Goal: Task Accomplishment & Management: Complete application form

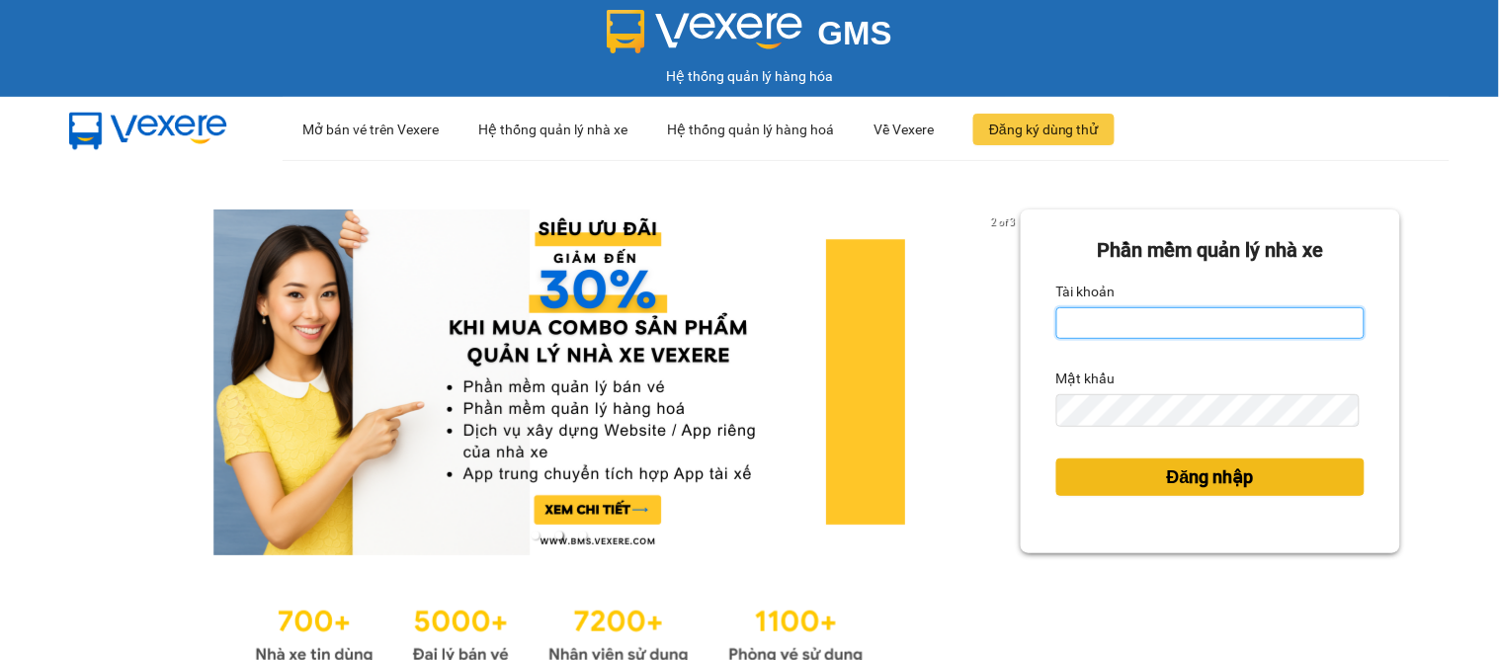
type input "dai.apq"
click at [1176, 466] on span "Đăng nhập" at bounding box center [1210, 477] width 87 height 28
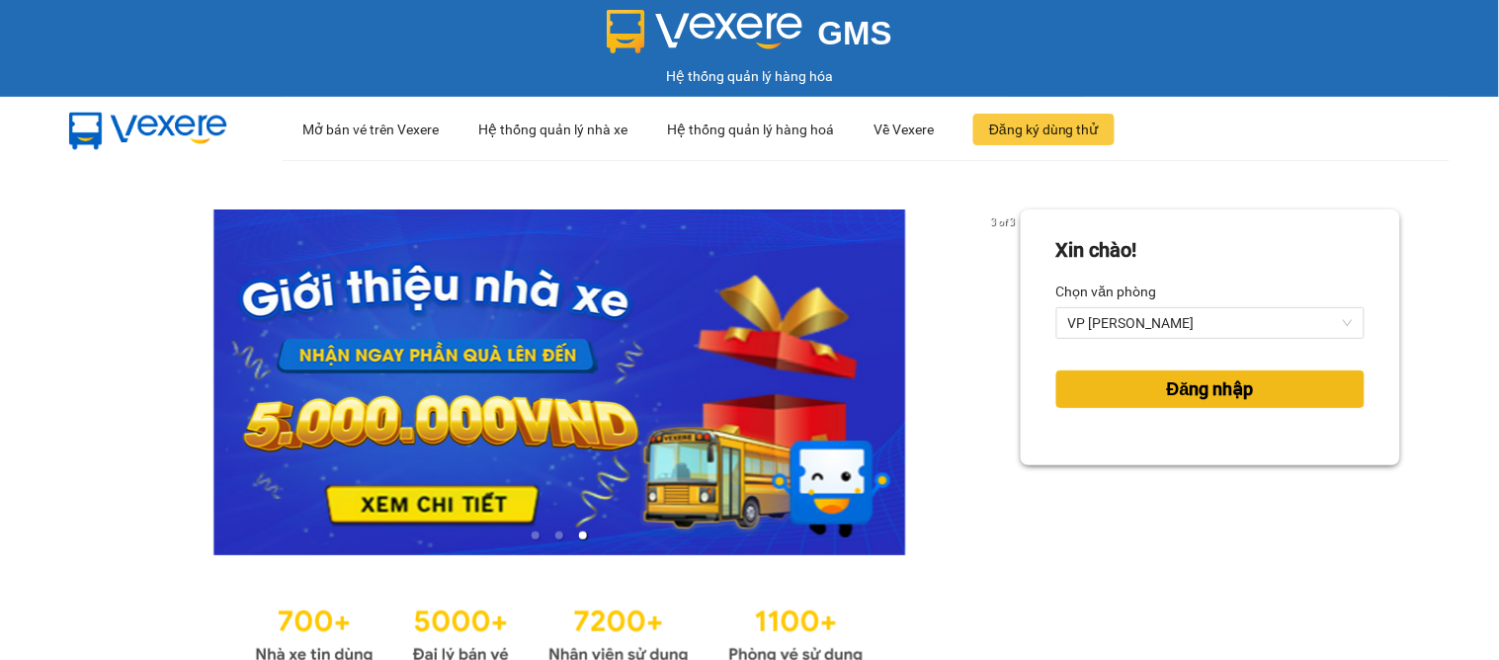
click at [1168, 387] on span "Đăng nhập" at bounding box center [1210, 389] width 87 height 28
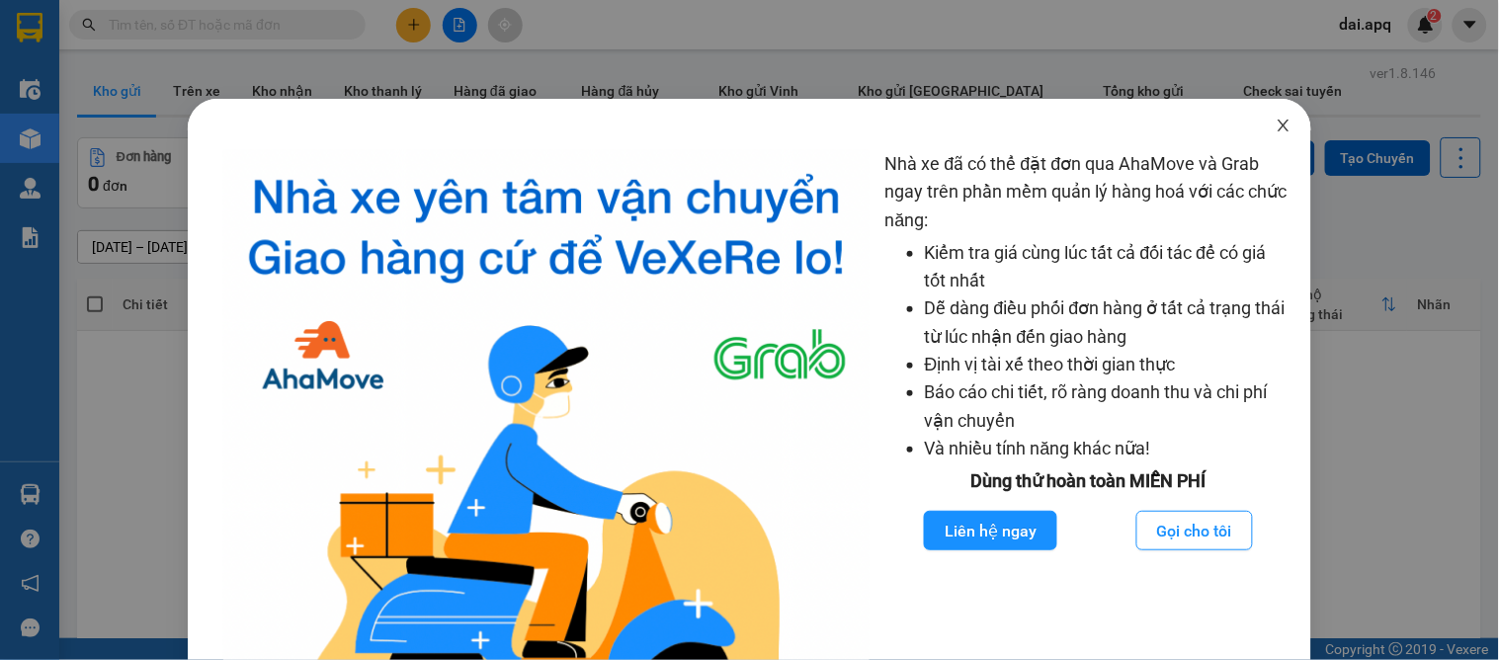
click at [1275, 128] on icon "close" at bounding box center [1283, 126] width 16 height 16
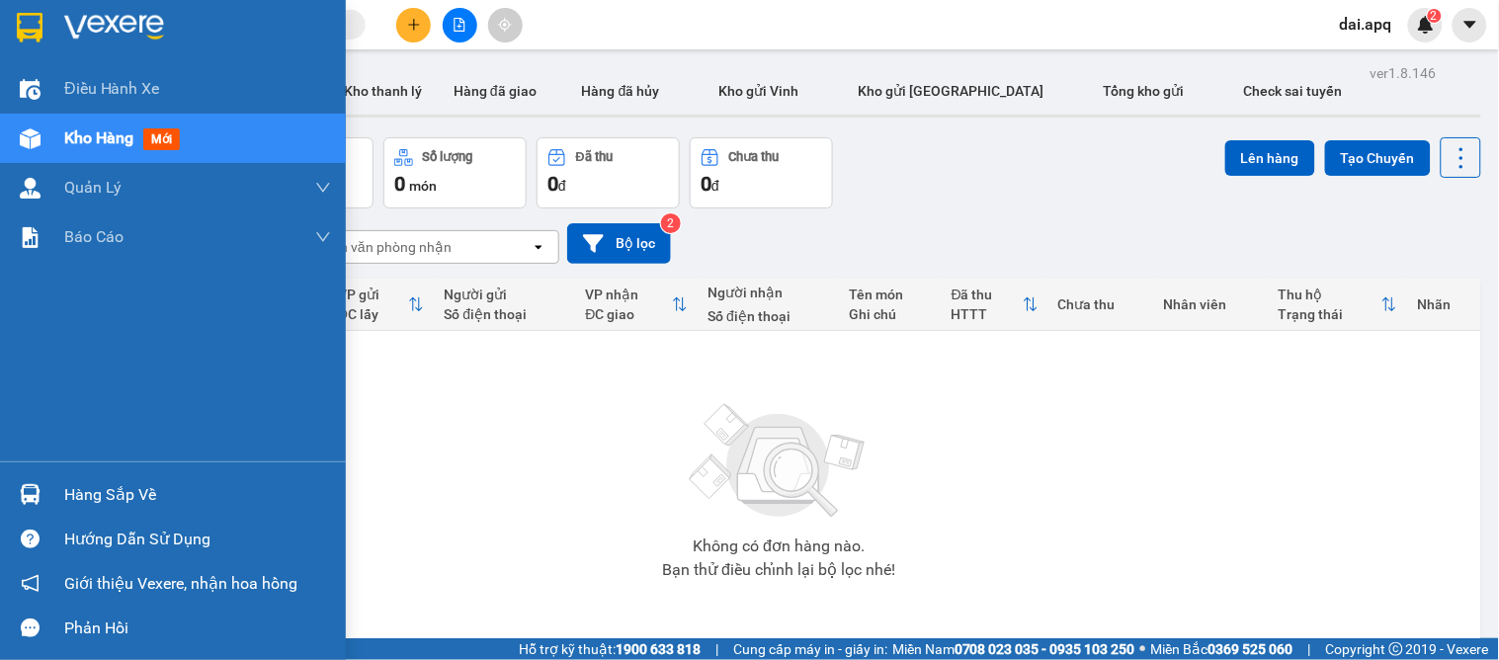
click at [56, 500] on div "Hàng sắp về" at bounding box center [173, 494] width 346 height 44
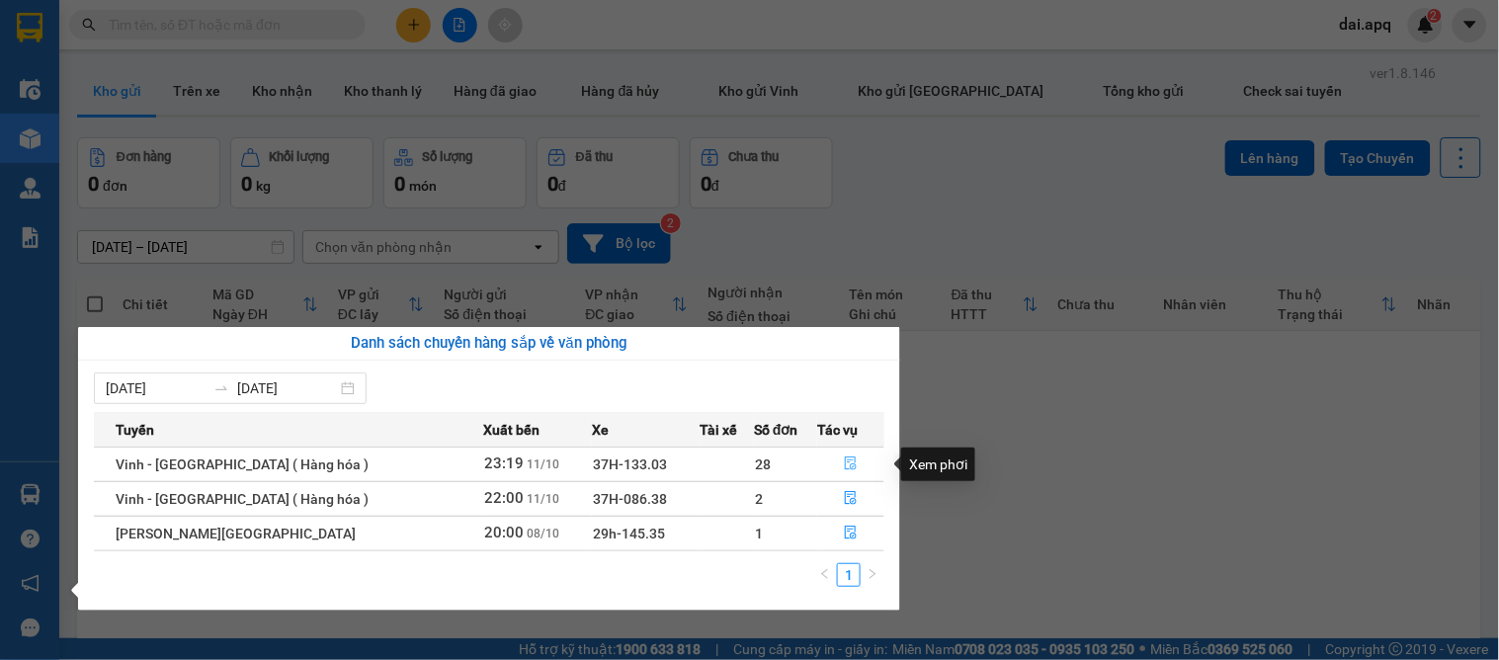
click at [846, 455] on button "button" at bounding box center [850, 465] width 65 height 32
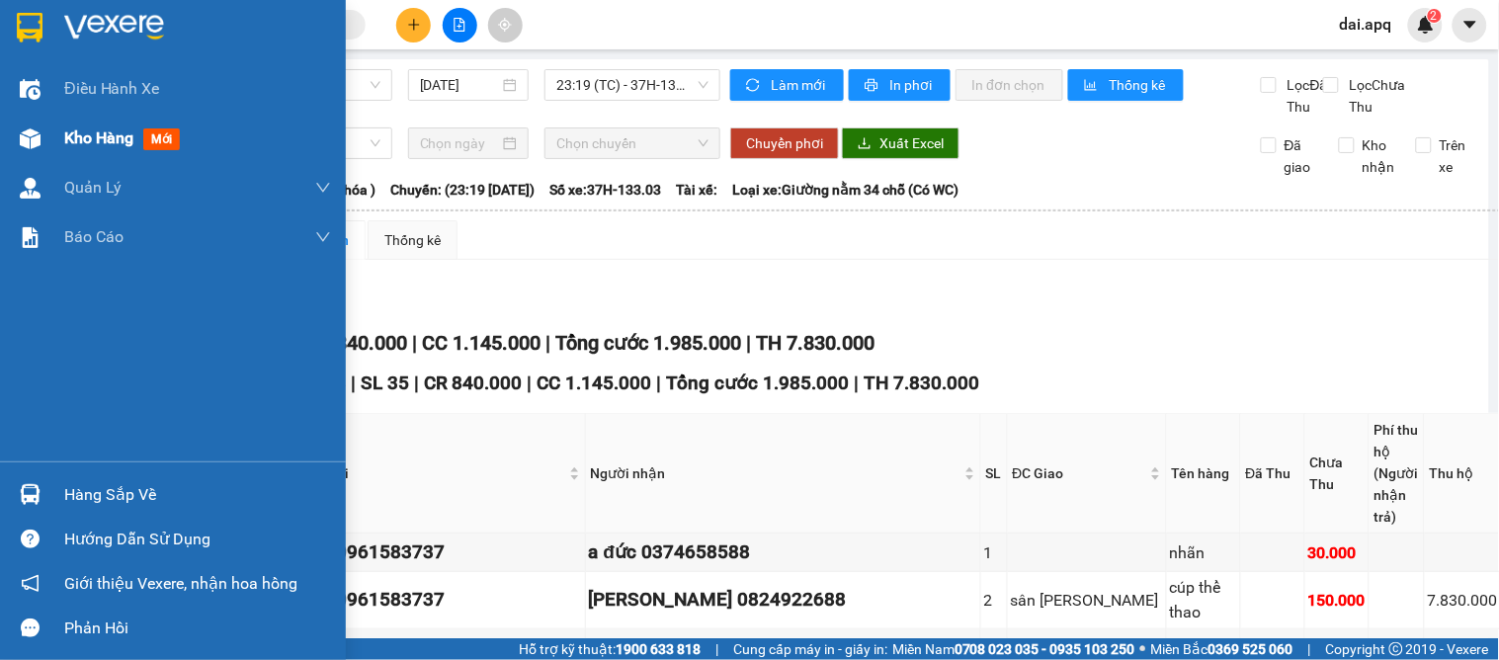
click at [89, 141] on span "Kho hàng" at bounding box center [98, 137] width 69 height 19
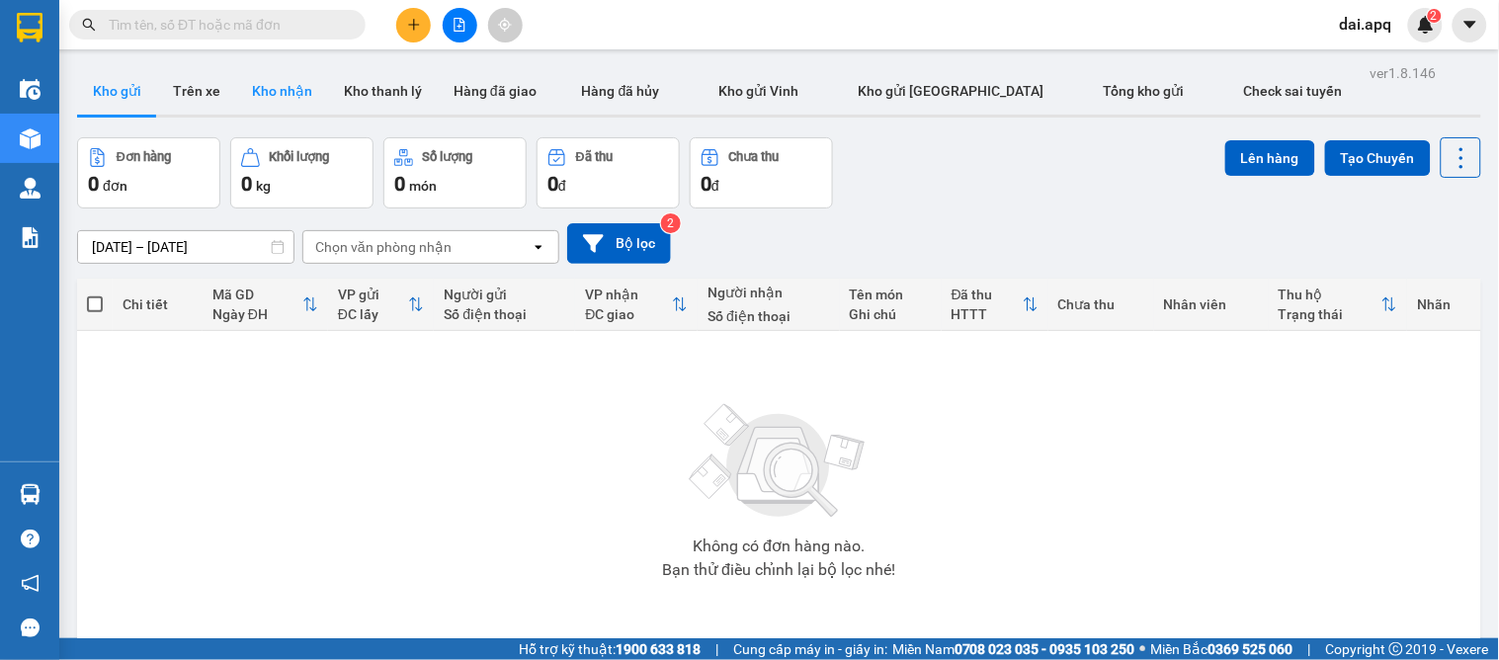
click at [279, 97] on button "Kho nhận" at bounding box center [282, 90] width 92 height 47
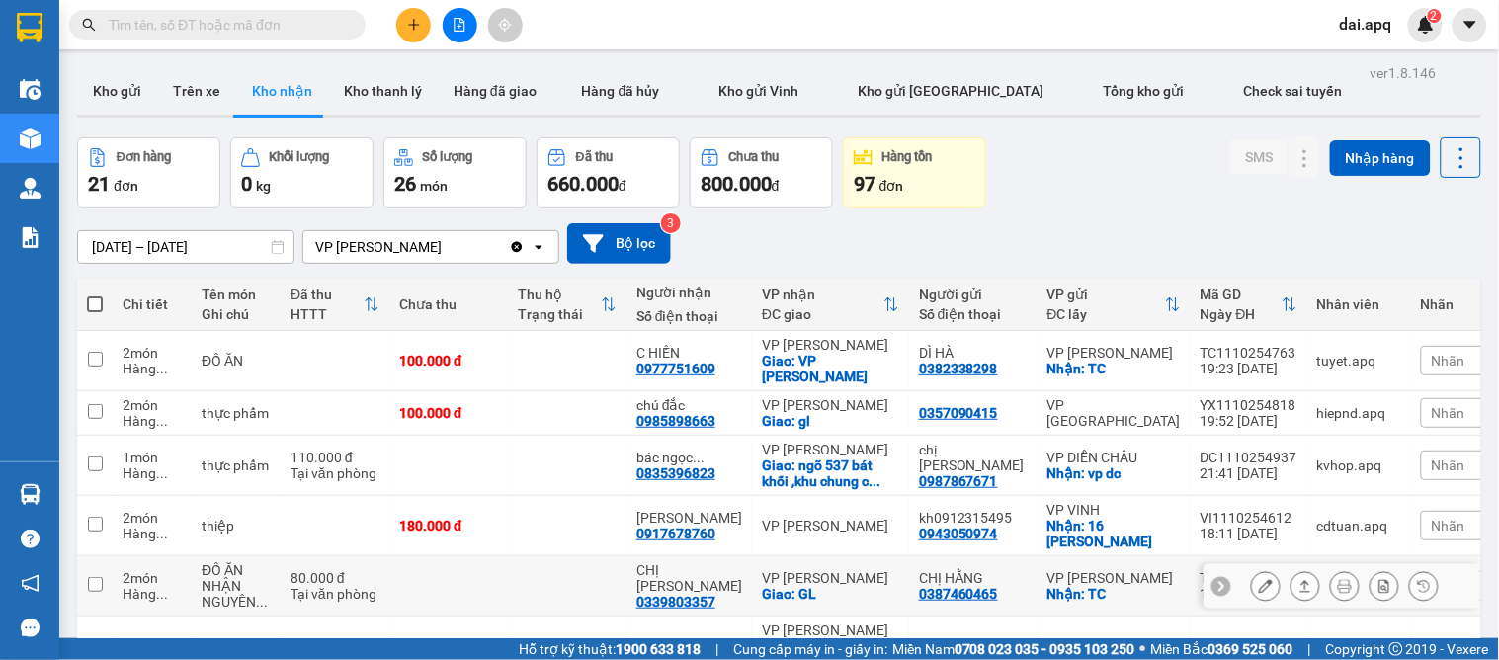
scroll to position [353, 0]
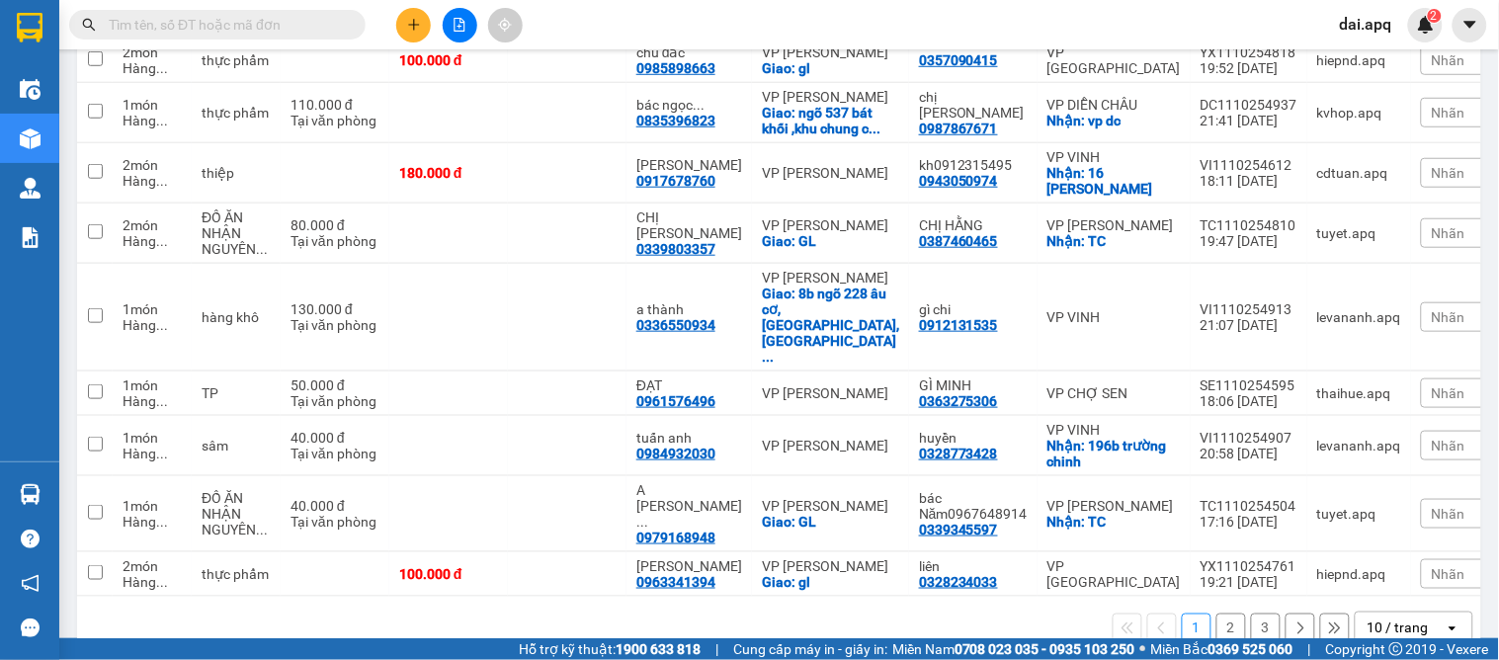
click at [1374, 618] on div "10 / trang" at bounding box center [1397, 628] width 61 height 20
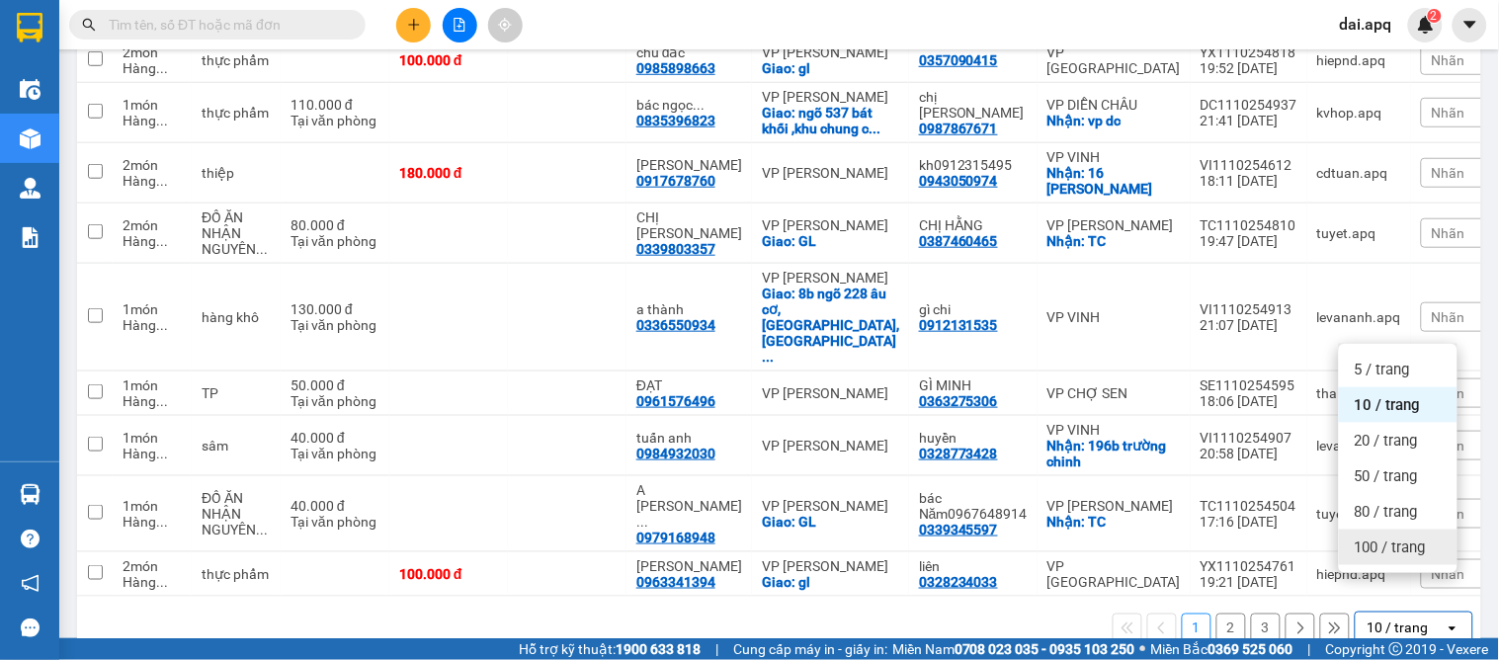
click at [1370, 543] on span "100 / trang" at bounding box center [1389, 547] width 71 height 20
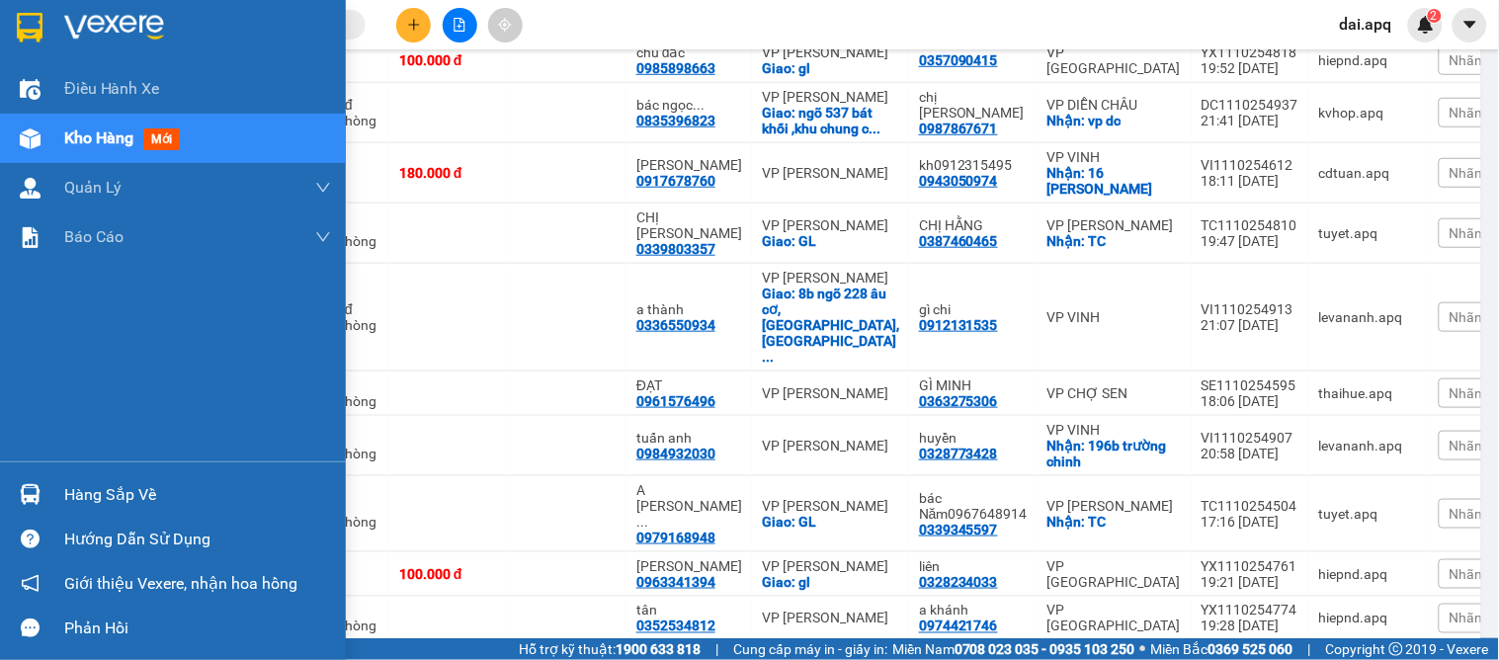
click at [50, 495] on div "Hàng sắp về" at bounding box center [173, 494] width 346 height 44
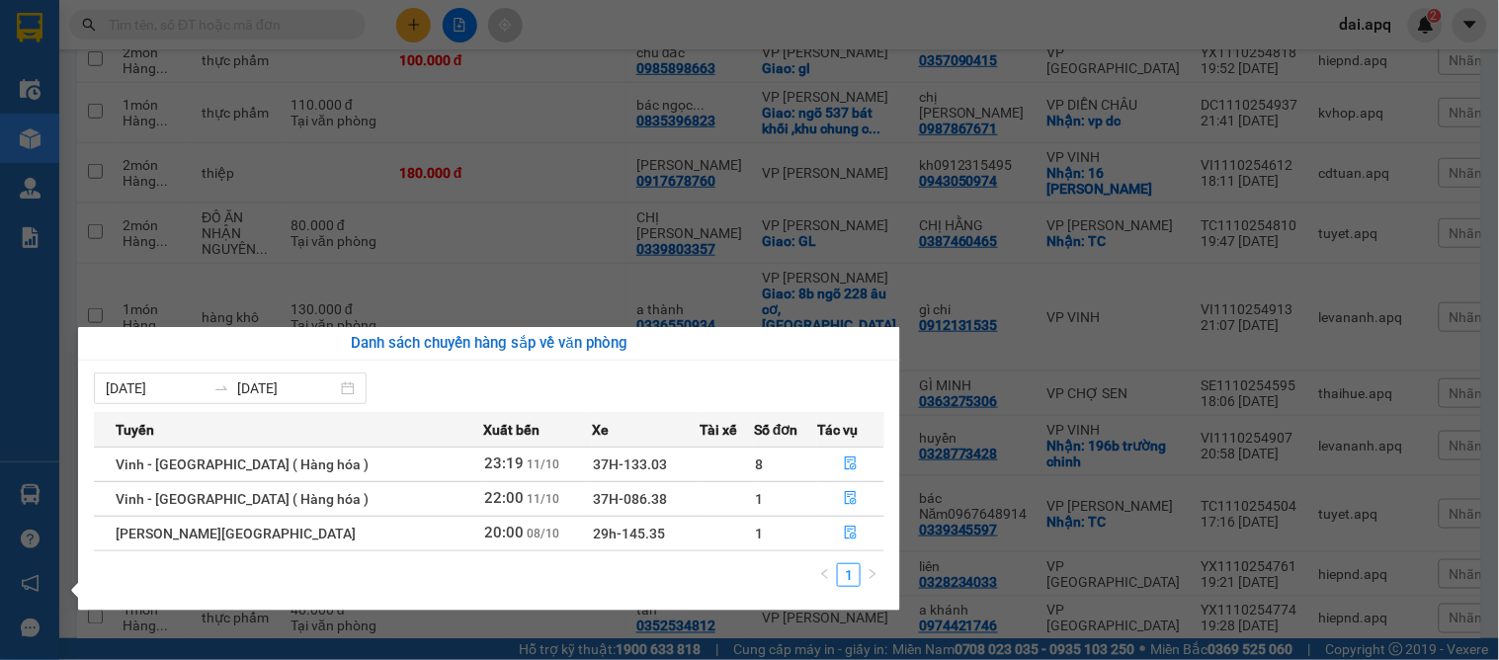
click at [299, 332] on div "Danh sách chuyến hàng sắp về văn phòng" at bounding box center [489, 344] width 790 height 24
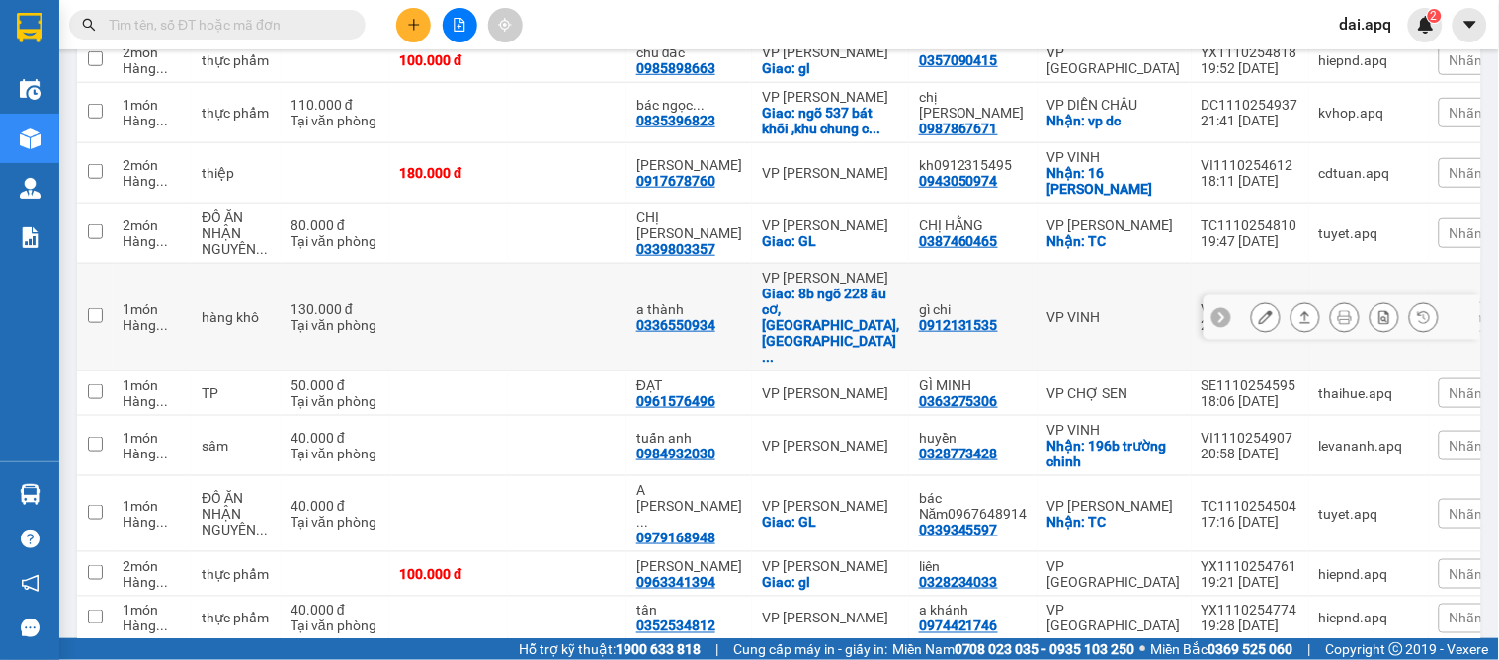
click at [351, 267] on section "Kết quả tìm kiếm ( 0 ) Bộ lọc No Data dai.apq 2 Điều hành xe Kho hàng mới Quản …" at bounding box center [749, 330] width 1499 height 660
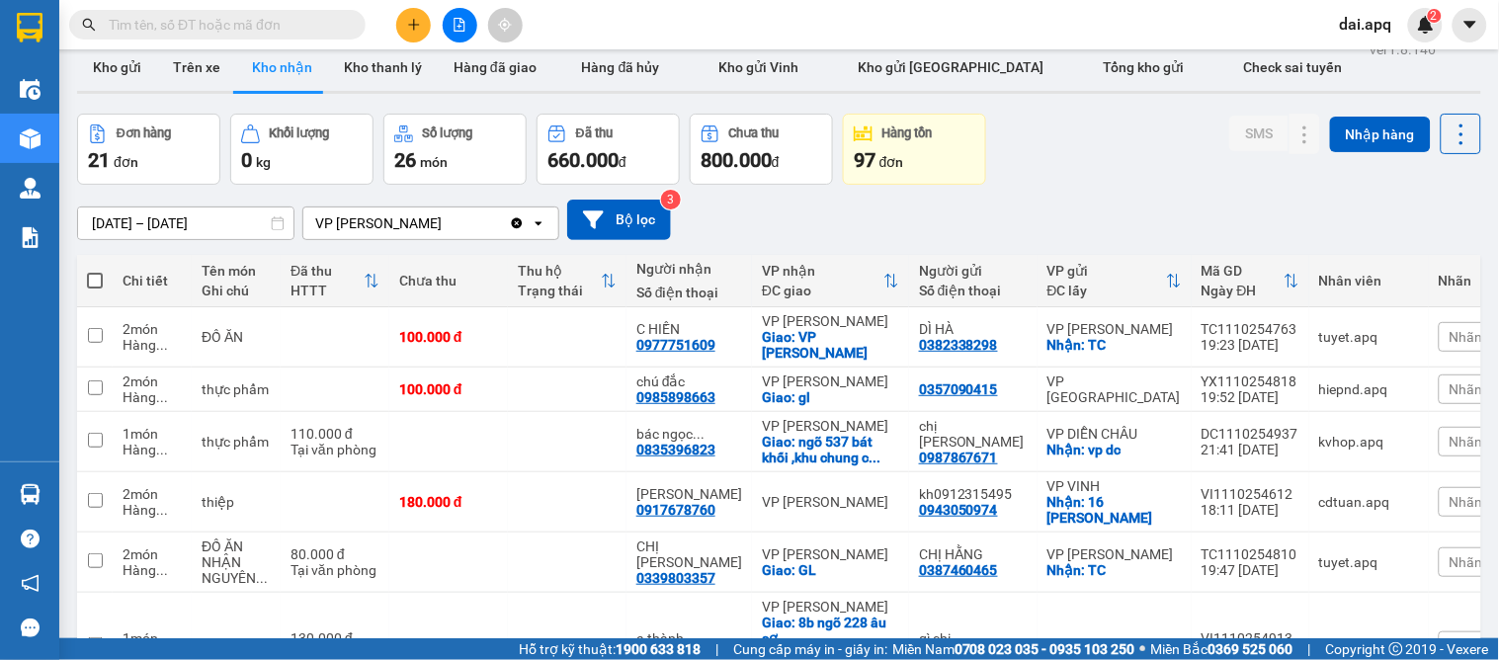
scroll to position [792, 0]
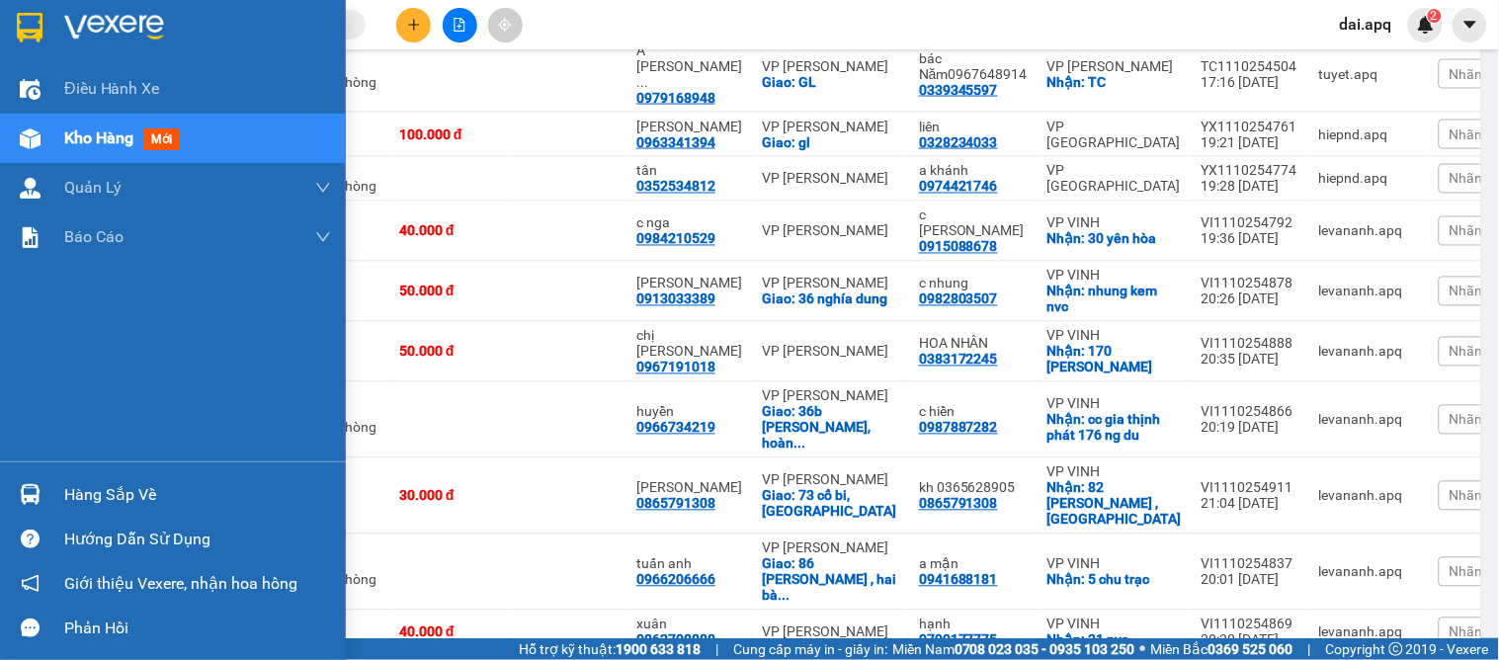
click at [38, 495] on img at bounding box center [30, 494] width 21 height 21
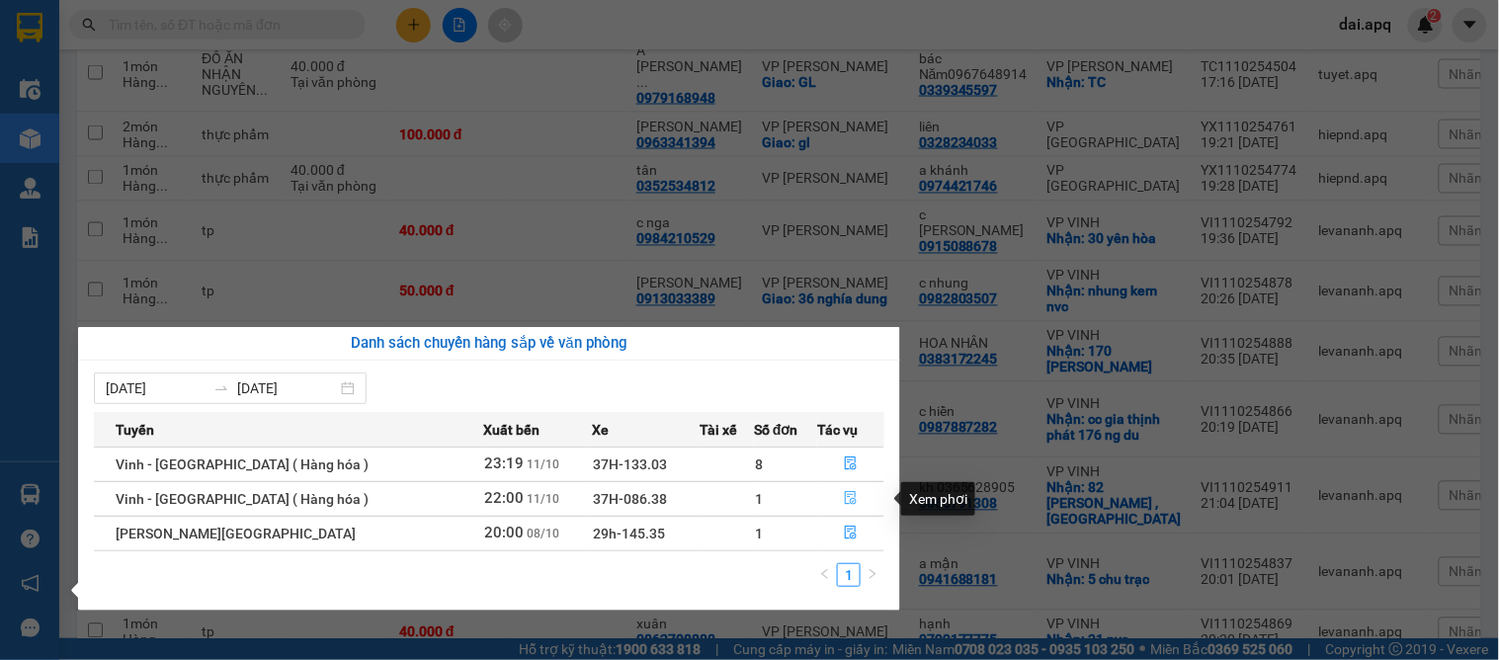
click at [844, 497] on icon "file-done" at bounding box center [851, 498] width 14 height 14
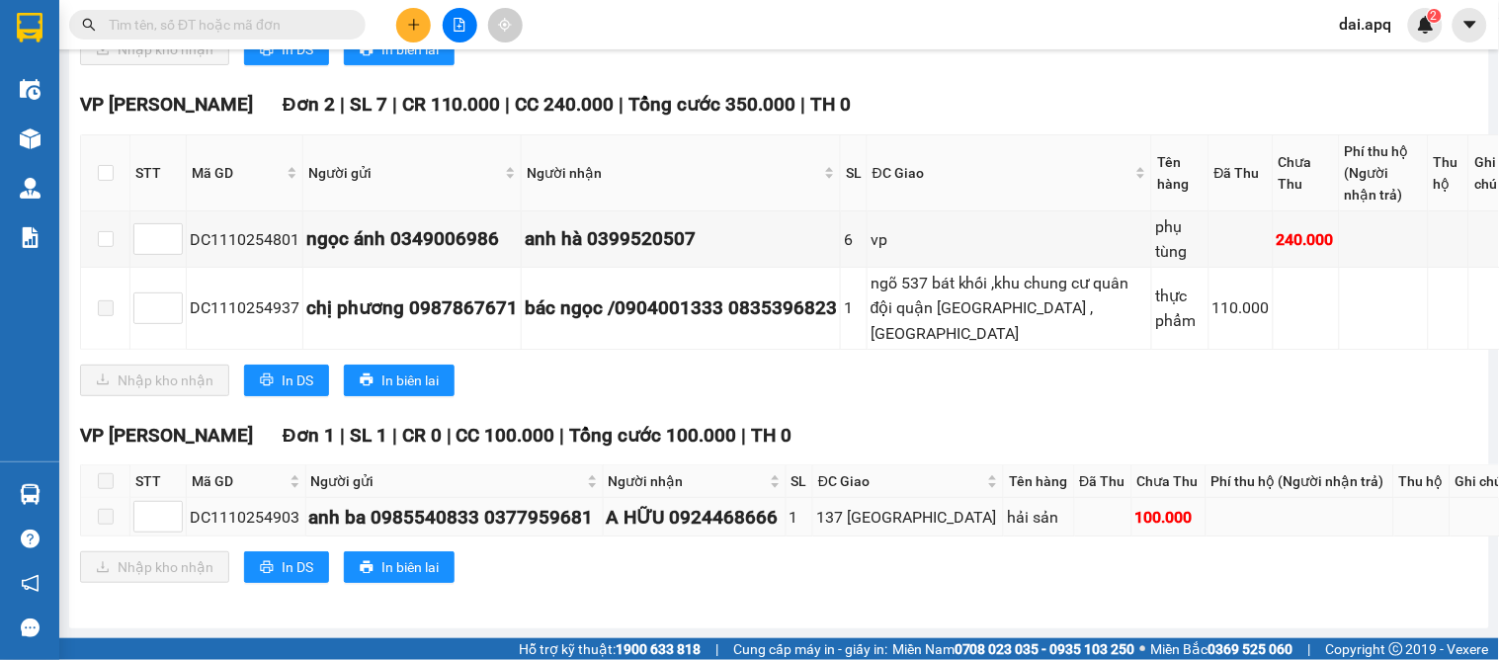
scroll to position [4137, 0]
click at [106, 165] on input "checkbox" at bounding box center [106, 173] width 16 height 16
checkbox input "true"
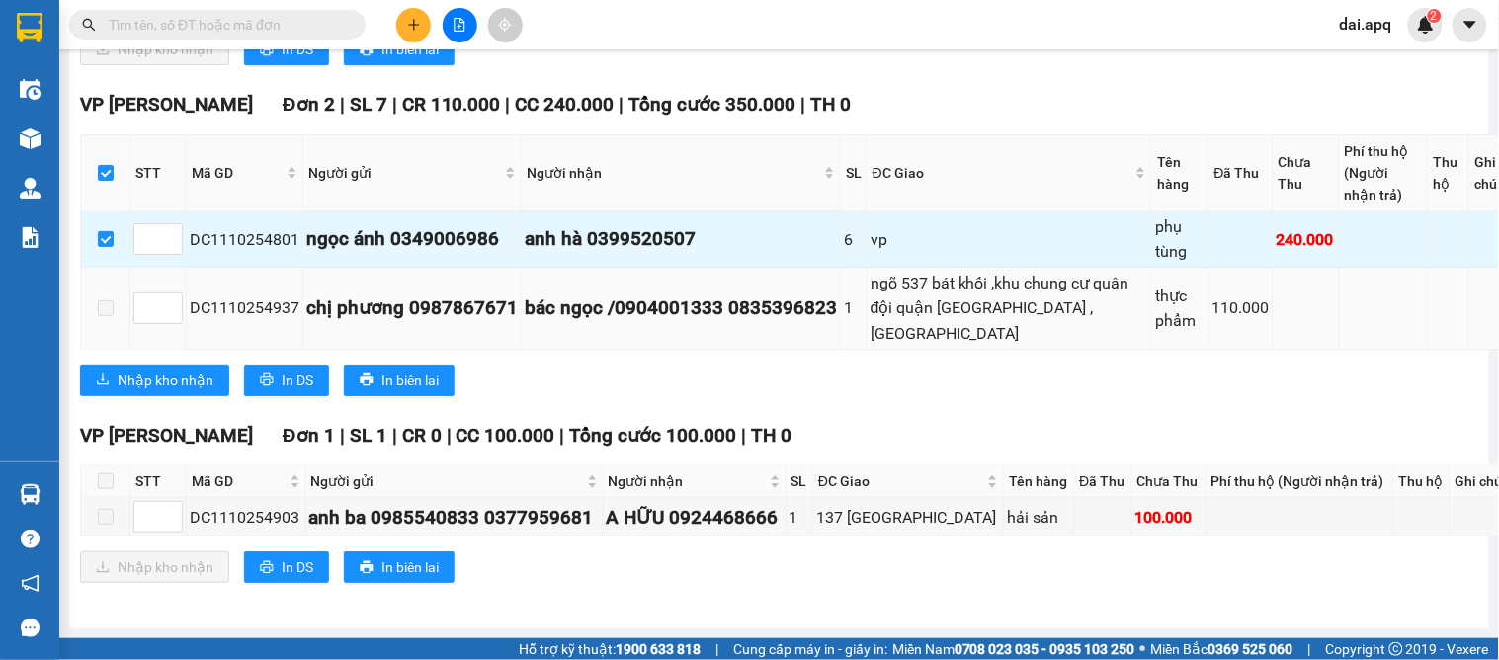
click at [791, 344] on td "bác ngọc /0904001333 0835396823" at bounding box center [681, 308] width 319 height 81
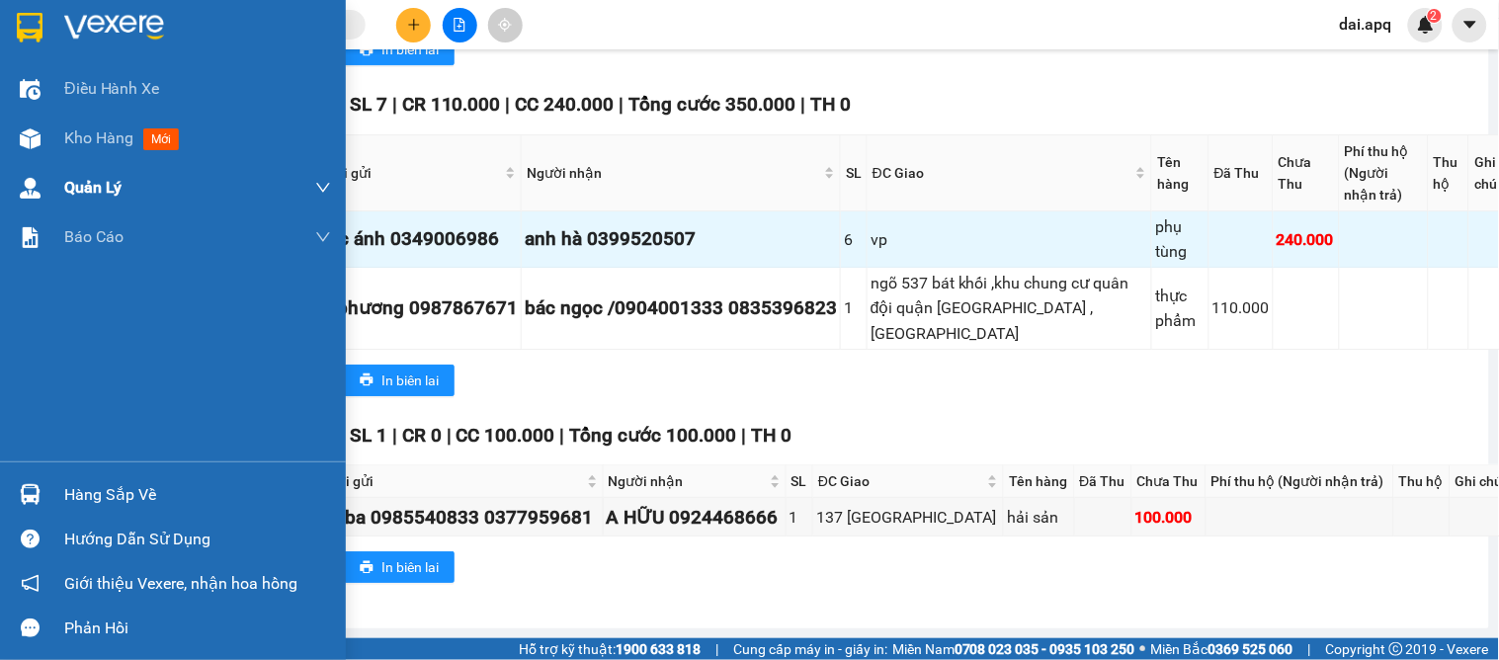
drag, startPoint x: 65, startPoint y: 136, endPoint x: 164, endPoint y: 174, distance: 105.7
click at [69, 135] on span "Kho hàng" at bounding box center [98, 137] width 69 height 19
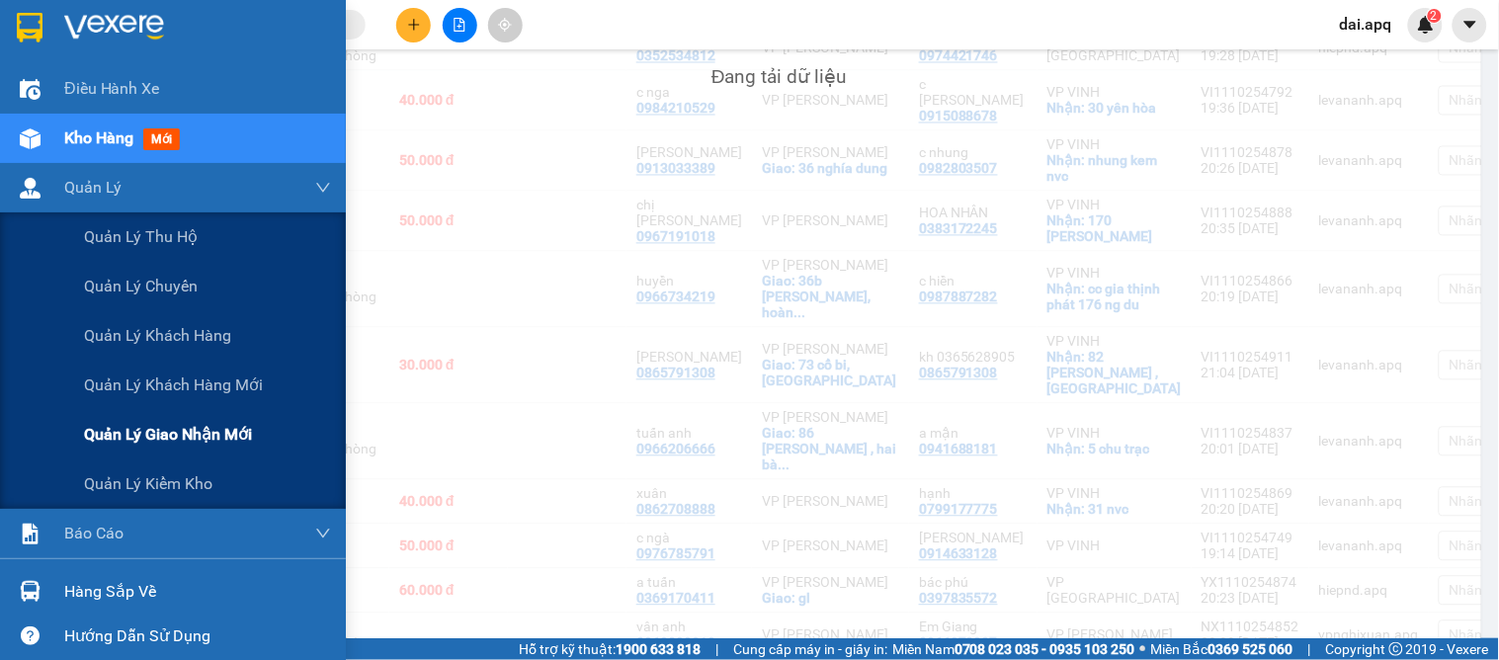
scroll to position [923, 0]
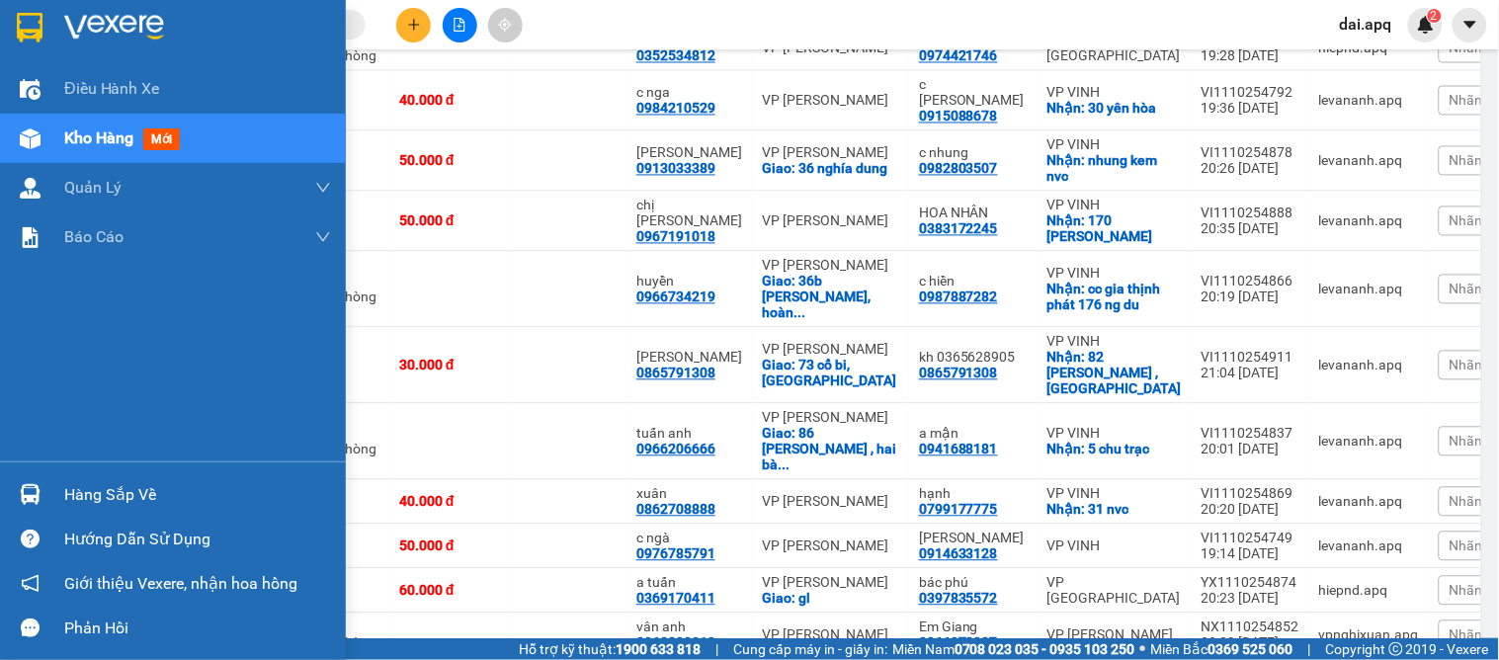
click at [81, 492] on div "Hàng sắp về" at bounding box center [197, 495] width 267 height 30
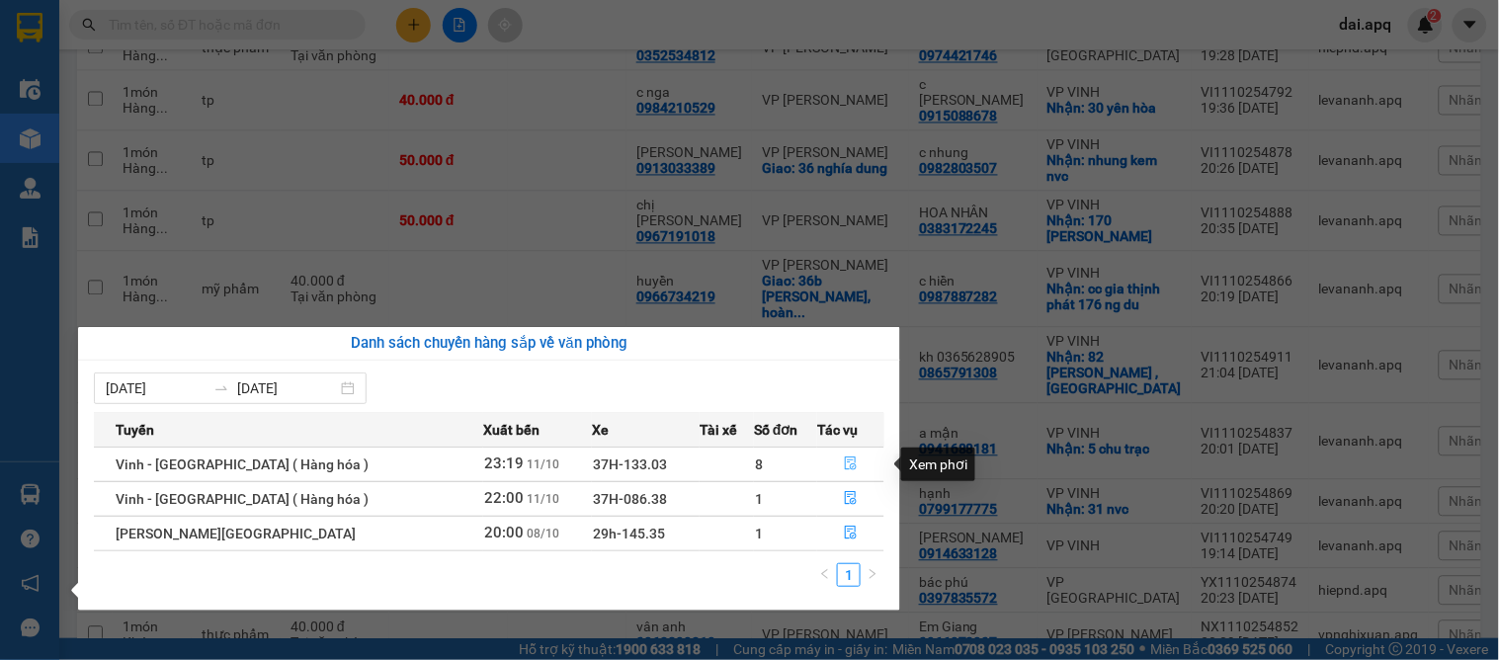
click at [844, 459] on icon "file-done" at bounding box center [851, 463] width 14 height 14
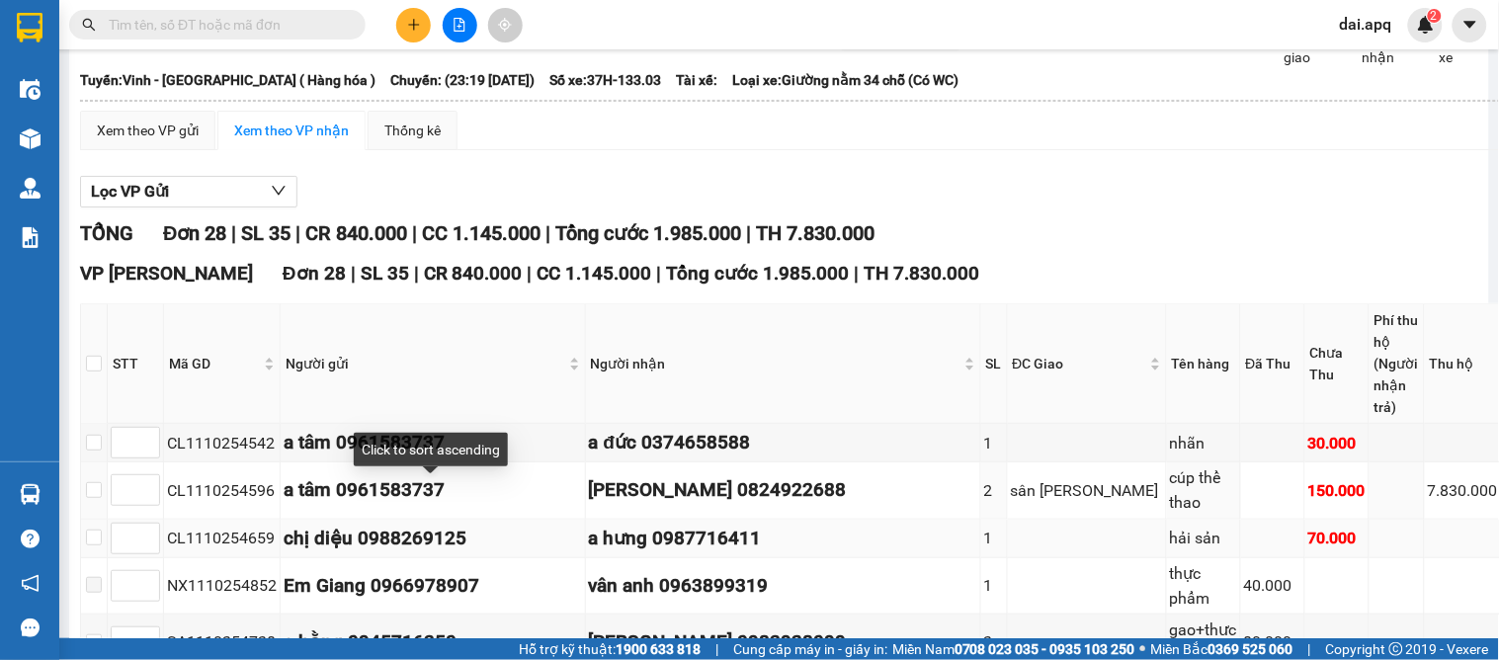
scroll to position [219, 0]
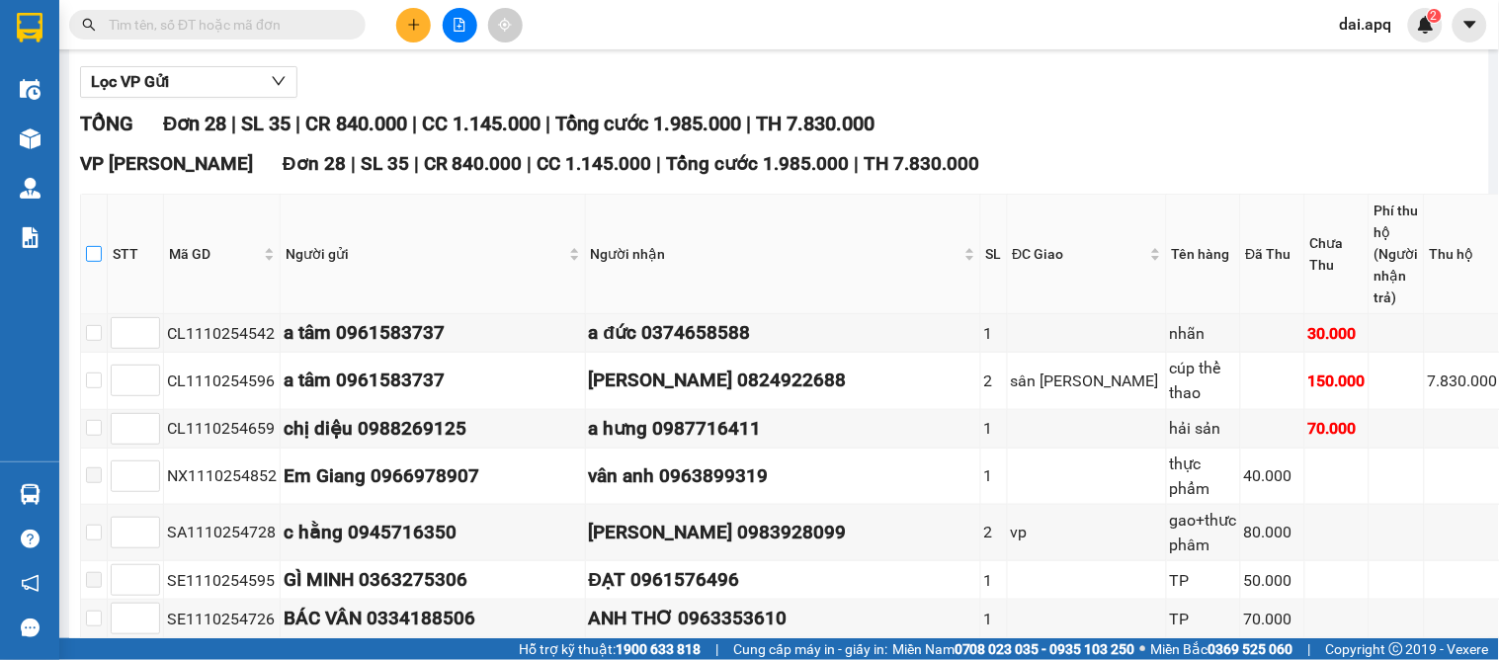
click at [99, 262] on input "checkbox" at bounding box center [94, 254] width 16 height 16
checkbox input "true"
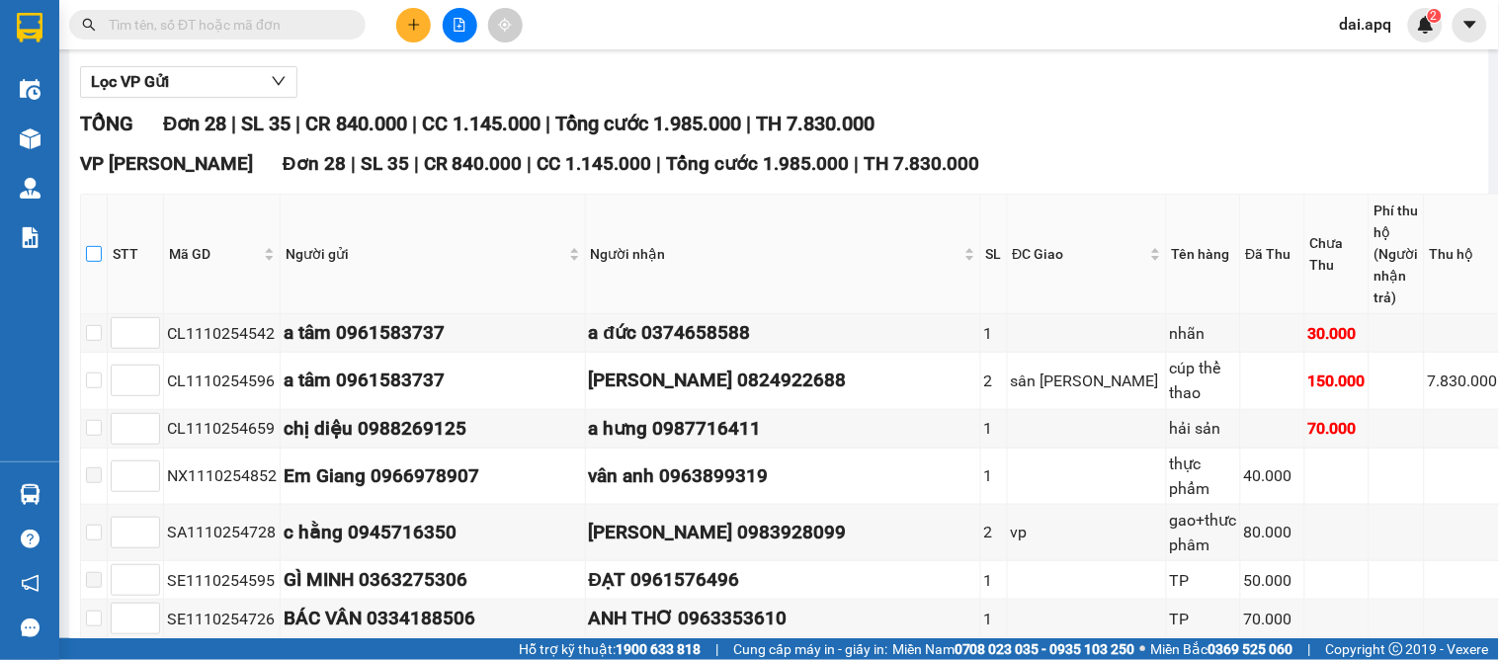
checkbox input "true"
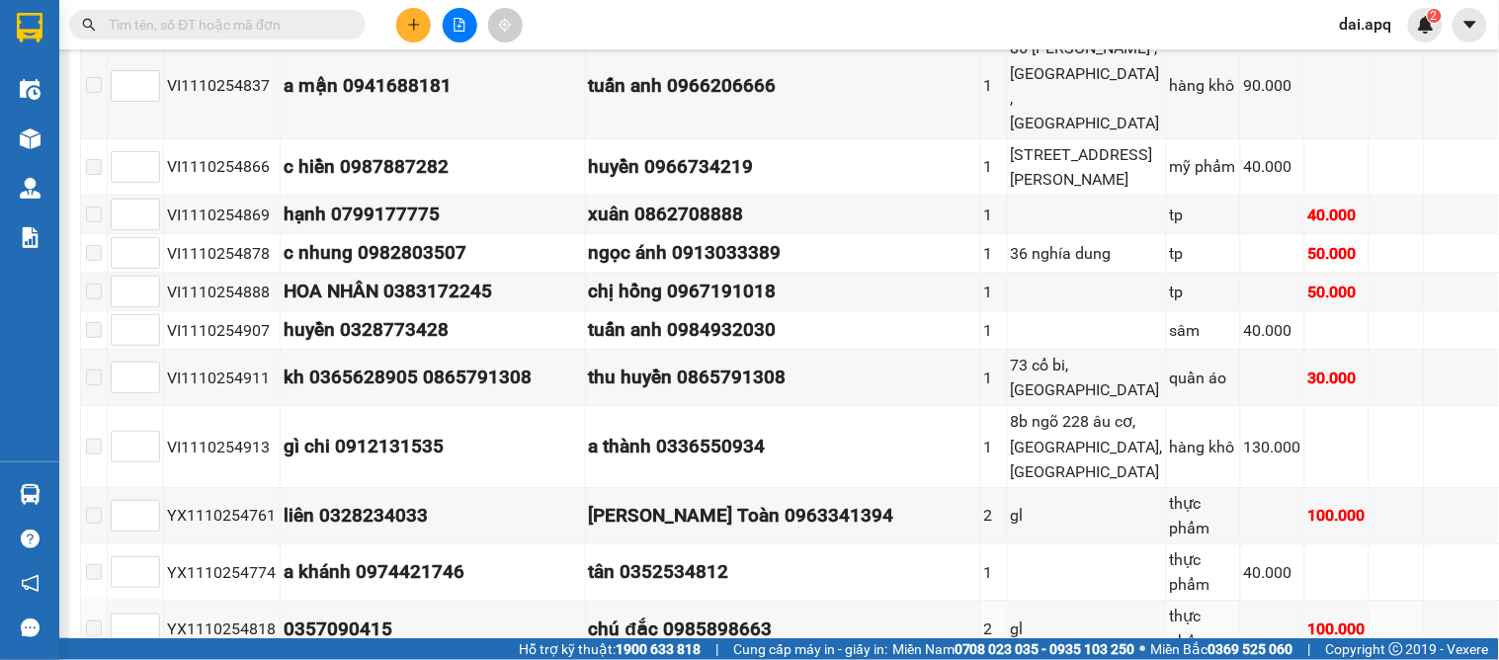
scroll to position [1881, 0]
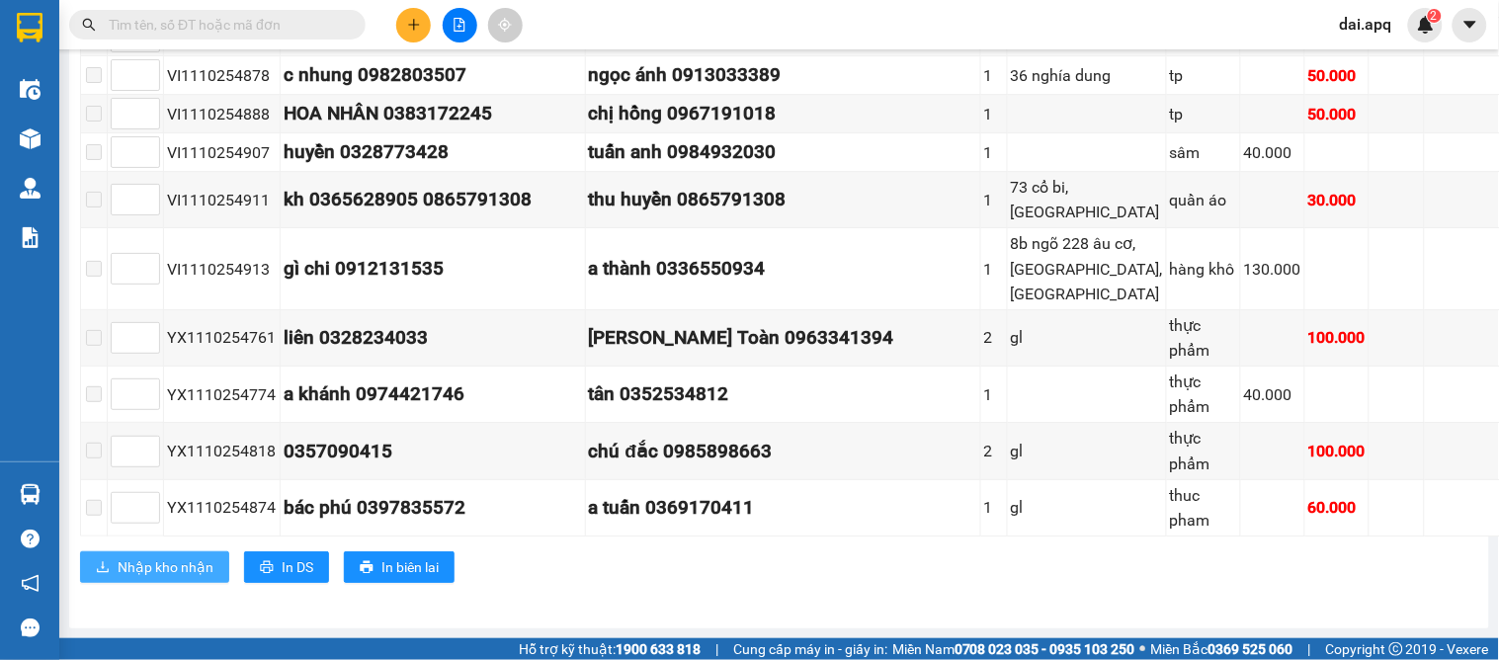
click at [161, 573] on span "Nhập kho nhận" at bounding box center [166, 567] width 96 height 22
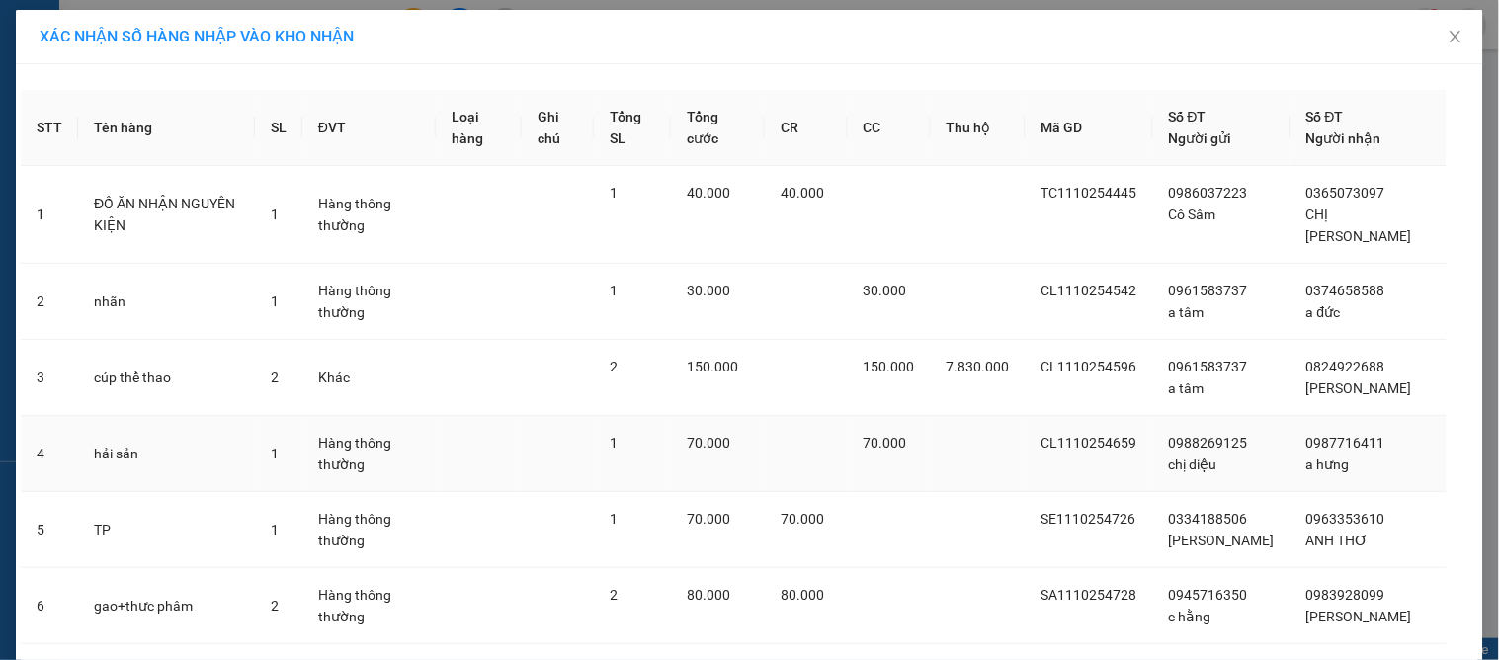
click at [765, 428] on td "70.000" at bounding box center [718, 454] width 94 height 76
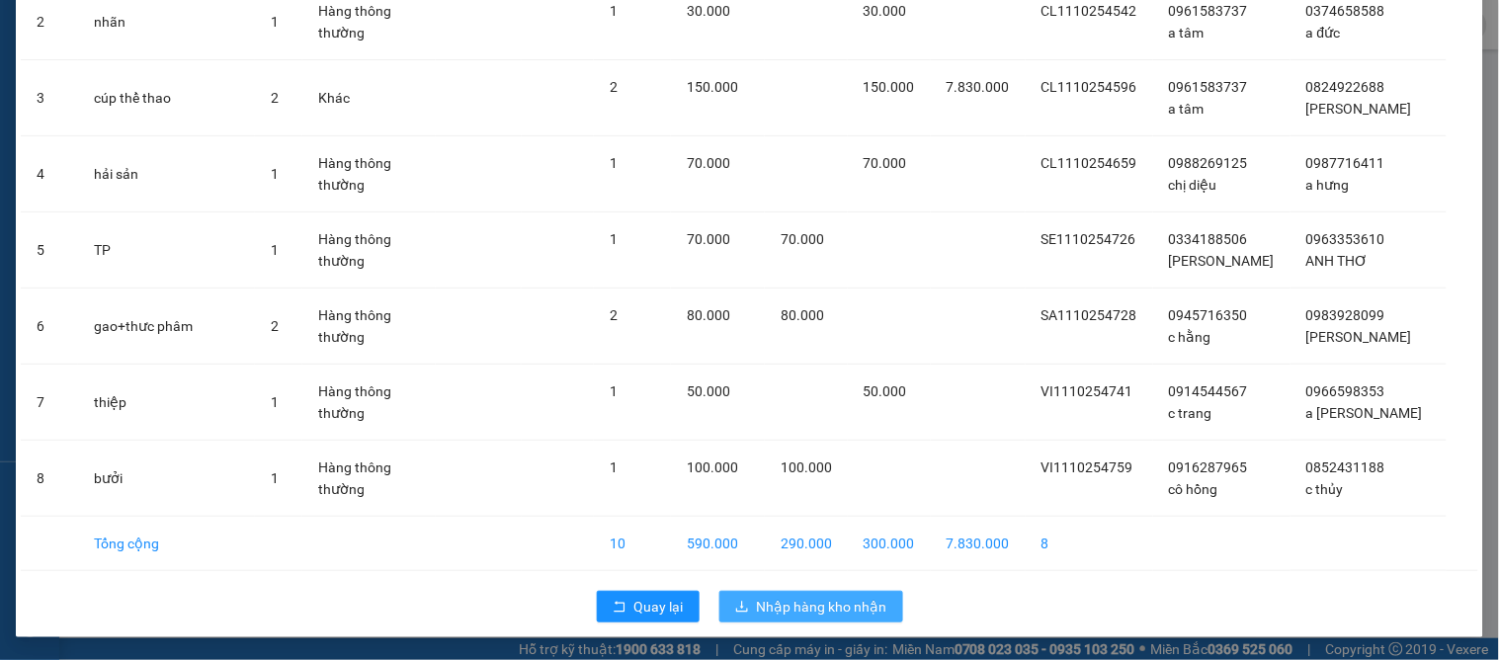
click at [783, 607] on span "Nhập hàng kho nhận" at bounding box center [822, 607] width 130 height 22
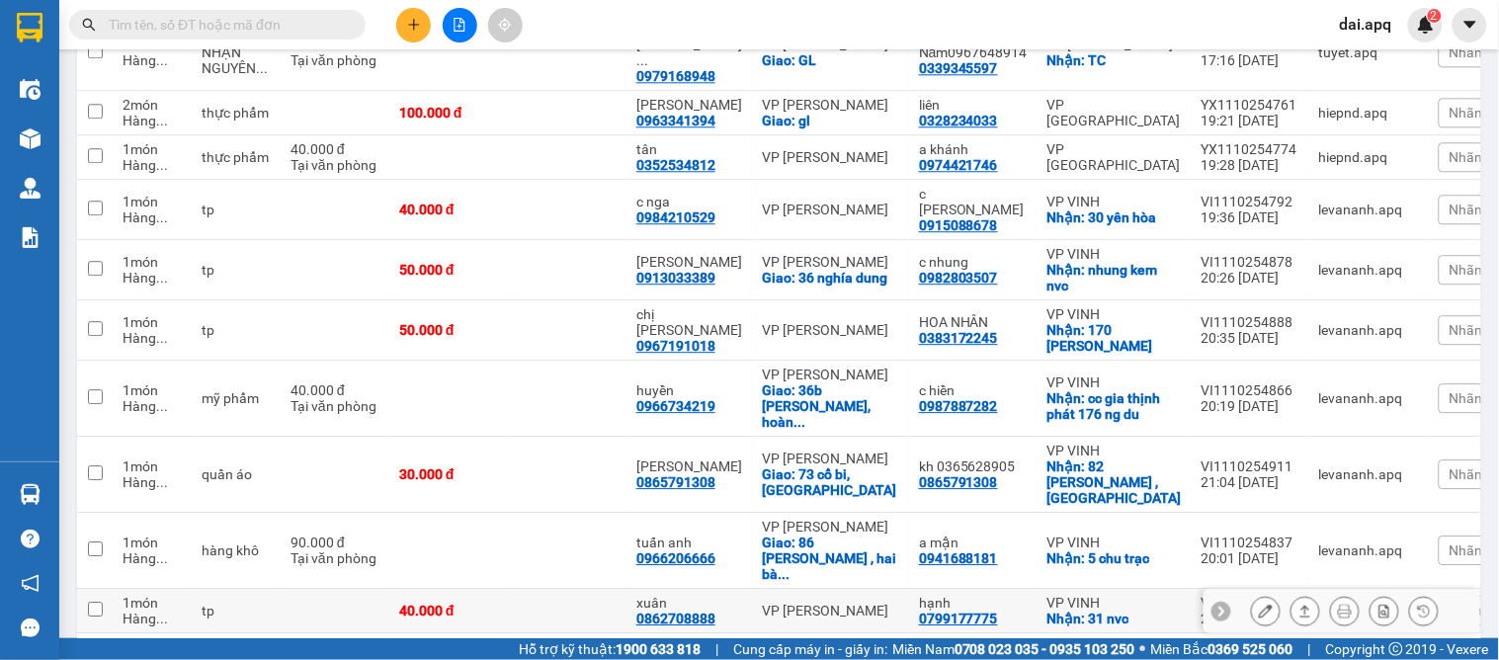
scroll to position [1358, 0]
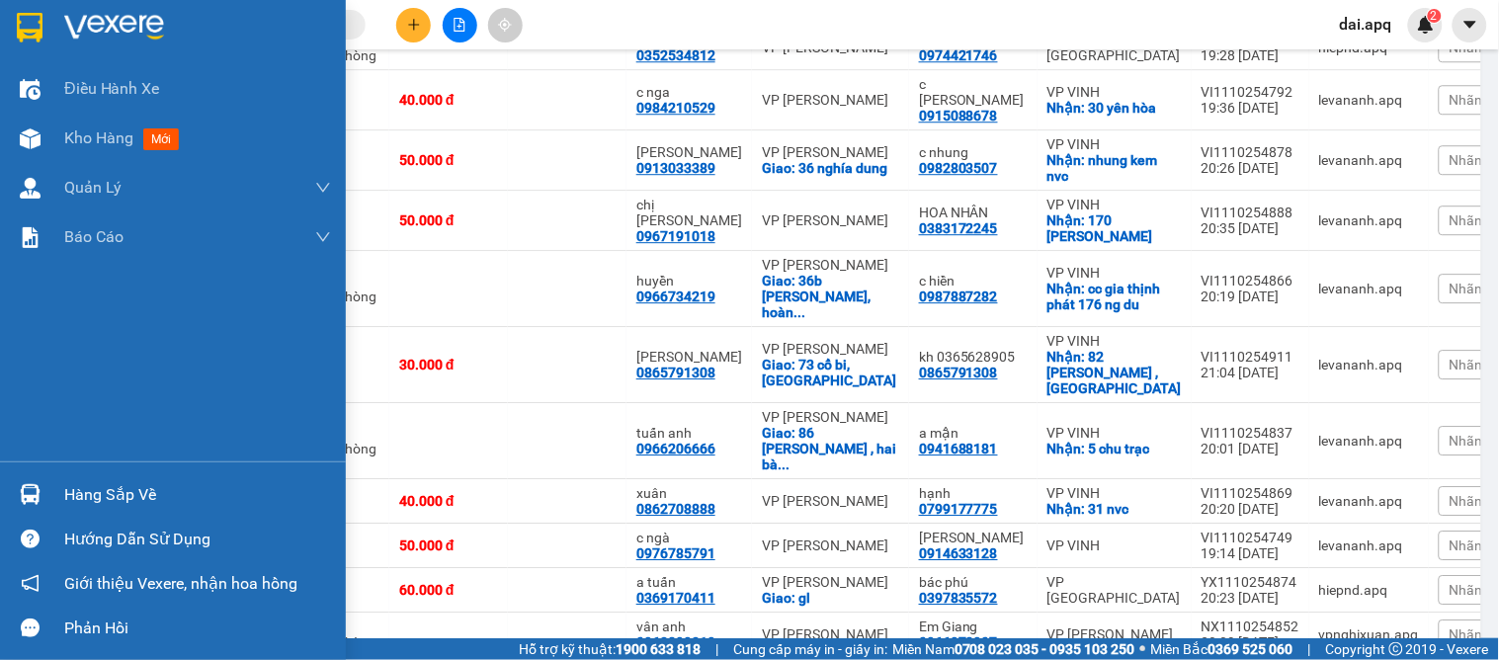
click at [64, 500] on div "Hàng sắp về" at bounding box center [197, 495] width 267 height 30
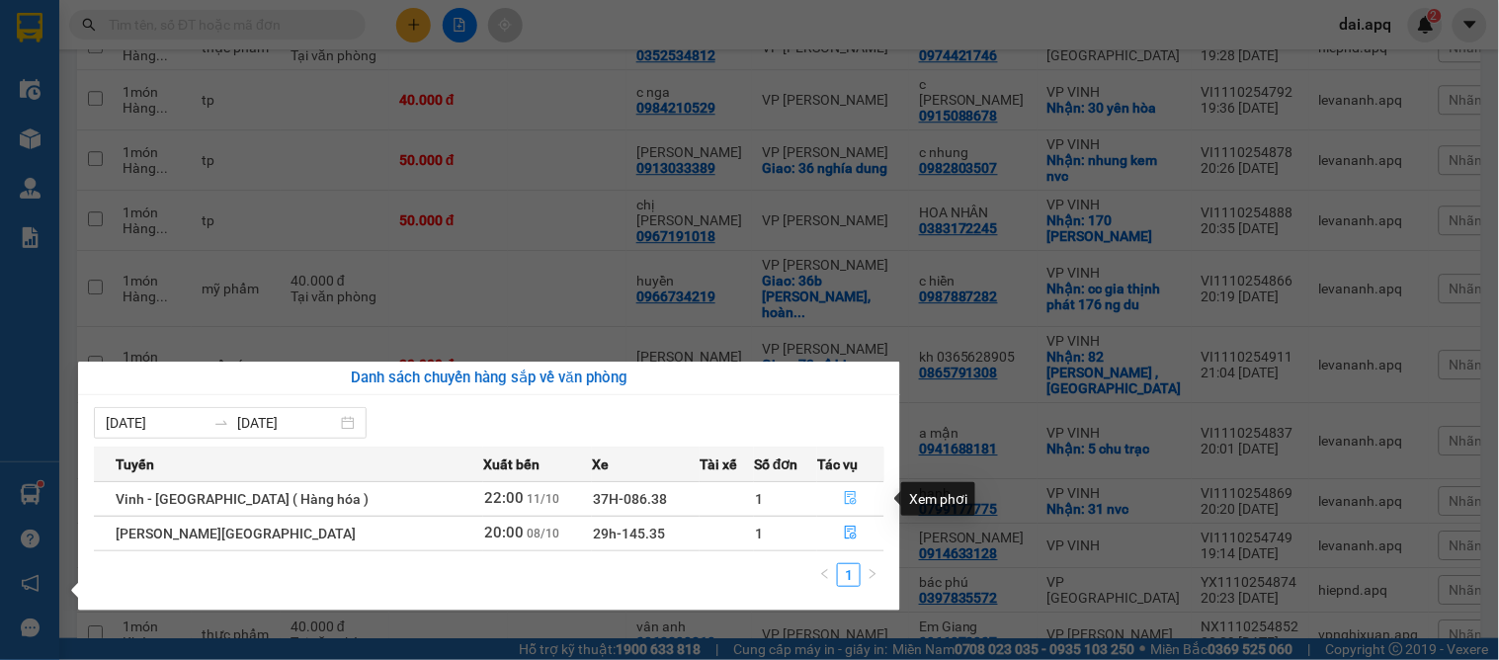
click at [844, 497] on icon "file-done" at bounding box center [851, 498] width 14 height 14
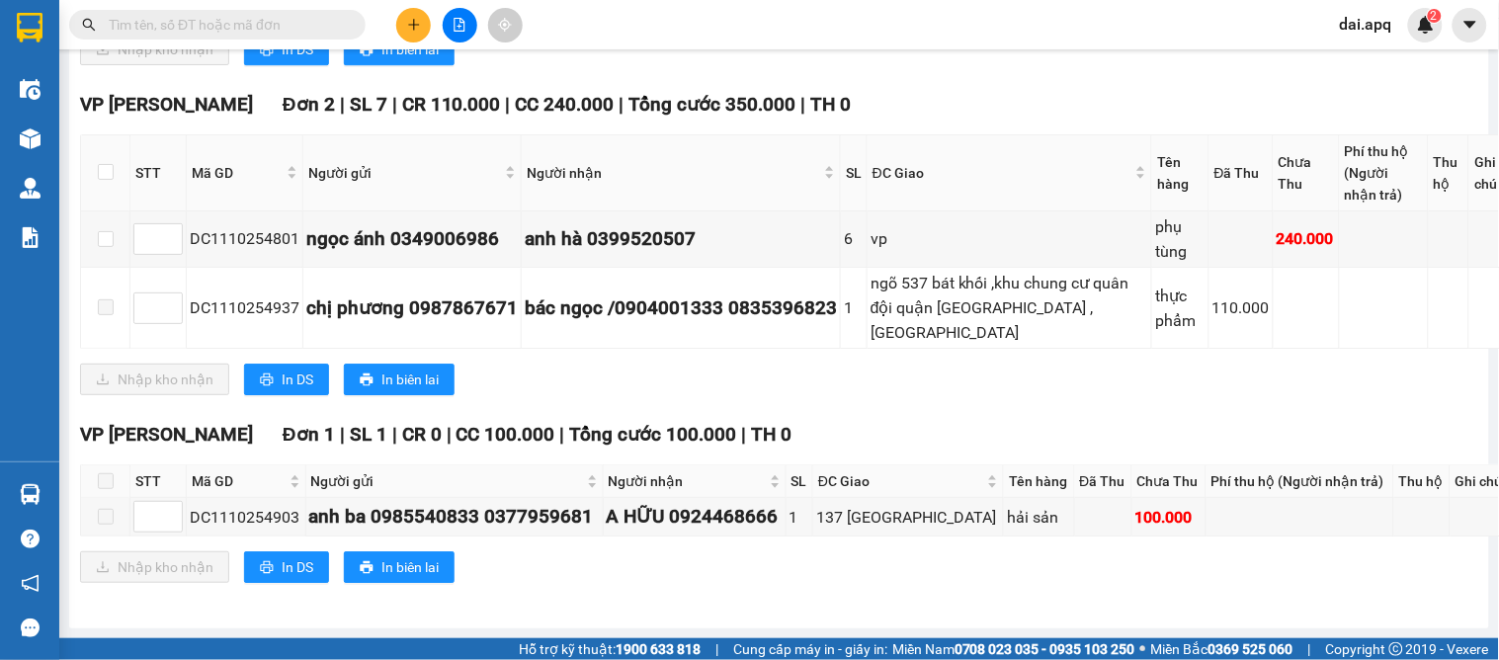
scroll to position [3995, 0]
drag, startPoint x: 294, startPoint y: 235, endPoint x: 194, endPoint y: 235, distance: 100.8
click at [194, 235] on div "DC1110254801" at bounding box center [245, 238] width 110 height 25
copy div "DC1110254801"
paste input "DC1110254801"
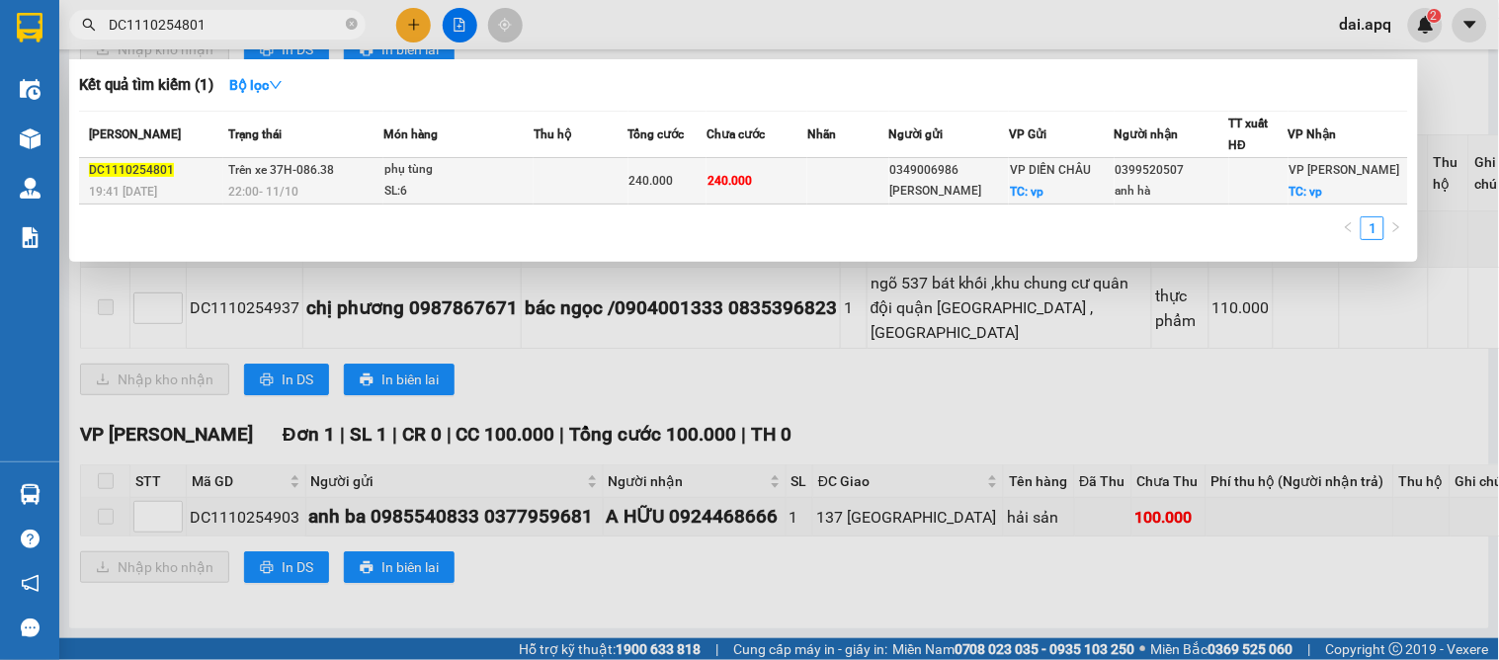
type input "DC1110254801"
click at [598, 171] on td at bounding box center [580, 181] width 95 height 46
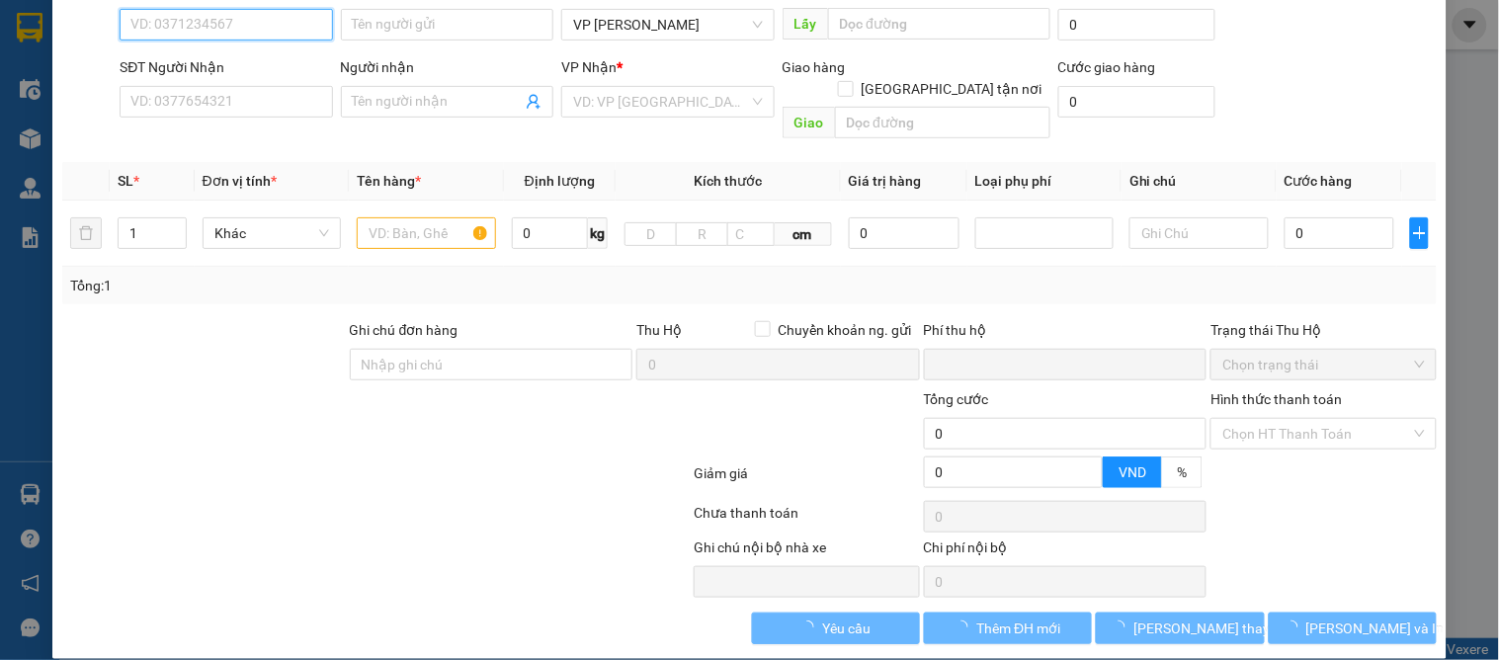
type input "0349006986"
type input "[PERSON_NAME]"
checkbox input "true"
type input "vp"
type input "0399520507"
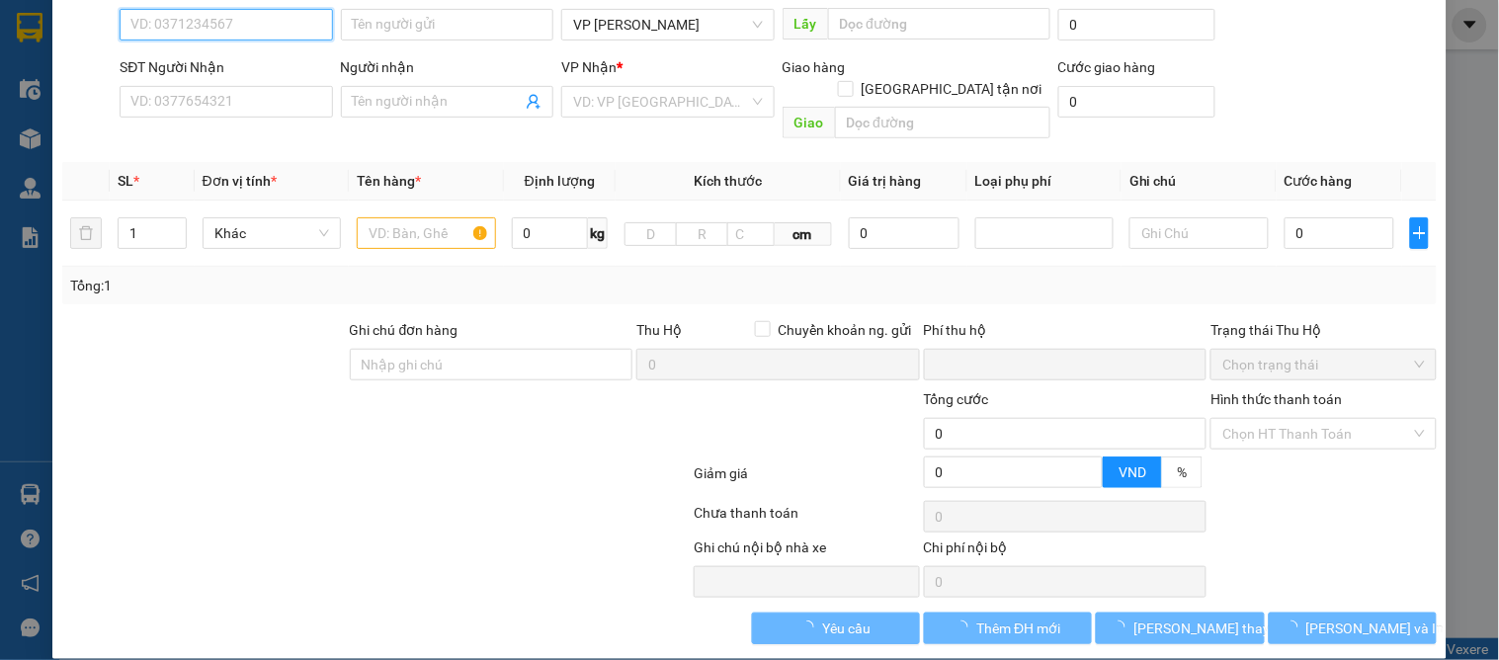
type input "anh hà"
checkbox input "true"
type input "vp"
type input "0"
type input "240.000"
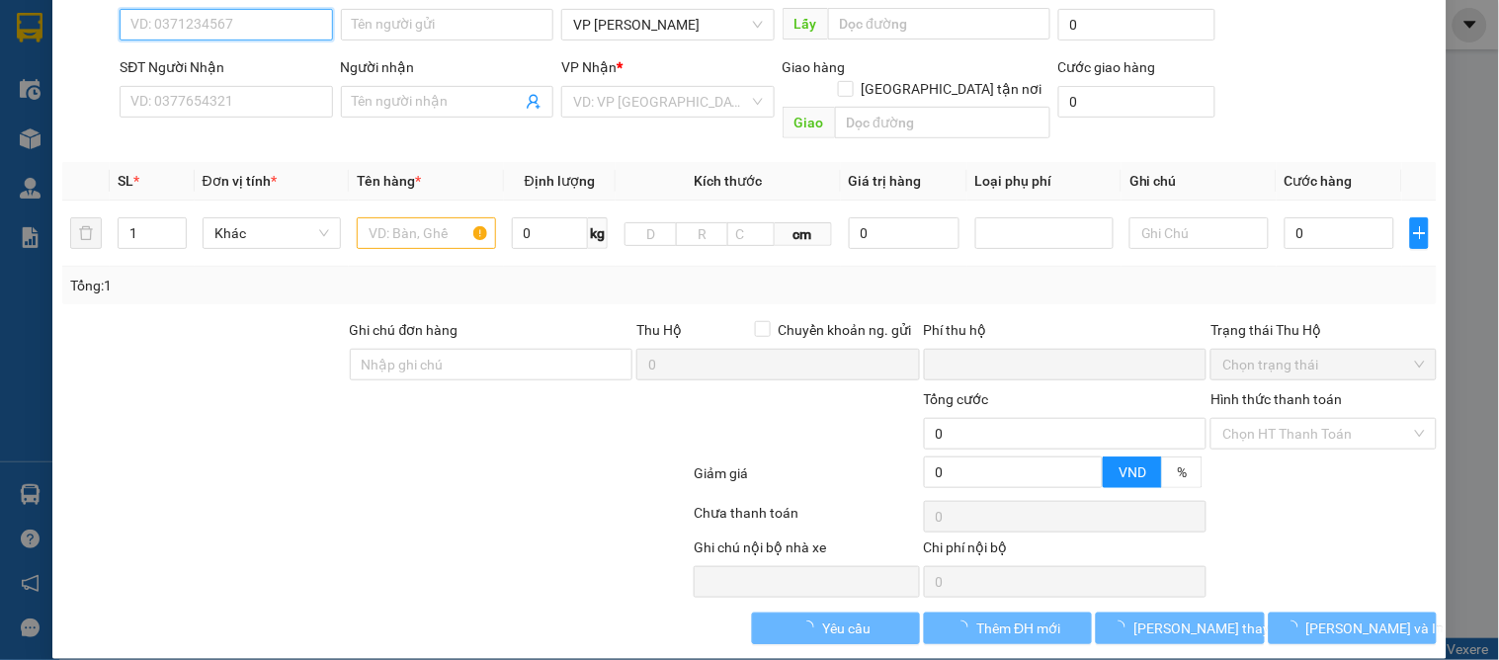
type input "240.000"
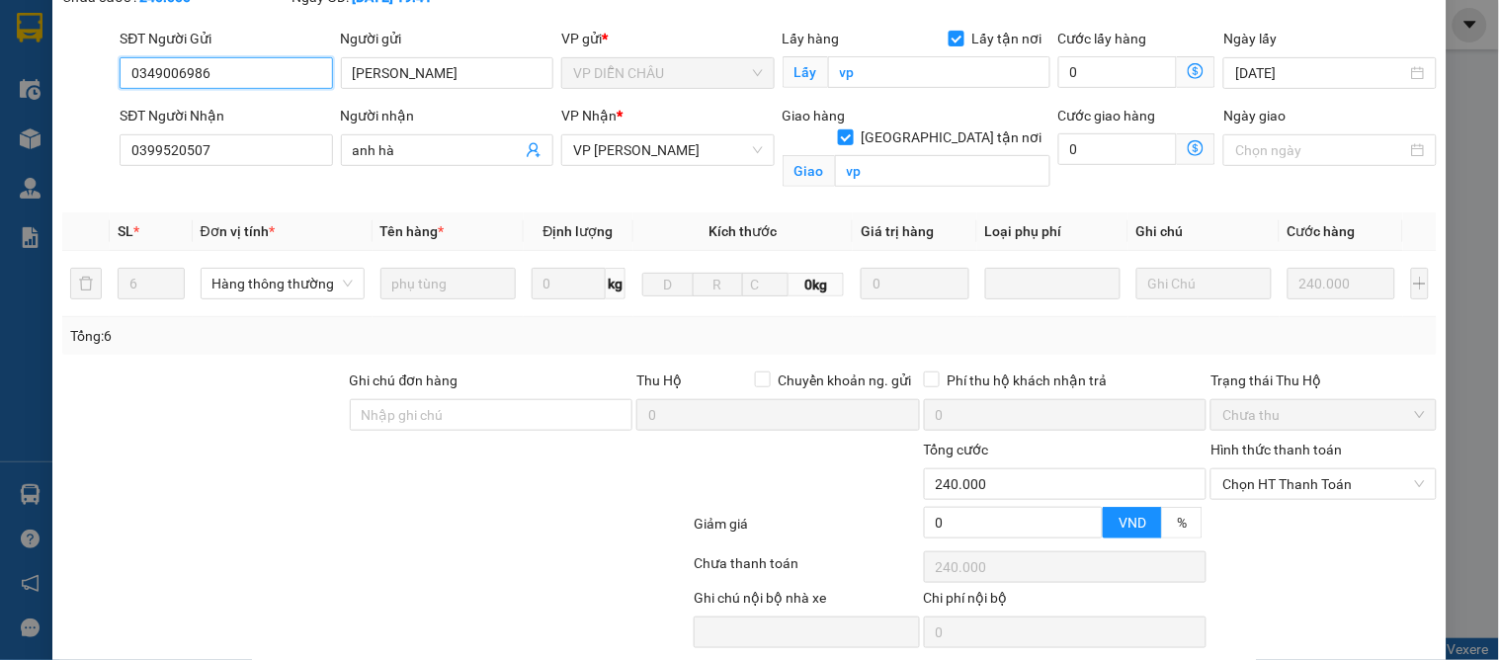
scroll to position [203, 0]
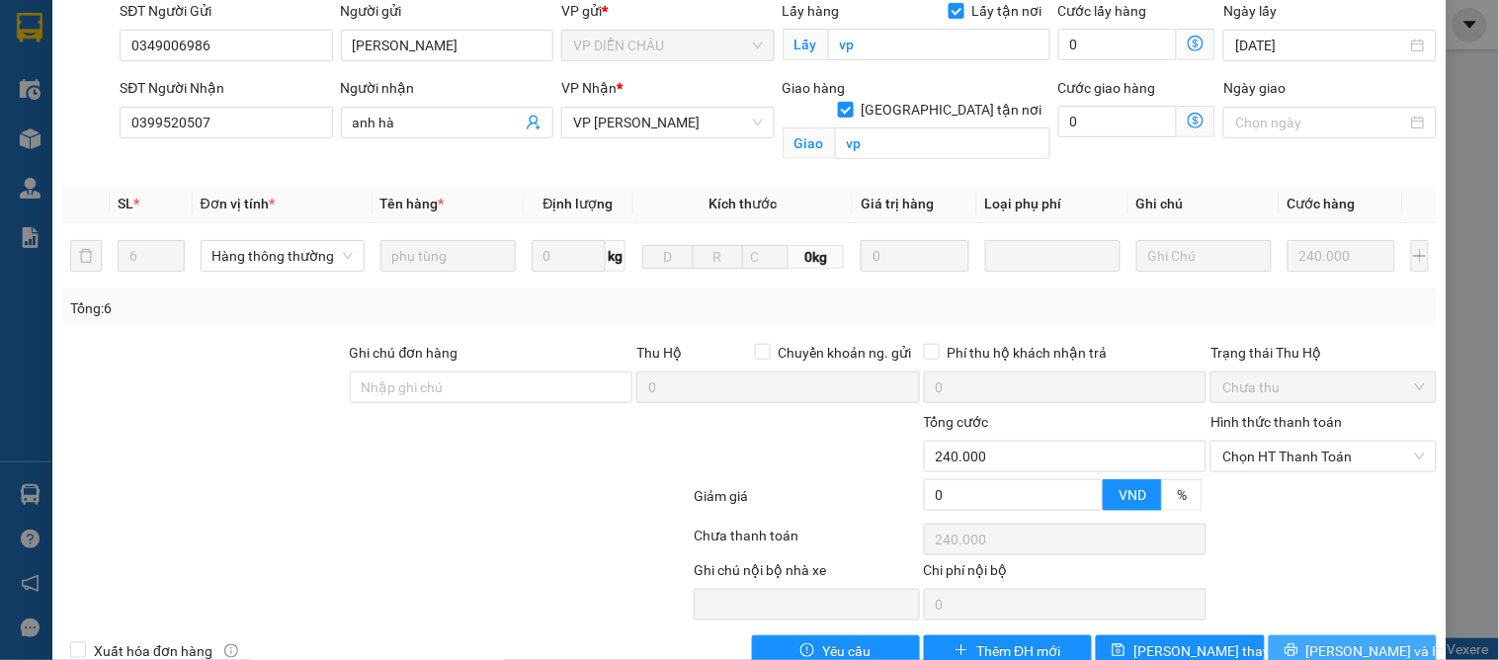
click at [1354, 640] on span "[PERSON_NAME] và In" at bounding box center [1375, 651] width 138 height 22
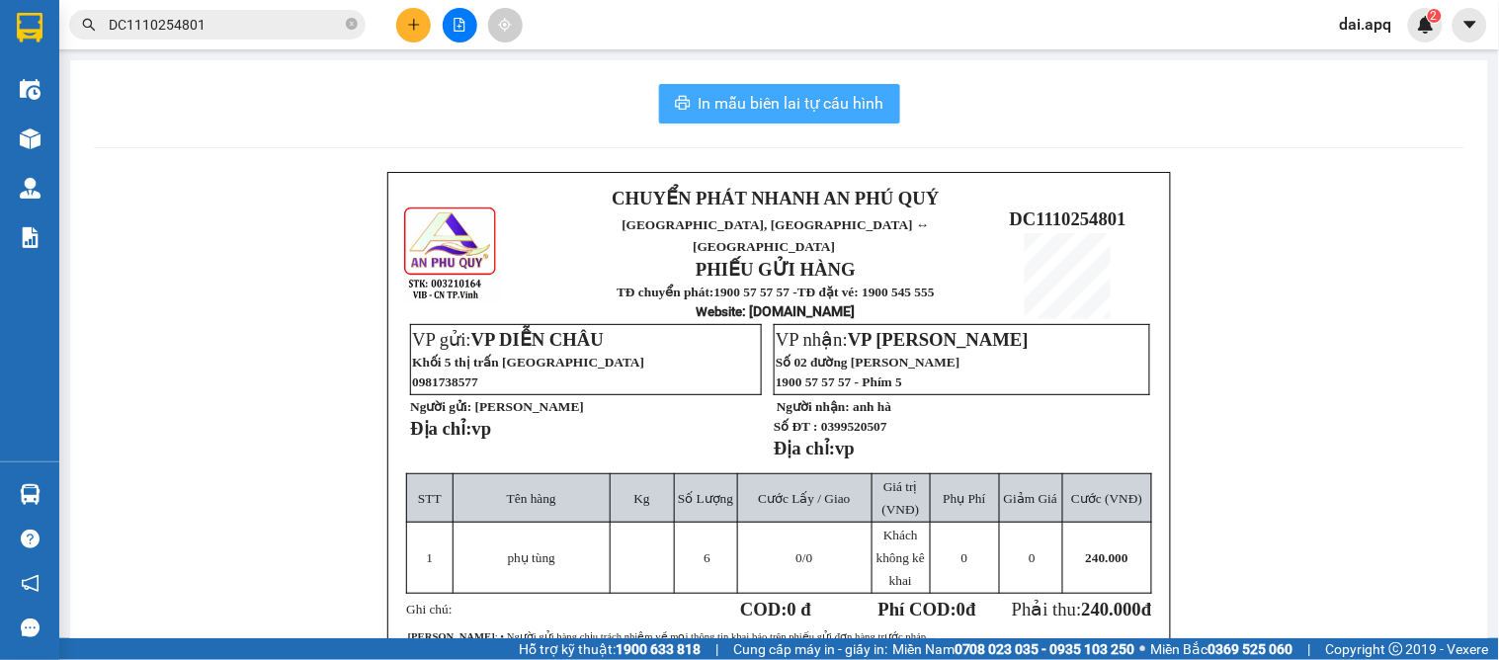
click at [722, 104] on span "In mẫu biên lai tự cấu hình" at bounding box center [791, 103] width 186 height 25
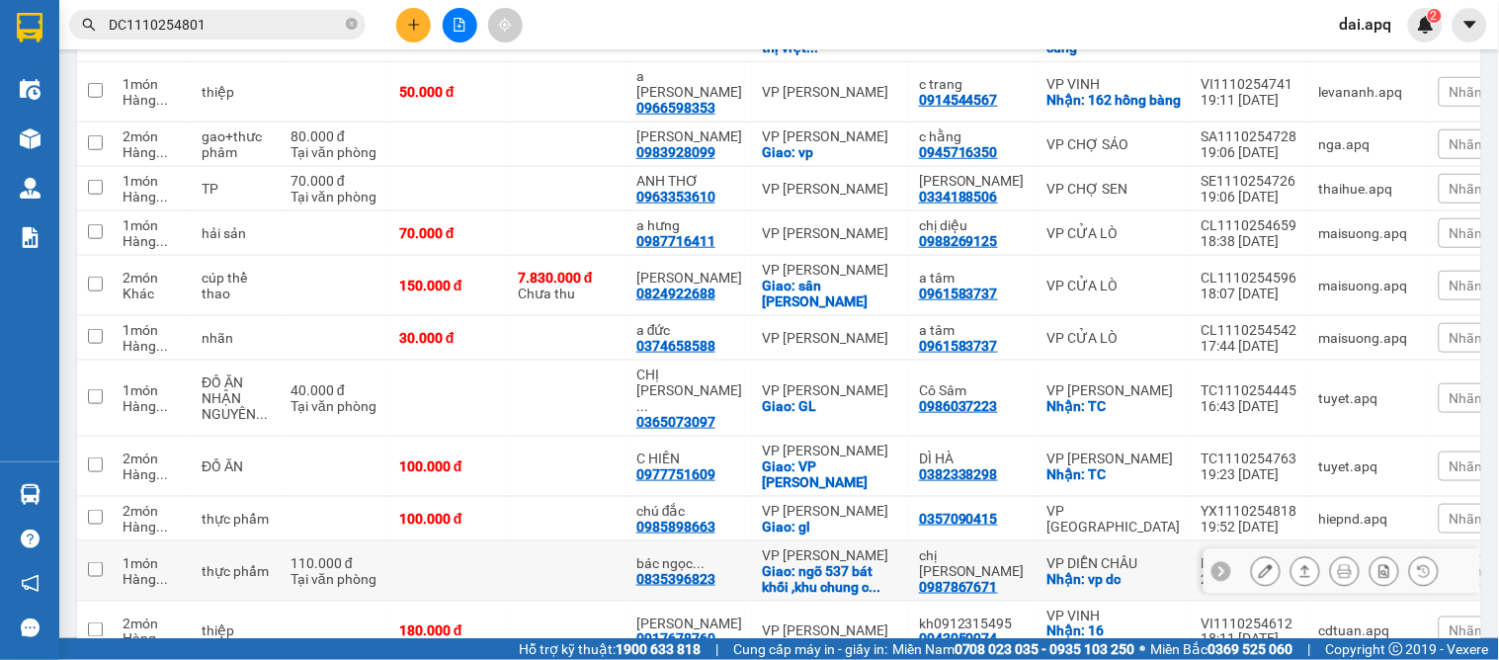
scroll to position [439, 0]
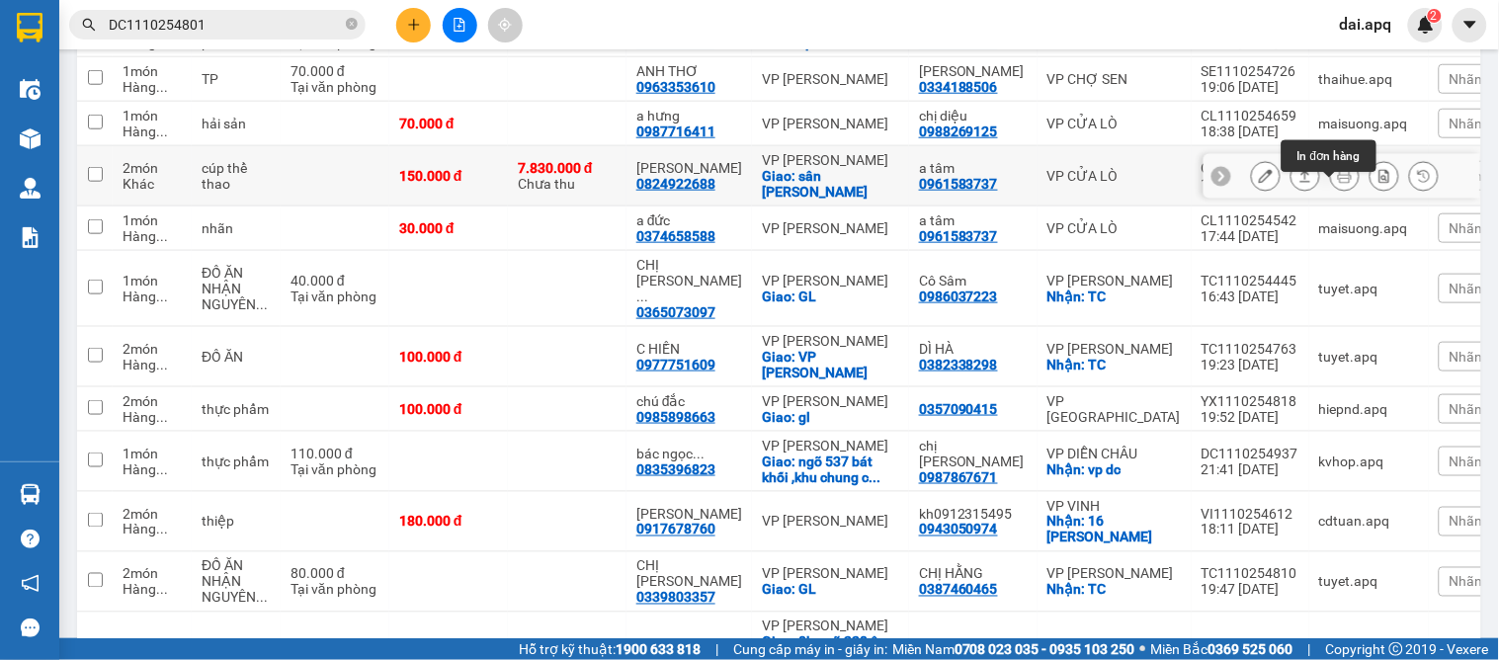
click at [1338, 183] on icon at bounding box center [1345, 176] width 14 height 14
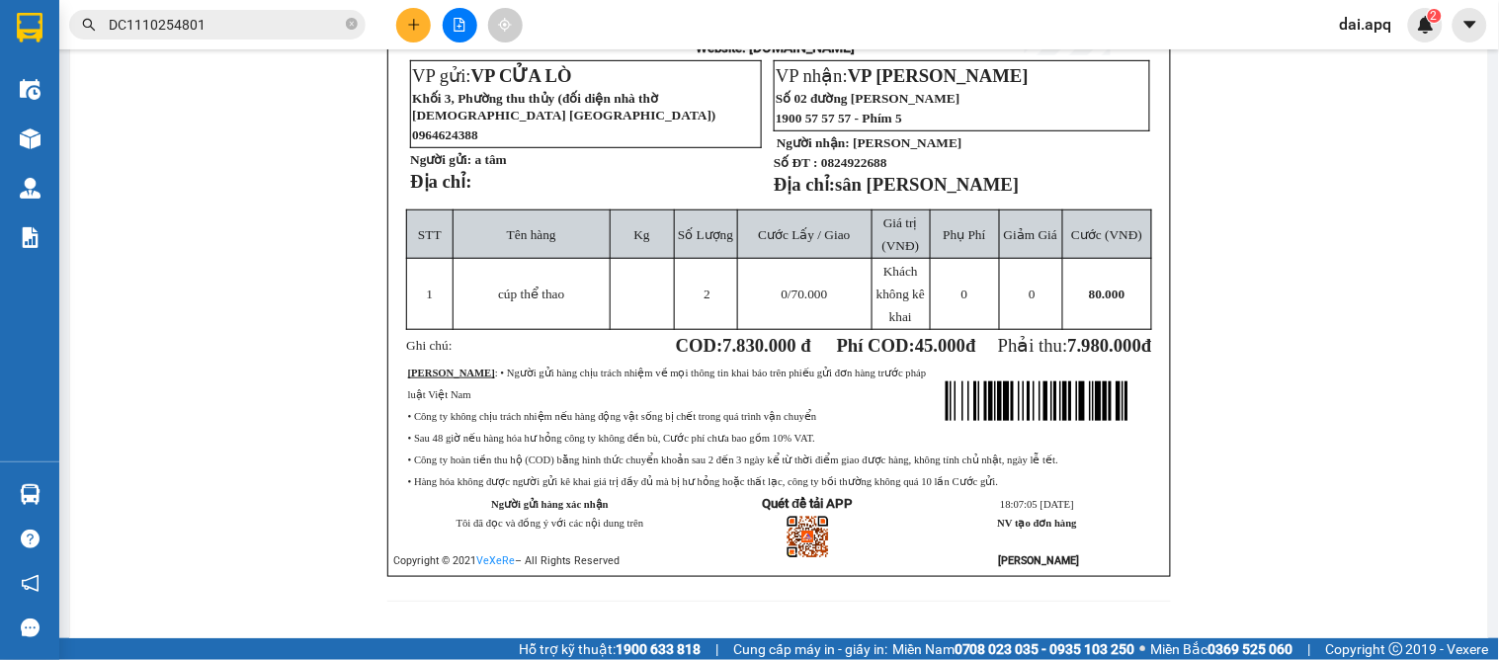
scroll to position [154, 0]
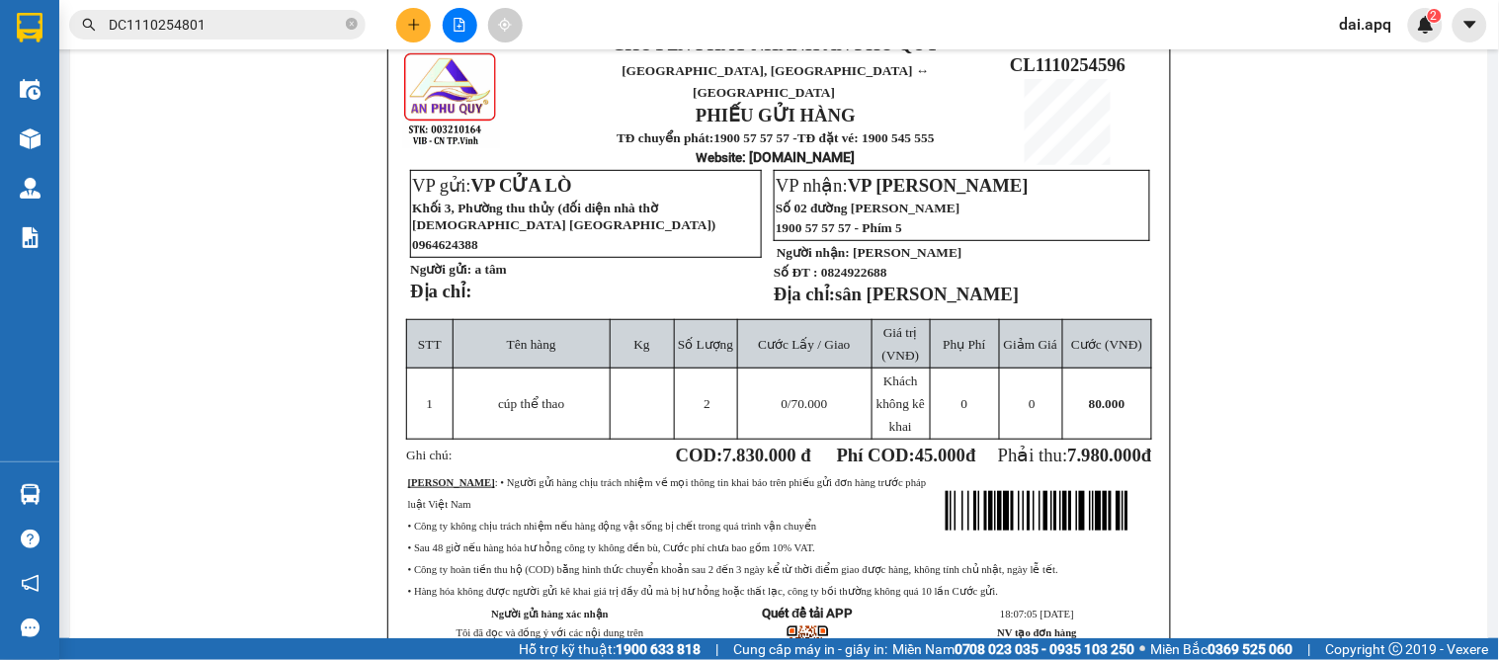
click at [1322, 531] on div "CHUYỂN PHÁT NHANH AN PHÚ QUÝ NGHỆ AN, HÀ TĨNH ↔ HÀ NỘI PHIẾU GỬI HÀNG TĐ chuyển…" at bounding box center [779, 376] width 1370 height 717
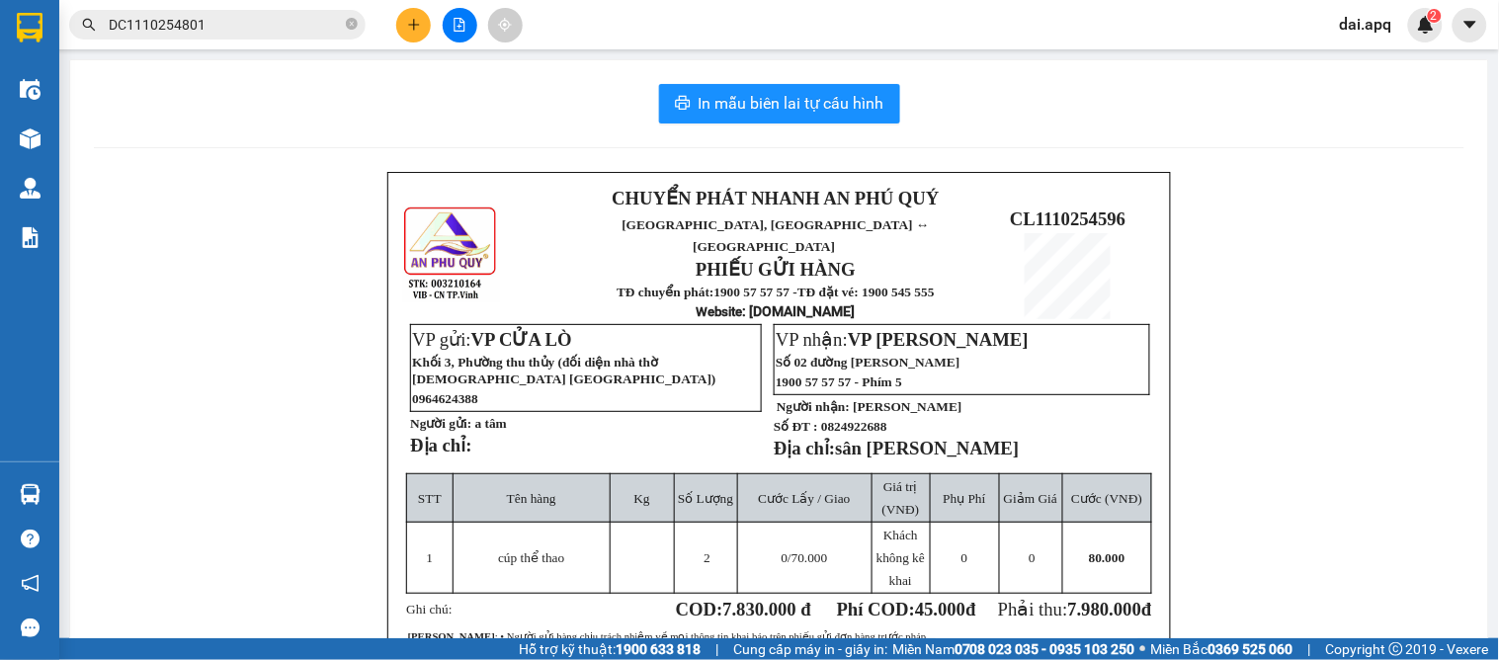
click at [1257, 280] on div "CHUYỂN PHÁT NHANH AN PHÚ QUÝ NGHỆ AN, HÀ TĨNH ↔ HÀ NỘI PHIẾU GỬI HÀNG TĐ chuyển…" at bounding box center [779, 530] width 1370 height 717
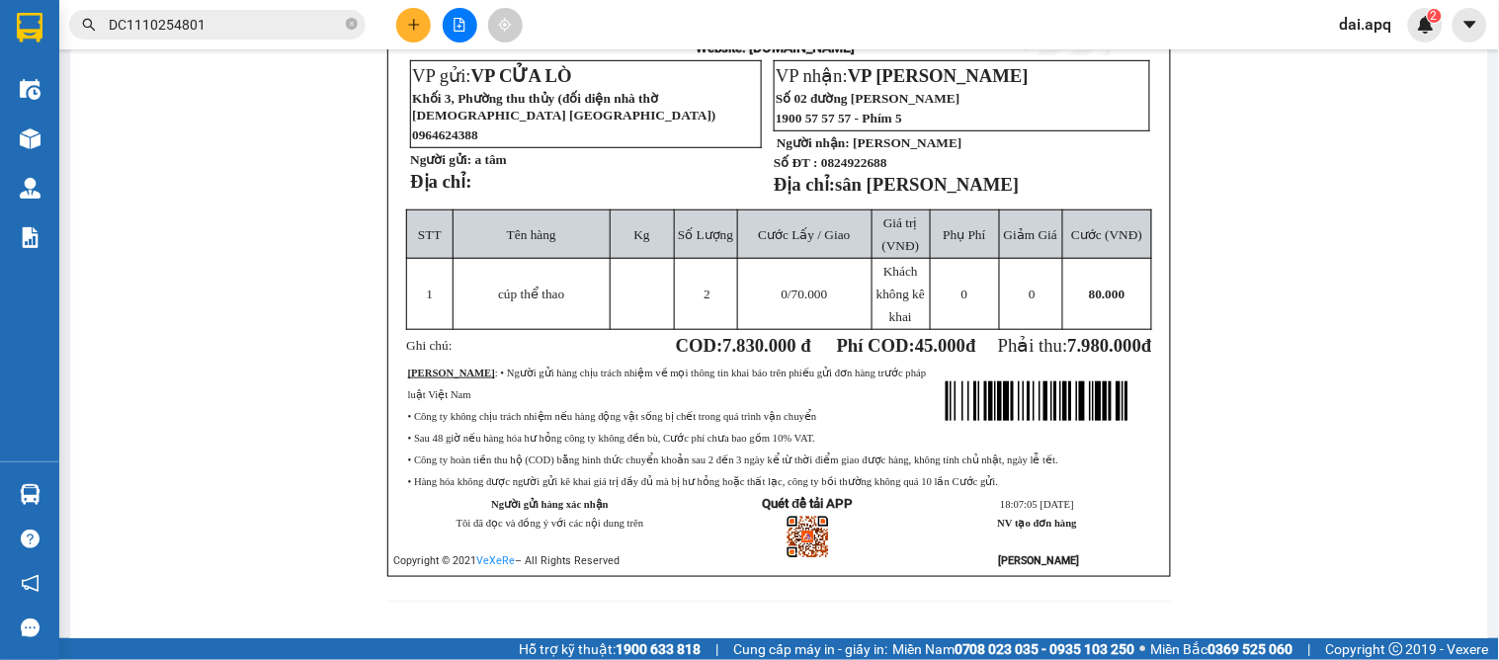
click at [1280, 559] on div "CHUYỂN PHÁT NHANH AN PHÚ QUÝ NGHỆ AN, HÀ TĨNH ↔ HÀ NỘI PHIẾU GỬI HÀNG TĐ chuyển…" at bounding box center [779, 266] width 1370 height 717
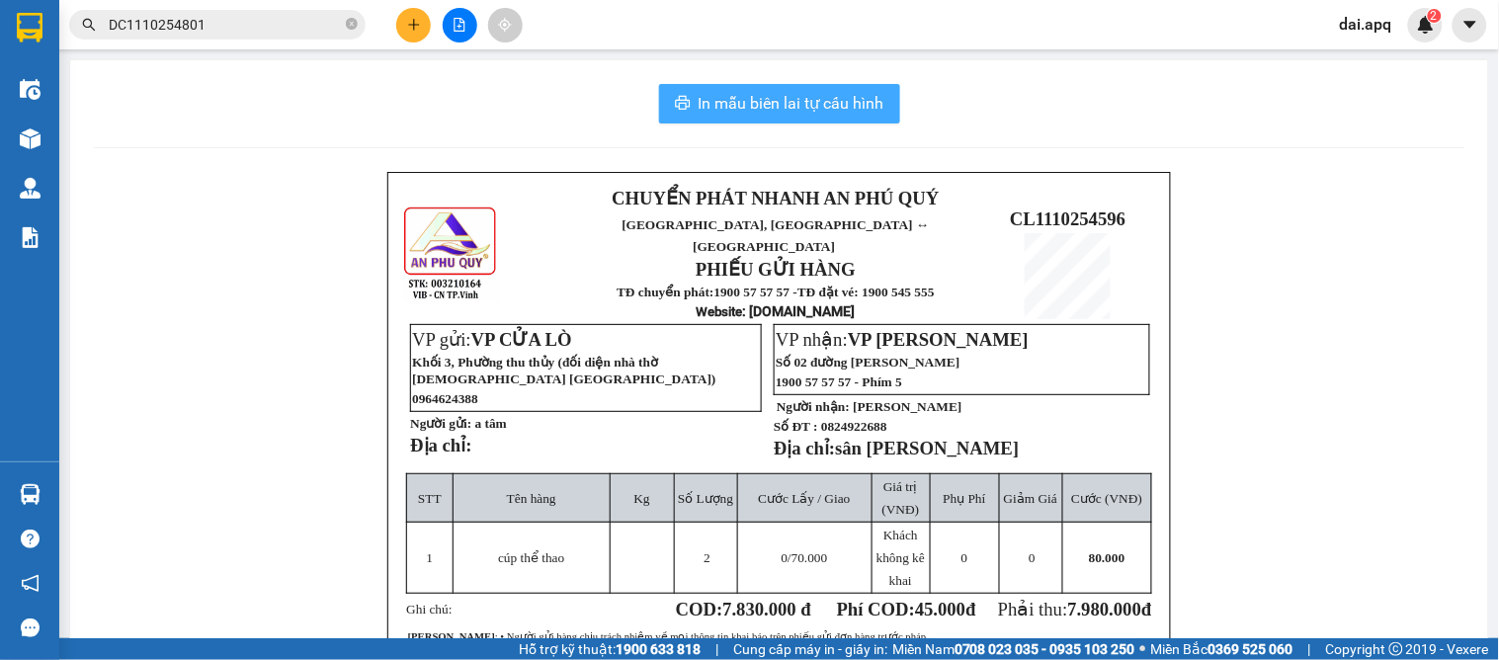
click at [785, 84] on button "In mẫu biên lai tự cấu hình" at bounding box center [779, 104] width 241 height 40
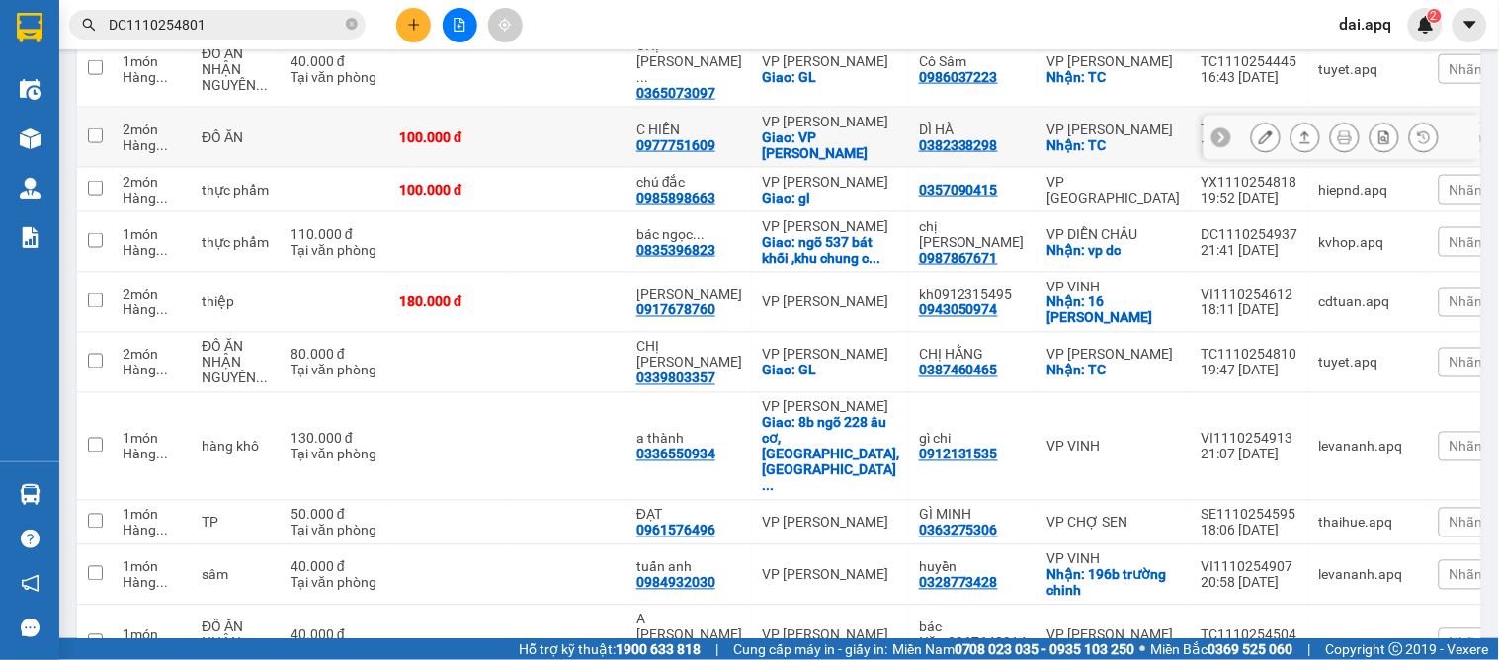
scroll to position [329, 0]
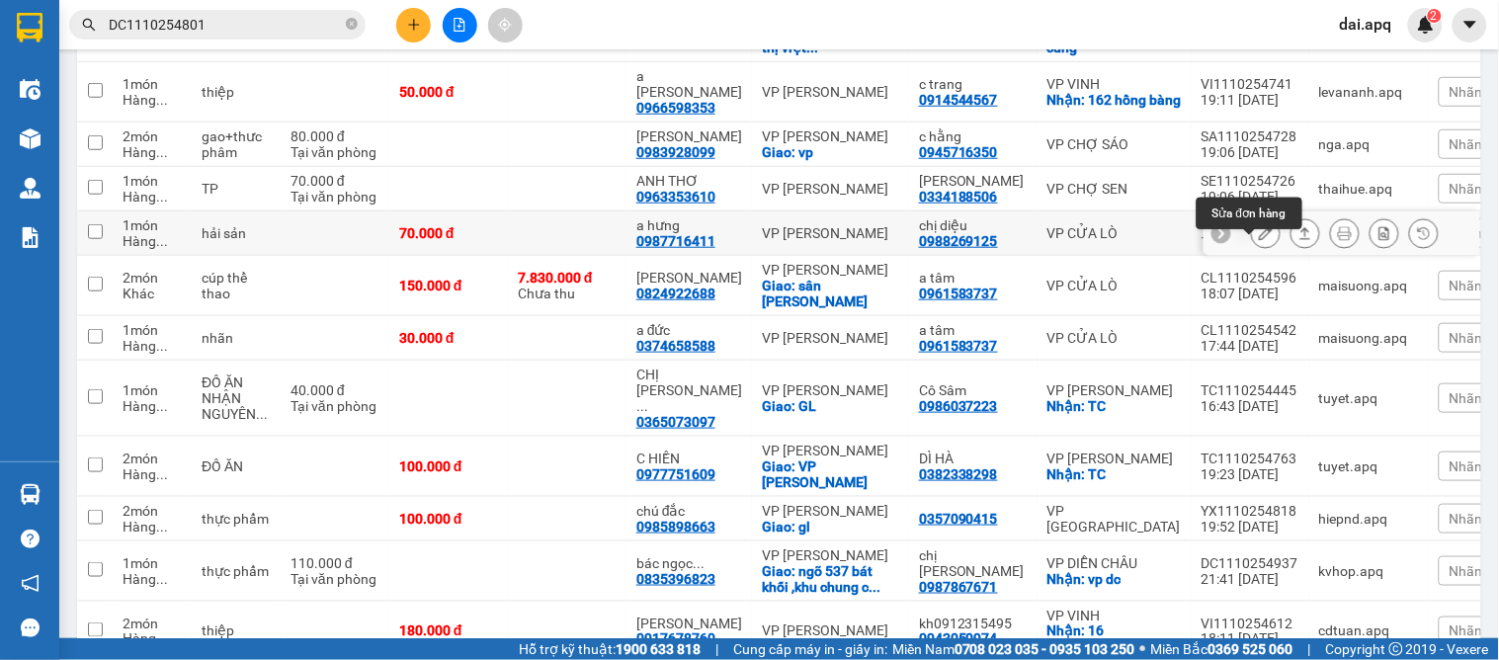
click at [1259, 240] on icon at bounding box center [1266, 233] width 14 height 14
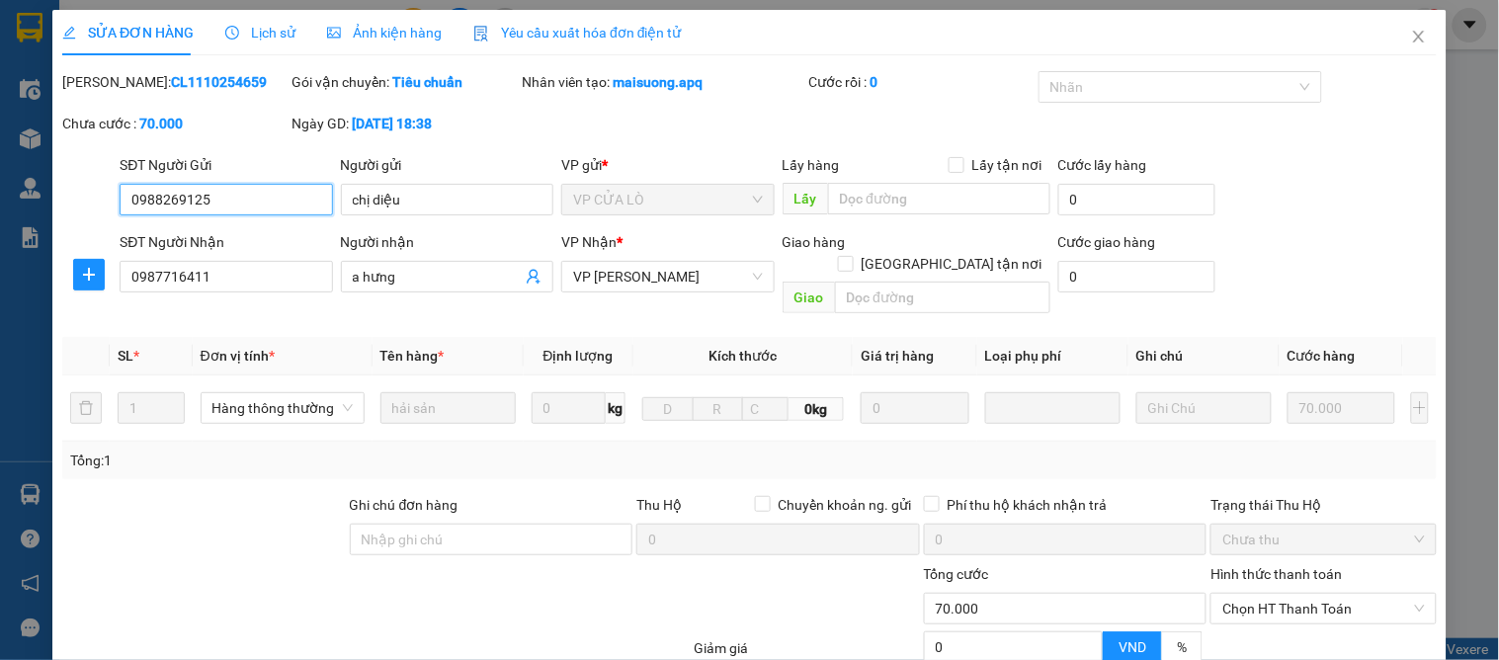
type input "0988269125"
type input "chị diệu"
type input "0987716411"
type input "a hưng"
type input "0"
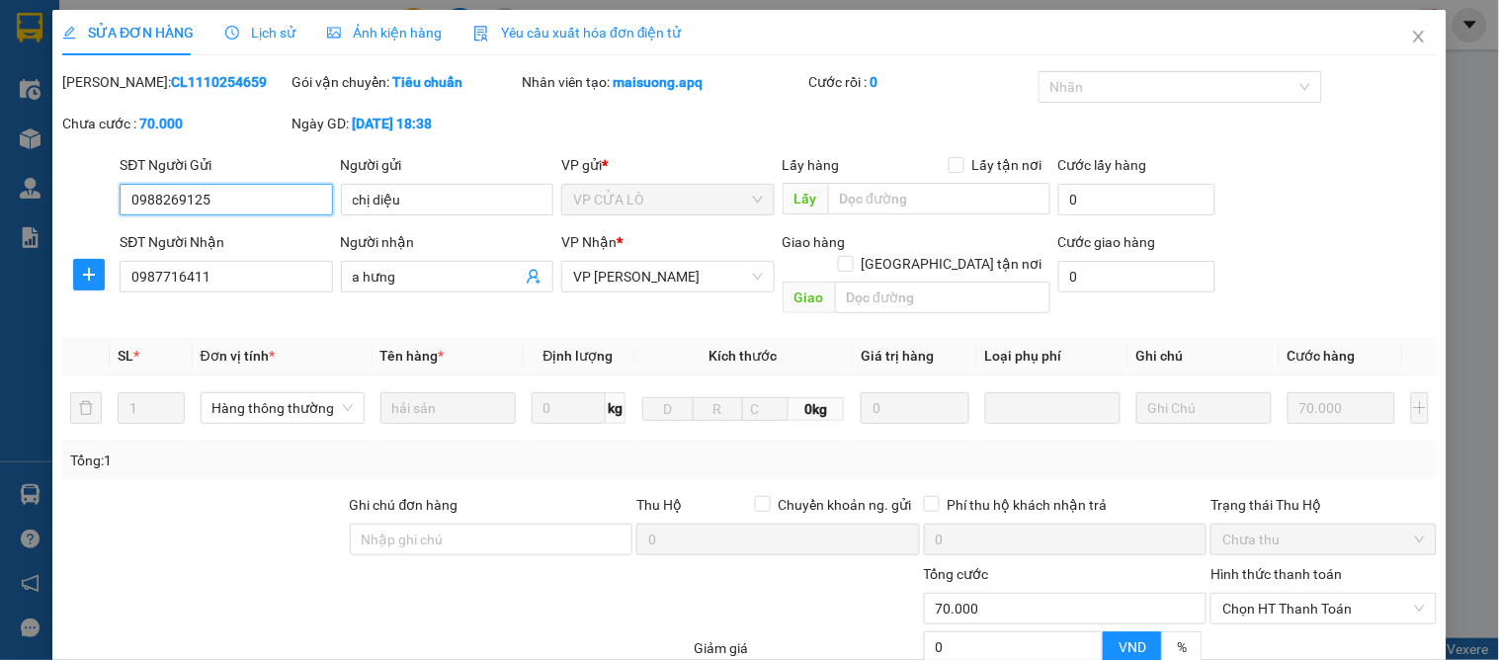
type input "70.000"
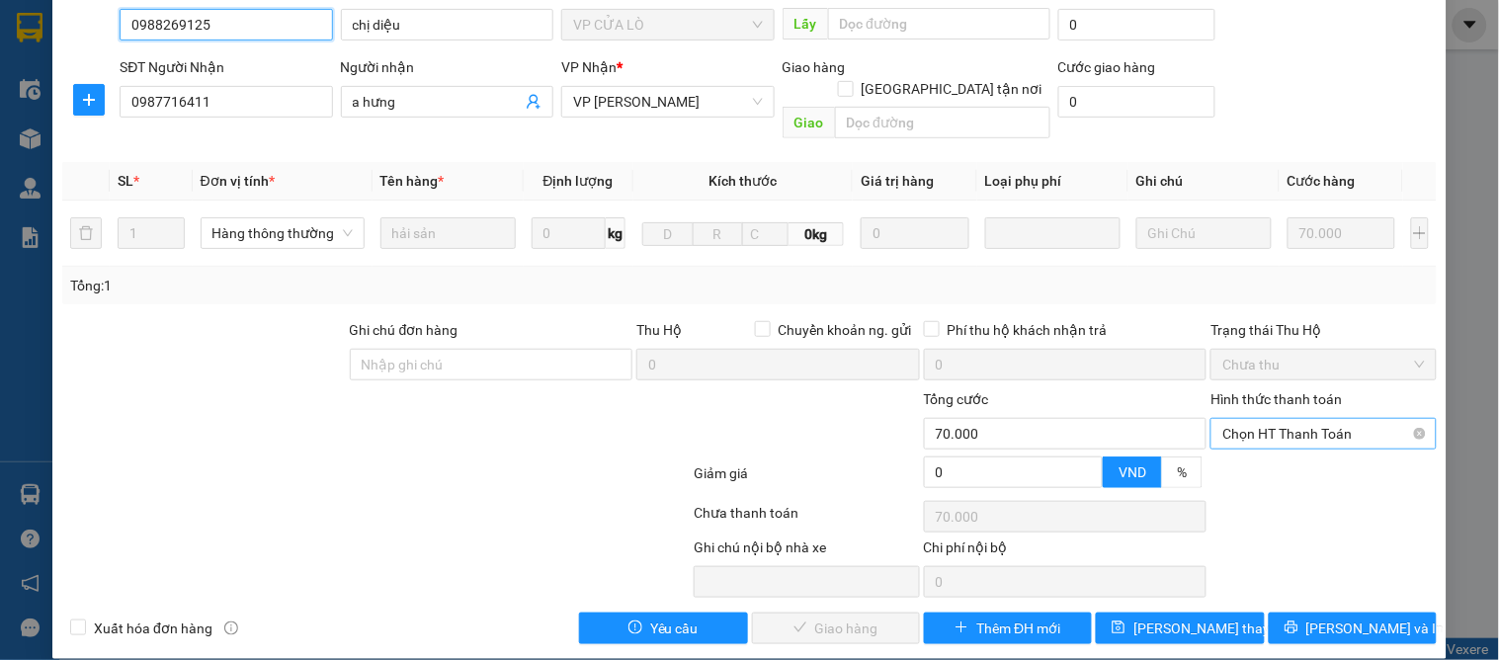
click at [1290, 419] on span "Chọn HT Thanh Toán" at bounding box center [1323, 434] width 202 height 30
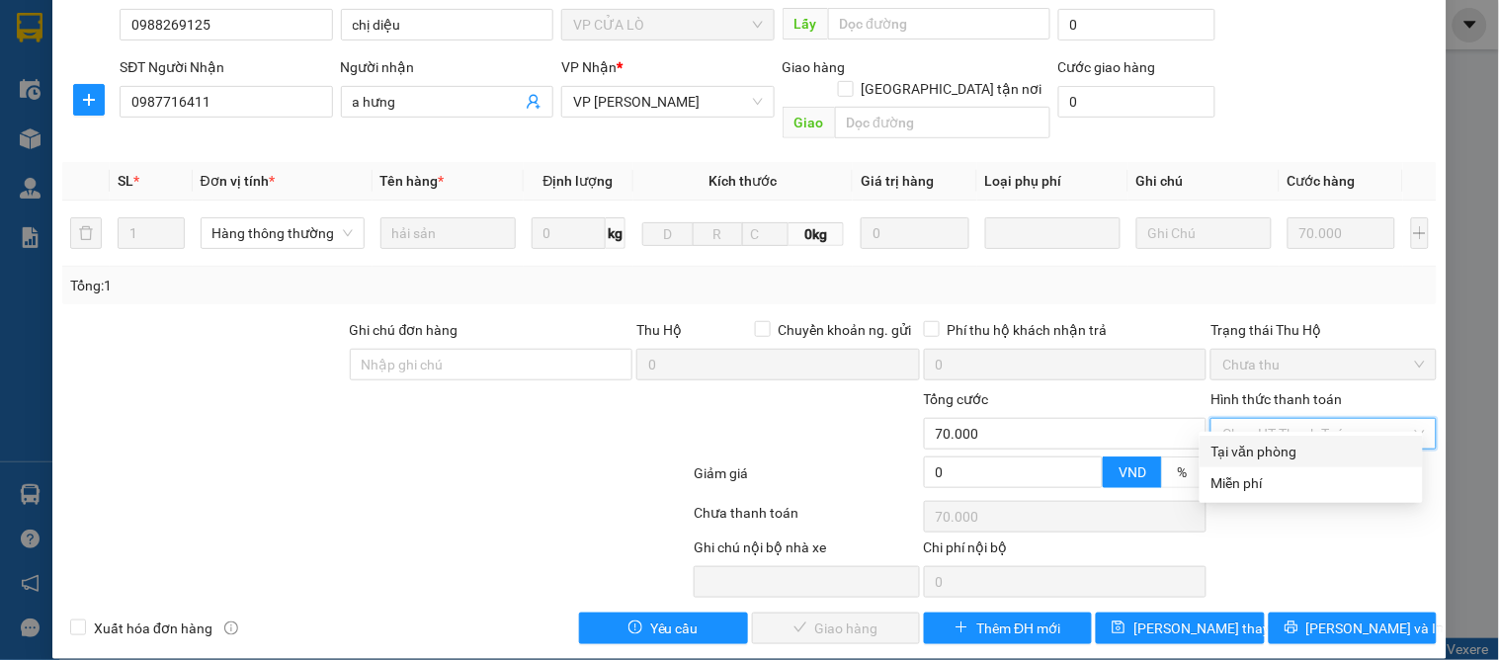
click at [1269, 448] on div "Tại văn phòng" at bounding box center [1311, 452] width 200 height 22
type input "0"
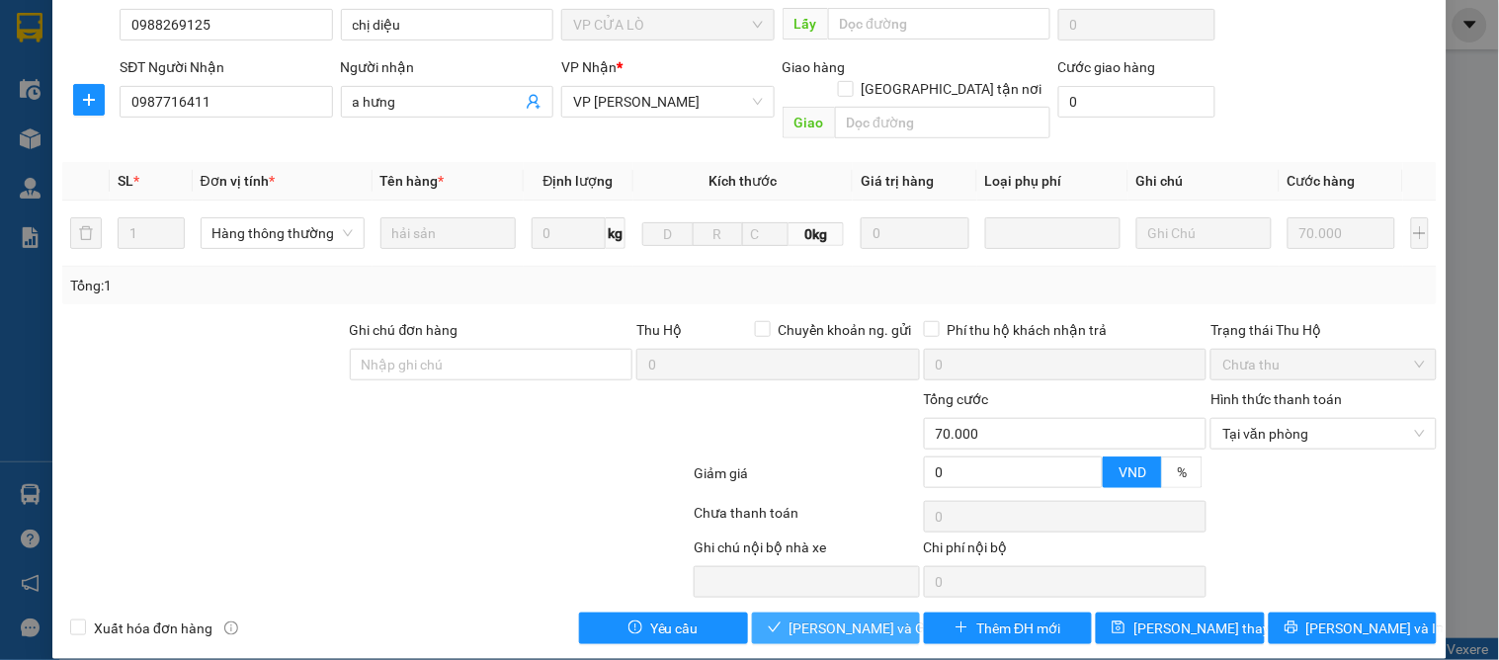
click at [843, 617] on span "[PERSON_NAME] và Giao hàng" at bounding box center [884, 628] width 190 height 22
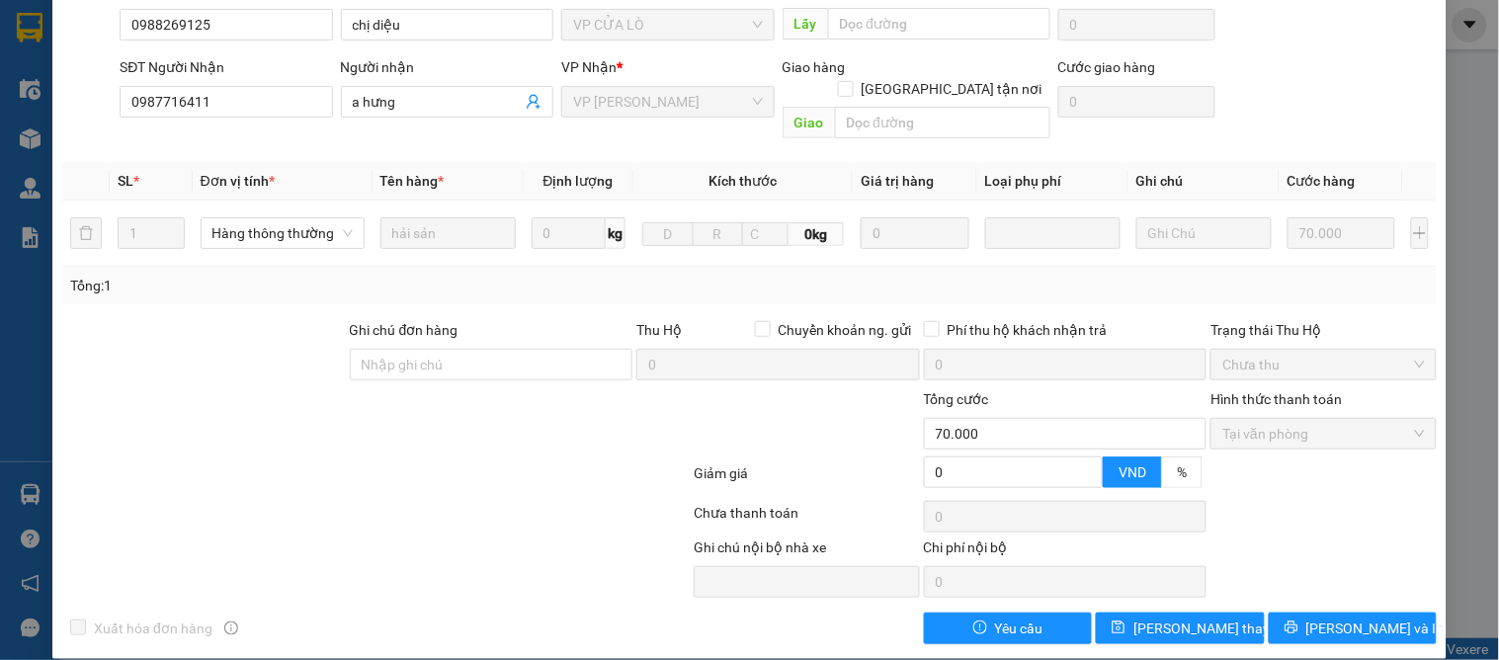
scroll to position [0, 0]
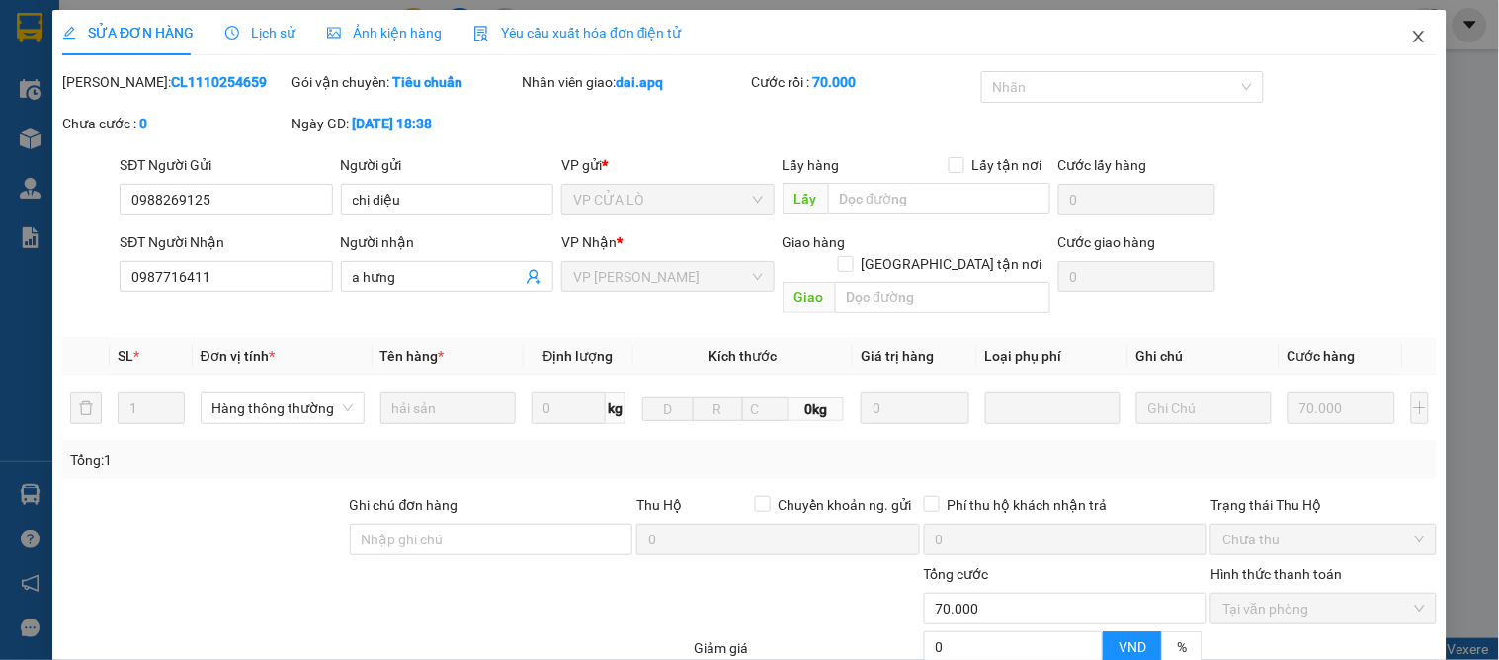
click at [1411, 32] on icon "close" at bounding box center [1419, 37] width 16 height 16
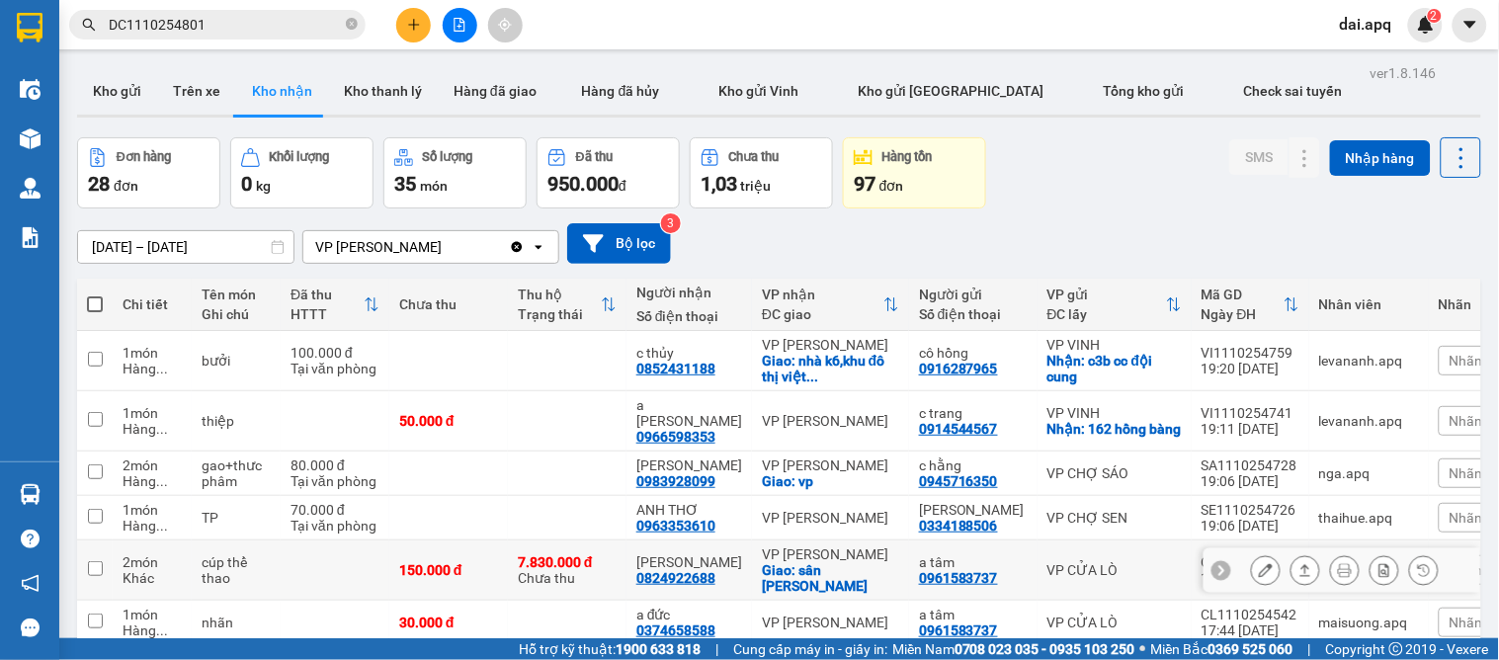
scroll to position [219, 0]
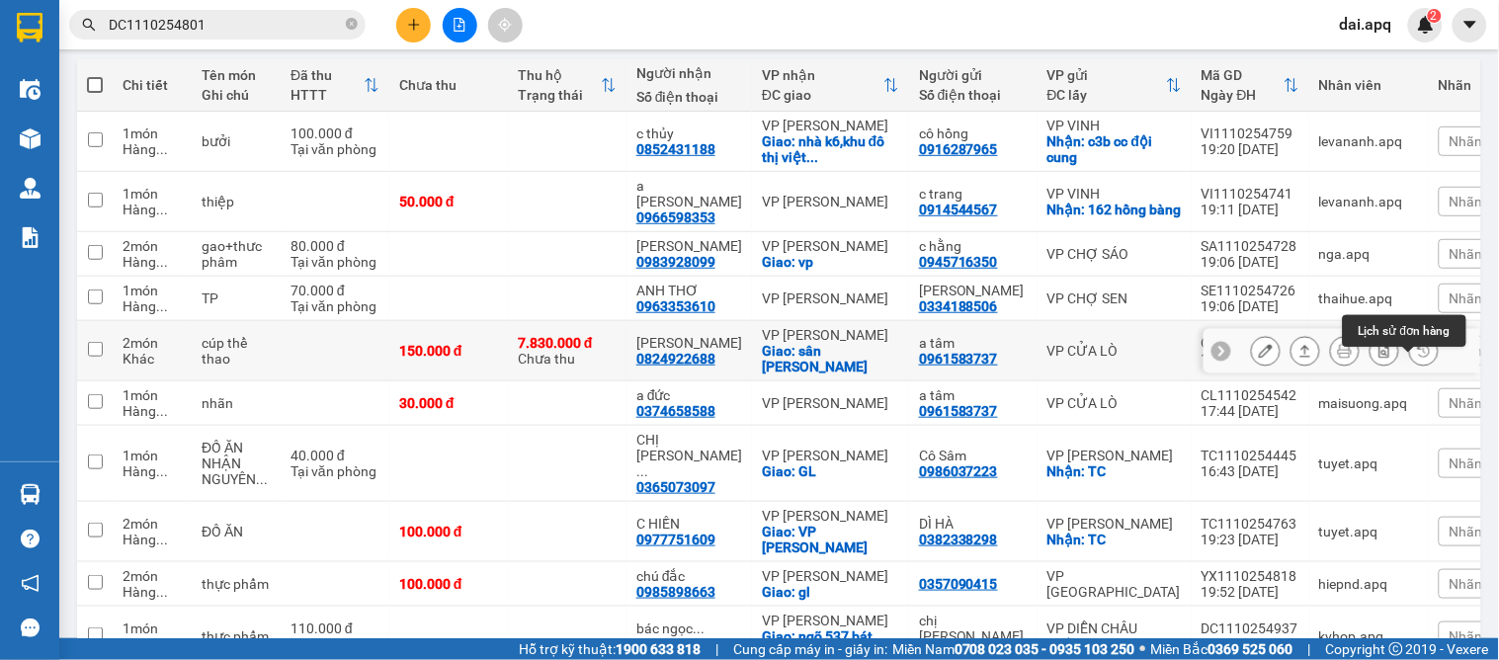
click at [1417, 358] on icon at bounding box center [1424, 351] width 14 height 14
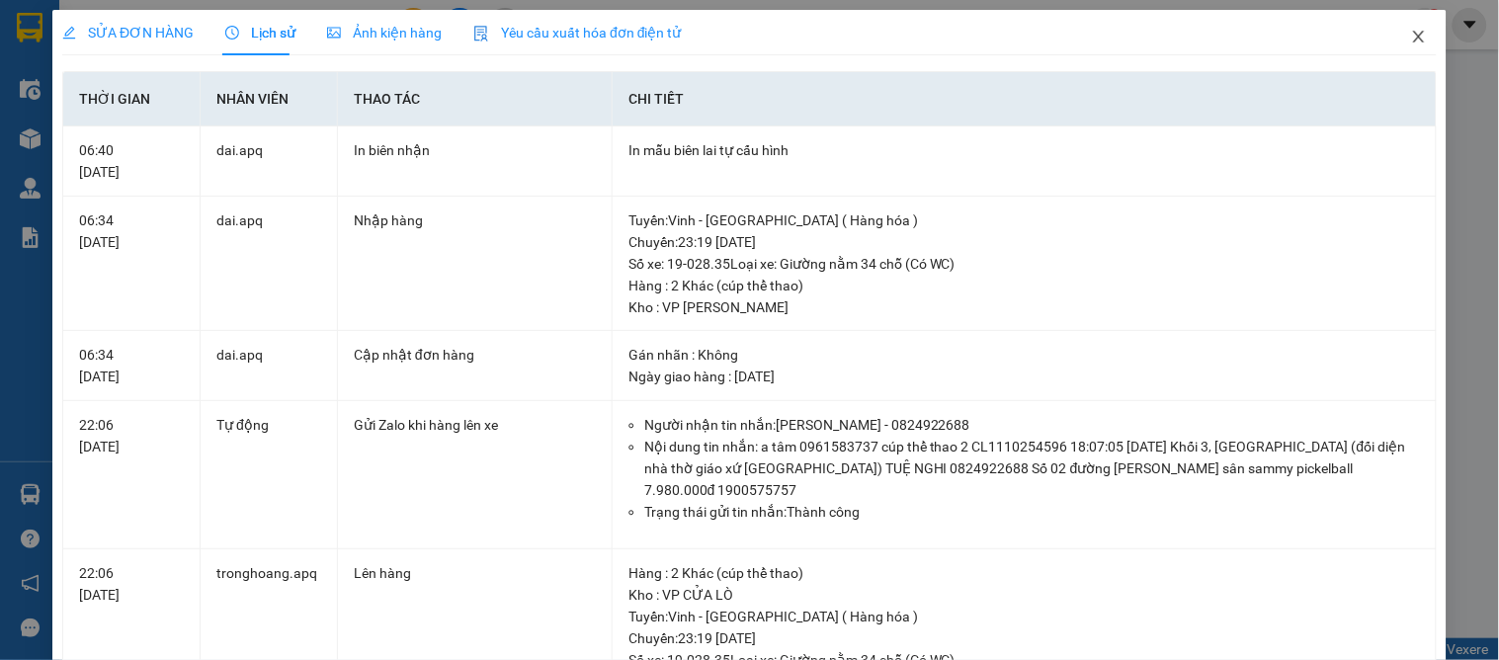
click at [1411, 34] on icon "close" at bounding box center [1419, 37] width 16 height 16
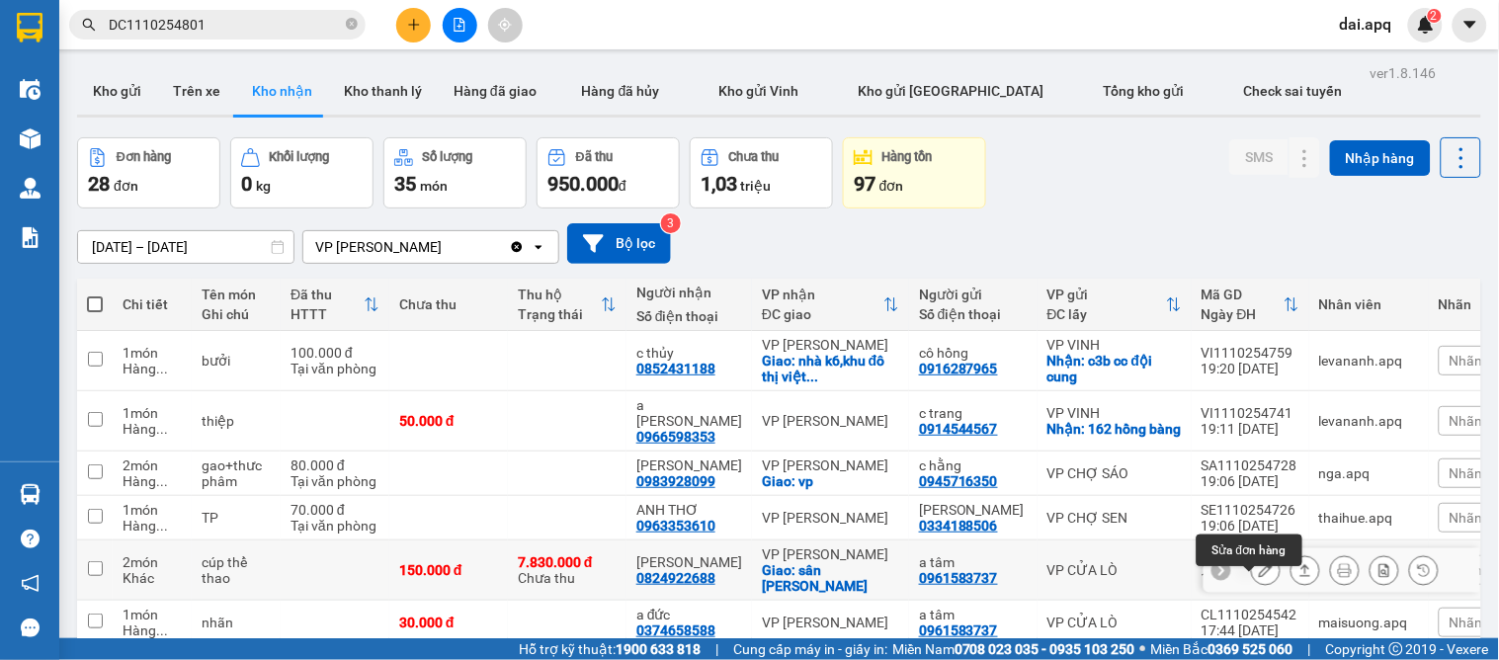
click at [1259, 577] on icon at bounding box center [1266, 570] width 14 height 14
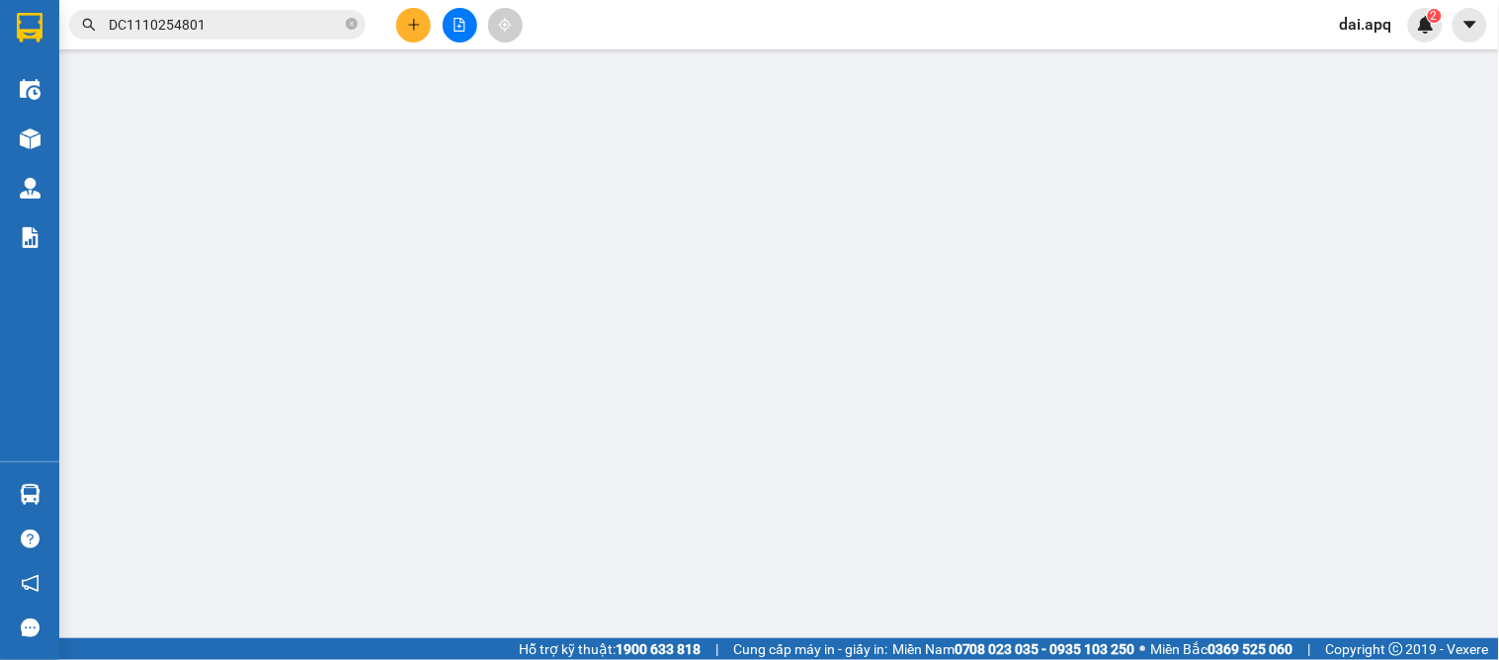
type input "0961583737"
type input "a tâm"
type input "0824922688"
type input "[PERSON_NAME]"
checkbox input "true"
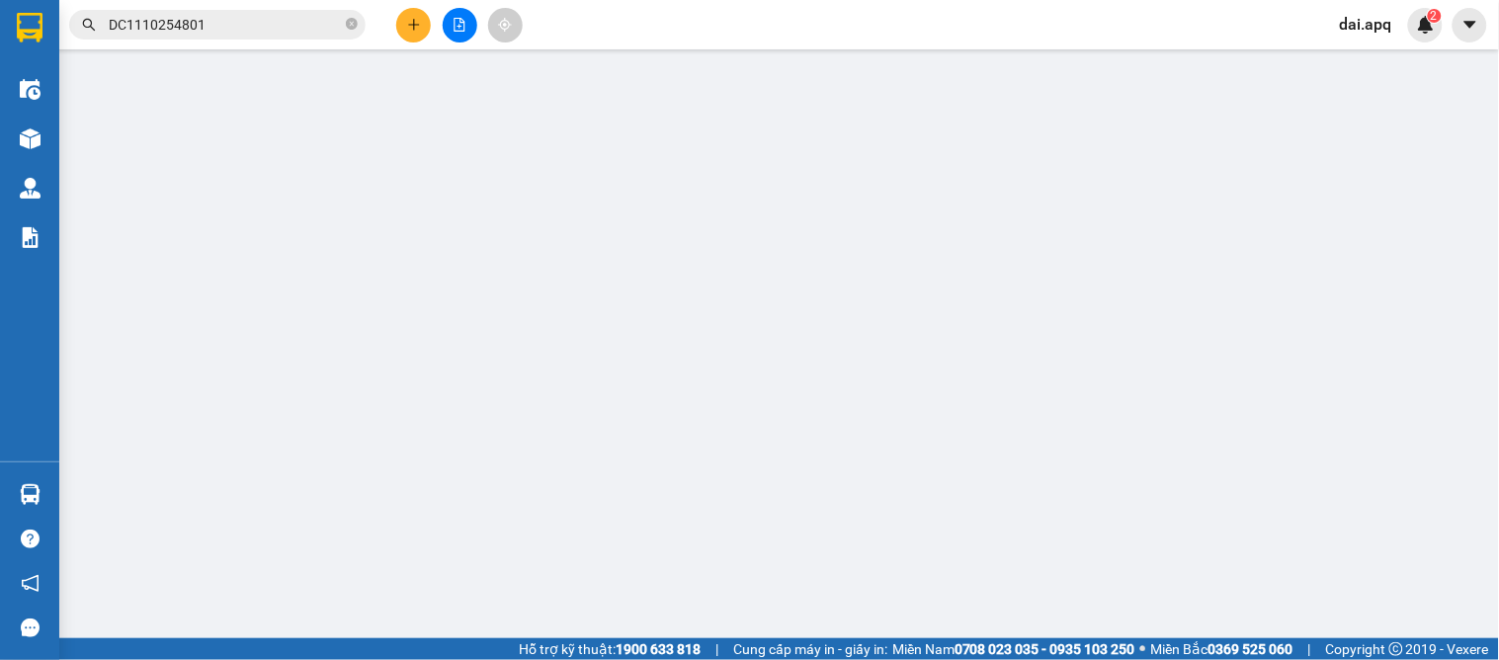
type input "sân [PERSON_NAME]"
type input "người gửi trả phí thu hộ"
type input "150.000"
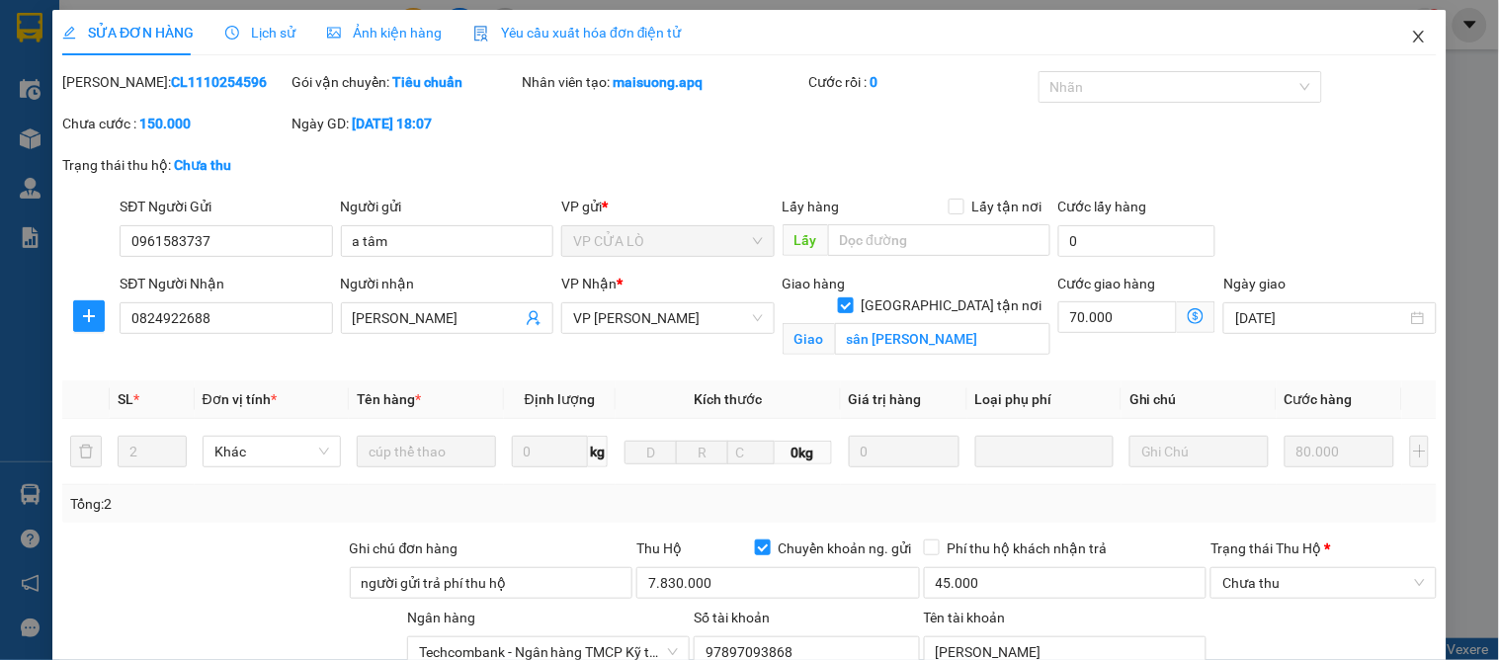
click at [1413, 36] on icon "close" at bounding box center [1418, 37] width 11 height 12
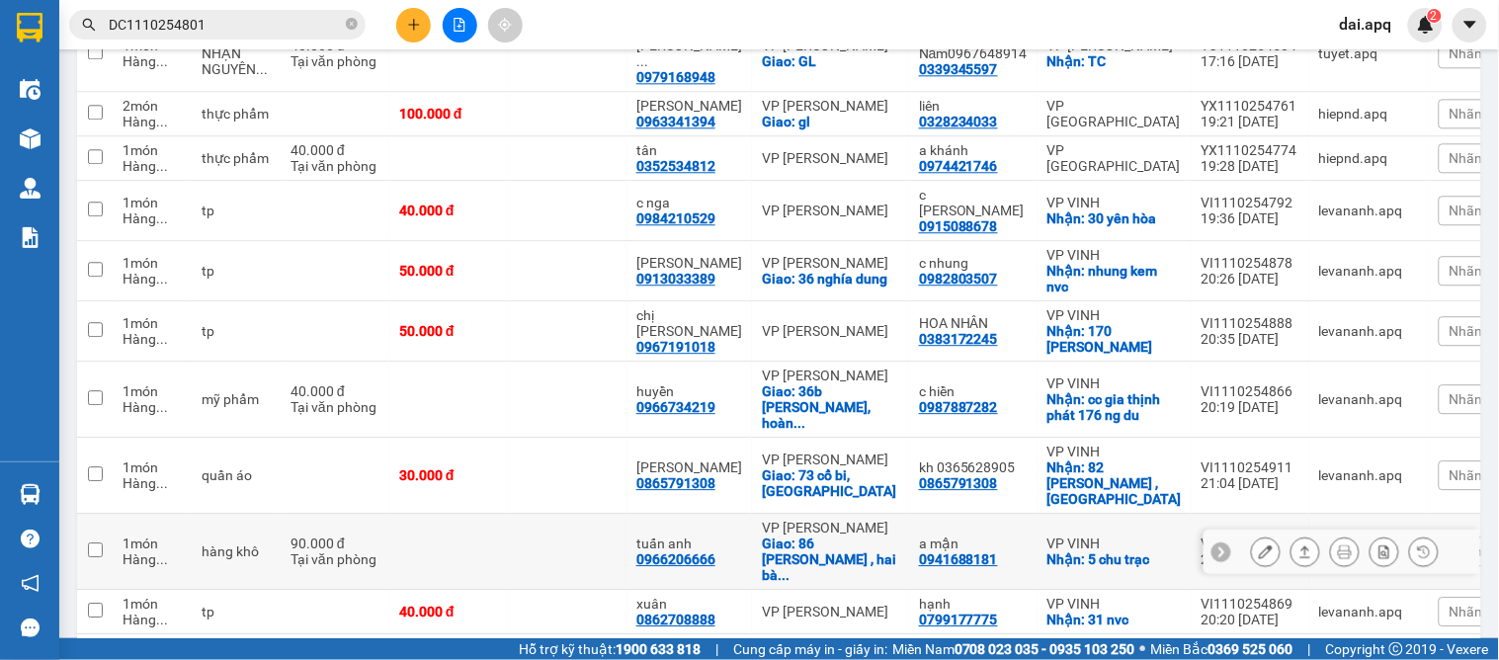
scroll to position [1314, 0]
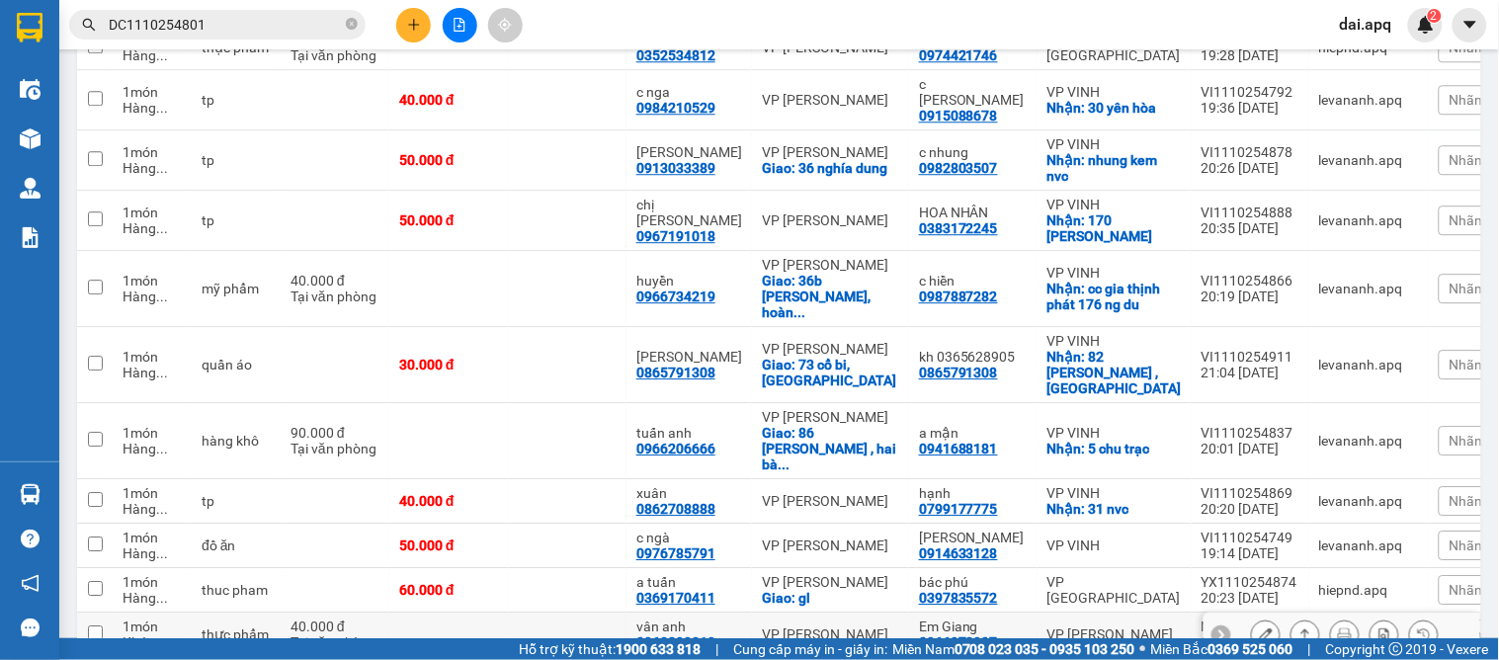
click at [1218, 629] on icon at bounding box center [1221, 634] width 6 height 11
click at [1449, 626] on span "Nhãn" at bounding box center [1466, 634] width 34 height 16
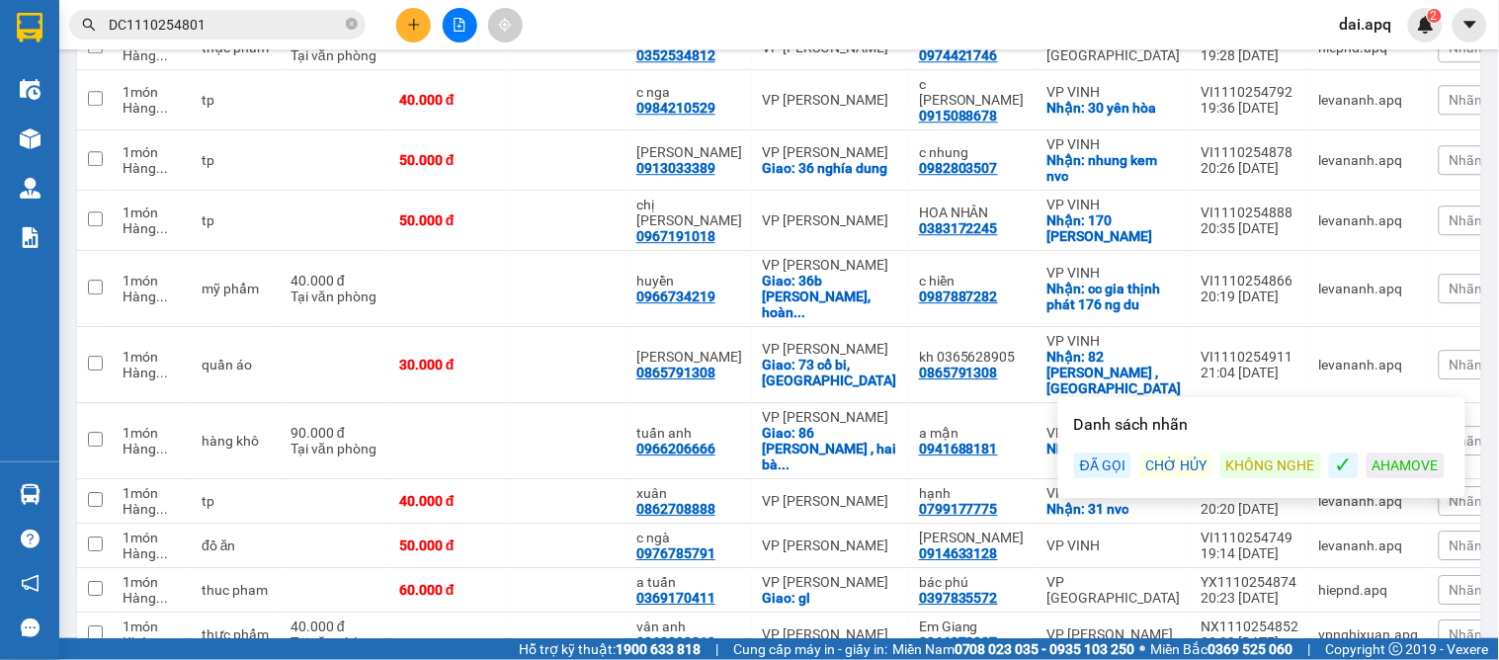
click at [1269, 443] on div "Danh sách nhãn ĐÃ GỌI CHỜ HỦY KHÔNG NGHE ✓ AHAMOVE" at bounding box center [1261, 447] width 395 height 89
click at [1267, 456] on div "KHÔNG NGHE" at bounding box center [1270, 465] width 101 height 26
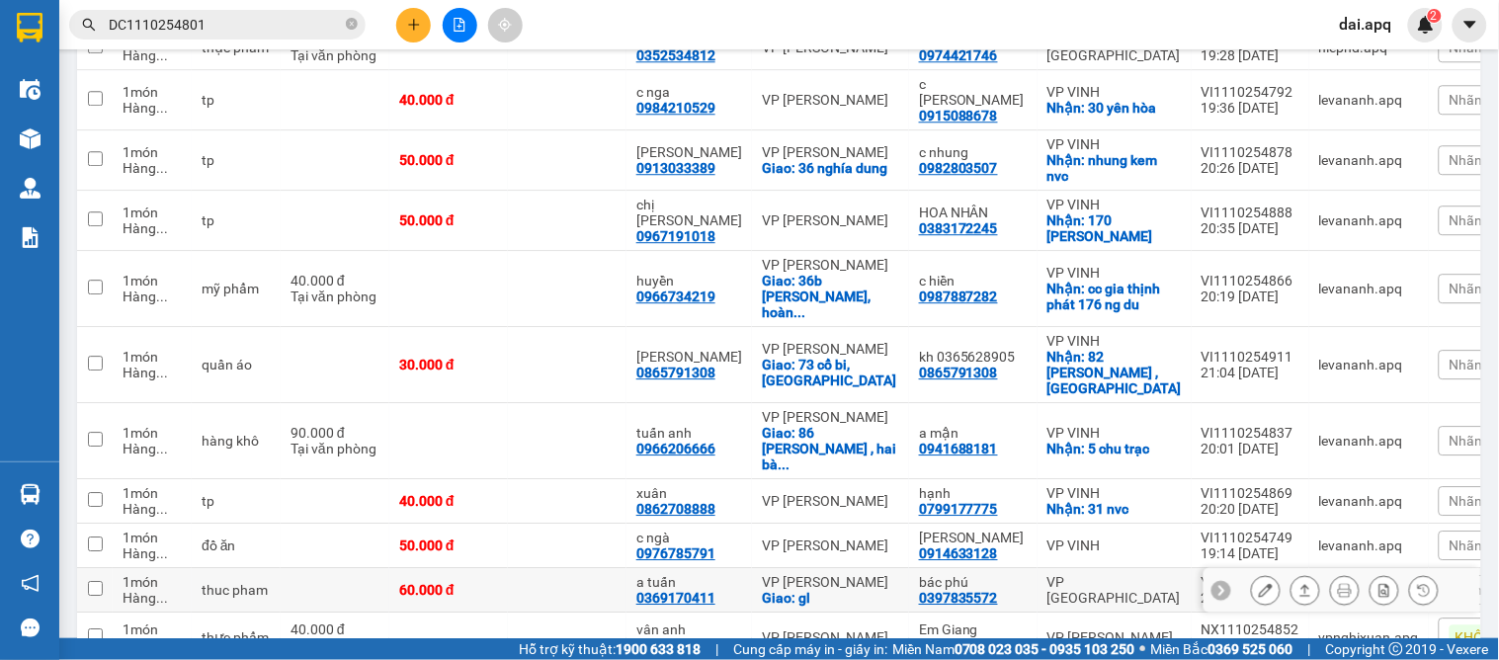
click at [872, 574] on div "VP [PERSON_NAME]" at bounding box center [830, 582] width 137 height 16
checkbox input "true"
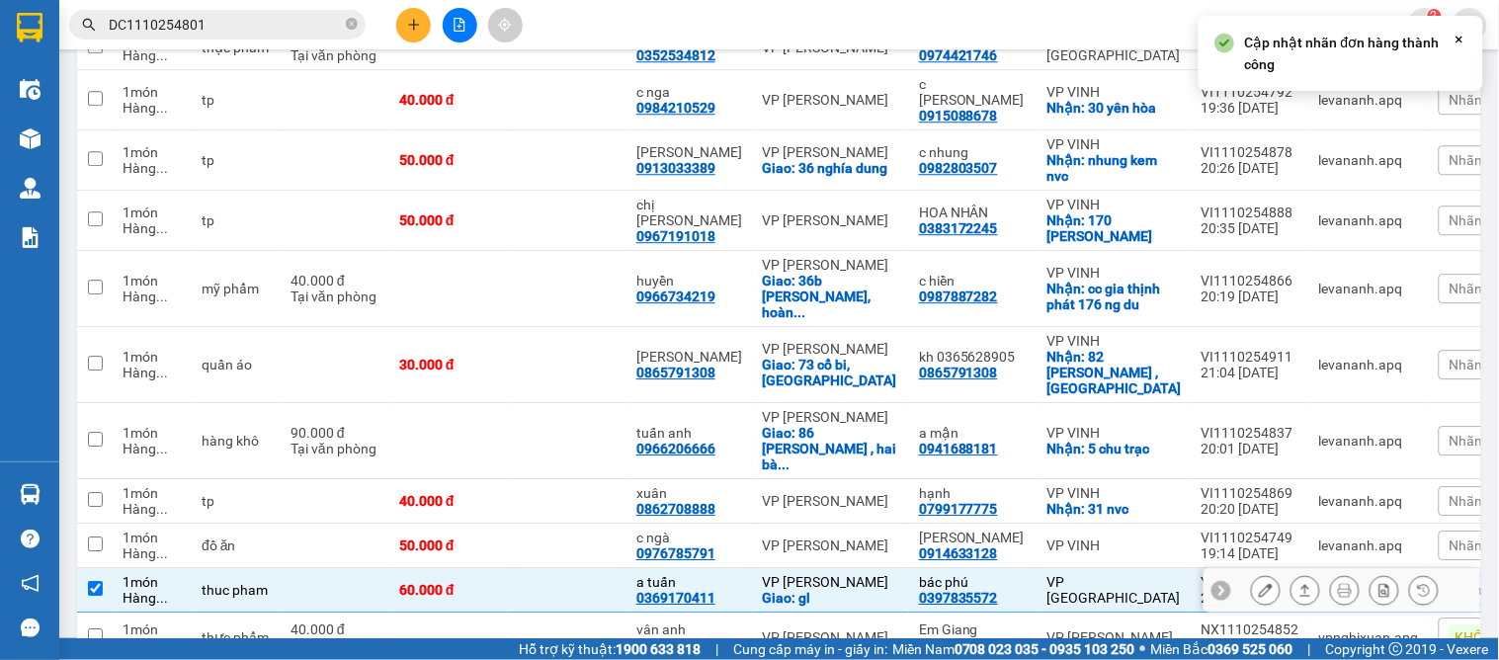
click at [1214, 583] on icon at bounding box center [1221, 590] width 14 height 14
click at [1449, 582] on span "Nhãn" at bounding box center [1466, 590] width 34 height 16
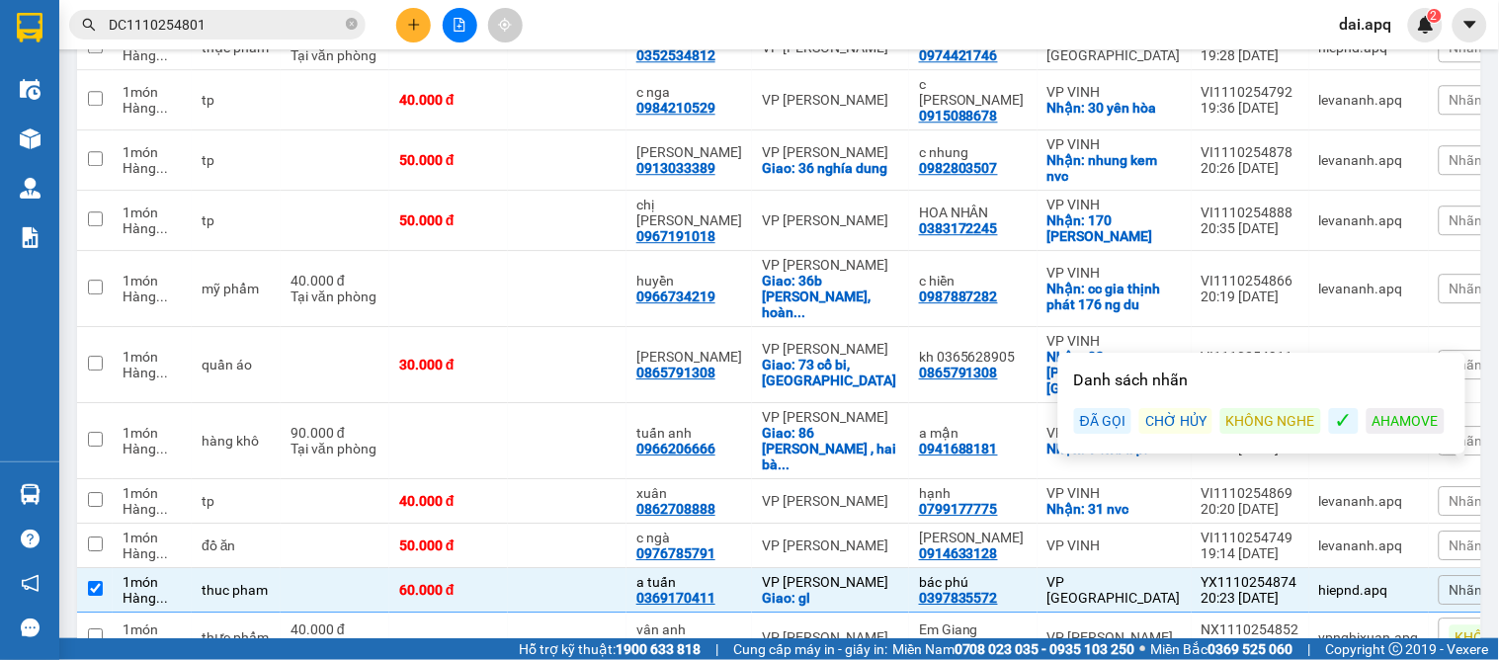
click at [1090, 411] on div "ĐÃ GỌI" at bounding box center [1102, 421] width 57 height 26
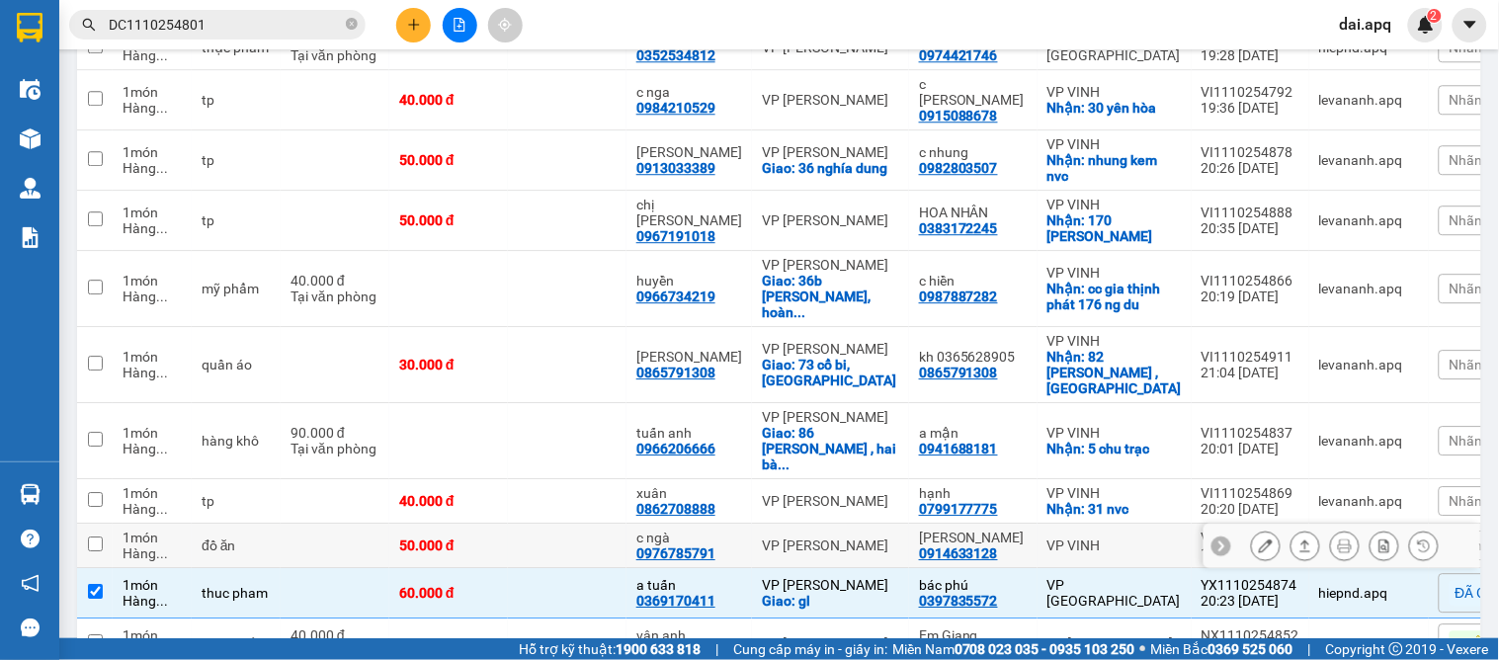
click at [752, 524] on td "VP [PERSON_NAME]" at bounding box center [830, 546] width 157 height 44
checkbox input "true"
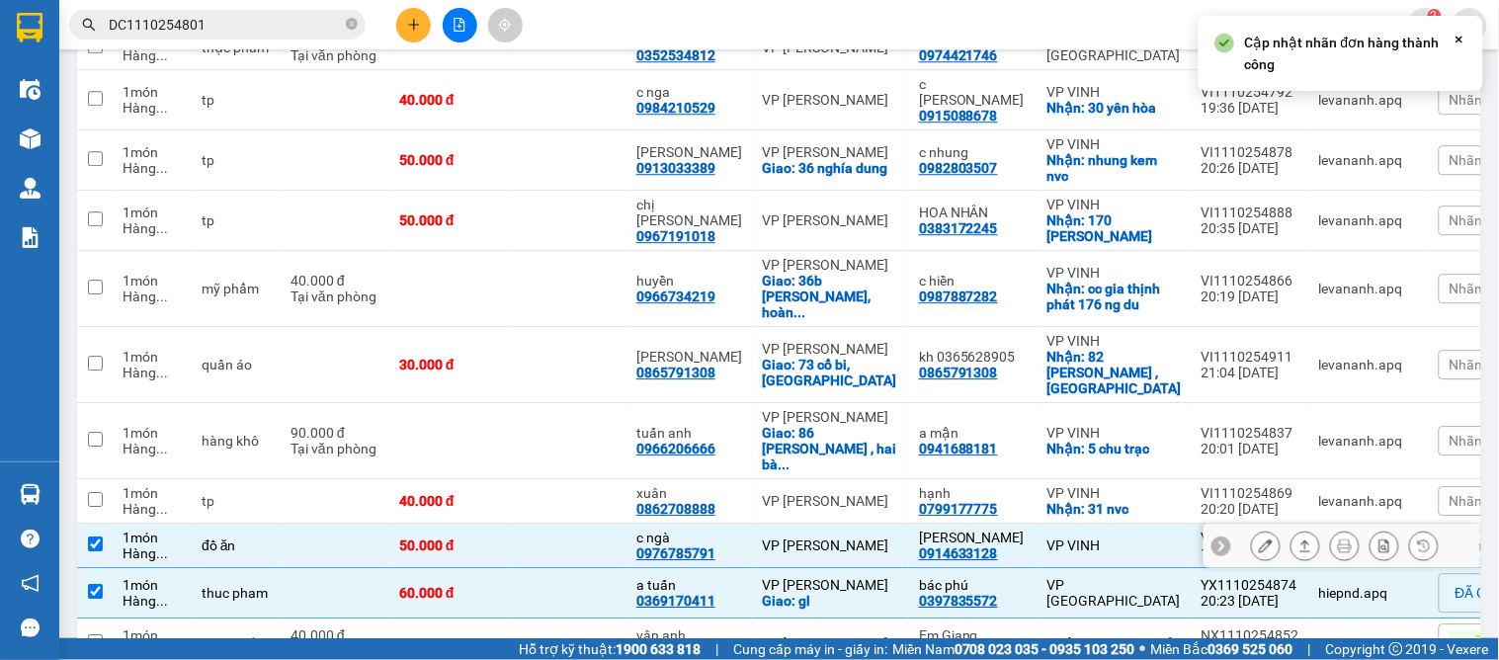
click at [1214, 538] on icon at bounding box center [1221, 545] width 14 height 14
click at [1449, 537] on span "Nhãn" at bounding box center [1466, 545] width 34 height 16
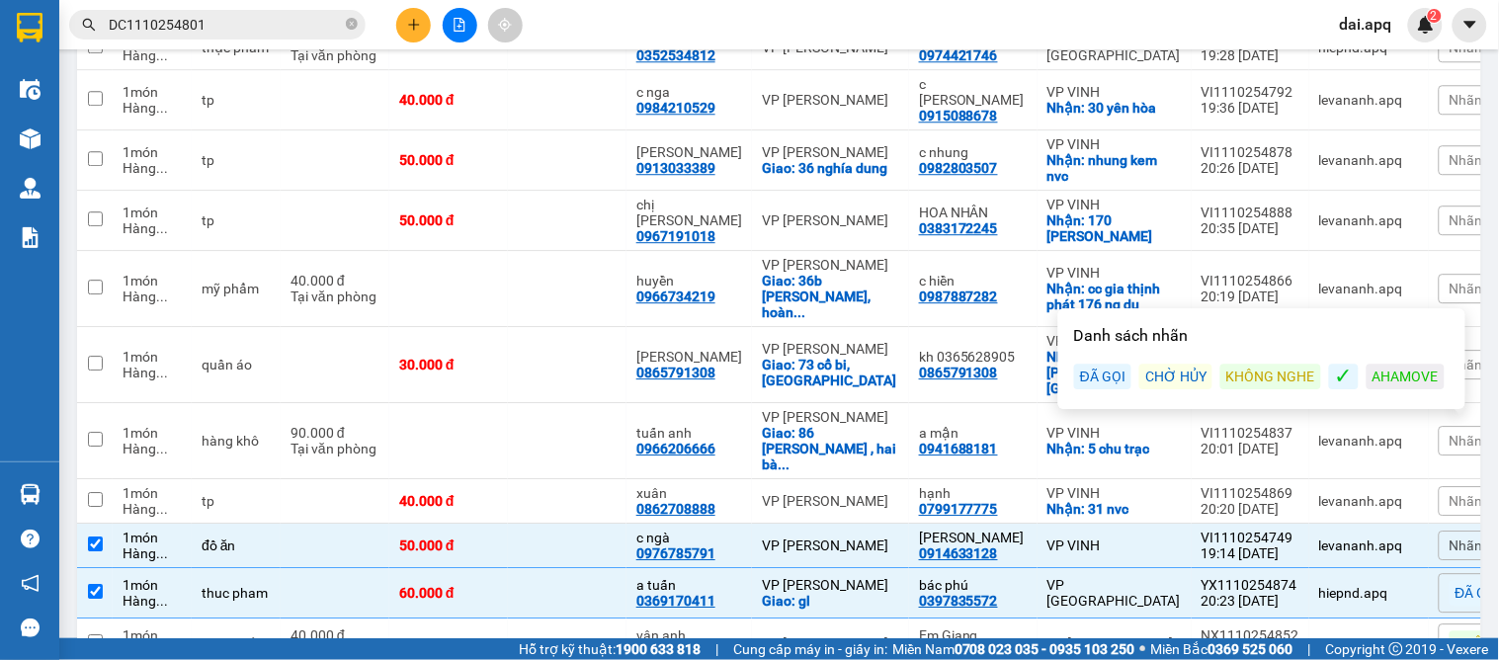
click at [1263, 376] on div "KHÔNG NGHE" at bounding box center [1270, 377] width 101 height 26
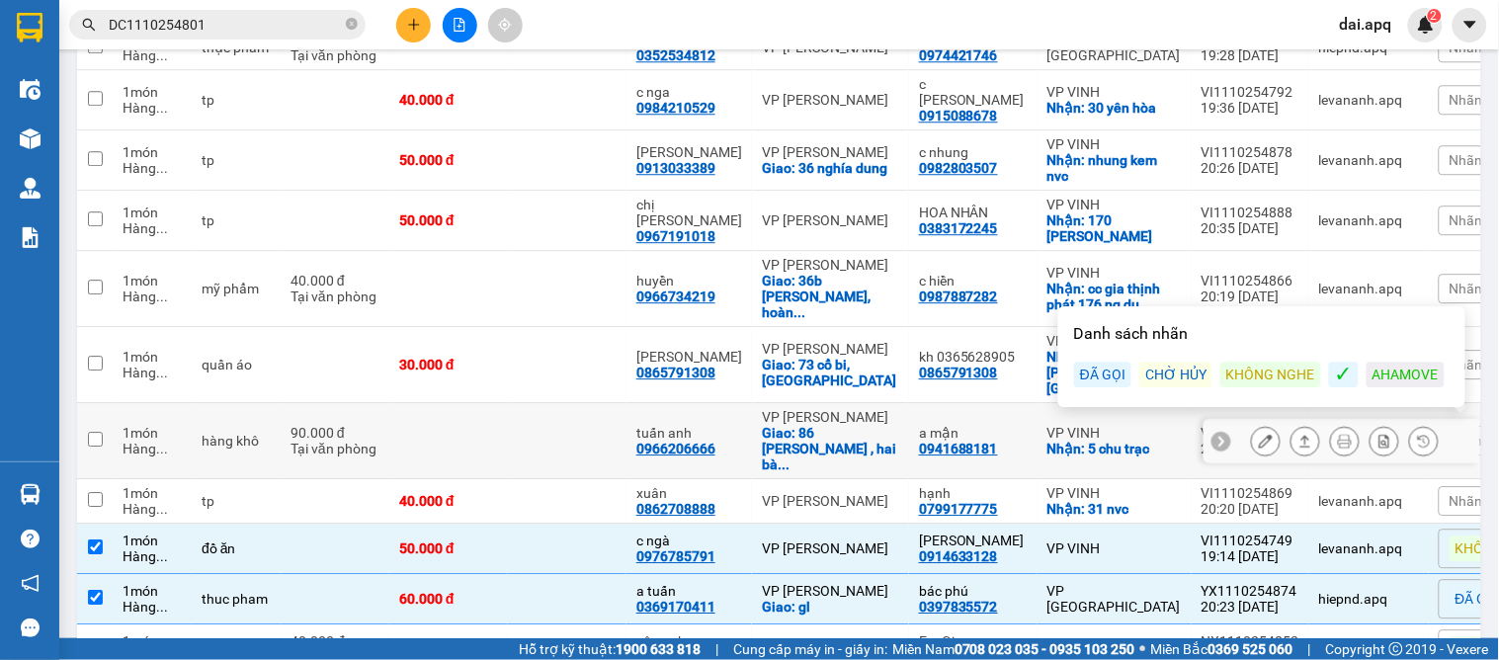
click at [716, 425] on div "tuấn anh" at bounding box center [689, 433] width 106 height 16
checkbox input "true"
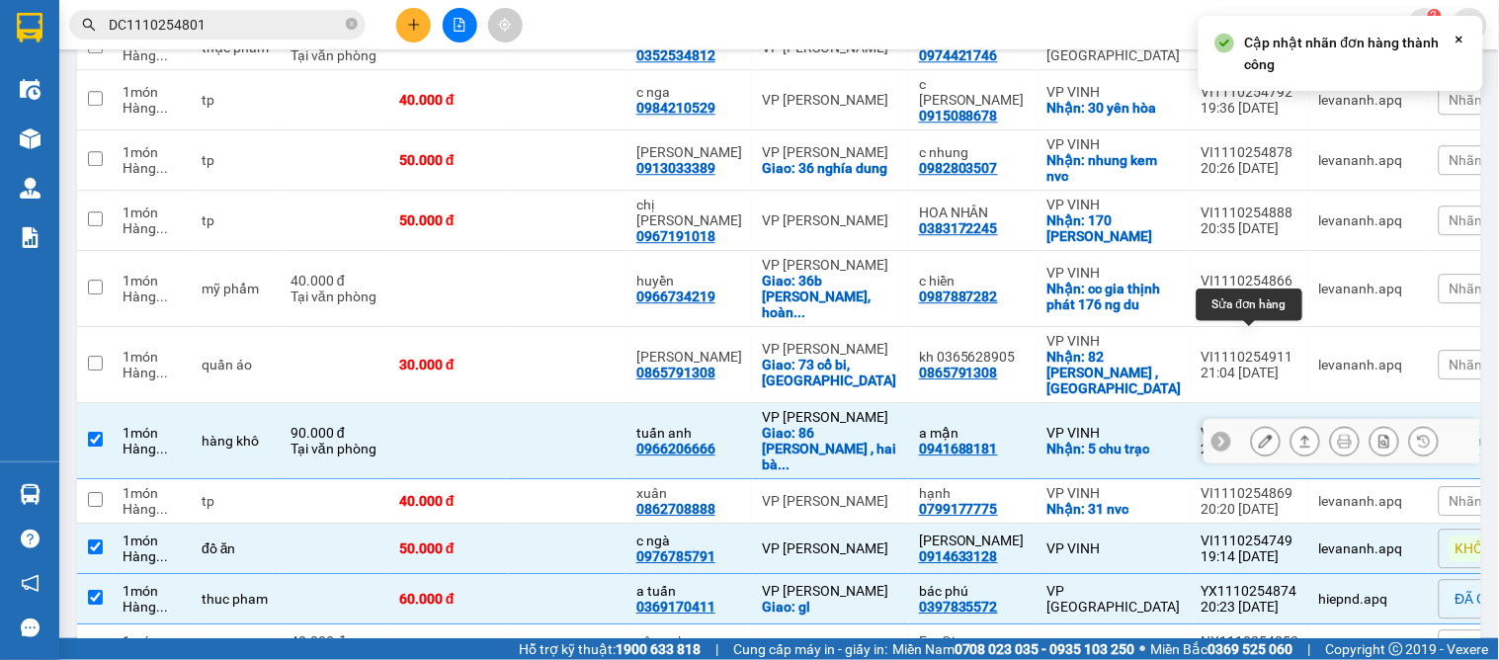
click at [1257, 424] on button at bounding box center [1266, 441] width 28 height 35
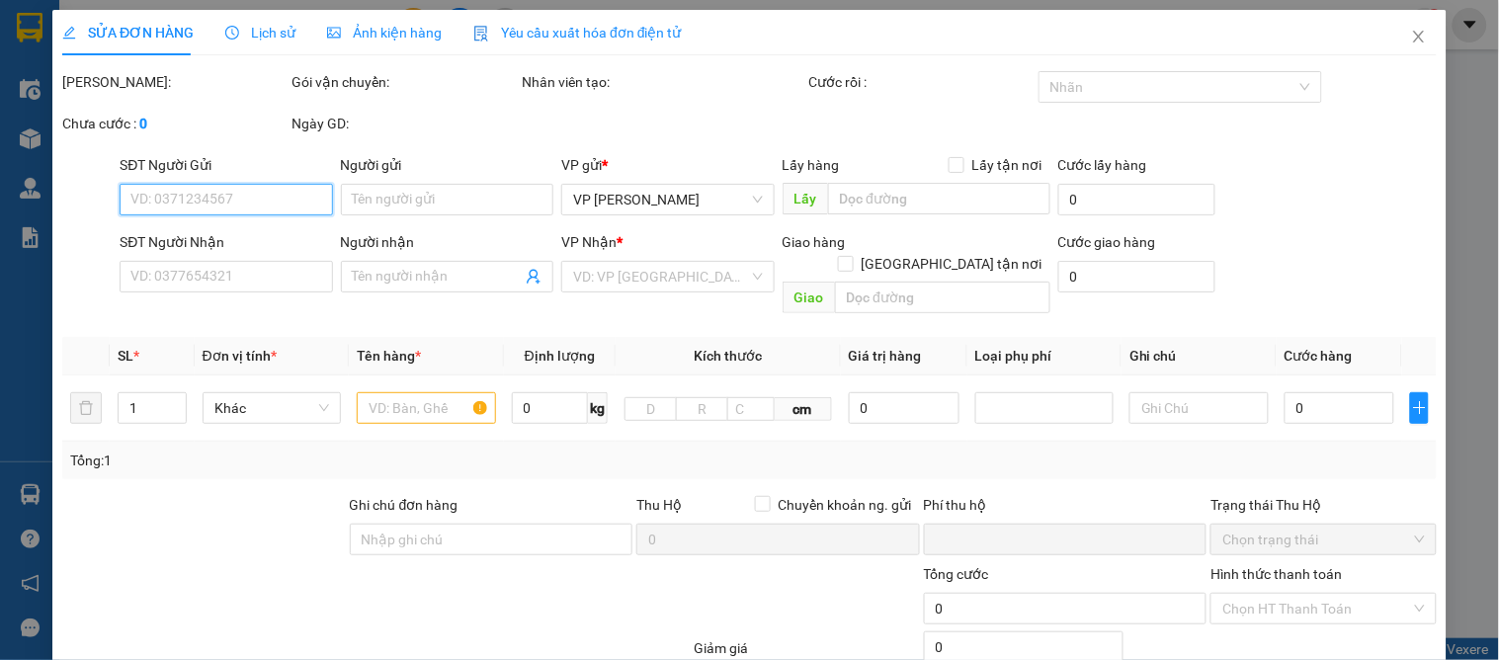
type input "0941688181"
type input "a mận"
checkbox input "true"
type input "5 chu trạc"
type input "0966206666"
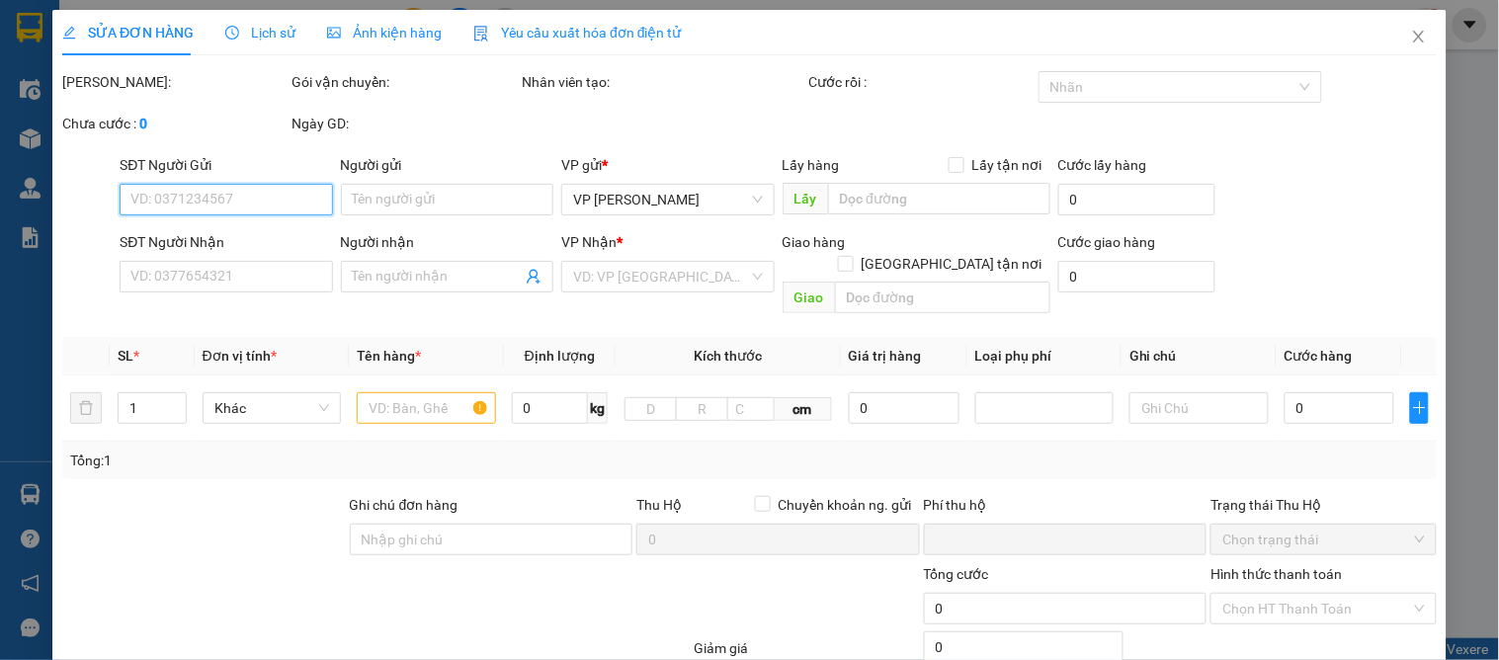
type input "tuấn anh"
checkbox input "true"
type input "86 ngô thị nhậm , hai bà trưng , hà nội"
type input "0"
type input "90.000"
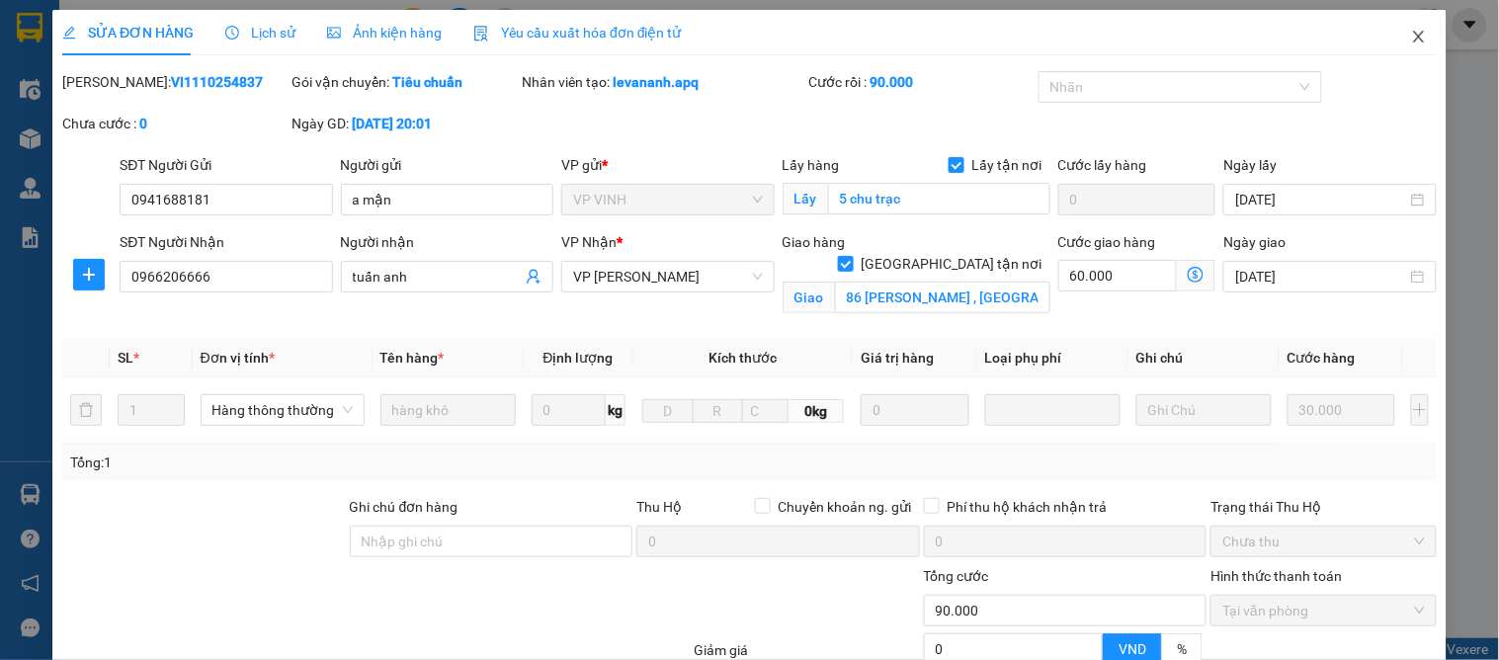
click at [1413, 41] on icon "close" at bounding box center [1418, 37] width 11 height 12
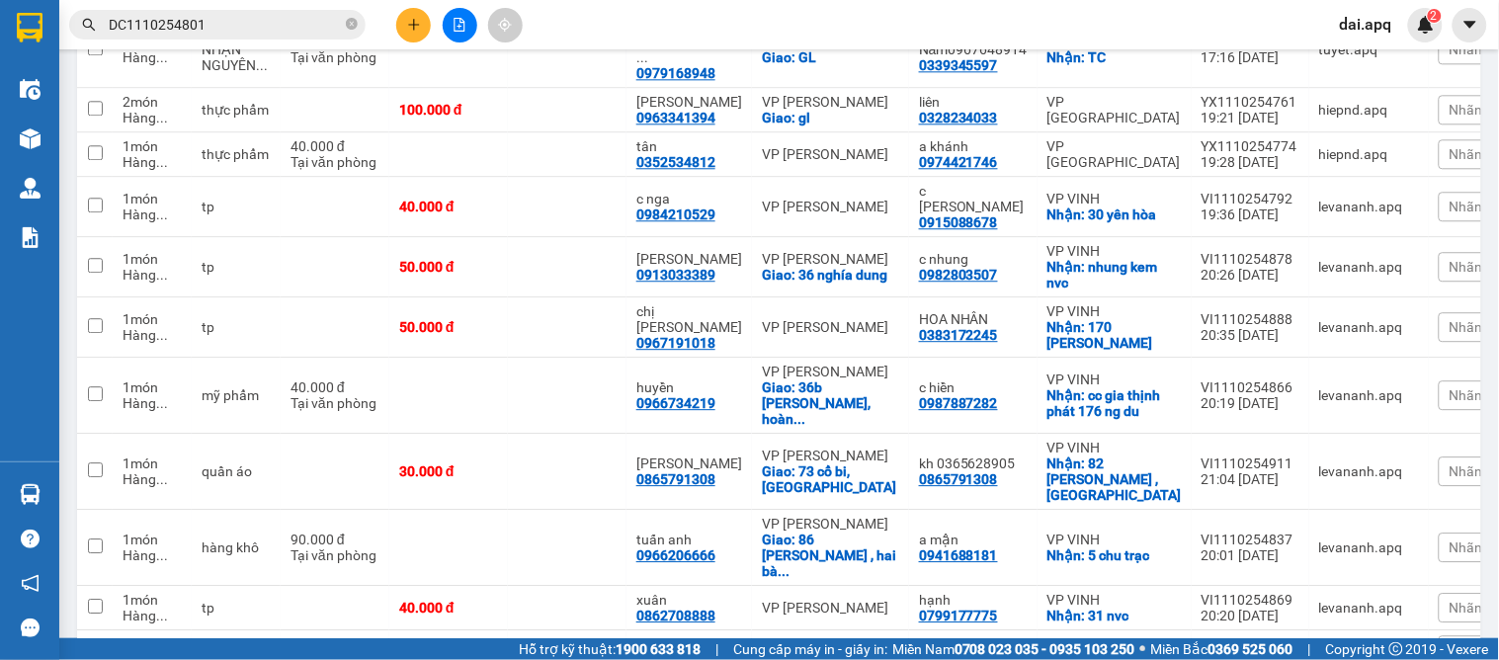
scroll to position [1317, 0]
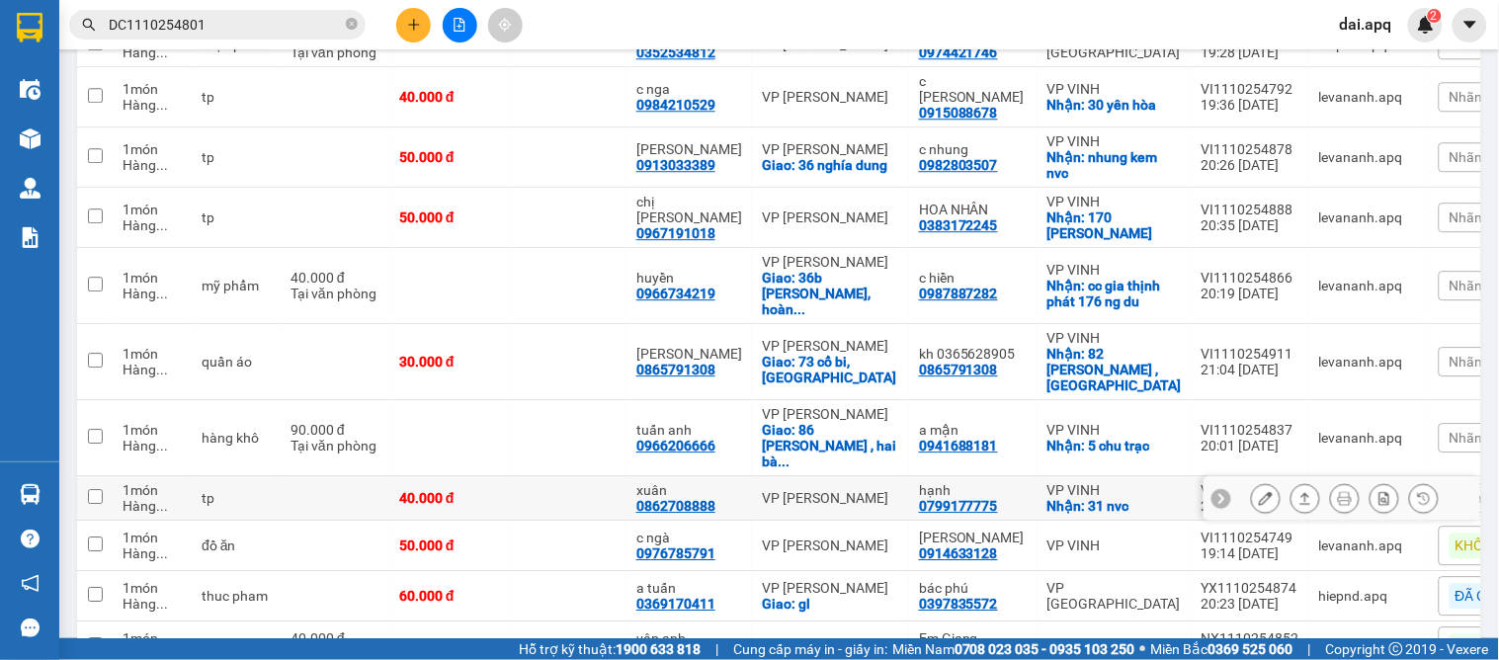
click at [1218, 493] on icon at bounding box center [1221, 498] width 6 height 11
click at [1449, 490] on span "Nhãn" at bounding box center [1466, 498] width 34 height 16
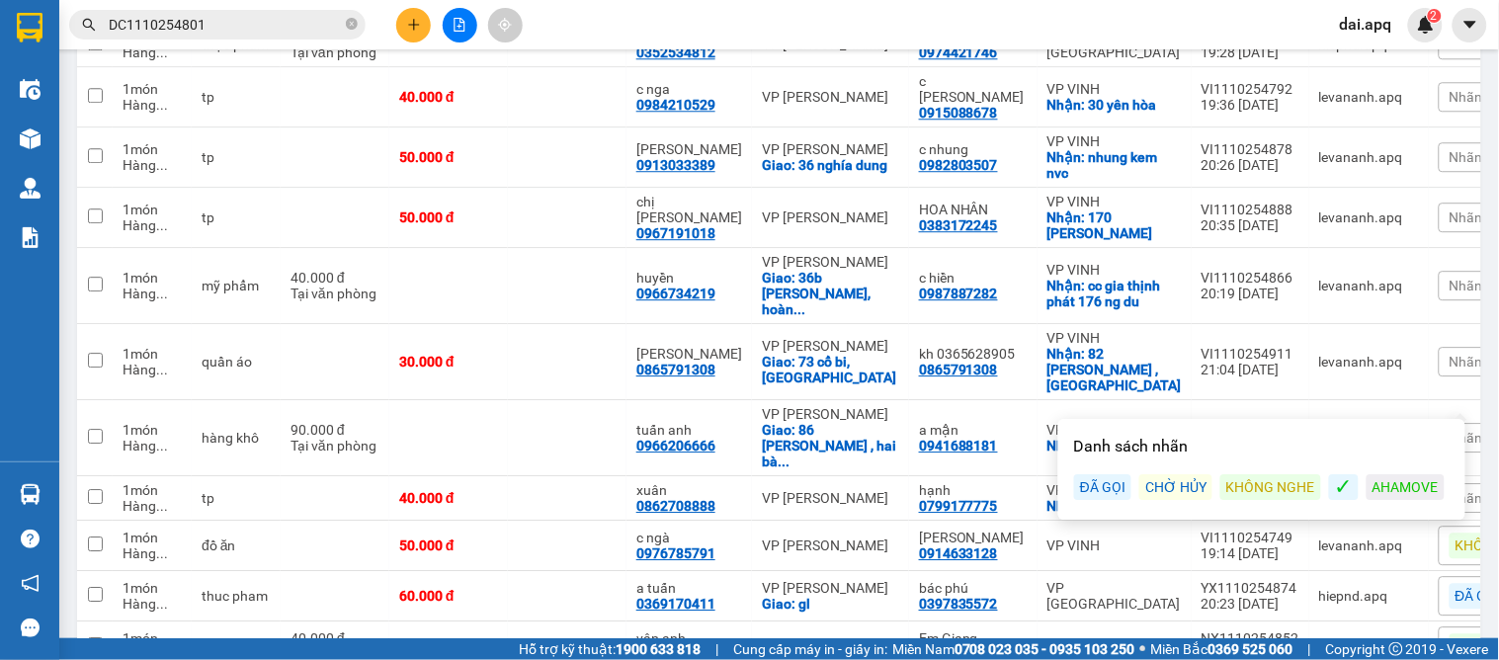
click at [1091, 477] on div "ĐÃ GỌI" at bounding box center [1102, 487] width 57 height 26
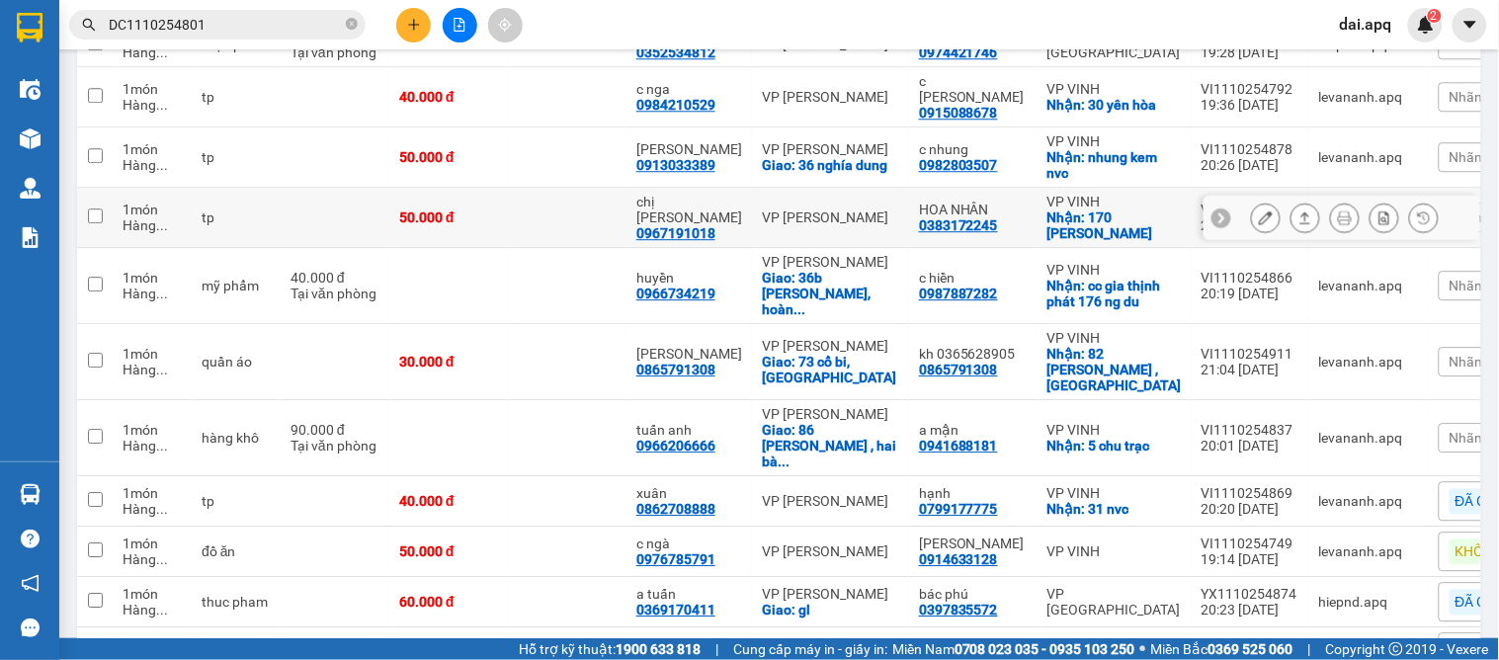
click at [1214, 210] on icon at bounding box center [1221, 217] width 14 height 14
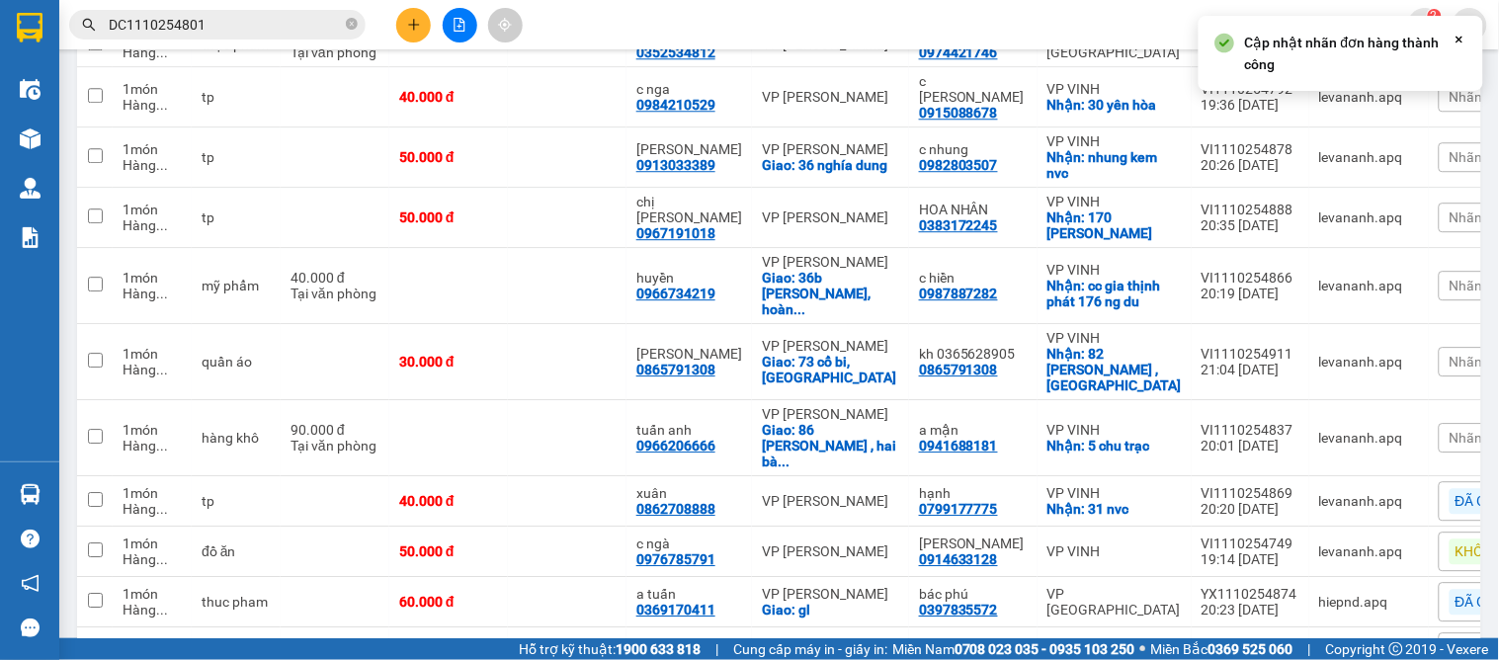
click at [1449, 209] on span "Nhãn" at bounding box center [1466, 217] width 34 height 16
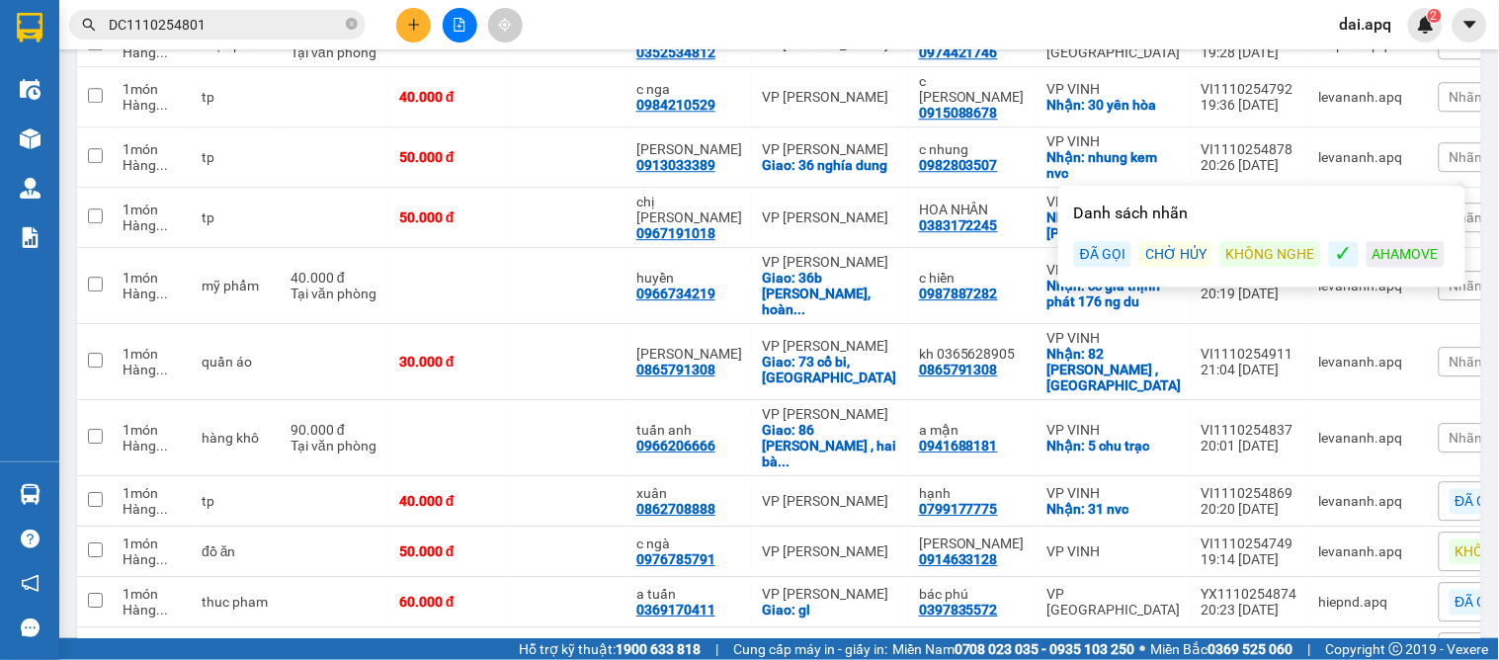
click at [1120, 249] on div "ĐÃ GỌI" at bounding box center [1102, 254] width 57 height 26
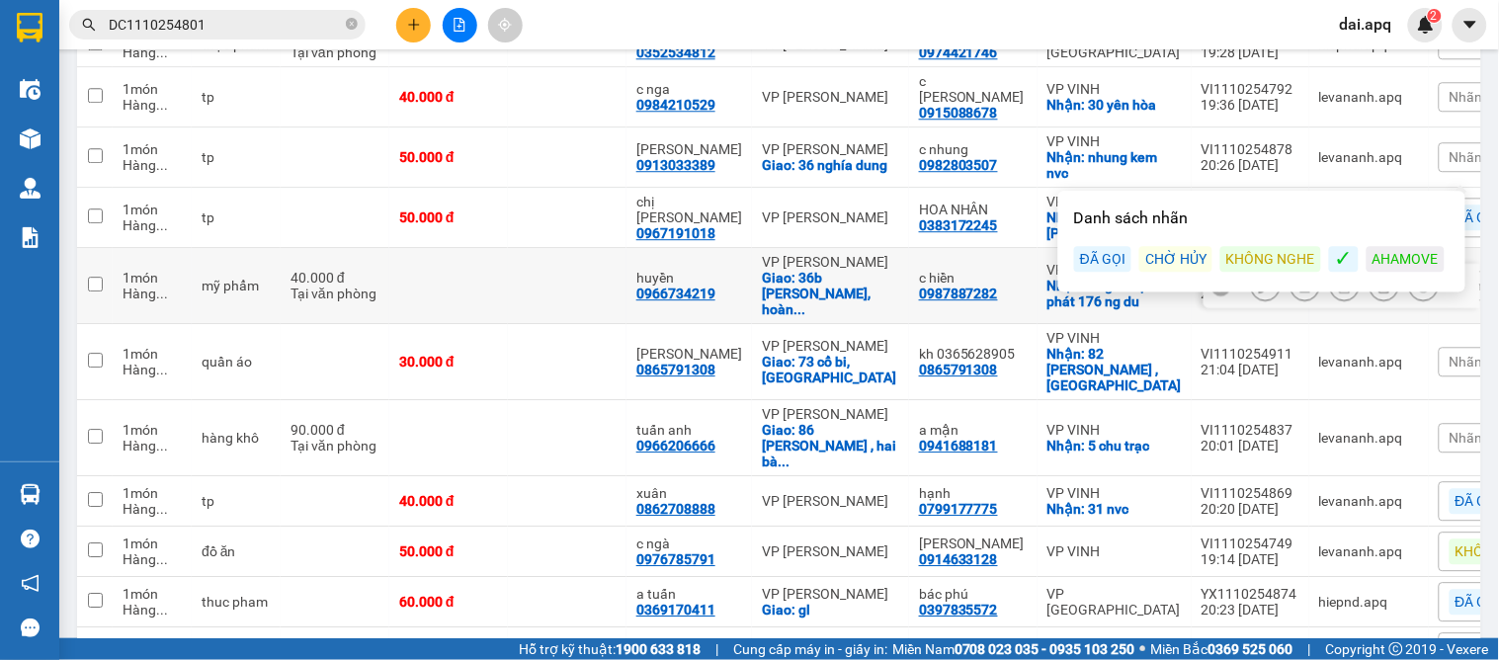
scroll to position [1207, 0]
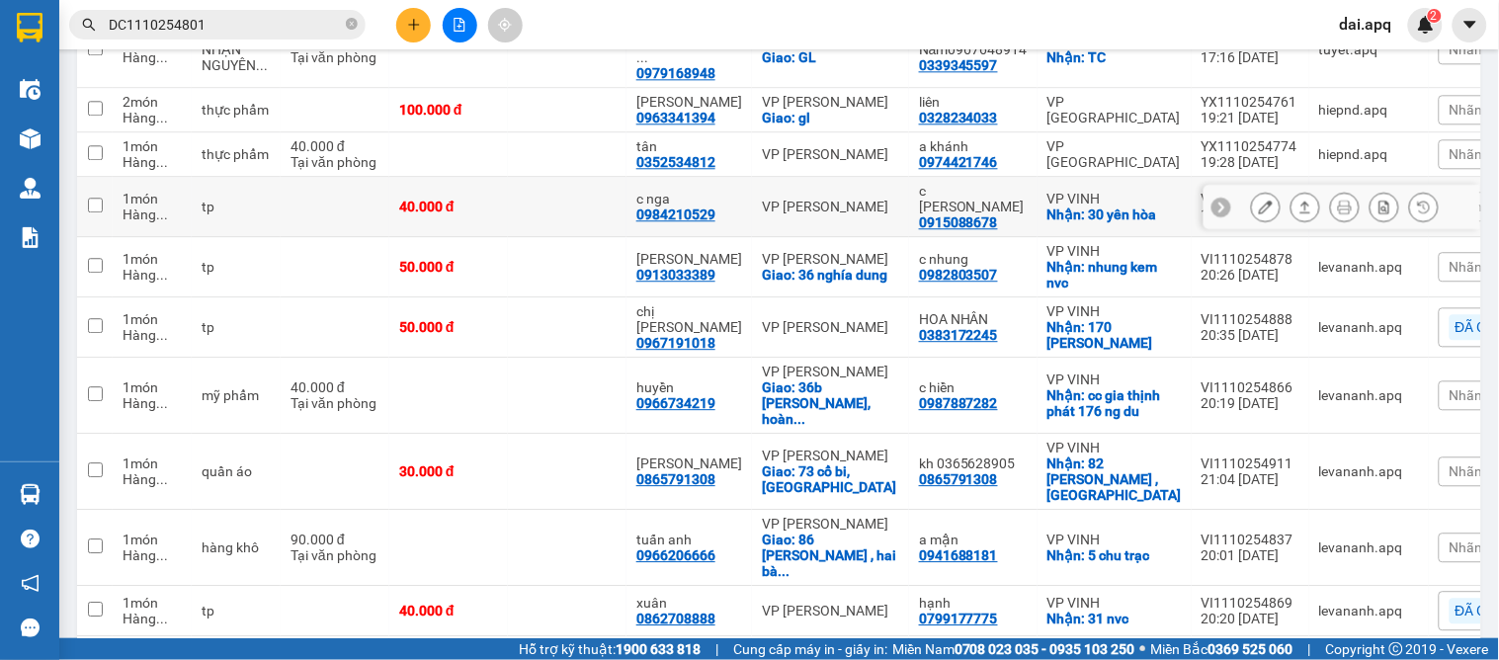
click at [1214, 200] on icon at bounding box center [1221, 207] width 14 height 14
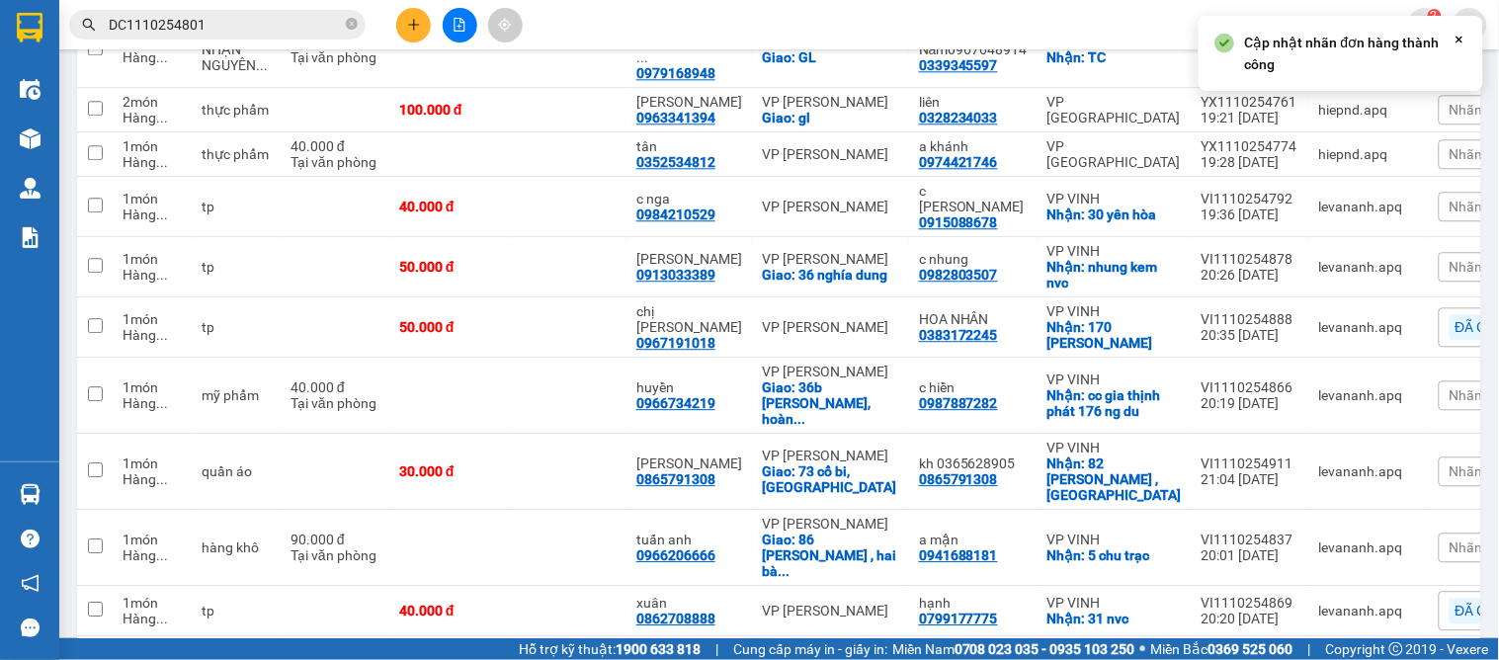
click at [1449, 199] on span "Nhãn" at bounding box center [1466, 207] width 34 height 16
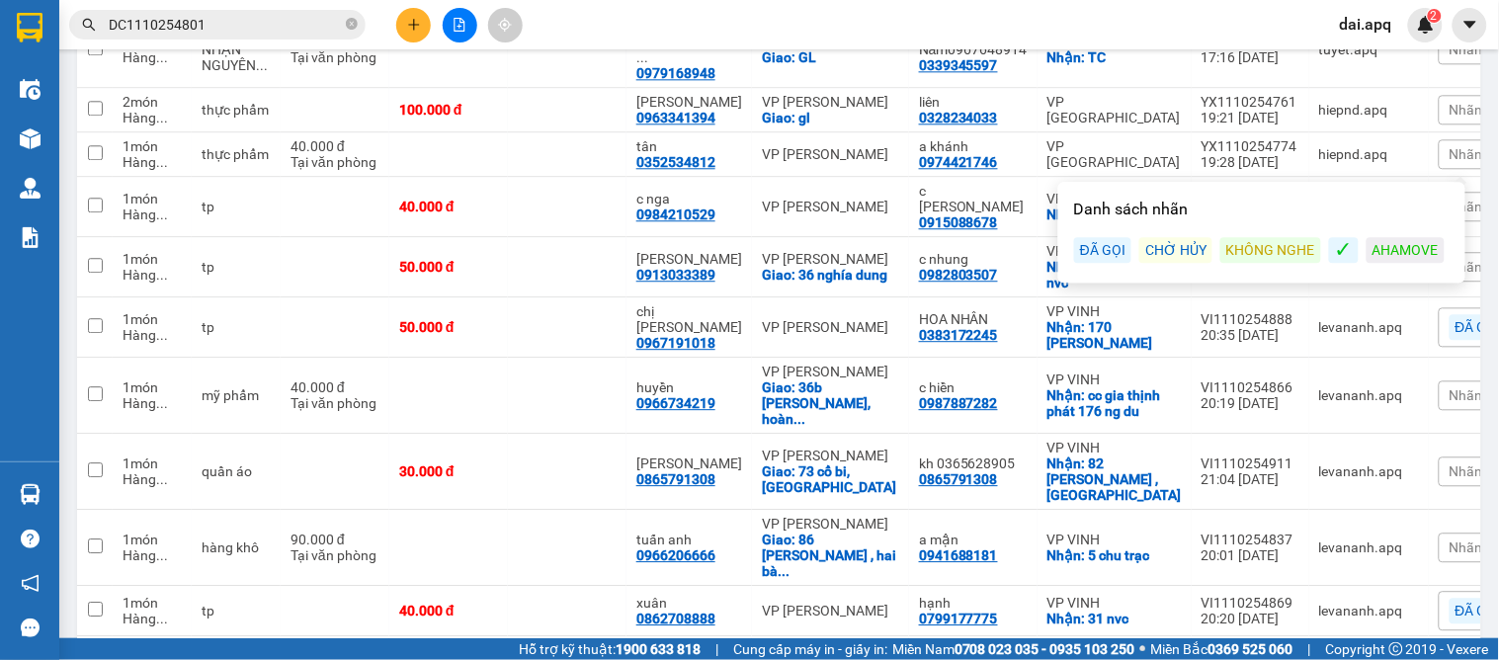
click at [1090, 255] on div "ĐÃ GỌI" at bounding box center [1102, 250] width 57 height 26
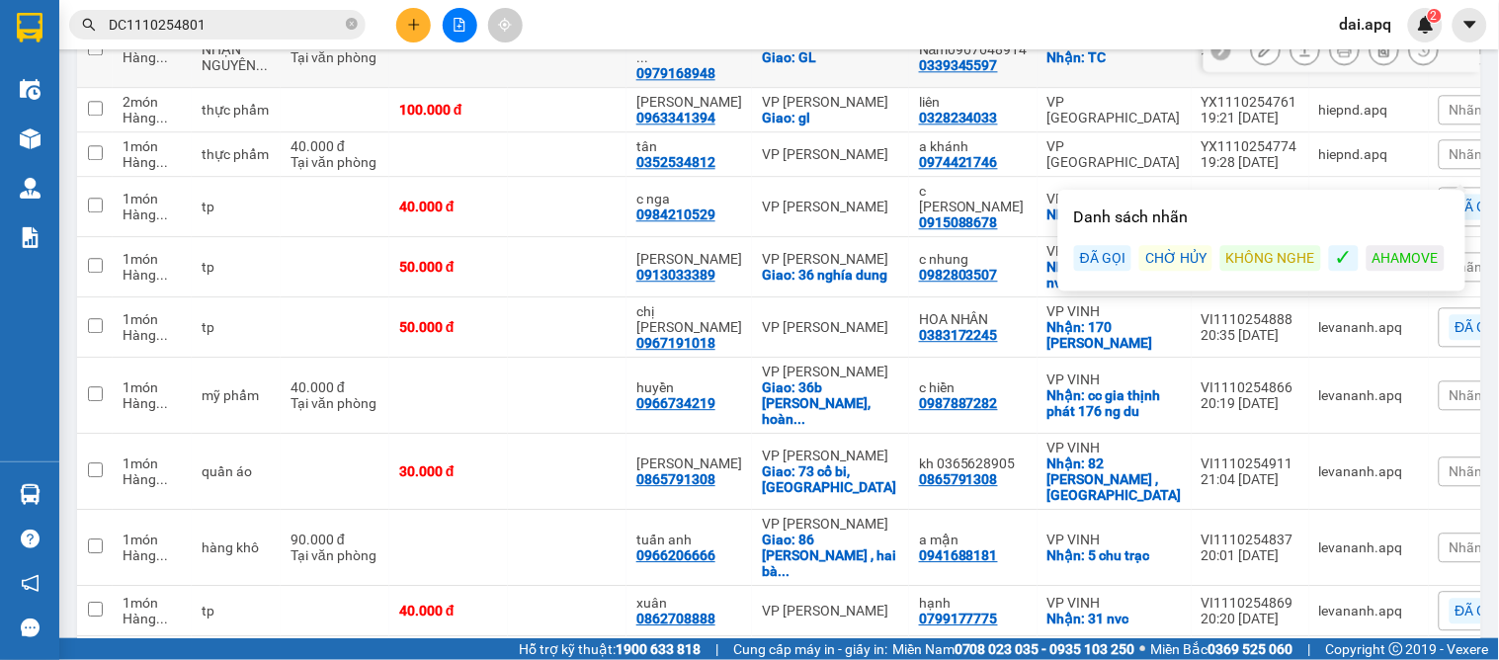
scroll to position [1098, 0]
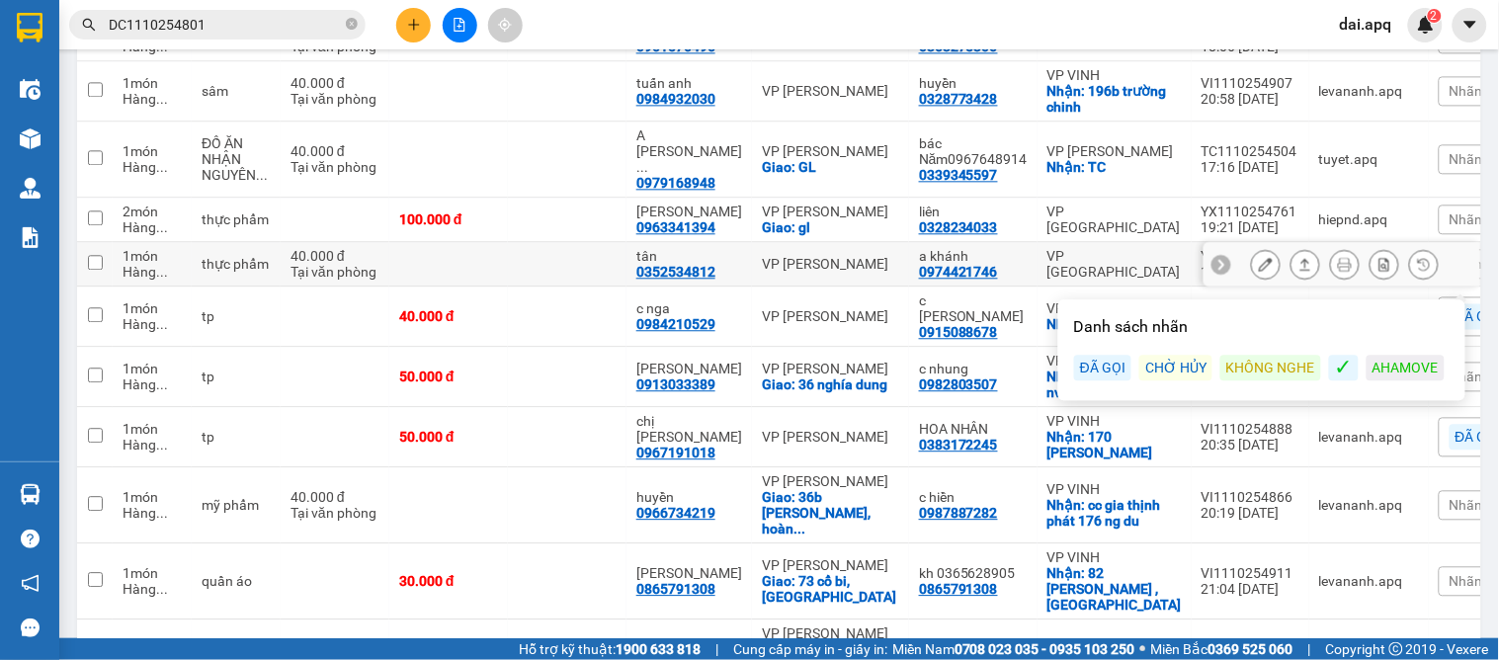
click at [1214, 257] on icon at bounding box center [1221, 264] width 14 height 14
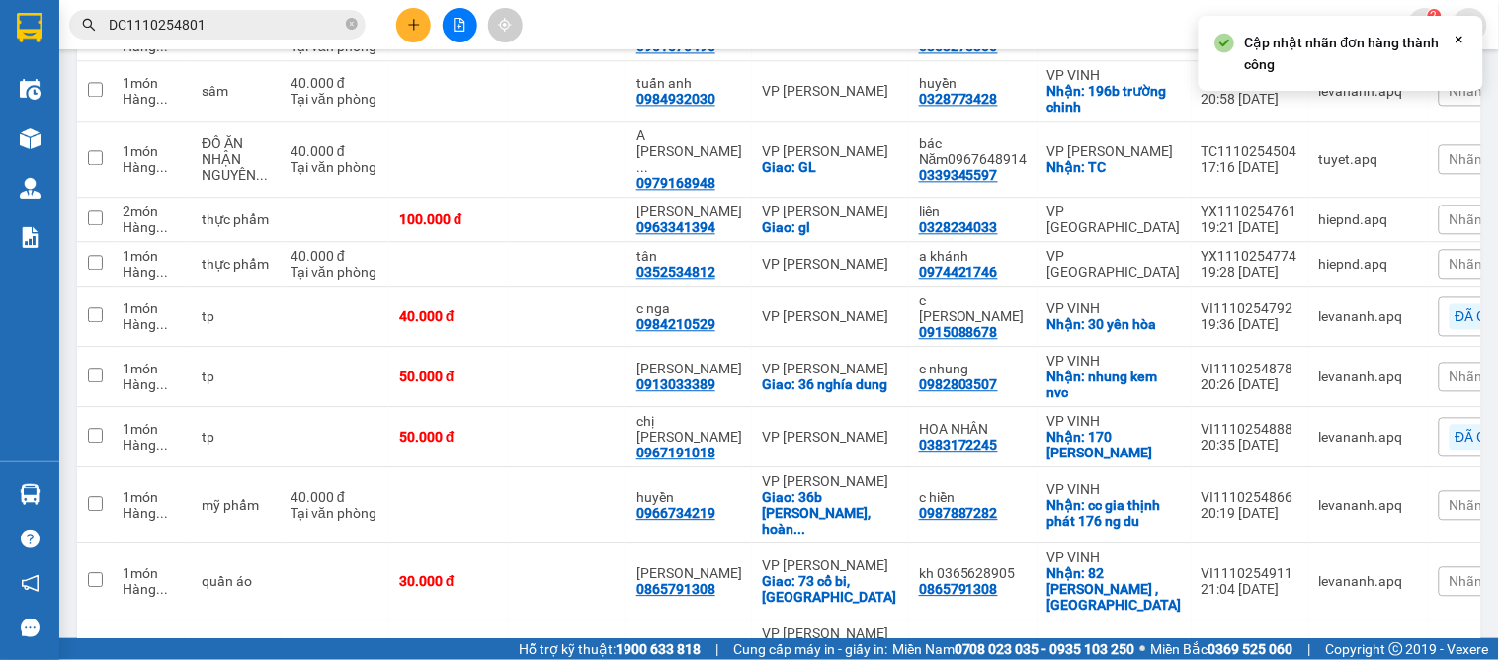
click at [1449, 256] on span "Nhãn" at bounding box center [1466, 264] width 34 height 16
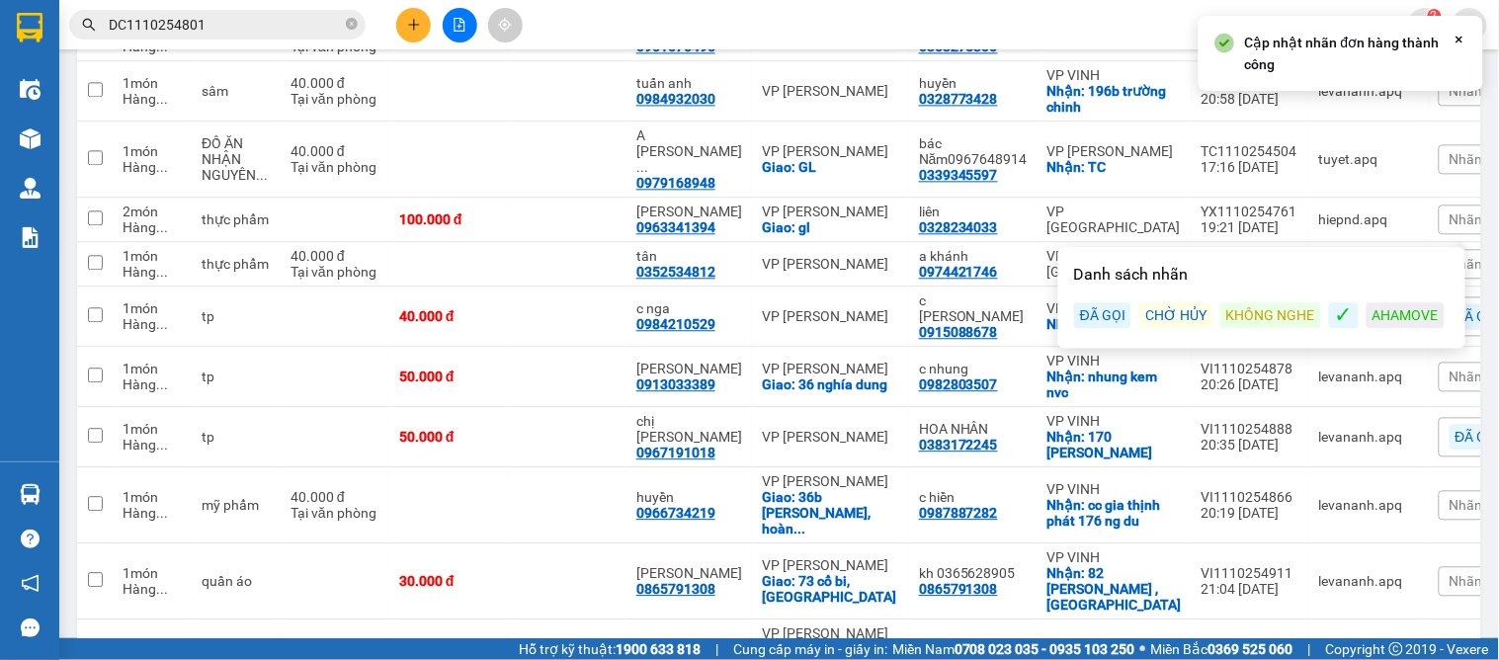
click at [1257, 302] on div "KHÔNG NGHE" at bounding box center [1270, 315] width 101 height 26
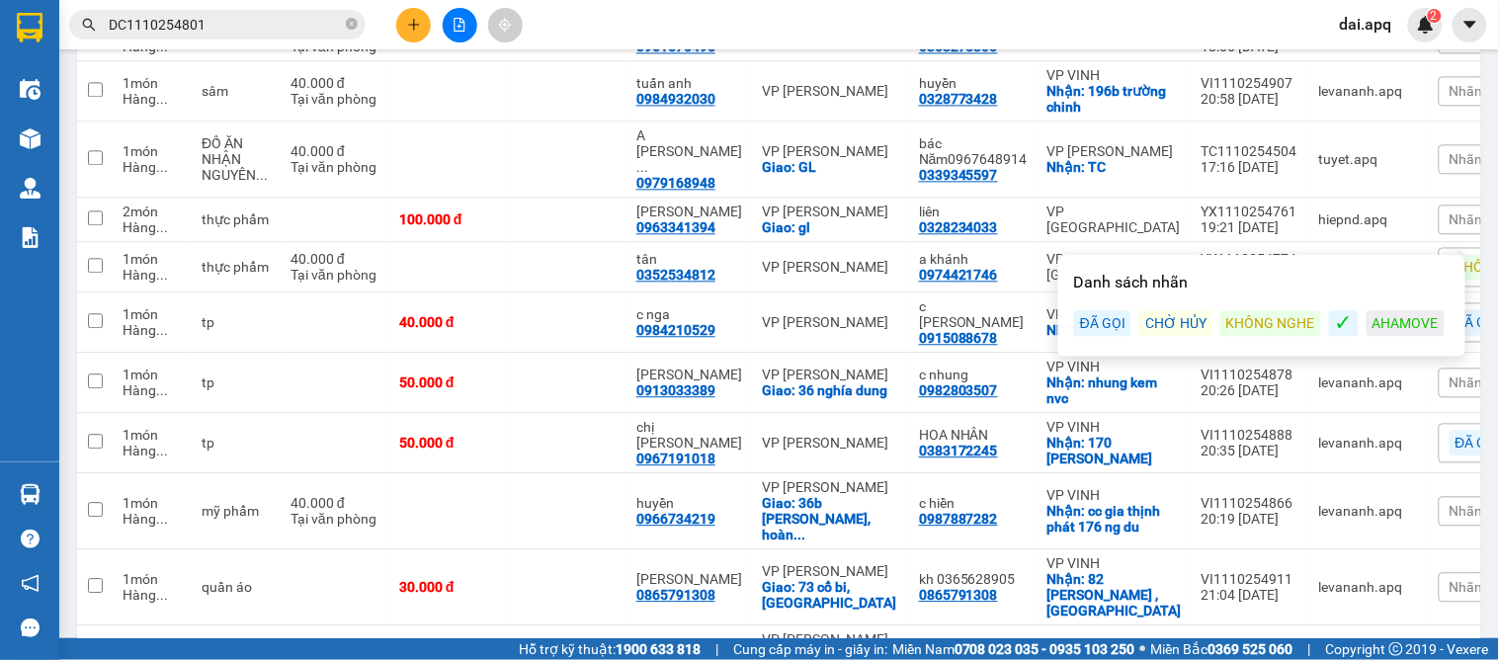
click at [1449, 211] on span "Nhãn" at bounding box center [1466, 219] width 34 height 16
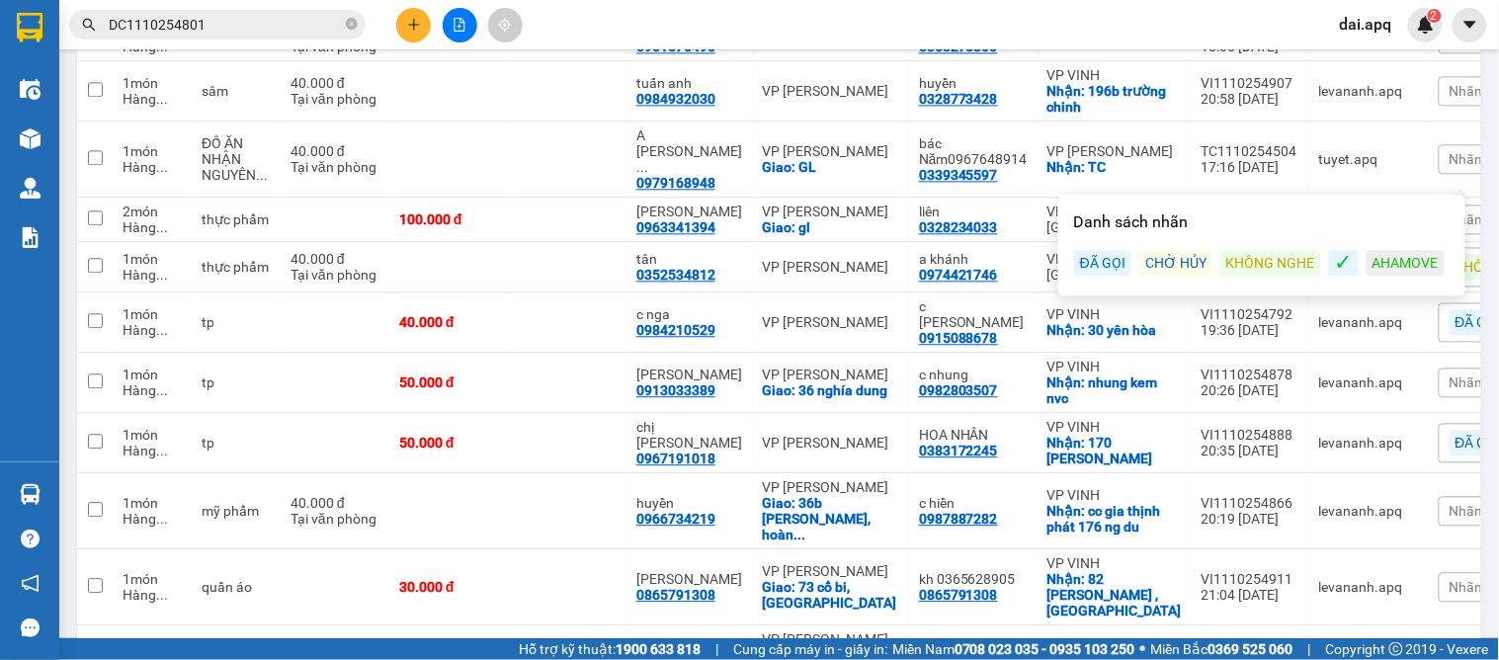
click at [1094, 258] on div "ĐÃ GỌI" at bounding box center [1102, 263] width 57 height 26
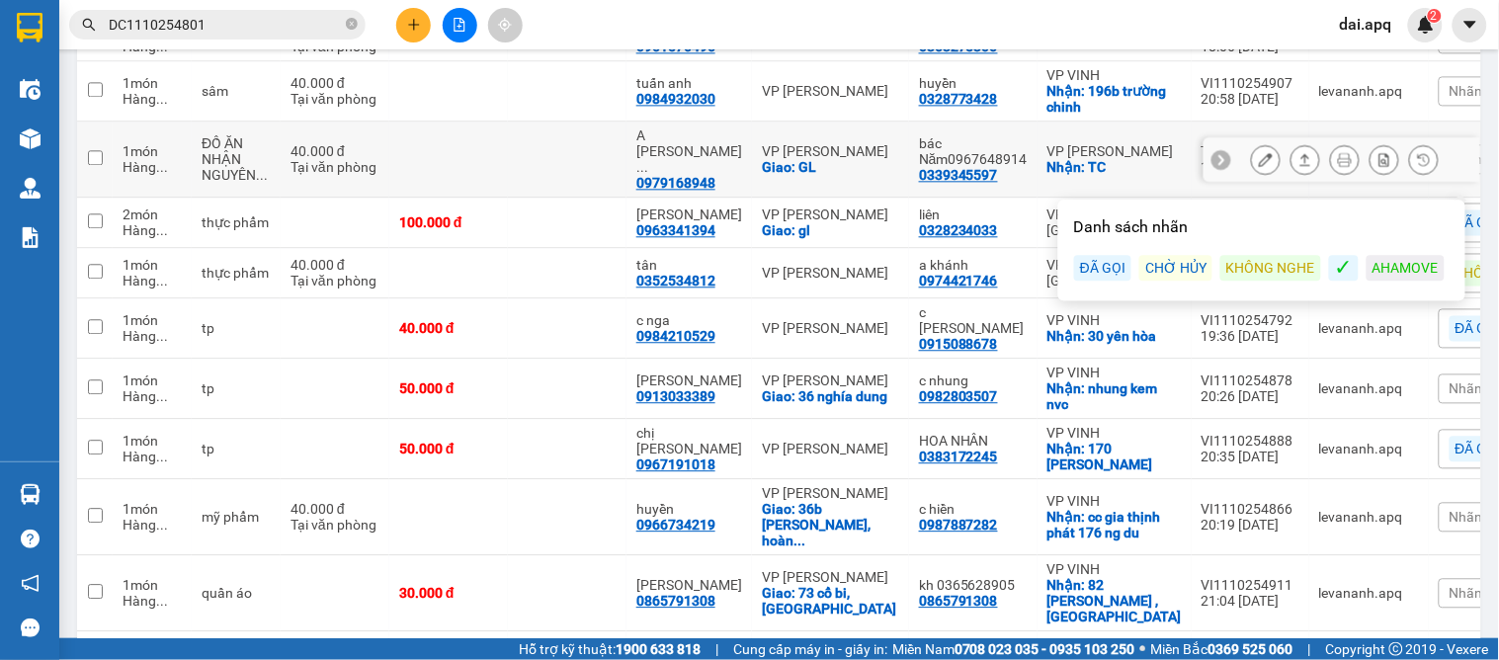
scroll to position [988, 0]
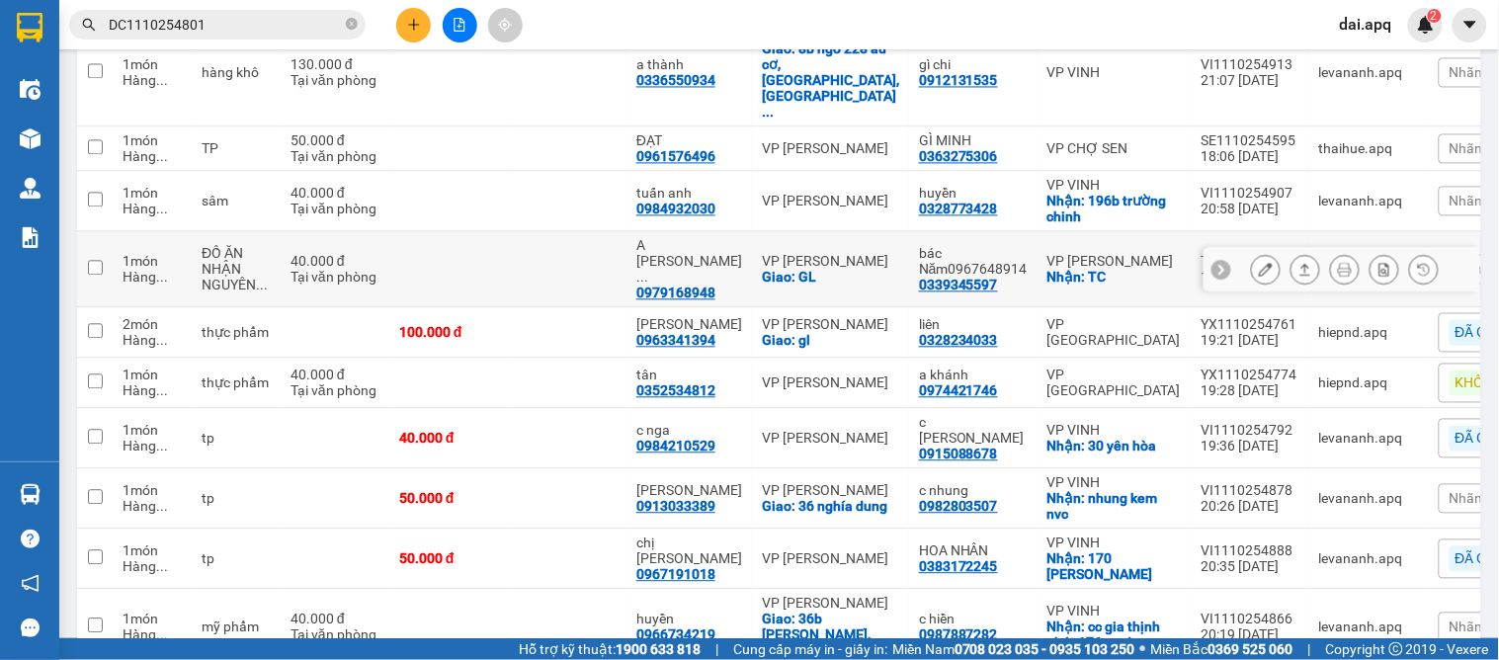
click at [1214, 262] on icon at bounding box center [1221, 269] width 14 height 14
click at [1449, 261] on span "Nhãn" at bounding box center [1466, 269] width 34 height 16
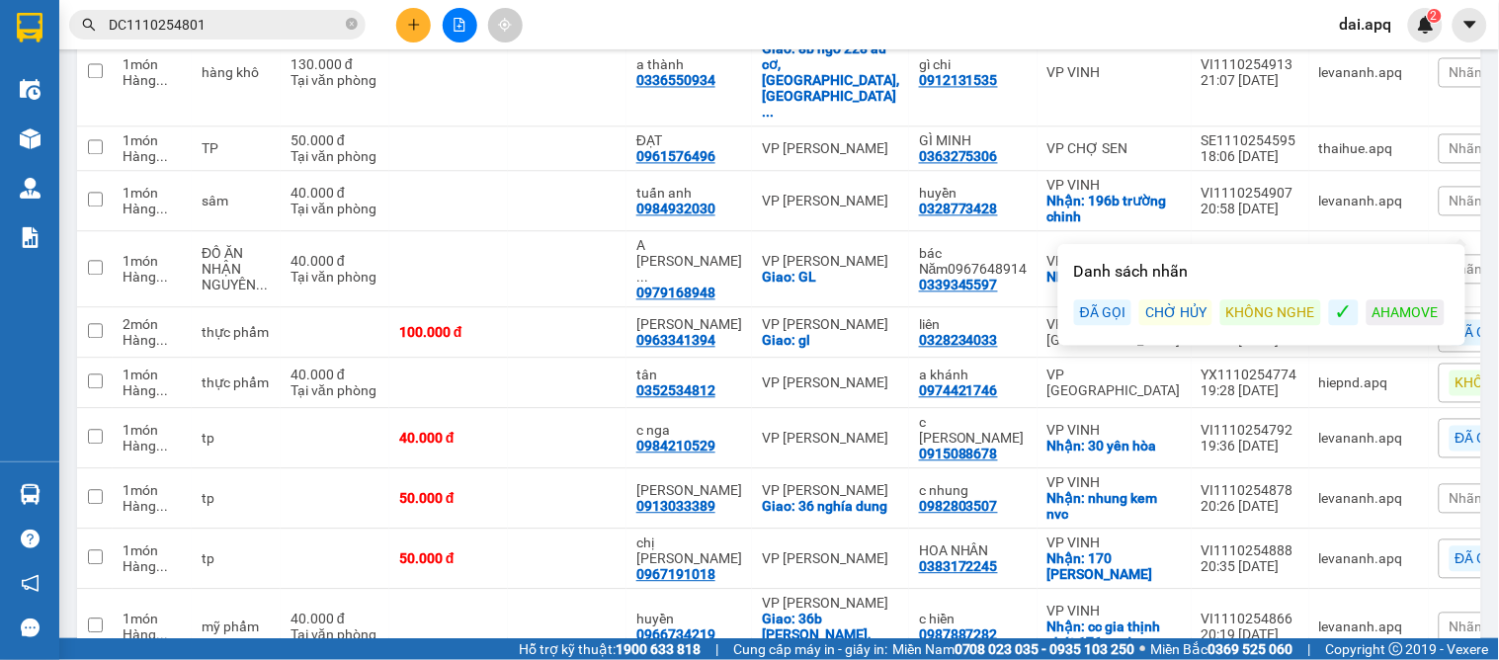
click at [1101, 307] on div "ĐÃ GỌI" at bounding box center [1102, 312] width 57 height 26
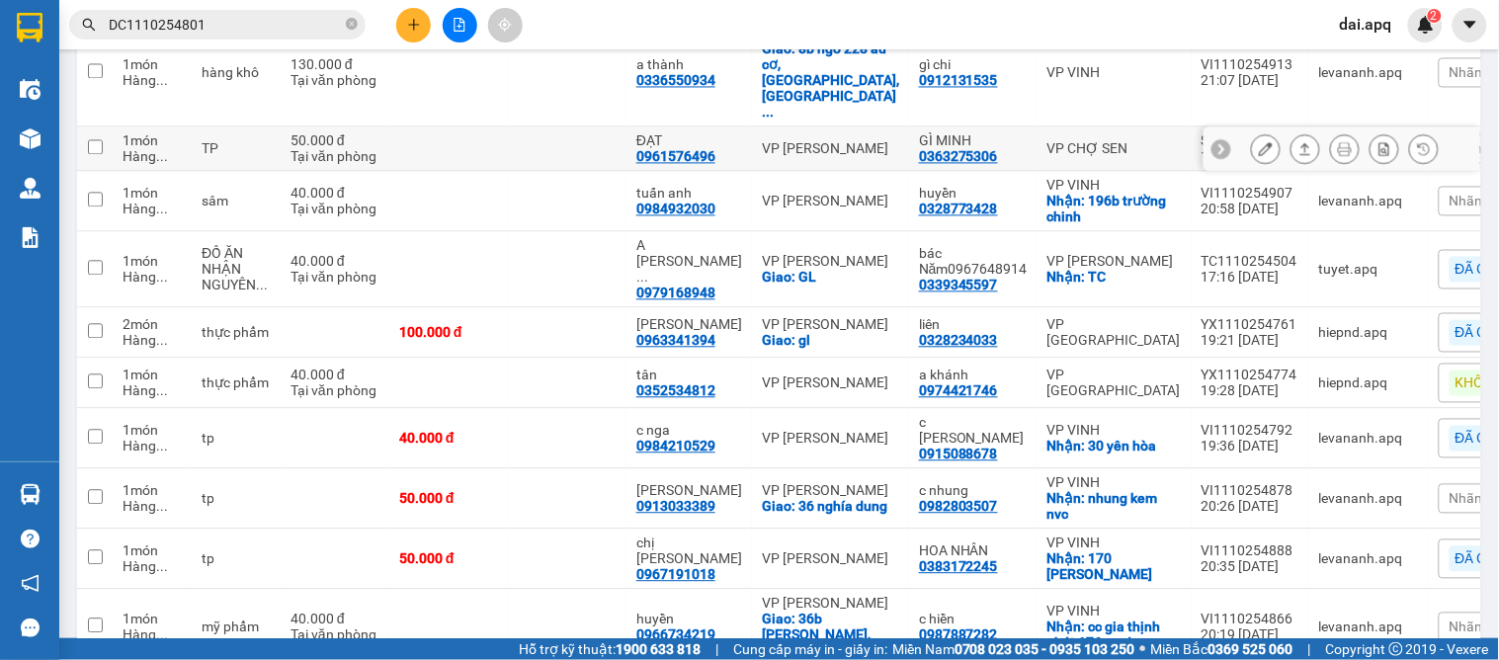
click at [1218, 143] on icon at bounding box center [1221, 148] width 6 height 11
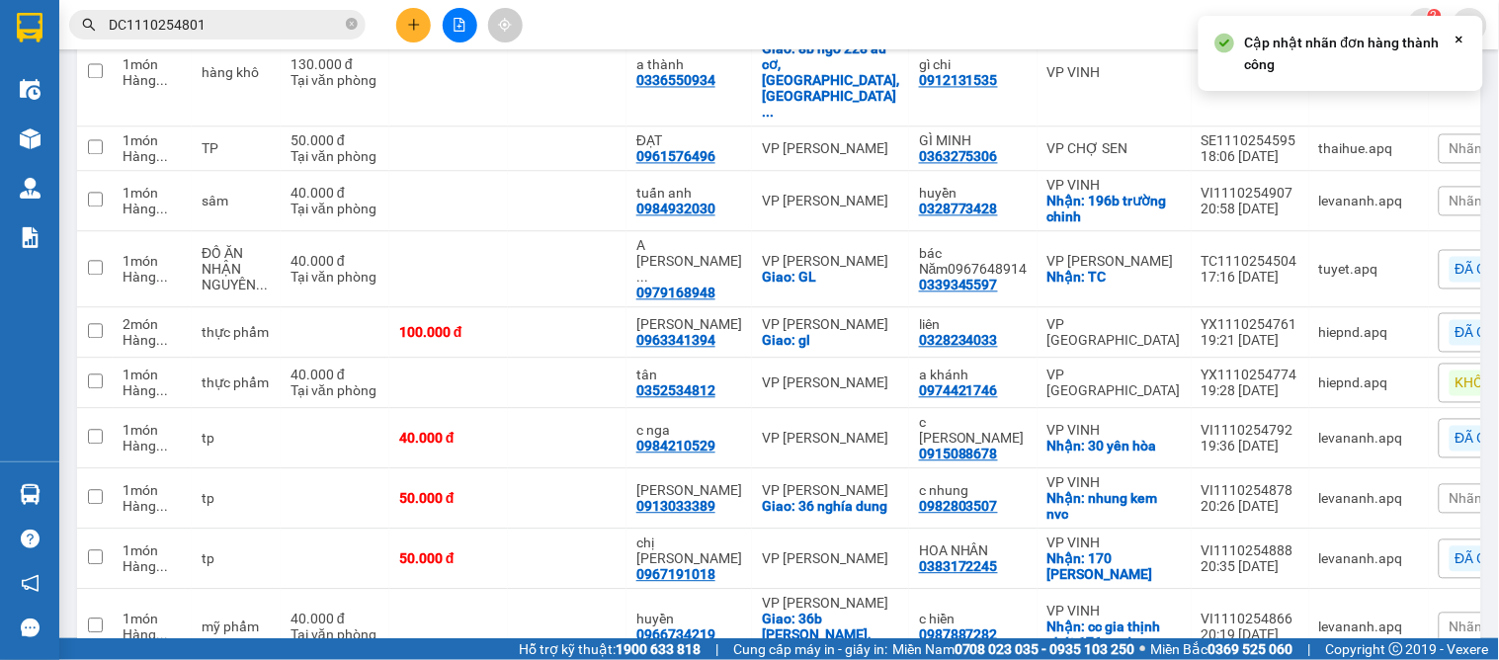
click at [1449, 140] on span "Nhãn" at bounding box center [1466, 148] width 34 height 16
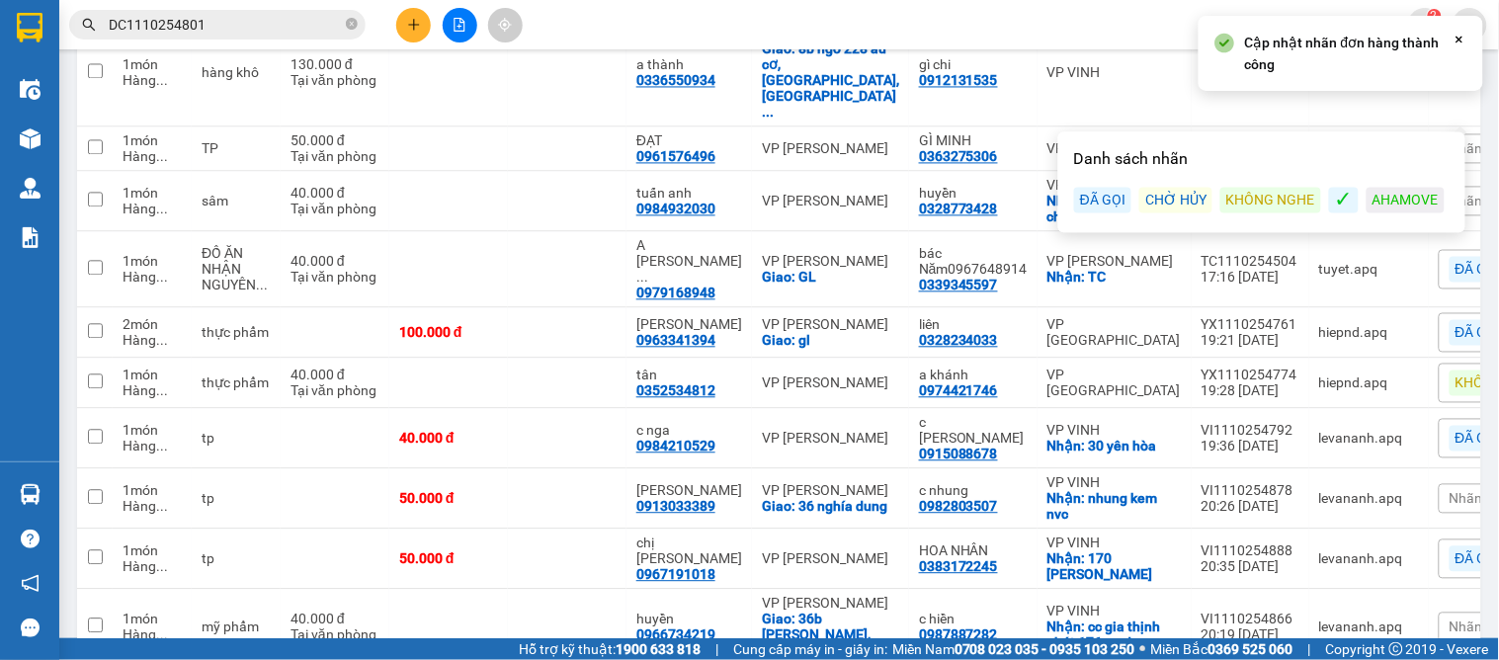
click at [1091, 191] on div "ĐÃ GỌI" at bounding box center [1102, 200] width 57 height 26
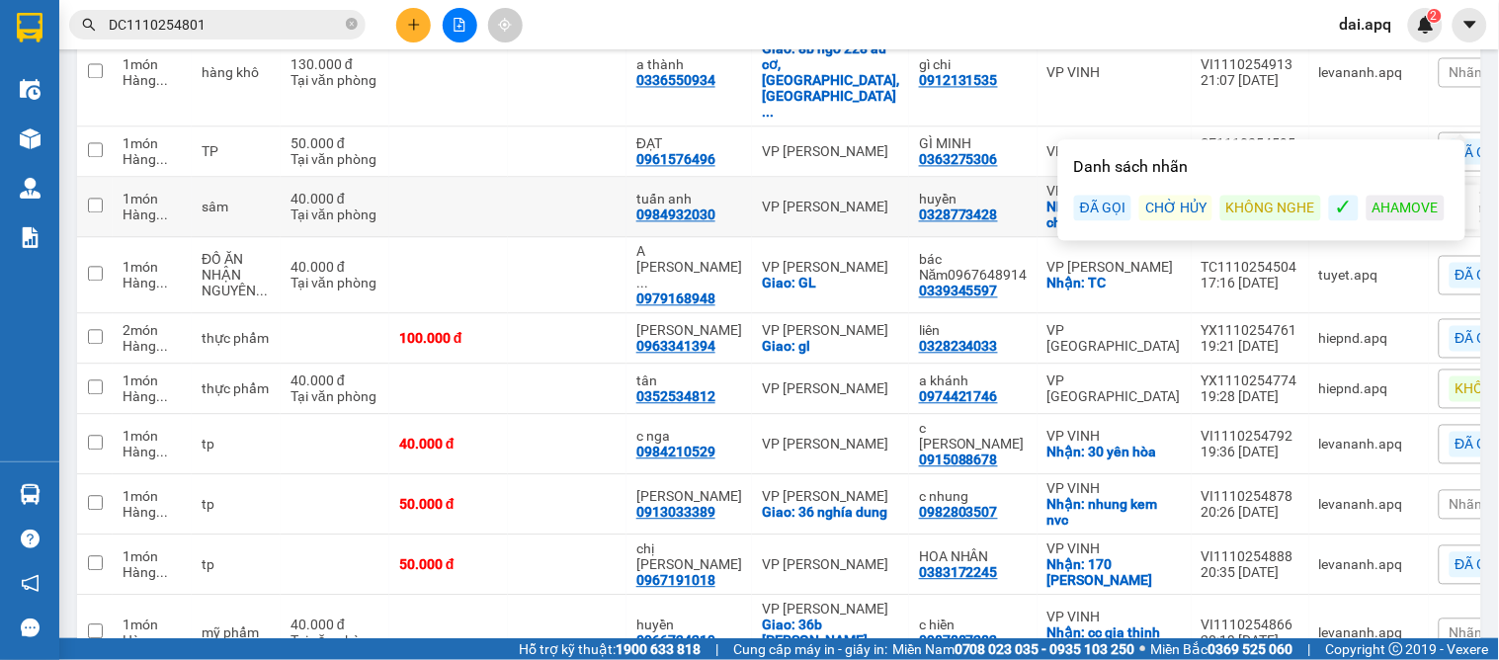
scroll to position [768, 0]
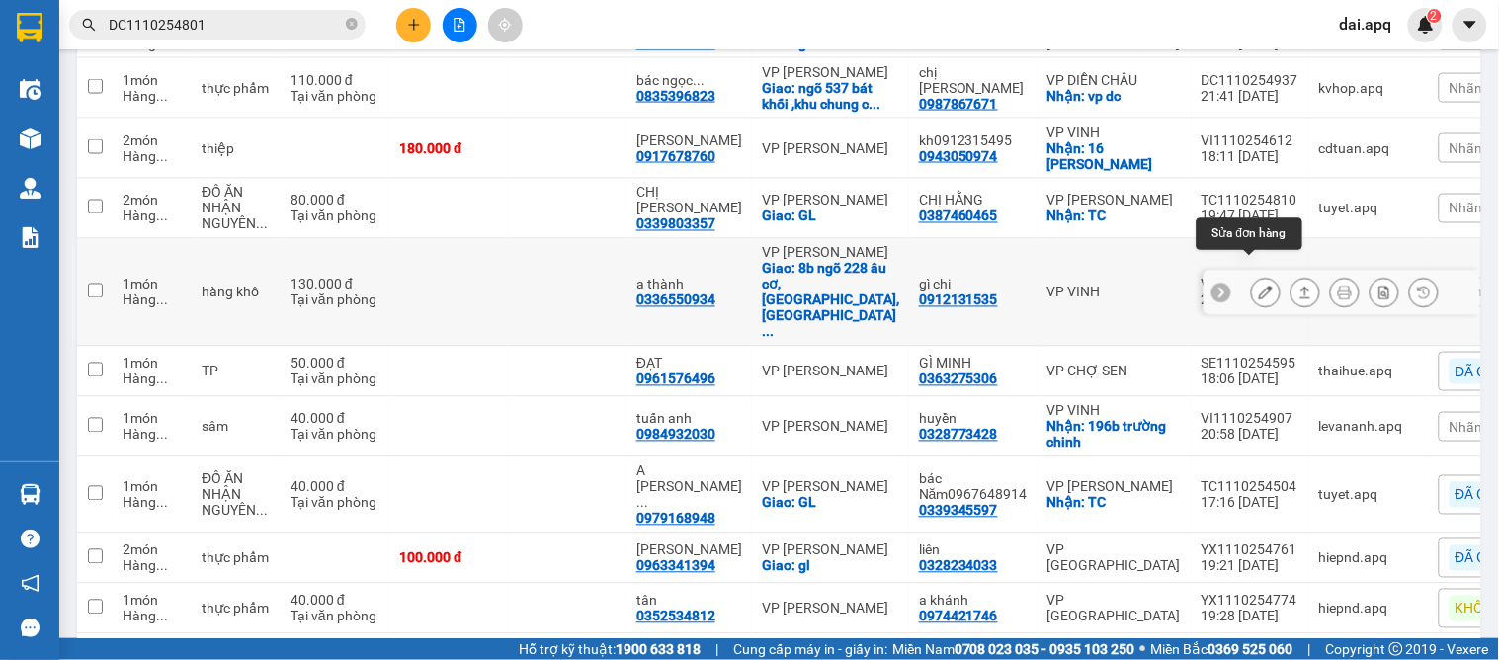
click at [1259, 286] on icon at bounding box center [1266, 293] width 14 height 14
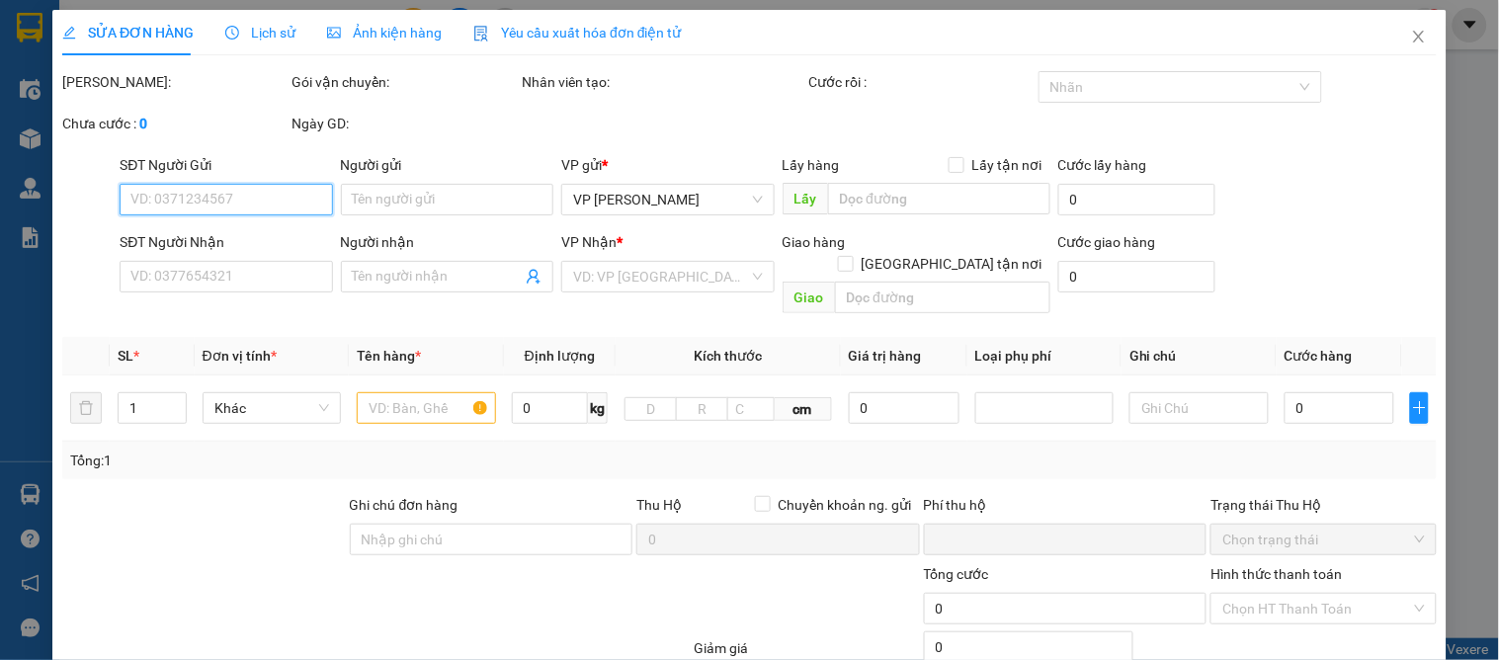
type input "0912131535"
type input "gì chi"
type input "0336550934"
type input "a thành"
checkbox input "true"
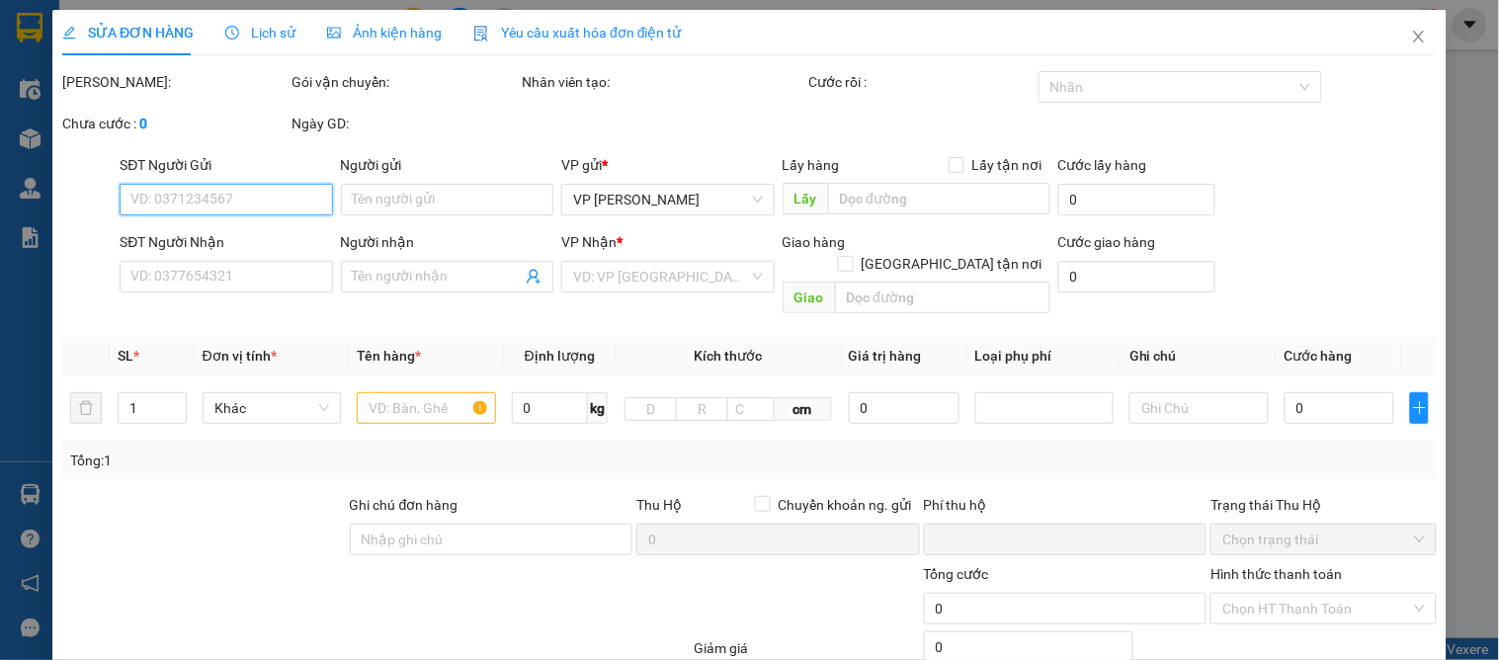
type input "8b ngõ 228 âu cơ, tây hồ, hà nội"
type input "0"
type input "130.000"
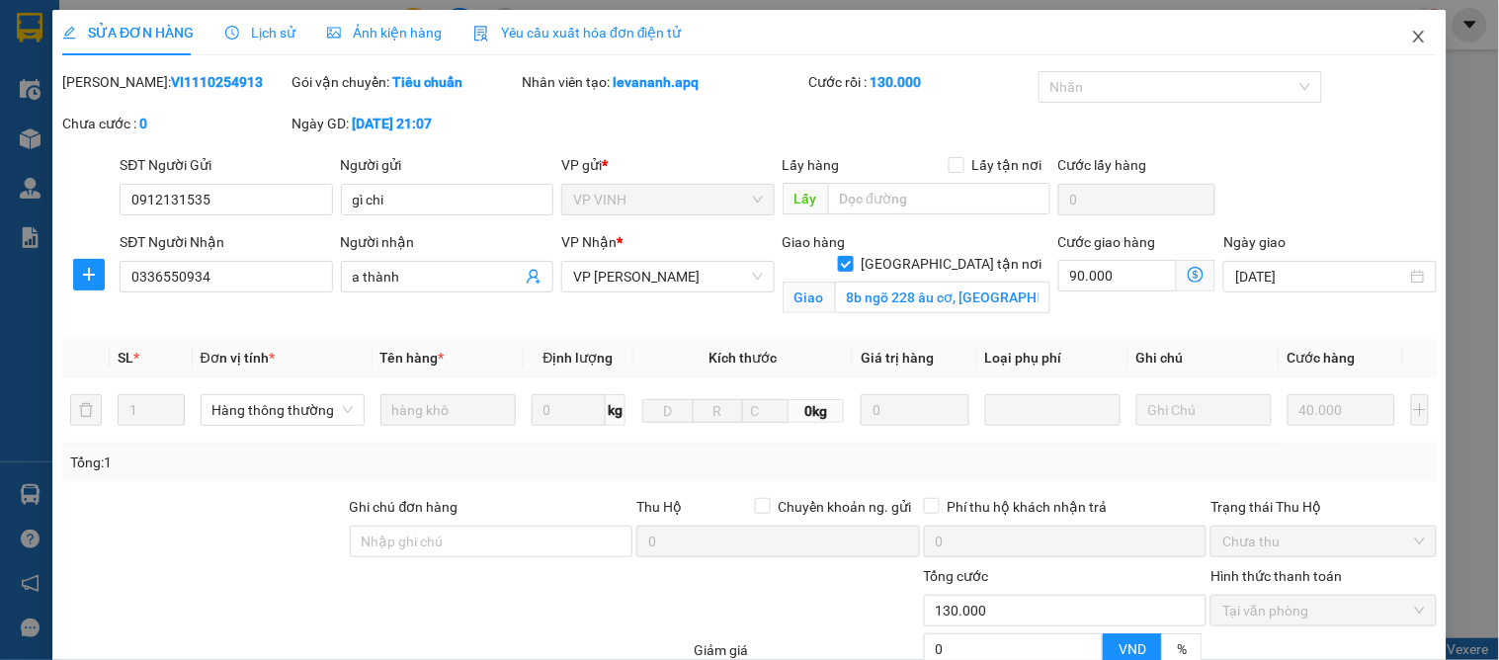
click at [1401, 24] on span "Close" at bounding box center [1418, 37] width 55 height 55
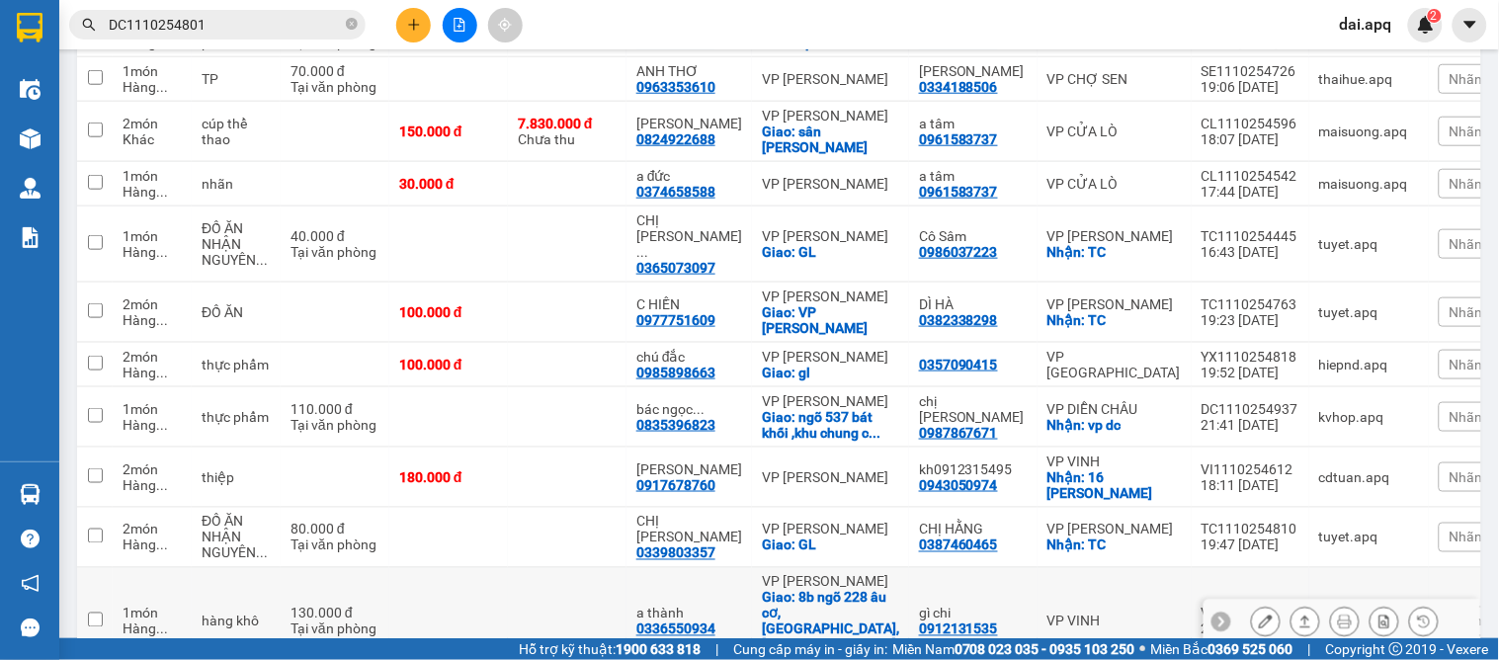
scroll to position [658, 0]
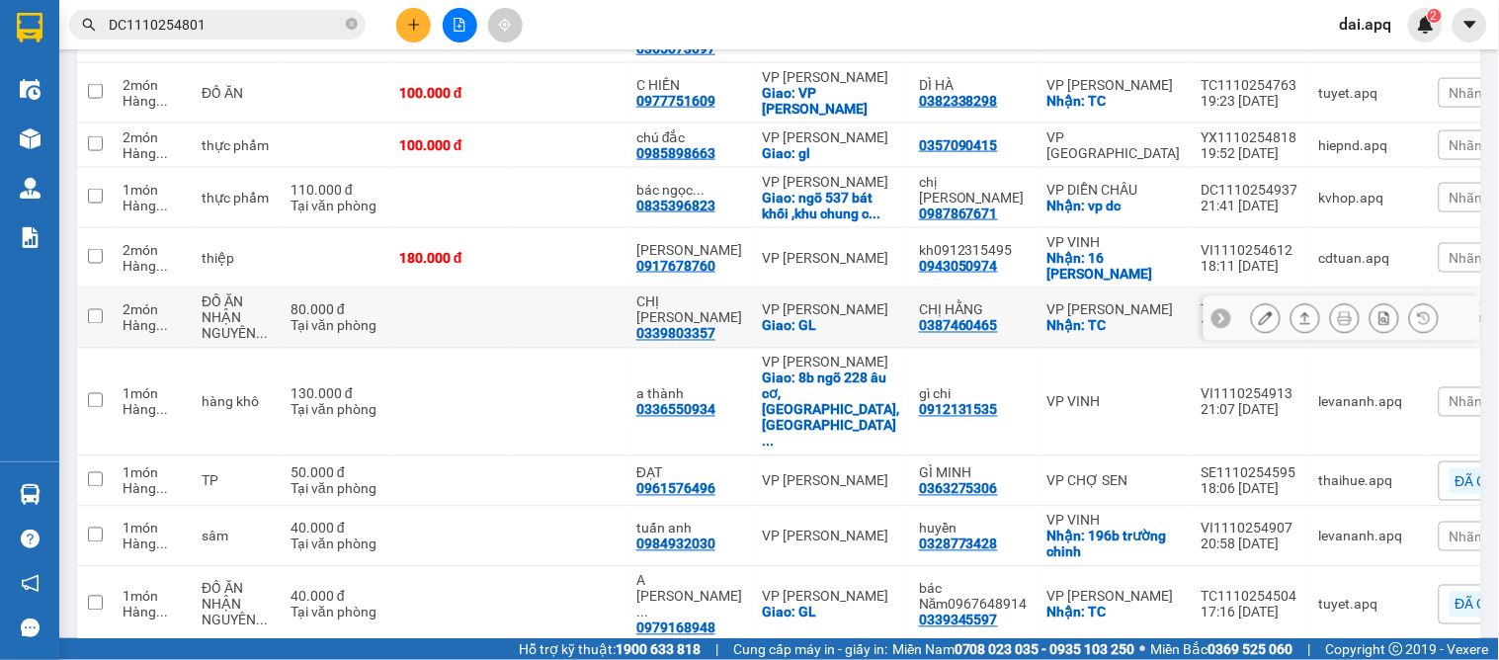
click at [1203, 320] on div at bounding box center [1341, 318] width 277 height 44
click at [1218, 314] on icon at bounding box center [1221, 318] width 6 height 11
click at [1449, 310] on span "Nhãn" at bounding box center [1466, 318] width 34 height 16
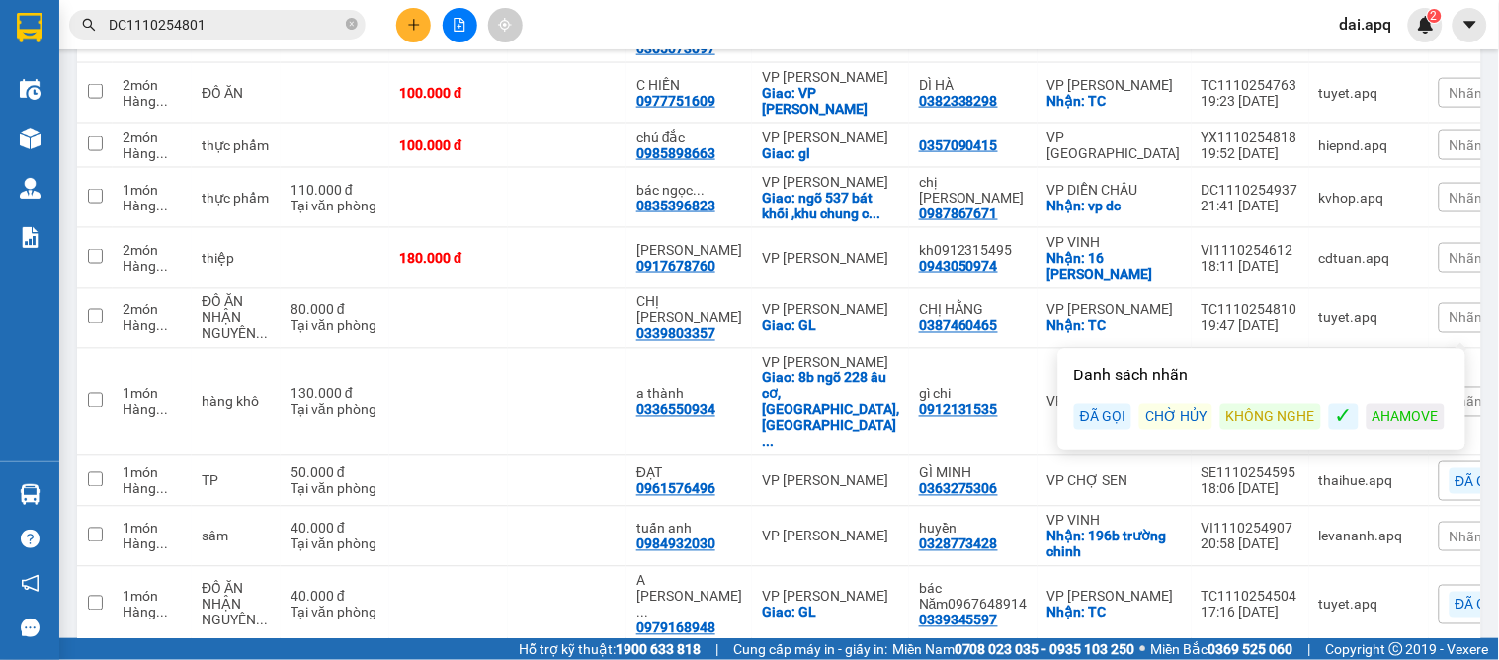
click at [1121, 407] on div "ĐÃ GỌI" at bounding box center [1102, 417] width 57 height 26
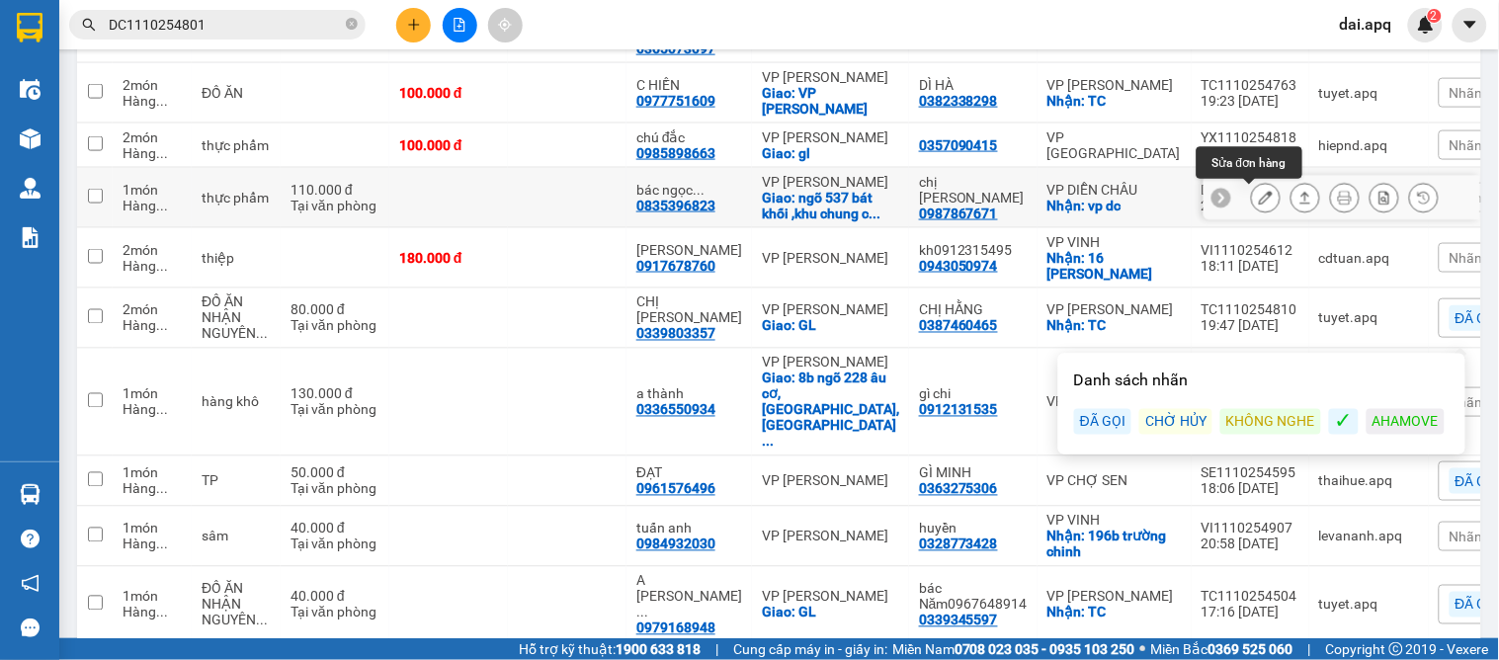
click at [1259, 198] on icon at bounding box center [1266, 198] width 14 height 14
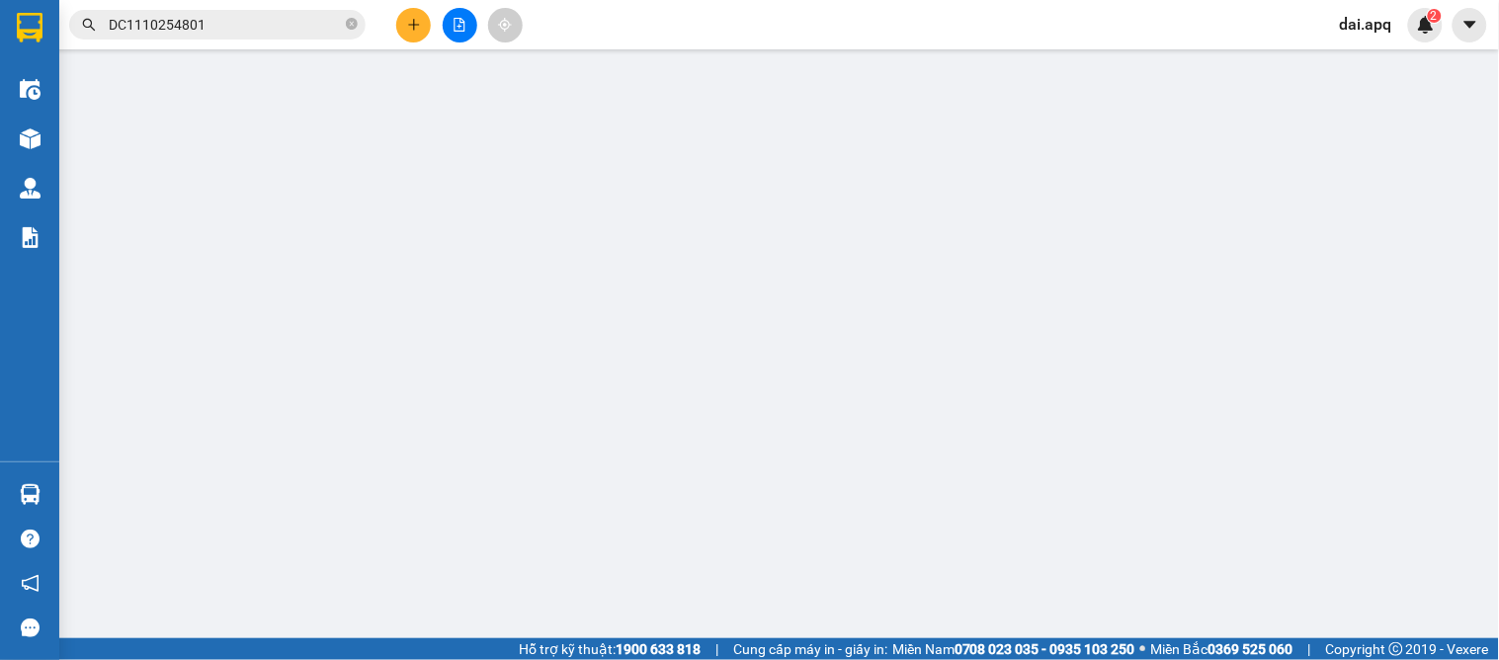
type input "0987867671"
type input "chị [PERSON_NAME]"
checkbox input "true"
type input "vp dc"
type input "0835396823"
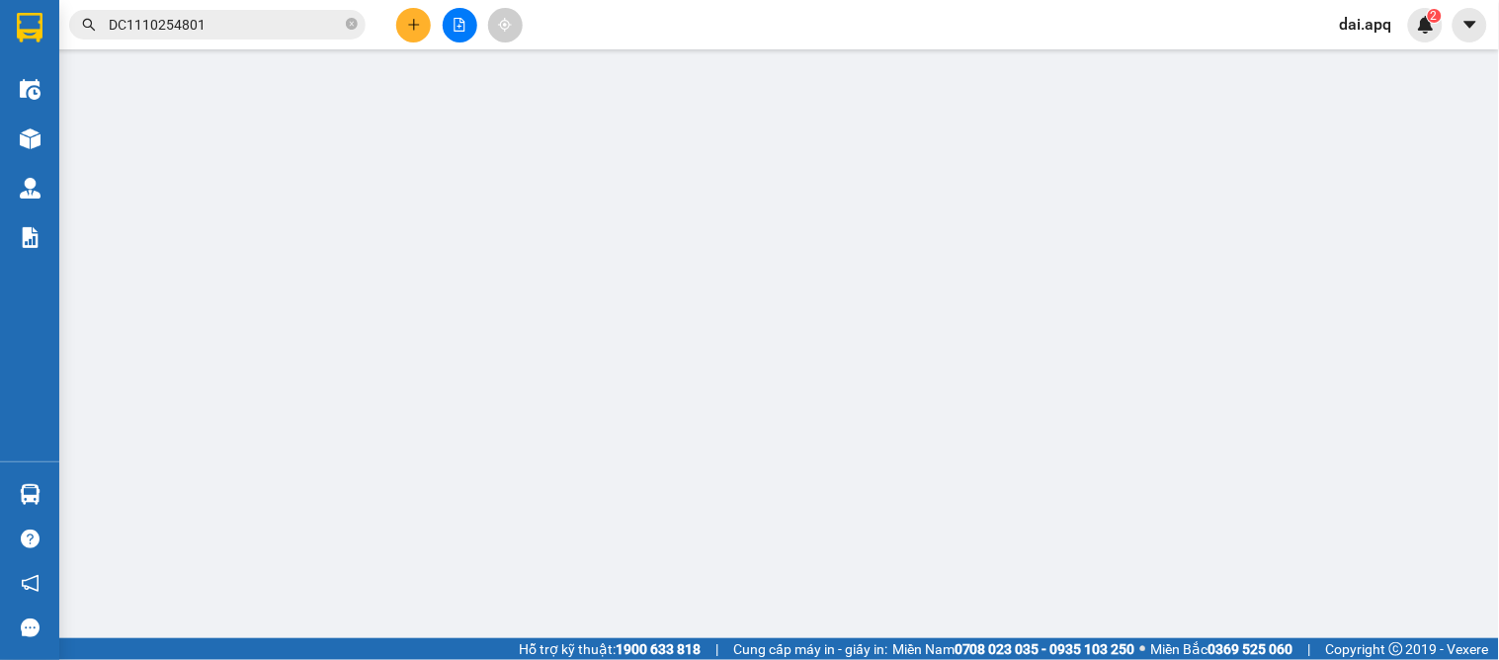
type input "bác ngọc /0904001333"
checkbox input "true"
type input "ngõ 537 bát khối ,khu chung cư quân đội quận long biên , hà nội"
type input "0"
type input "110.000"
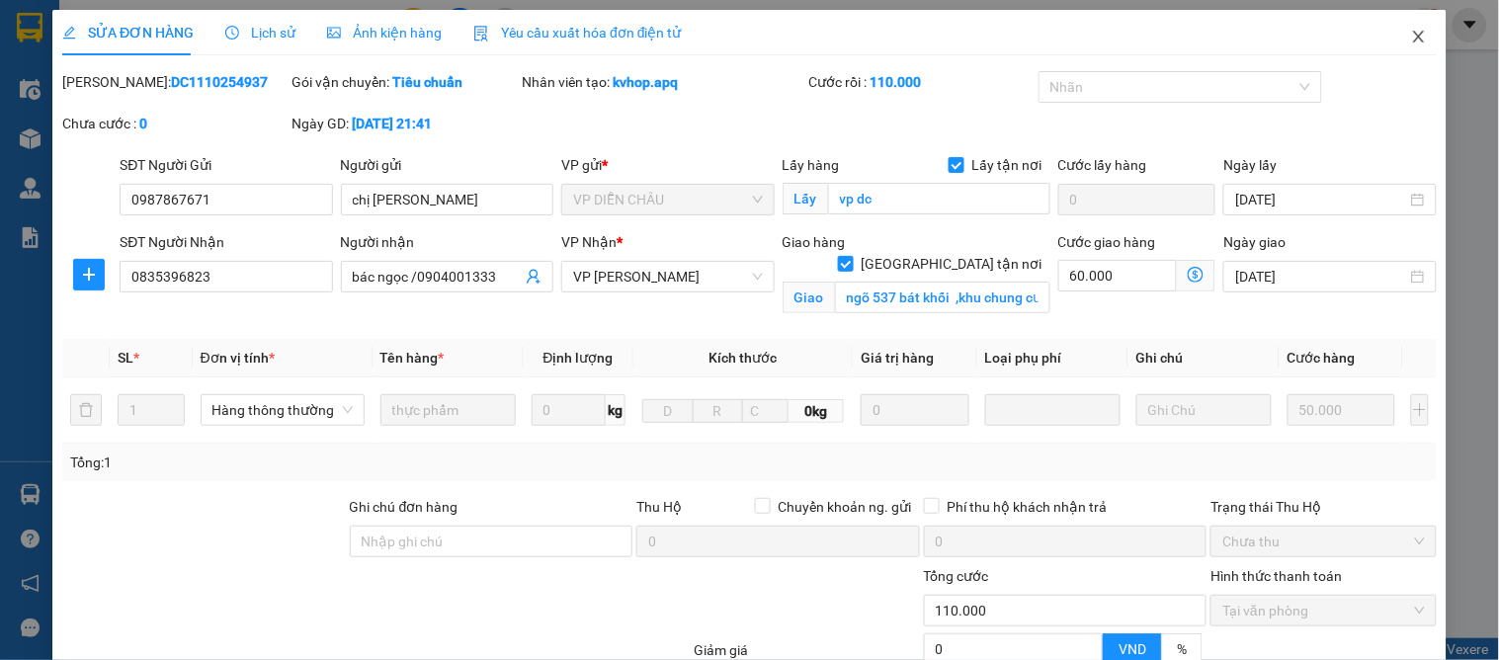
click at [1411, 38] on icon "close" at bounding box center [1419, 37] width 16 height 16
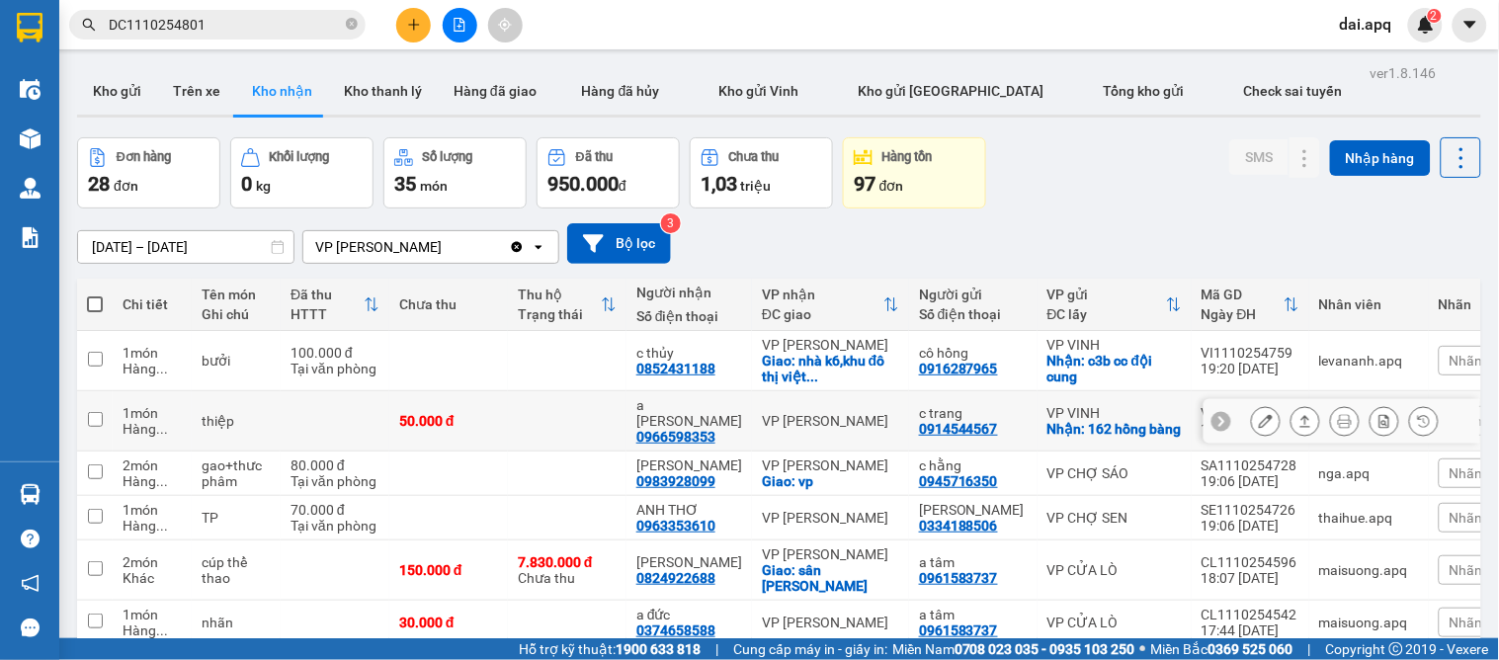
scroll to position [329, 0]
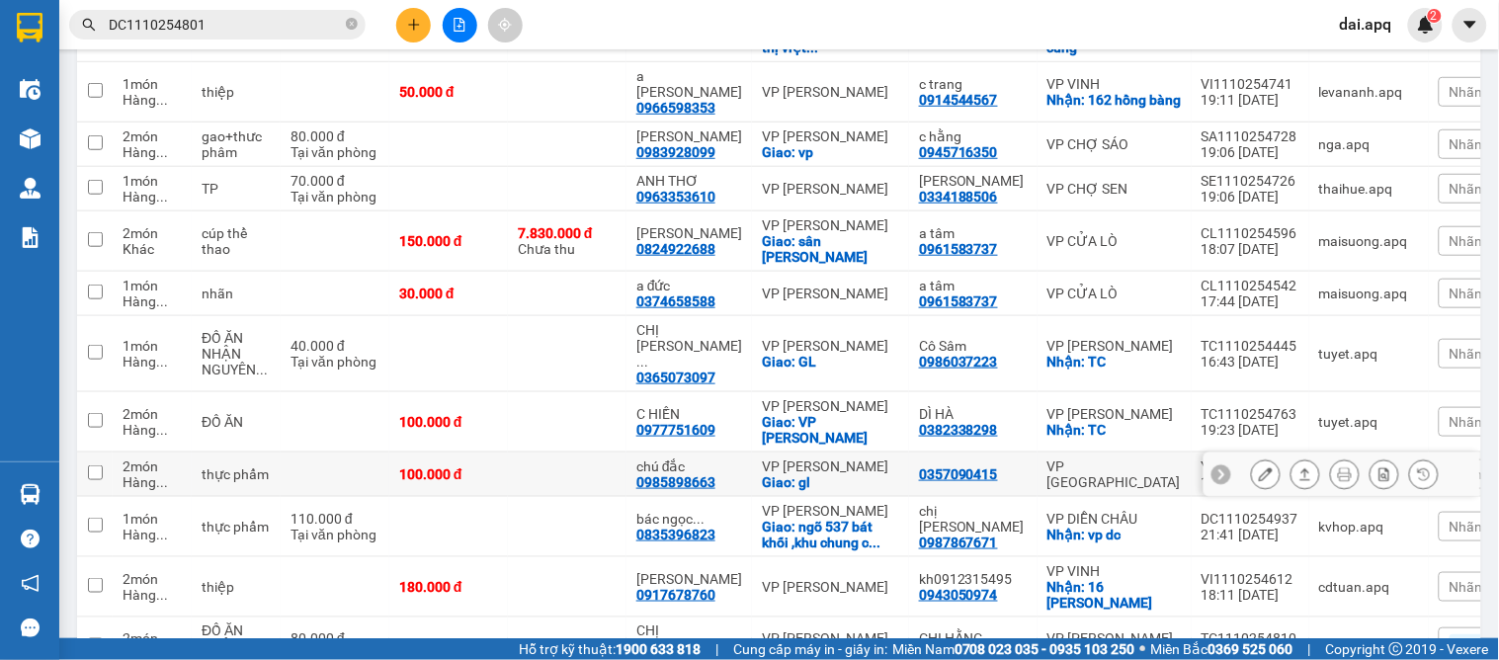
click at [1214, 470] on icon at bounding box center [1221, 474] width 14 height 14
click at [1449, 472] on span "Nhãn" at bounding box center [1466, 474] width 34 height 16
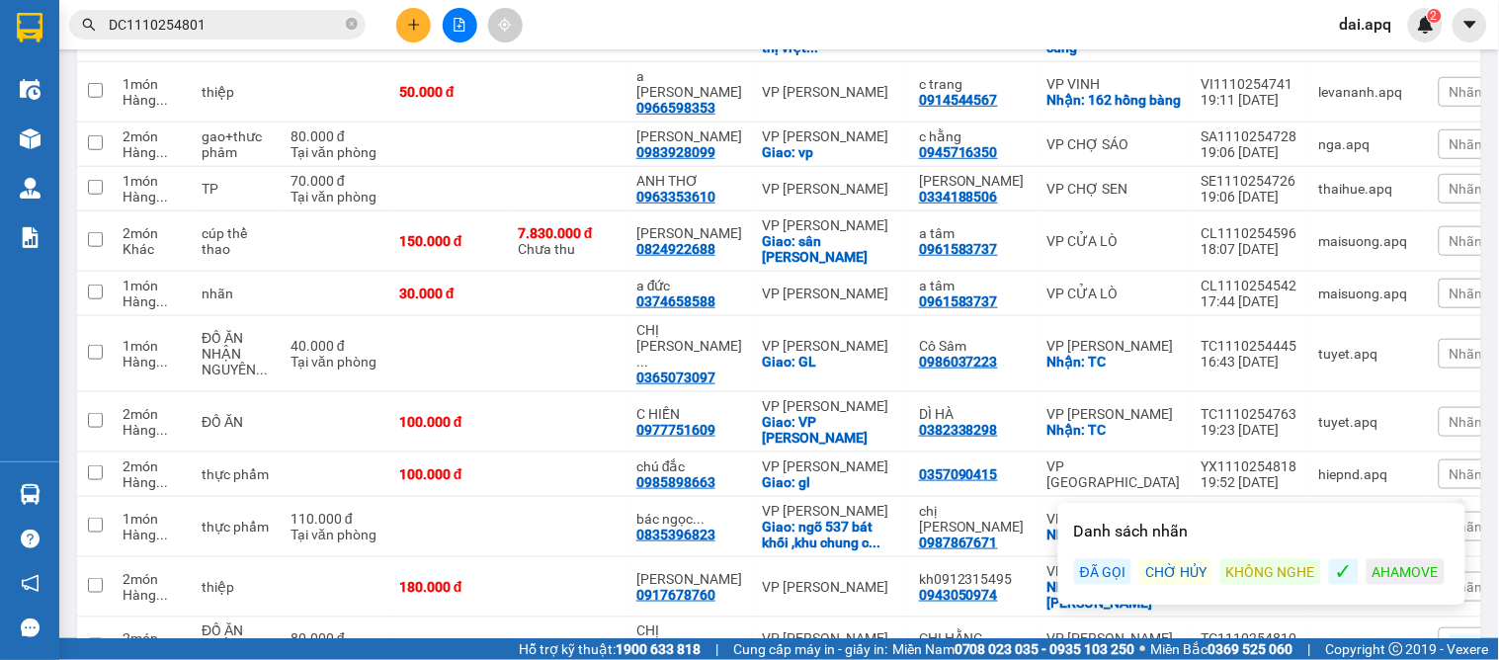
click at [1098, 561] on div "ĐÃ GỌI" at bounding box center [1102, 572] width 57 height 26
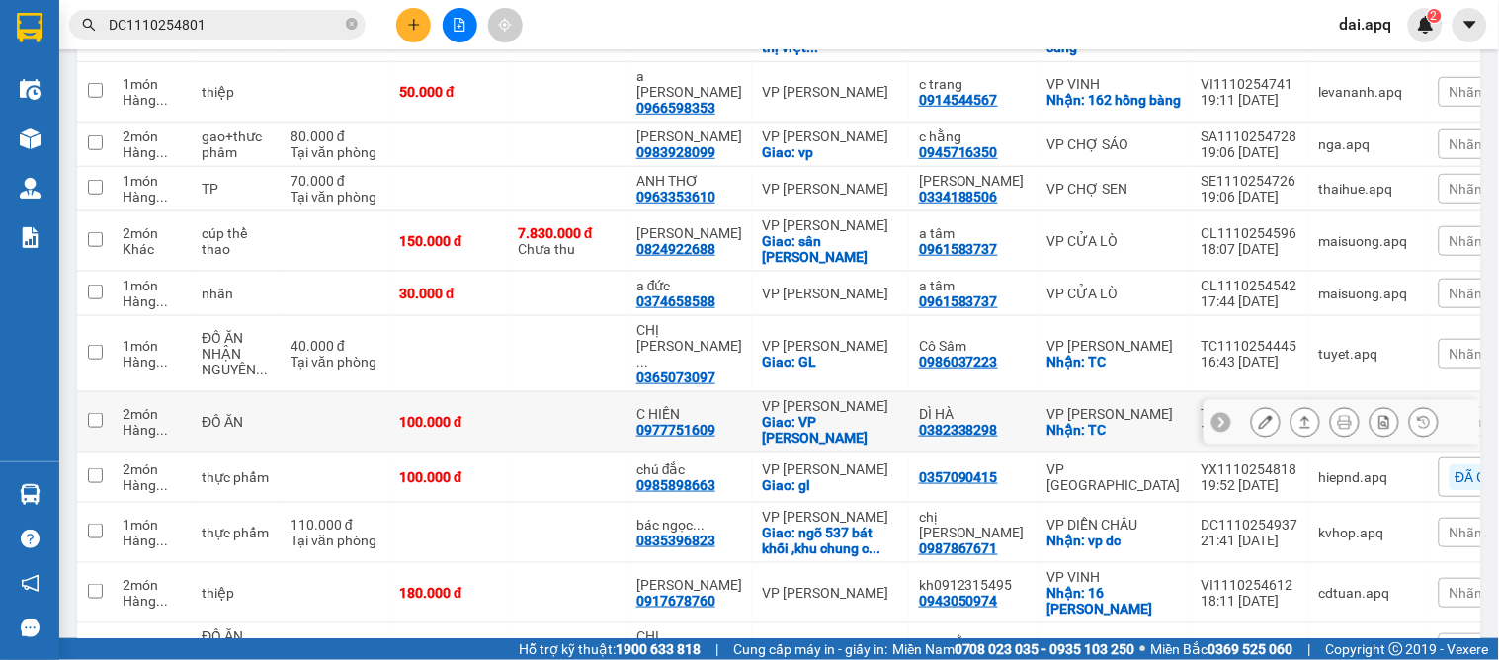
click at [1214, 421] on icon at bounding box center [1221, 422] width 14 height 14
click at [1447, 423] on div "Nhãn" at bounding box center [1504, 422] width 132 height 30
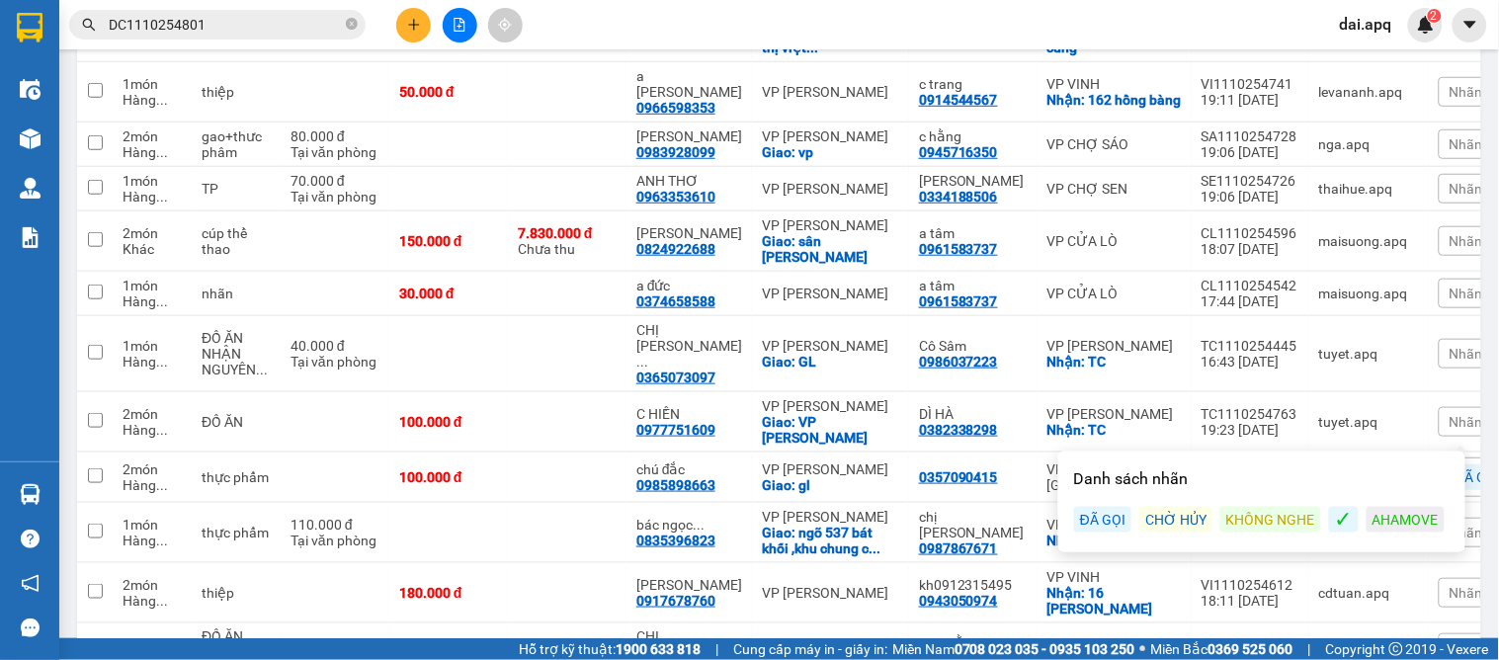
click at [1083, 521] on div "ĐÃ GỌI" at bounding box center [1102, 520] width 57 height 26
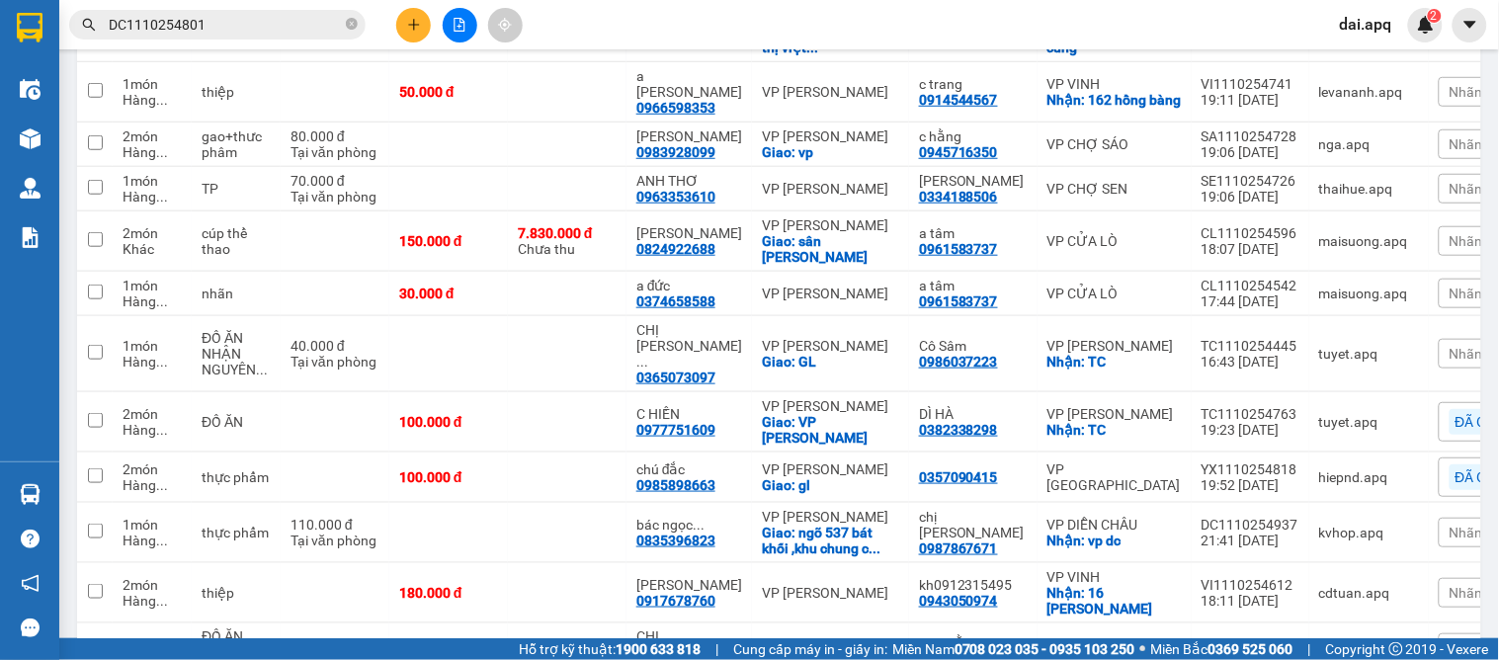
click at [1449, 358] on span "Nhãn" at bounding box center [1466, 354] width 34 height 16
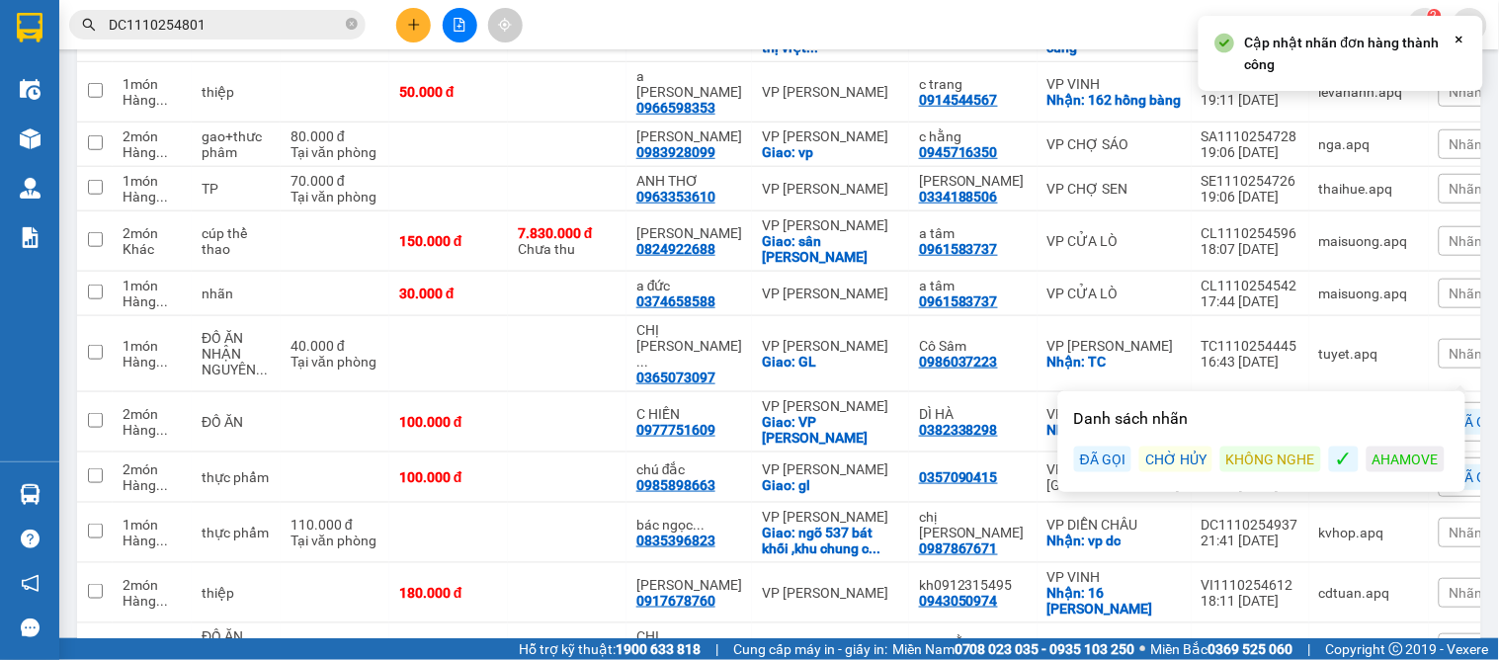
click at [1110, 462] on div "ĐÃ GỌI" at bounding box center [1102, 460] width 57 height 26
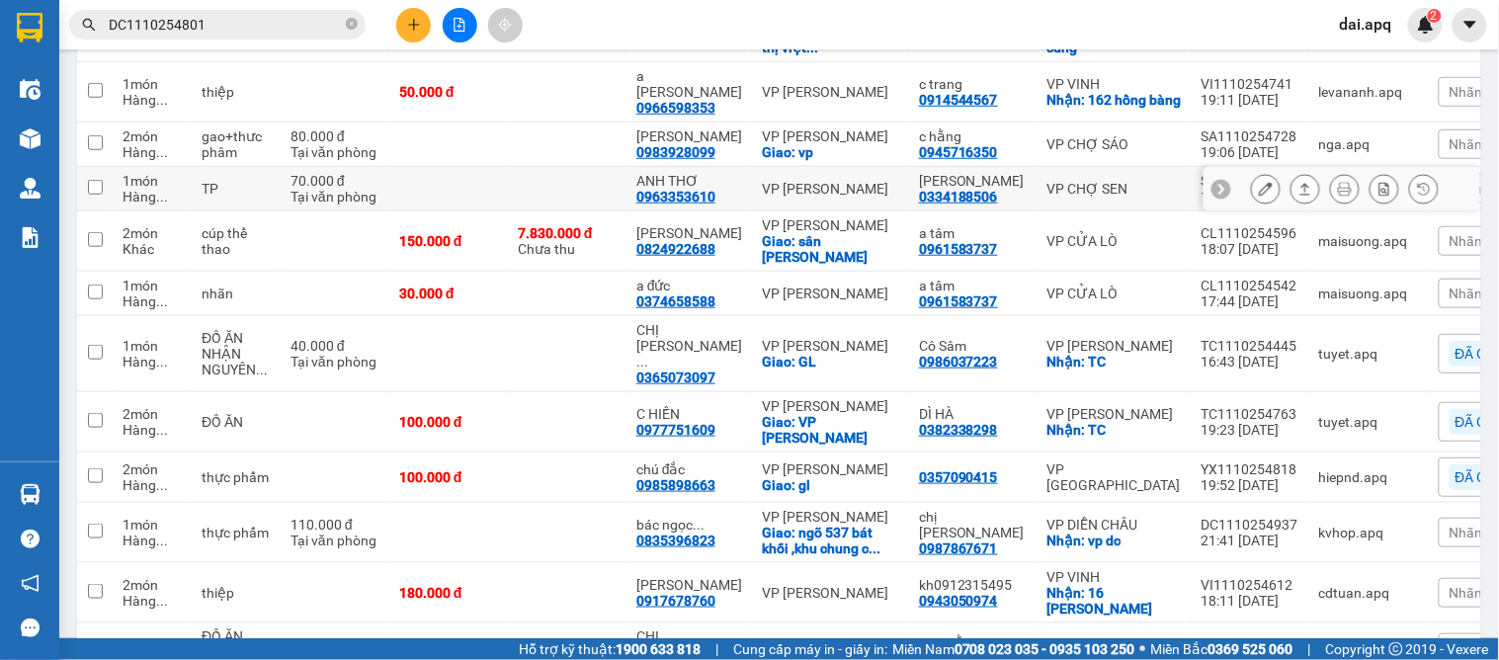
click at [1203, 203] on div at bounding box center [1341, 189] width 277 height 44
click at [1218, 195] on icon at bounding box center [1221, 189] width 6 height 11
click at [1449, 197] on span "Nhãn" at bounding box center [1466, 189] width 34 height 16
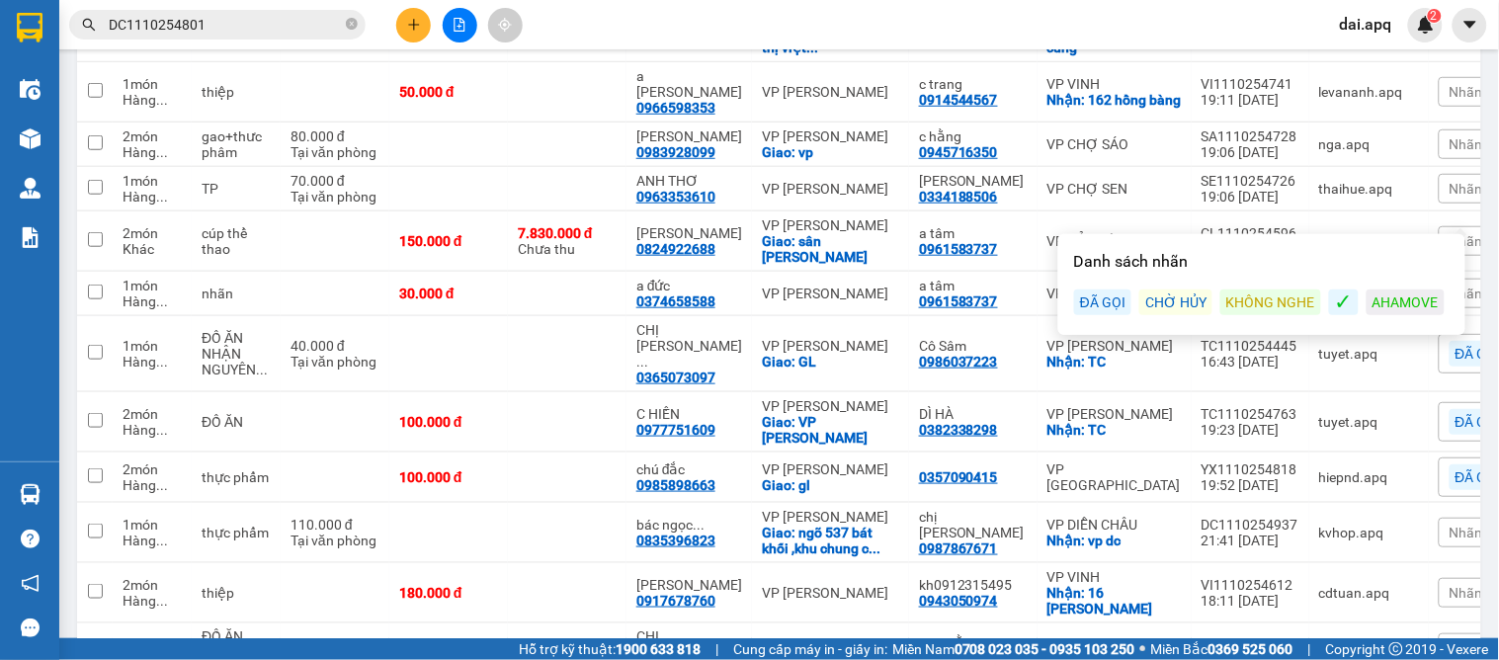
click at [1259, 289] on div "KHÔNG NGHE" at bounding box center [1270, 302] width 101 height 26
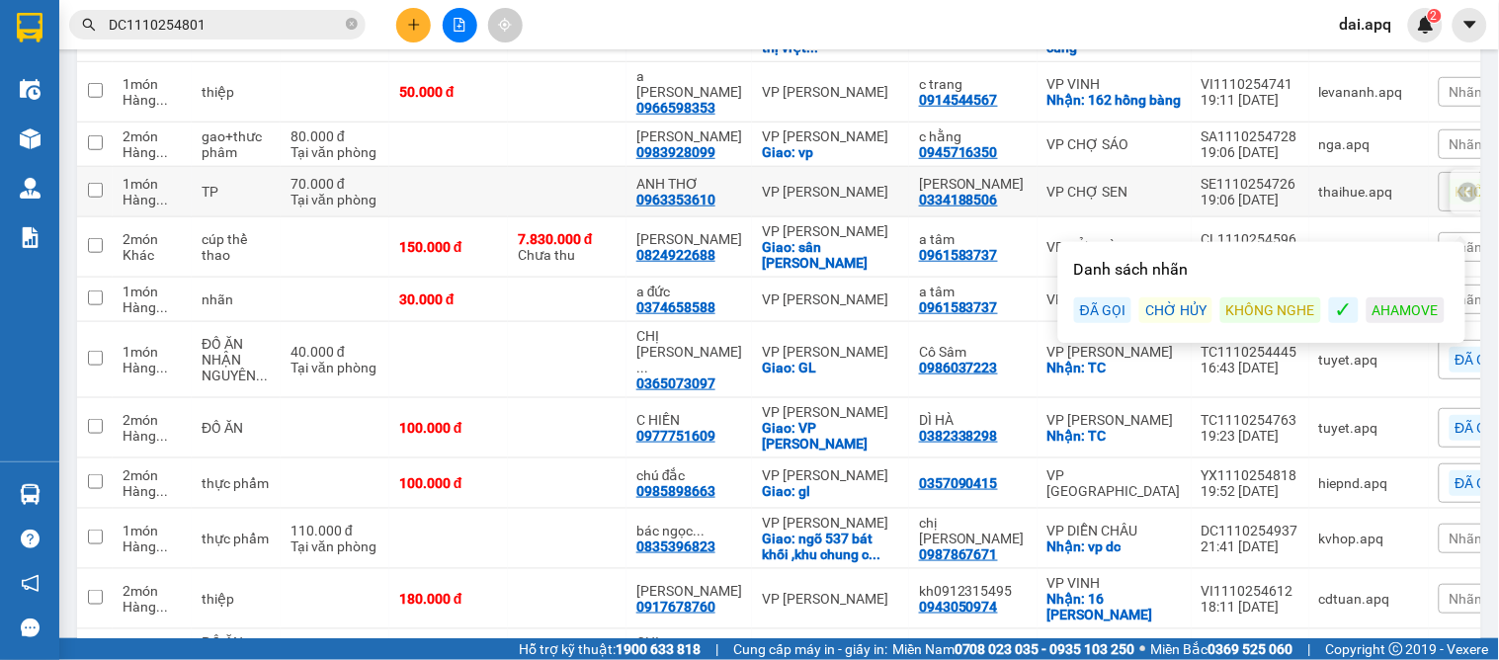
scroll to position [219, 0]
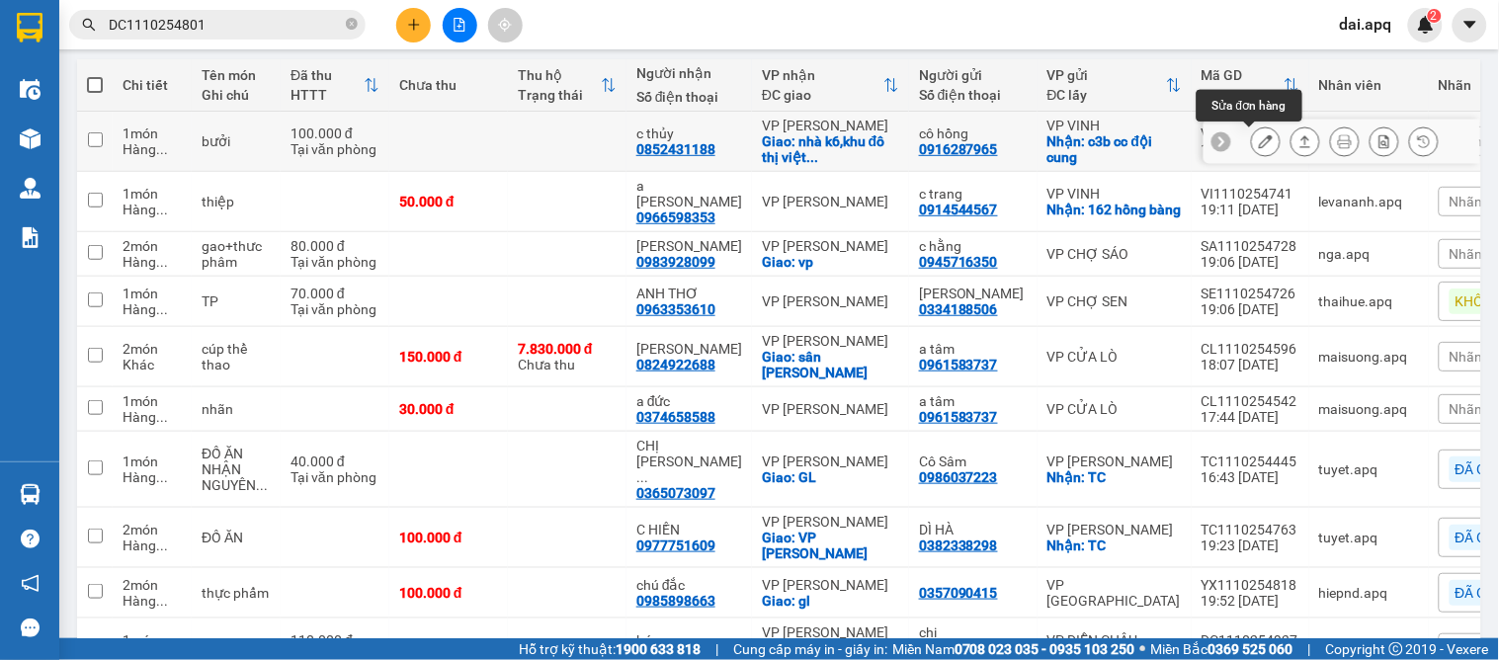
click at [1259, 141] on icon at bounding box center [1266, 141] width 14 height 14
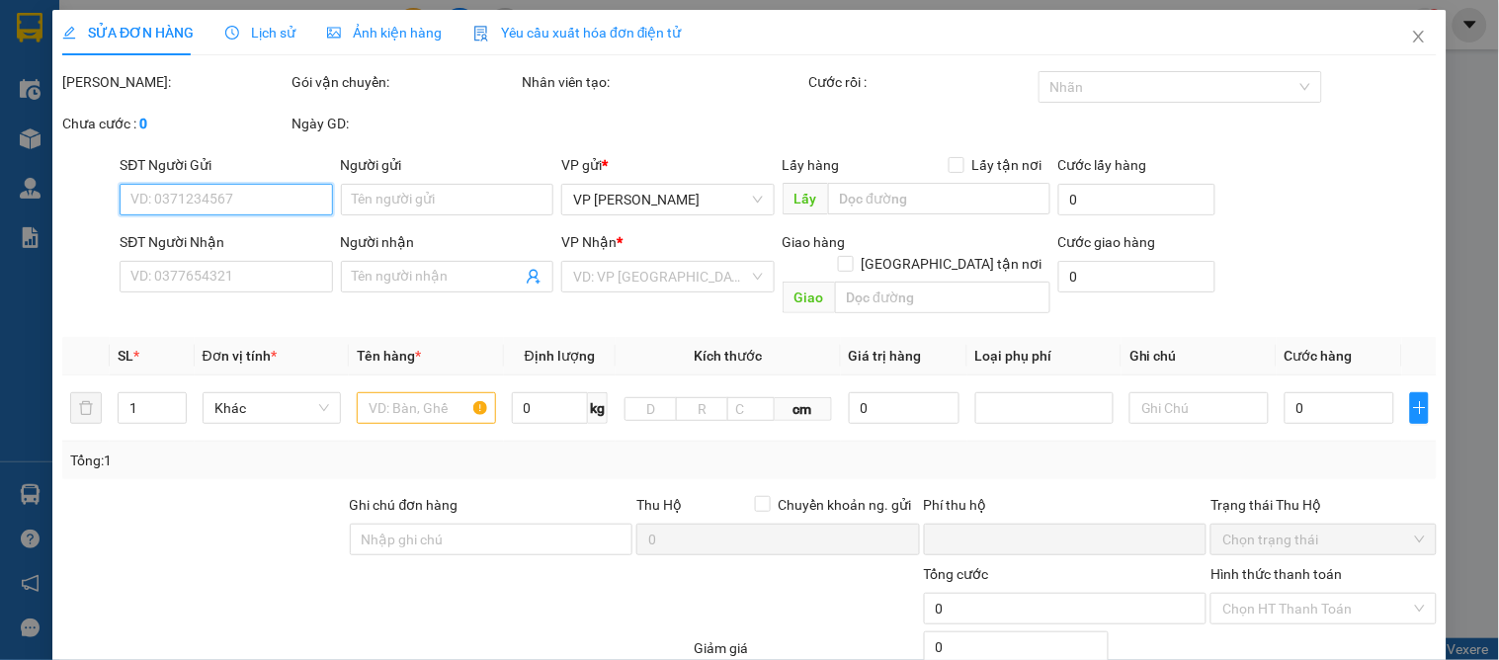
type input "0916287965"
type input "cô hồng"
checkbox input "true"
type input "c3b cc đội cung"
type input "0852431188"
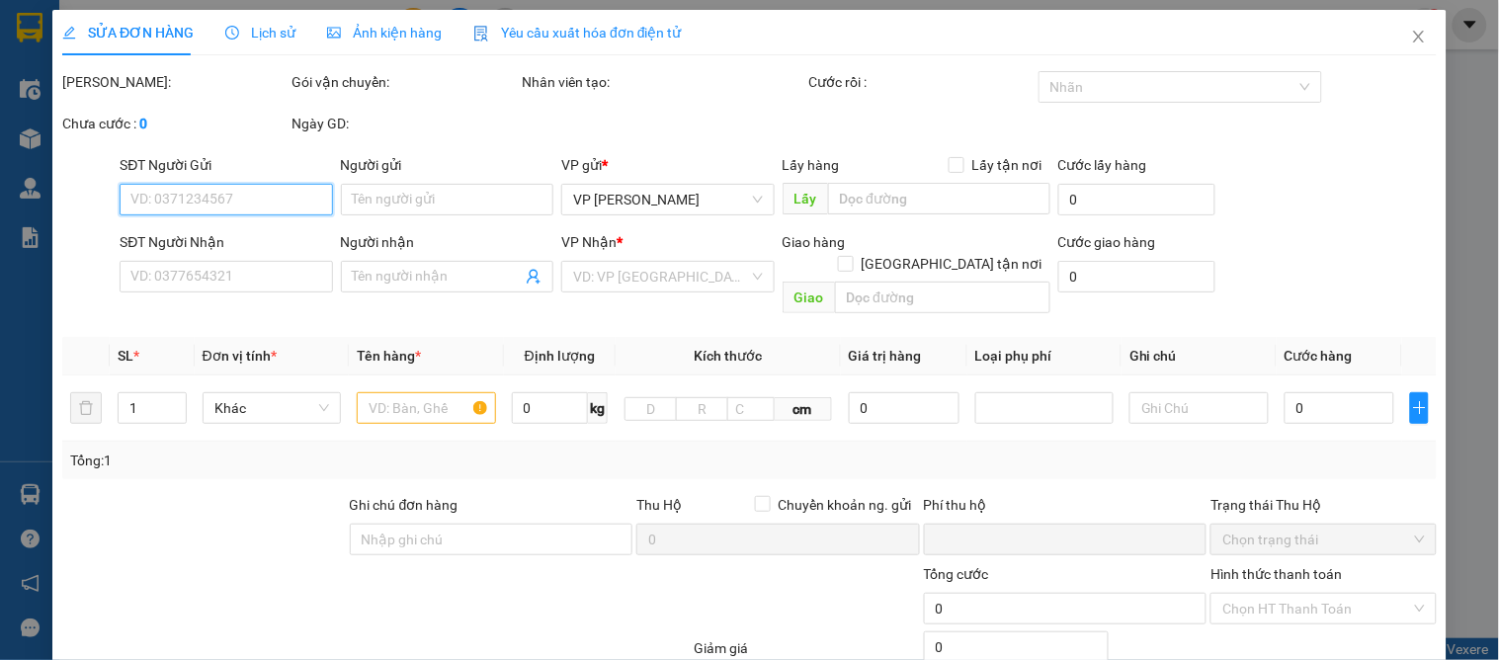
type input "c thủy"
checkbox input "true"
type input "nhà k6,khu đô thị việt hưng,long biên, hà nội"
type input "0"
type input "100.000"
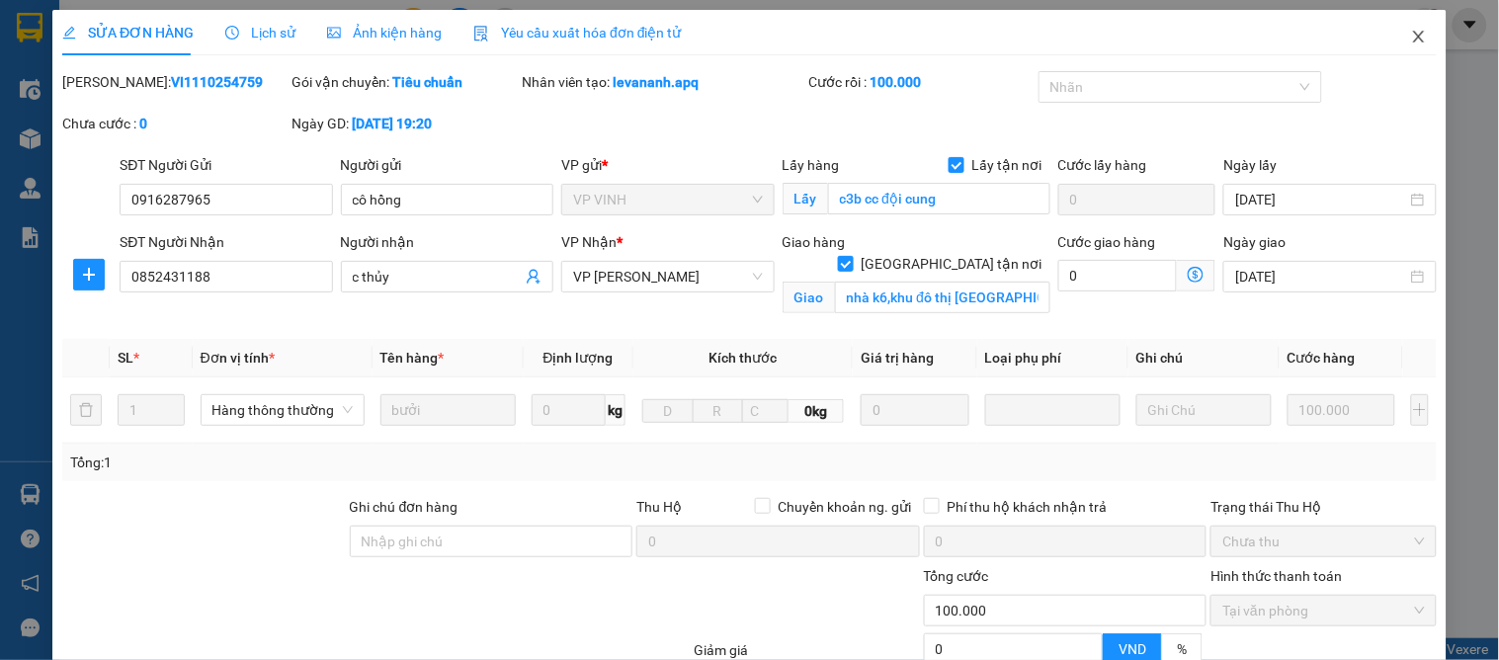
click at [1413, 37] on icon "close" at bounding box center [1418, 37] width 11 height 12
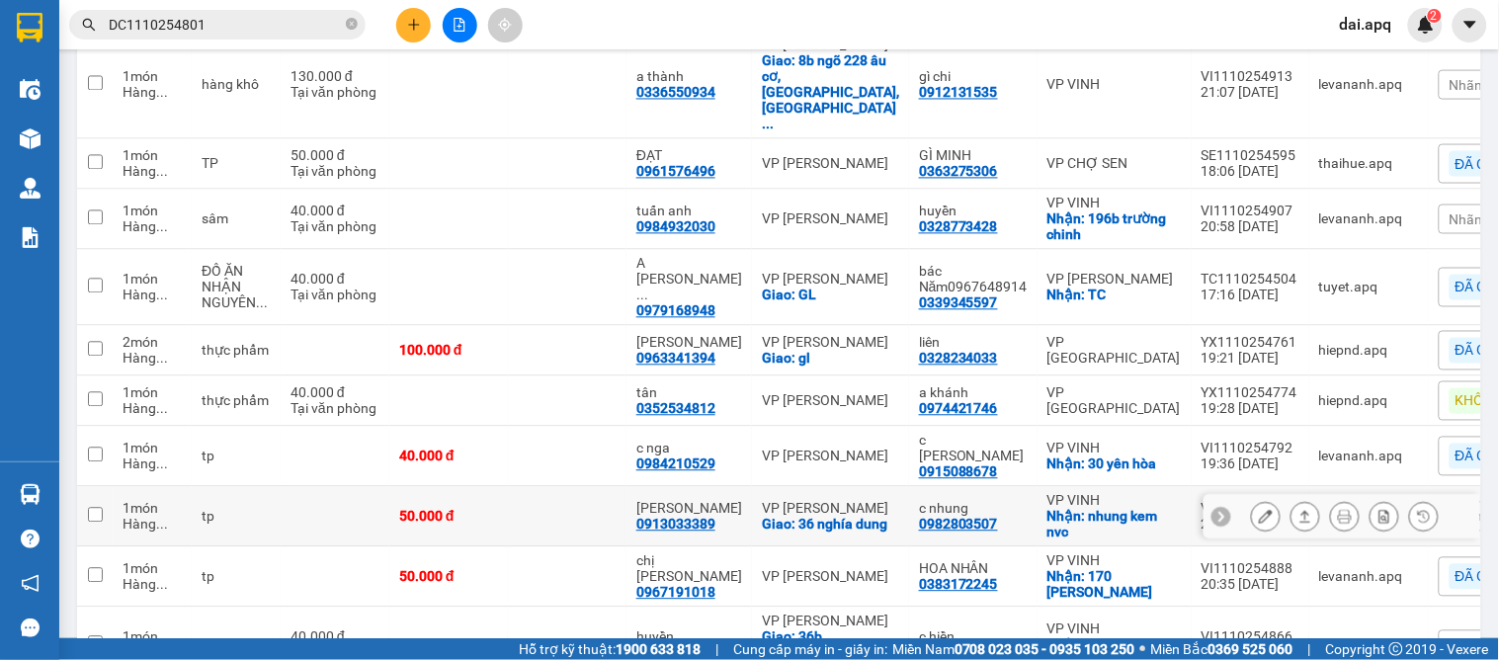
scroll to position [1098, 0]
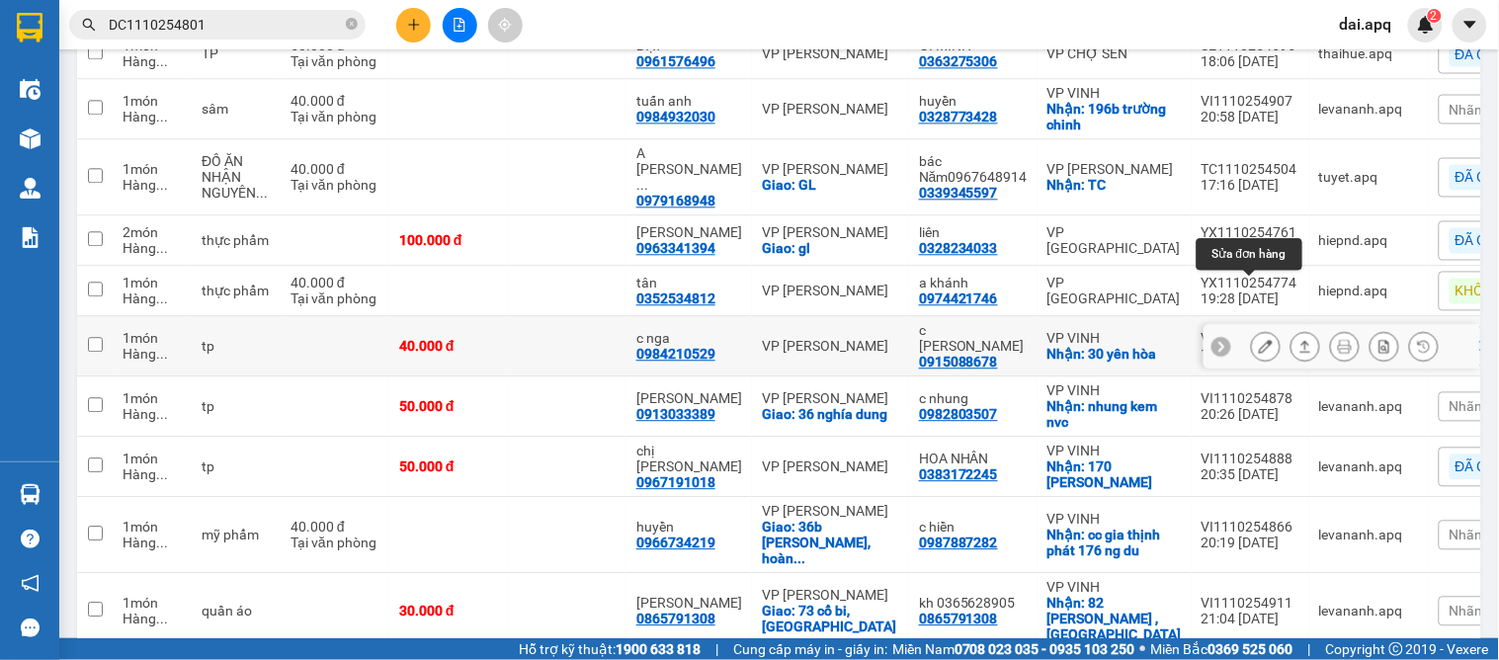
click at [1259, 339] on icon at bounding box center [1266, 346] width 14 height 14
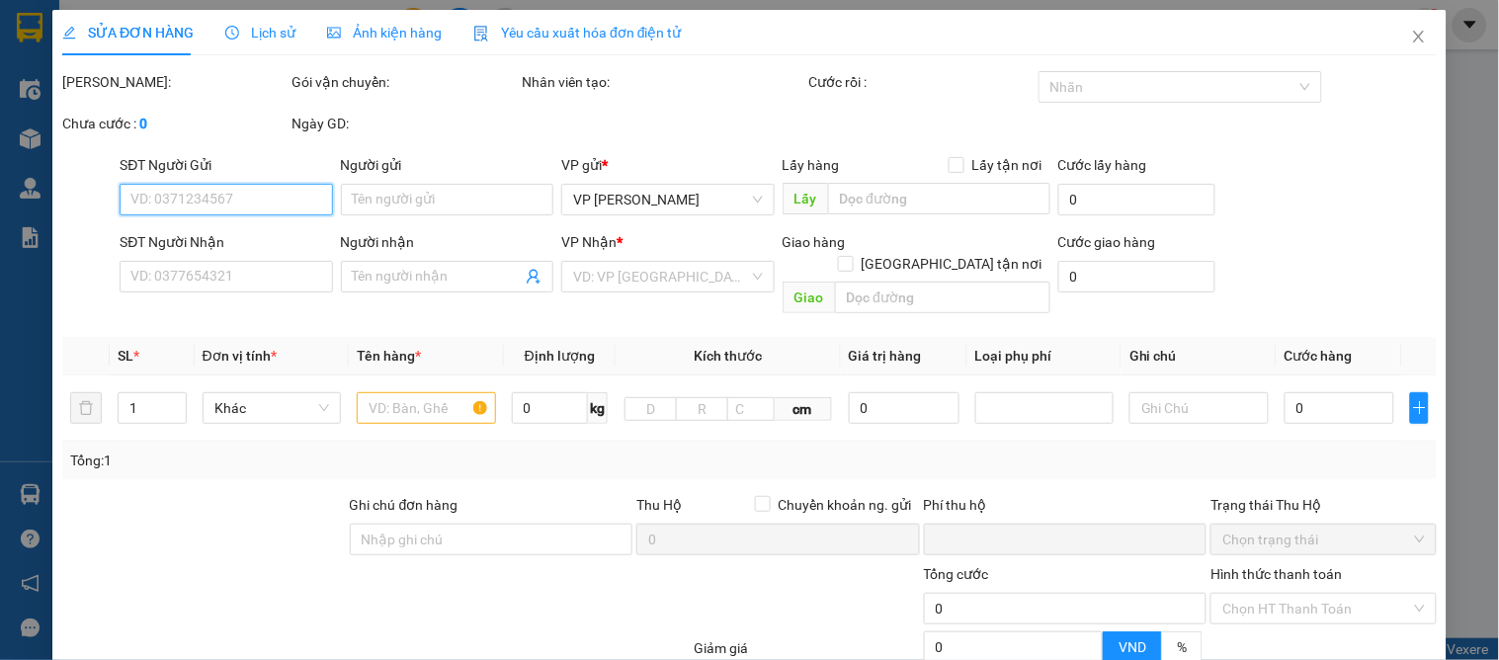
type input "0915088678"
type input "c kim dung"
checkbox input "true"
type input "30 yên hòa"
type input "0984210529"
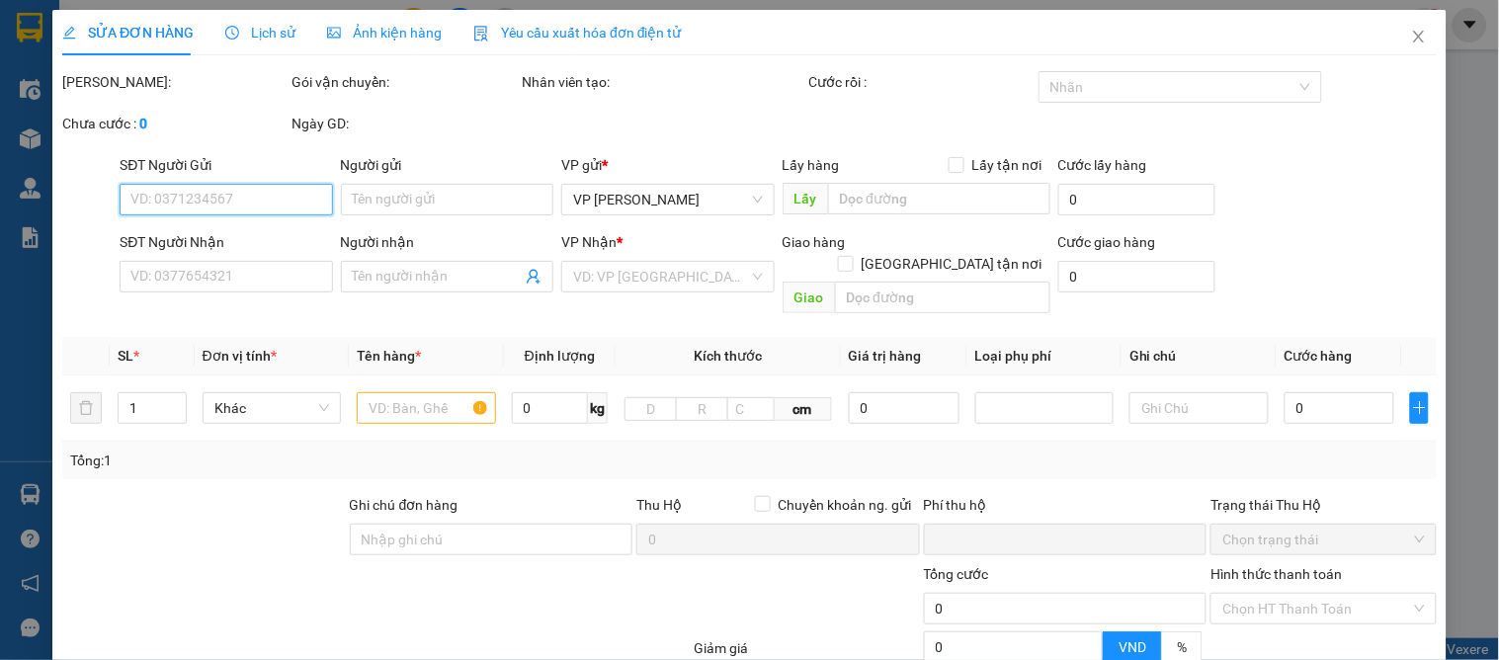
type input "c nga"
type input "0"
type input "40.000"
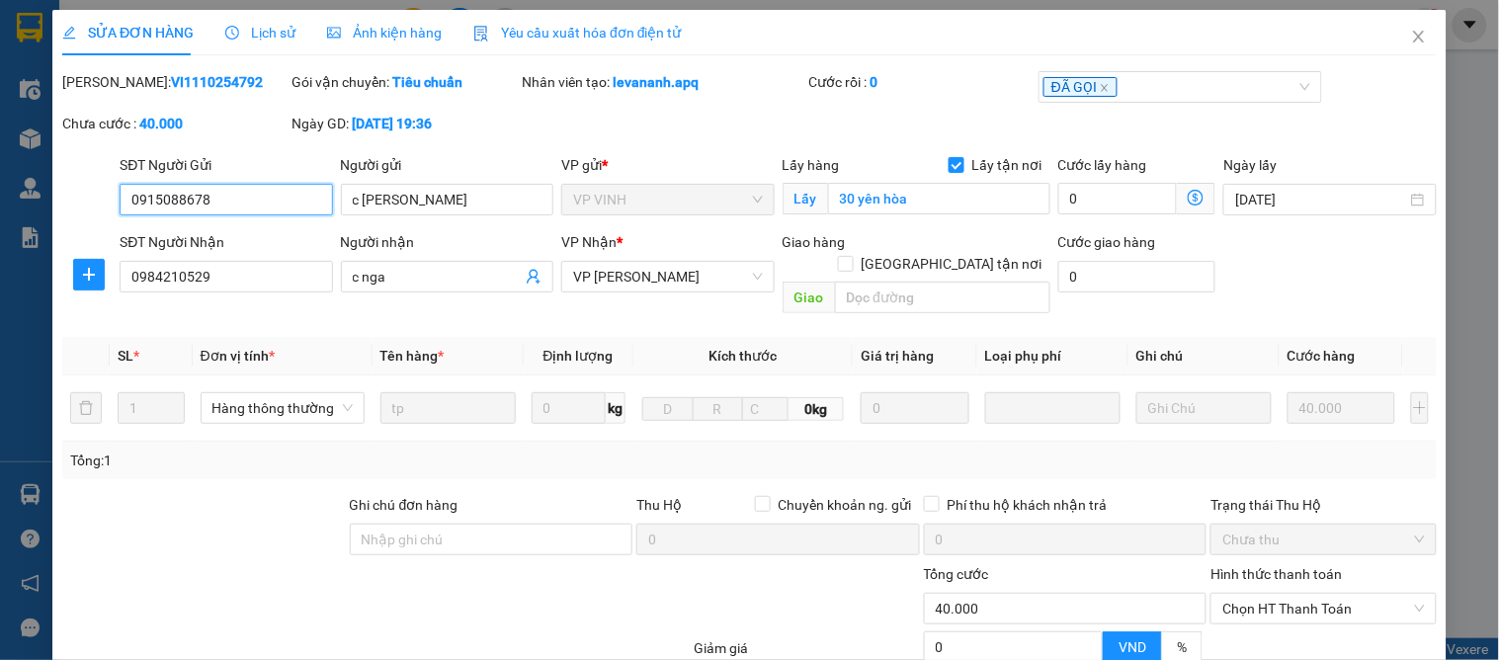
scroll to position [175, 0]
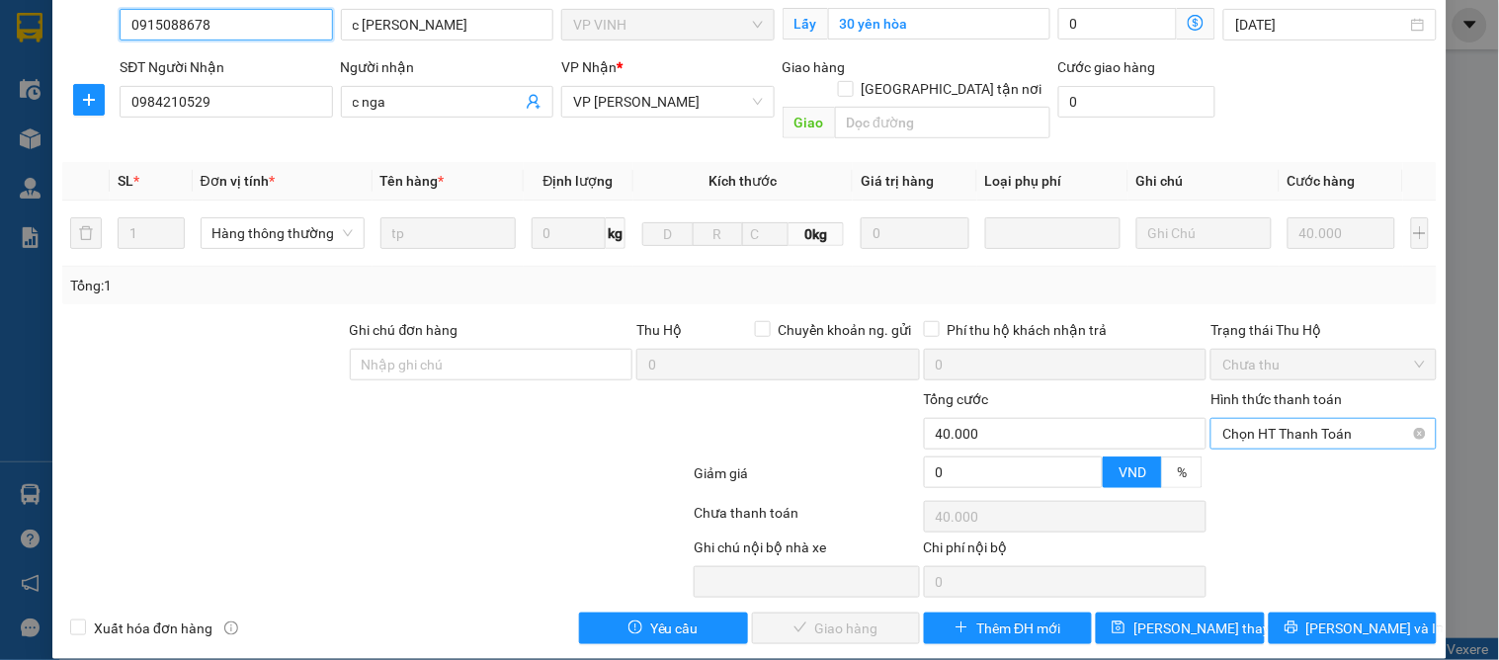
click at [1233, 419] on span "Chọn HT Thanh Toán" at bounding box center [1323, 434] width 202 height 30
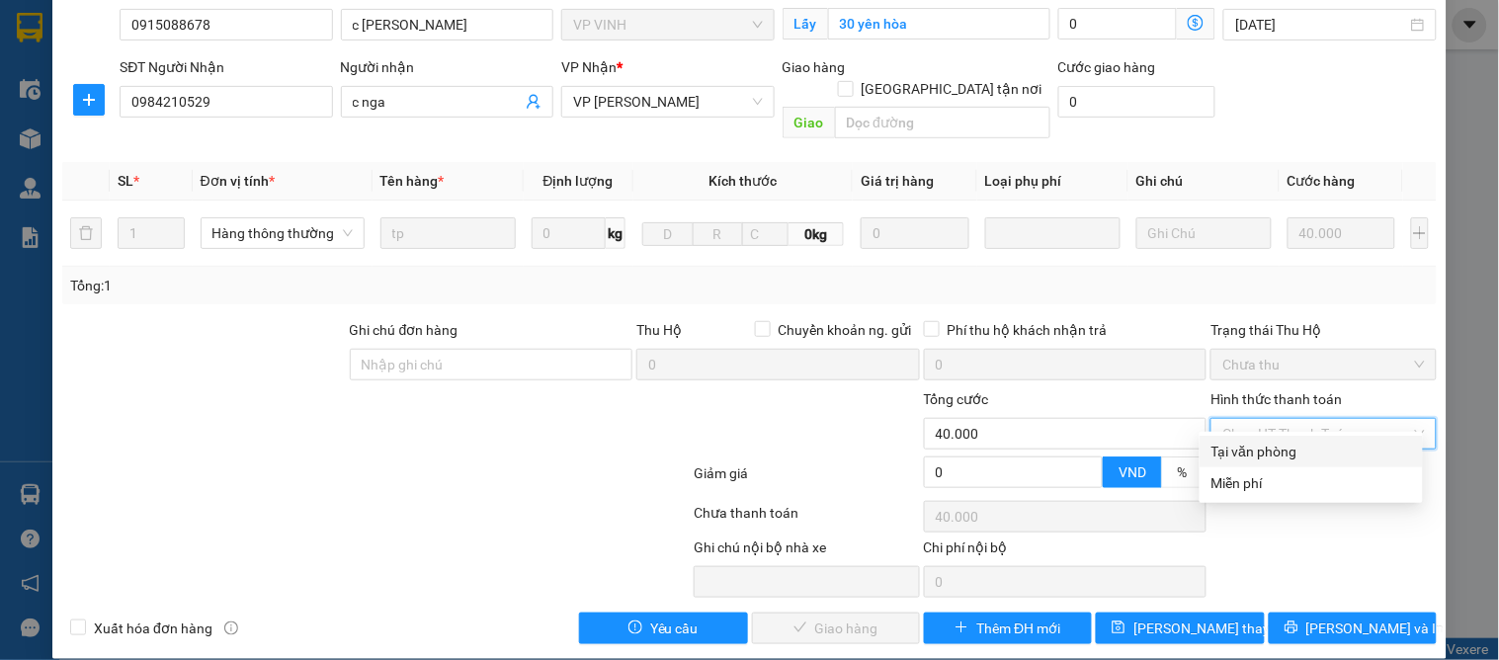
click at [1231, 447] on div "Tại văn phòng" at bounding box center [1311, 452] width 200 height 22
type input "0"
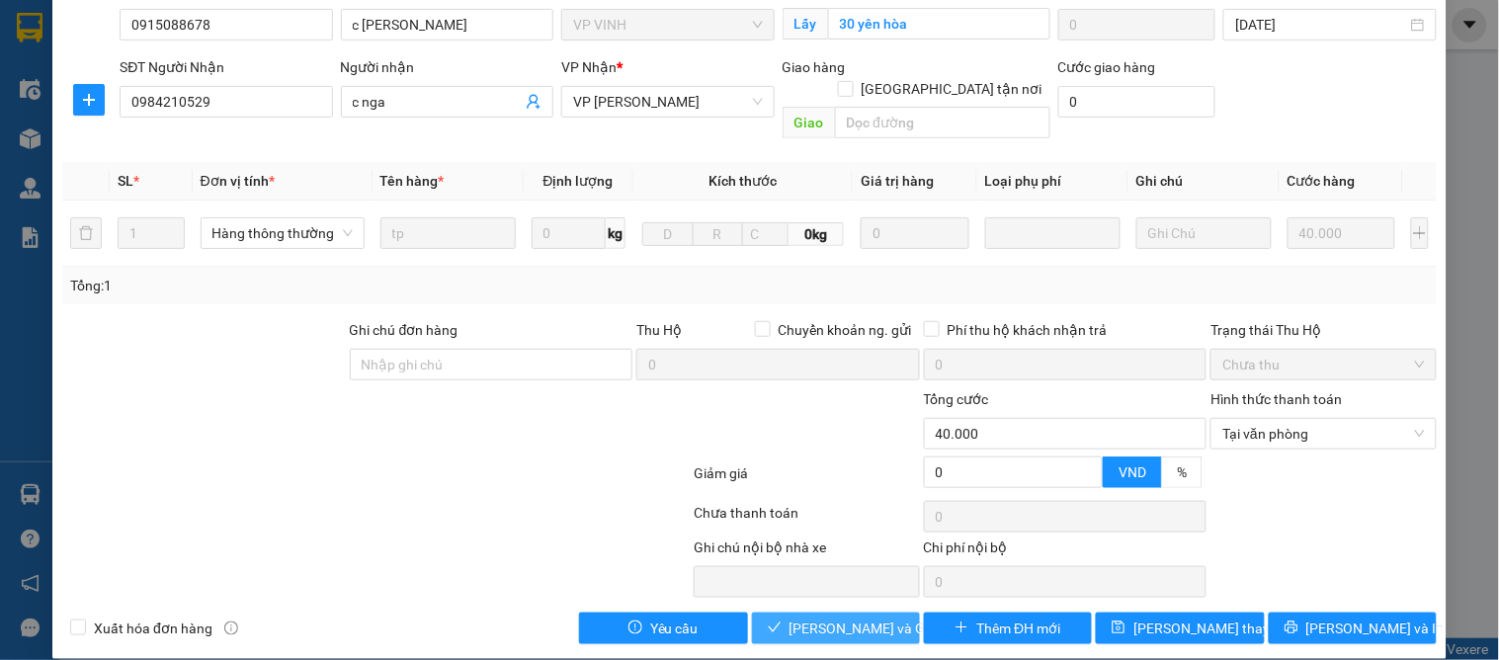
click at [858, 617] on span "[PERSON_NAME] và Giao hàng" at bounding box center [884, 628] width 190 height 22
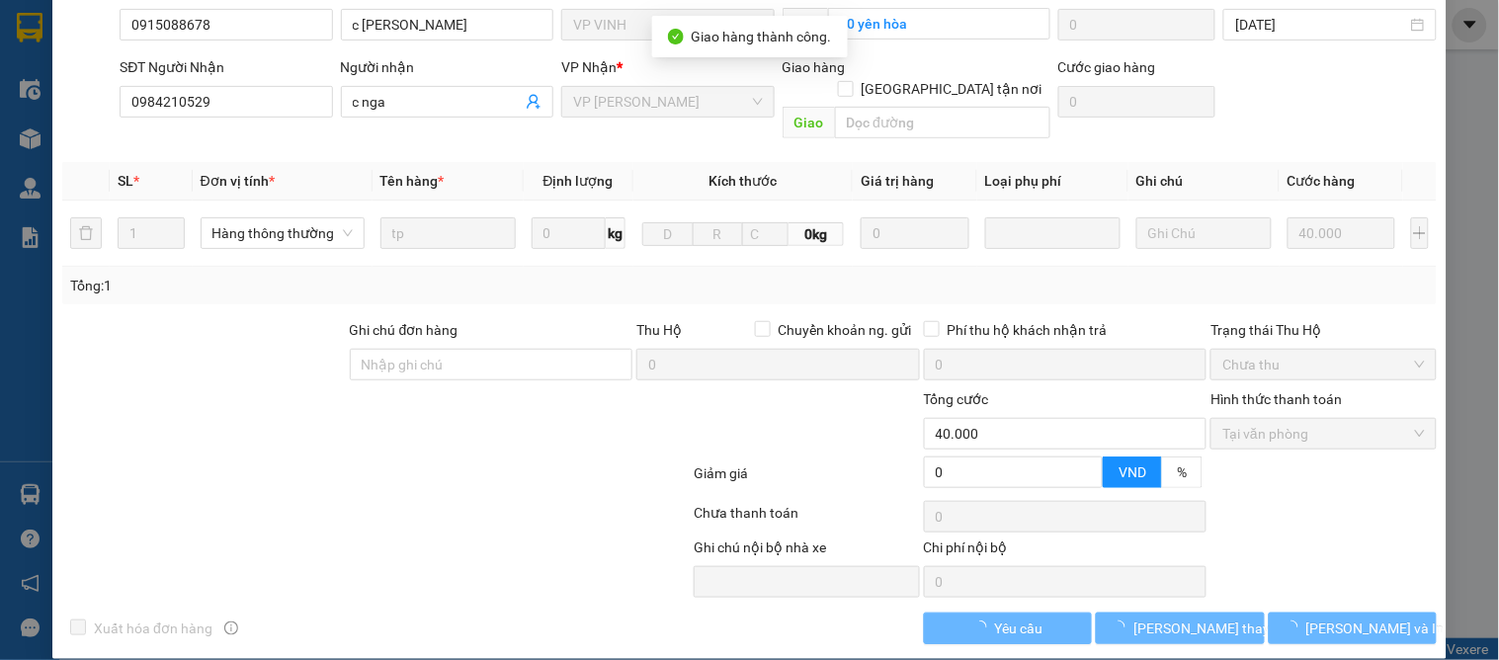
scroll to position [0, 0]
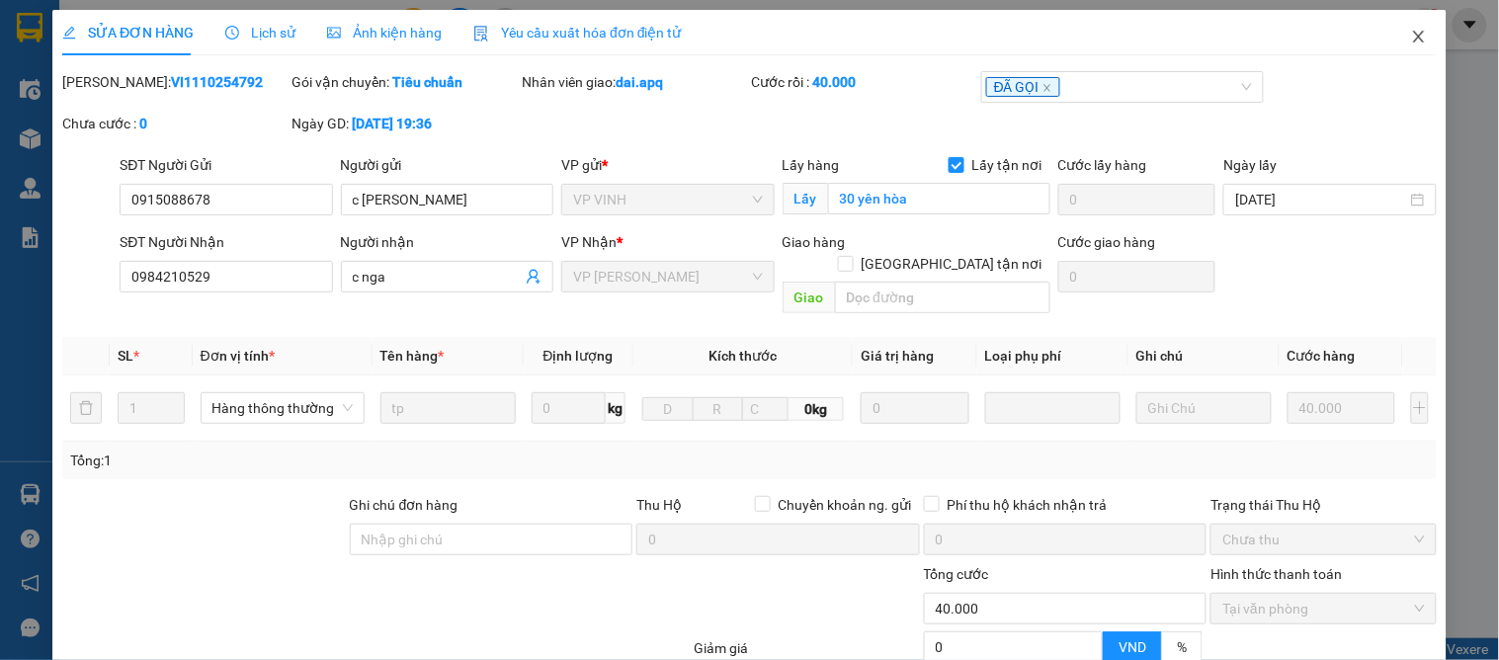
click at [1411, 34] on icon "close" at bounding box center [1419, 37] width 16 height 16
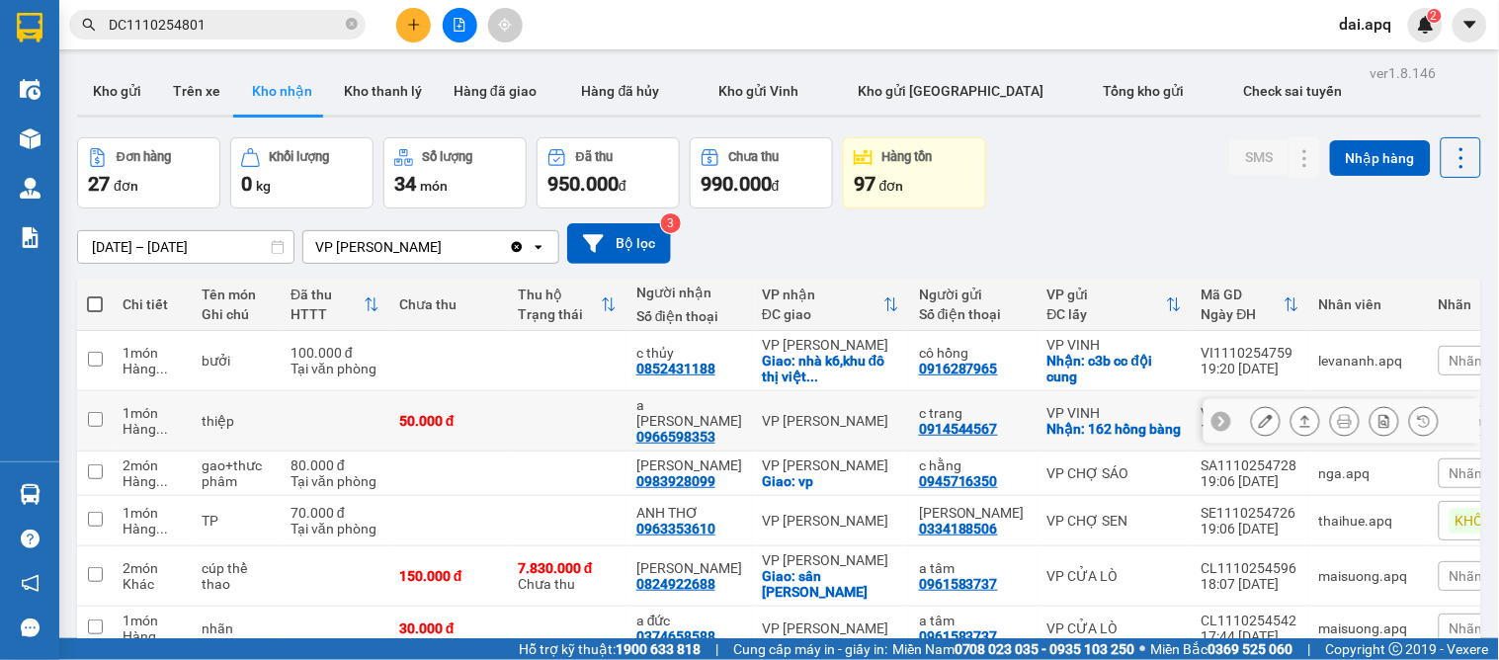
scroll to position [110, 0]
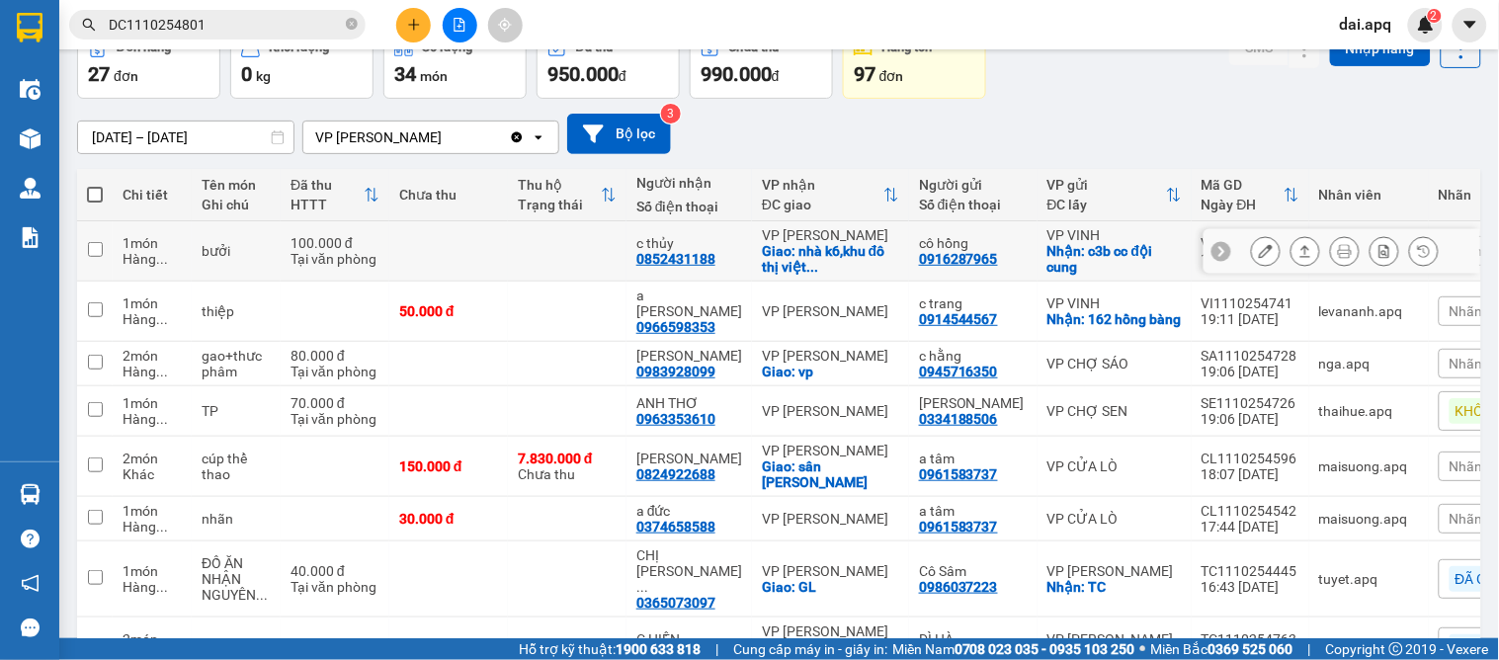
click at [1214, 248] on icon at bounding box center [1221, 251] width 14 height 14
click at [1449, 248] on span "Nhãn" at bounding box center [1466, 251] width 34 height 16
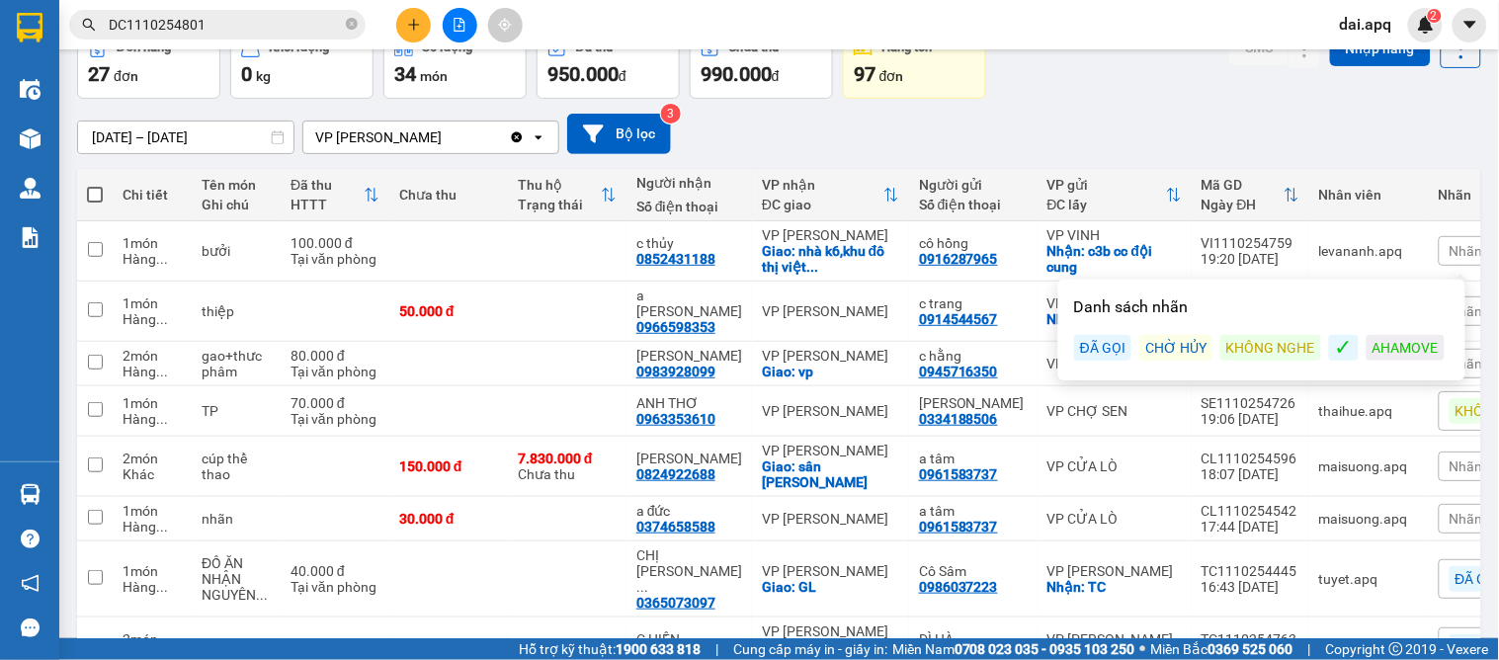
click at [1277, 343] on div "KHÔNG NGHE" at bounding box center [1270, 348] width 101 height 26
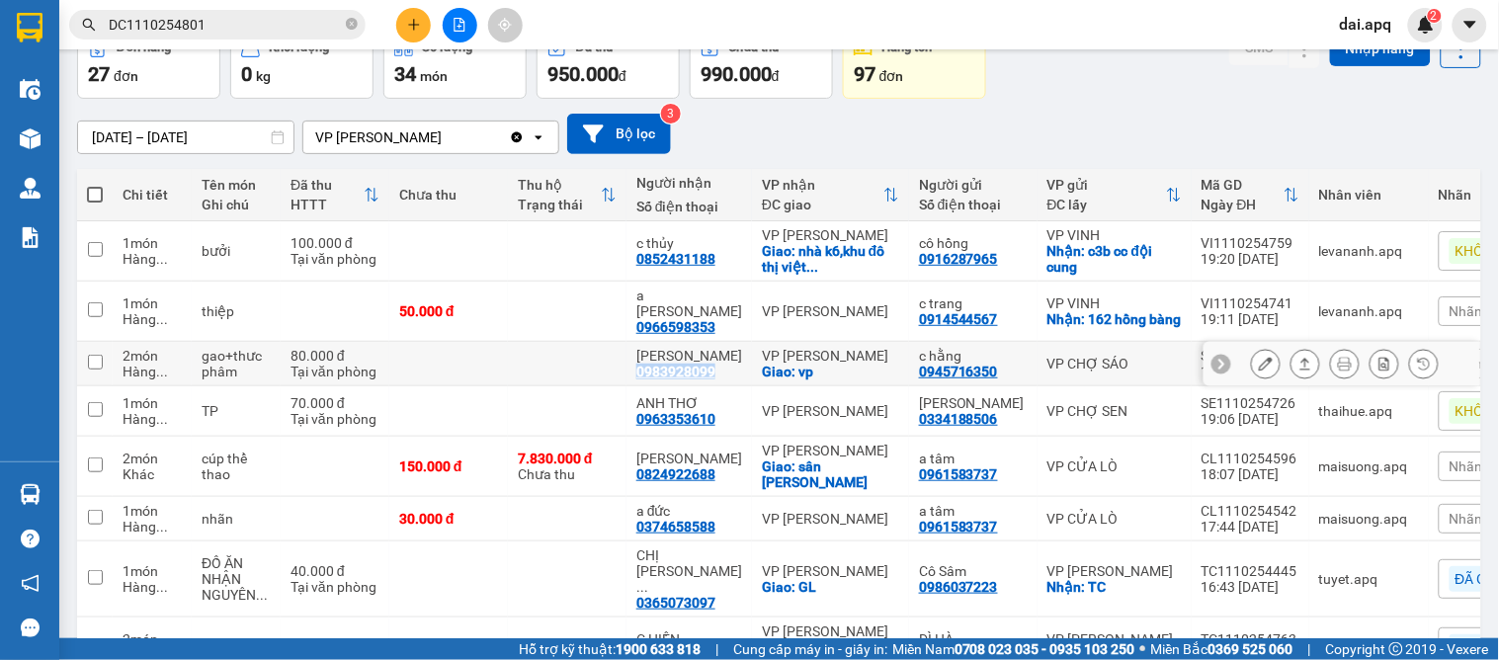
drag, startPoint x: 715, startPoint y: 388, endPoint x: 648, endPoint y: 391, distance: 67.2
click at [628, 386] on td "NGUYỄN THỊ TRÚC 0983928099" at bounding box center [688, 364] width 125 height 44
checkbox input "true"
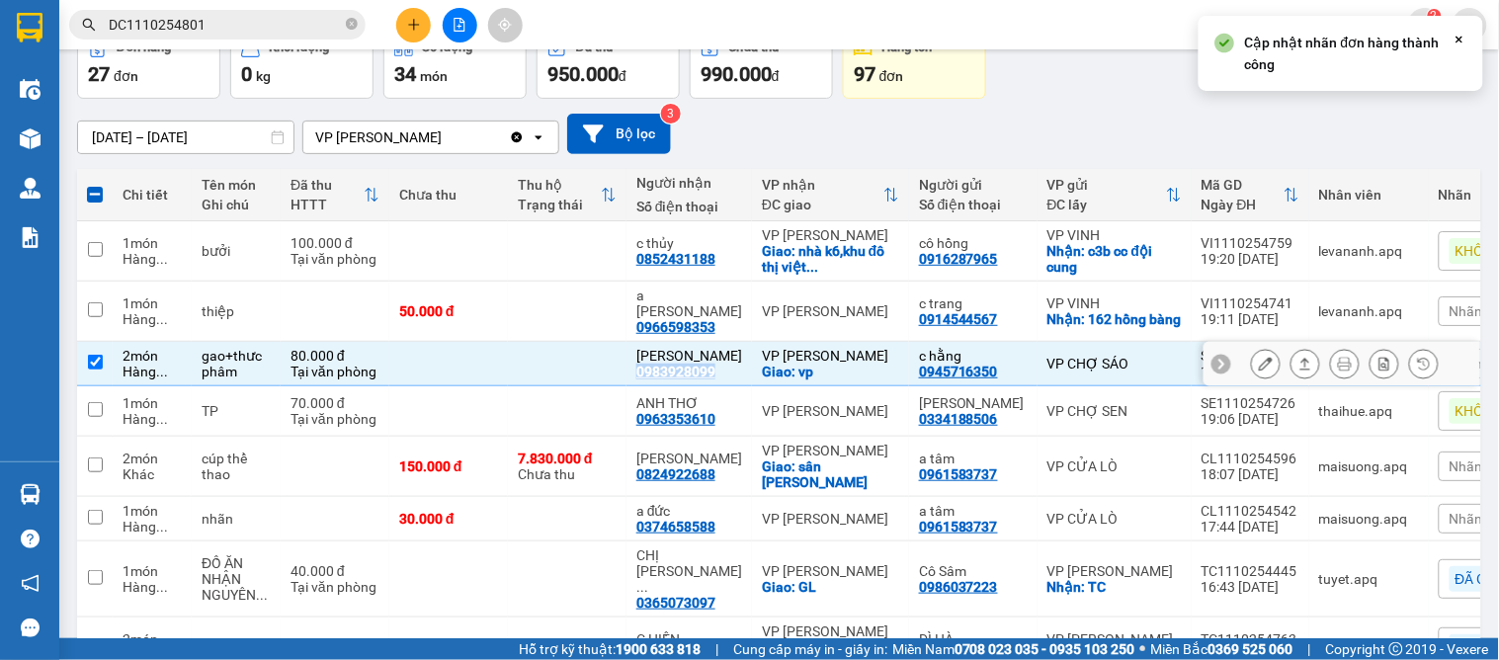
copy div "0983928099"
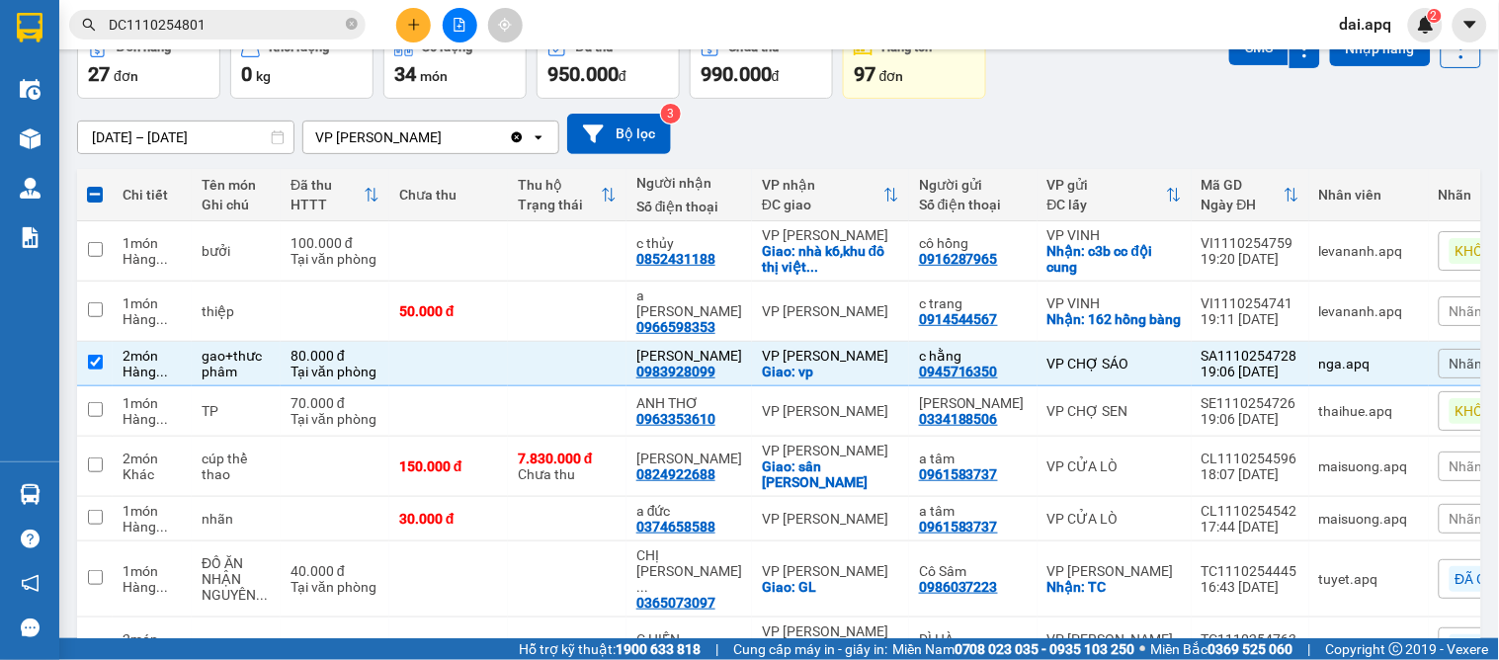
click at [1449, 364] on span "Nhãn" at bounding box center [1466, 364] width 34 height 16
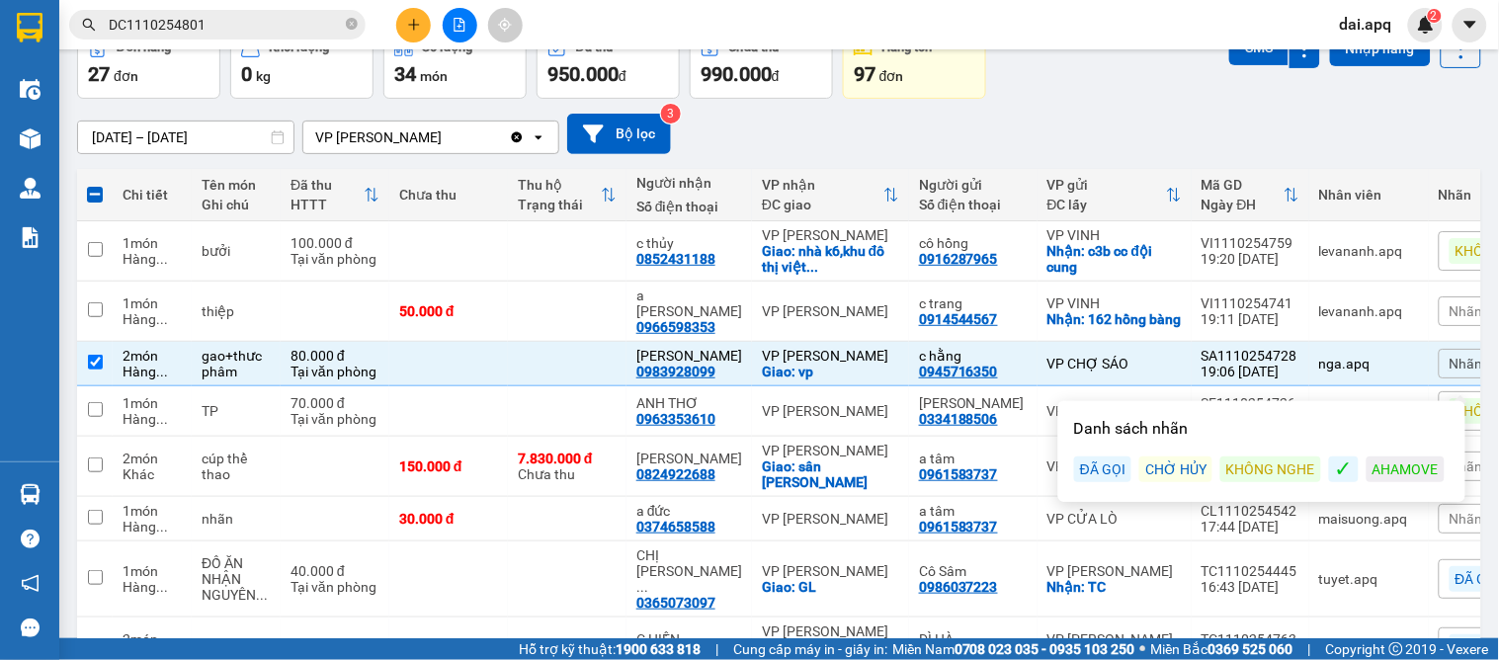
drag, startPoint x: 1094, startPoint y: 456, endPoint x: 1109, endPoint y: 459, distance: 16.1
click at [1097, 459] on div "ĐÃ GỌI" at bounding box center [1102, 469] width 57 height 26
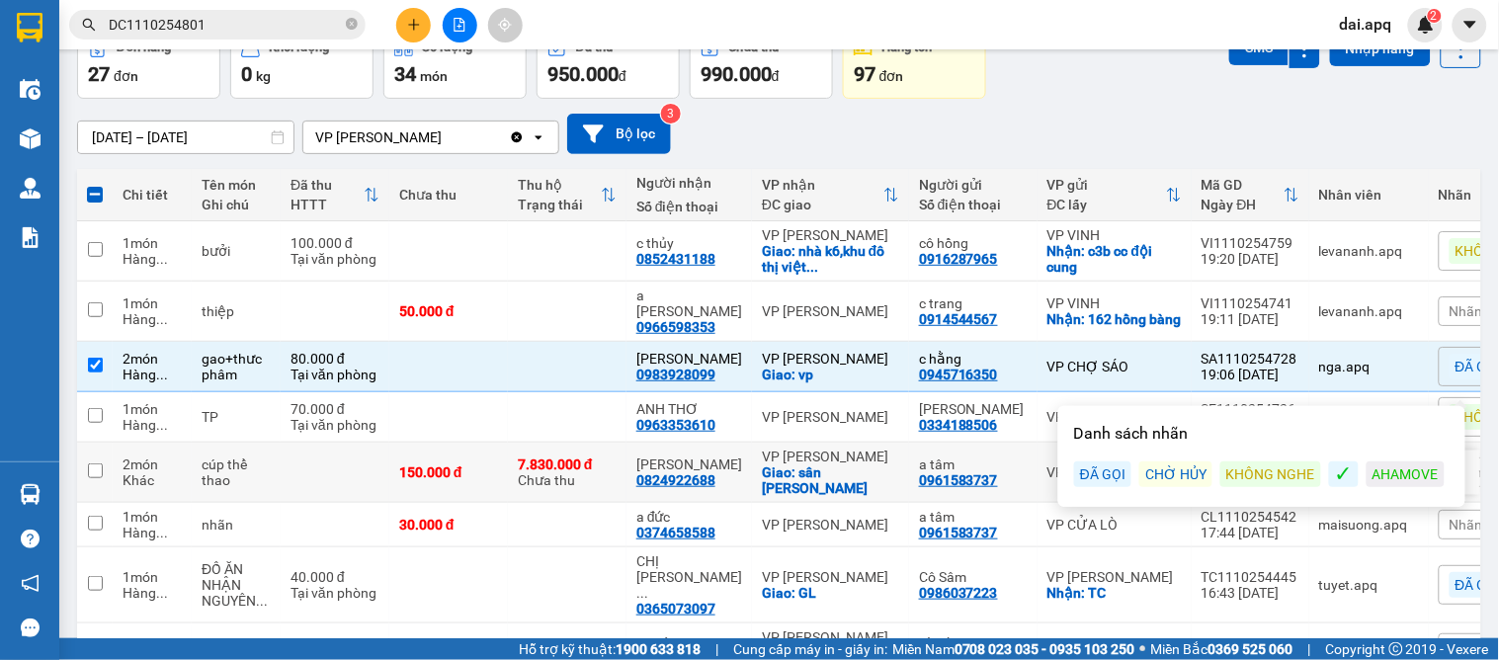
scroll to position [219, 0]
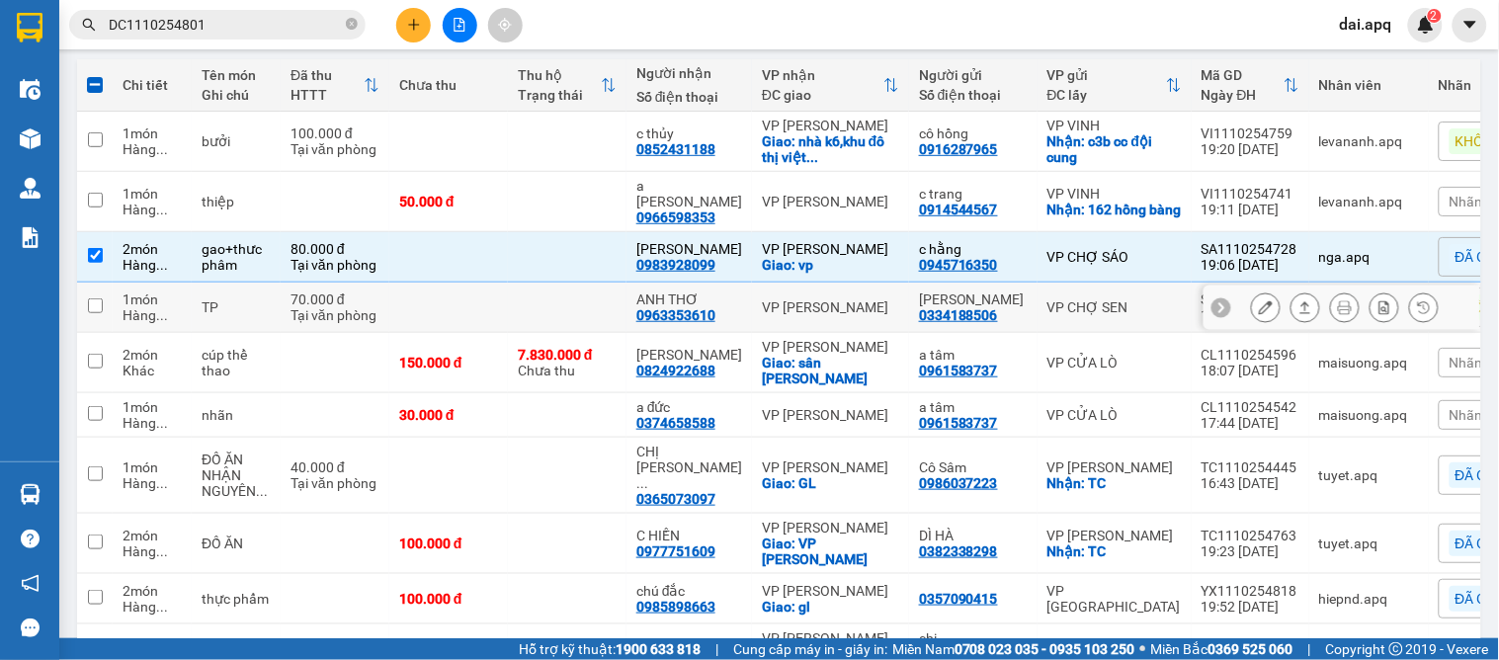
drag, startPoint x: 447, startPoint y: 304, endPoint x: 632, endPoint y: 331, distance: 187.6
click at [455, 303] on td at bounding box center [448, 308] width 119 height 50
checkbox input "true"
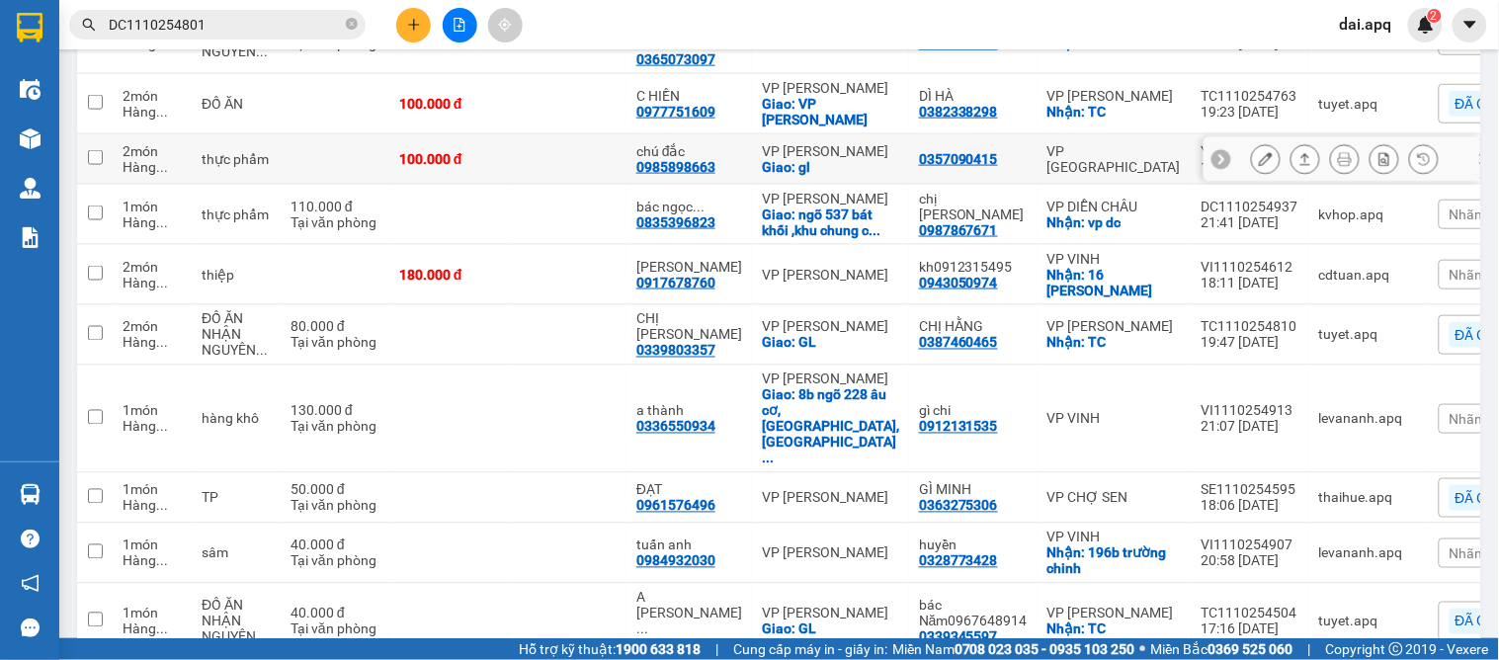
scroll to position [440, 0]
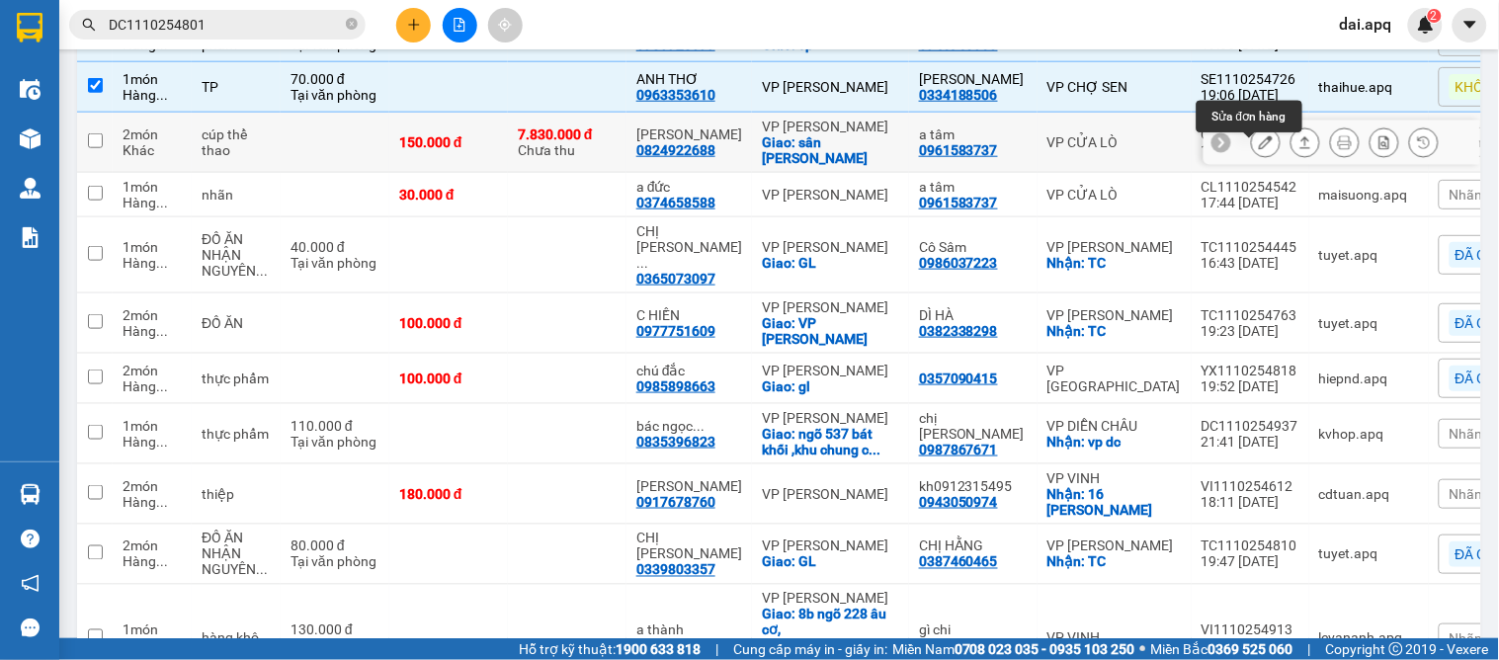
click at [1259, 149] on icon at bounding box center [1266, 142] width 14 height 14
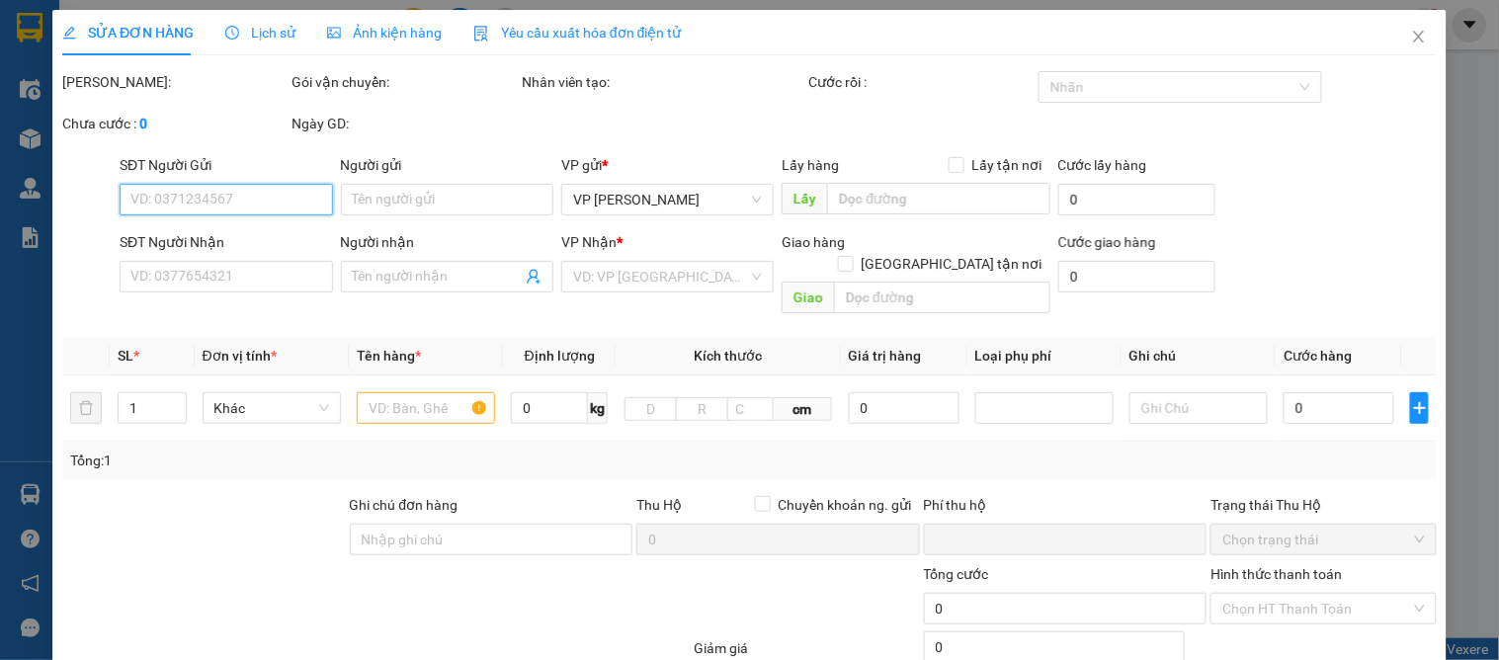
type input "0961583737"
type input "a tâm"
type input "0824922688"
type input "[PERSON_NAME]"
checkbox input "true"
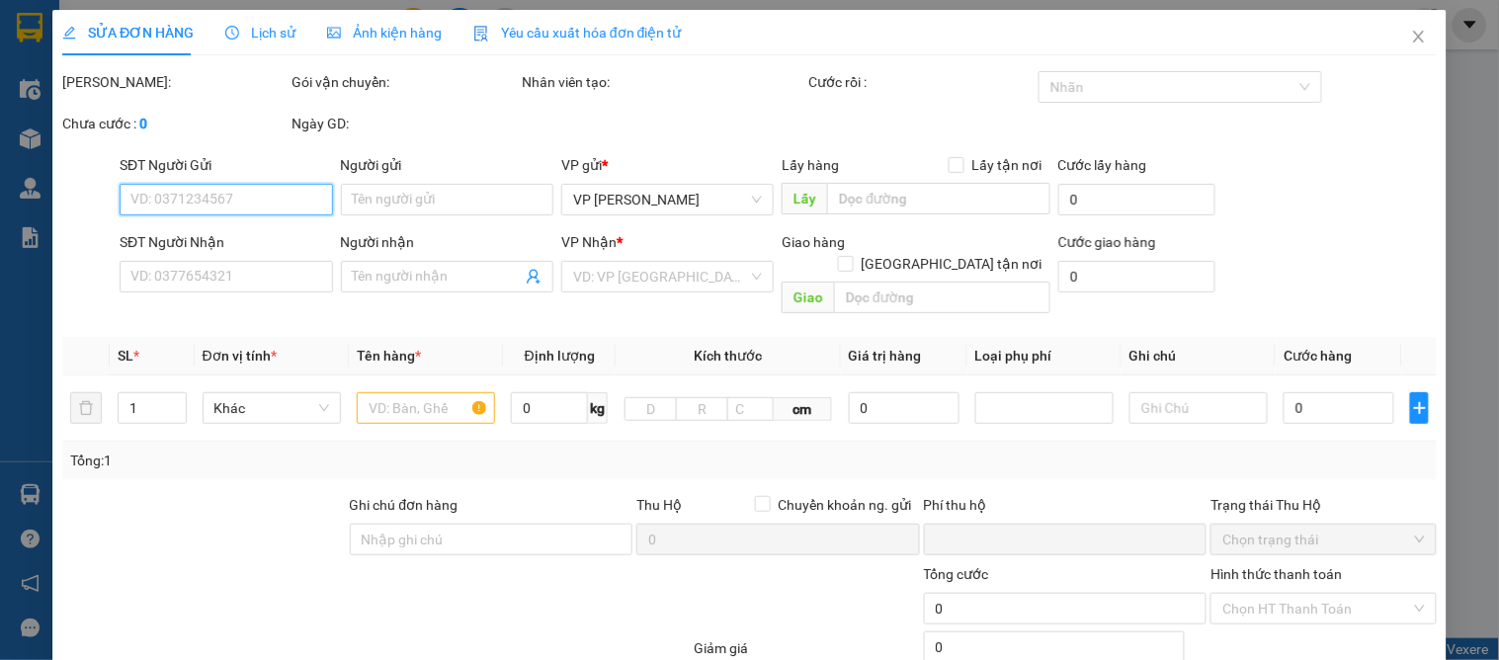
type input "sân [PERSON_NAME]"
type input "người gửi trả phí thu hộ"
type input "150.000"
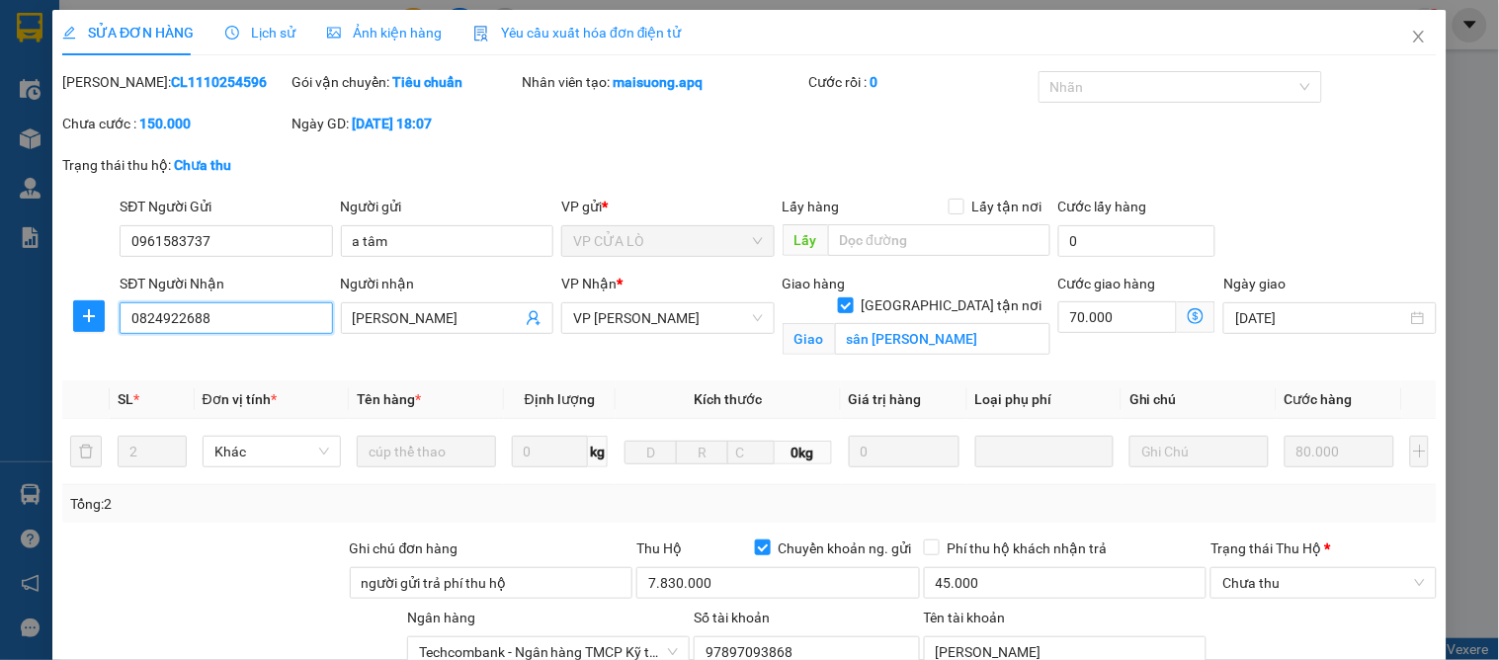
drag, startPoint x: 234, startPoint y: 321, endPoint x: 28, endPoint y: 323, distance: 206.5
click at [28, 323] on div "SỬA ĐƠN HÀNG Lịch sử Ảnh kiện hàng Yêu cầu xuất hóa đơn điện tử Total Paid Fee …" at bounding box center [749, 330] width 1499 height 660
click at [1413, 34] on icon "close" at bounding box center [1418, 37] width 11 height 12
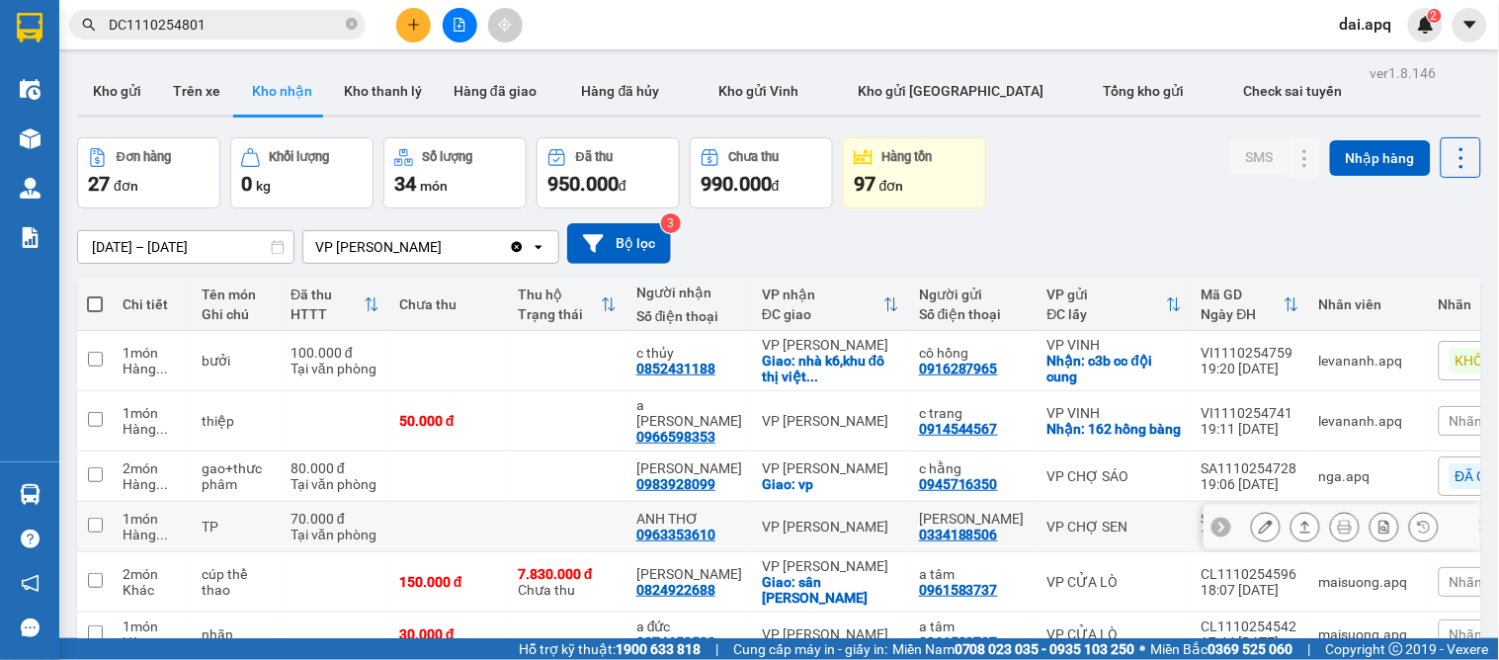
scroll to position [219, 0]
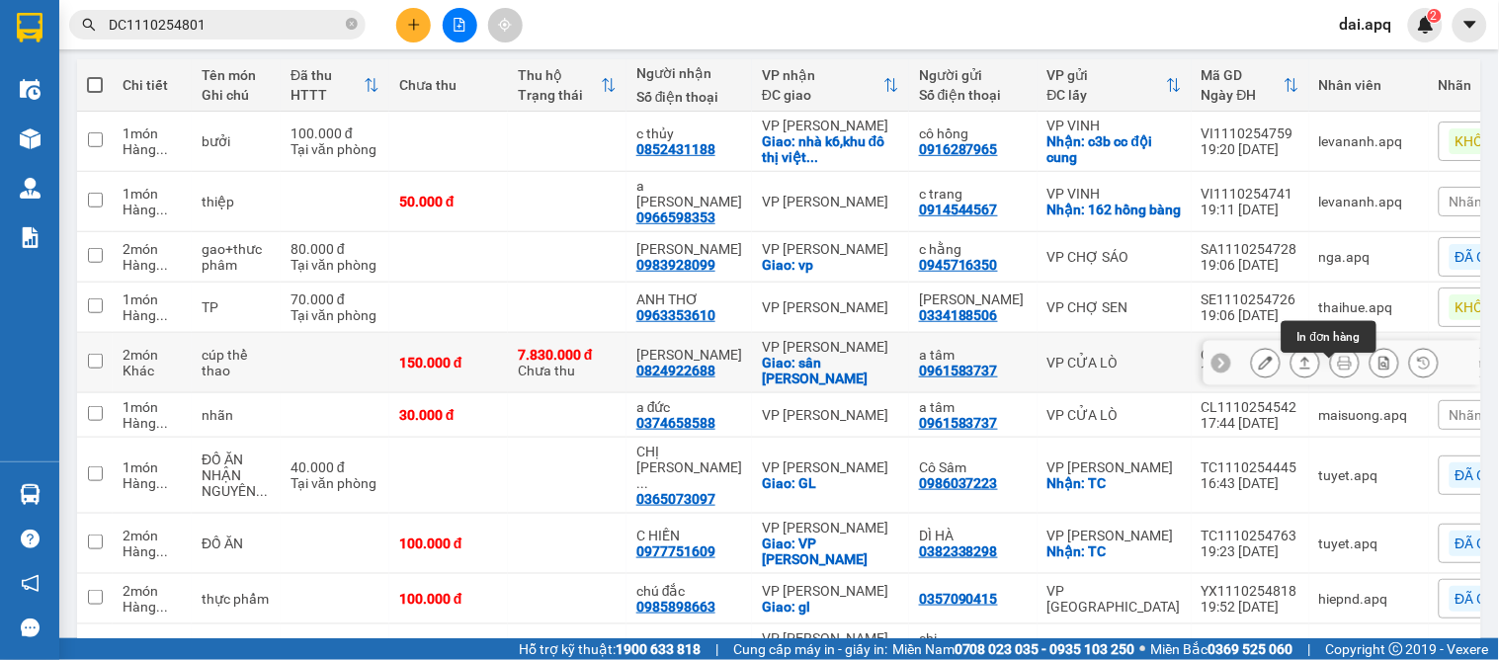
click at [1338, 369] on icon at bounding box center [1345, 363] width 14 height 14
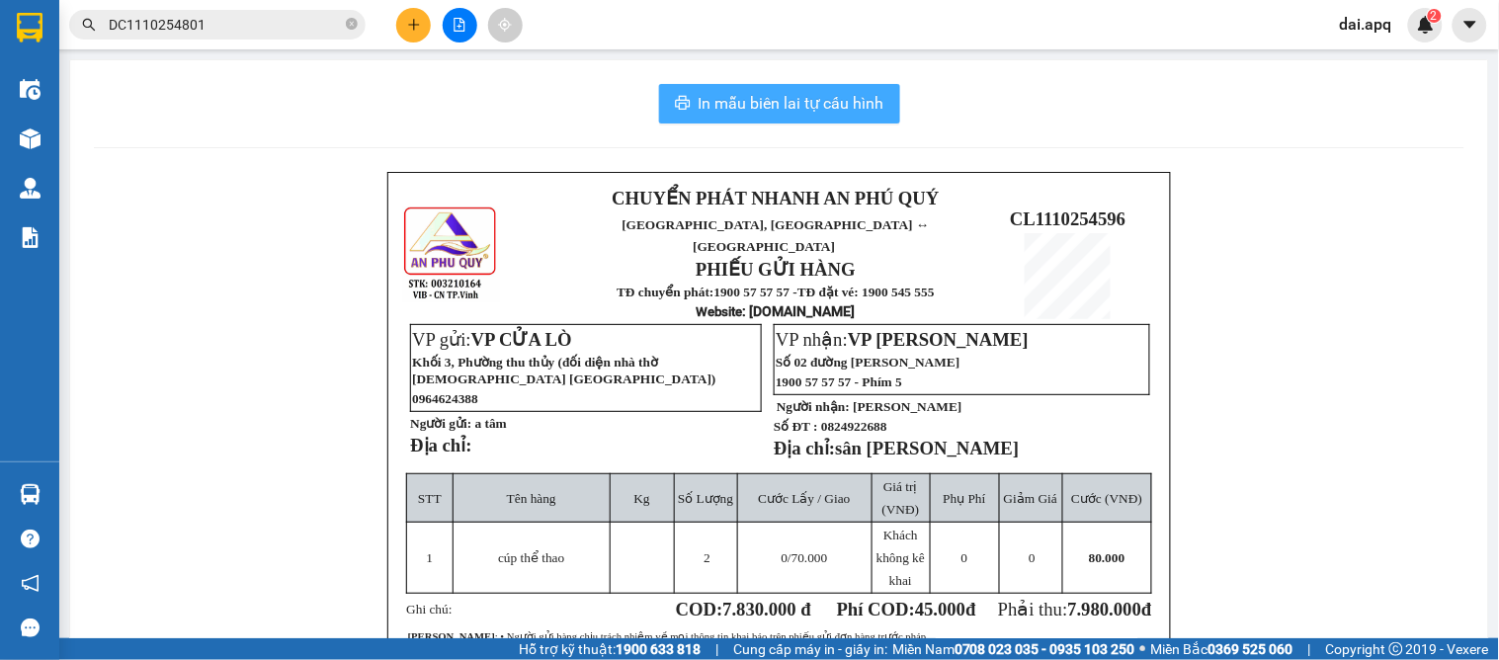
click at [756, 113] on span "In mẫu biên lai tự cấu hình" at bounding box center [791, 103] width 186 height 25
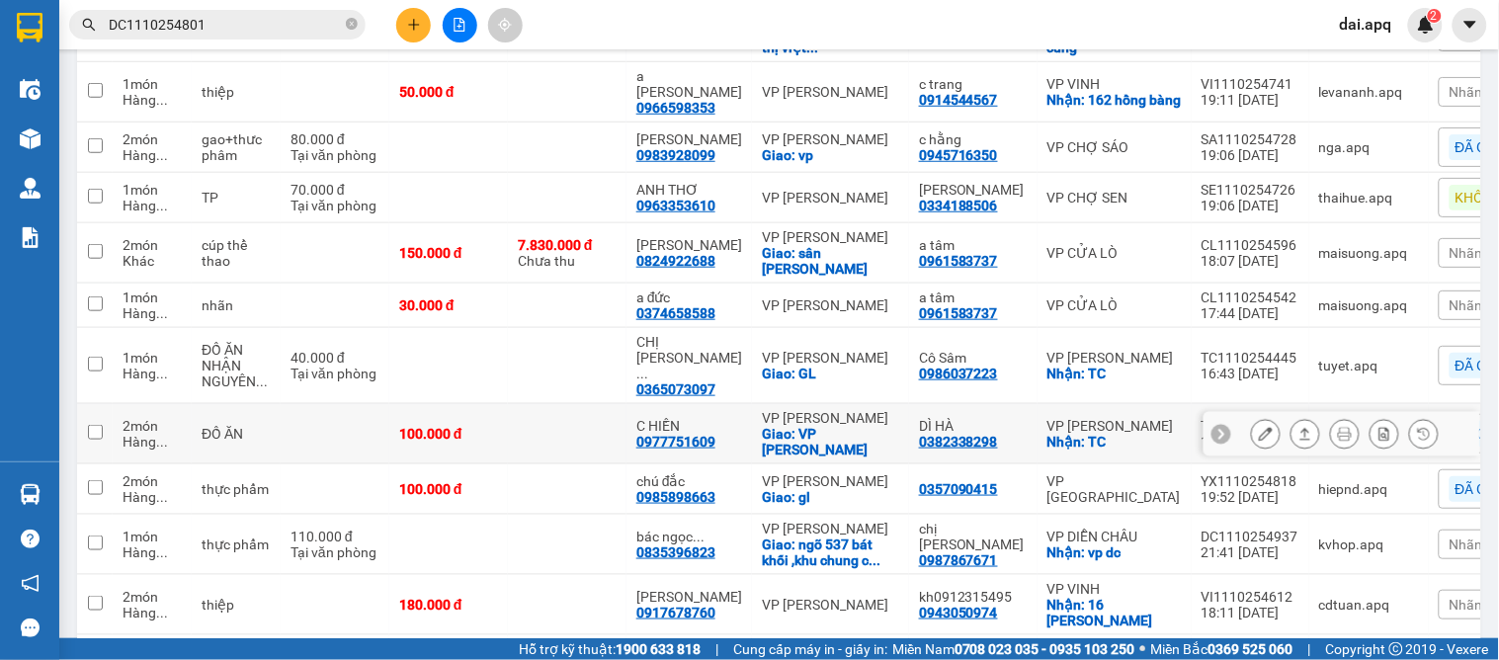
scroll to position [439, 0]
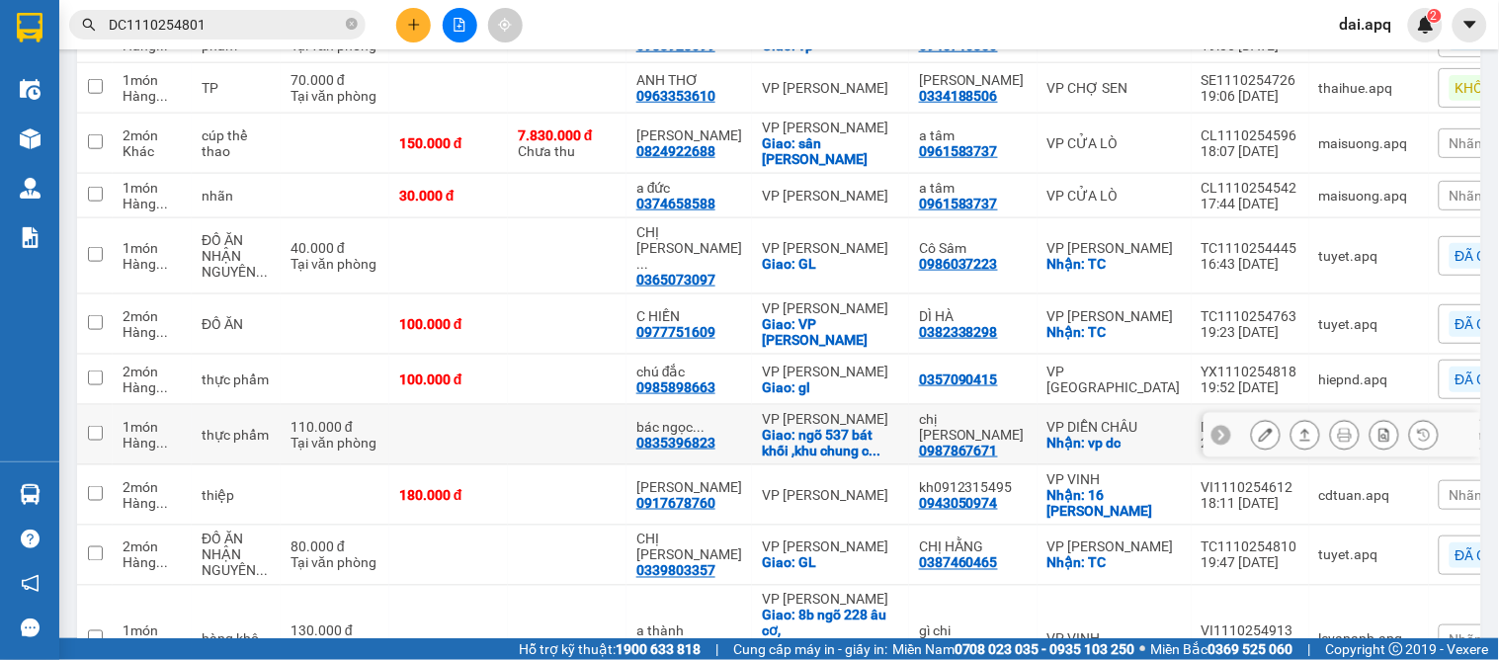
click at [1427, 433] on div at bounding box center [1341, 435] width 277 height 44
click at [1214, 428] on icon at bounding box center [1221, 435] width 14 height 14
click at [1438, 427] on div "Nhãn" at bounding box center [1504, 435] width 132 height 30
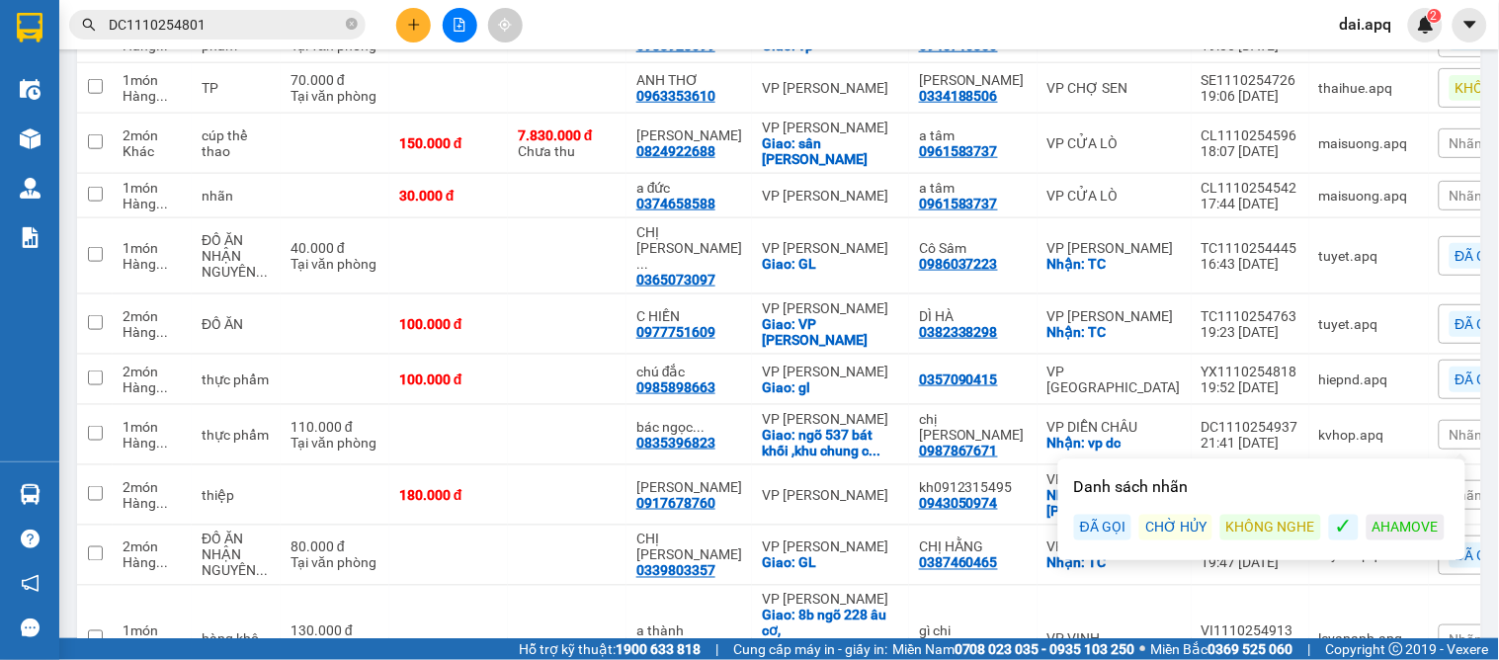
click at [1108, 527] on div "ĐÃ GỌI" at bounding box center [1102, 528] width 57 height 26
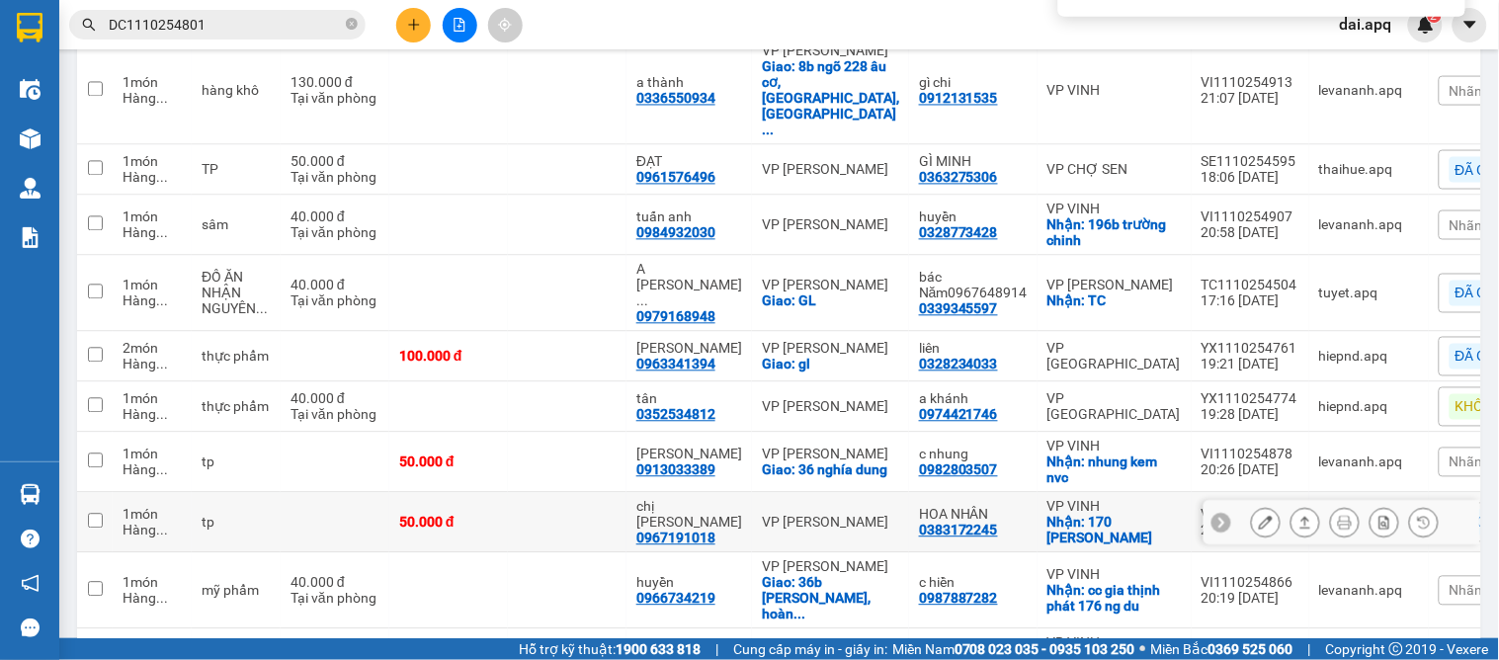
scroll to position [768, 0]
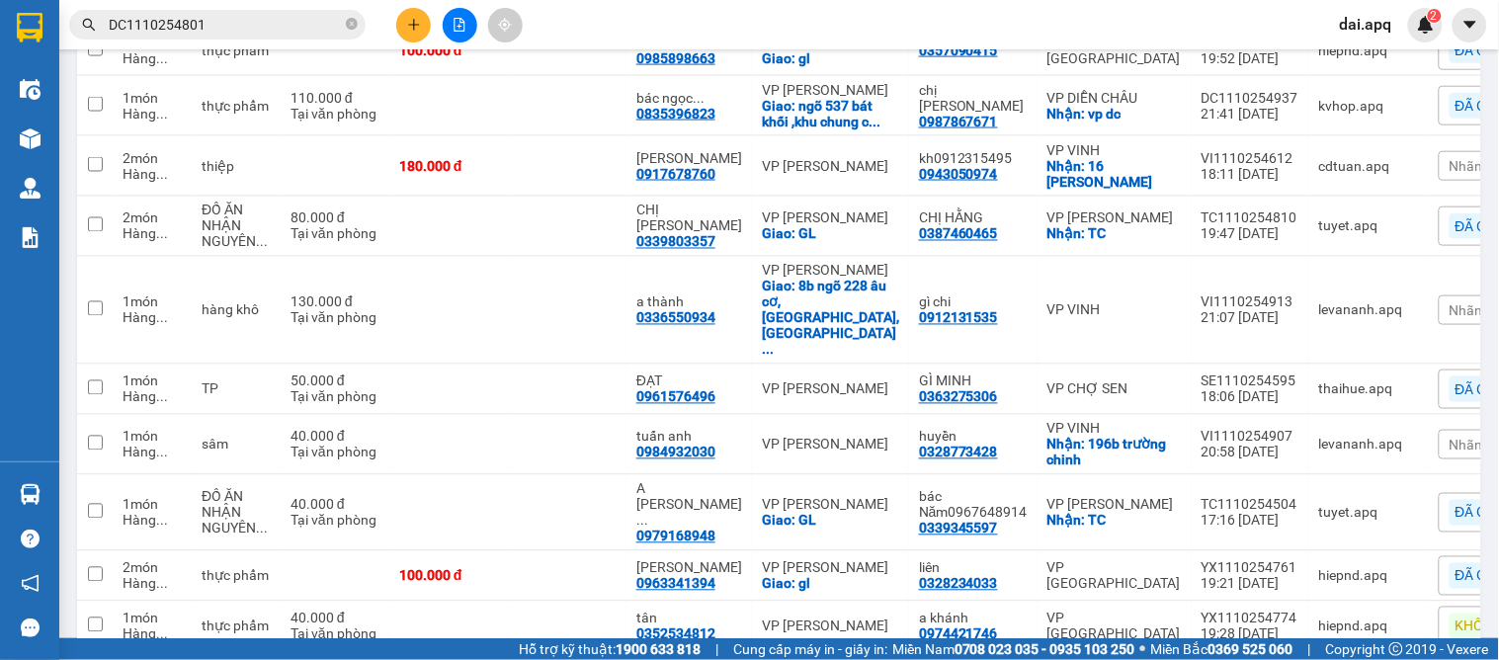
click at [1449, 302] on span "Nhãn" at bounding box center [1466, 310] width 34 height 16
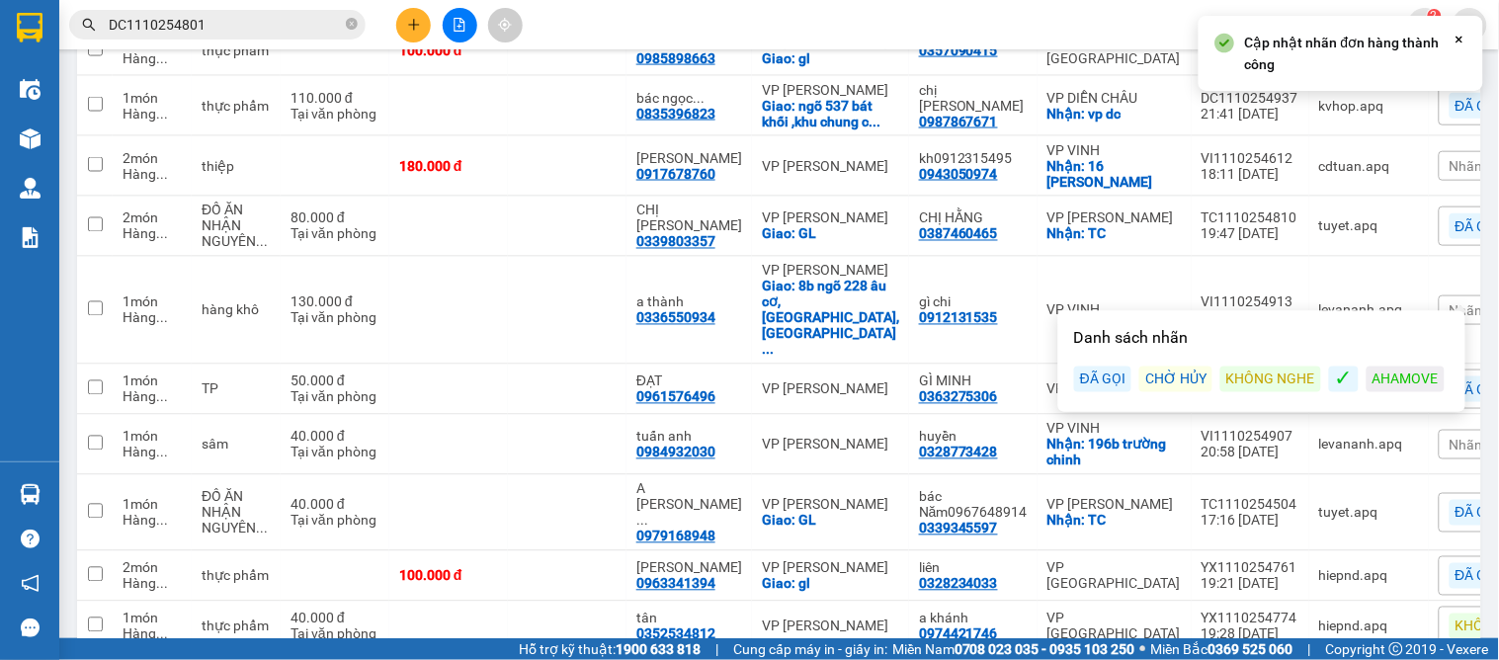
click at [1294, 382] on div "KHÔNG NGHE" at bounding box center [1270, 380] width 101 height 26
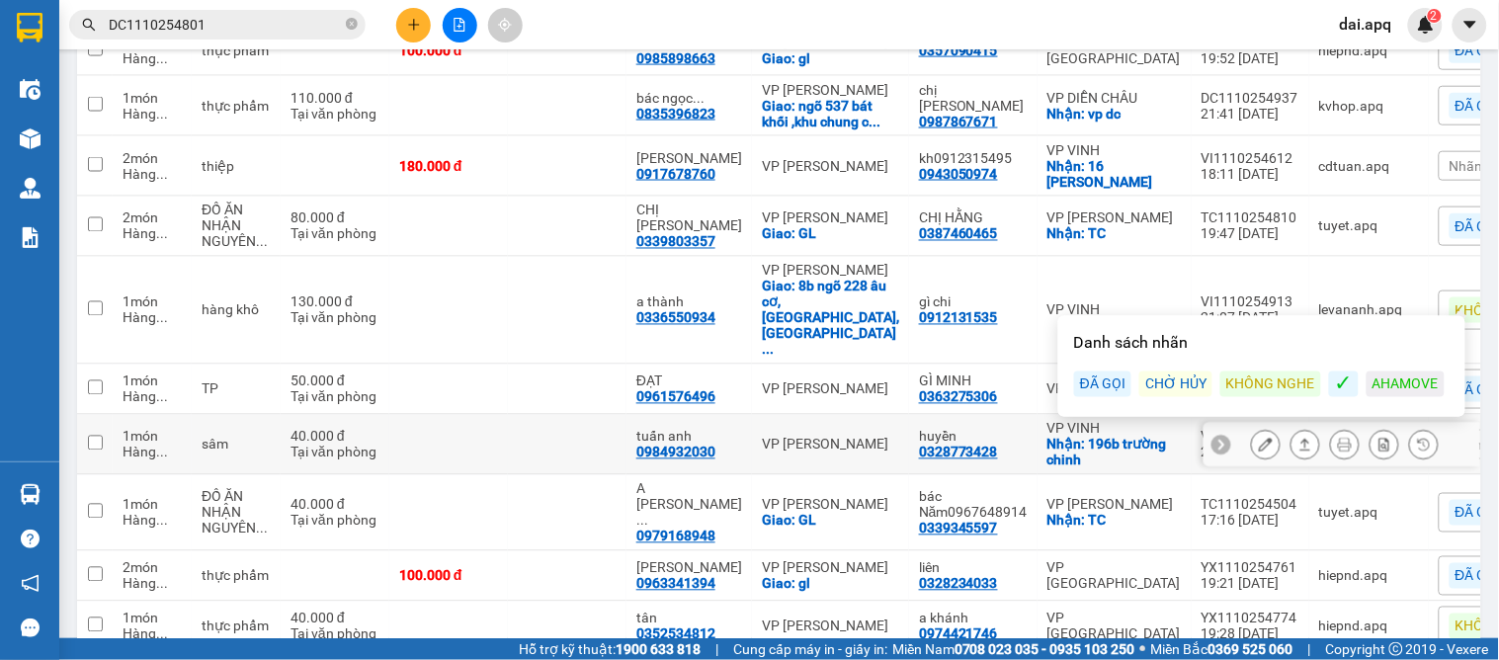
scroll to position [877, 0]
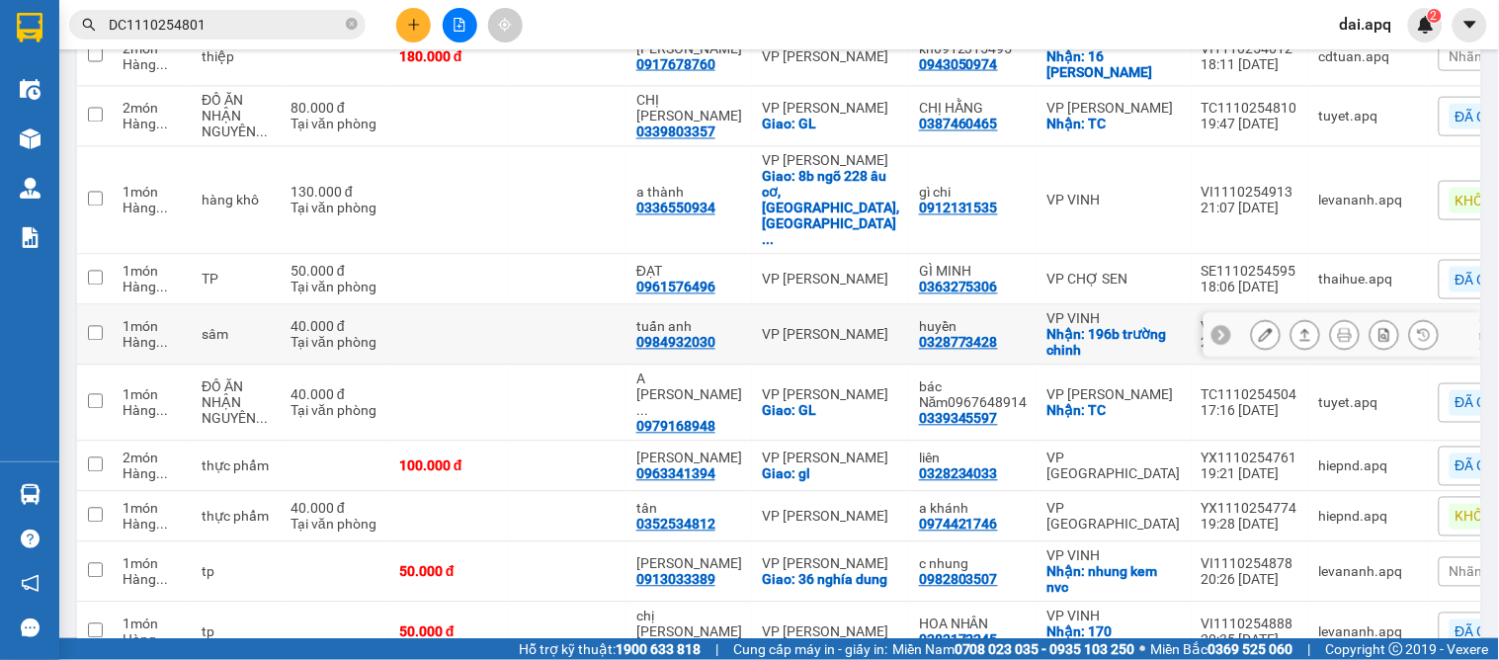
click at [834, 327] on div "VP [PERSON_NAME]" at bounding box center [830, 335] width 137 height 16
checkbox input "true"
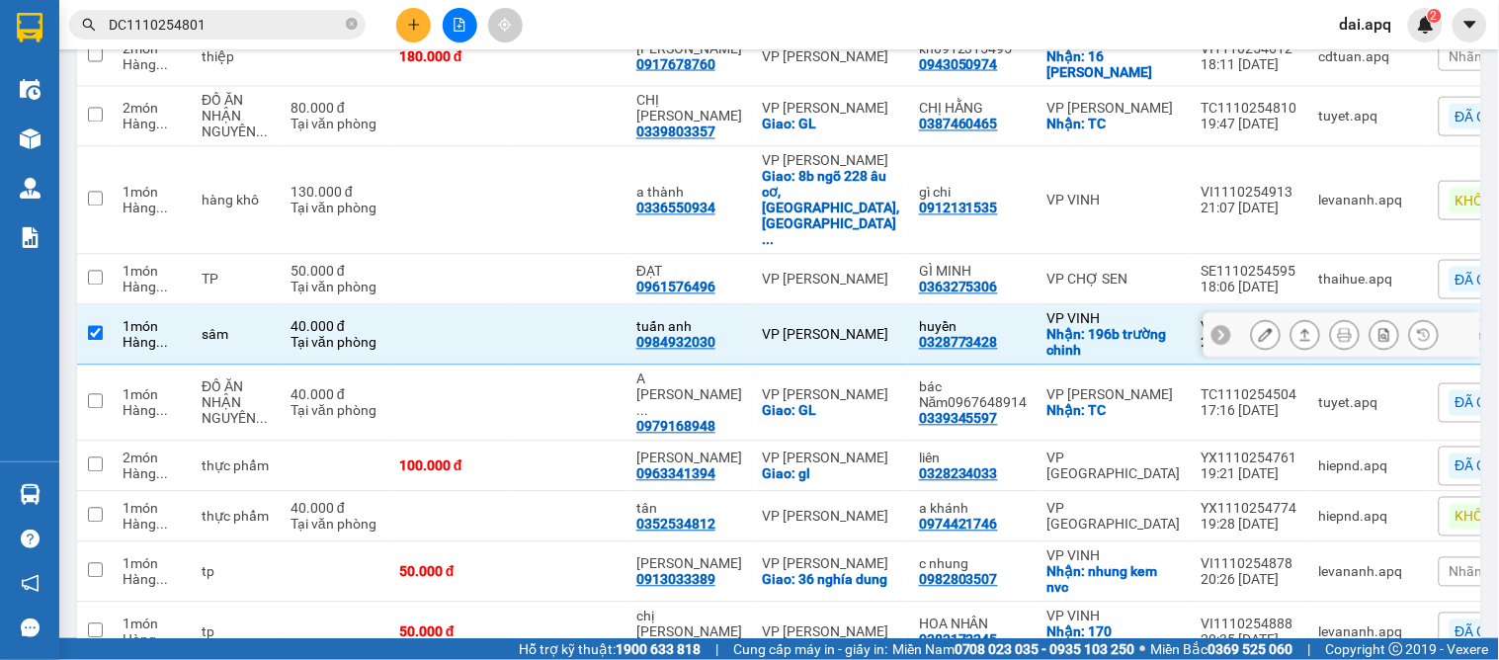
click at [1214, 328] on icon at bounding box center [1221, 335] width 14 height 14
click at [1449, 327] on span "Nhãn" at bounding box center [1466, 335] width 34 height 16
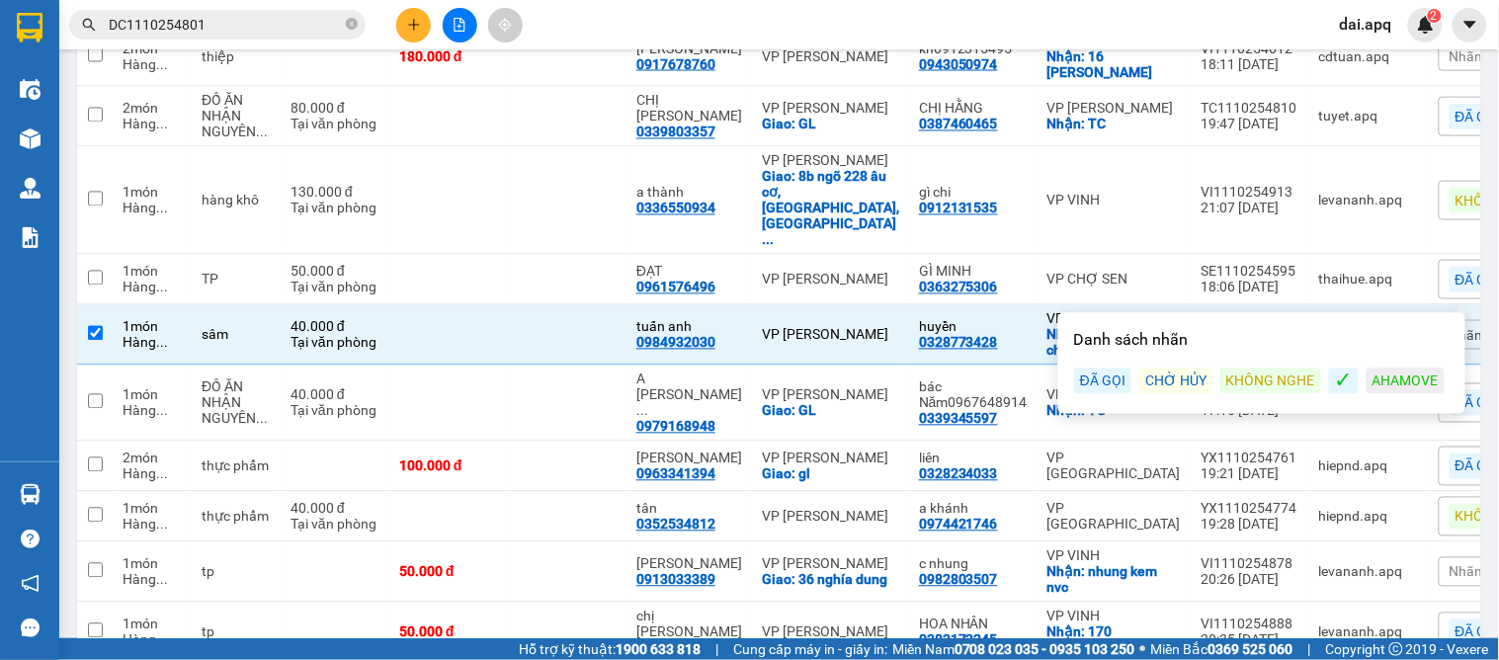
click at [1100, 379] on div "ĐÃ GỌI" at bounding box center [1102, 382] width 57 height 26
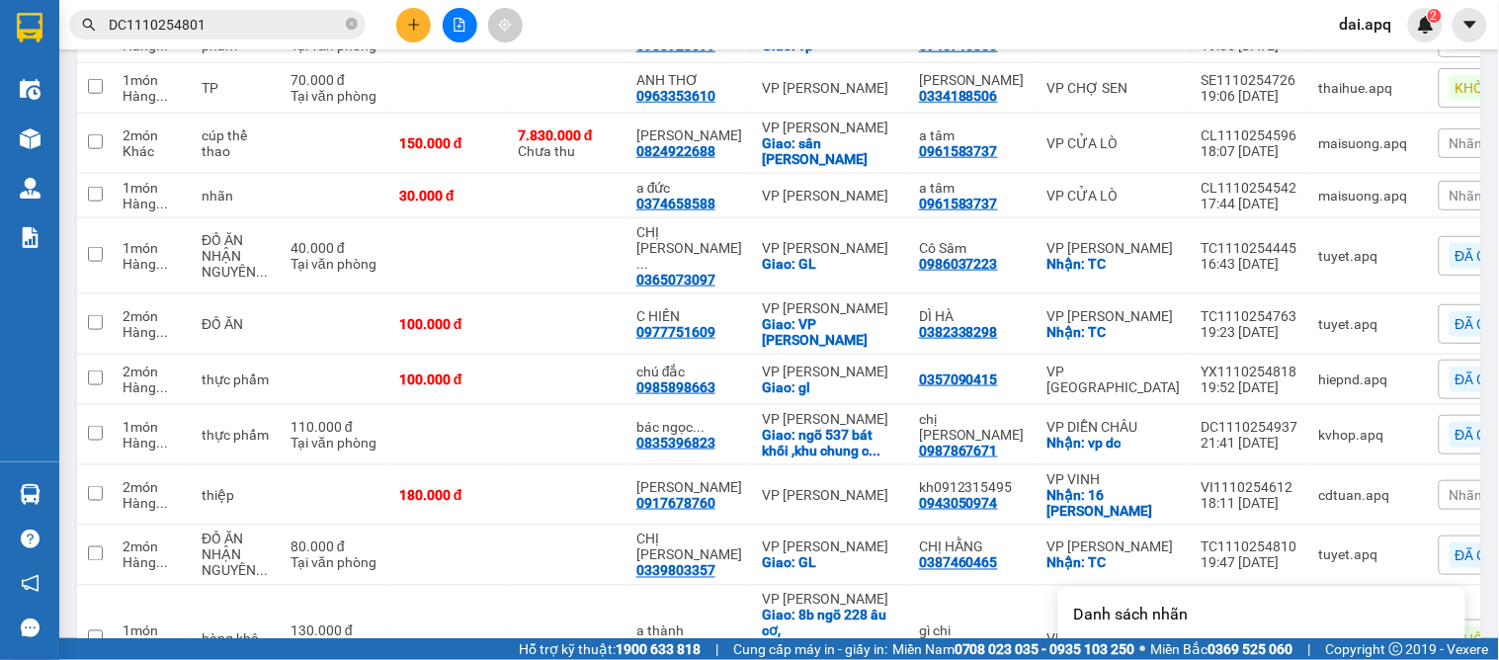
scroll to position [0, 0]
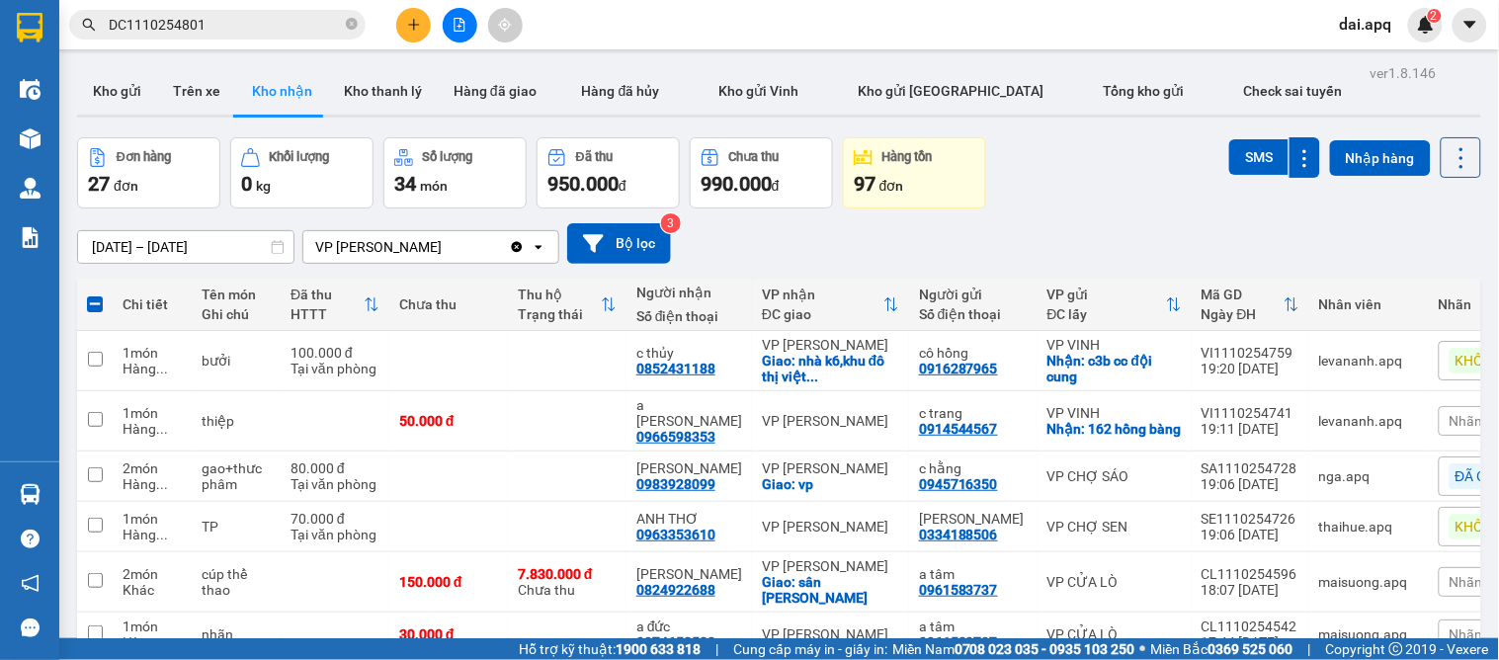
click at [132, 238] on input "12/10/2025 – 12/10/2025" at bounding box center [185, 247] width 215 height 32
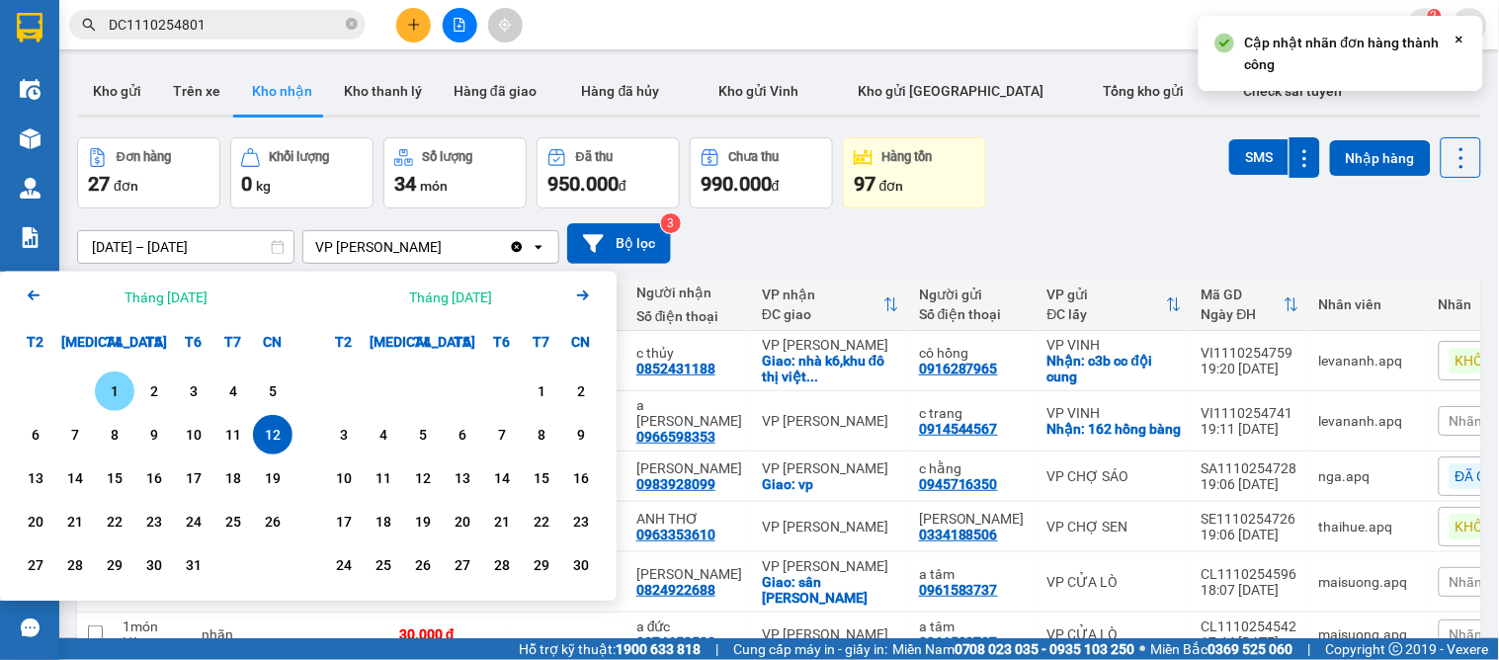
click at [113, 386] on div "1" at bounding box center [115, 391] width 28 height 24
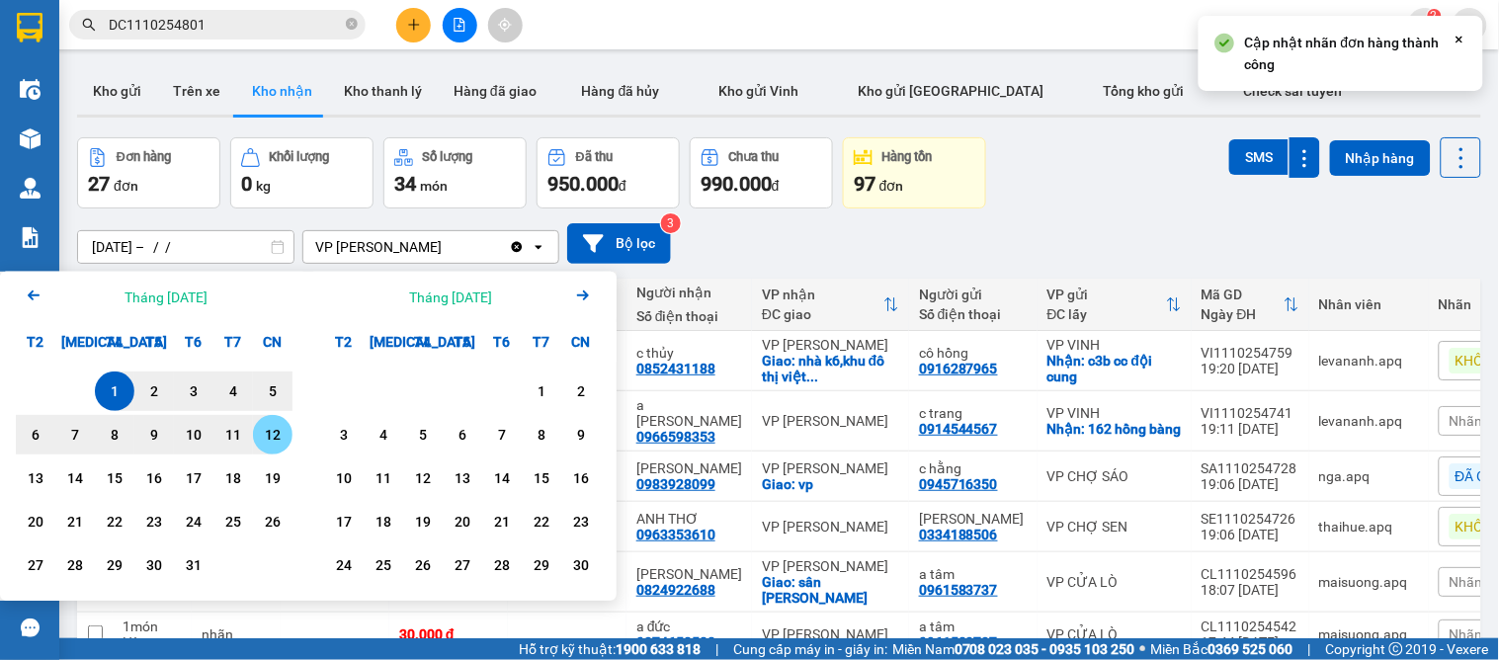
click at [270, 432] on div "12" at bounding box center [273, 435] width 28 height 24
type input "[DATE] – [DATE]"
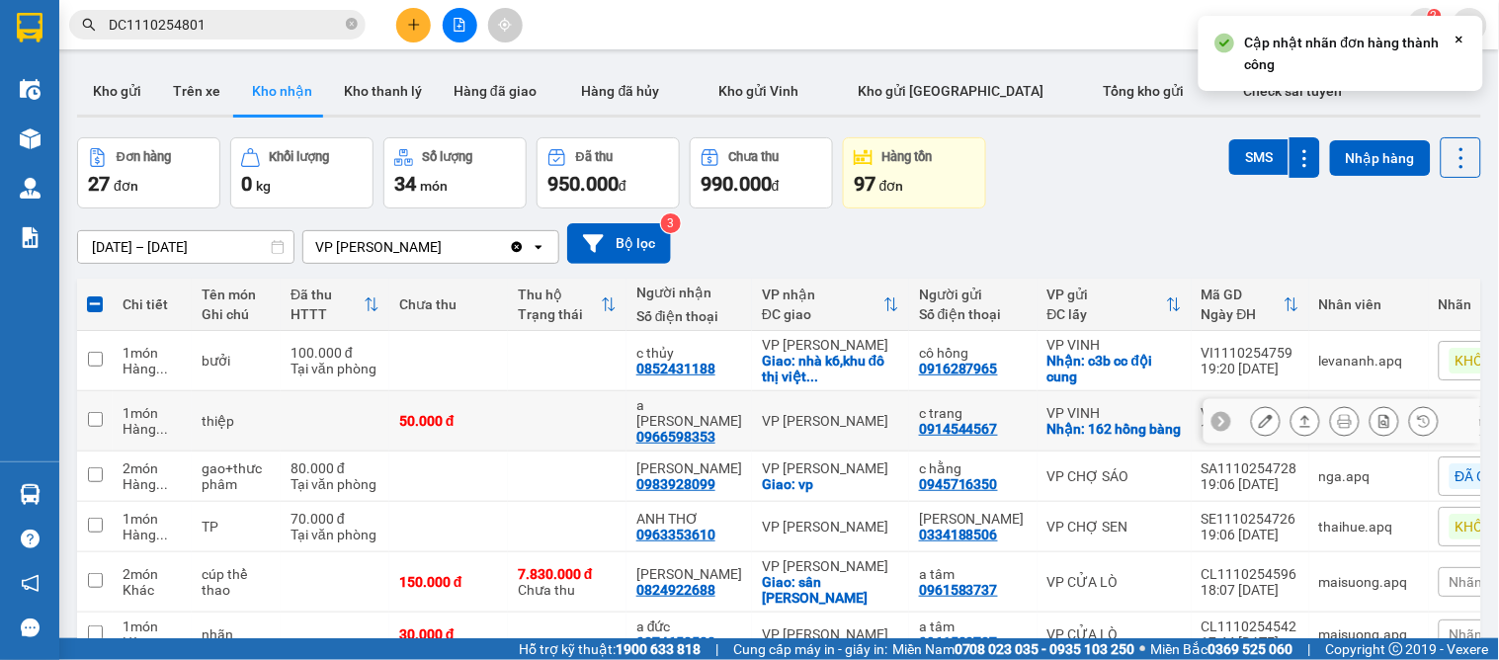
checkbox input "false"
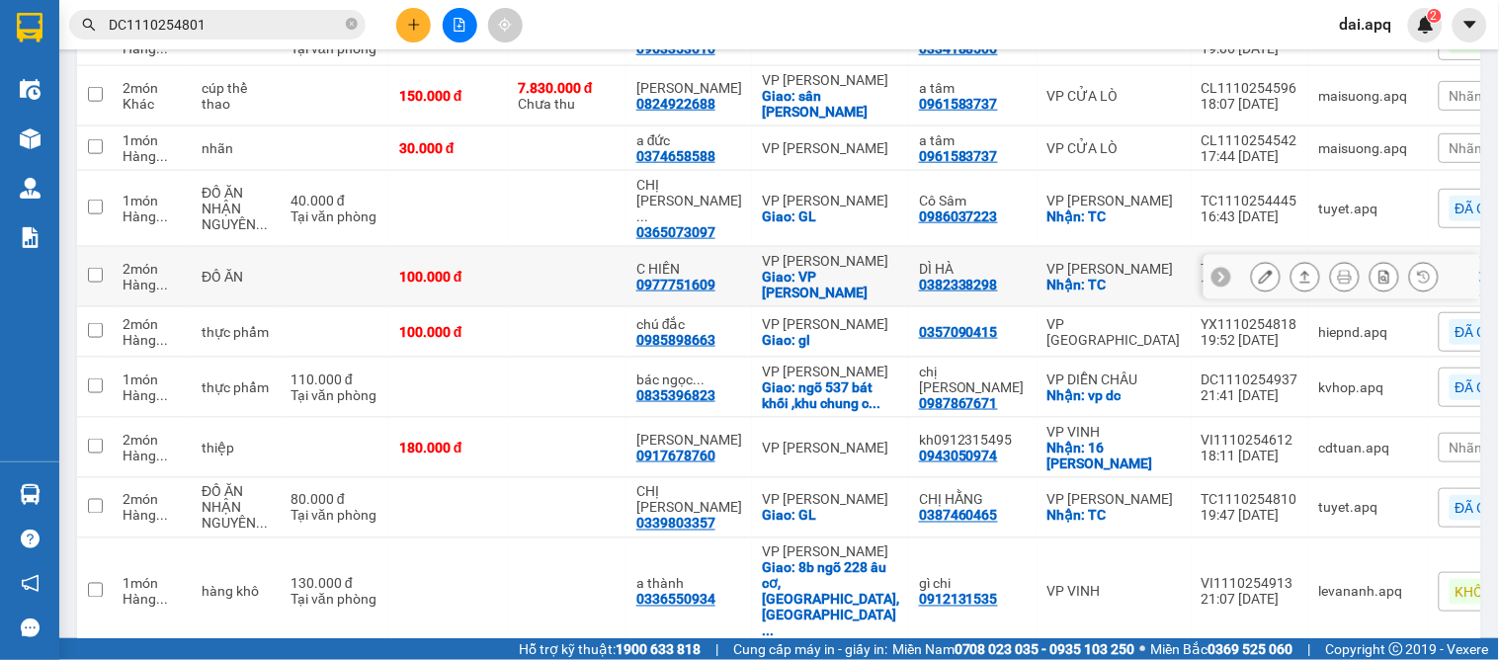
scroll to position [376, 0]
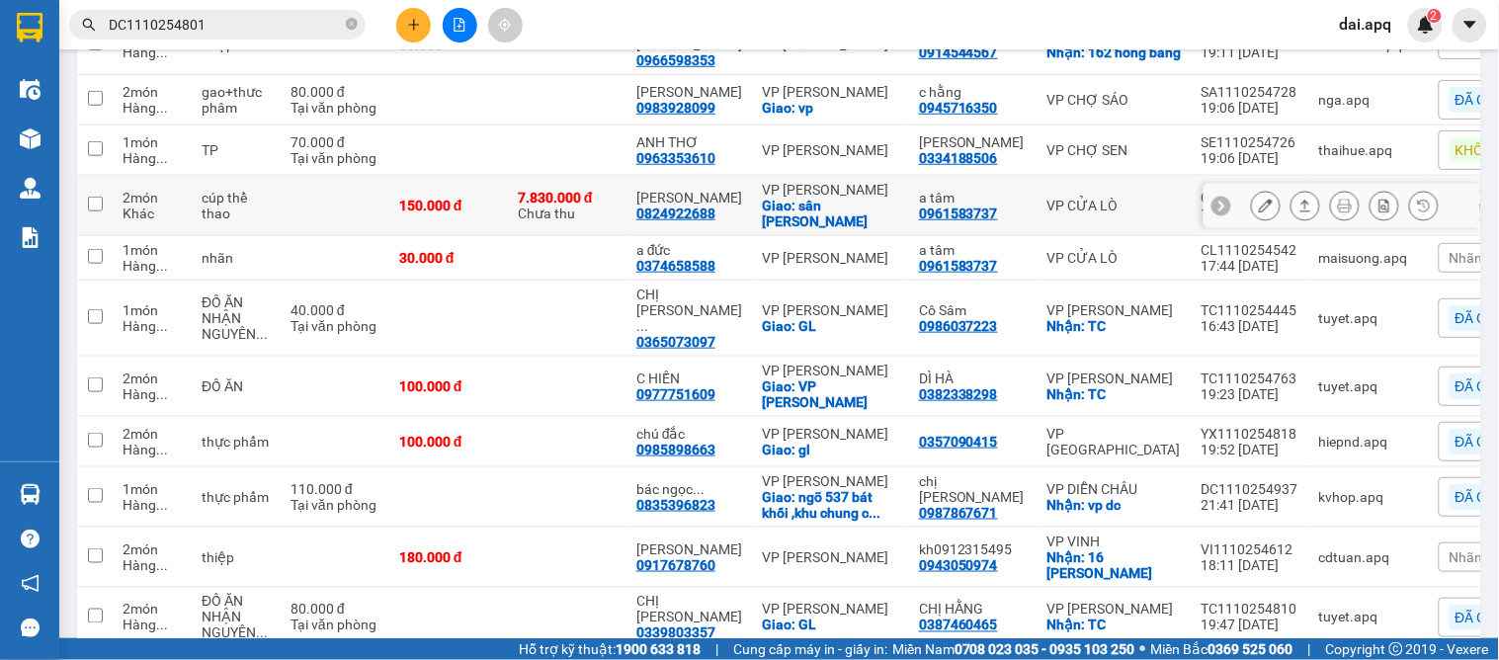
click at [1259, 212] on icon at bounding box center [1266, 206] width 14 height 14
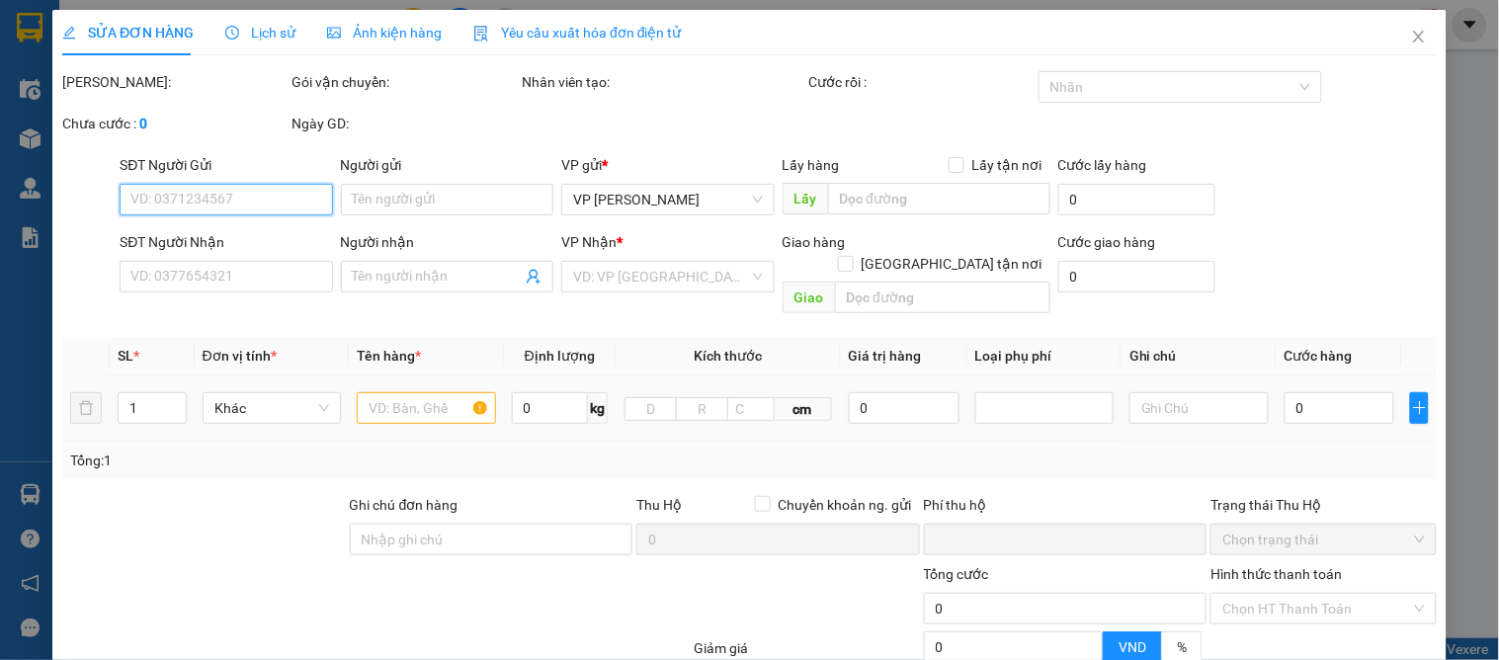
type input "0961583737"
type input "a tâm"
type input "0824922688"
type input "[PERSON_NAME]"
checkbox input "true"
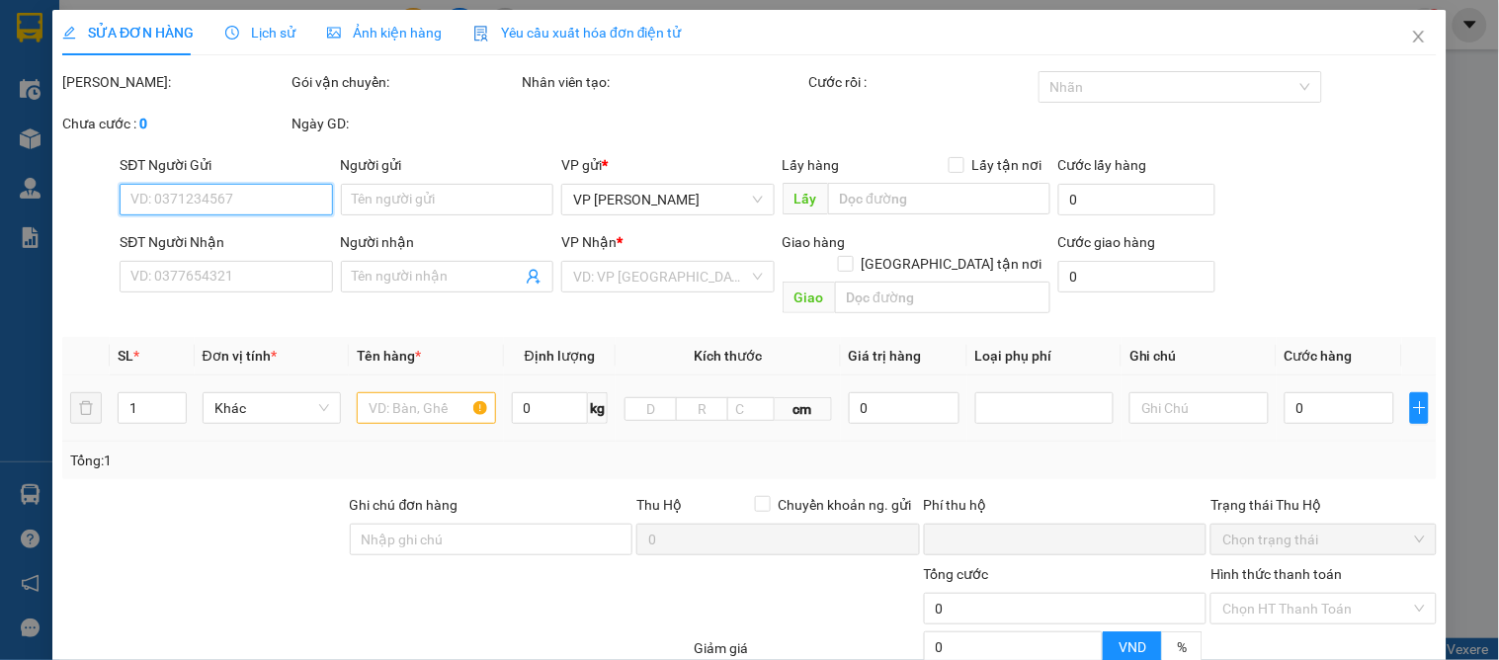
type input "sân [PERSON_NAME]"
type input "người gửi trả phí thu hộ"
type input "150.000"
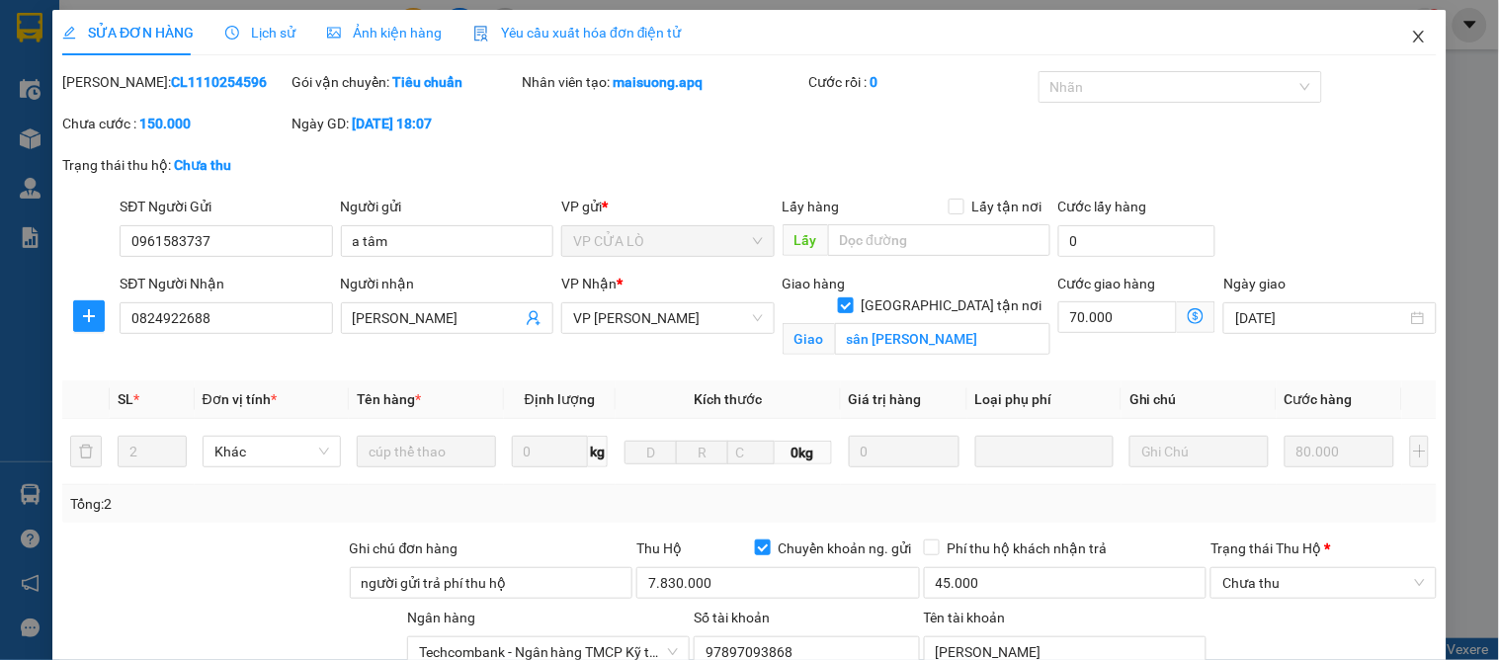
click at [1411, 36] on icon "close" at bounding box center [1419, 37] width 16 height 16
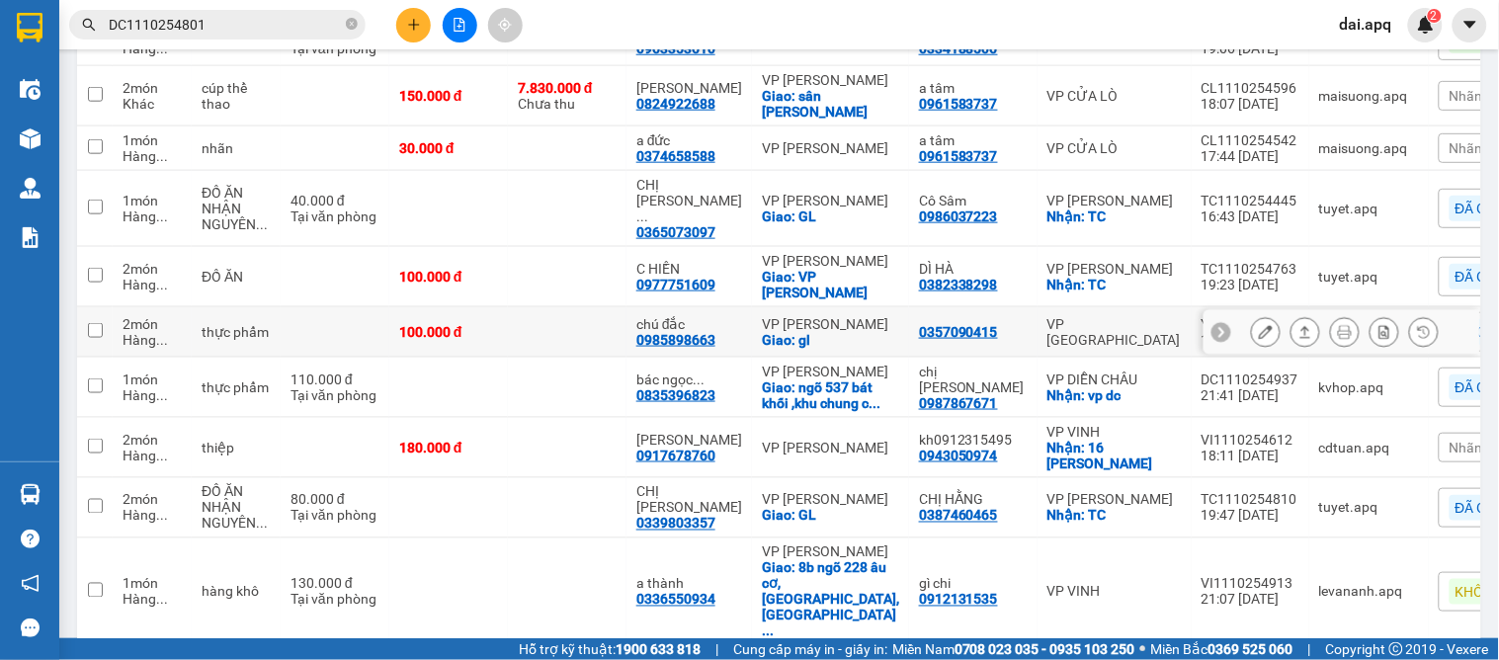
scroll to position [267, 0]
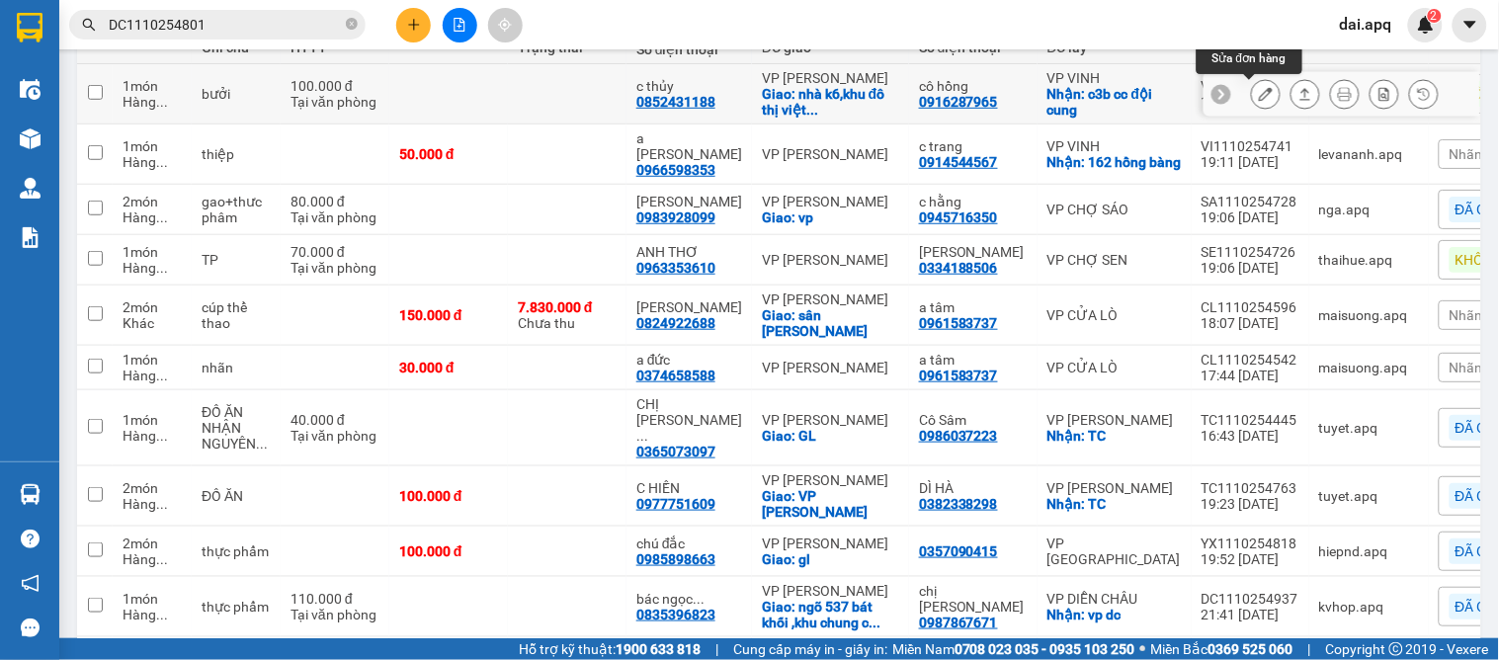
click at [1259, 99] on icon at bounding box center [1266, 94] width 14 height 14
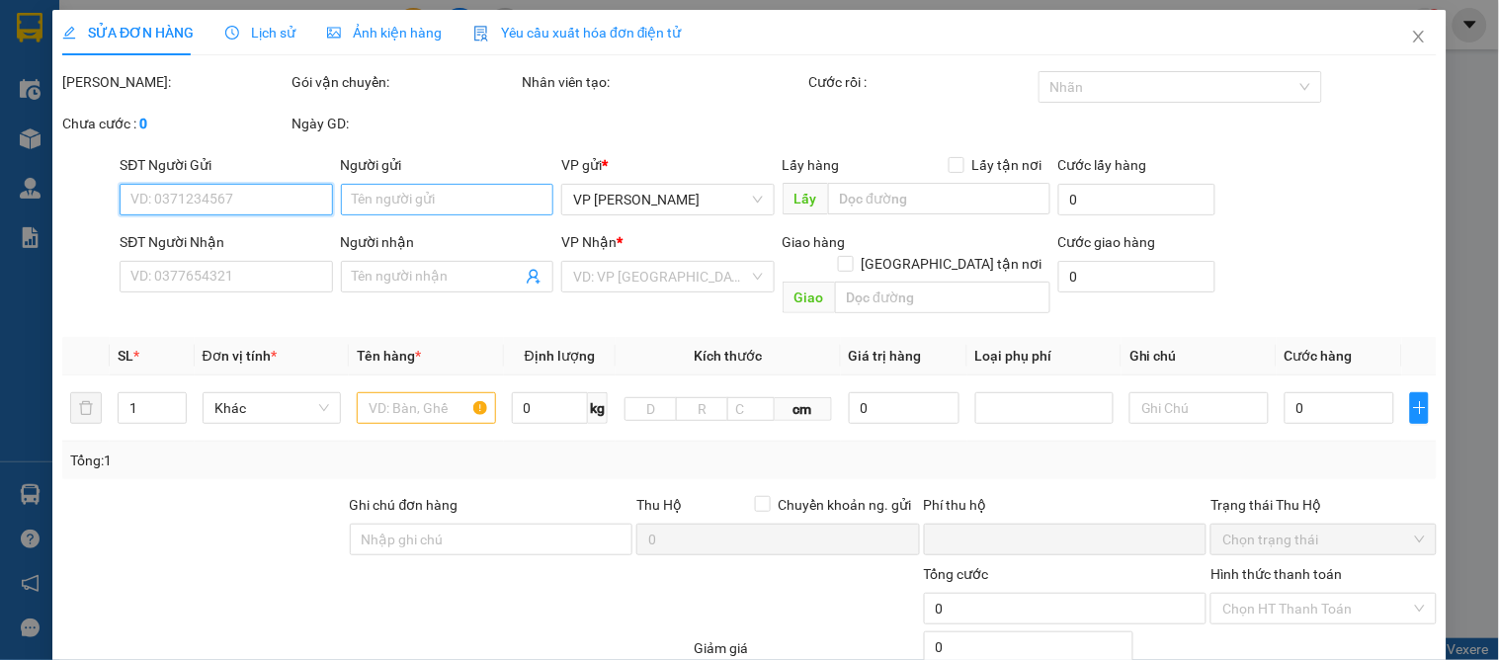
type input "0916287965"
type input "cô hồng"
checkbox input "true"
type input "c3b cc đội cung"
type input "0852431188"
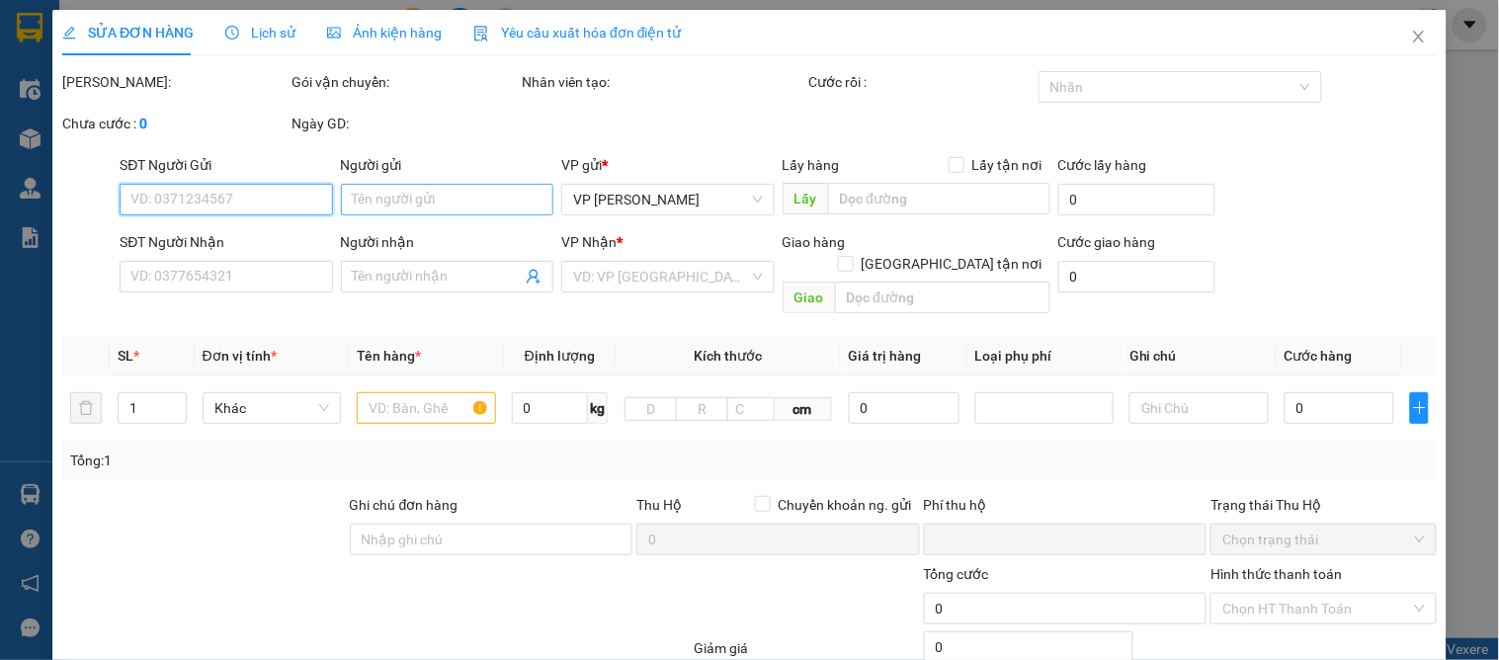
type input "c thủy"
checkbox input "true"
type input "nhà k6,khu đô thị việt hưng,long biên, hà nội"
type input "0"
type input "100.000"
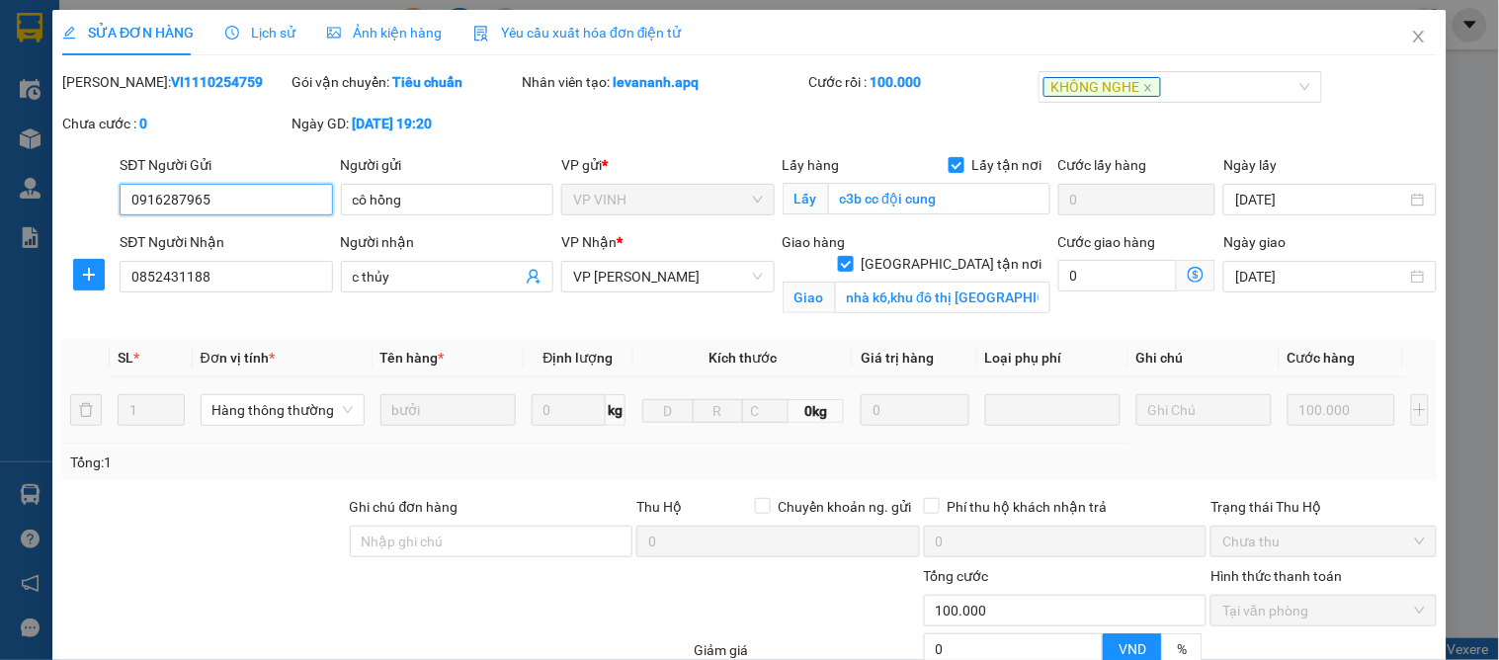
scroll to position [199, 0]
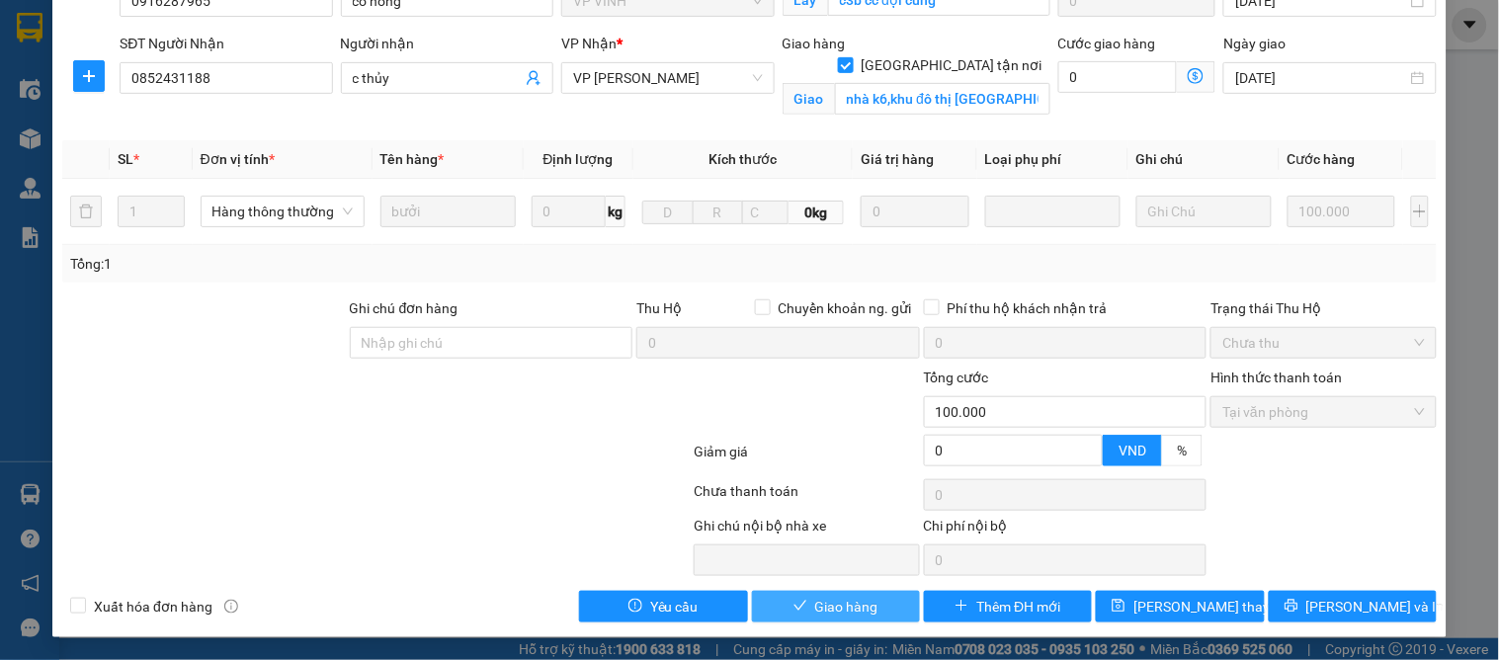
click at [827, 608] on span "Giao hàng" at bounding box center [846, 607] width 63 height 22
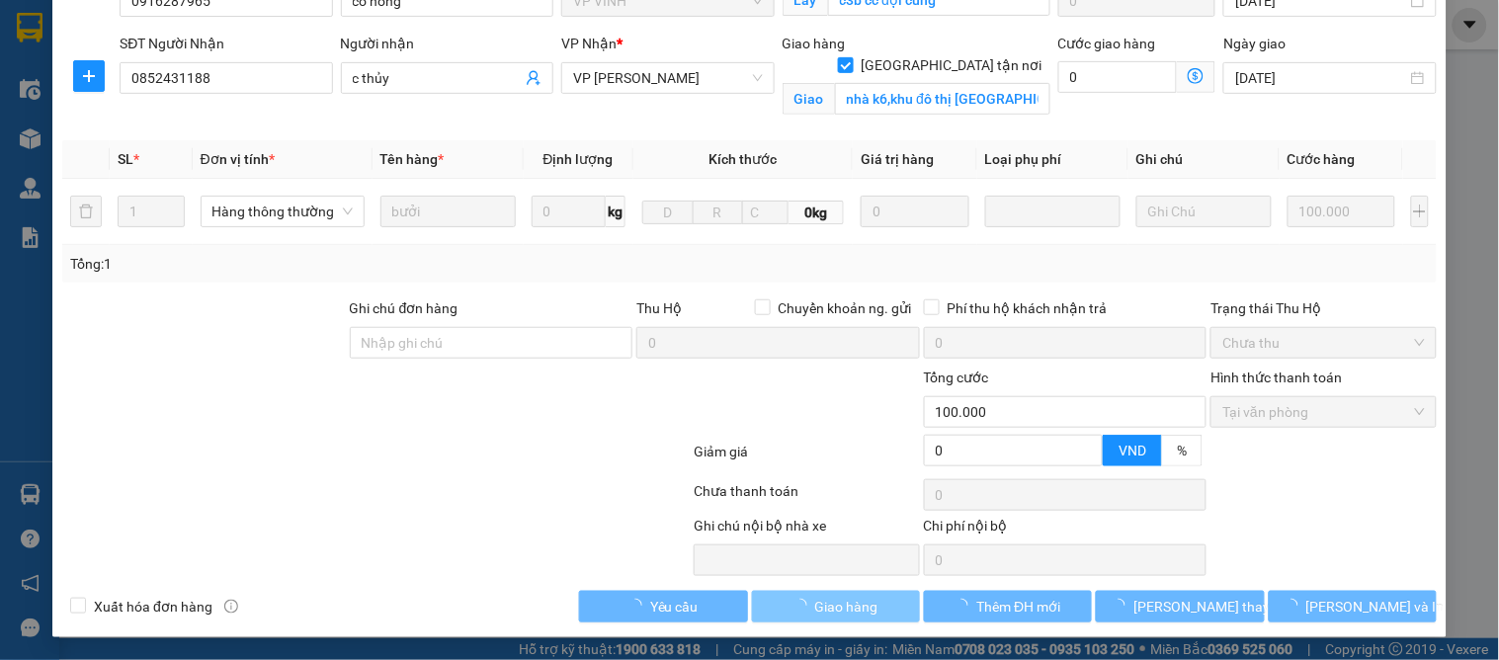
scroll to position [0, 0]
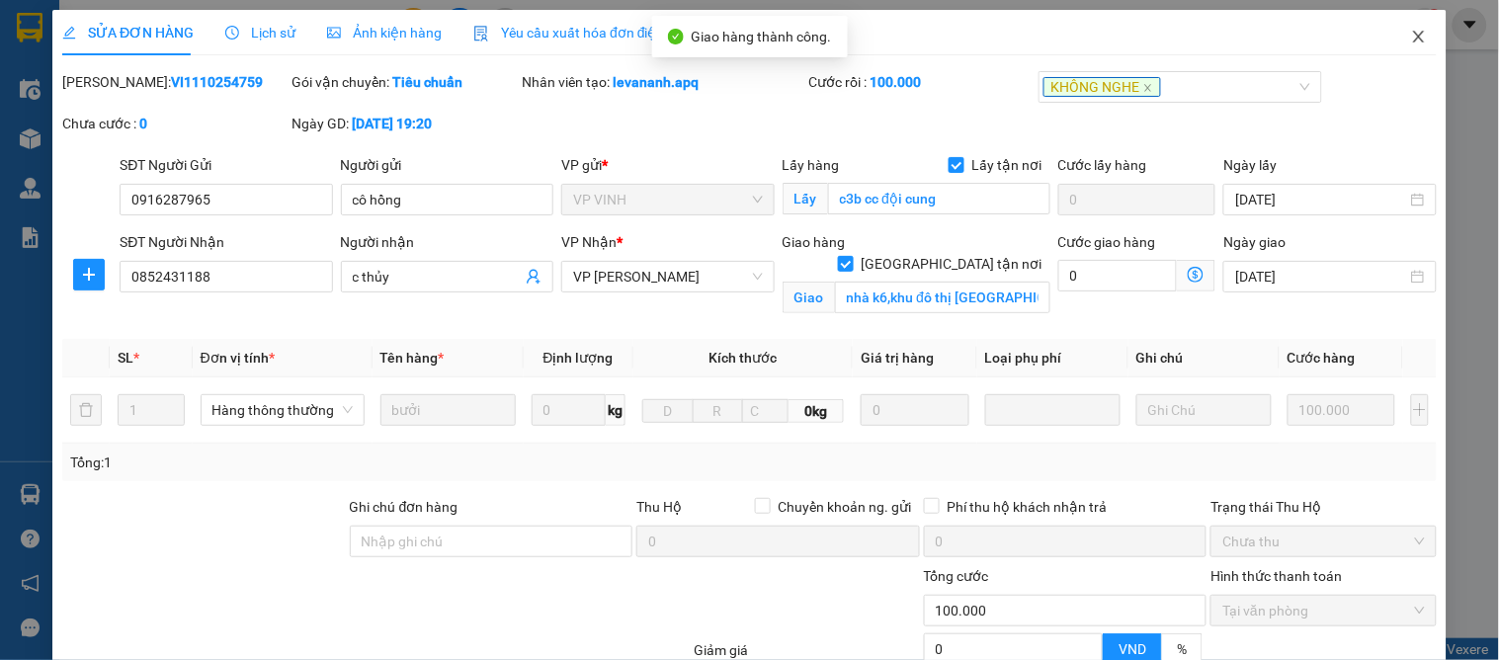
click at [1411, 34] on icon "close" at bounding box center [1419, 37] width 16 height 16
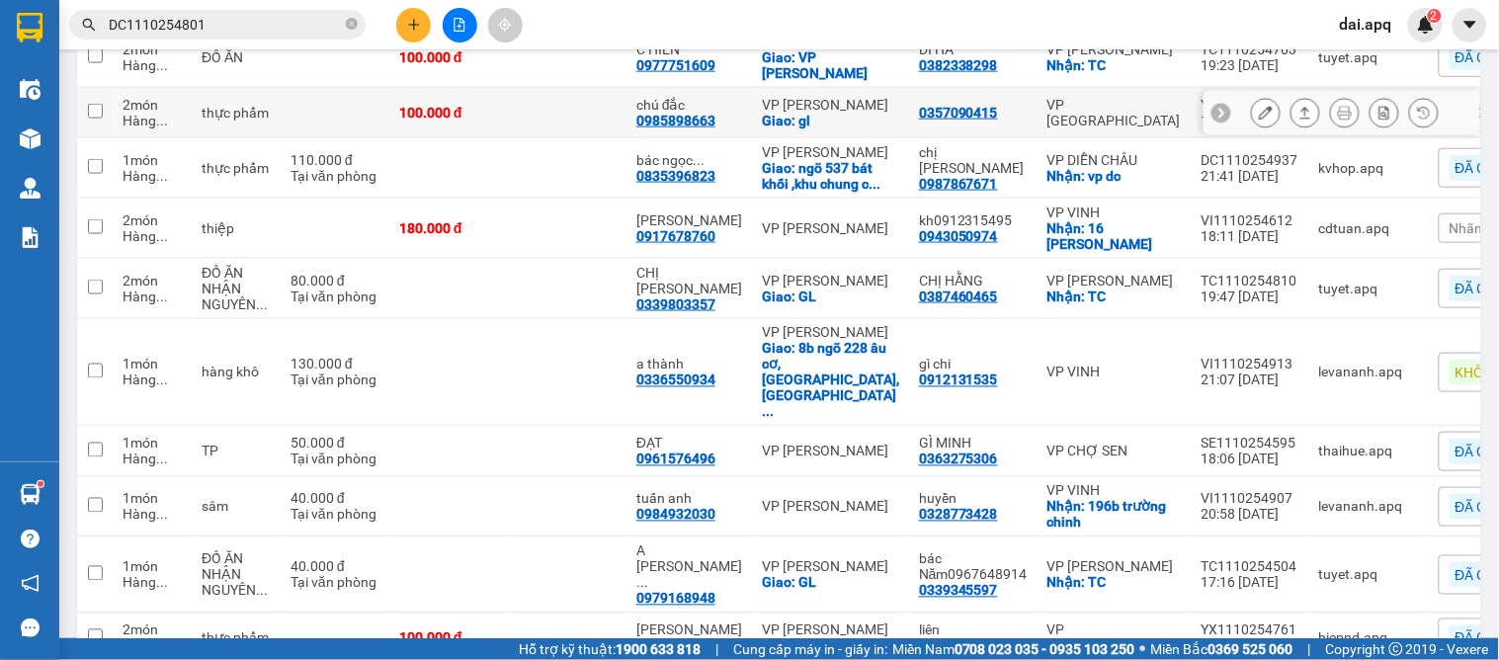
scroll to position [535, 0]
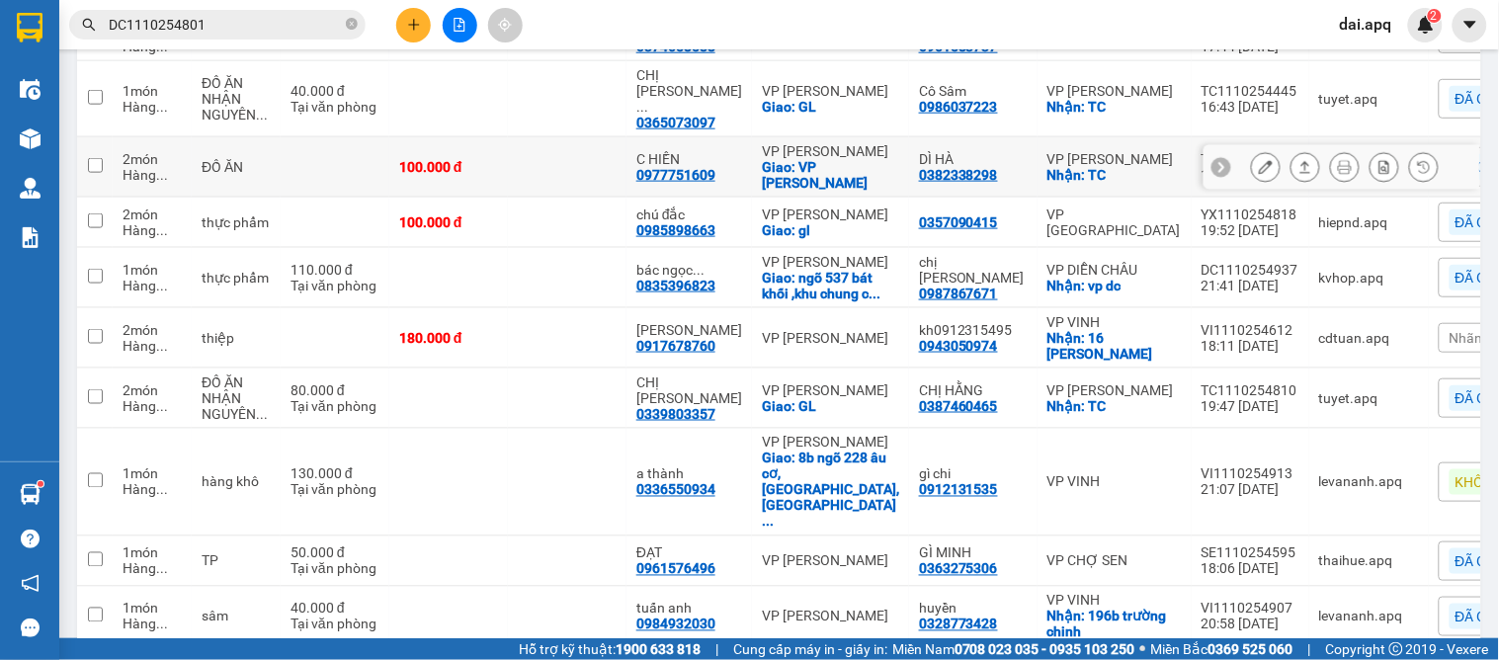
click at [1259, 160] on icon at bounding box center [1266, 167] width 14 height 14
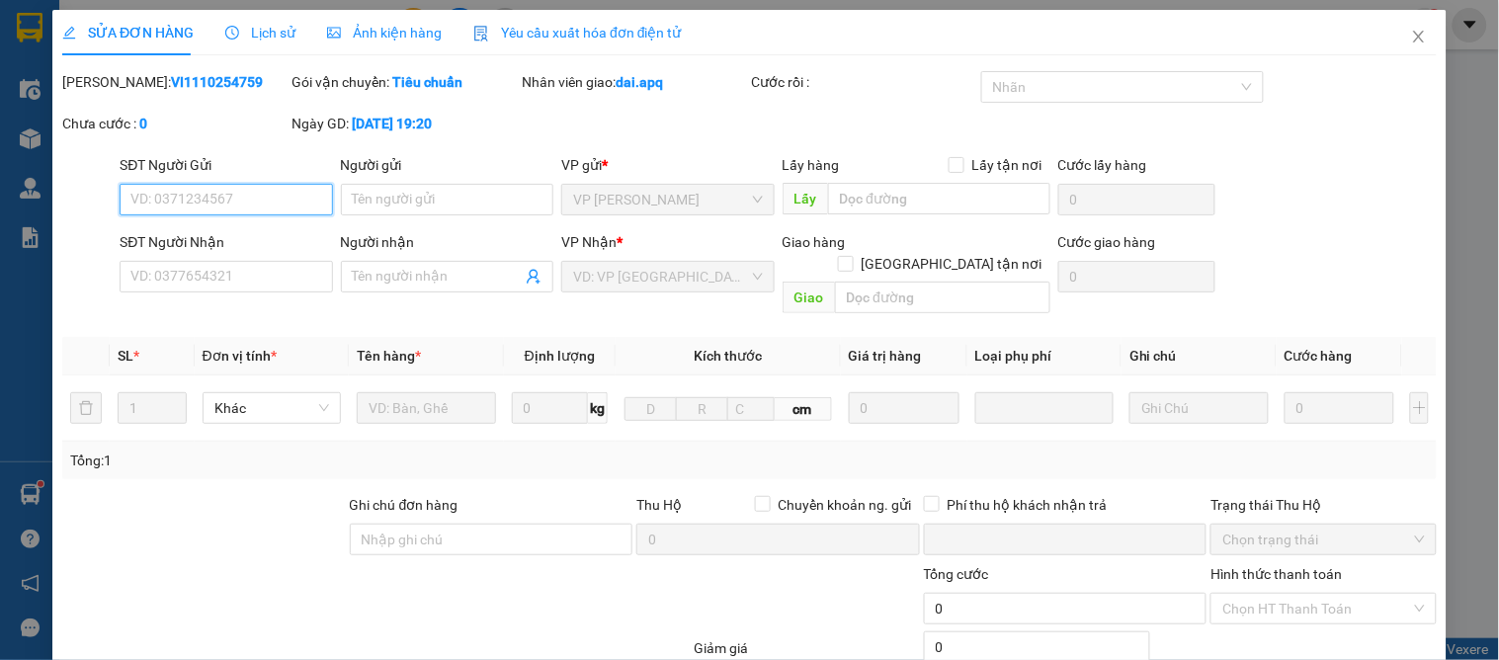
type input "0382338298"
type input "DÌ HÀ"
checkbox input "true"
type input "TC"
type input "0977751609"
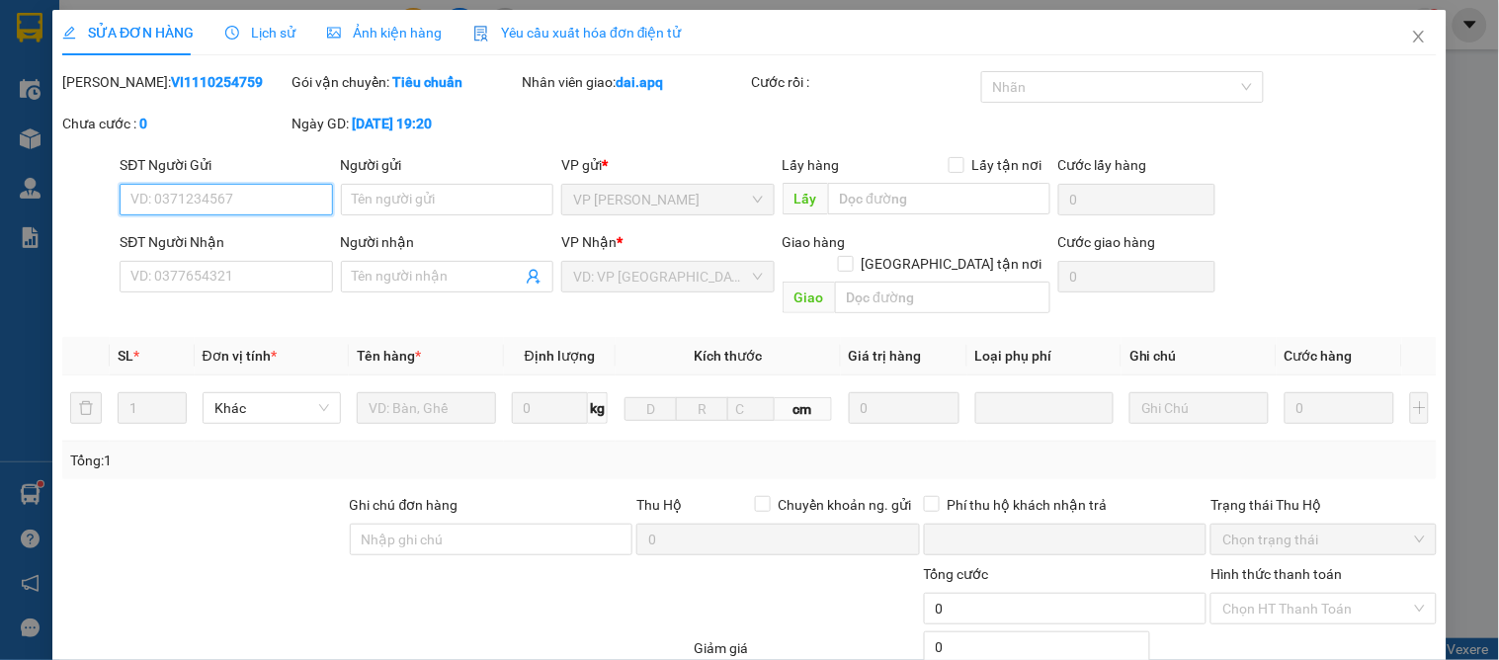
type input "C HIỀN"
checkbox input "true"
type input "VP [PERSON_NAME]"
type input "0"
type input "100.000"
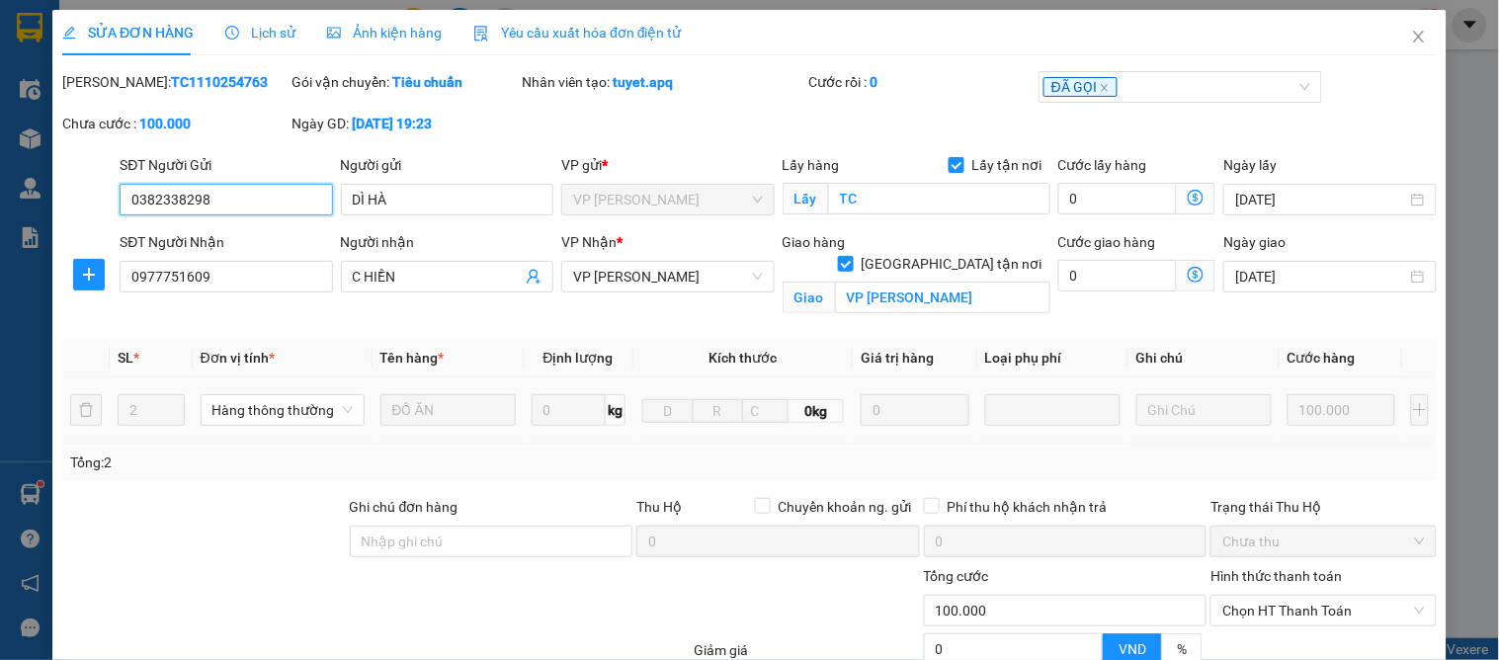
scroll to position [199, 0]
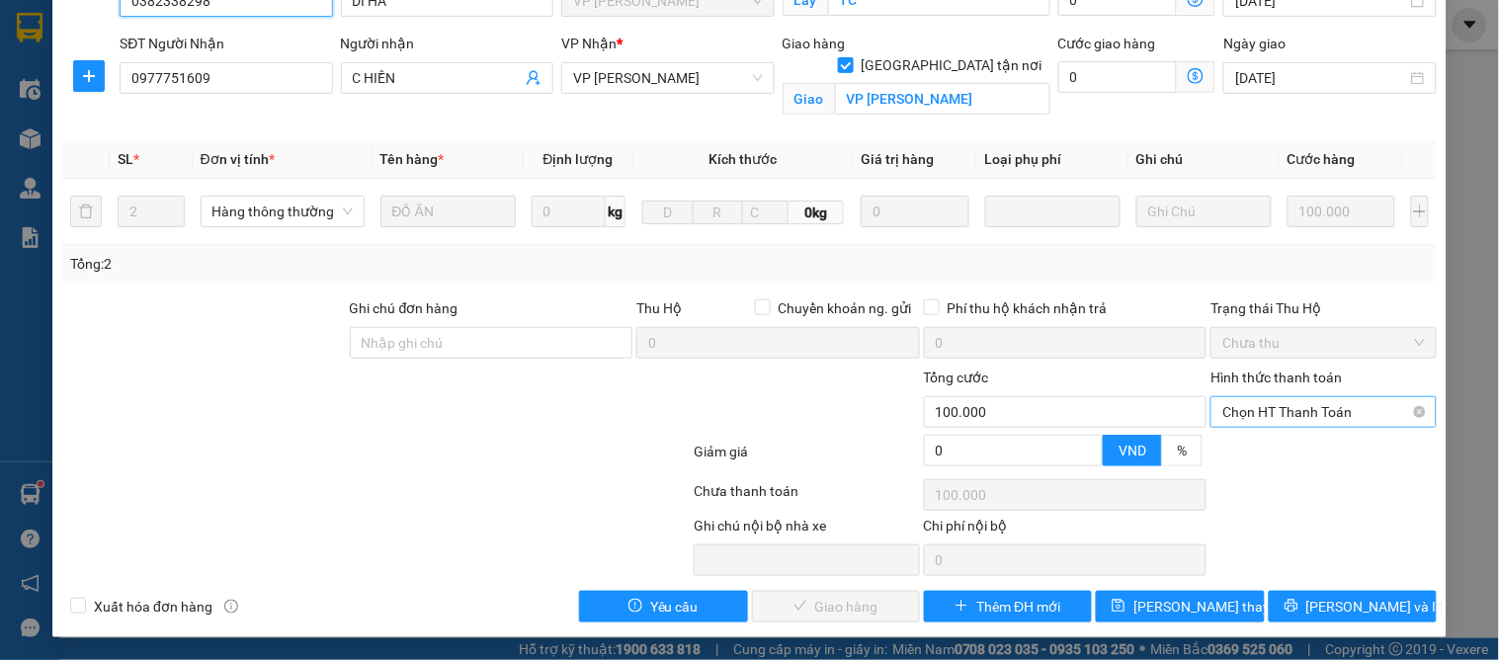
click at [1285, 408] on span "Chọn HT Thanh Toán" at bounding box center [1323, 412] width 202 height 30
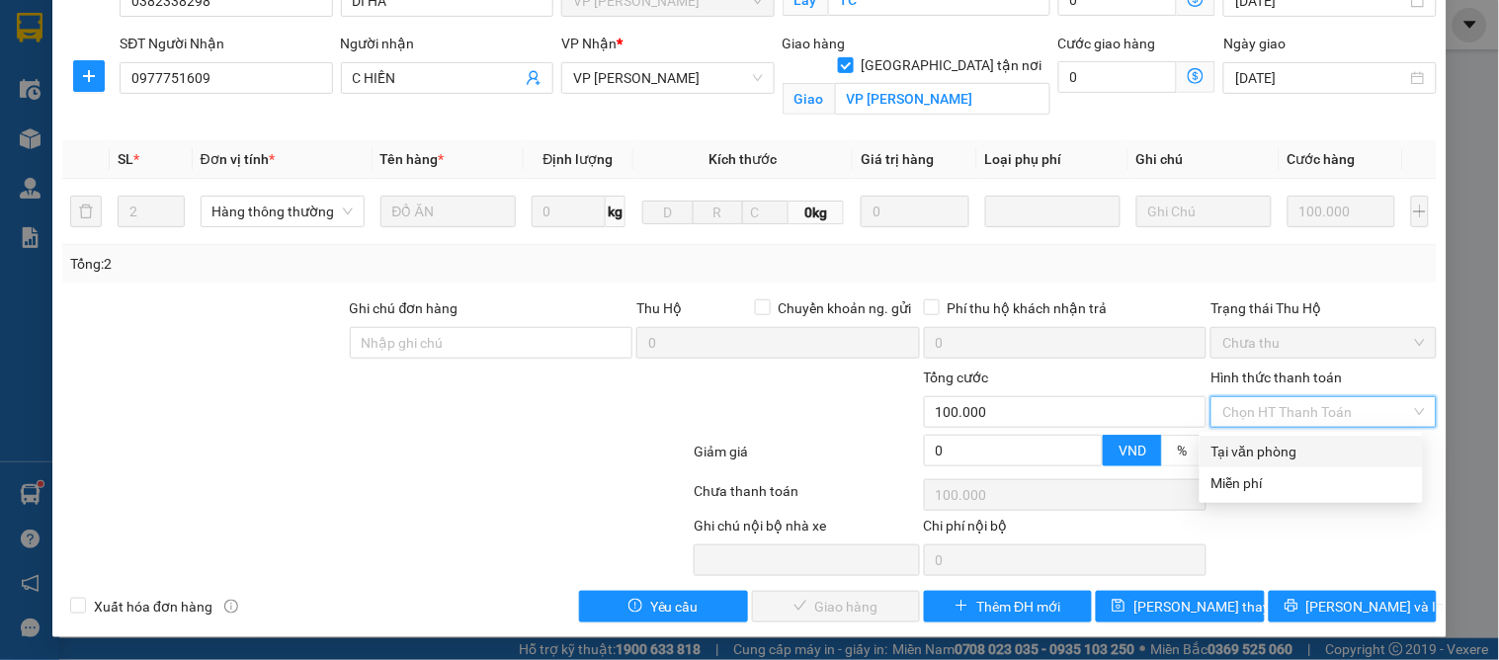
click at [1270, 439] on div "Tại văn phòng" at bounding box center [1310, 452] width 223 height 32
type input "0"
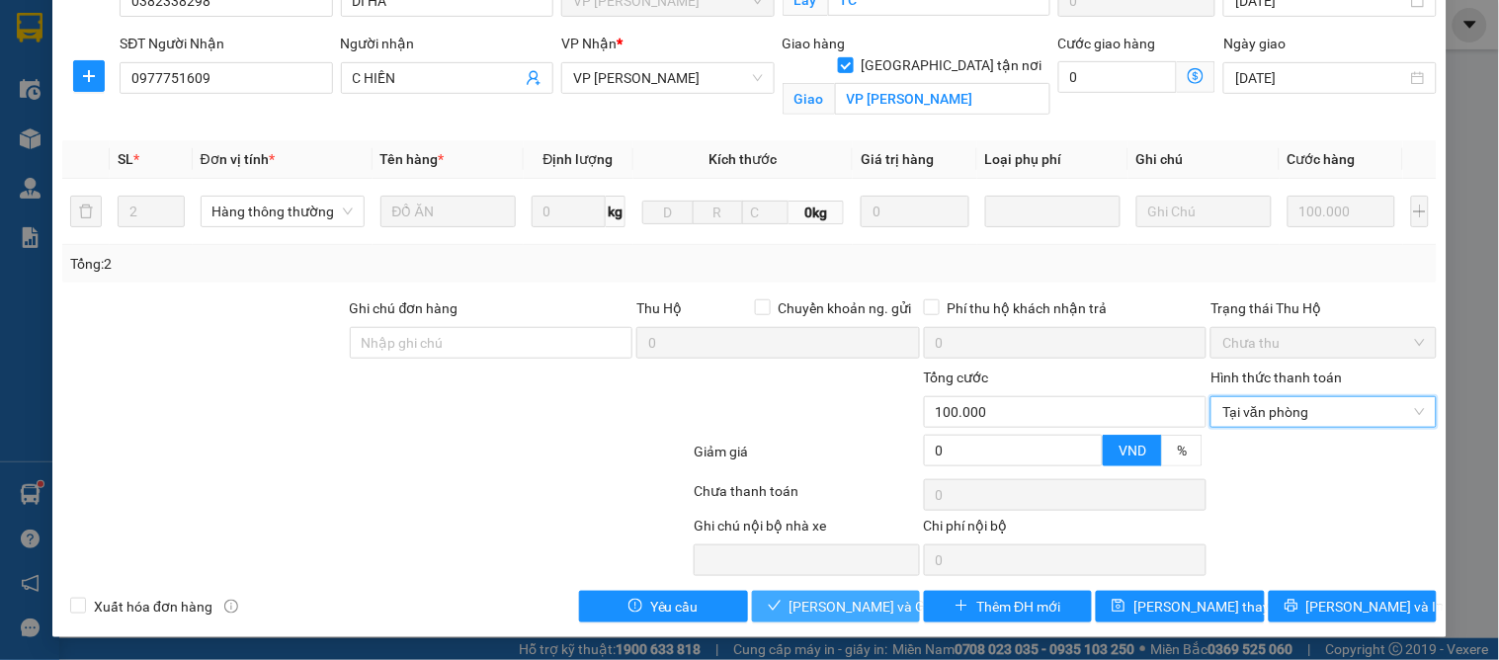
click at [807, 600] on span "[PERSON_NAME] và Giao hàng" at bounding box center [884, 607] width 190 height 22
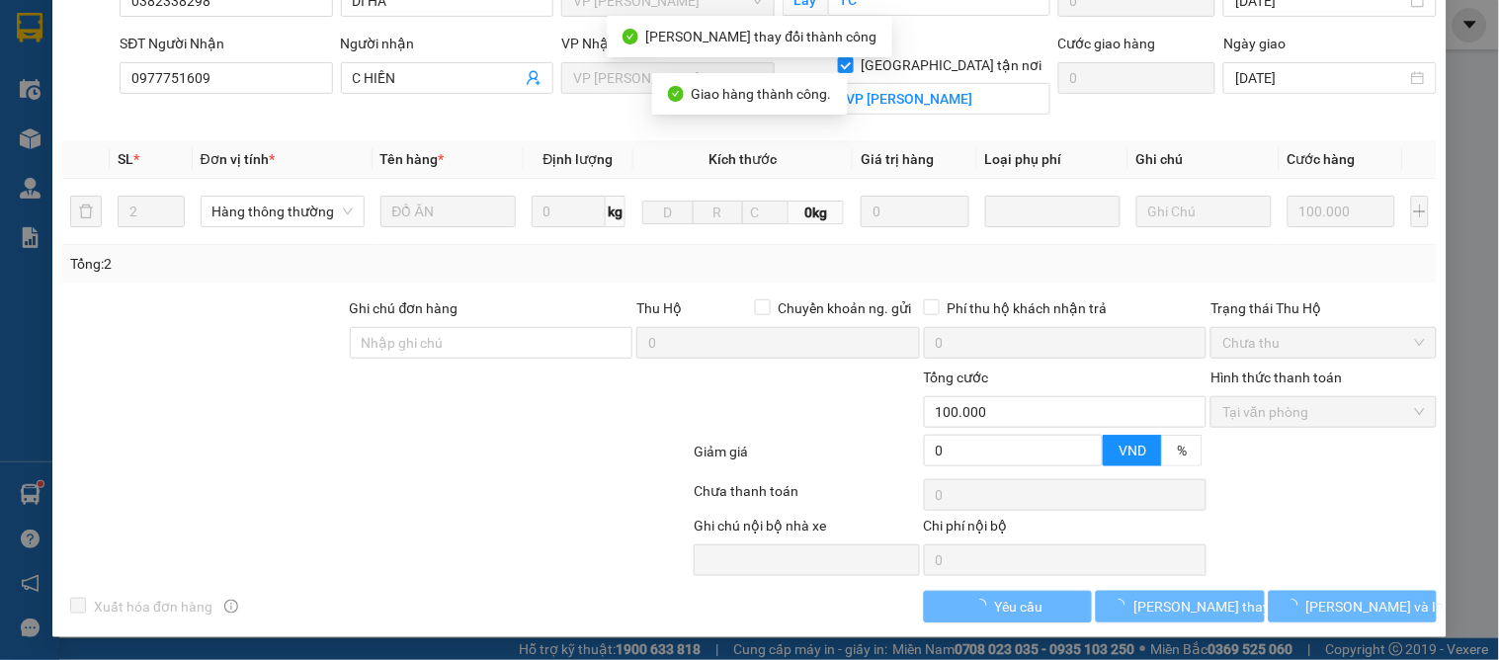
scroll to position [0, 0]
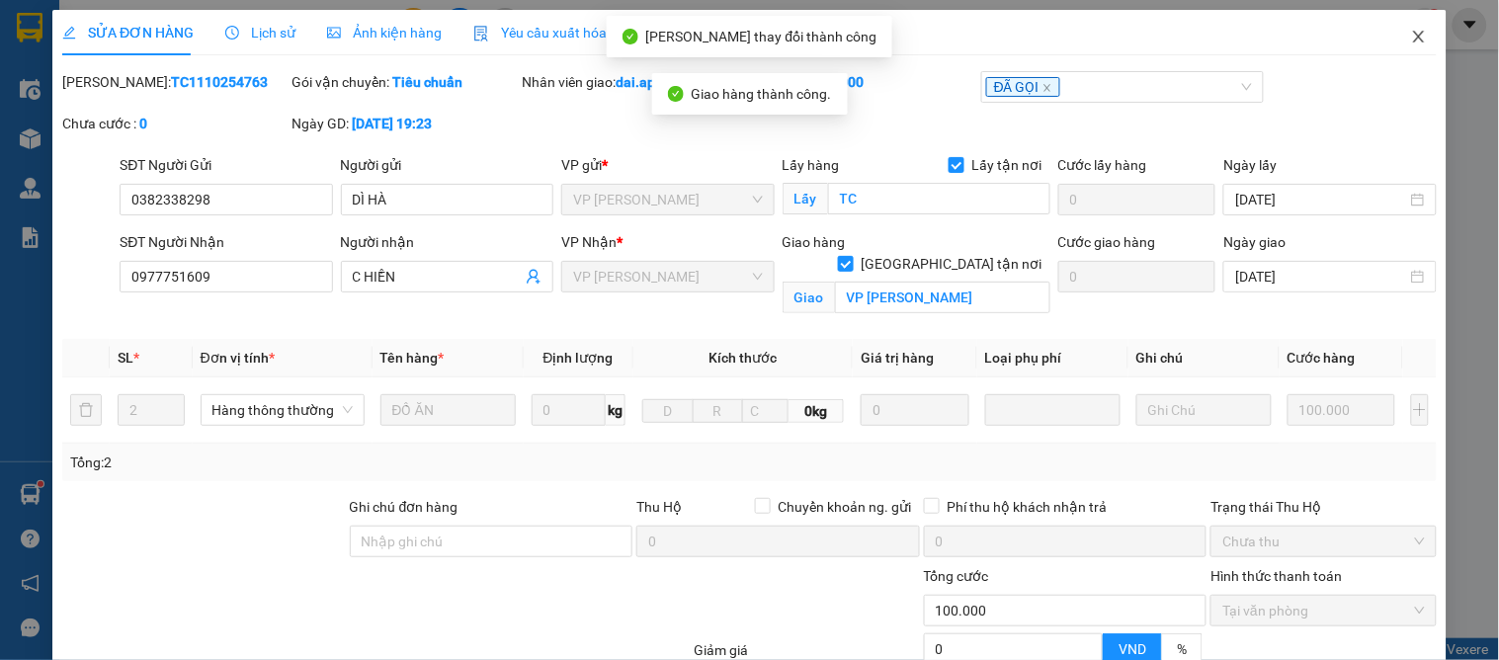
click at [1413, 36] on icon "close" at bounding box center [1418, 37] width 11 height 12
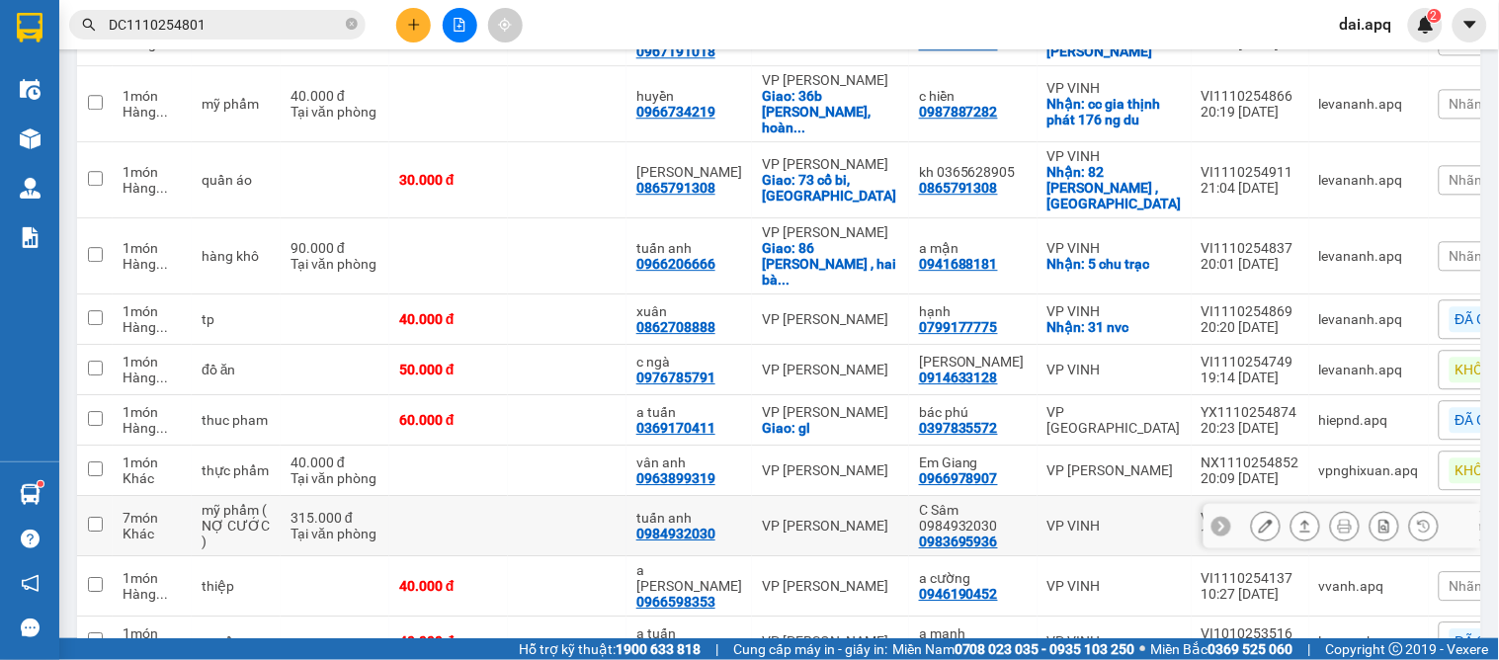
scroll to position [1243, 0]
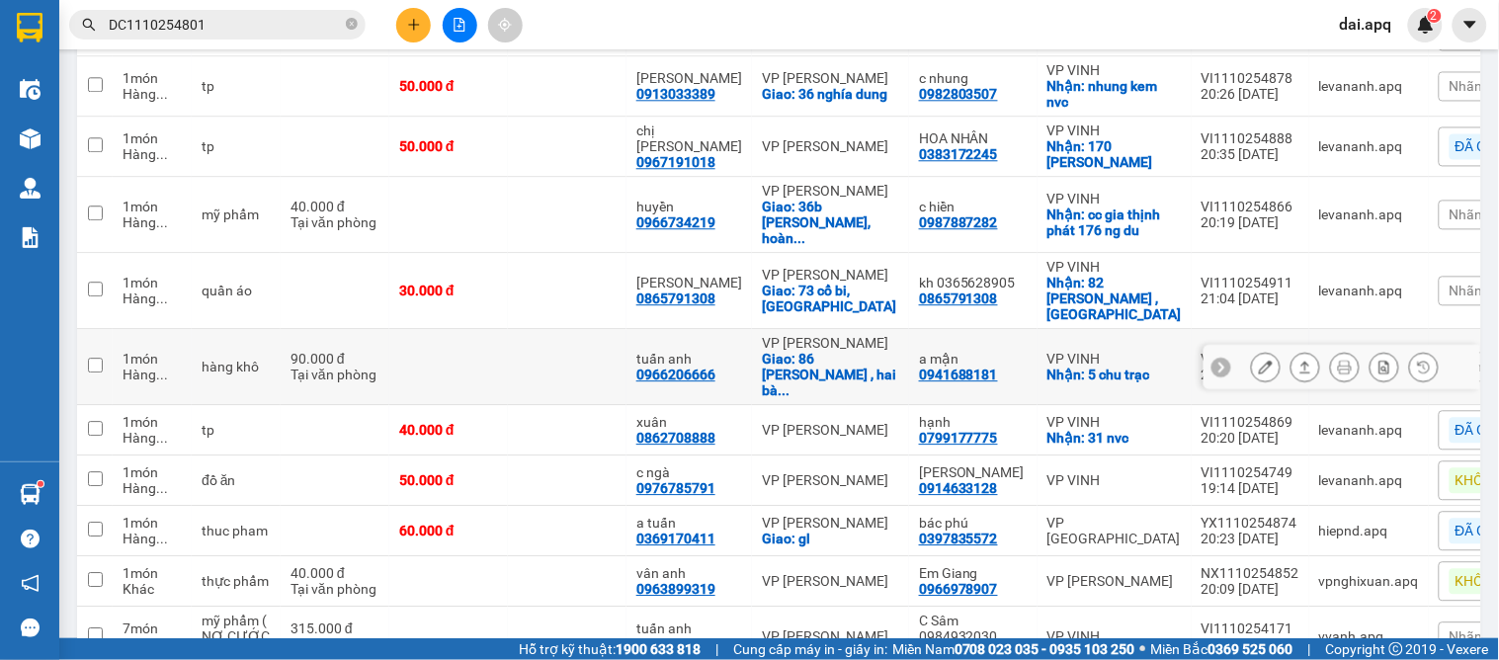
click at [1214, 360] on icon at bounding box center [1221, 367] width 14 height 14
click at [1449, 359] on span "Nhãn" at bounding box center [1466, 367] width 34 height 16
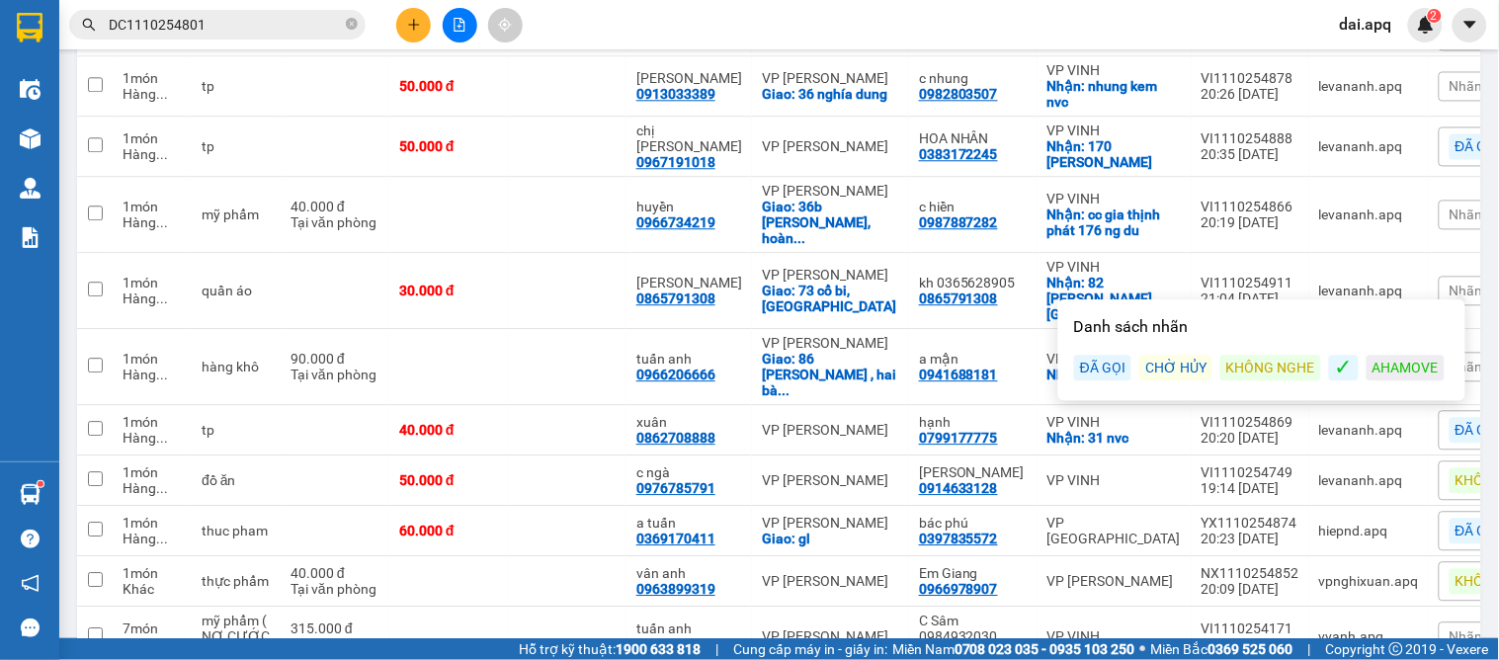
click at [1108, 364] on div "ĐÃ GỌI" at bounding box center [1102, 368] width 57 height 26
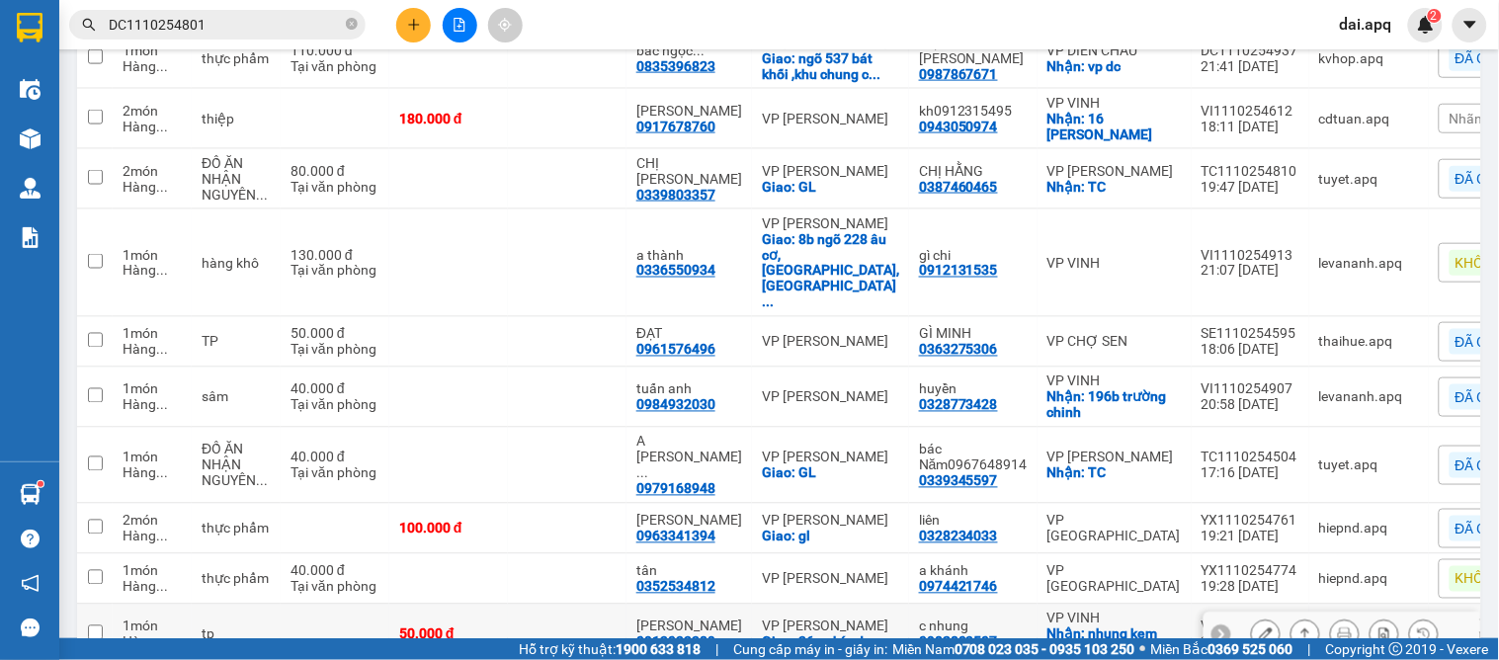
scroll to position [804, 0]
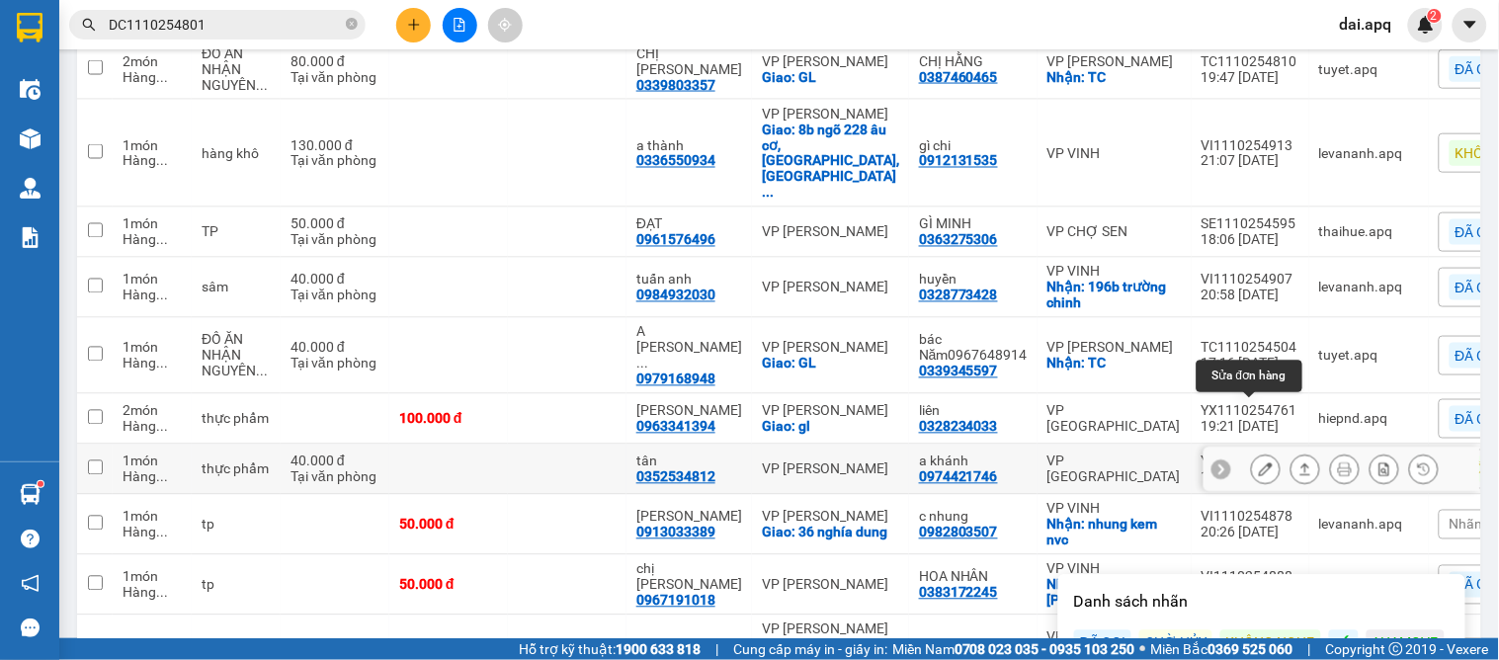
click at [1259, 462] on icon at bounding box center [1266, 469] width 14 height 14
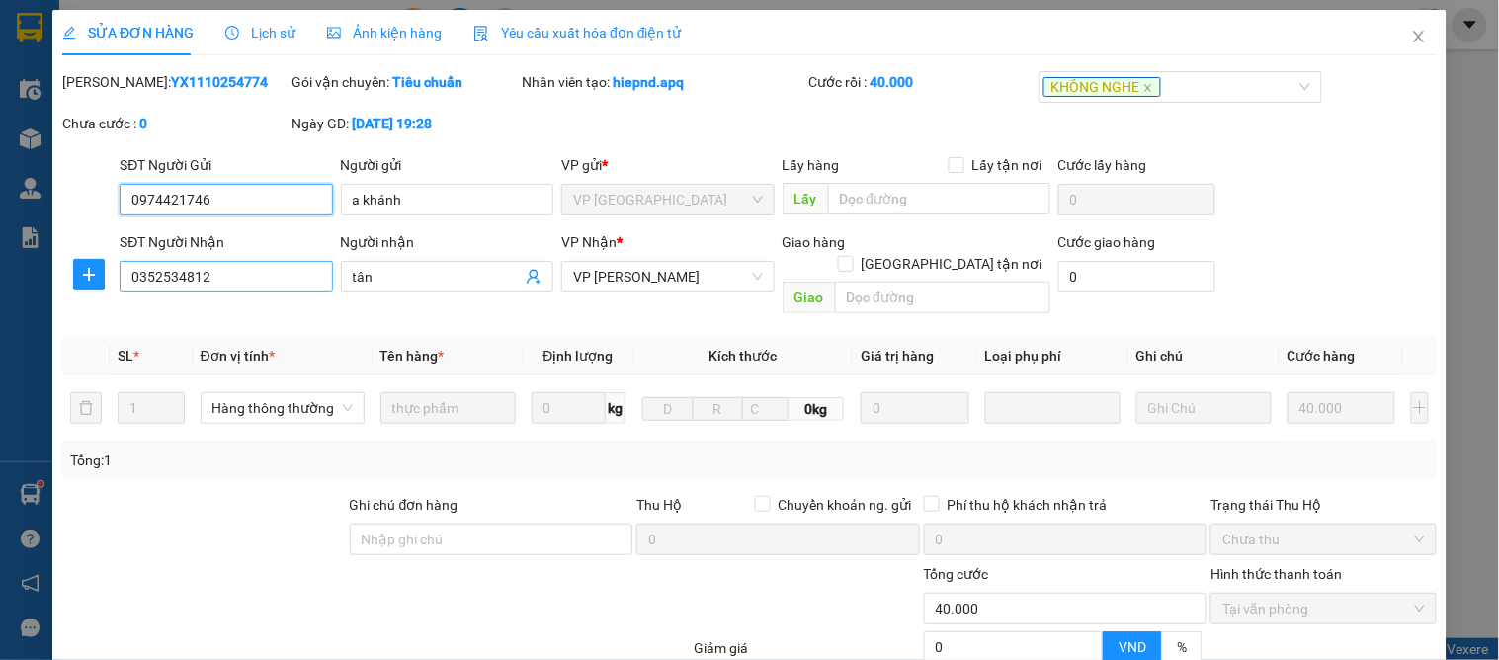
type input "0974421746"
type input "a khánh"
type input "0352534812"
type input "tân"
type input "0"
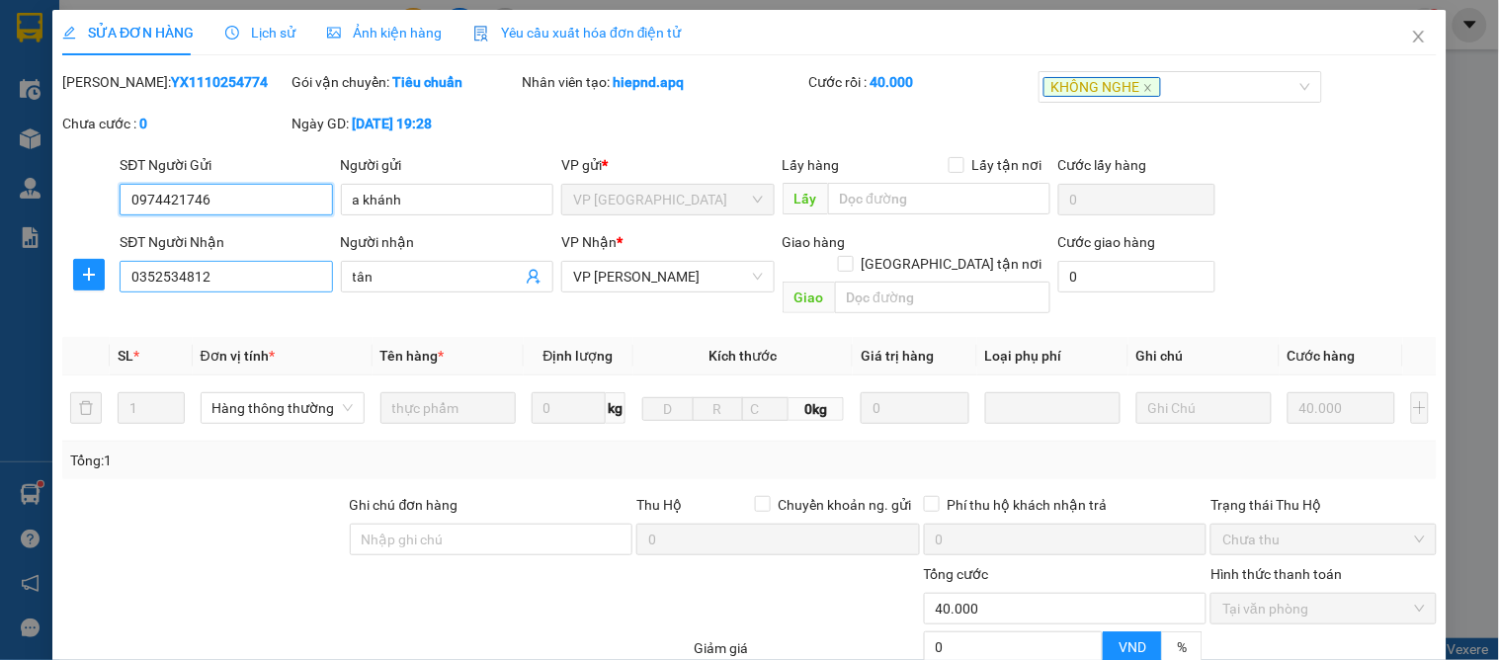
type input "40.000"
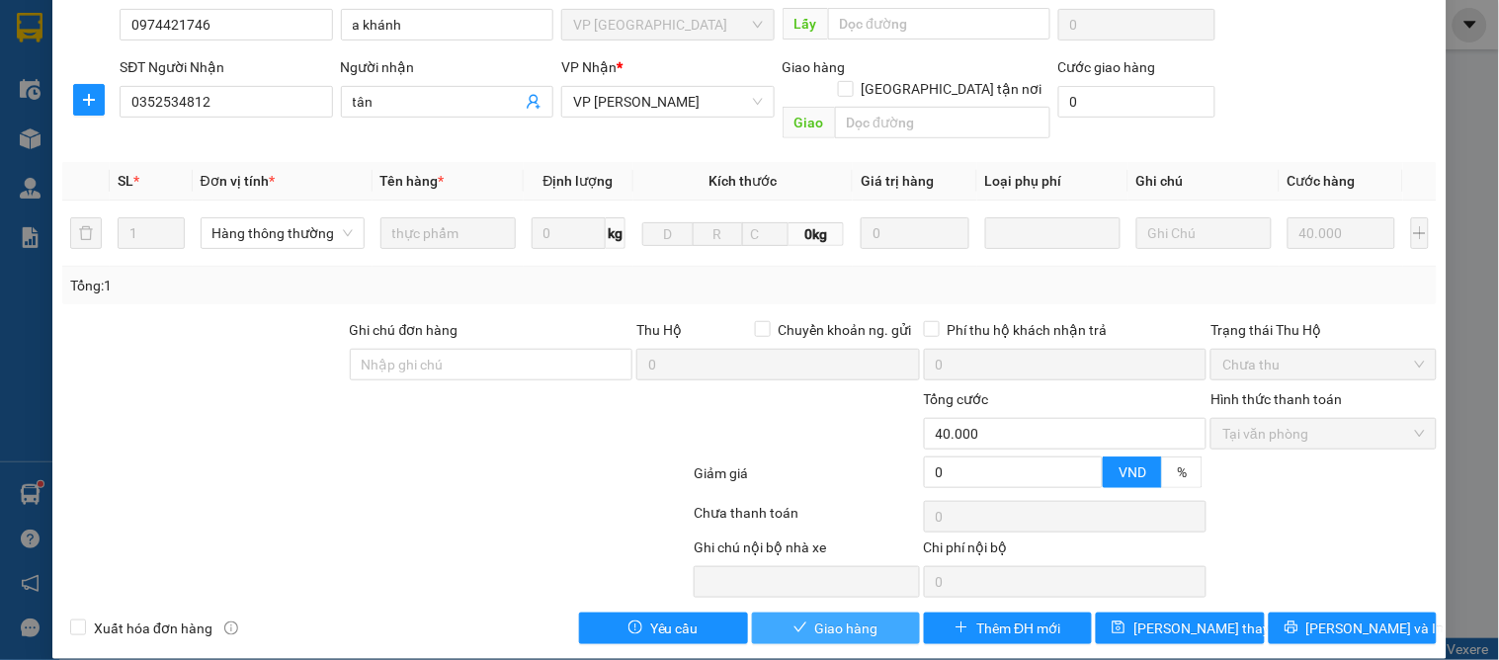
click at [824, 617] on span "Giao hàng" at bounding box center [846, 628] width 63 height 22
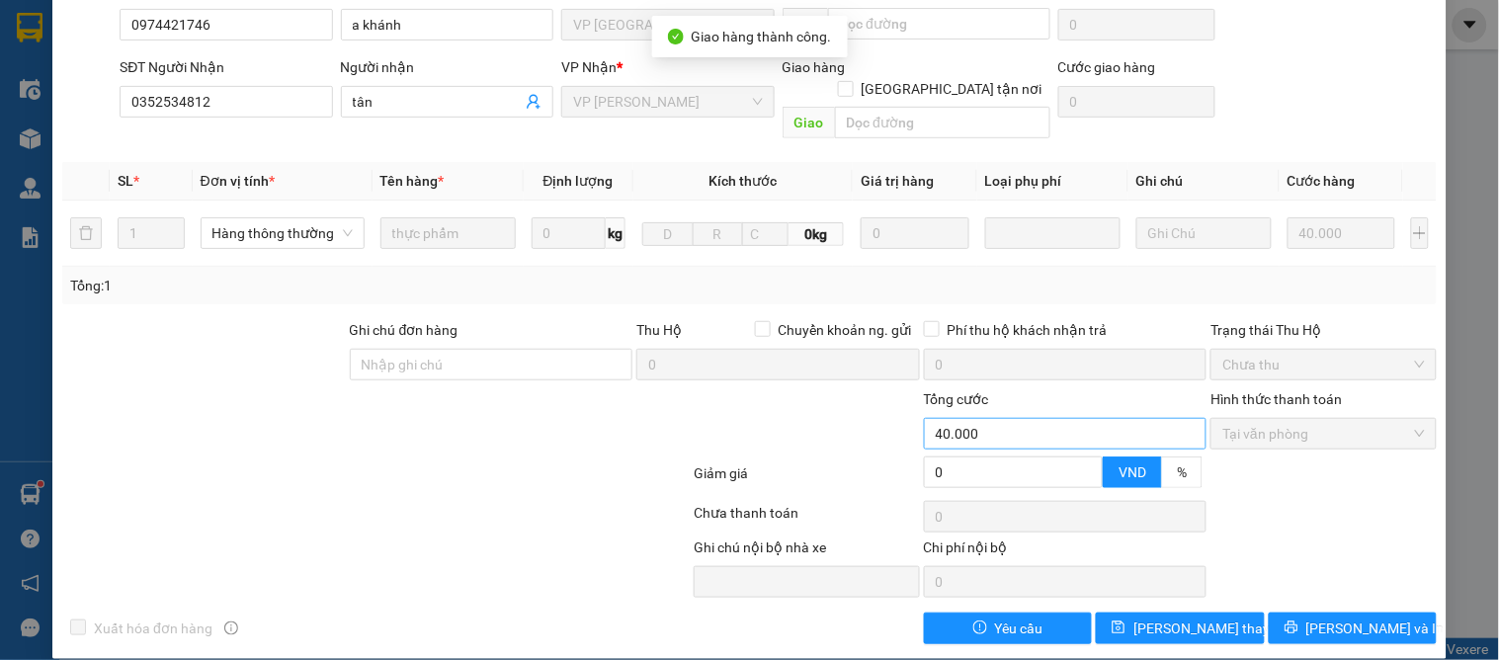
scroll to position [0, 0]
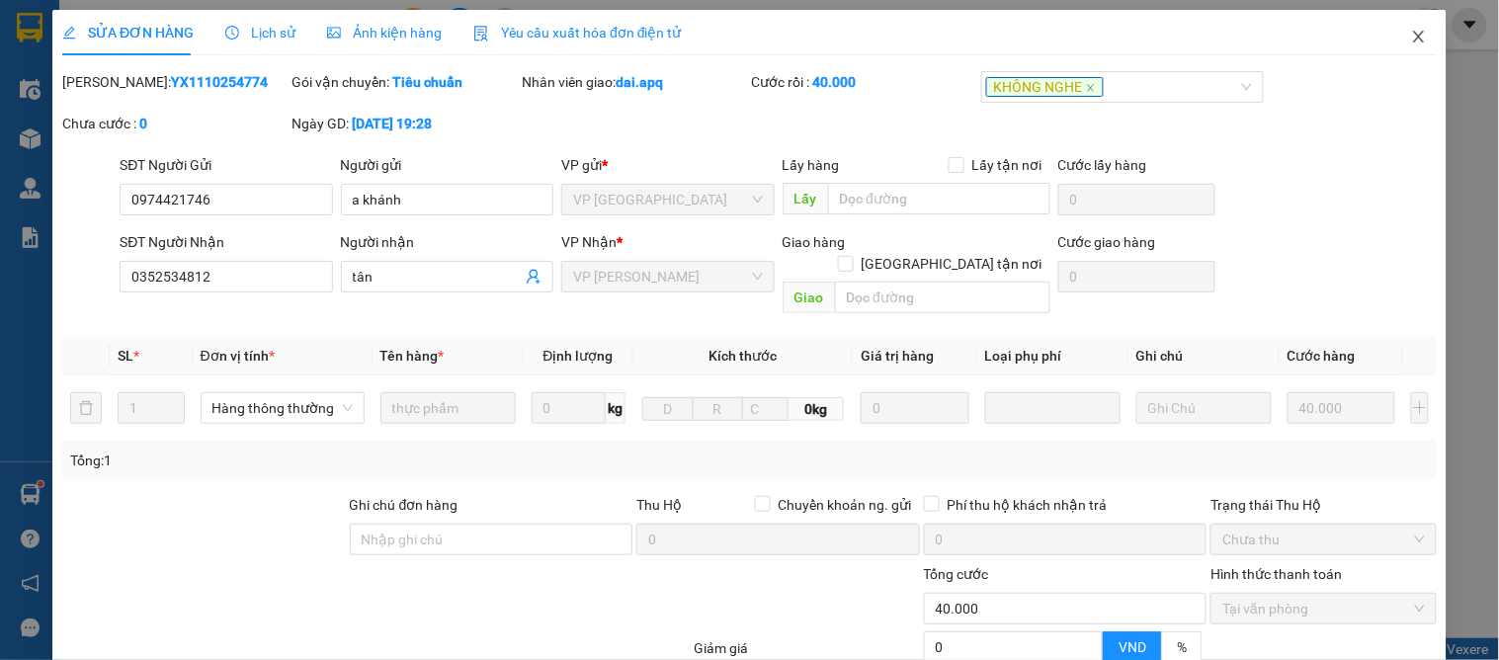
drag, startPoint x: 1391, startPoint y: 35, endPoint x: 447, endPoint y: 658, distance: 1131.7
click at [1391, 45] on span "Close" at bounding box center [1418, 37] width 55 height 55
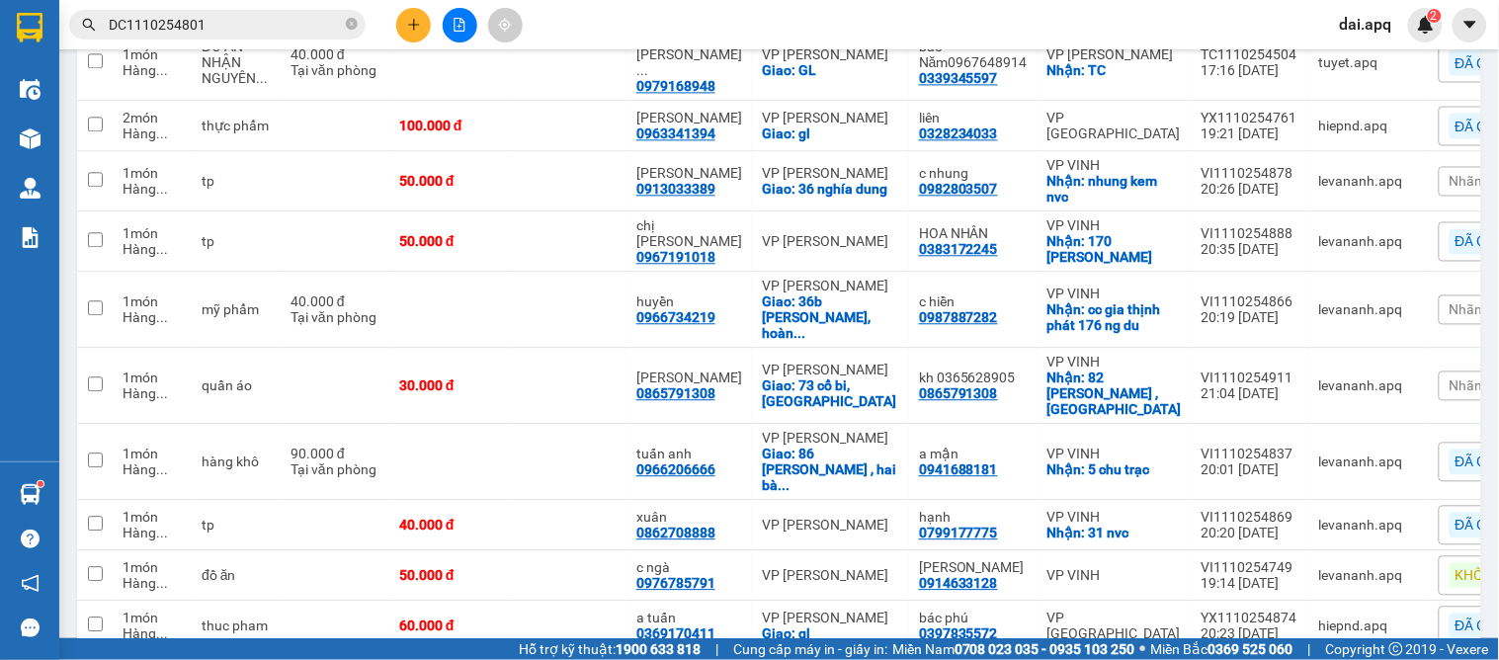
scroll to position [1207, 0]
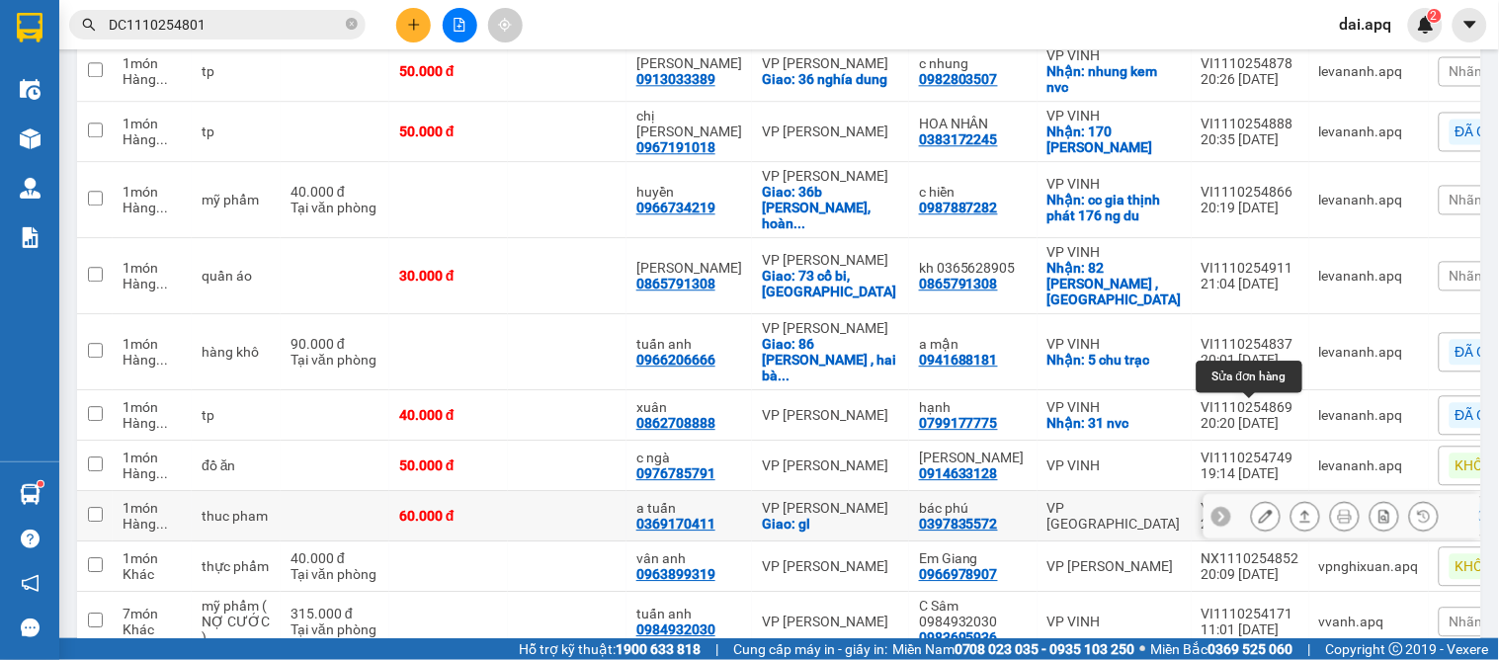
click at [1259, 509] on icon at bounding box center [1266, 516] width 14 height 14
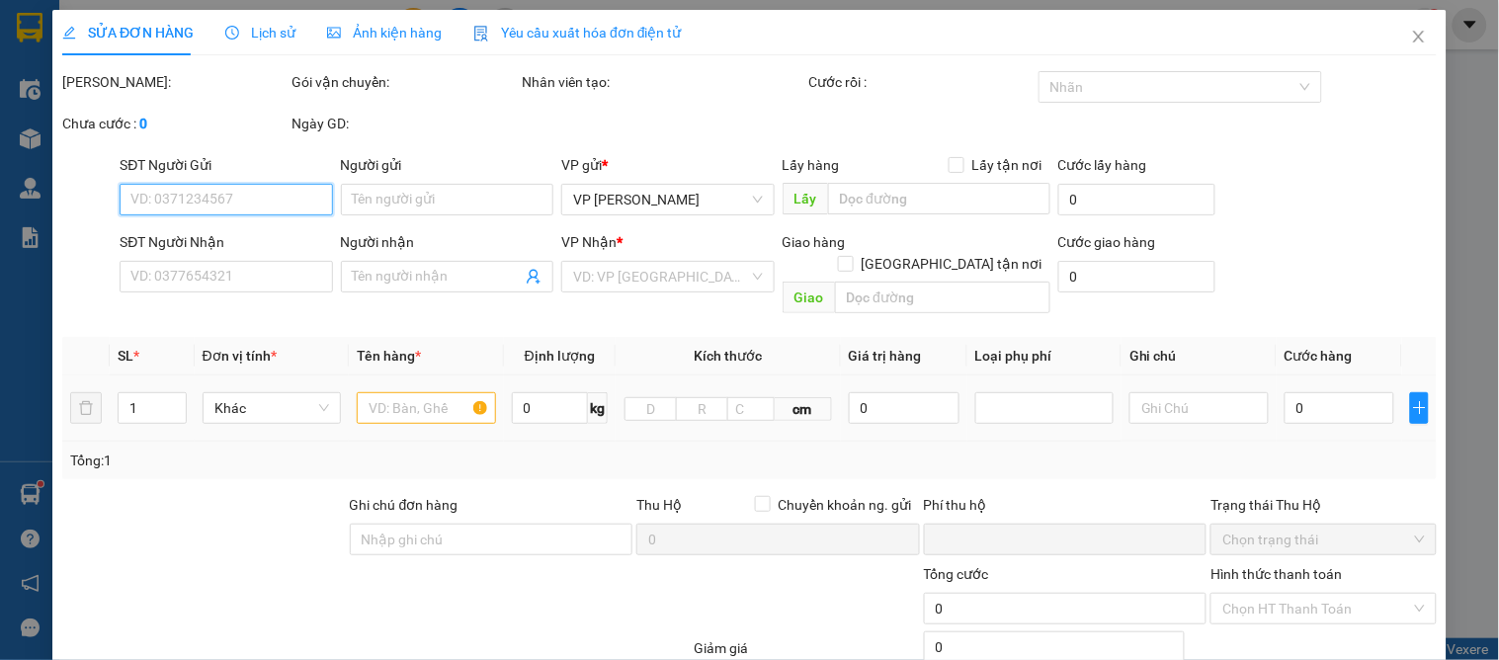
type input "0397835572"
type input "bác phú"
type input "0369170411"
type input "a tuấn"
checkbox input "true"
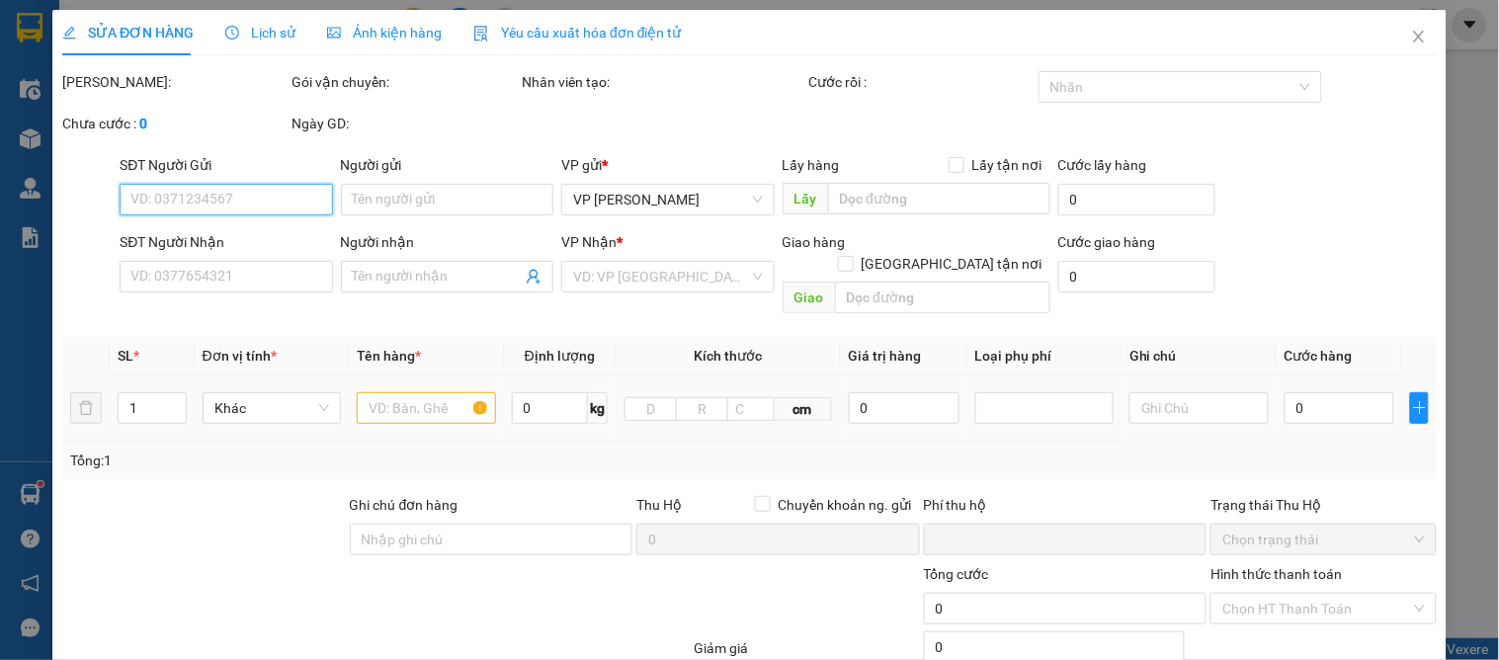
type input "gl"
type input "0"
type input "60.000"
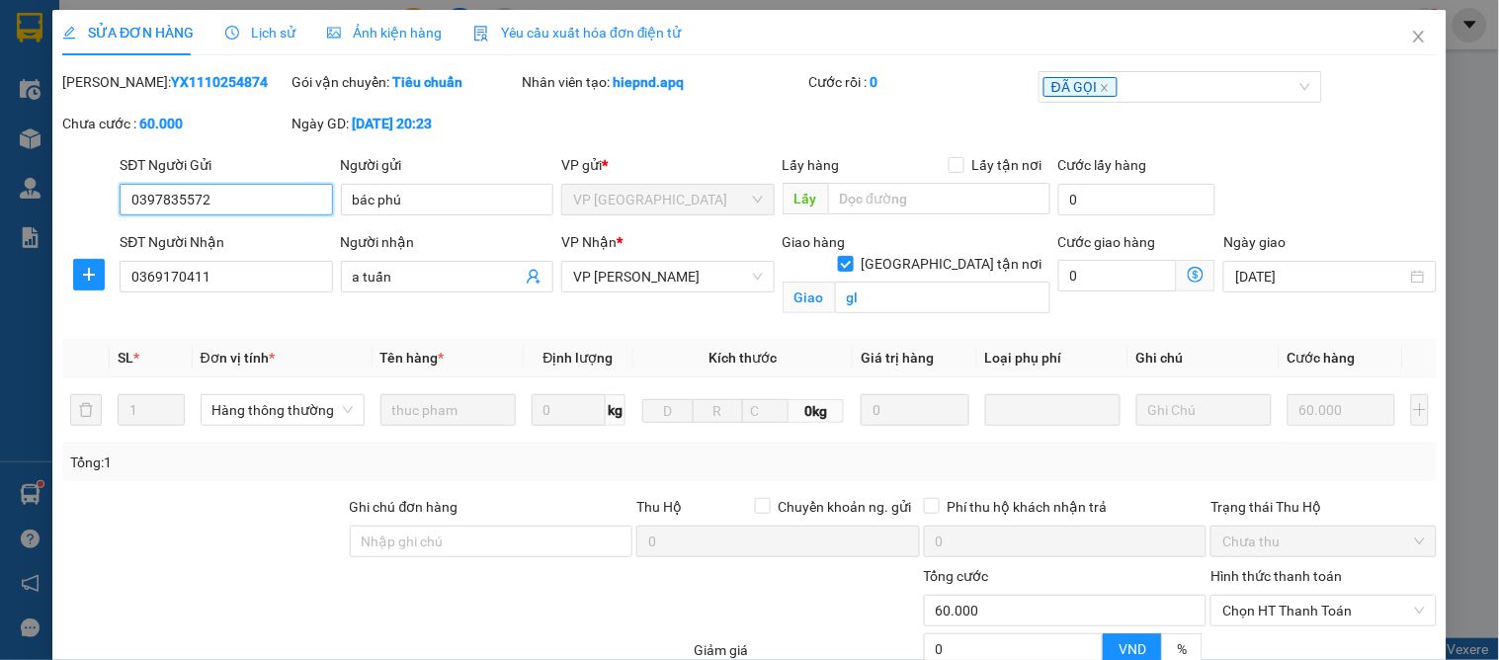
scroll to position [199, 0]
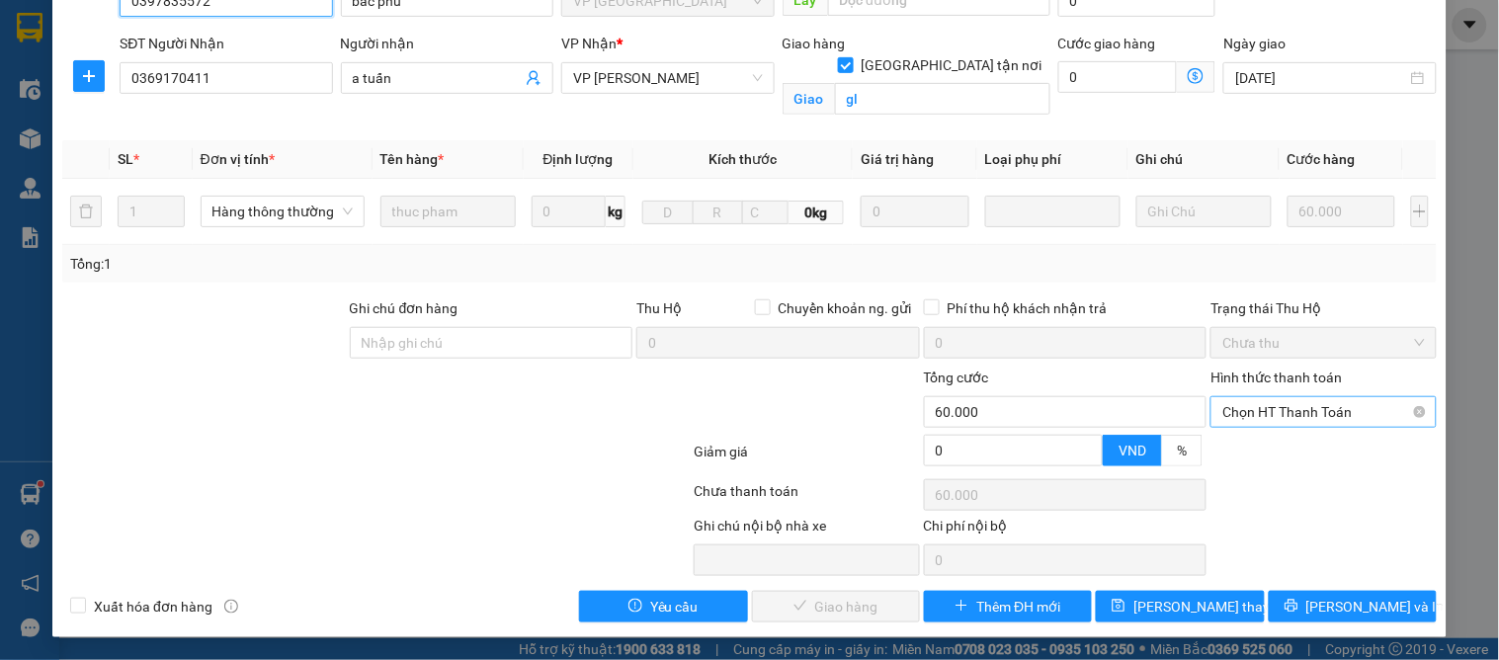
click at [1272, 412] on span "Chọn HT Thanh Toán" at bounding box center [1323, 412] width 202 height 30
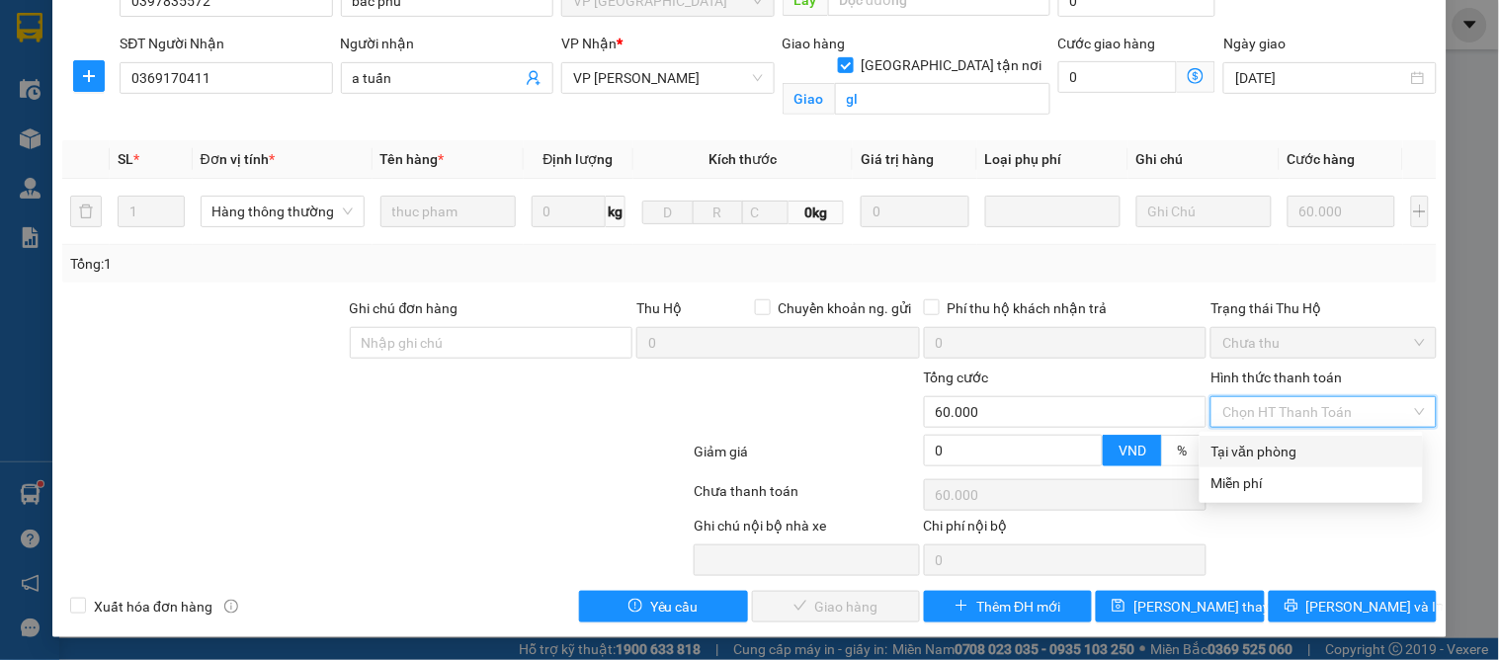
click at [1240, 456] on div "Tại văn phòng" at bounding box center [1311, 452] width 200 height 22
type input "0"
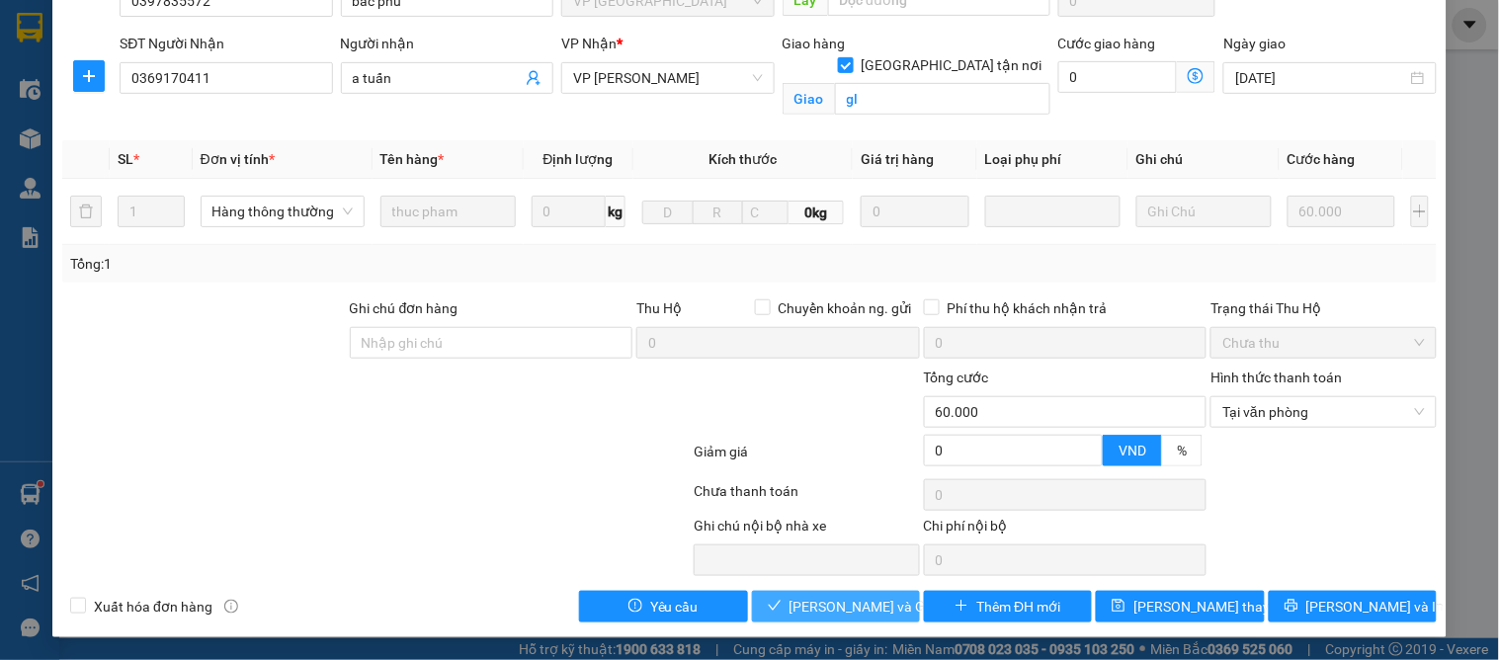
click at [856, 601] on span "[PERSON_NAME] và Giao hàng" at bounding box center [884, 607] width 190 height 22
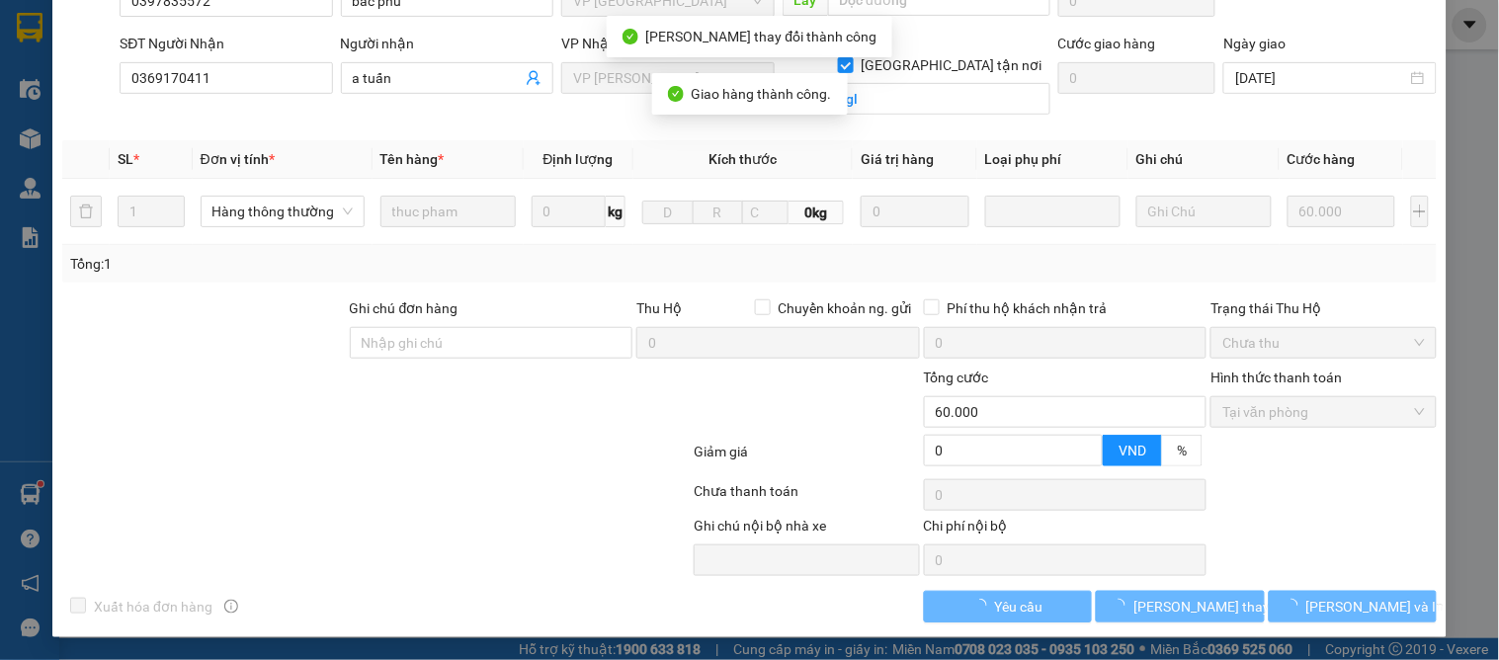
scroll to position [0, 0]
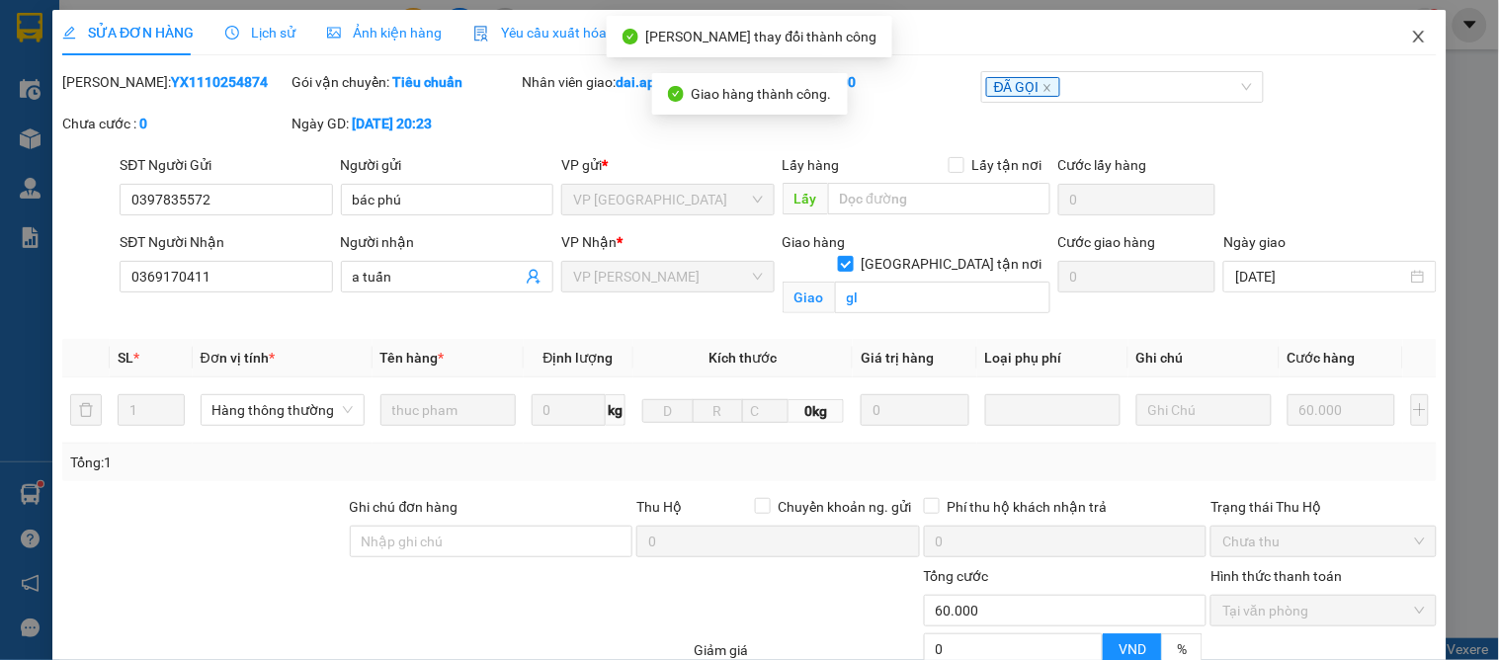
click at [1411, 41] on icon "close" at bounding box center [1419, 37] width 16 height 16
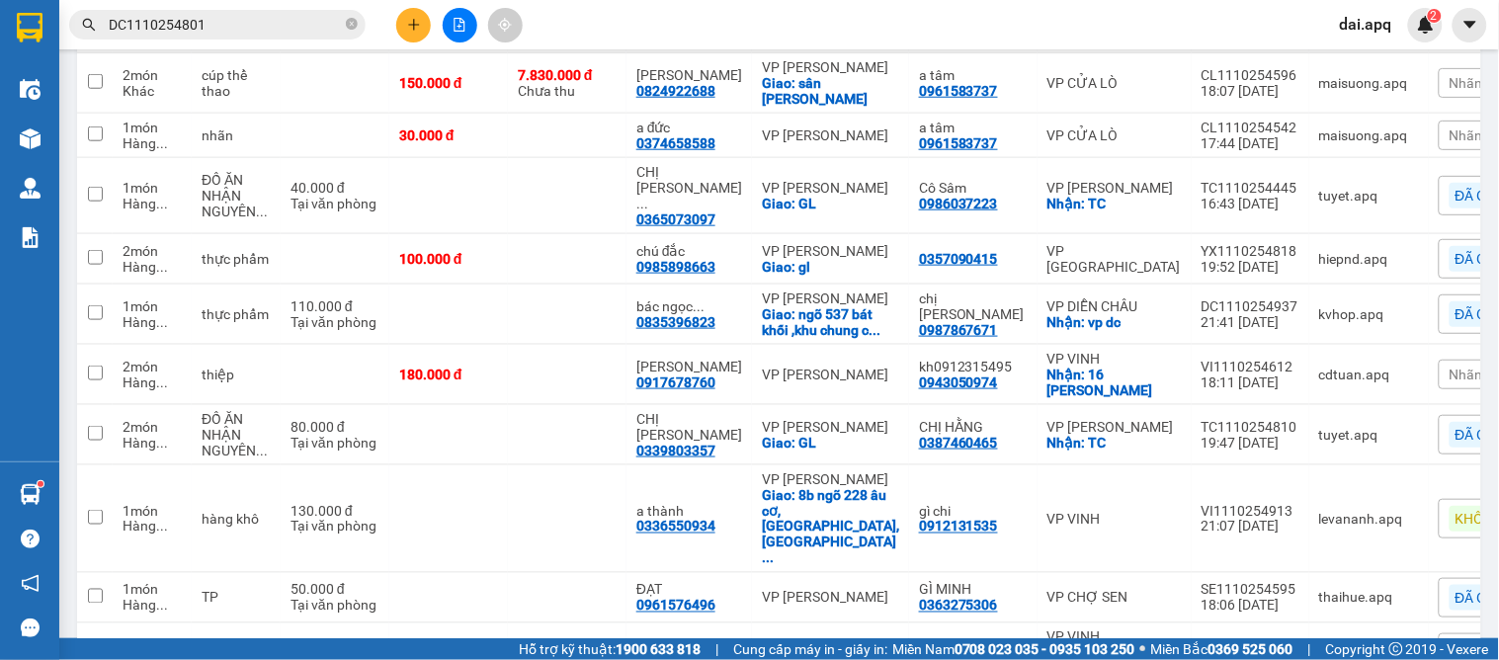
scroll to position [658, 0]
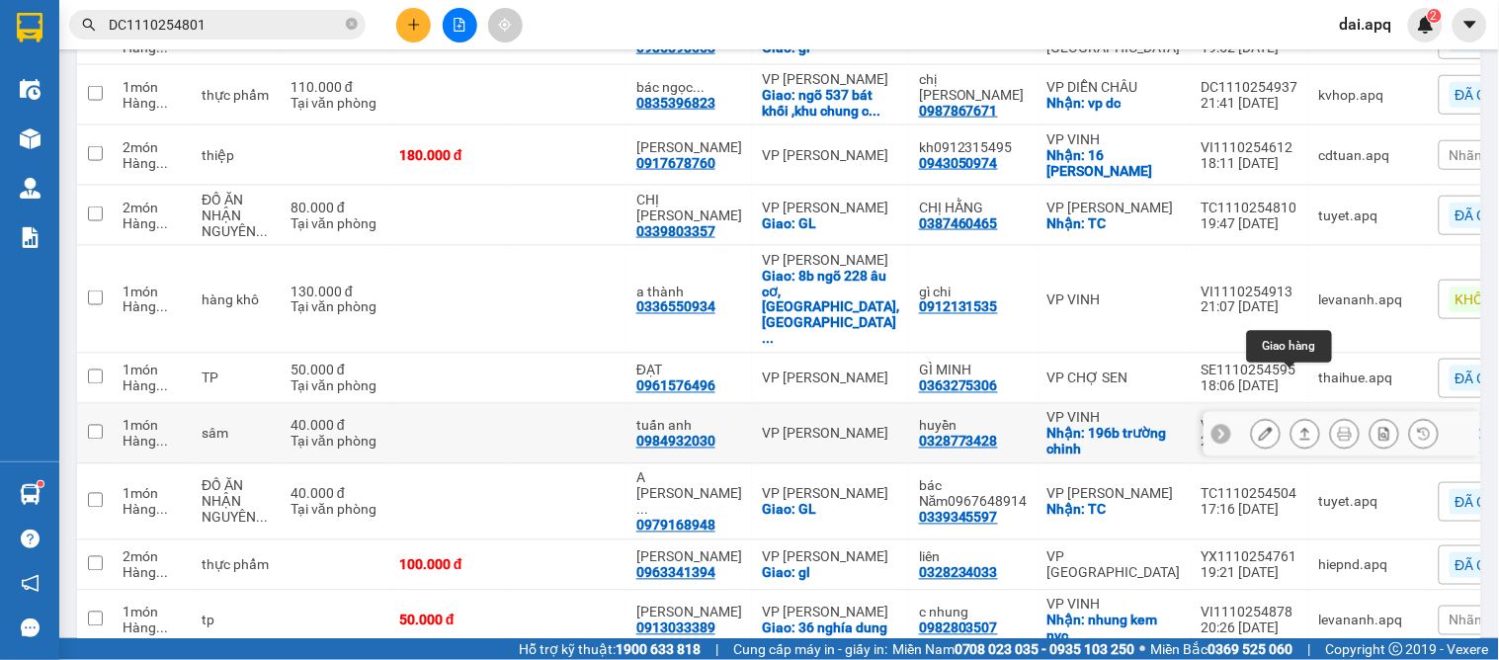
click at [1300, 428] on icon at bounding box center [1305, 434] width 11 height 12
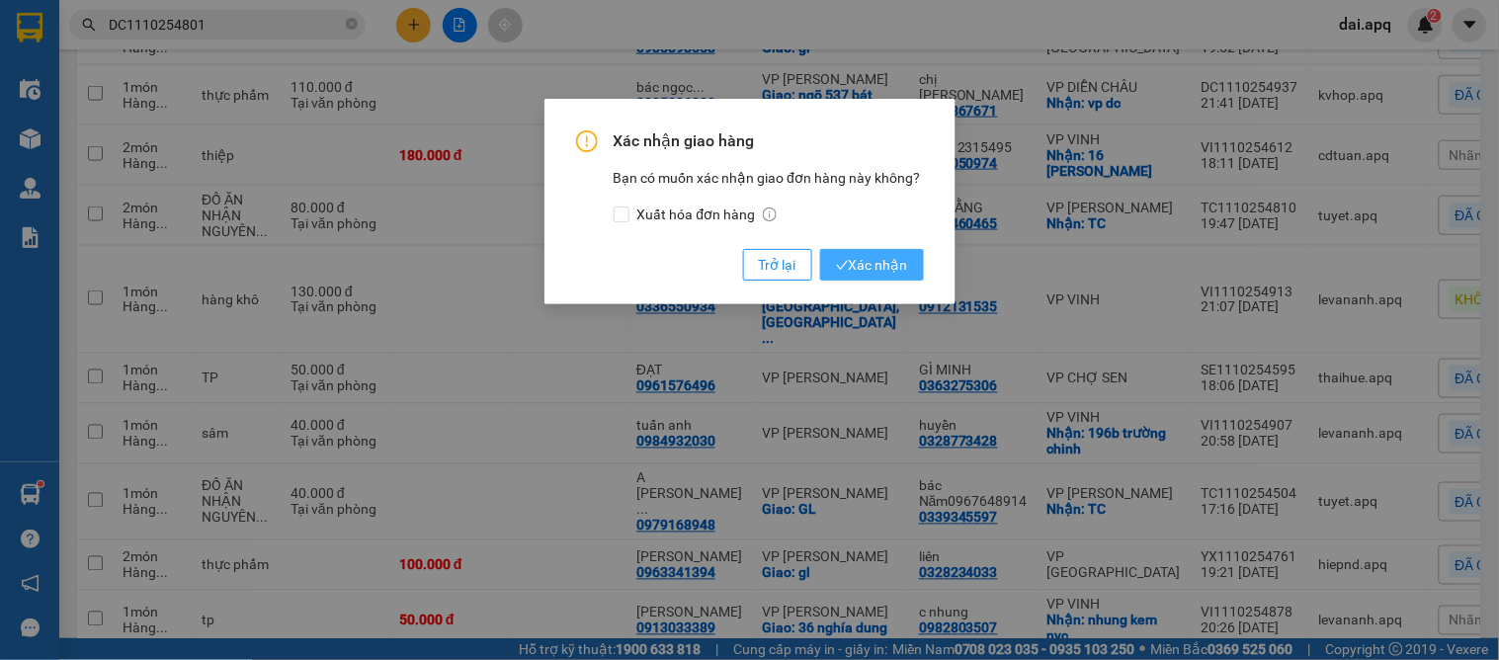
click at [877, 267] on span "Xác nhận" at bounding box center [872, 265] width 72 height 22
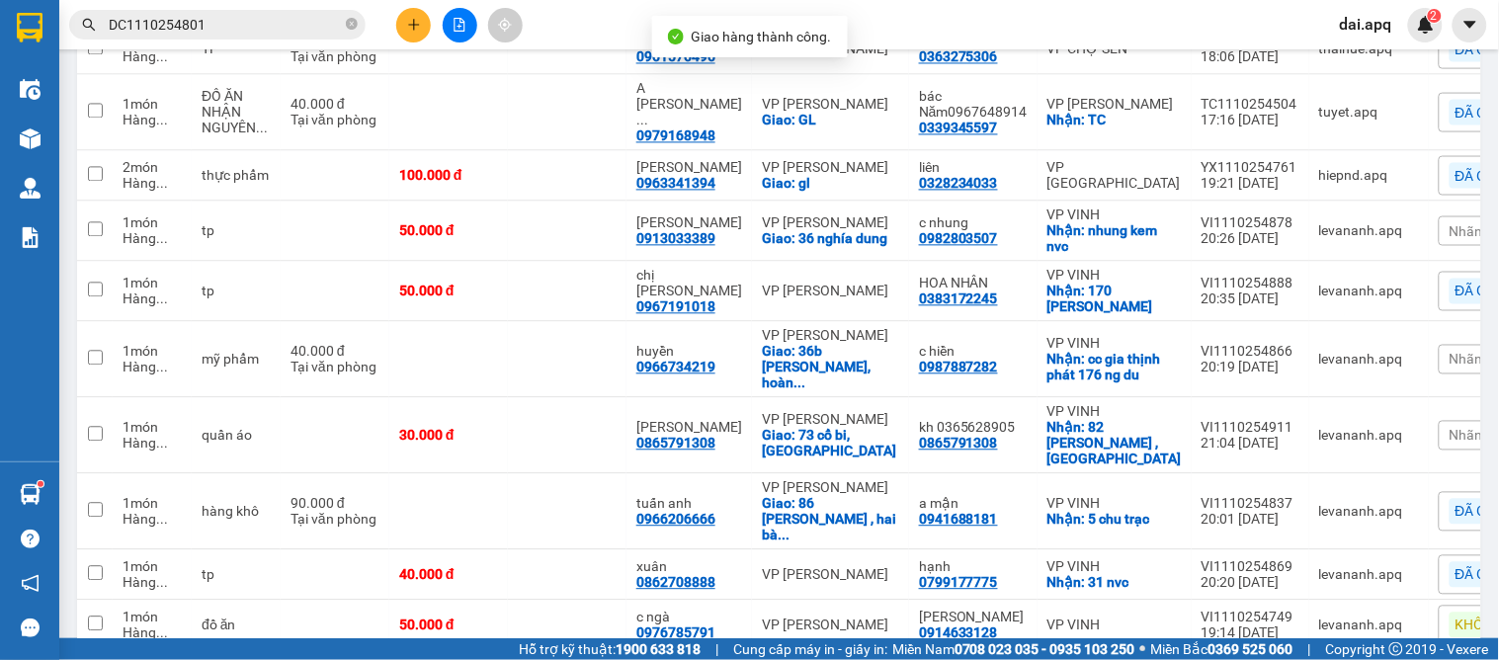
scroll to position [1190, 0]
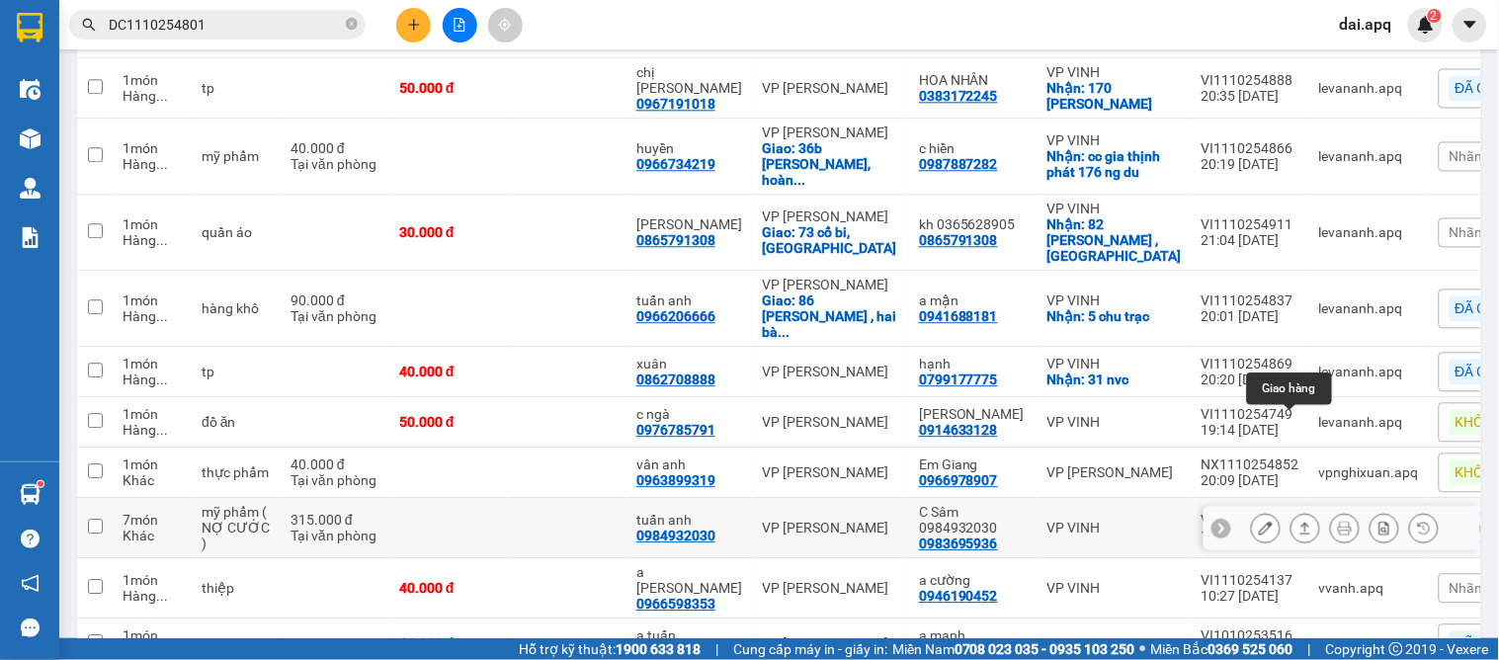
click at [1298, 521] on icon at bounding box center [1305, 528] width 14 height 14
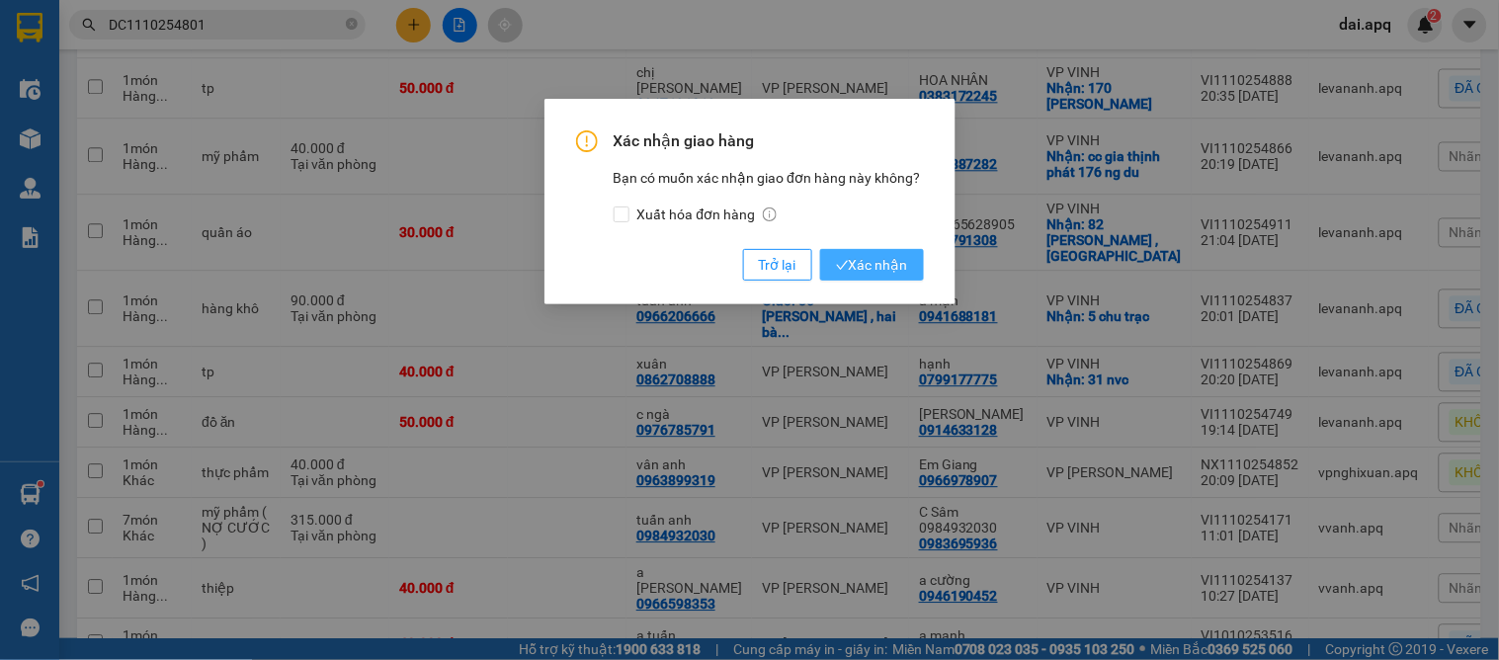
click at [843, 258] on span "Xác nhận" at bounding box center [872, 265] width 72 height 22
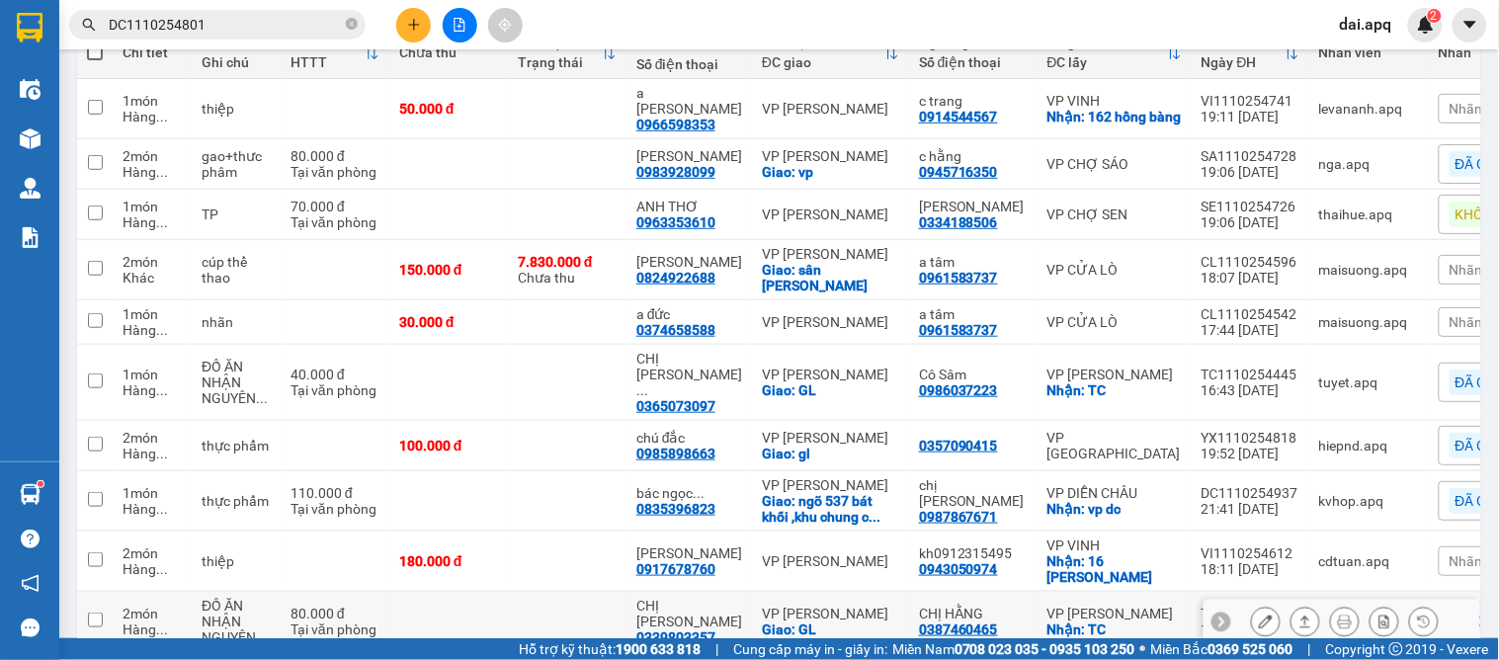
scroll to position [362, 0]
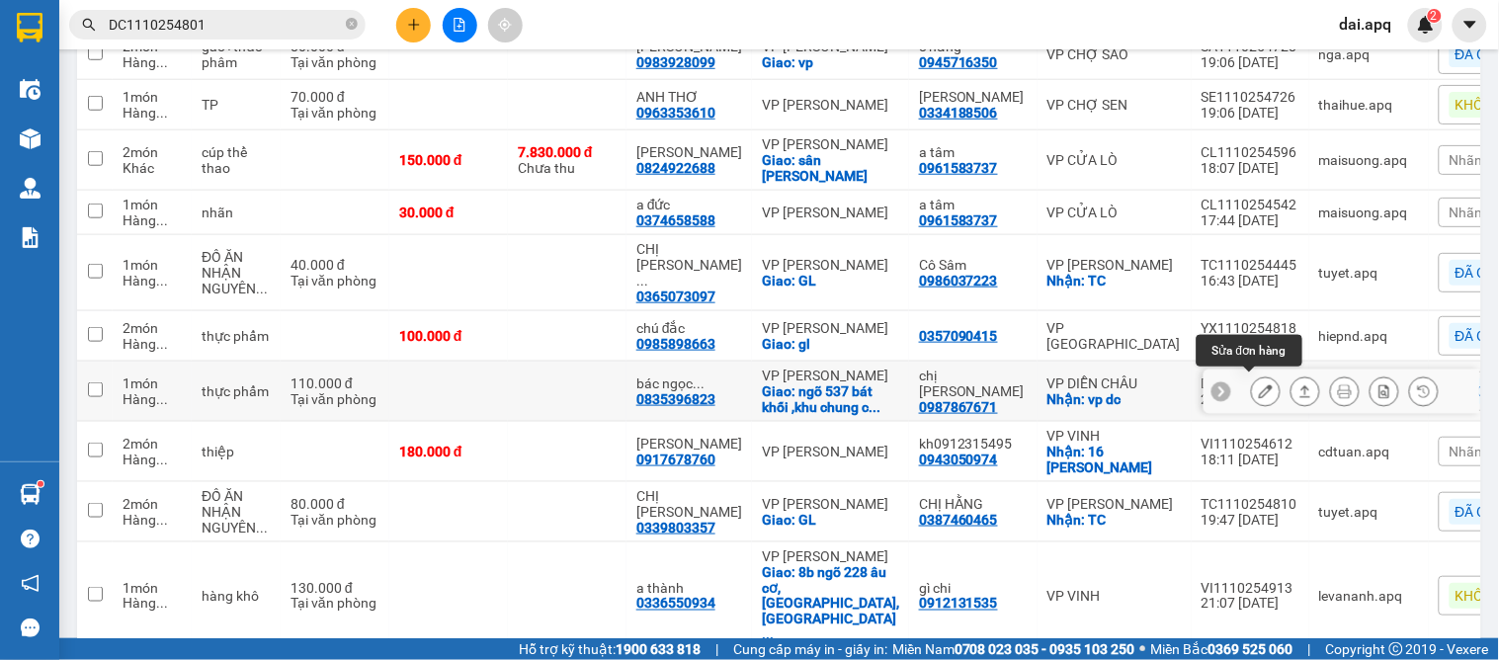
click at [1259, 390] on icon at bounding box center [1266, 391] width 14 height 14
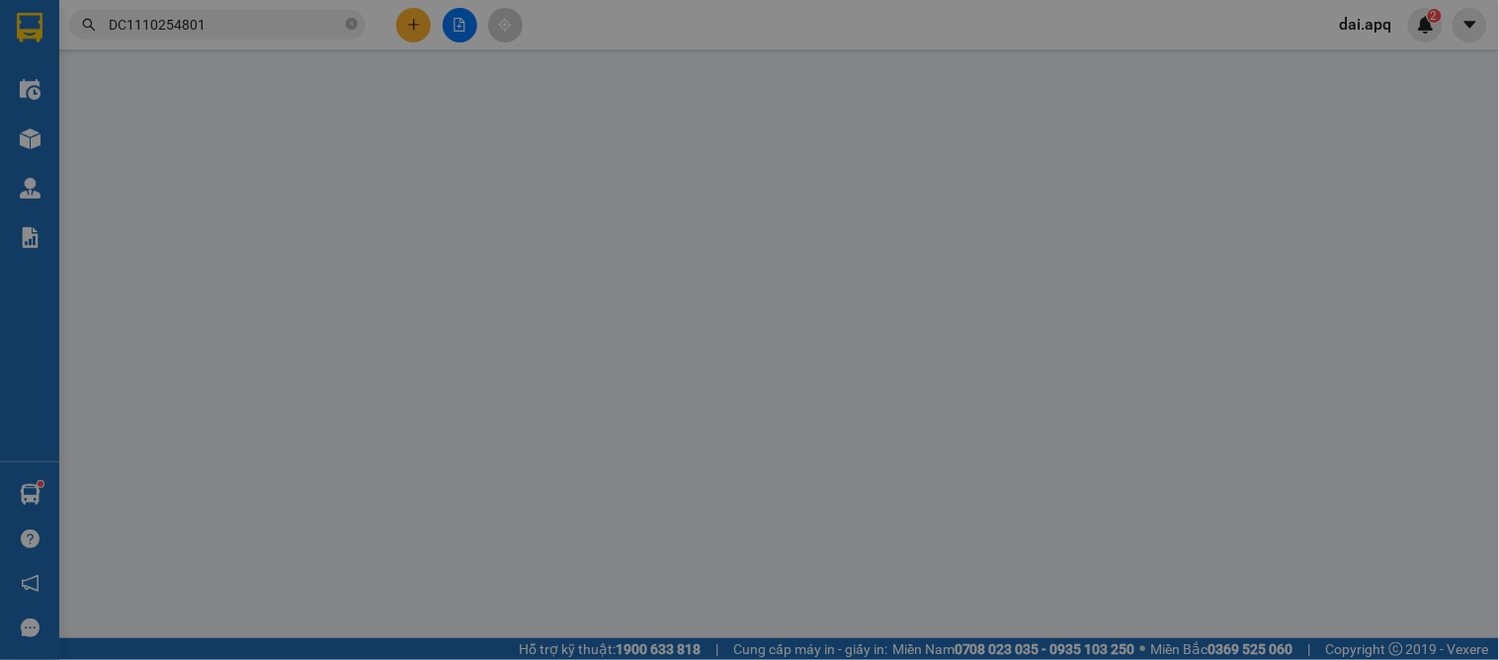
type input "0987867671"
type input "chị [PERSON_NAME]"
checkbox input "true"
type input "vp dc"
type input "0835396823"
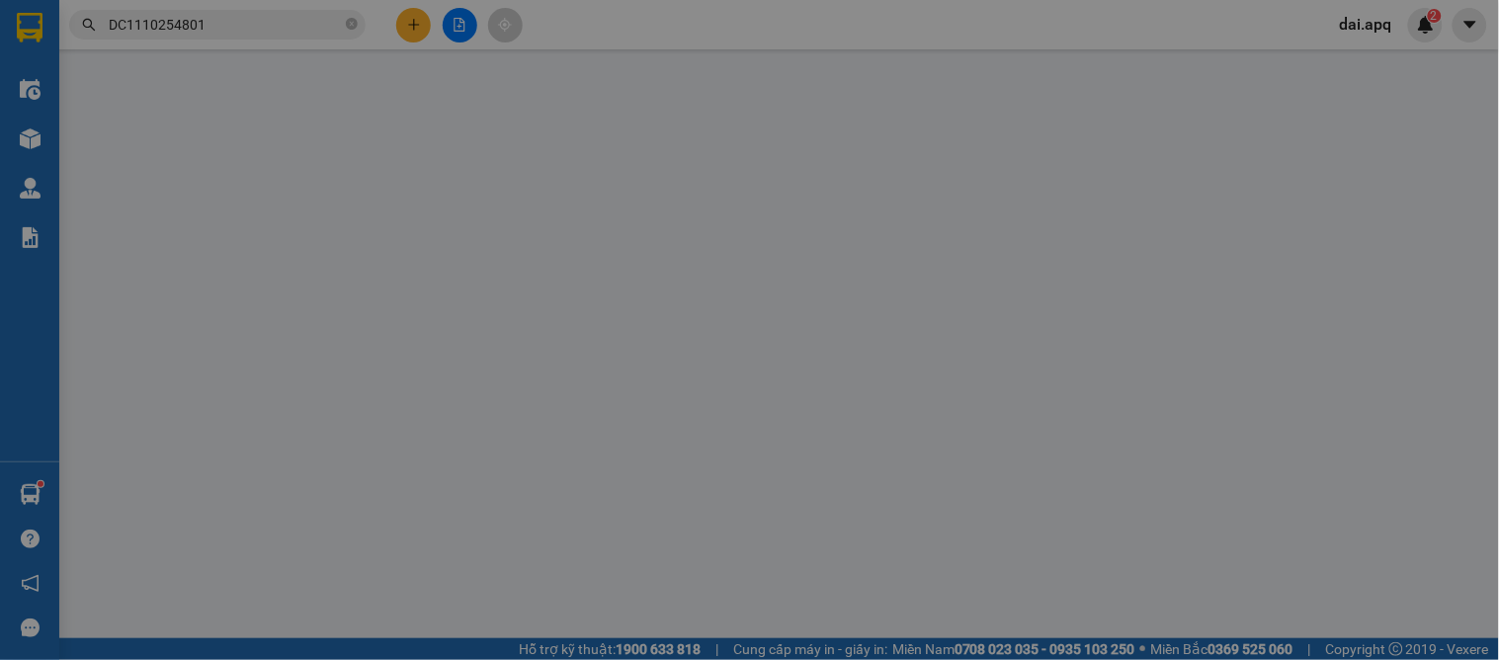
type input "bác ngọc /0904001333"
checkbox input "true"
type input "ngõ 537 bát khối ,khu chung cư quân đội quận long biên , hà nội"
type input "0"
type input "110.000"
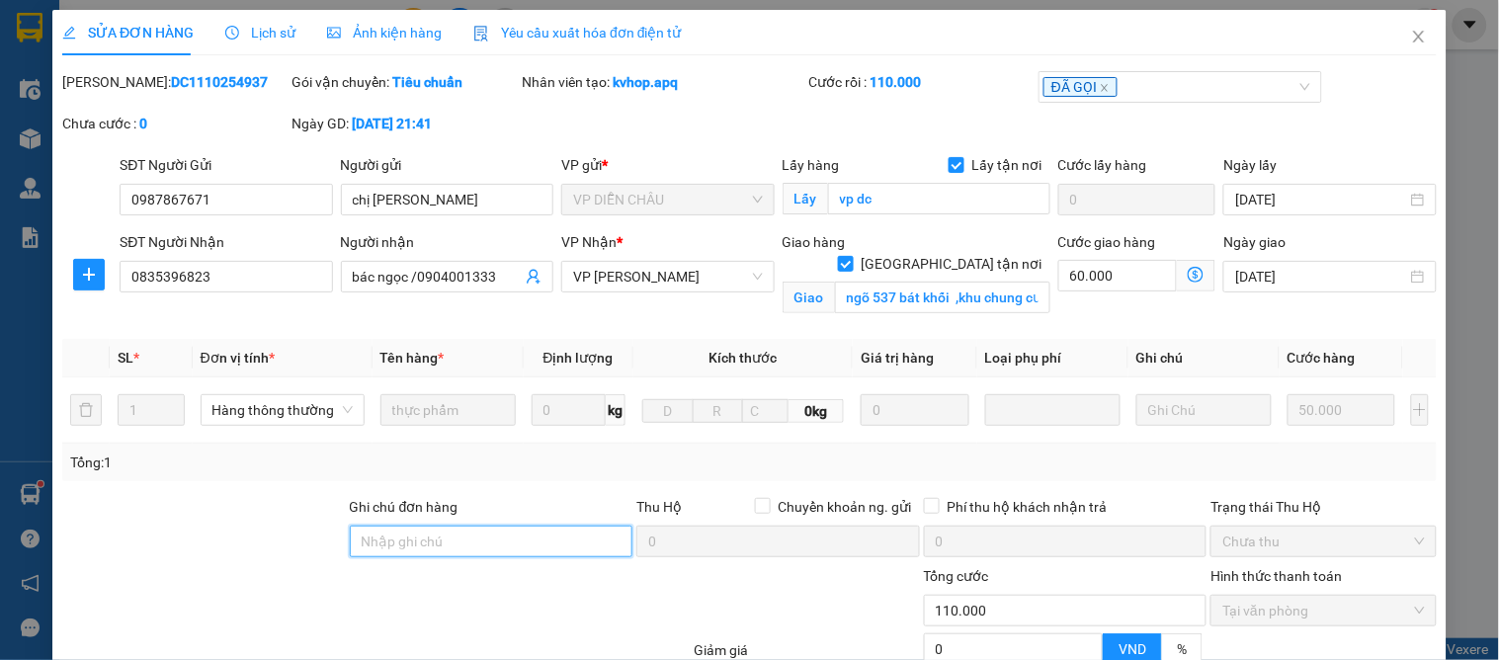
click at [454, 555] on input "Ghi chú đơn hàng" at bounding box center [492, 542] width 284 height 32
type input "cần có giá và dây nịt"
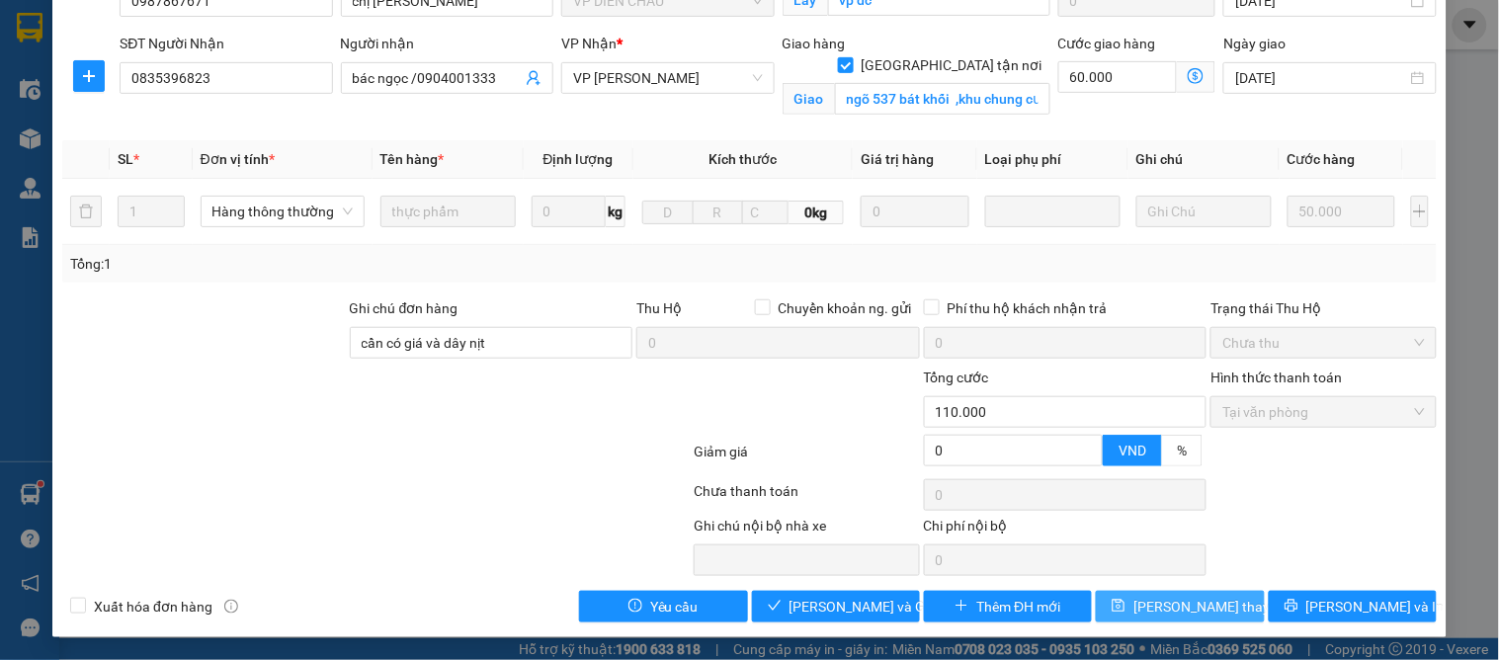
click at [1172, 601] on span "[PERSON_NAME] thay đổi" at bounding box center [1212, 607] width 158 height 22
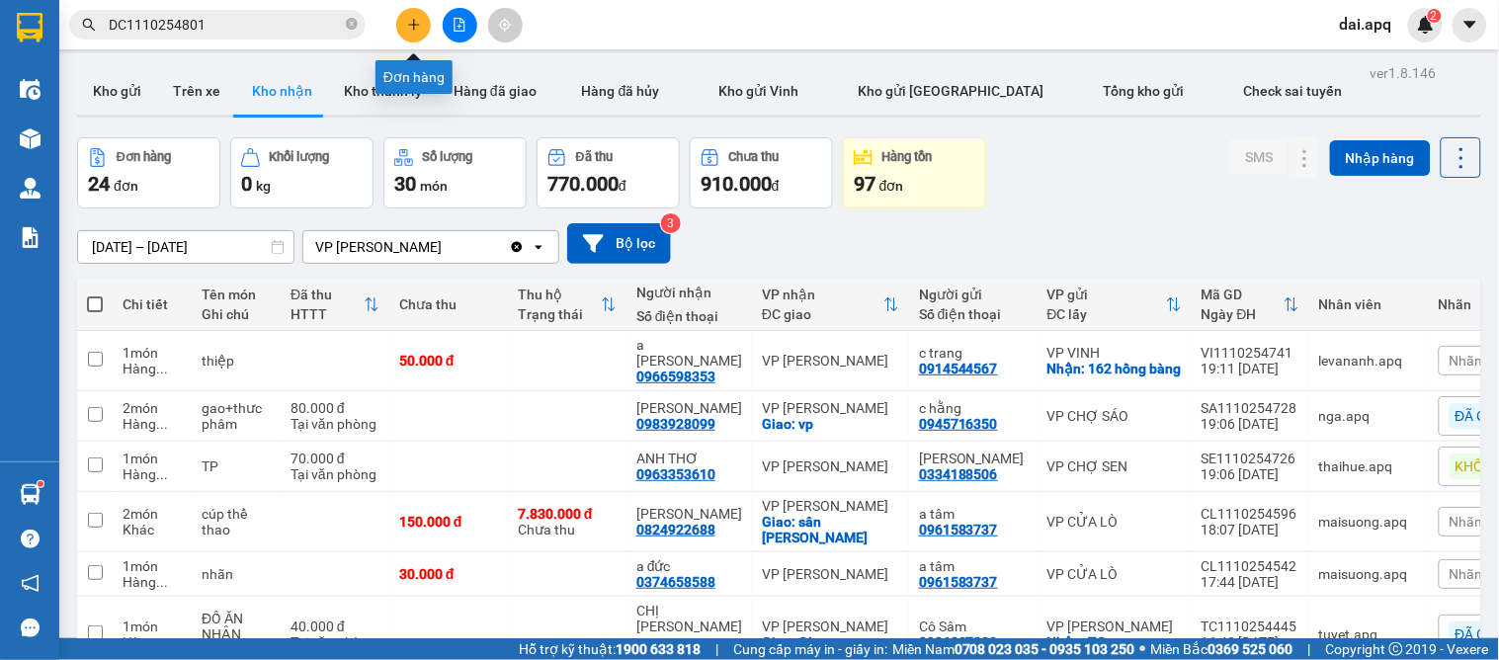
click at [412, 37] on button at bounding box center [413, 25] width 35 height 35
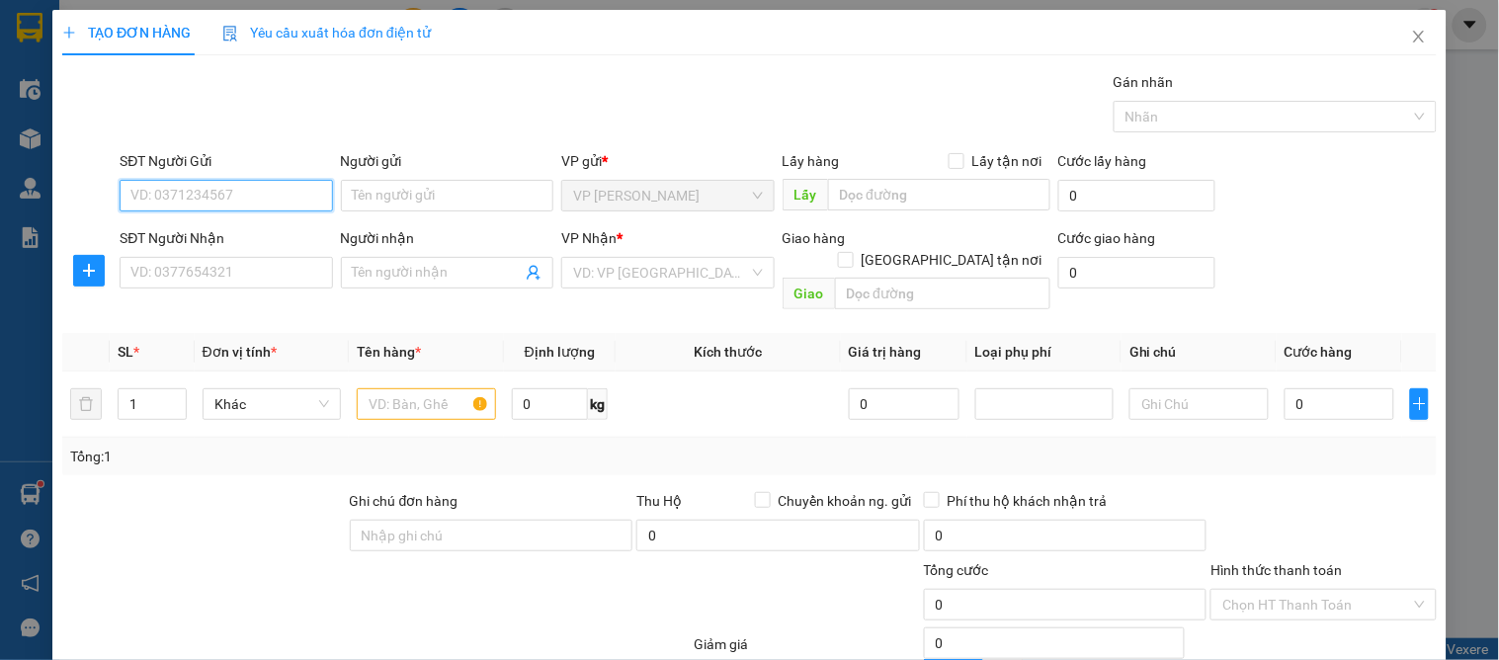
click at [173, 198] on input "SĐT Người Gửi" at bounding box center [226, 196] width 212 height 32
click at [228, 202] on input "3458" at bounding box center [226, 196] width 212 height 32
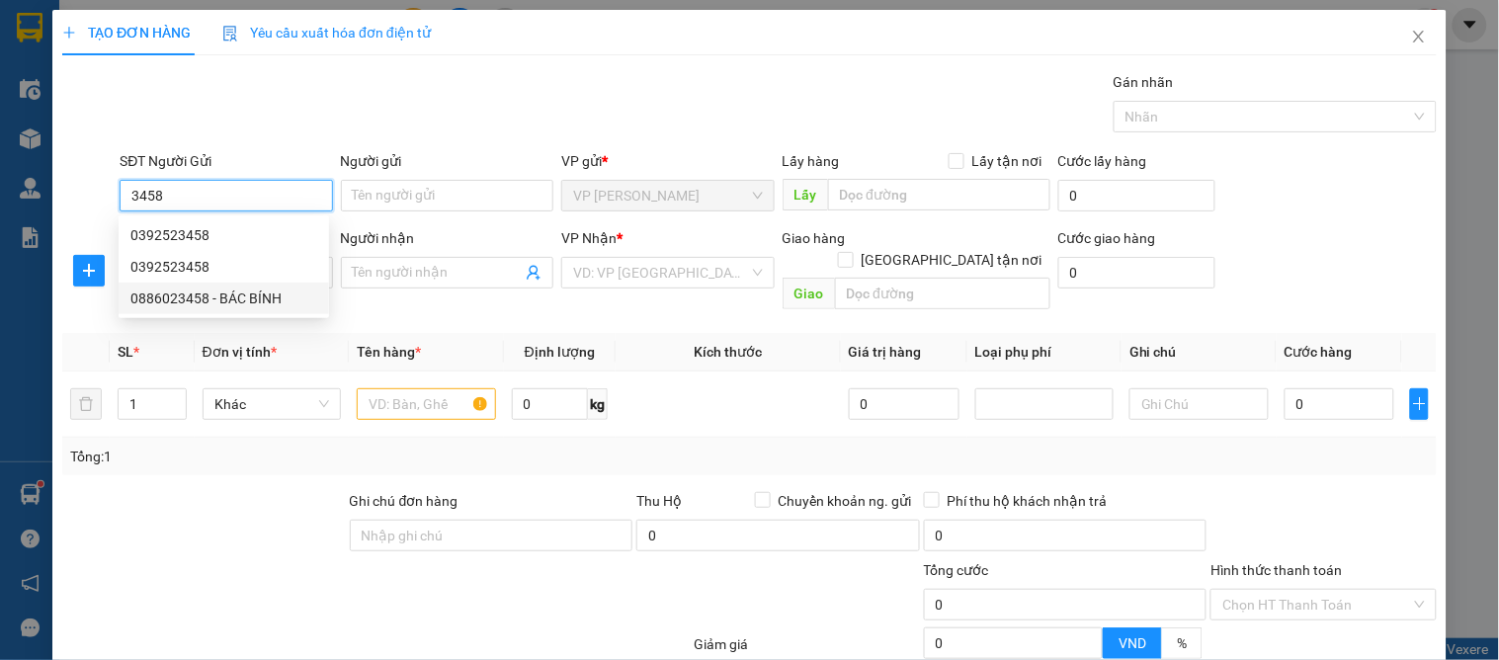
click at [278, 291] on div "0886023458 - BÁC BÍNH" at bounding box center [223, 298] width 187 height 22
type input "0886023458"
type input "BÁC BÍNH"
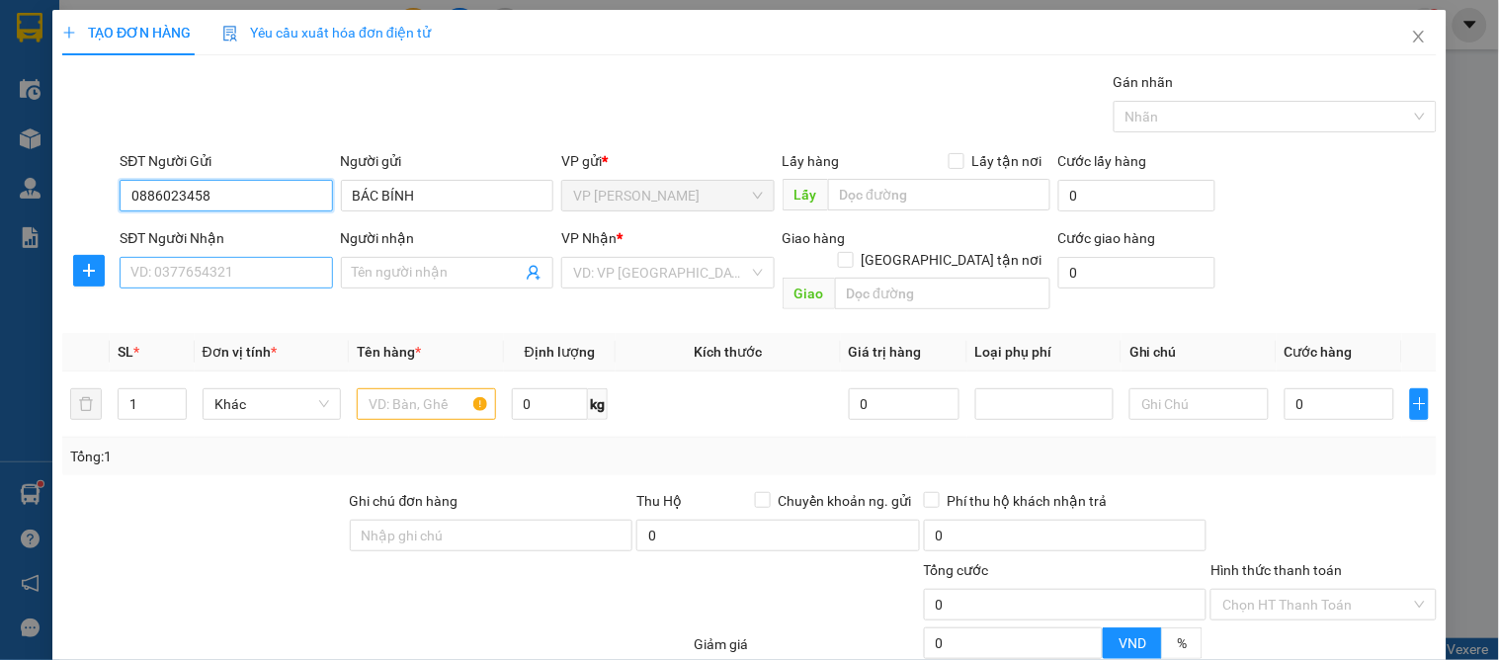
type input "0886023458"
click at [283, 279] on input "SĐT Người Nhận" at bounding box center [226, 273] width 212 height 32
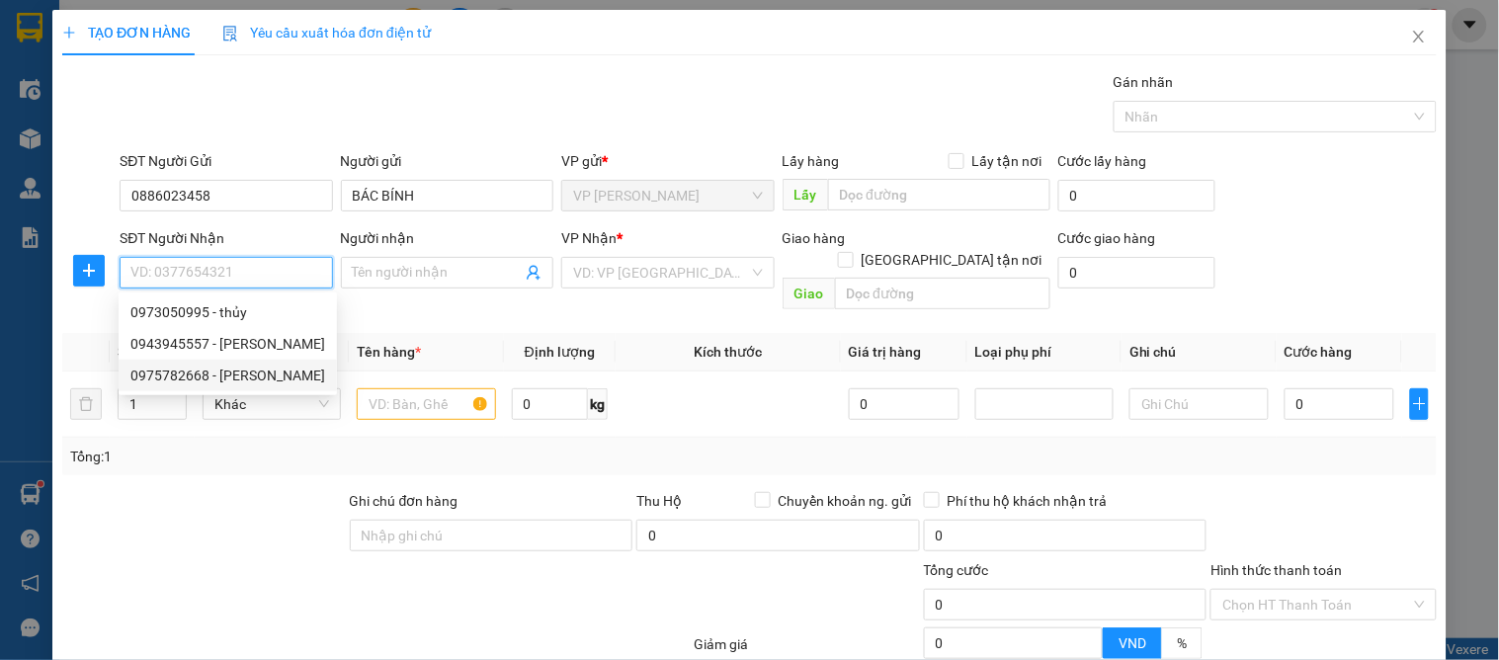
click at [245, 369] on div "0975782668 - c thảo" at bounding box center [227, 376] width 195 height 22
type input "0975782668"
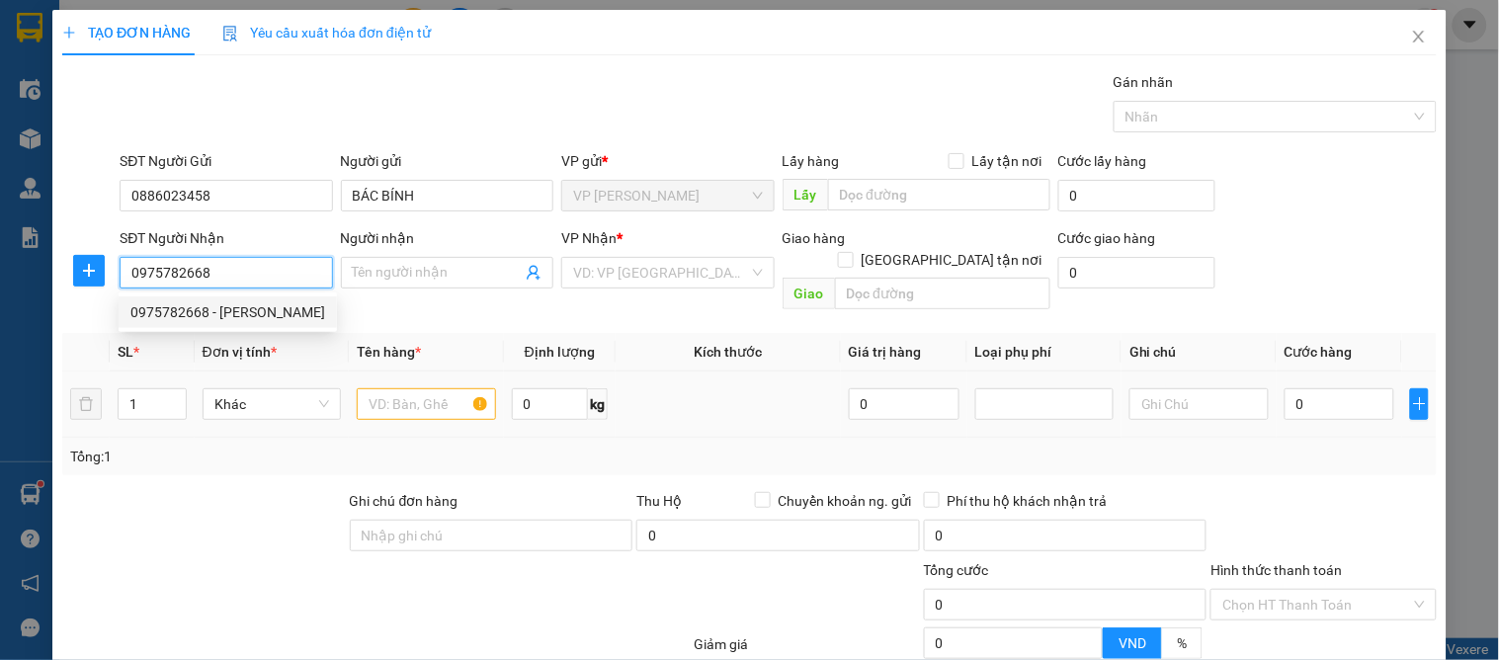
type input "c thảo"
checkbox input "true"
type input "96 minh khai"
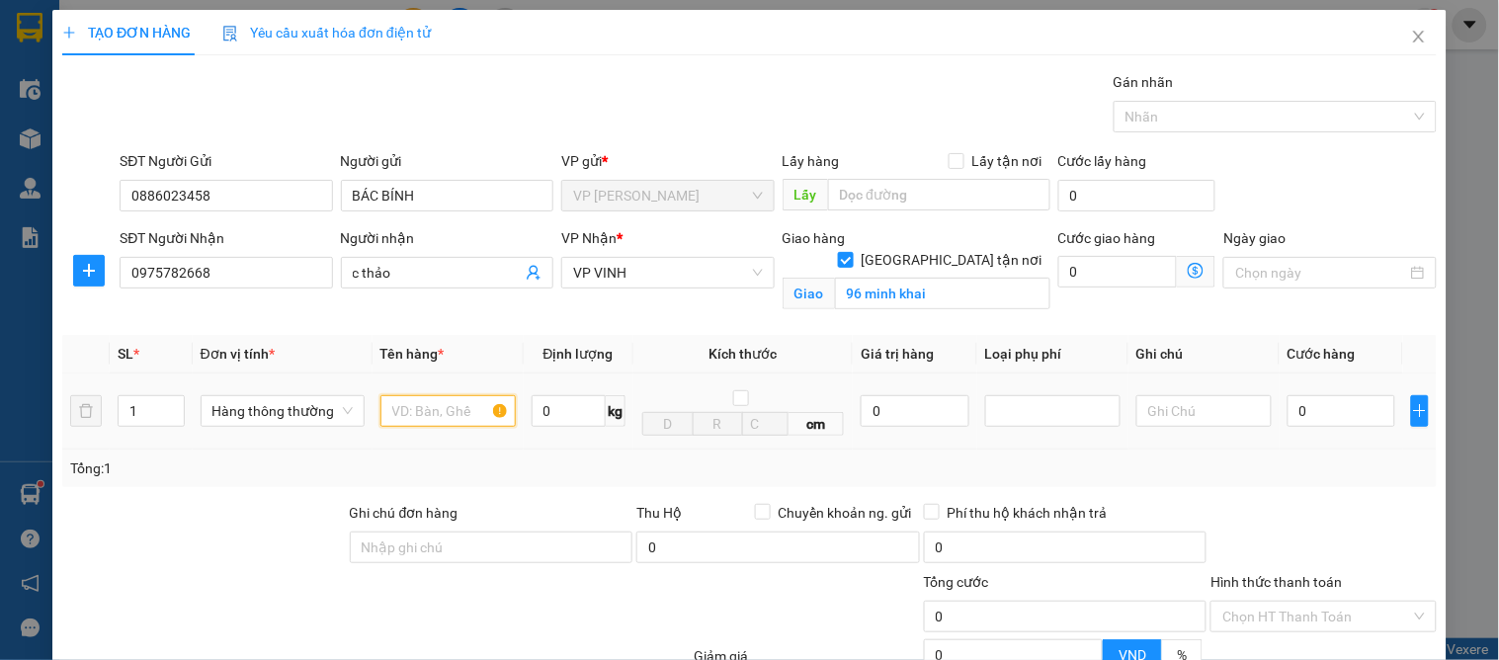
click at [415, 416] on input "text" at bounding box center [447, 411] width 135 height 32
type input "d"
type input "điện thoại"
click at [910, 420] on input "0" at bounding box center [915, 411] width 108 height 32
type input "60.000.000"
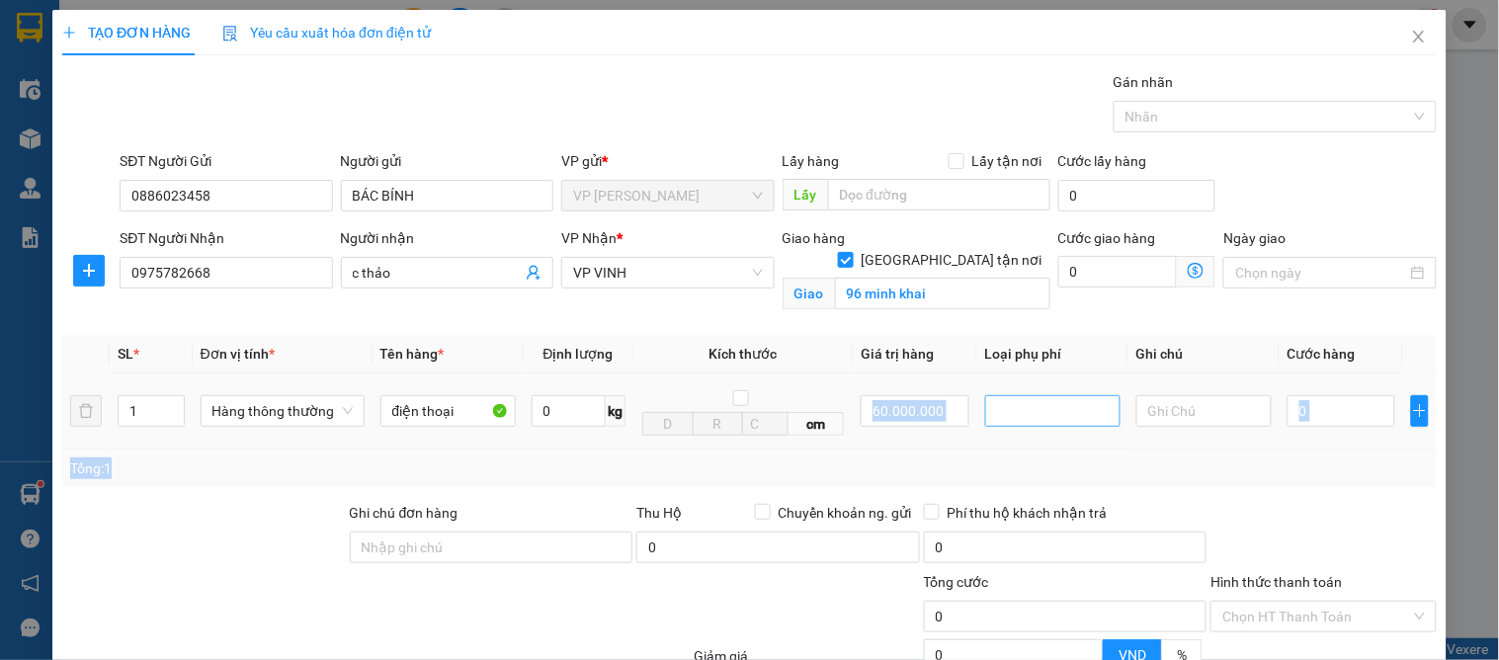
drag, startPoint x: 939, startPoint y: 451, endPoint x: 1019, endPoint y: 396, distance: 97.3
click at [940, 452] on div "SL * Đơn vị tính * Tên hàng * Định lượng Kích thước Giá trị hàng Loại phụ phí G…" at bounding box center [749, 411] width 1374 height 152
click at [1022, 391] on div at bounding box center [1052, 411] width 135 height 40
click at [1037, 427] on div at bounding box center [1052, 411] width 135 height 40
click at [1032, 412] on div at bounding box center [1052, 411] width 125 height 24
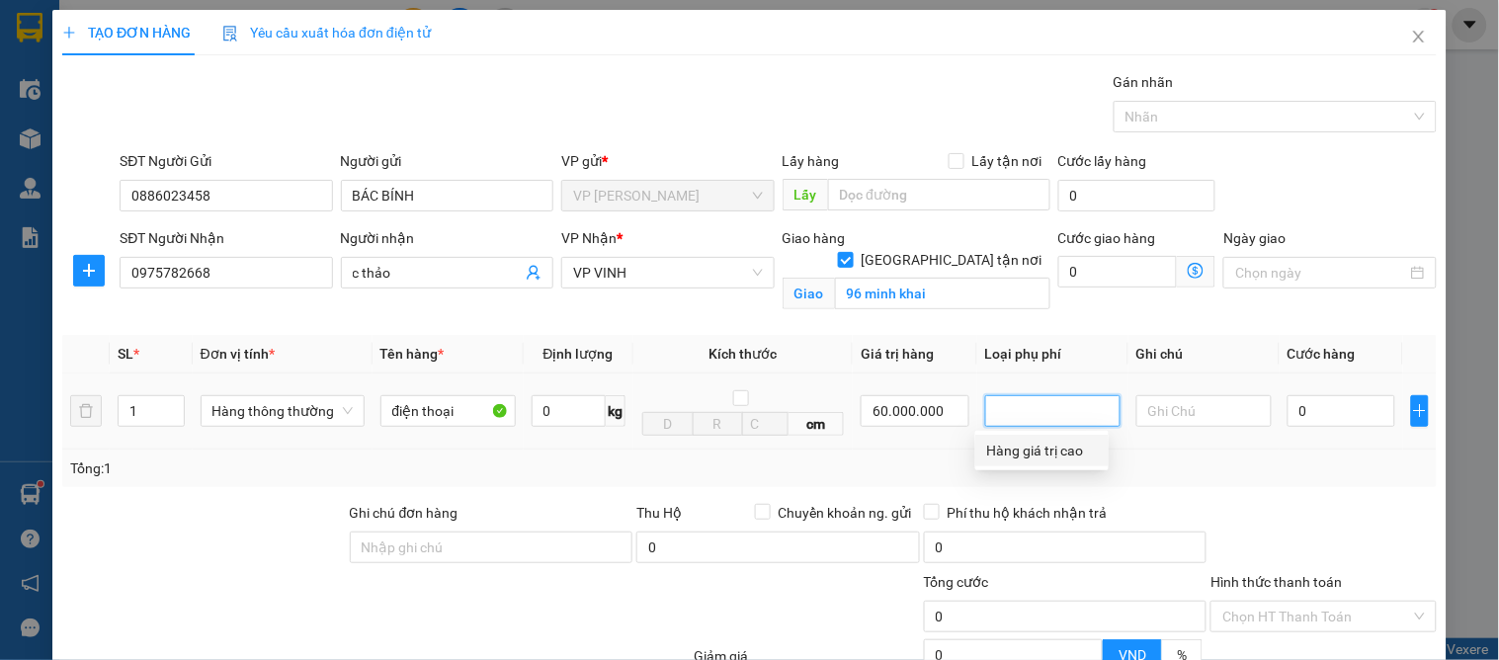
click at [1026, 455] on div "Hàng giá trị cao" at bounding box center [1042, 451] width 110 height 22
type input "300.000"
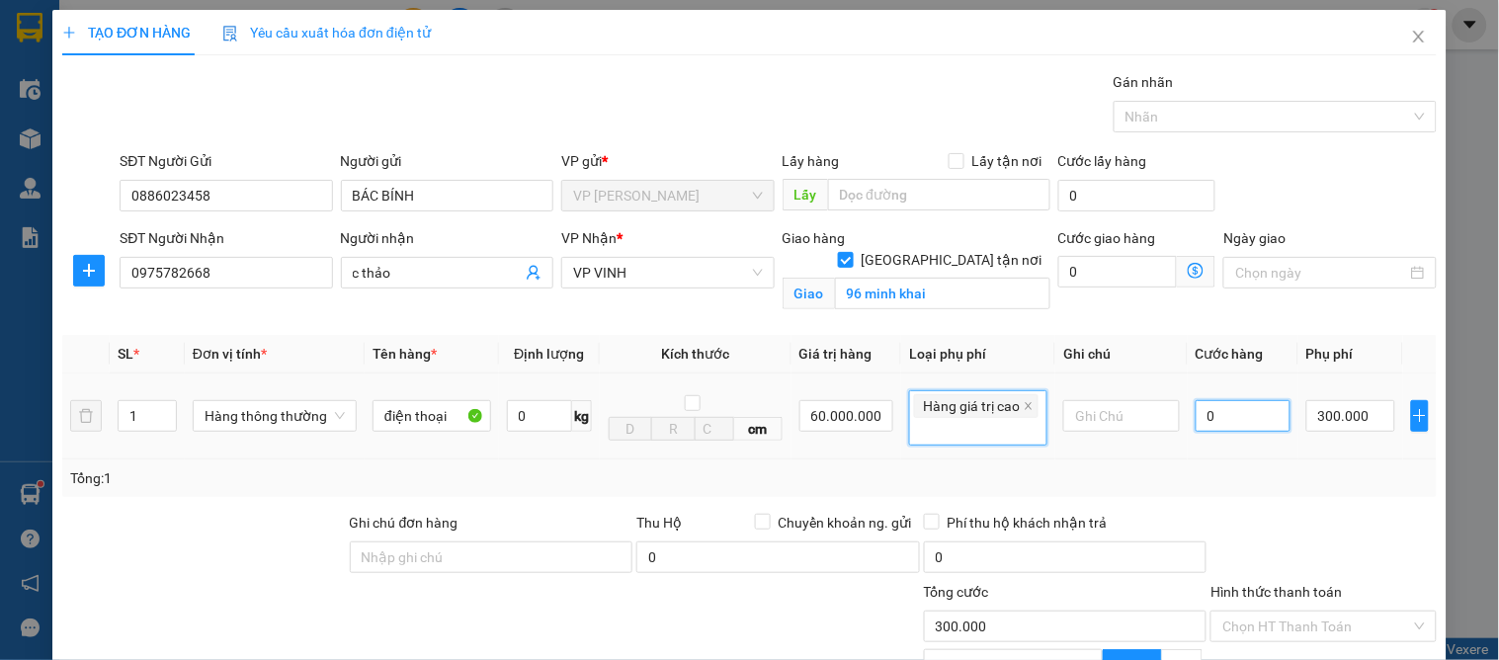
click at [1202, 405] on input "0" at bounding box center [1242, 416] width 95 height 32
type input "5"
type input "300.005"
type input "50"
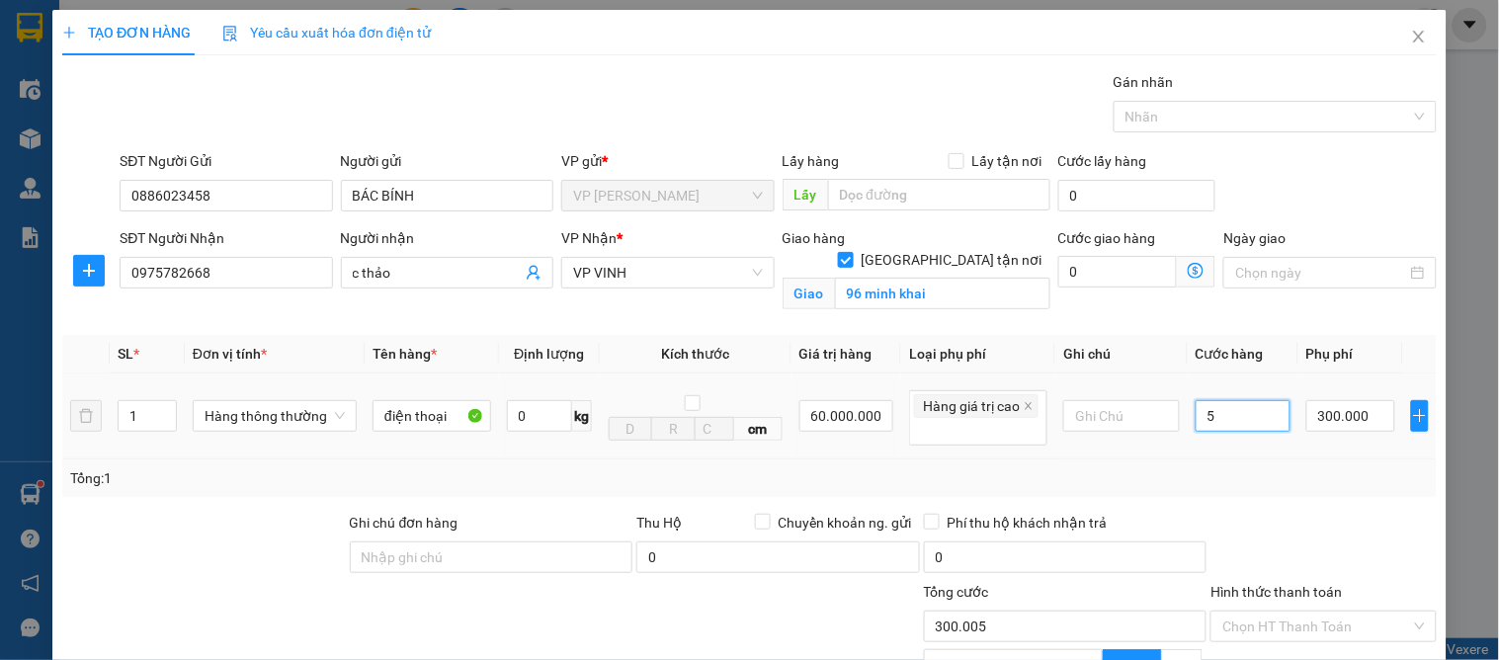
type input "300.050"
type input "50.000"
type input "350.000"
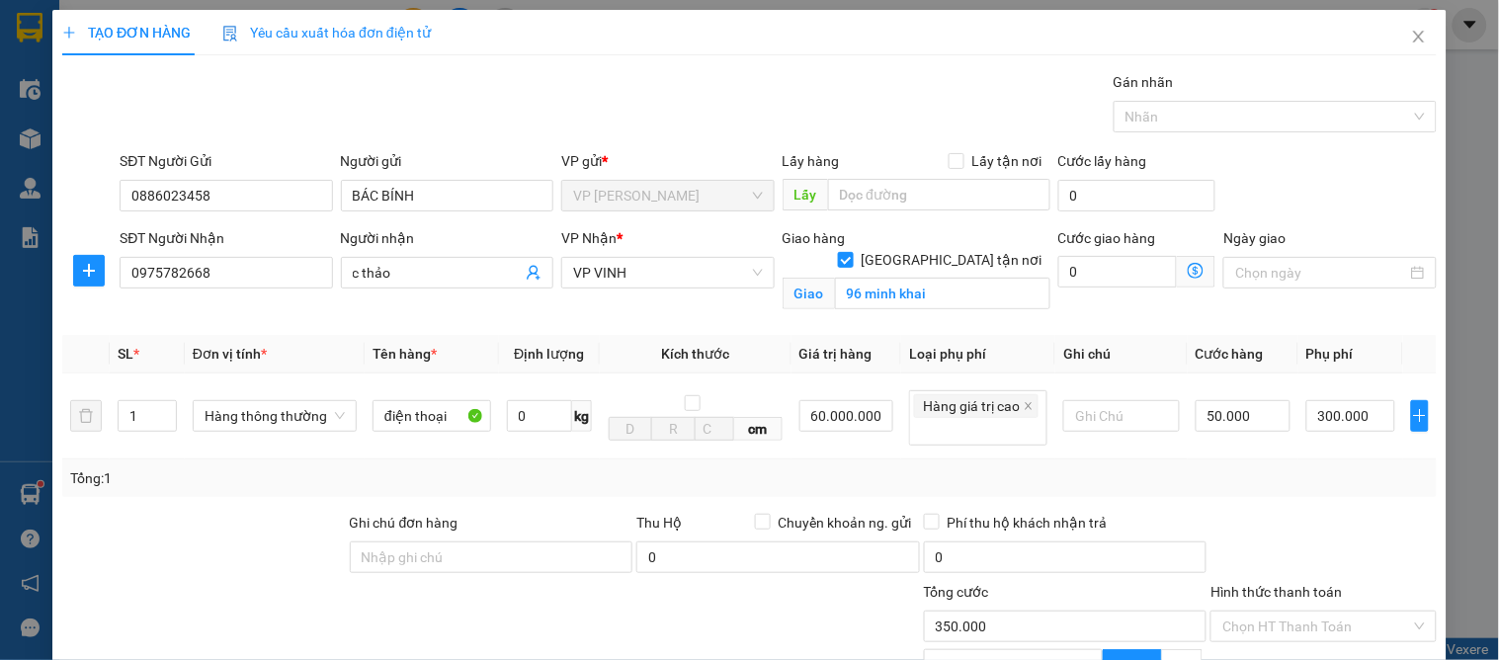
click at [1208, 531] on div at bounding box center [1322, 546] width 229 height 69
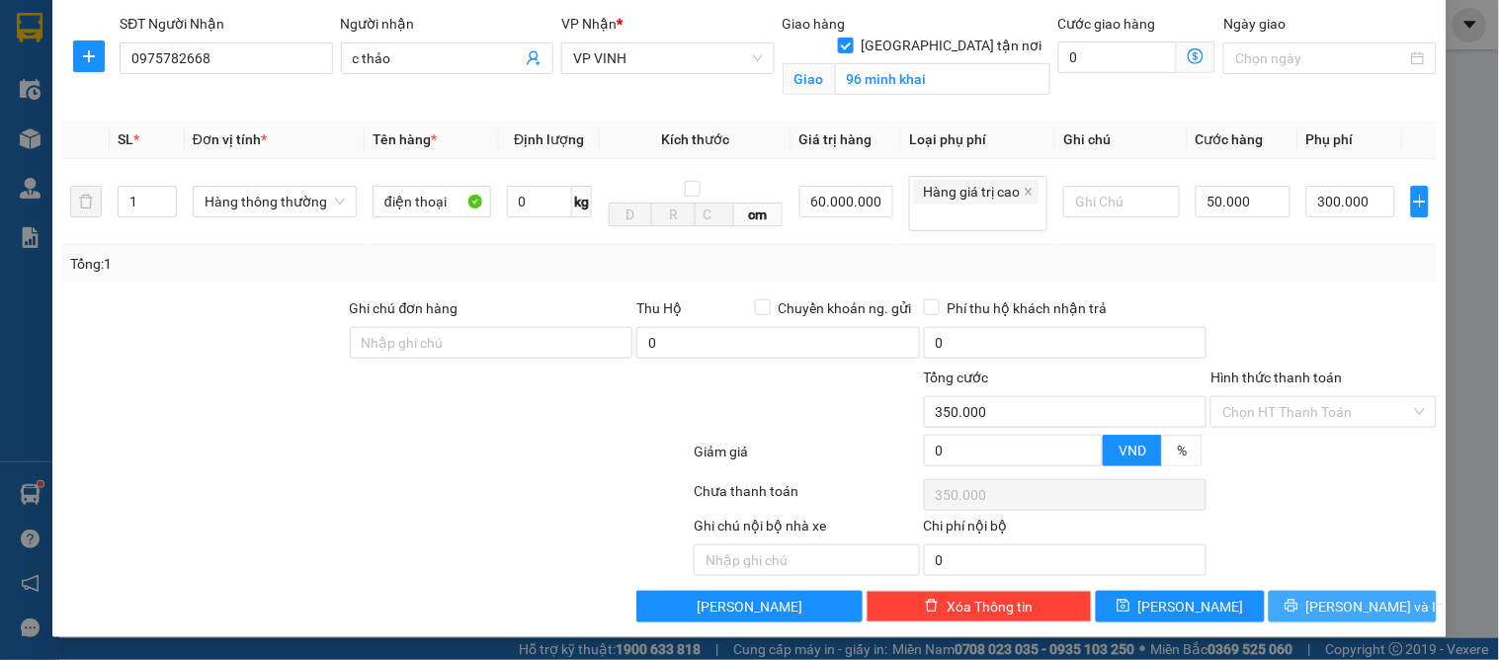
click at [1365, 607] on span "[PERSON_NAME] và In" at bounding box center [1375, 607] width 138 height 22
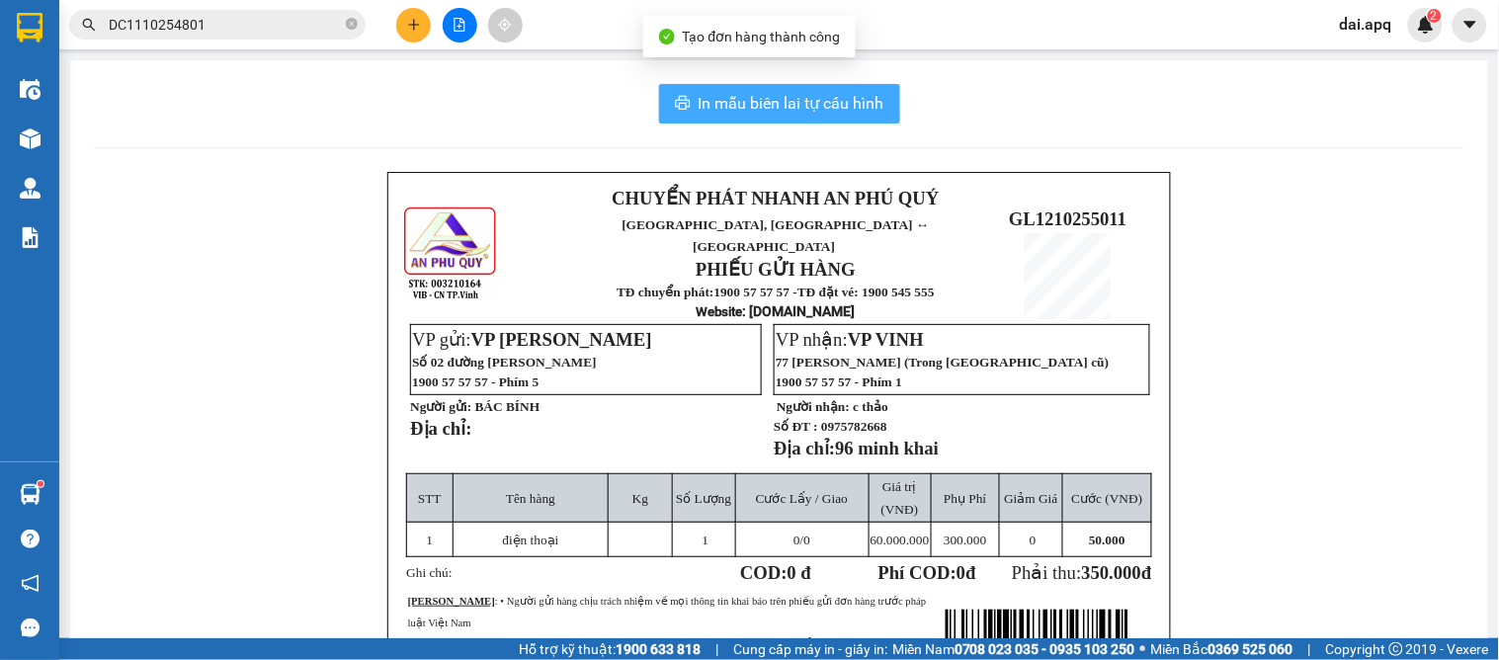
click at [734, 110] on span "In mẫu biên lai tự cấu hình" at bounding box center [791, 103] width 186 height 25
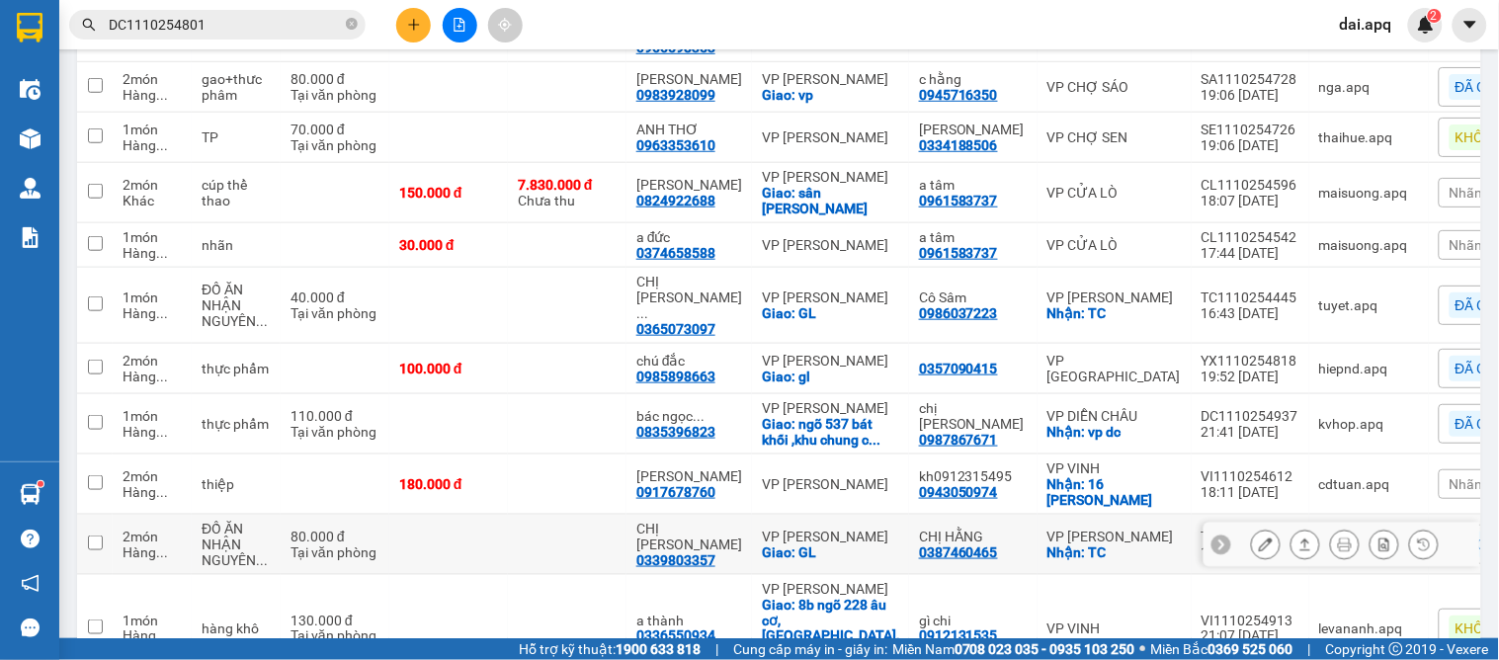
scroll to position [439, 0]
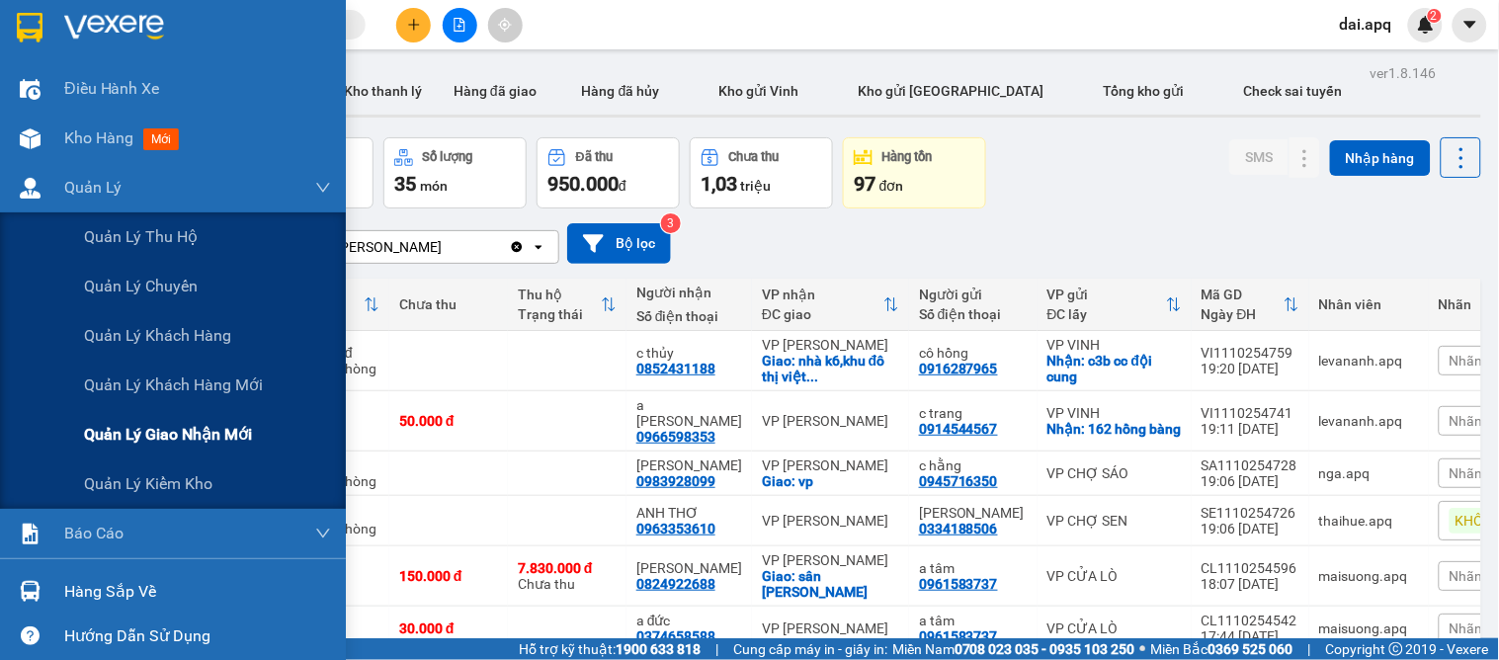
drag, startPoint x: 191, startPoint y: 377, endPoint x: 267, endPoint y: 446, distance: 102.1
click at [258, 426] on div "Quản lý thu hộ Quản lý chuyến Quản lý khách hàng Quản lý khách hàng mới Quản lý…" at bounding box center [173, 360] width 346 height 296
click at [259, 443] on div "Quản lý giao nhận mới" at bounding box center [207, 434] width 247 height 49
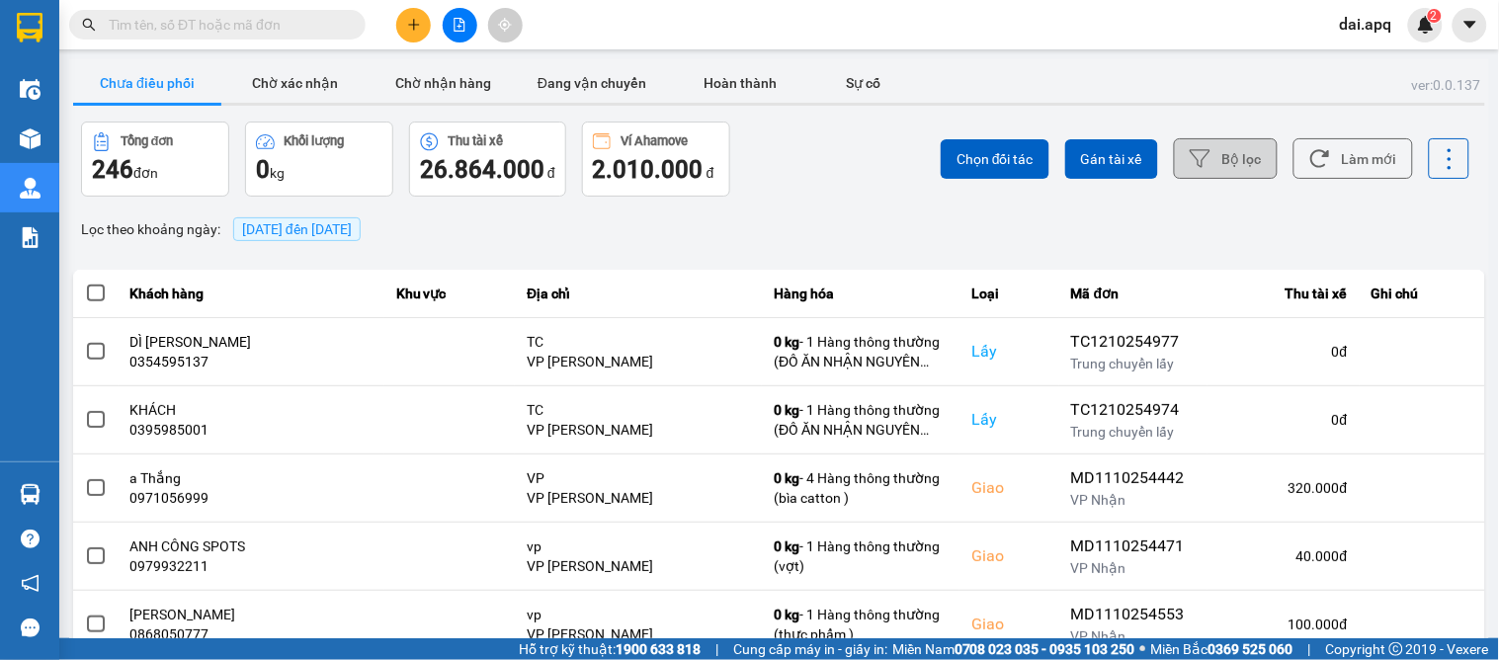
click at [1174, 166] on button "Bộ lọc" at bounding box center [1226, 158] width 104 height 41
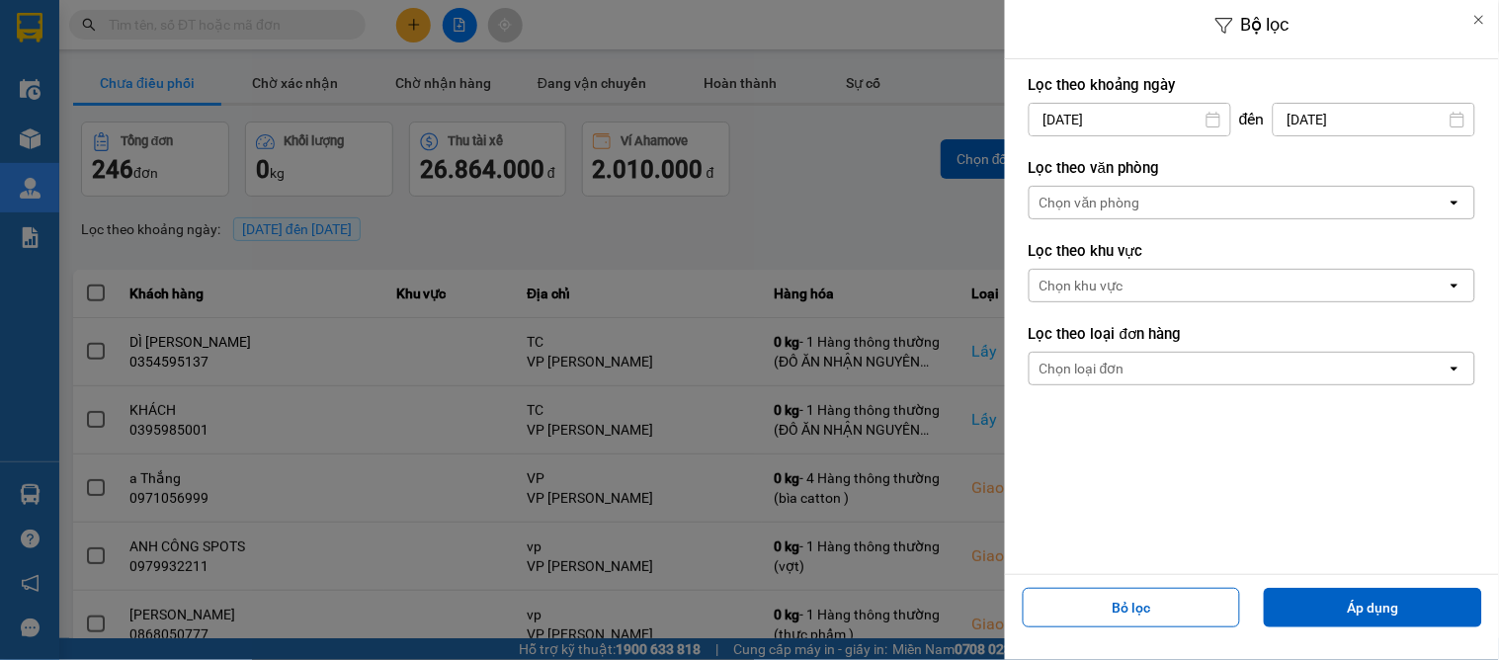
click at [1078, 195] on div "Chọn văn phòng" at bounding box center [1089, 203] width 101 height 20
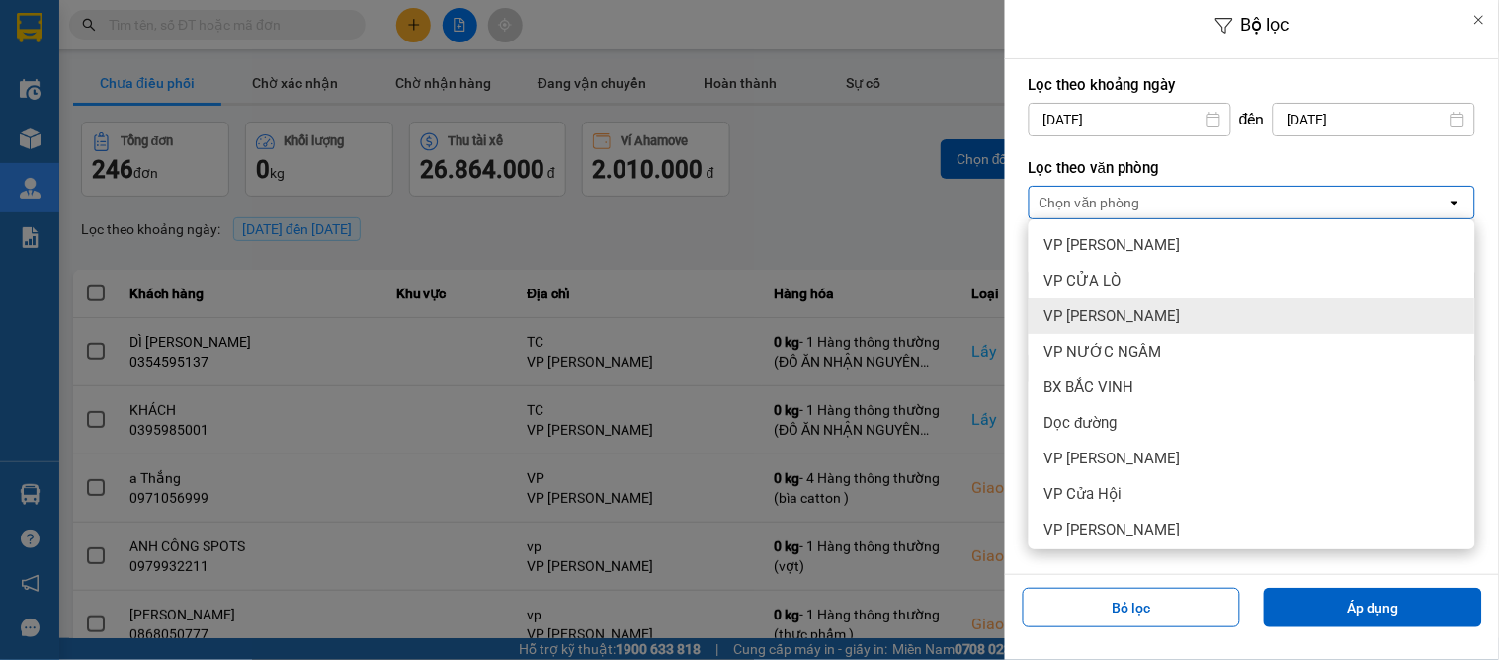
click at [1082, 307] on span "VP [PERSON_NAME]" at bounding box center [1112, 316] width 136 height 20
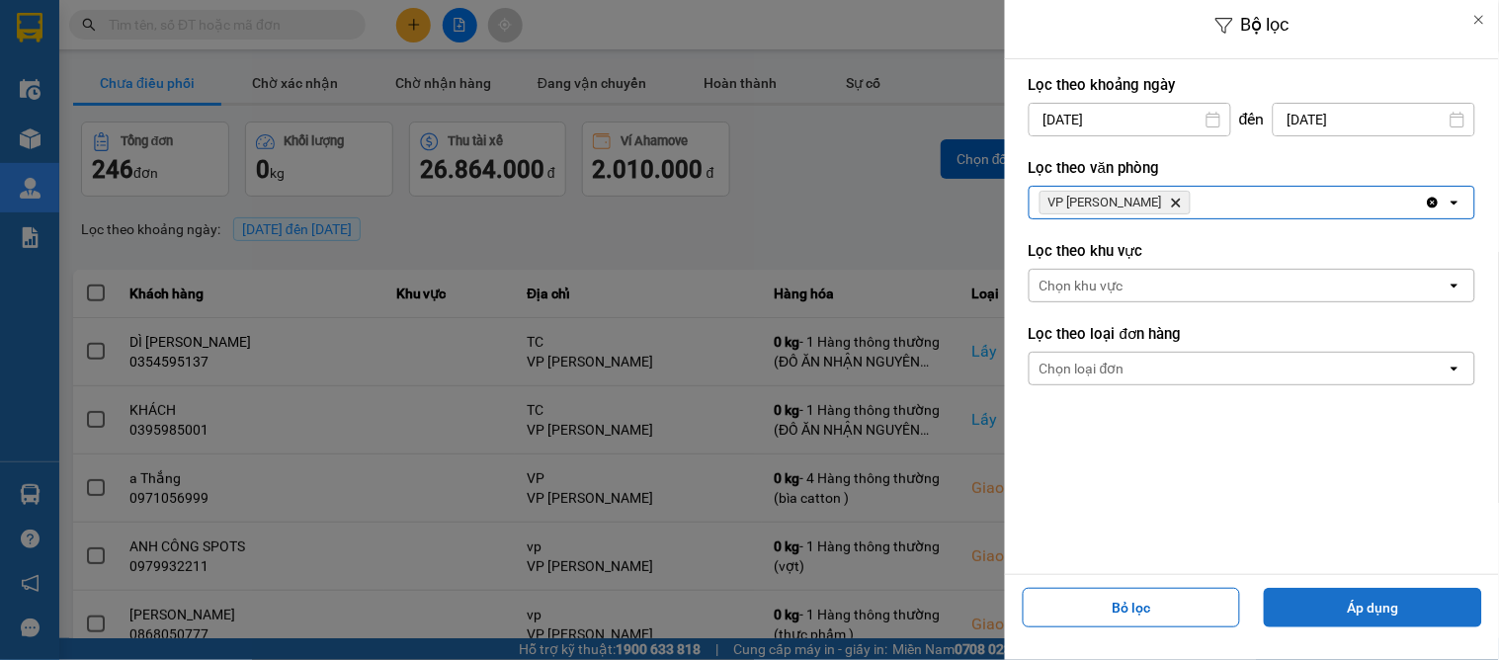
click at [1390, 610] on button "Áp dụng" at bounding box center [1373, 608] width 218 height 40
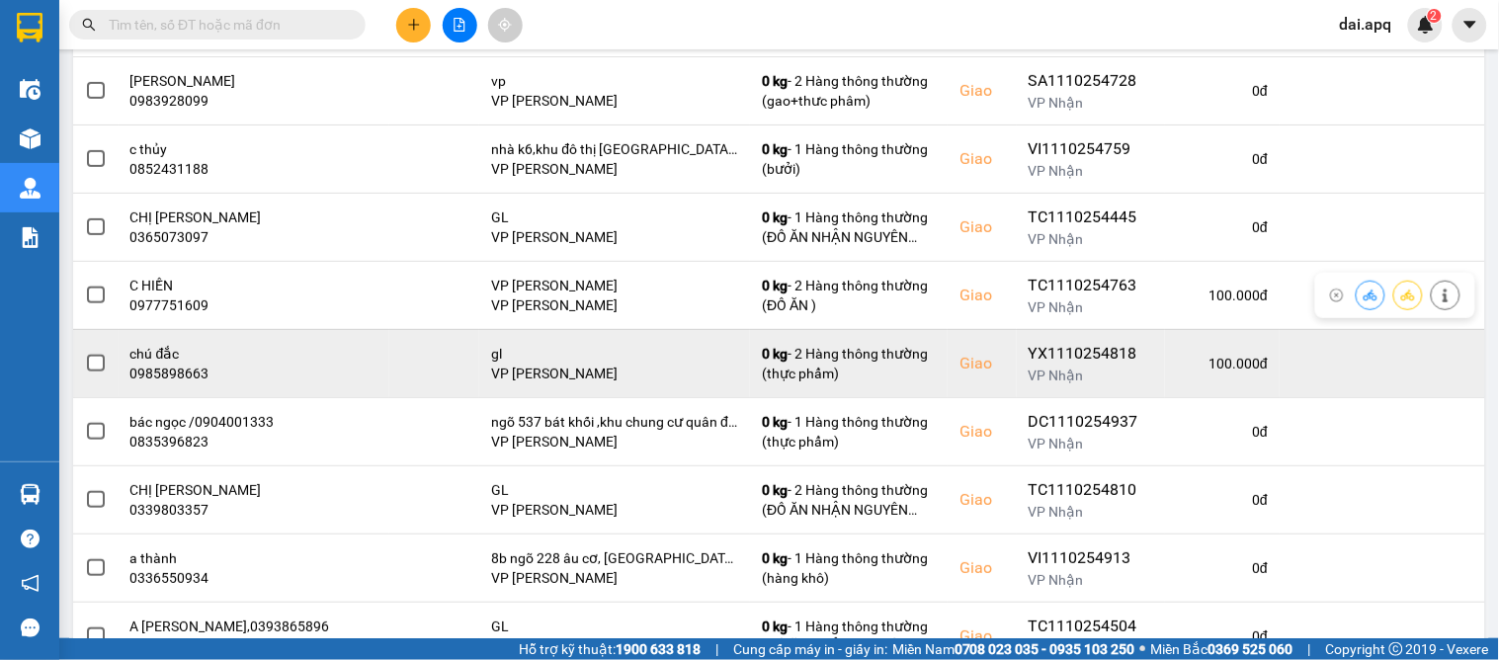
scroll to position [407, 0]
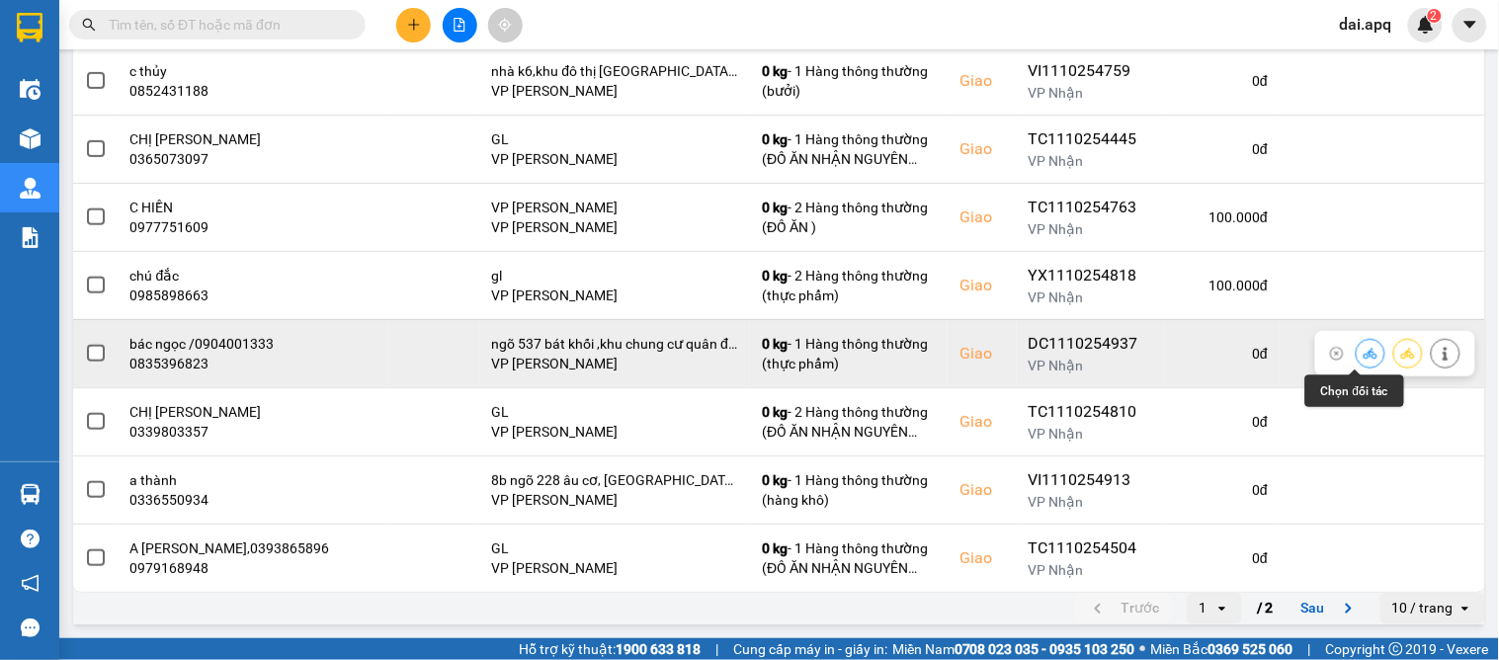
click at [1363, 348] on icon at bounding box center [1370, 354] width 14 height 14
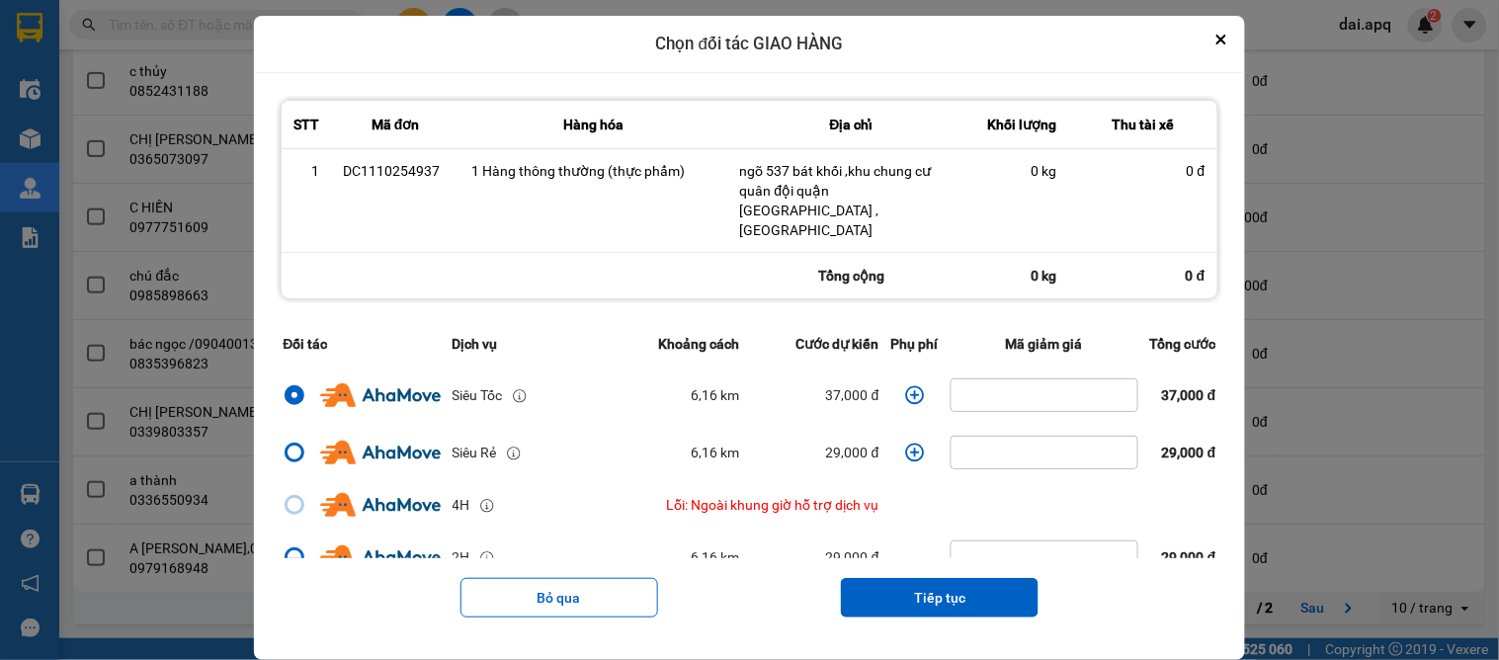
click at [907, 385] on icon "dialog" at bounding box center [915, 395] width 20 height 20
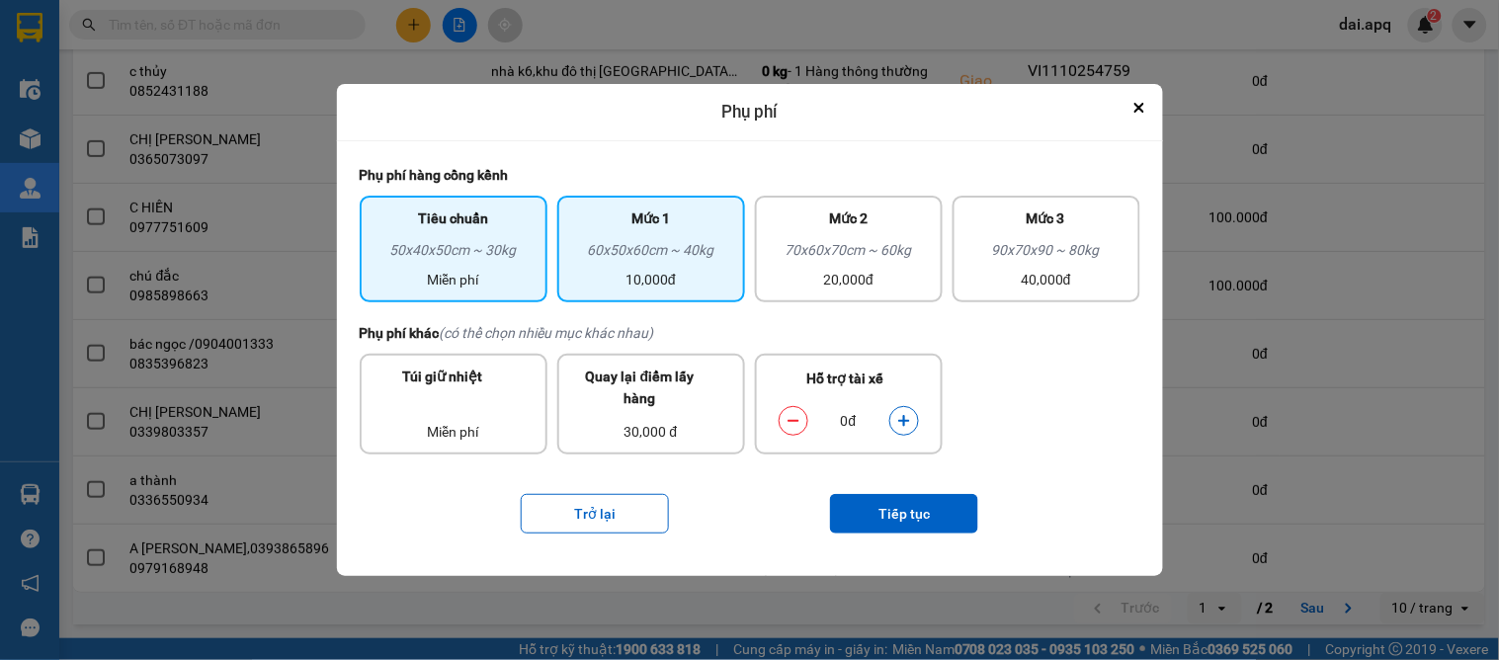
drag, startPoint x: 665, startPoint y: 279, endPoint x: 665, endPoint y: 290, distance: 11.9
click at [665, 278] on div "10,000đ" at bounding box center [651, 280] width 164 height 22
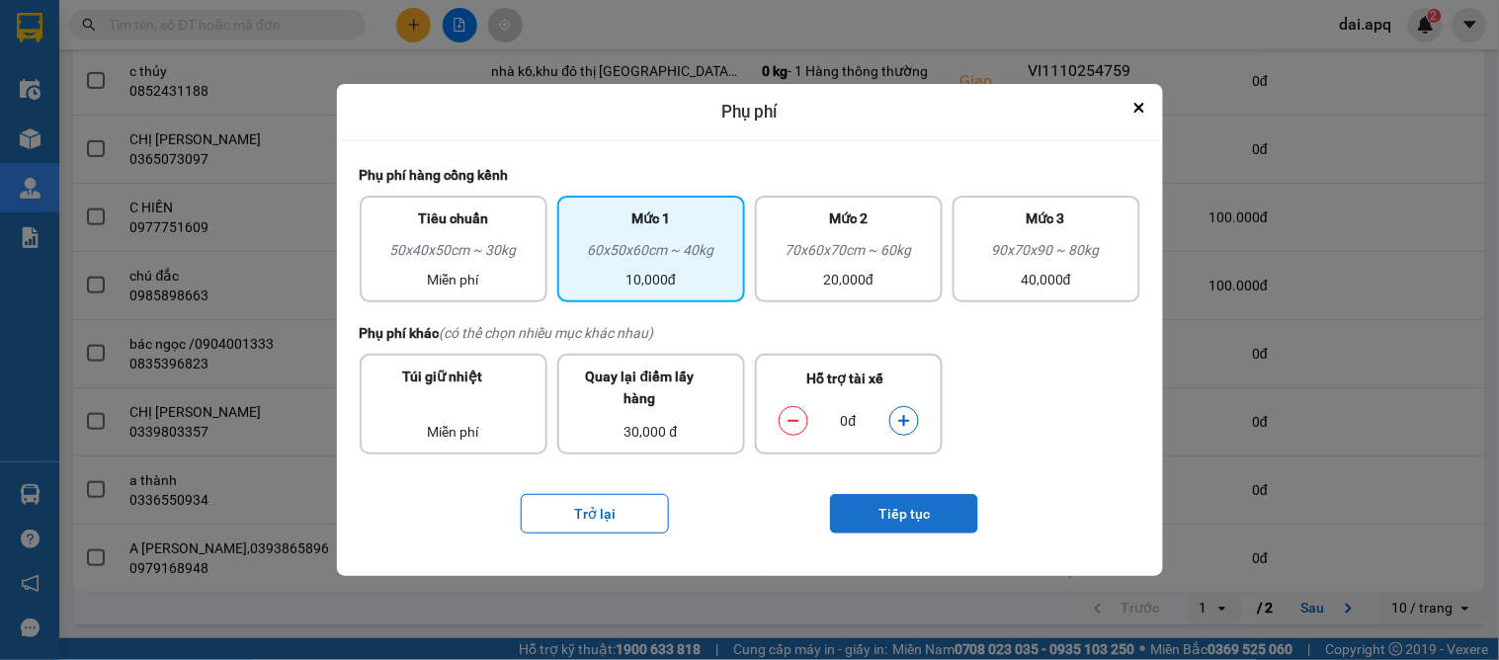
click at [912, 511] on button "Tiếp tục" at bounding box center [904, 514] width 148 height 40
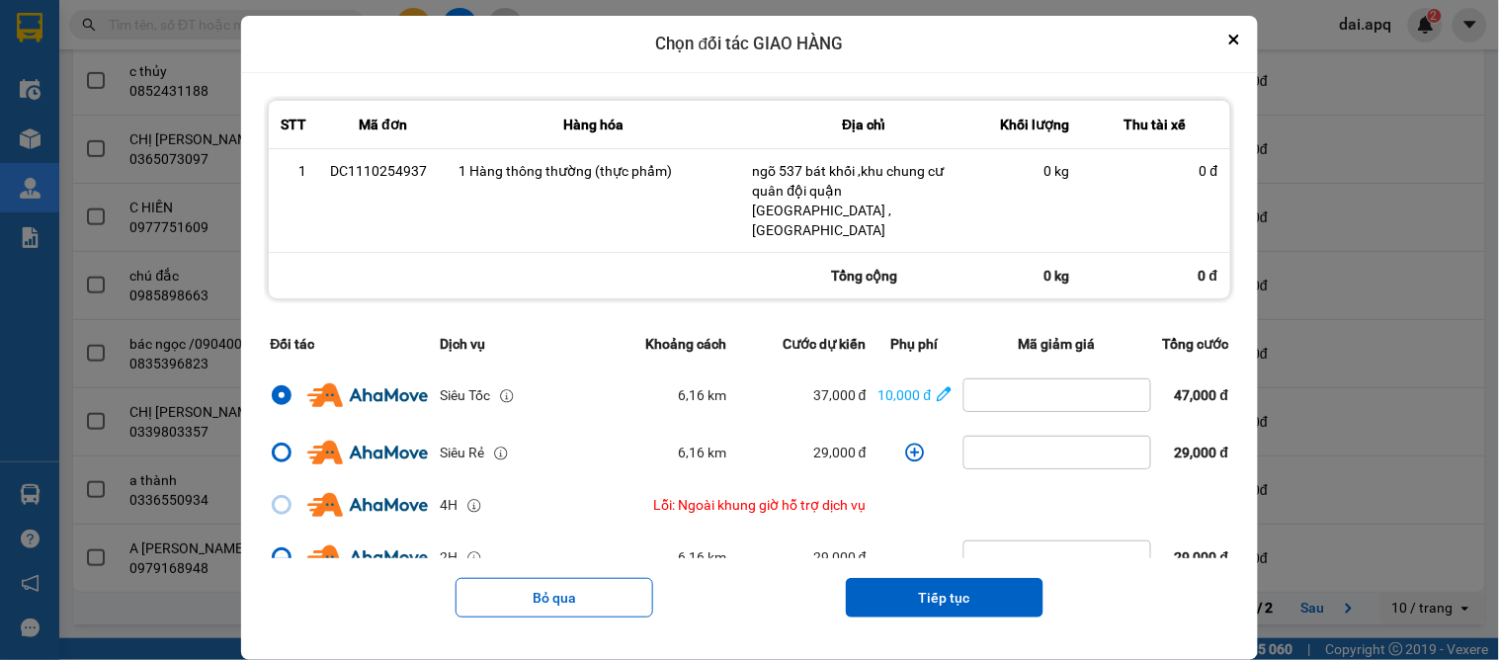
scroll to position [329, 0]
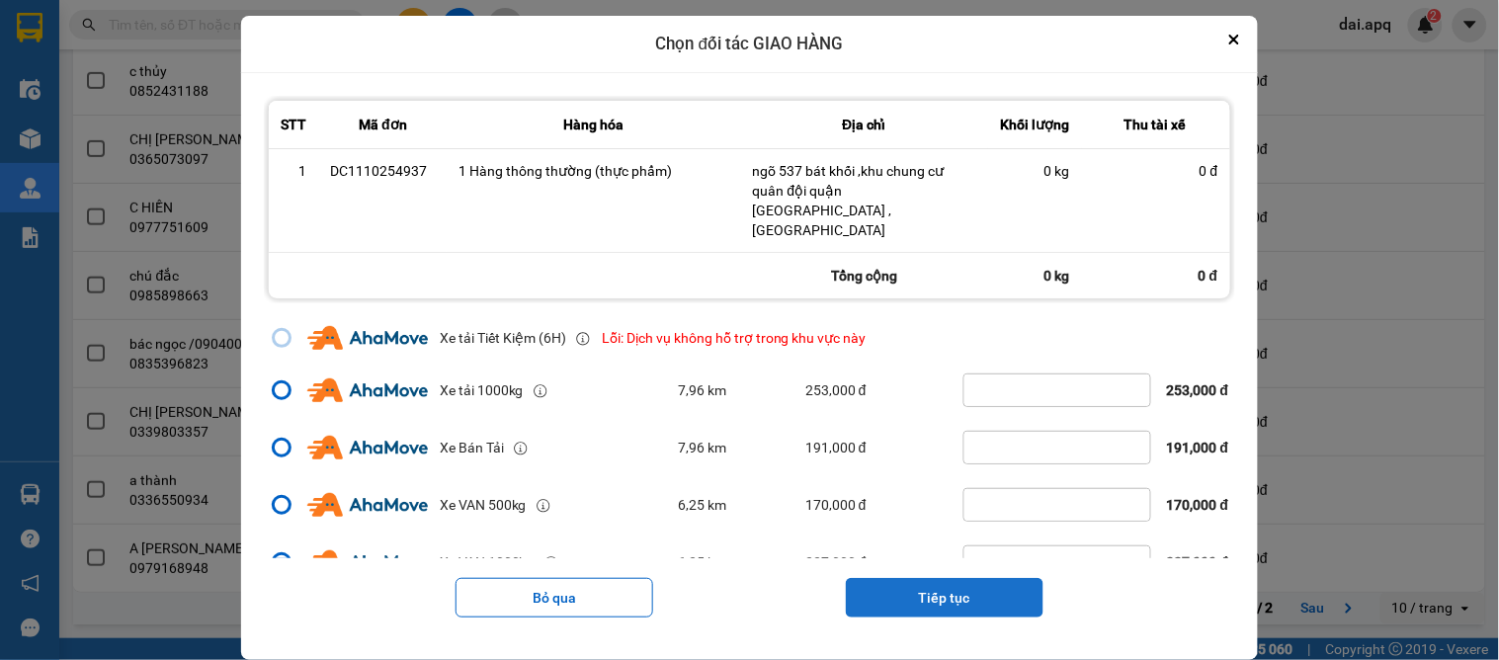
click at [930, 578] on button "Tiếp tục" at bounding box center [945, 598] width 198 height 40
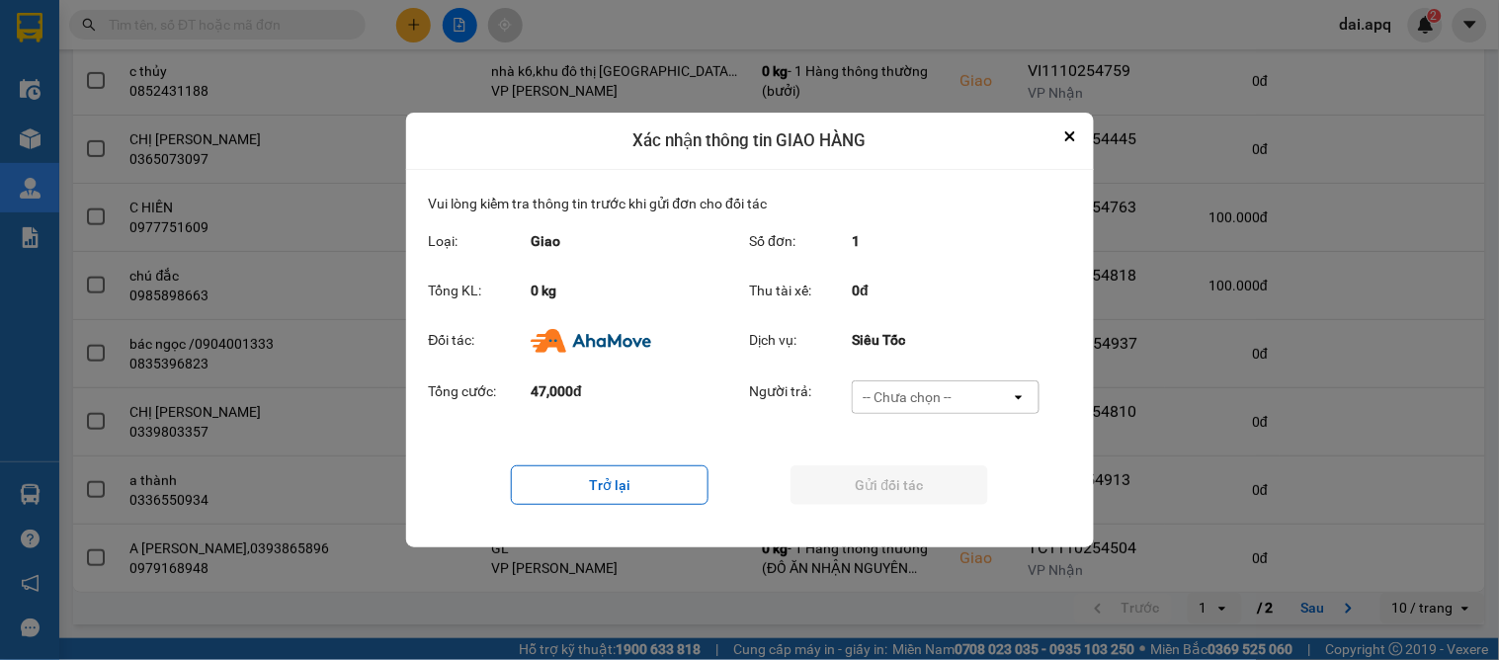
click at [932, 393] on div "-- Chưa chọn --" at bounding box center [906, 397] width 89 height 20
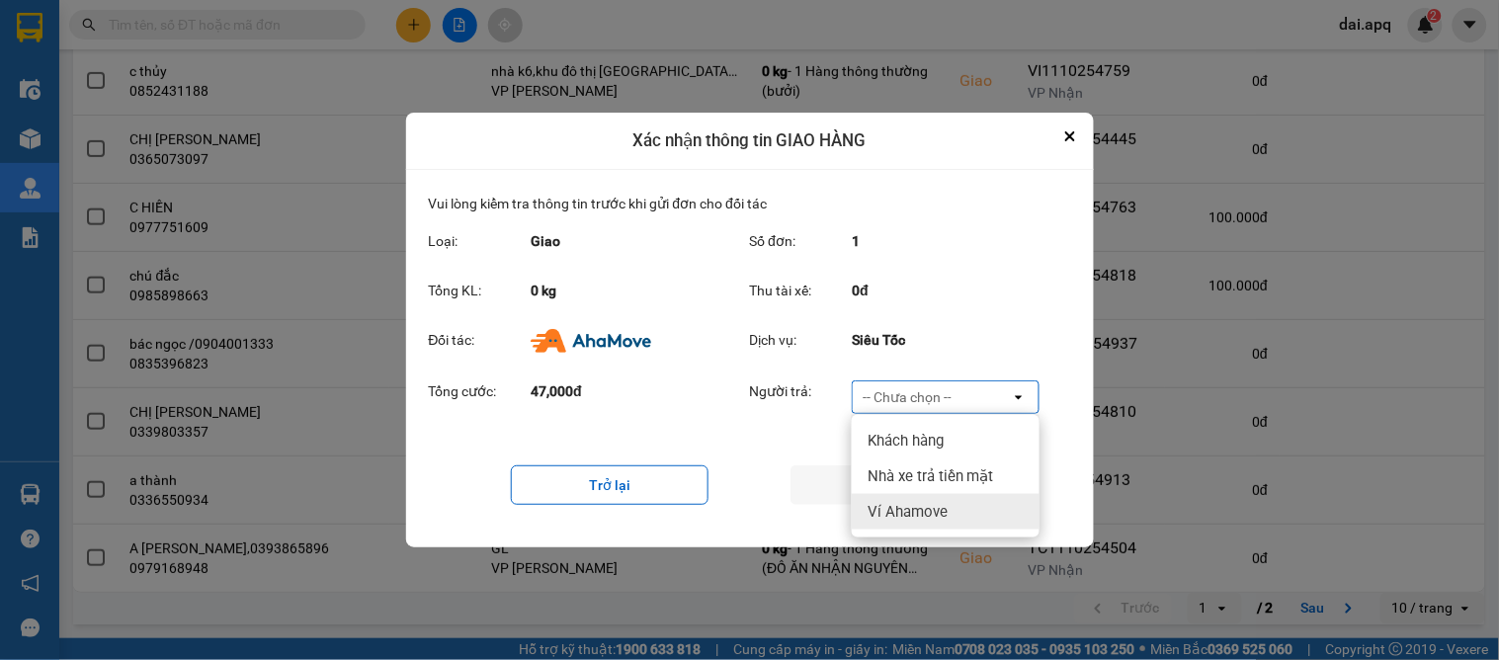
click at [906, 514] on span "Ví Ahamove" at bounding box center [907, 512] width 80 height 20
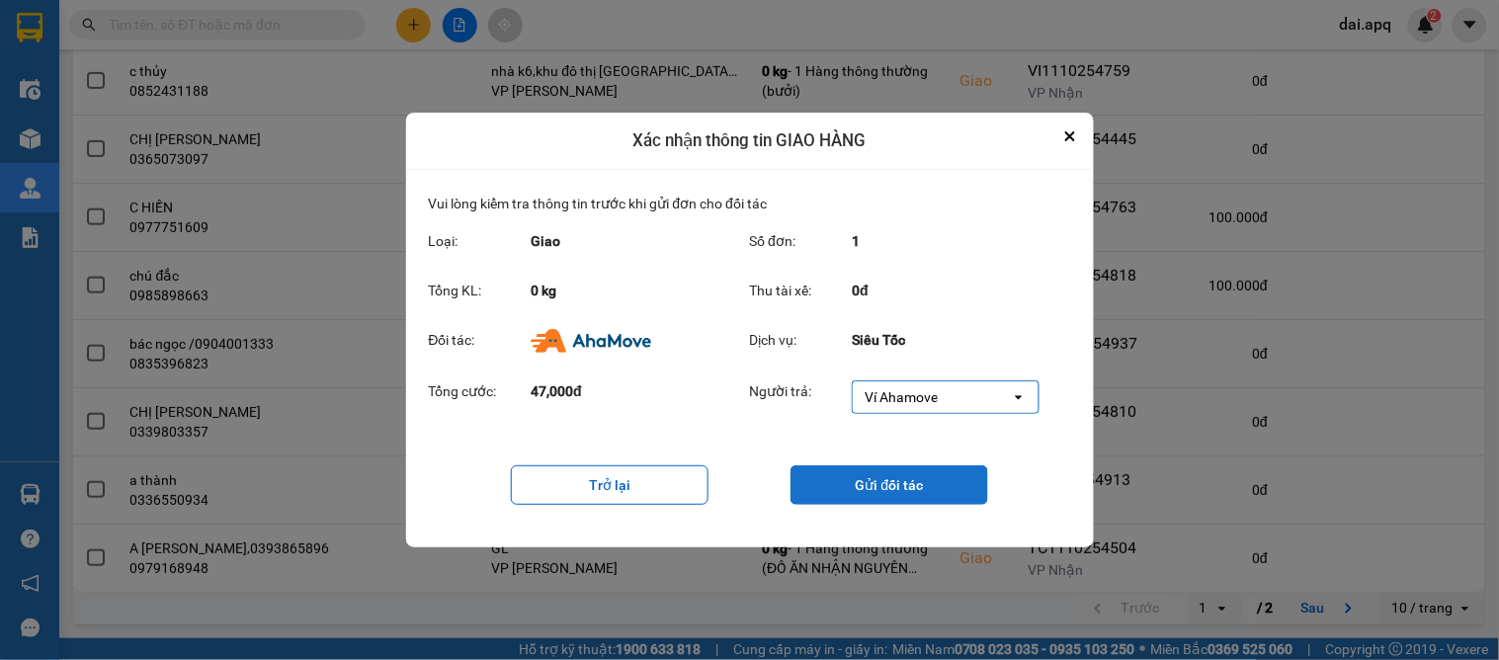
click at [870, 492] on button "Gửi đối tác" at bounding box center [889, 485] width 198 height 40
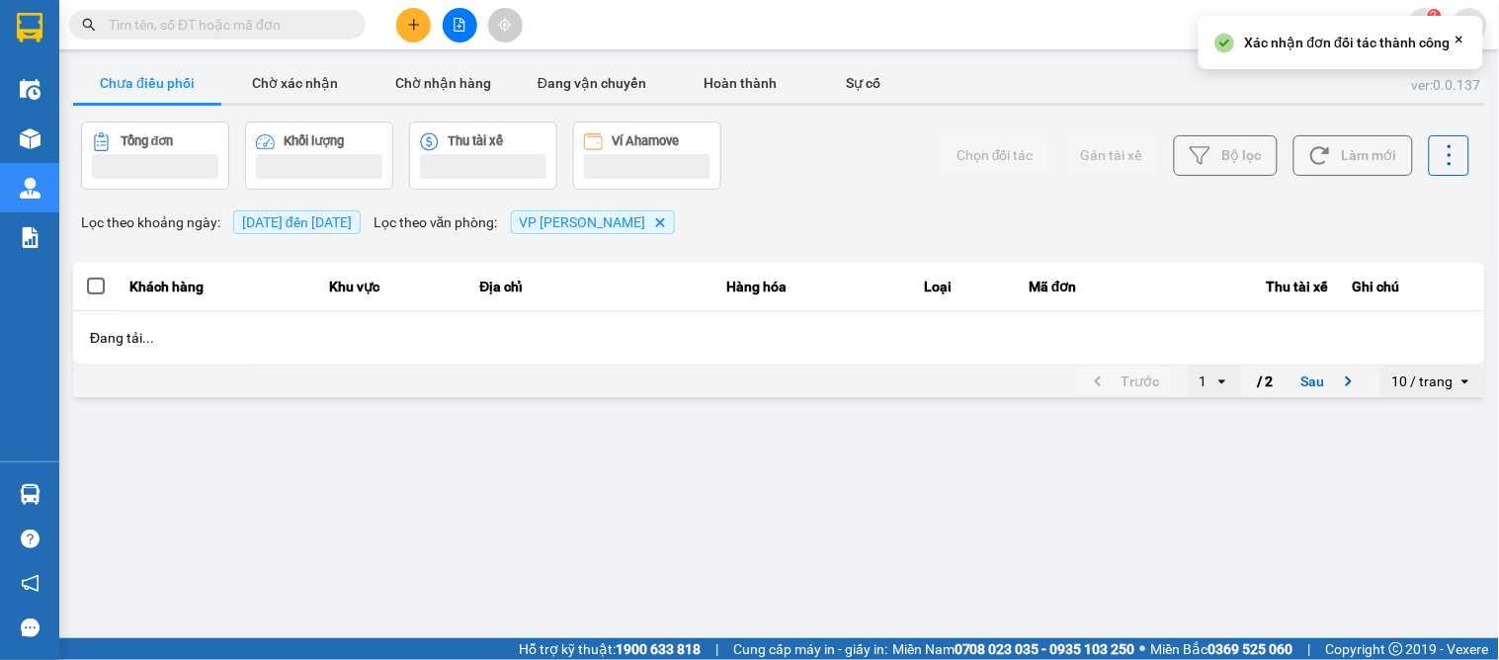
scroll to position [0, 0]
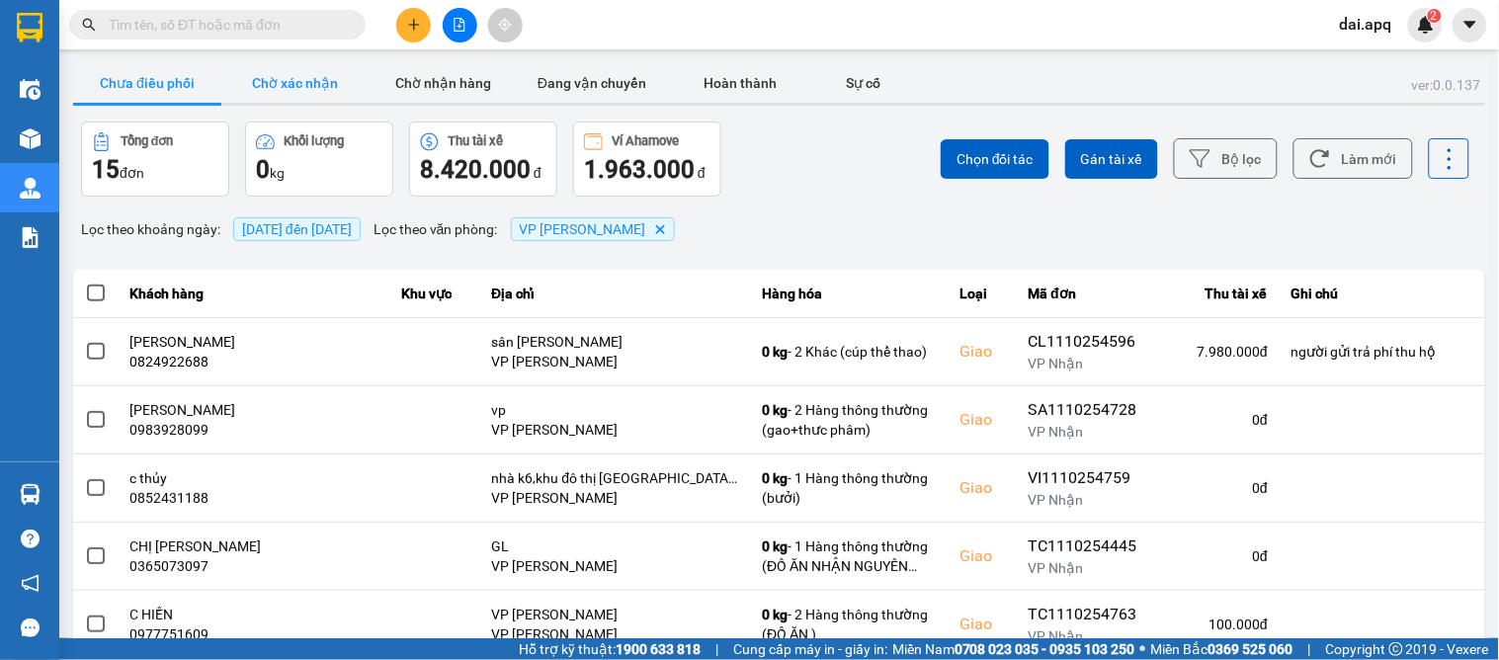
click at [285, 79] on button "Chờ xác nhận" at bounding box center [295, 83] width 148 height 40
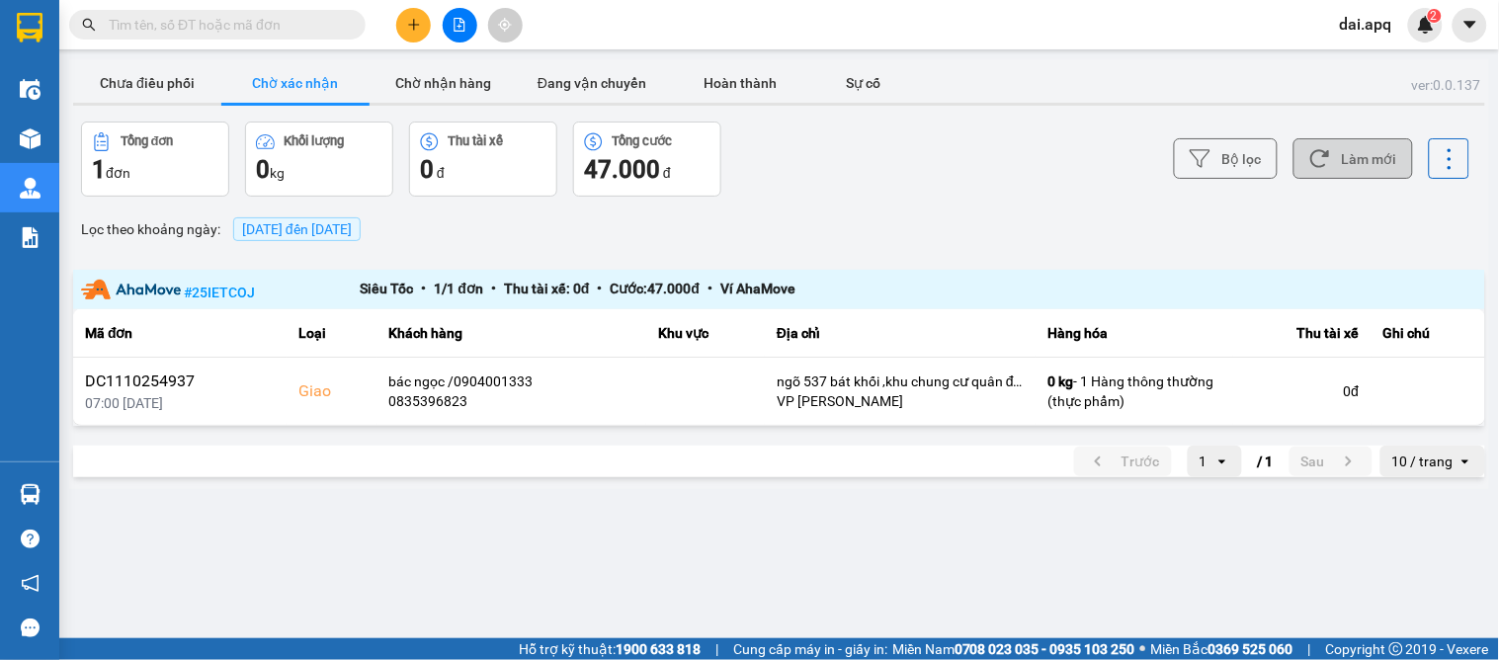
click at [1354, 148] on button "Làm mới" at bounding box center [1353, 158] width 120 height 41
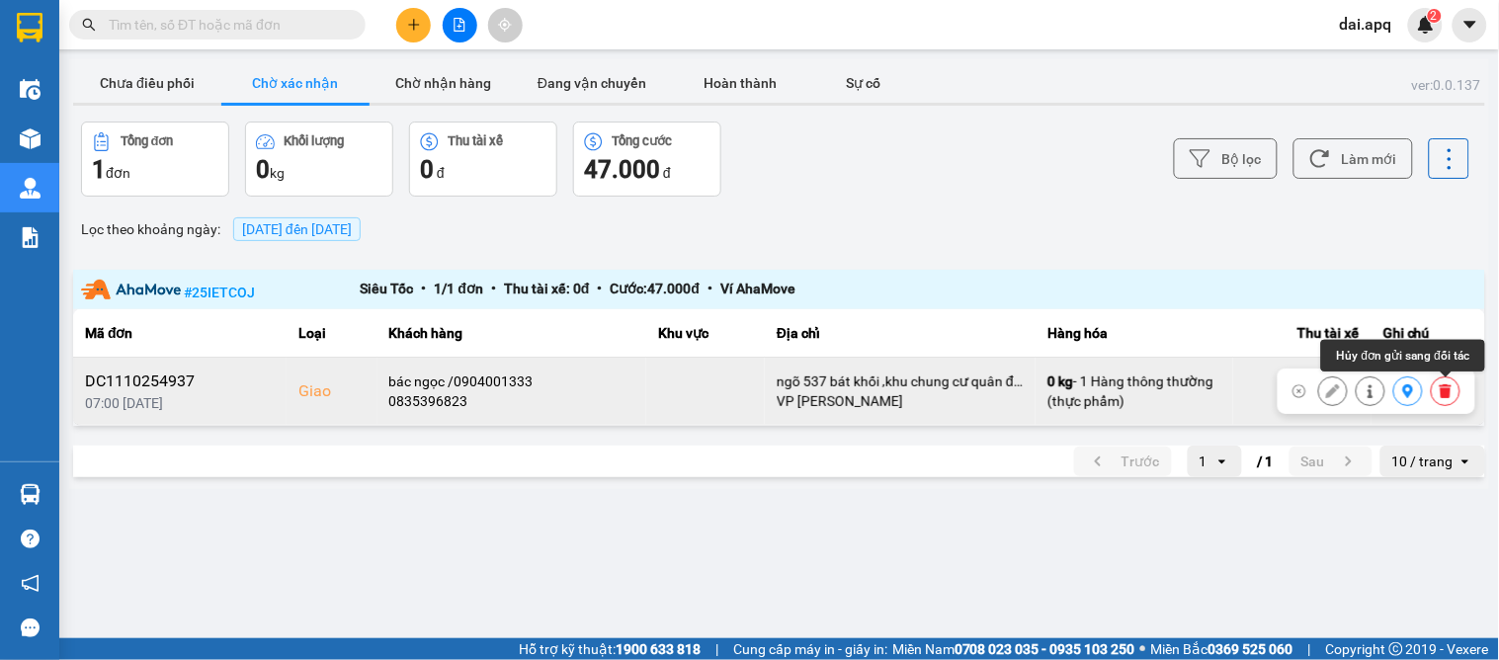
click at [1438, 390] on icon at bounding box center [1445, 391] width 14 height 14
click at [1439, 386] on icon at bounding box center [1445, 391] width 14 height 14
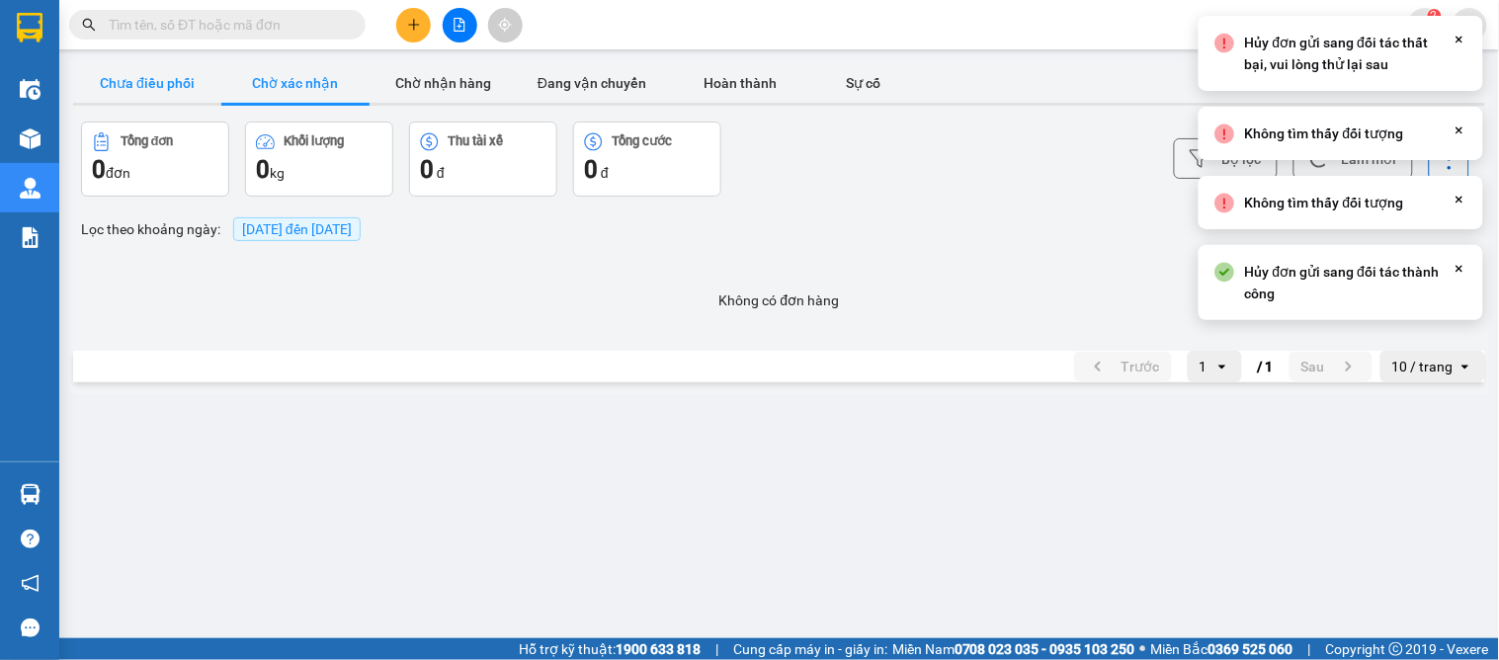
click at [165, 90] on button "Chưa điều phối" at bounding box center [147, 83] width 148 height 40
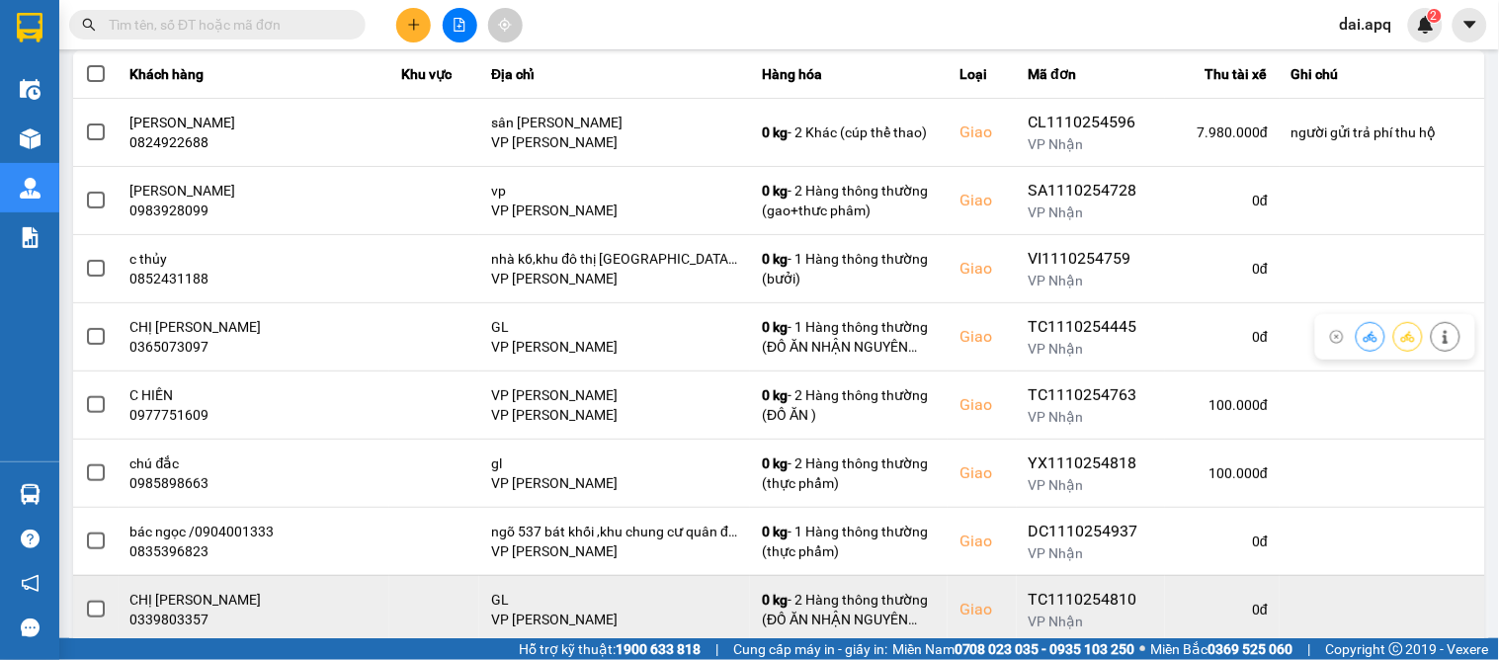
scroll to position [407, 0]
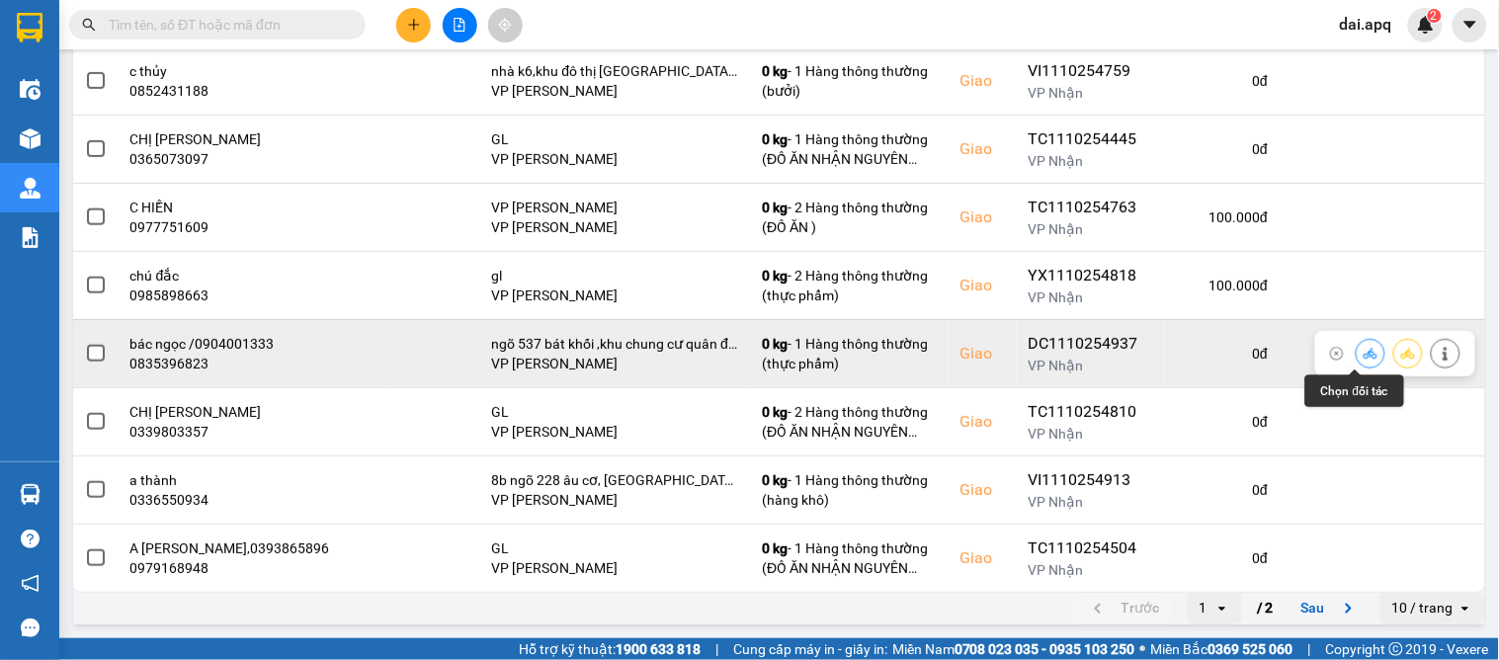
click at [1363, 352] on icon at bounding box center [1370, 354] width 14 height 14
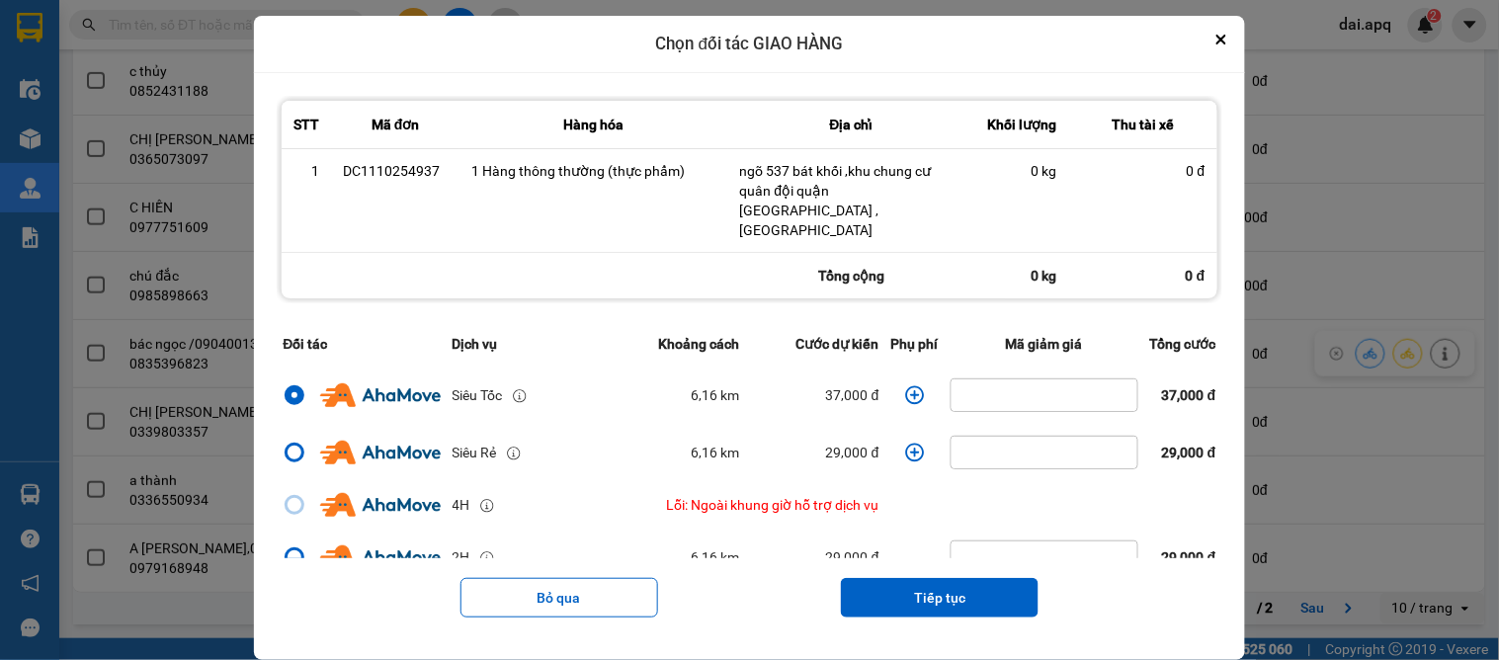
click at [905, 385] on icon "dialog" at bounding box center [914, 394] width 19 height 19
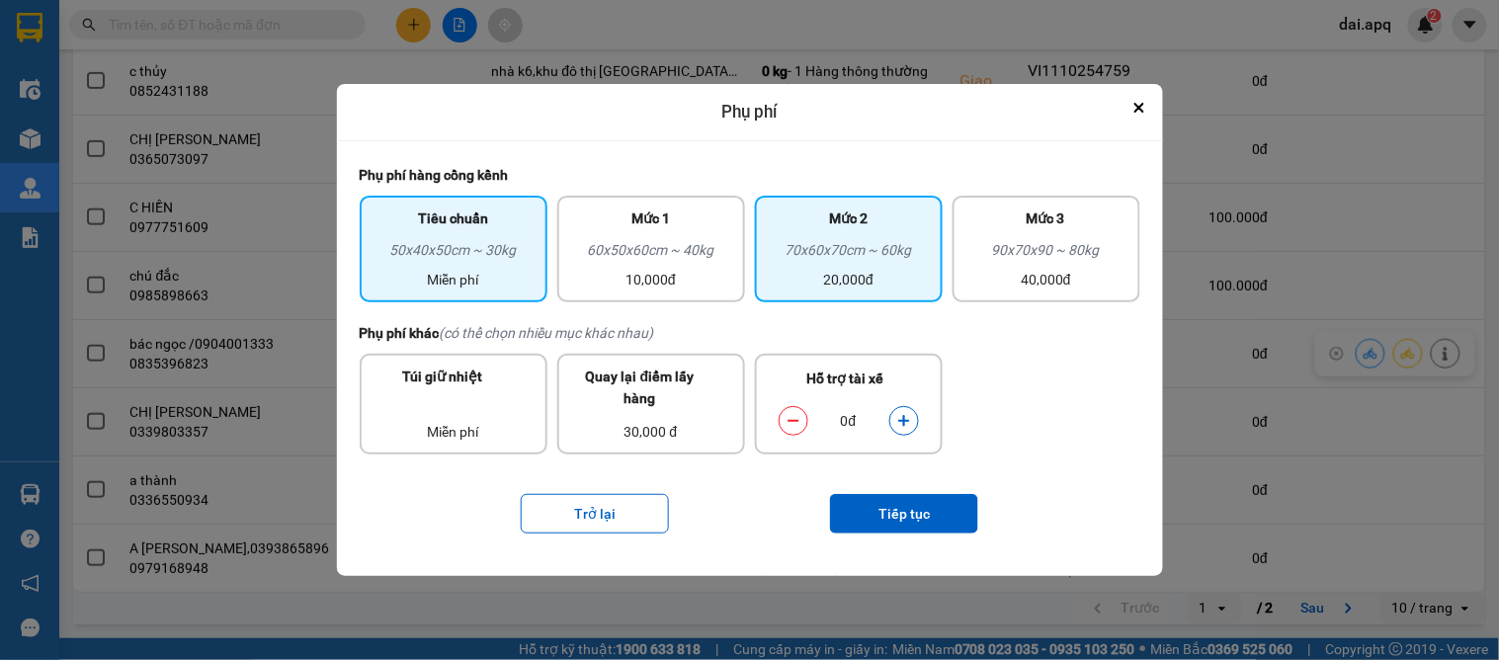
click at [843, 262] on div "70x60x70cm ~ 60kg" at bounding box center [849, 254] width 164 height 30
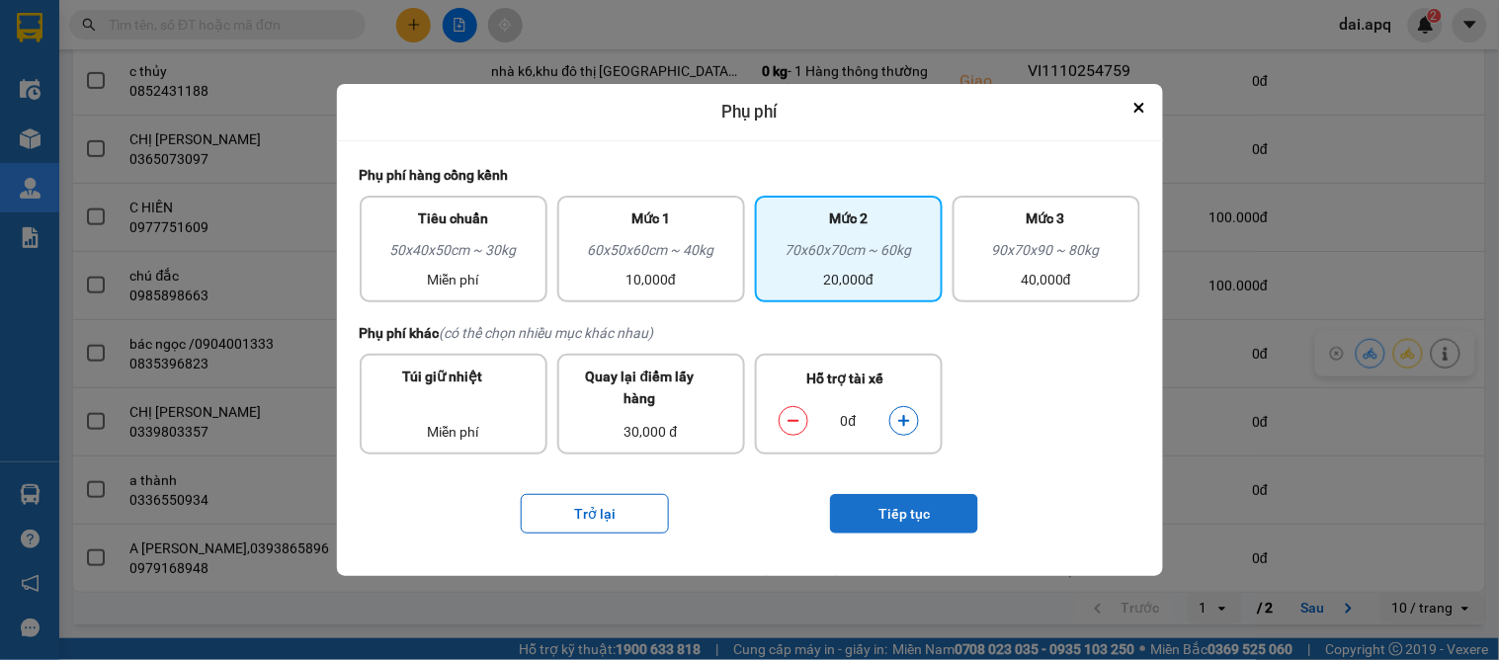
click at [914, 509] on button "Tiếp tục" at bounding box center [904, 514] width 148 height 40
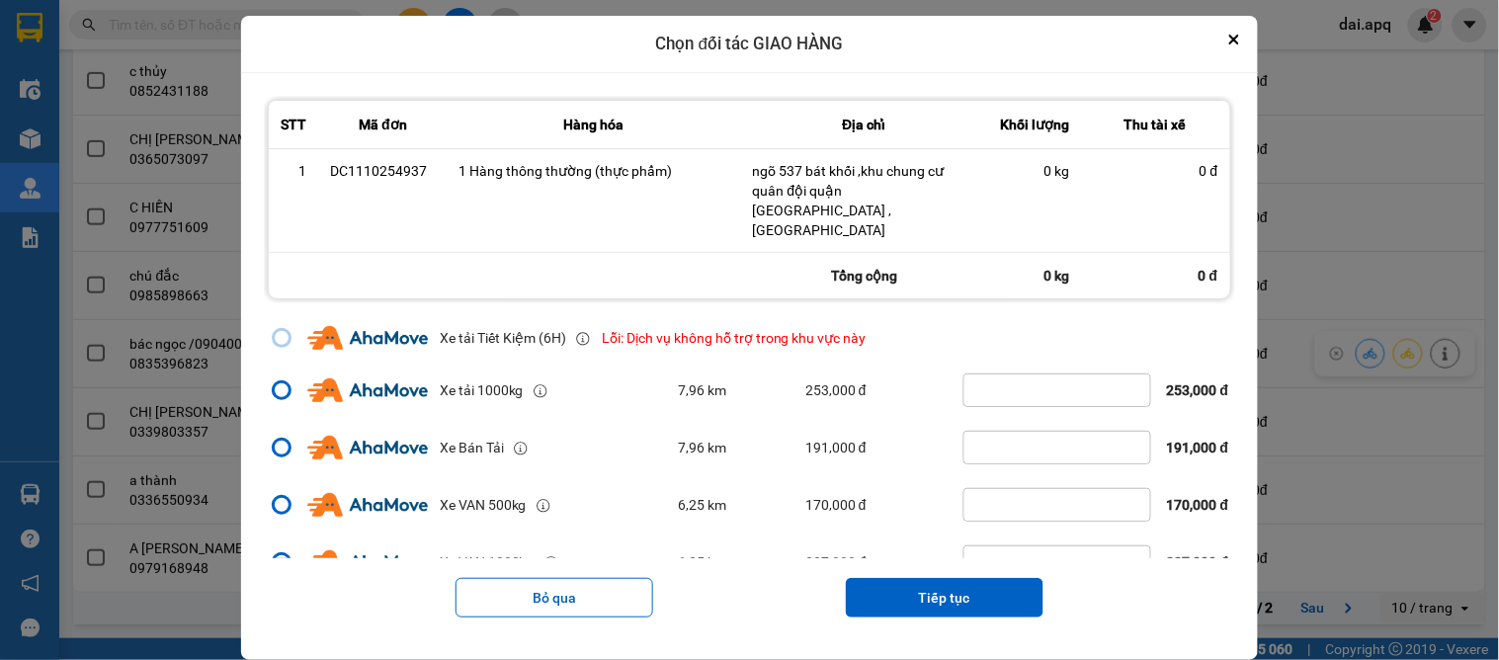
scroll to position [420, 0]
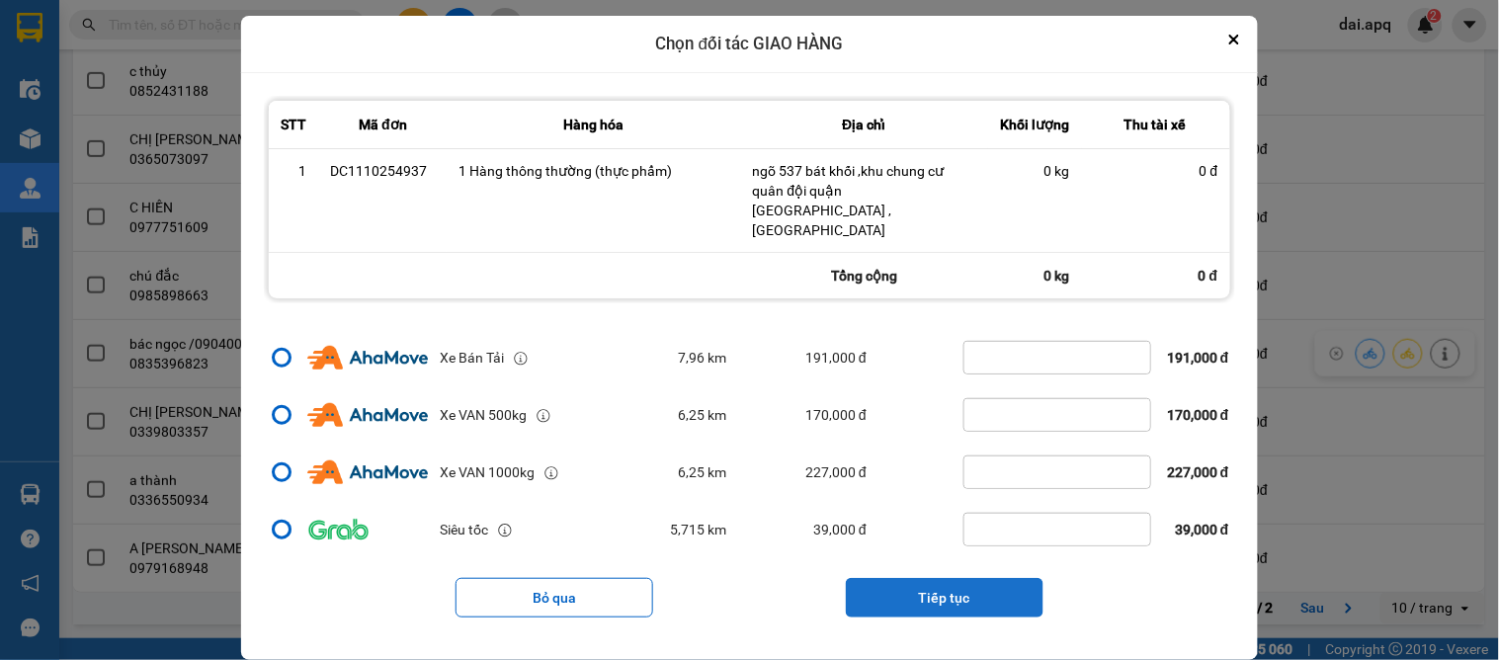
click at [955, 578] on button "Tiếp tục" at bounding box center [945, 598] width 198 height 40
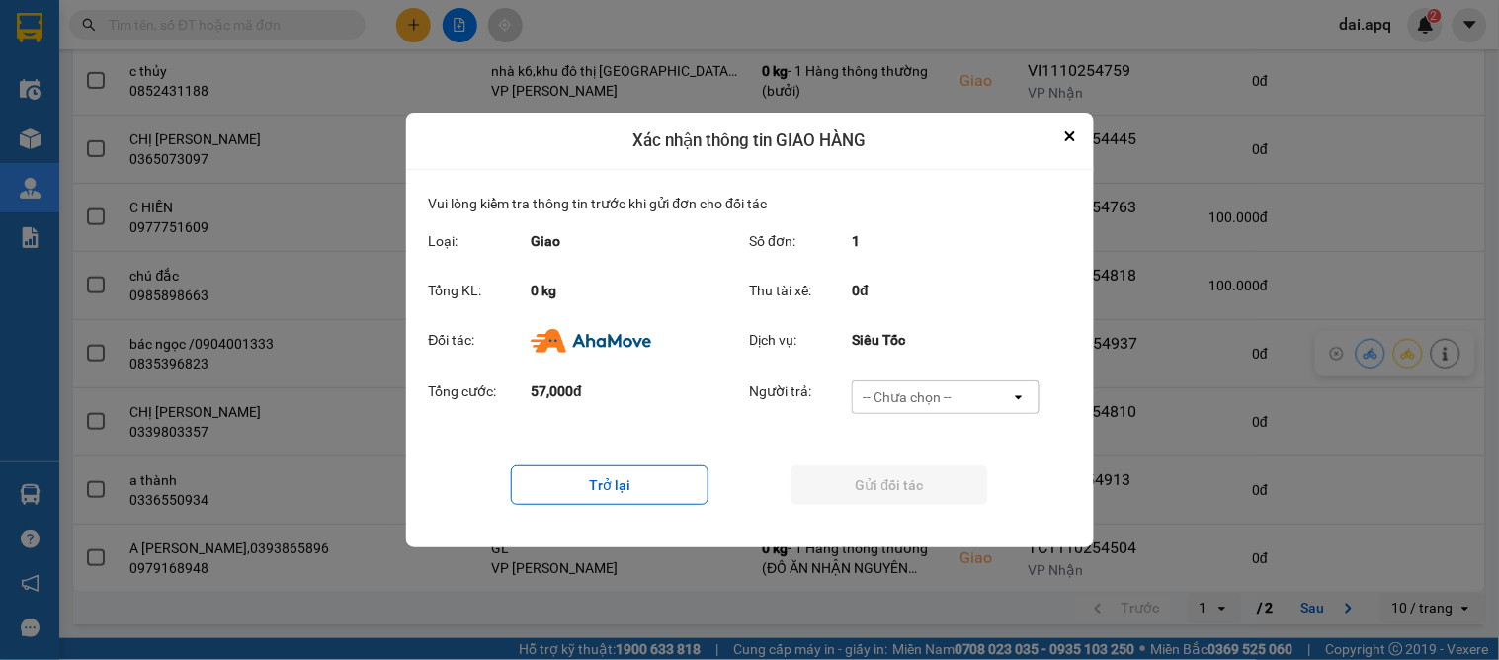
click at [933, 402] on div "-- Chưa chọn --" at bounding box center [906, 397] width 89 height 20
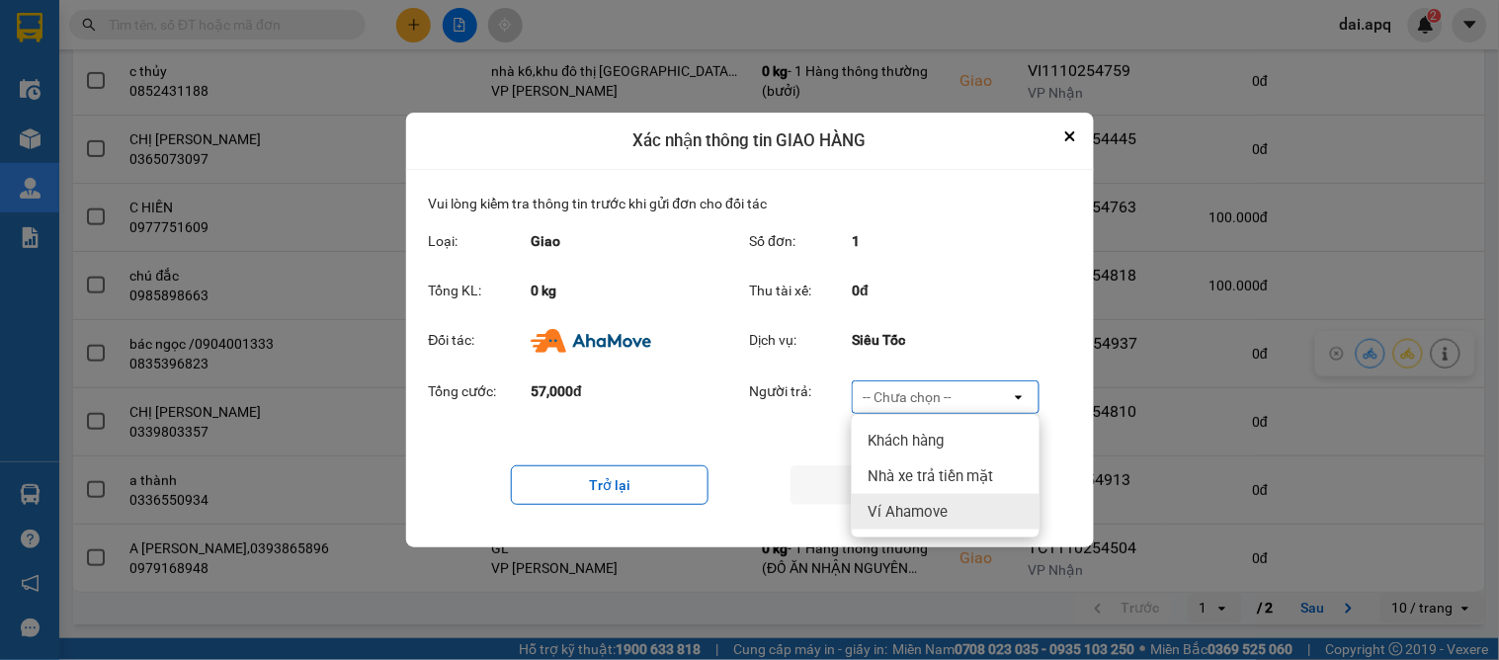
click at [927, 505] on span "Ví Ahamove" at bounding box center [907, 512] width 80 height 20
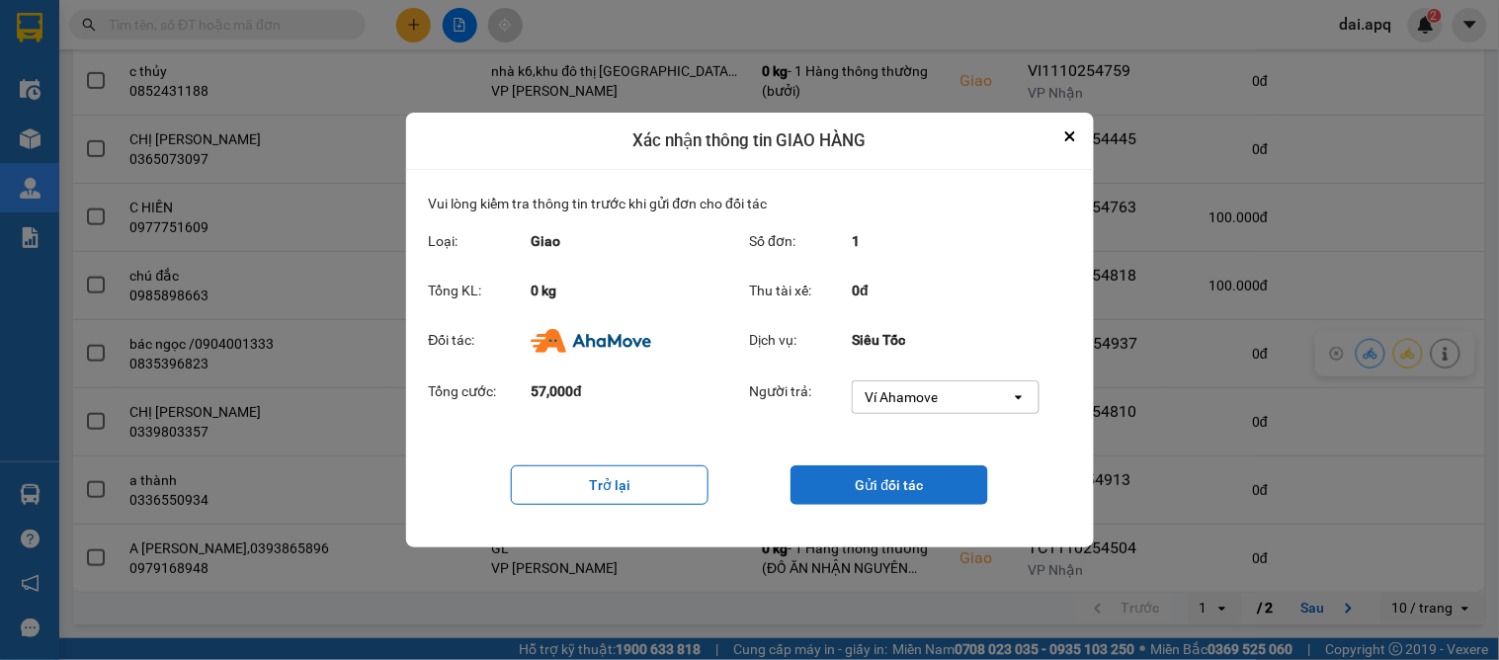
click at [921, 488] on button "Gửi đối tác" at bounding box center [889, 485] width 198 height 40
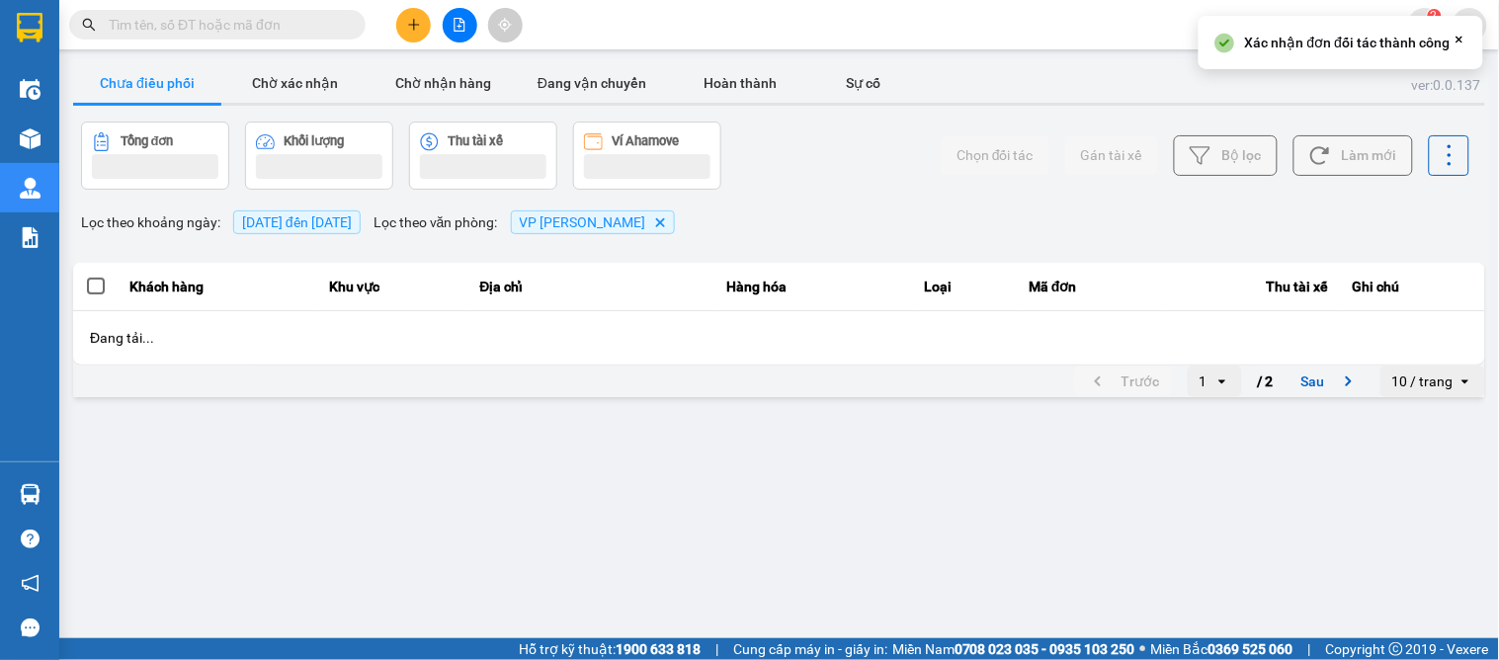
scroll to position [0, 0]
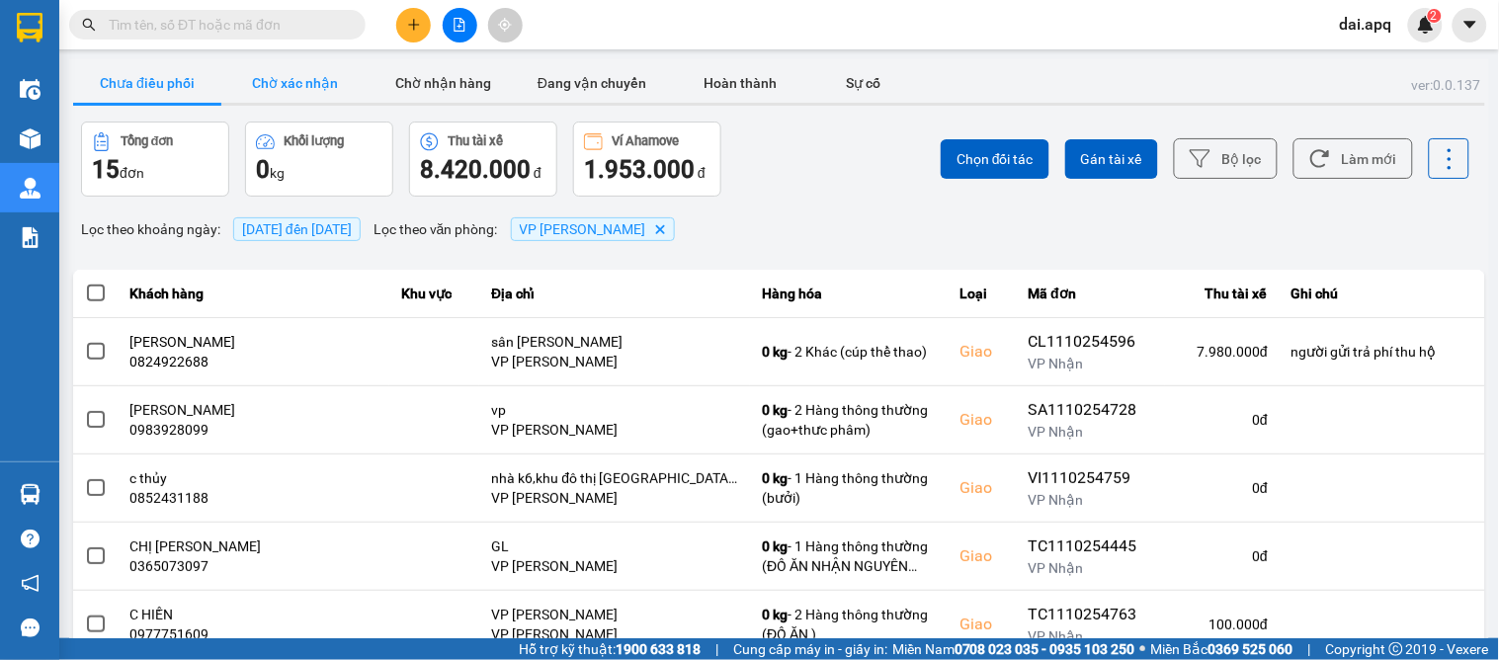
click at [303, 96] on button "Chờ xác nhận" at bounding box center [295, 83] width 148 height 40
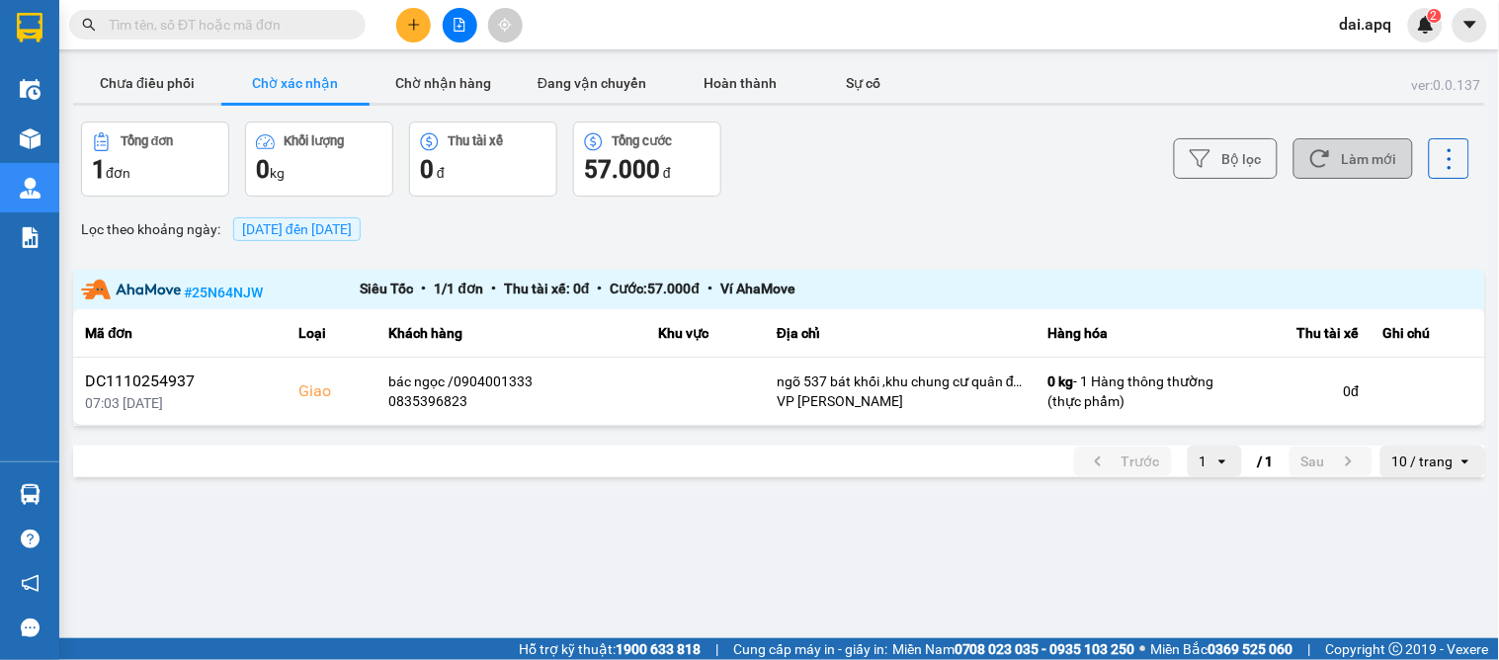
click at [1381, 146] on button "Làm mới" at bounding box center [1353, 158] width 120 height 41
click at [1383, 146] on button "Làm mới" at bounding box center [1353, 158] width 120 height 41
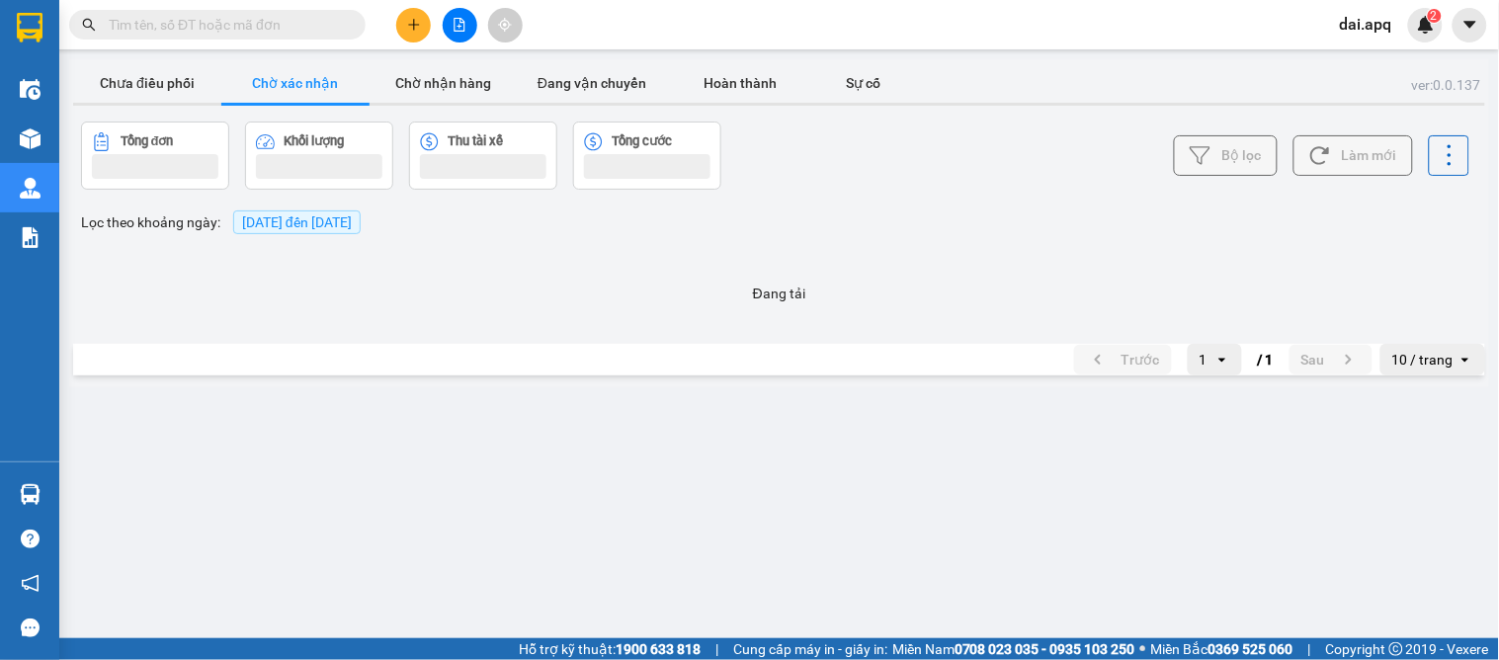
click at [1383, 146] on button "Làm mới" at bounding box center [1353, 155] width 120 height 41
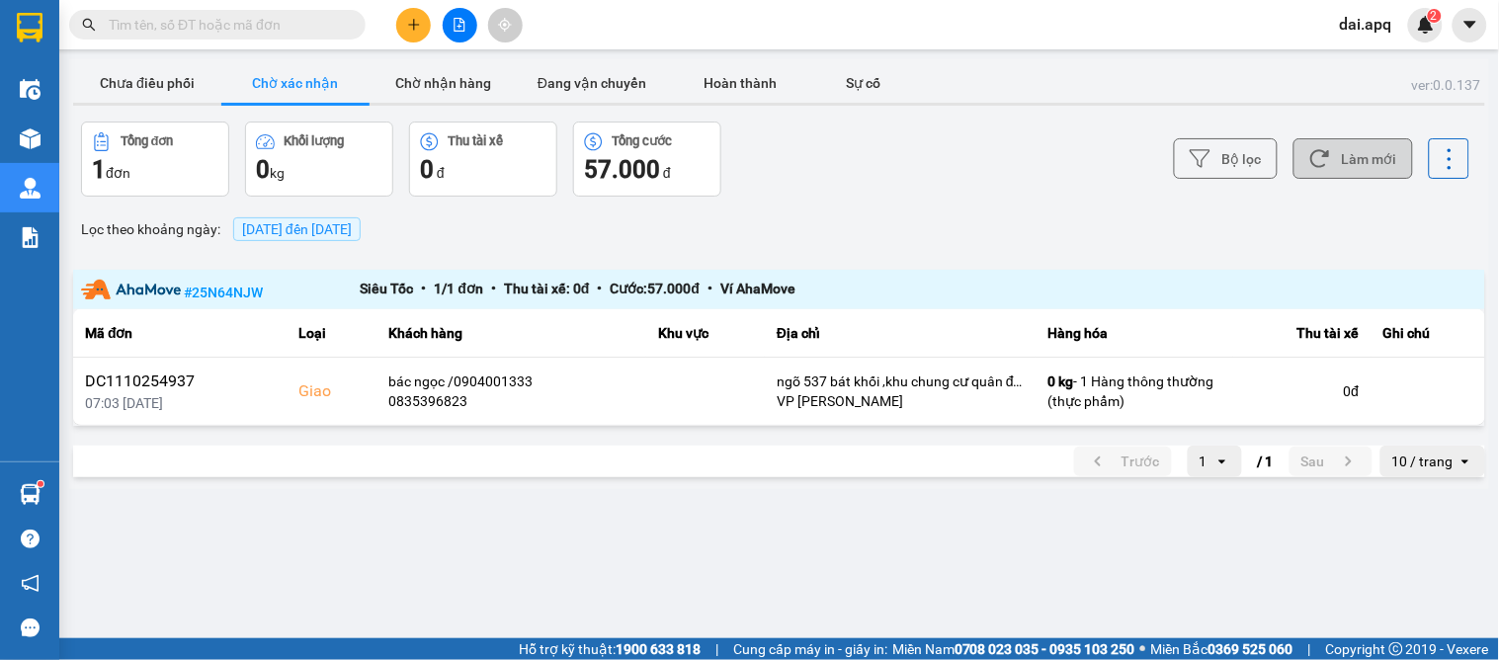
click at [1356, 148] on button "Làm mới" at bounding box center [1353, 158] width 120 height 41
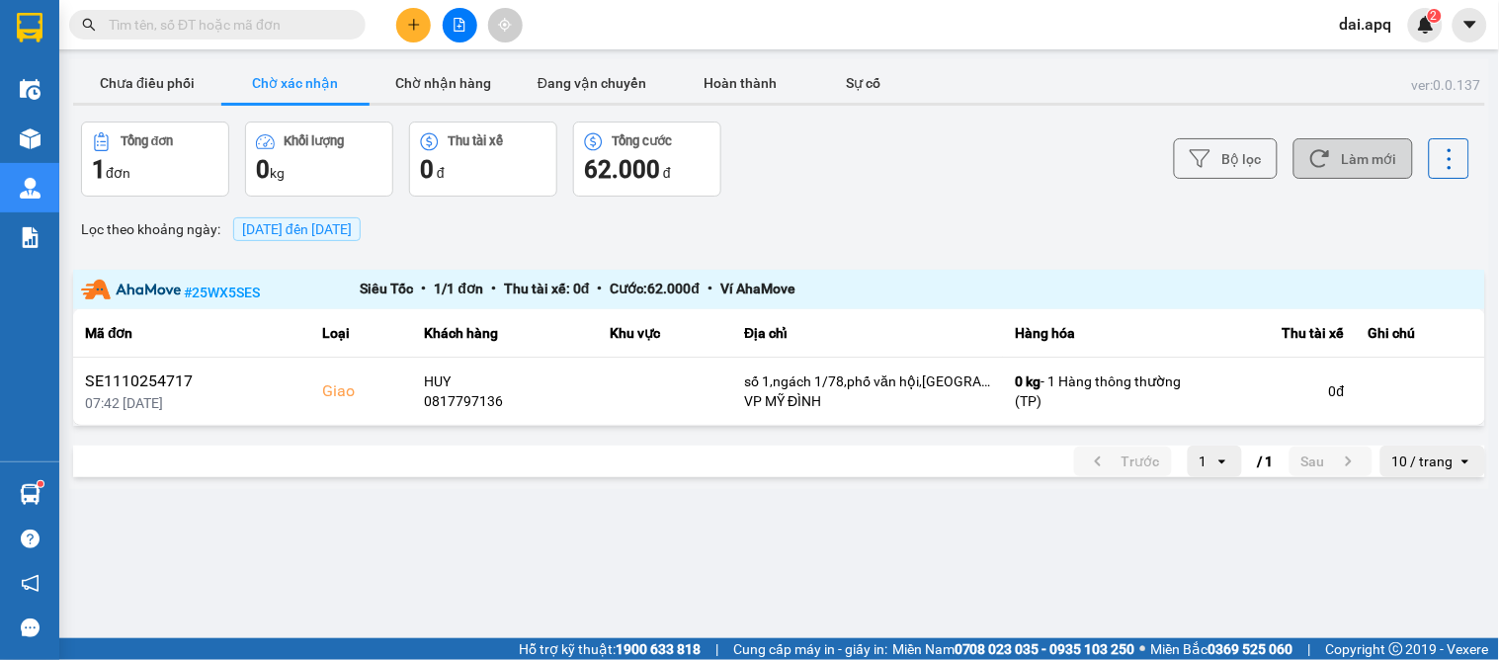
click at [1354, 160] on button "Làm mới" at bounding box center [1353, 158] width 120 height 41
click at [458, 96] on button "Chờ nhận hàng" at bounding box center [443, 83] width 148 height 40
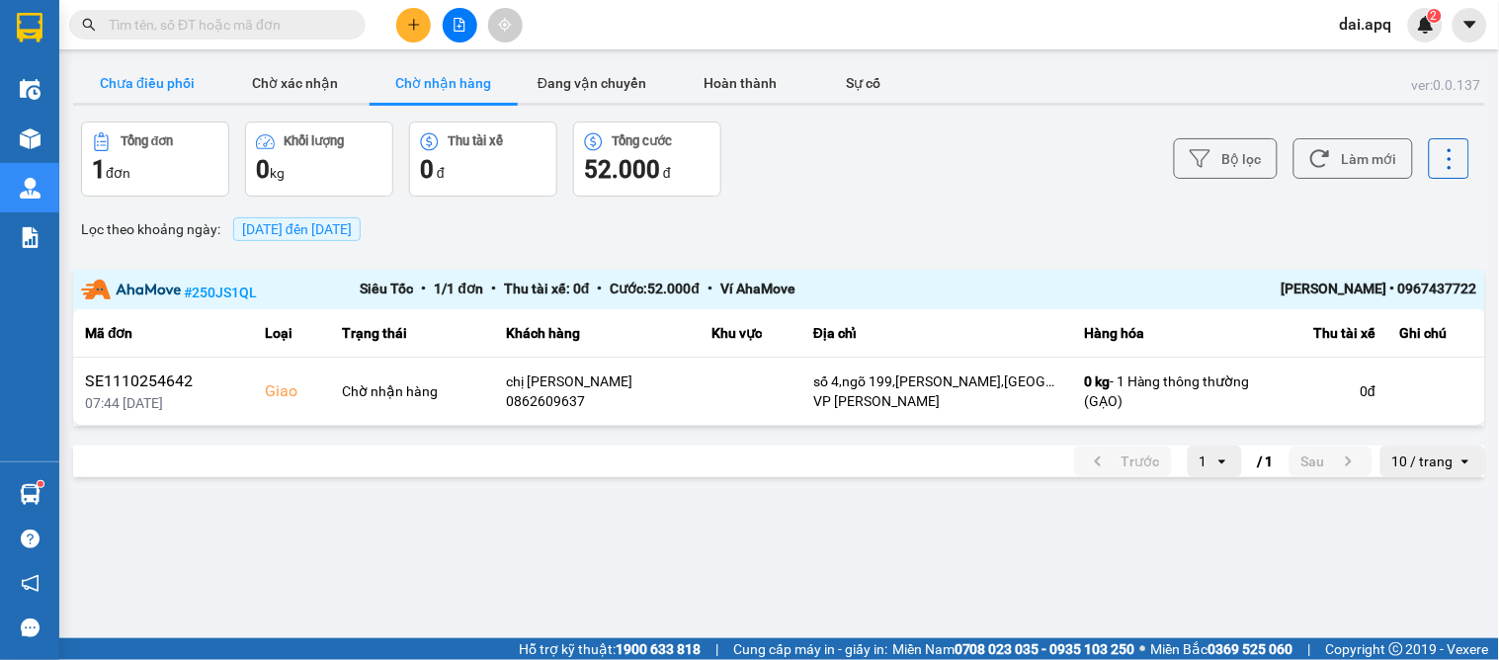
click at [160, 89] on button "Chưa điều phối" at bounding box center [147, 83] width 148 height 40
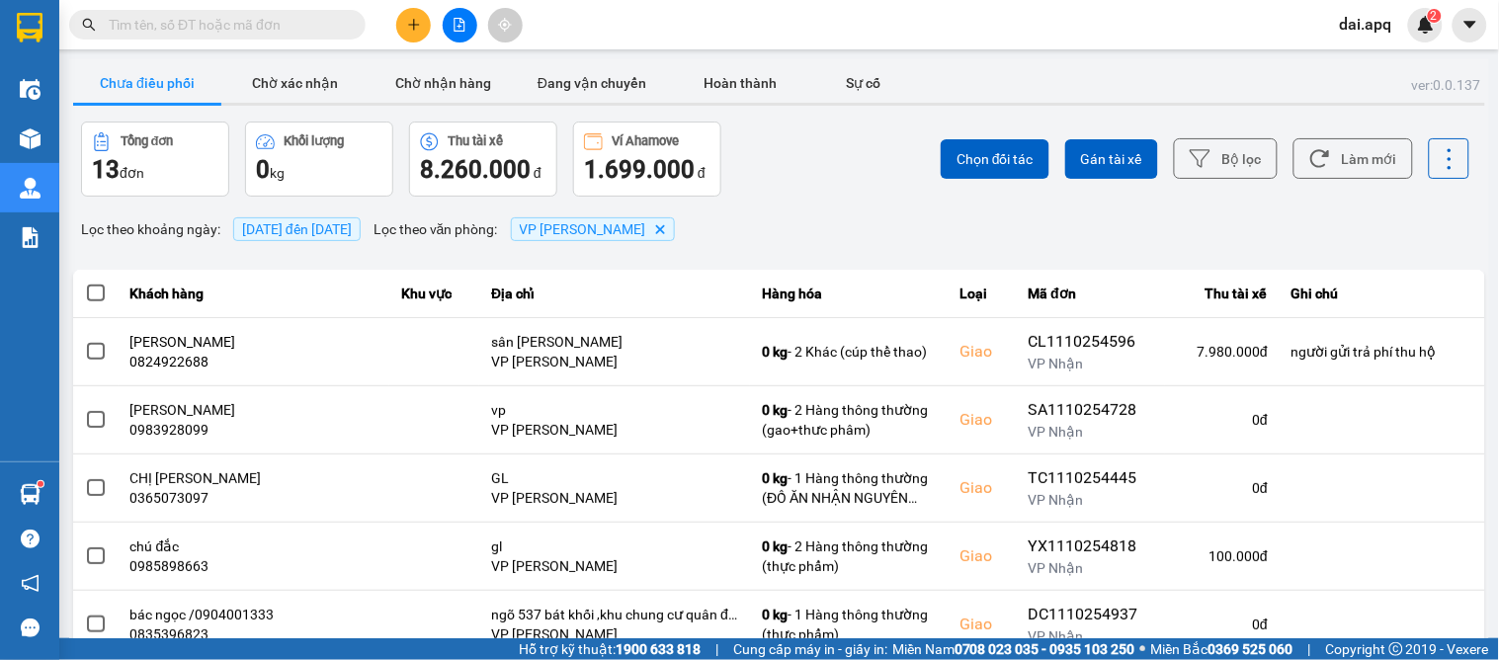
scroll to position [219, 0]
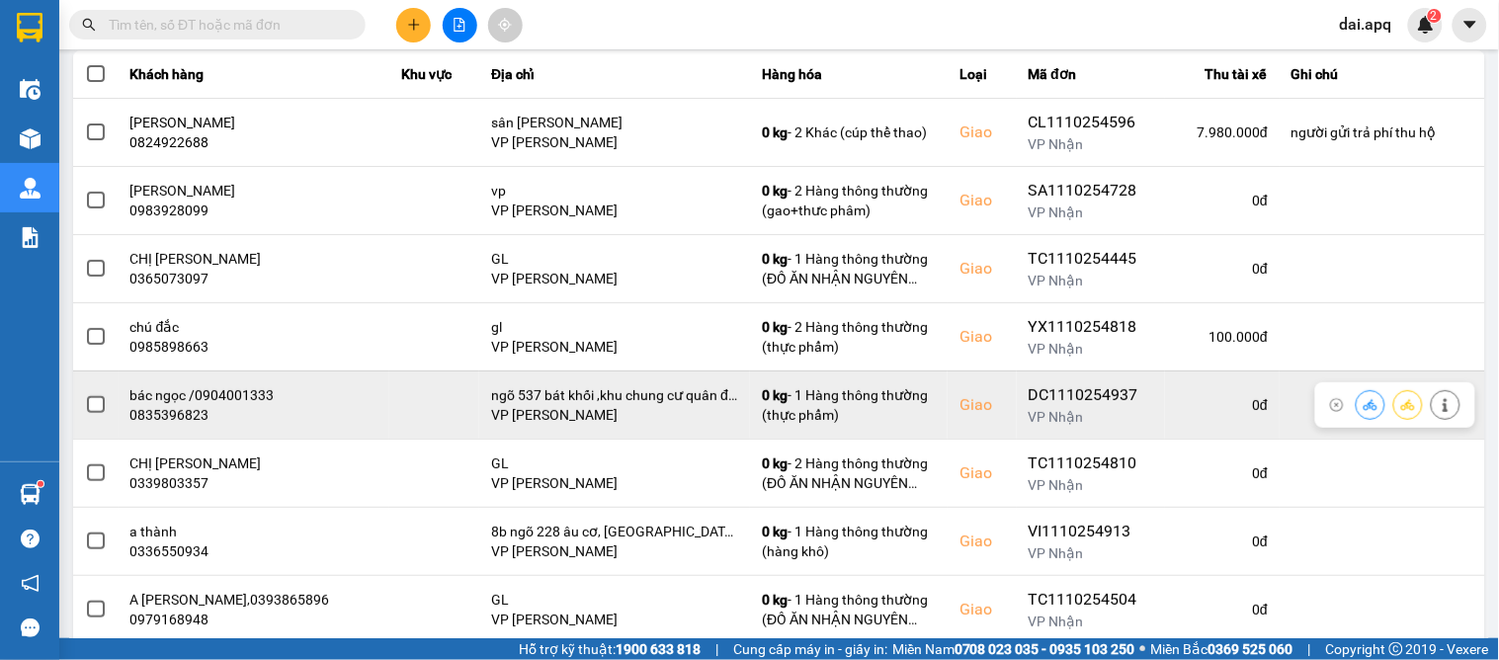
click at [1363, 398] on icon at bounding box center [1370, 405] width 14 height 14
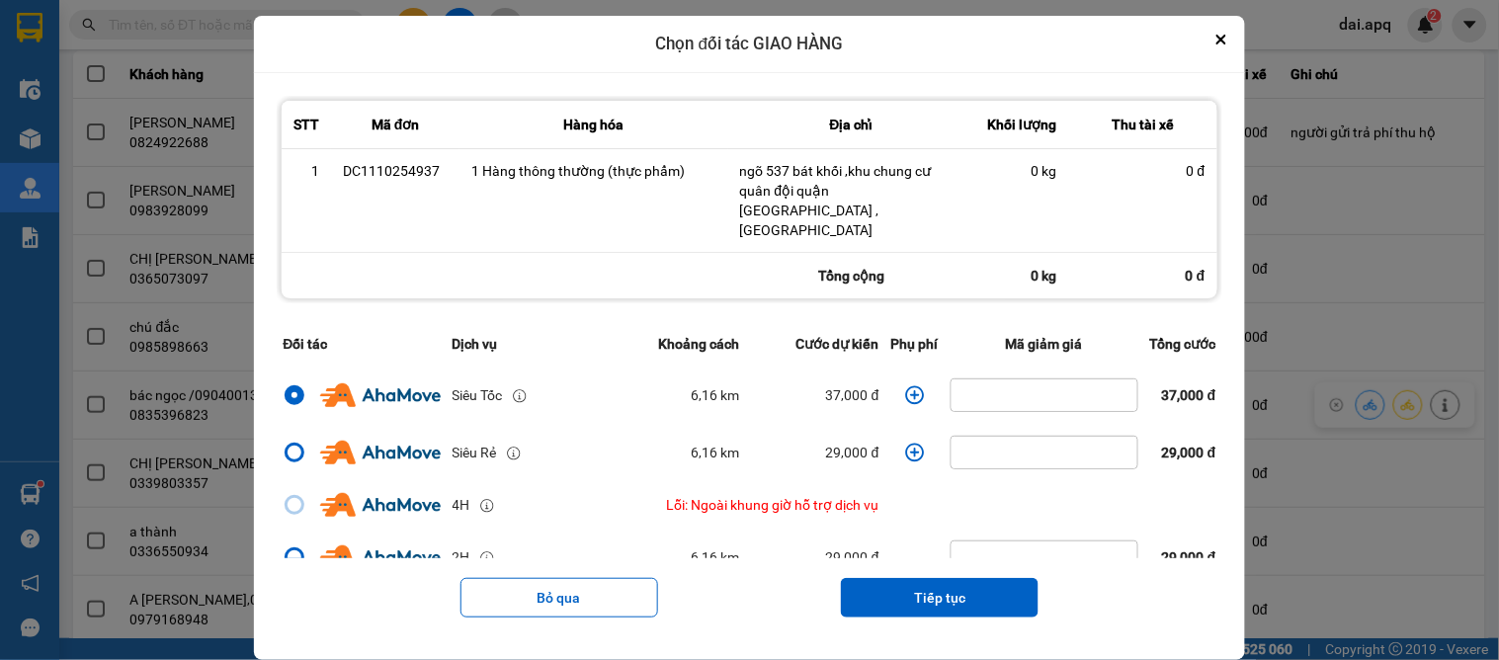
click at [905, 385] on icon "dialog" at bounding box center [915, 395] width 20 height 20
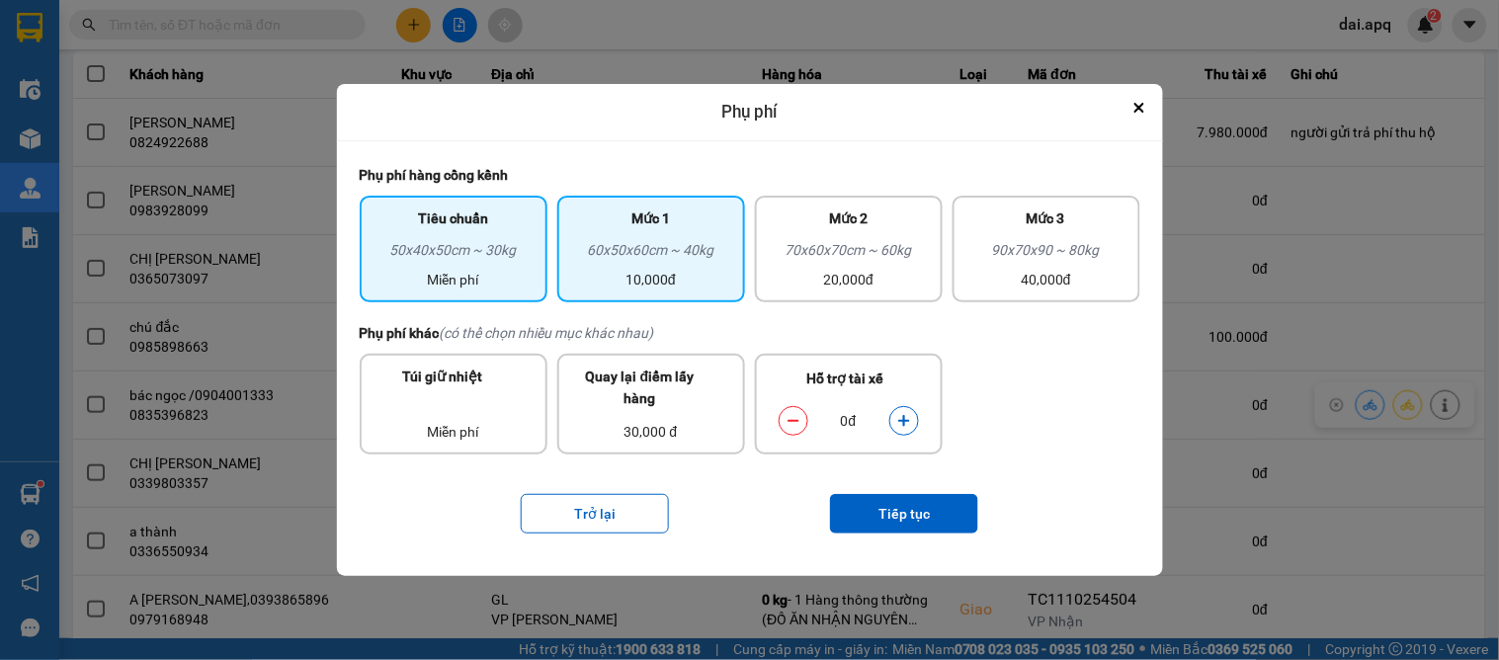
click at [634, 274] on div "10,000đ" at bounding box center [651, 280] width 164 height 22
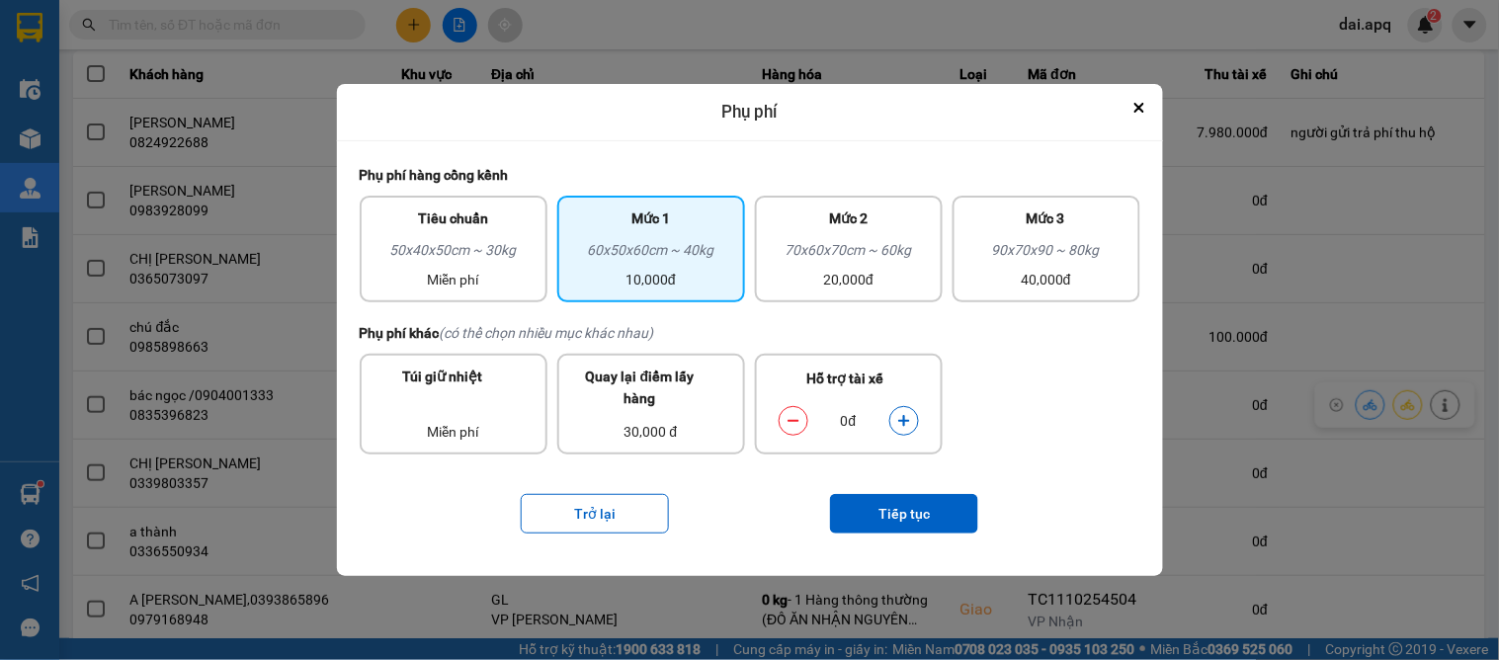
click at [904, 418] on icon "dialog" at bounding box center [903, 420] width 11 height 11
click at [905, 418] on icon "dialog" at bounding box center [903, 420] width 11 height 11
click at [916, 506] on button "Tiếp tục" at bounding box center [904, 514] width 148 height 40
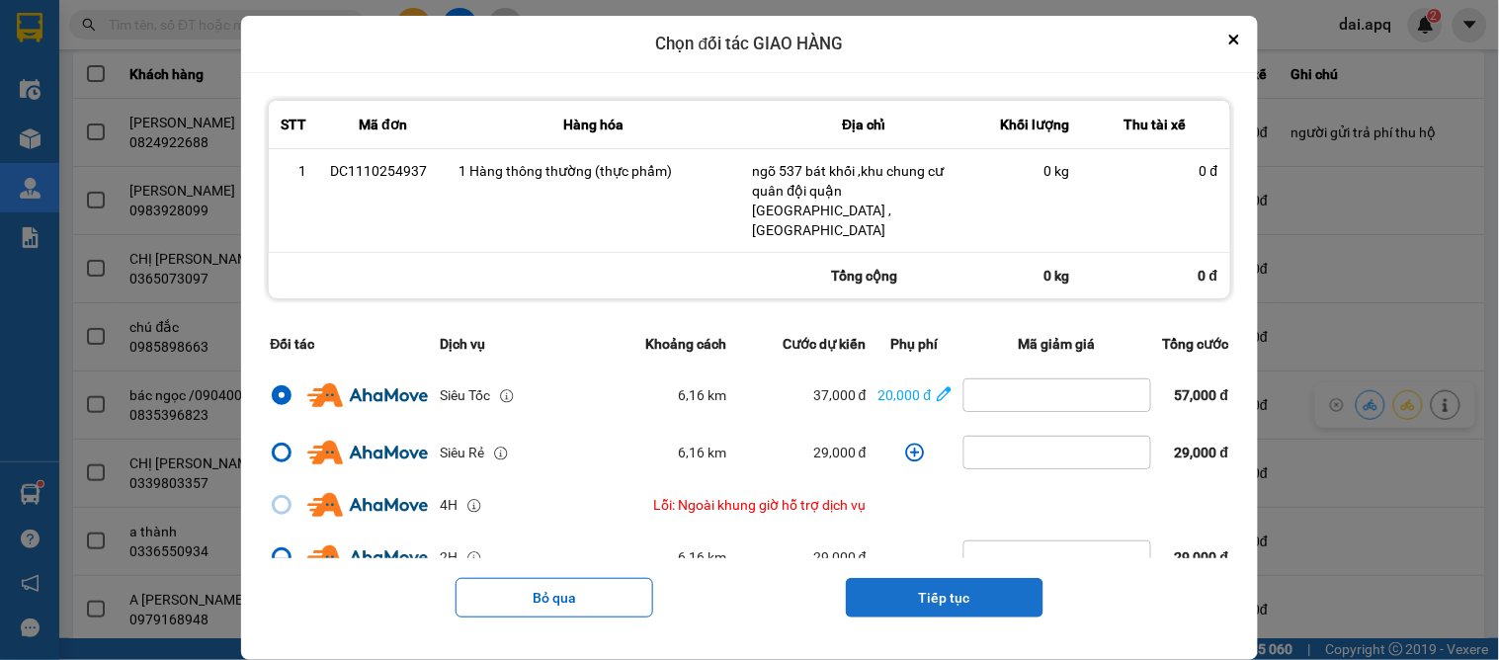
click at [925, 578] on button "Tiếp tục" at bounding box center [945, 598] width 198 height 40
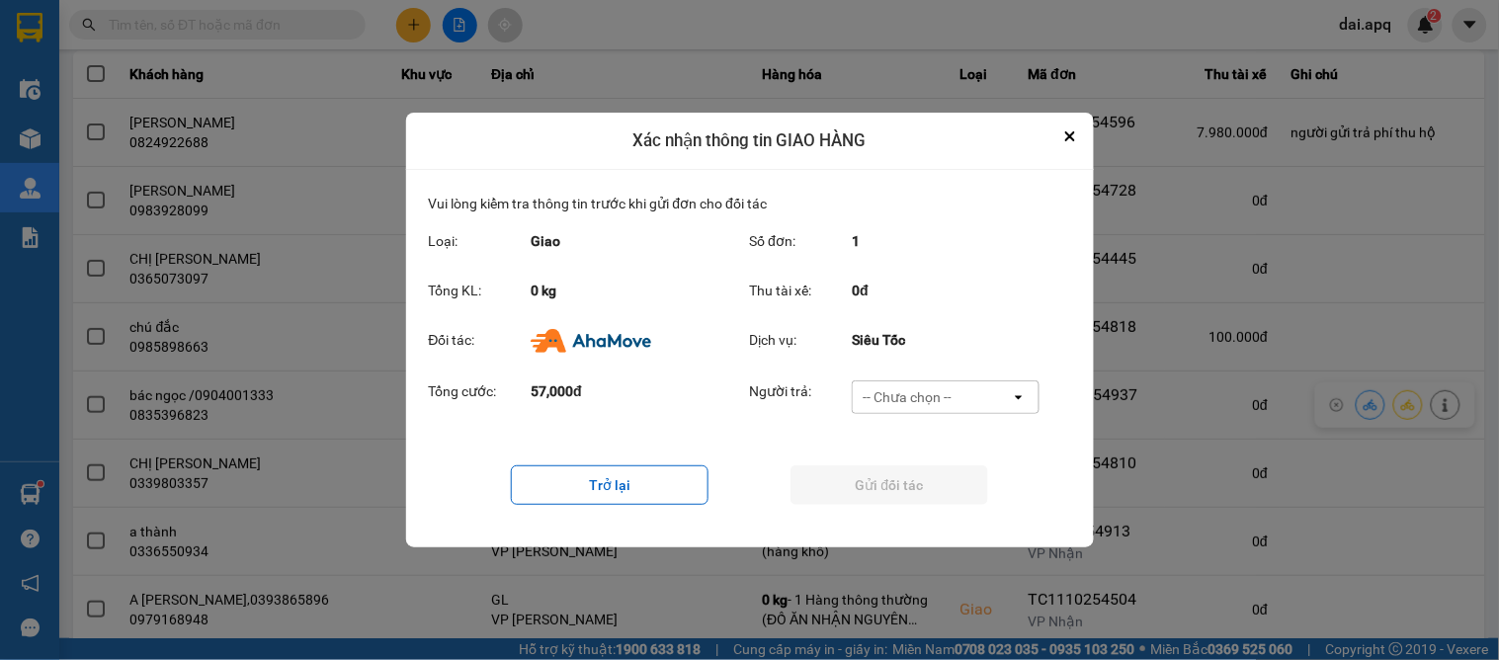
click at [913, 379] on div "Tổng cước: 57,000đ Người trả: -- Chưa chọn -- open" at bounding box center [750, 402] width 642 height 61
click at [915, 382] on div "-- Chưa chọn --" at bounding box center [932, 397] width 158 height 32
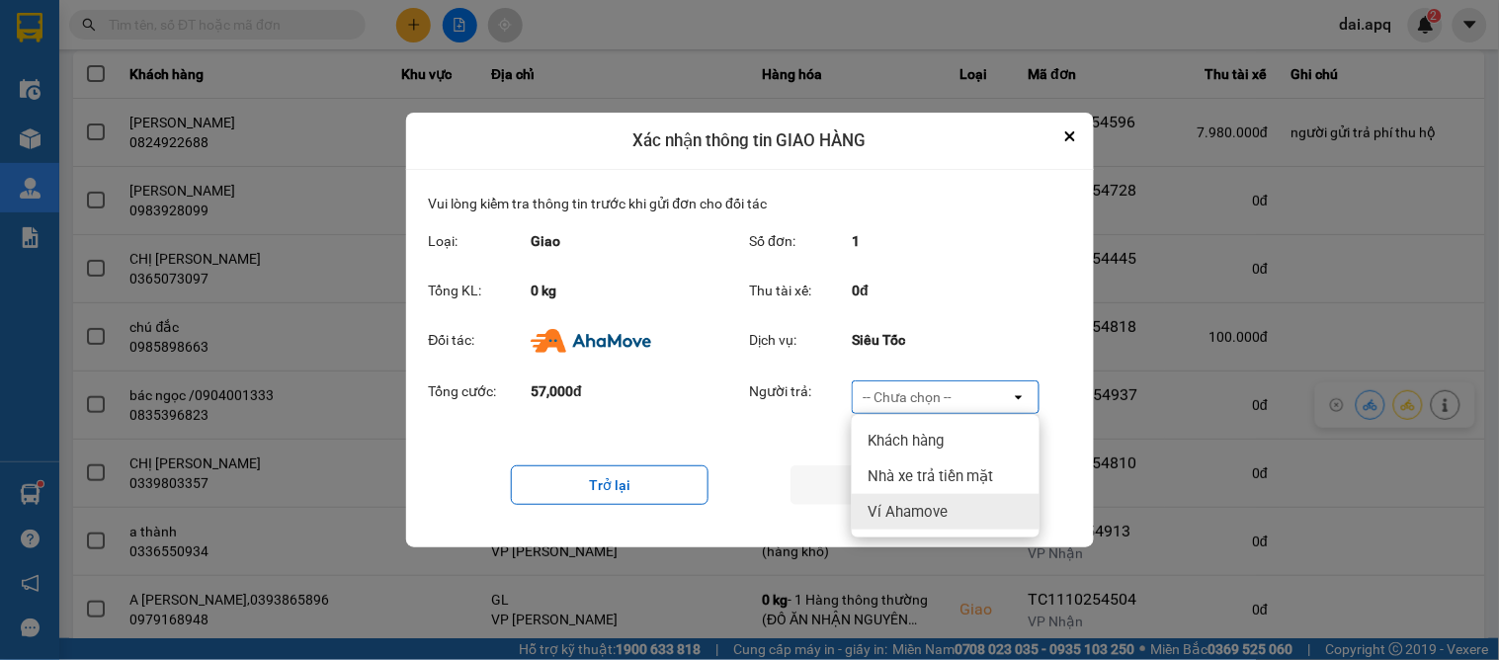
click at [892, 502] on span "Ví Ahamove" at bounding box center [907, 512] width 80 height 20
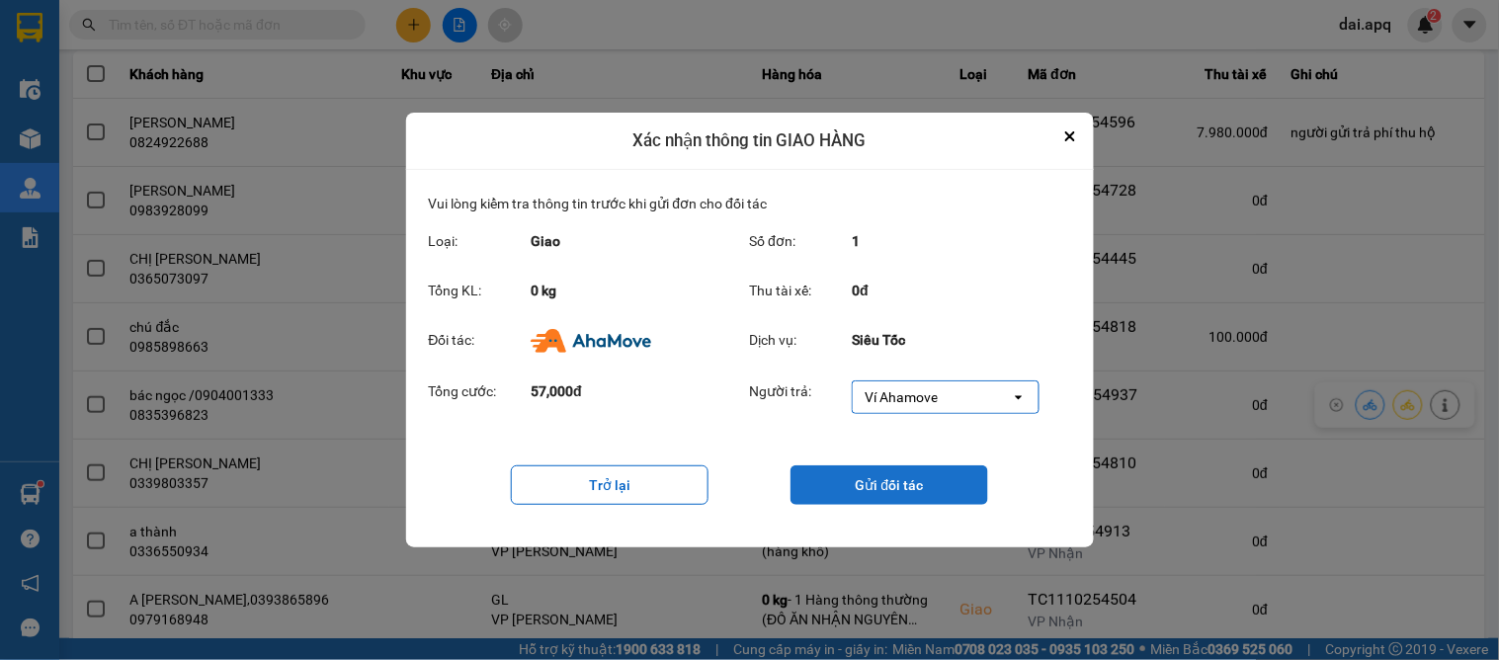
click at [875, 486] on button "Gửi đối tác" at bounding box center [889, 485] width 198 height 40
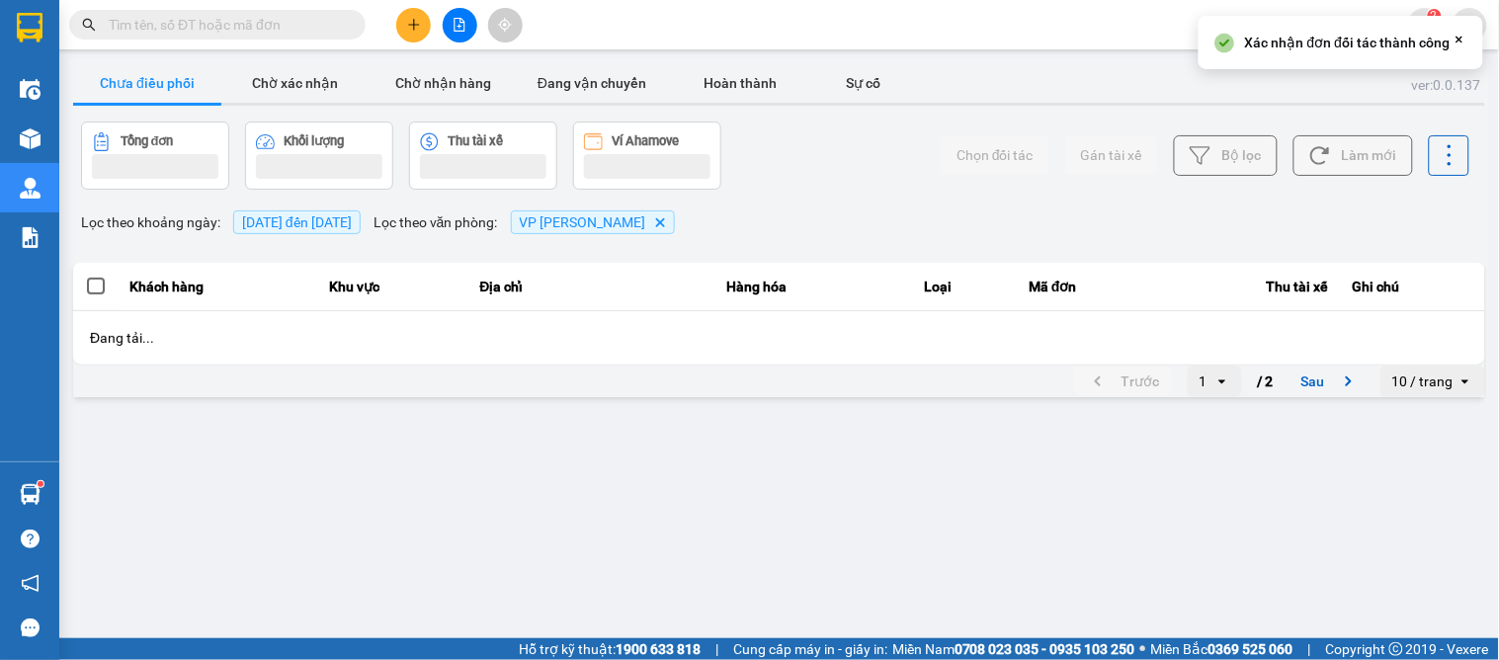
scroll to position [0, 0]
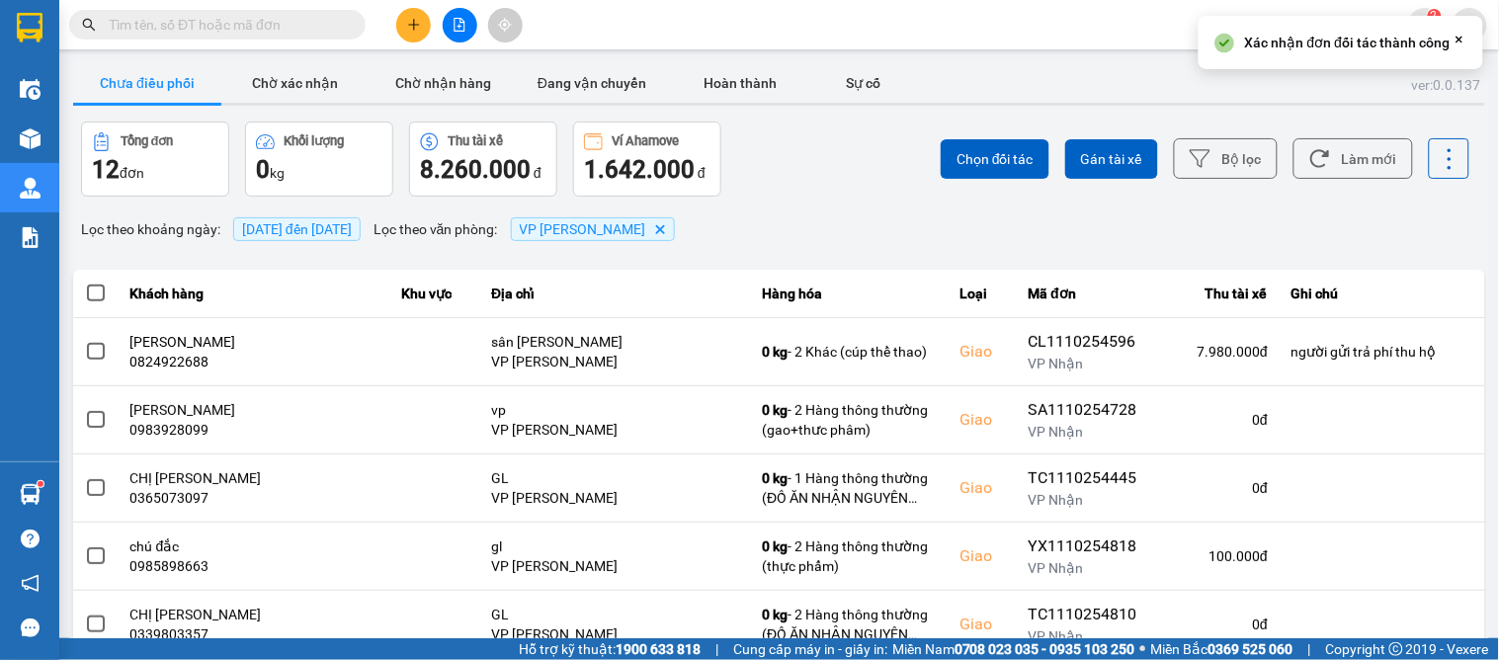
click at [811, 192] on div "Chọn đối tác Gán tài xế Bộ lọc Làm mới" at bounding box center [1123, 159] width 695 height 75
click at [339, 89] on button "Chờ xác nhận" at bounding box center [295, 83] width 148 height 40
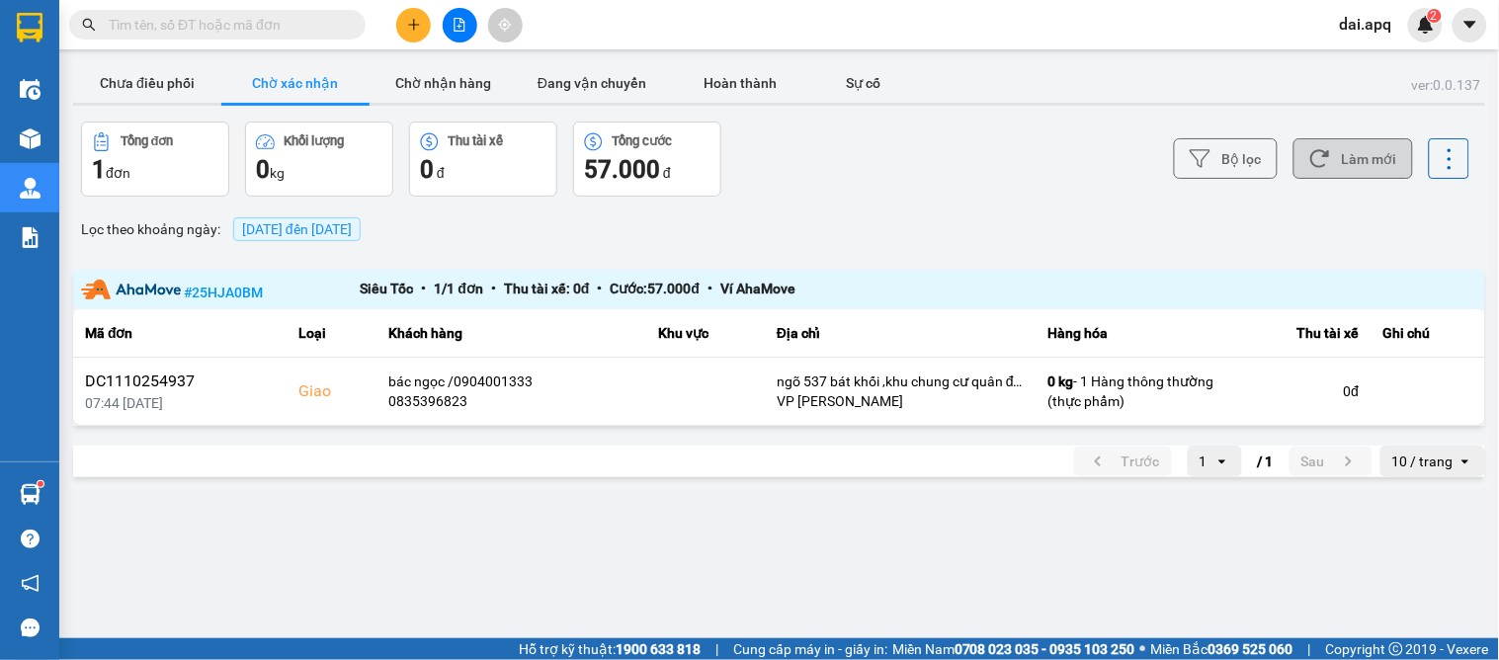
click at [1365, 153] on button "Làm mới" at bounding box center [1353, 158] width 120 height 41
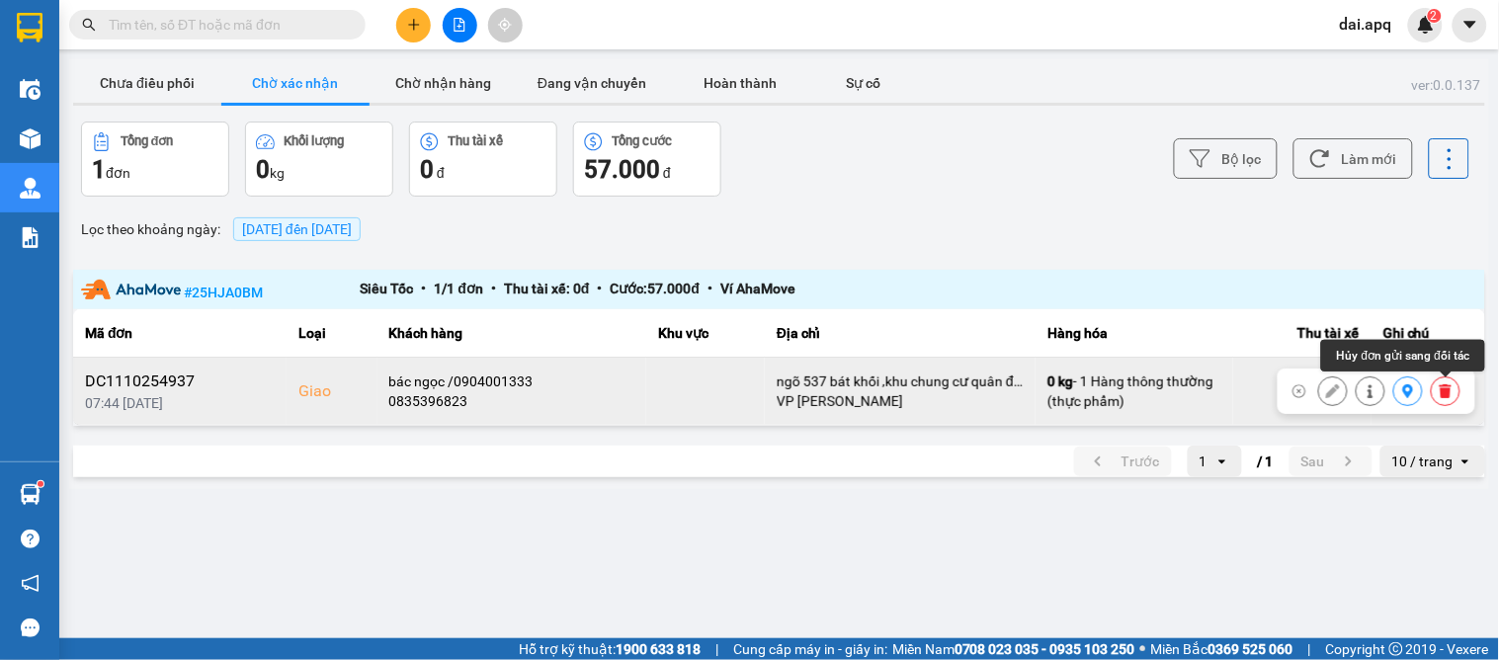
click at [1440, 392] on icon at bounding box center [1445, 391] width 12 height 14
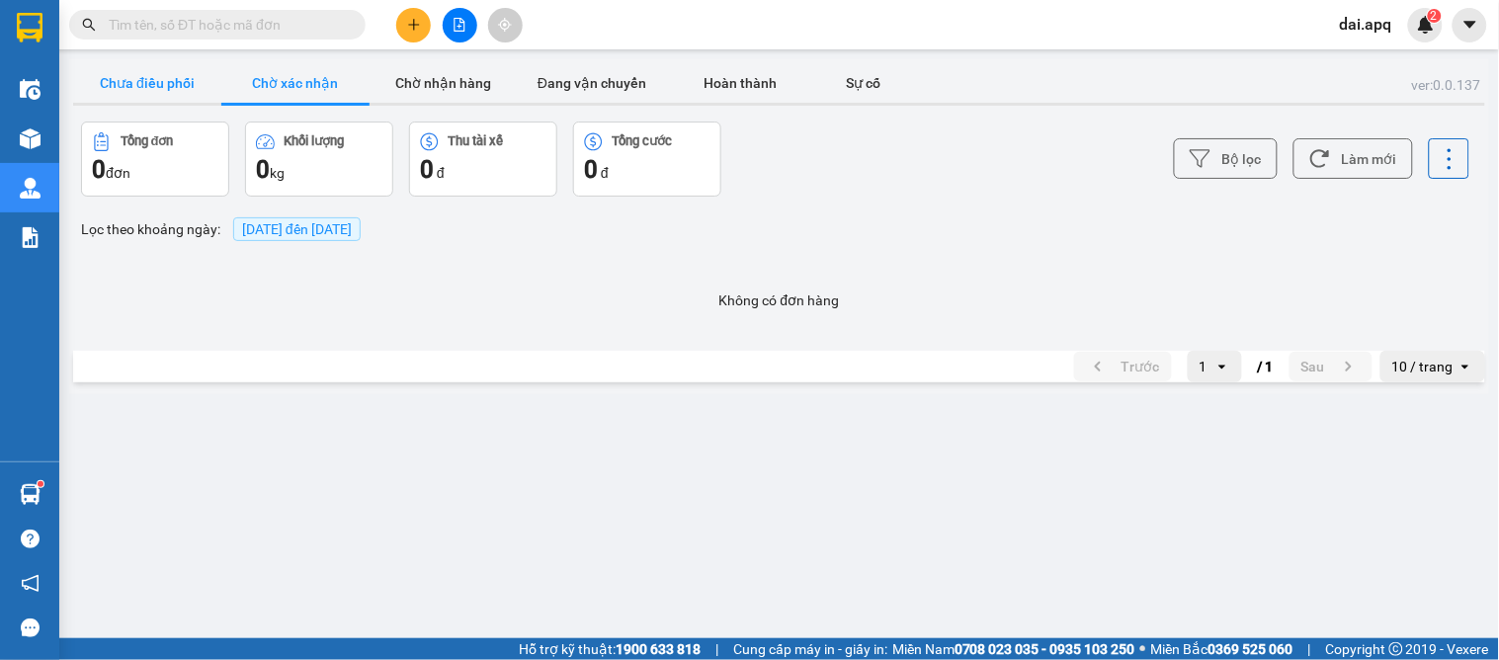
click at [143, 87] on button "Chưa điều phối" at bounding box center [147, 83] width 148 height 40
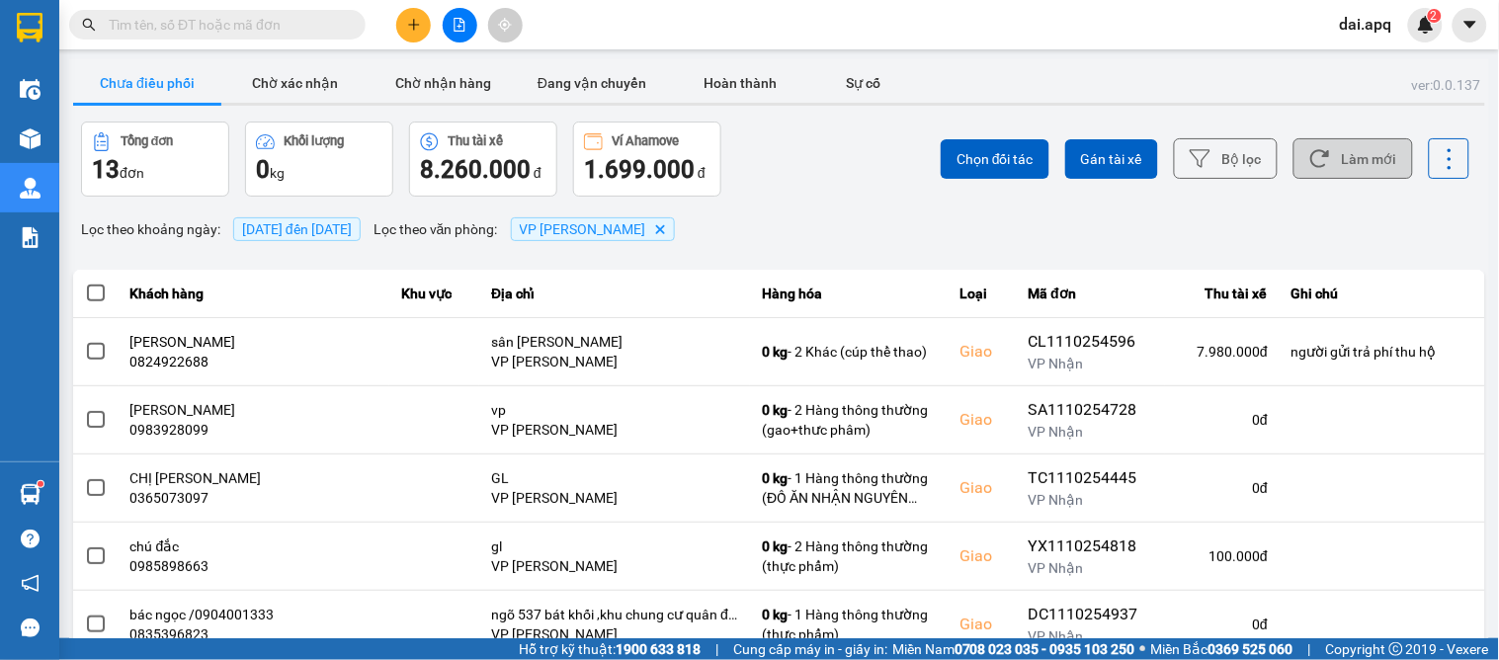
click at [1325, 150] on button "Làm mới" at bounding box center [1353, 158] width 120 height 41
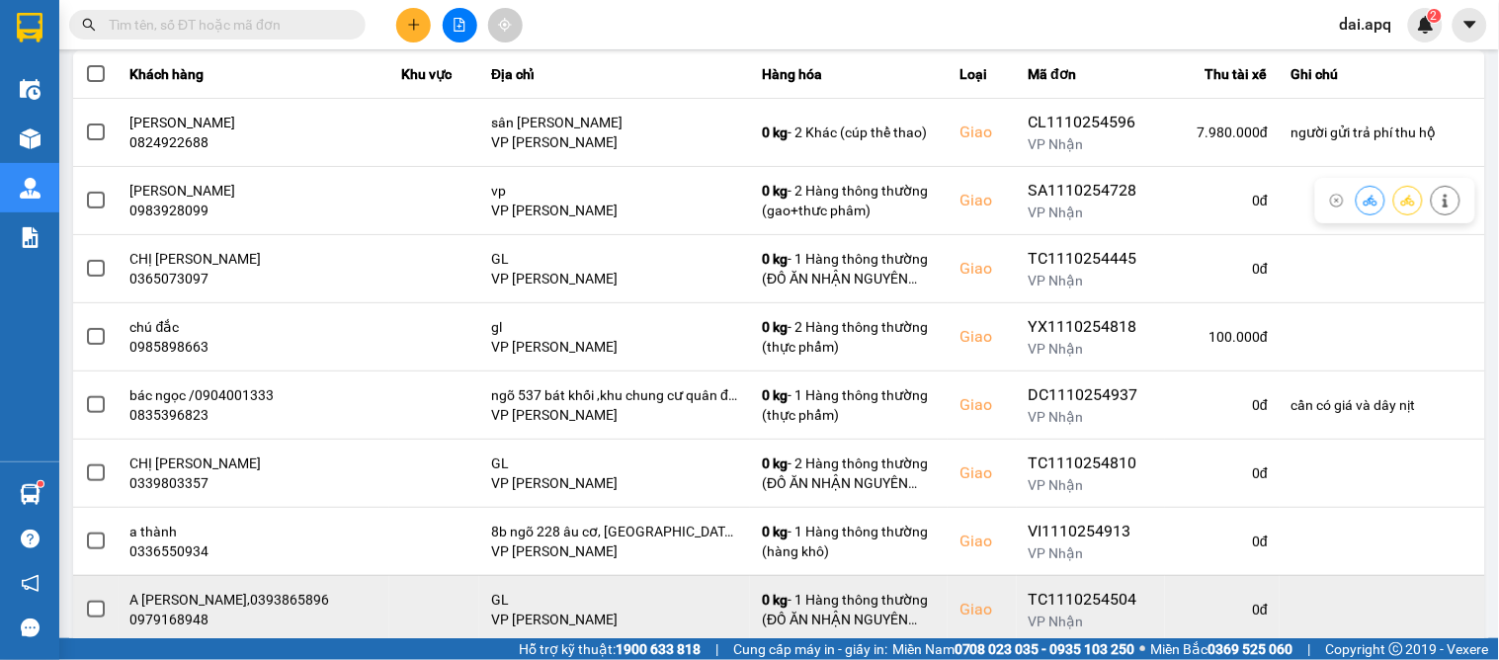
scroll to position [329, 0]
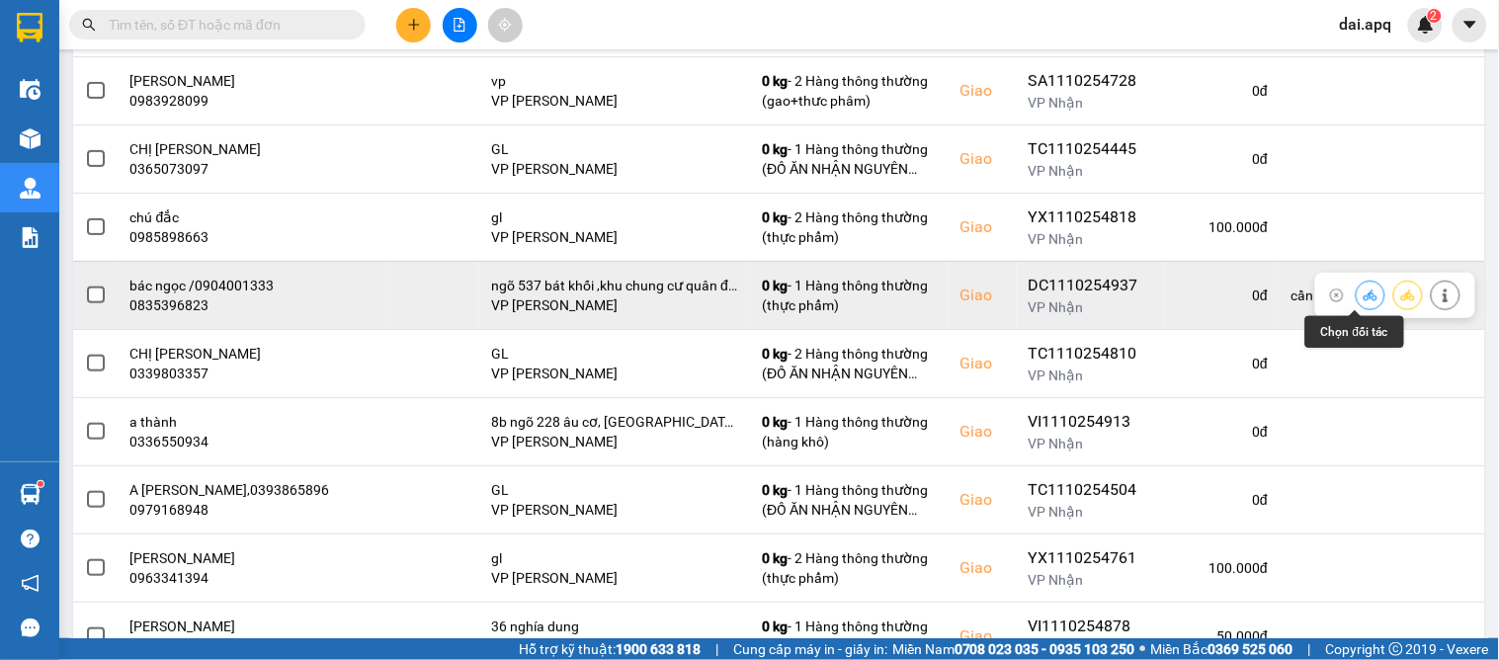
click at [1363, 291] on icon at bounding box center [1370, 295] width 14 height 14
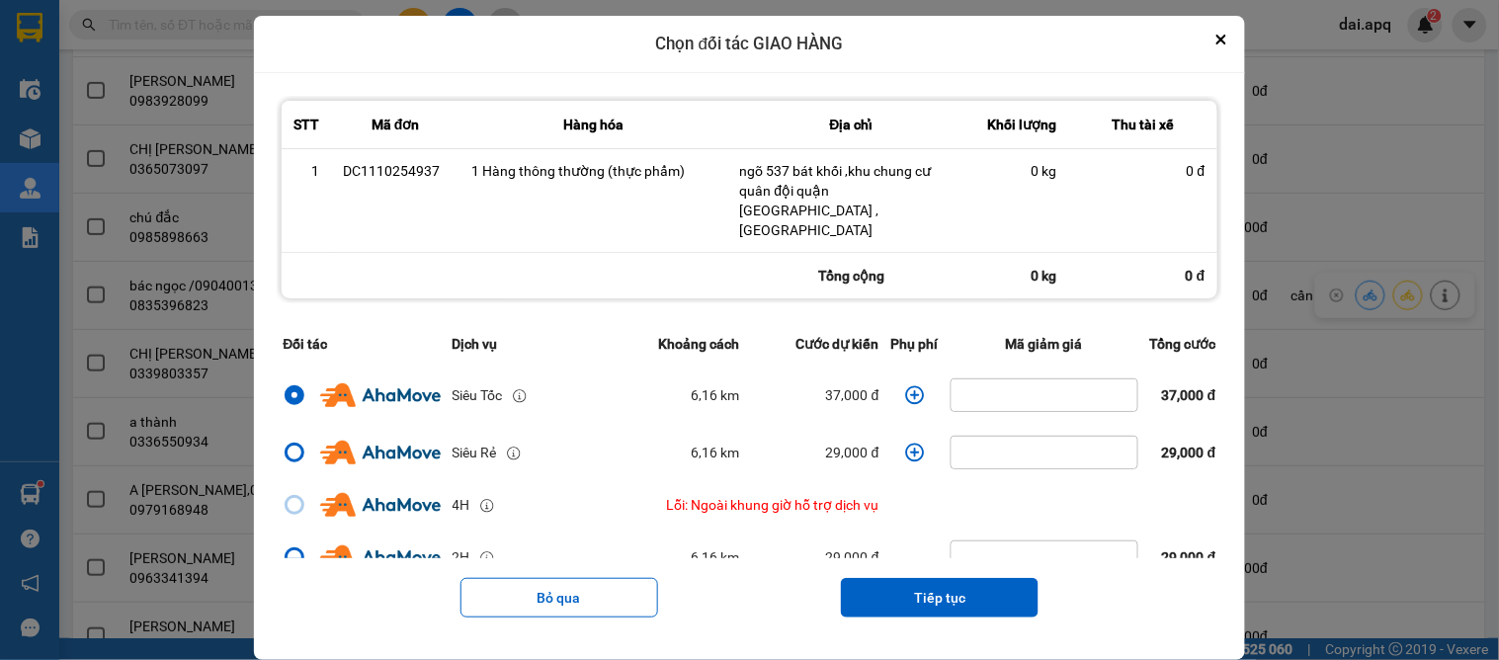
click at [893, 367] on td "dialog" at bounding box center [914, 395] width 59 height 57
click at [905, 385] on icon "dialog" at bounding box center [914, 394] width 19 height 19
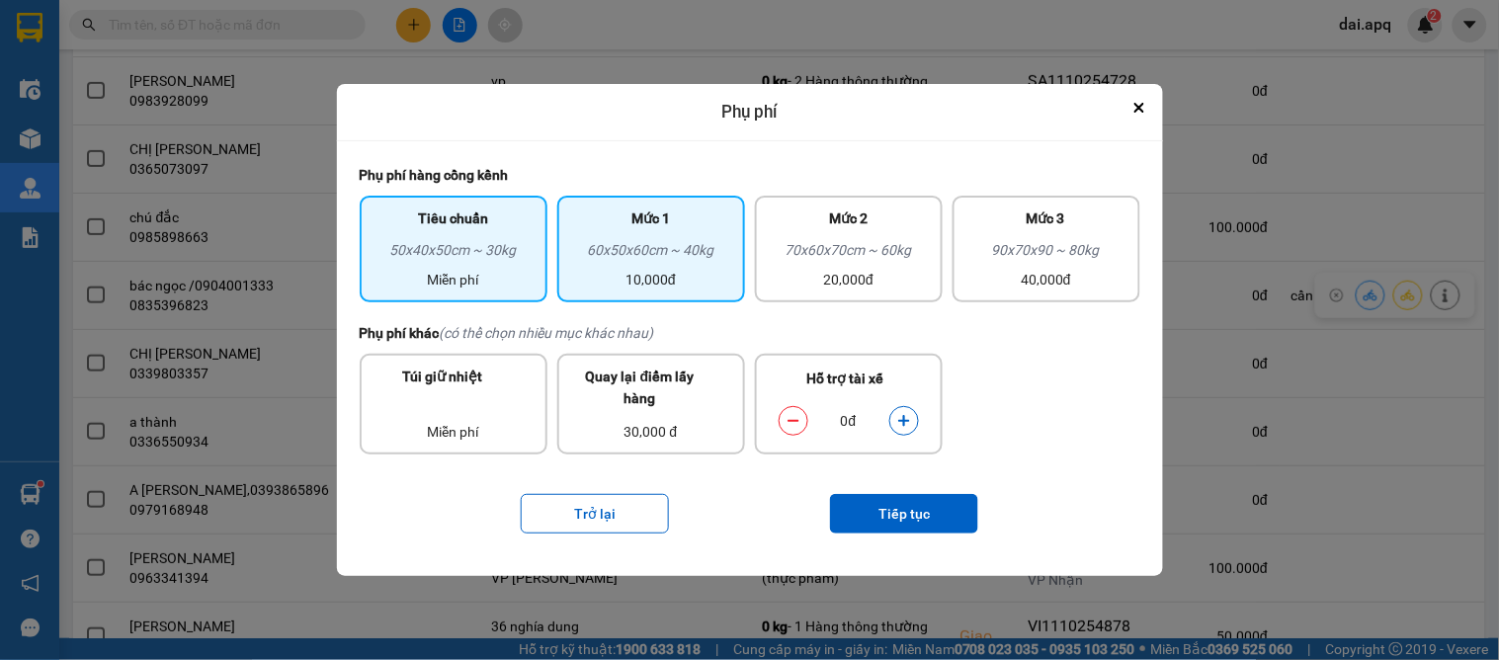
click at [684, 281] on div "10,000đ" at bounding box center [651, 280] width 164 height 22
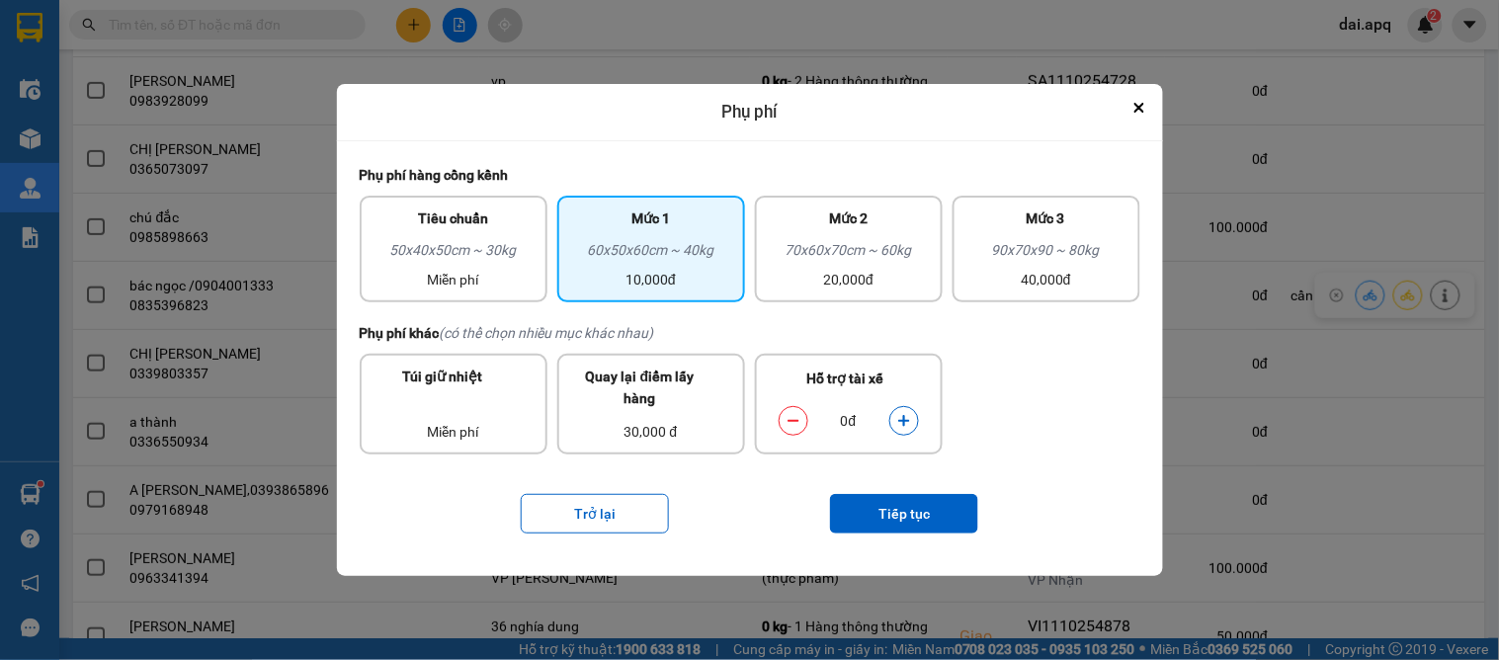
click at [916, 420] on button "dialog" at bounding box center [904, 420] width 28 height 35
click at [913, 418] on button "dialog" at bounding box center [904, 420] width 28 height 35
click at [911, 509] on button "Tiếp tục" at bounding box center [904, 514] width 148 height 40
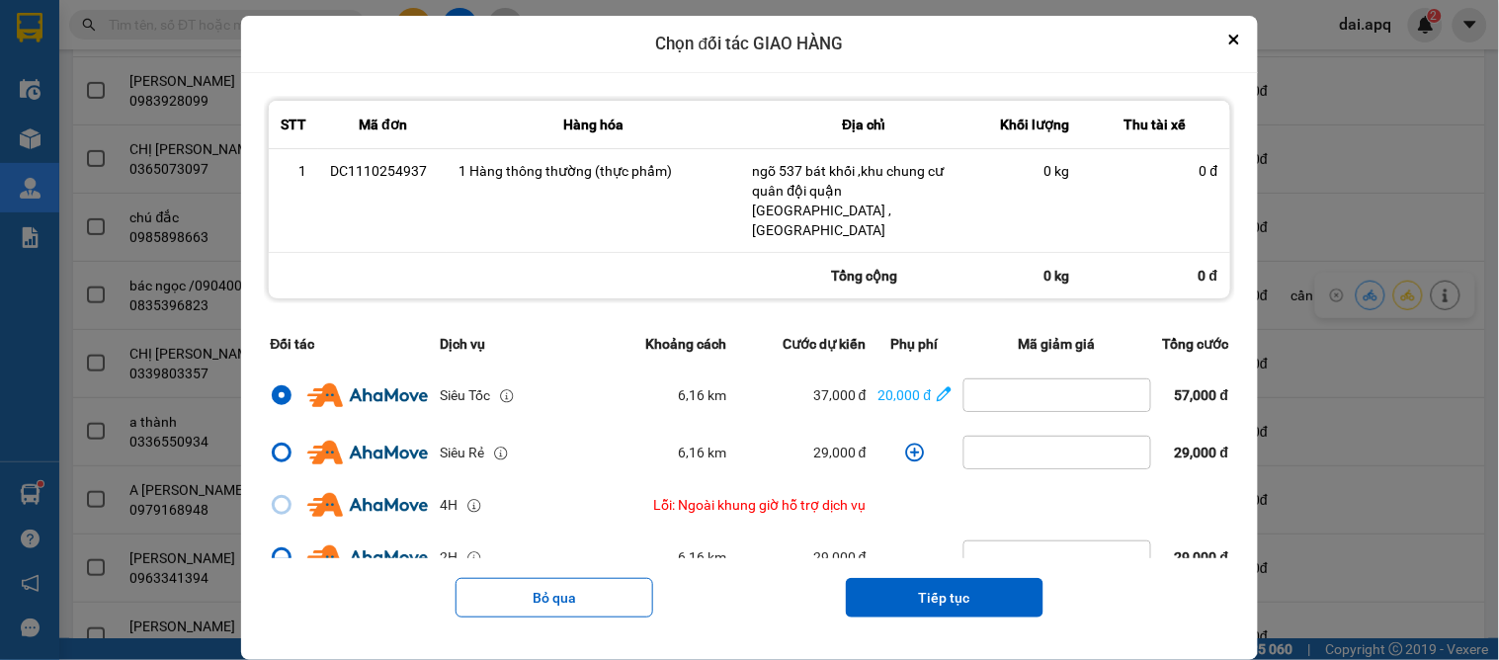
click at [925, 578] on button "Tiếp tục" at bounding box center [945, 598] width 198 height 40
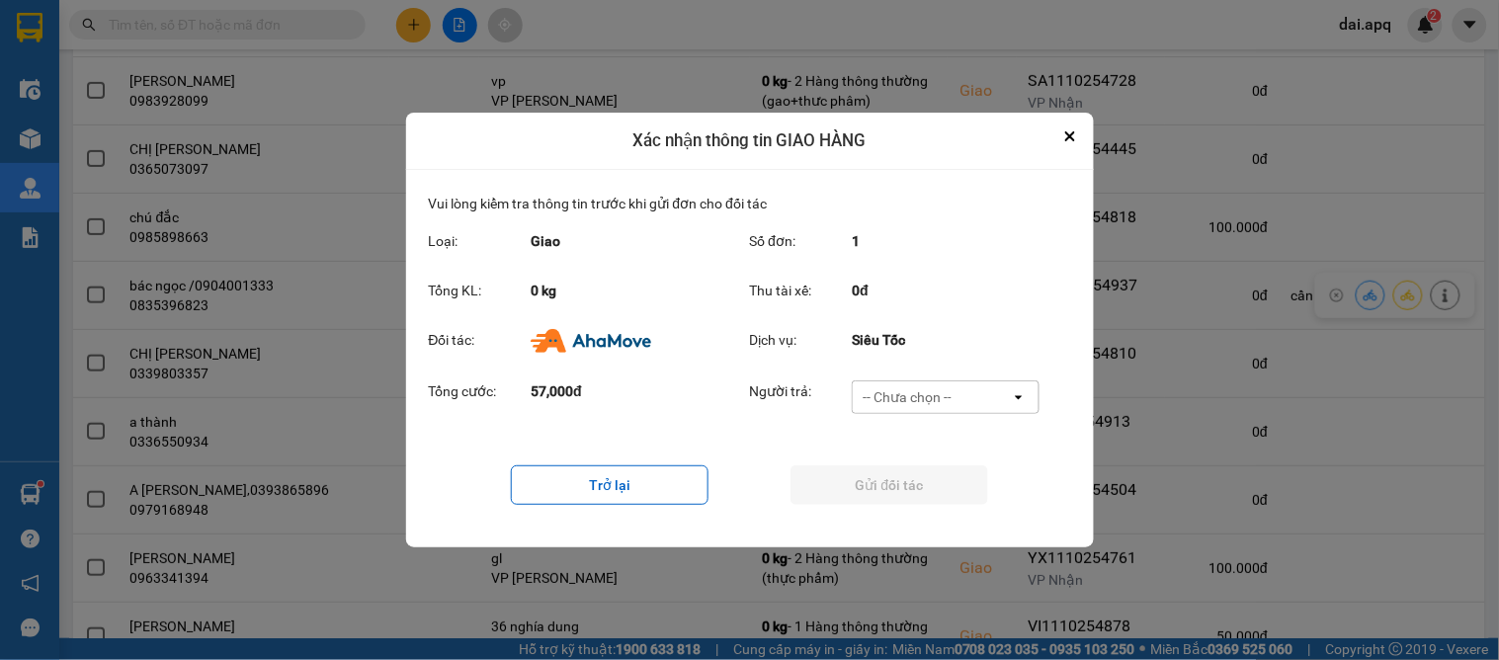
click at [924, 399] on div "-- Chưa chọn --" at bounding box center [906, 397] width 89 height 20
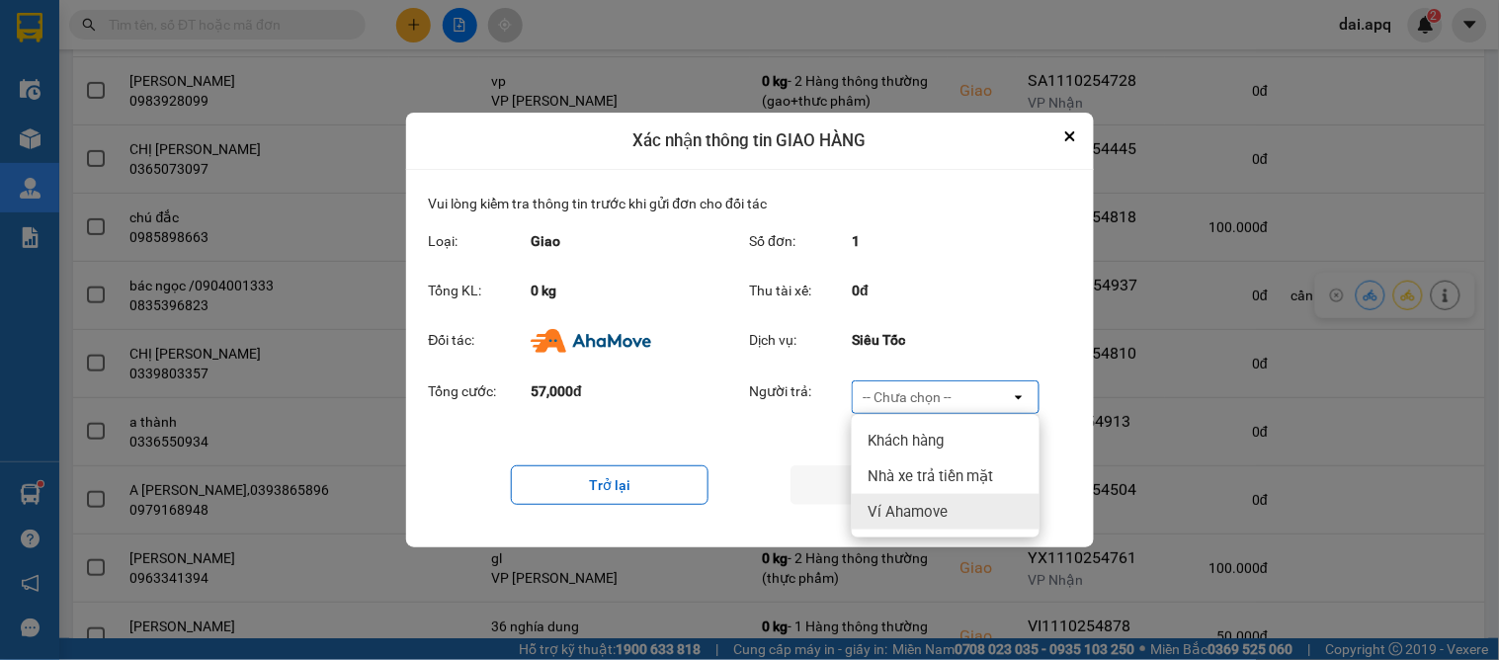
click at [883, 507] on span "Ví Ahamove" at bounding box center [907, 512] width 80 height 20
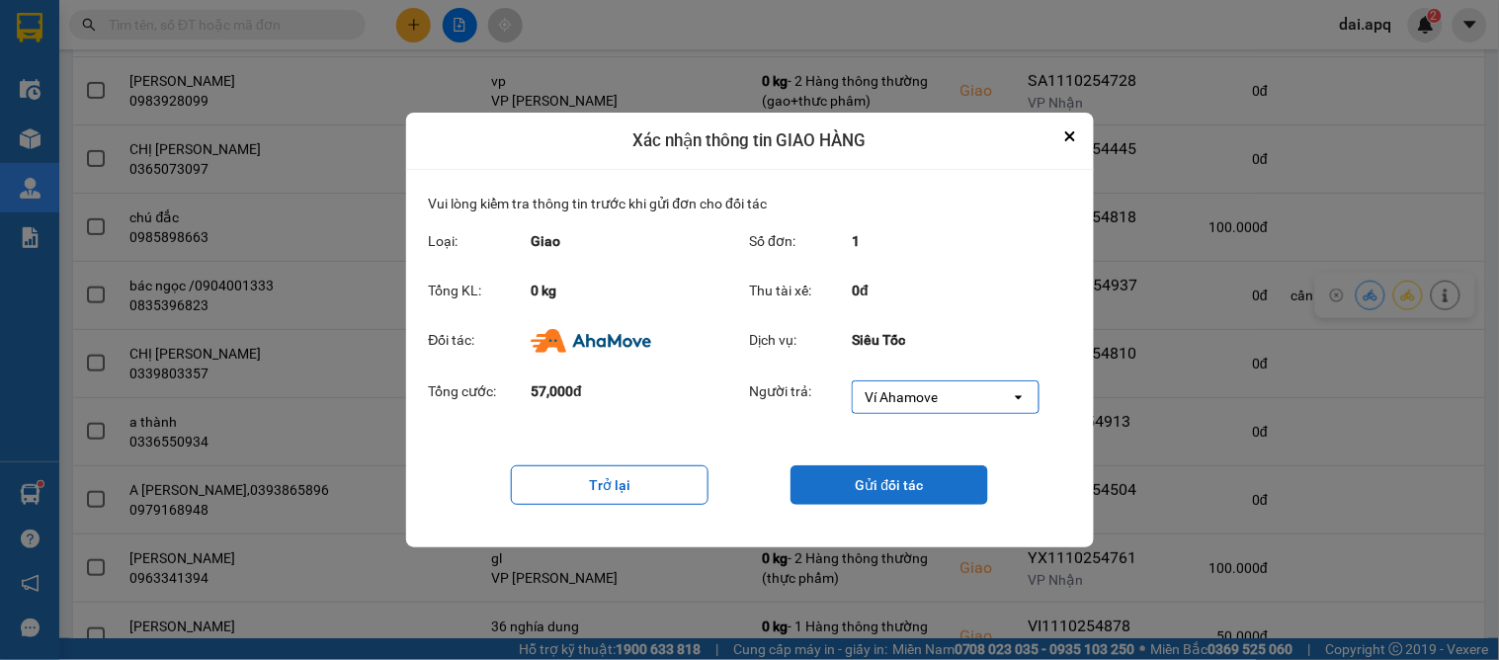
click at [882, 477] on button "Gửi đối tác" at bounding box center [889, 485] width 198 height 40
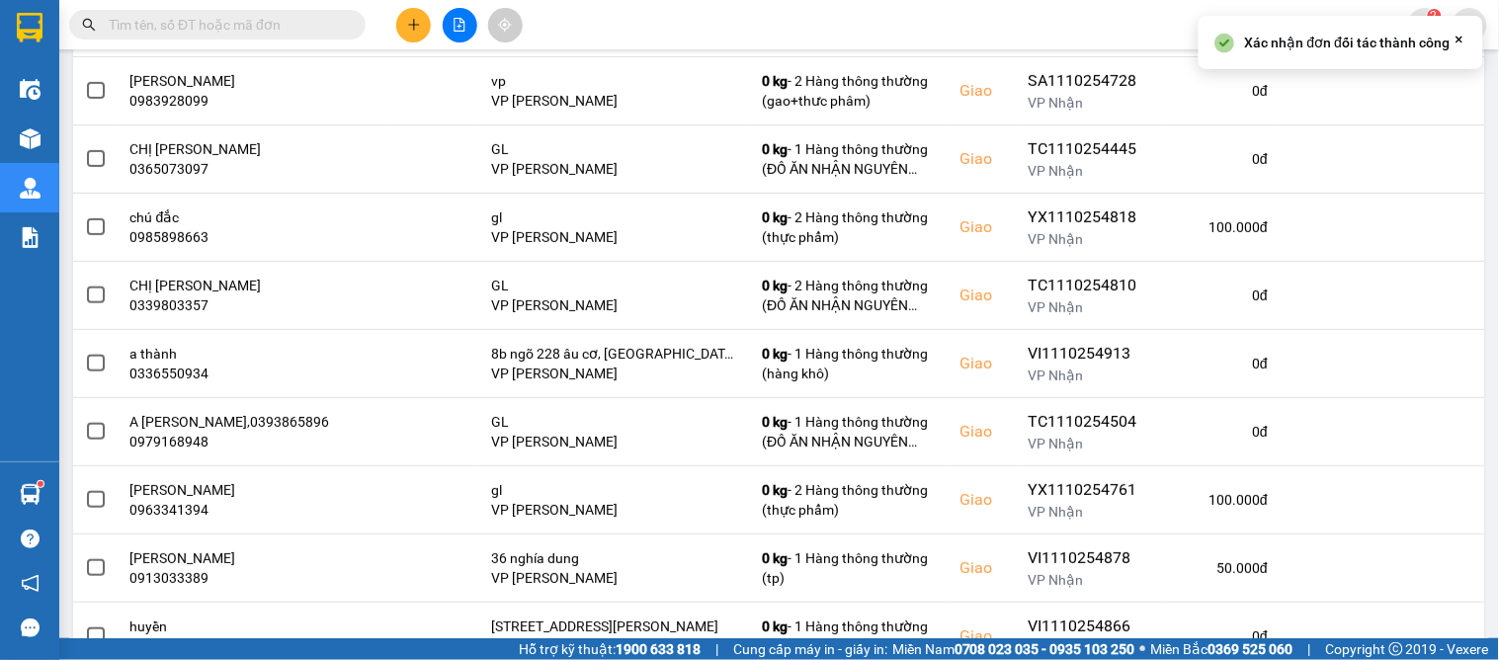
scroll to position [0, 0]
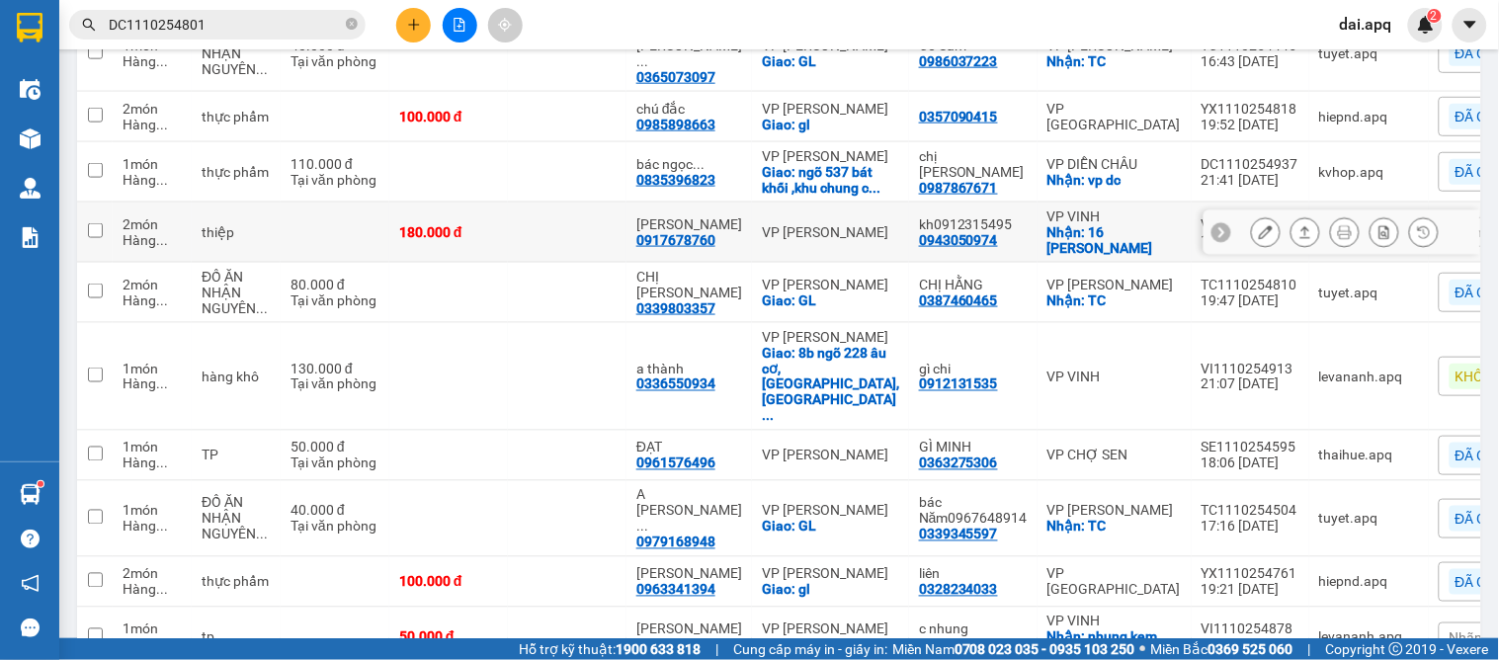
scroll to position [362, 0]
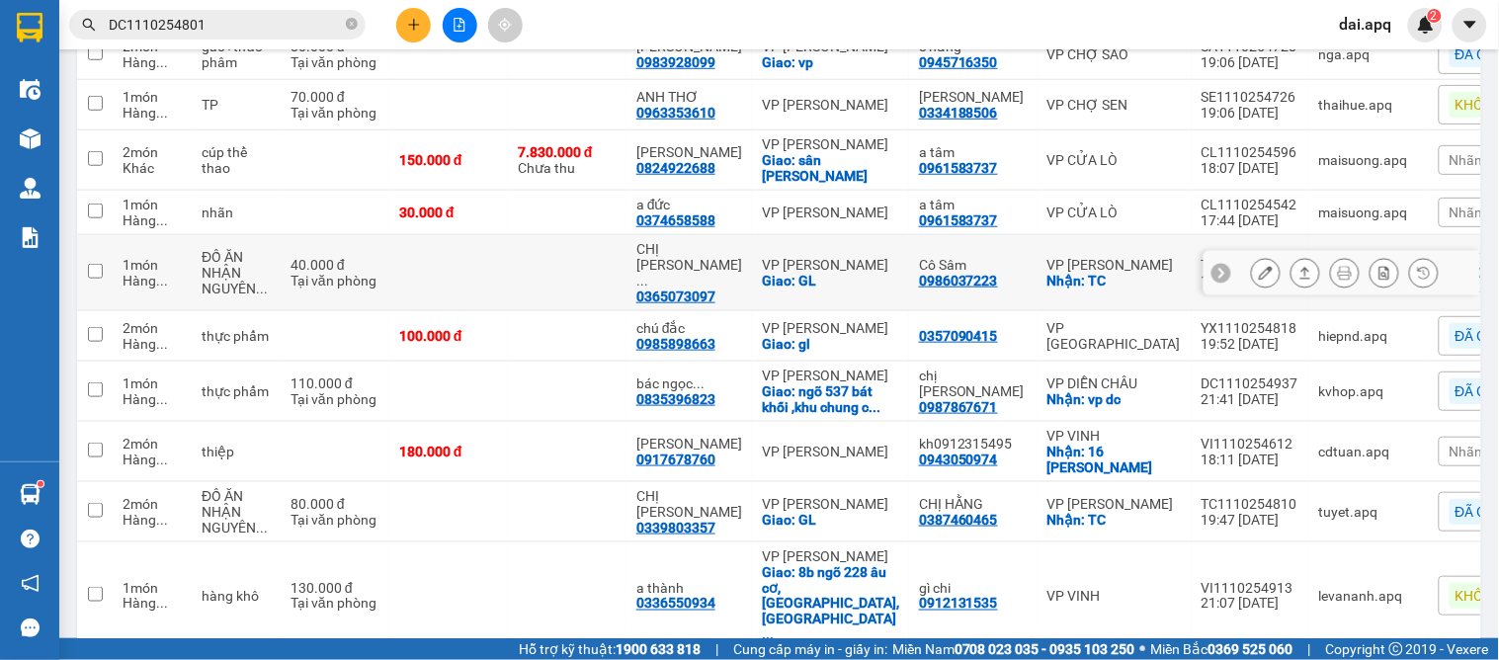
click at [866, 277] on div "Giao: GL" at bounding box center [830, 281] width 137 height 16
checkbox input "true"
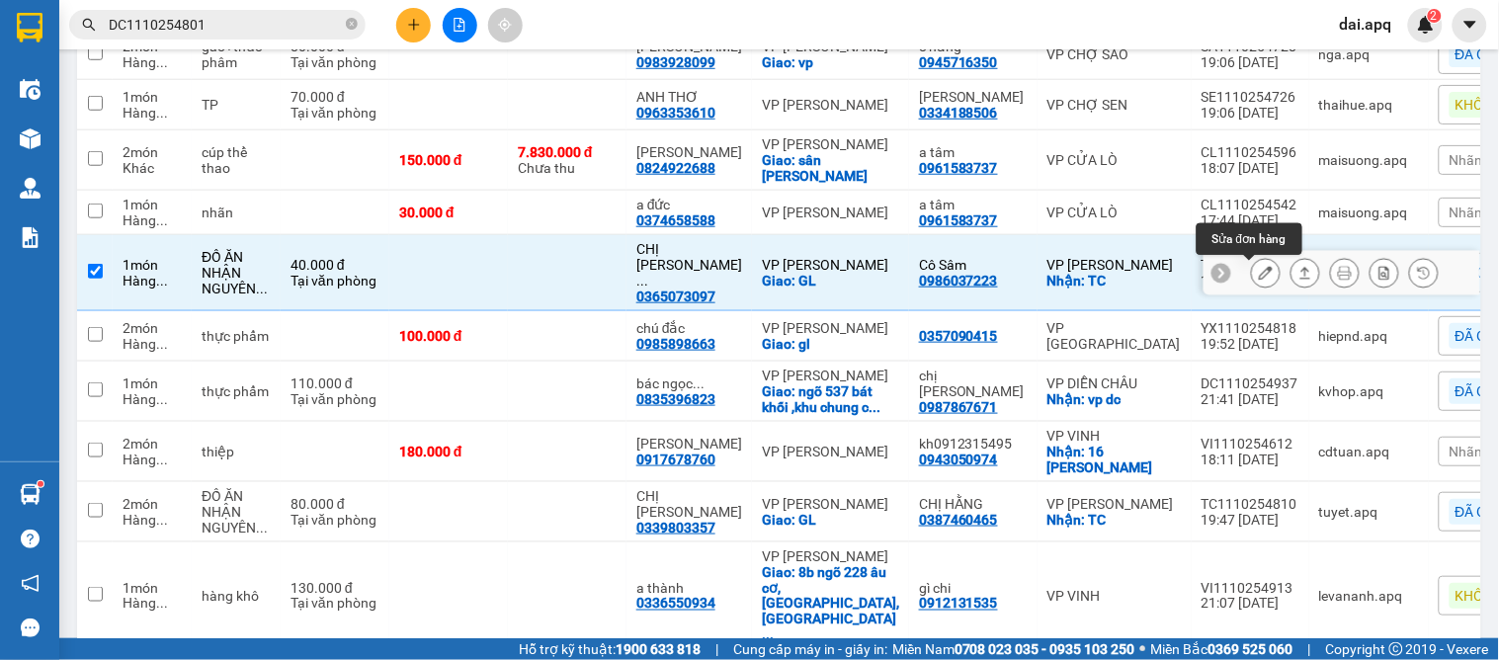
click at [1259, 271] on icon at bounding box center [1266, 273] width 14 height 14
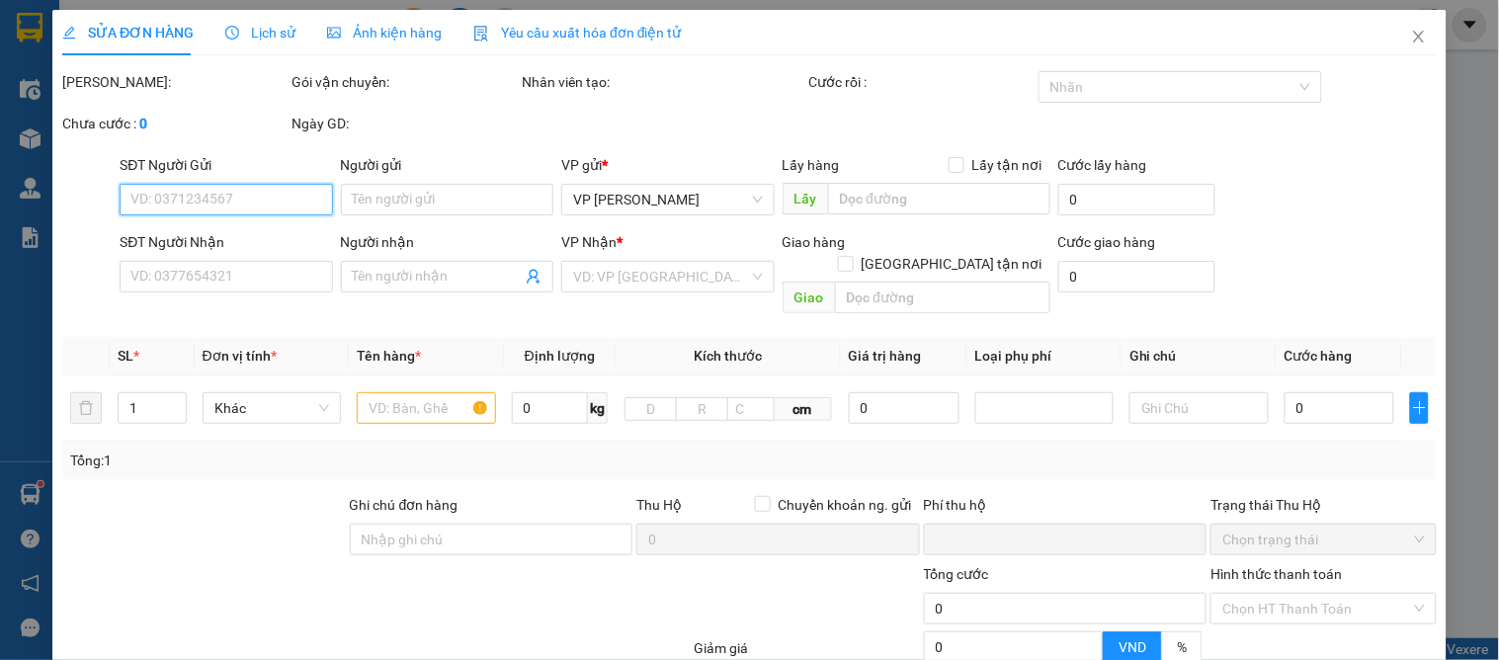
type input "0986037223"
type input "Cô Sâm"
checkbox input "true"
type input "TC"
type input "0365073097"
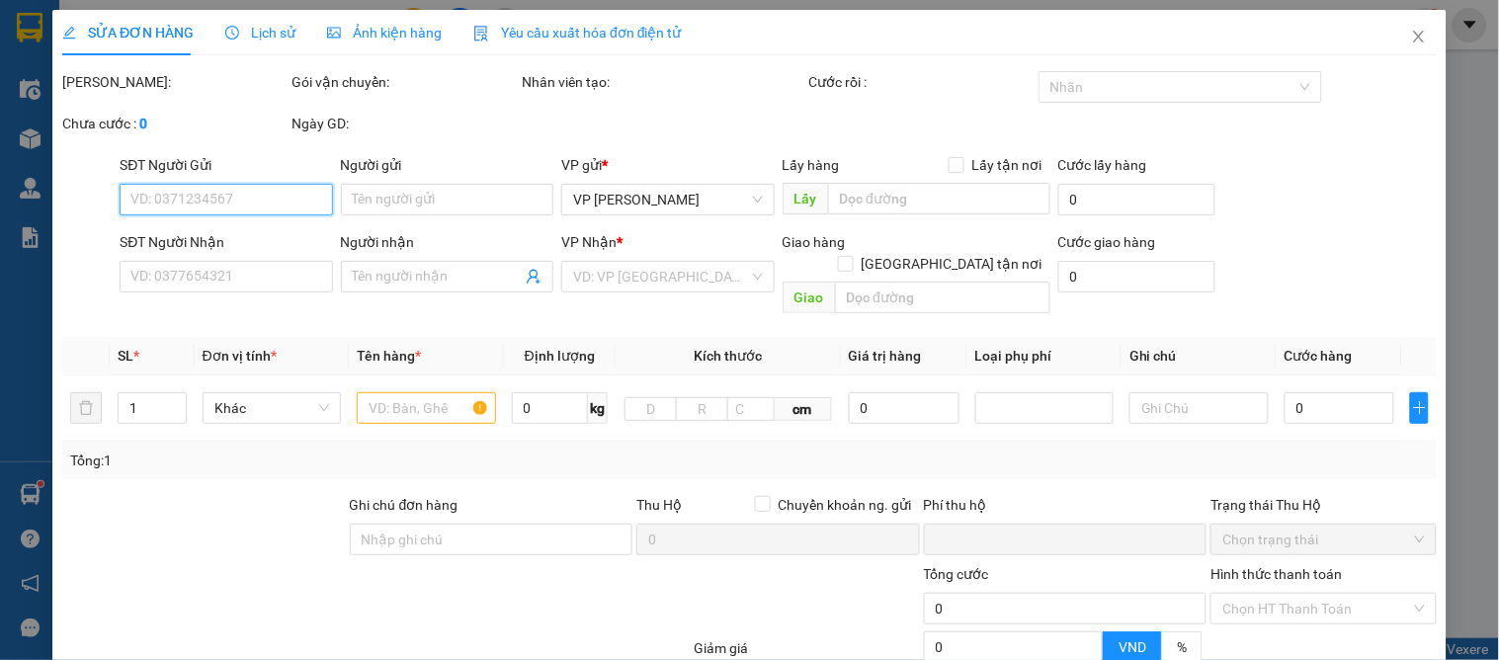
type input "CHỊ [PERSON_NAME]"
checkbox input "true"
type input "GL"
type input "0"
type input "40.000"
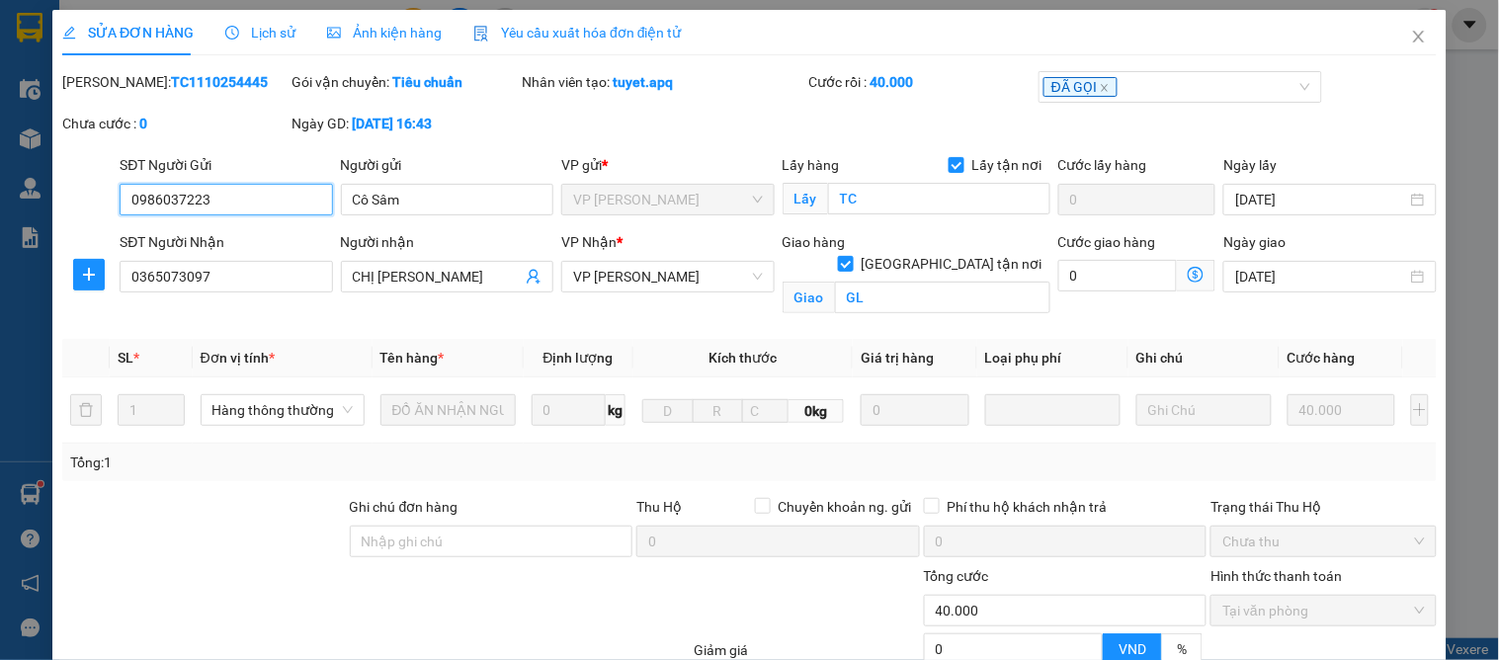
scroll to position [199, 0]
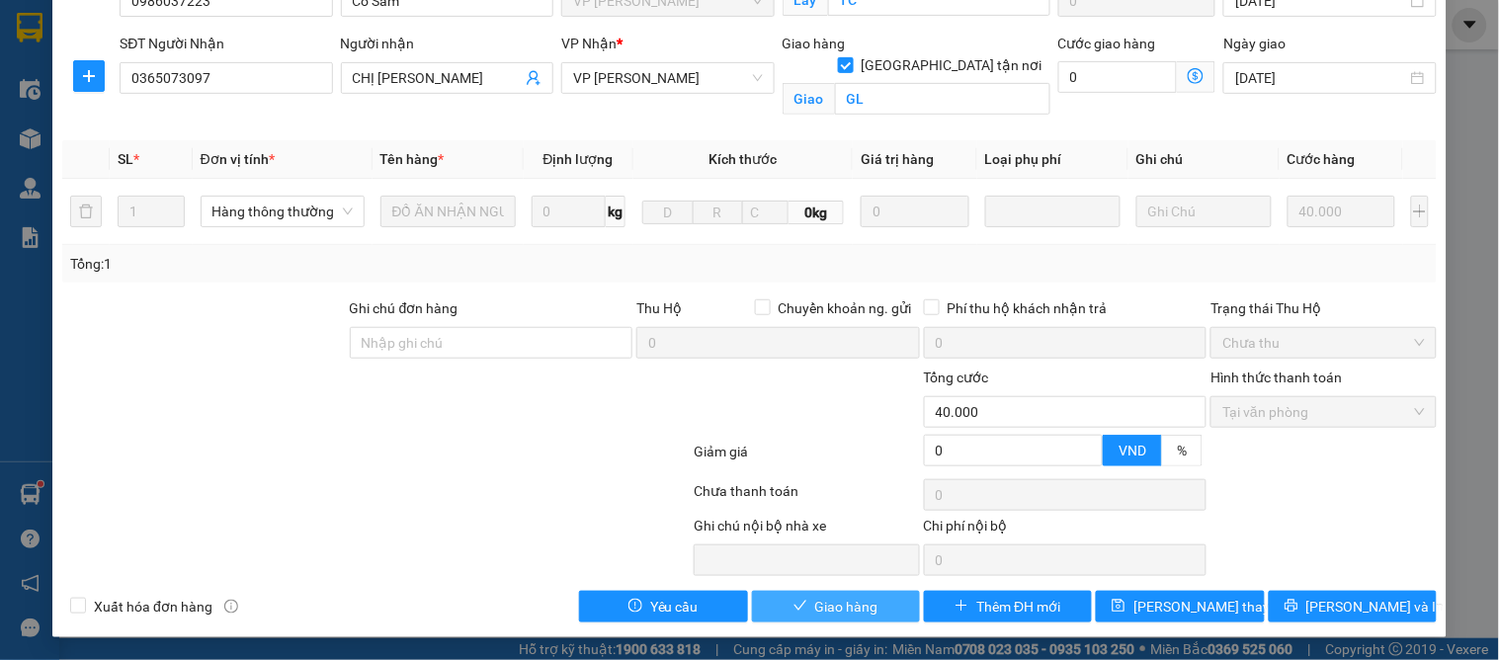
click at [852, 614] on span "Giao hàng" at bounding box center [846, 607] width 63 height 22
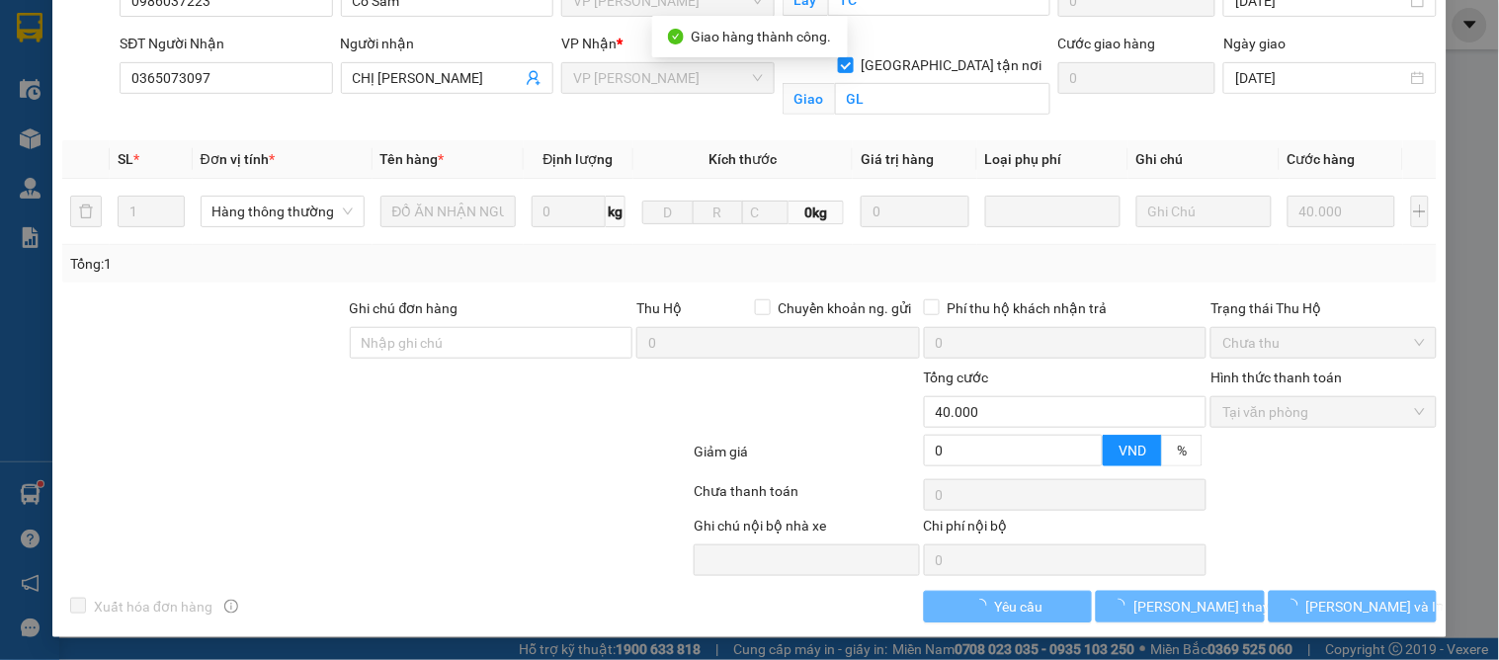
scroll to position [0, 0]
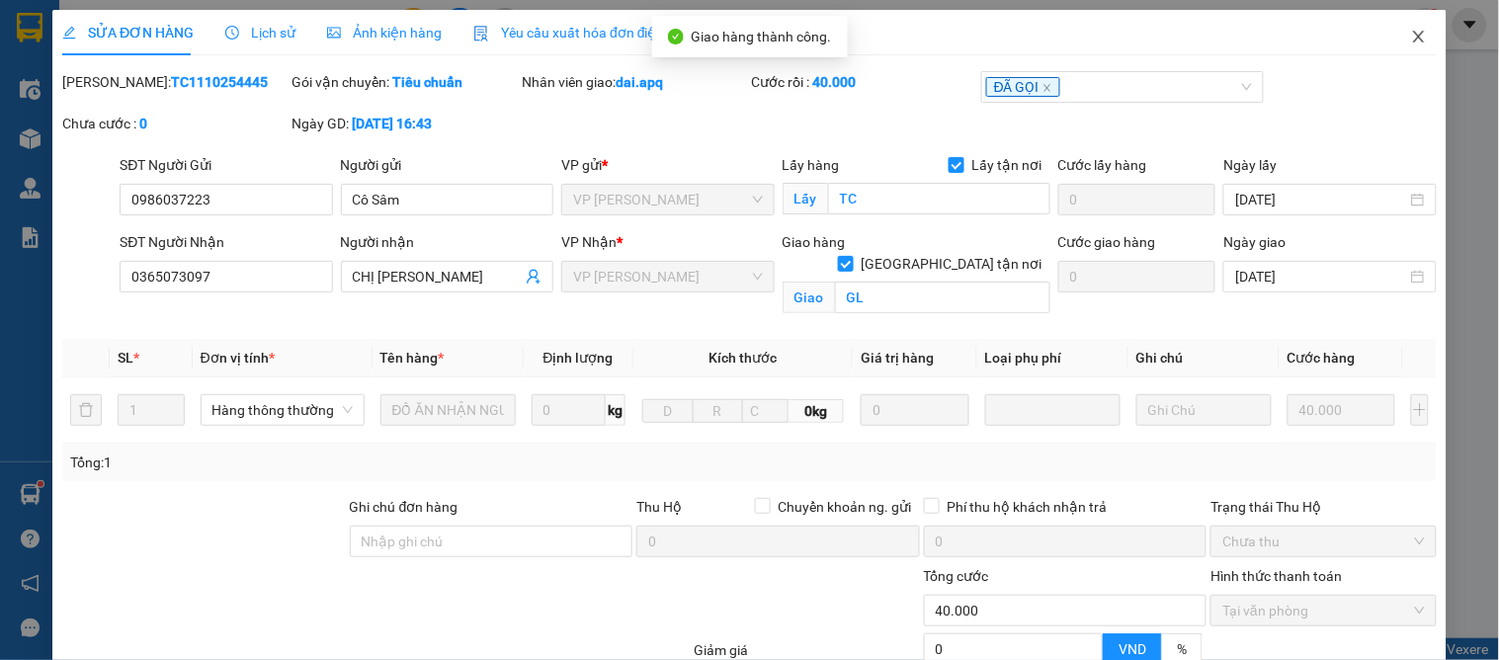
click at [1413, 38] on icon "close" at bounding box center [1418, 37] width 11 height 12
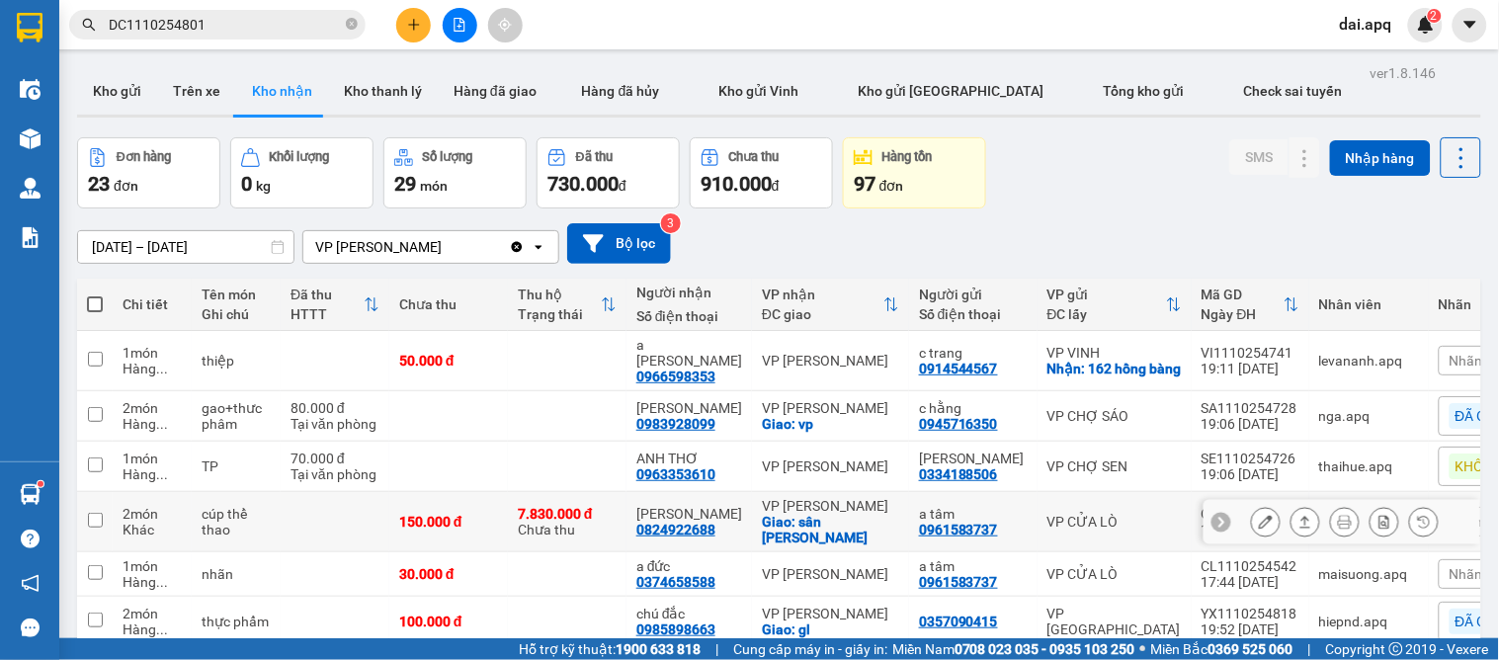
scroll to position [110, 0]
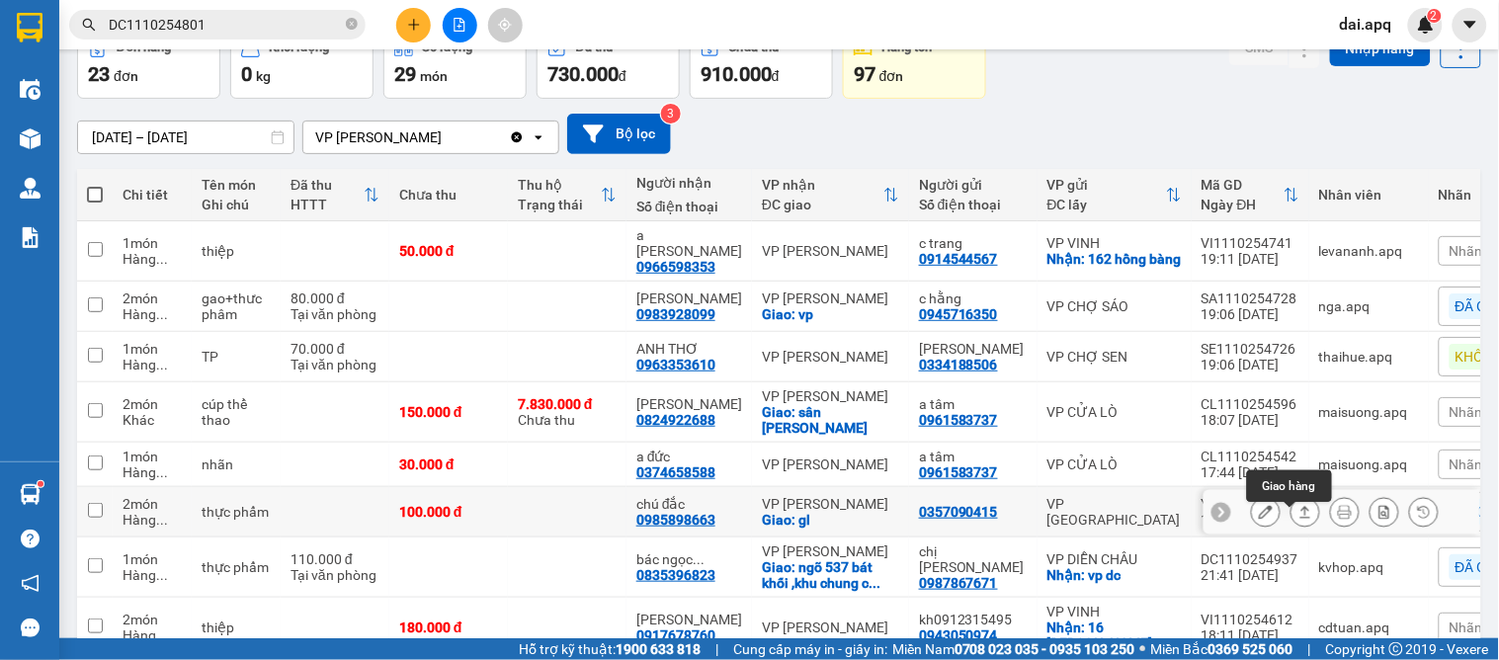
click at [1300, 518] on icon at bounding box center [1305, 512] width 11 height 12
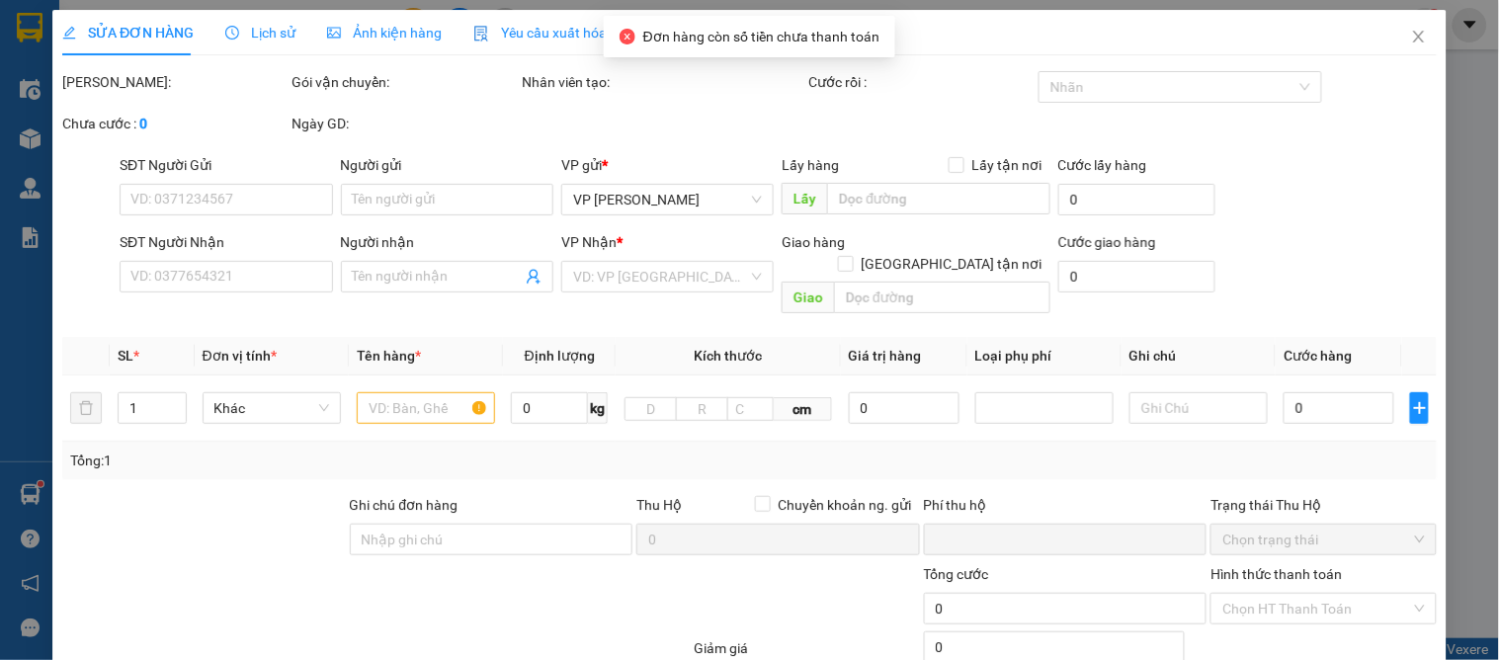
type input "0357090415"
type input "0985898663"
type input "chú đắc"
checkbox input "true"
type input "gl"
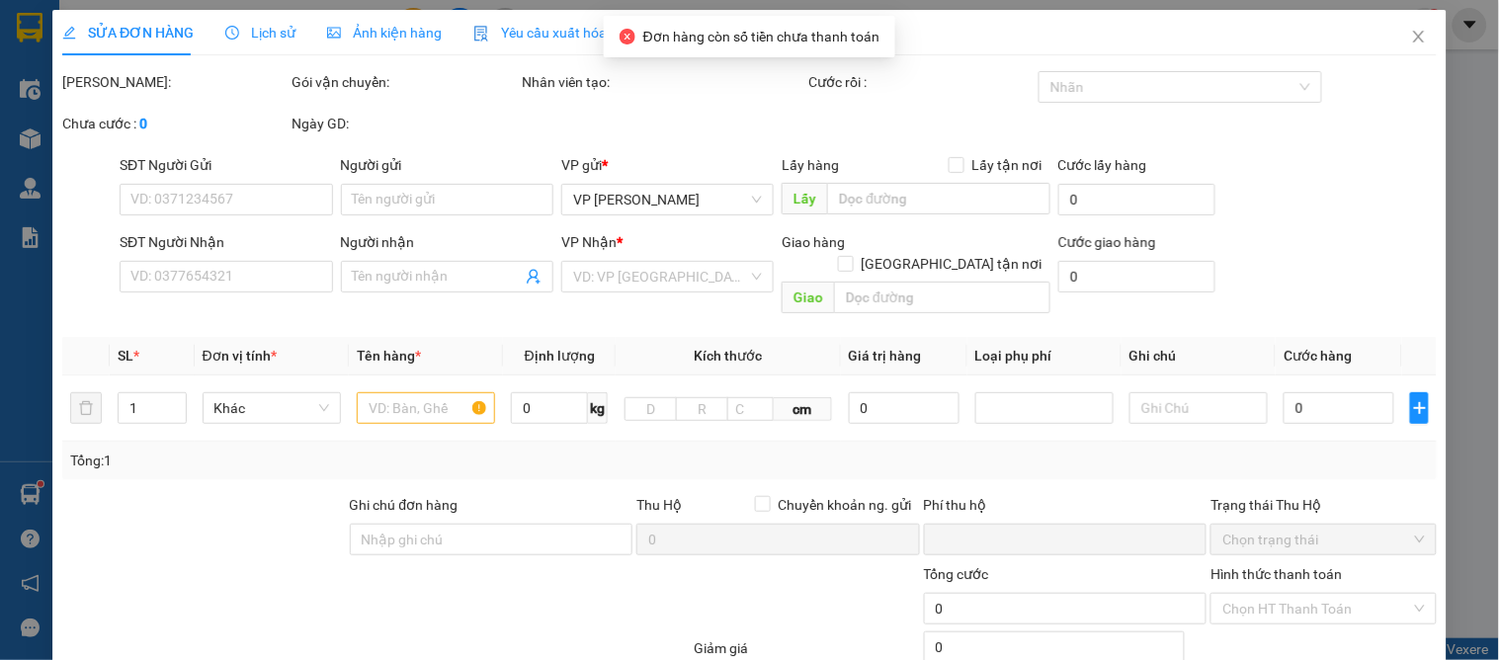
type input "0"
type input "100.000"
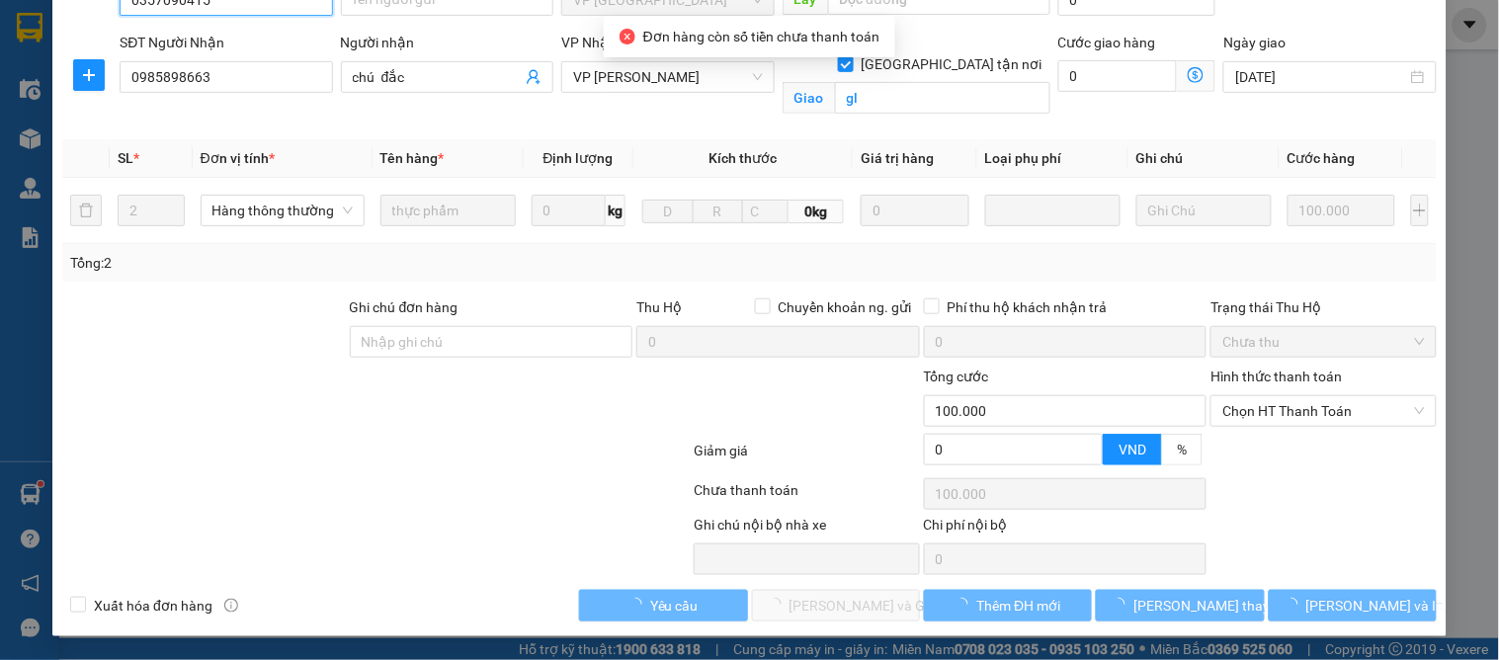
scroll to position [199, 0]
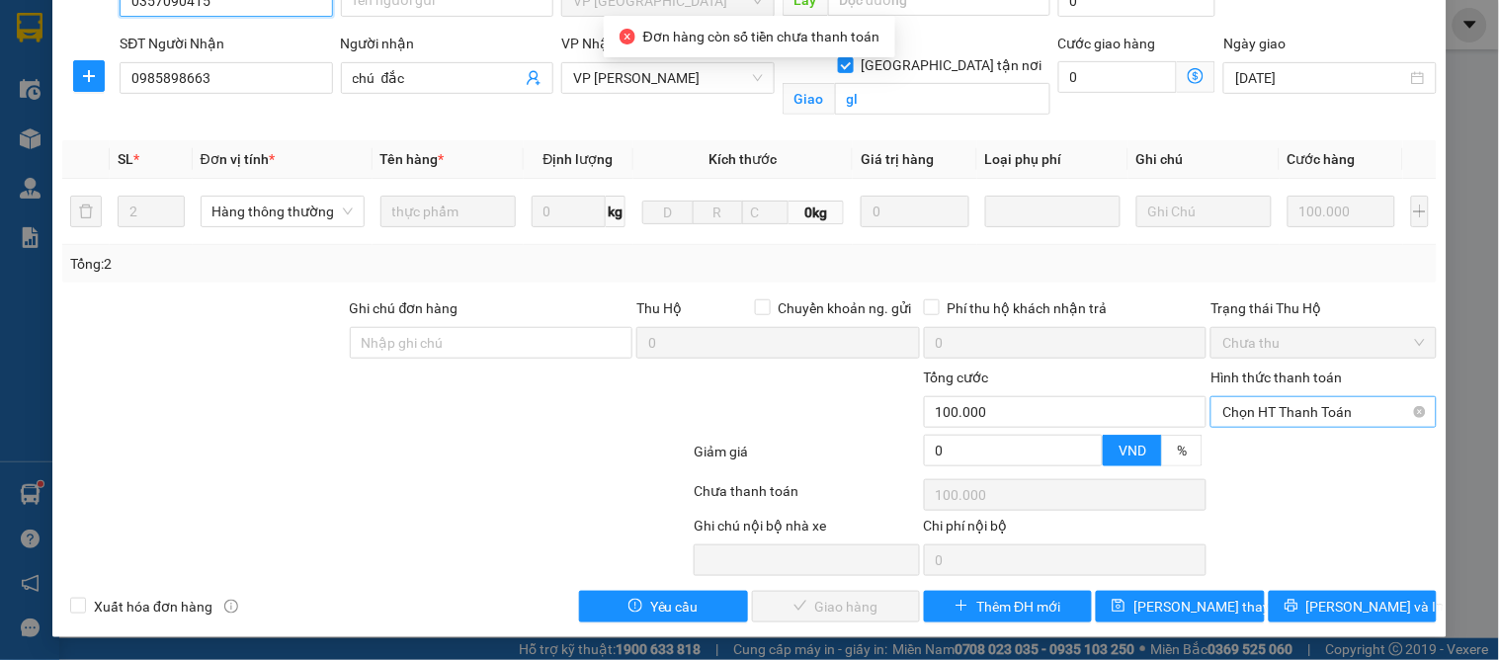
click at [1258, 413] on span "Chọn HT Thanh Toán" at bounding box center [1323, 412] width 202 height 30
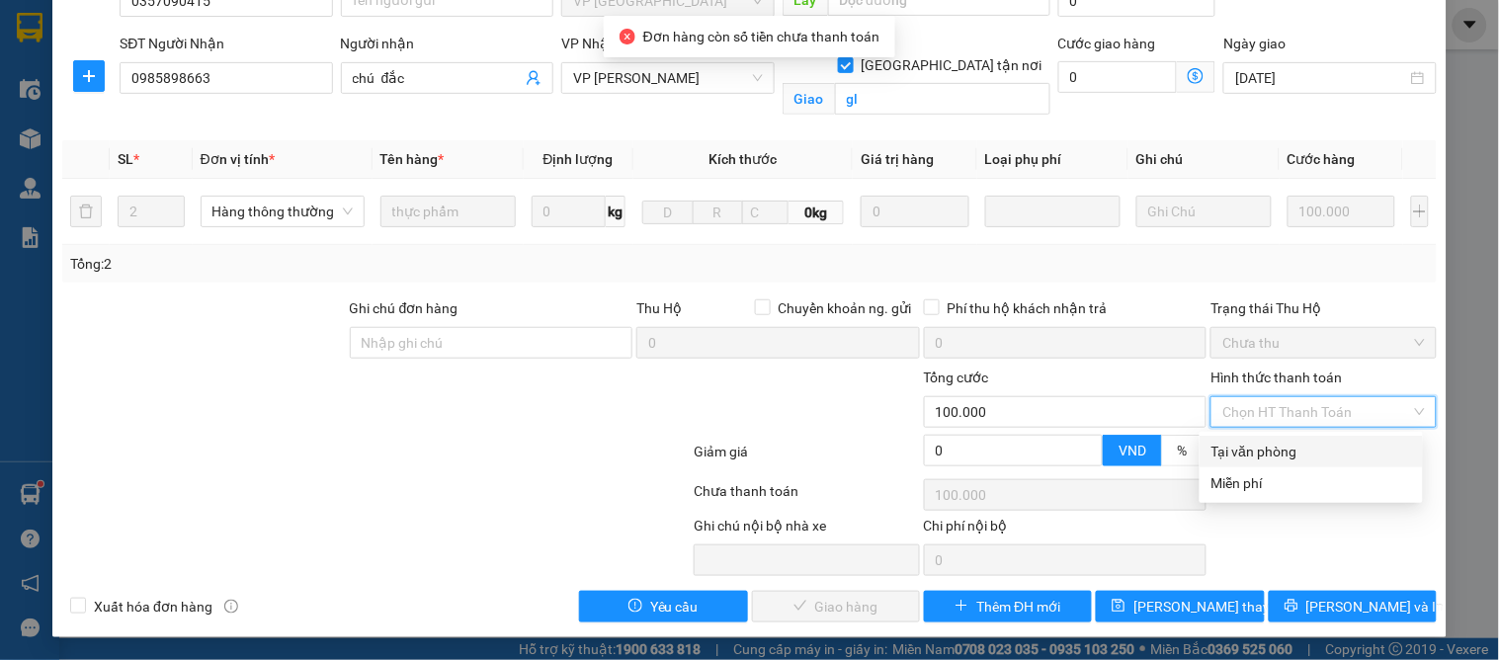
click at [1246, 460] on div "Tại văn phòng" at bounding box center [1311, 452] width 200 height 22
type input "0"
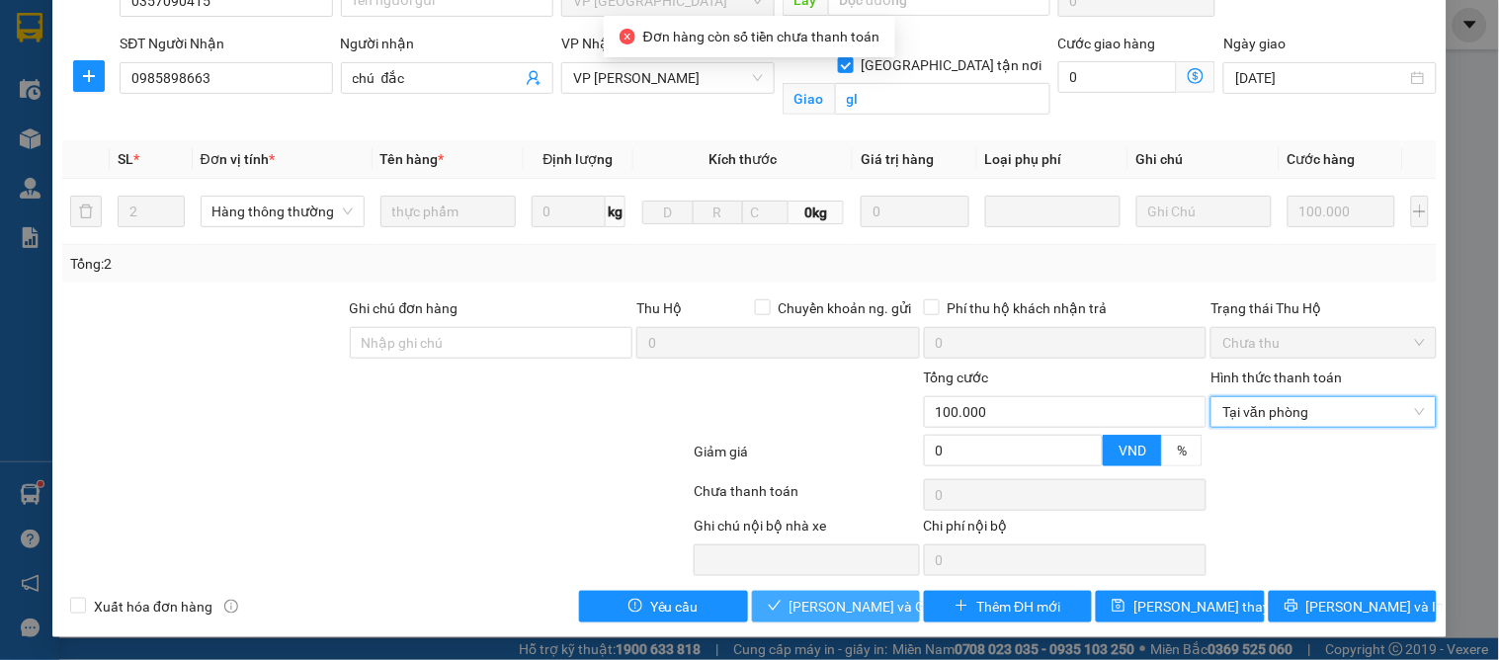
click at [872, 598] on span "[PERSON_NAME] và Giao hàng" at bounding box center [884, 607] width 190 height 22
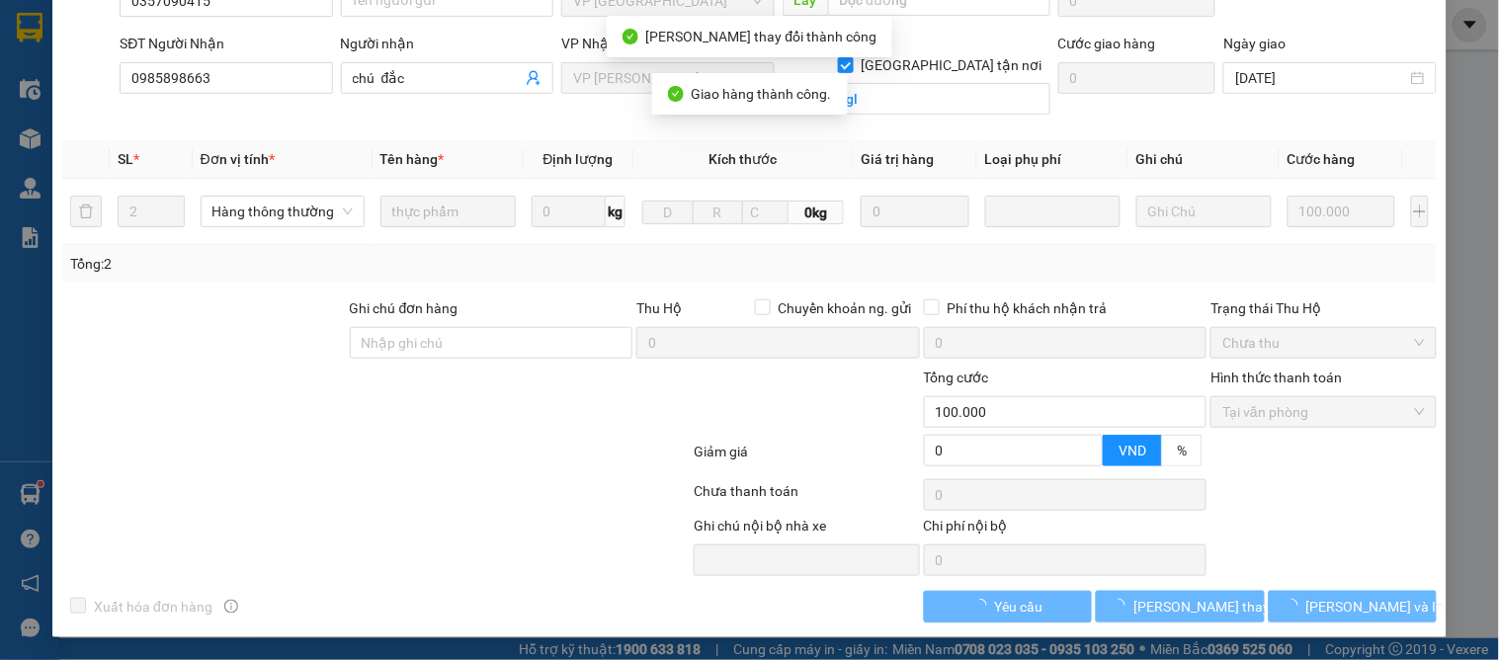
scroll to position [0, 0]
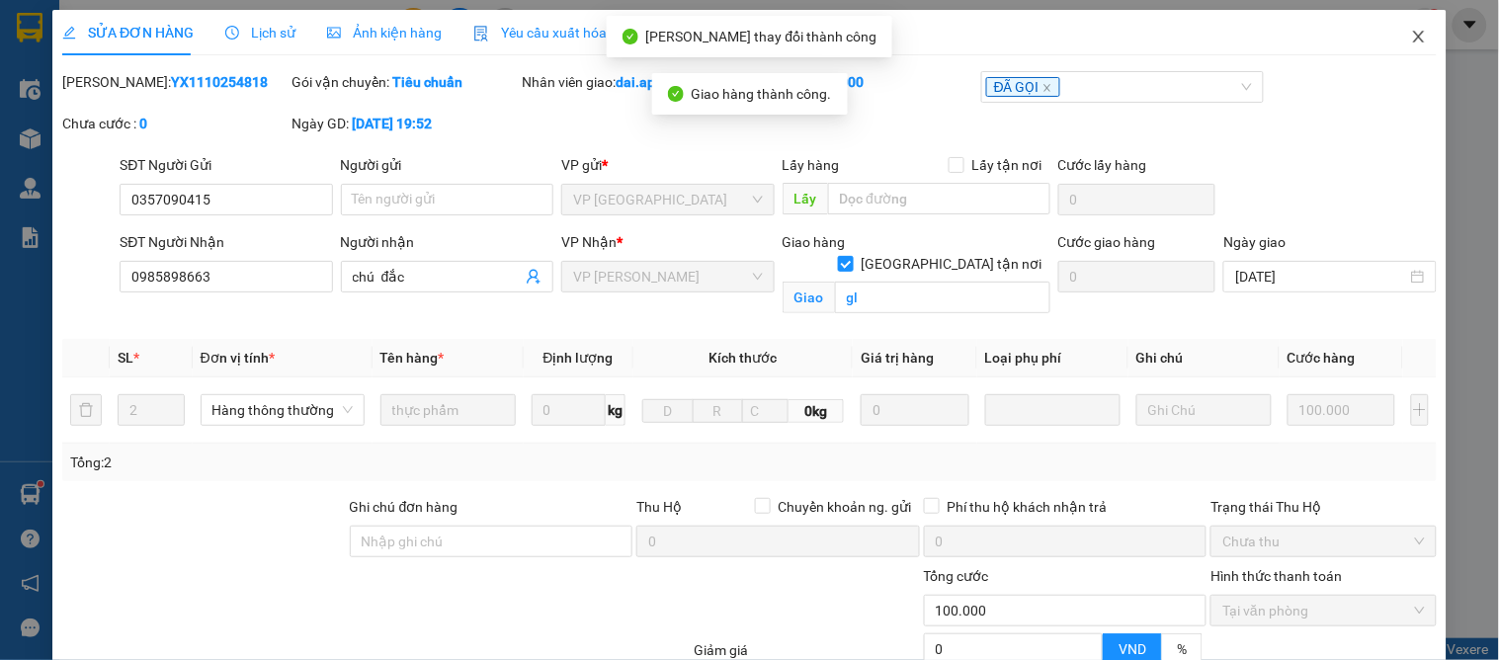
drag, startPoint x: 1408, startPoint y: 47, endPoint x: 1375, endPoint y: 34, distance: 35.4
click at [1408, 49] on span "Close" at bounding box center [1418, 37] width 55 height 55
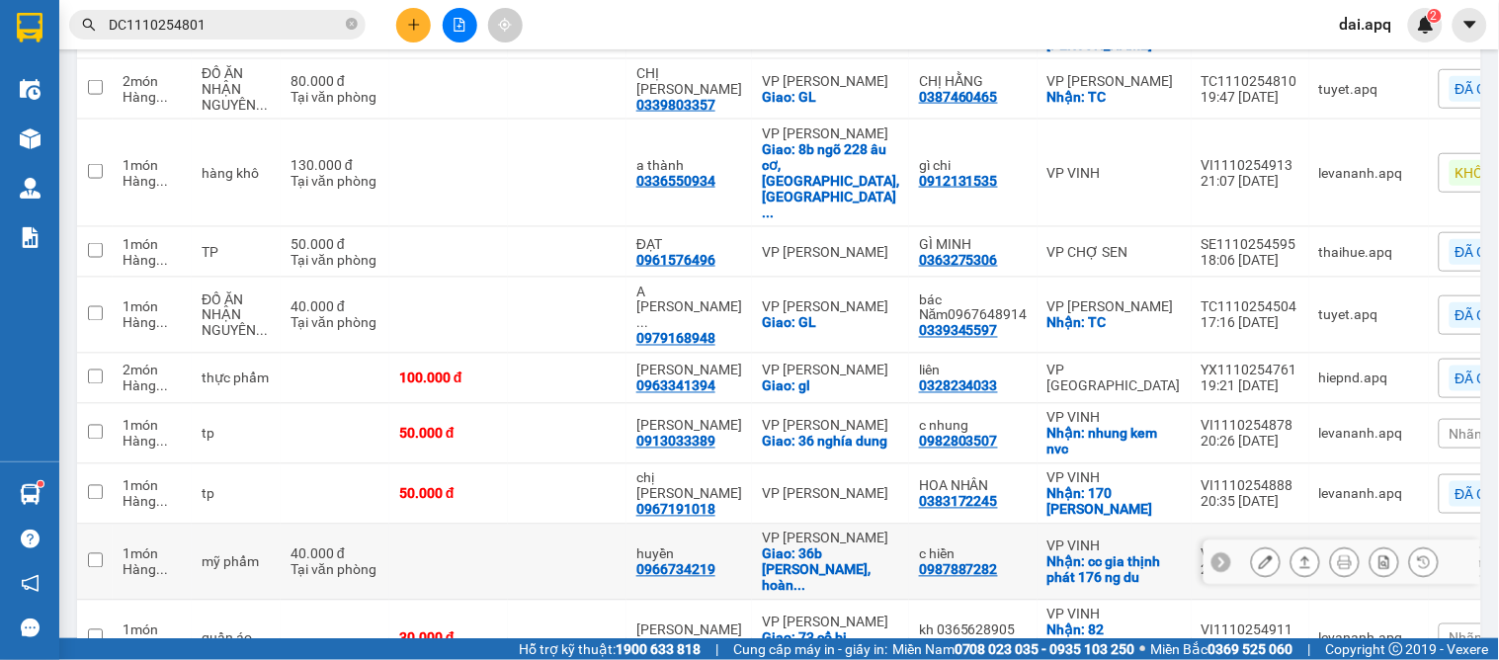
scroll to position [329, 0]
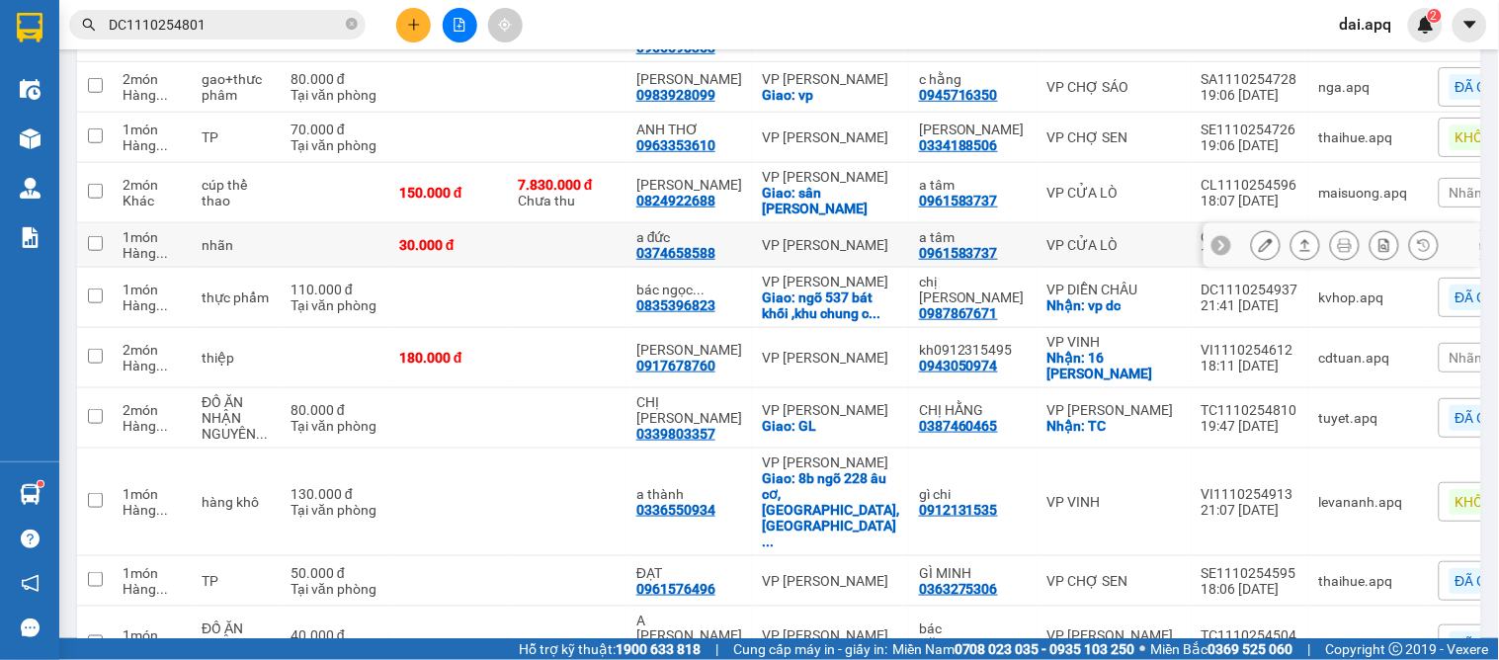
click at [1214, 252] on icon at bounding box center [1221, 245] width 14 height 14
click at [1449, 253] on span "Nhãn" at bounding box center [1466, 245] width 34 height 16
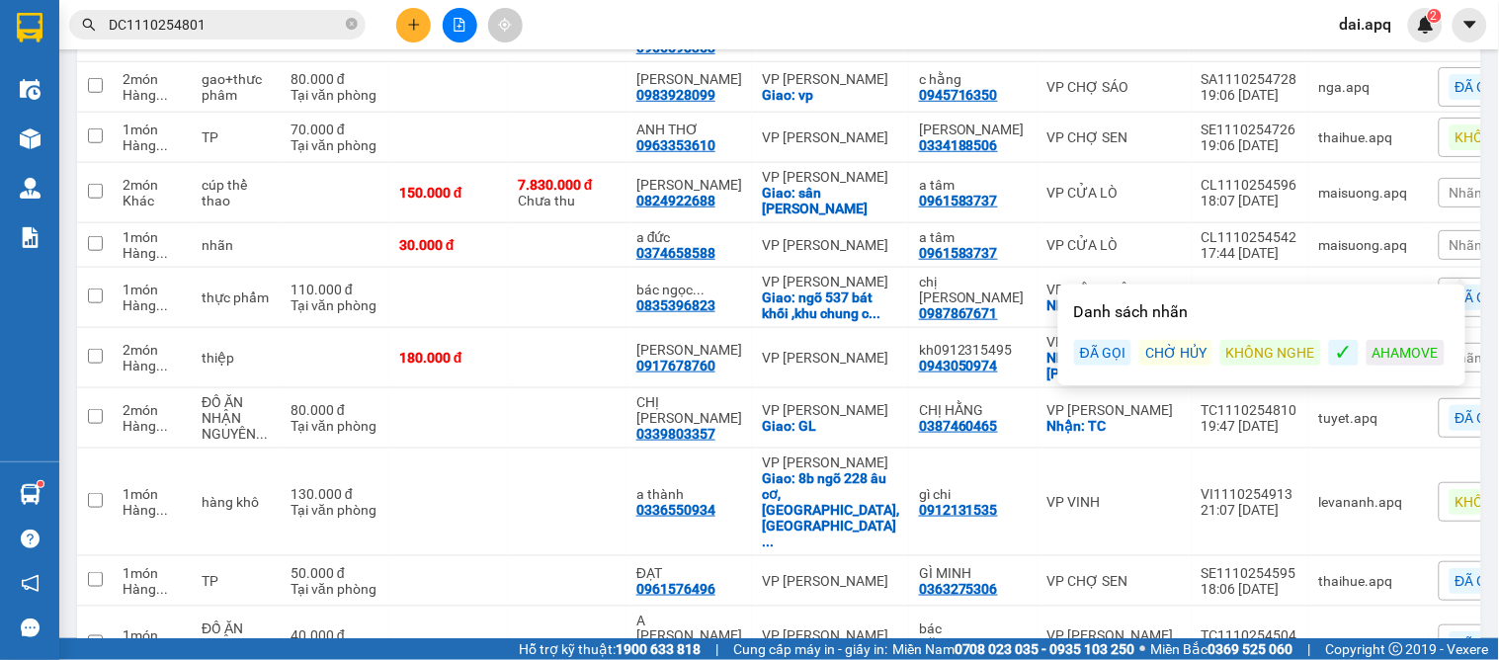
click at [1097, 356] on div "ĐÃ GỌI" at bounding box center [1102, 353] width 57 height 26
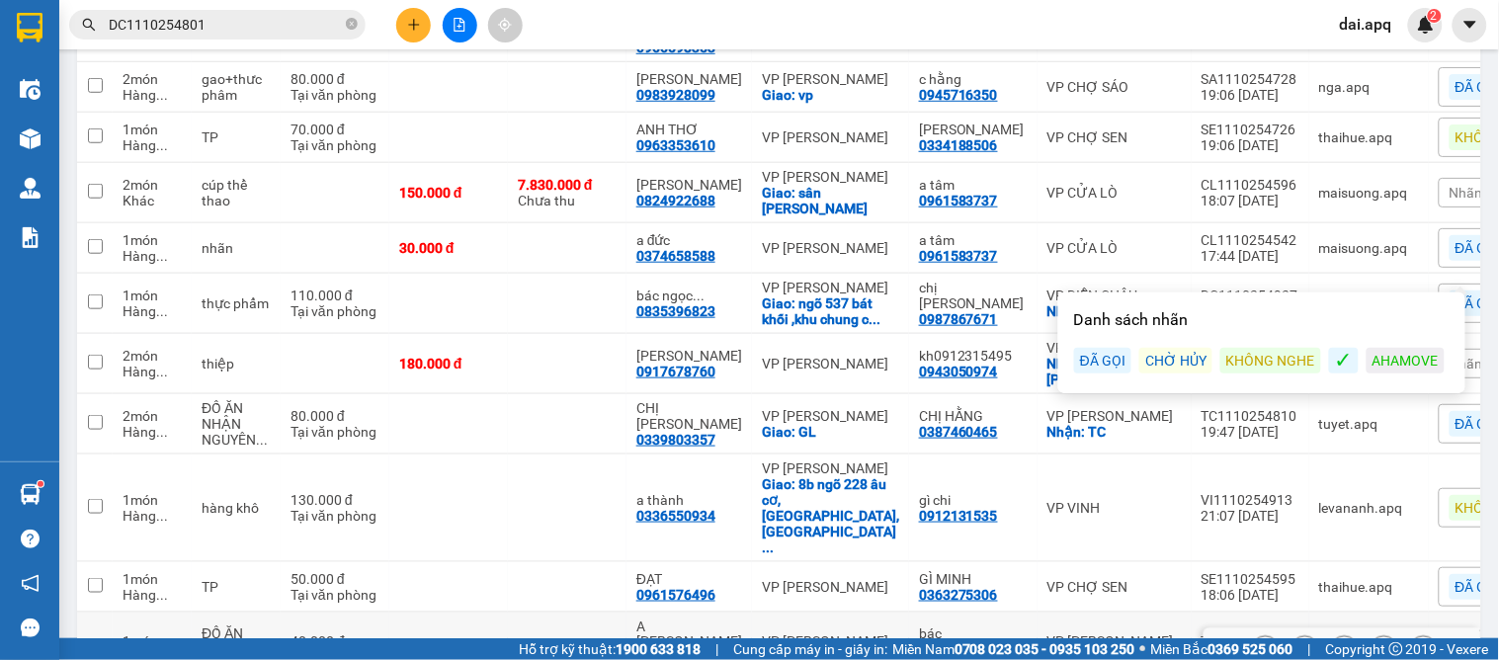
scroll to position [439, 0]
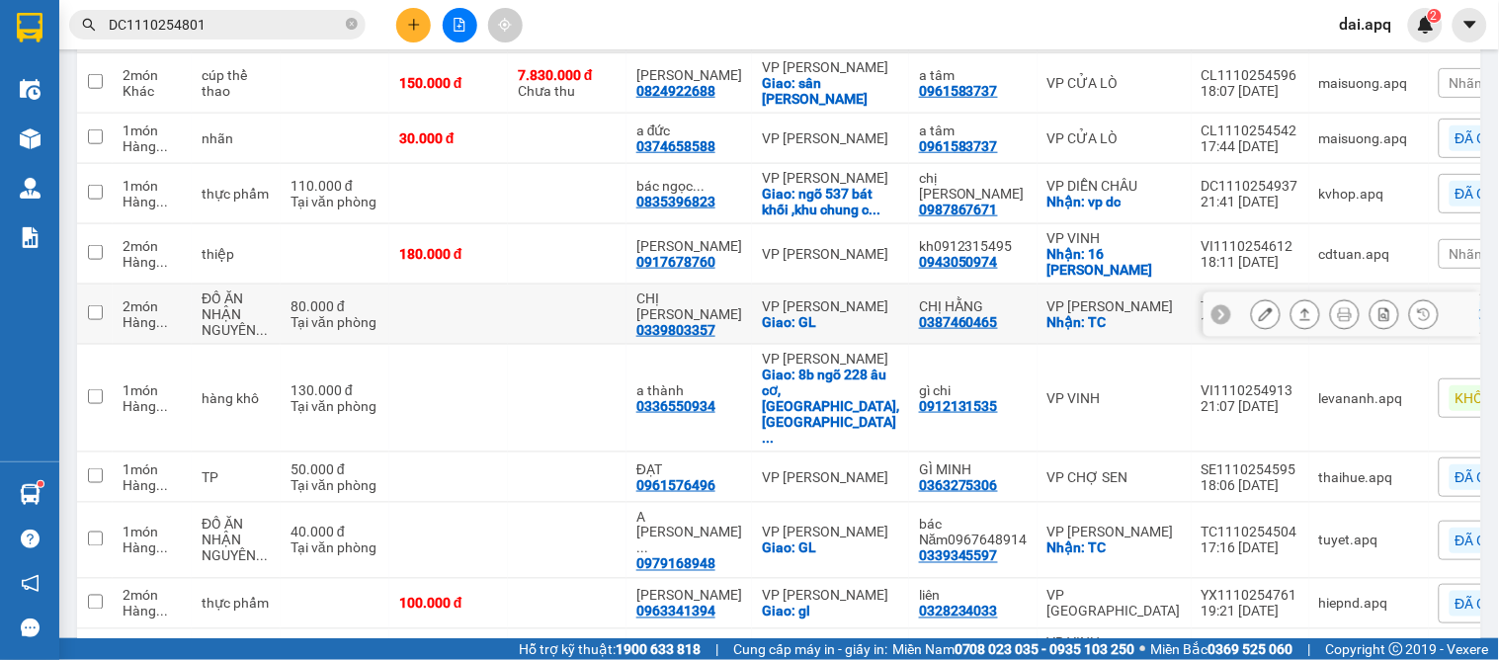
click at [495, 317] on td at bounding box center [448, 315] width 119 height 60
checkbox input "true"
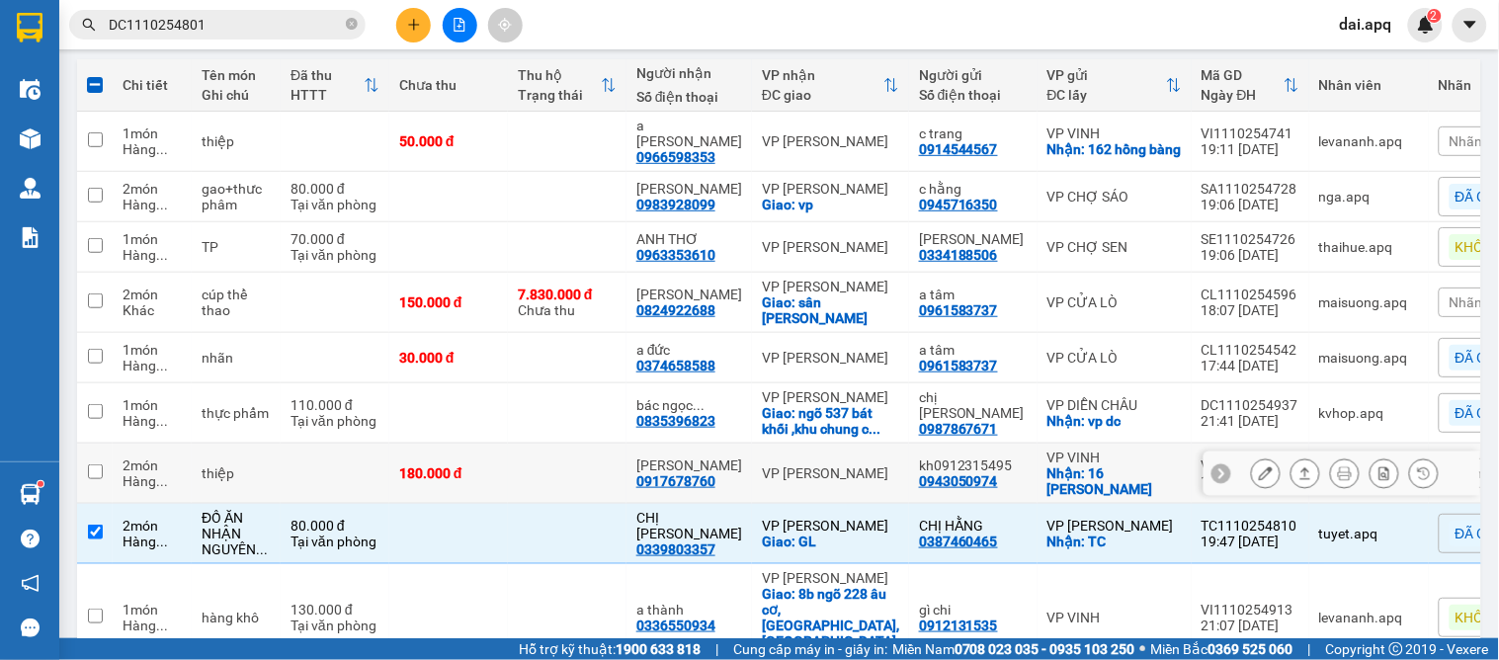
scroll to position [329, 0]
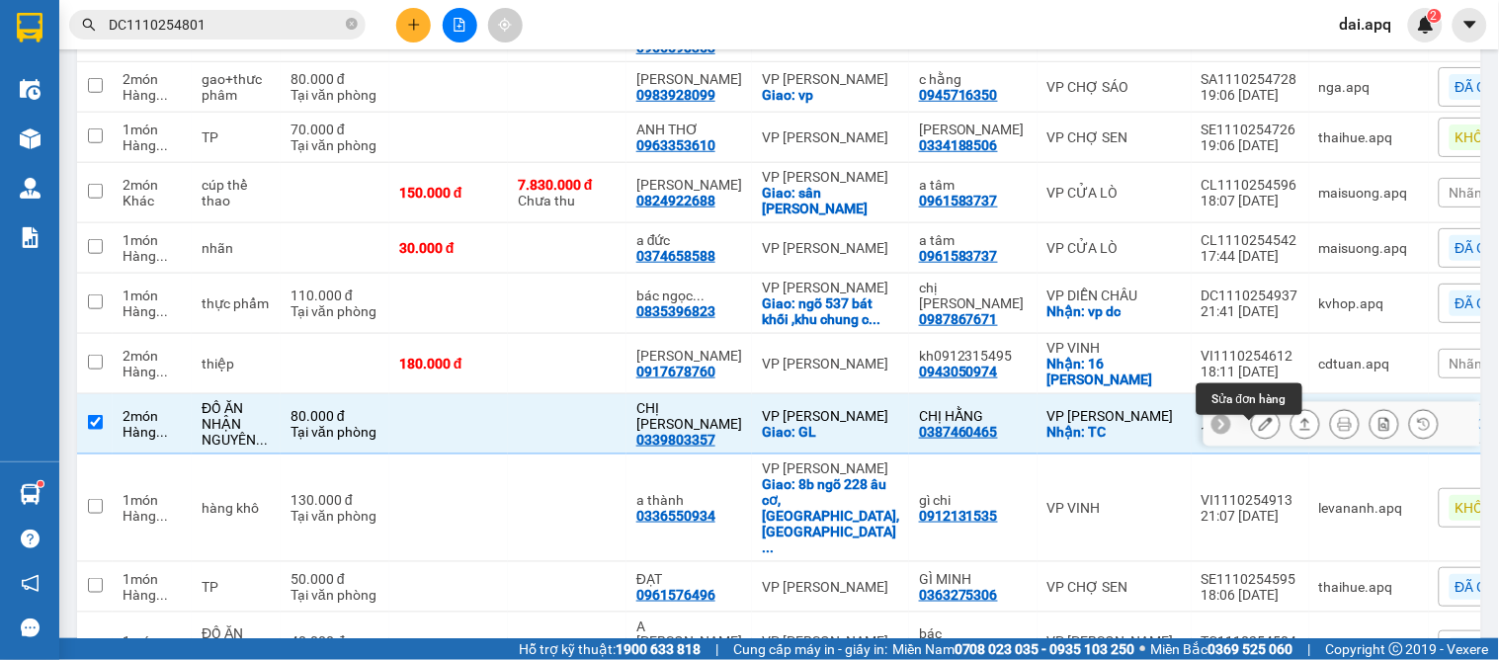
click at [1259, 431] on icon at bounding box center [1266, 424] width 14 height 14
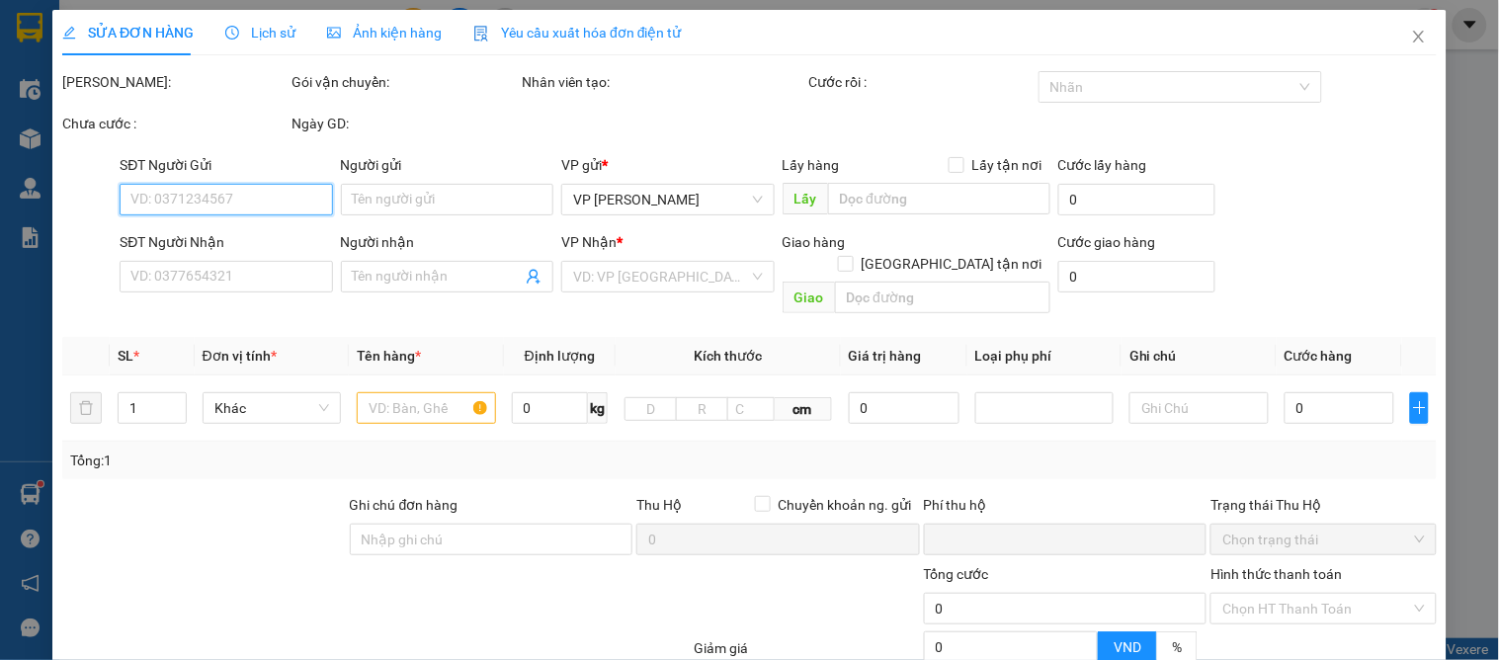
type input "0387460465"
type input "CHỊ HẰNG"
checkbox input "true"
type input "TC"
type input "0339803357"
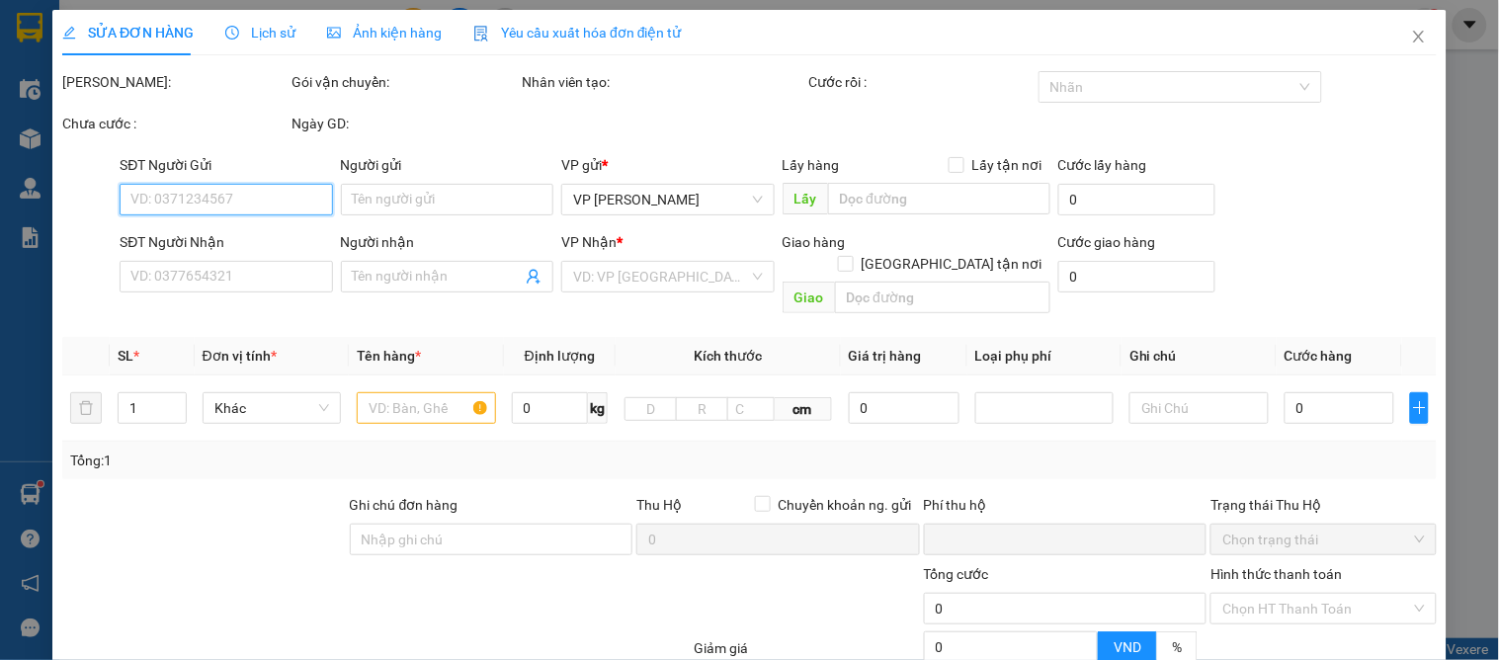
type input "CHỊ [PERSON_NAME]"
checkbox input "true"
type input "GL"
type input "0"
type input "80.000"
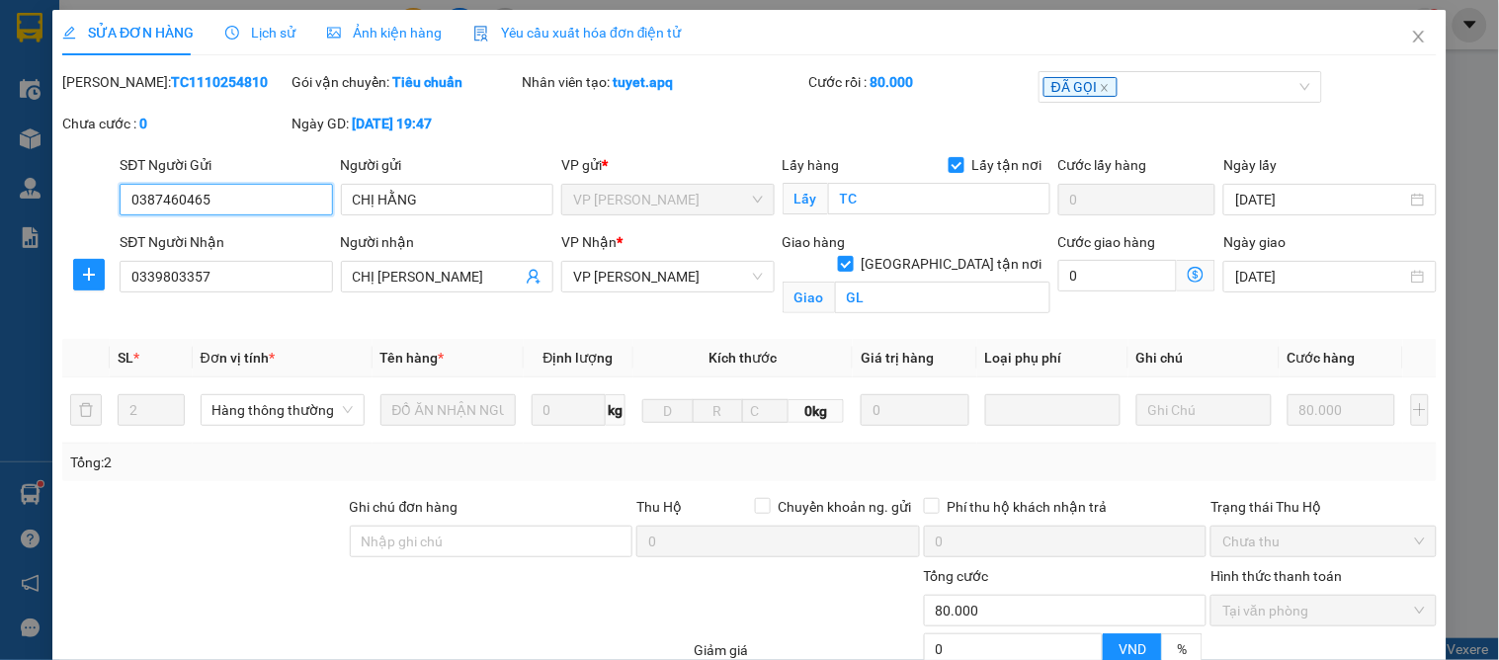
scroll to position [199, 0]
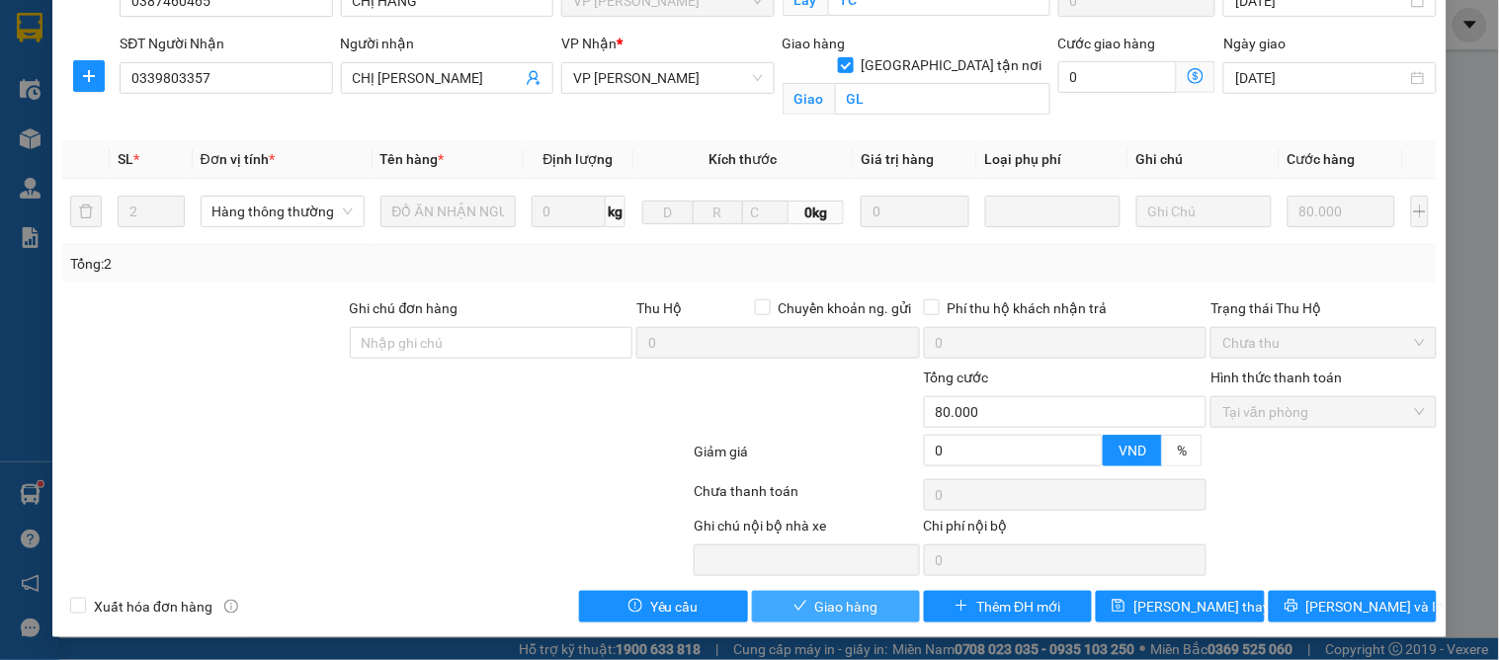
click at [801, 614] on button "Giao hàng" at bounding box center [836, 607] width 168 height 32
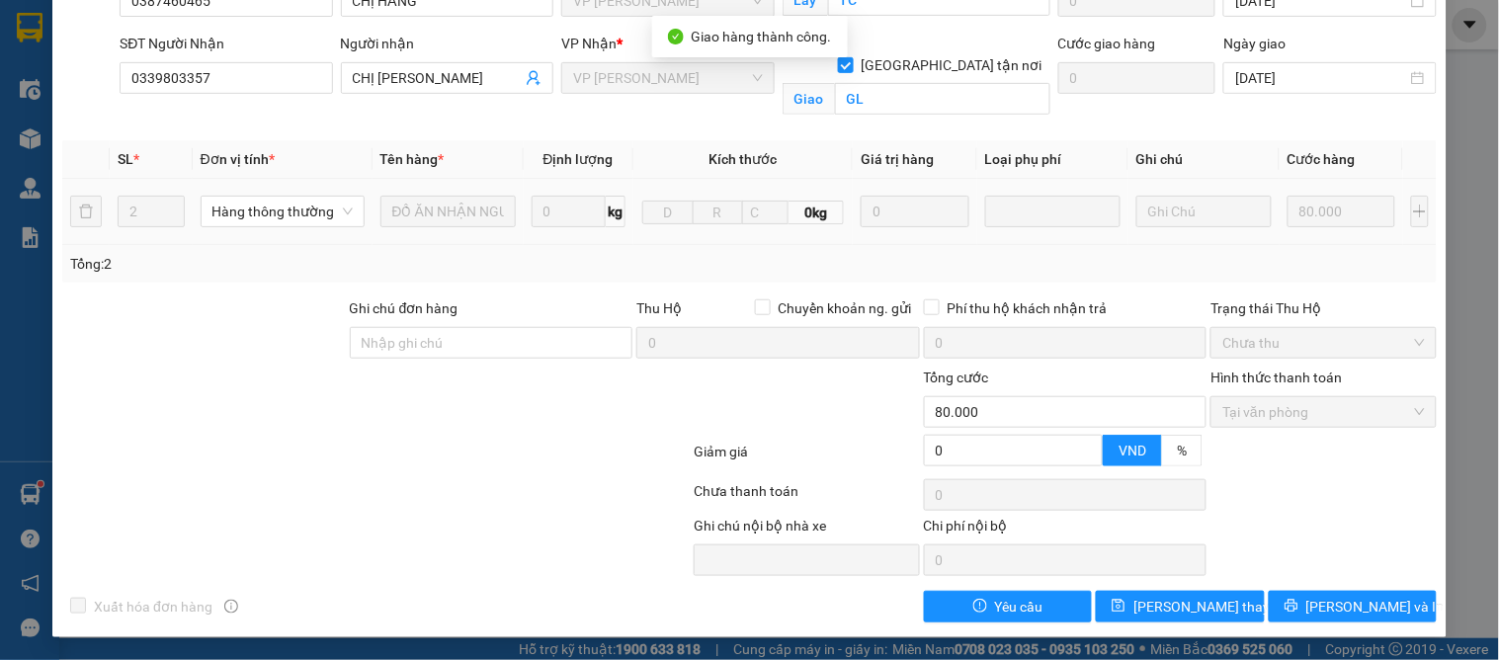
scroll to position [0, 0]
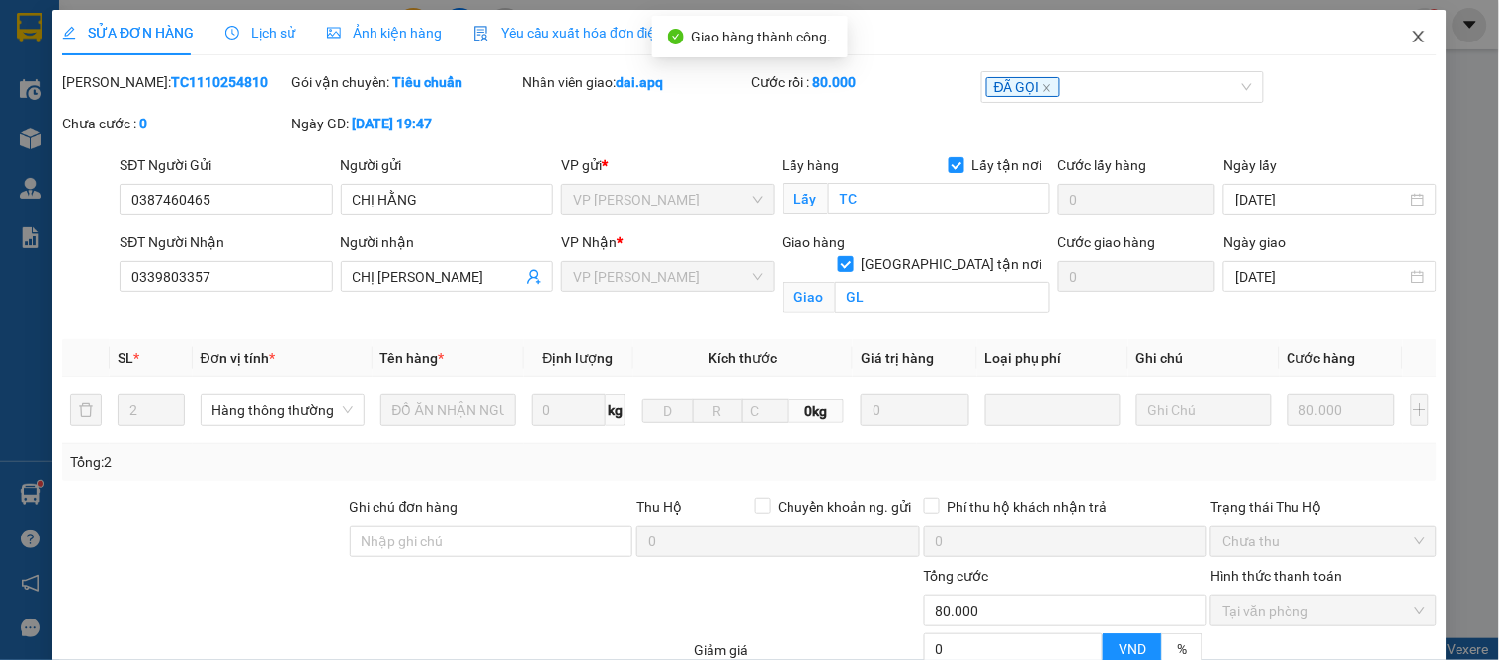
click at [1411, 37] on icon "close" at bounding box center [1419, 37] width 16 height 16
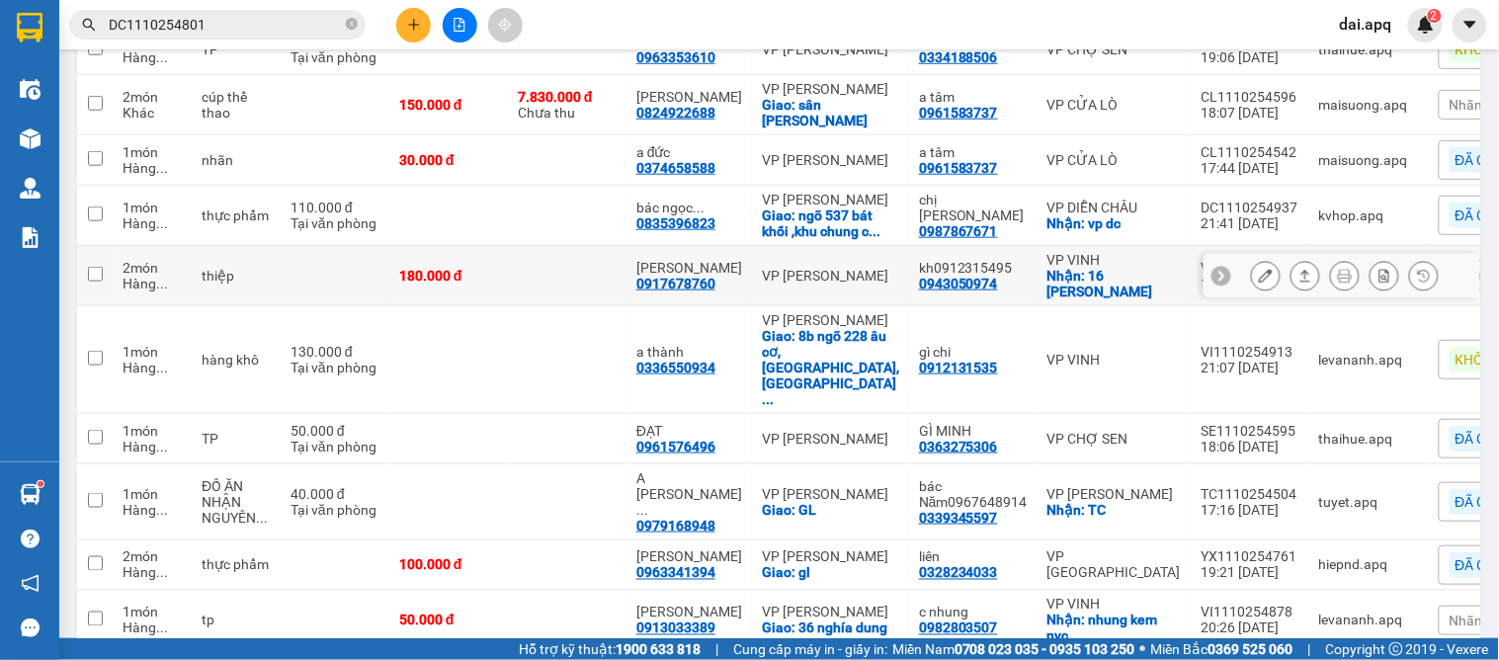
scroll to position [307, 0]
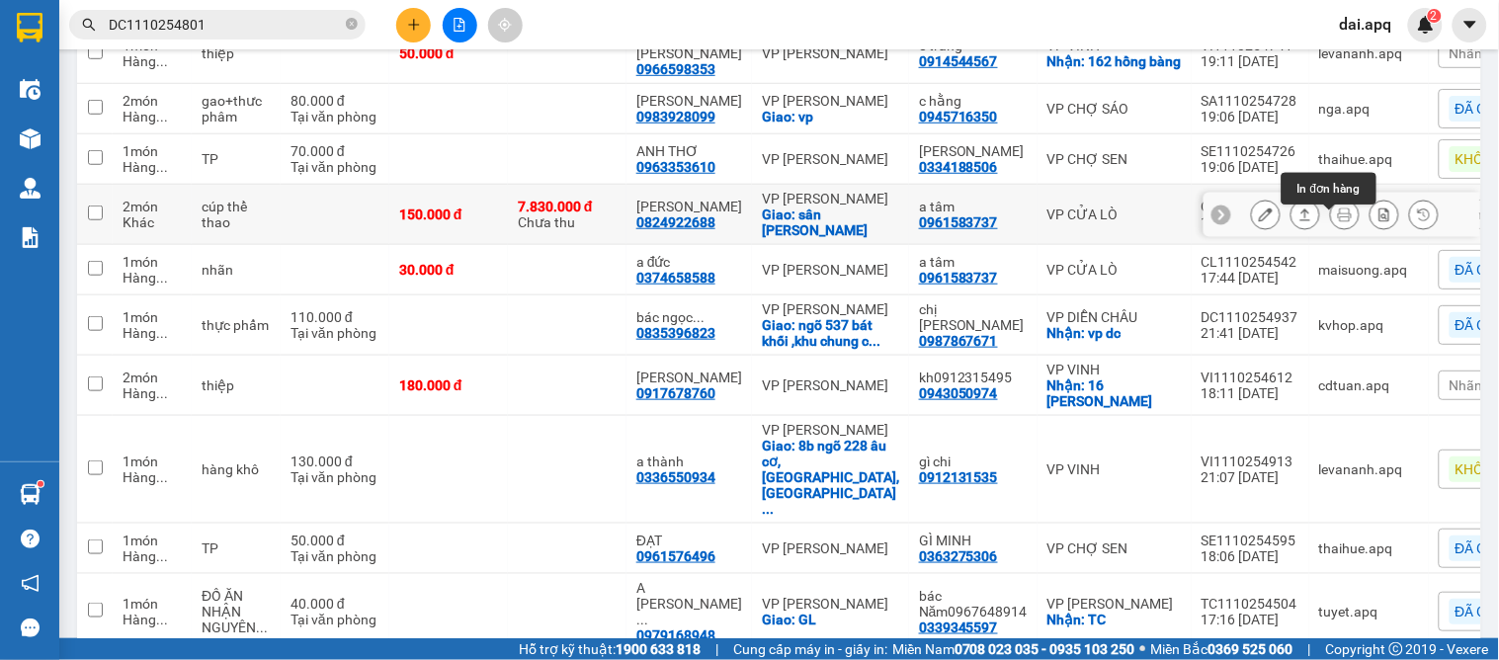
click at [1338, 220] on icon at bounding box center [1345, 214] width 14 height 14
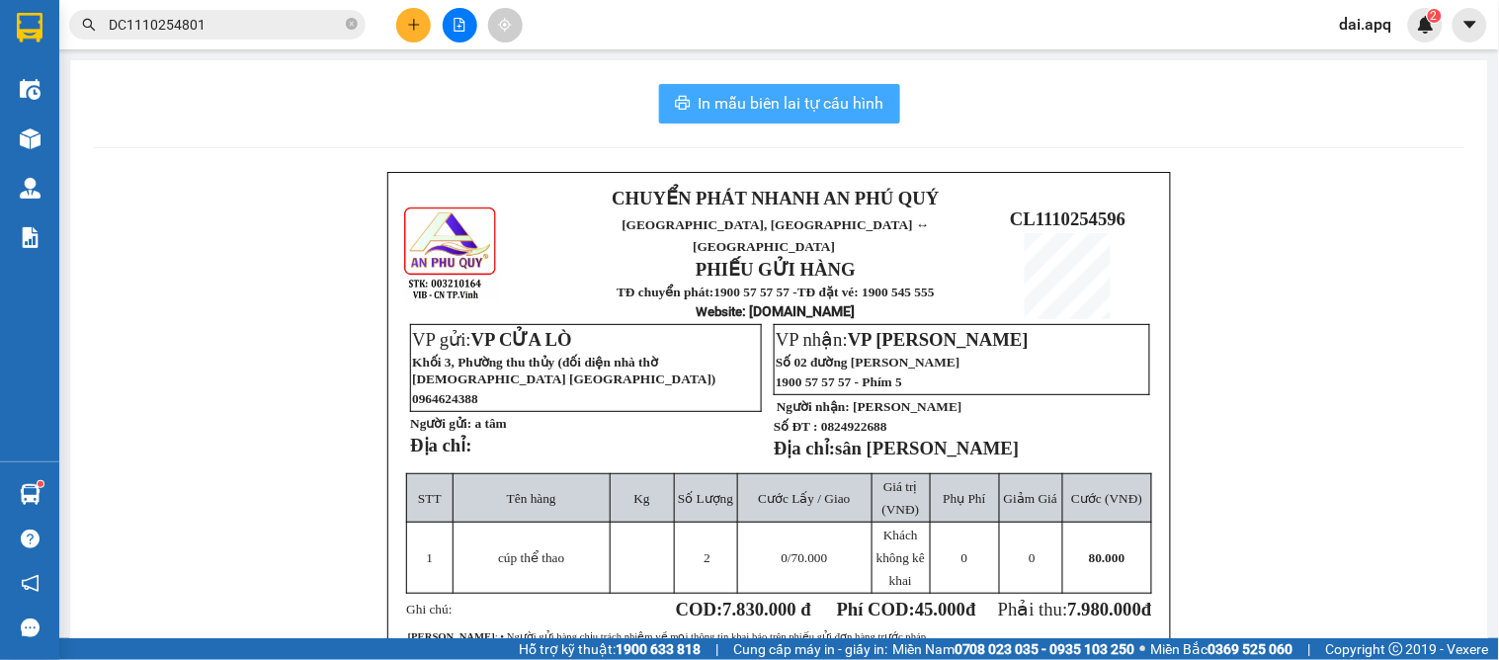
click at [769, 110] on span "In mẫu biên lai tự cấu hình" at bounding box center [791, 103] width 186 height 25
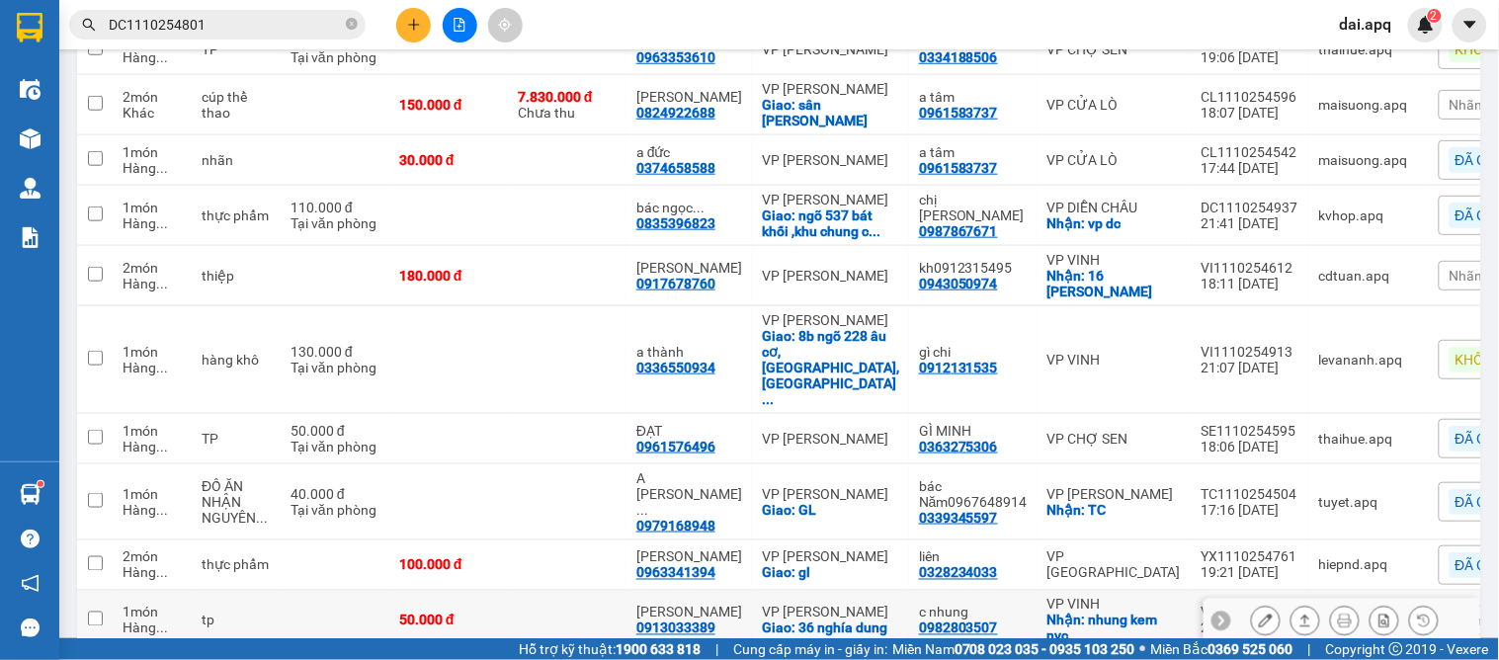
scroll to position [527, 0]
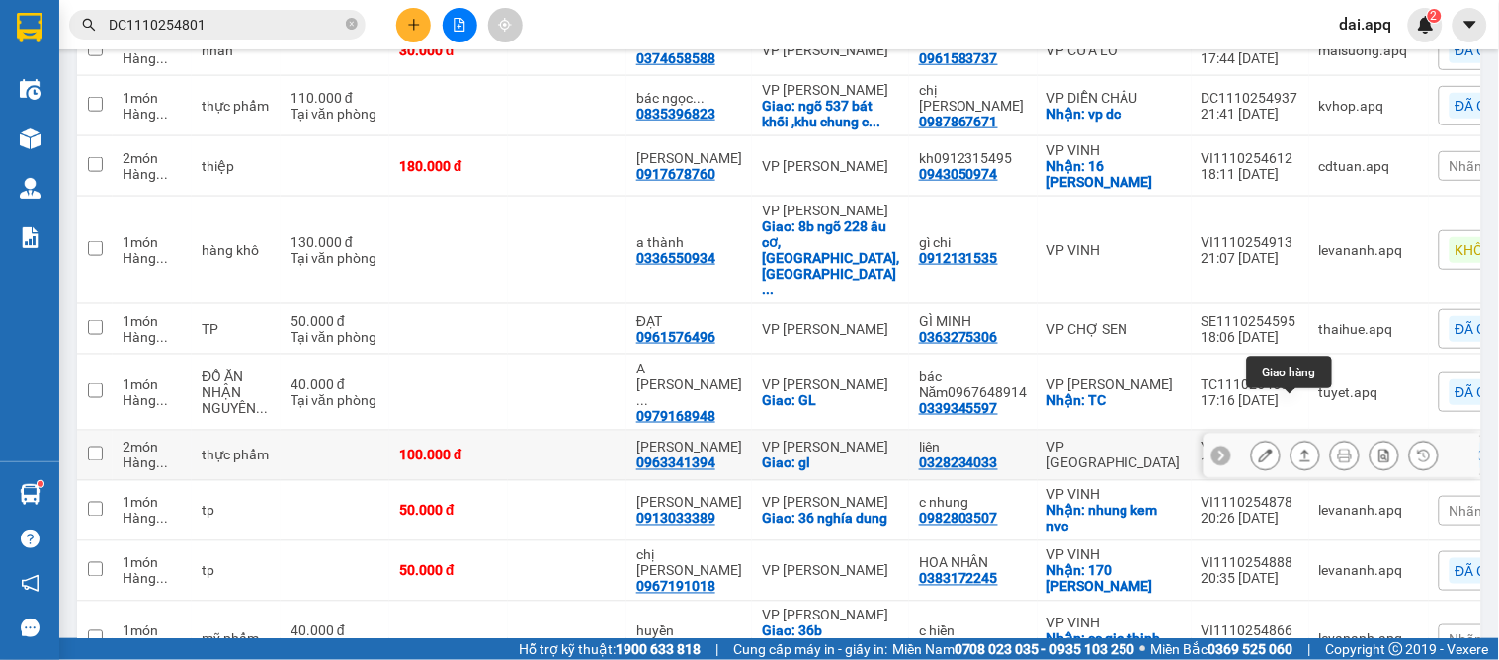
click at [1298, 449] on icon at bounding box center [1305, 456] width 14 height 14
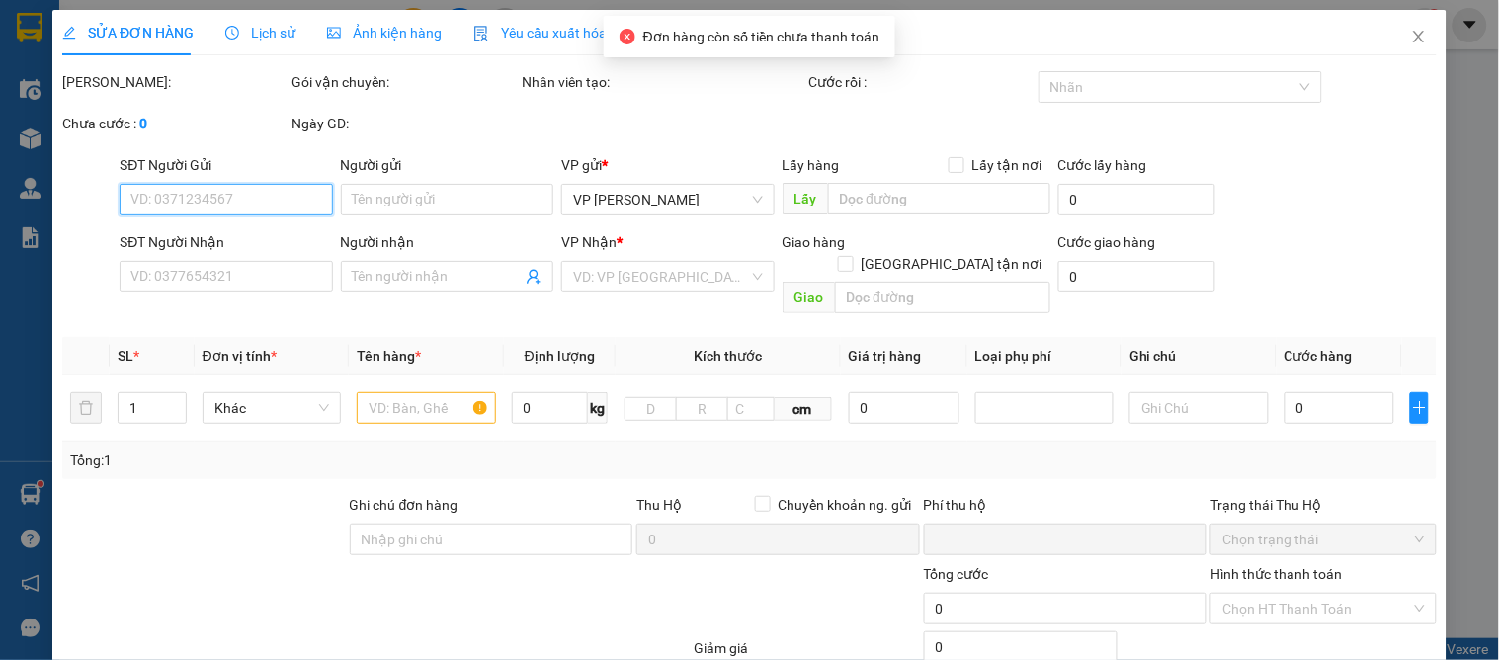
scroll to position [207, 0]
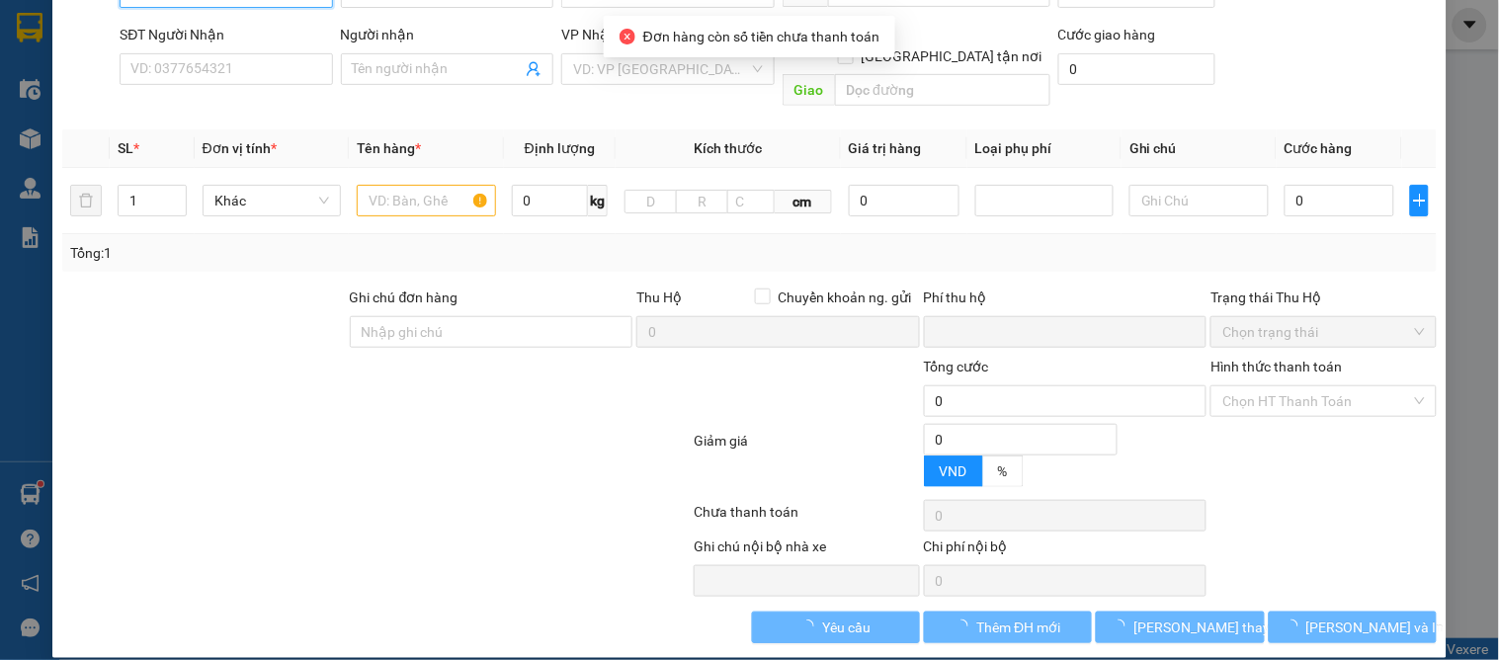
type input "0328234033"
type input "liên"
type input "0963341394"
type input "[PERSON_NAME]"
checkbox input "true"
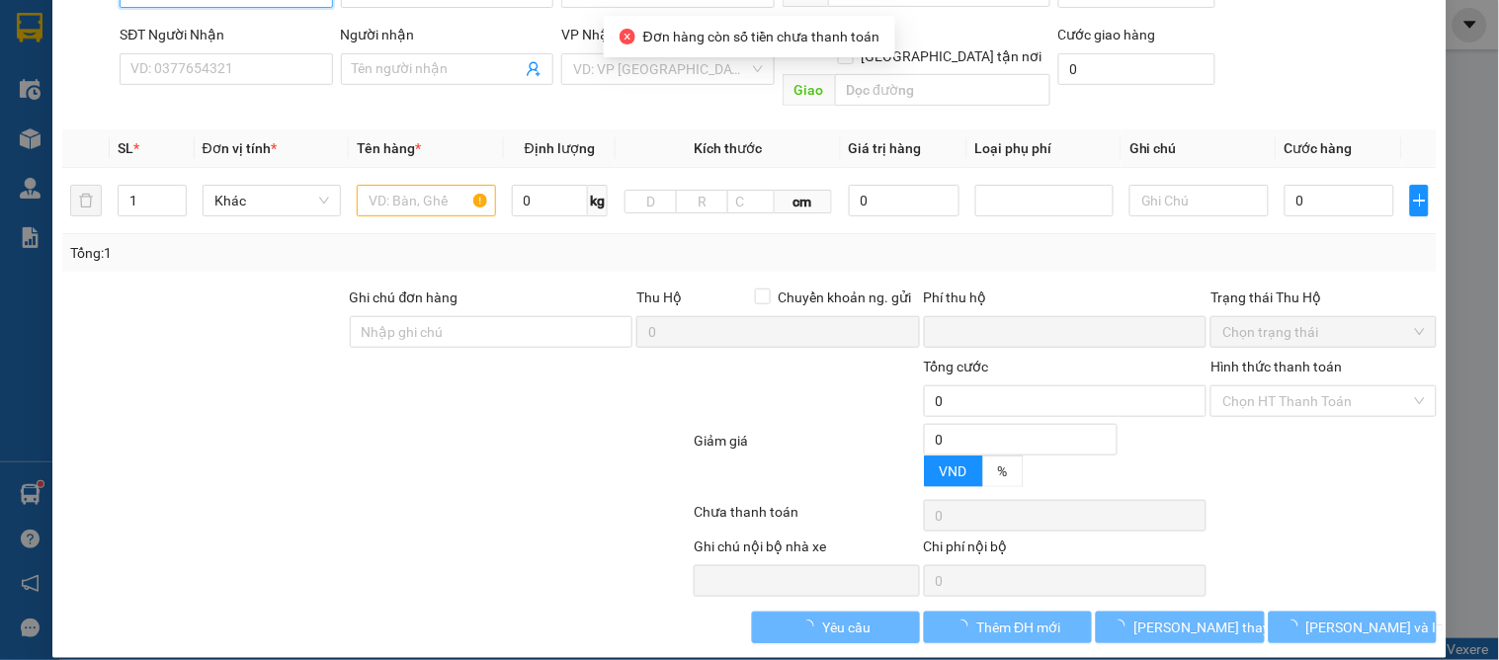
type input "gl"
type input "0"
type input "100.000"
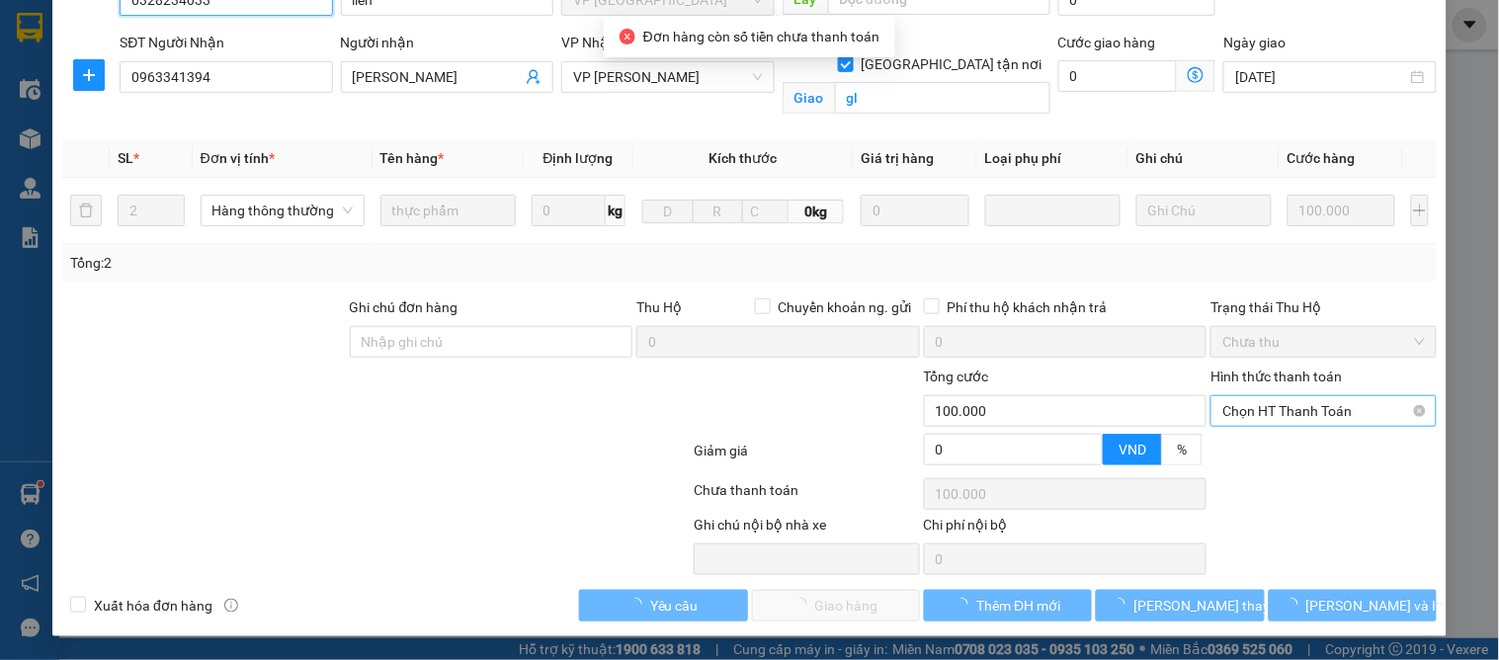
scroll to position [199, 0]
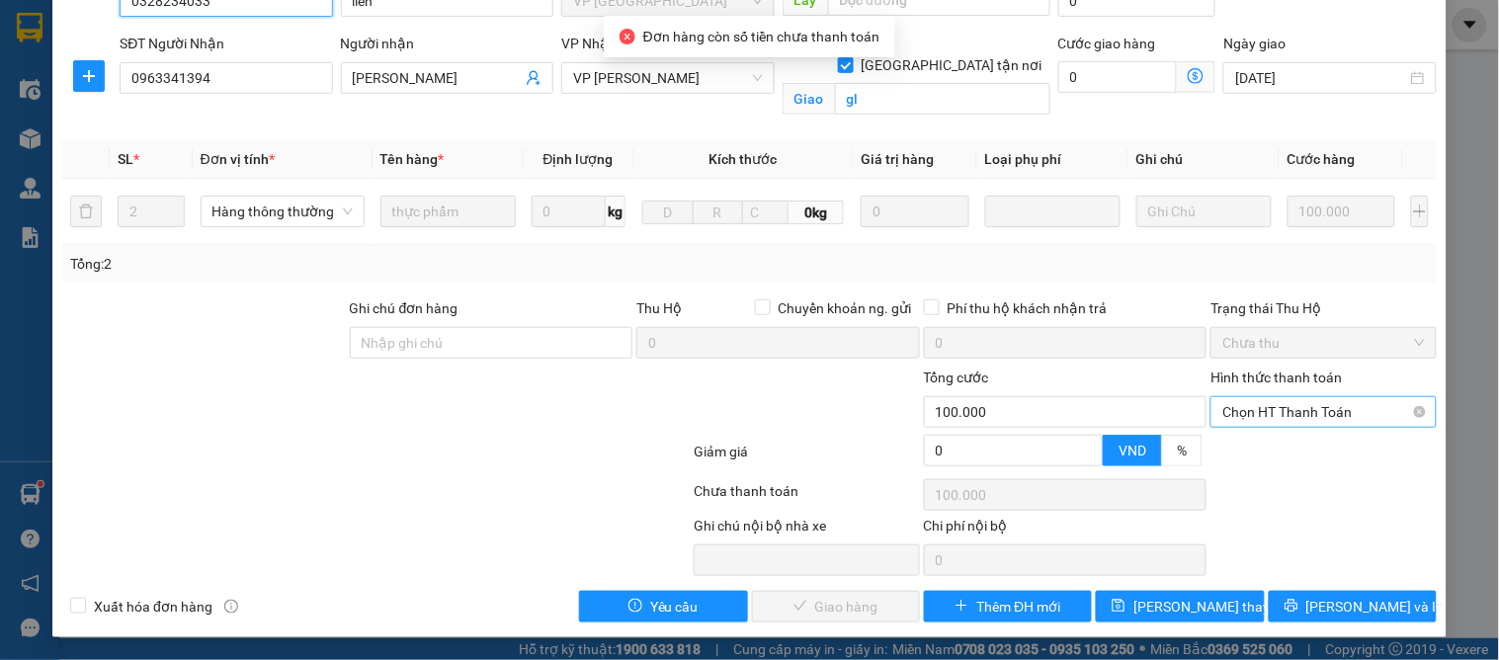
click at [1252, 411] on span "Chọn HT Thanh Toán" at bounding box center [1323, 412] width 202 height 30
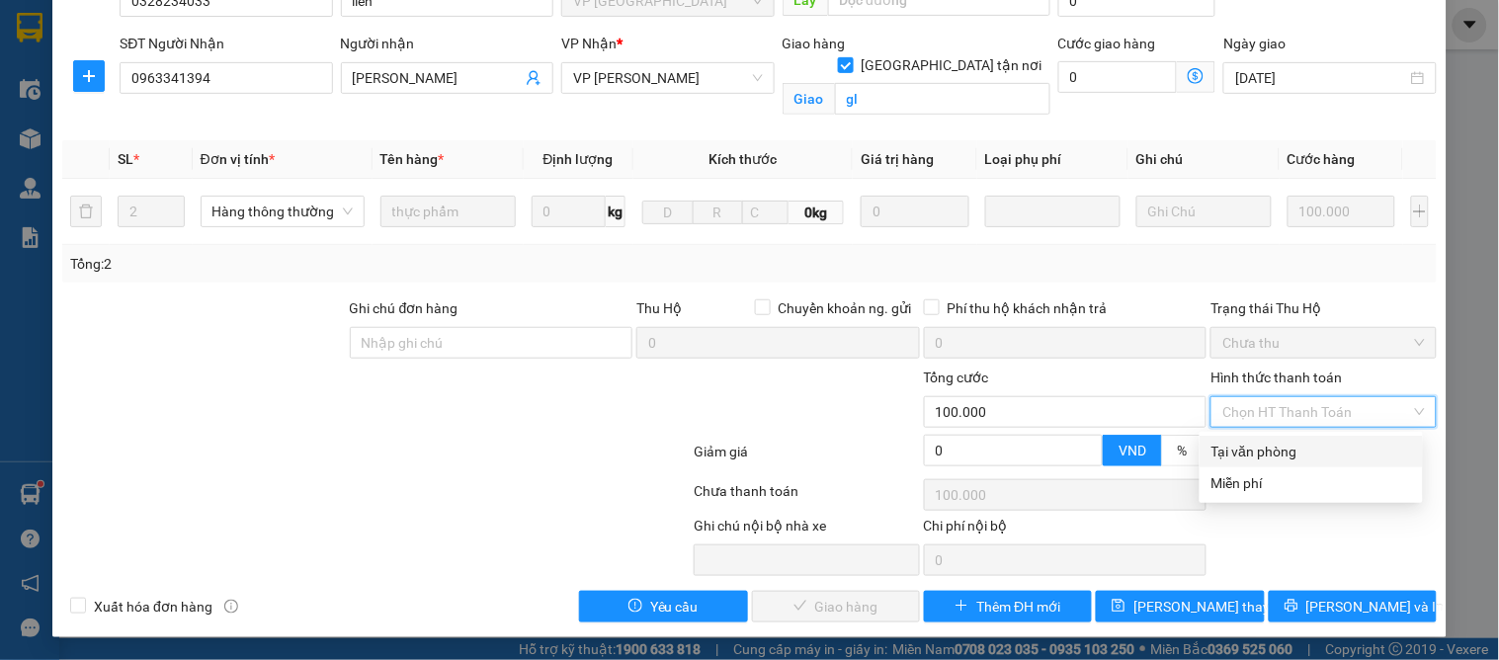
drag, startPoint x: 1243, startPoint y: 441, endPoint x: 1197, endPoint y: 488, distance: 65.7
click at [1246, 446] on div "Tại văn phòng" at bounding box center [1311, 452] width 200 height 22
type input "0"
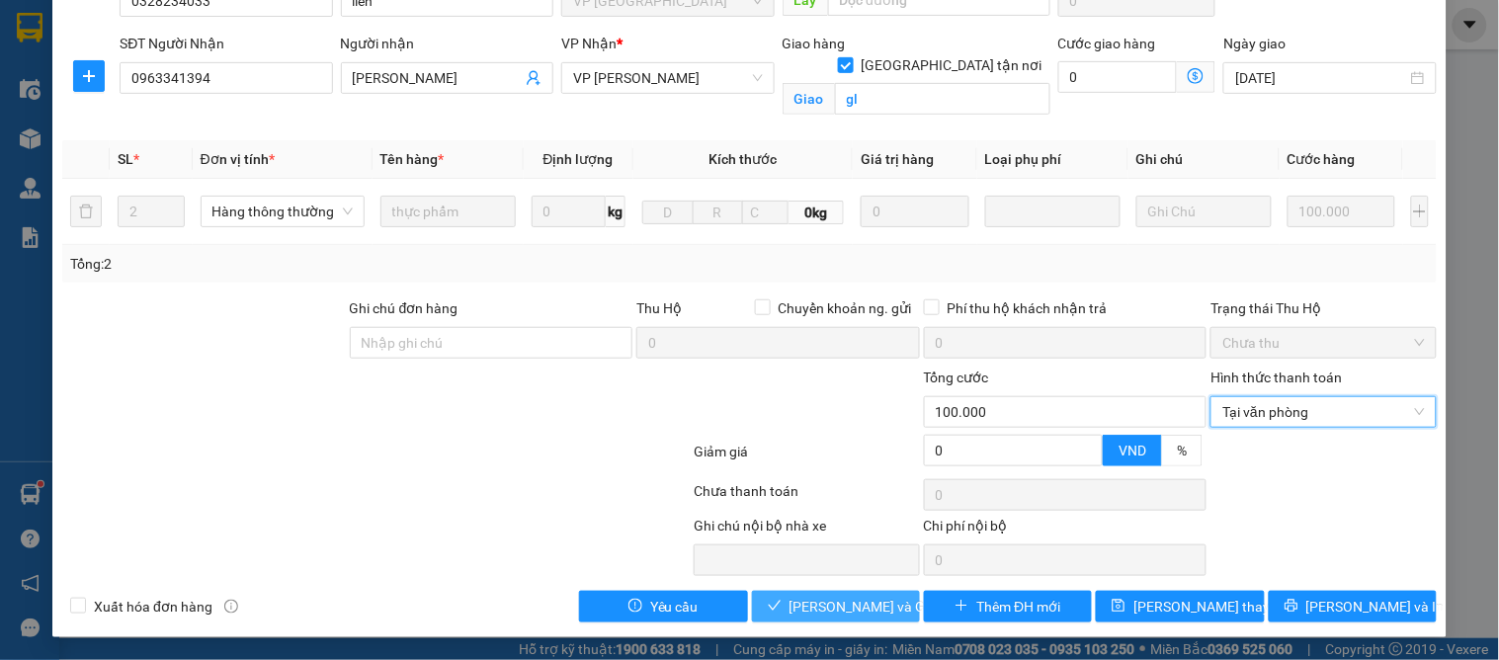
click at [862, 600] on span "[PERSON_NAME] và Giao hàng" at bounding box center [884, 607] width 190 height 22
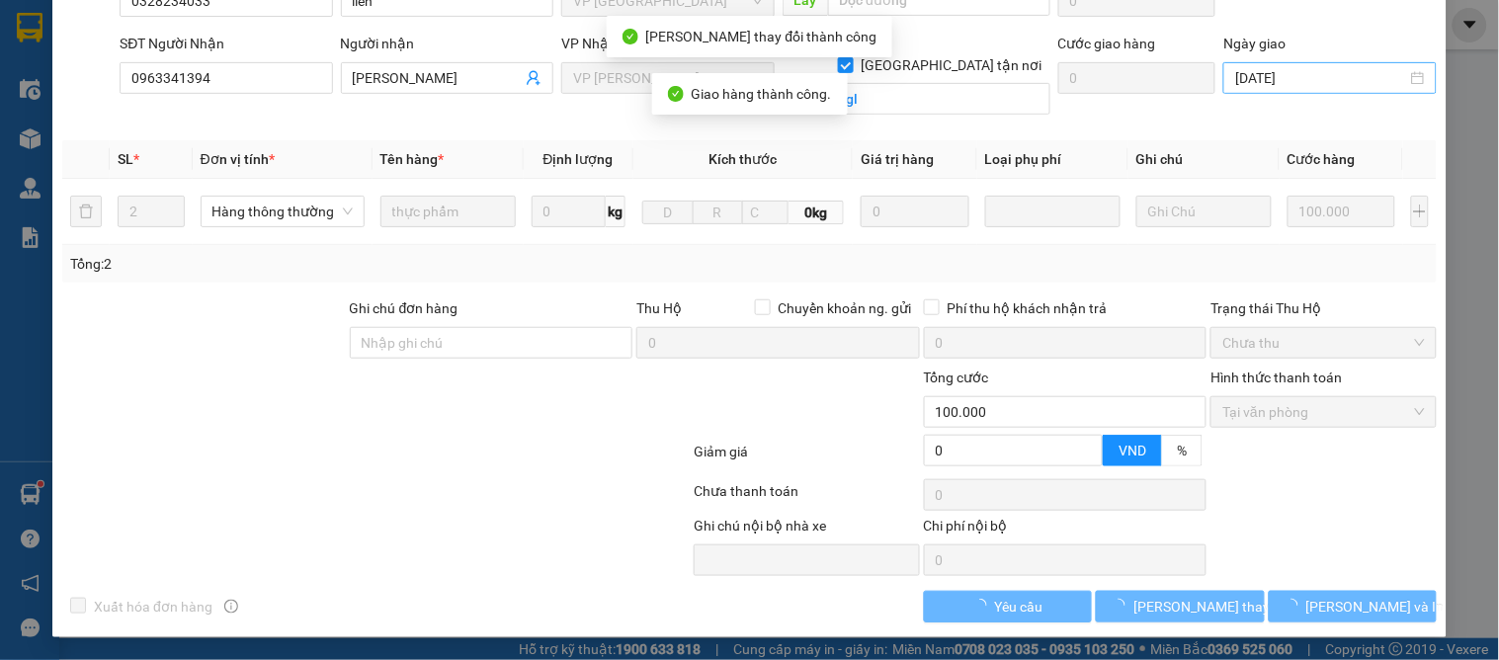
scroll to position [0, 0]
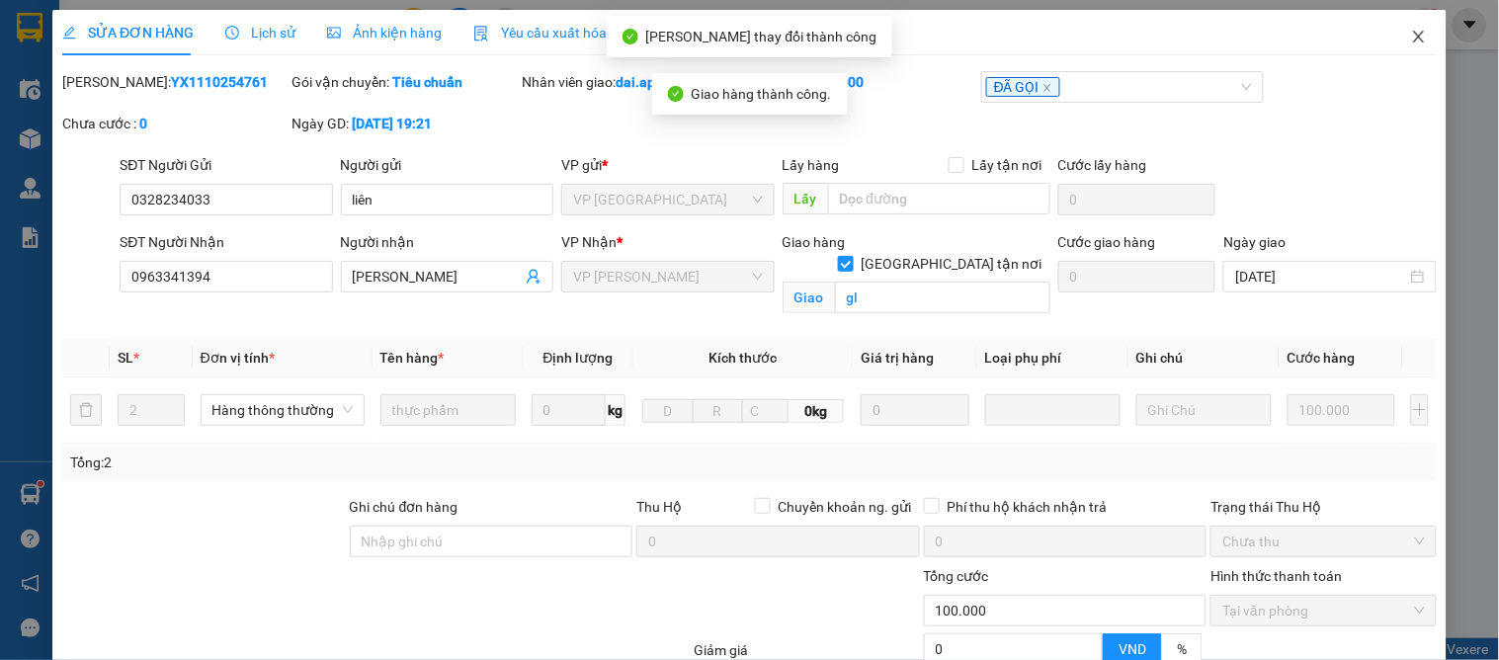
click at [1411, 30] on icon "close" at bounding box center [1419, 37] width 16 height 16
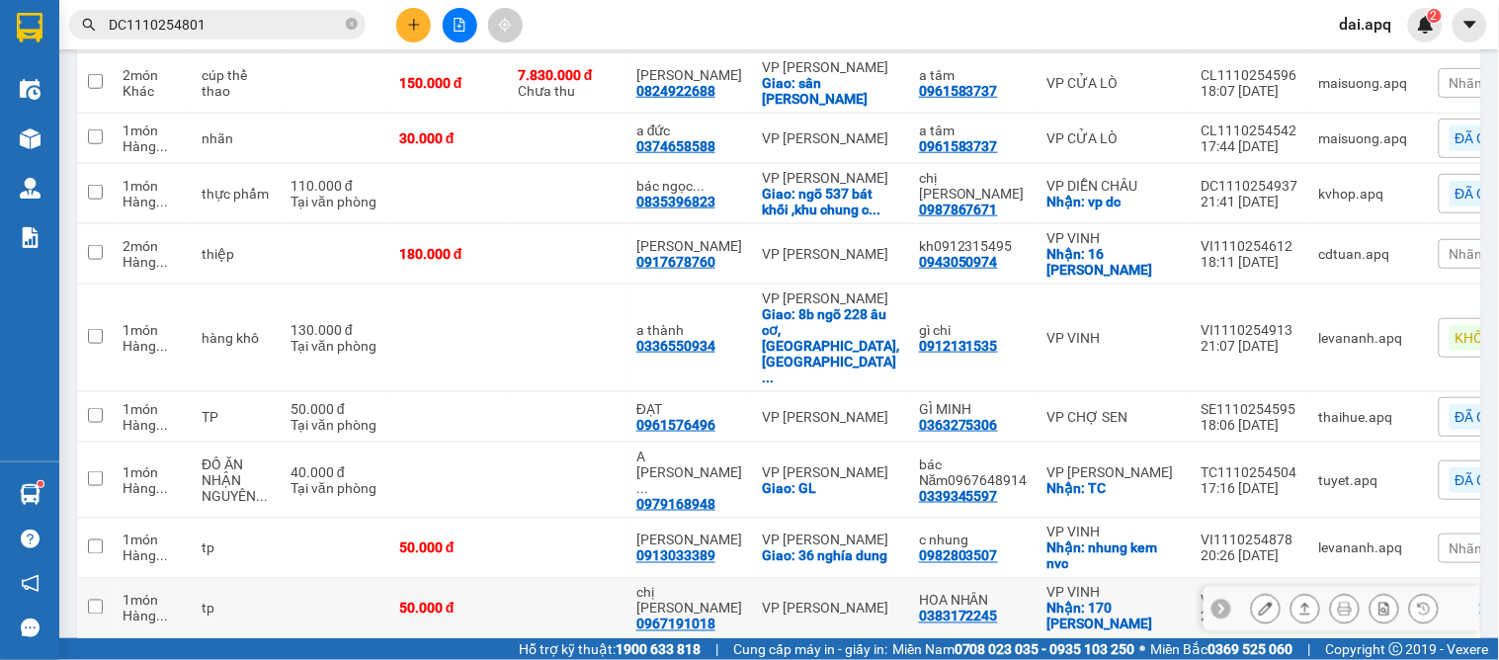
scroll to position [658, 0]
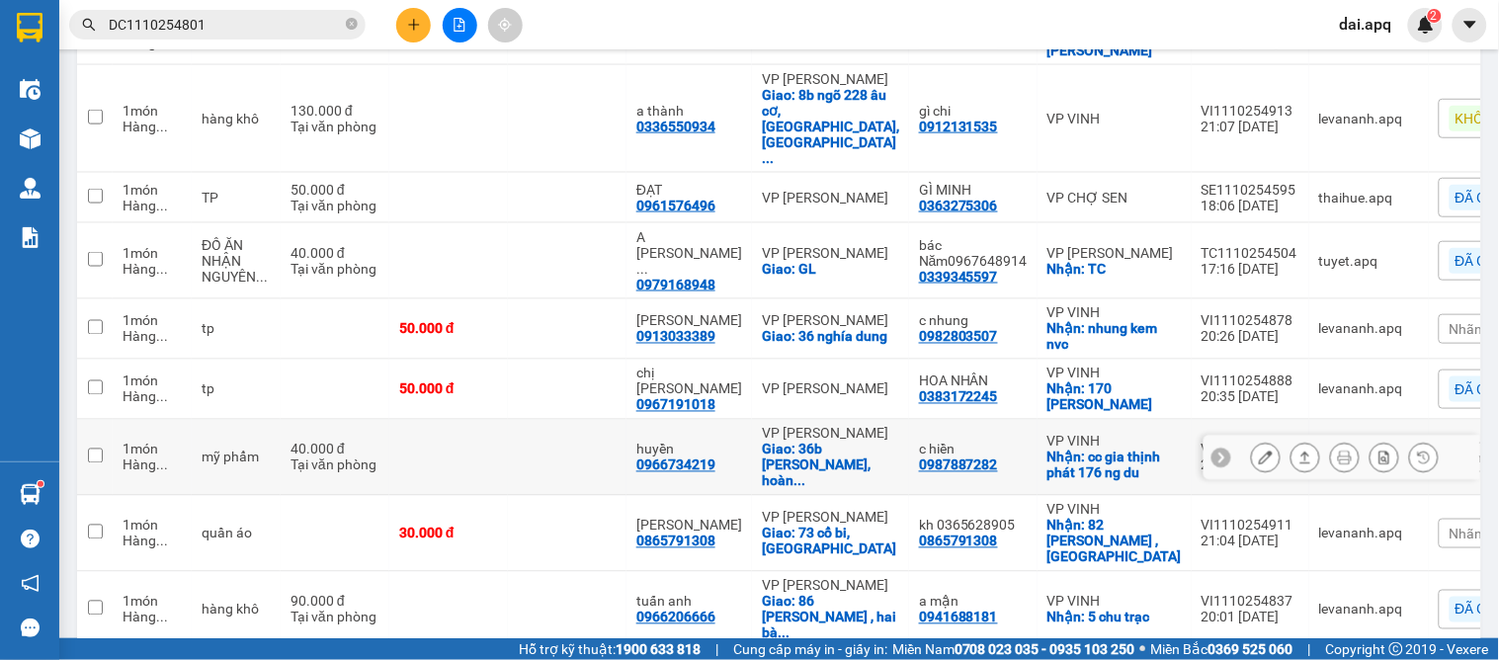
click at [1214, 451] on icon at bounding box center [1221, 458] width 14 height 14
click at [1449, 450] on span "Nhãn" at bounding box center [1466, 458] width 34 height 16
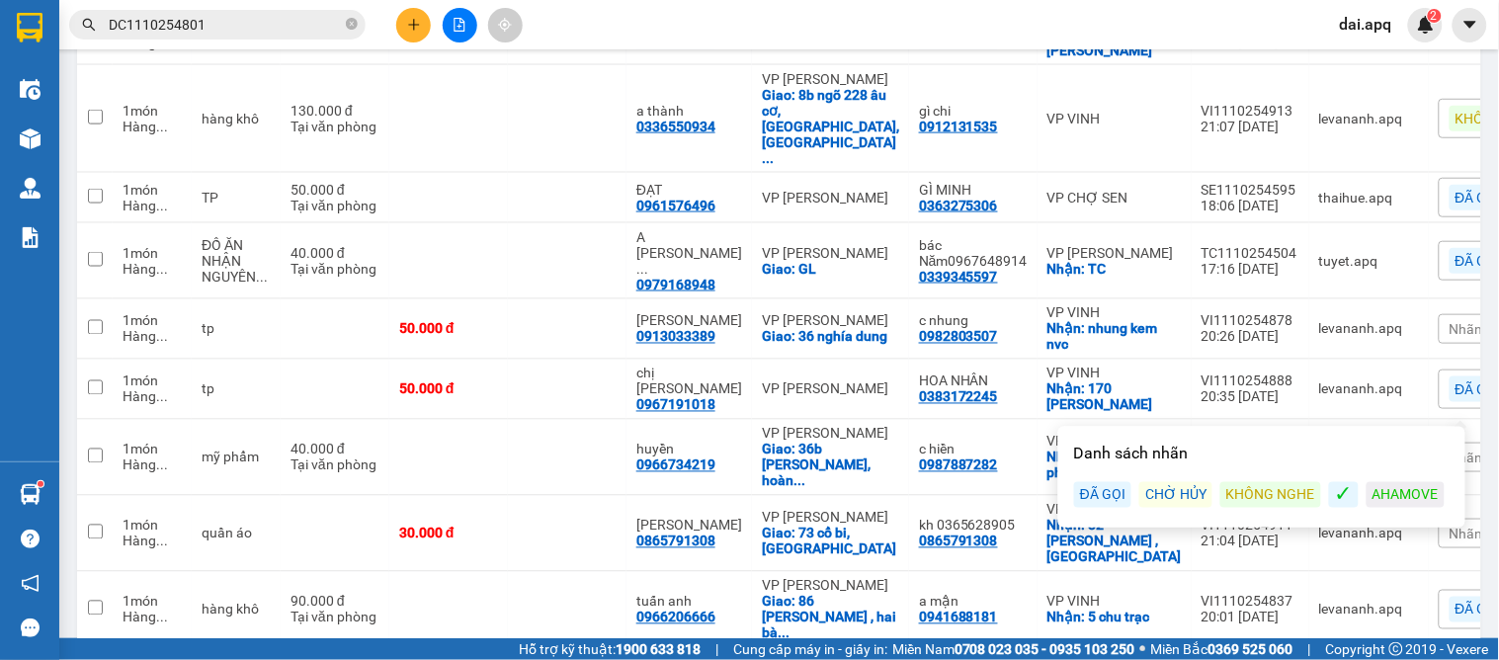
click at [1099, 488] on div "ĐÃ GỌI" at bounding box center [1102, 495] width 57 height 26
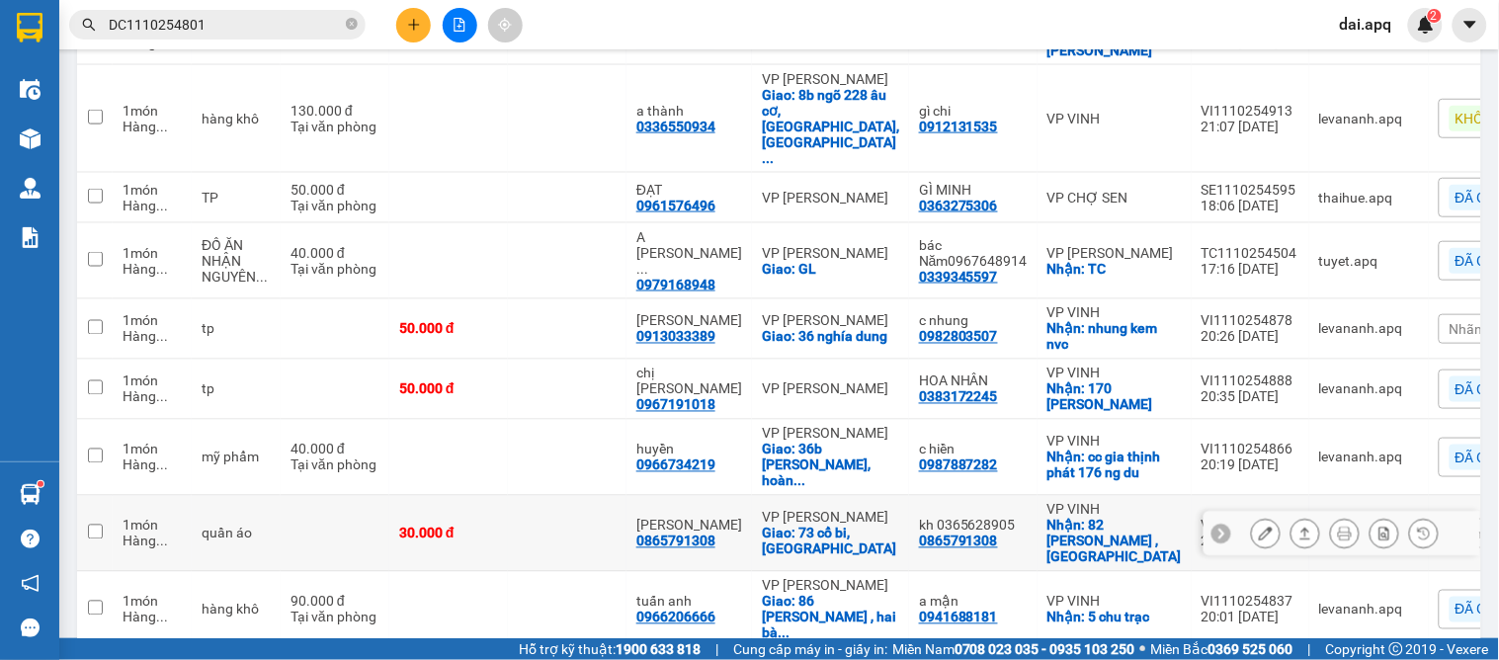
click at [805, 496] on td "VP GIA LÂM Giao: 73 cổ bi, hà nội" at bounding box center [830, 534] width 157 height 76
checkbox input "true"
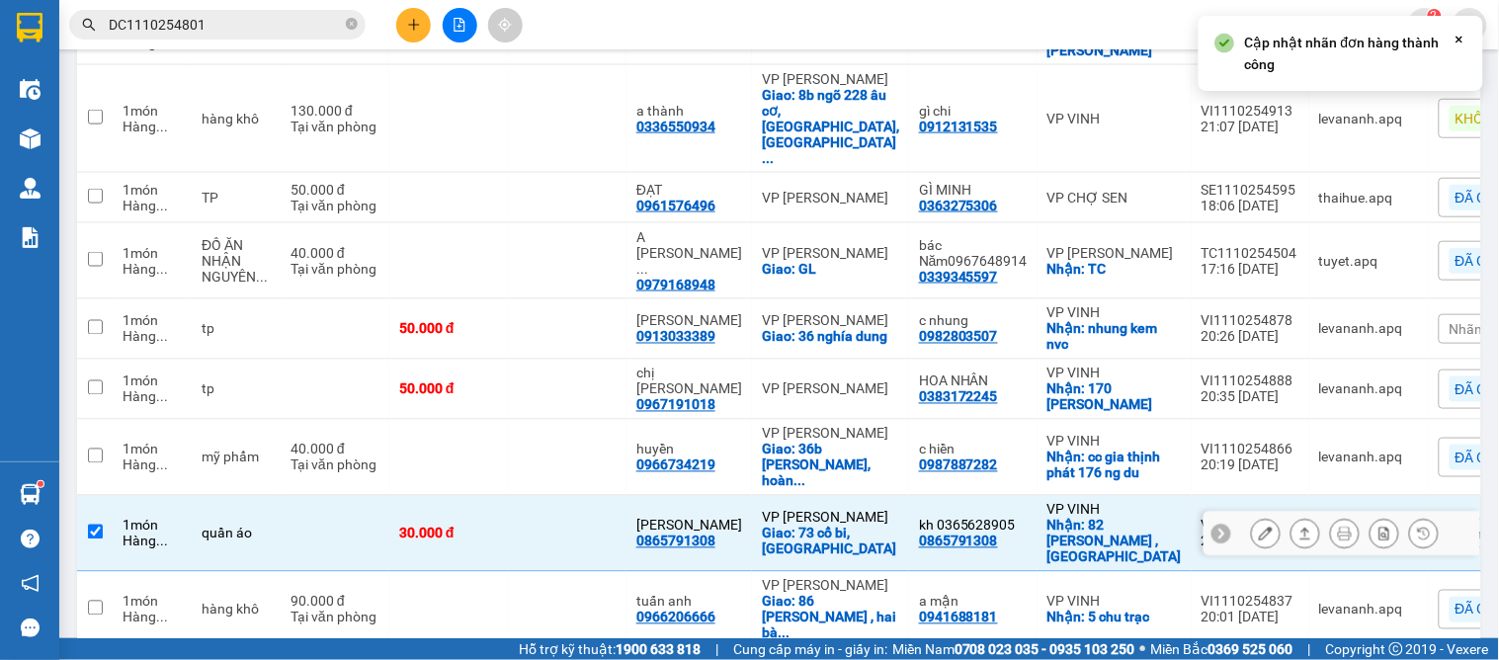
click at [1214, 527] on icon at bounding box center [1221, 534] width 14 height 14
click at [1449, 526] on span "Nhãn" at bounding box center [1466, 534] width 34 height 16
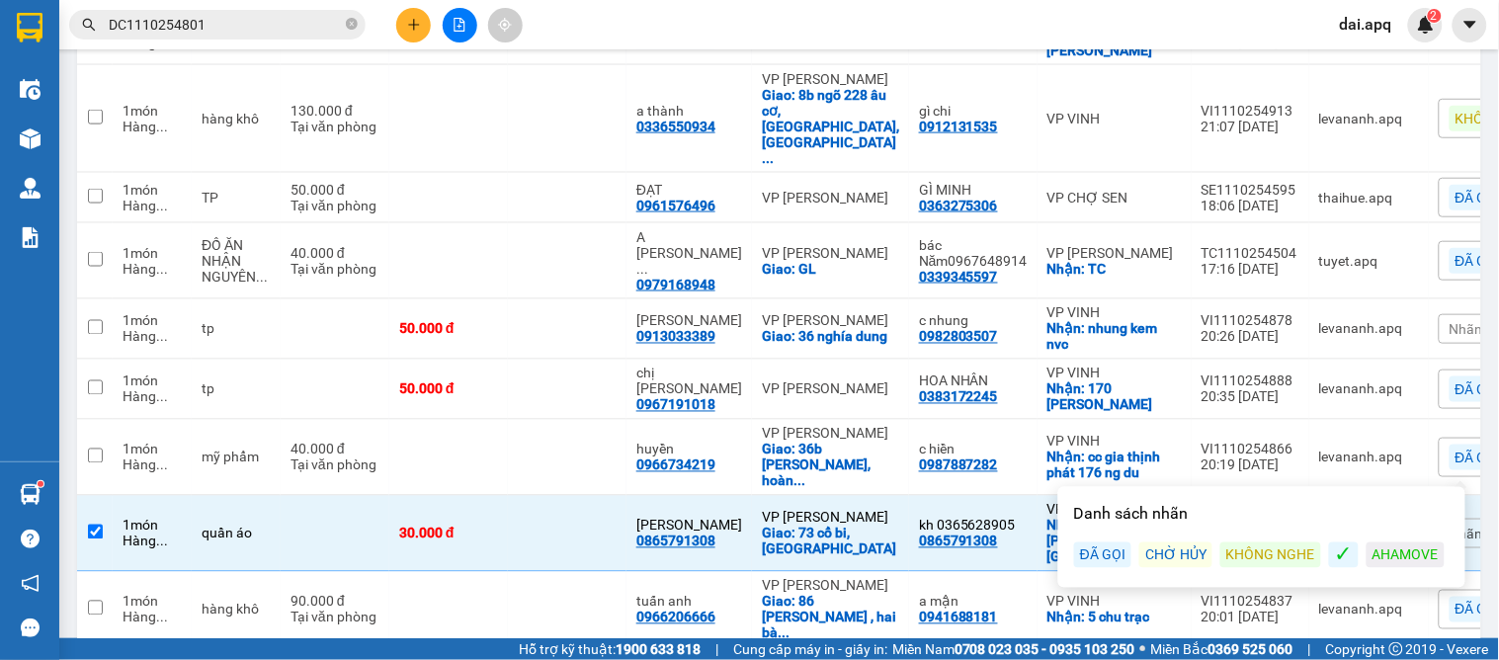
click at [1284, 557] on div "KHÔNG NGHE" at bounding box center [1270, 555] width 101 height 26
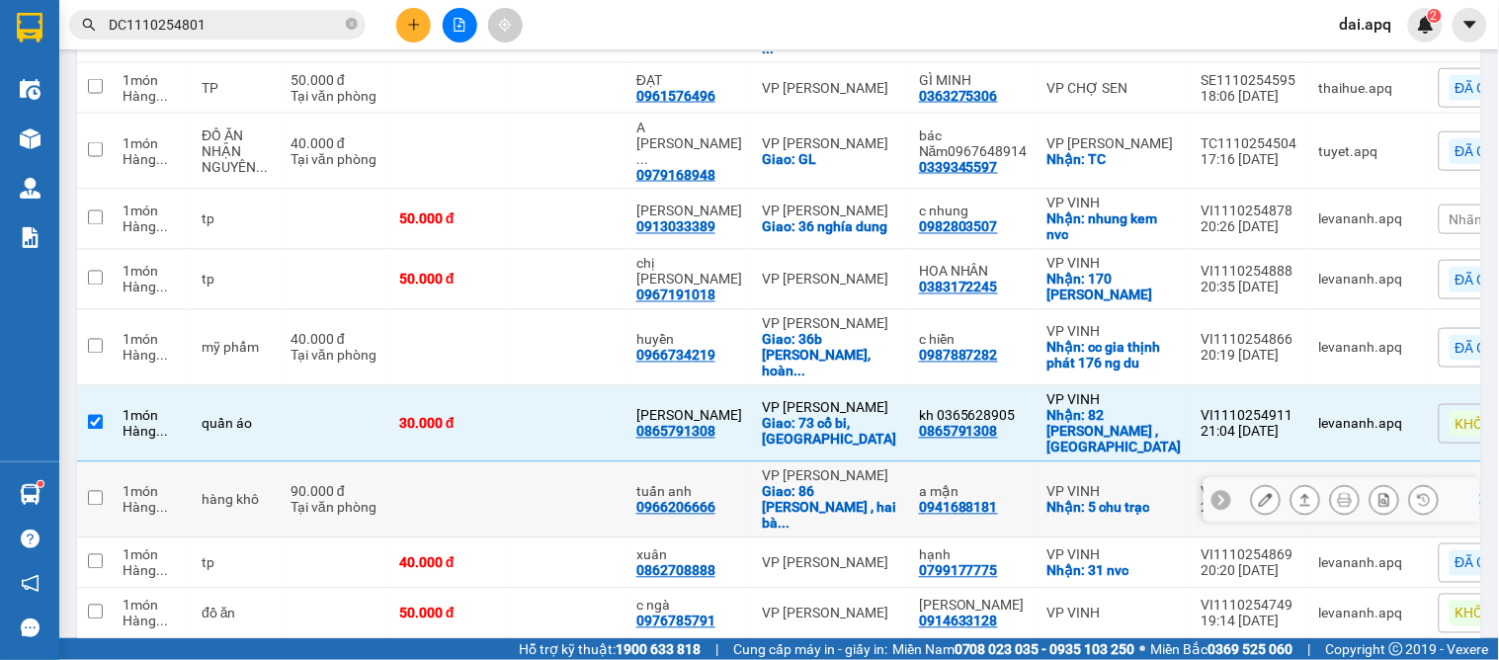
click at [568, 462] on td at bounding box center [567, 500] width 119 height 76
checkbox input "true"
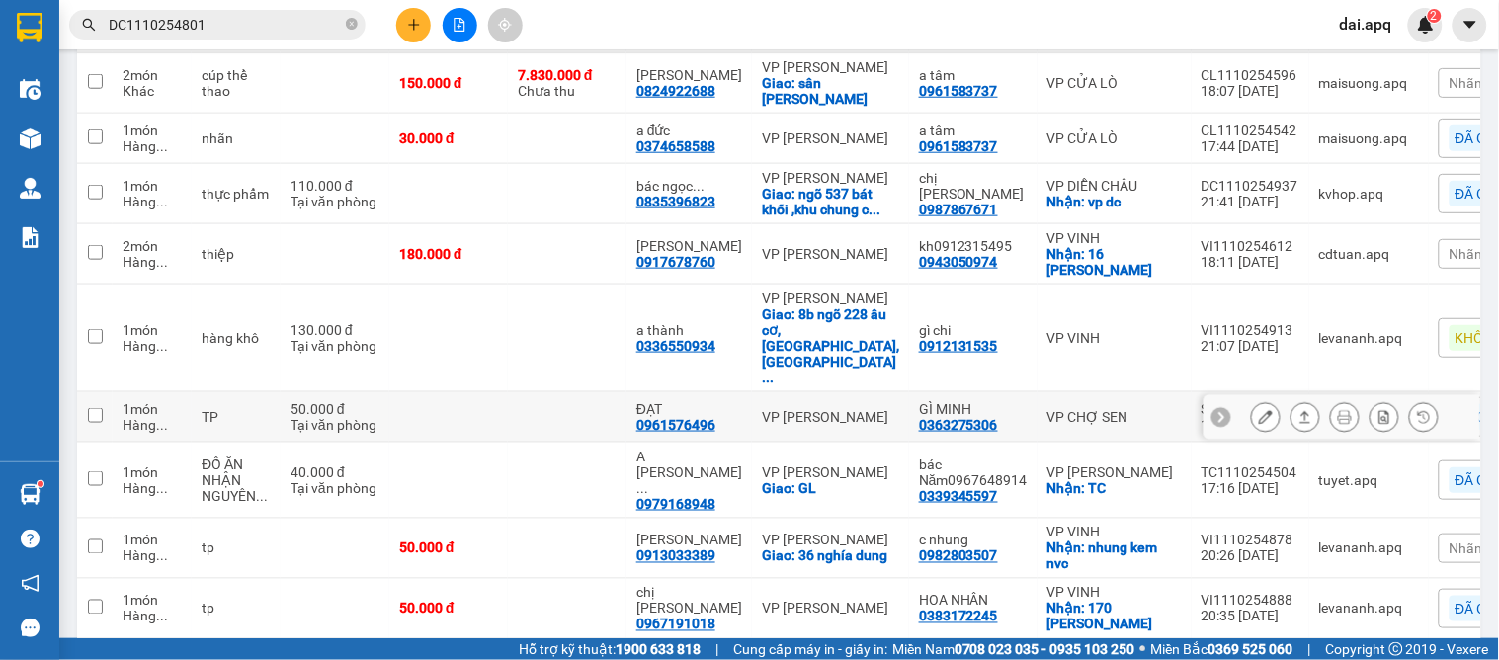
scroll to position [329, 0]
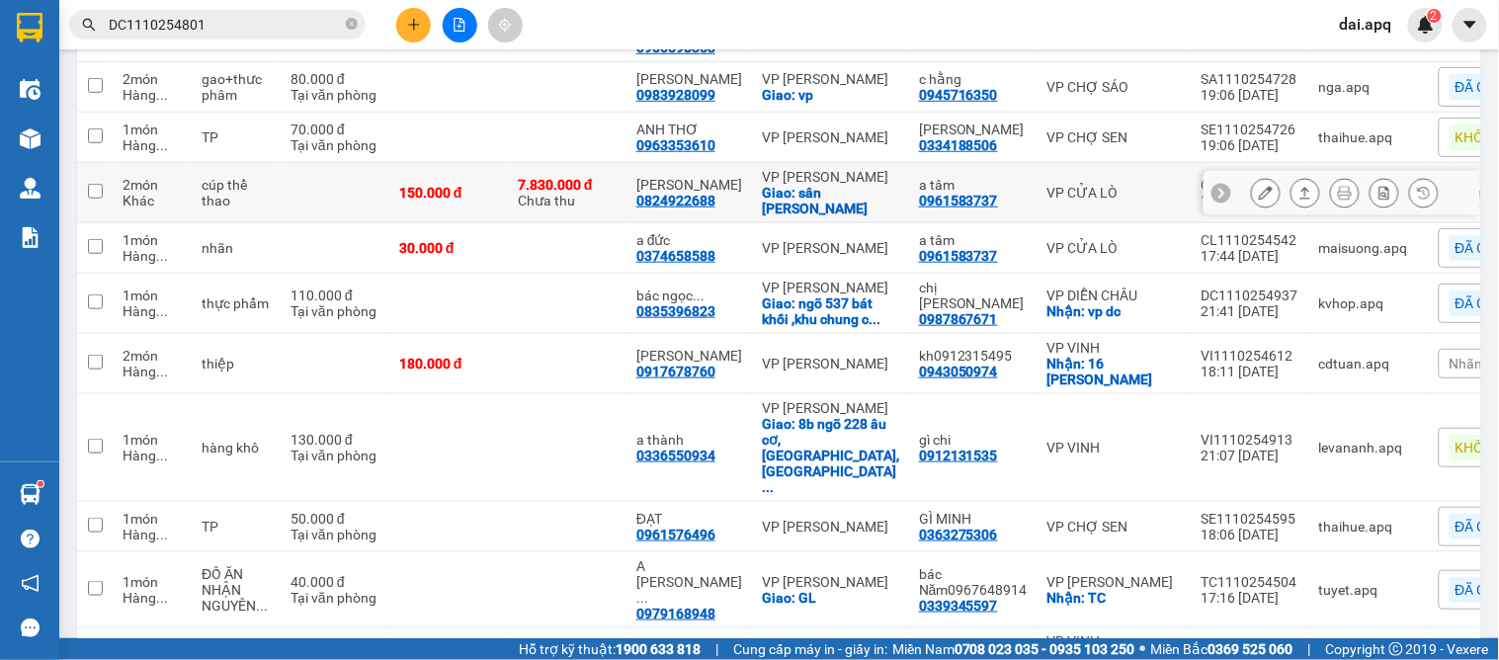
click at [1214, 200] on icon at bounding box center [1221, 193] width 14 height 14
click at [1449, 201] on span "Nhãn" at bounding box center [1466, 193] width 34 height 16
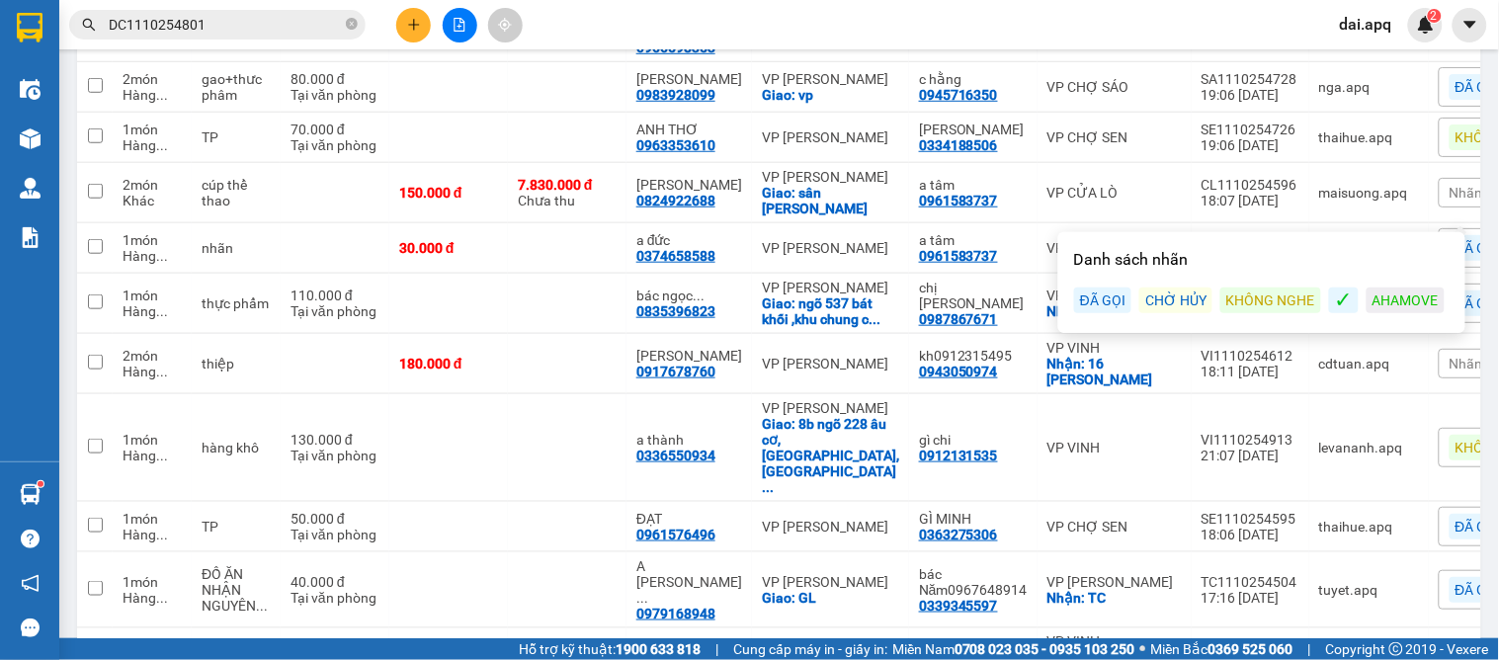
click at [1107, 300] on div "ĐÃ GỌI" at bounding box center [1102, 300] width 57 height 26
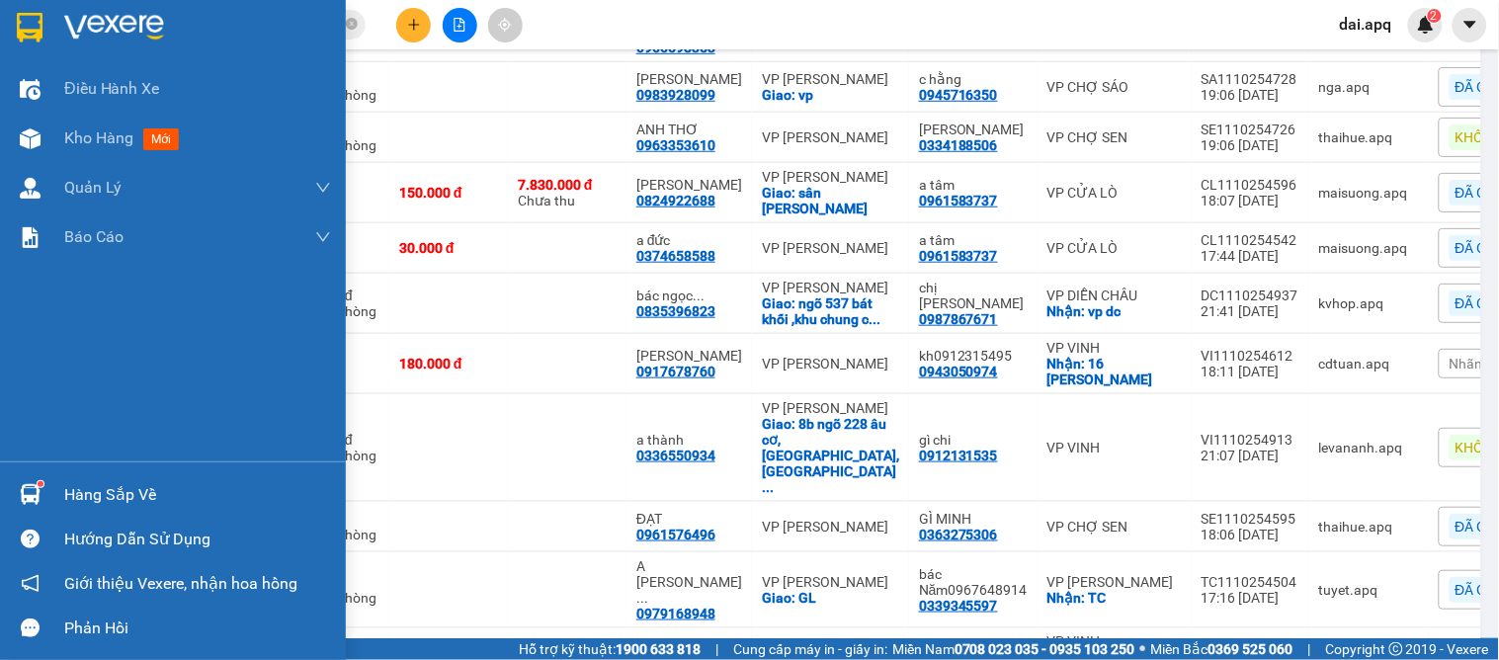
click at [25, 498] on img at bounding box center [30, 494] width 21 height 21
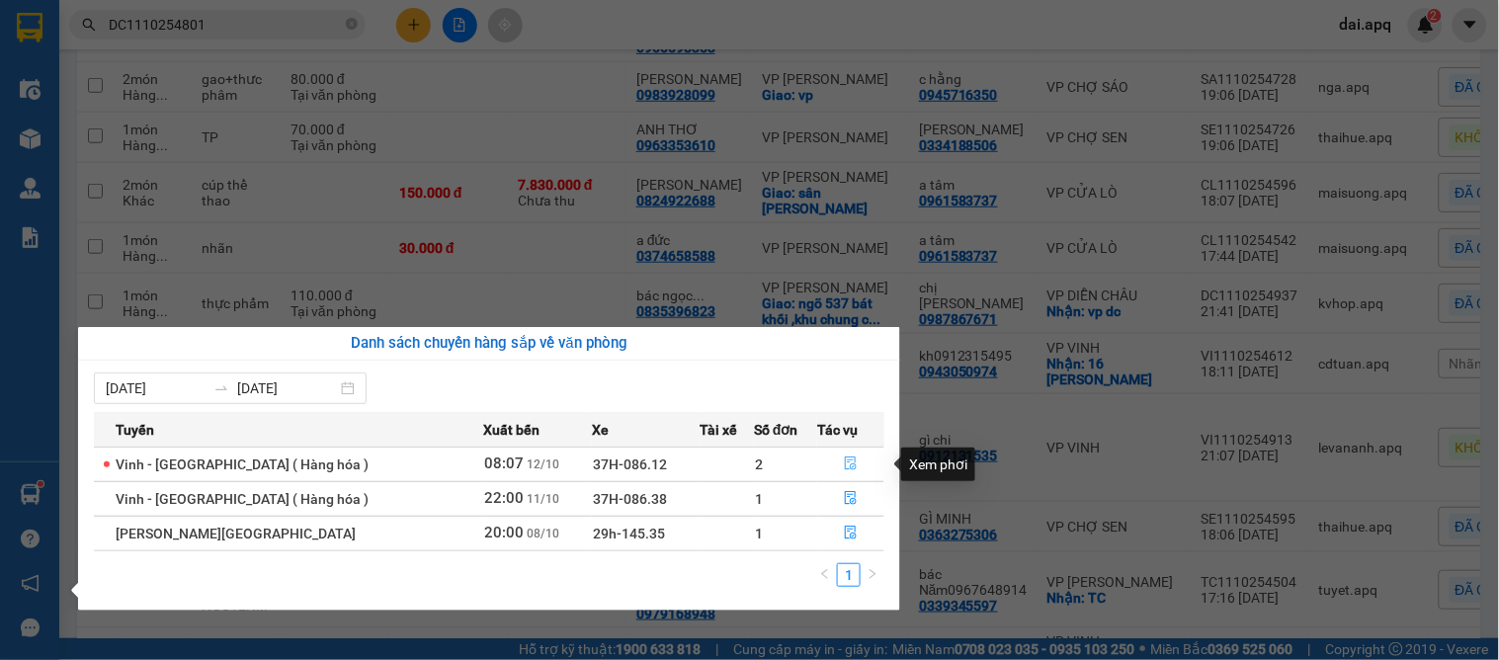
click at [844, 461] on icon "file-done" at bounding box center [851, 463] width 14 height 14
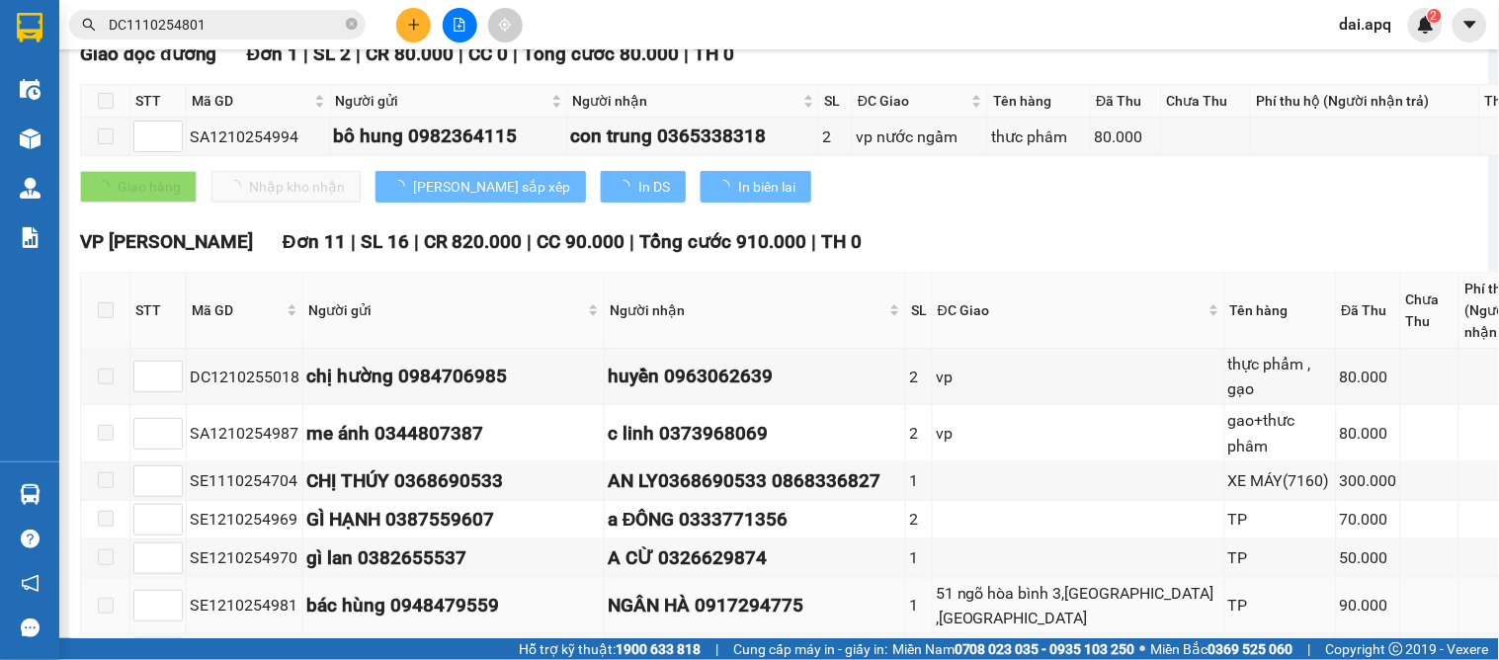
type input "[DATE]"
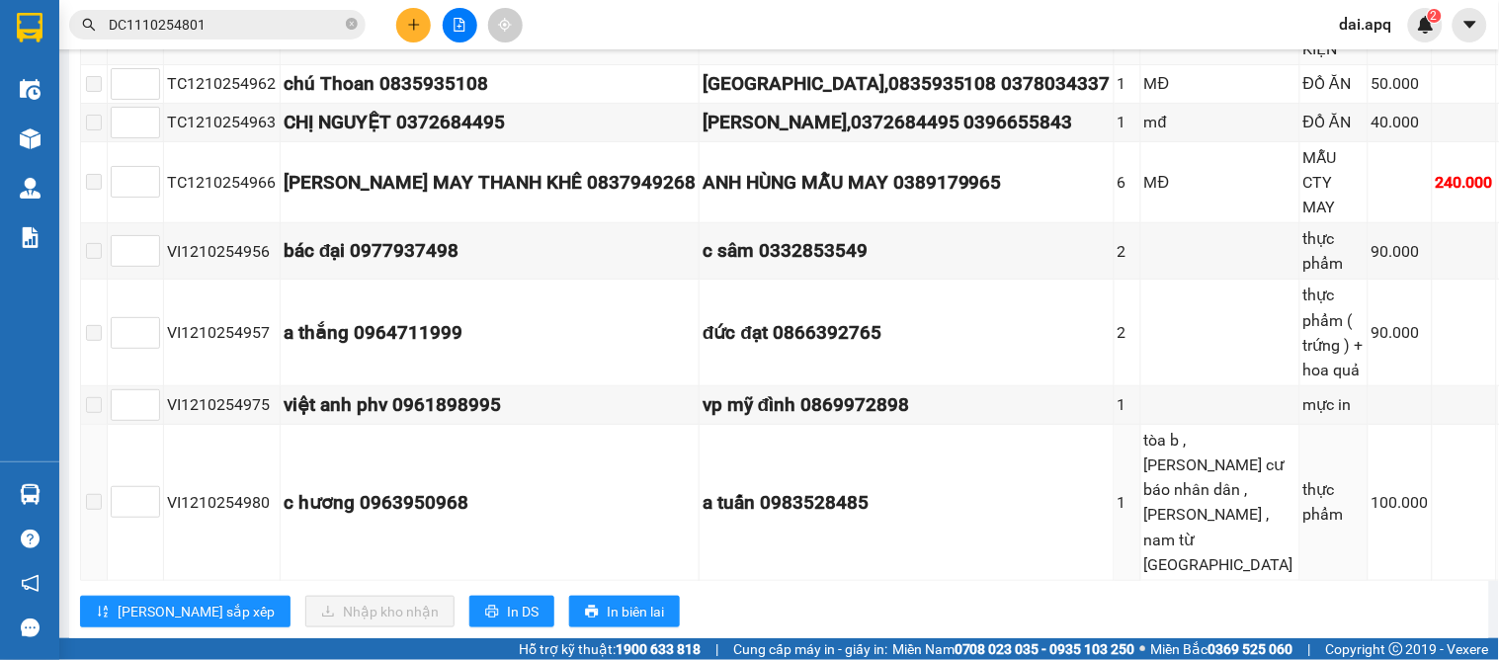
scroll to position [1645, 0]
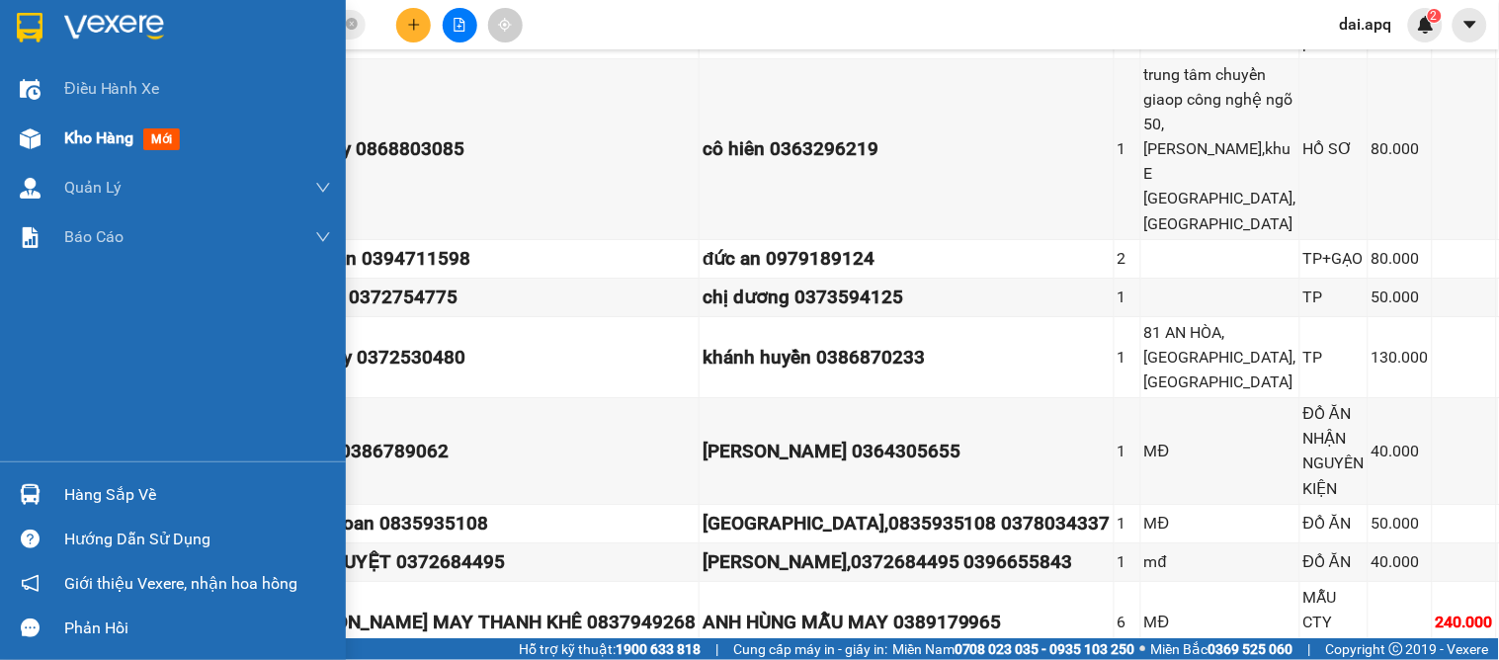
click at [64, 138] on span "Kho hàng" at bounding box center [98, 137] width 69 height 19
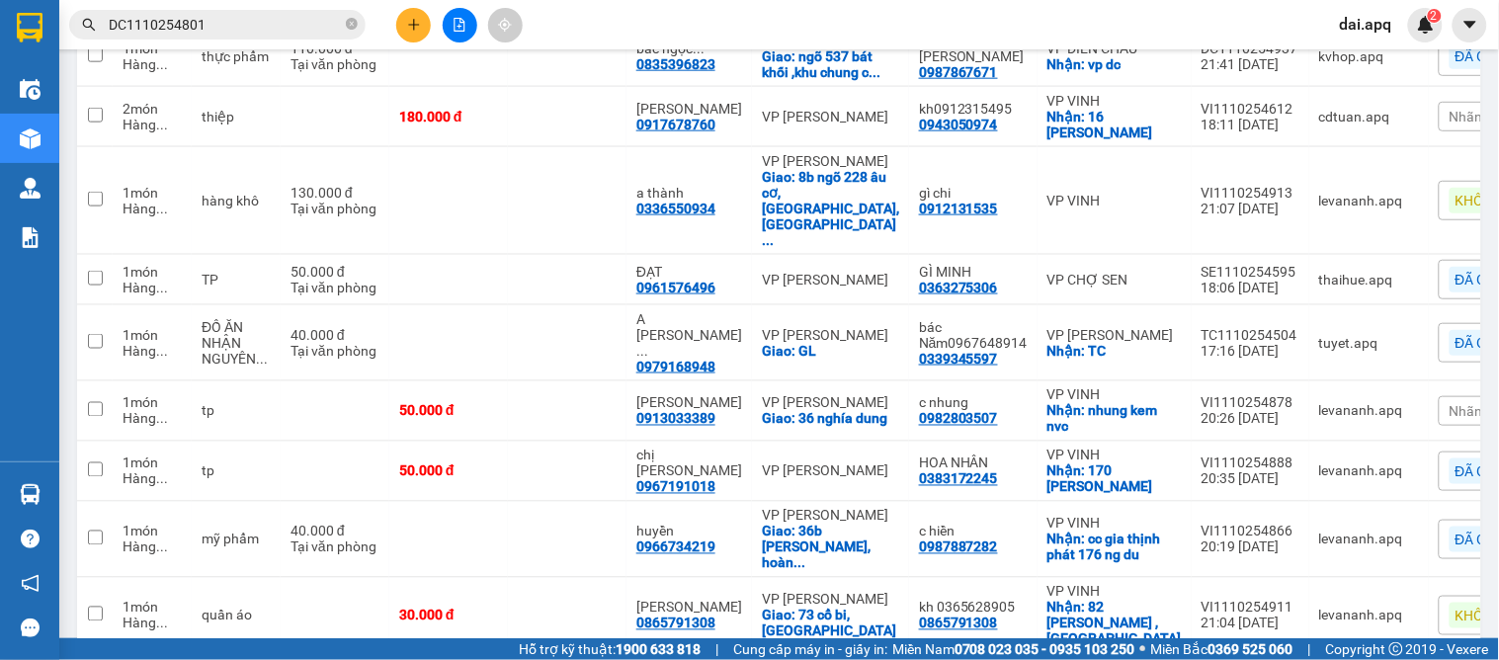
scroll to position [795, 0]
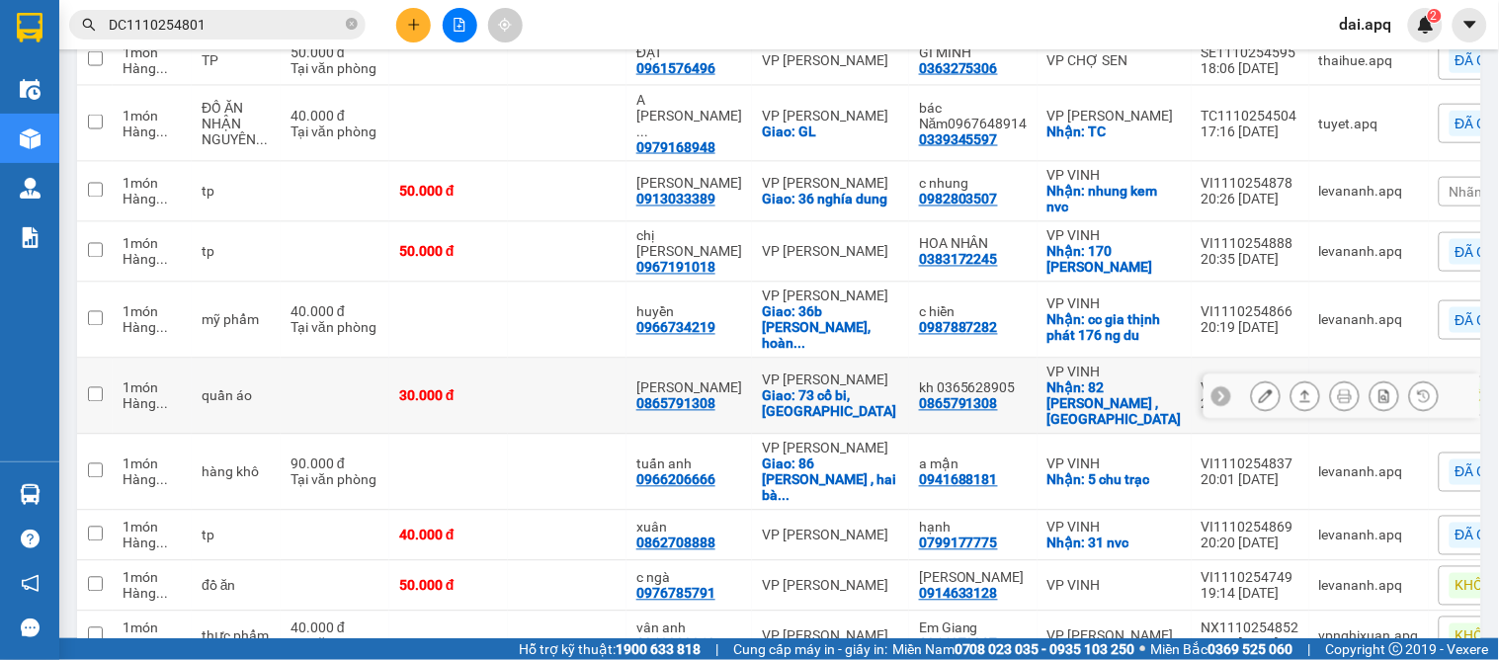
click at [1218, 391] on icon at bounding box center [1221, 396] width 6 height 11
click at [1455, 387] on span "KHÔNG NGHE" at bounding box center [1499, 396] width 89 height 18
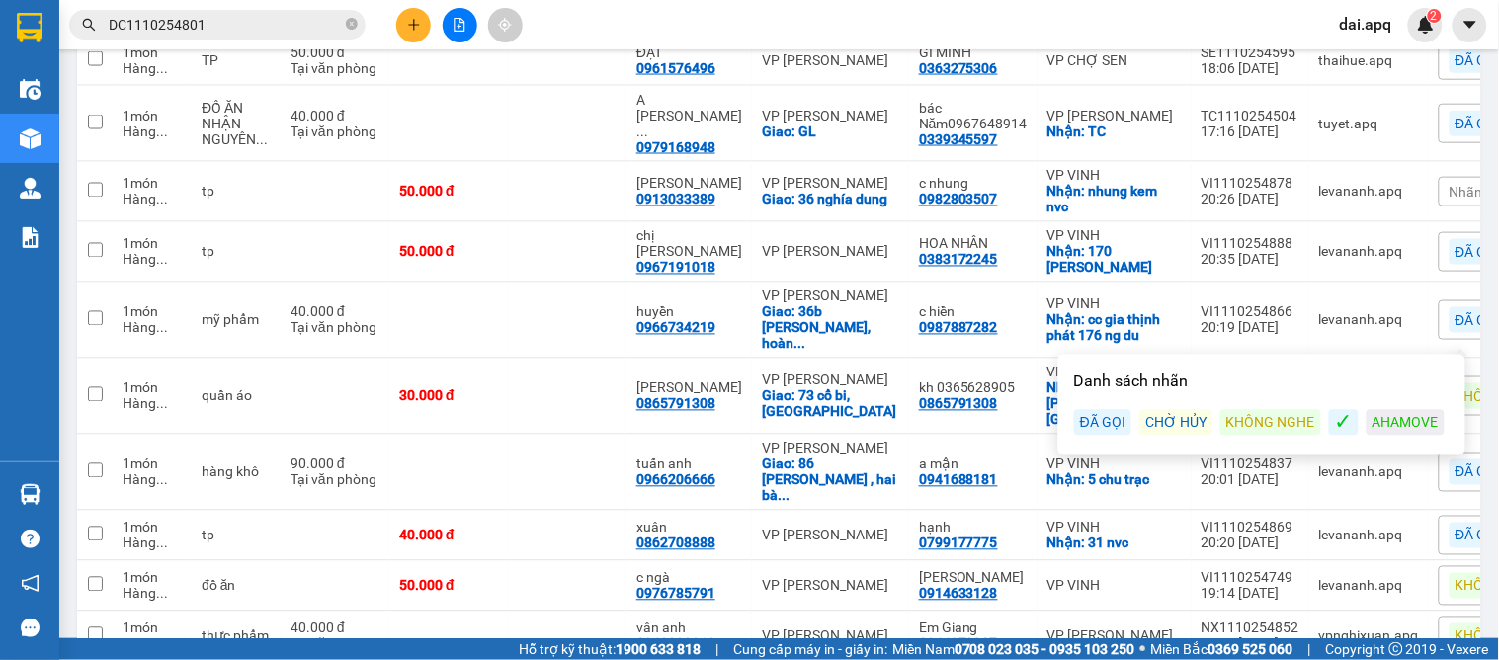
click at [1095, 422] on div "ĐÃ GỌI" at bounding box center [1102, 423] width 57 height 26
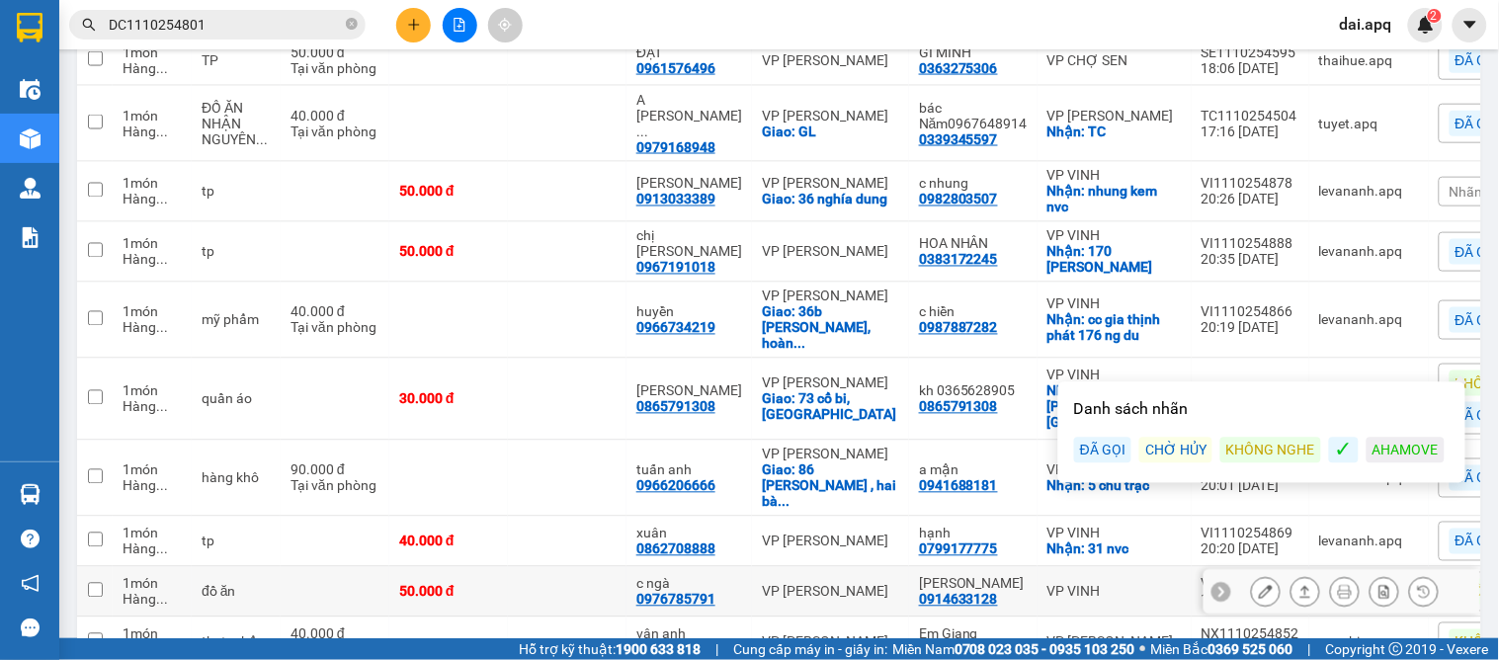
scroll to position [905, 0]
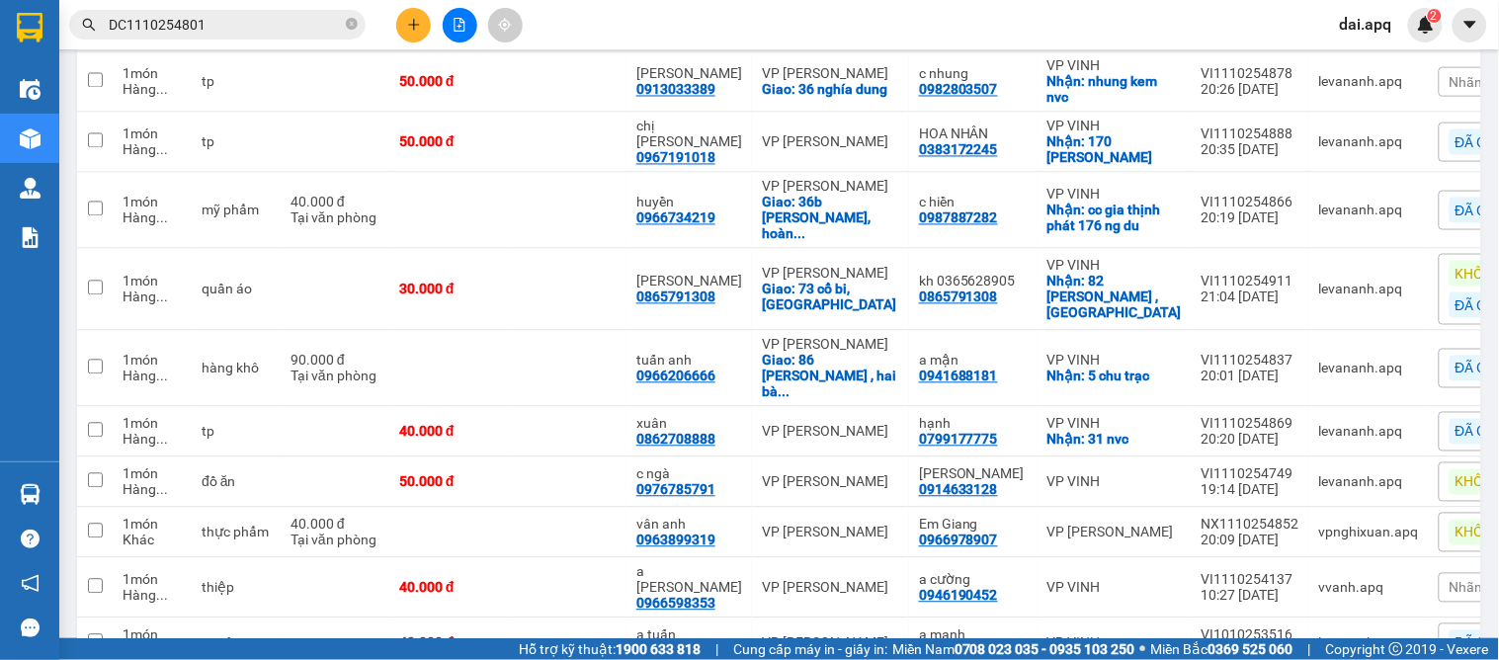
click at [1449, 520] on div "KHÔNG NGHE" at bounding box center [1509, 533] width 121 height 26
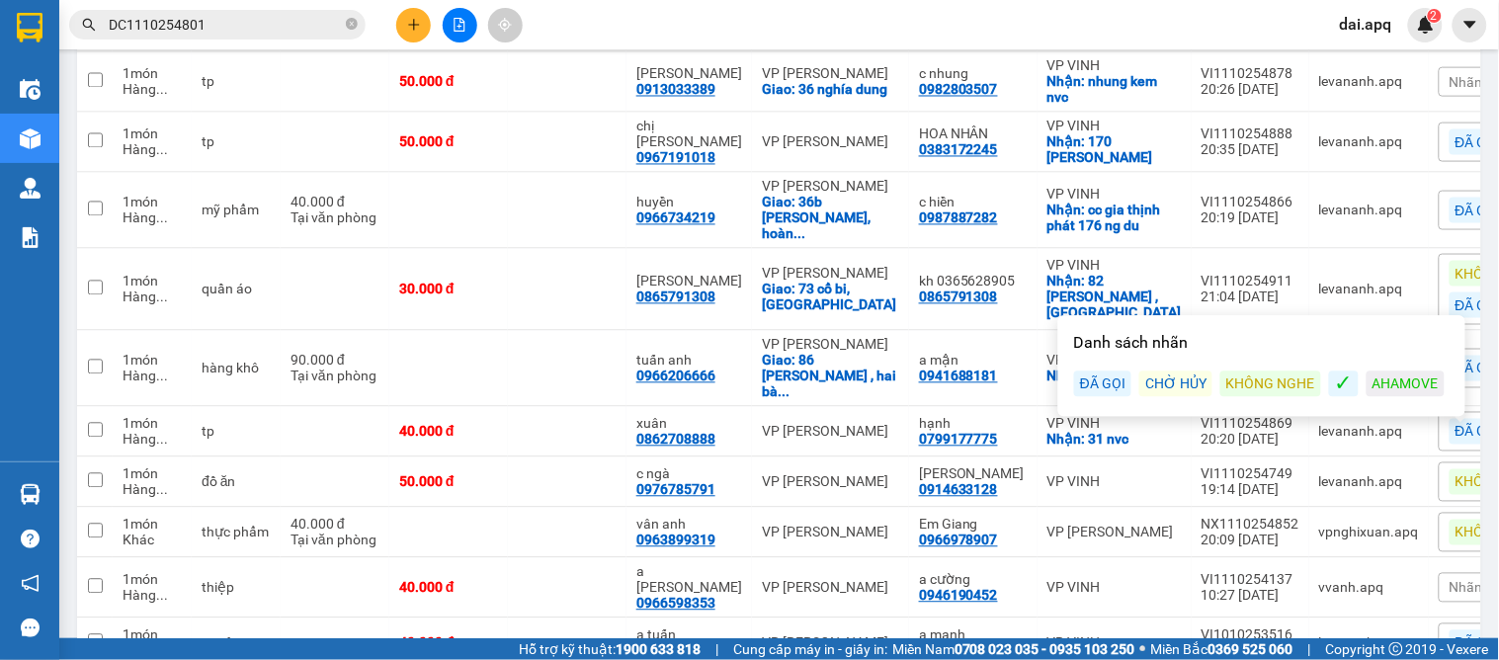
click at [1058, 381] on div "Danh sách nhãn ĐÃ GỌI CHỜ HỦY KHÔNG NGHE ✓ AHAMOVE" at bounding box center [1261, 366] width 407 height 101
click at [1104, 385] on div "ĐÃ GỌI" at bounding box center [1102, 384] width 57 height 26
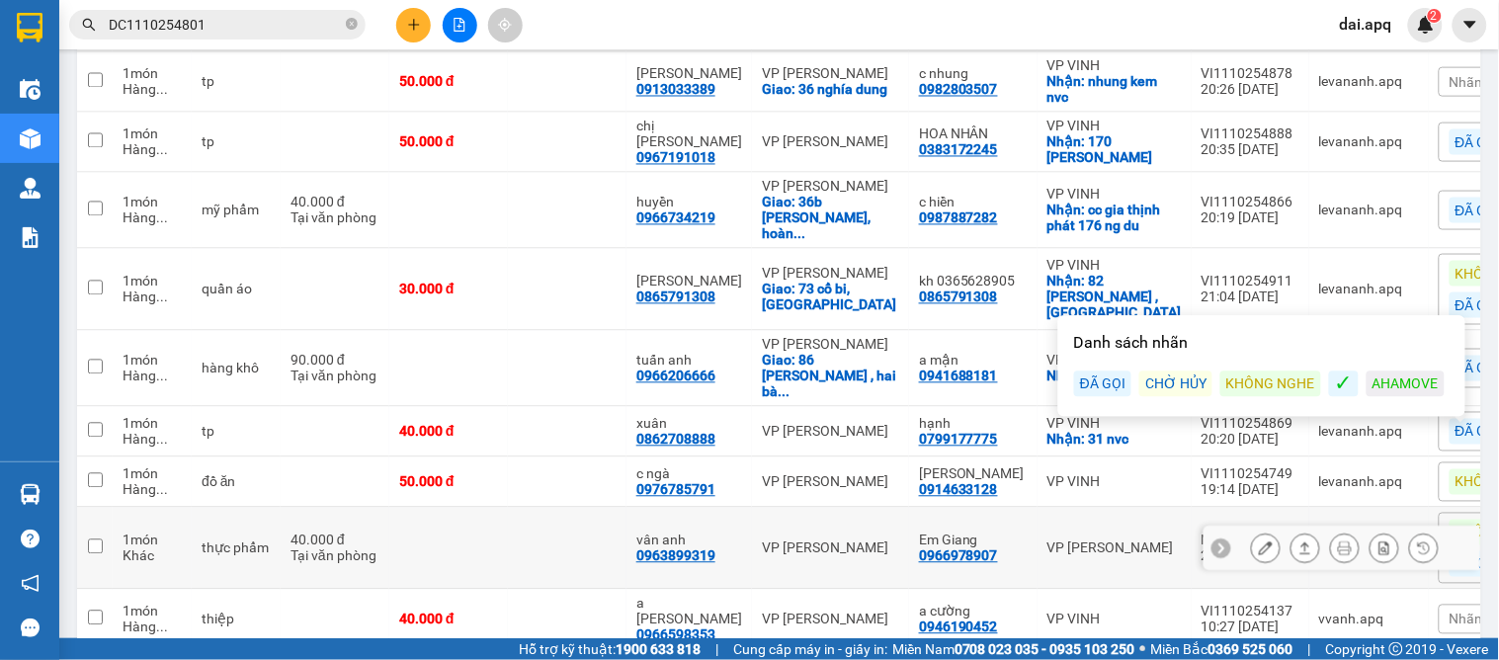
scroll to position [959, 0]
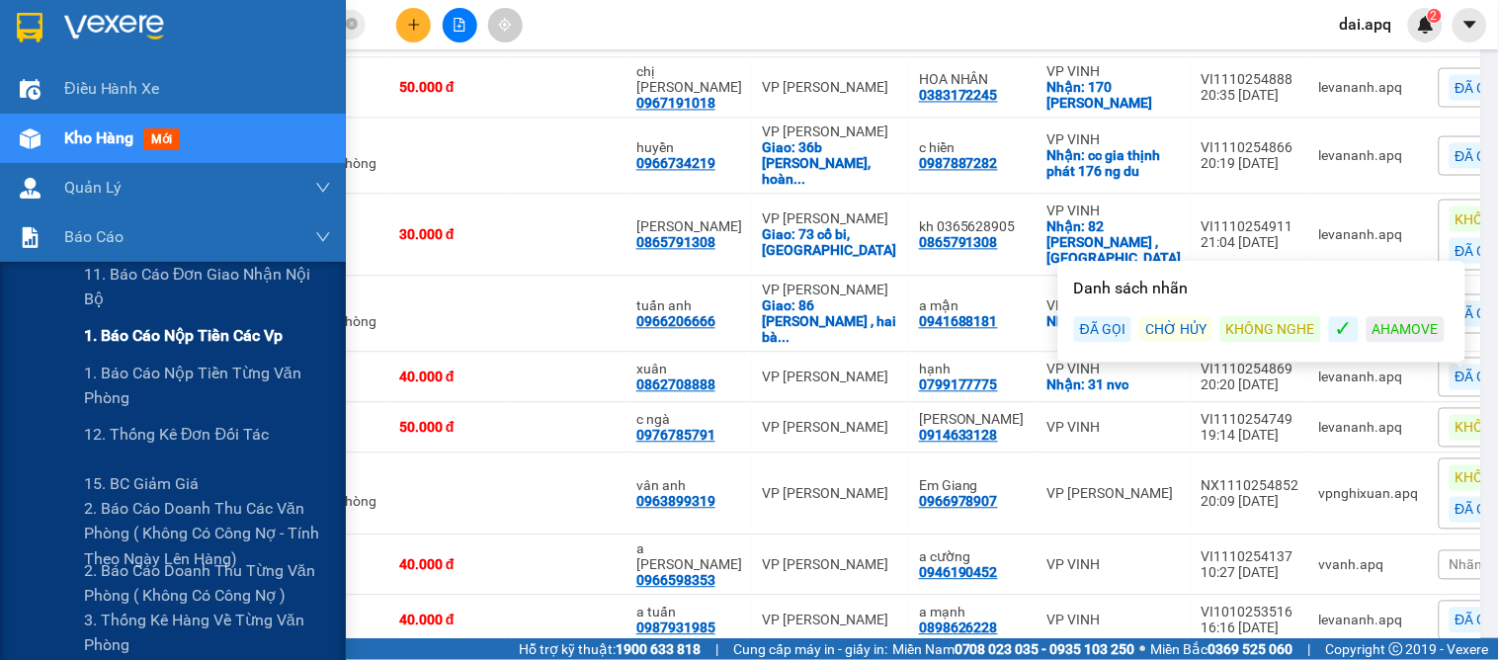
click at [166, 337] on span "1. Báo cáo nộp tiền các vp" at bounding box center [183, 335] width 199 height 25
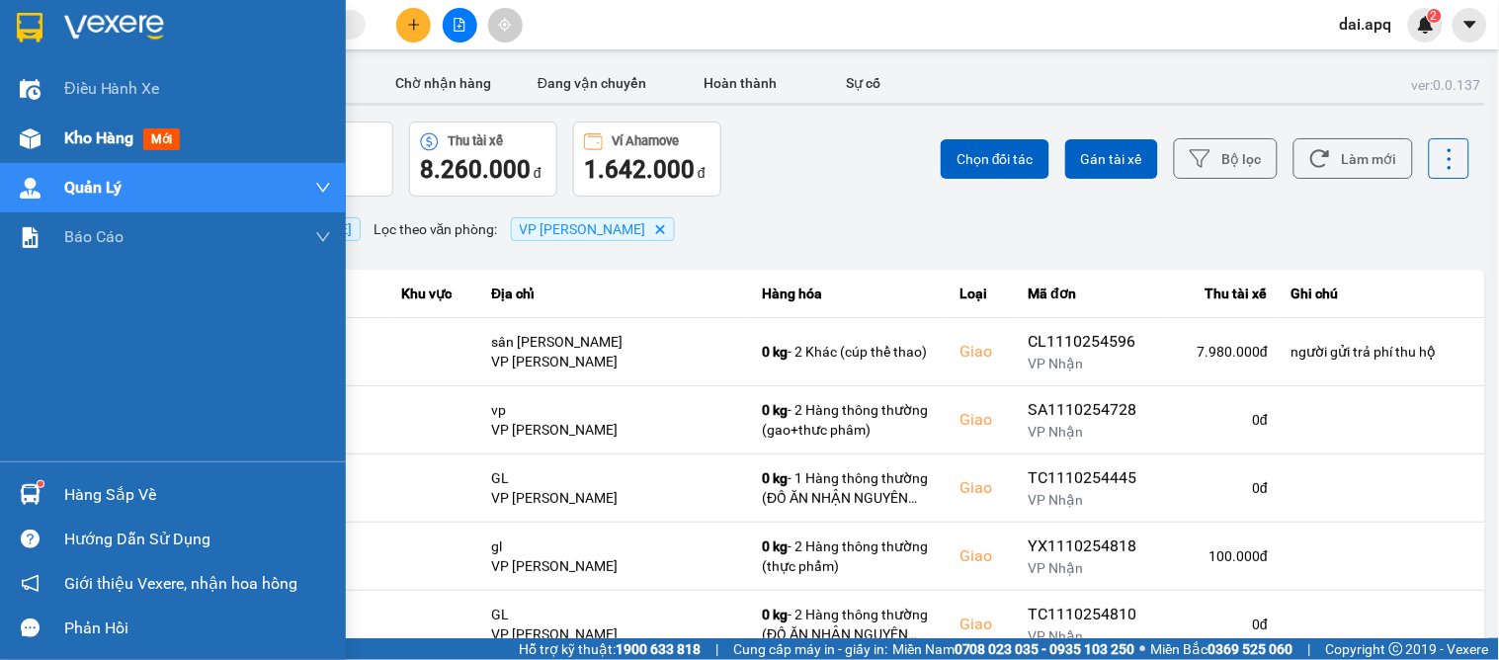
click at [61, 135] on div "Kho hàng mới" at bounding box center [173, 138] width 346 height 49
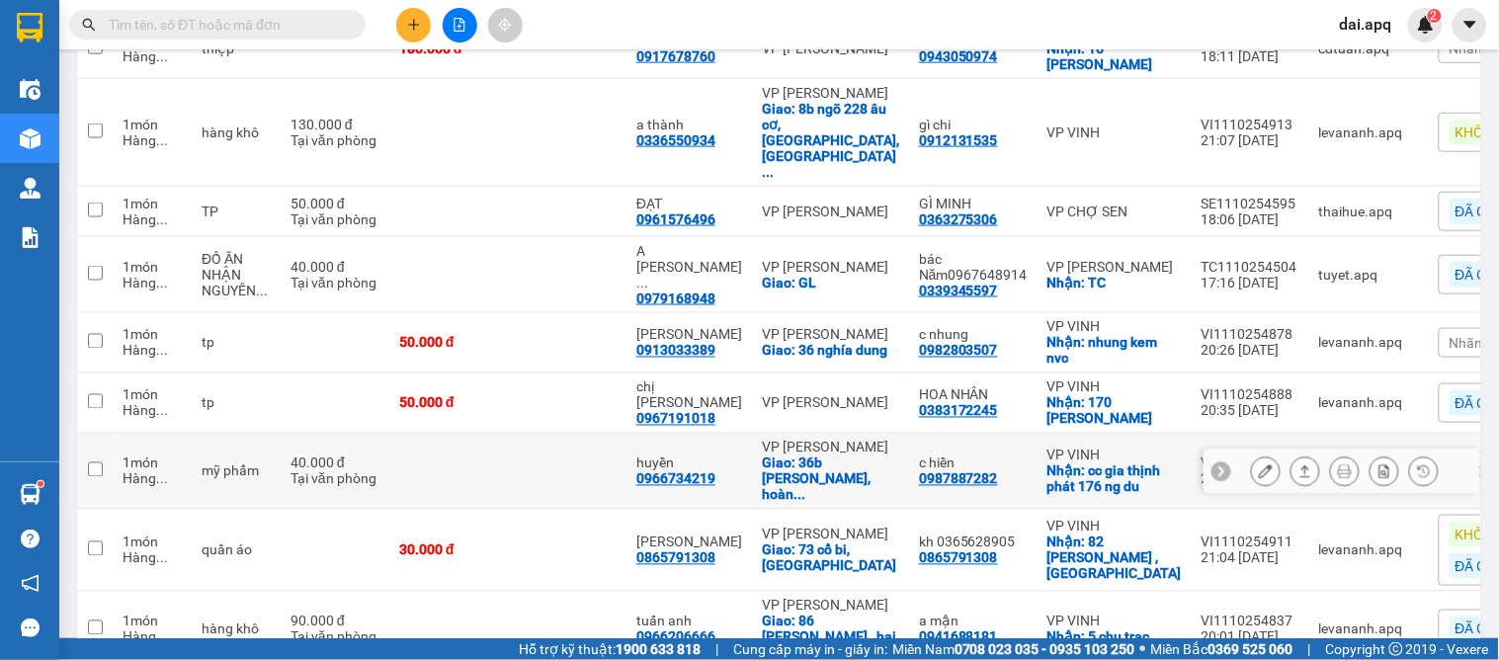
scroll to position [863, 0]
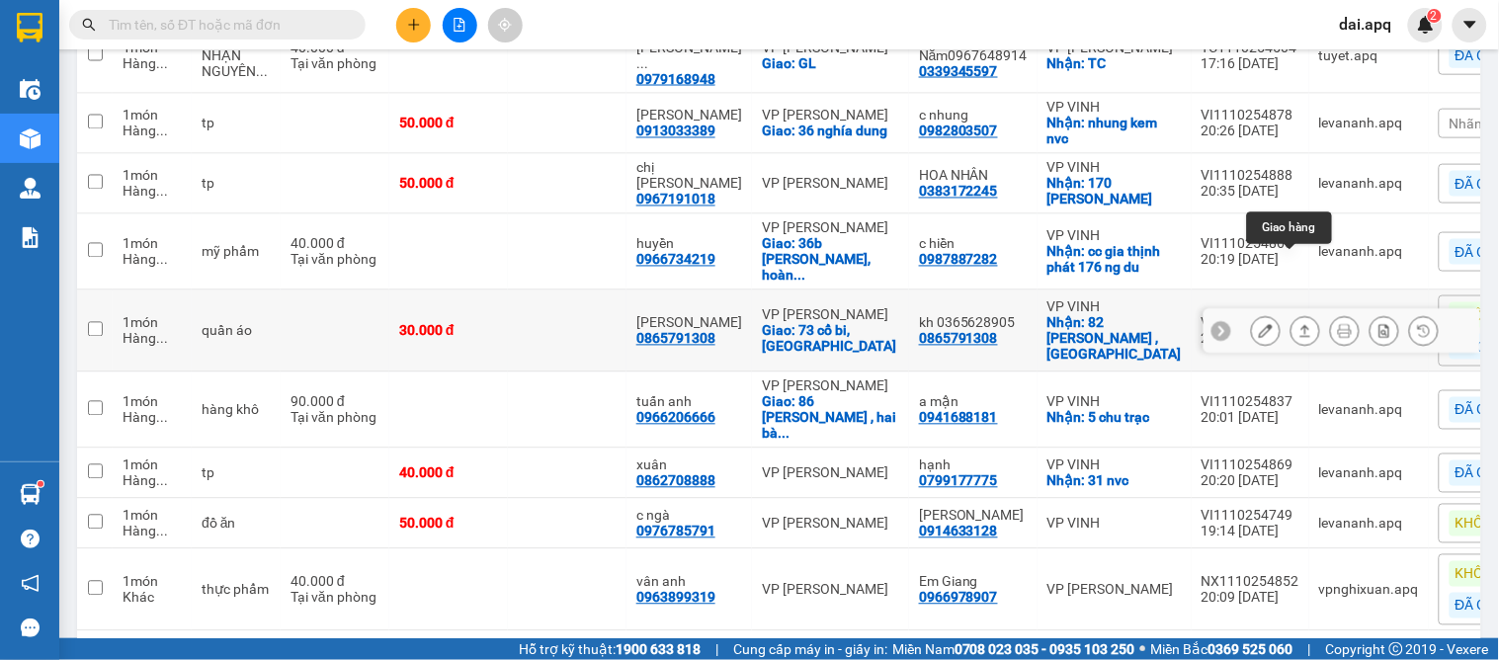
click at [1298, 324] on icon at bounding box center [1305, 331] width 14 height 14
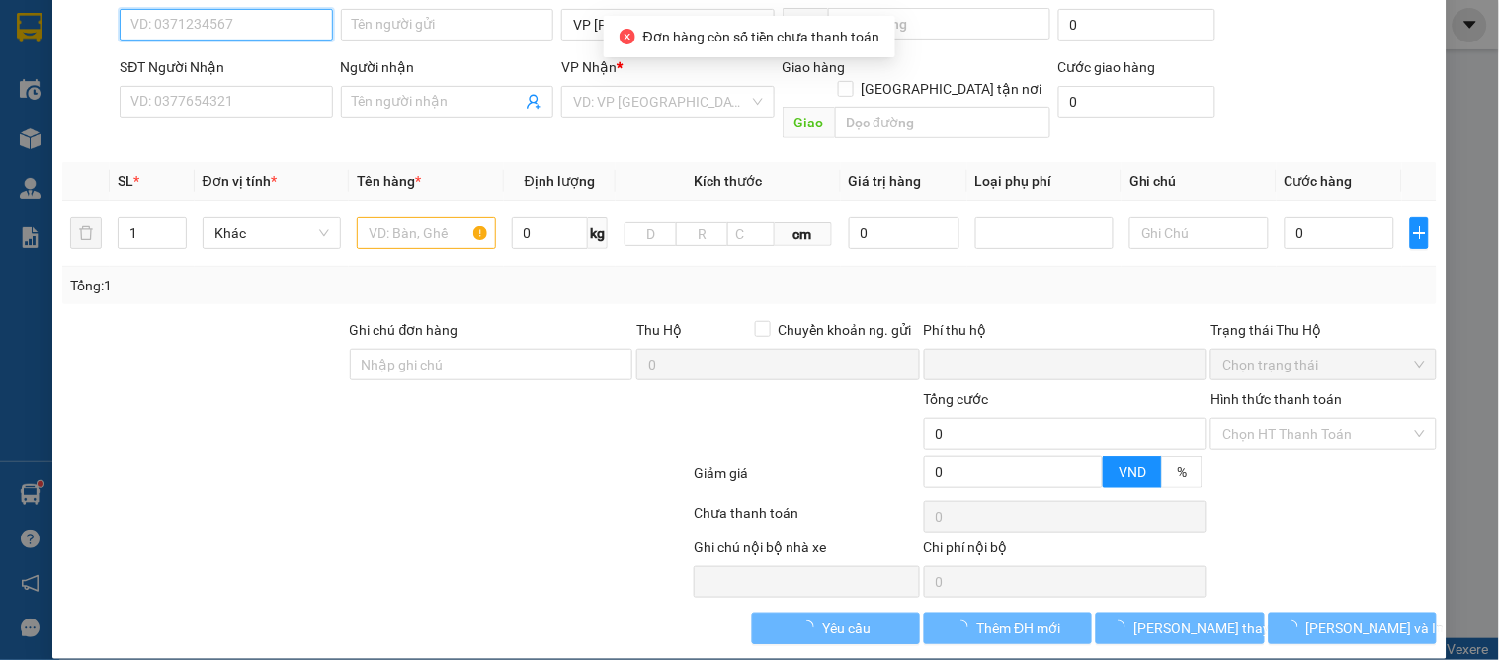
type input "0865791308"
type input "kh 0365628905"
checkbox input "true"
type input "82 [PERSON_NAME] , [GEOGRAPHIC_DATA]"
type input "0865791308"
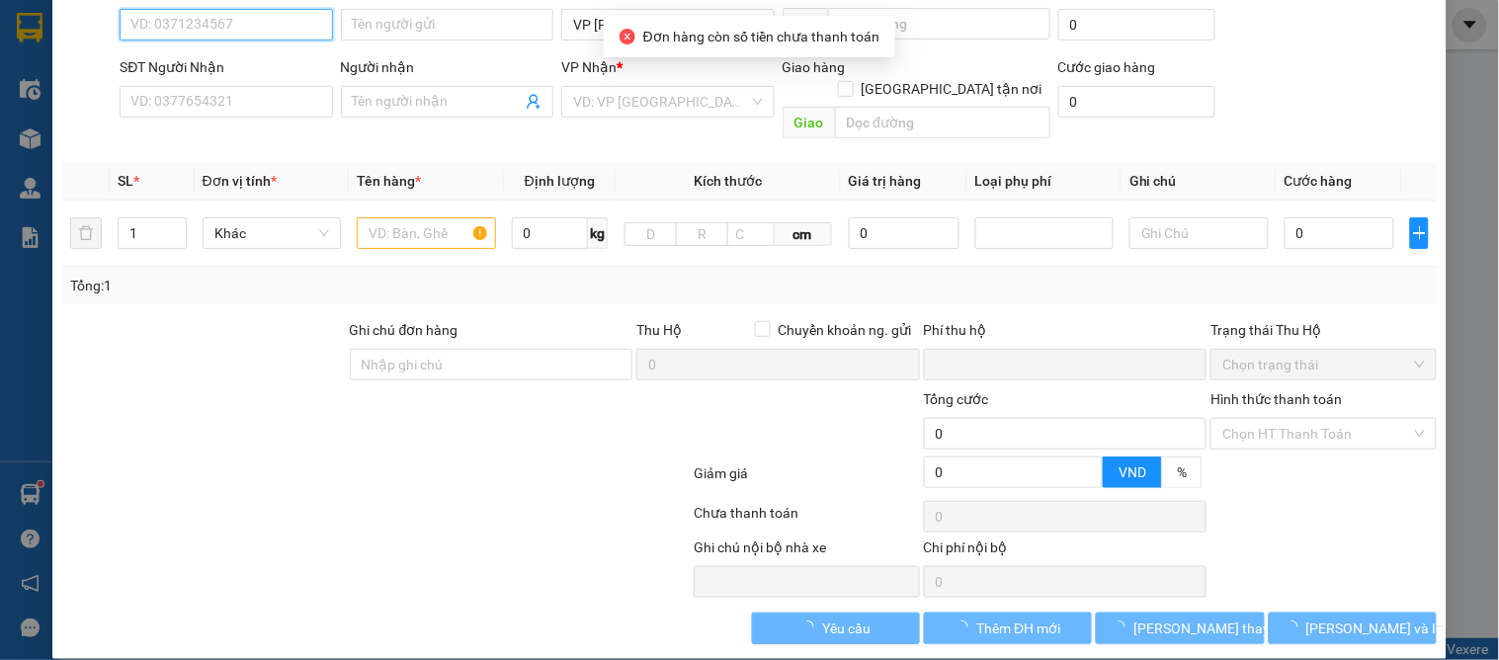
type input "[PERSON_NAME]"
checkbox input "true"
type input "73 cổ bi, [GEOGRAPHIC_DATA]"
type input "0"
type input "30.000"
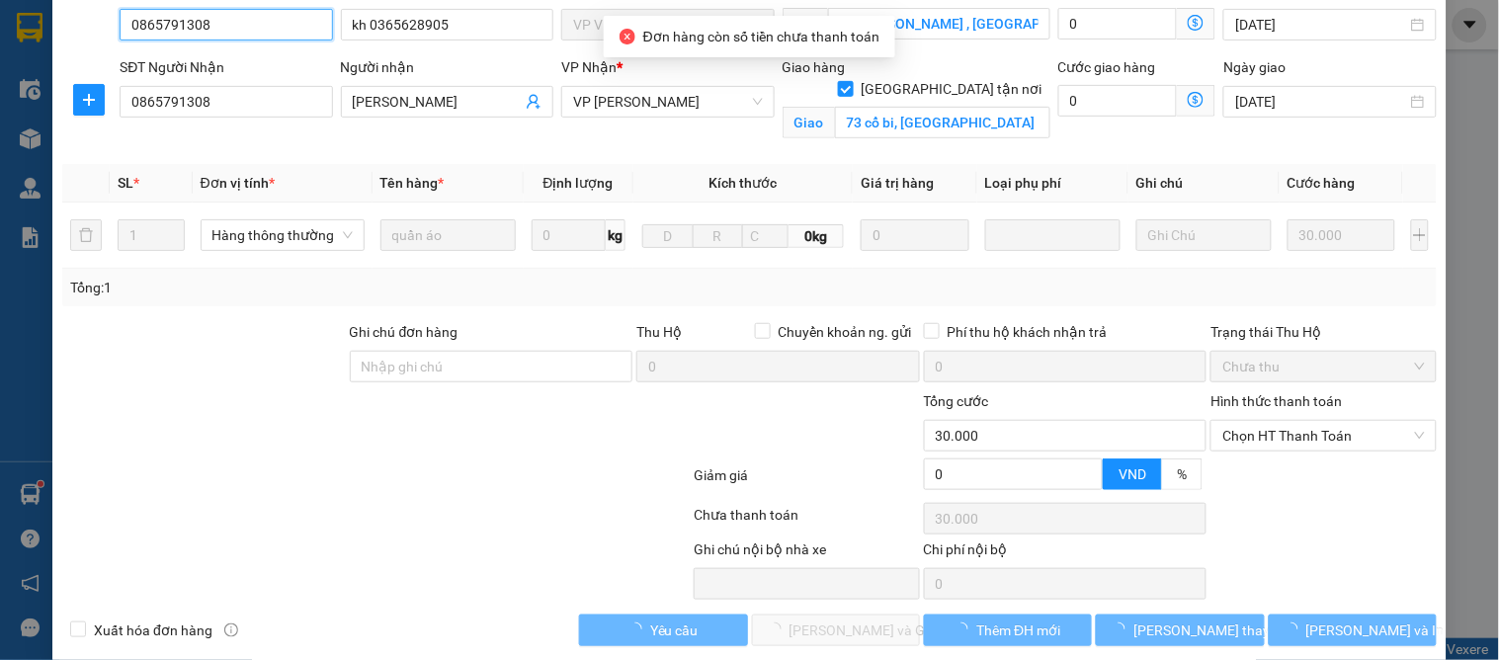
scroll to position [199, 0]
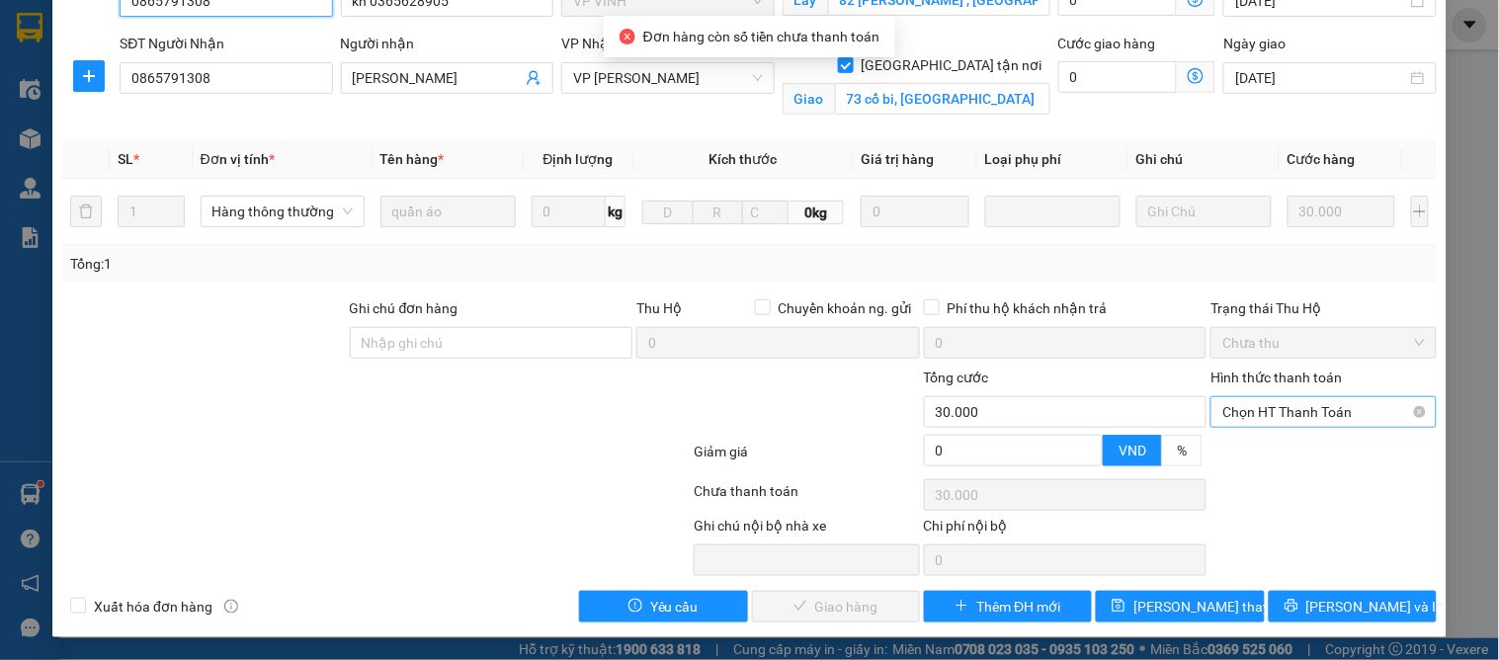
click at [1263, 420] on span "Chọn HT Thanh Toán" at bounding box center [1323, 412] width 202 height 30
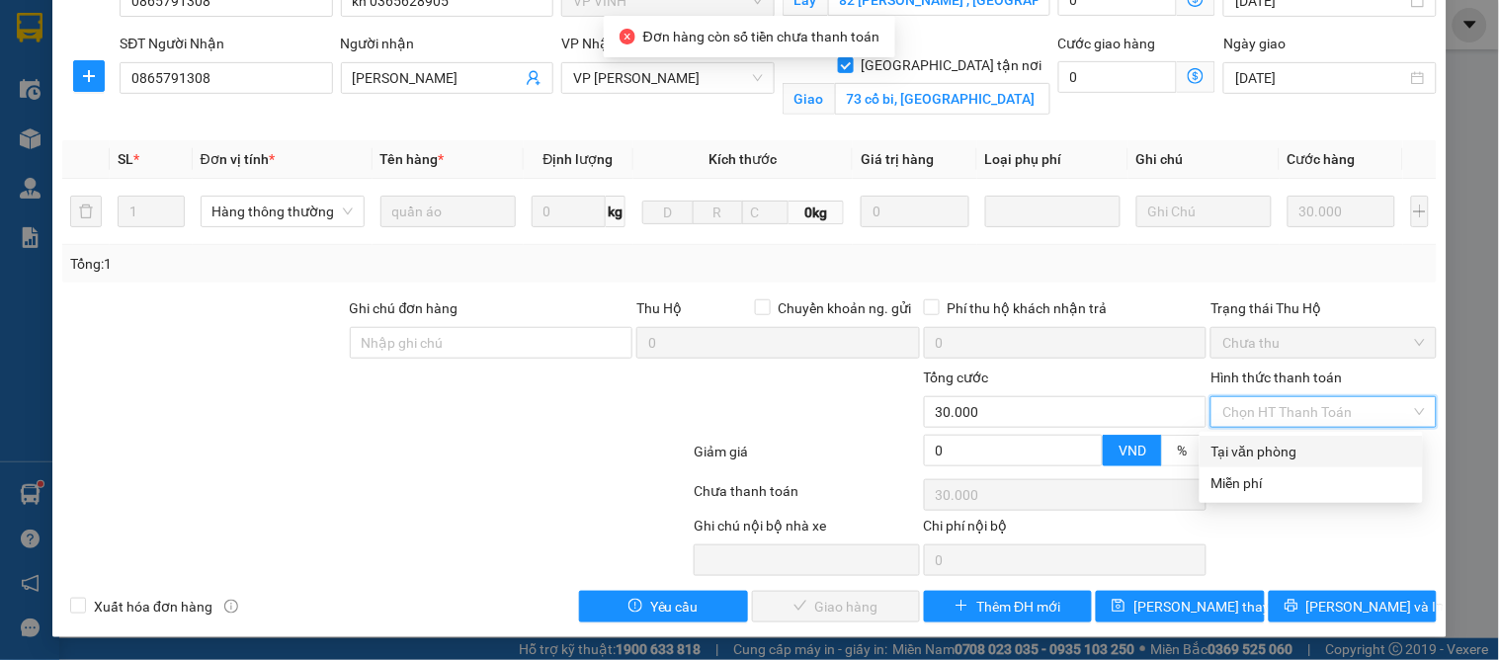
click at [1259, 447] on div "Tại văn phòng" at bounding box center [1311, 452] width 200 height 22
type input "0"
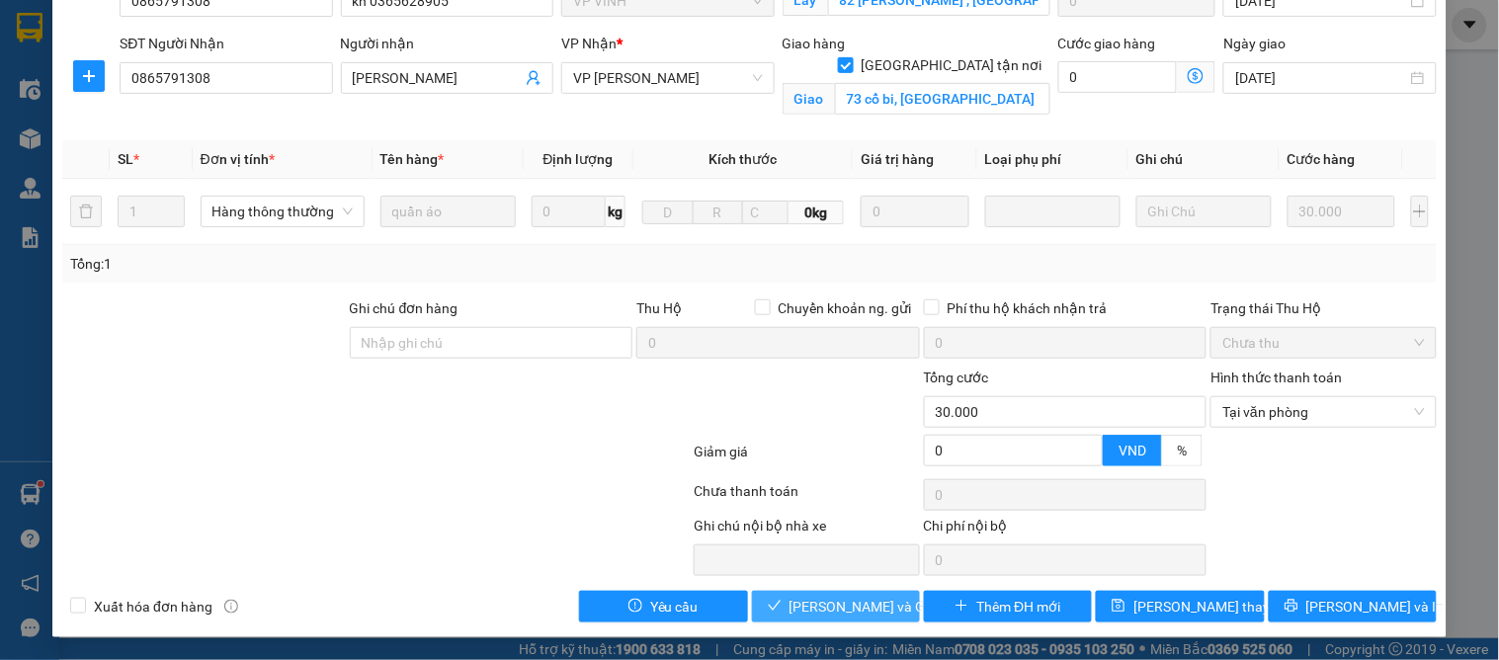
click at [802, 605] on span "[PERSON_NAME] và Giao hàng" at bounding box center [884, 607] width 190 height 22
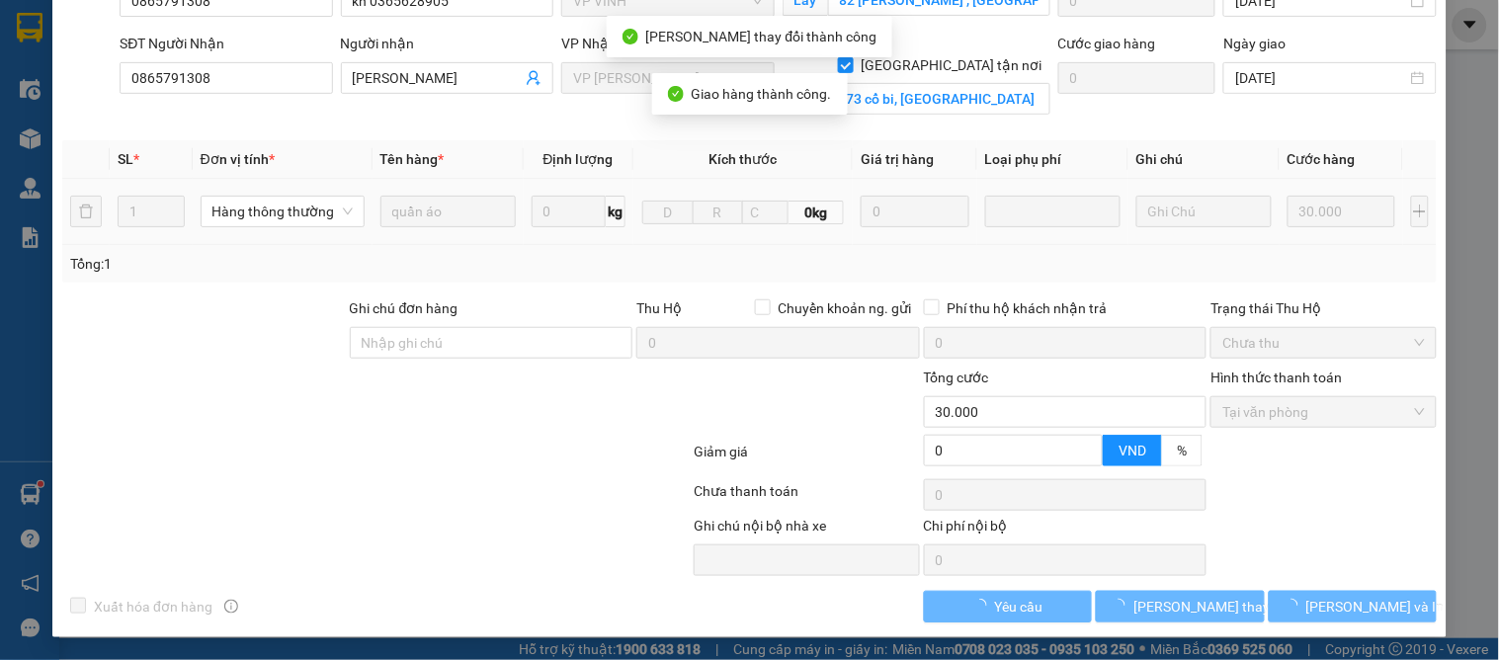
scroll to position [0, 0]
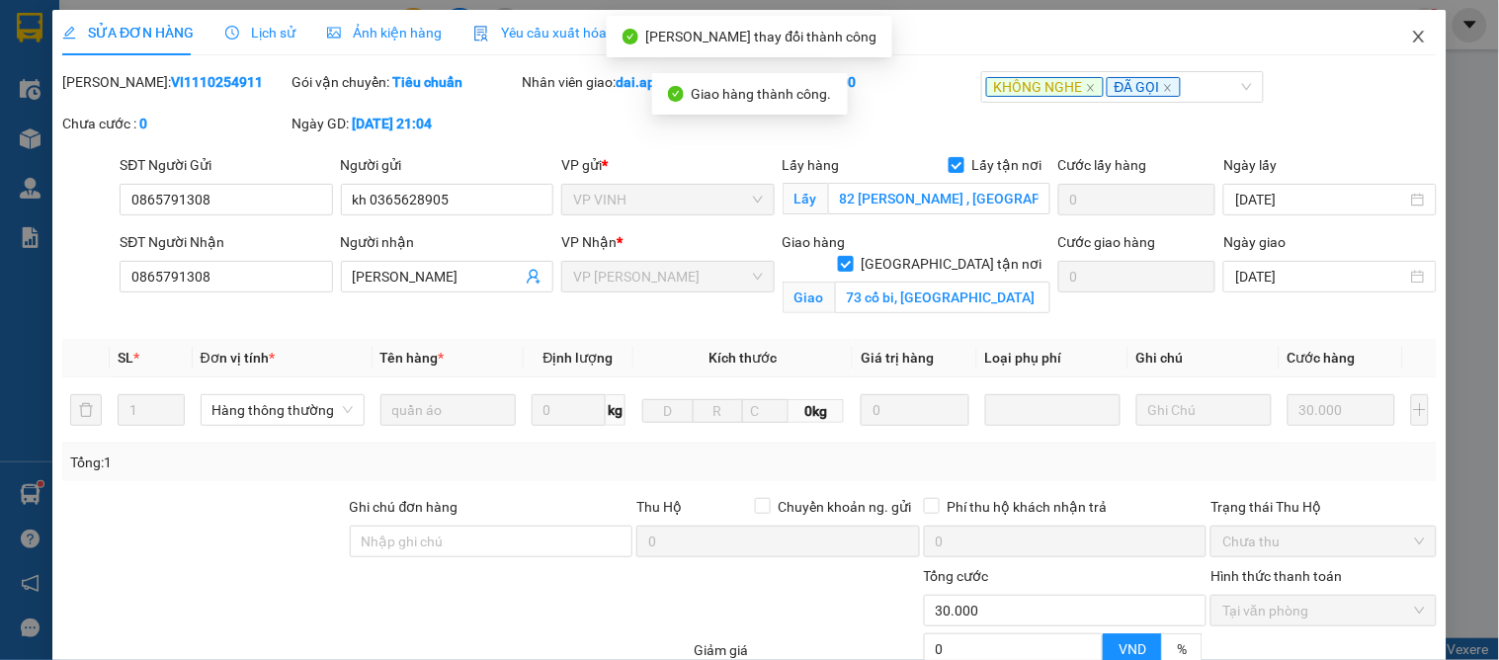
click at [1411, 38] on icon "close" at bounding box center [1419, 37] width 16 height 16
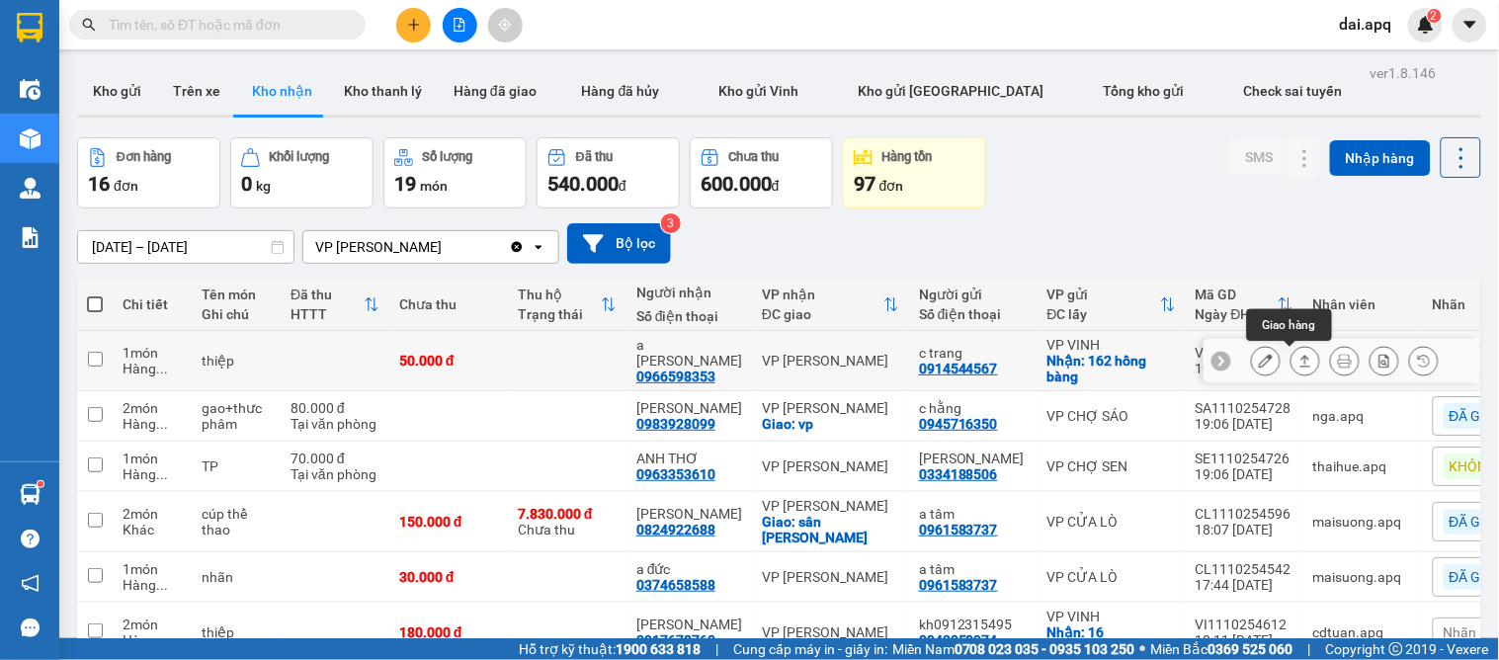
click at [1298, 361] on icon at bounding box center [1305, 361] width 14 height 14
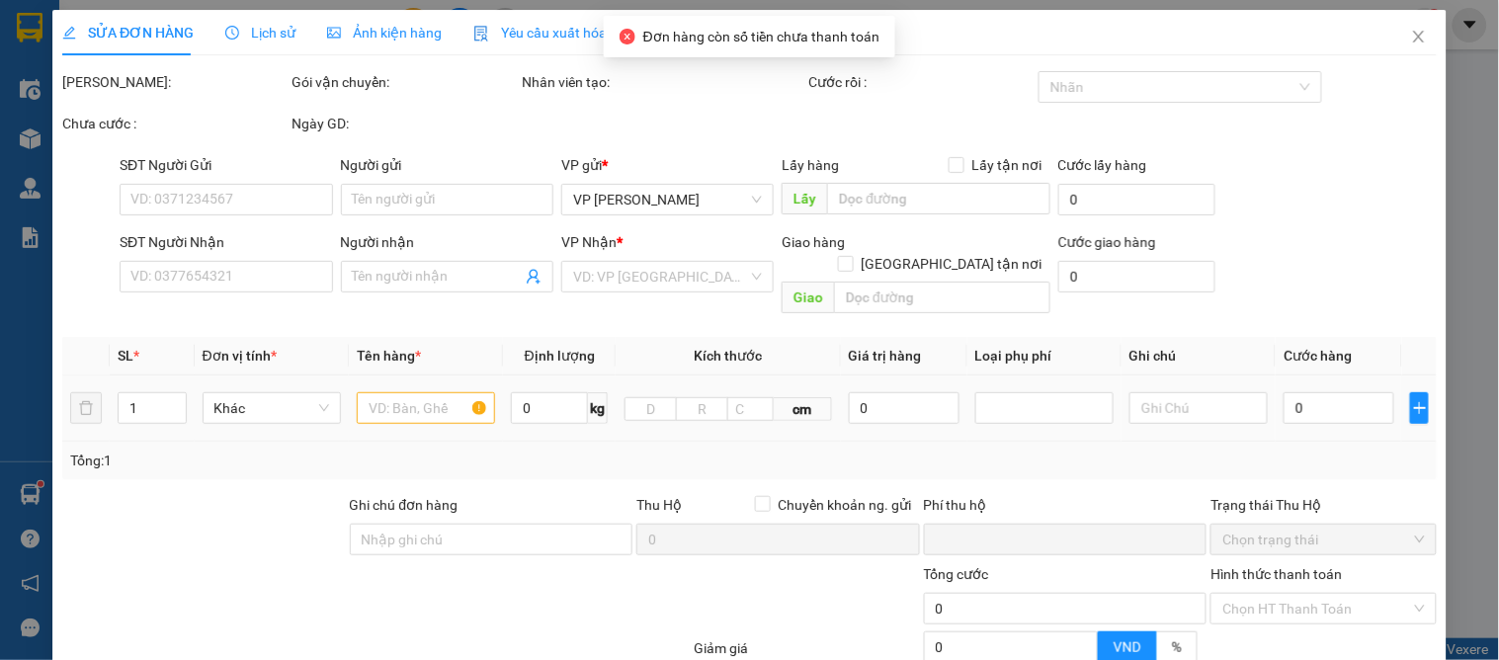
type input "0914544567"
type input "c trang"
checkbox input "true"
type input "162 [PERSON_NAME]"
type input "0966598353"
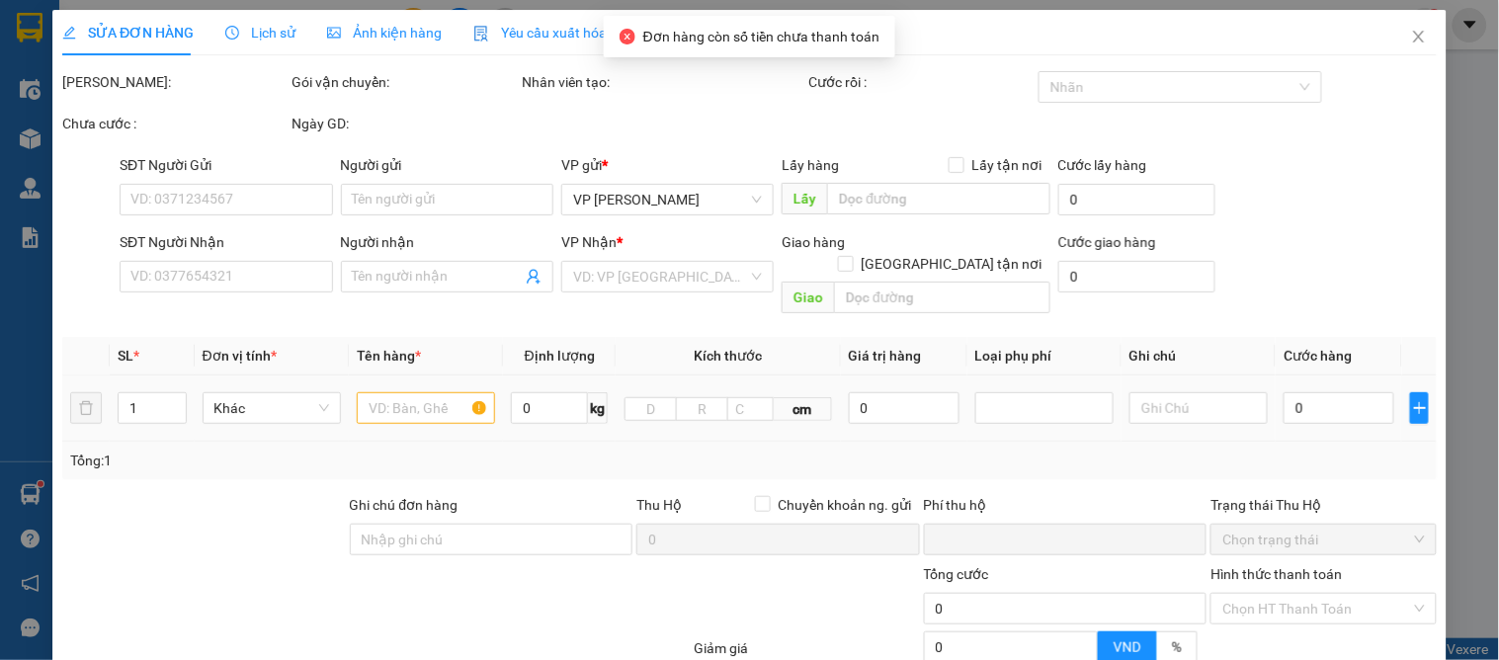
type input "a [PERSON_NAME]"
type input "0"
type input "50.000"
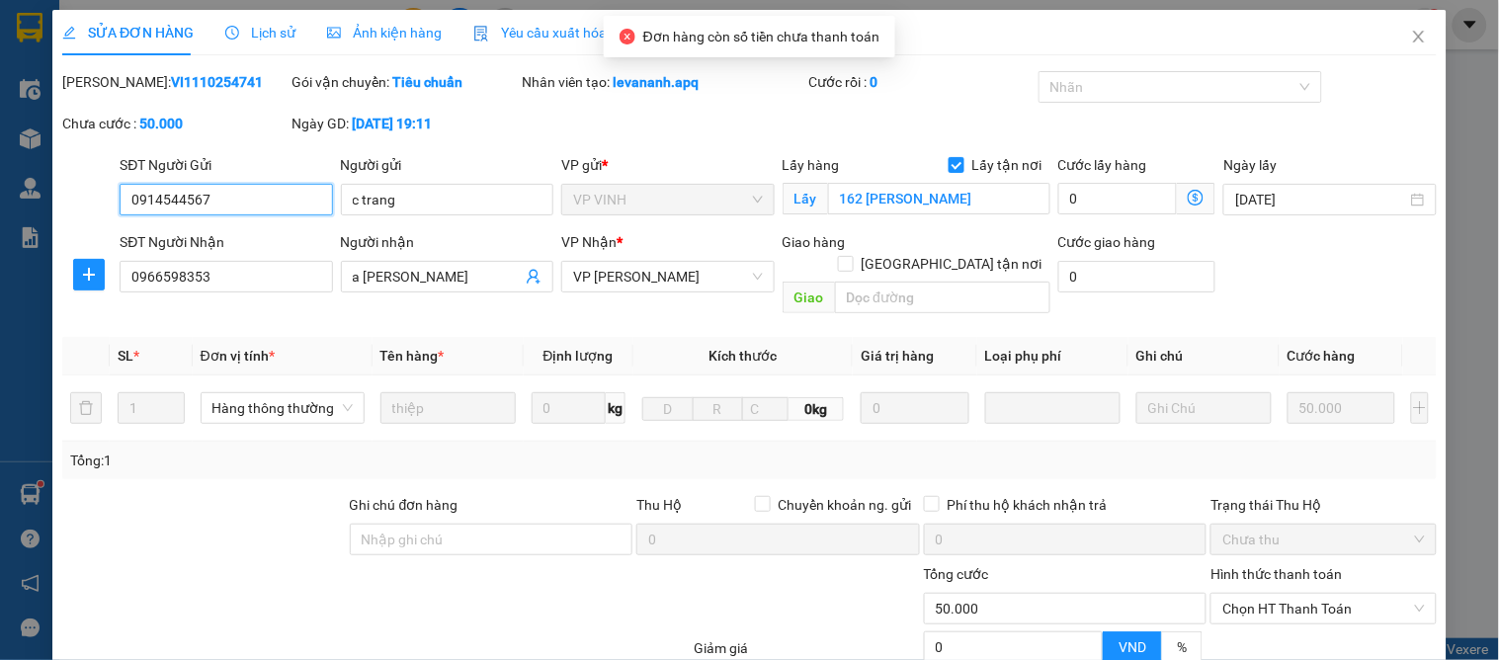
scroll to position [175, 0]
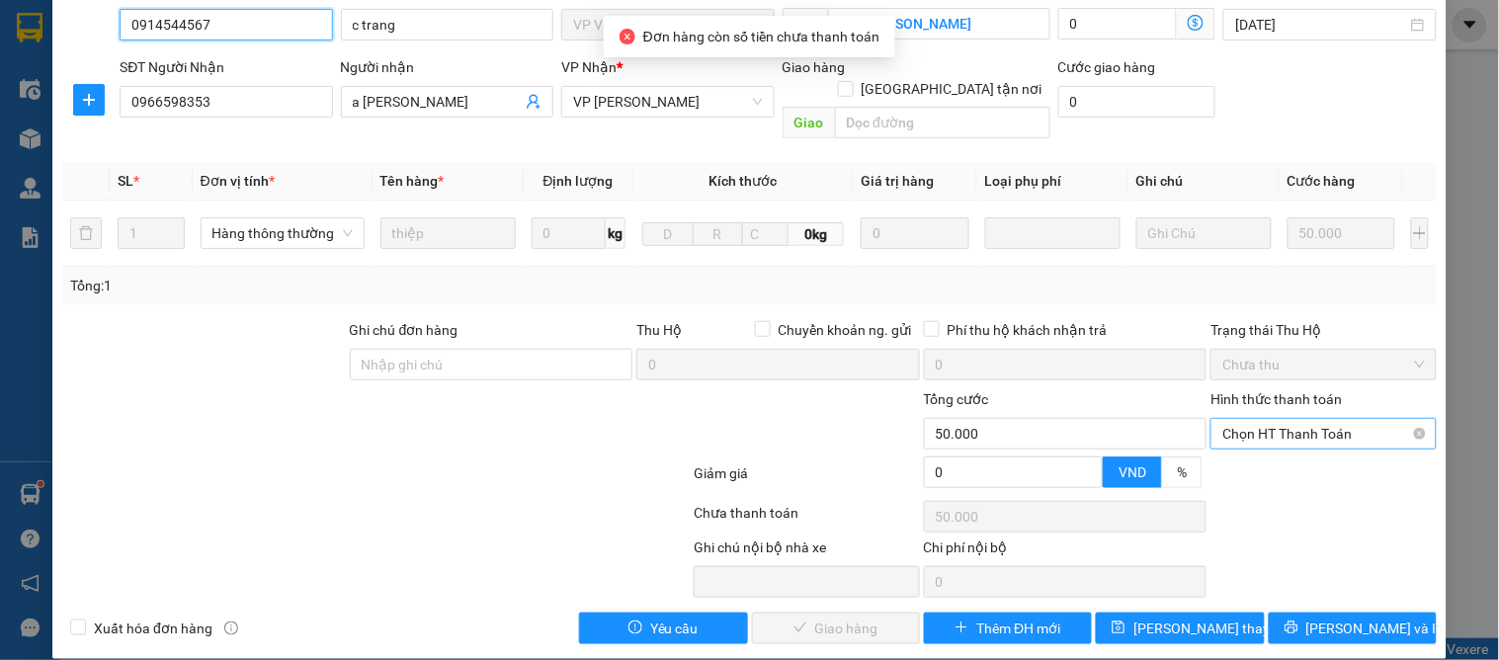
click at [1258, 419] on span "Chọn HT Thanh Toán" at bounding box center [1323, 434] width 202 height 30
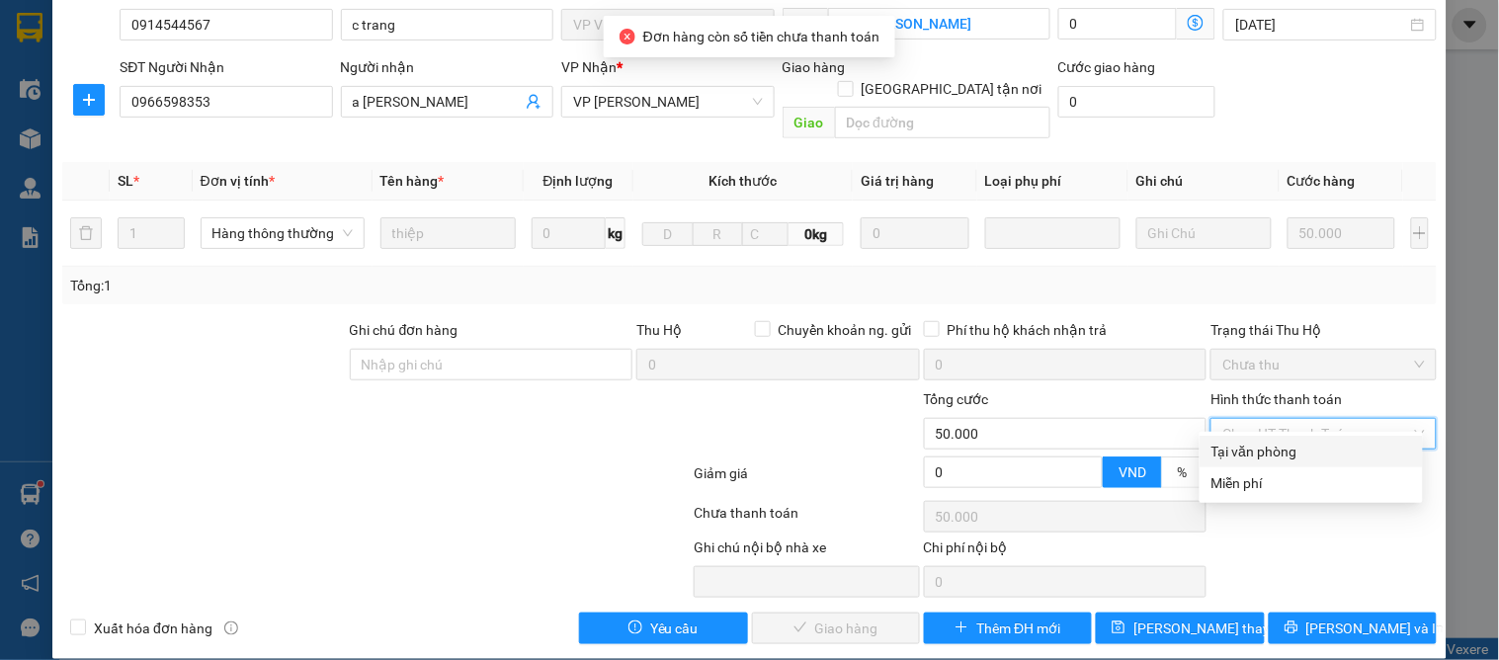
click at [1268, 446] on div "Tại văn phòng" at bounding box center [1311, 452] width 200 height 22
type input "0"
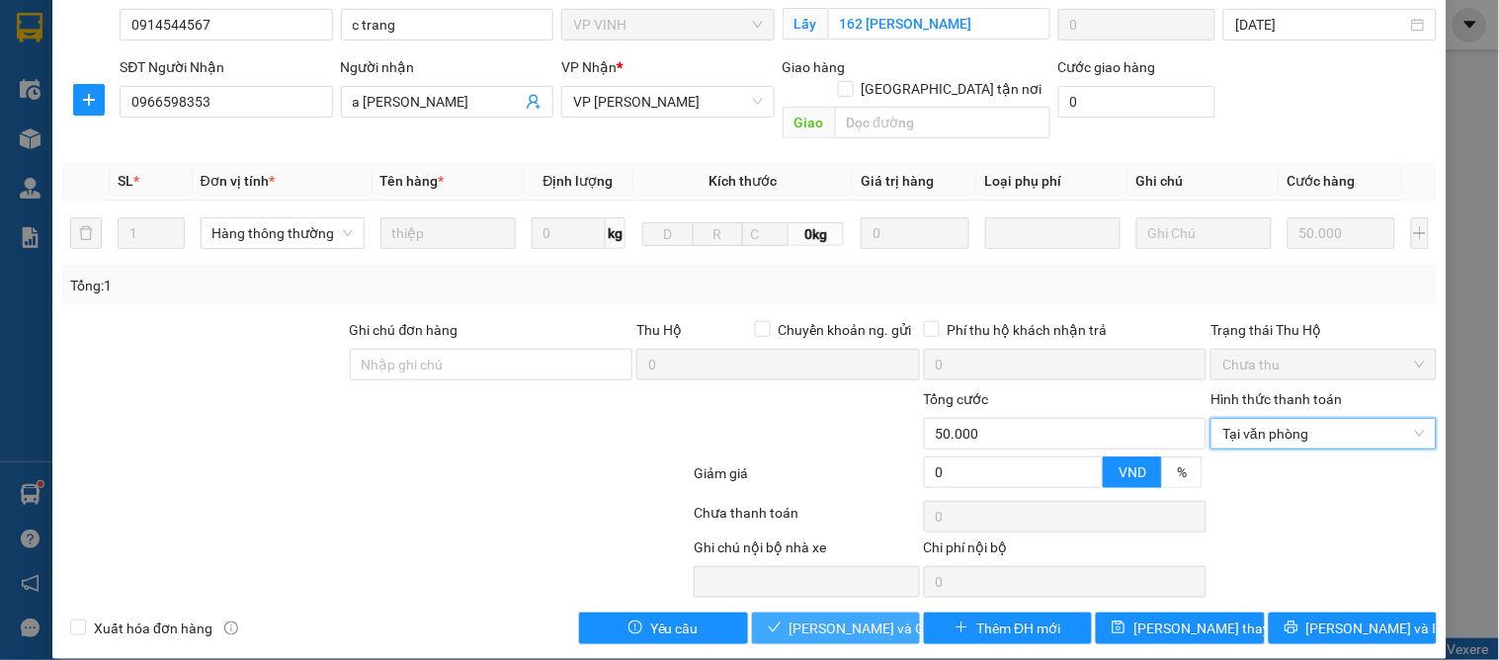
click at [801, 617] on span "[PERSON_NAME] và Giao hàng" at bounding box center [884, 628] width 190 height 22
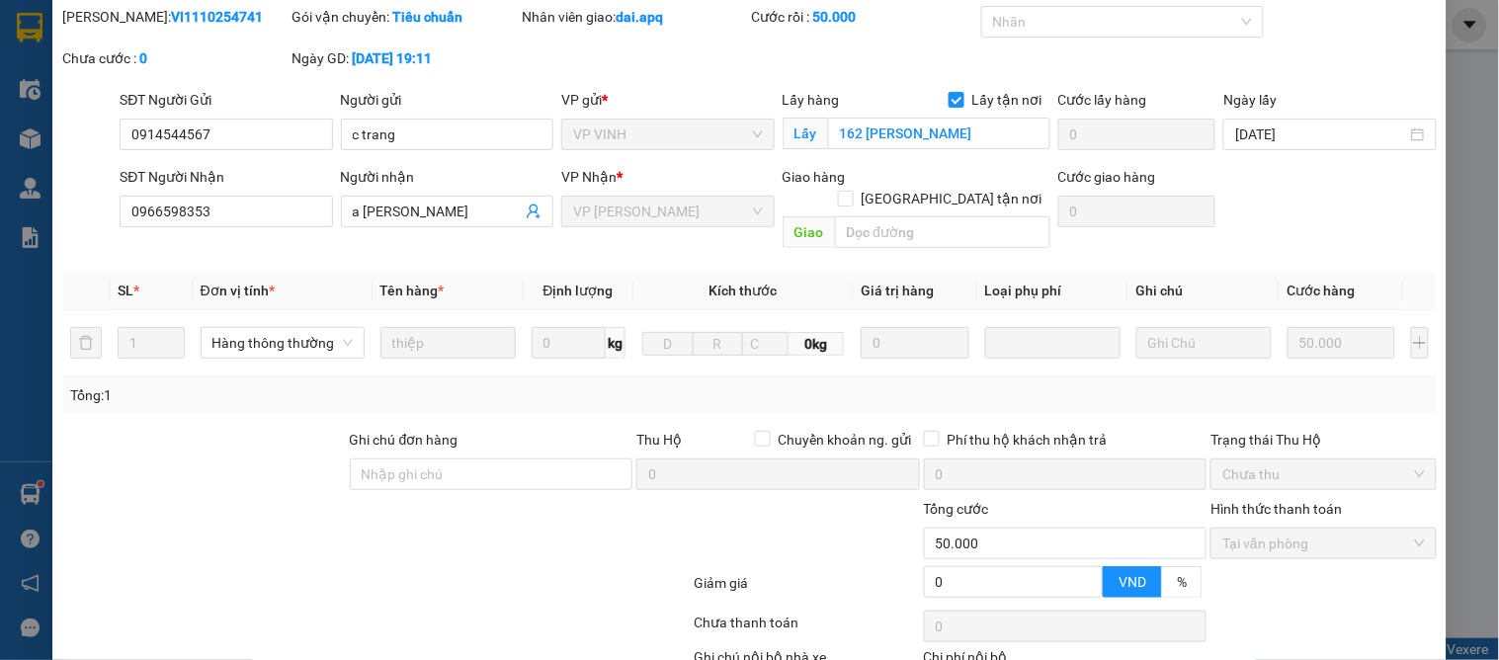
scroll to position [0, 0]
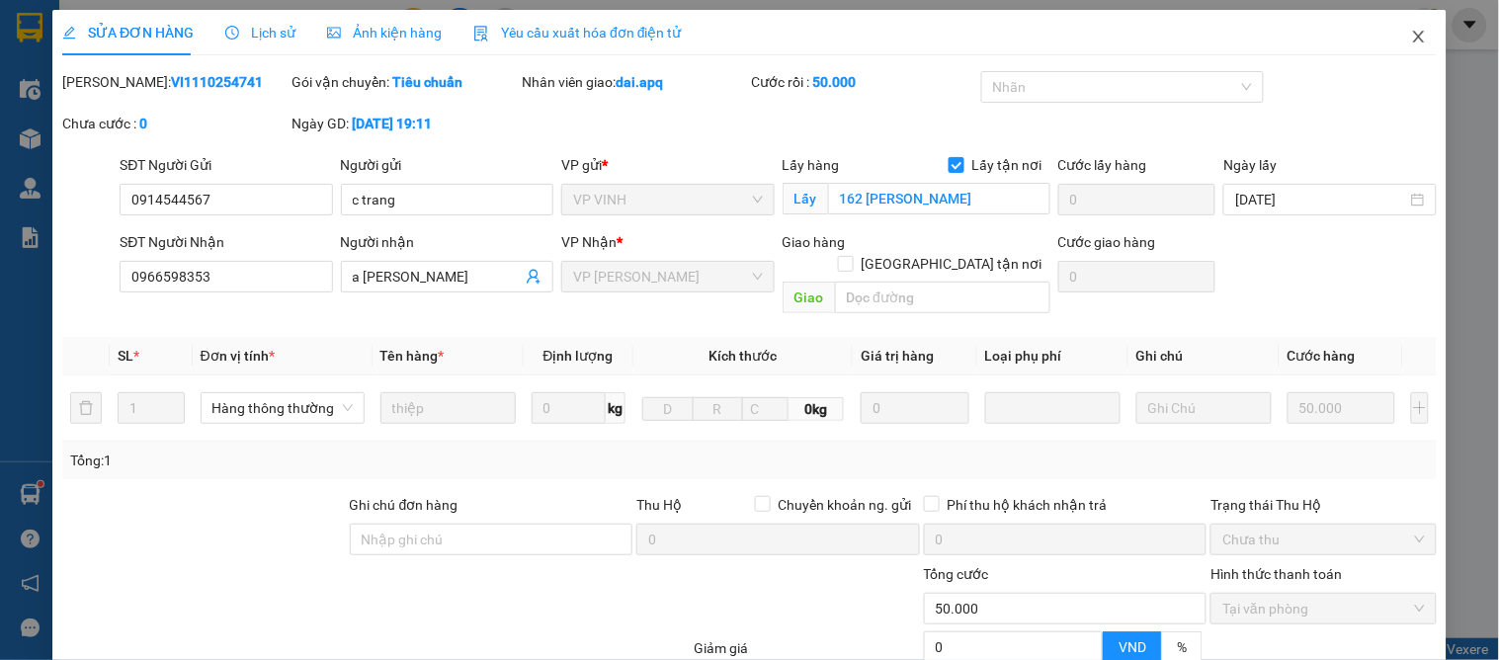
click at [1411, 34] on icon "close" at bounding box center [1419, 37] width 16 height 16
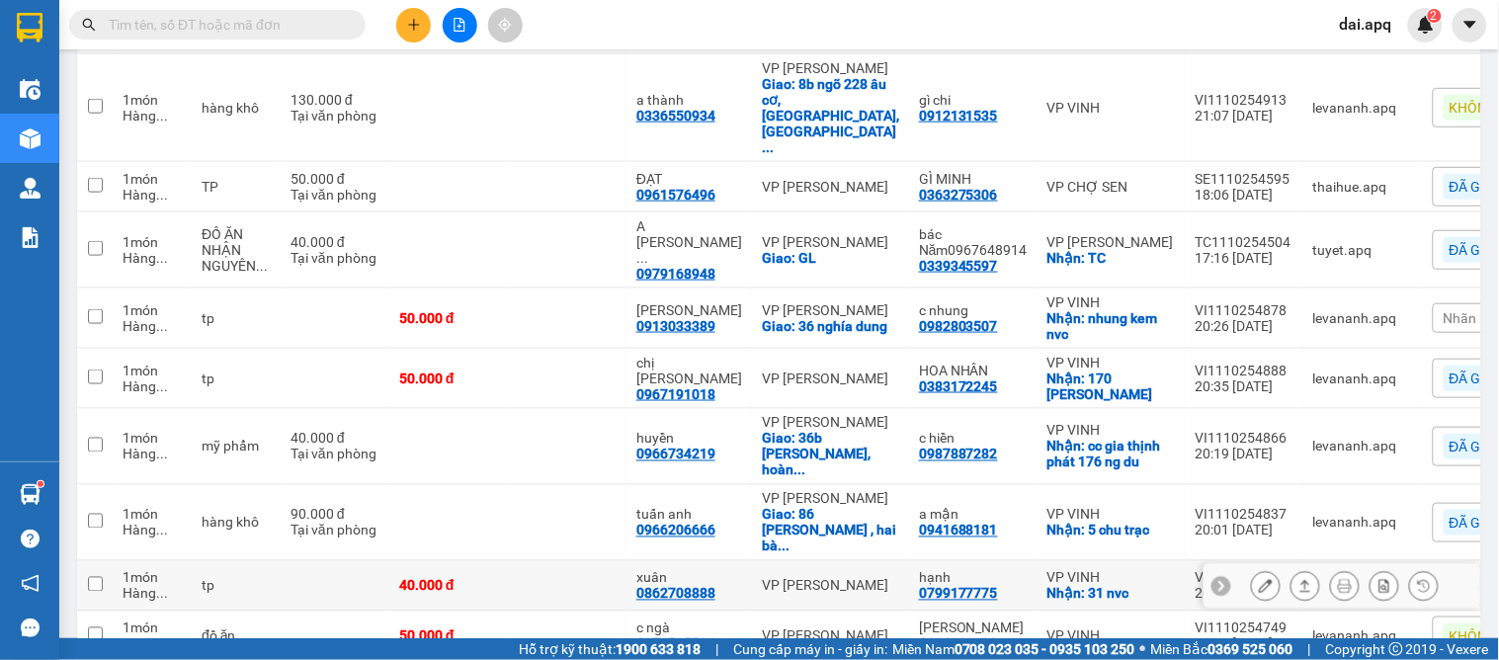
scroll to position [660, 0]
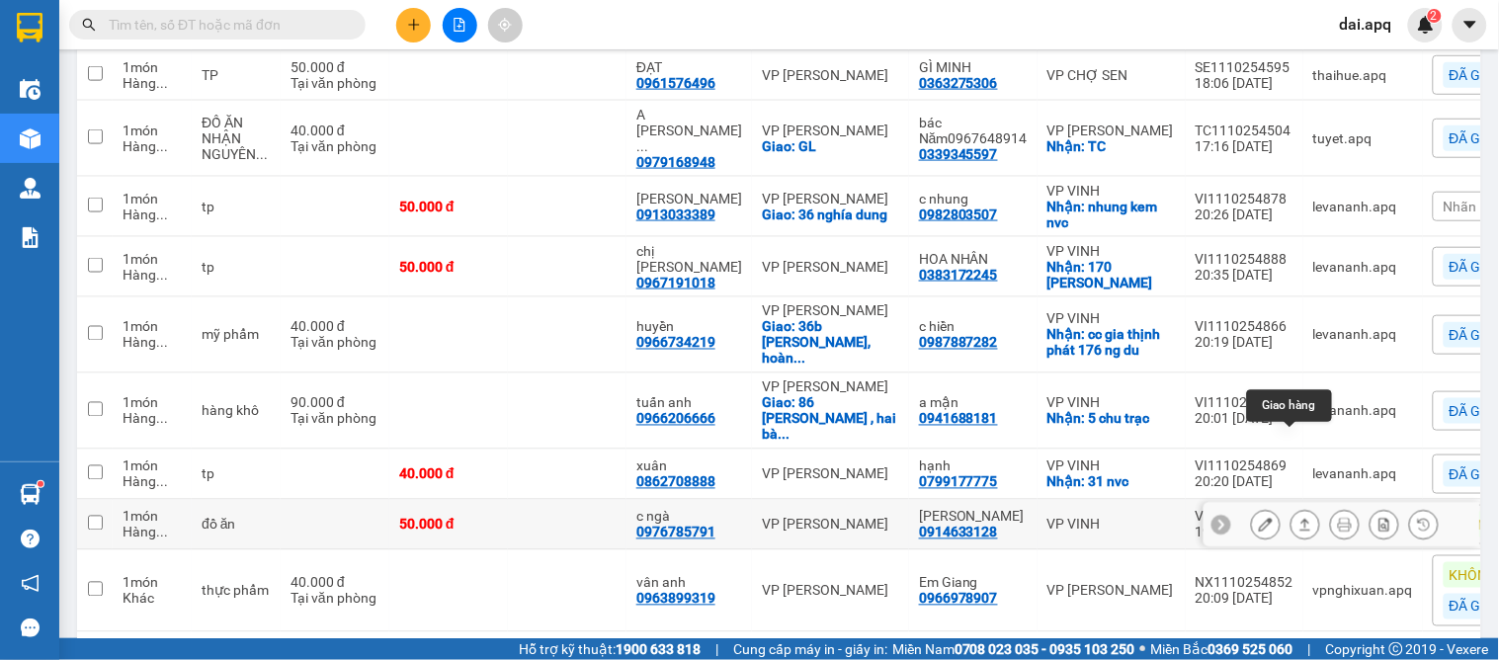
click at [1297, 508] on button at bounding box center [1305, 525] width 28 height 35
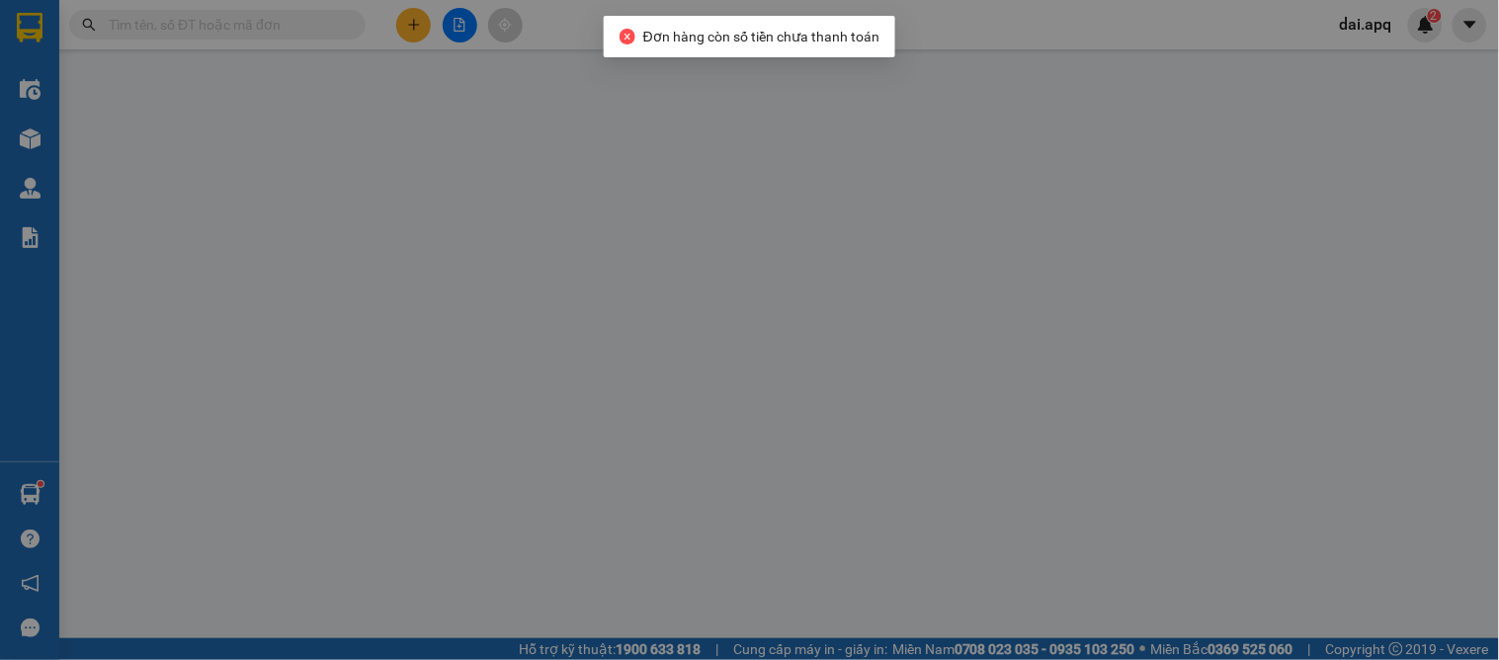
type input "0914633128"
type input "[PERSON_NAME]"
type input "0976785791"
type input "c ngà"
type input "0"
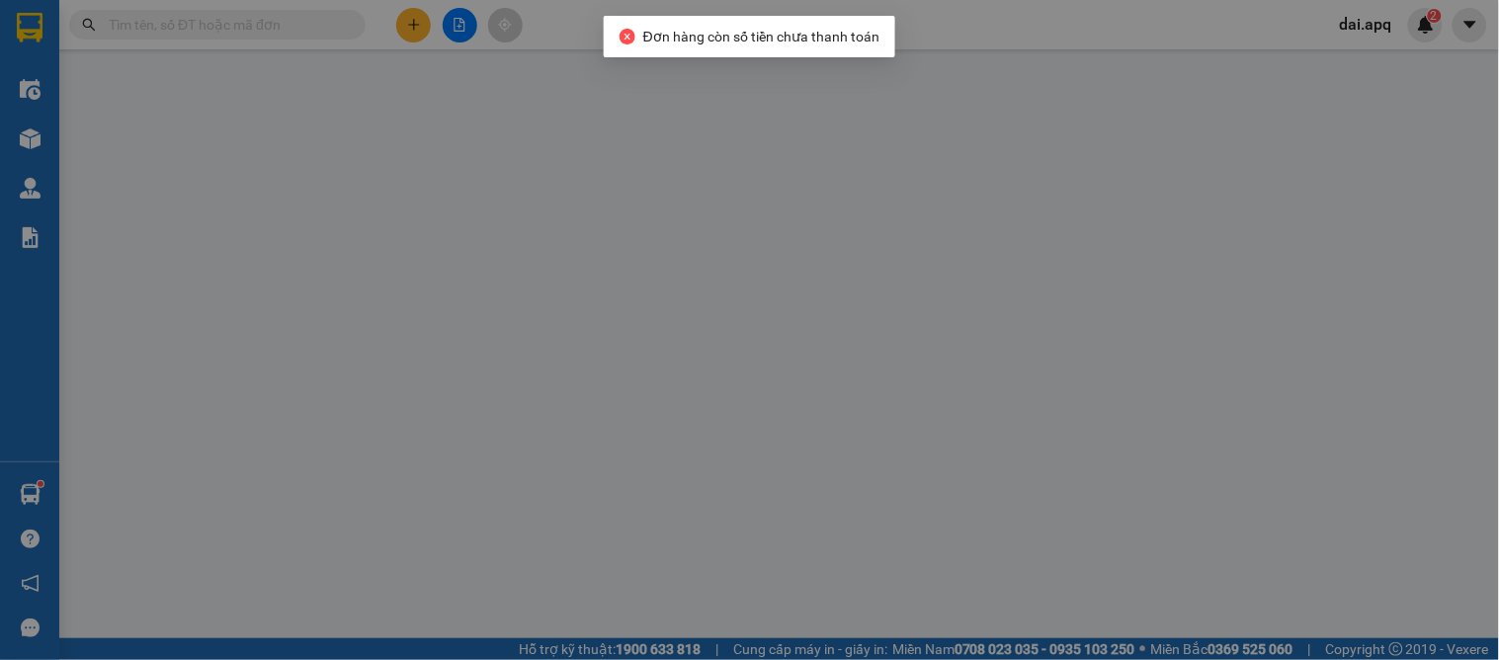
type input "50.000"
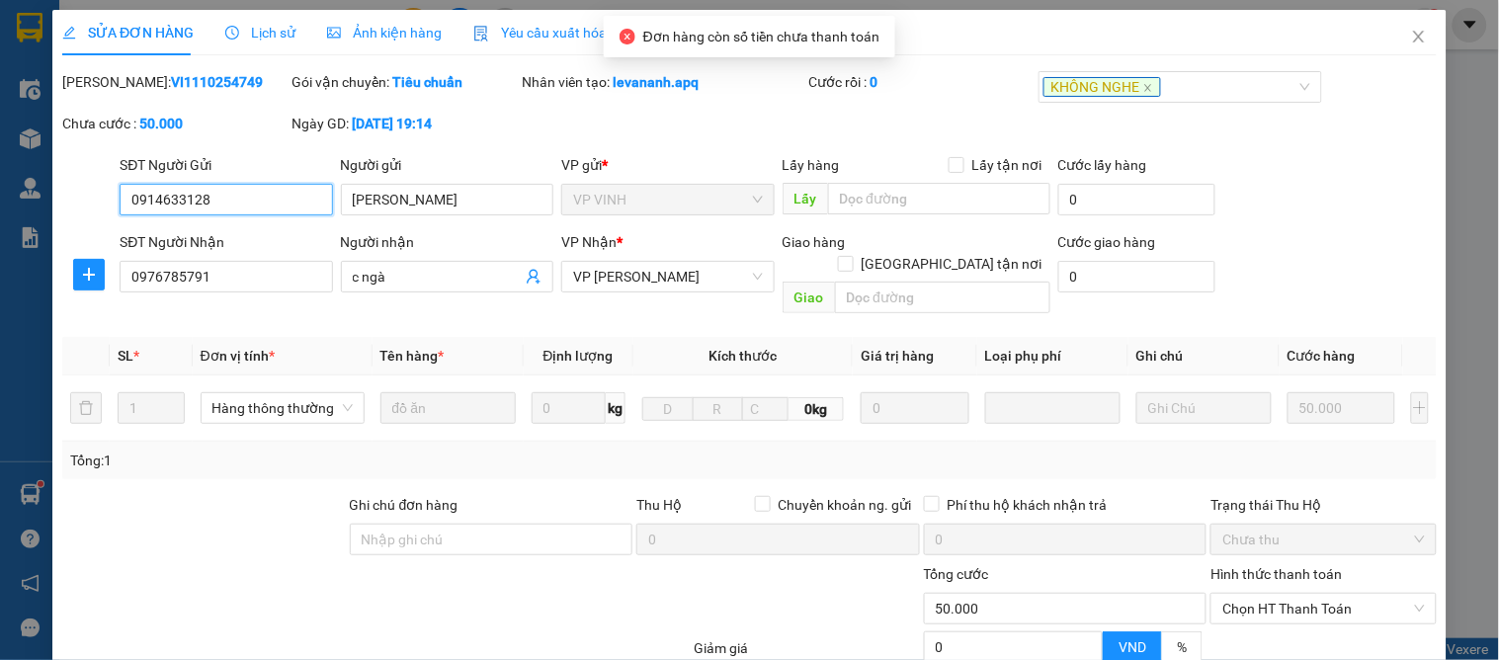
scroll to position [175, 0]
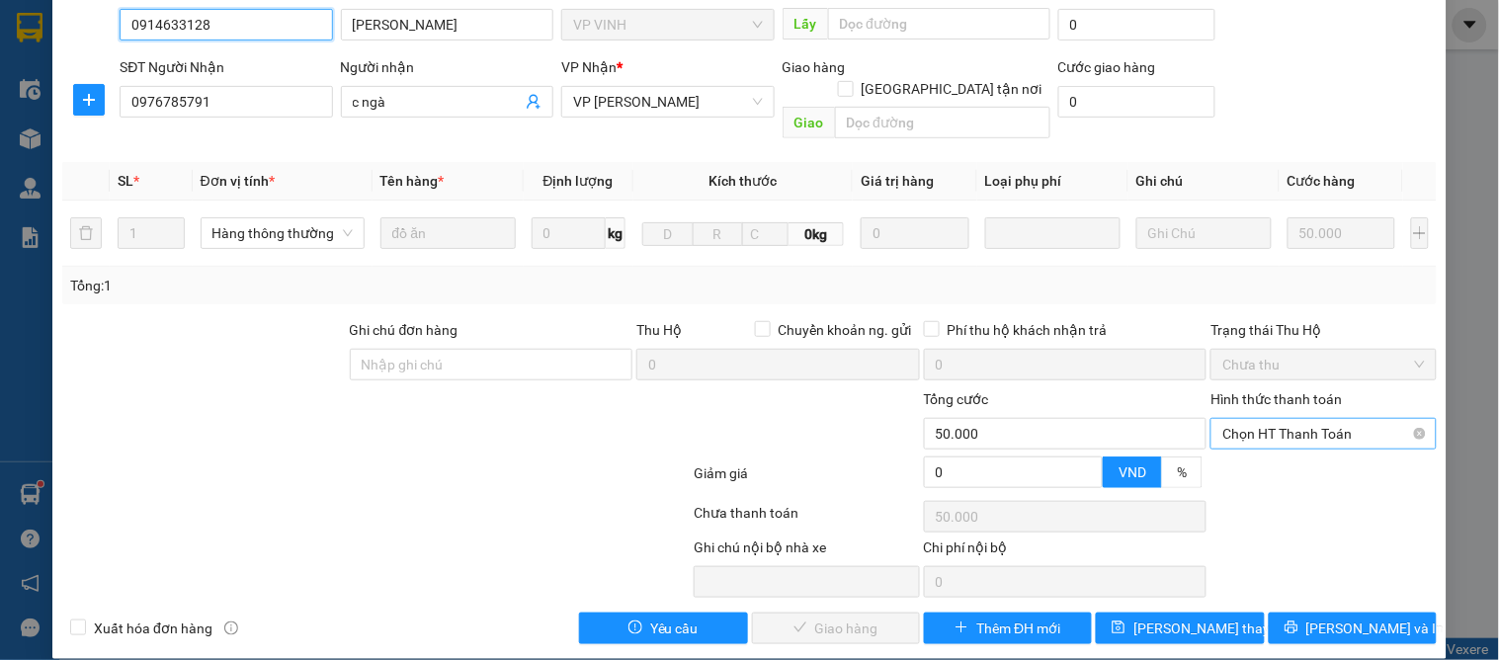
click at [1245, 419] on span "Chọn HT Thanh Toán" at bounding box center [1323, 434] width 202 height 30
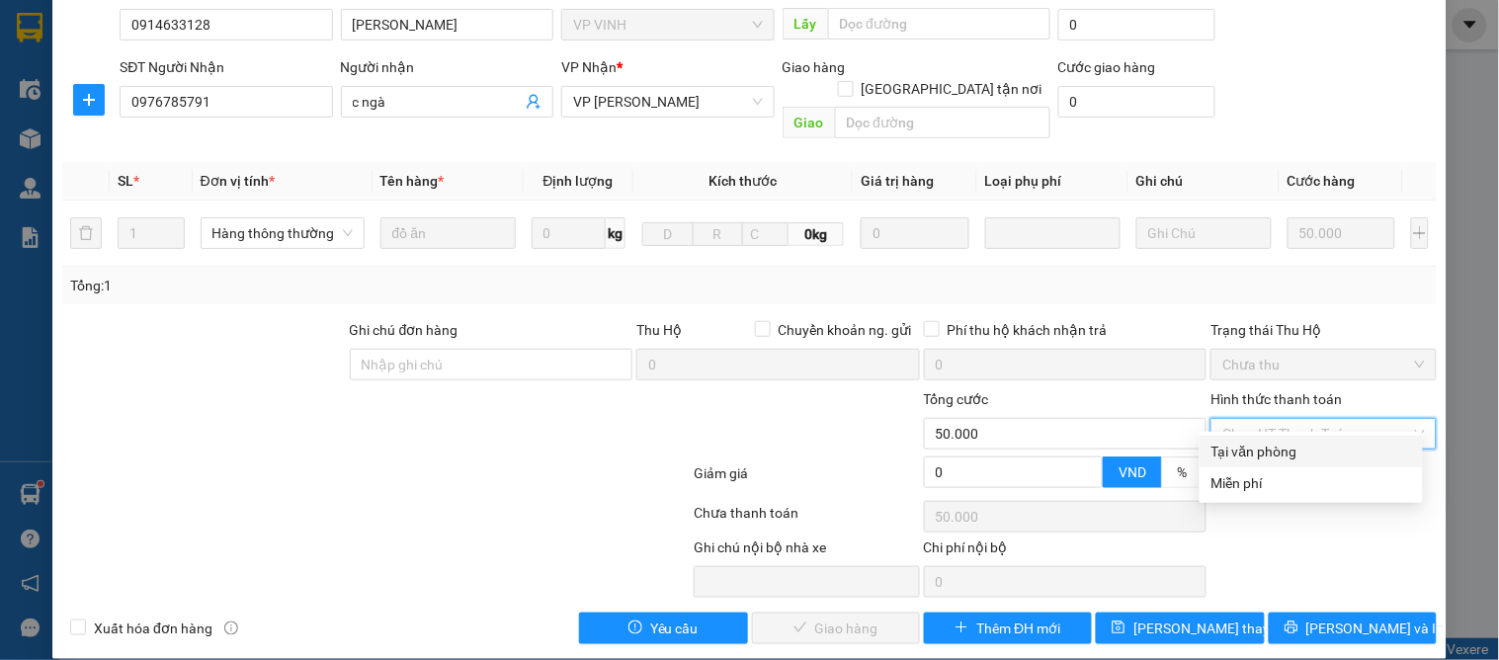
click at [1251, 436] on div "Tại văn phòng" at bounding box center [1310, 452] width 223 height 32
type input "0"
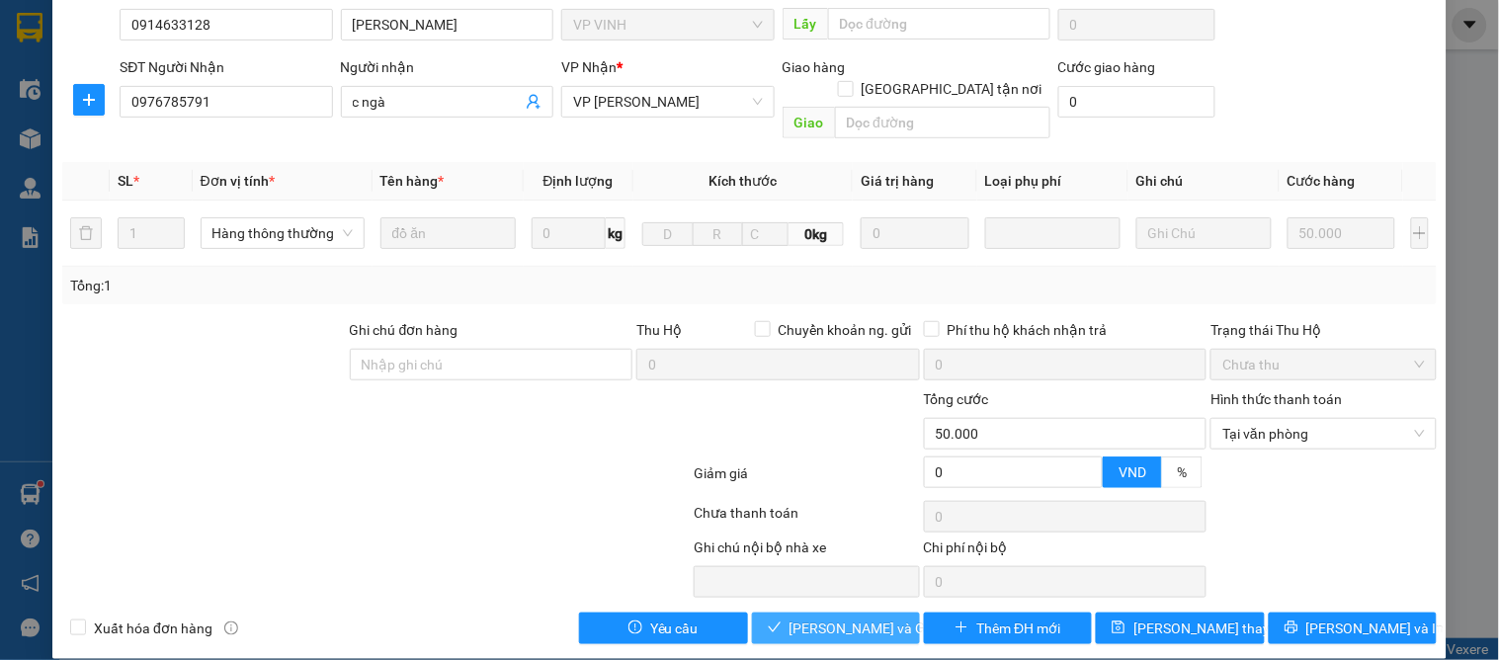
click at [815, 613] on button "[PERSON_NAME] và Giao hàng" at bounding box center [836, 629] width 168 height 32
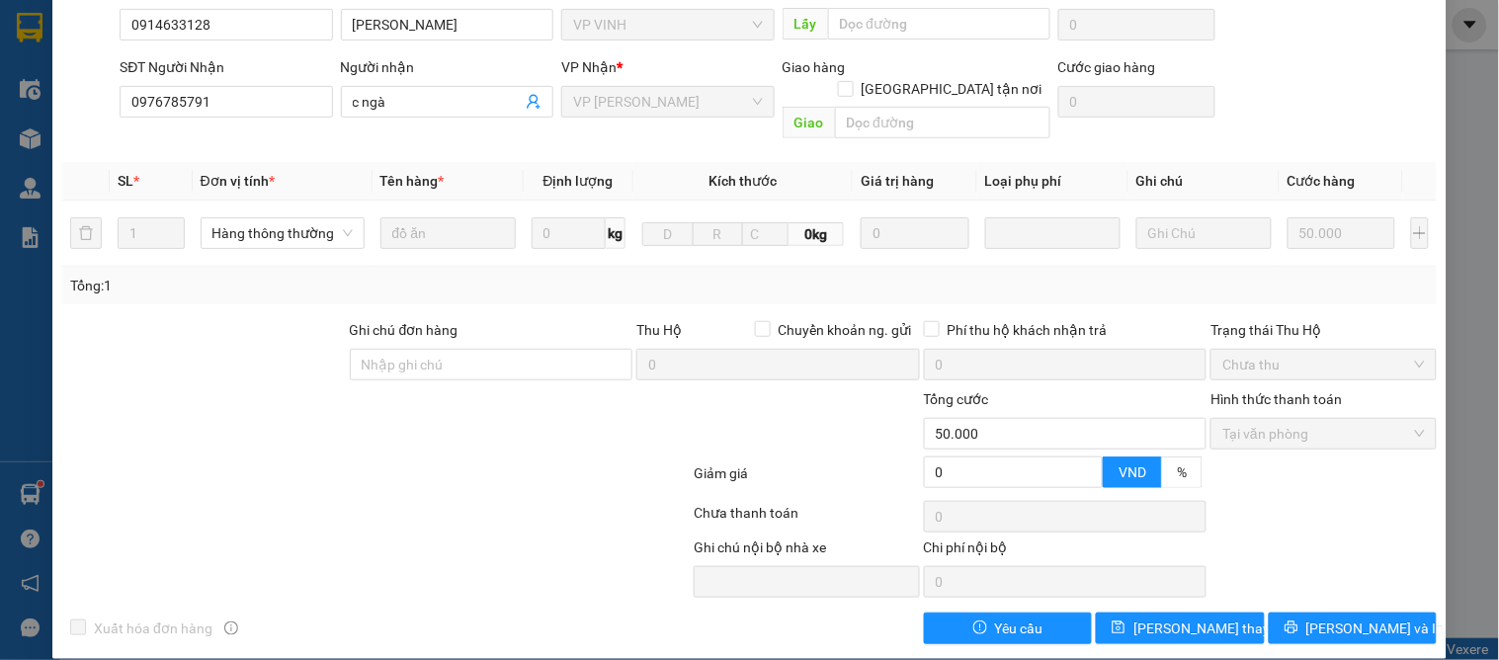
scroll to position [0, 0]
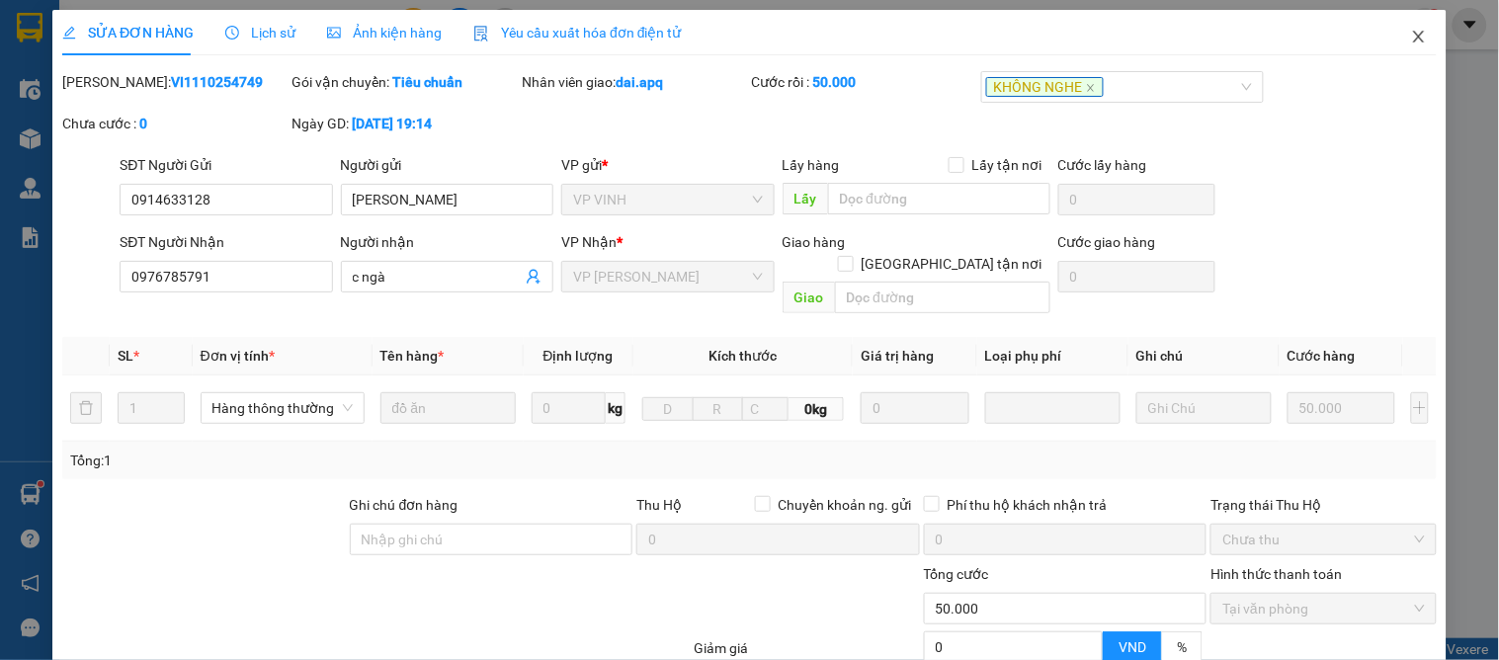
click at [1411, 37] on icon "close" at bounding box center [1419, 37] width 16 height 16
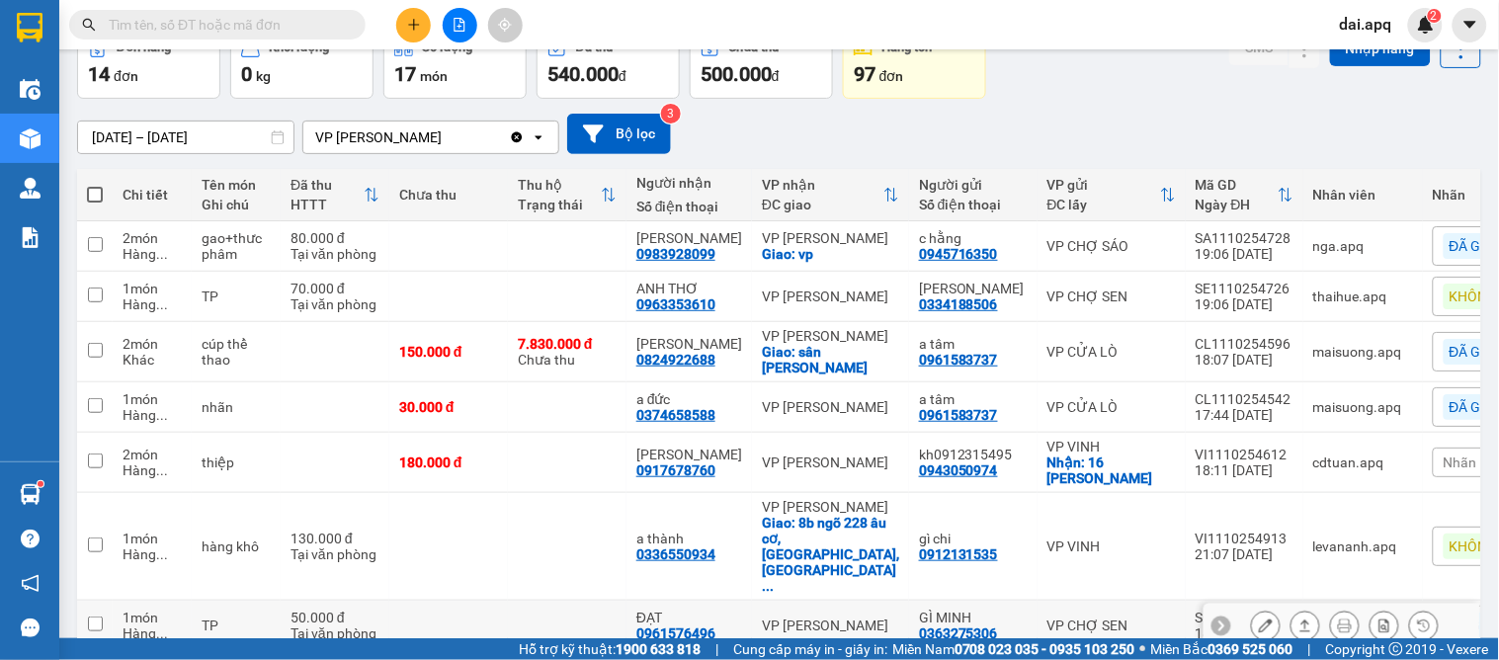
scroll to position [219, 0]
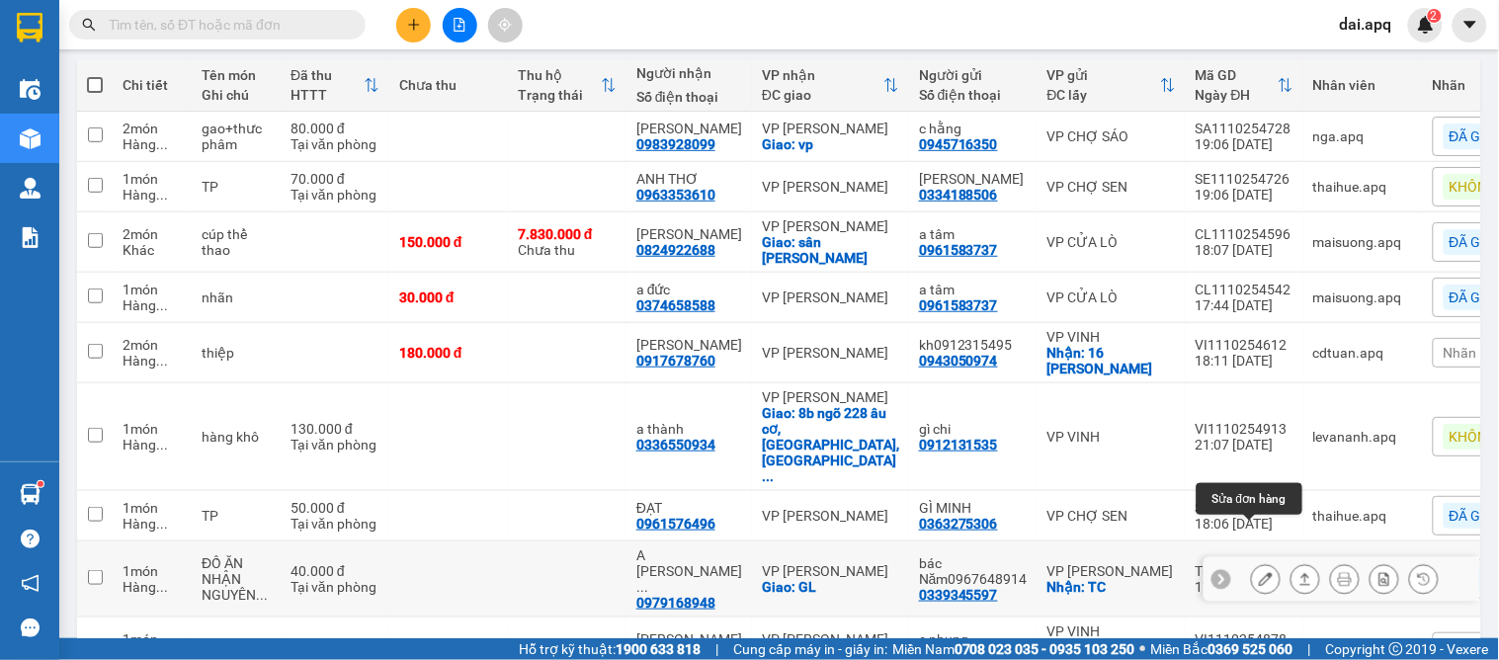
click at [1259, 572] on icon at bounding box center [1266, 579] width 14 height 14
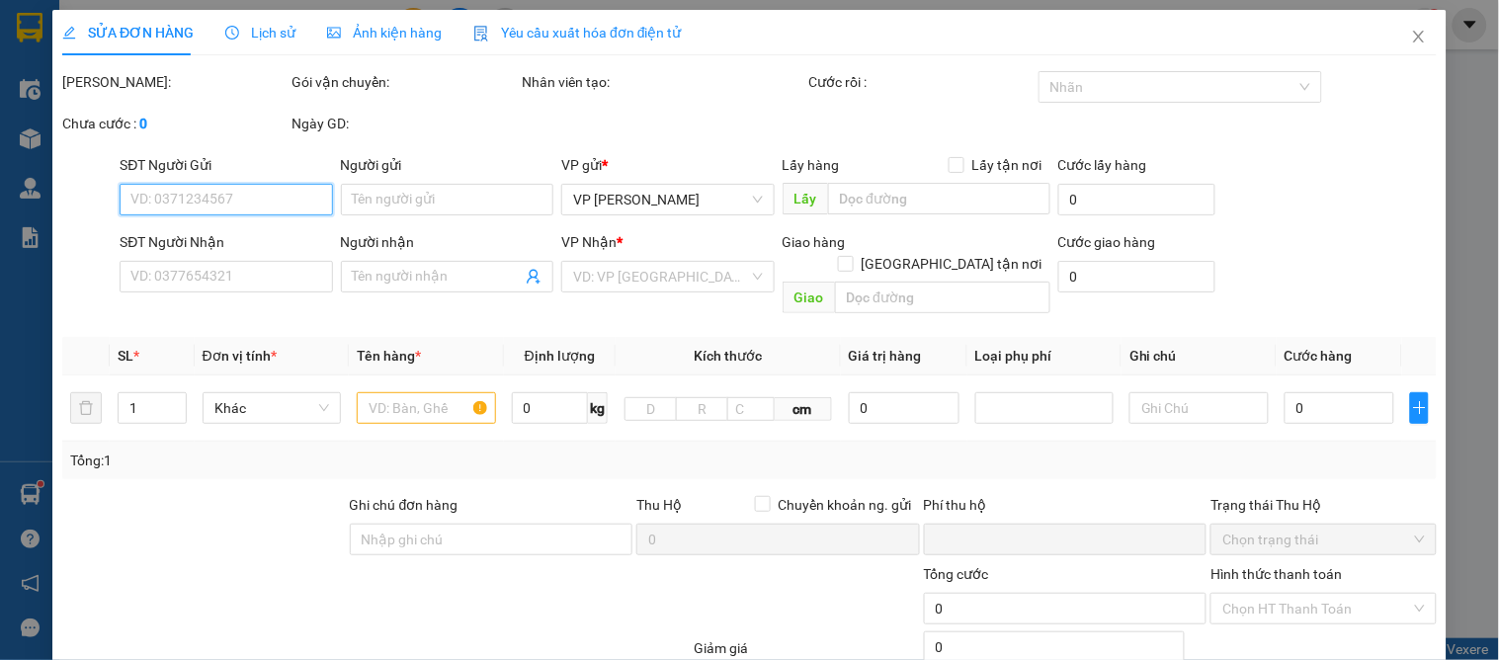
type input "0339345597"
type input "bác Năm0967648914"
checkbox input "true"
type input "TC"
type input "0979168948"
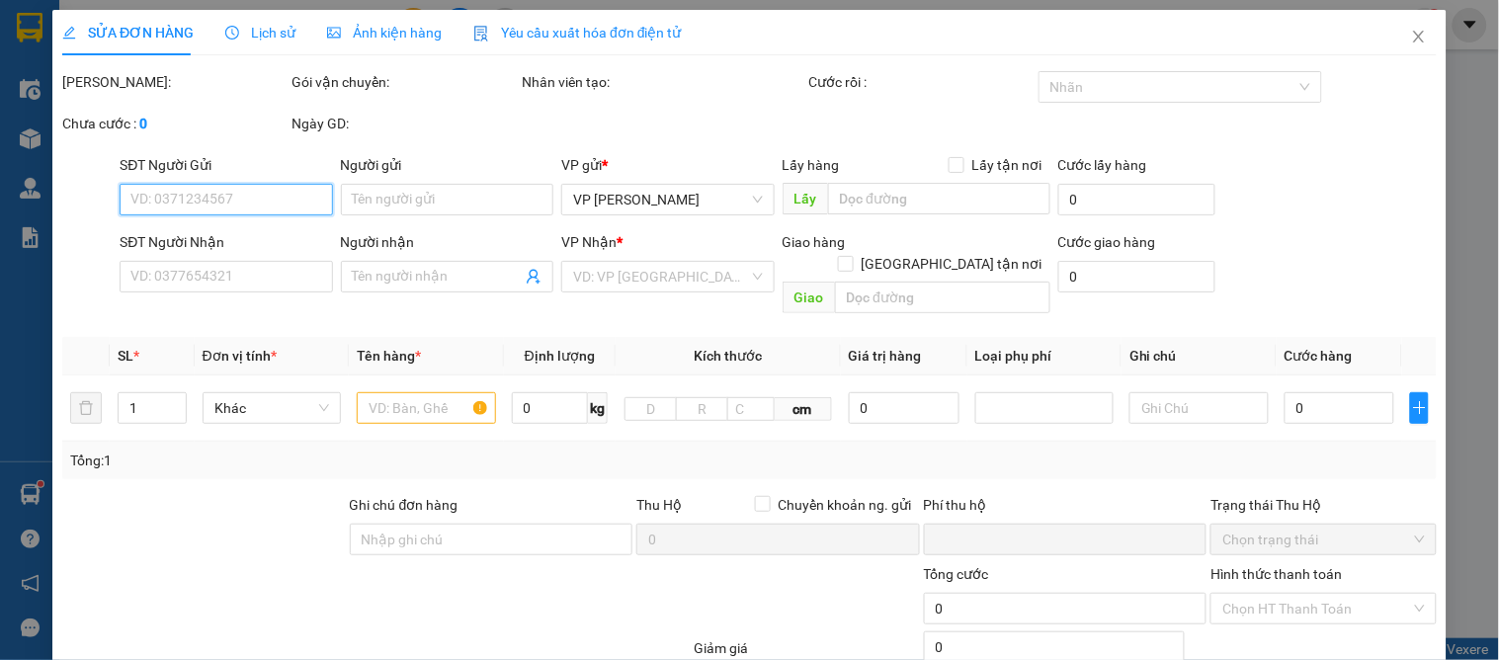
type input "A [PERSON_NAME],0393865896"
checkbox input "true"
type input "GL"
type input "0"
type input "40.000"
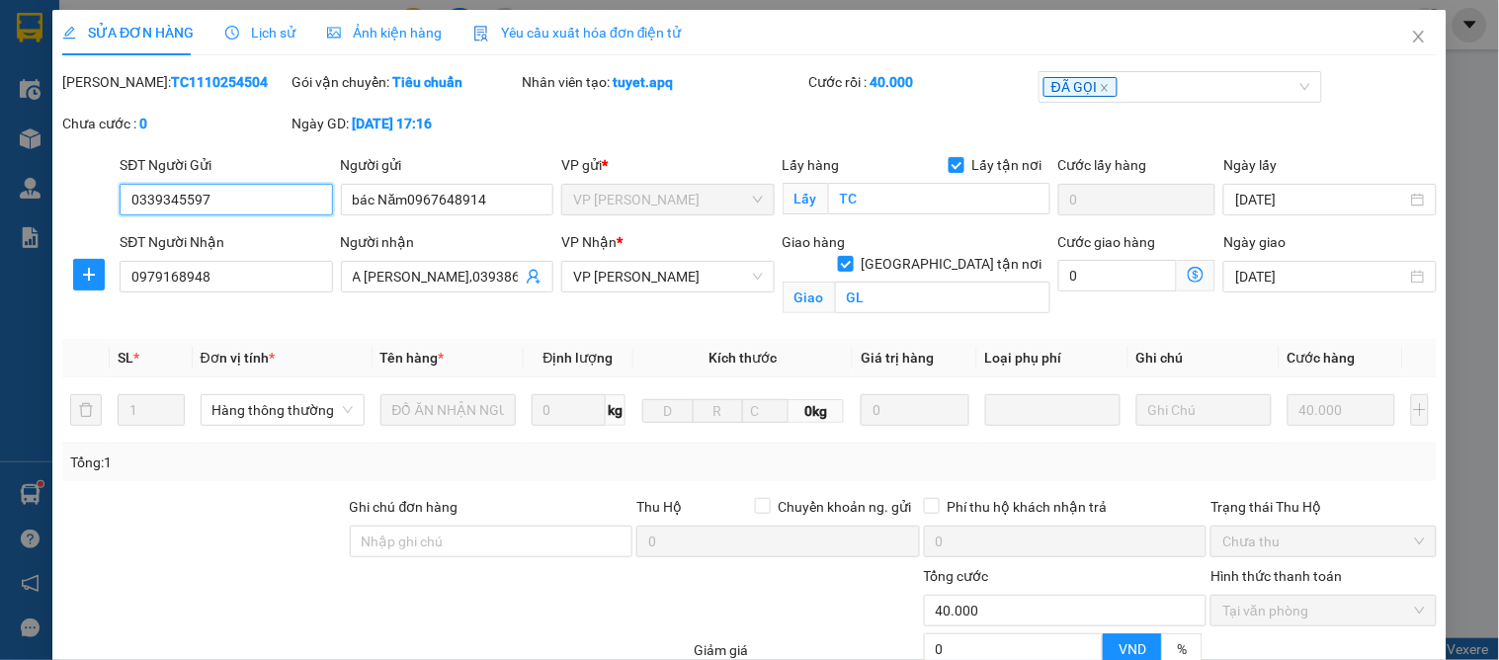
scroll to position [199, 0]
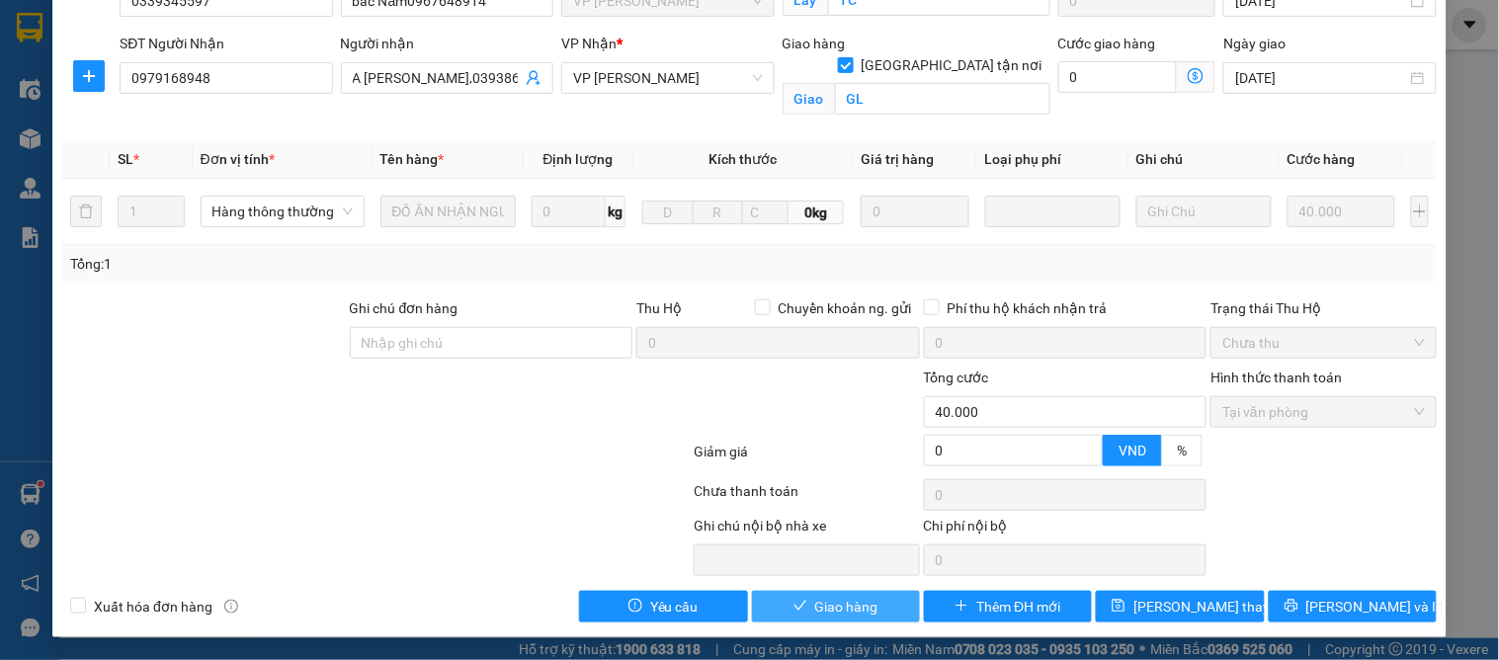
click at [796, 605] on icon "check" at bounding box center [800, 606] width 14 height 14
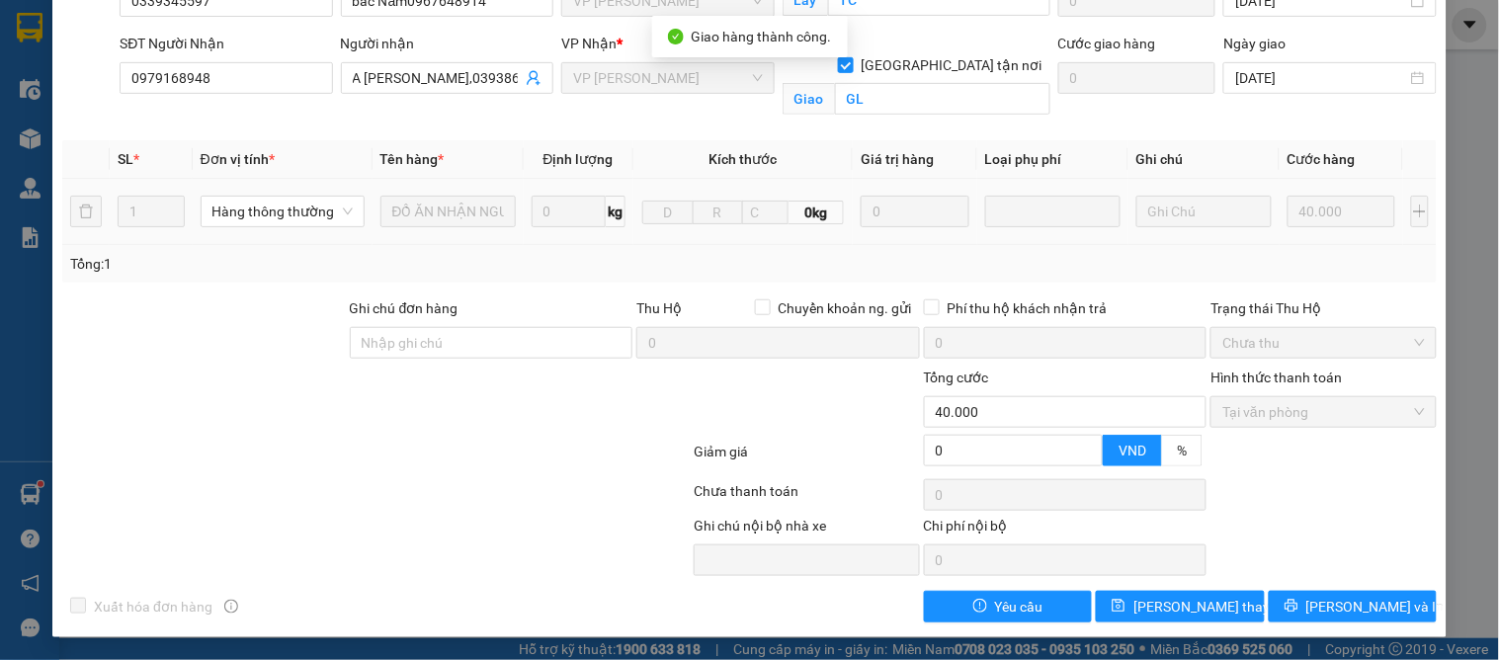
scroll to position [0, 0]
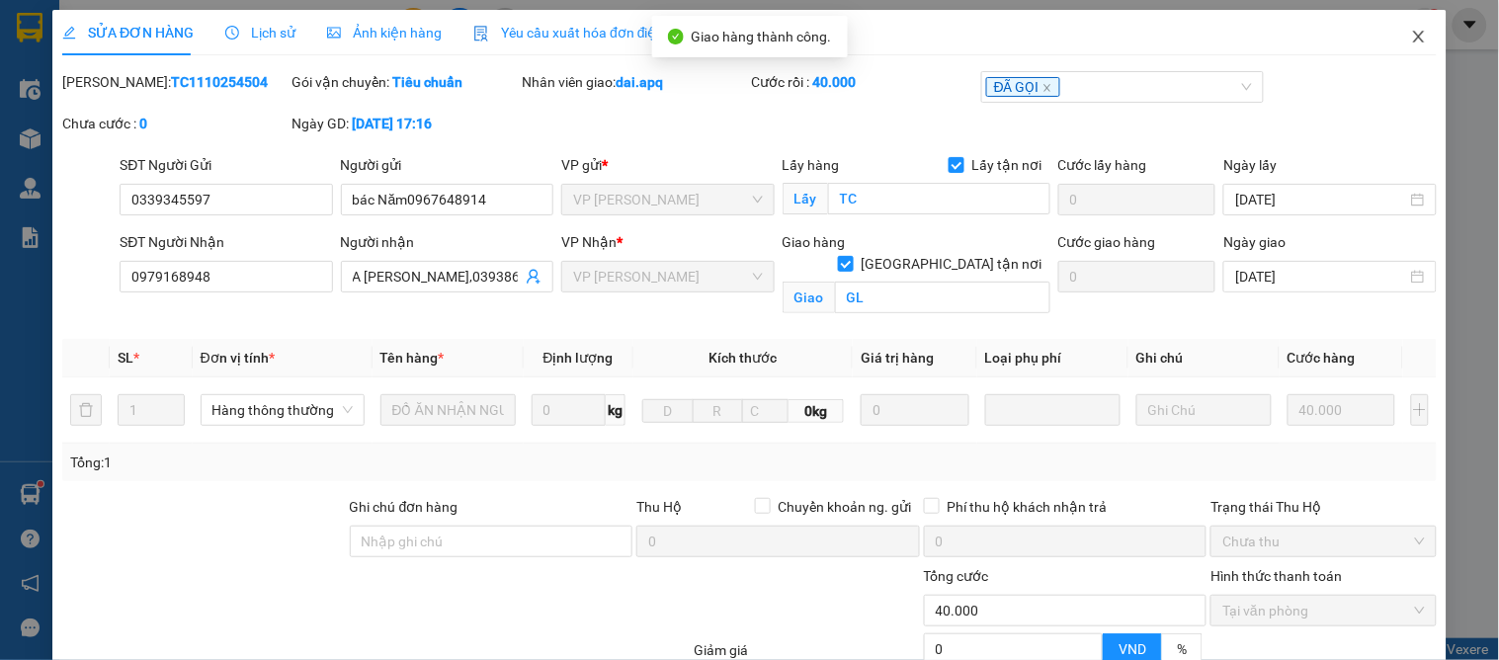
click at [1411, 33] on icon "close" at bounding box center [1419, 37] width 16 height 16
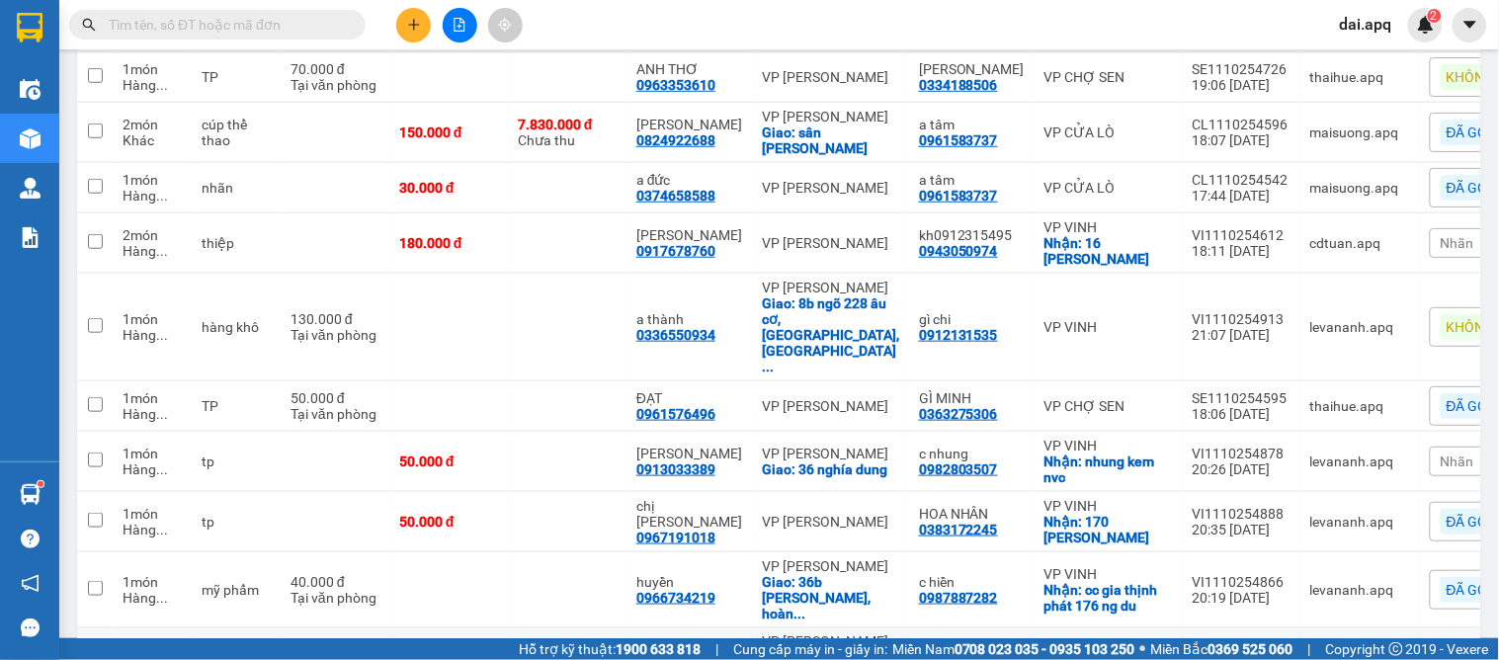
scroll to position [439, 0]
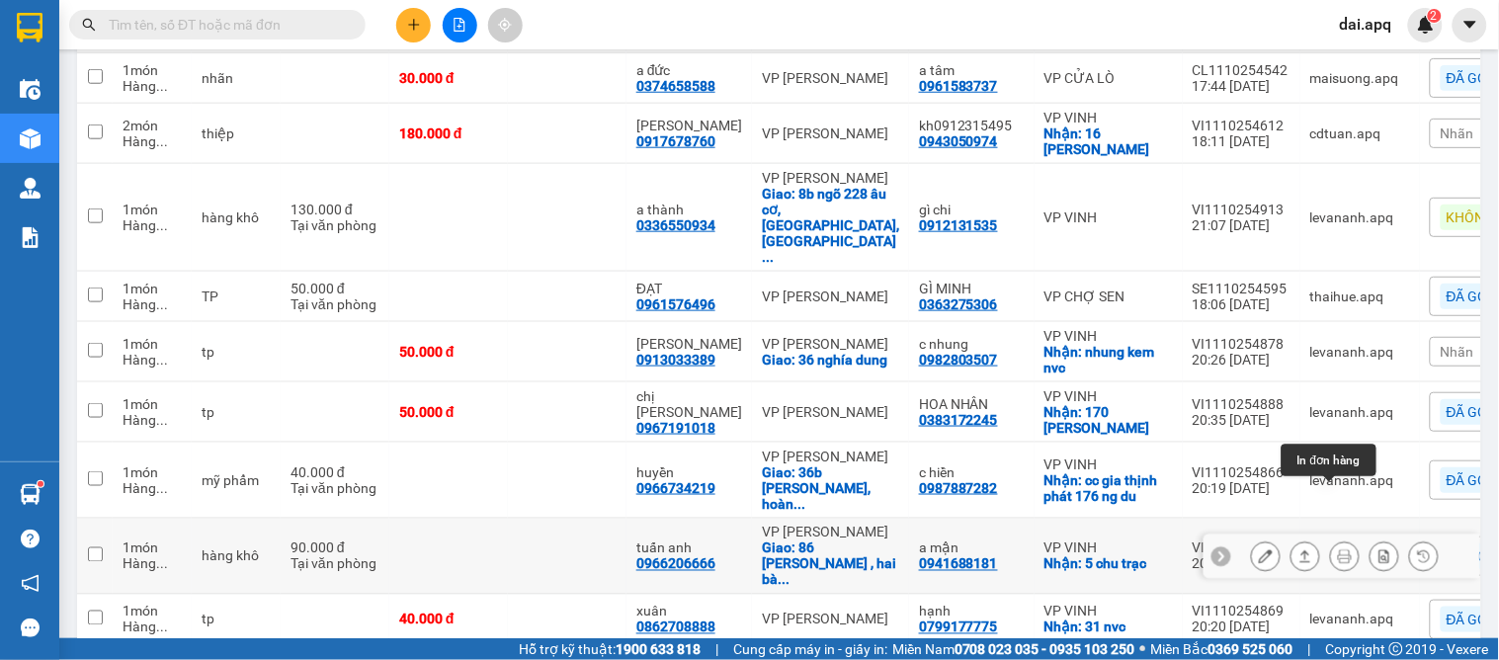
click at [1338, 539] on button at bounding box center [1345, 556] width 28 height 35
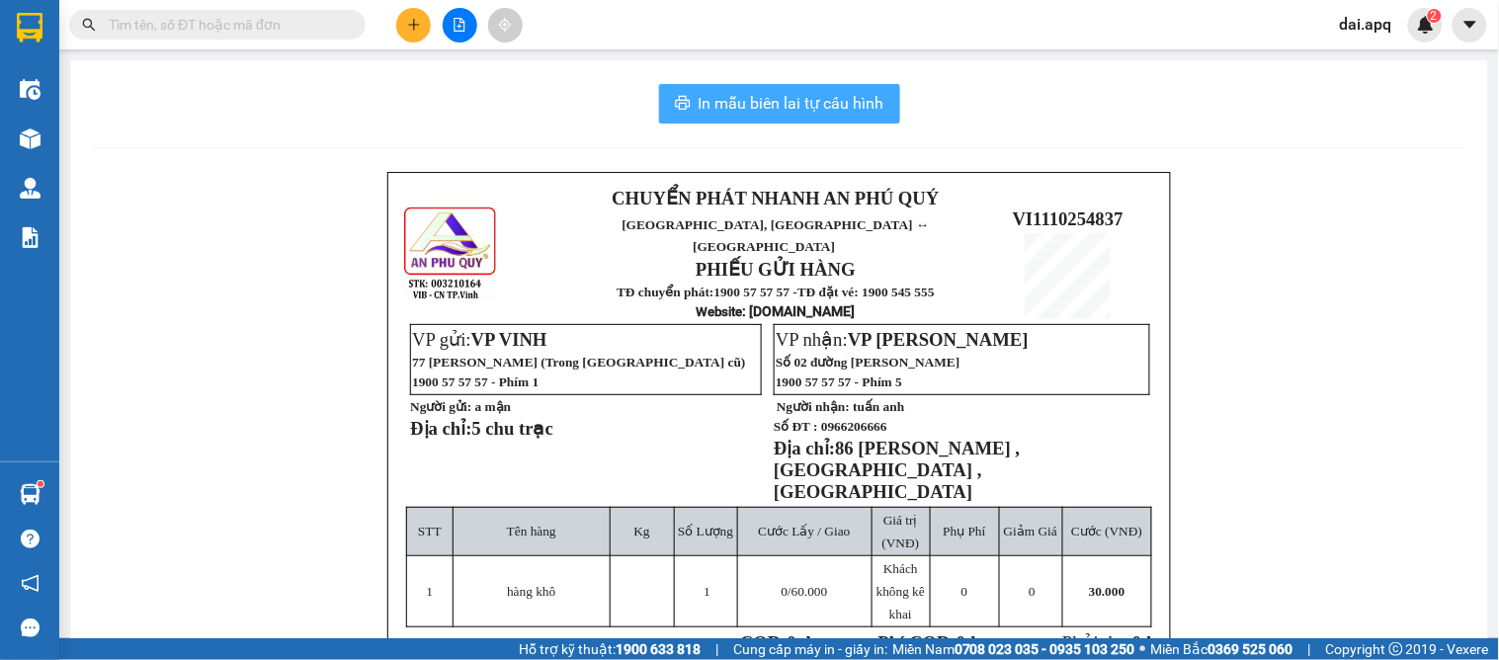
click at [766, 103] on span "In mẫu biên lai tự cấu hình" at bounding box center [791, 103] width 186 height 25
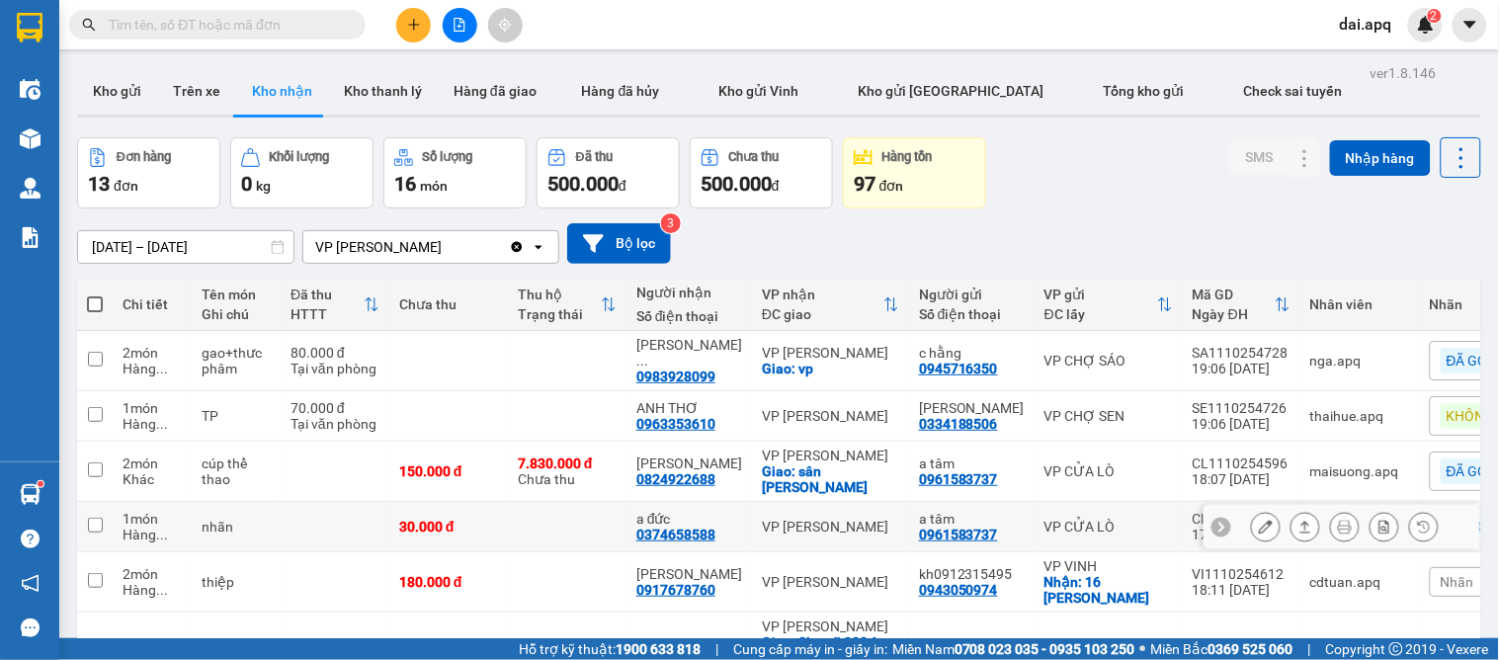
scroll to position [110, 0]
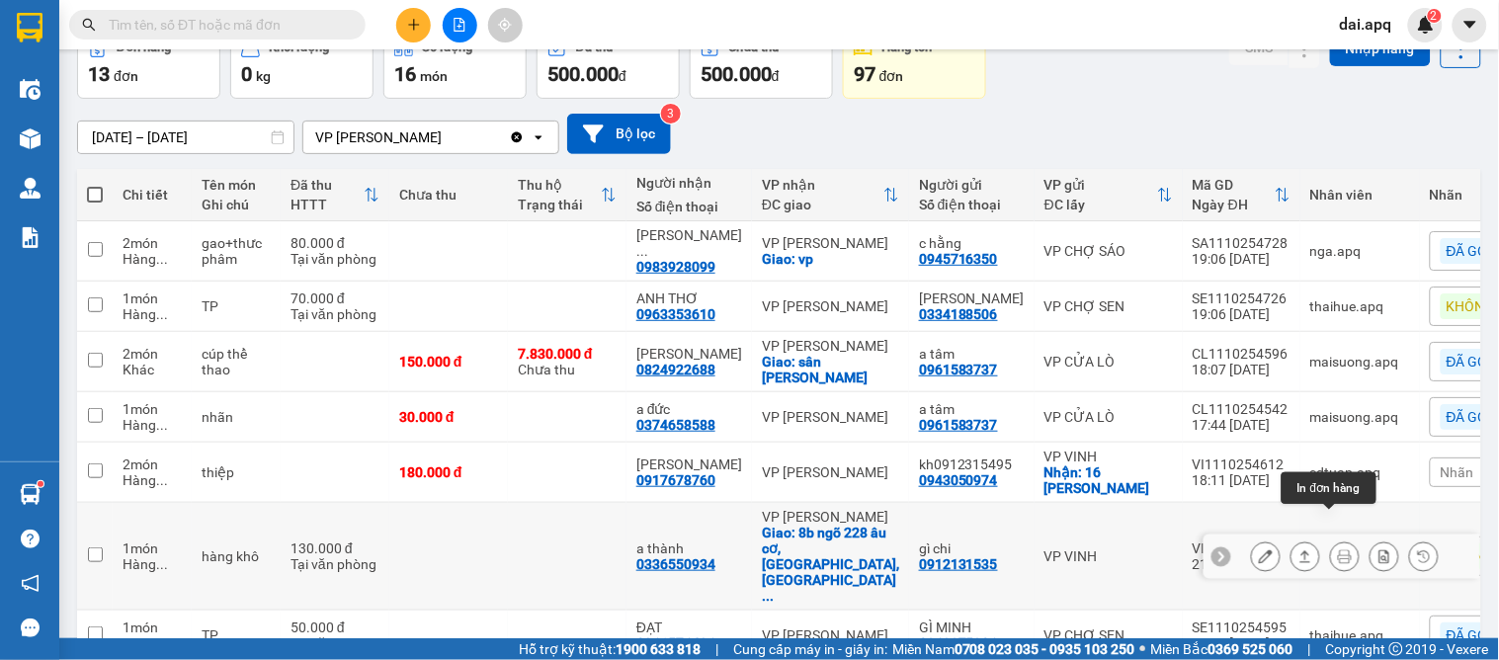
click at [1338, 549] on icon at bounding box center [1345, 556] width 14 height 14
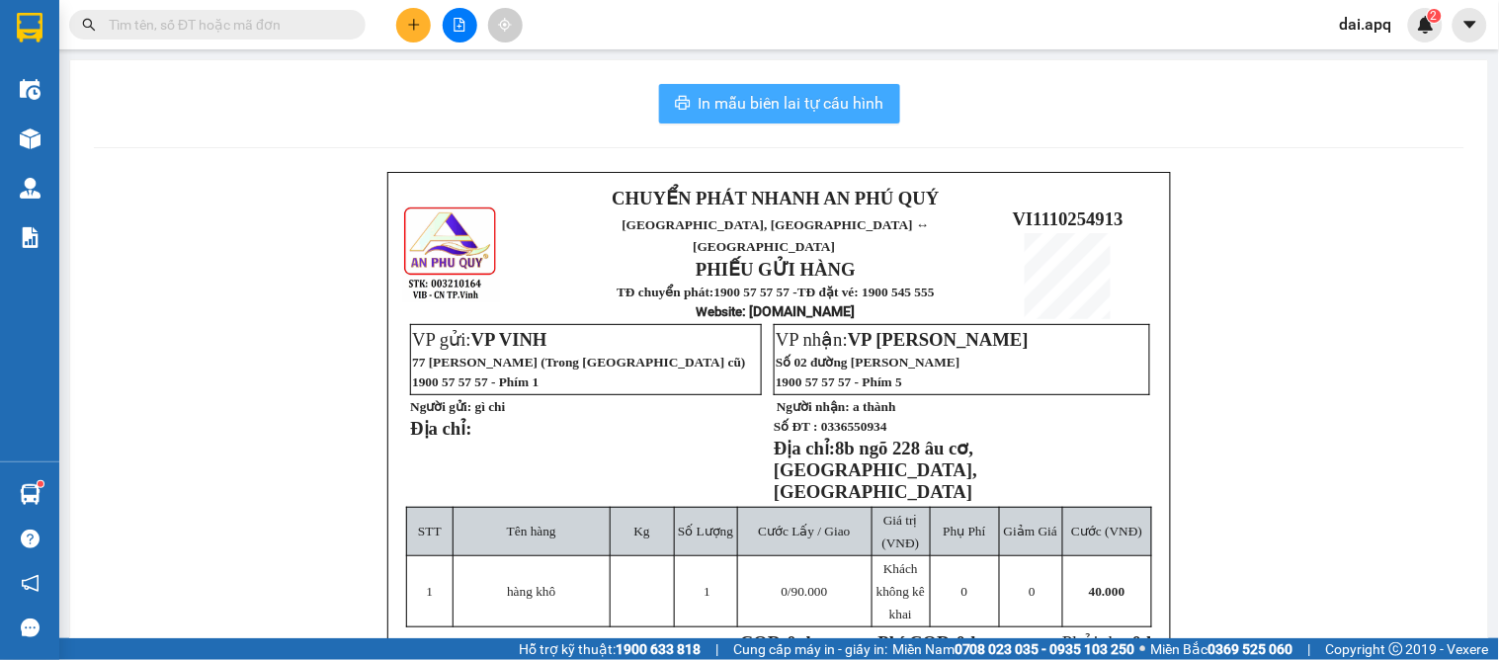
click at [765, 114] on span "In mẫu biên lai tự cấu hình" at bounding box center [791, 103] width 186 height 25
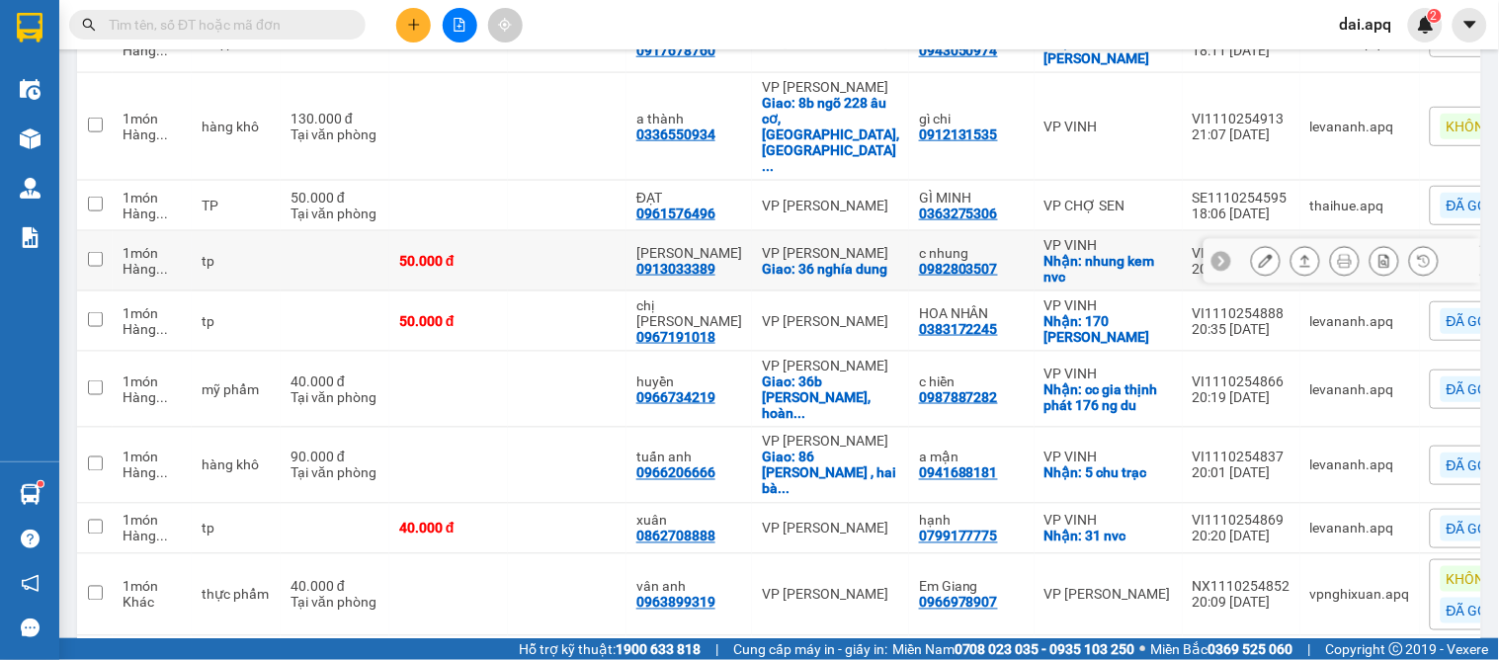
scroll to position [320, 0]
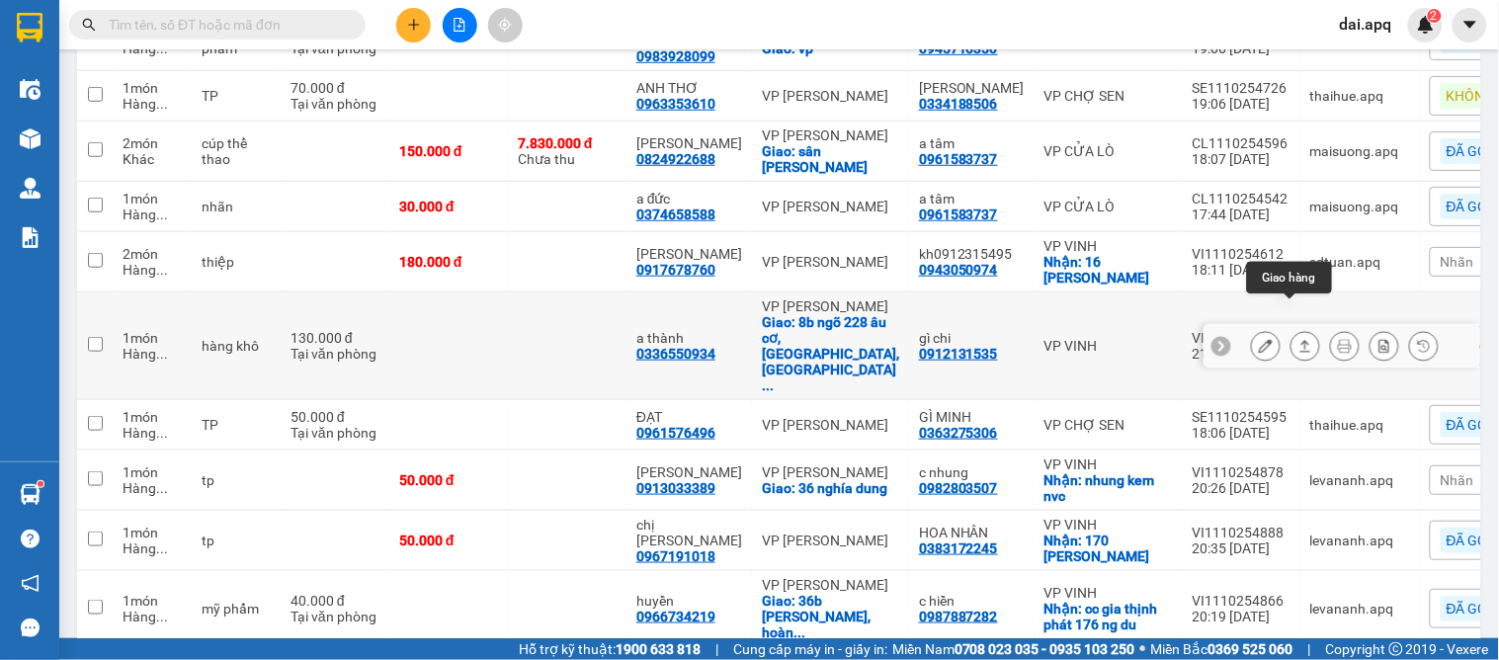
click at [1301, 329] on button at bounding box center [1305, 346] width 28 height 35
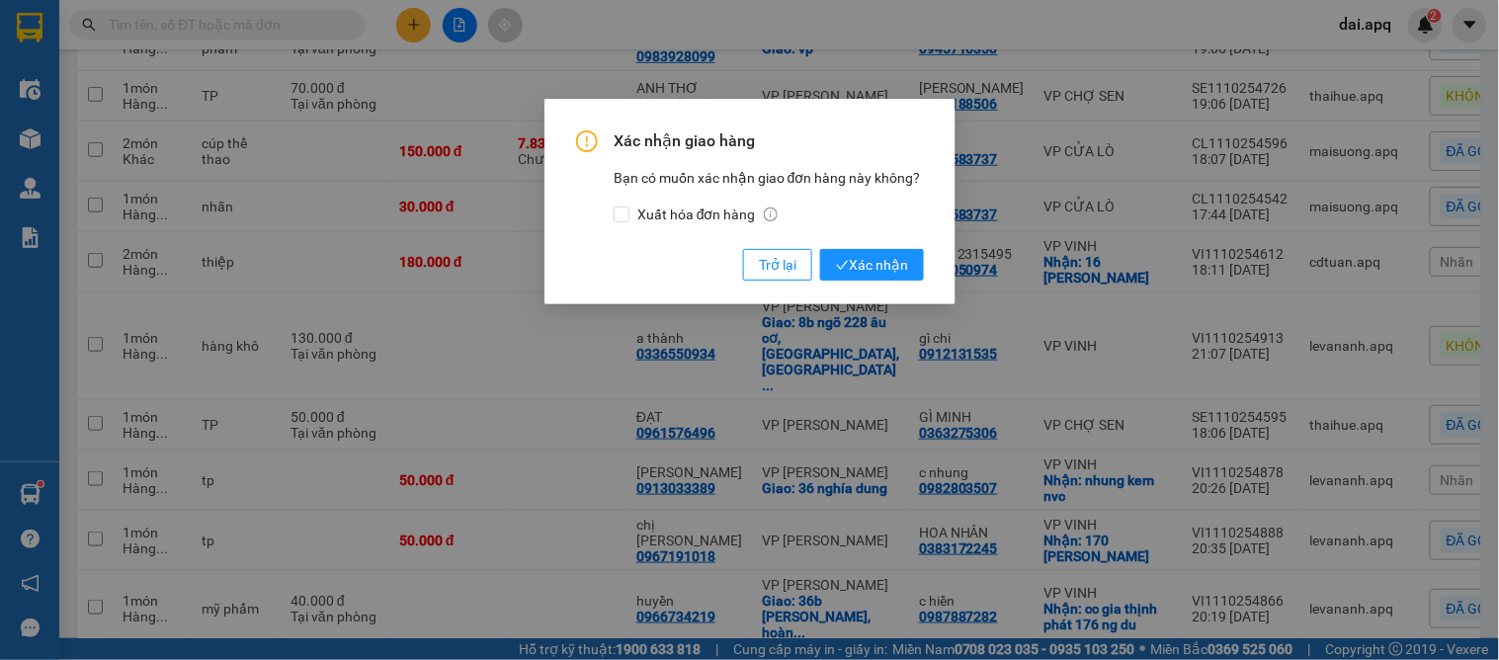
click at [1297, 316] on body "Kết quả tìm kiếm ( 0 ) Bộ lọc No Data dai.apq 2 Điều hành xe Kho hàng mới Quản …" at bounding box center [749, 330] width 1499 height 660
click at [907, 267] on button "Xác nhận" at bounding box center [872, 265] width 104 height 32
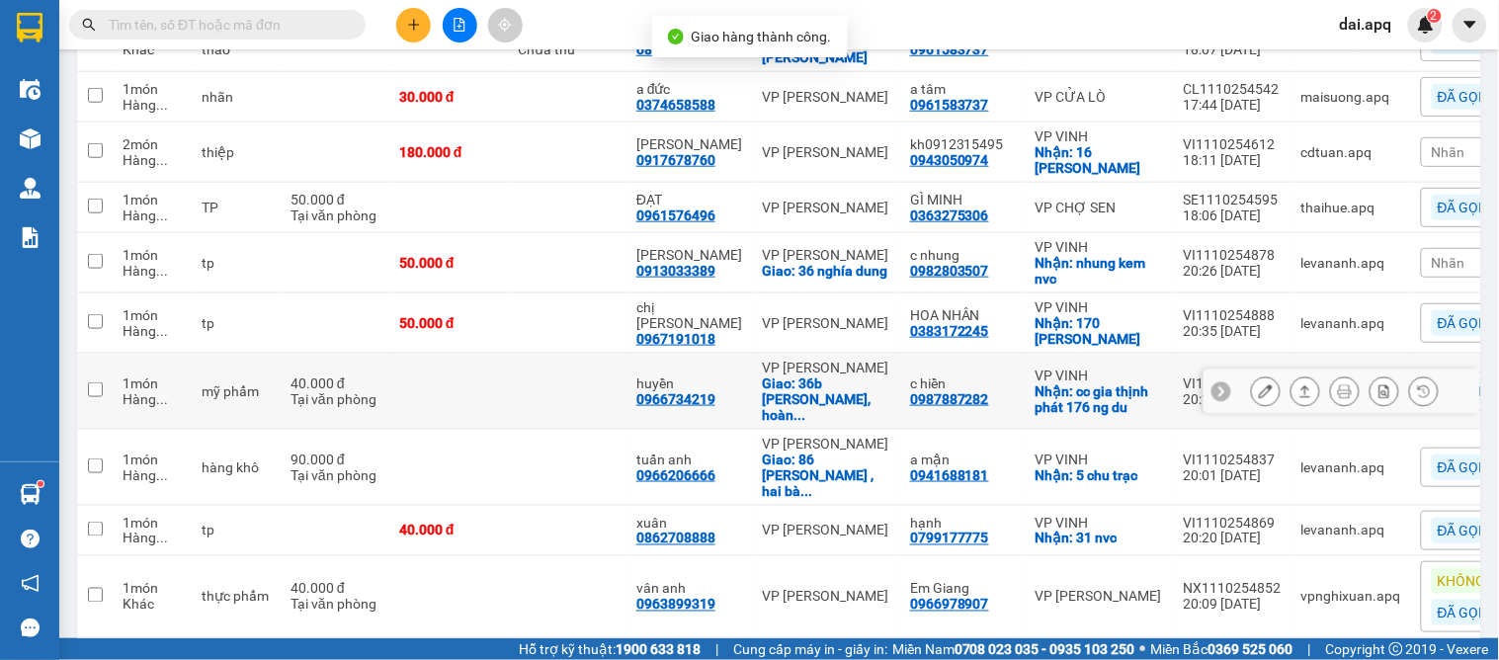
scroll to position [479, 0]
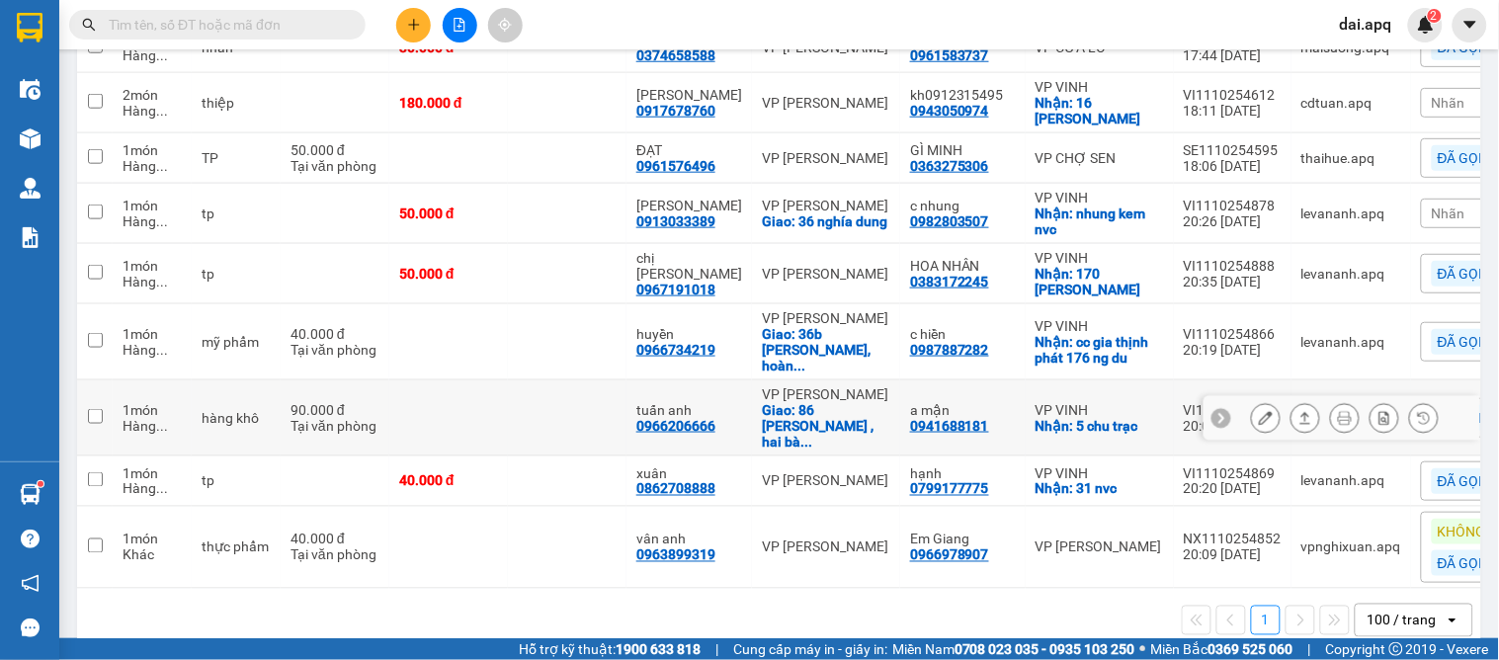
click at [1298, 411] on icon at bounding box center [1305, 418] width 14 height 14
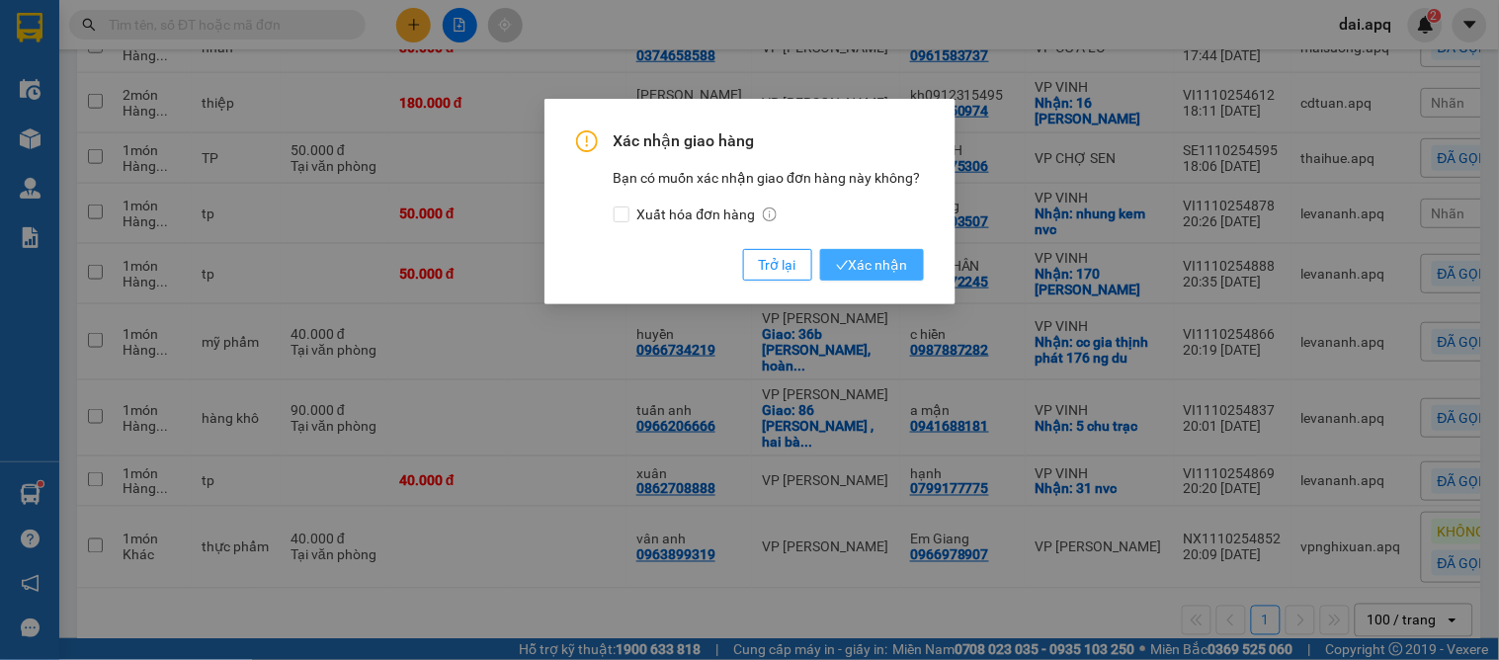
click at [913, 270] on button "Xác nhận" at bounding box center [872, 265] width 104 height 32
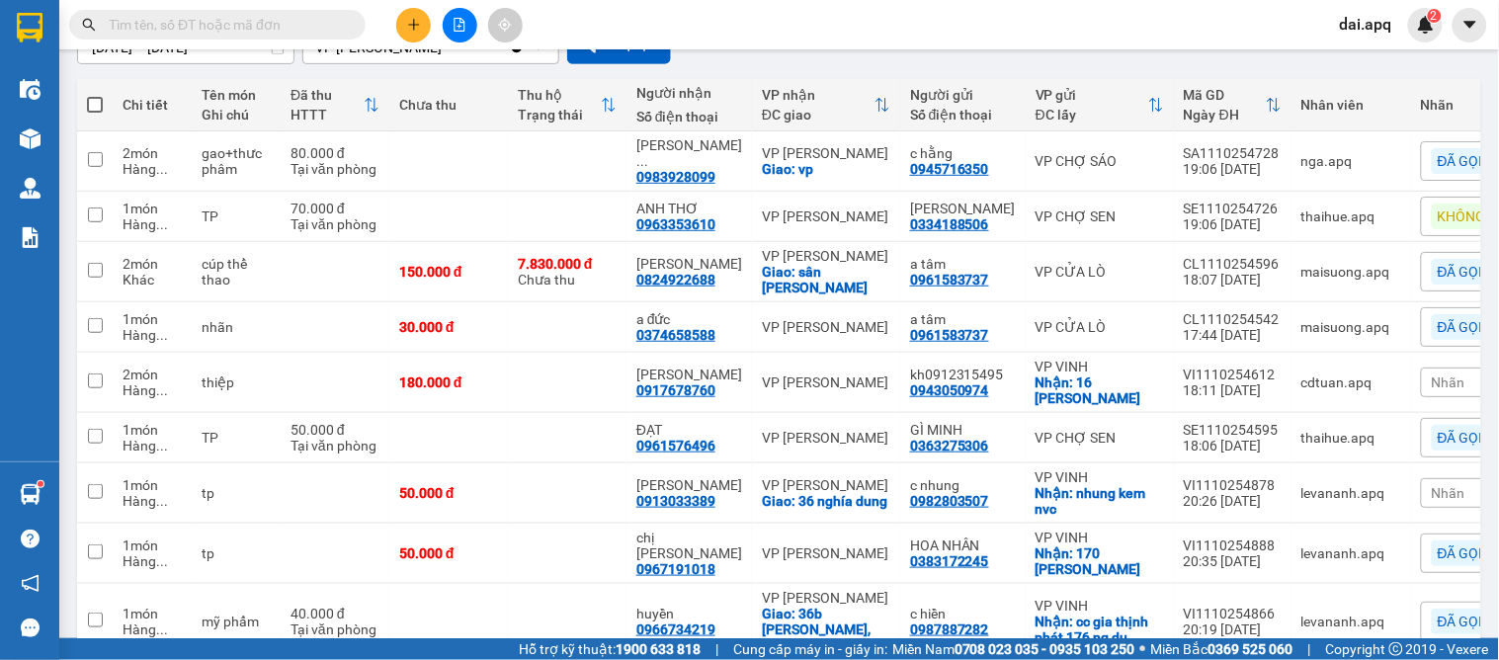
scroll to position [419, 0]
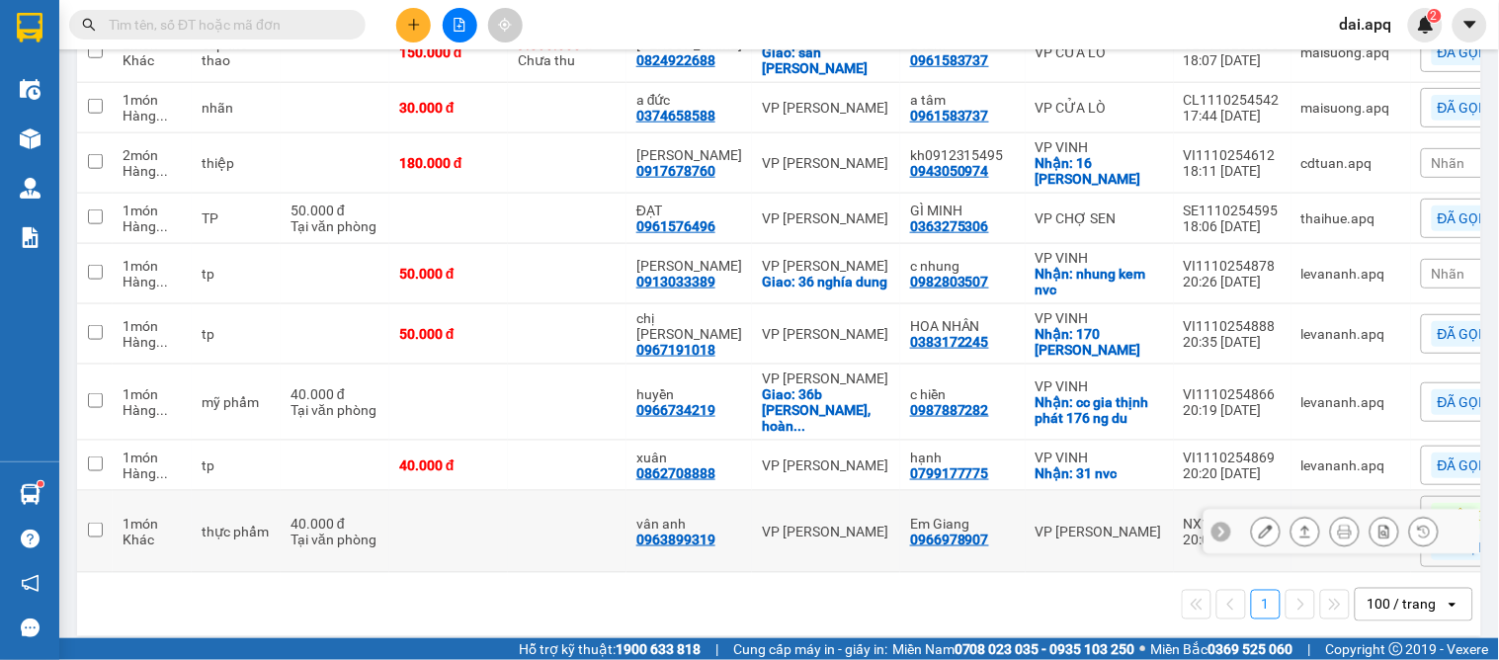
click at [1298, 525] on icon at bounding box center [1305, 532] width 14 height 14
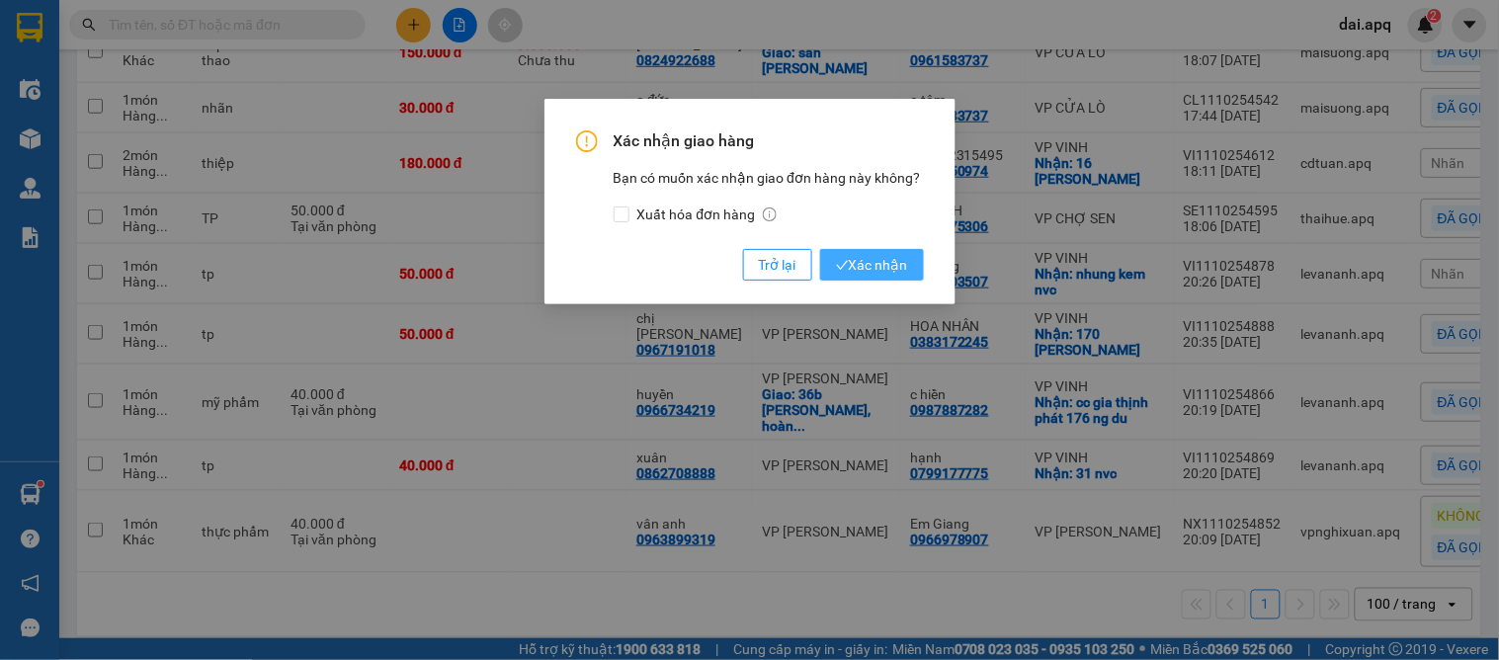
drag, startPoint x: 893, startPoint y: 277, endPoint x: 901, endPoint y: 290, distance: 15.9
click at [893, 275] on button "Xác nhận" at bounding box center [872, 265] width 104 height 32
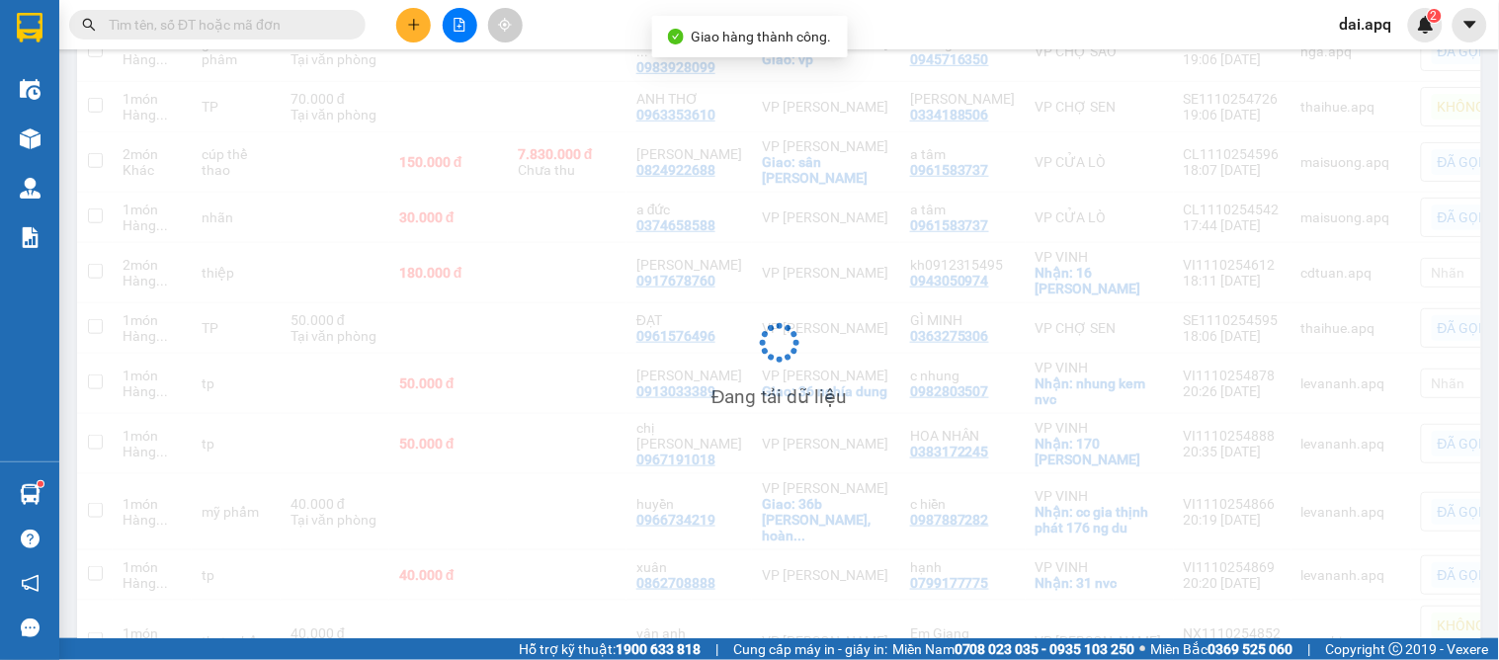
scroll to position [86, 0]
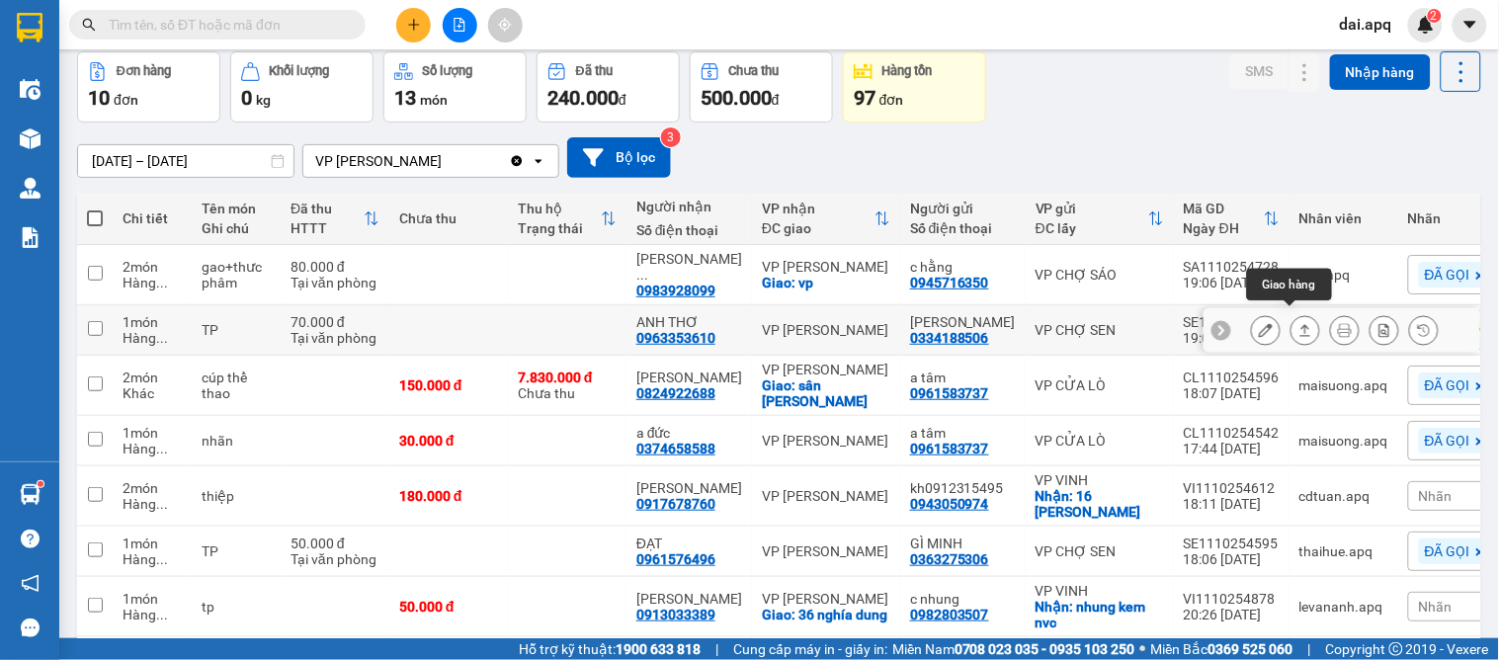
click at [1298, 323] on icon at bounding box center [1305, 330] width 14 height 14
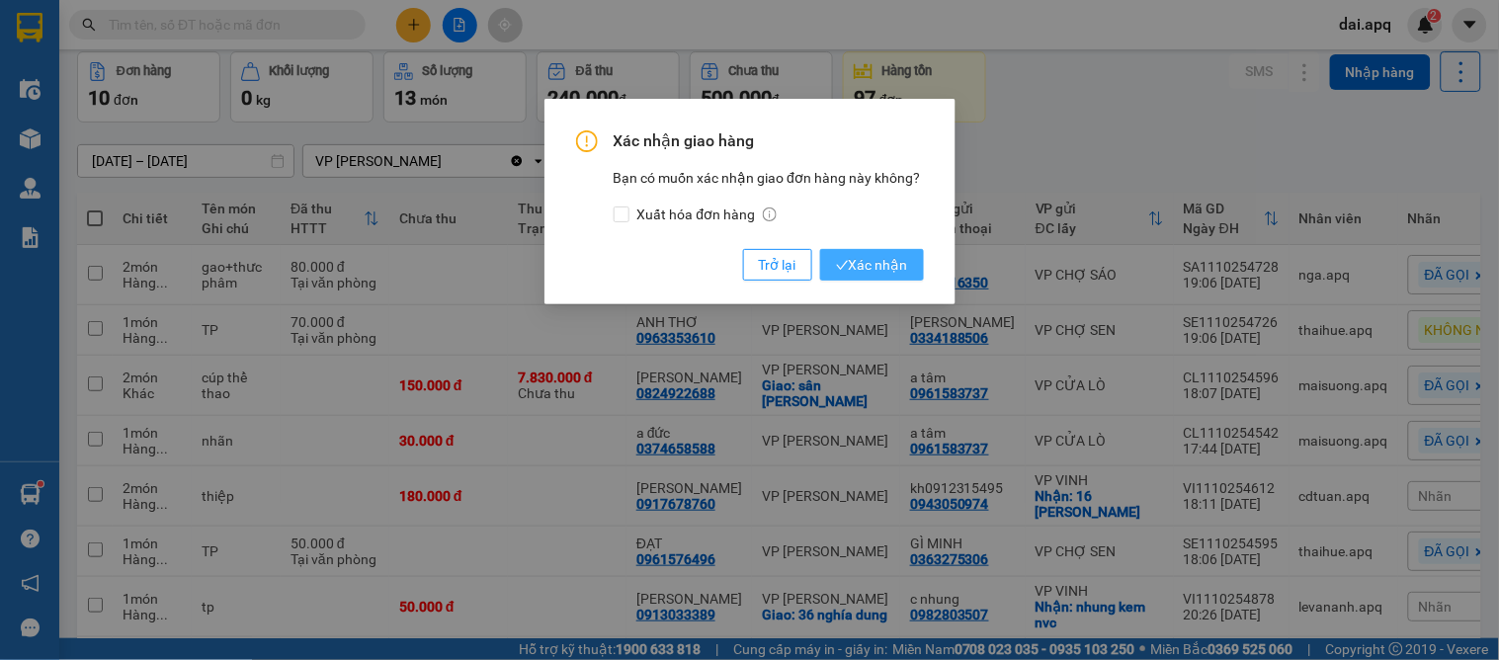
click at [879, 265] on span "Xác nhận" at bounding box center [872, 265] width 72 height 22
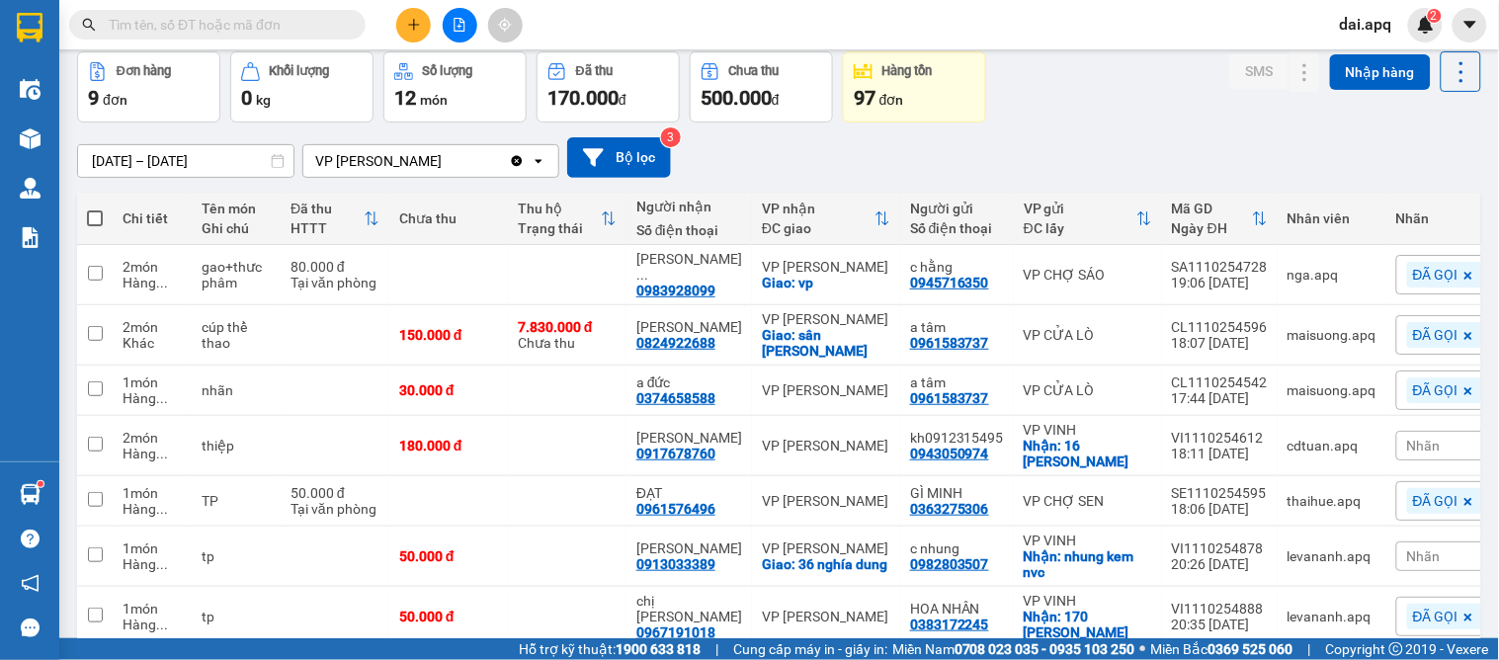
scroll to position [196, 0]
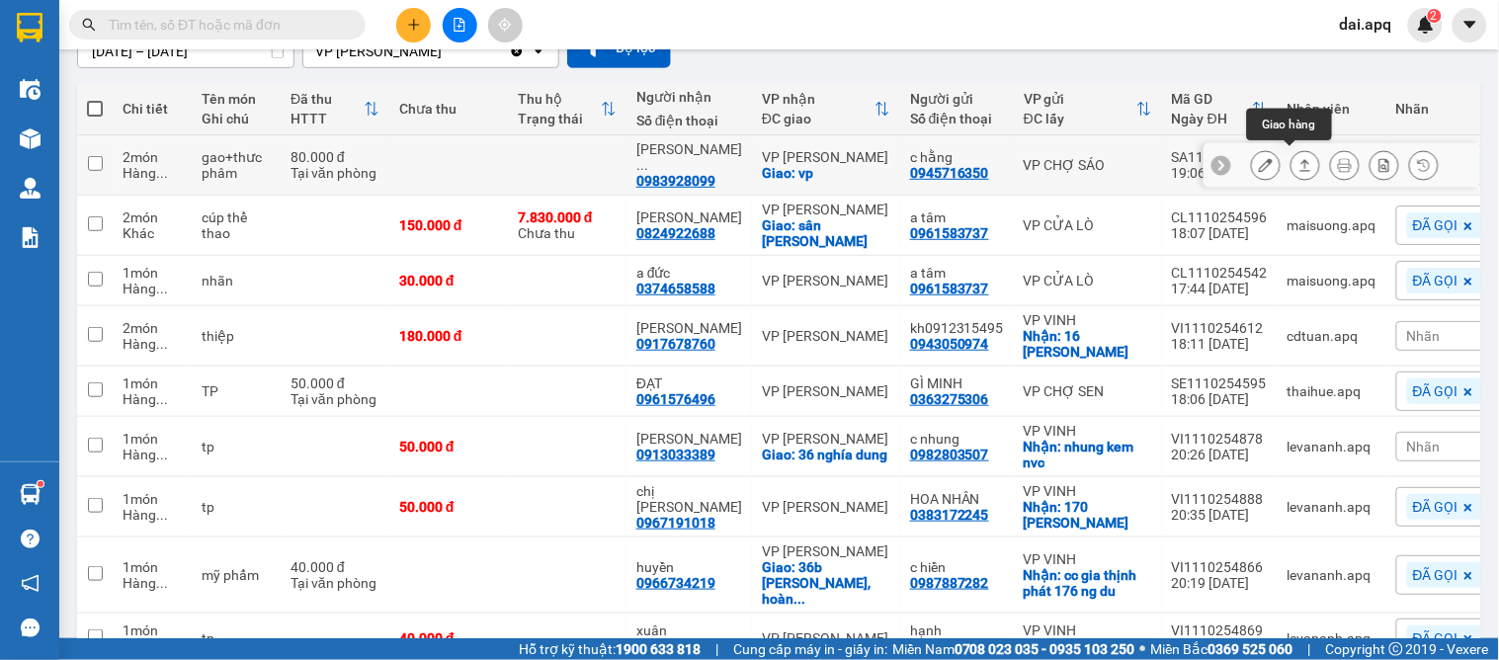
click at [1298, 158] on icon at bounding box center [1305, 165] width 14 height 14
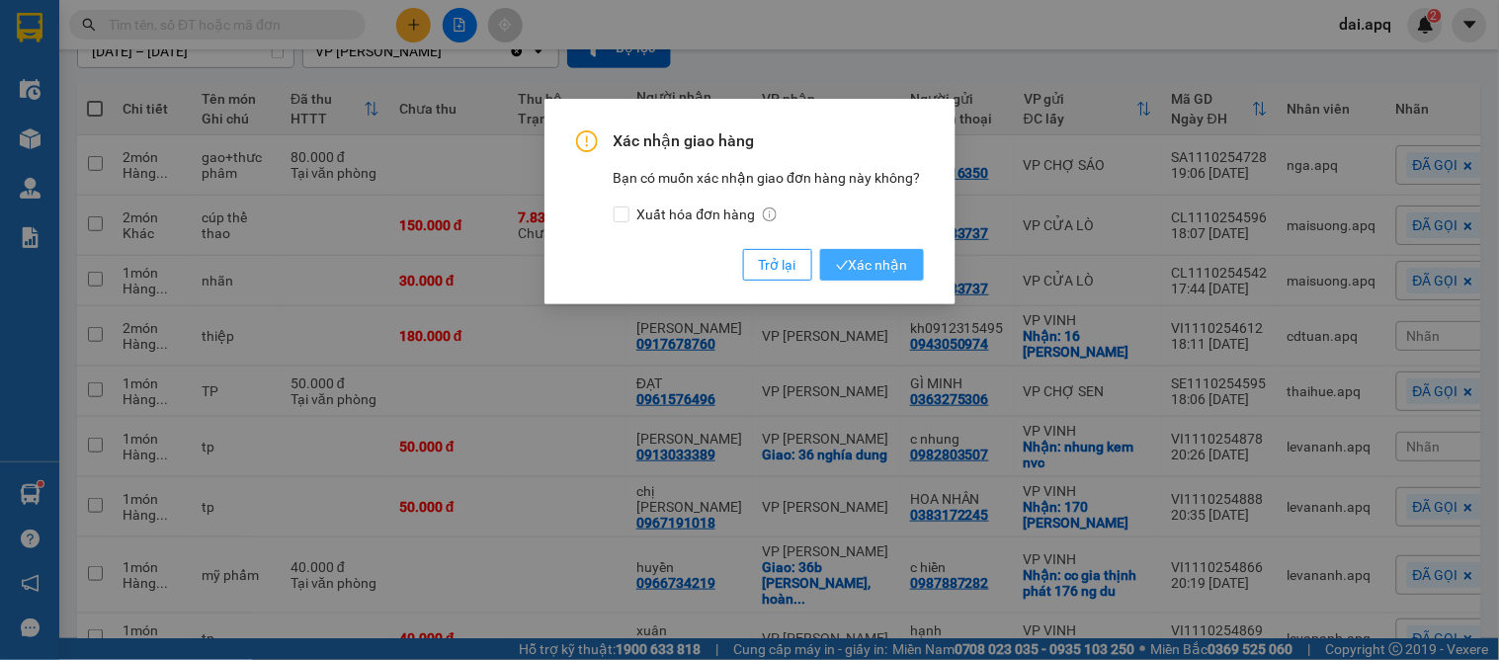
click at [872, 250] on button "Xác nhận" at bounding box center [872, 265] width 104 height 32
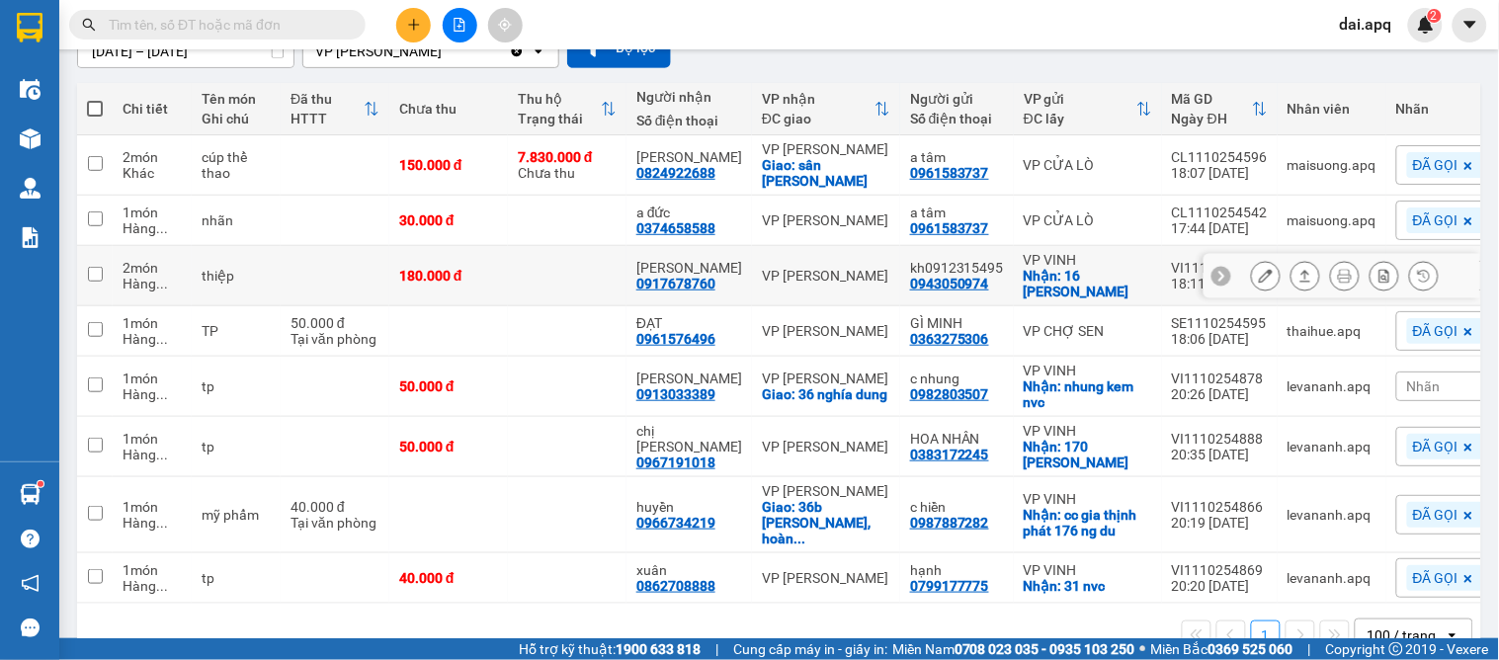
click at [1212, 278] on div at bounding box center [1221, 276] width 20 height 20
click at [1407, 280] on span "Nhãn" at bounding box center [1424, 276] width 34 height 16
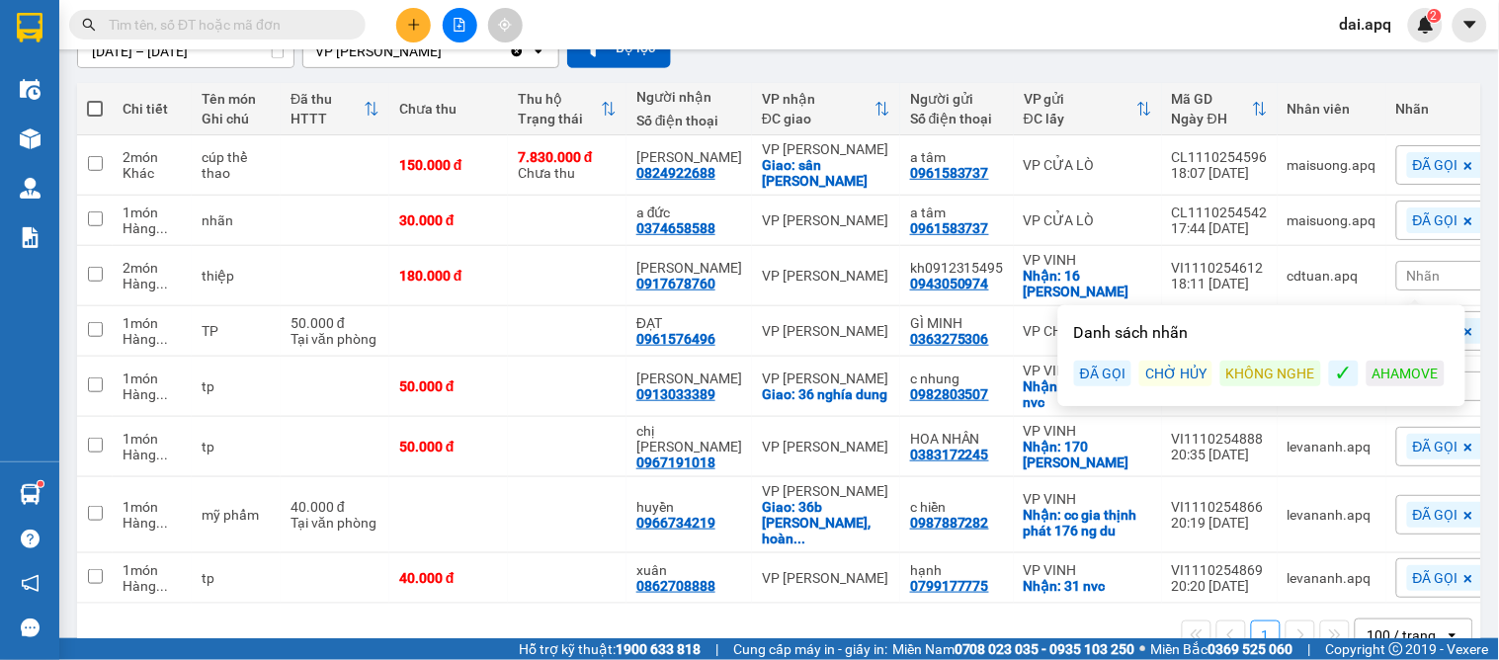
click at [1248, 371] on div "KHÔNG NGHE" at bounding box center [1270, 374] width 101 height 26
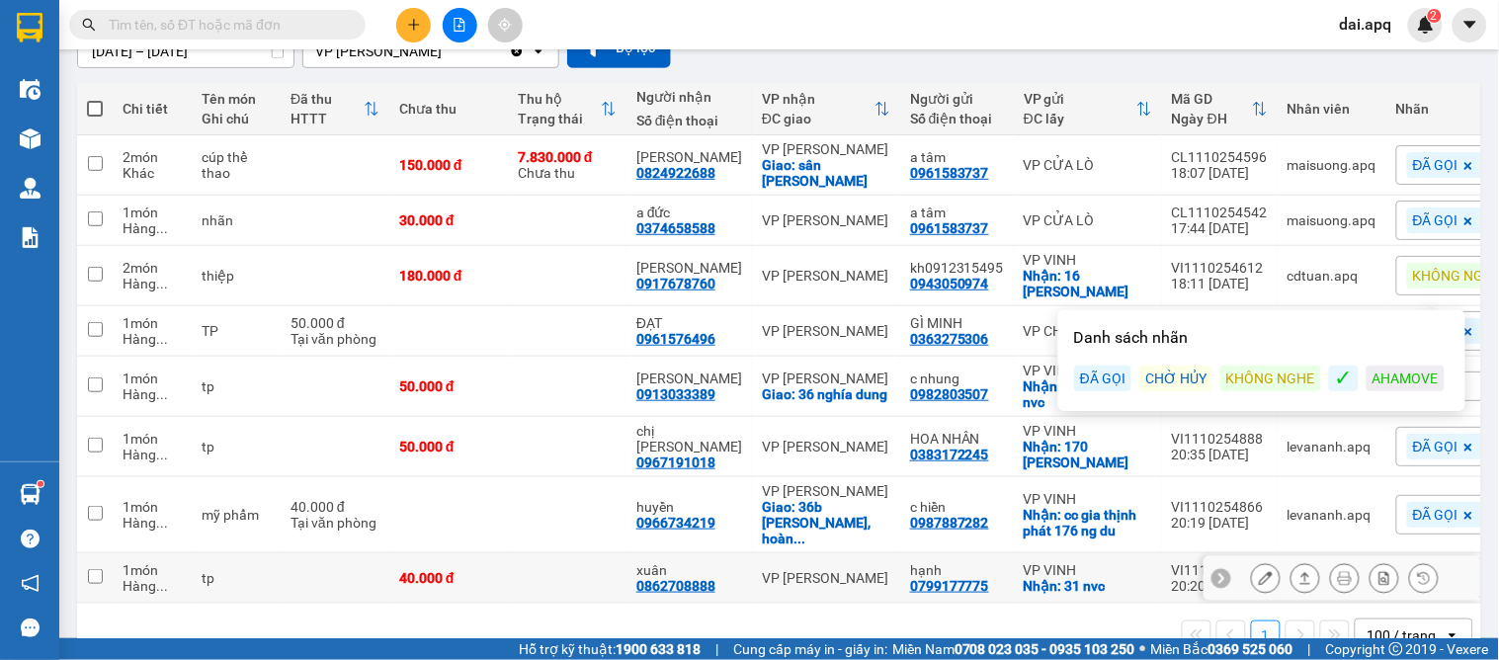
scroll to position [235, 0]
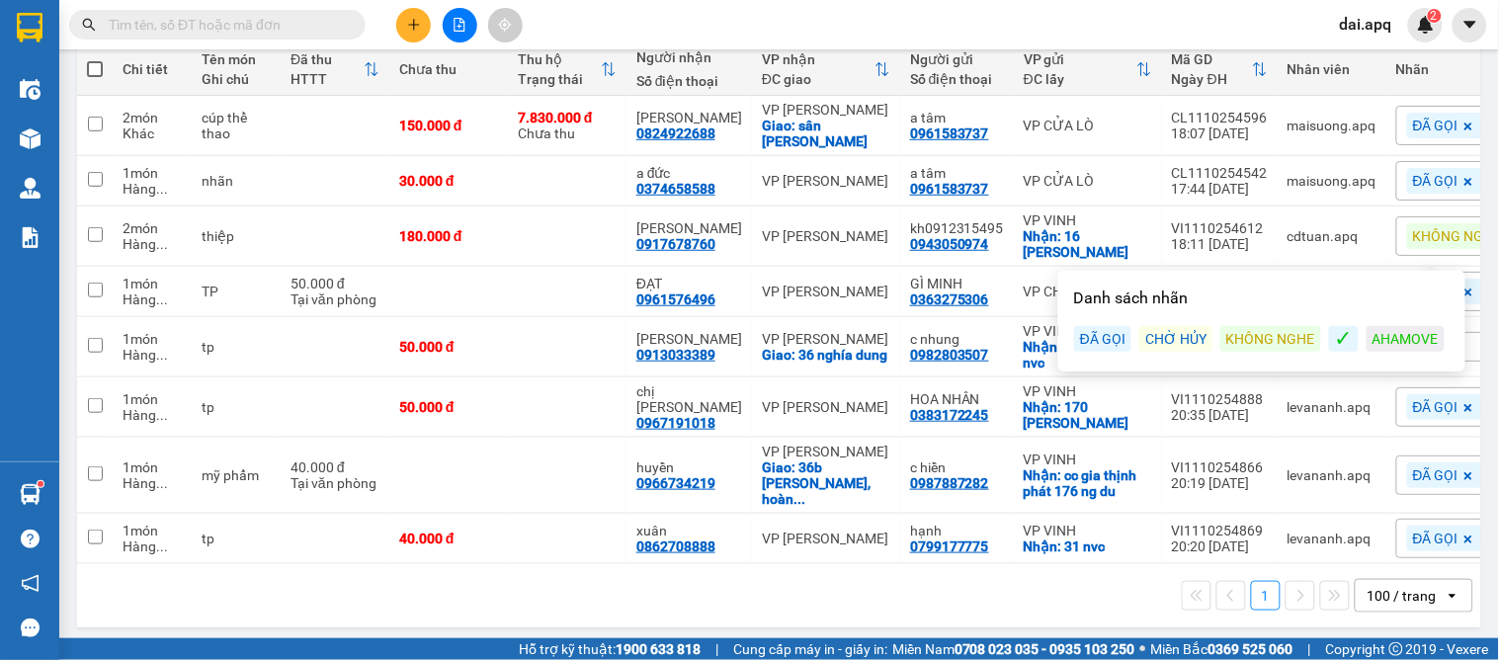
click at [964, 591] on div "1 100 / trang open" at bounding box center [779, 596] width 1388 height 34
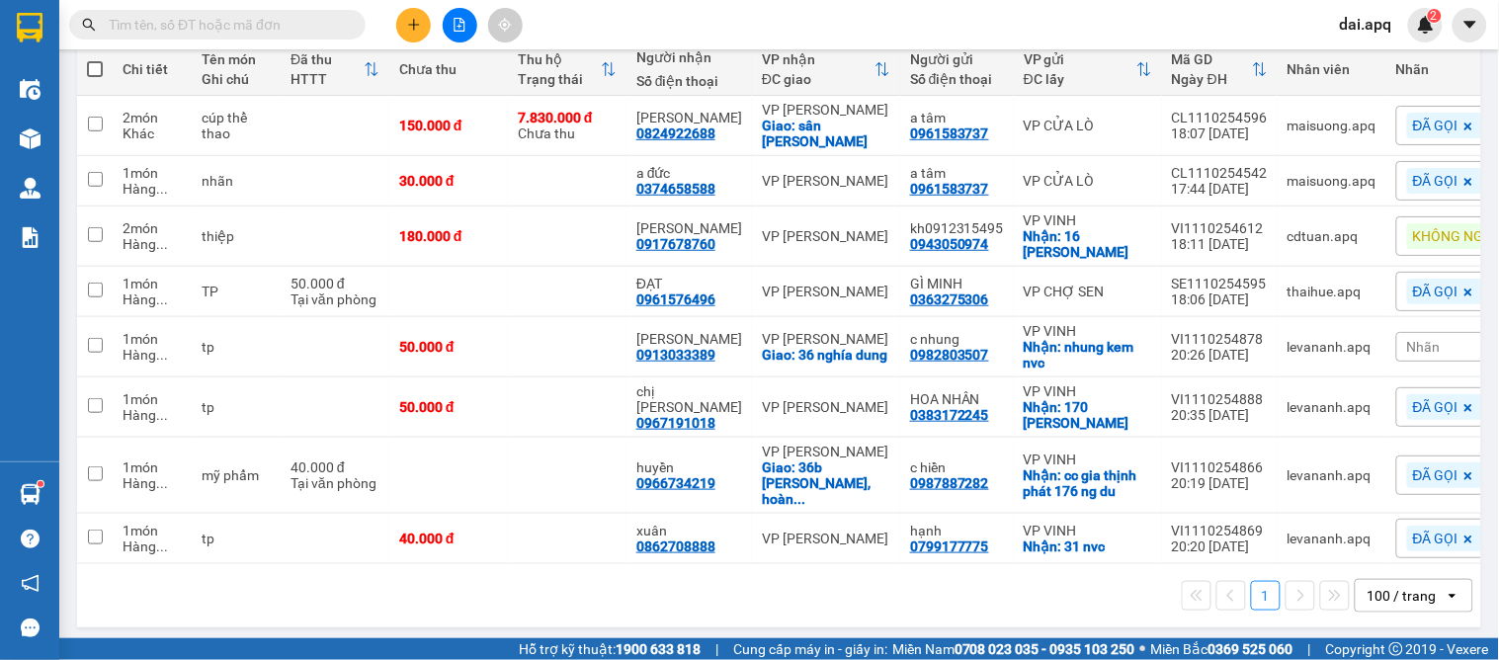
click at [956, 589] on div "1 100 / trang open" at bounding box center [779, 596] width 1388 height 34
drag, startPoint x: 956, startPoint y: 589, endPoint x: 885, endPoint y: 593, distance: 71.2
click at [885, 593] on div "1 100 / trang open" at bounding box center [779, 596] width 1388 height 34
click at [1259, 184] on icon at bounding box center [1266, 181] width 14 height 14
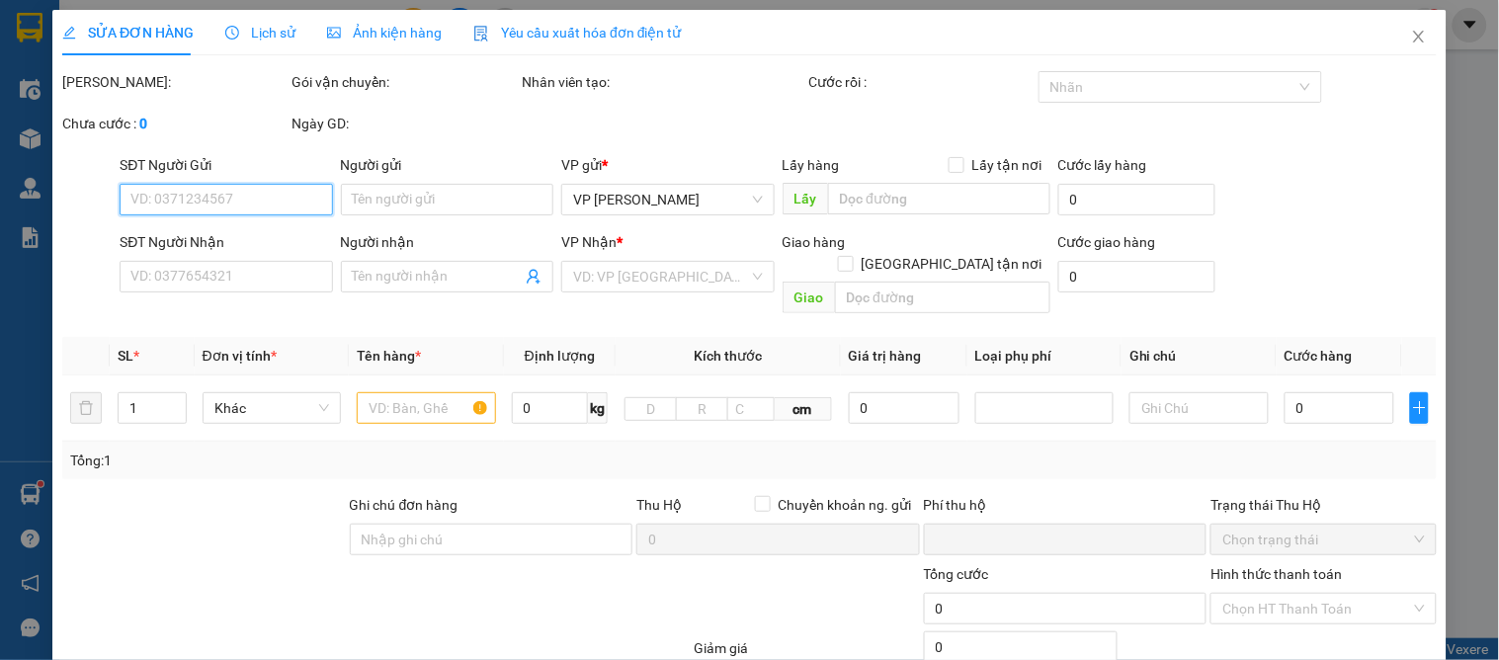
type input "0961583737"
type input "a tâm"
type input "0374658588"
type input "a đức"
type input "0"
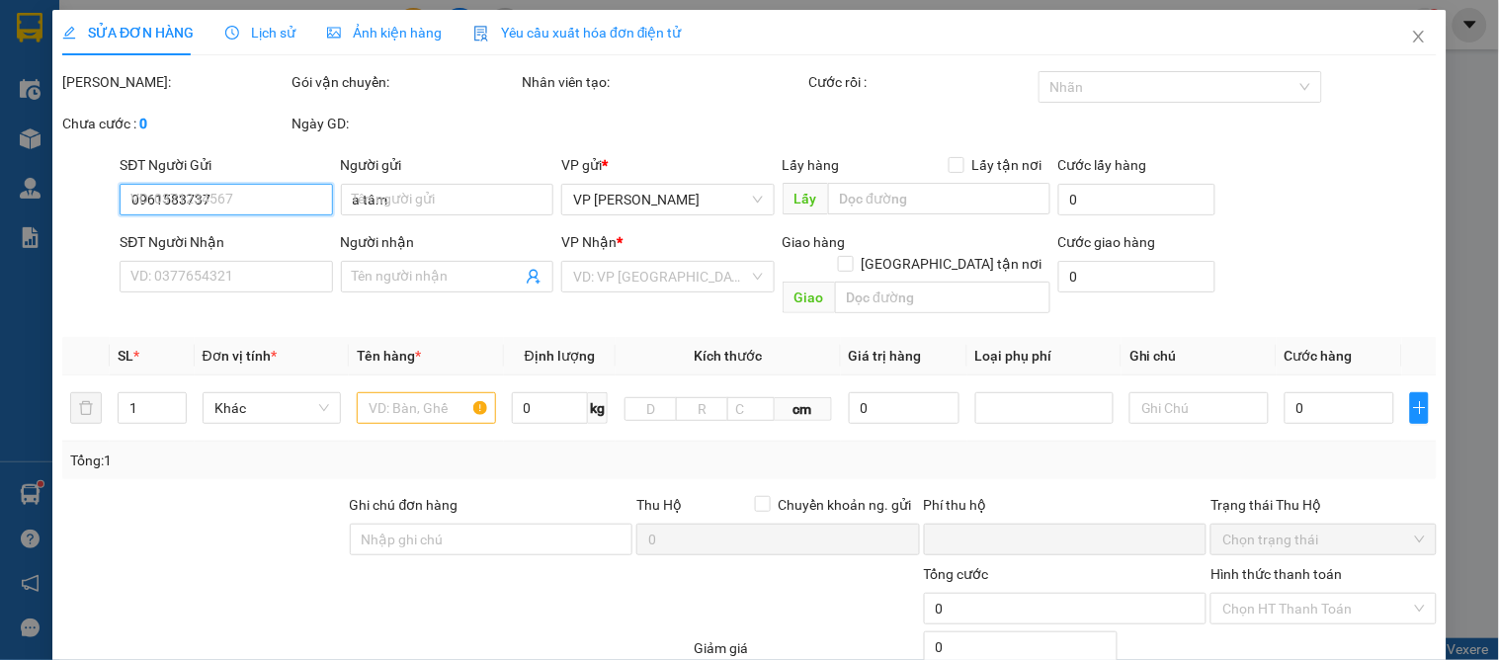
type input "30.000"
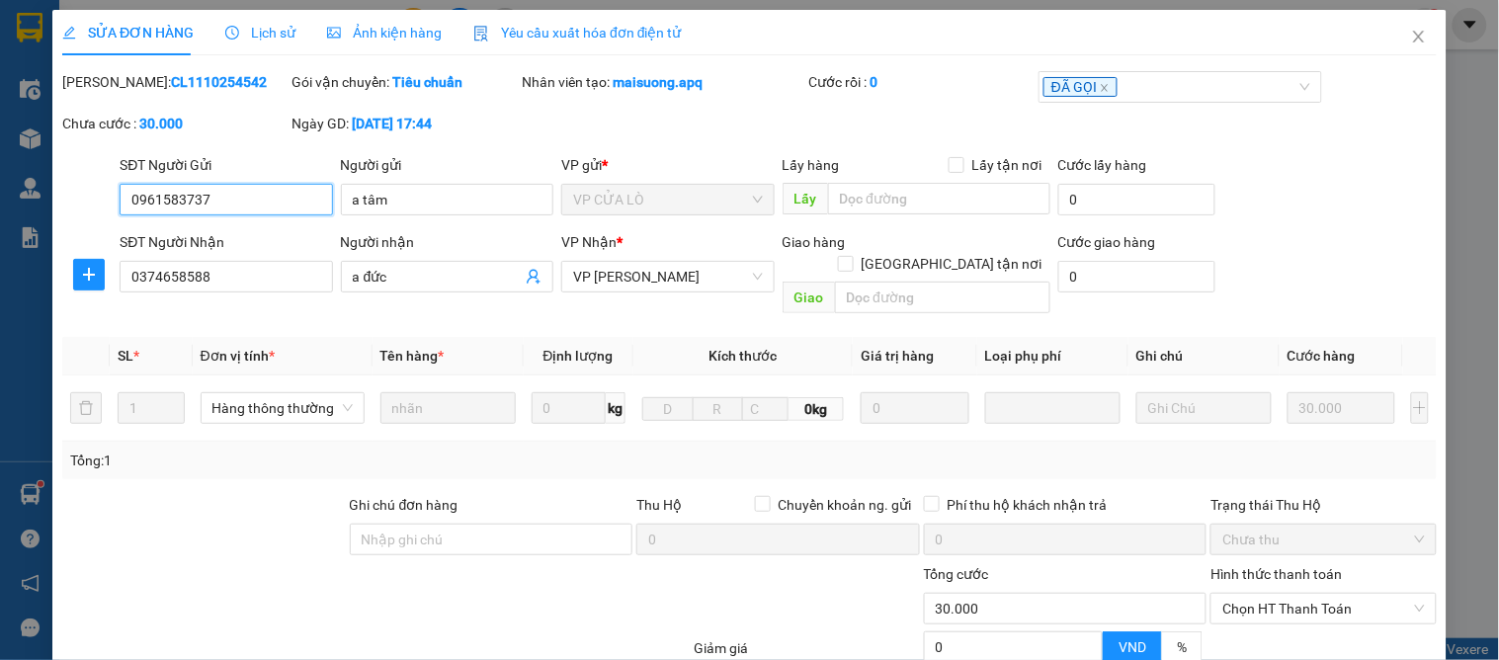
scroll to position [175, 0]
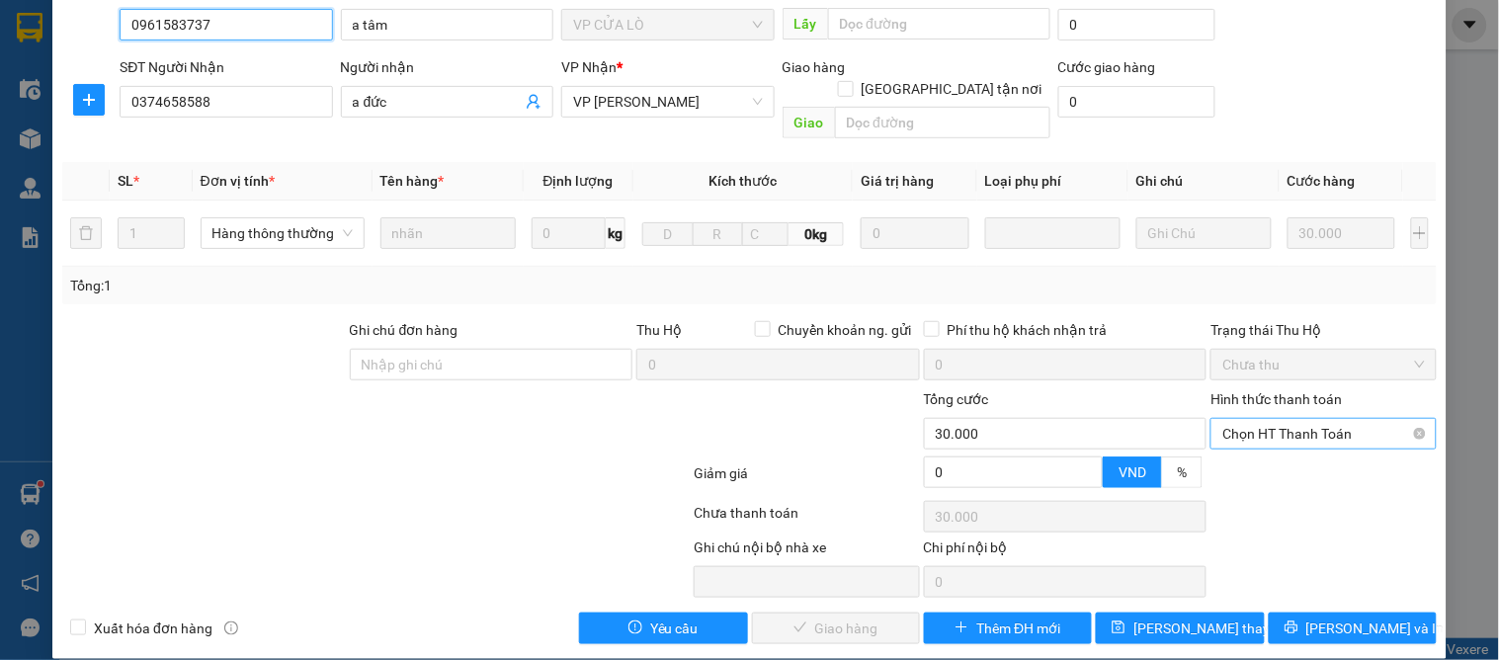
click at [1261, 419] on span "Chọn HT Thanh Toán" at bounding box center [1323, 434] width 202 height 30
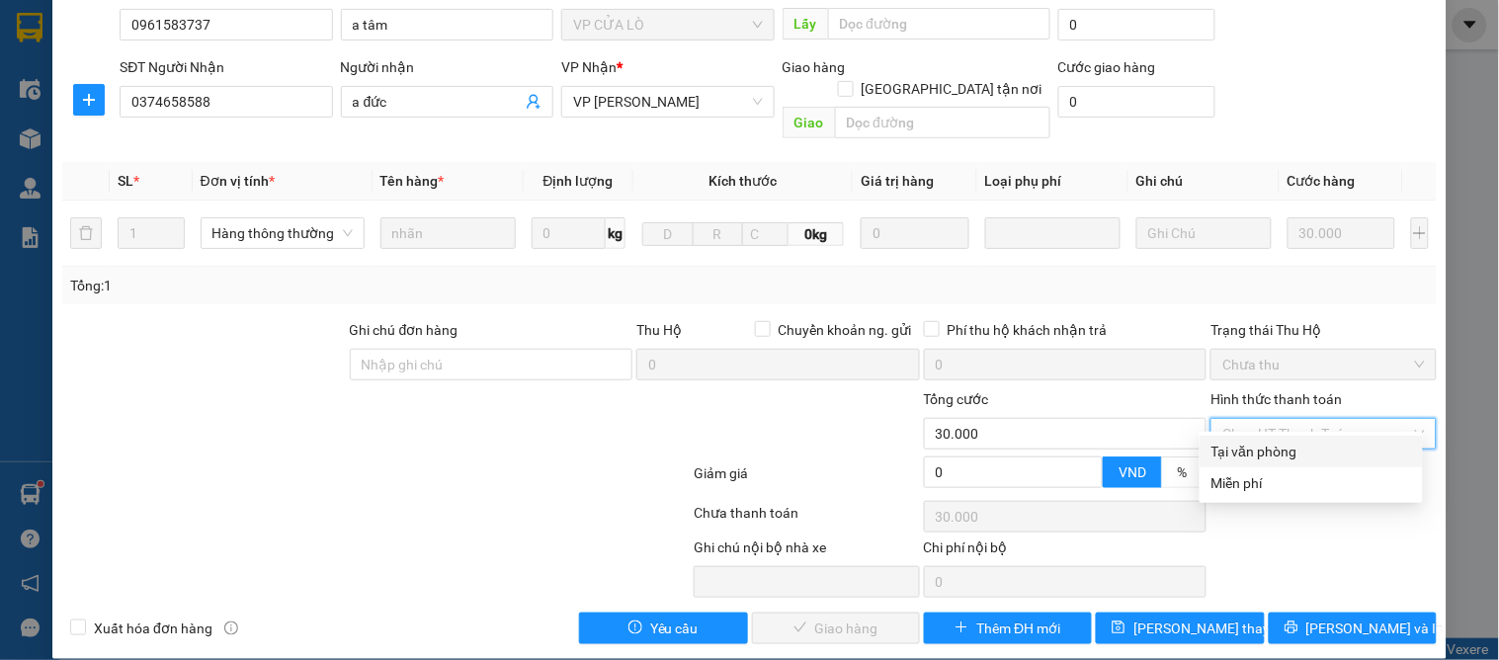
click at [1261, 441] on div "Tại văn phòng" at bounding box center [1311, 452] width 200 height 22
type input "0"
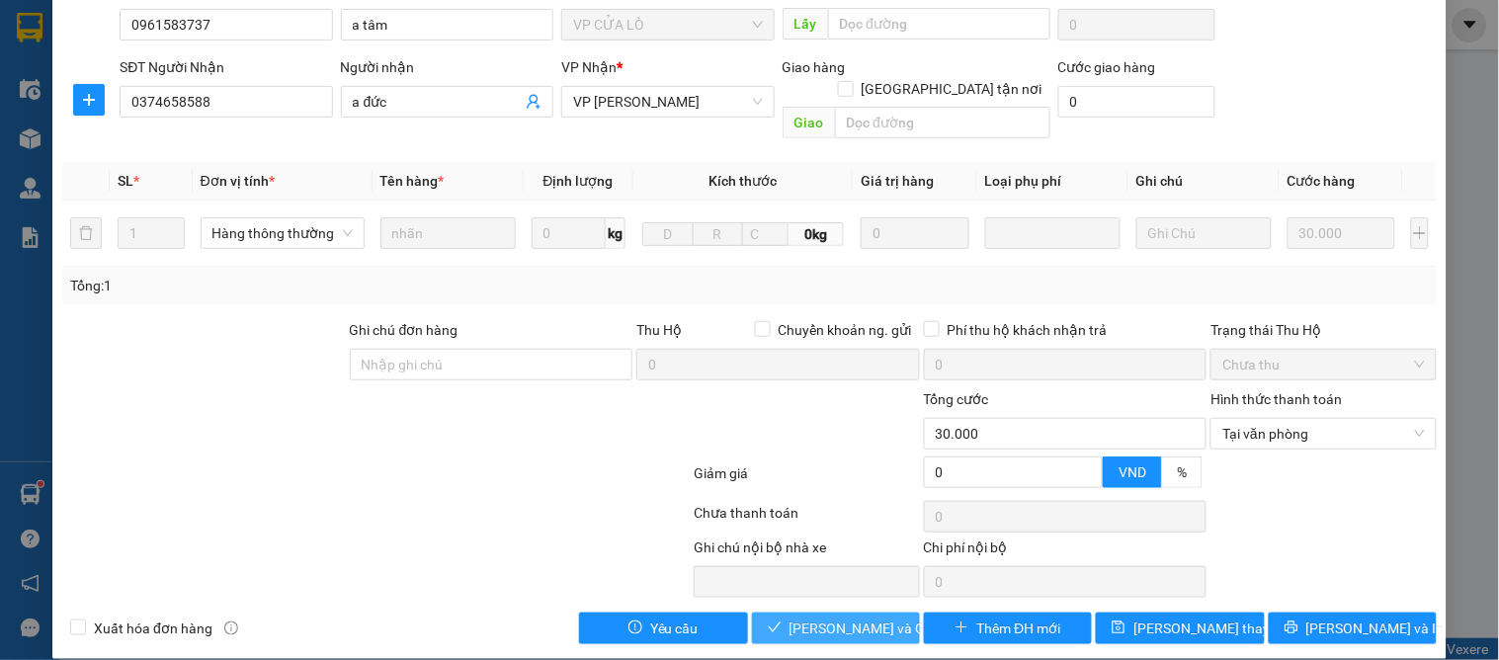
click at [796, 617] on span "[PERSON_NAME] và Giao hàng" at bounding box center [884, 628] width 190 height 22
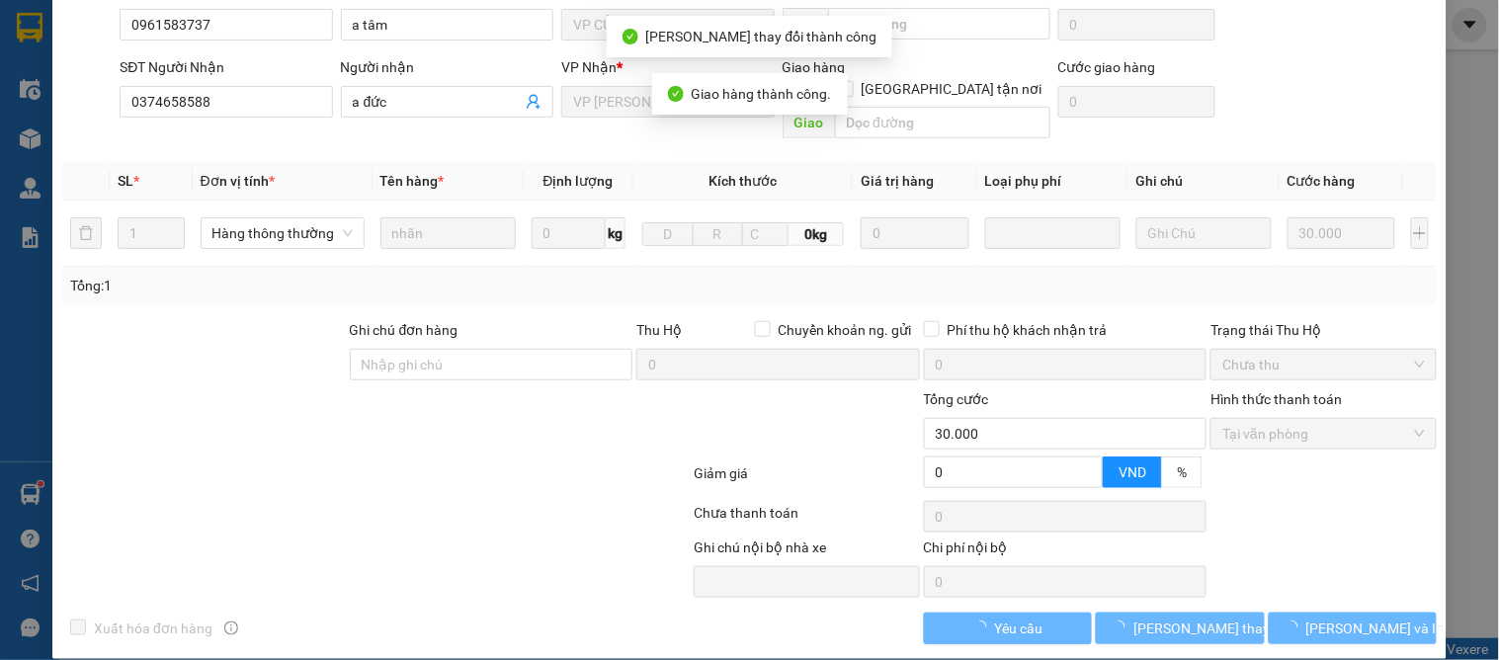
scroll to position [0, 0]
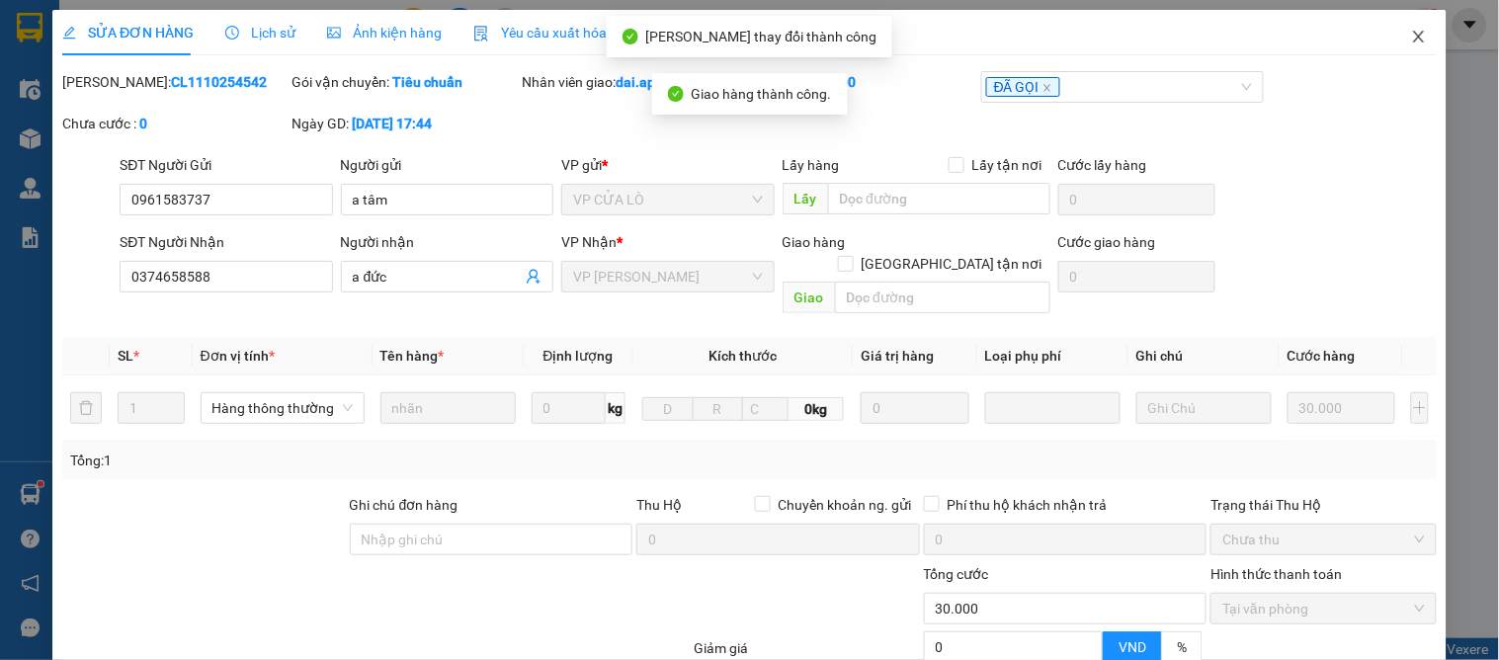
click at [1411, 30] on icon "close" at bounding box center [1419, 37] width 16 height 16
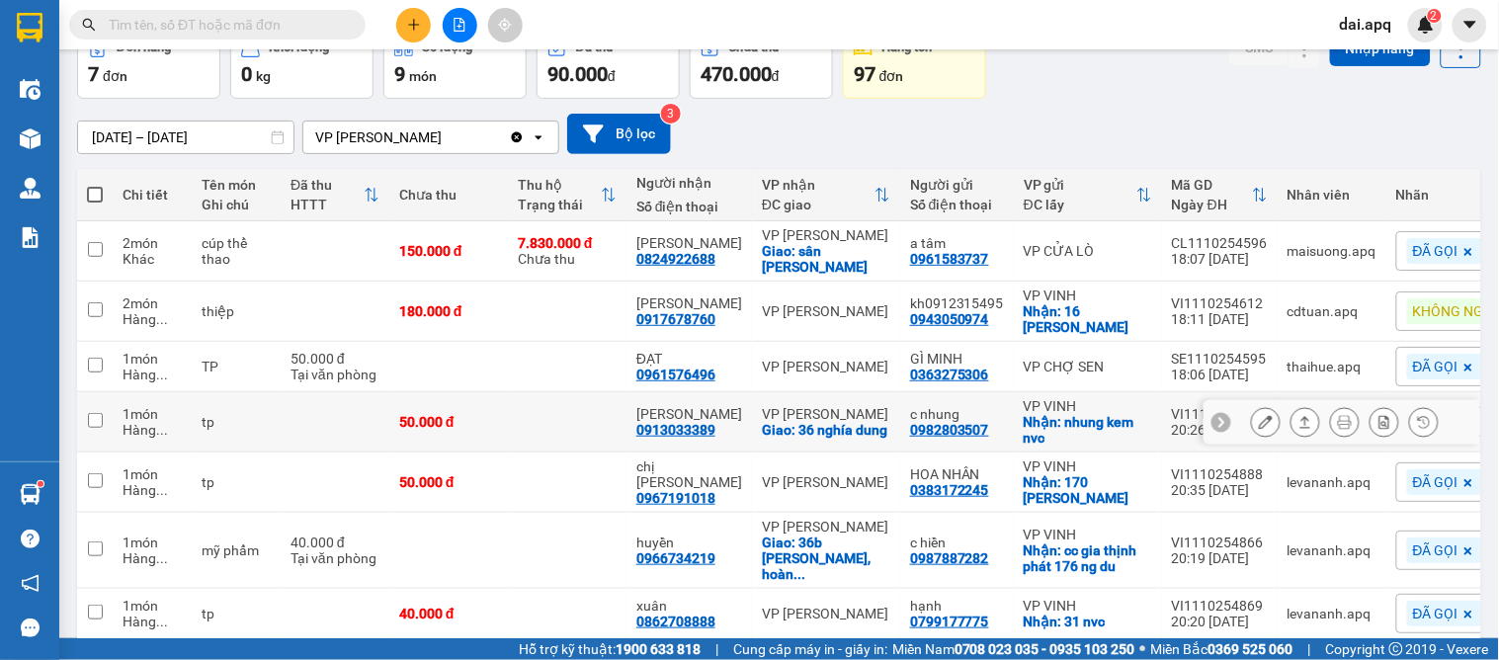
scroll to position [184, 0]
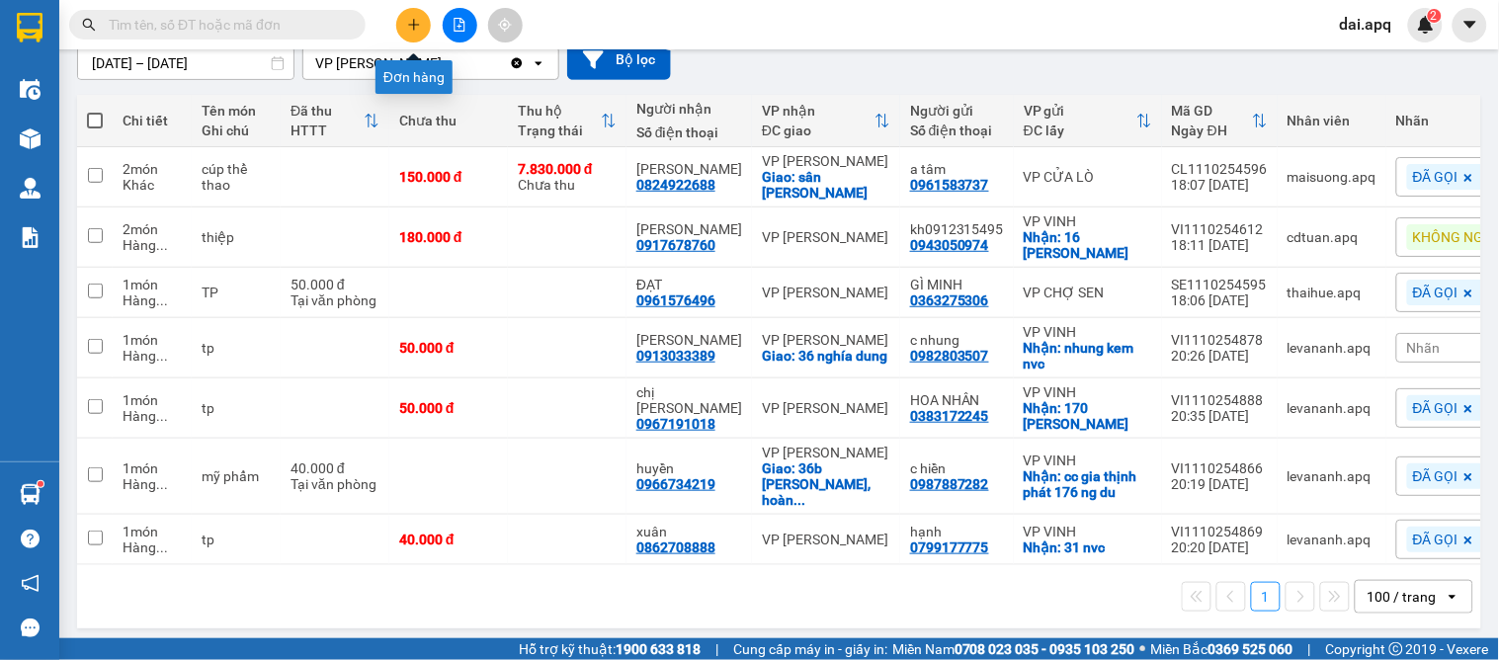
click at [419, 18] on icon "plus" at bounding box center [414, 25] width 14 height 14
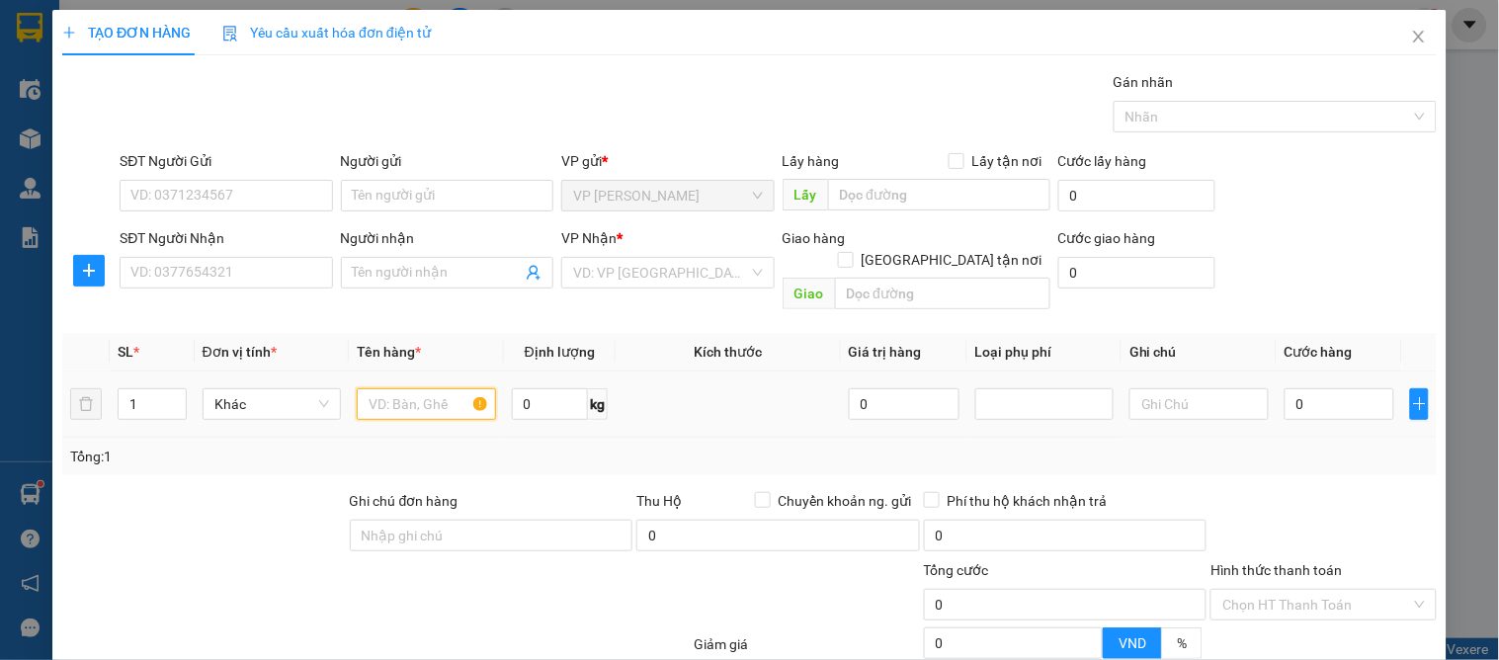
click at [390, 388] on input "text" at bounding box center [426, 404] width 138 height 32
type input "hoa quả"
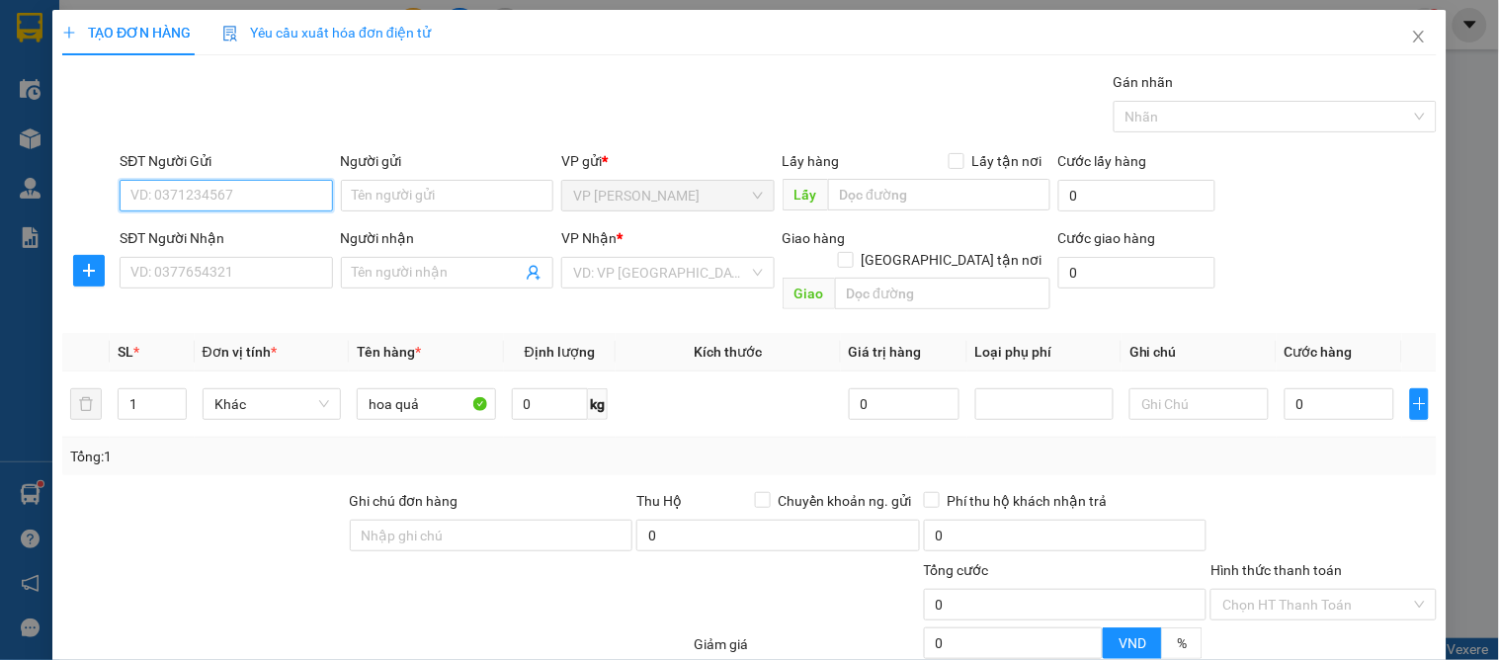
click at [196, 203] on input "SĐT Người Gửi" at bounding box center [226, 196] width 212 height 32
type input "0978334756"
drag, startPoint x: 209, startPoint y: 240, endPoint x: 225, endPoint y: 279, distance: 41.6
click at [211, 244] on div "0978334756 - khánh" at bounding box center [223, 235] width 187 height 22
type input "khánh"
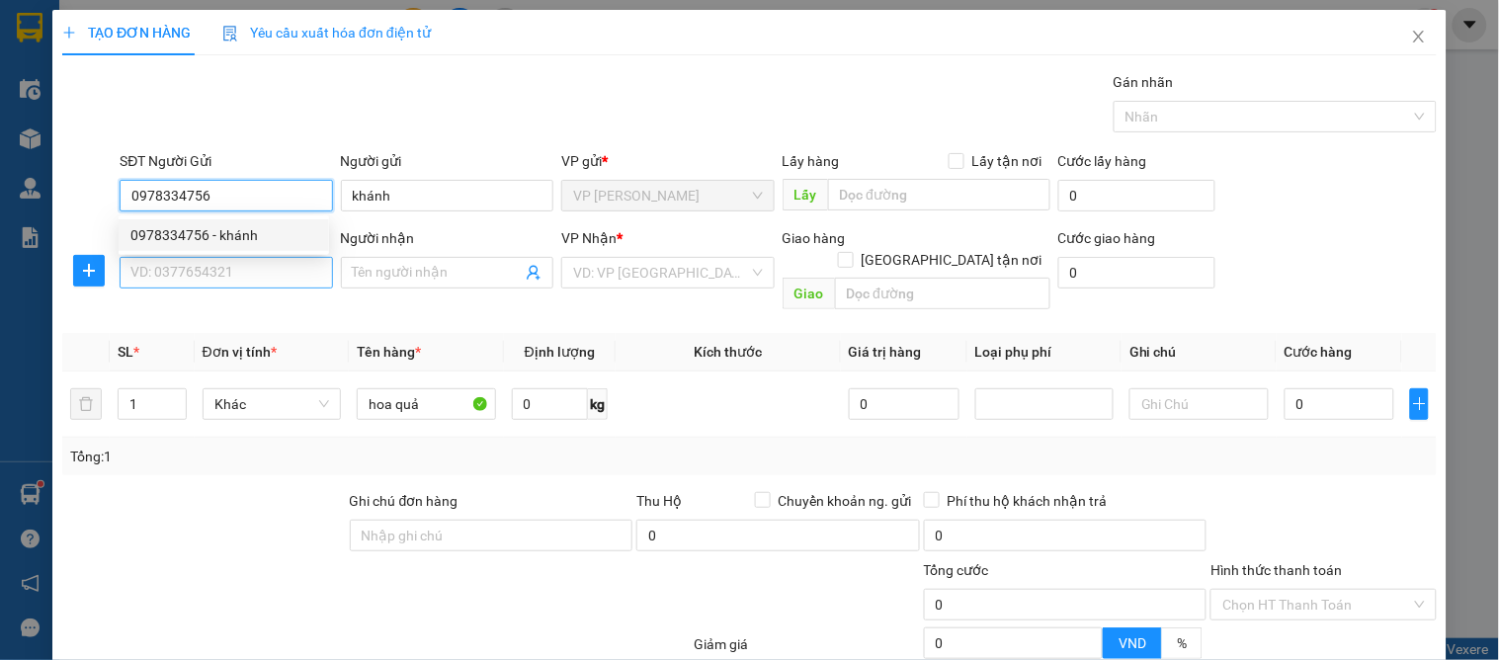
type input "0978334756"
click at [225, 280] on input "SĐT Người Nhận" at bounding box center [226, 273] width 212 height 32
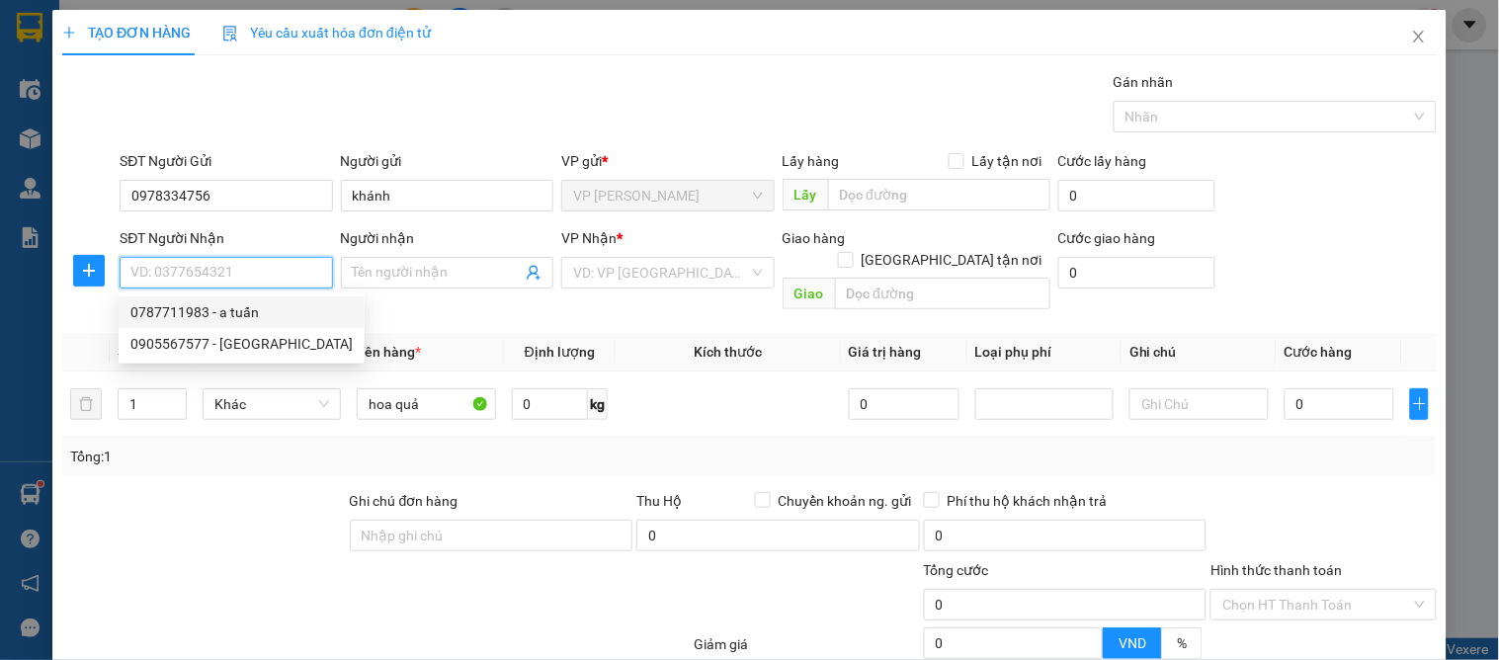
click at [241, 304] on div "0787711983 - a tuấn" at bounding box center [241, 312] width 222 height 22
type input "0787711983"
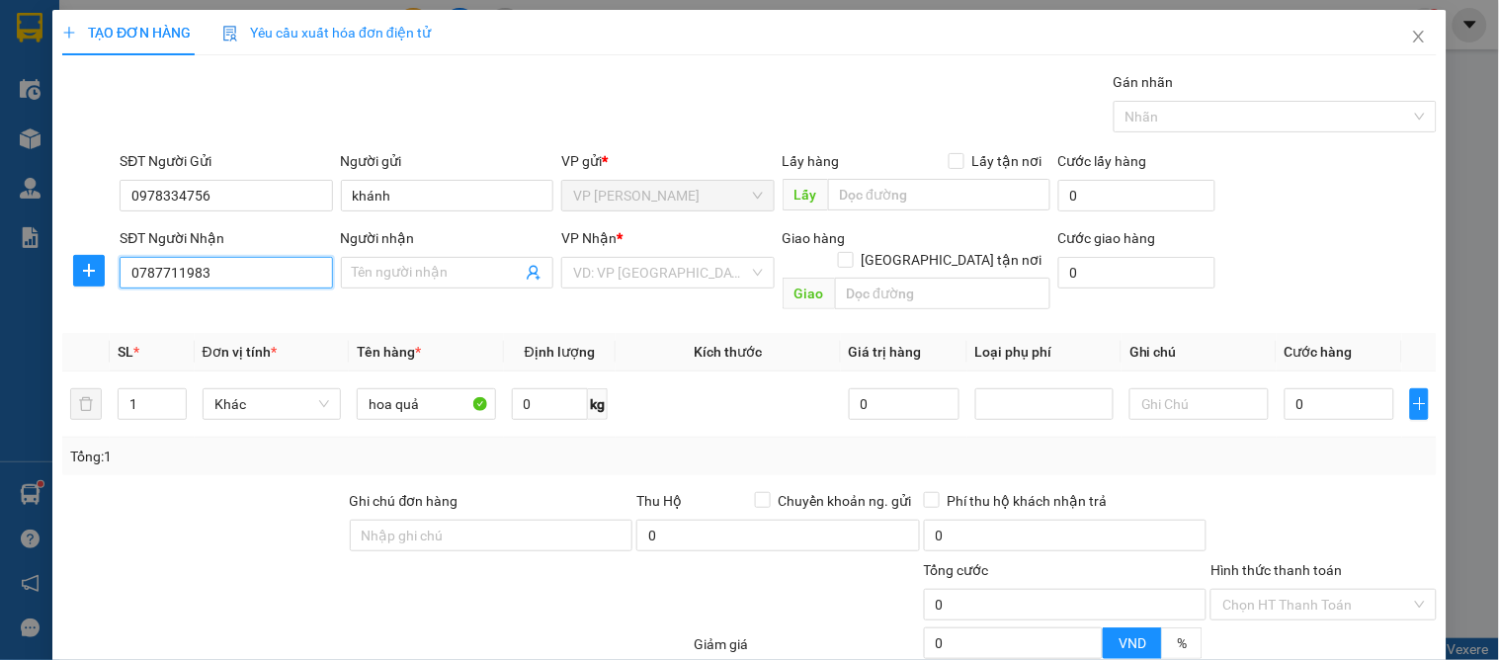
type input "a tuấn"
checkbox input "true"
type input "39B lê hồng phong"
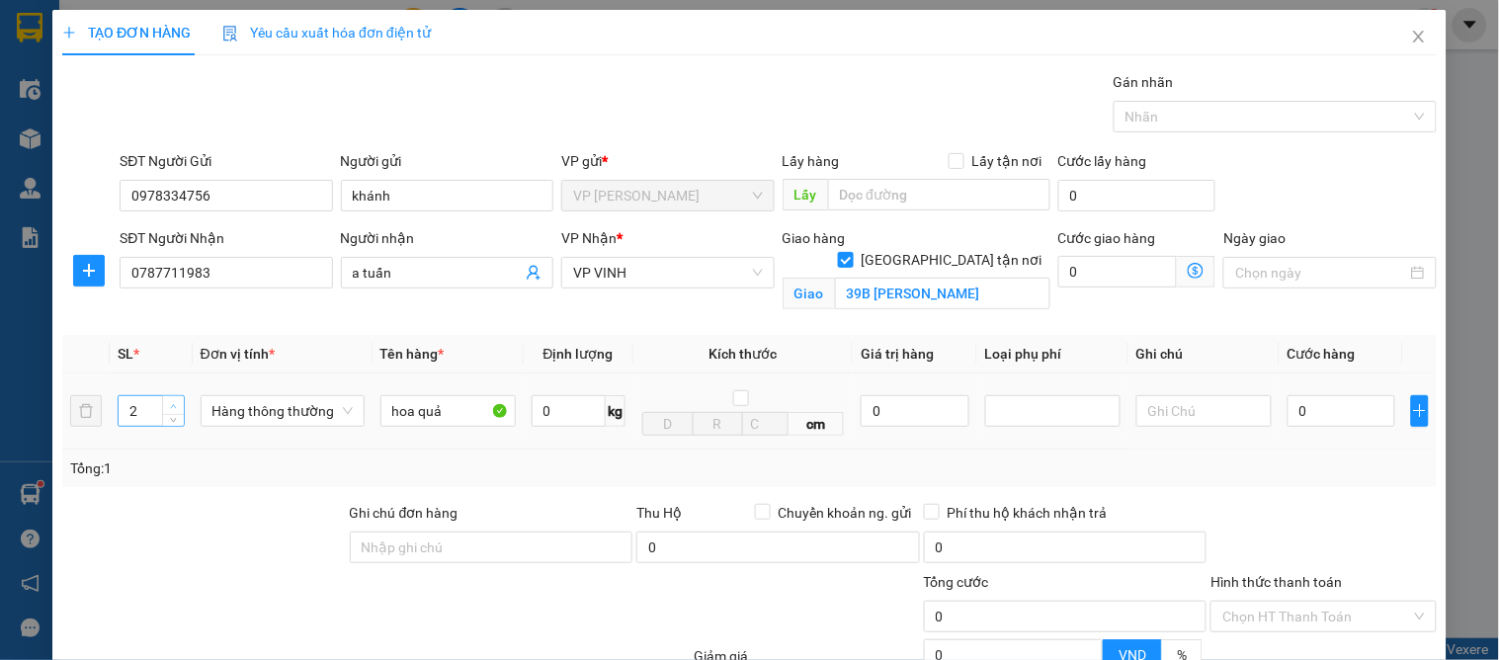
click at [170, 398] on span "Increase Value" at bounding box center [173, 405] width 22 height 18
type input "3"
click at [170, 400] on span "up" at bounding box center [174, 406] width 12 height 12
click at [1309, 399] on input "0" at bounding box center [1341, 411] width 108 height 32
type input "1"
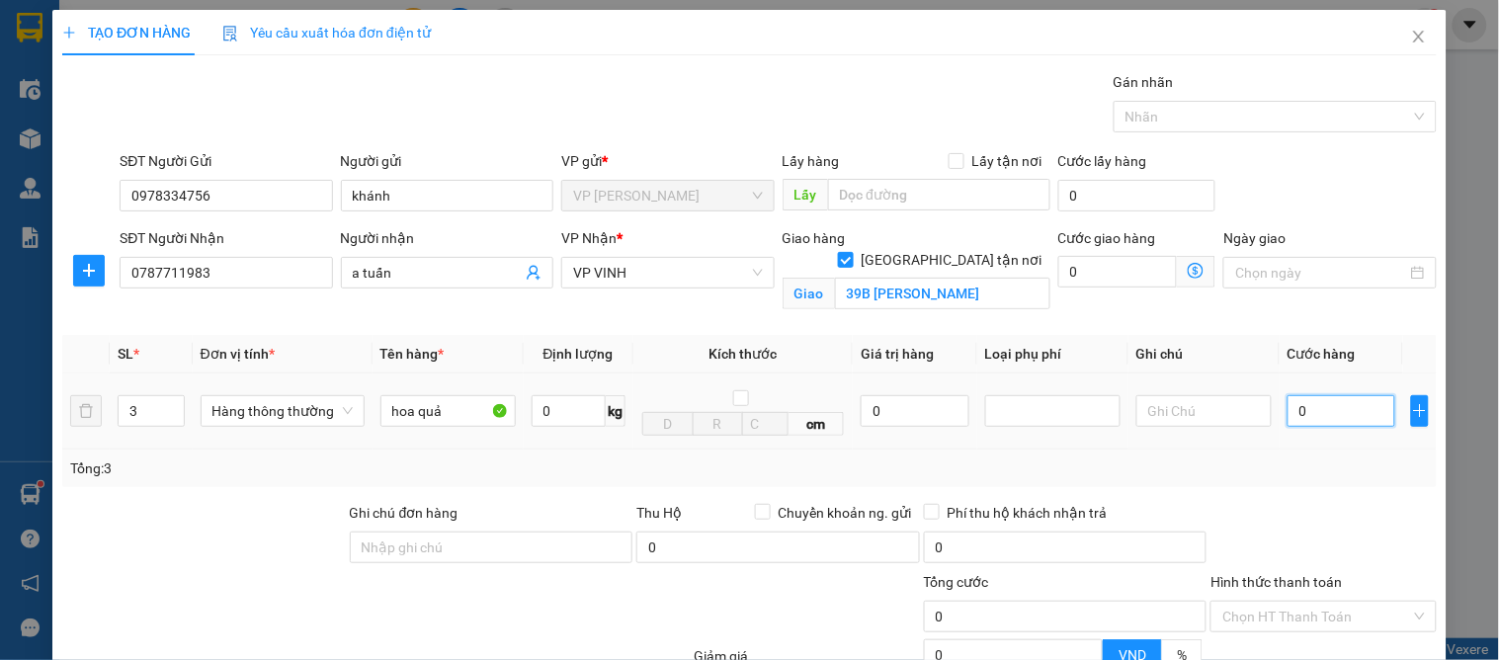
type input "1"
type input "12"
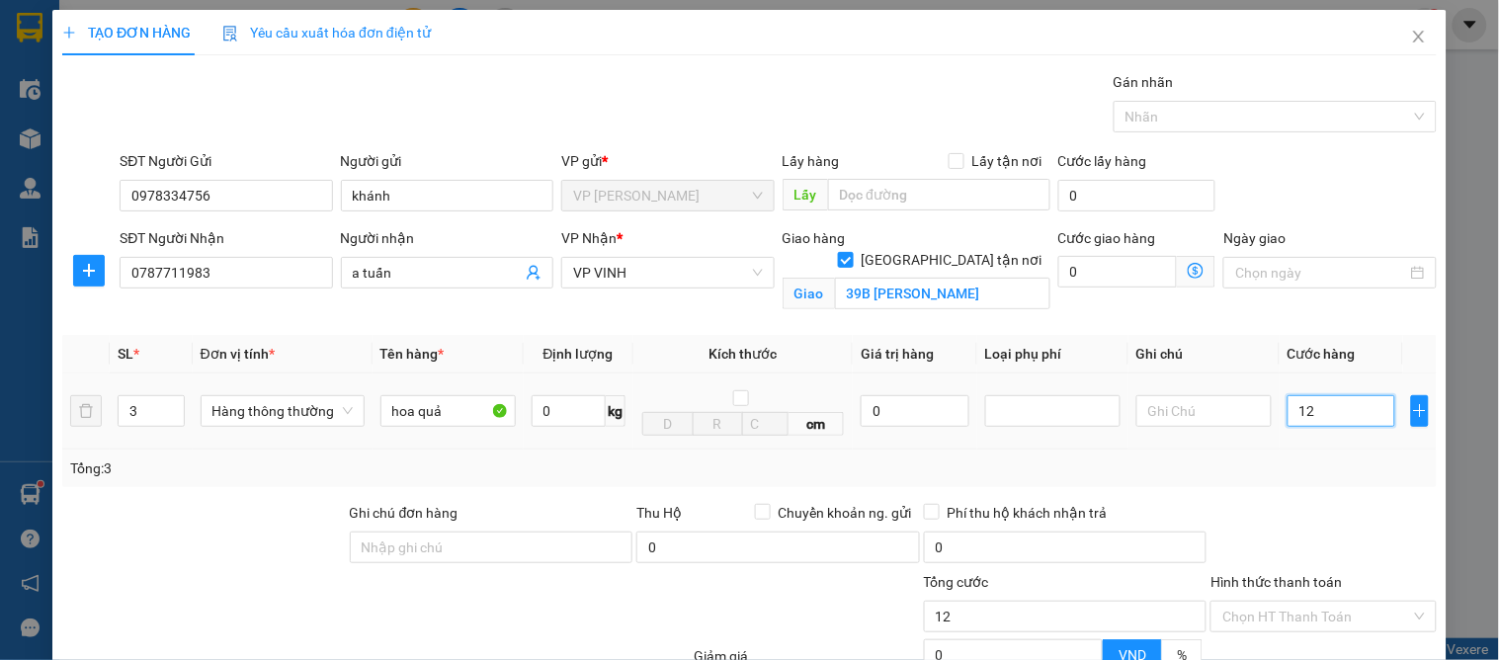
type input "120"
type input "120.000"
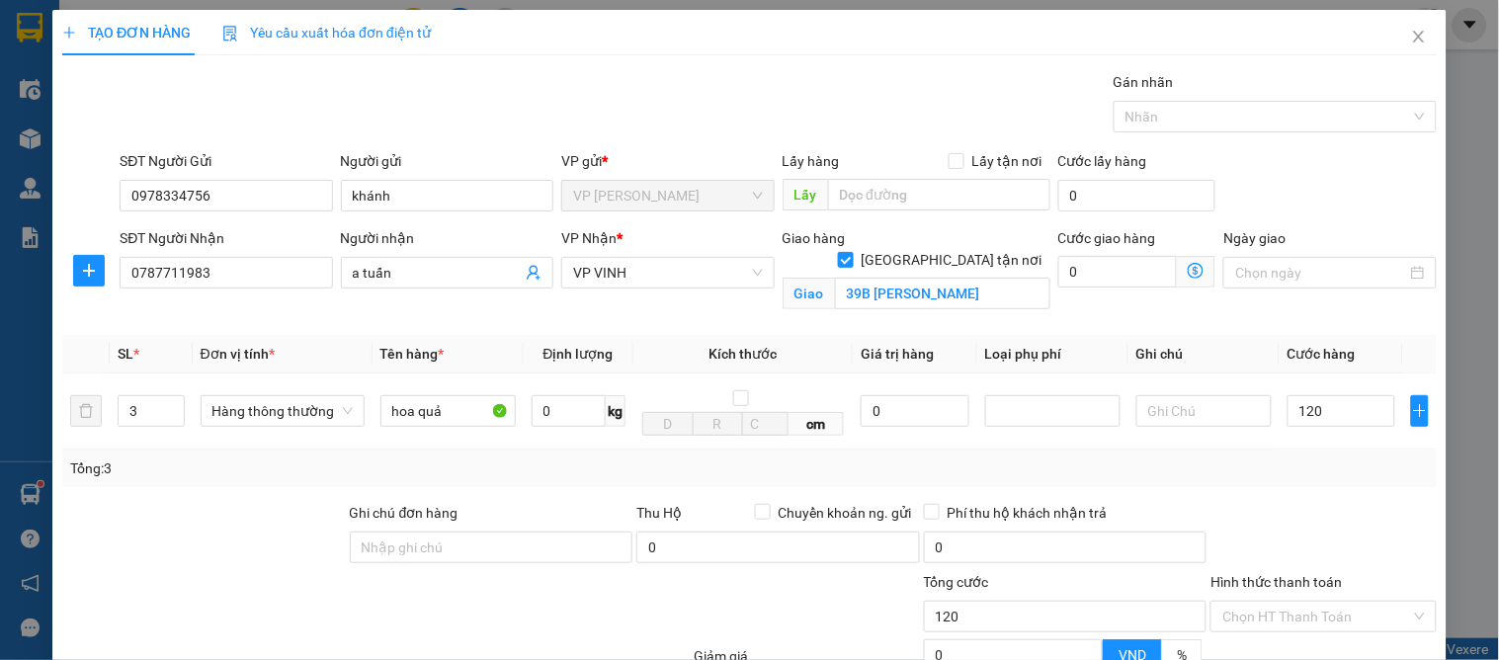
type input "120.000"
click at [1284, 478] on div "Tổng: 3" at bounding box center [749, 468] width 1358 height 22
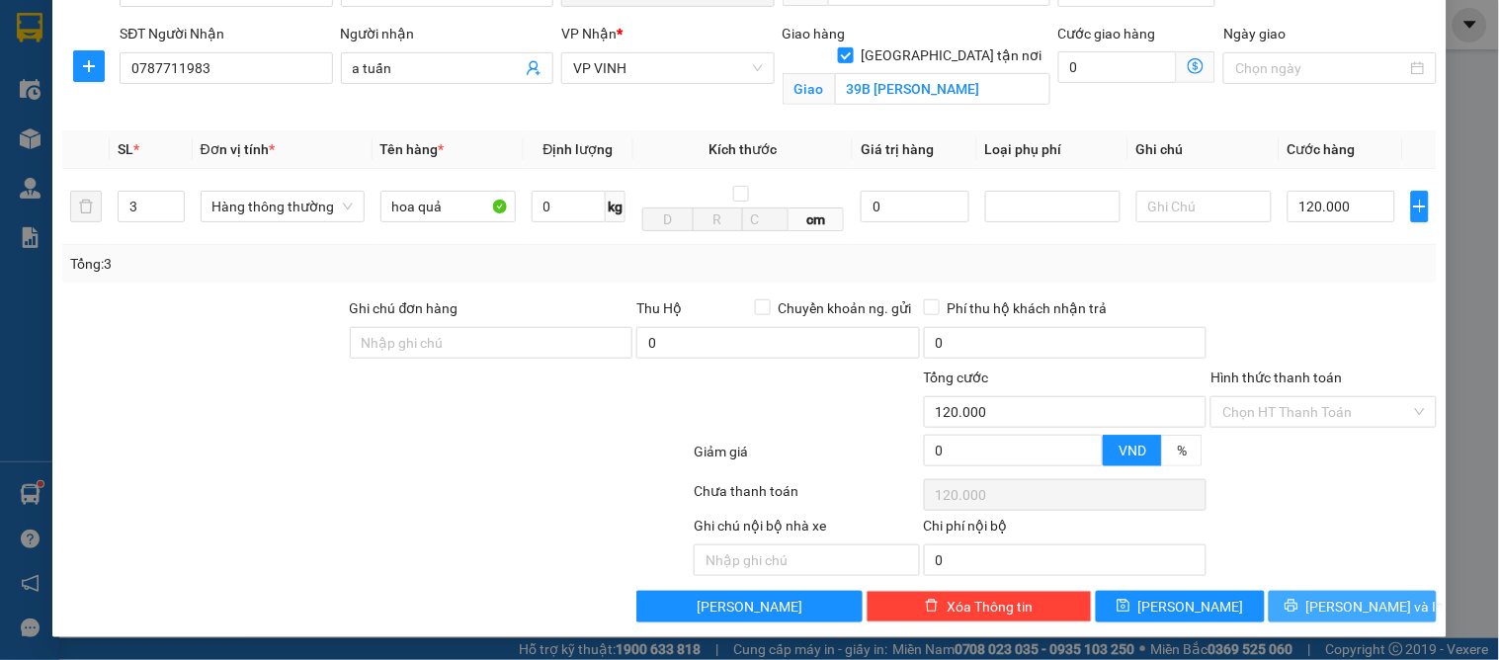
click at [1344, 598] on span "[PERSON_NAME] và In" at bounding box center [1375, 607] width 138 height 22
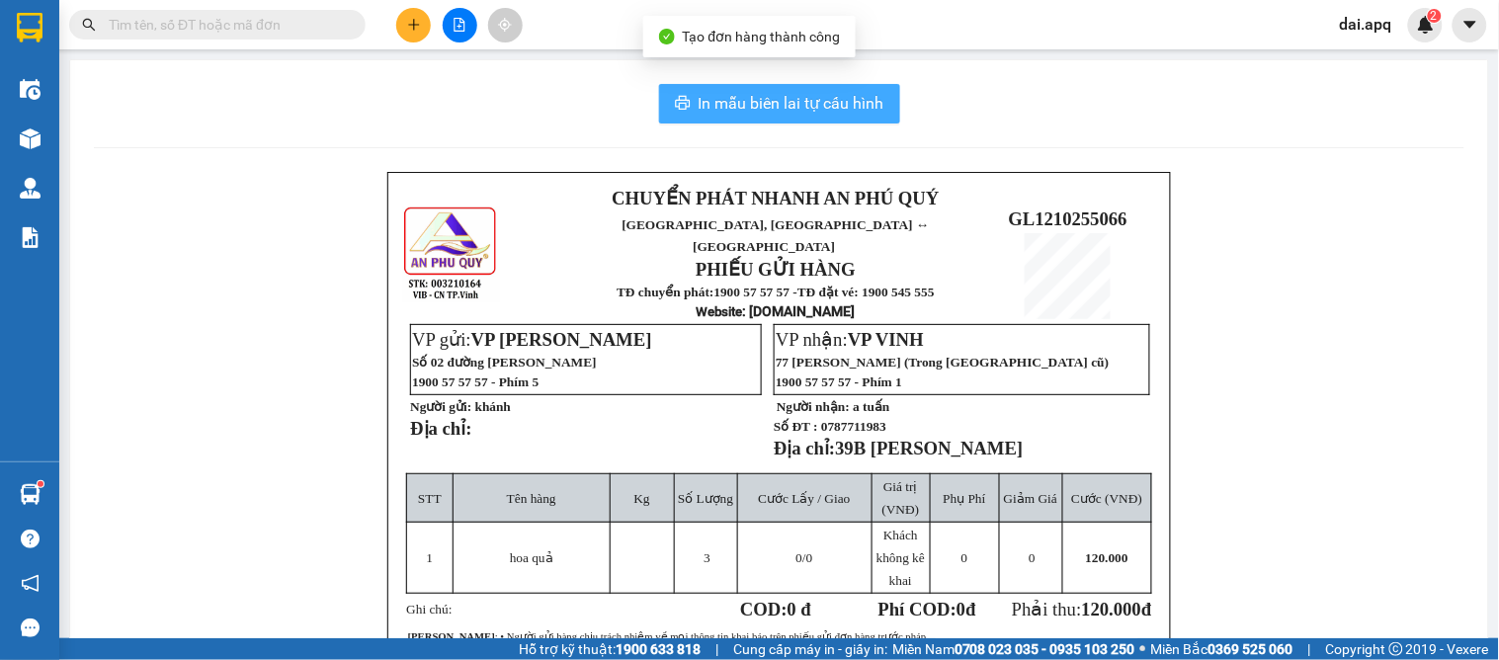
click at [773, 100] on span "In mẫu biên lai tự cấu hình" at bounding box center [791, 103] width 186 height 25
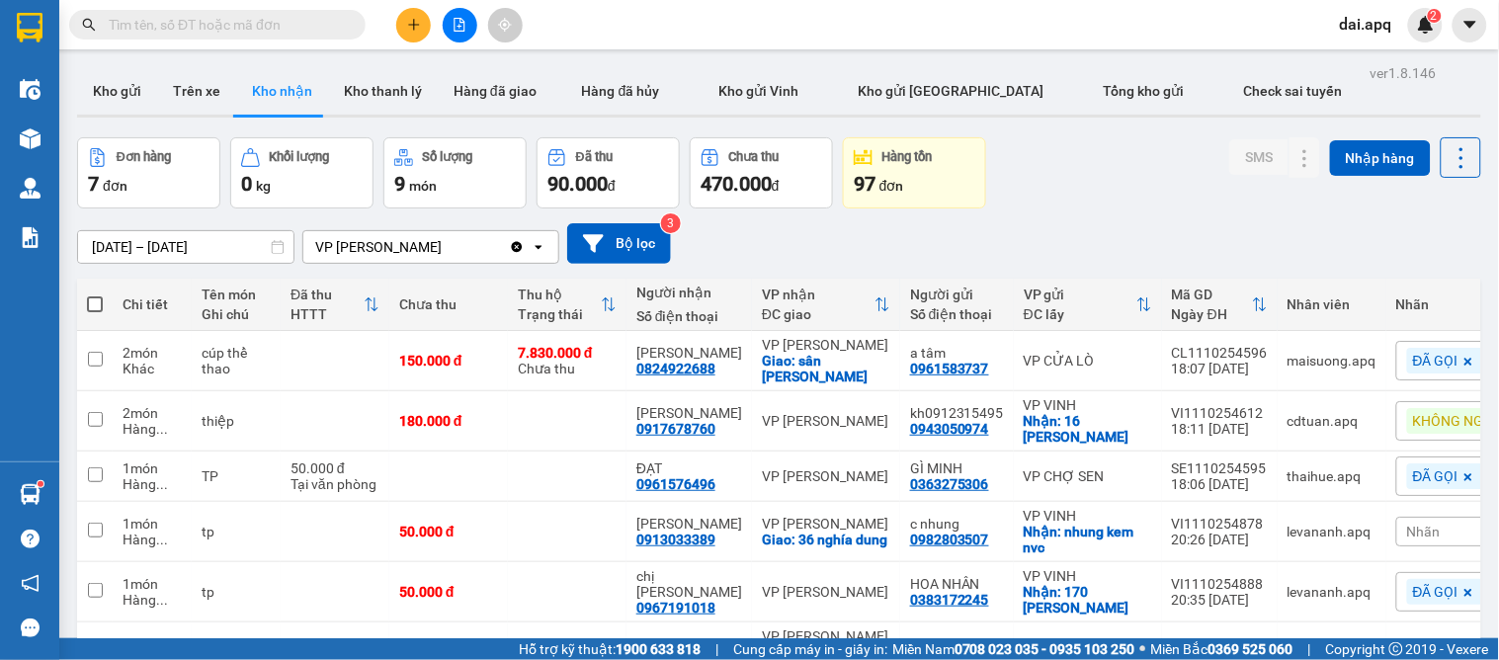
click at [407, 28] on icon "plus" at bounding box center [414, 25] width 14 height 14
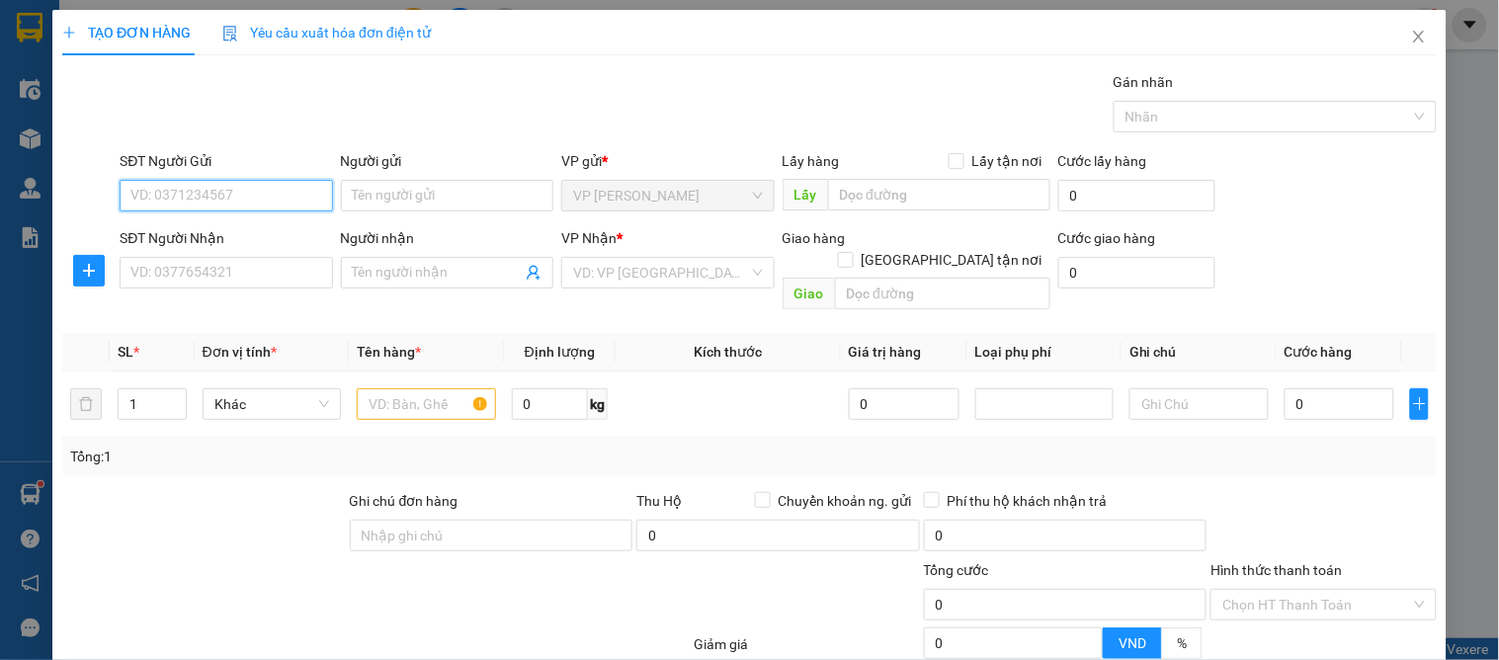
click at [227, 198] on input "SĐT Người Gửi" at bounding box center [226, 196] width 212 height 32
click at [225, 194] on input "0967475561" at bounding box center [226, 196] width 212 height 32
click at [185, 193] on input "0967475561" at bounding box center [226, 196] width 212 height 32
type input "0967470561"
drag, startPoint x: 255, startPoint y: 227, endPoint x: 245, endPoint y: 265, distance: 38.8
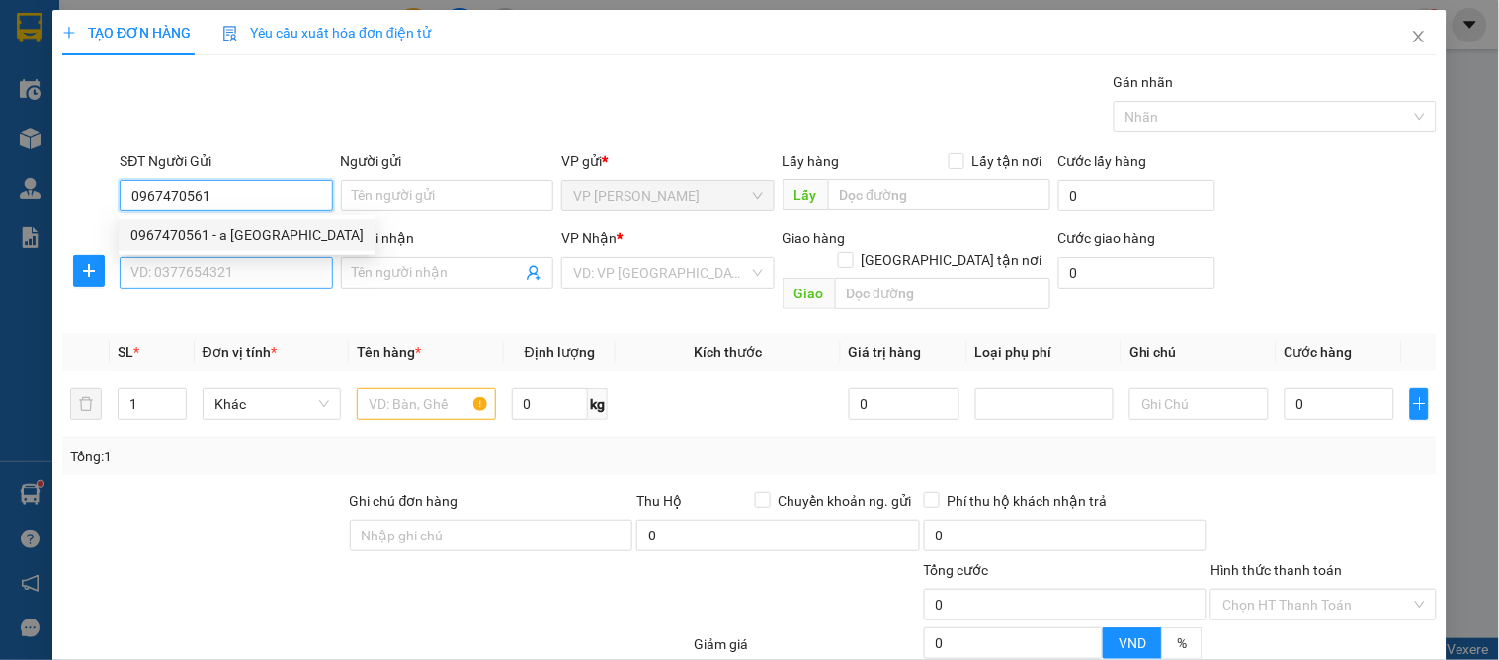
click at [255, 229] on div "0967470561 - a thụy" at bounding box center [246, 235] width 233 height 22
type input "a [GEOGRAPHIC_DATA]"
type input "0967470561"
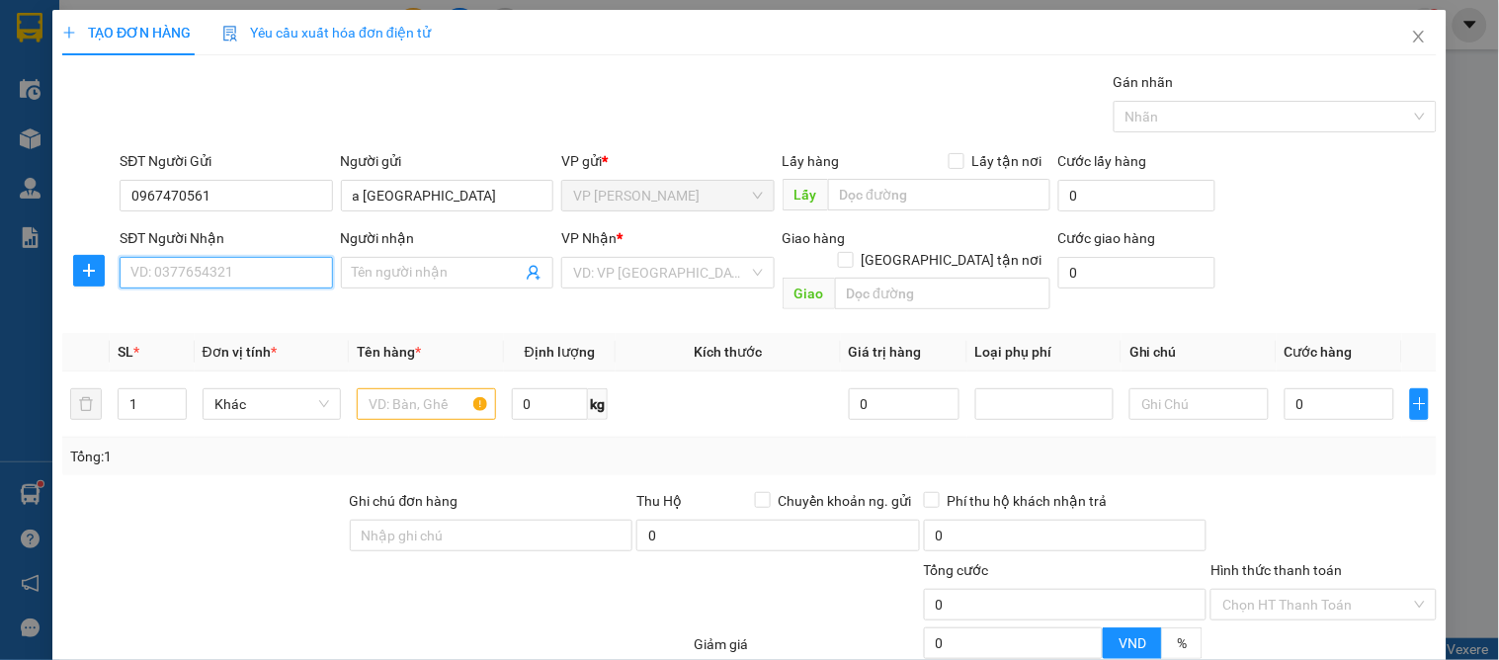
click at [237, 274] on input "SĐT Người Nhận" at bounding box center [226, 273] width 212 height 32
type input "0969926867"
click at [243, 297] on div "0969926867 - quang anh" at bounding box center [228, 312] width 218 height 32
type input "quang anh"
checkbox input "true"
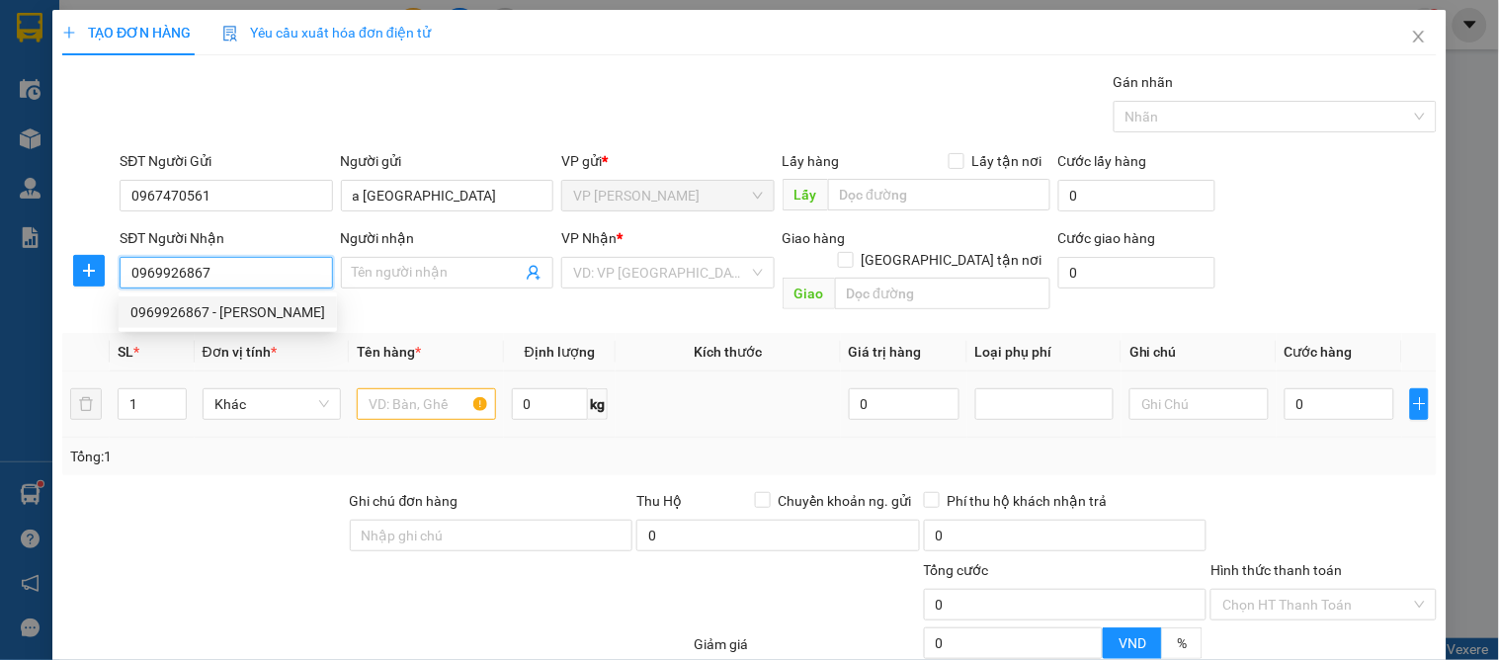
type input "40 [PERSON_NAME]"
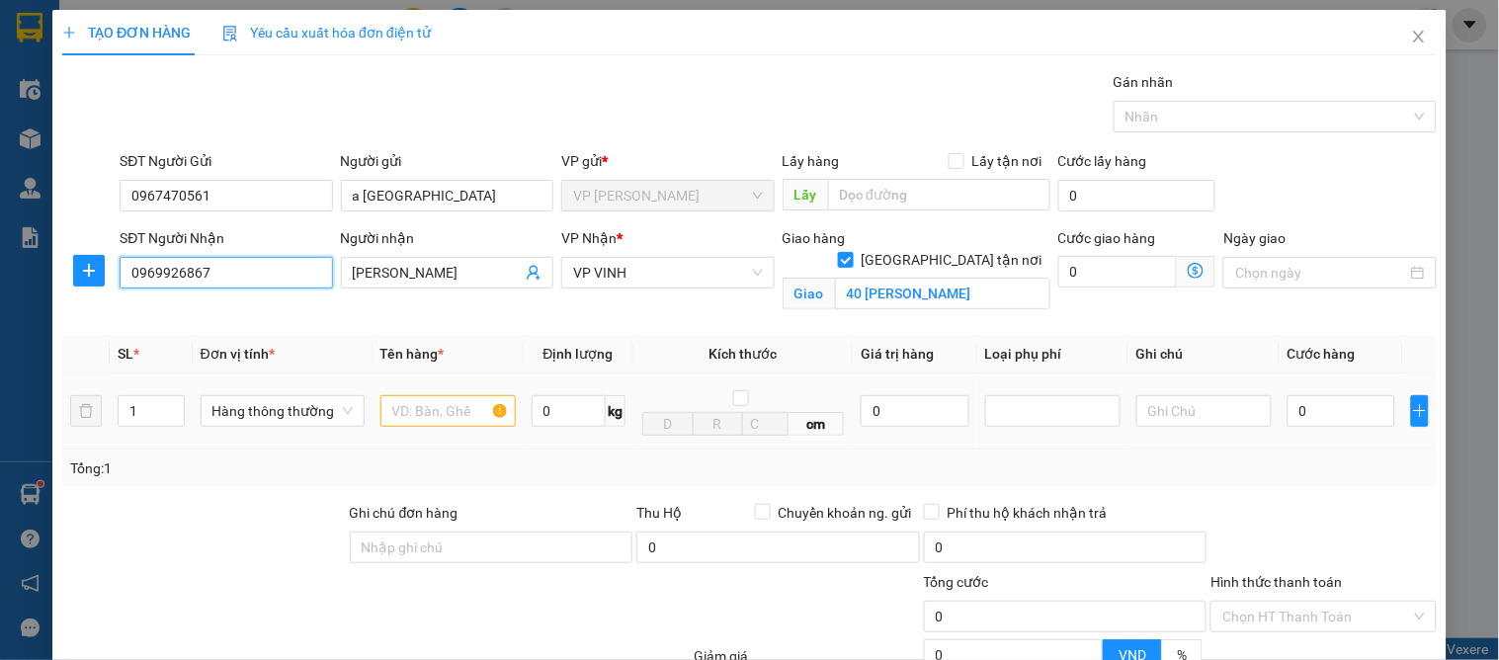
type input "0969926867"
click at [396, 416] on input "text" at bounding box center [447, 411] width 135 height 32
type input "d"
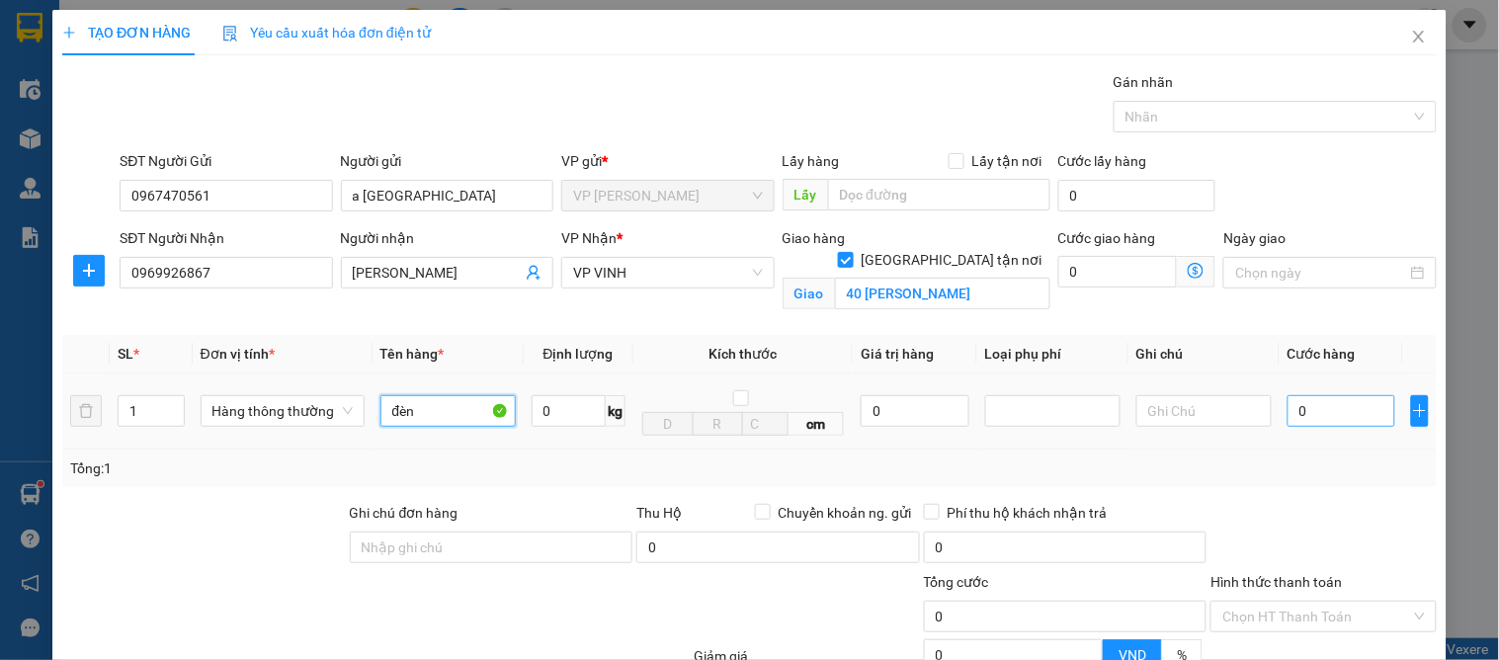
type input "đèn"
click at [1345, 412] on input "0" at bounding box center [1341, 411] width 108 height 32
type input "5"
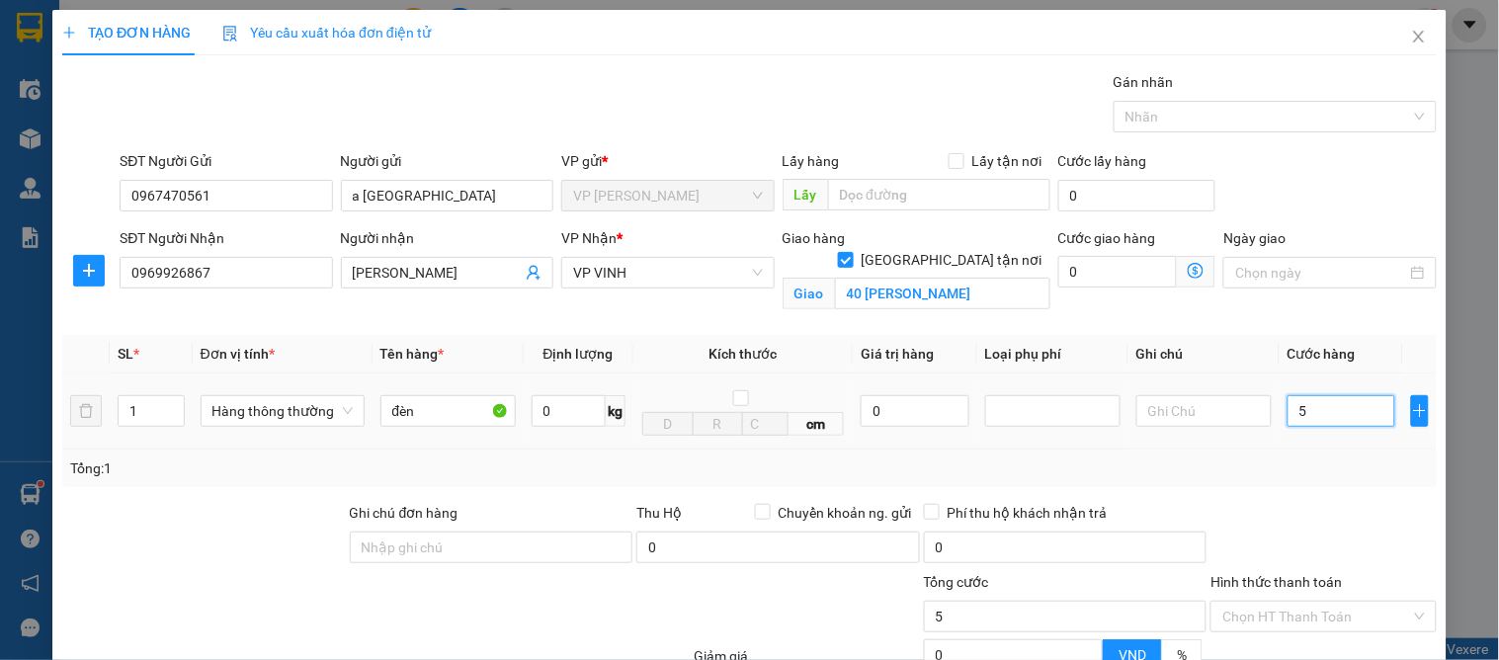
type input "50"
type input "50.000"
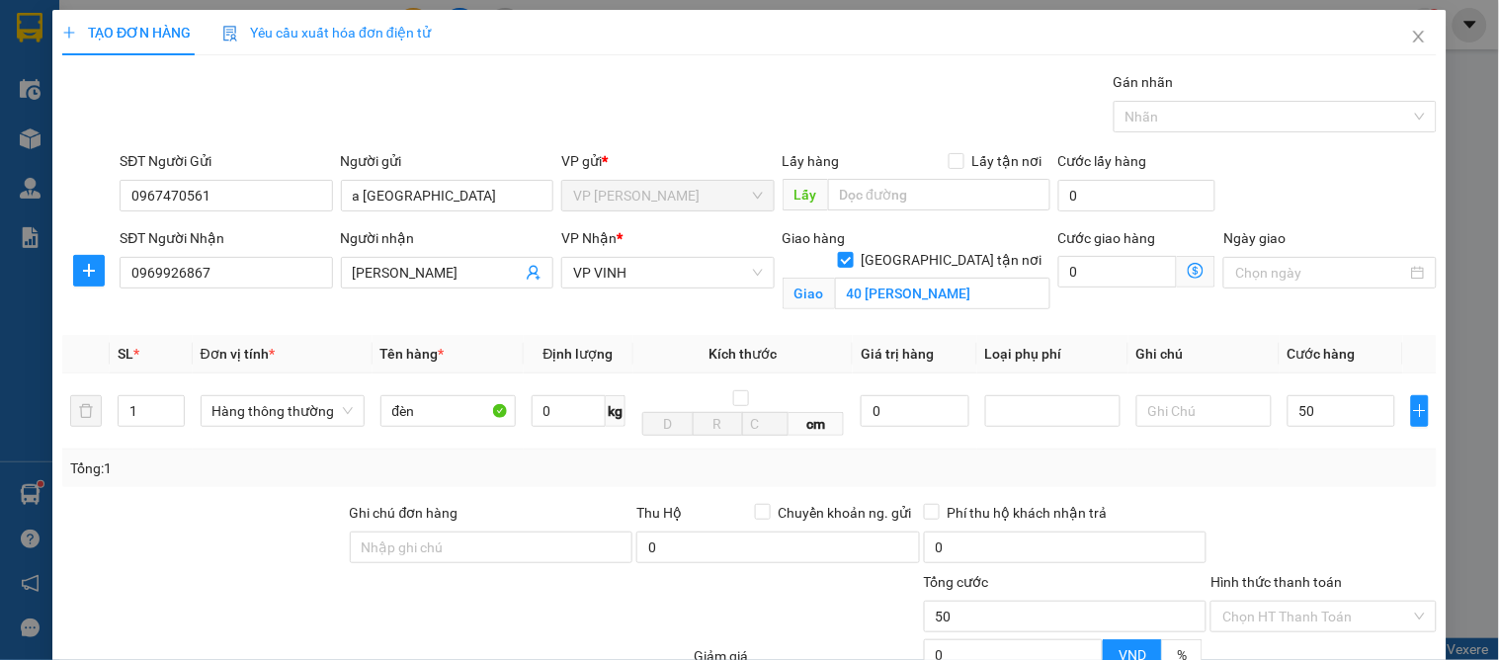
type input "50.000"
click at [1299, 459] on div "Tổng: 1" at bounding box center [749, 468] width 1358 height 22
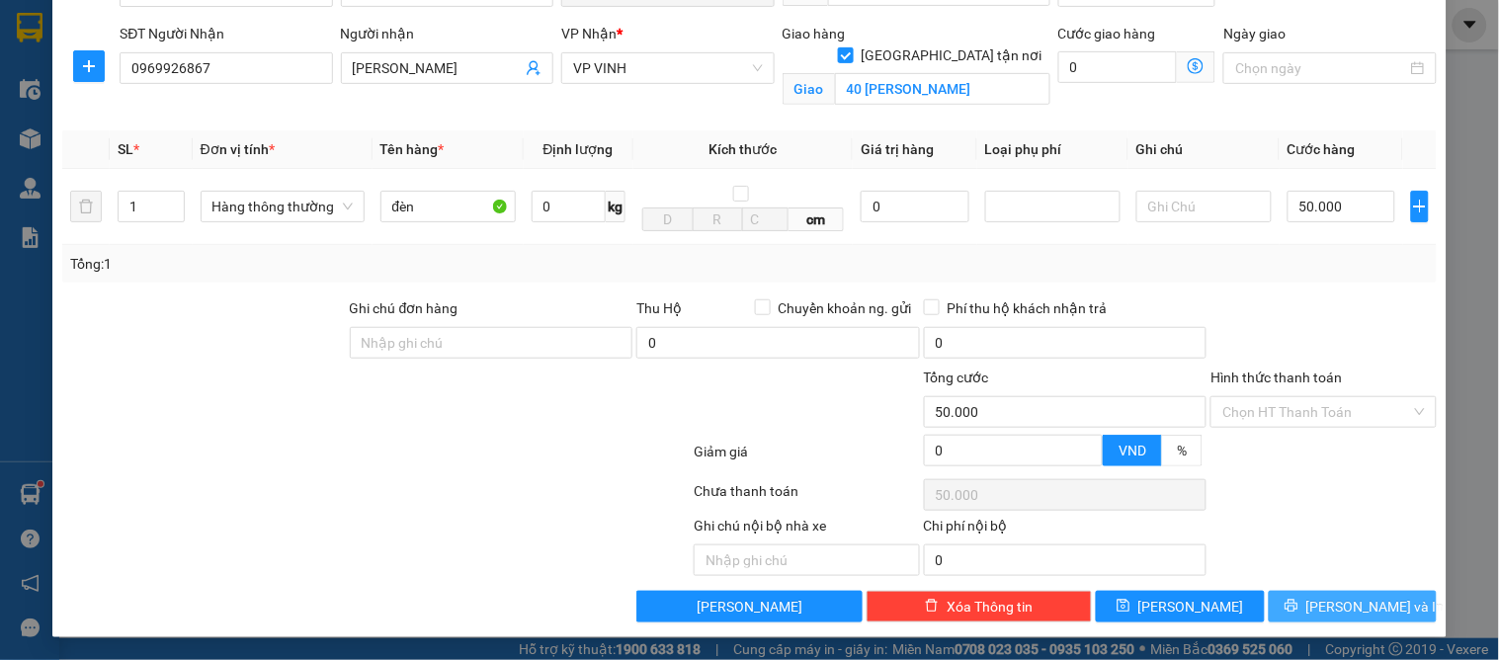
click at [1326, 594] on button "[PERSON_NAME] và In" at bounding box center [1353, 607] width 168 height 32
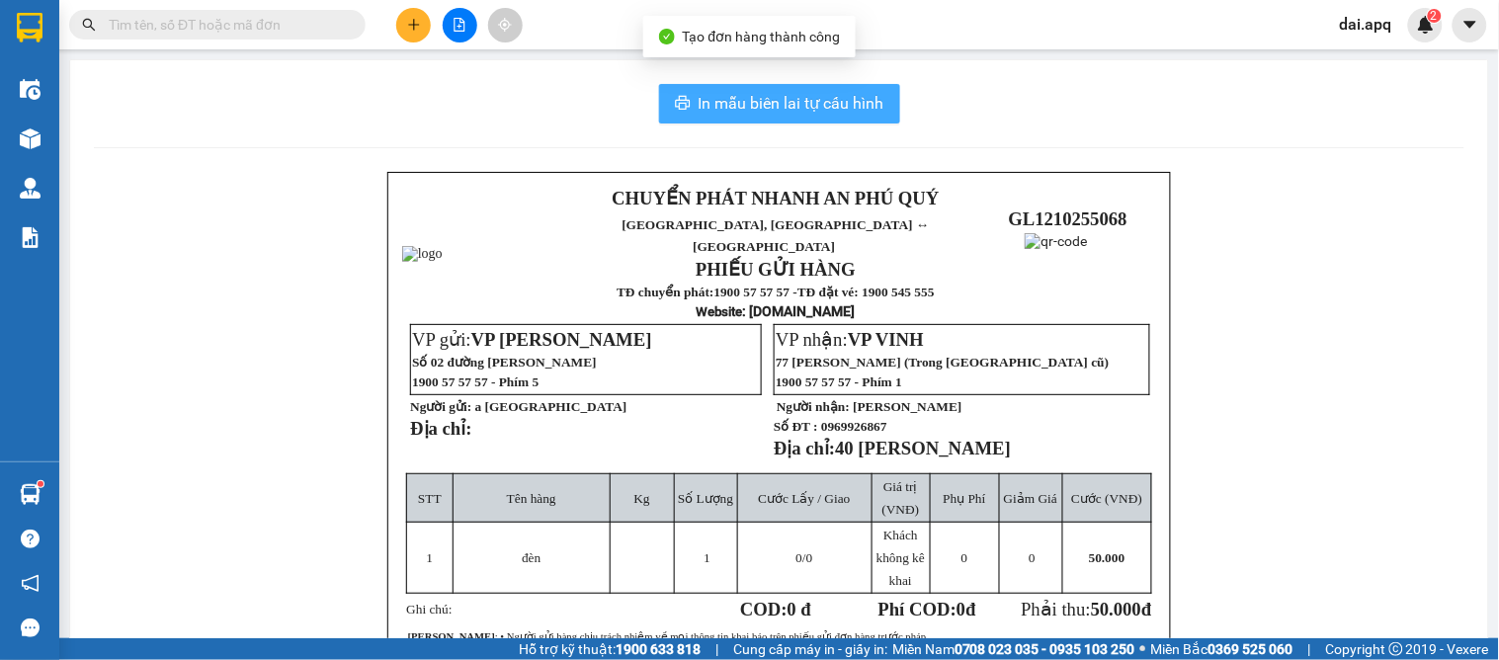
click at [790, 107] on span "In mẫu biên lai tự cấu hình" at bounding box center [791, 103] width 186 height 25
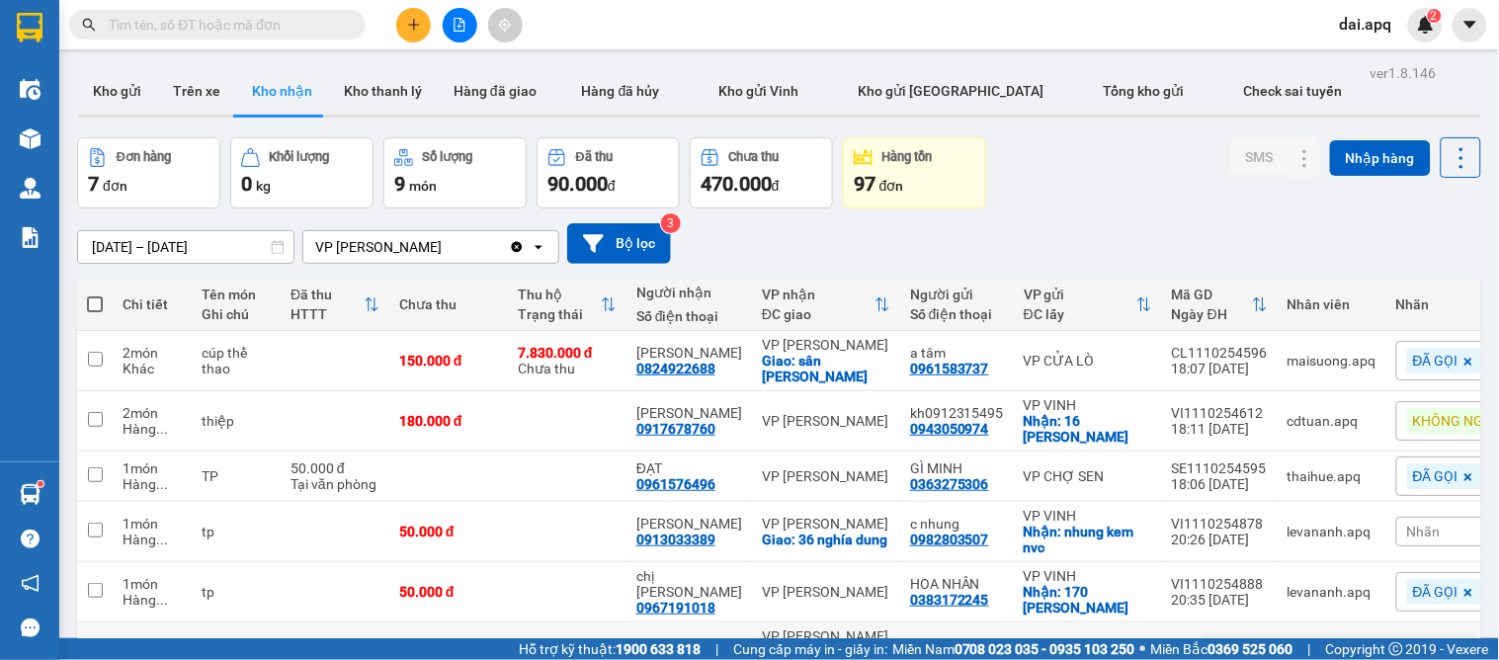
scroll to position [184, 0]
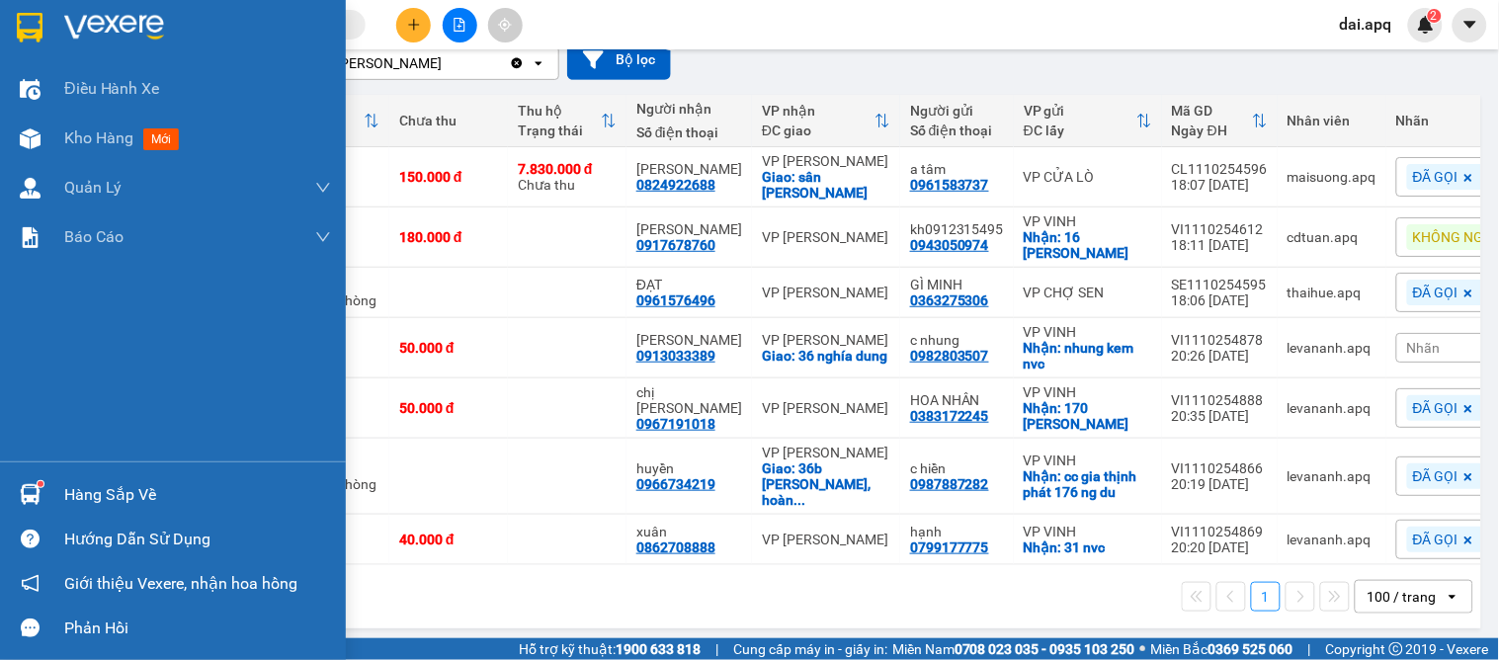
click at [16, 488] on div at bounding box center [30, 494] width 35 height 35
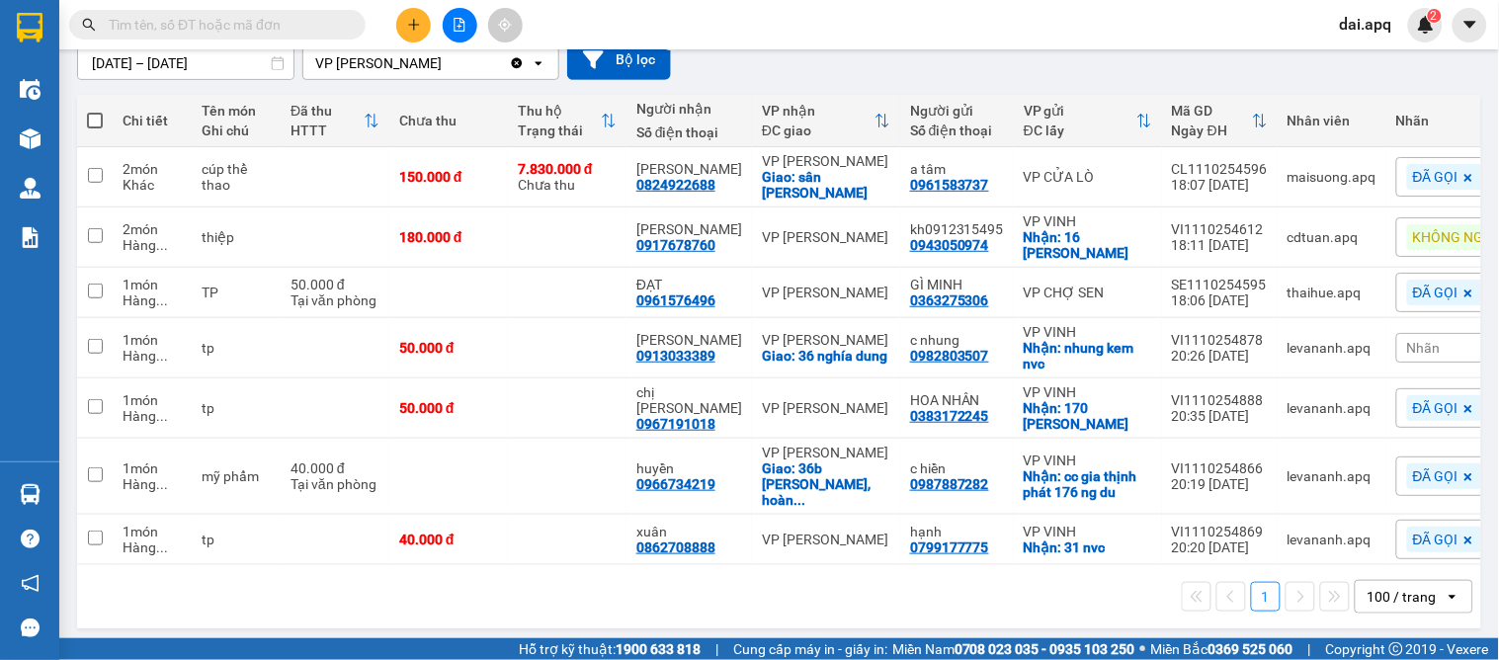
click at [894, 619] on section "Kết quả tìm kiếm ( 0 ) Bộ lọc No Data dai.apq 2 Điều hành xe Kho hàng mới Quản …" at bounding box center [749, 330] width 1499 height 660
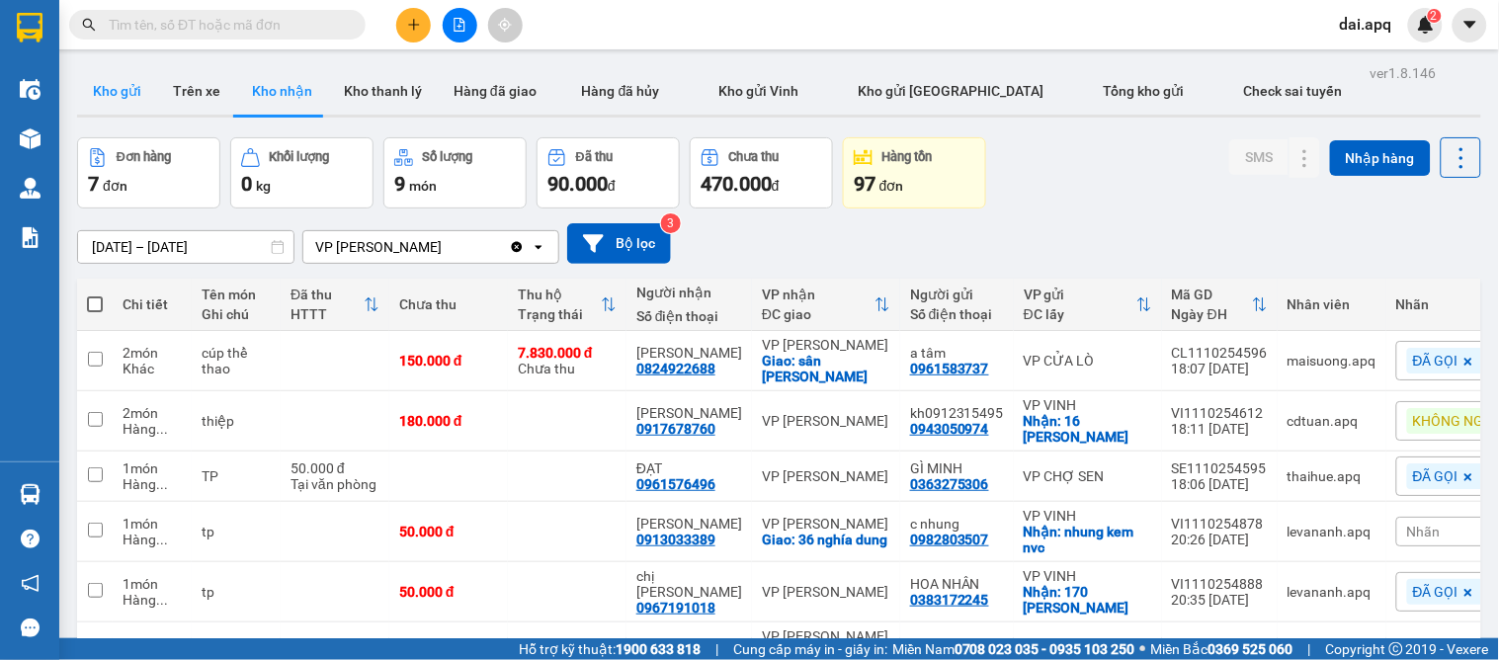
click at [123, 87] on button "Kho gửi" at bounding box center [117, 90] width 80 height 47
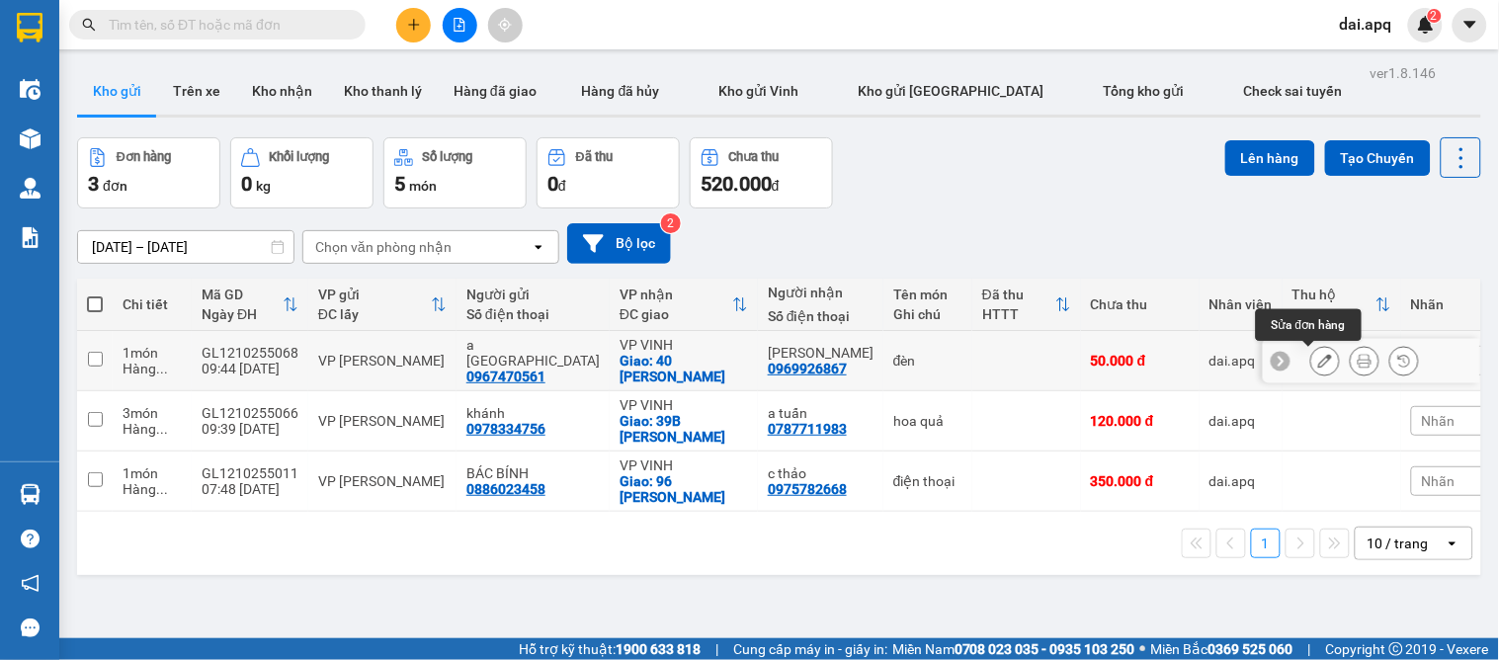
click at [1318, 364] on icon at bounding box center [1325, 361] width 14 height 14
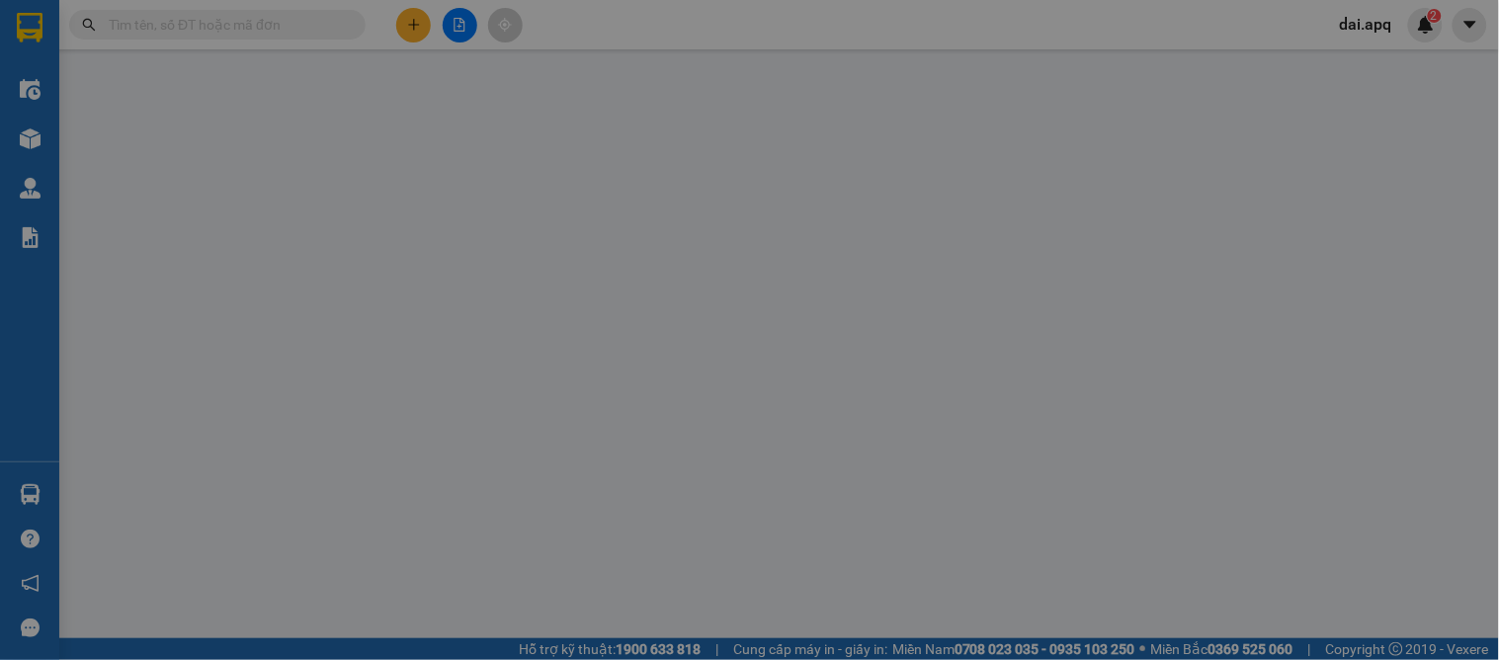
type input "0967470561"
type input "a [GEOGRAPHIC_DATA]"
type input "0969926867"
type input "quang anh"
checkbox input "true"
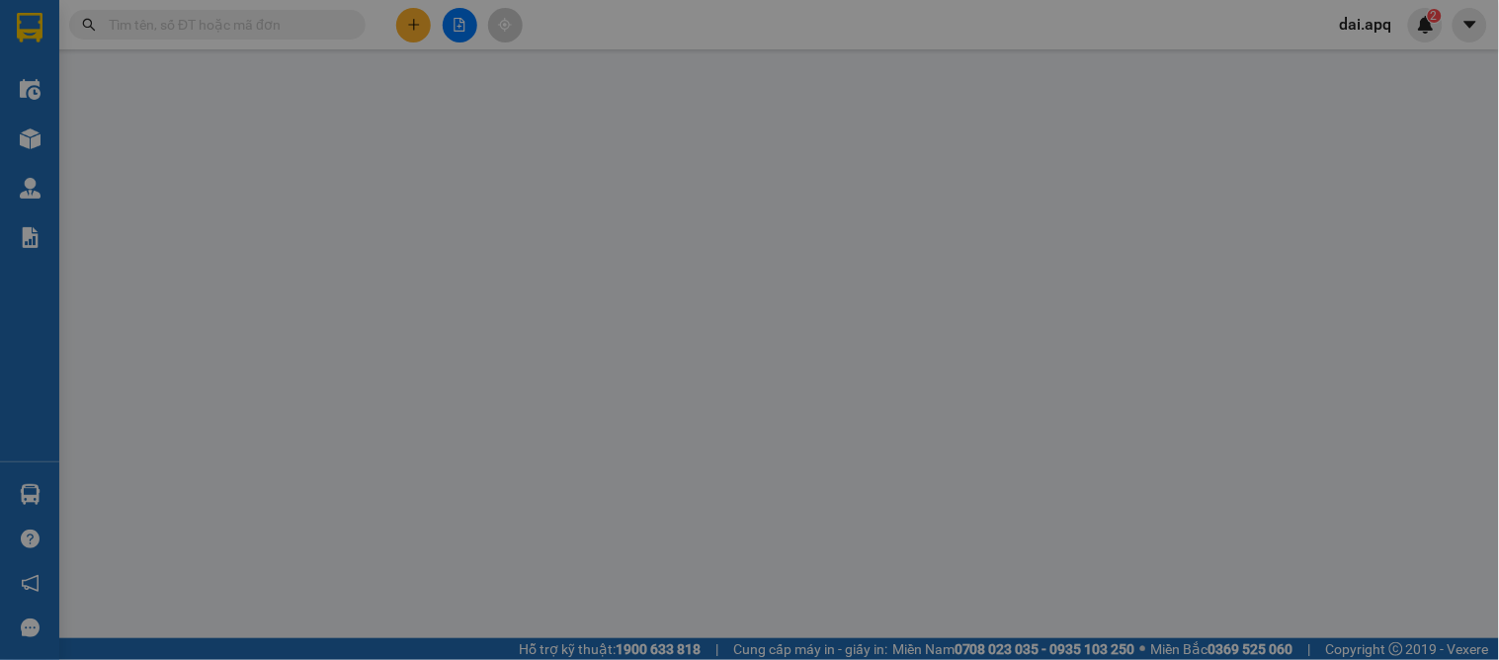
type input "40 [PERSON_NAME]"
type input "0"
type input "50.000"
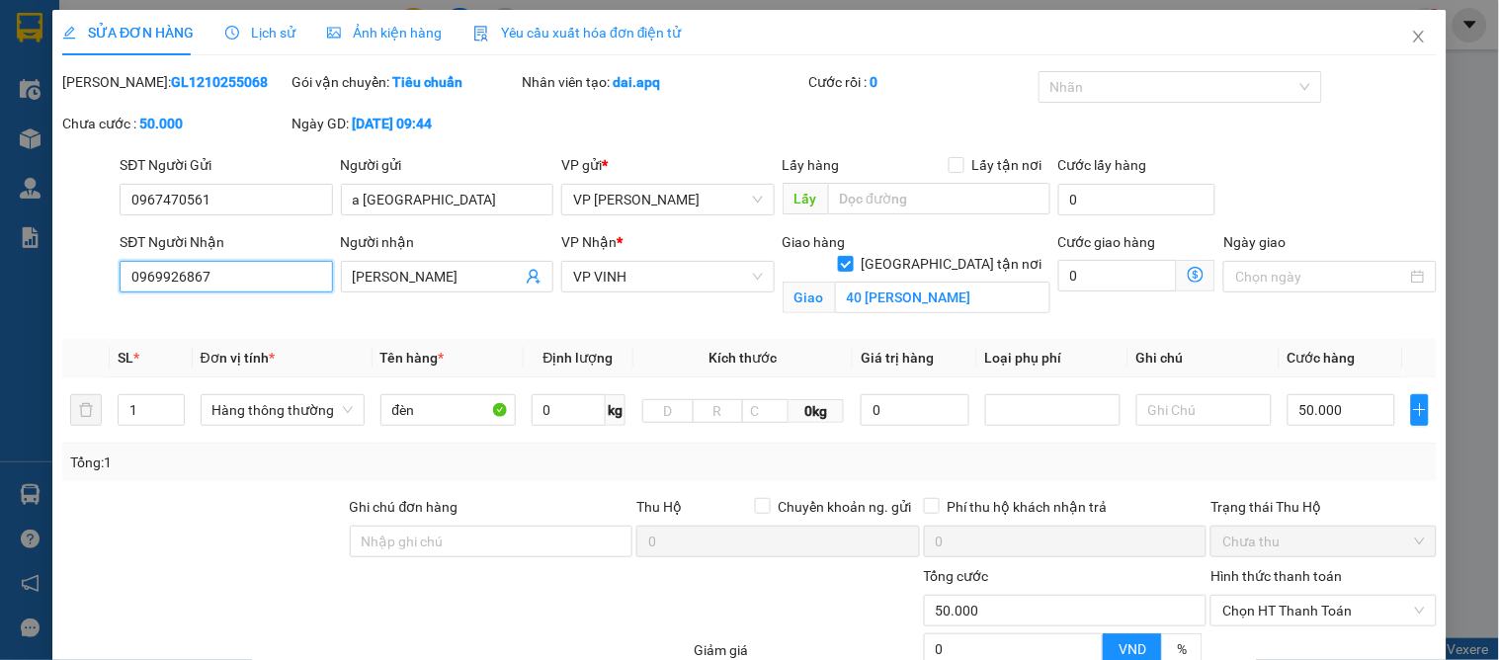
drag, startPoint x: 303, startPoint y: 269, endPoint x: 79, endPoint y: 277, distance: 224.4
click at [79, 277] on div "SĐT Người Nhận 0969926867 0969926867 Người nhận quang anh VP Nhận * VP VINH Gia…" at bounding box center [749, 277] width 1378 height 93
type input "0912543063"
drag, startPoint x: 467, startPoint y: 277, endPoint x: 254, endPoint y: 277, distance: 213.4
click at [252, 277] on div "SĐT Người Nhận 0912543063 Người nhận quang anh quang anh VP Nhận * VP VINH Giao…" at bounding box center [778, 277] width 1325 height 93
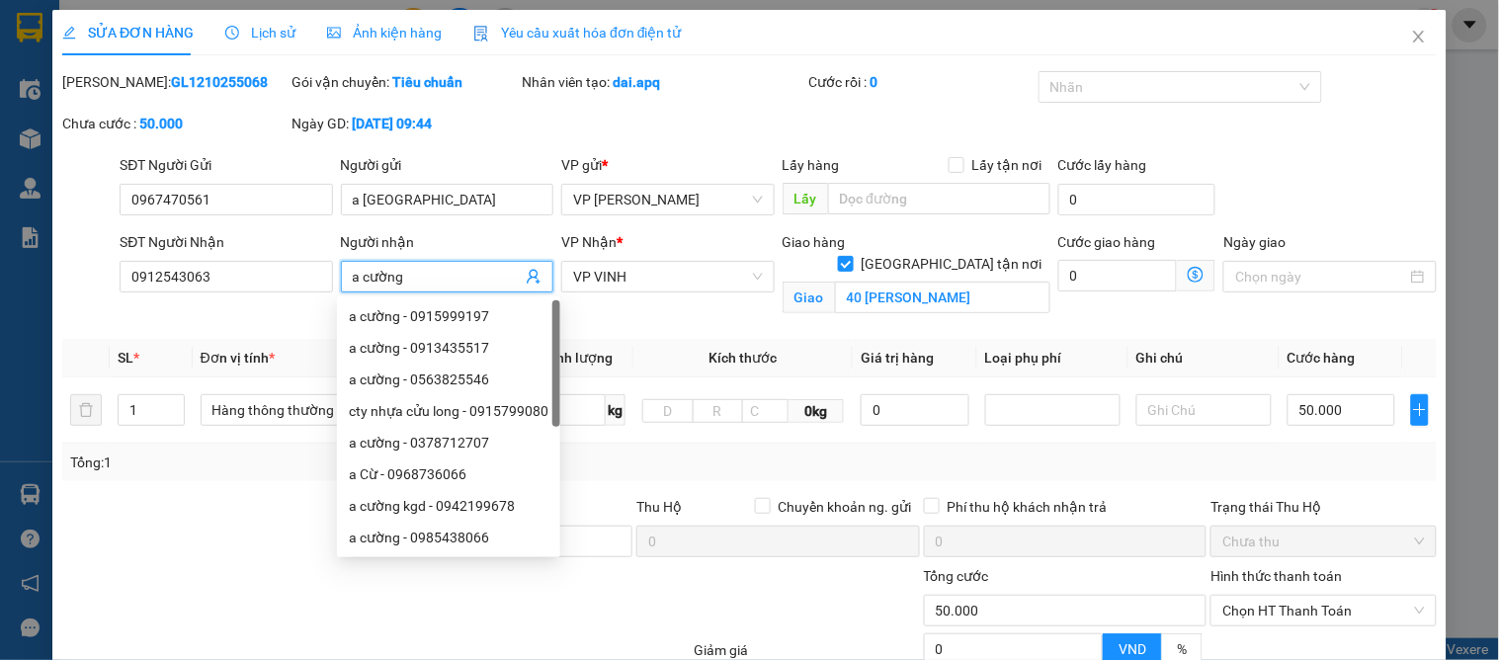
scroll to position [199, 0]
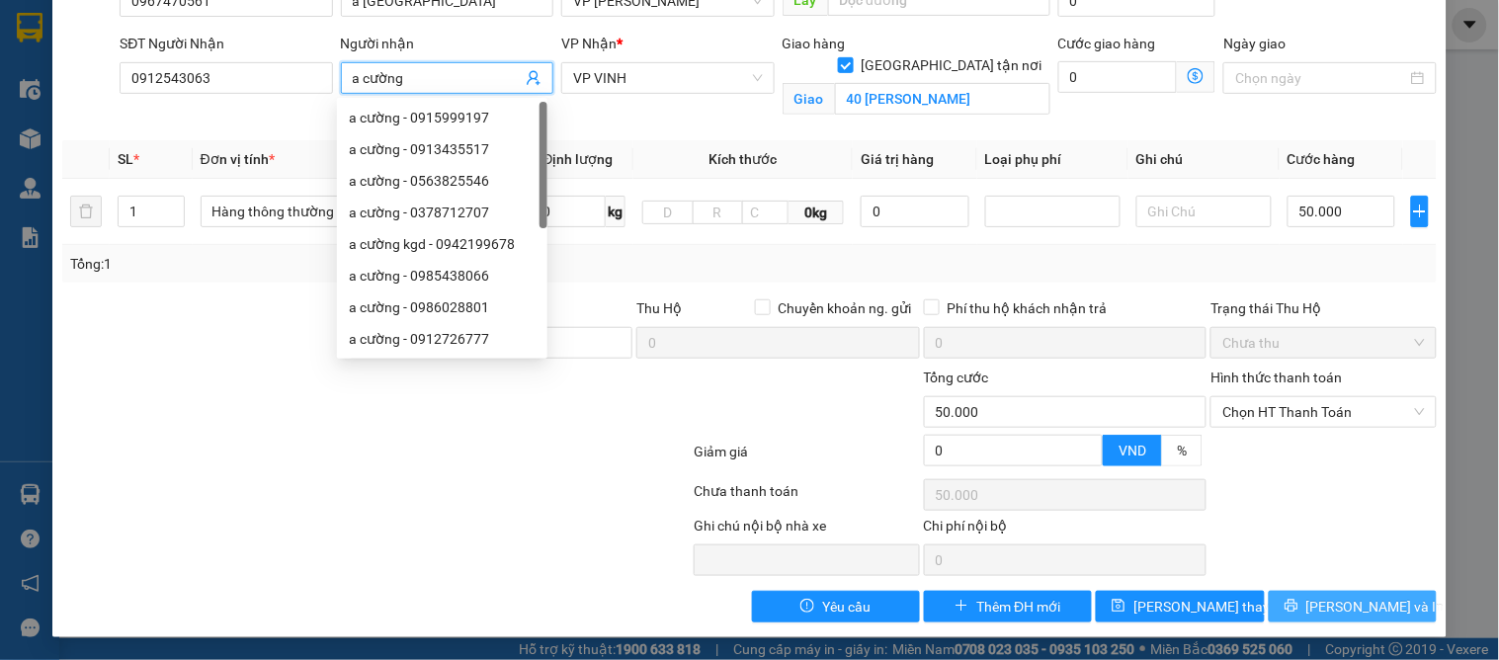
type input "a cường"
click at [1338, 604] on span "[PERSON_NAME] và In" at bounding box center [1375, 607] width 138 height 22
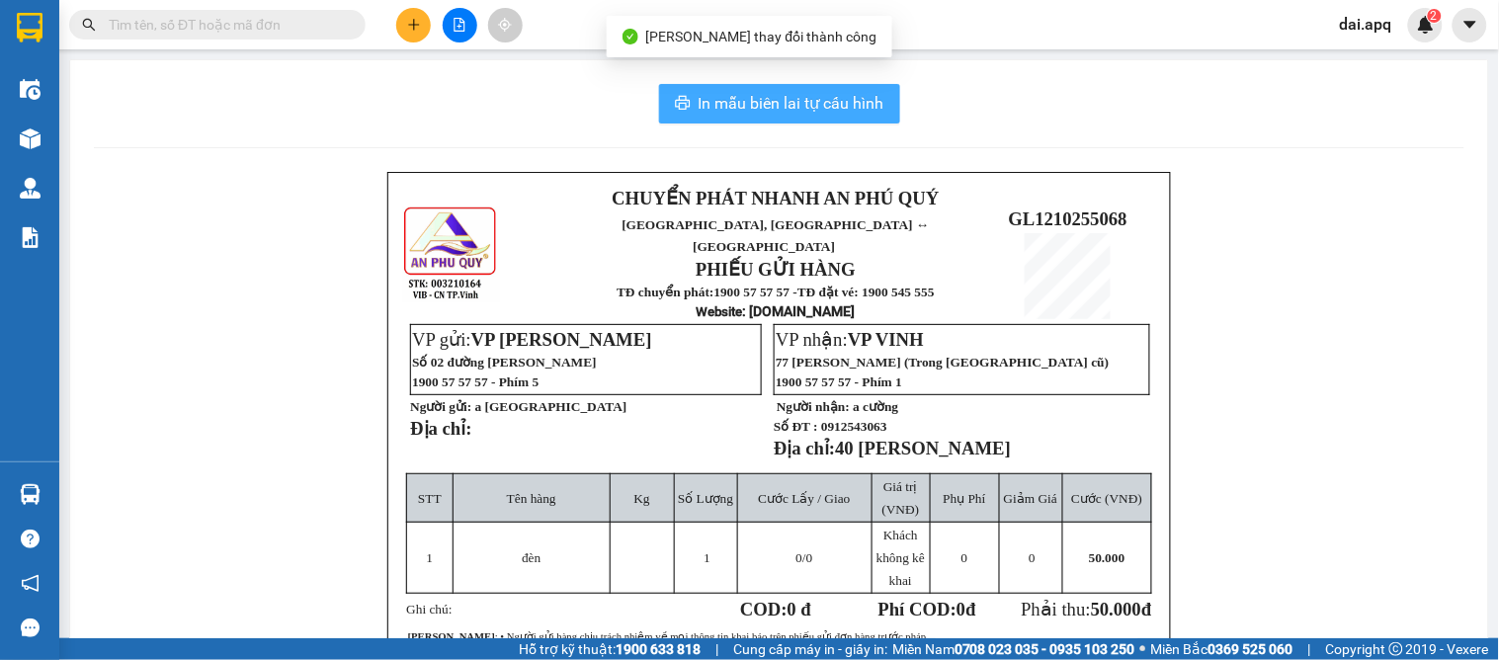
click at [698, 105] on span "In mẫu biên lai tự cấu hình" at bounding box center [791, 103] width 186 height 25
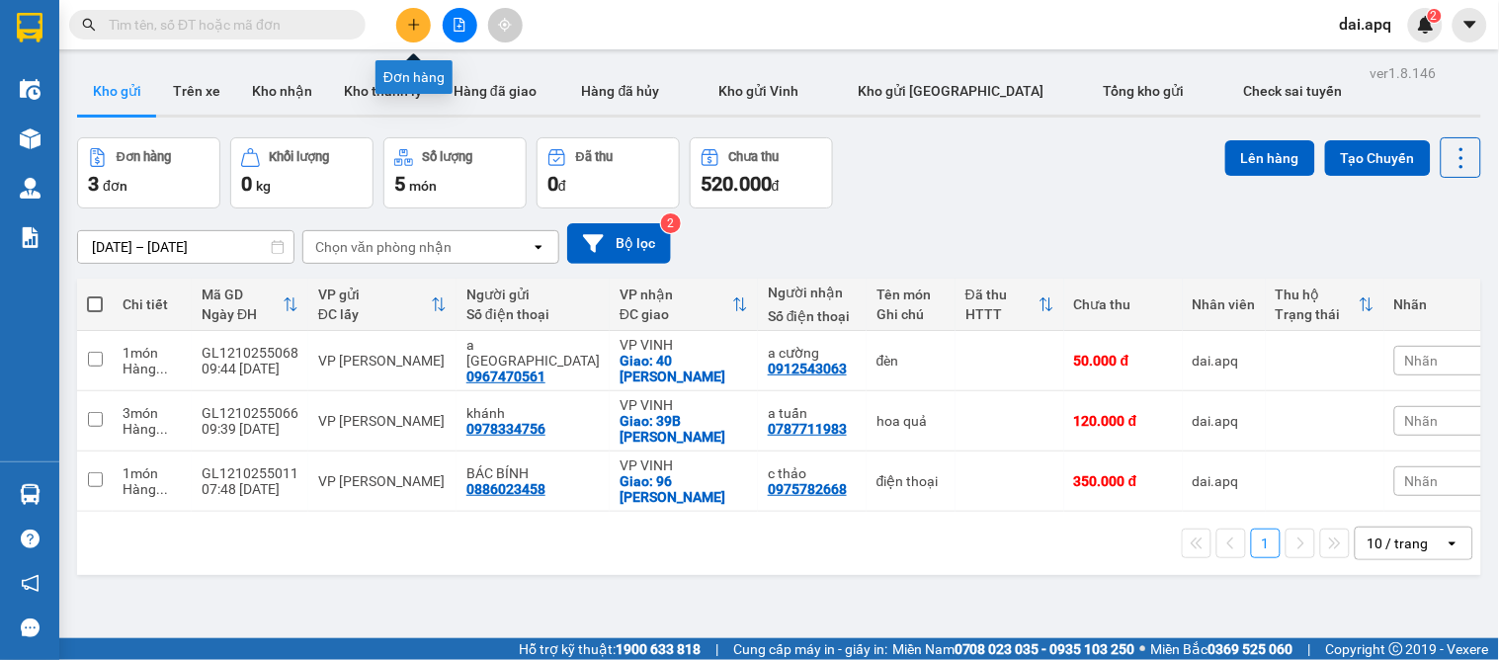
click at [408, 21] on icon "plus" at bounding box center [414, 25] width 14 height 14
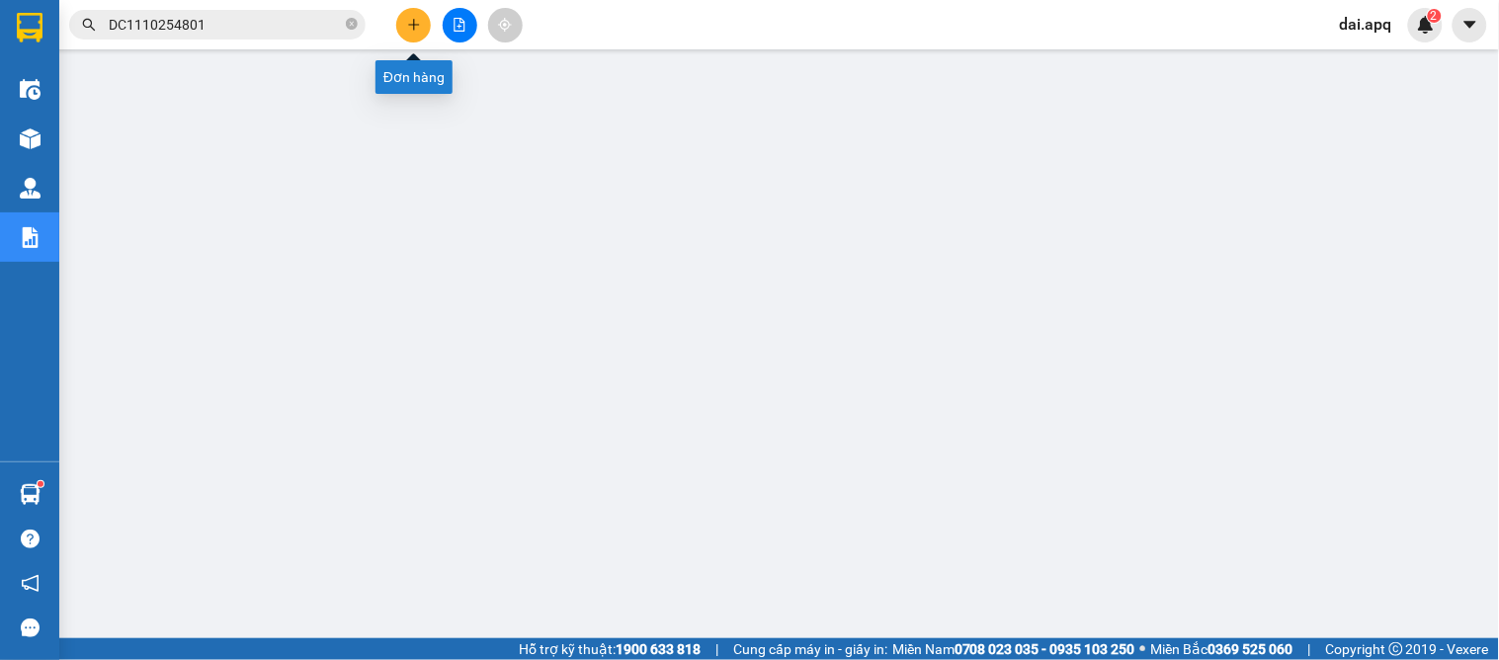
click at [411, 26] on icon "plus" at bounding box center [414, 25] width 14 height 14
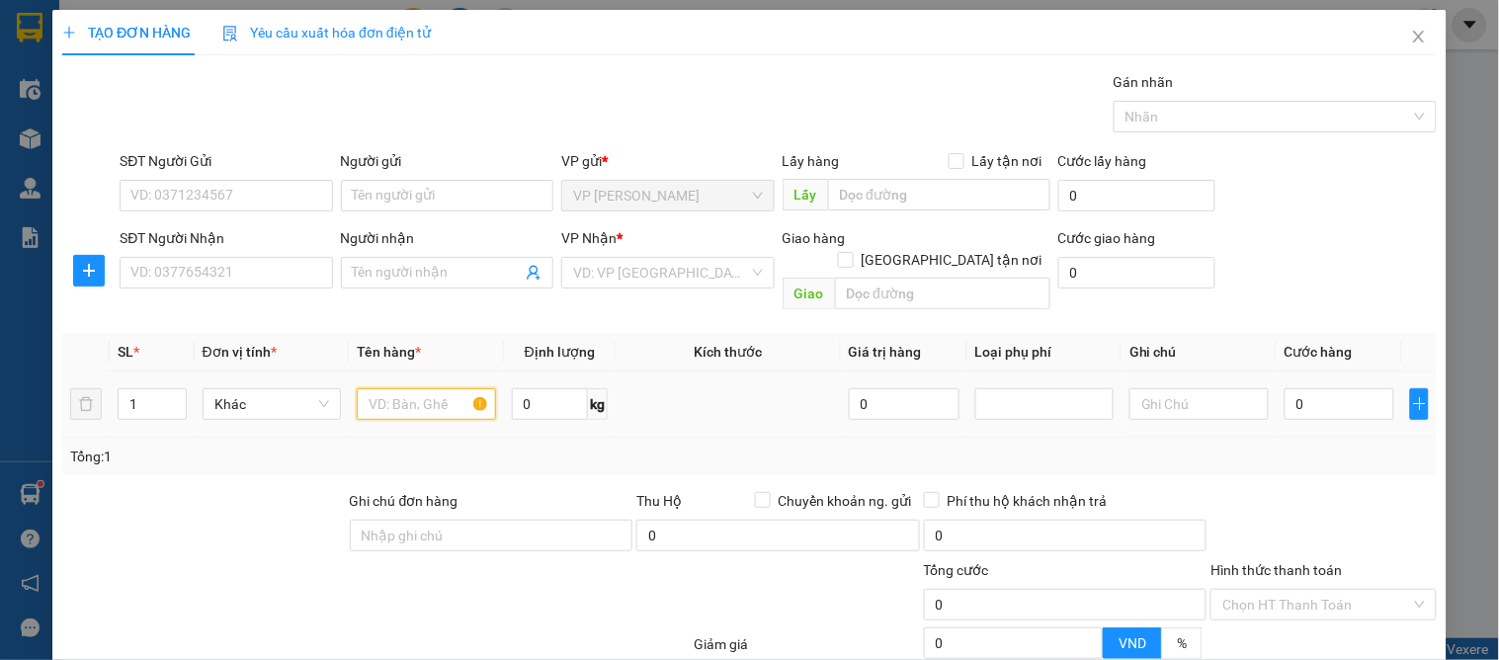
click at [440, 397] on input "text" at bounding box center [426, 404] width 138 height 32
type input "2 cam 4 táo"
click at [212, 203] on input "SĐT Người Gửi" at bounding box center [226, 196] width 212 height 32
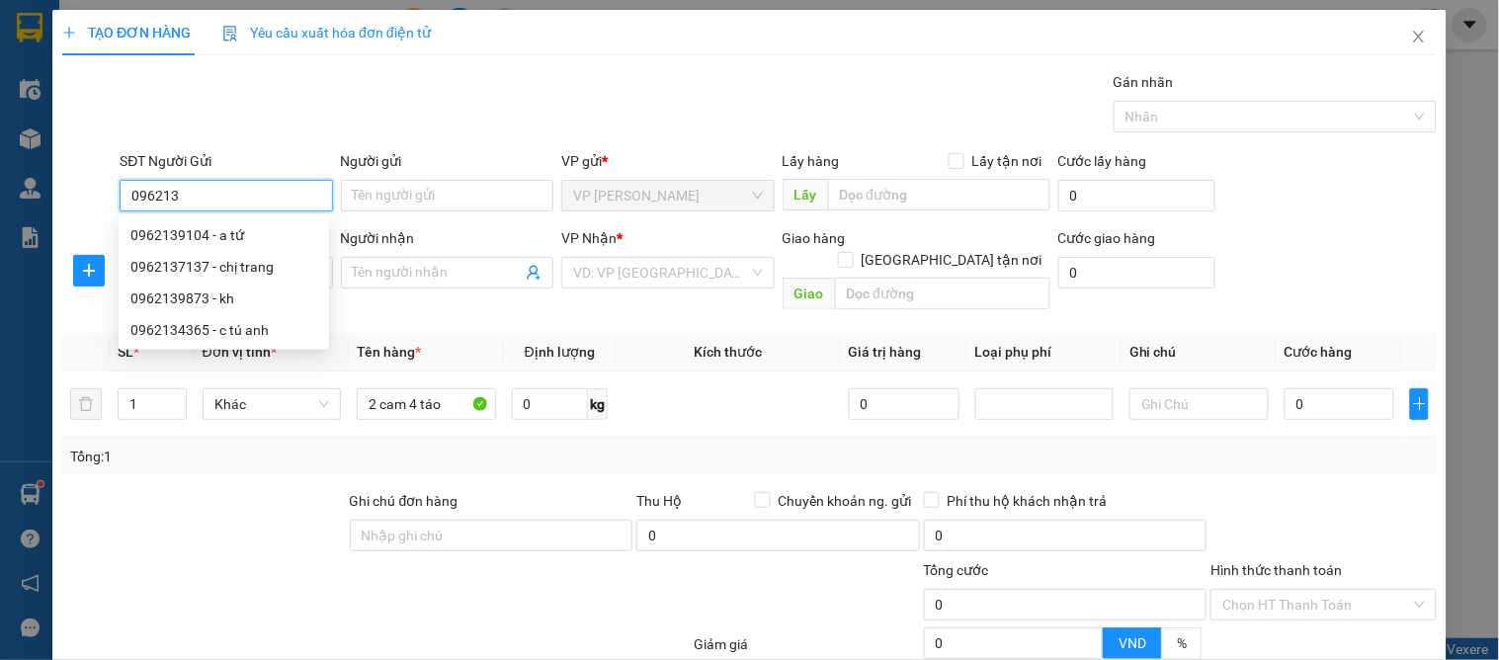
click at [223, 195] on input "096213" at bounding box center [226, 196] width 212 height 32
click at [251, 228] on div "0962139104 - a tứ" at bounding box center [223, 235] width 187 height 22
type input "0962139104"
type input "a tứ"
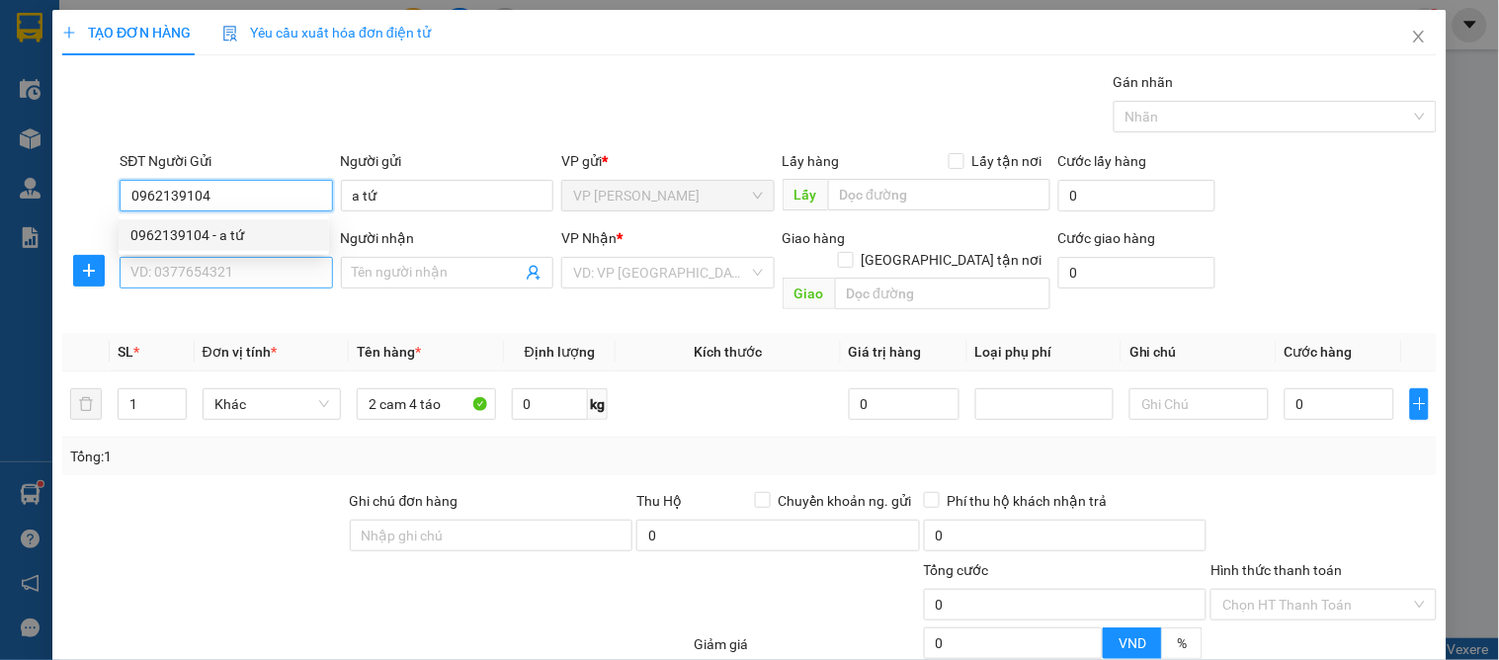
type input "0962139104"
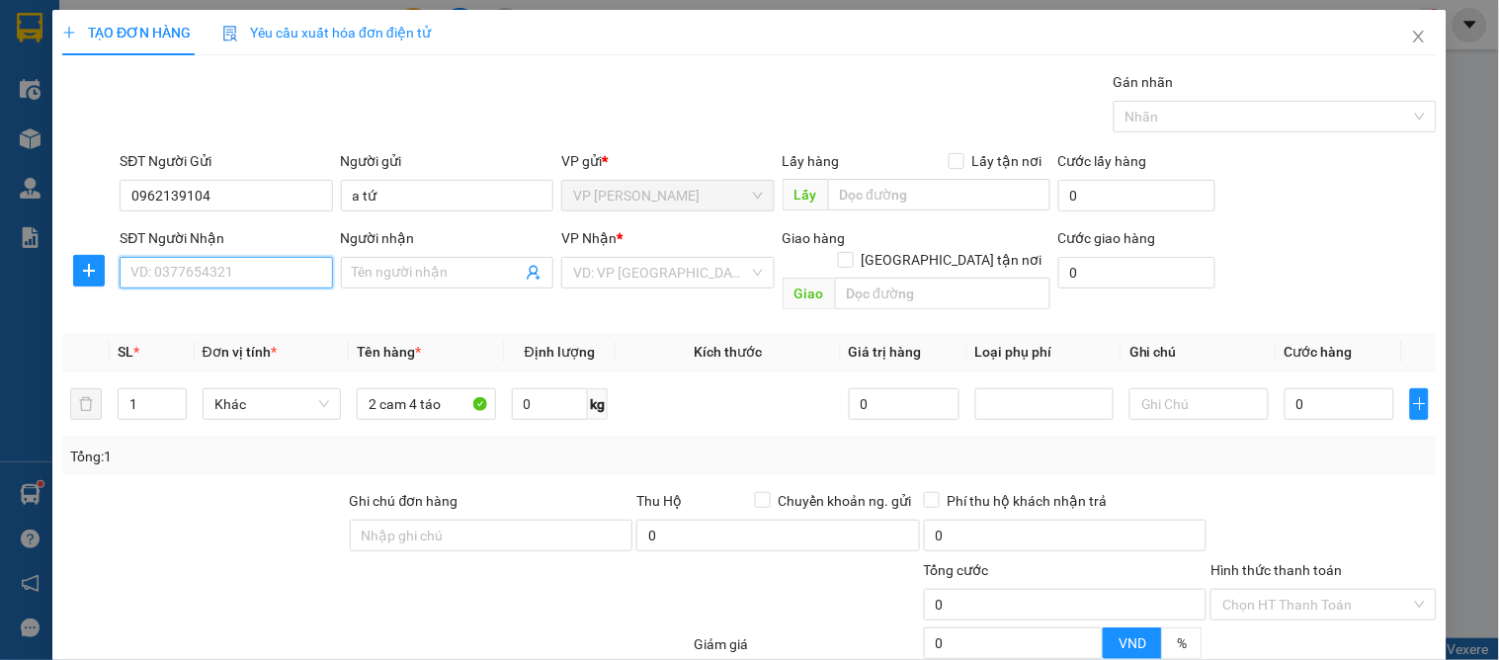
click at [258, 283] on input "SĐT Người Nhận" at bounding box center [226, 273] width 212 height 32
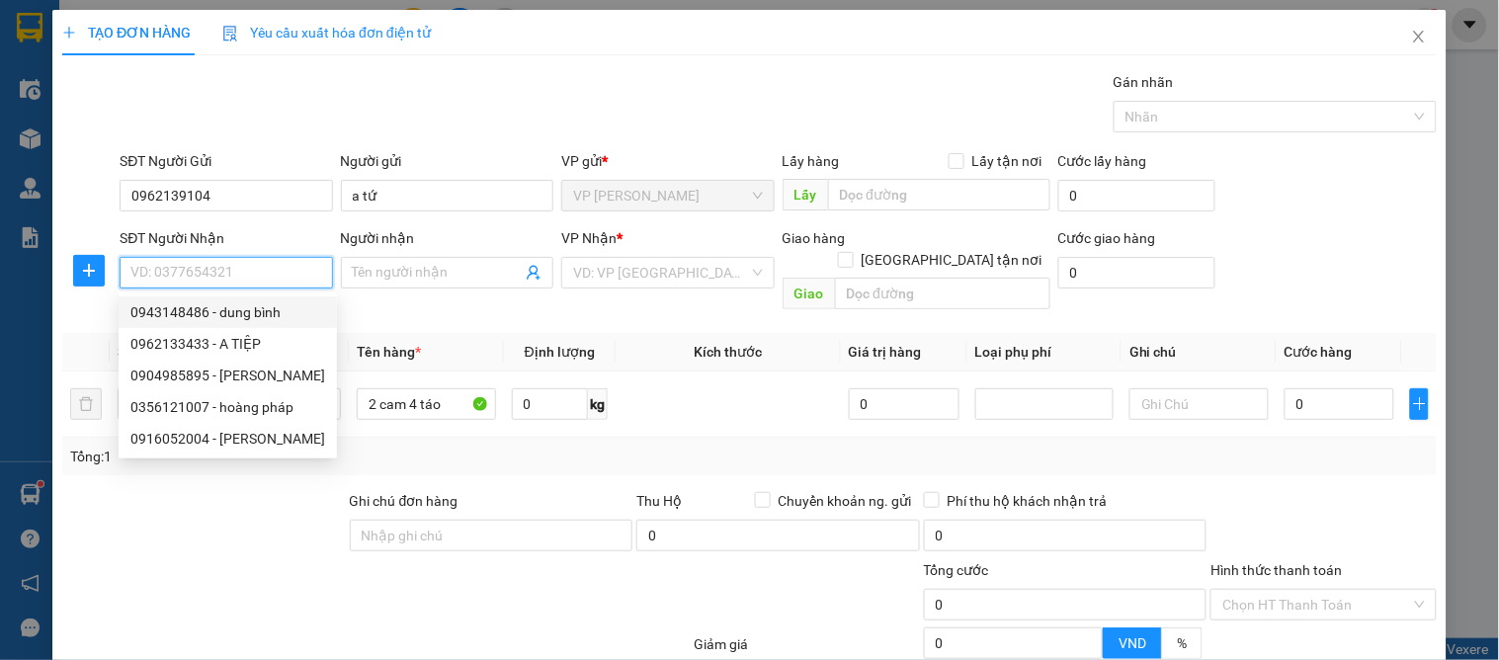
click at [281, 306] on div "0943148486 - dung bình" at bounding box center [227, 312] width 195 height 22
type input "0943148486"
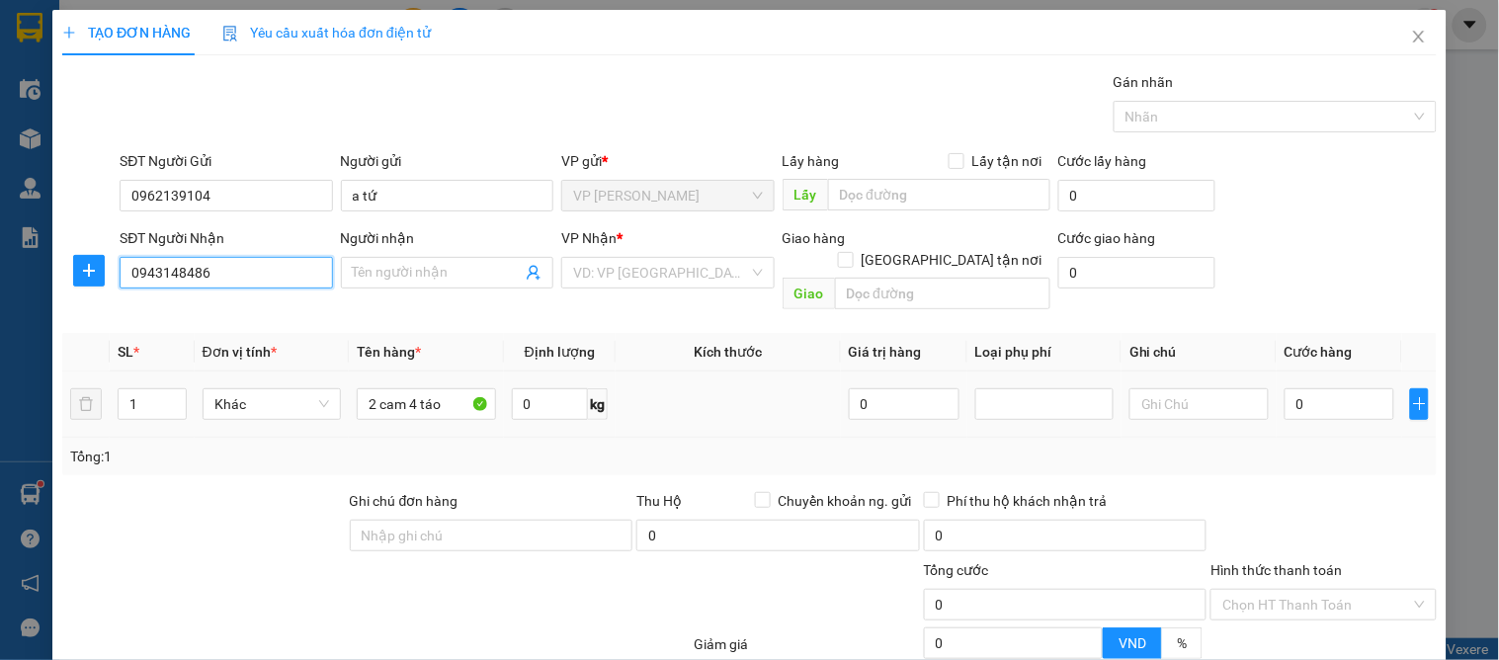
type input "dung bình"
checkbox input "true"
type input "79 [PERSON_NAME]"
type input "15"
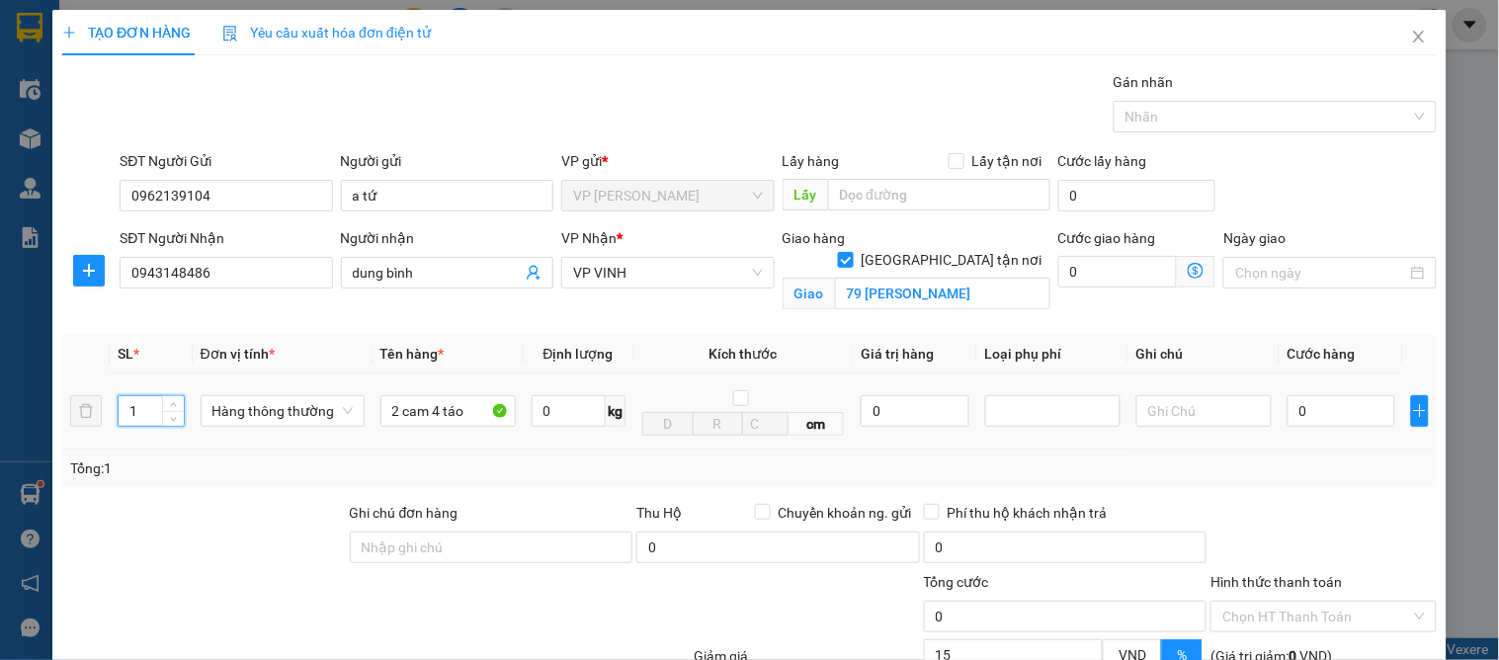
click at [140, 411] on input "1" at bounding box center [151, 411] width 64 height 30
click at [438, 407] on input "2 cam 4 táo" at bounding box center [447, 411] width 135 height 32
type input "2 cam 2 táo"
click at [170, 405] on icon "up" at bounding box center [173, 406] width 7 height 7
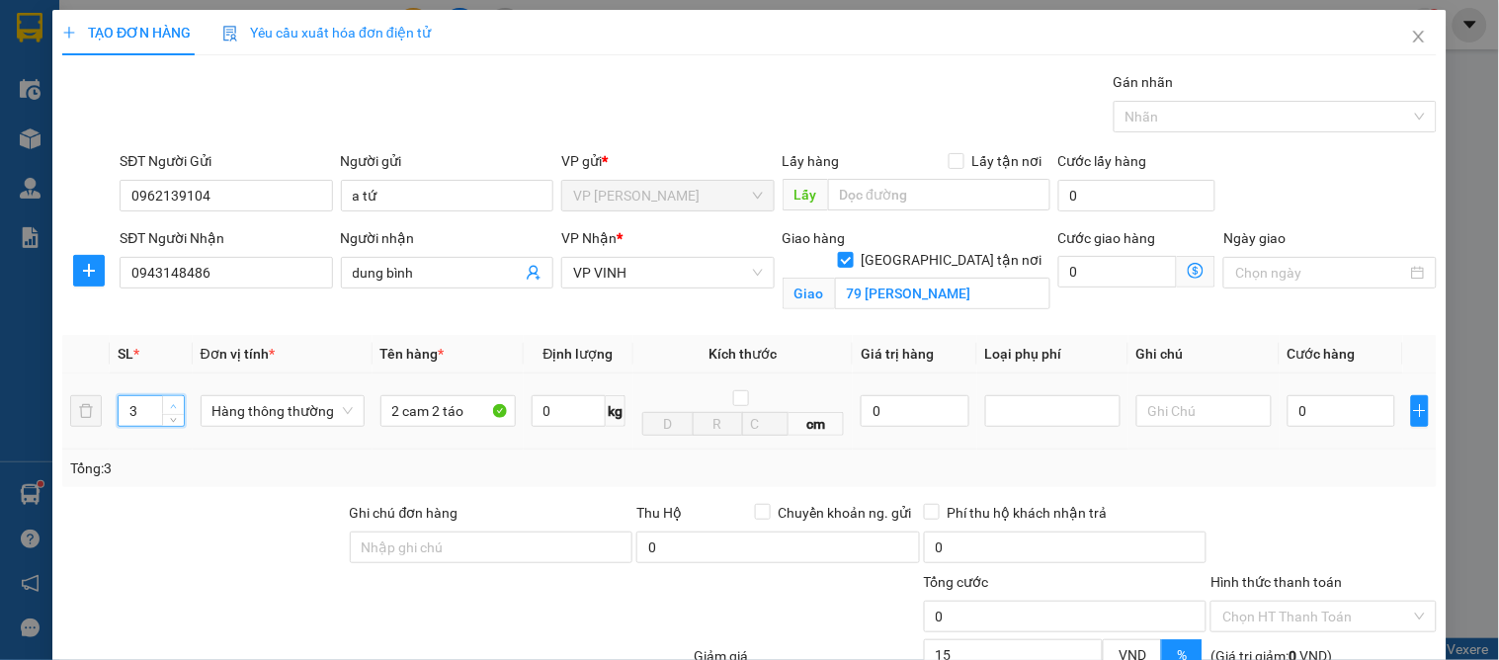
type input "4"
click at [170, 405] on icon "up" at bounding box center [173, 406] width 7 height 7
click at [1302, 410] on input "0" at bounding box center [1341, 411] width 108 height 32
type input "1"
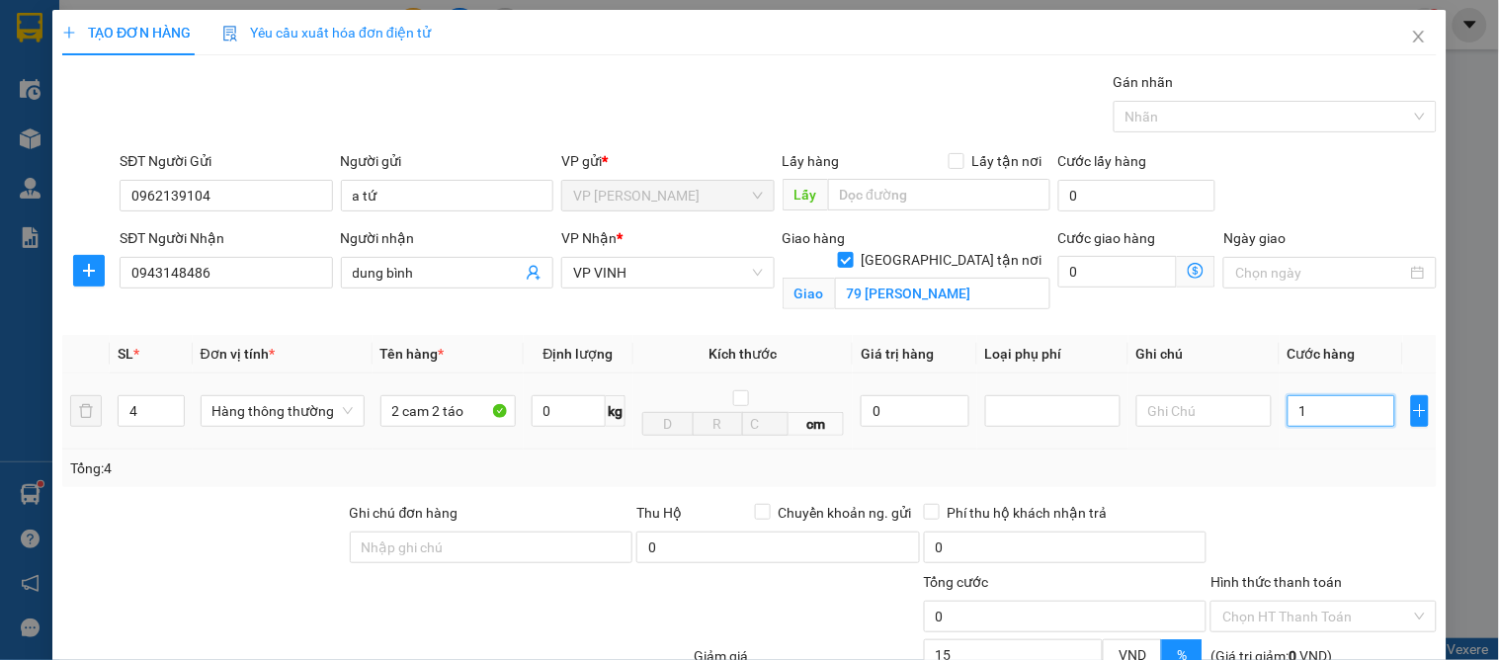
type input "1"
type input "180"
type input "180.000"
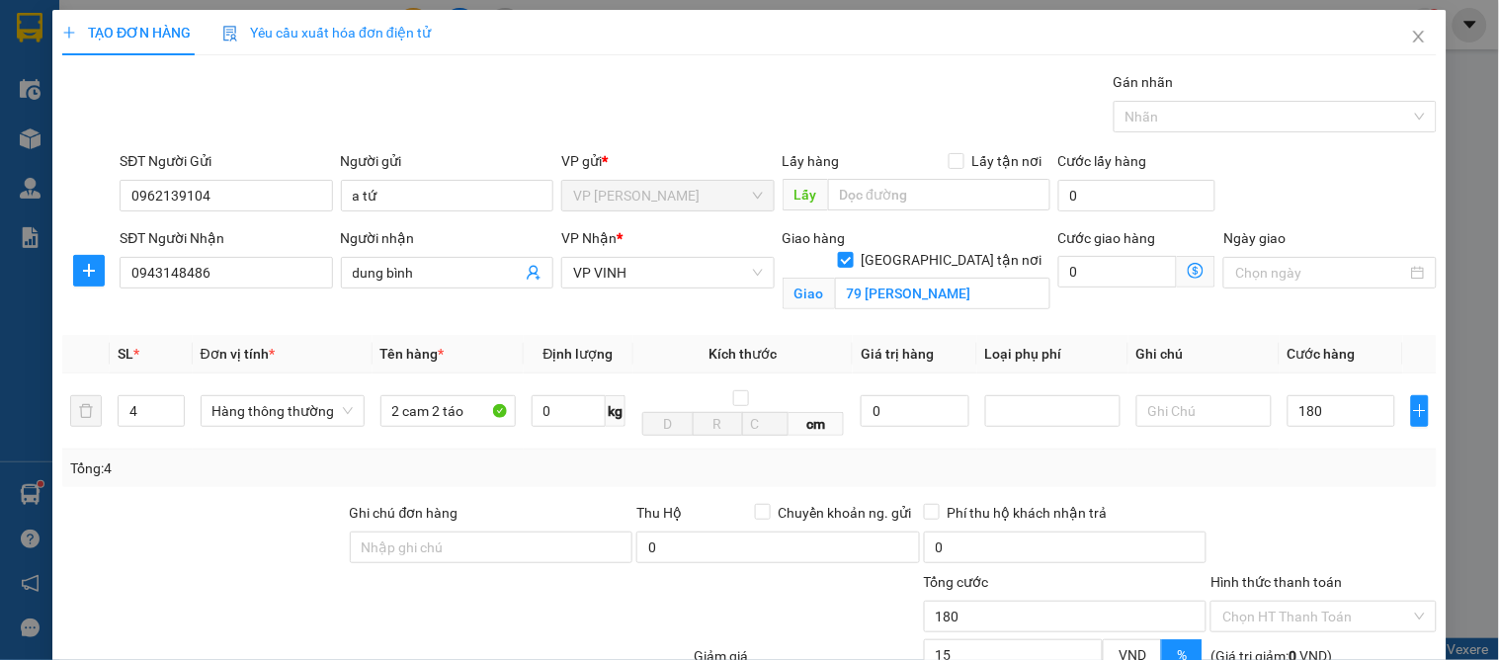
type input "153.000"
click at [1319, 496] on div "Transit Pickup Surcharge Ids Transit Deliver Surcharge Ids Transit Deliver Surc…" at bounding box center [749, 449] width 1374 height 756
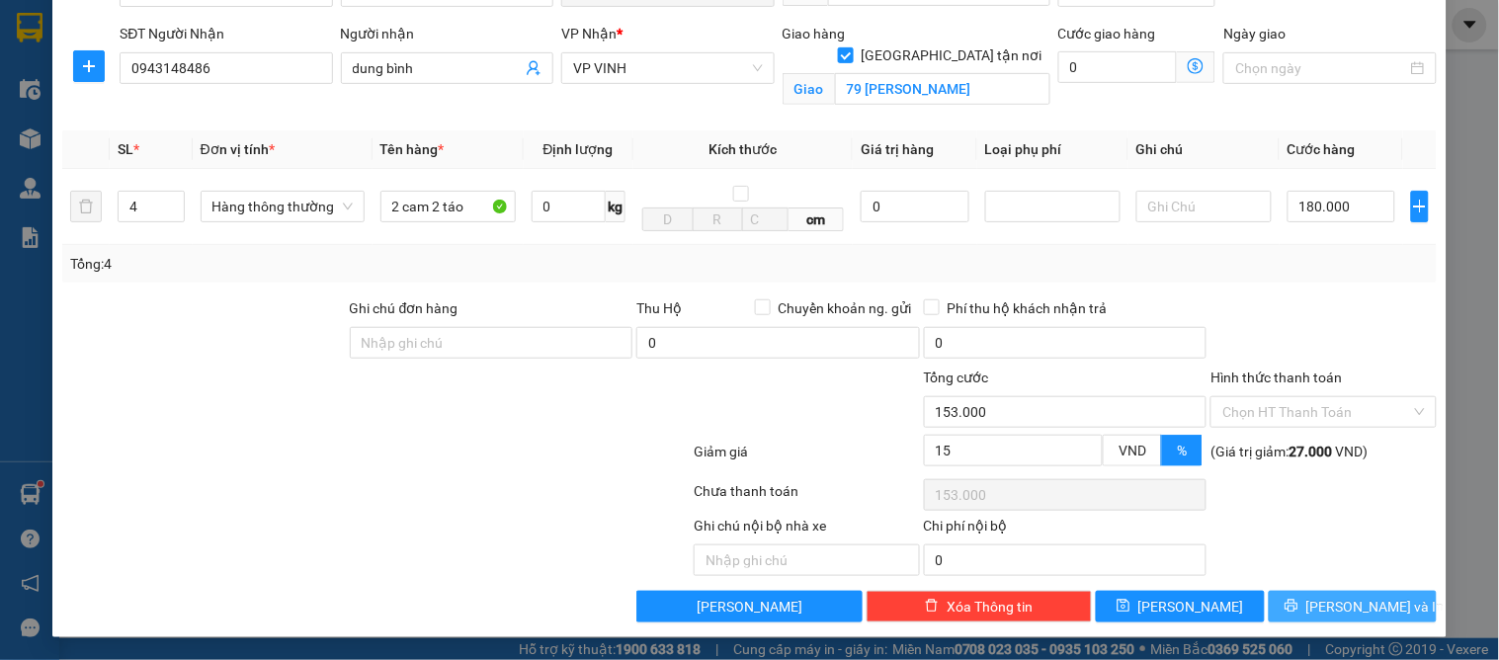
click at [1361, 594] on button "[PERSON_NAME] và In" at bounding box center [1353, 607] width 168 height 32
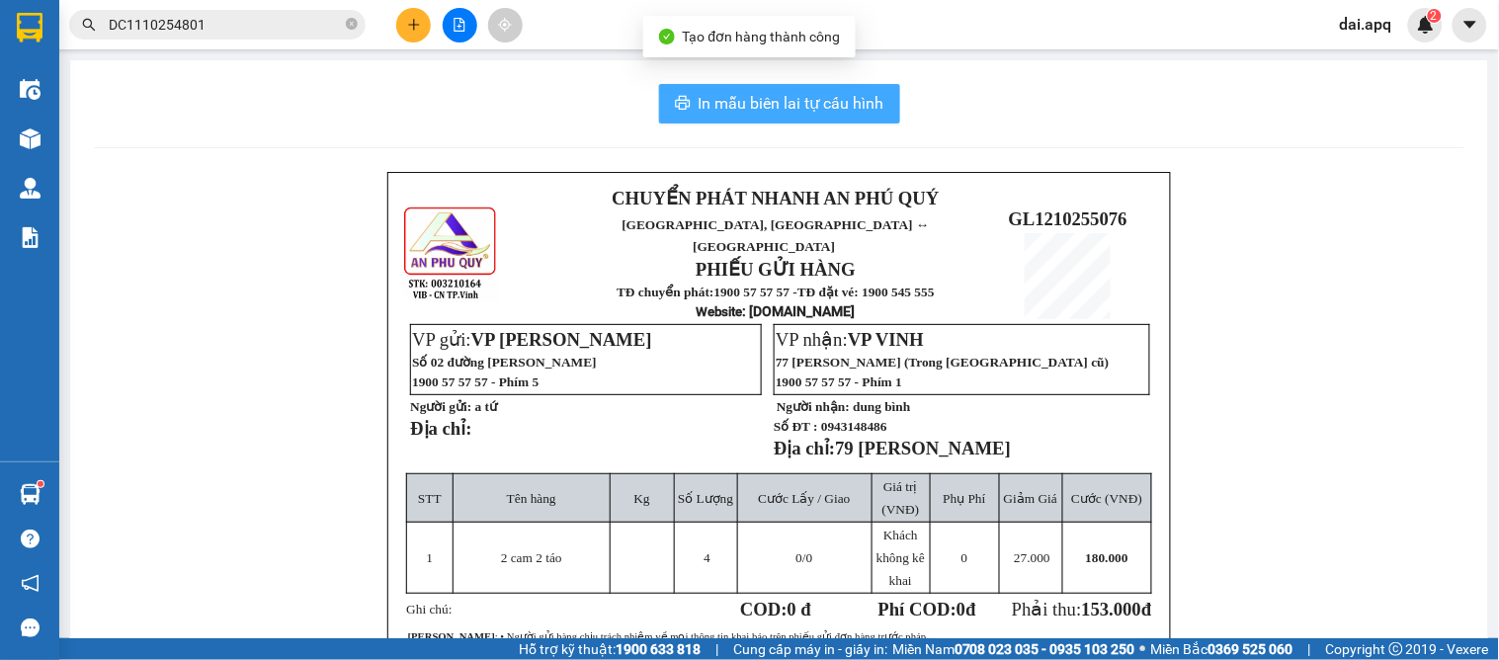
click at [788, 85] on button "In mẫu biên lai tự cấu hình" at bounding box center [779, 104] width 241 height 40
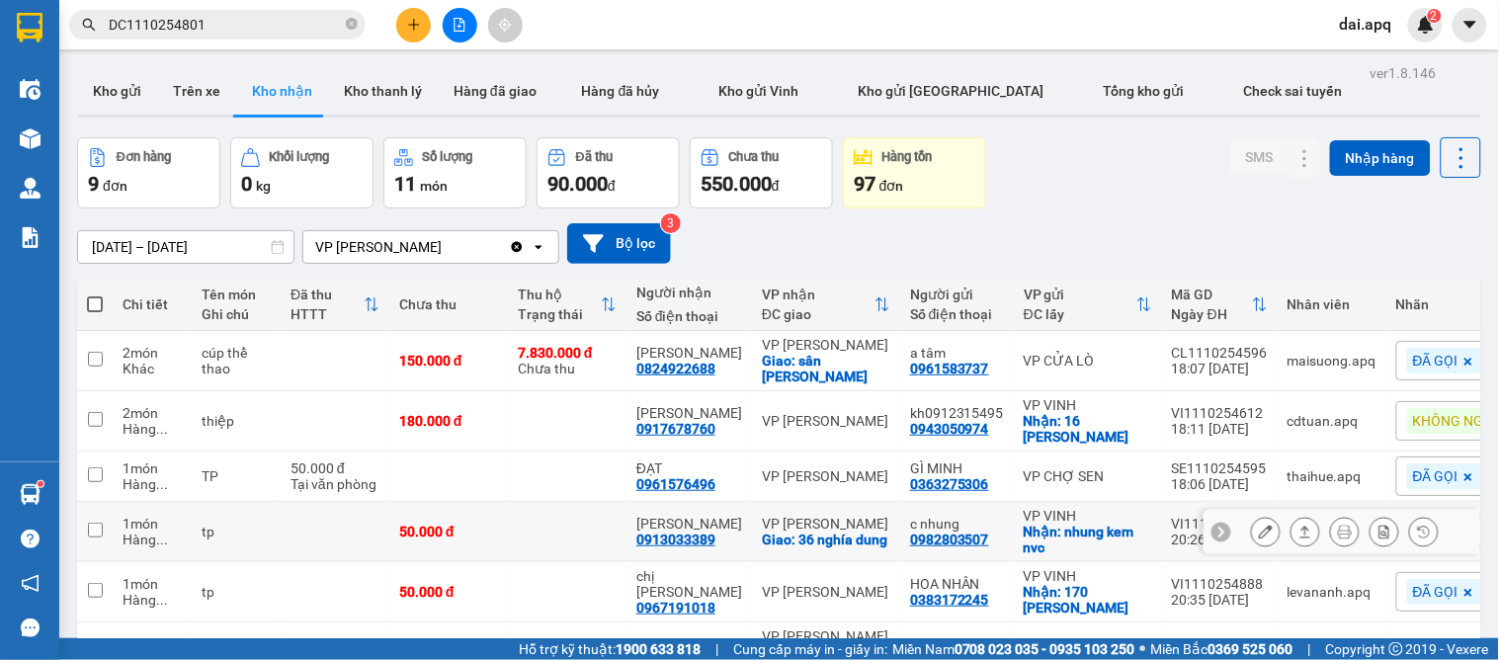
scroll to position [219, 0]
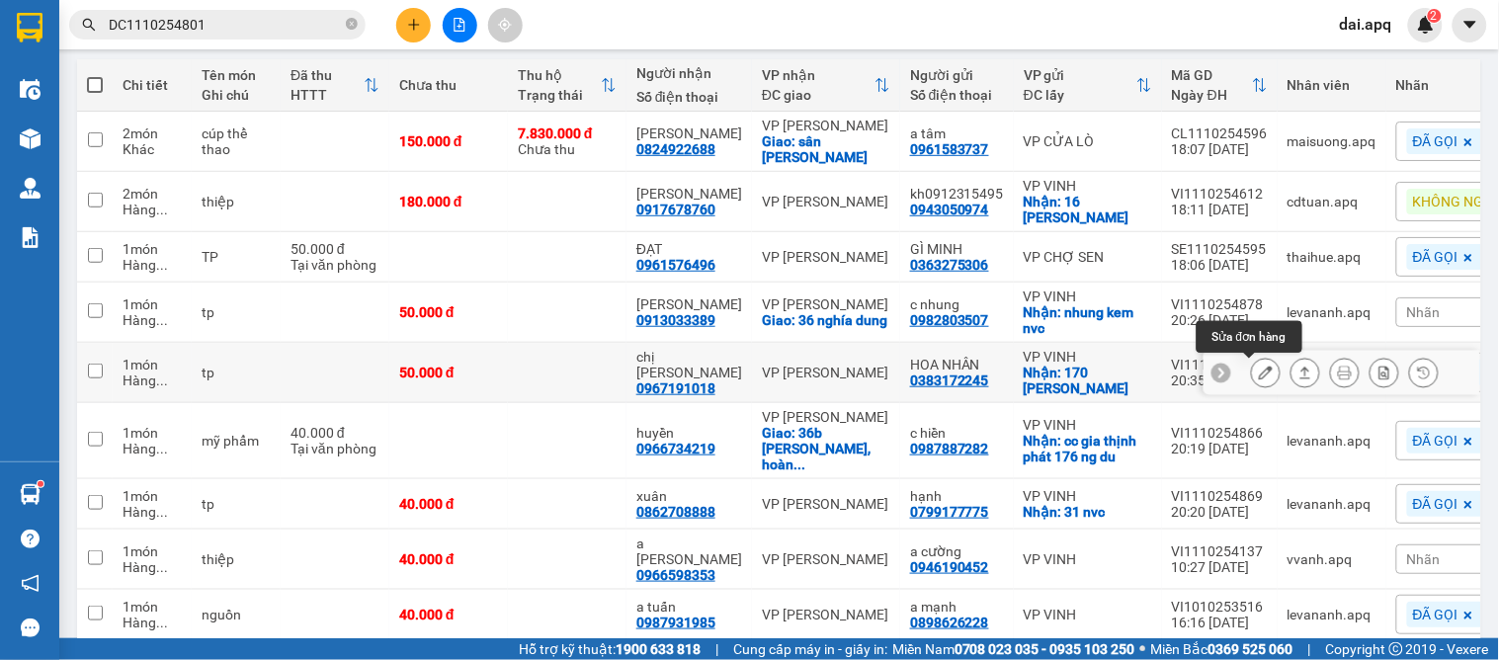
click at [1259, 370] on icon at bounding box center [1266, 373] width 14 height 14
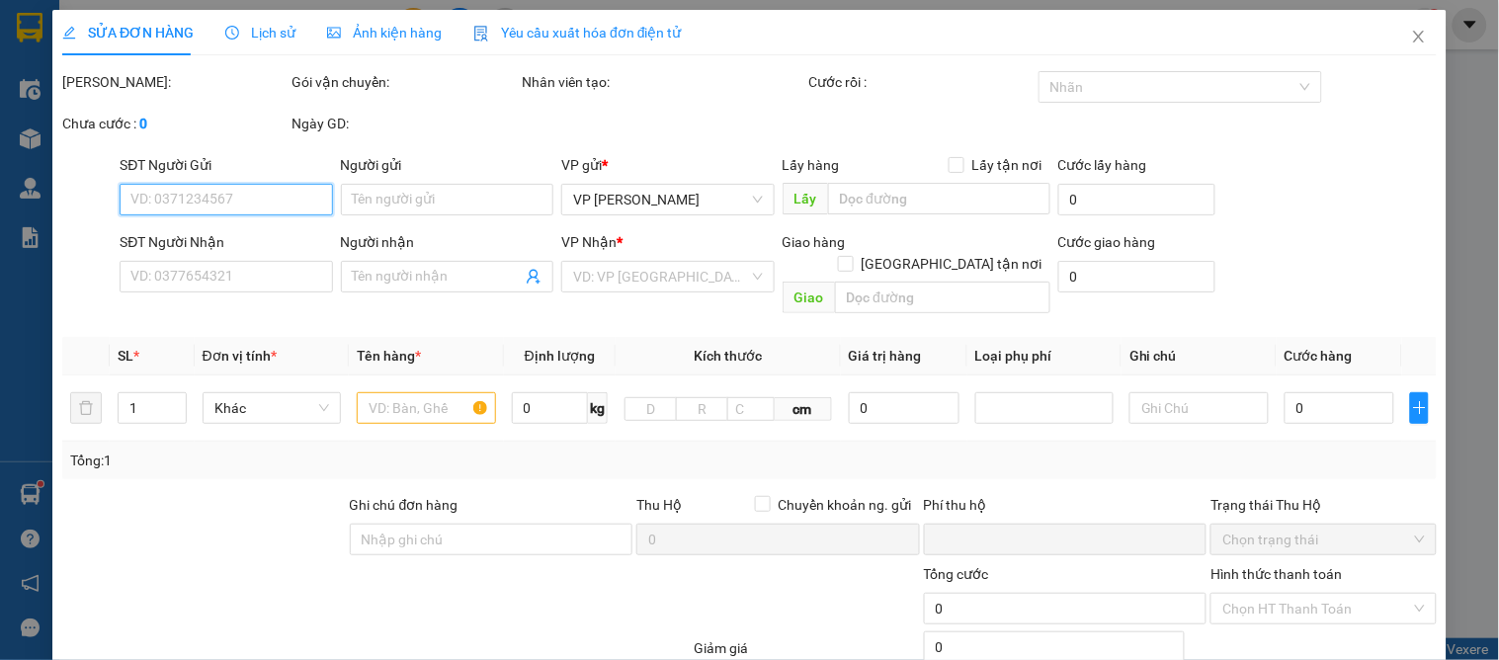
type input "0383172245"
type input "HOA NHÂN"
checkbox input "true"
type input "170 [PERSON_NAME]"
type input "0967191018"
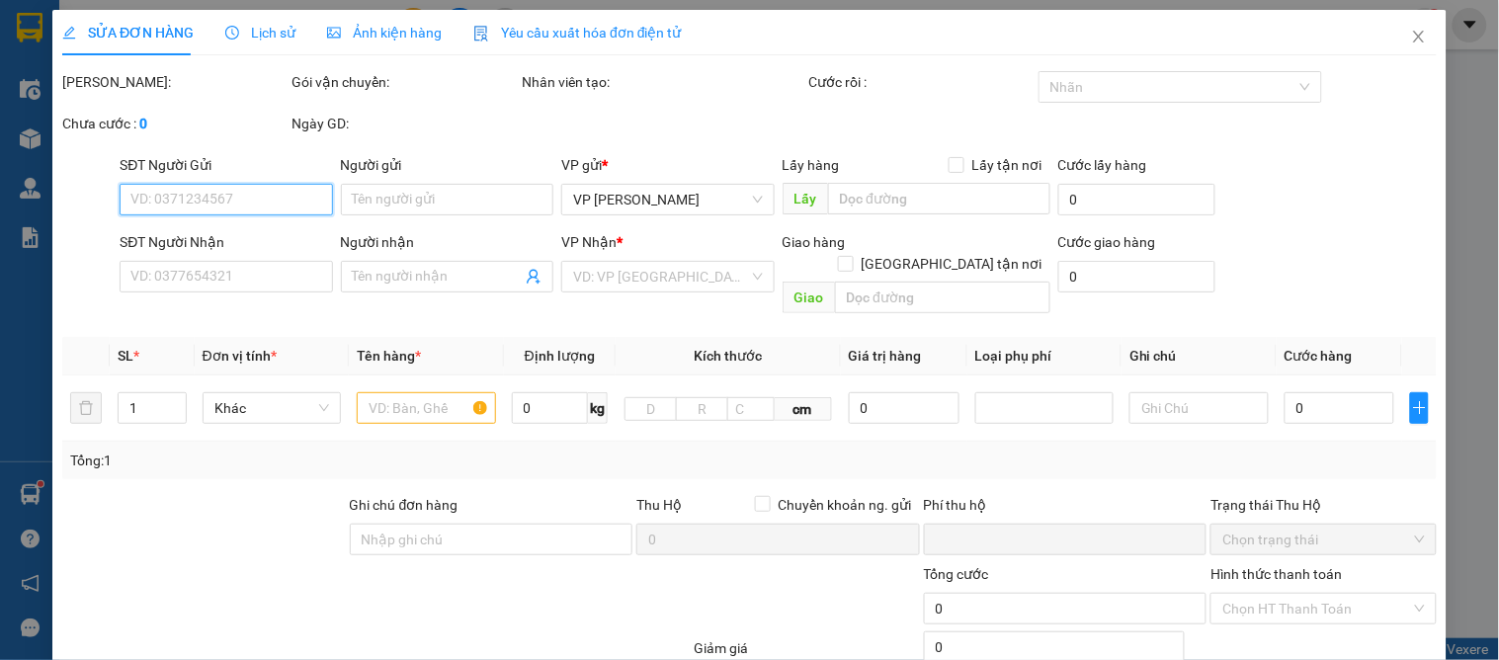
type input "chị [PERSON_NAME]"
type input "0"
type input "50.000"
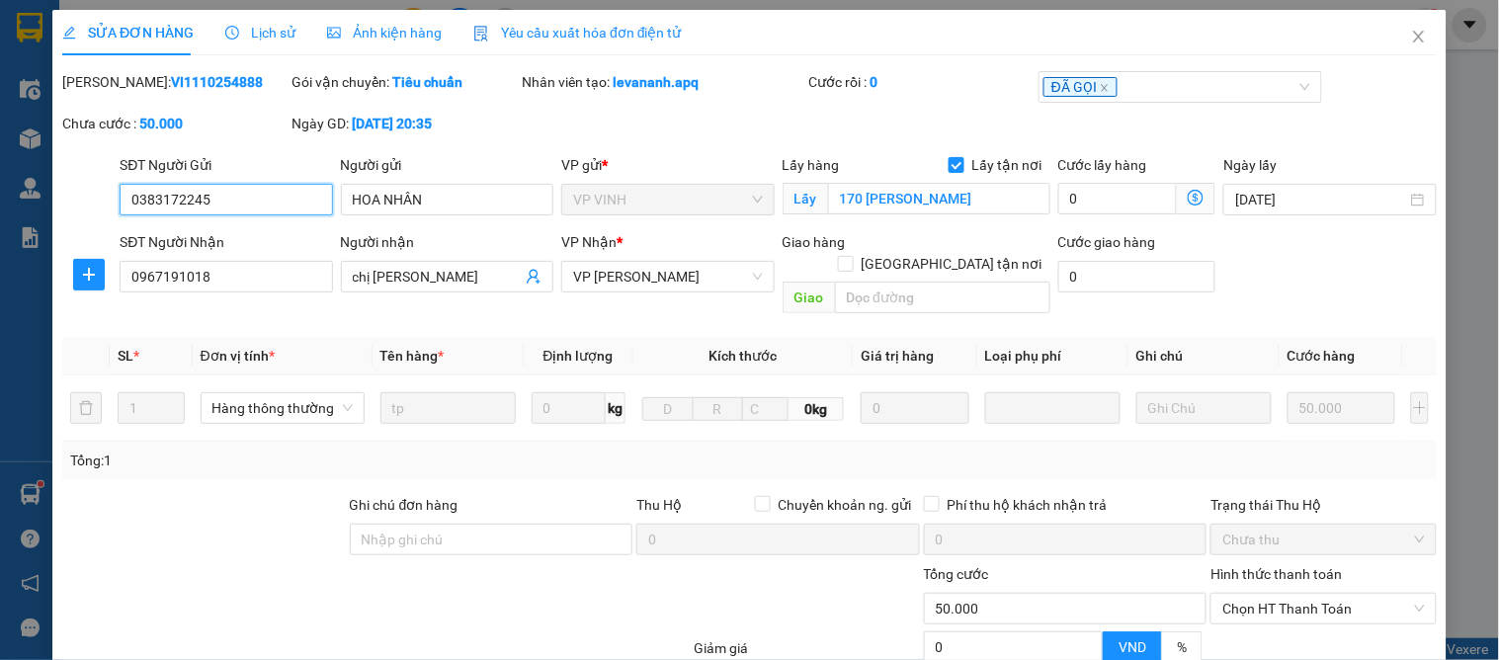
scroll to position [175, 0]
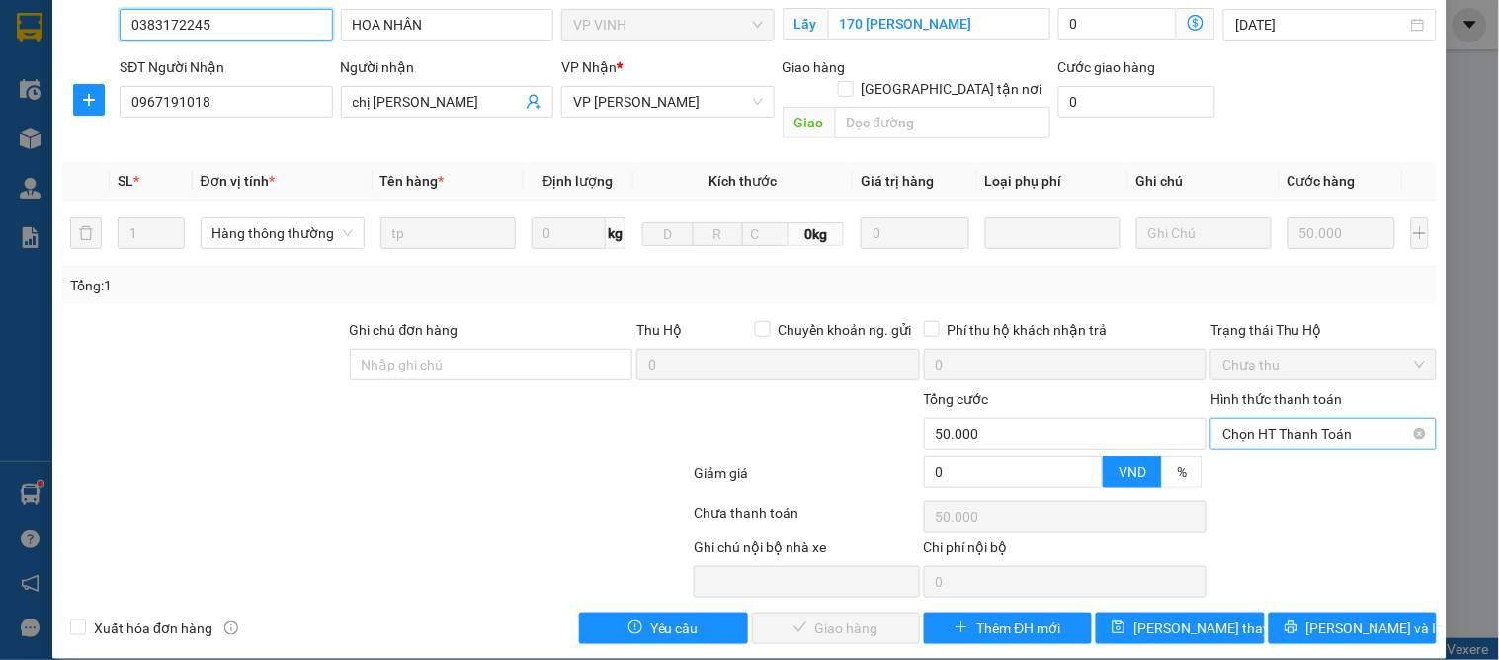
click at [1253, 419] on span "Chọn HT Thanh Toán" at bounding box center [1323, 434] width 202 height 30
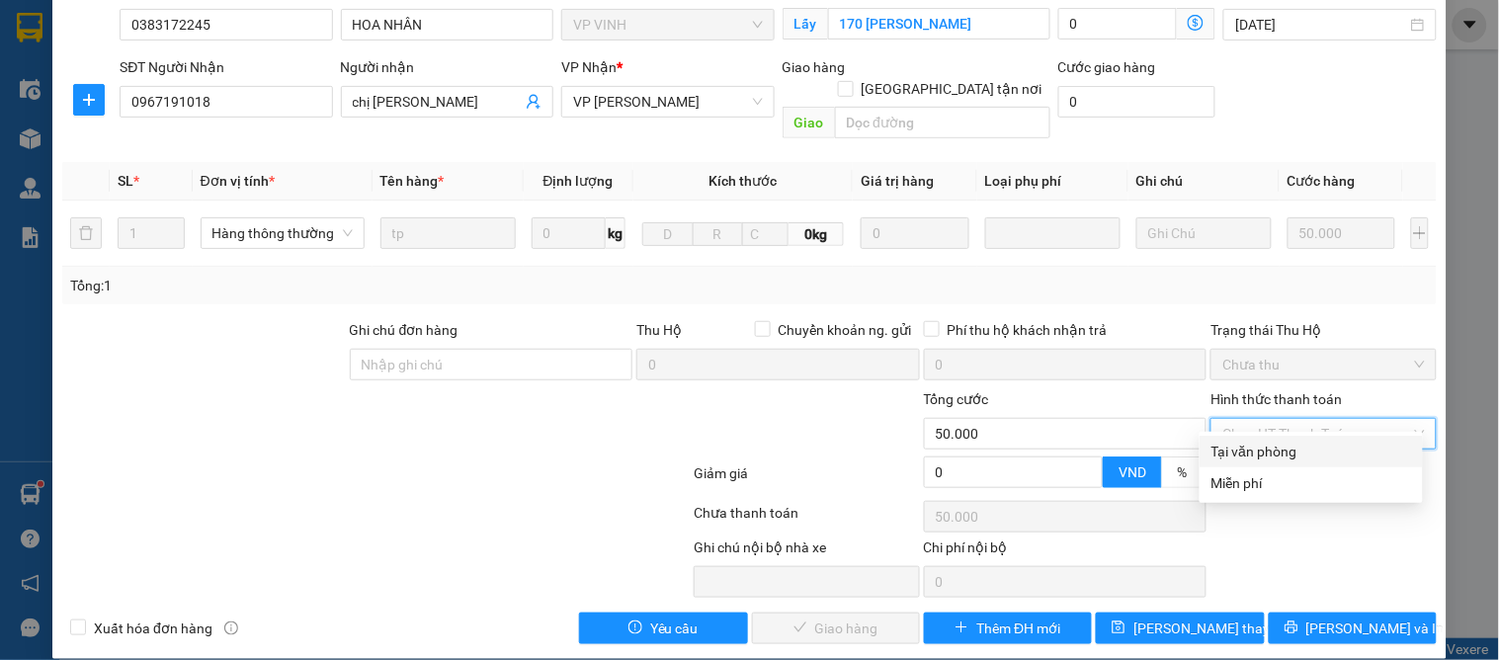
click at [1250, 447] on div "Tại văn phòng" at bounding box center [1311, 452] width 200 height 22
type input "0"
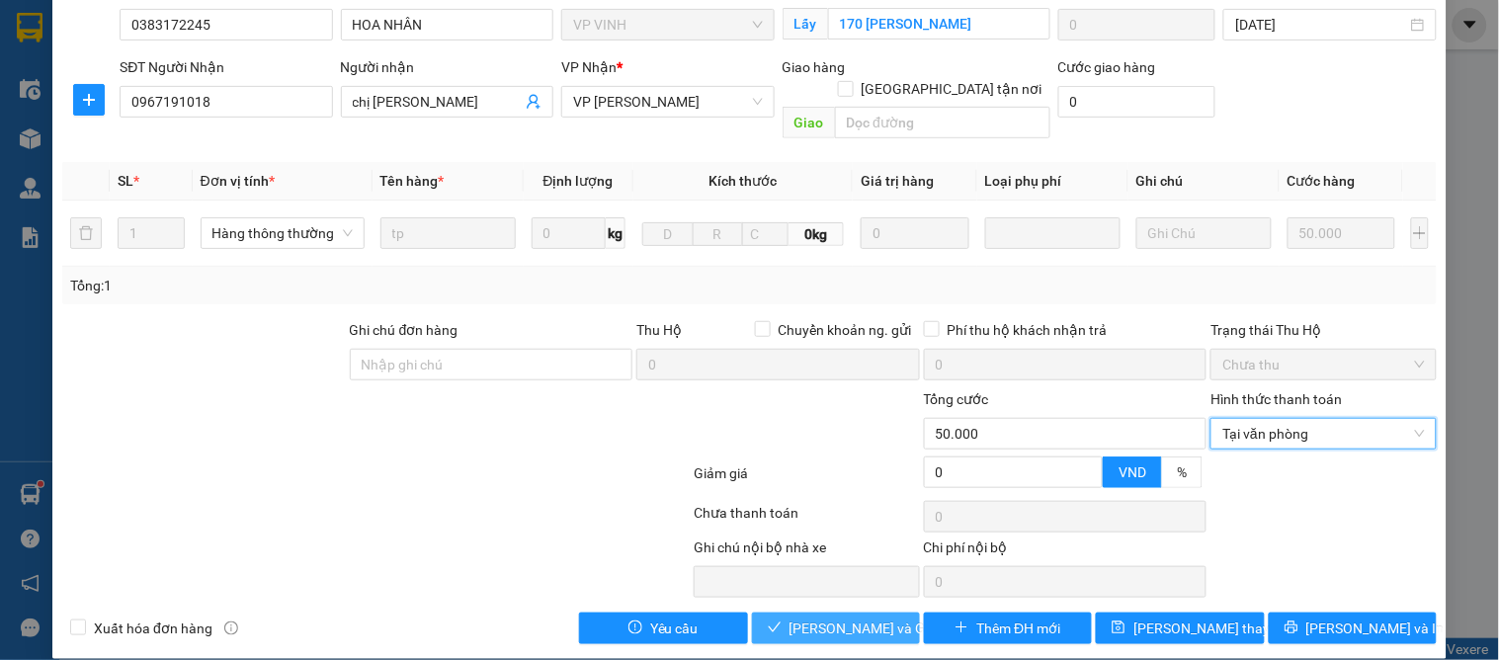
click at [778, 613] on button "[PERSON_NAME] và Giao hàng" at bounding box center [836, 629] width 168 height 32
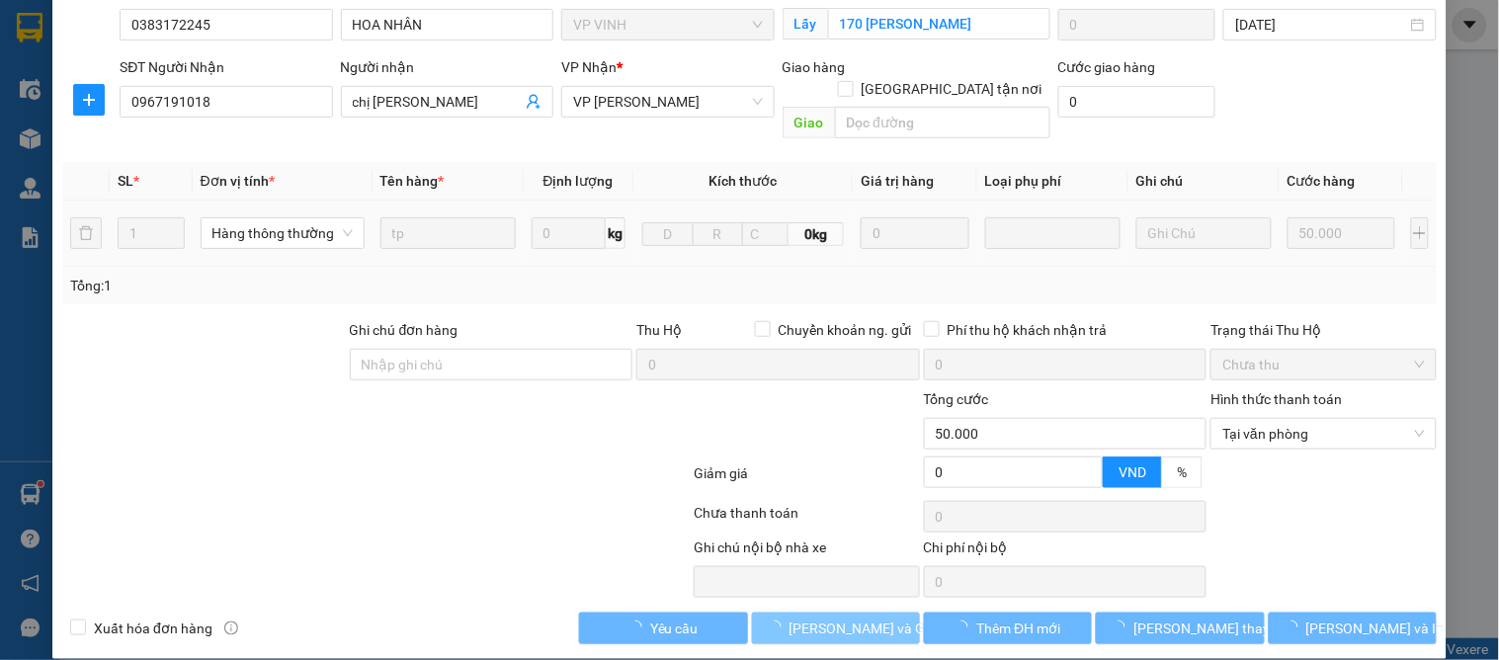
scroll to position [0, 0]
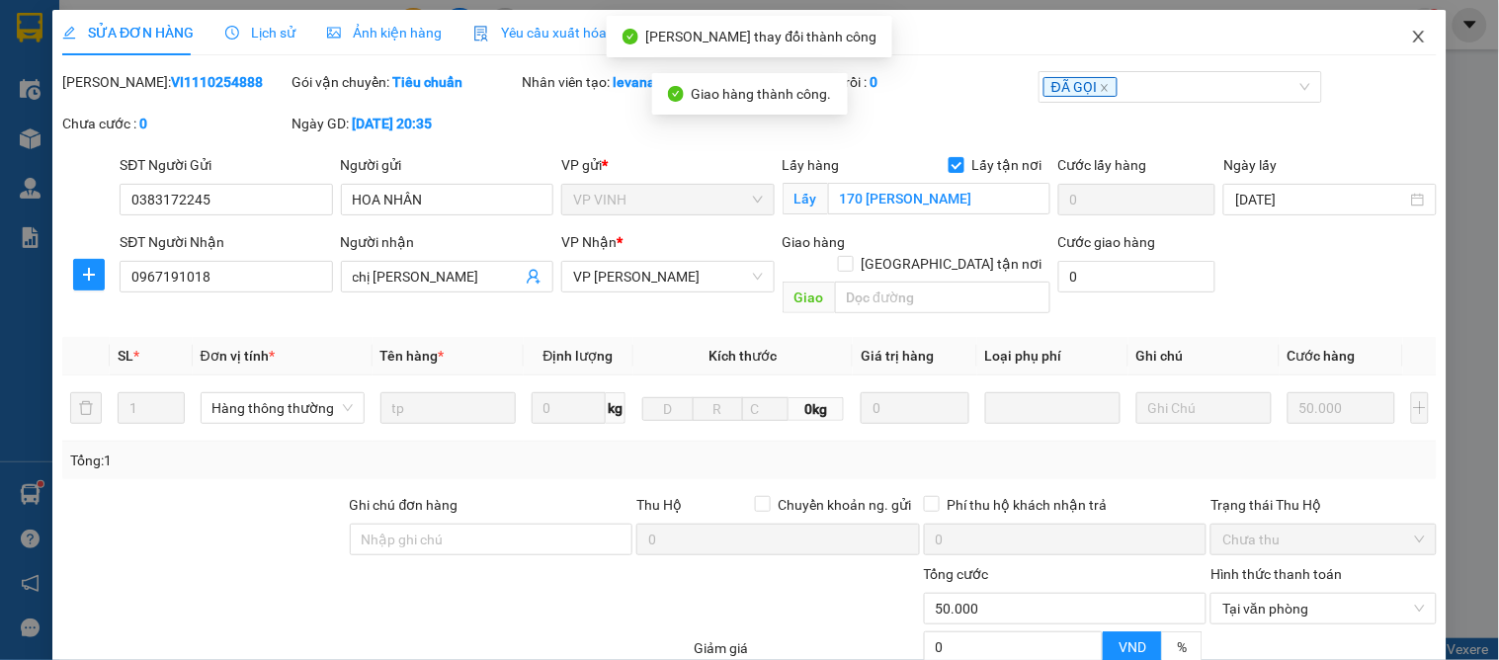
click at [1411, 38] on icon "close" at bounding box center [1419, 37] width 16 height 16
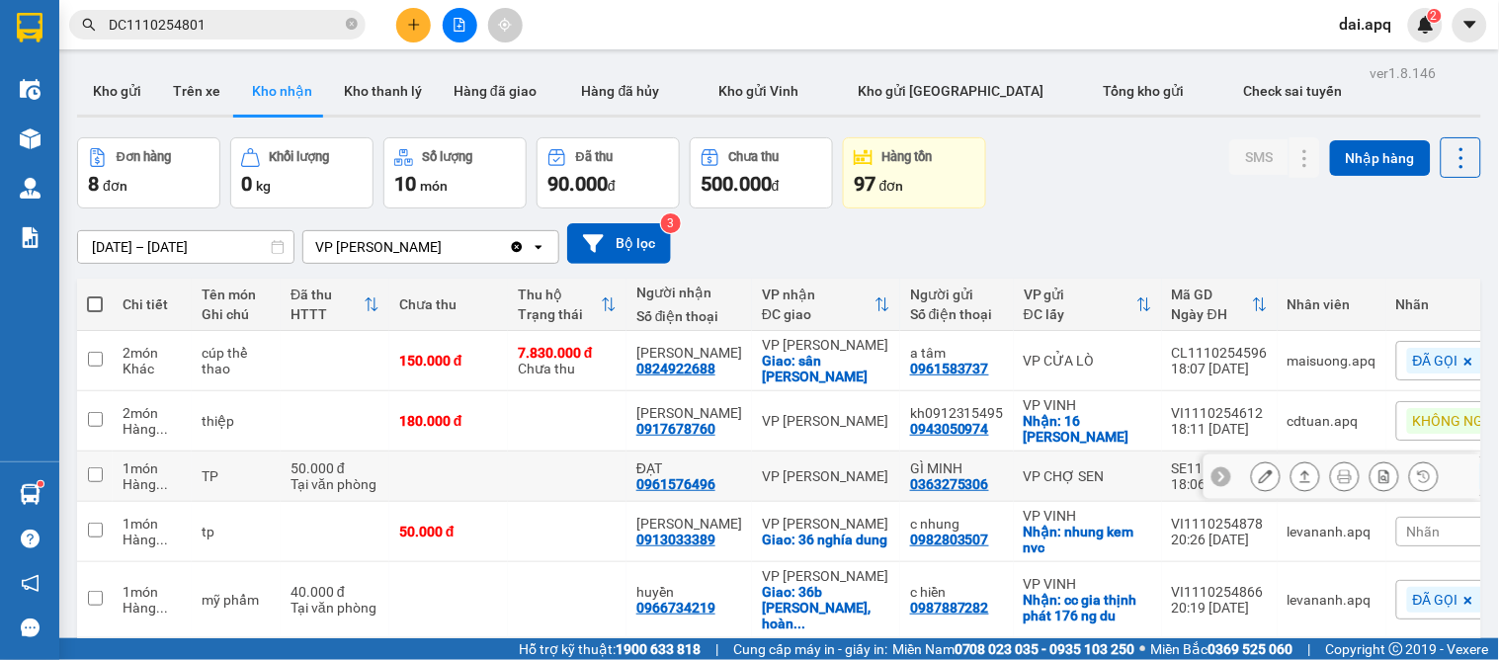
click at [1272, 477] on div at bounding box center [1345, 476] width 188 height 30
click at [1298, 477] on icon at bounding box center [1305, 476] width 14 height 14
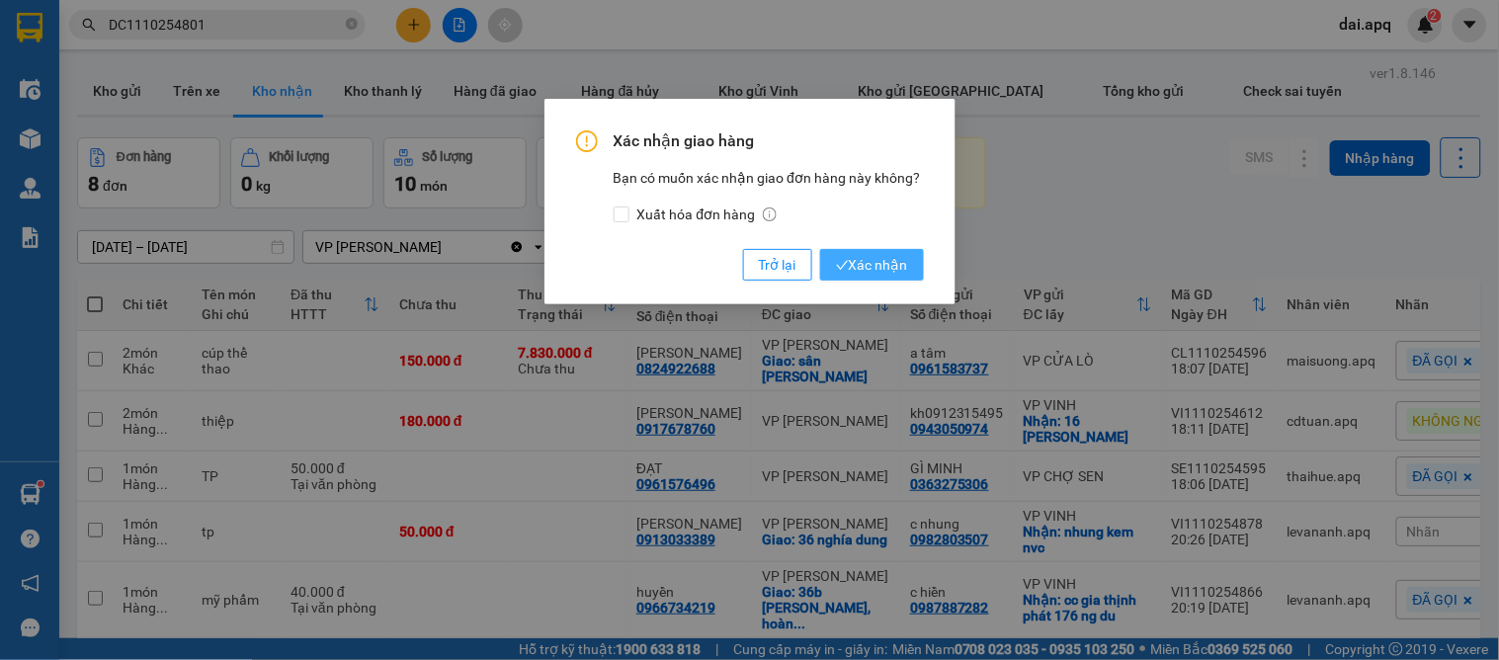
click at [866, 251] on button "Xác nhận" at bounding box center [872, 265] width 104 height 32
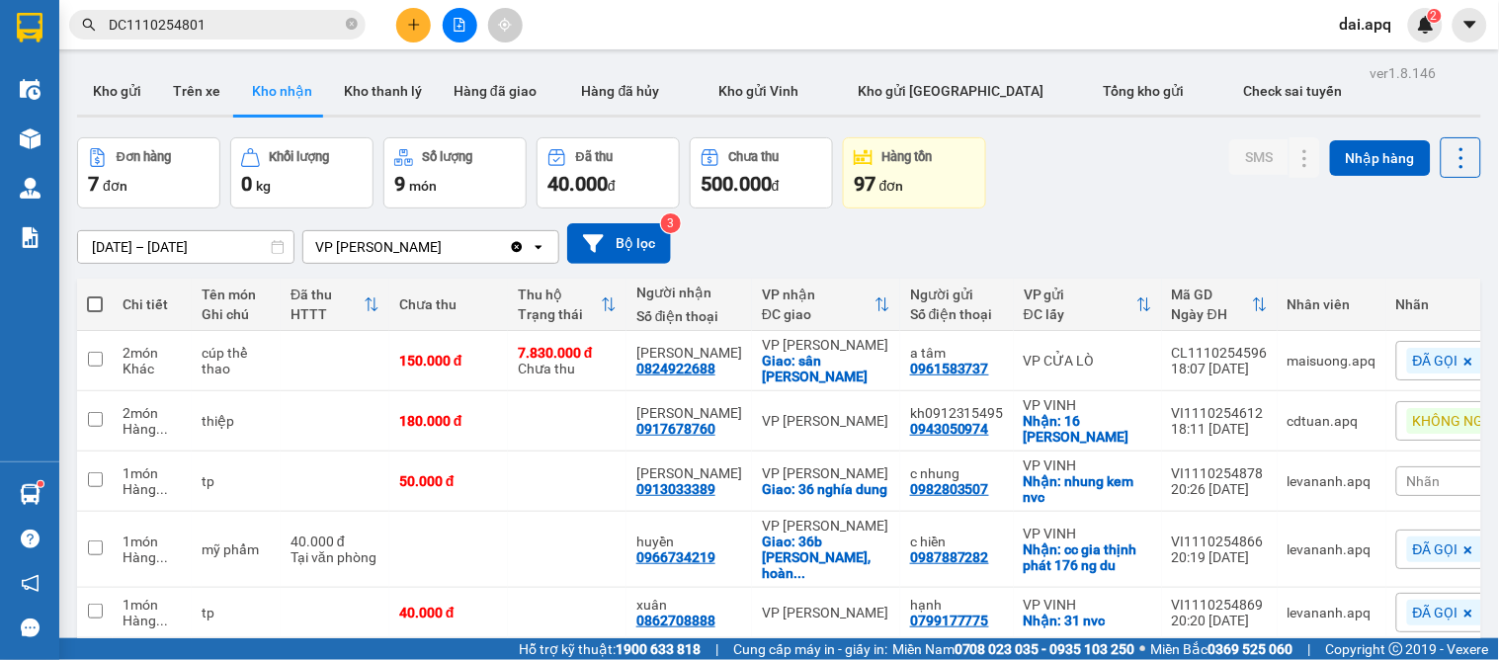
click at [397, 12] on div at bounding box center [459, 25] width 148 height 35
click at [405, 16] on button at bounding box center [413, 25] width 35 height 35
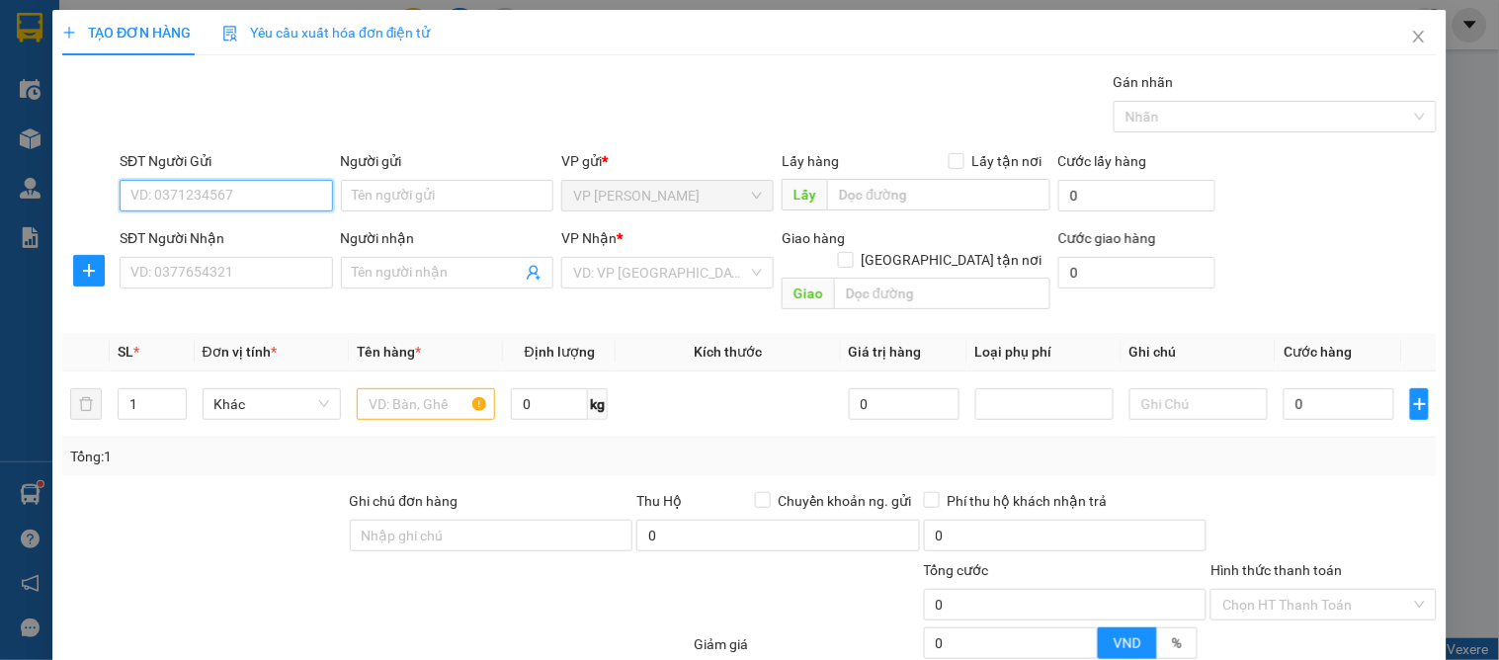
click at [196, 204] on input "SĐT Người Gửi" at bounding box center [226, 196] width 212 height 32
type input "0965079302"
click at [230, 237] on div "0965079302 - a đào" at bounding box center [223, 235] width 187 height 22
type input "a đào"
checkbox input "true"
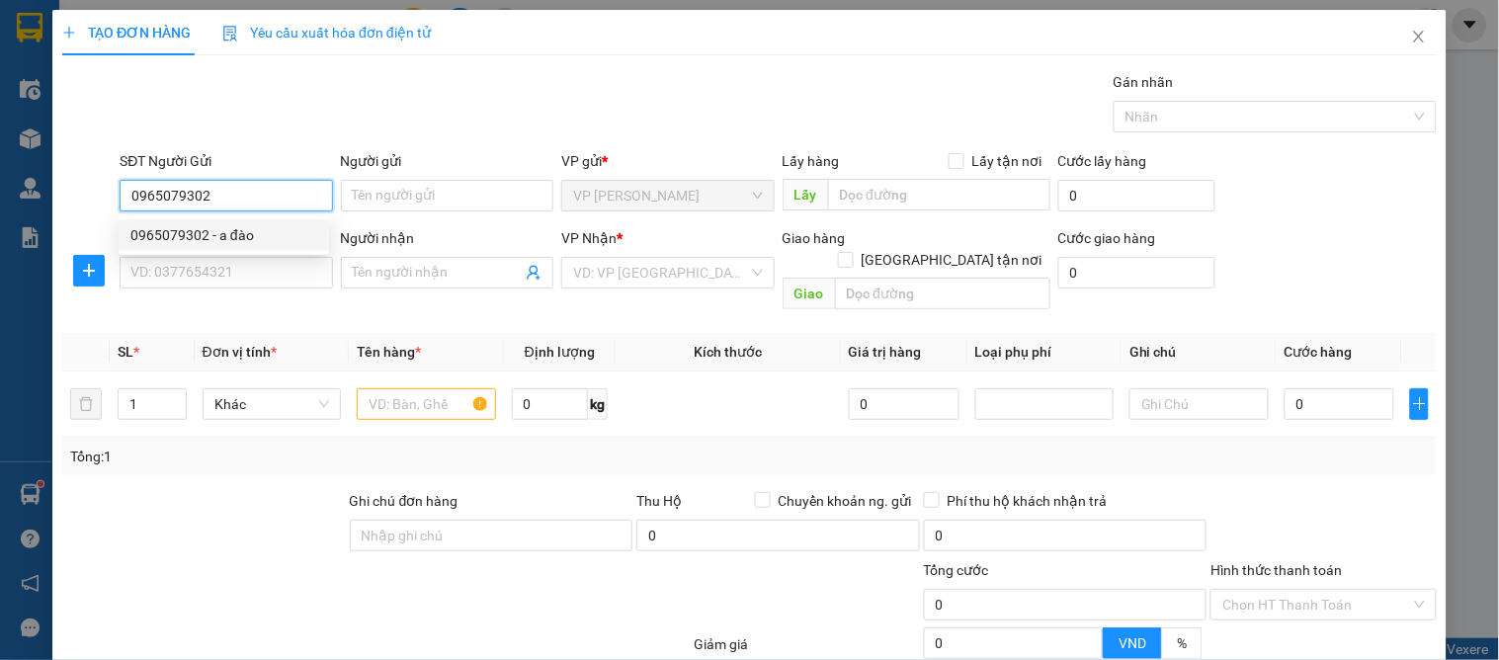
type input "NĐ"
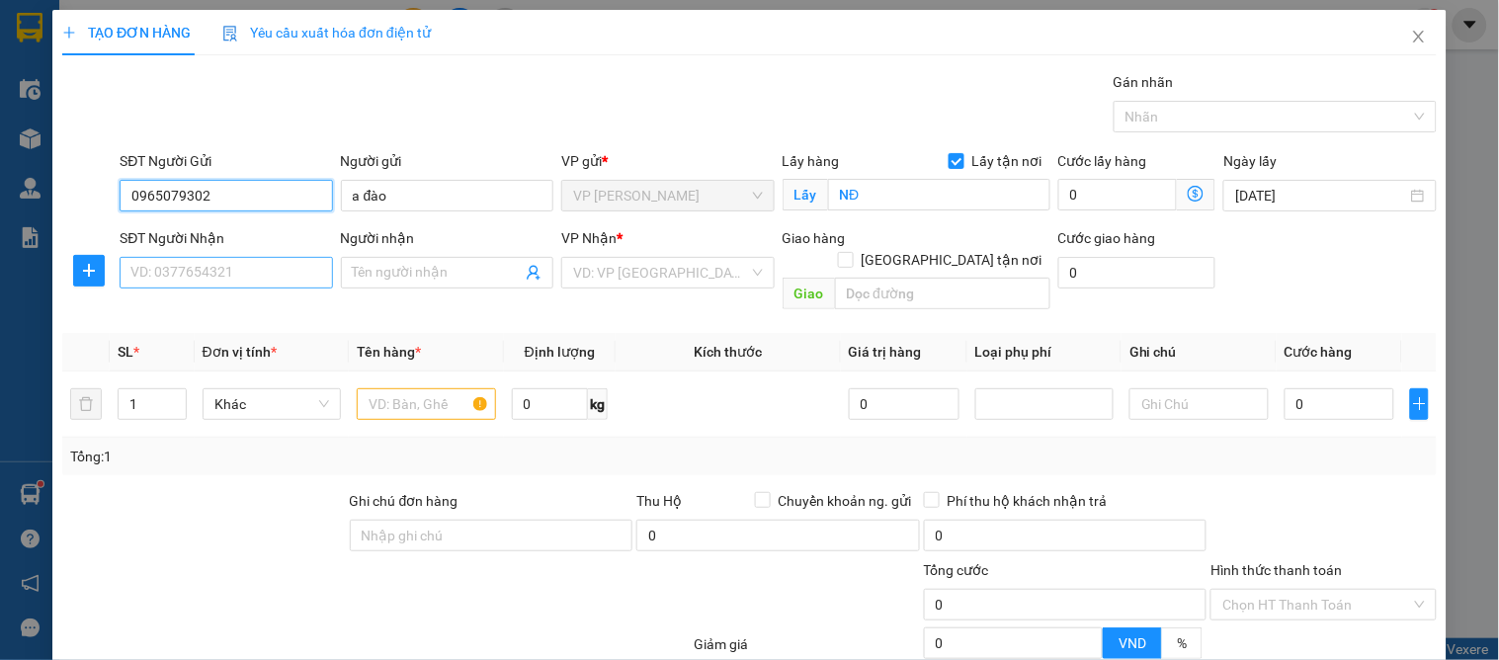
type input "0965079302"
click at [227, 273] on input "SĐT Người Nhận" at bounding box center [226, 273] width 212 height 32
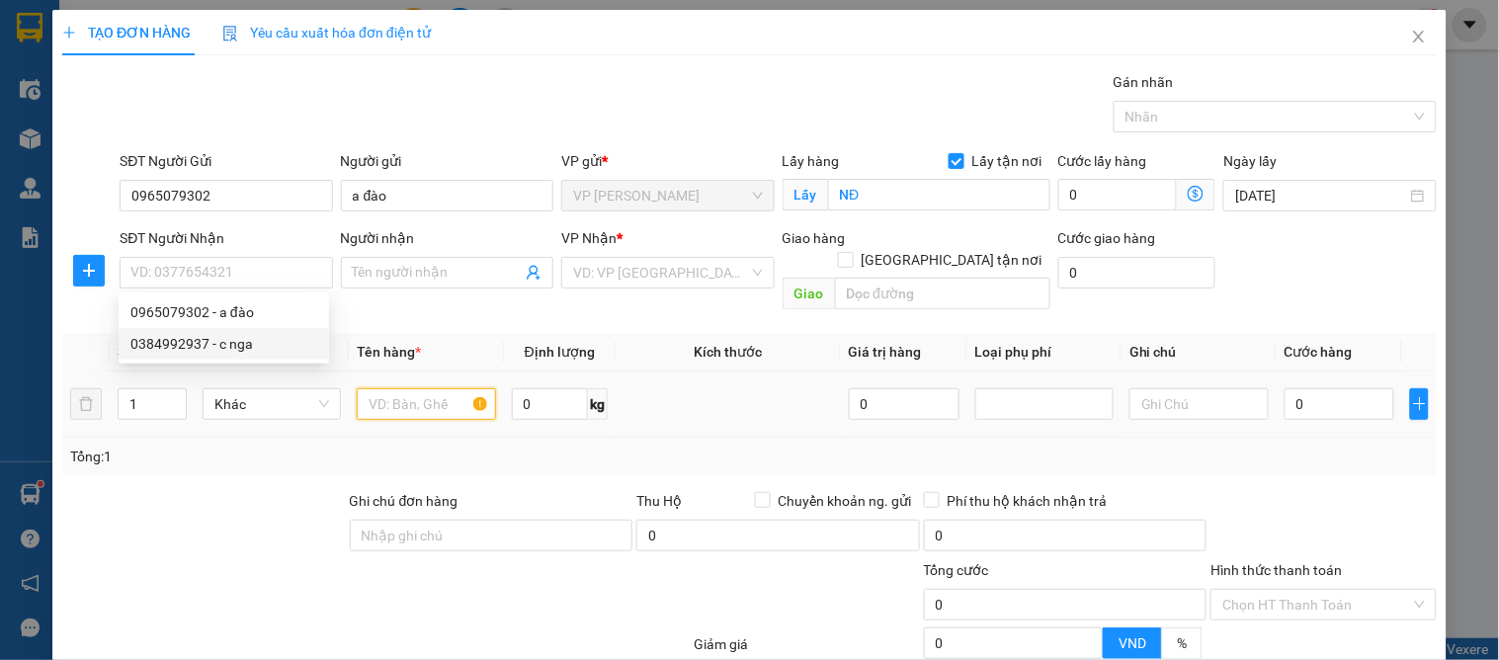
click at [418, 388] on input "text" at bounding box center [426, 404] width 138 height 32
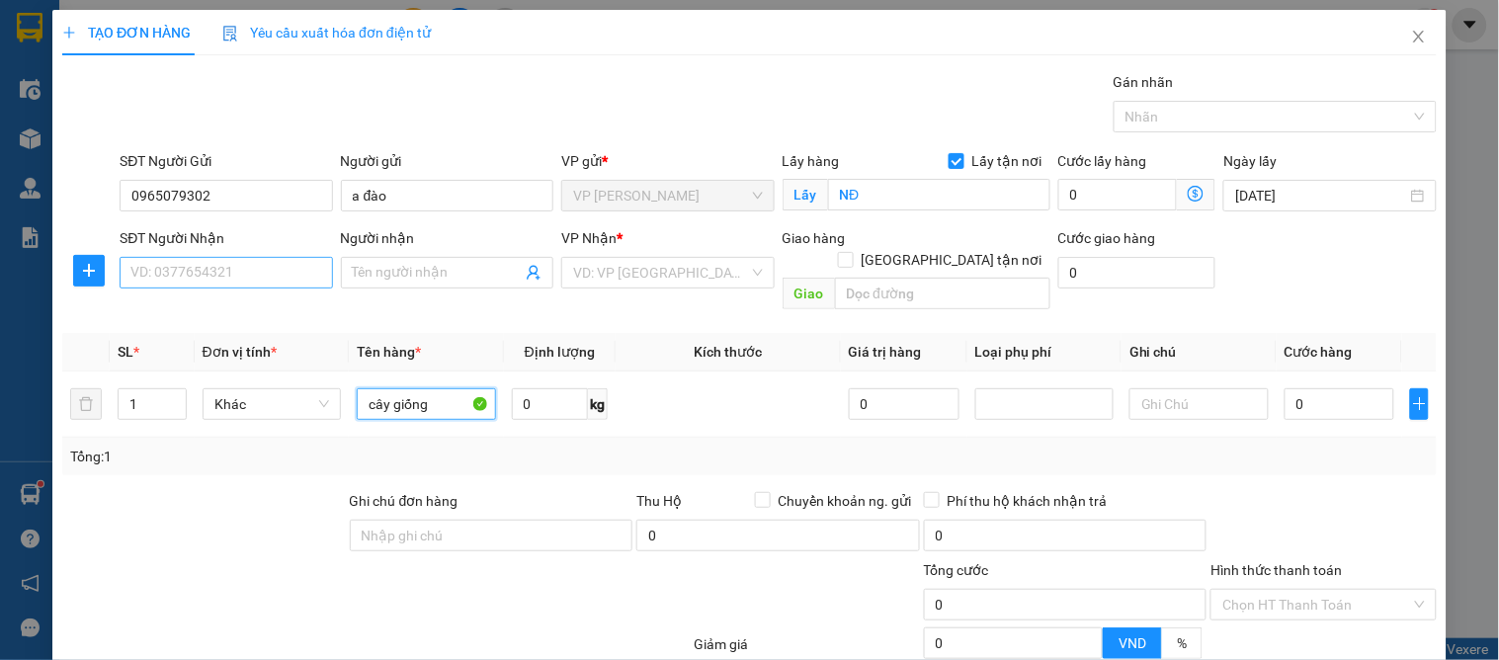
type input "cây giống"
click at [255, 278] on input "SĐT Người Nhận" at bounding box center [226, 273] width 212 height 32
type input "0369750962"
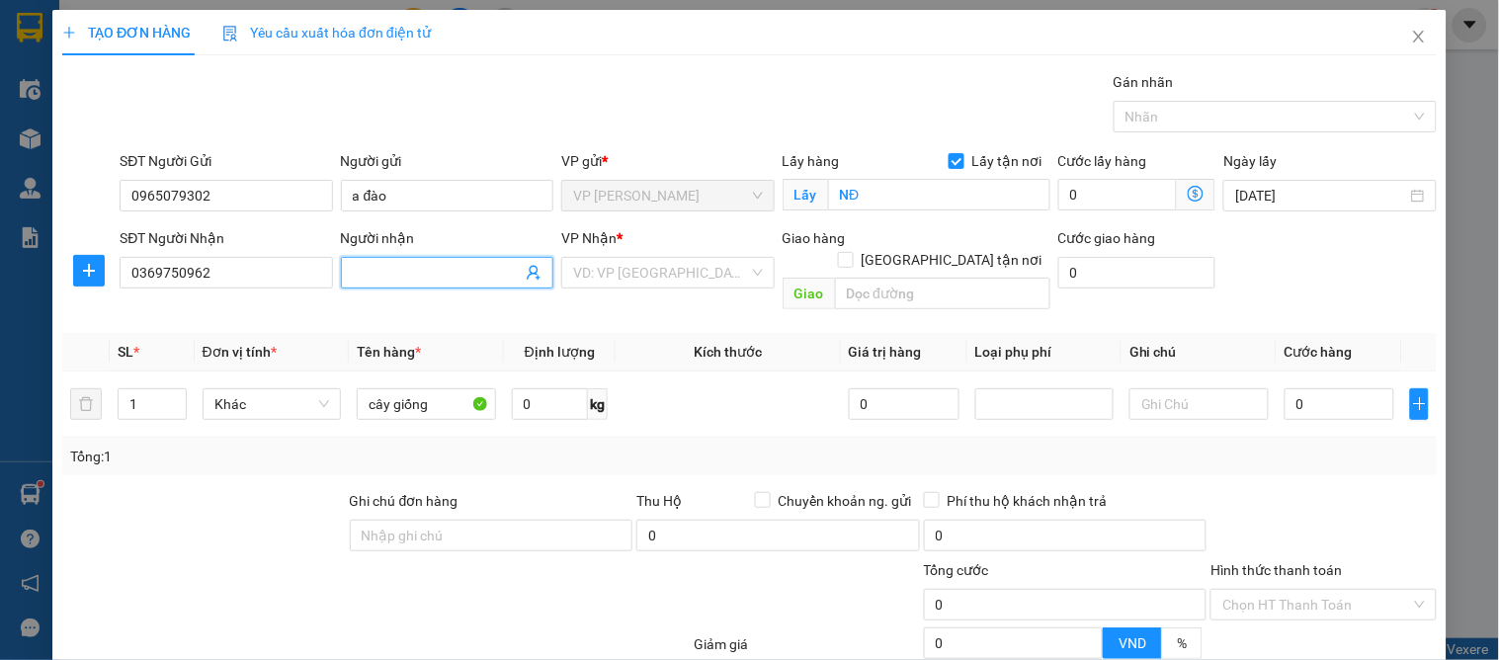
click at [370, 280] on input "Người nhận" at bounding box center [437, 273] width 169 height 22
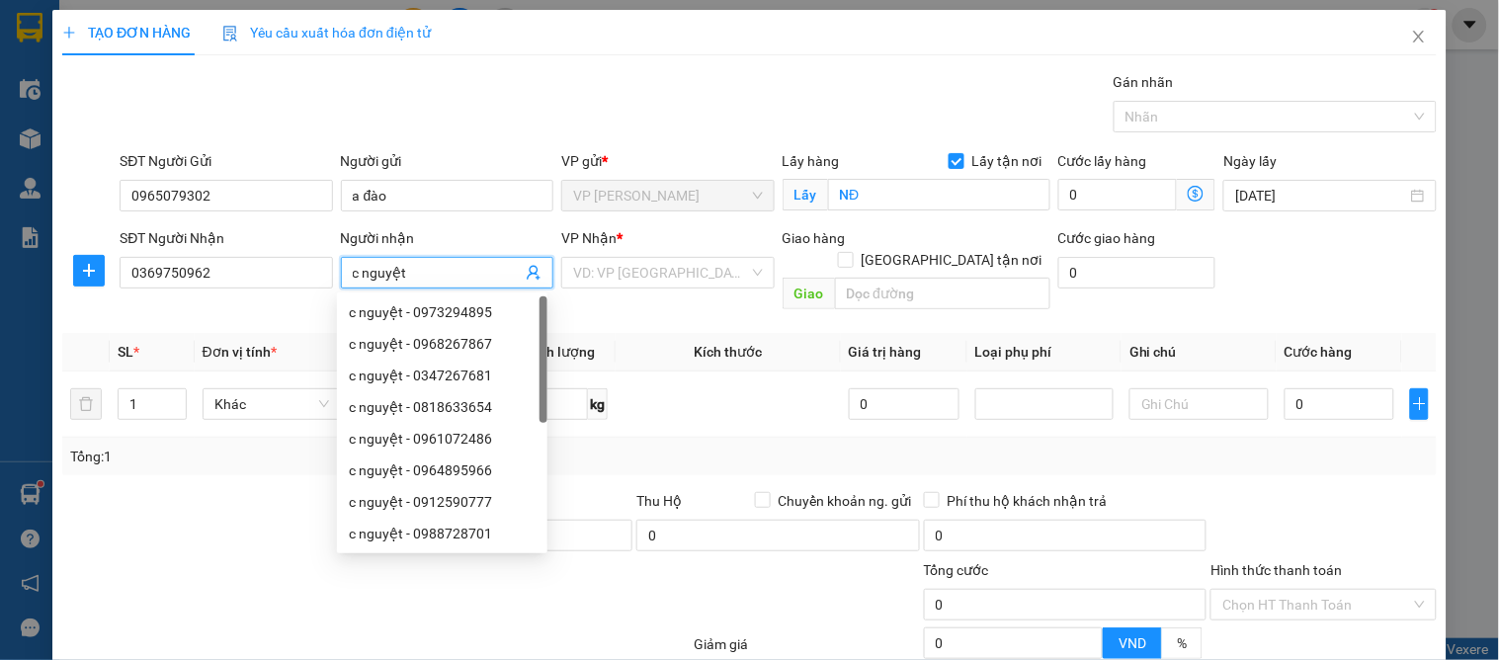
type input "c nguyệt"
click at [667, 289] on div "VP Nhận * VD: VP [GEOGRAPHIC_DATA]" at bounding box center [667, 261] width 212 height 69
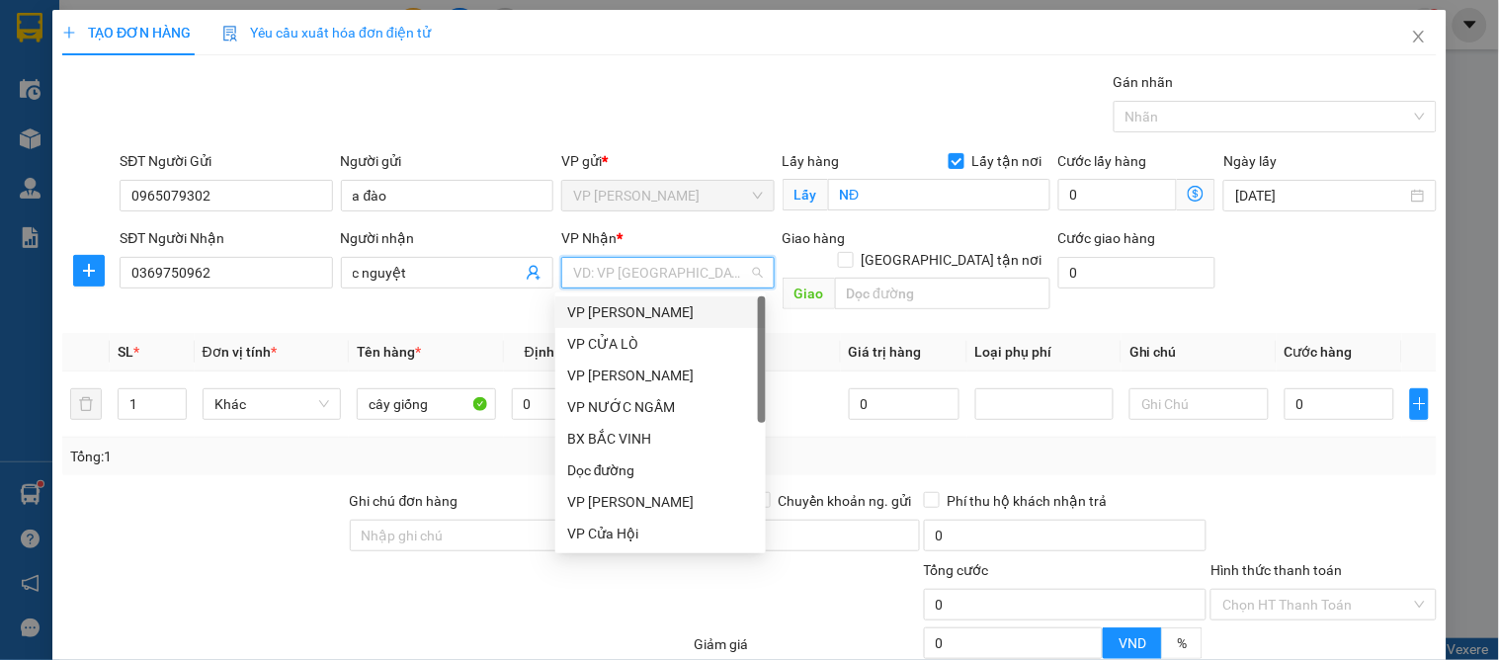
click at [663, 277] on input "search" at bounding box center [660, 273] width 175 height 30
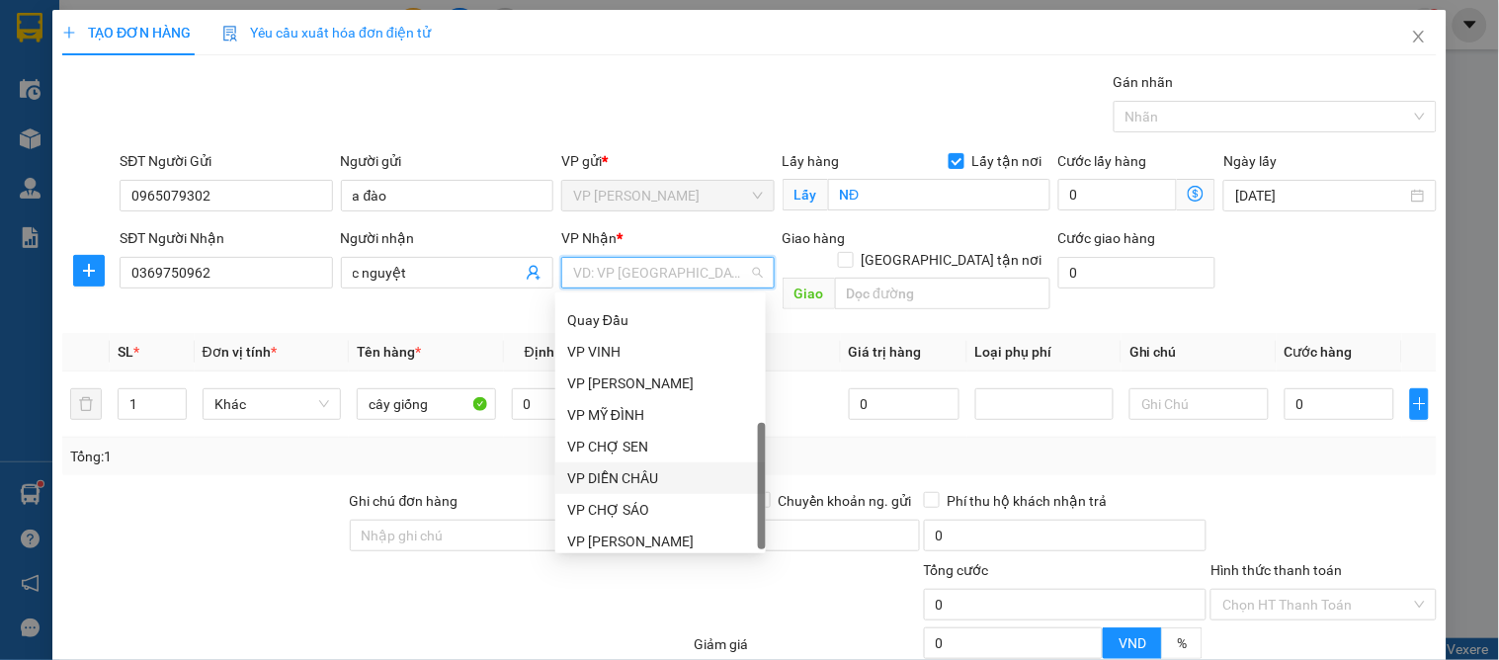
scroll to position [316, 0]
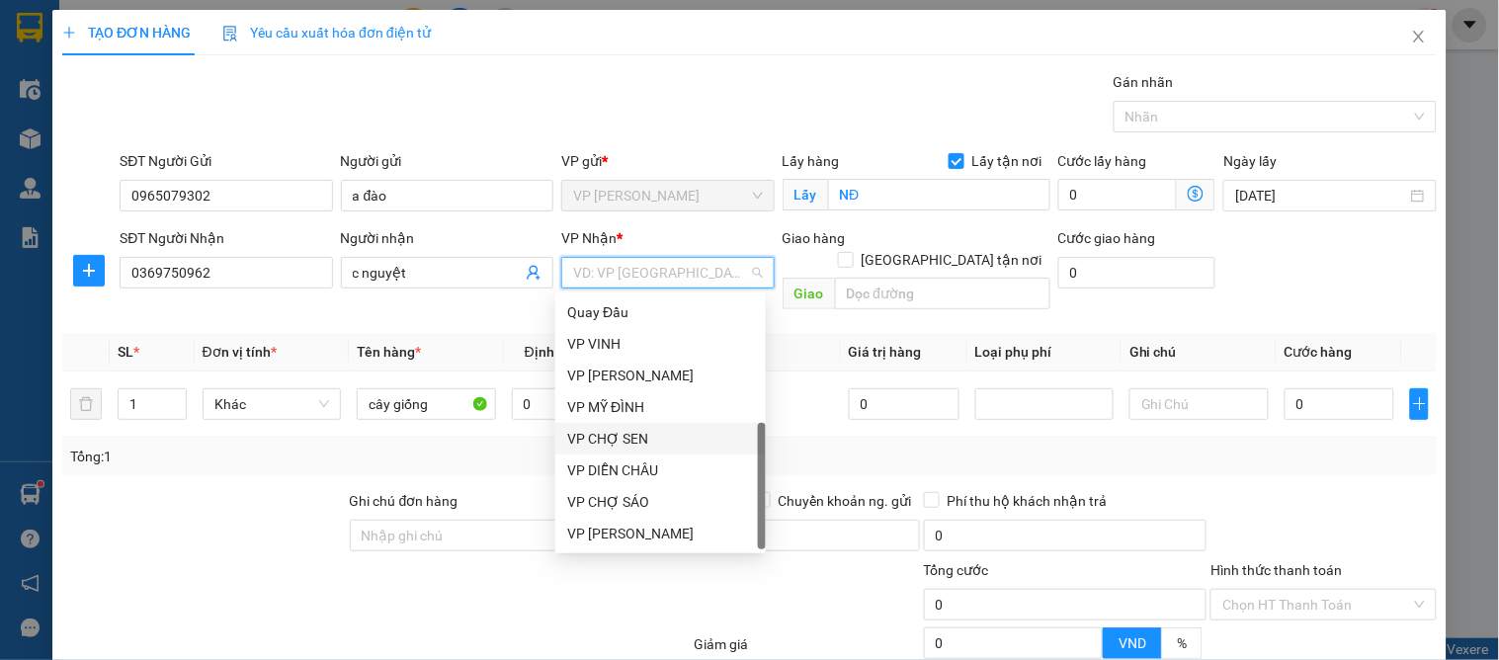
click at [668, 436] on div "VP CHỢ SEN" at bounding box center [660, 439] width 187 height 22
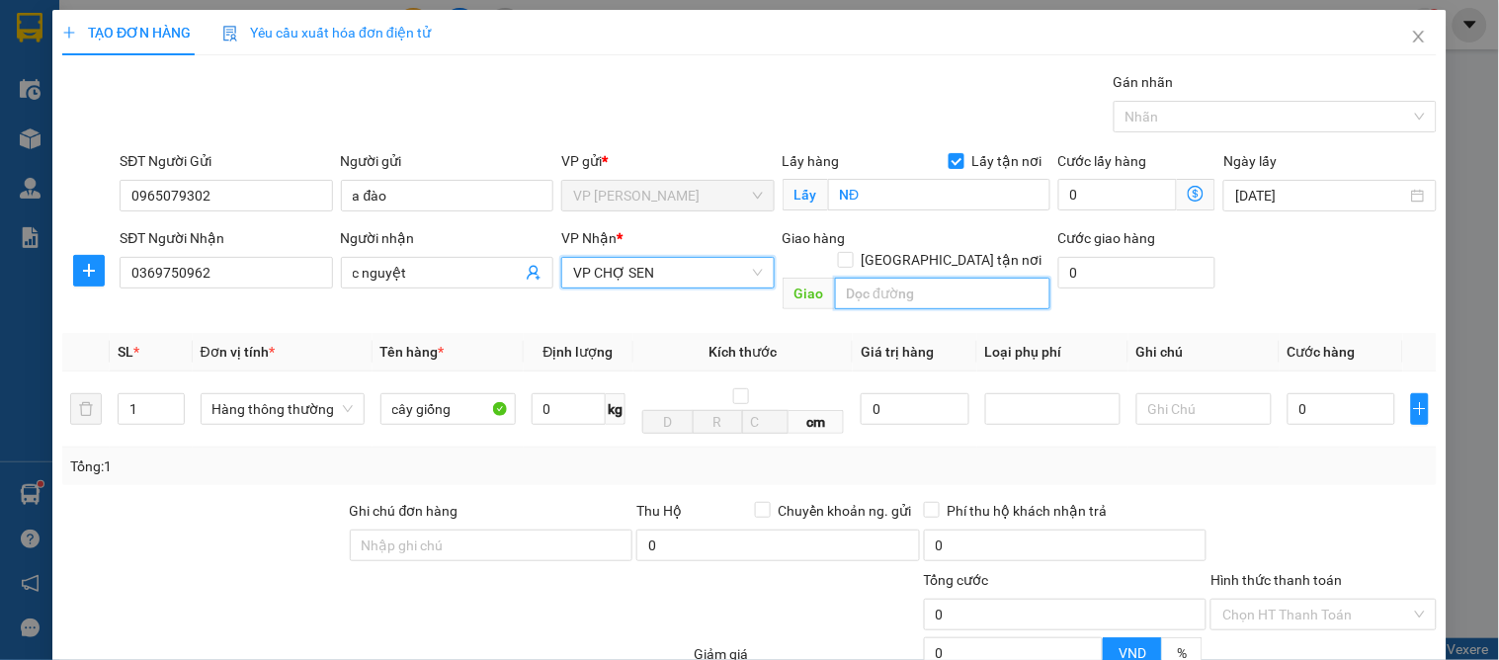
click at [923, 278] on input "text" at bounding box center [942, 294] width 215 height 32
type input "vp"
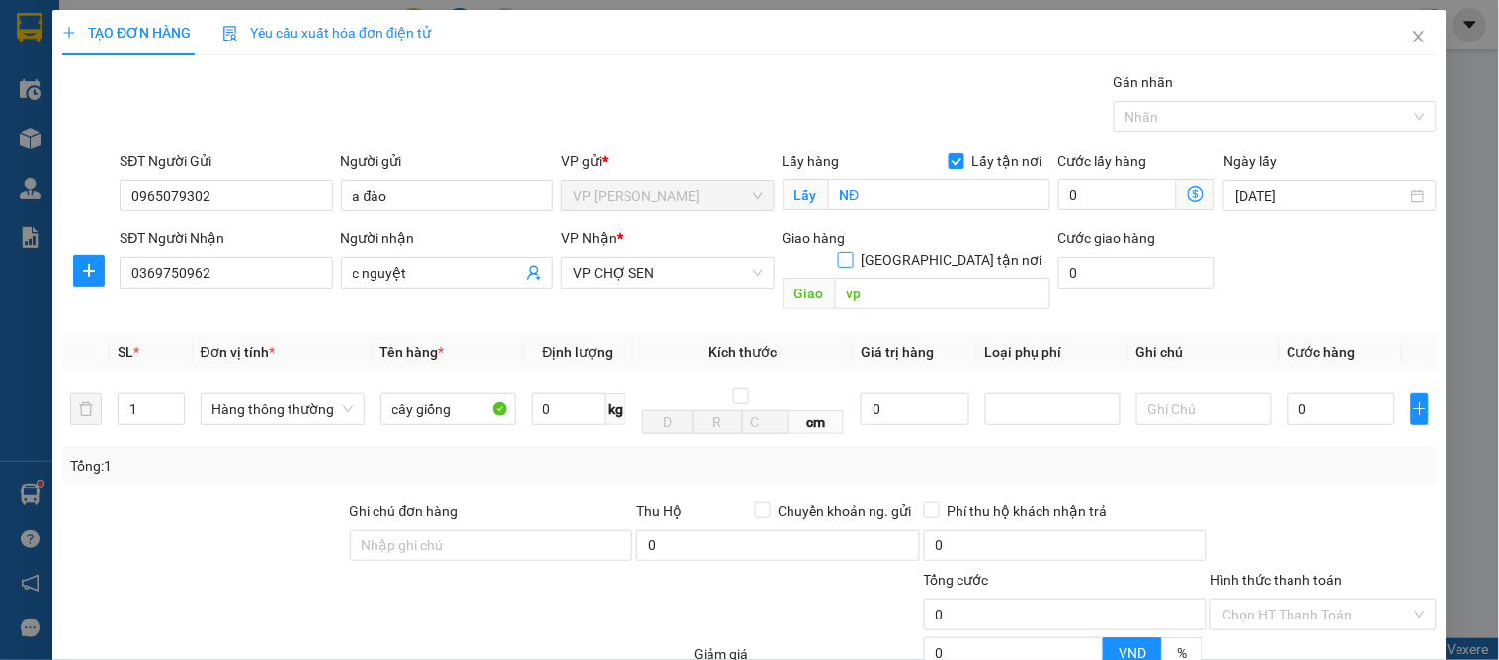
click at [852, 252] on input "[GEOGRAPHIC_DATA] tận nơi" at bounding box center [845, 259] width 14 height 14
checkbox input "true"
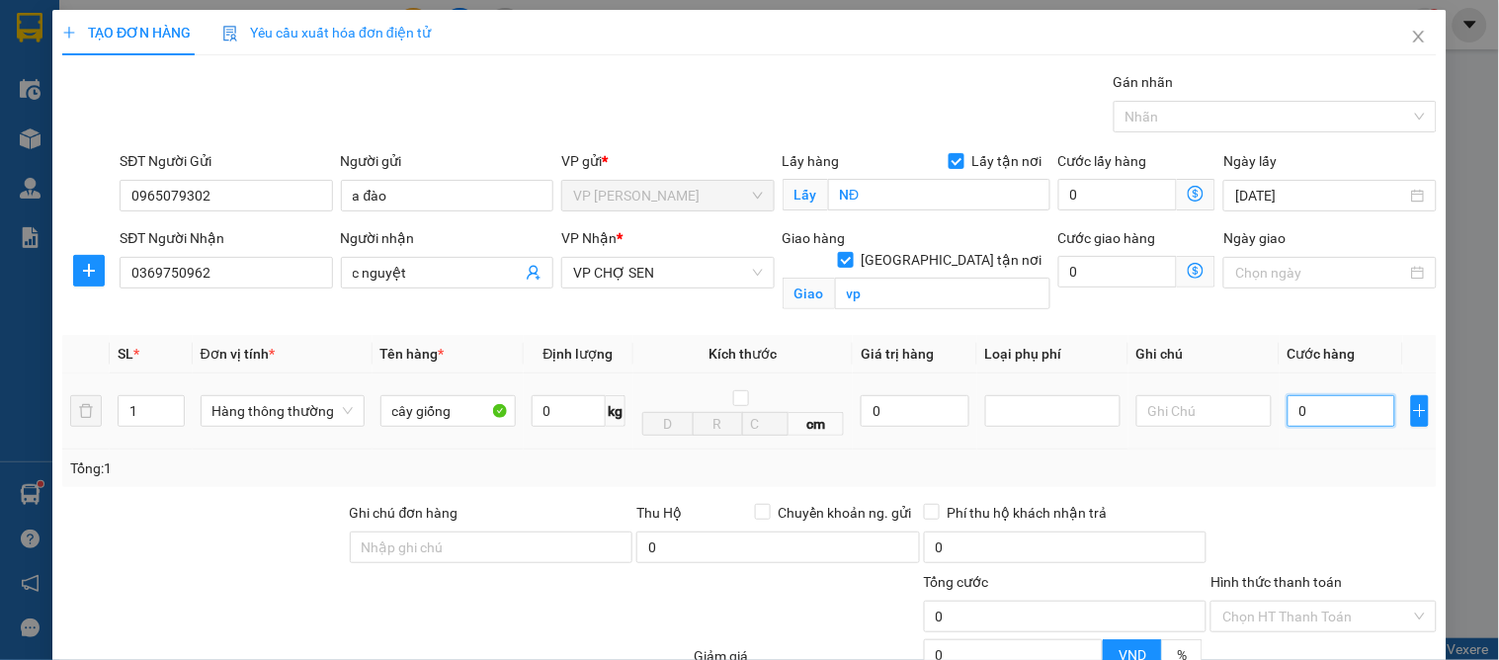
click at [1322, 425] on input "0" at bounding box center [1341, 411] width 108 height 32
type input "4"
type input "40"
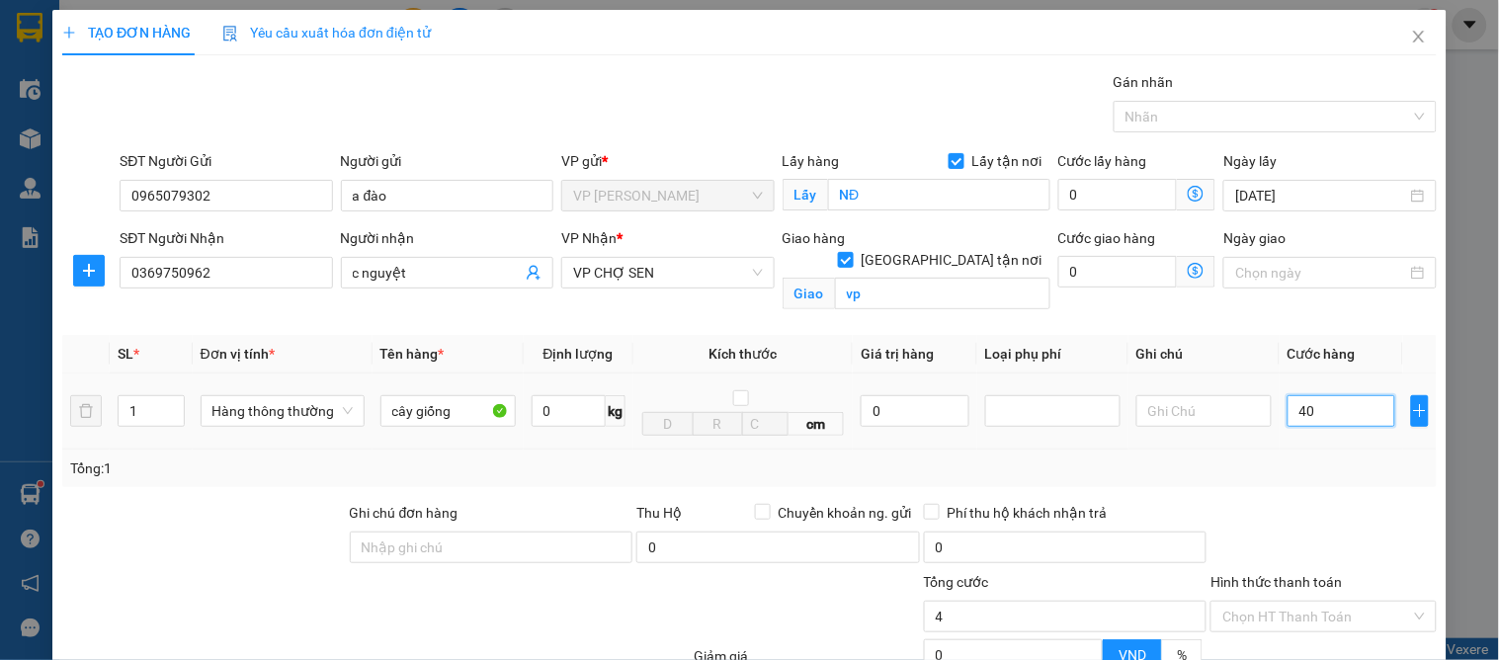
type input "40"
type input "40.000"
click at [1338, 487] on div "Transit Pickup Surcharge Ids Transit Deliver Surcharge Ids Transit Deliver Surc…" at bounding box center [749, 449] width 1374 height 756
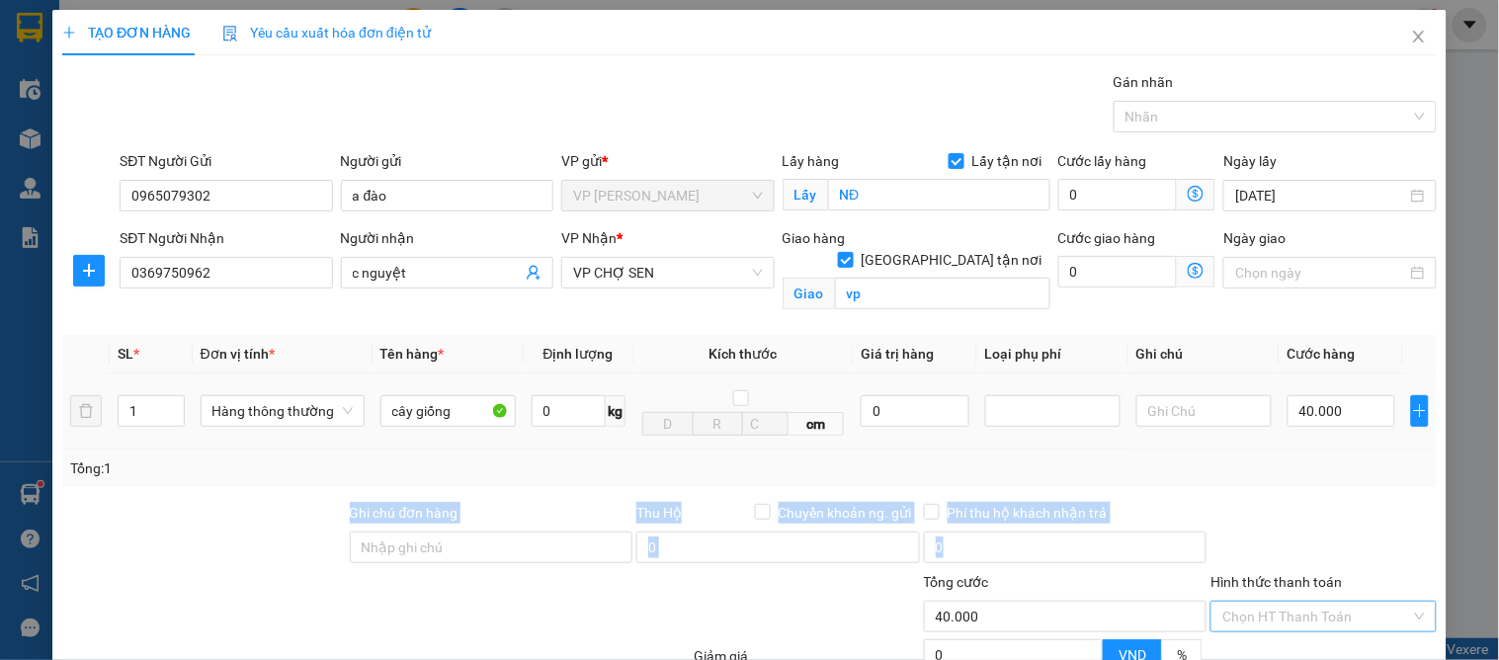
scroll to position [205, 0]
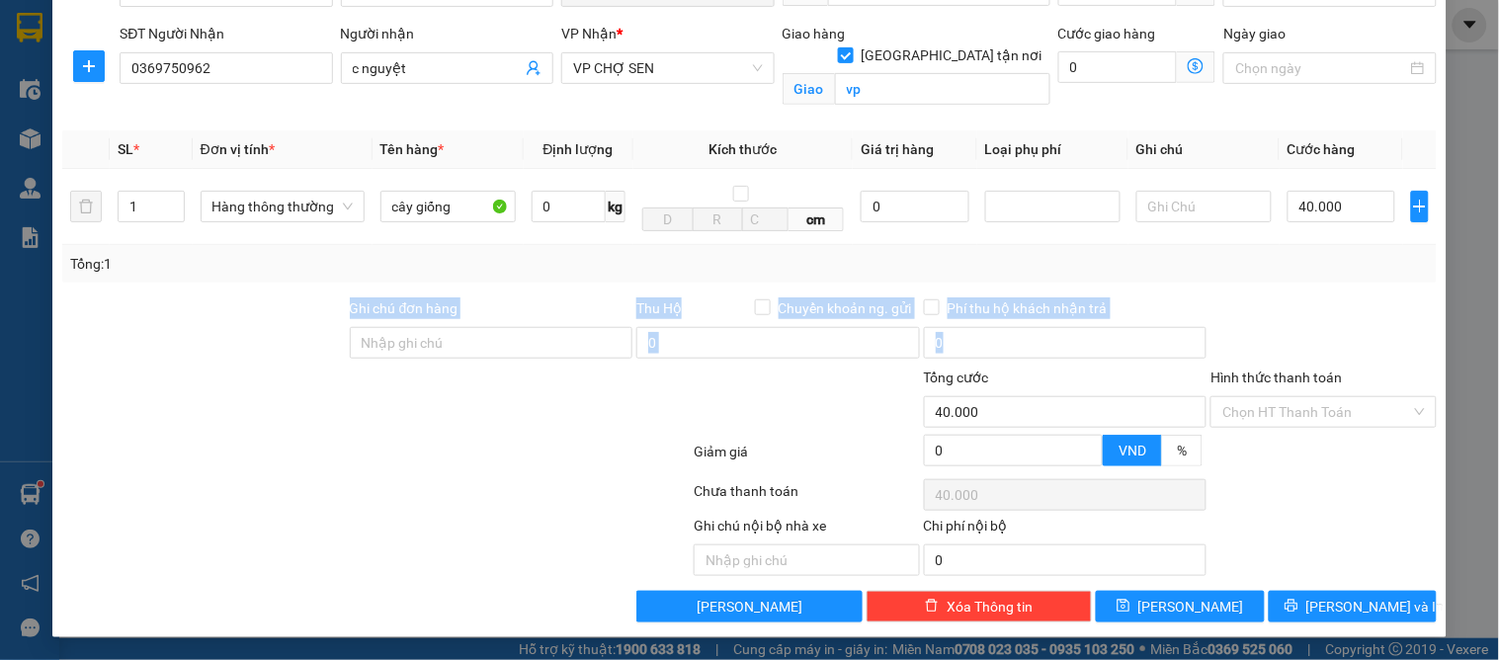
click at [1305, 307] on div at bounding box center [1322, 331] width 229 height 69
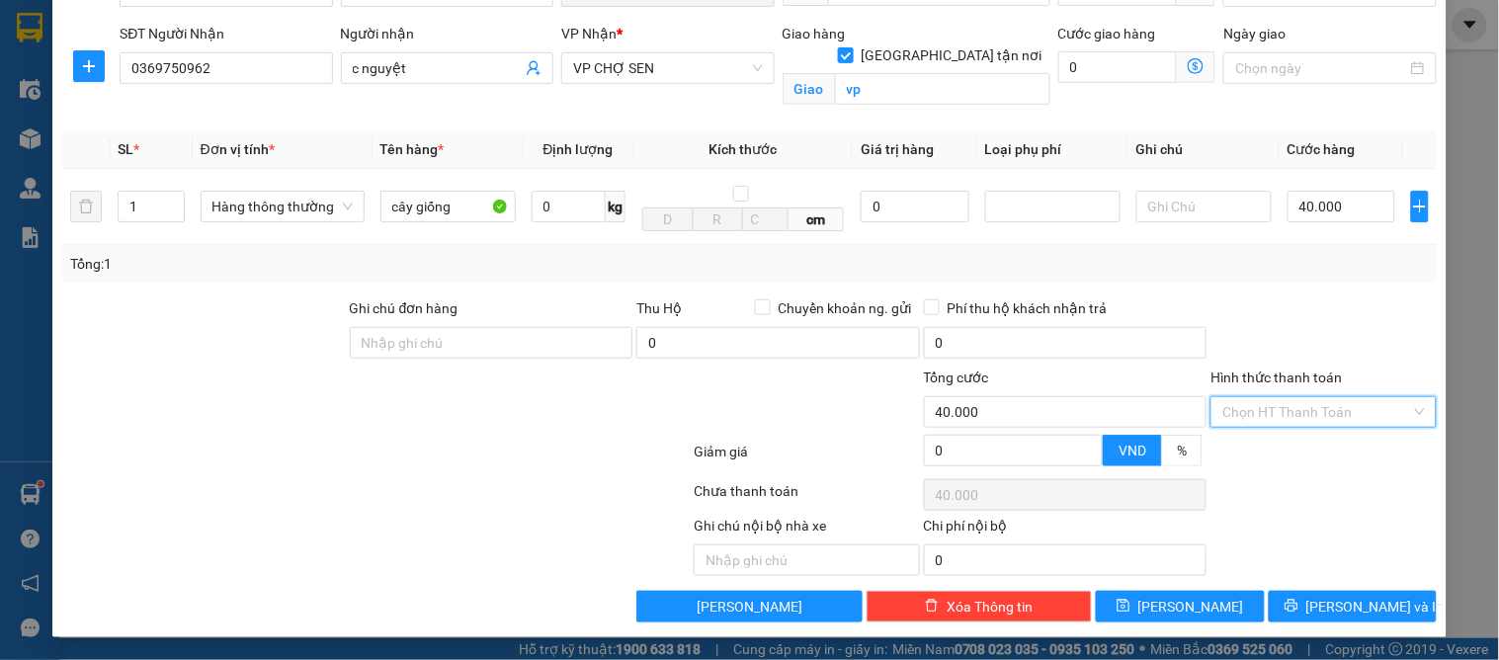
click at [1238, 417] on input "Hình thức thanh toán" at bounding box center [1316, 412] width 188 height 30
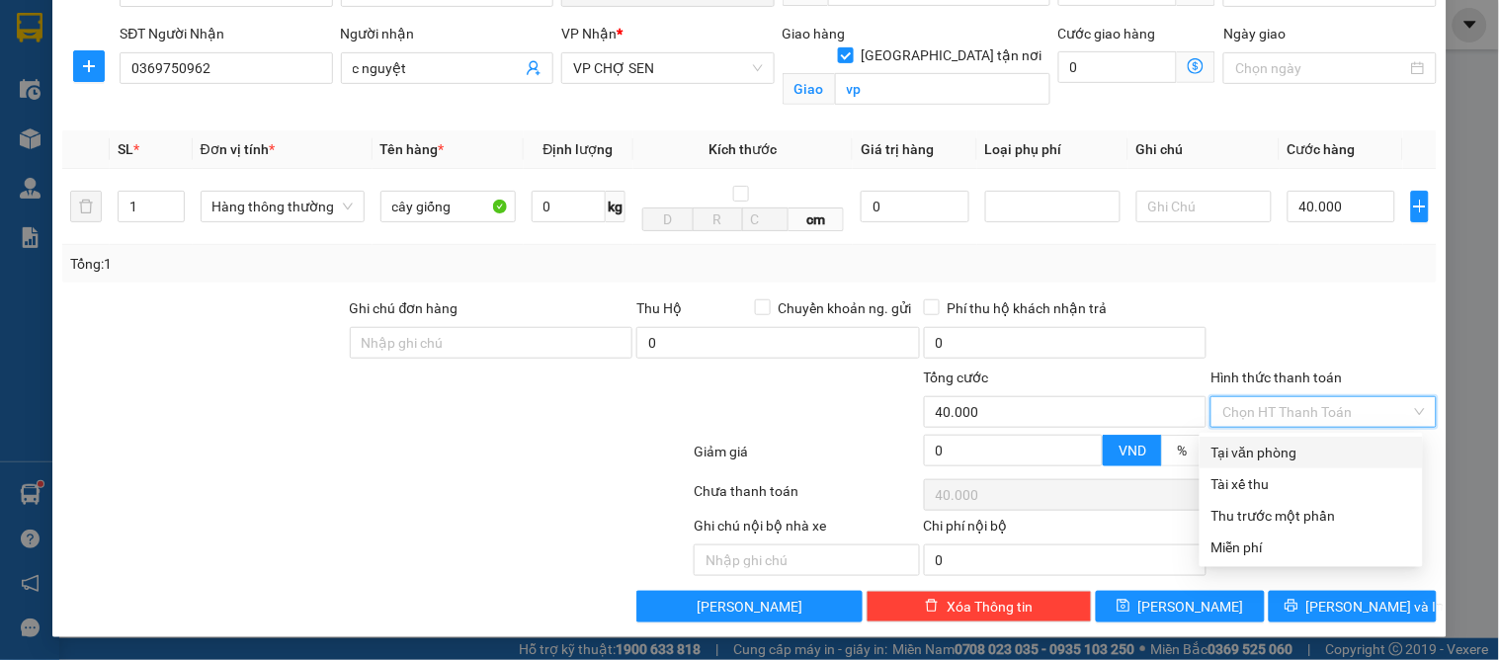
drag, startPoint x: 1242, startPoint y: 448, endPoint x: 1255, endPoint y: 506, distance: 59.7
click at [1246, 448] on div "Tại văn phòng" at bounding box center [1311, 453] width 200 height 22
type input "0"
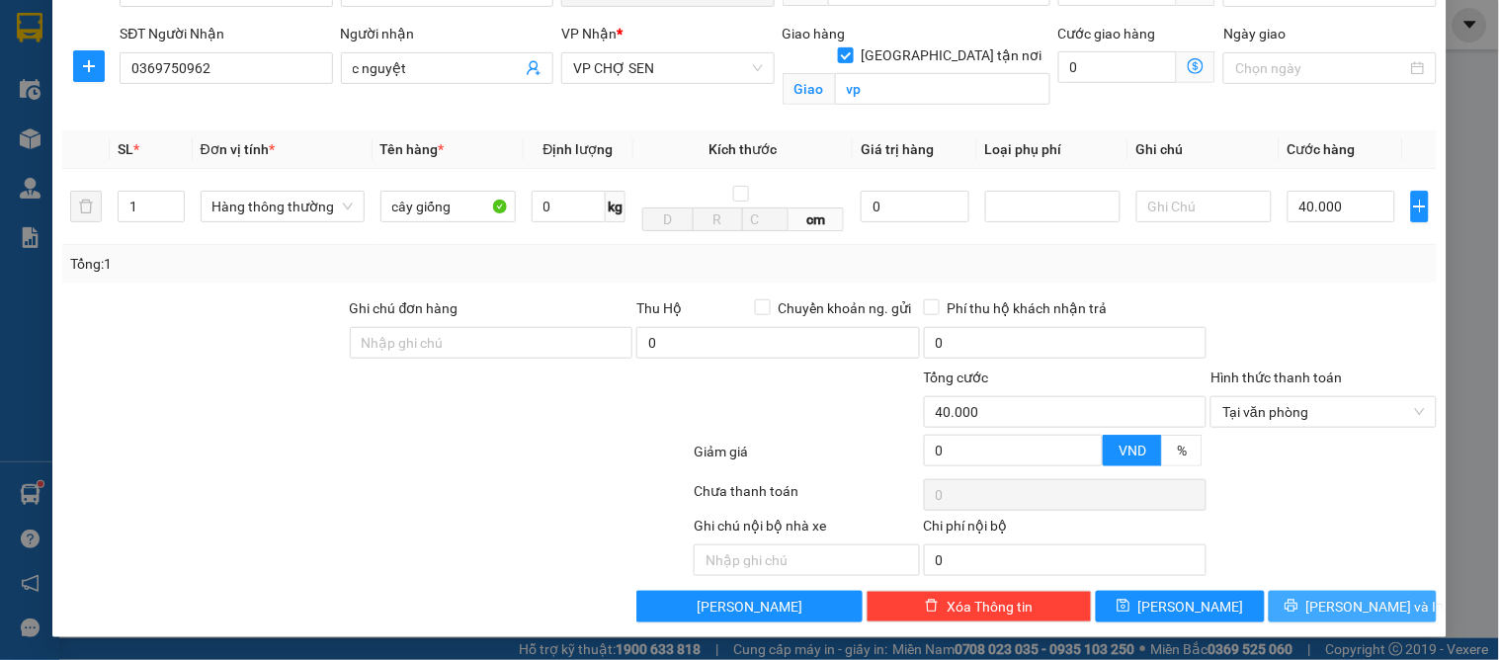
click at [1328, 610] on span "[PERSON_NAME] và In" at bounding box center [1375, 607] width 138 height 22
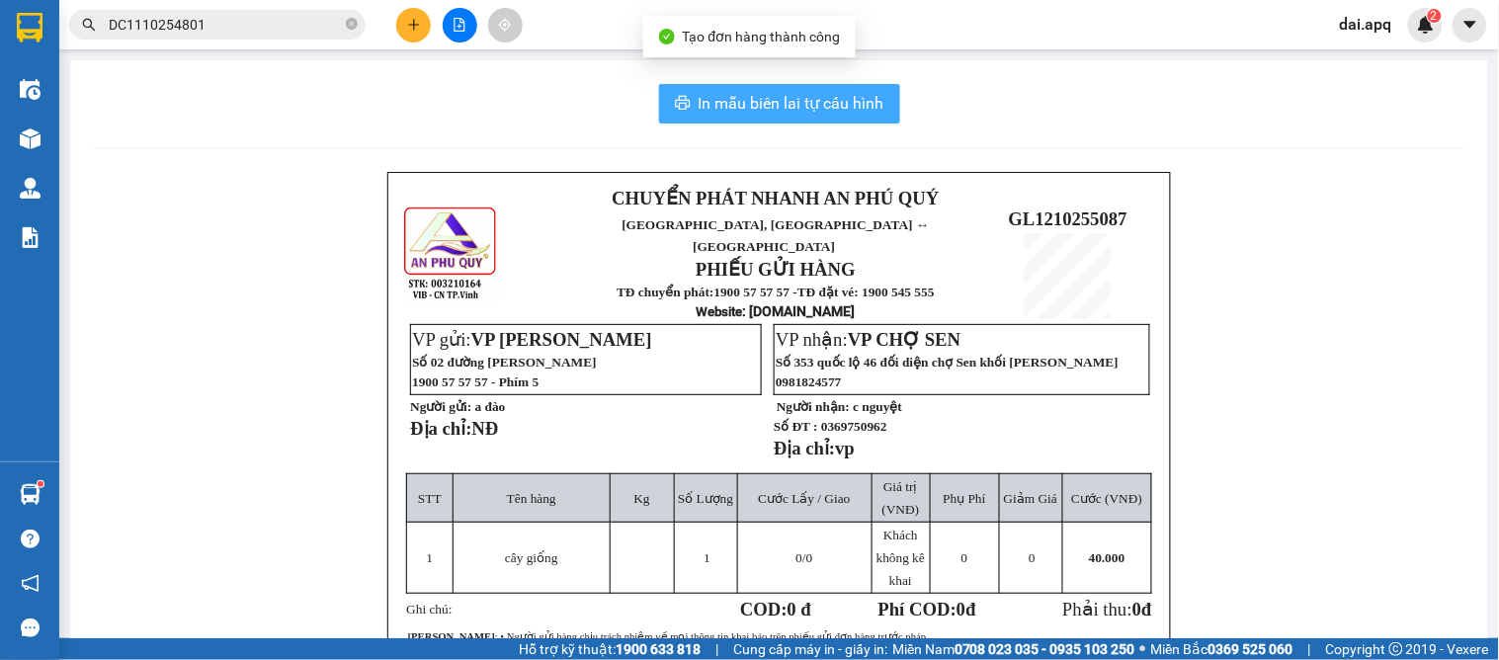
click at [816, 107] on span "In mẫu biên lai tự cấu hình" at bounding box center [791, 103] width 186 height 25
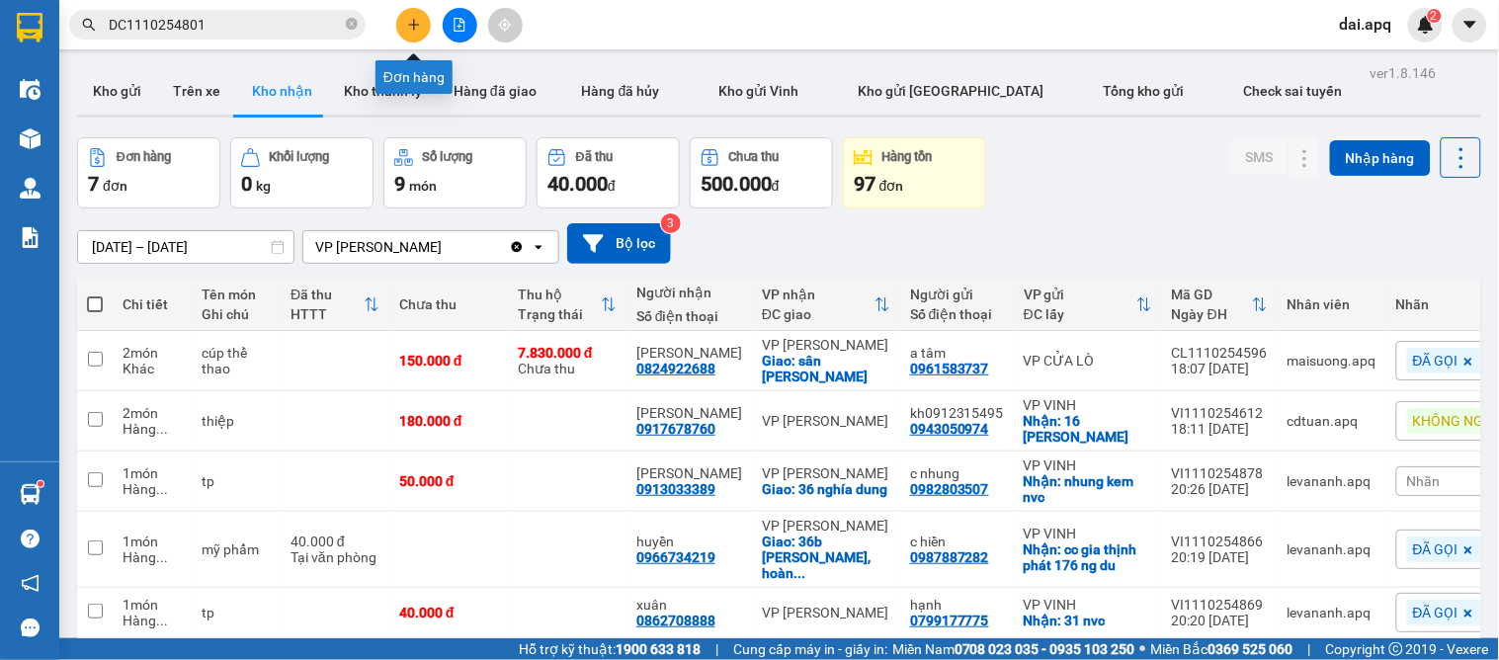
click at [418, 21] on icon "plus" at bounding box center [414, 25] width 14 height 14
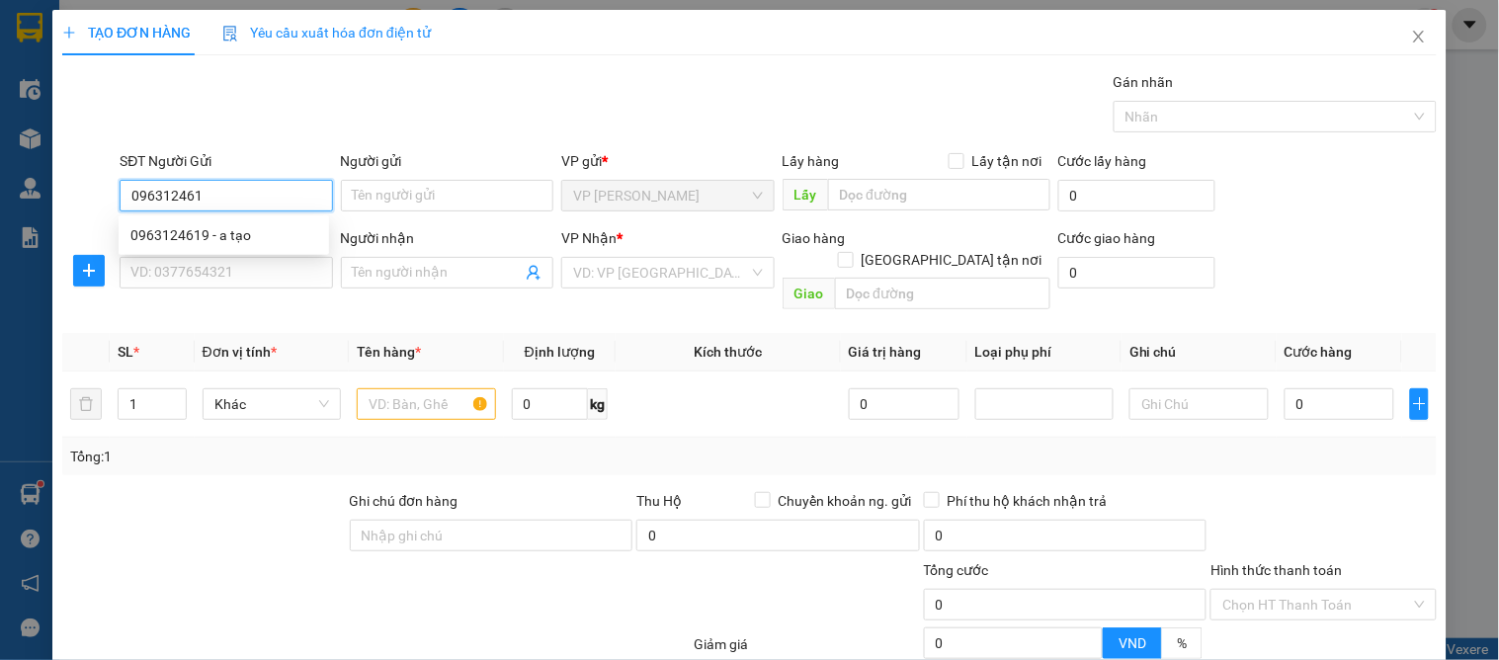
type input "0963124619"
click at [232, 234] on div "0963124619 - a tạo" at bounding box center [223, 235] width 187 height 22
type input "a tạo"
type input "0963124619"
click at [264, 290] on div "SĐT Người Nhận VD: 0377654321" at bounding box center [226, 261] width 212 height 69
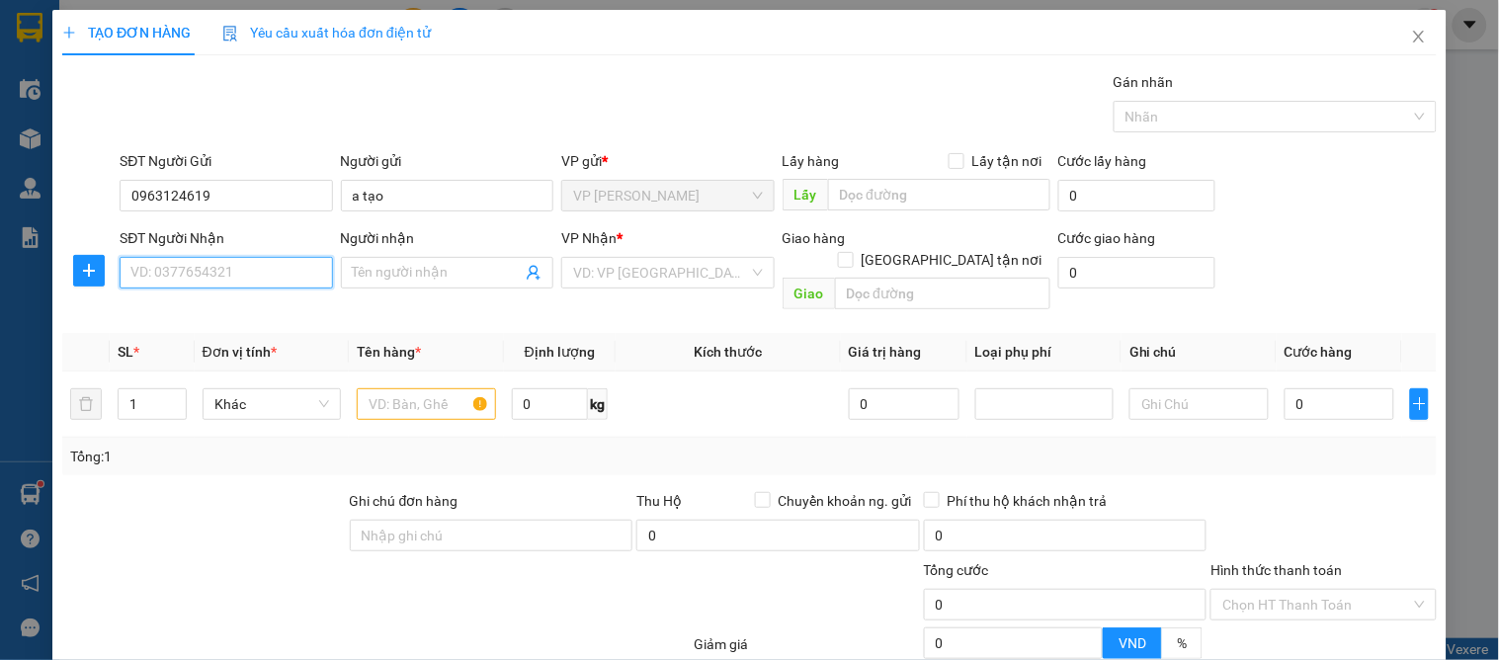
click at [263, 265] on input "SĐT Người Nhận" at bounding box center [226, 273] width 212 height 32
type input "0987331195"
click at [255, 303] on div "0987331195 - A BẰNG" at bounding box center [223, 312] width 187 height 22
type input "A BẰNG"
checkbox input "true"
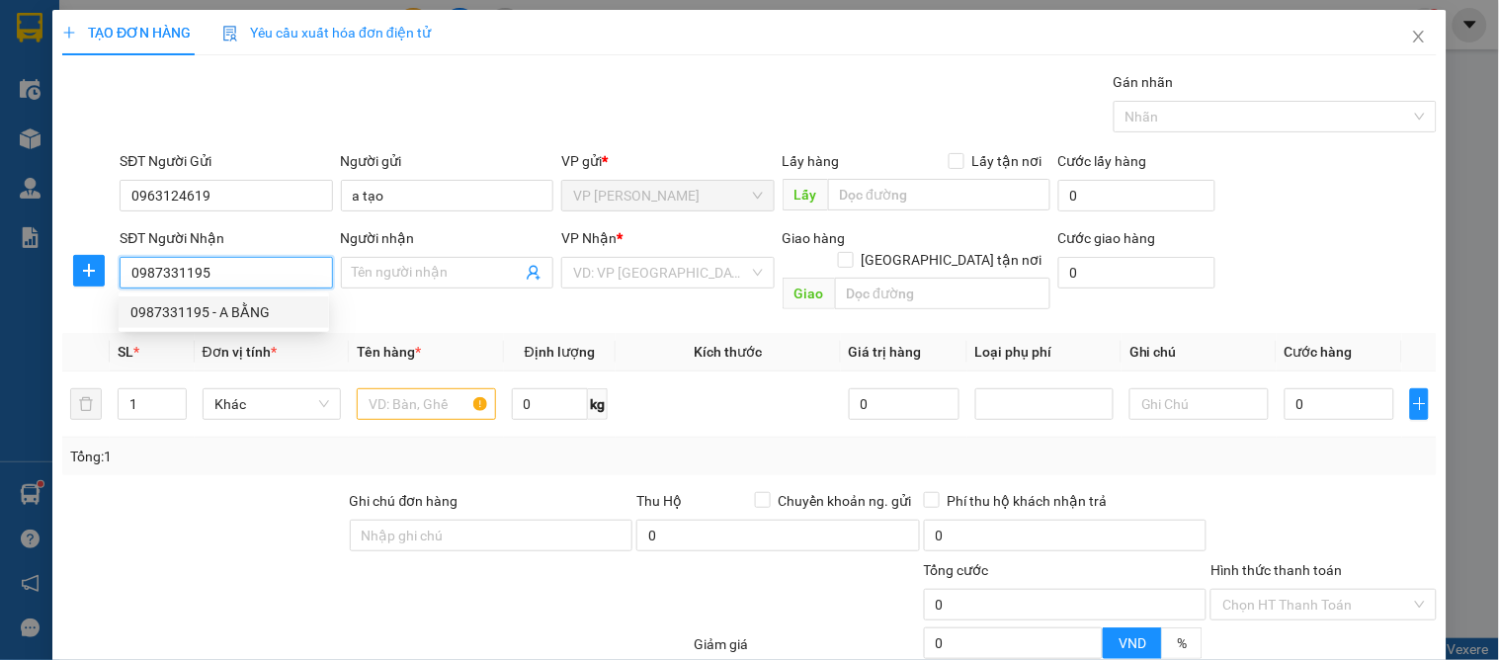
type input "số 11 [PERSON_NAME]"
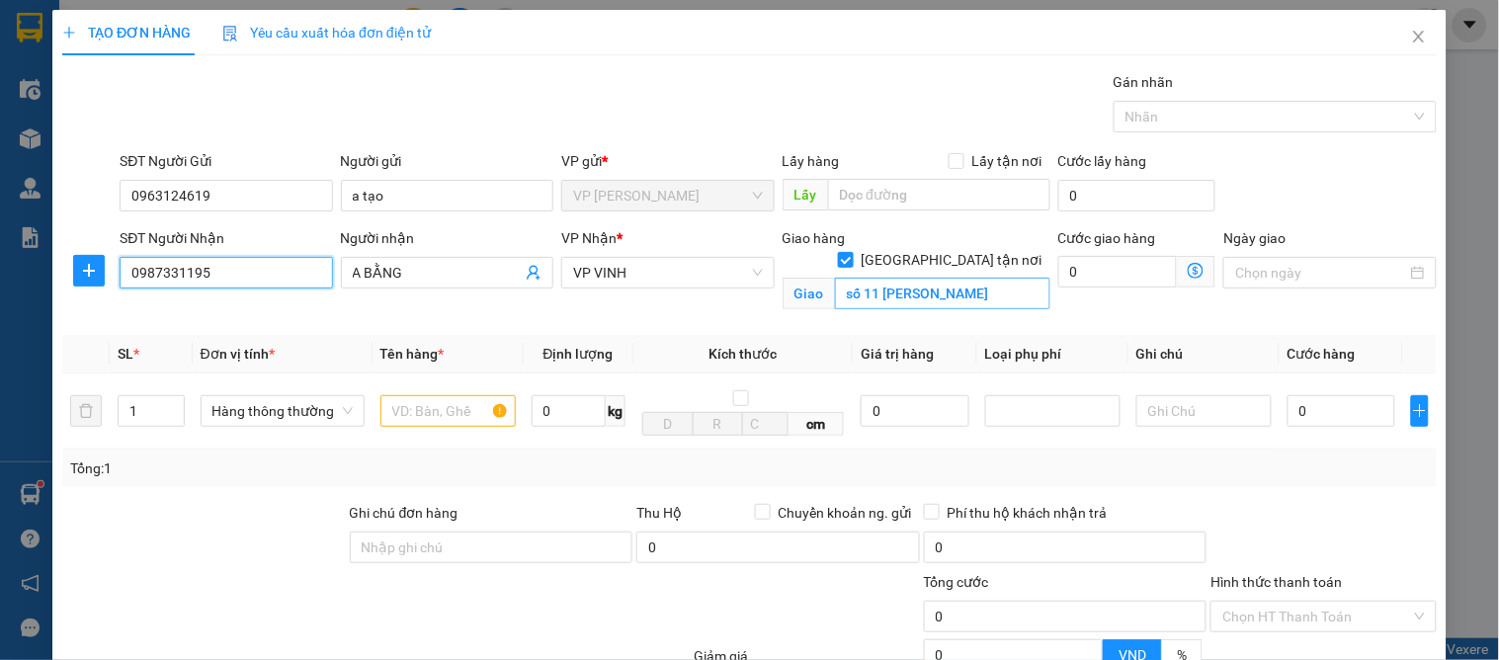
type input "0987331195"
click at [998, 278] on input "số 11 [PERSON_NAME]" at bounding box center [942, 294] width 215 height 32
type input "2a ngõ 55 [PERSON_NAME]"
click at [428, 416] on input "text" at bounding box center [447, 411] width 135 height 32
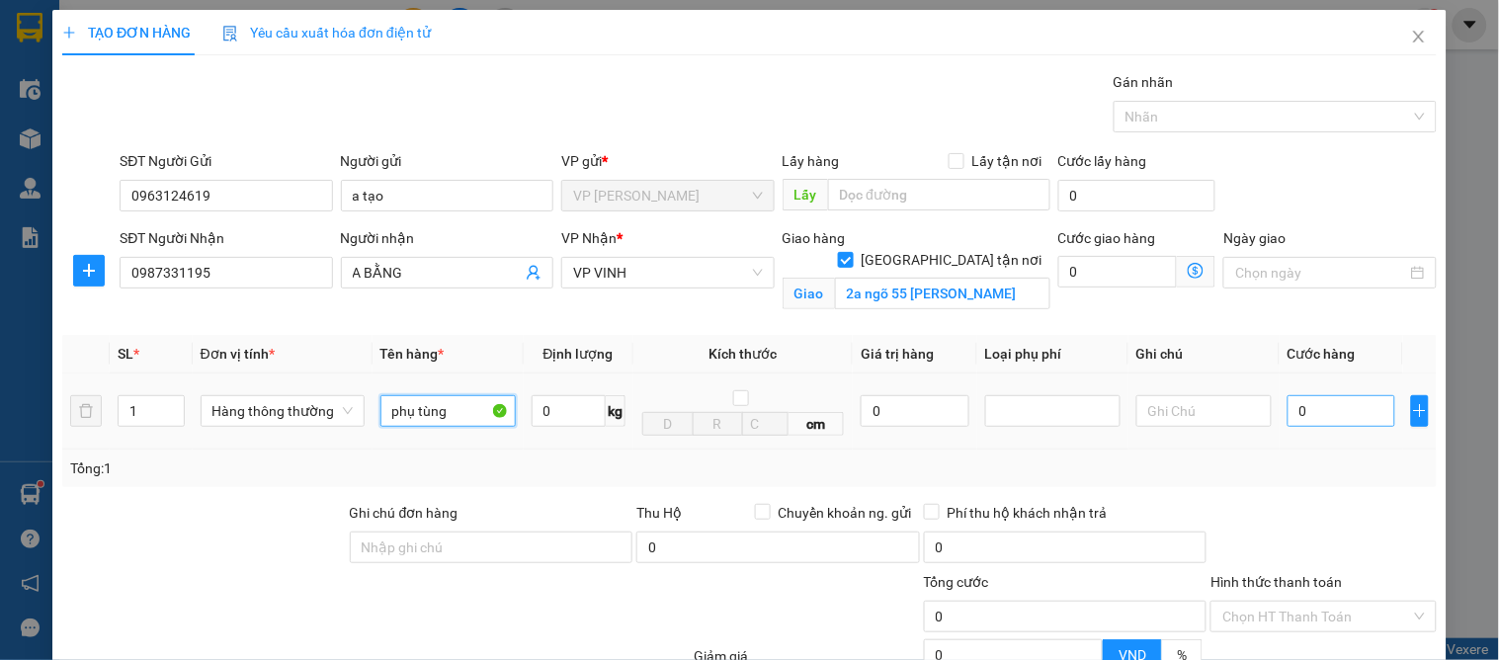
type input "phụ tùng"
click at [1305, 410] on input "0" at bounding box center [1341, 411] width 108 height 32
type input "4"
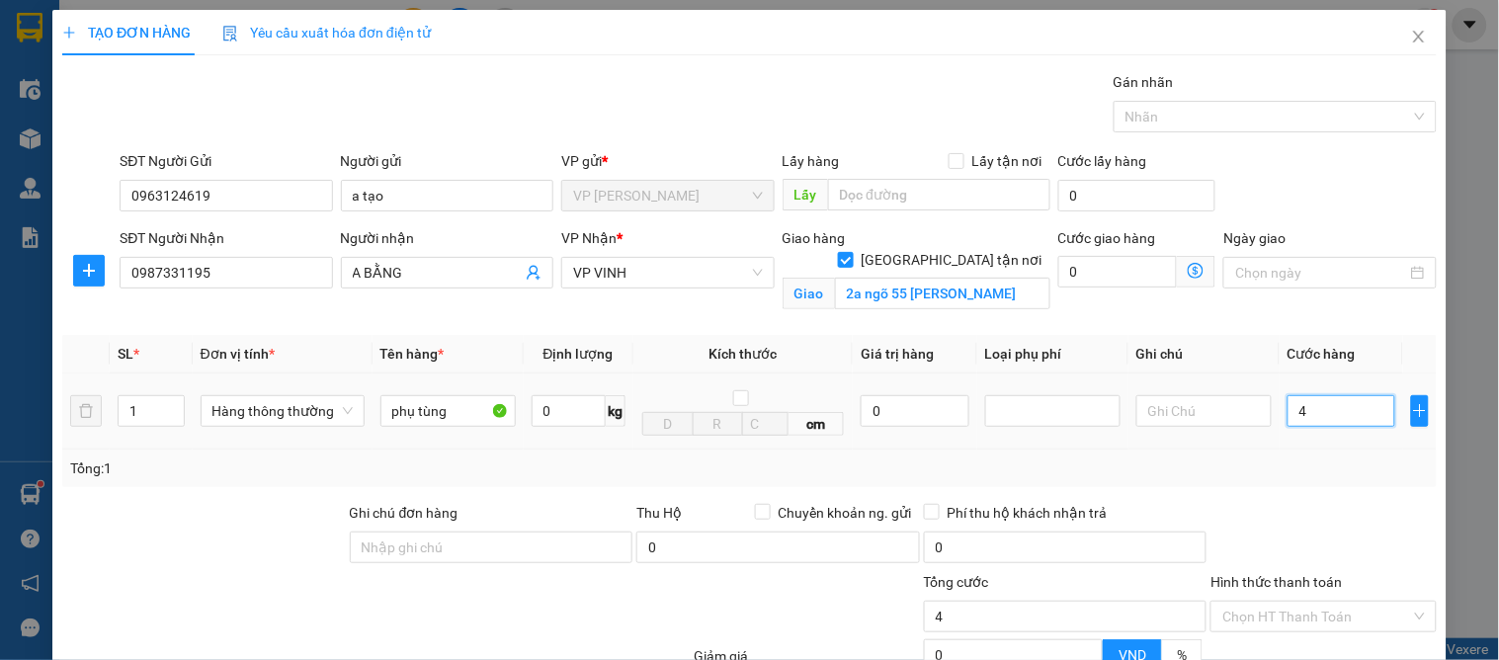
type input "40"
type input "40.000"
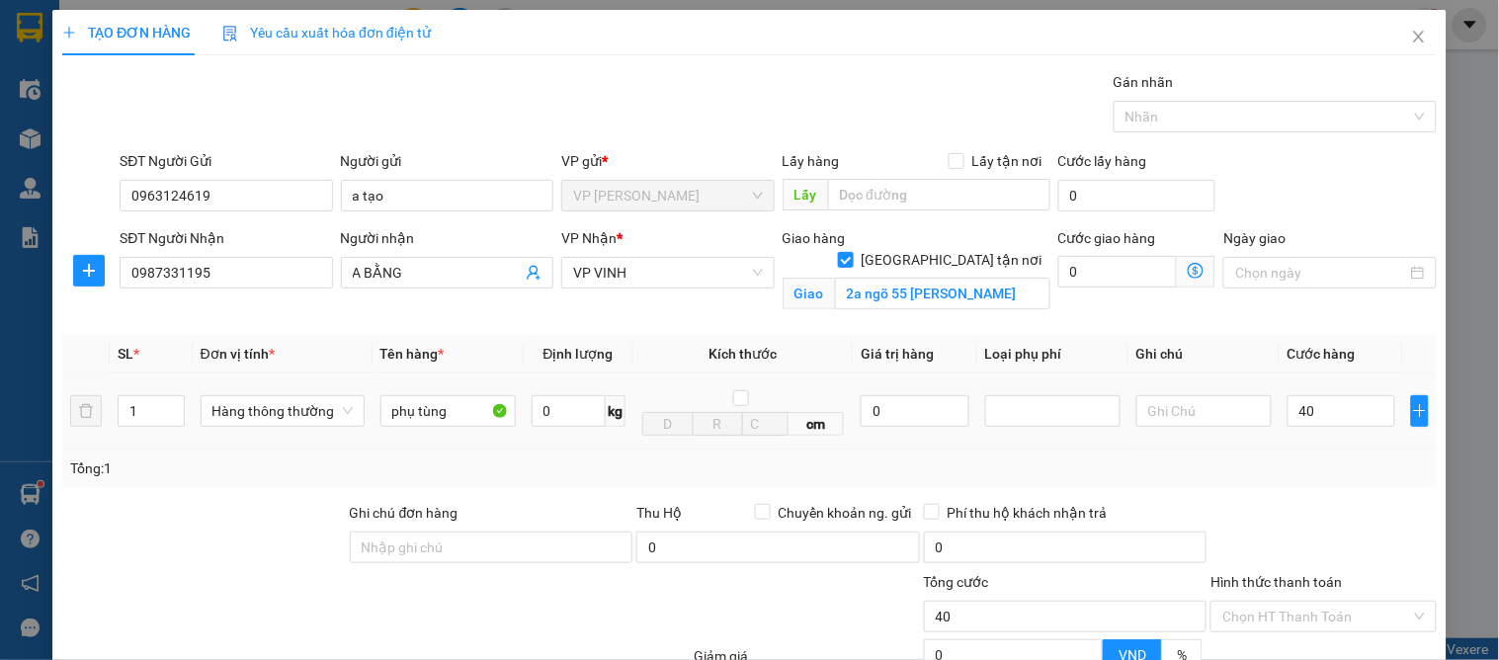
type input "40.000"
drag, startPoint x: 1318, startPoint y: 464, endPoint x: 1363, endPoint y: 512, distance: 65.7
click at [1318, 465] on div "Tổng: 1" at bounding box center [749, 468] width 1358 height 22
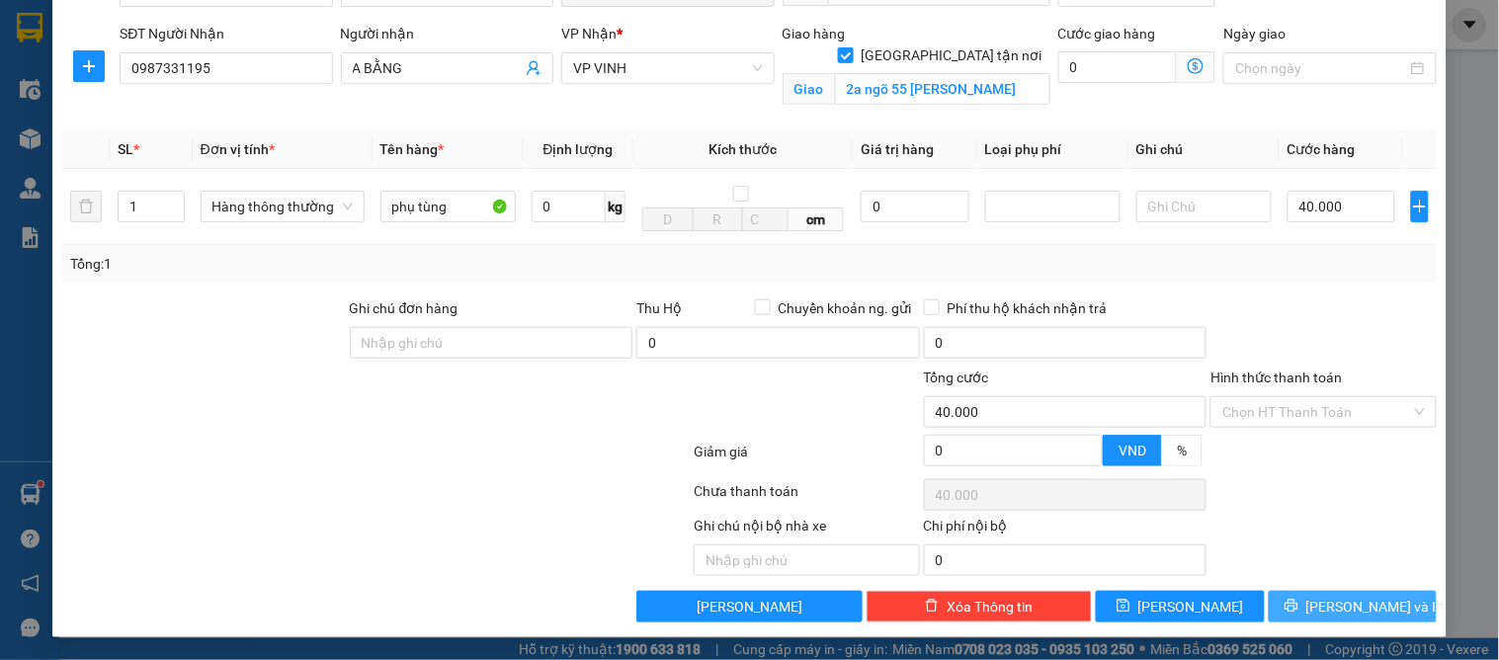
click at [1334, 604] on span "[PERSON_NAME] và In" at bounding box center [1375, 607] width 138 height 22
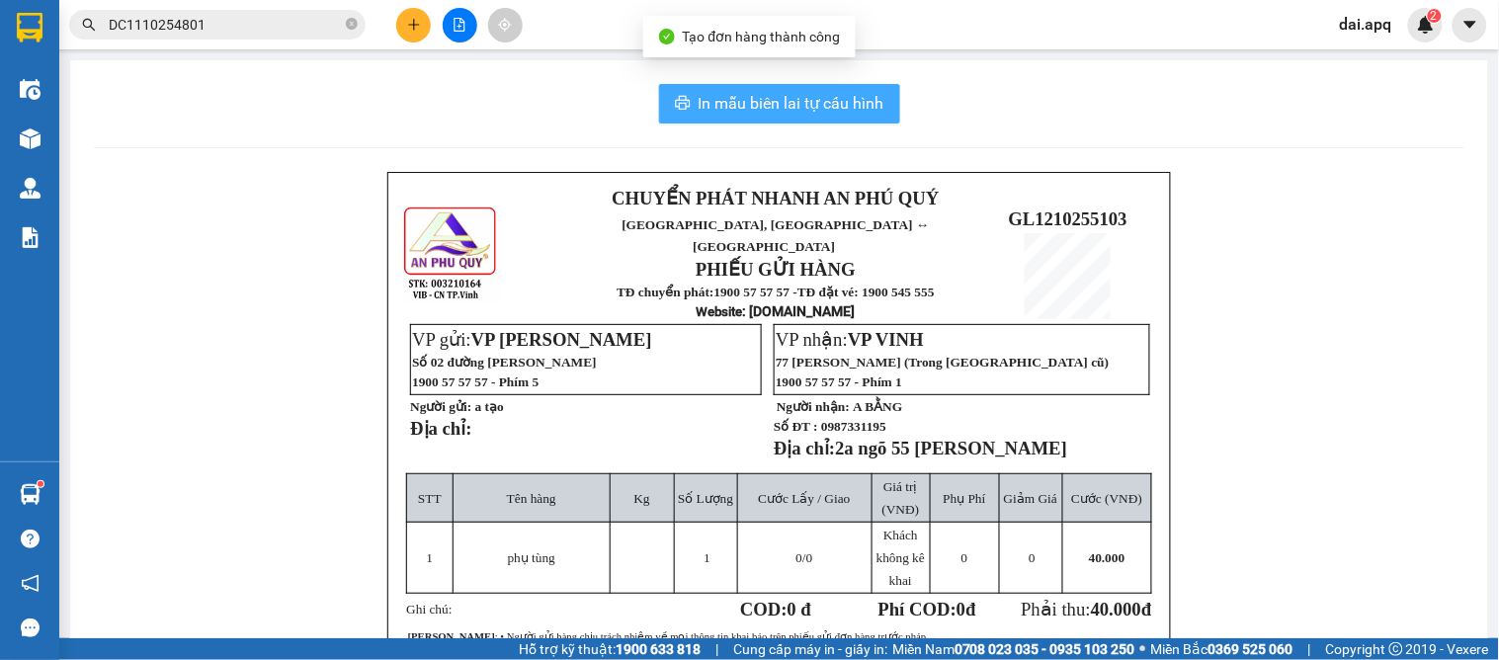
click at [759, 84] on button "In mẫu biên lai tự cấu hình" at bounding box center [779, 104] width 241 height 40
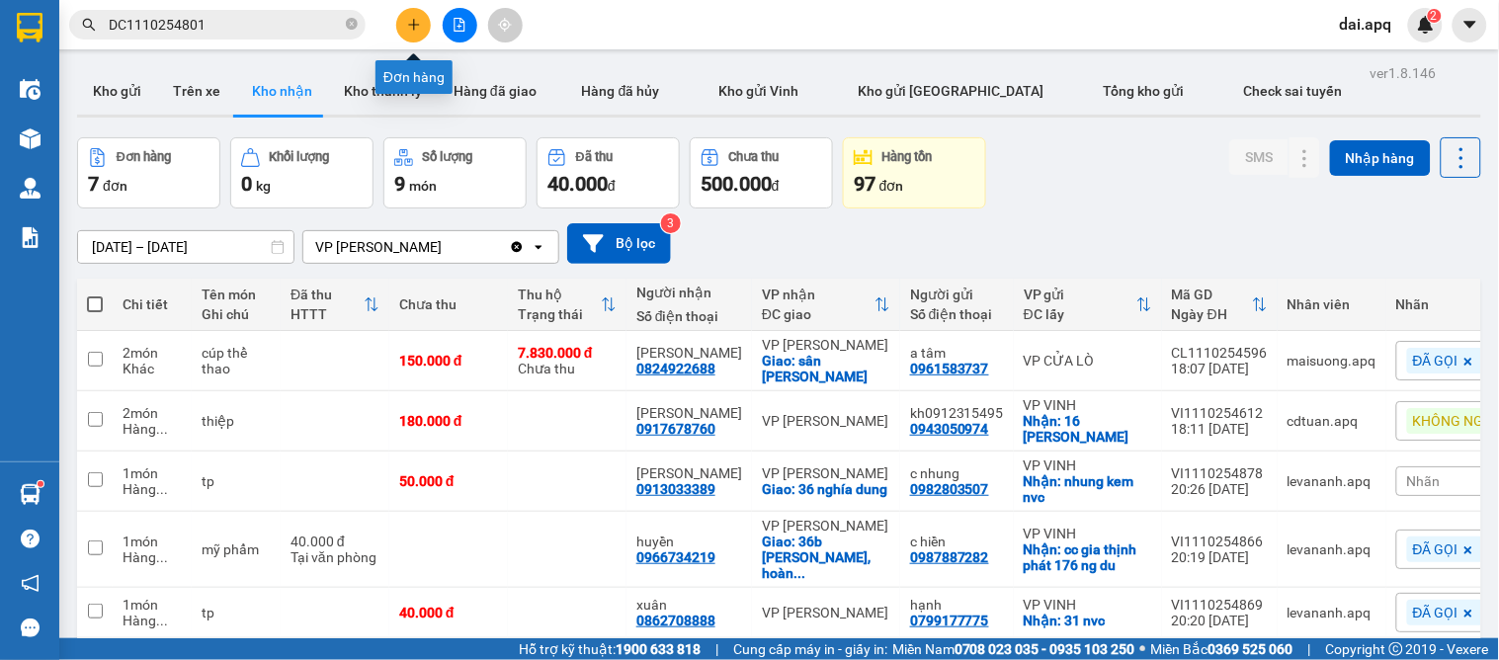
click at [409, 26] on icon "plus" at bounding box center [414, 25] width 14 height 14
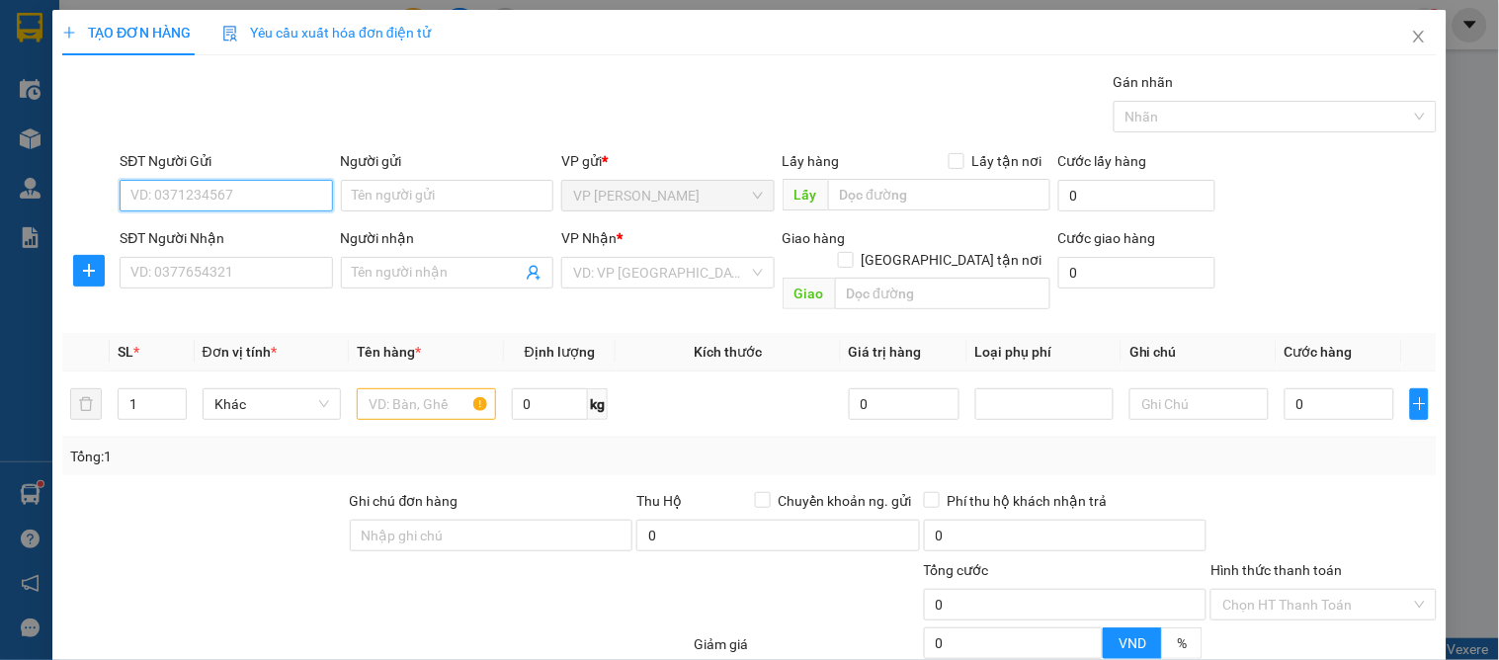
click at [287, 194] on input "SĐT Người Gửi" at bounding box center [226, 196] width 212 height 32
type input "0972927175"
click at [249, 232] on div "0972927175 - CHÚ TRƯỜNG" at bounding box center [223, 235] width 187 height 22
type input "CHÚ TRƯỜNG"
type input "0972927175"
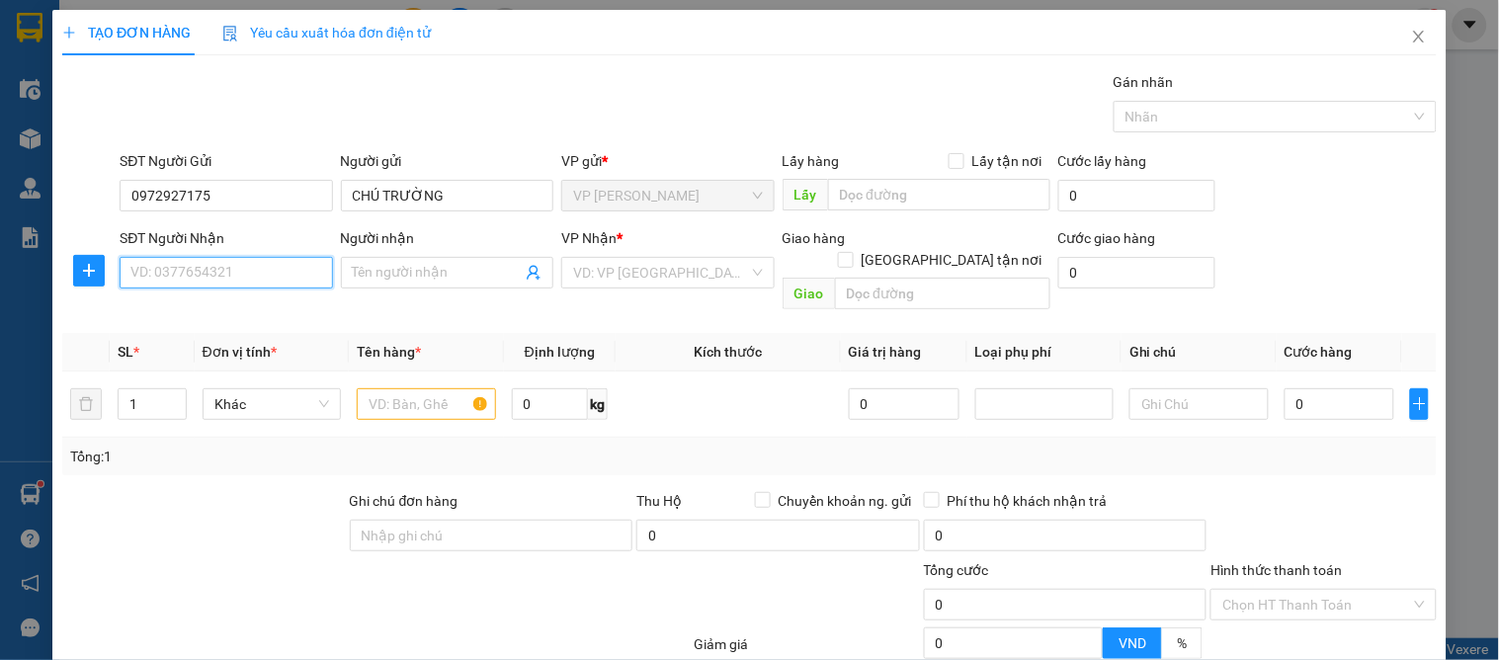
click at [274, 279] on input "SĐT Người Nhận" at bounding box center [226, 273] width 212 height 32
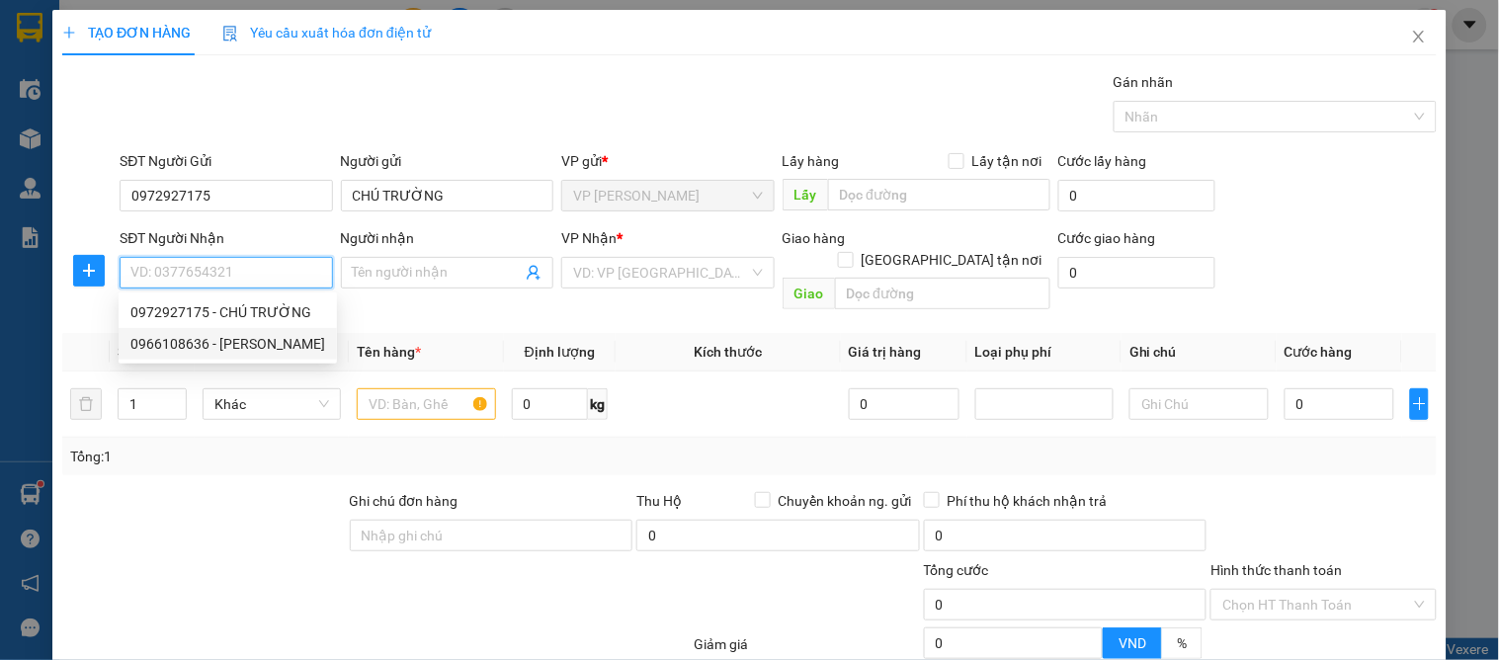
click at [273, 338] on div "0966108636 - [PERSON_NAME]" at bounding box center [227, 344] width 195 height 22
type input "0966108636"
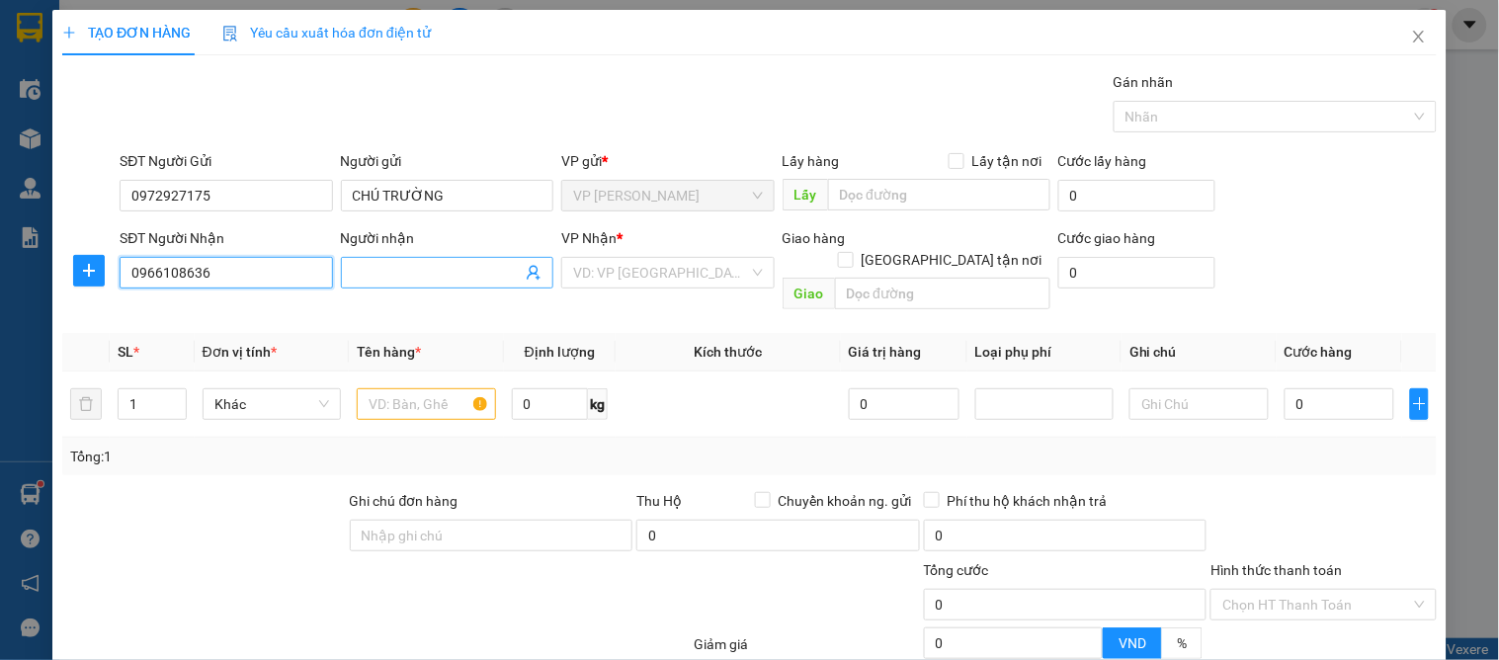
type input "[PERSON_NAME]"
checkbox input "true"
type input "104 [PERSON_NAME]"
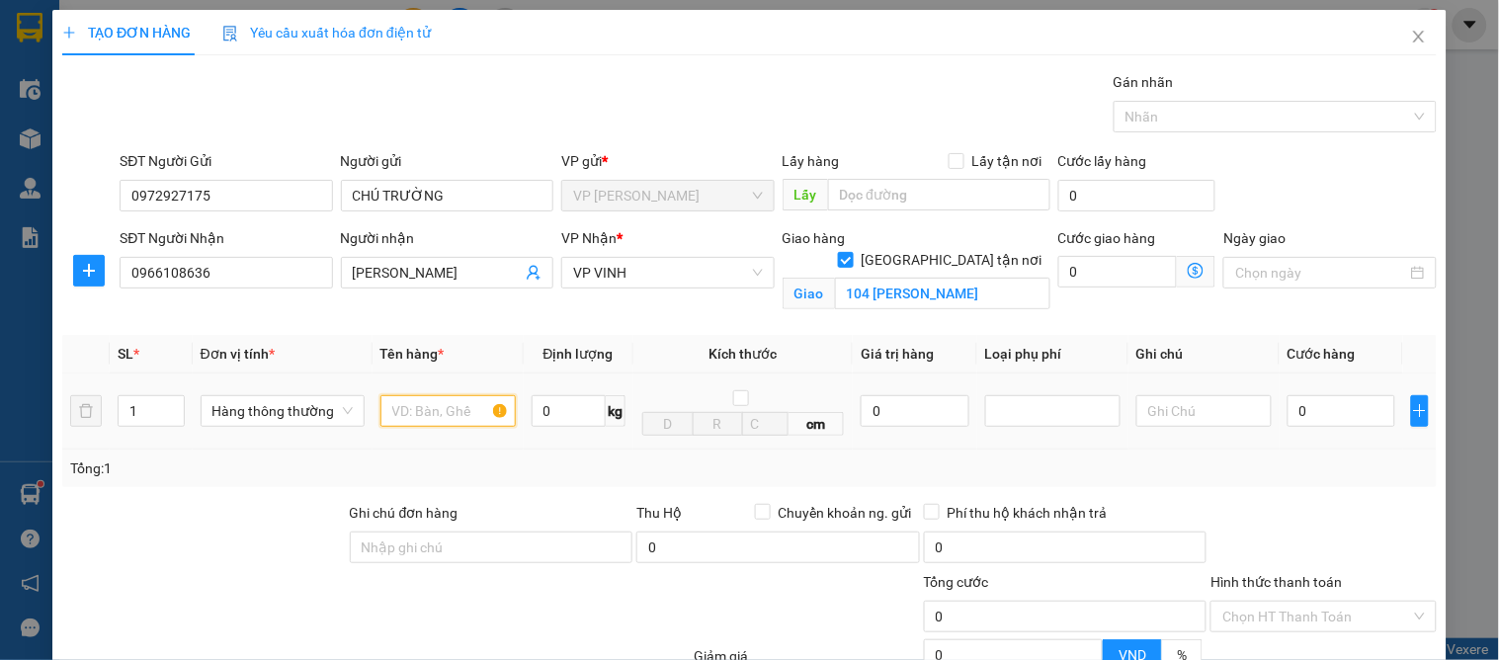
click at [411, 411] on input "text" at bounding box center [447, 411] width 135 height 32
type input "d"
type input "đông lạnh"
click at [1312, 427] on input "0" at bounding box center [1341, 411] width 108 height 32
type input "4"
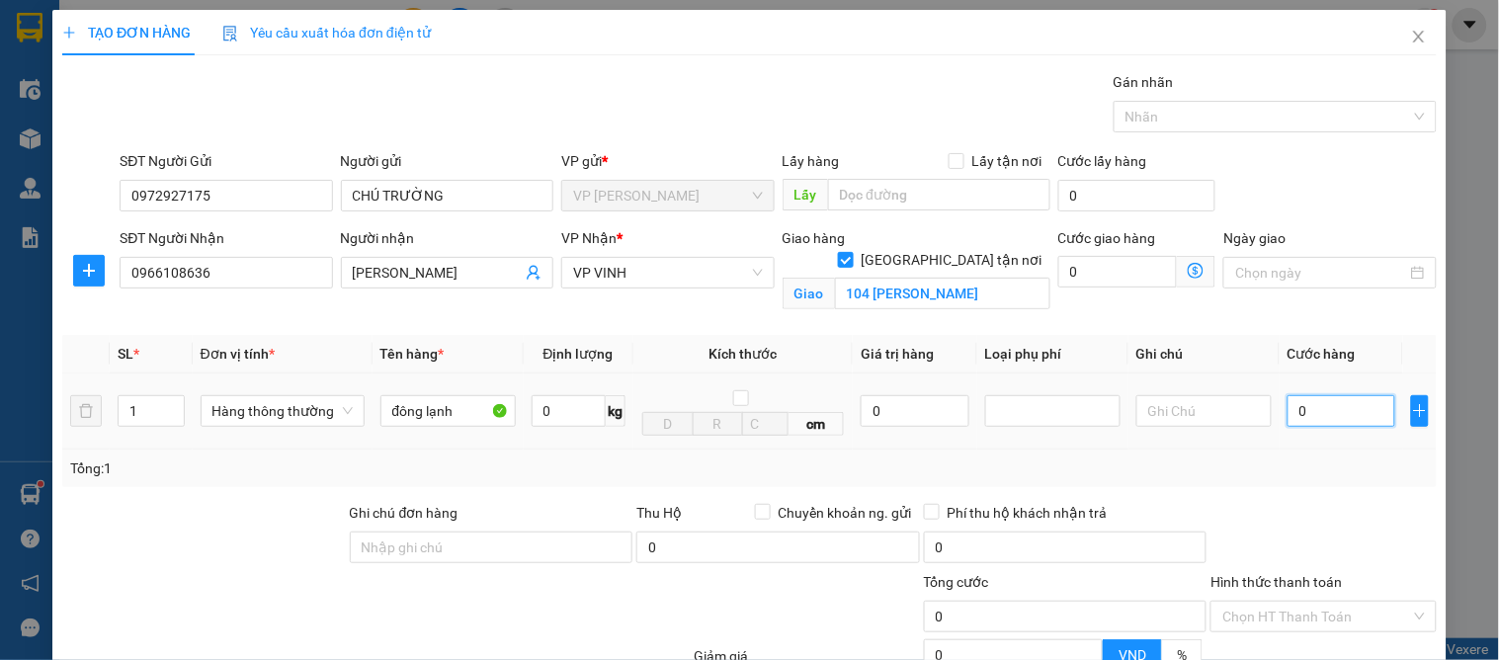
type input "4"
type input "40"
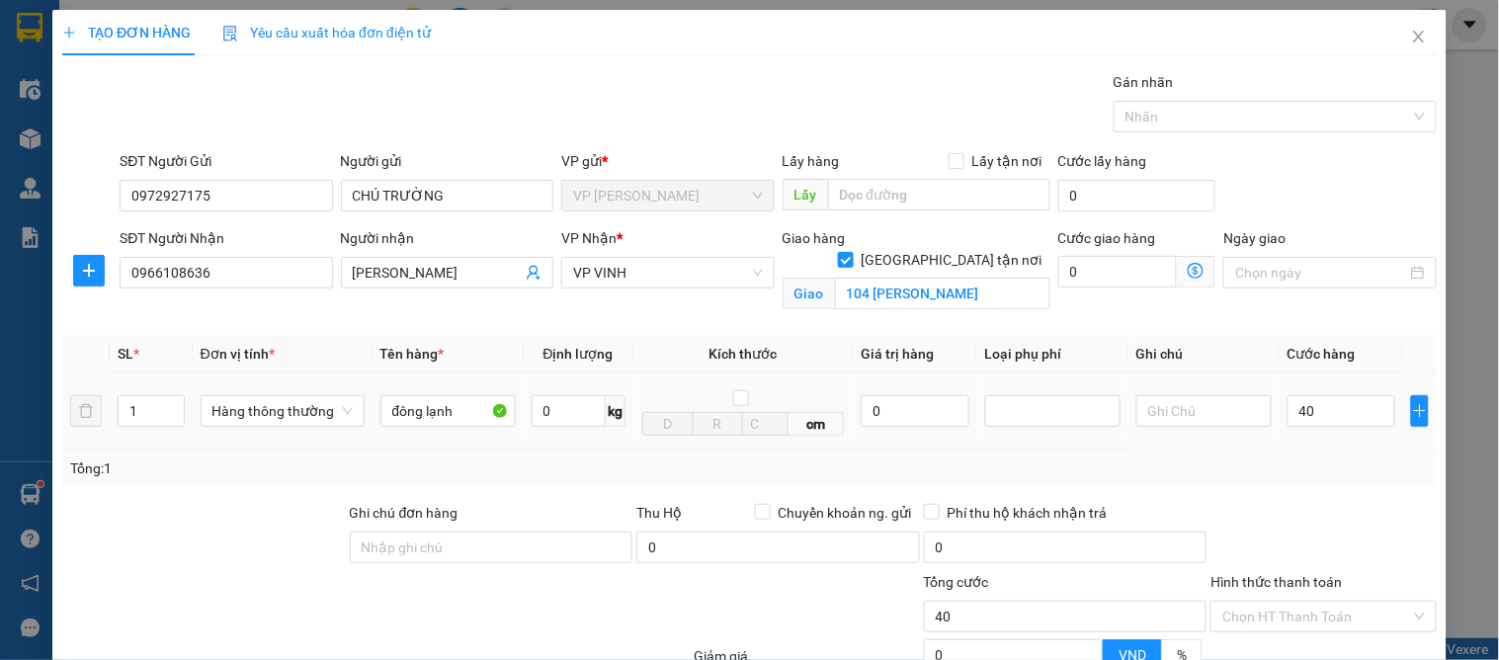
type input "40.000"
drag, startPoint x: 1375, startPoint y: 521, endPoint x: 1354, endPoint y: 512, distance: 22.6
click at [1378, 524] on div at bounding box center [1322, 536] width 229 height 69
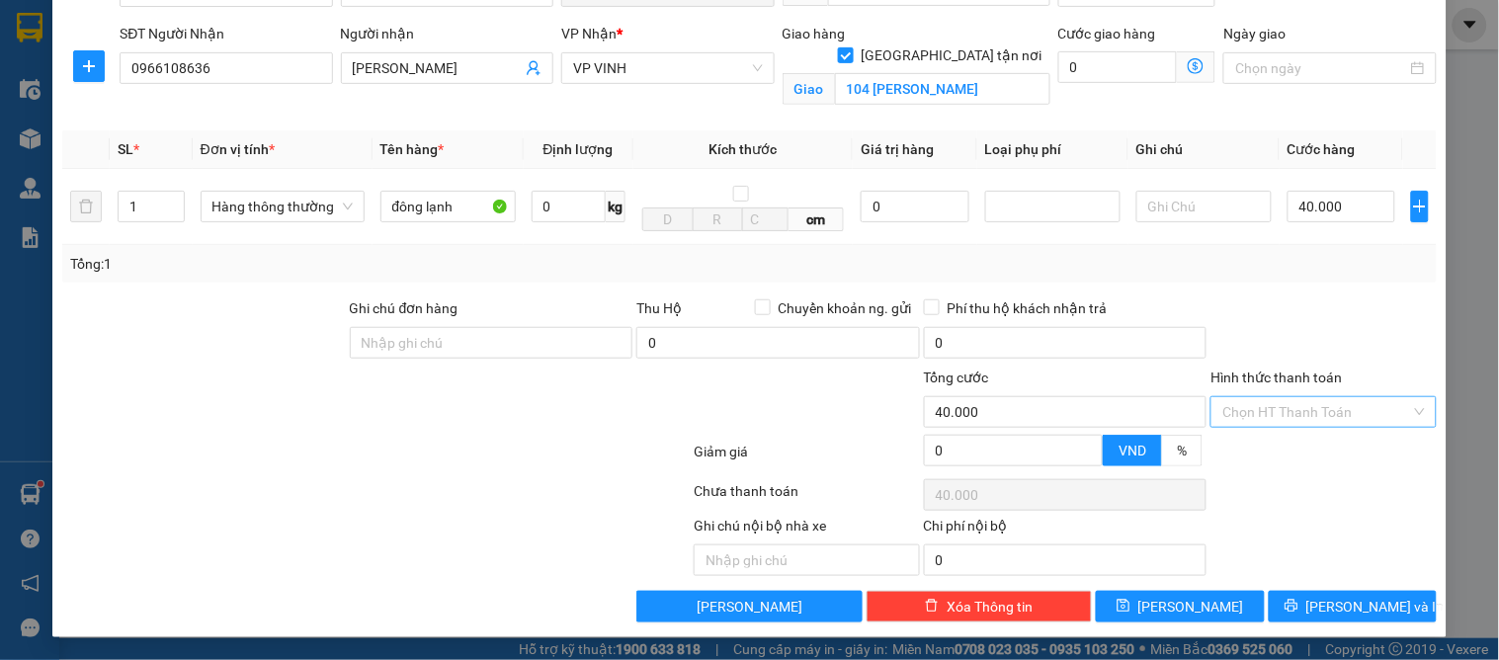
click at [1262, 419] on input "Hình thức thanh toán" at bounding box center [1316, 412] width 188 height 30
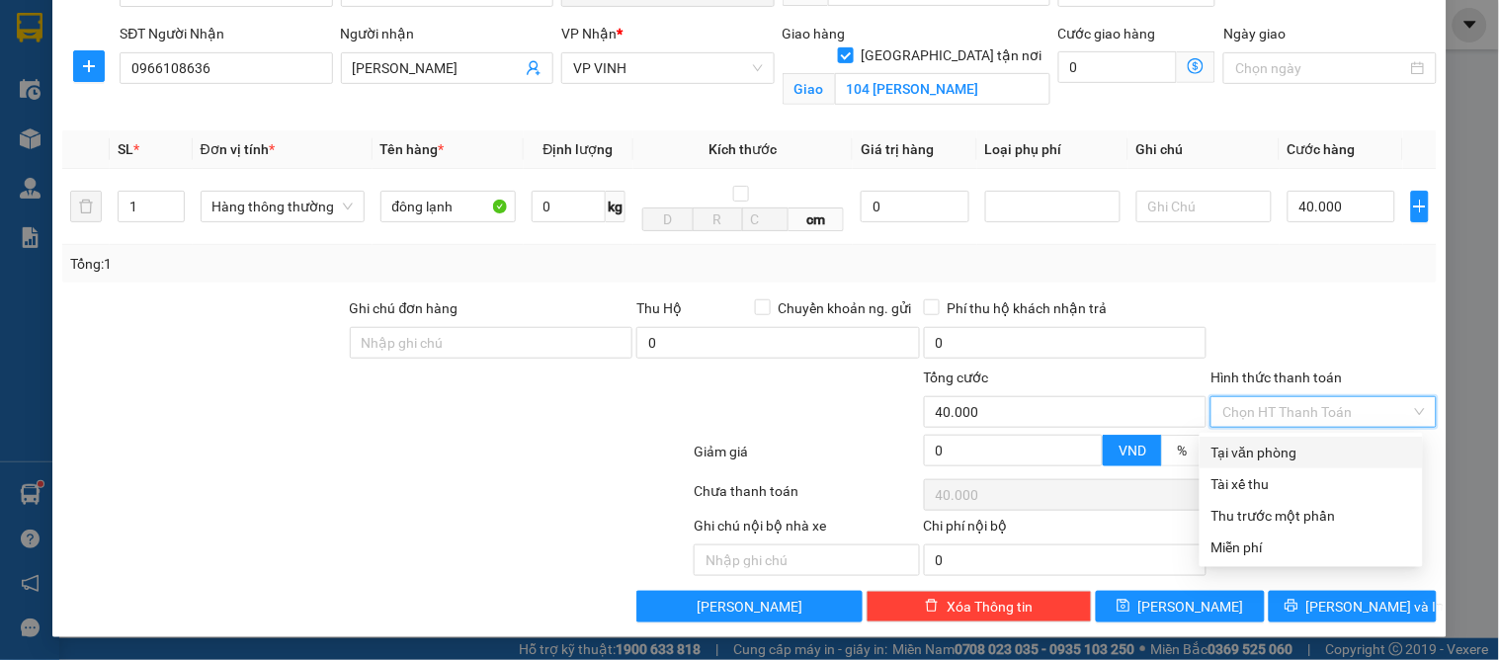
click at [1267, 448] on div "Tại văn phòng" at bounding box center [1311, 453] width 200 height 22
type input "0"
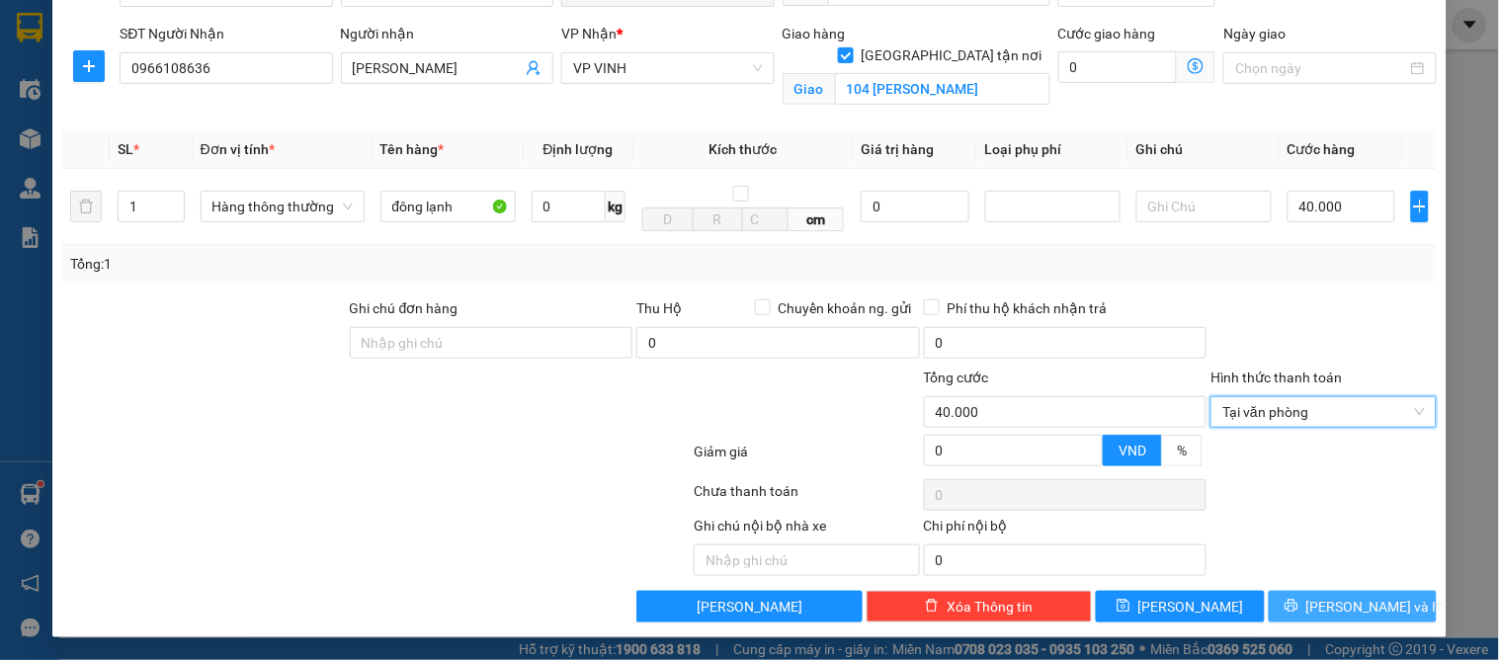
click at [1327, 600] on span "[PERSON_NAME] và In" at bounding box center [1375, 607] width 138 height 22
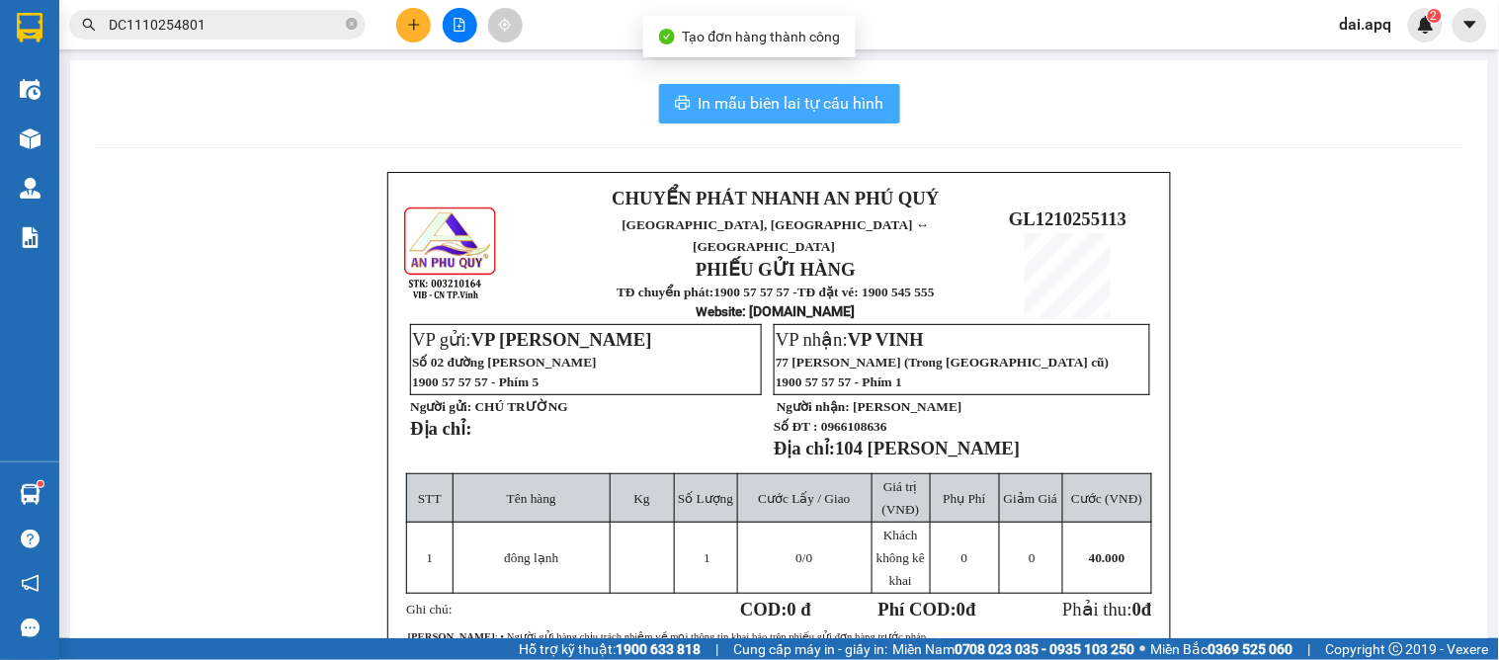
click at [794, 102] on span "In mẫu biên lai tự cấu hình" at bounding box center [791, 103] width 186 height 25
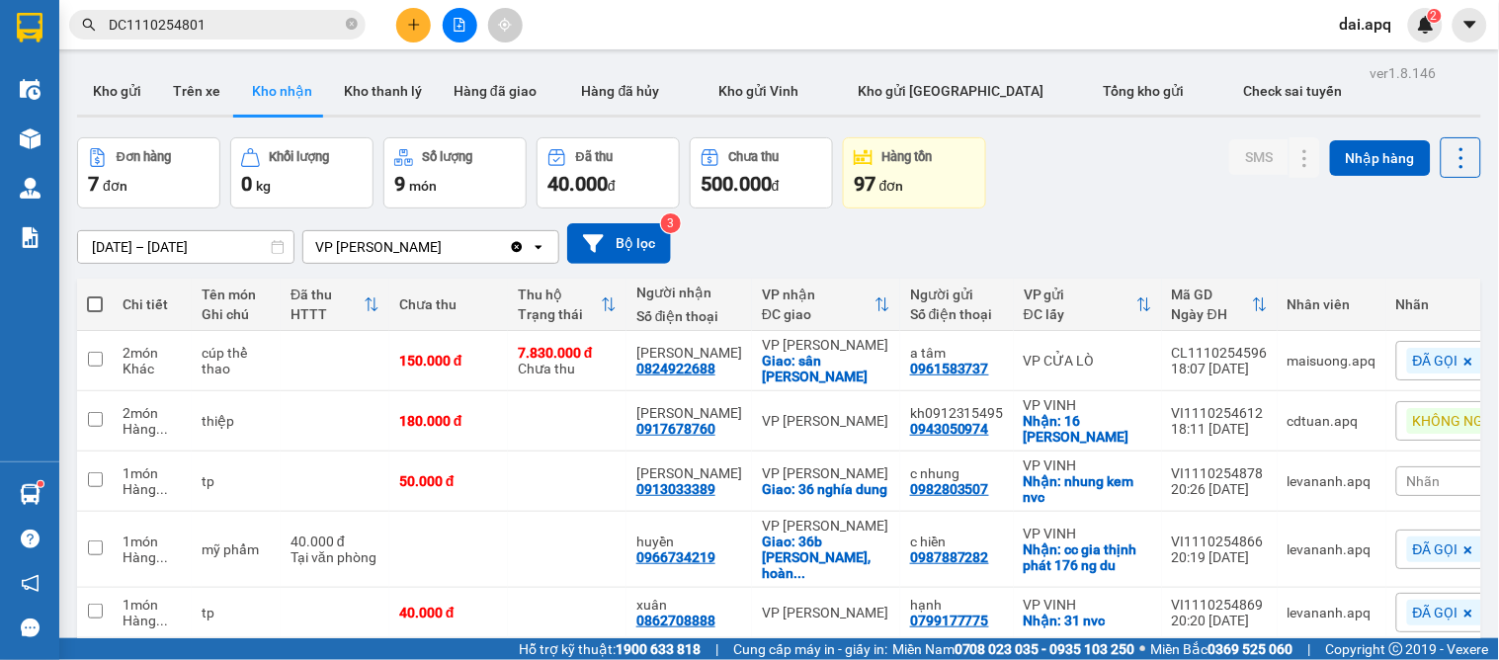
click at [828, 263] on div "[DATE] – [DATE] Press the down arrow key to interact with the calendar and sele…" at bounding box center [779, 243] width 1404 height 41
click at [425, 30] on button at bounding box center [413, 25] width 35 height 35
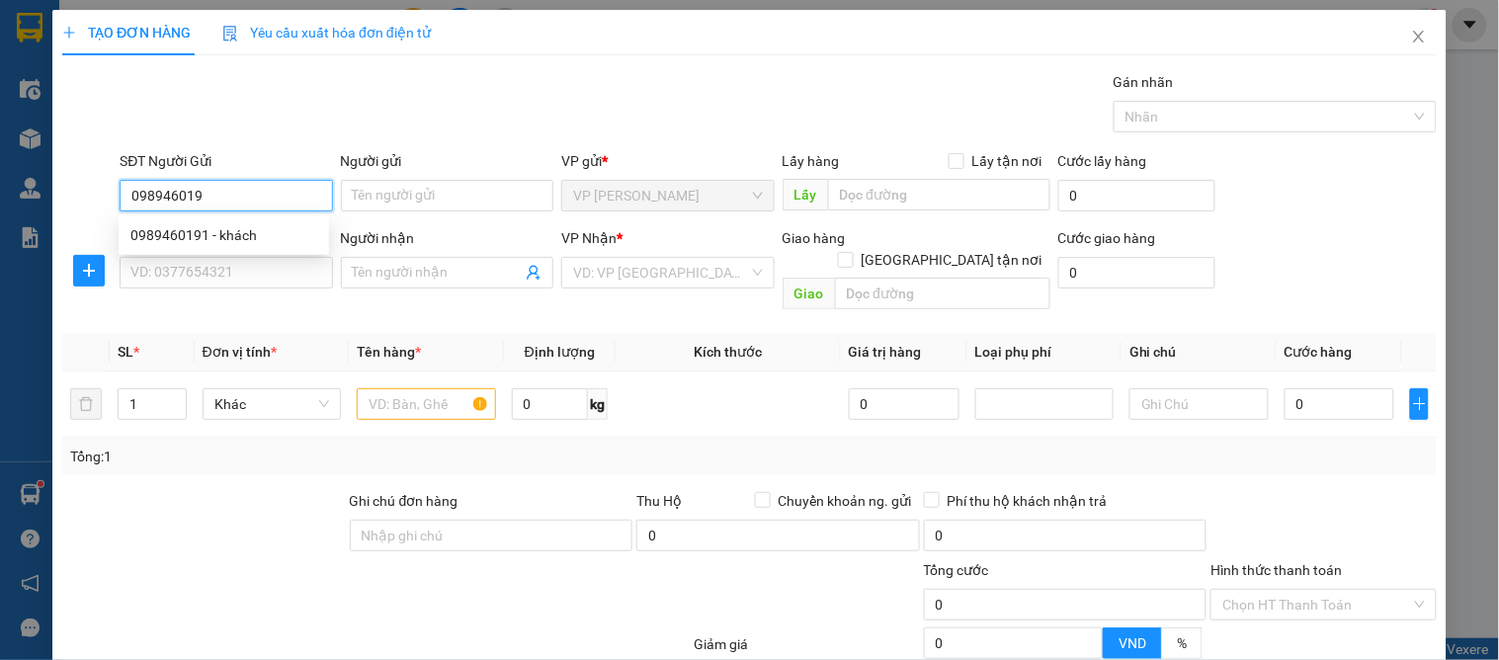
type input "0989460191"
click at [212, 243] on div "0989460191 - khách" at bounding box center [223, 235] width 187 height 22
type input "khách"
type input "0989460191"
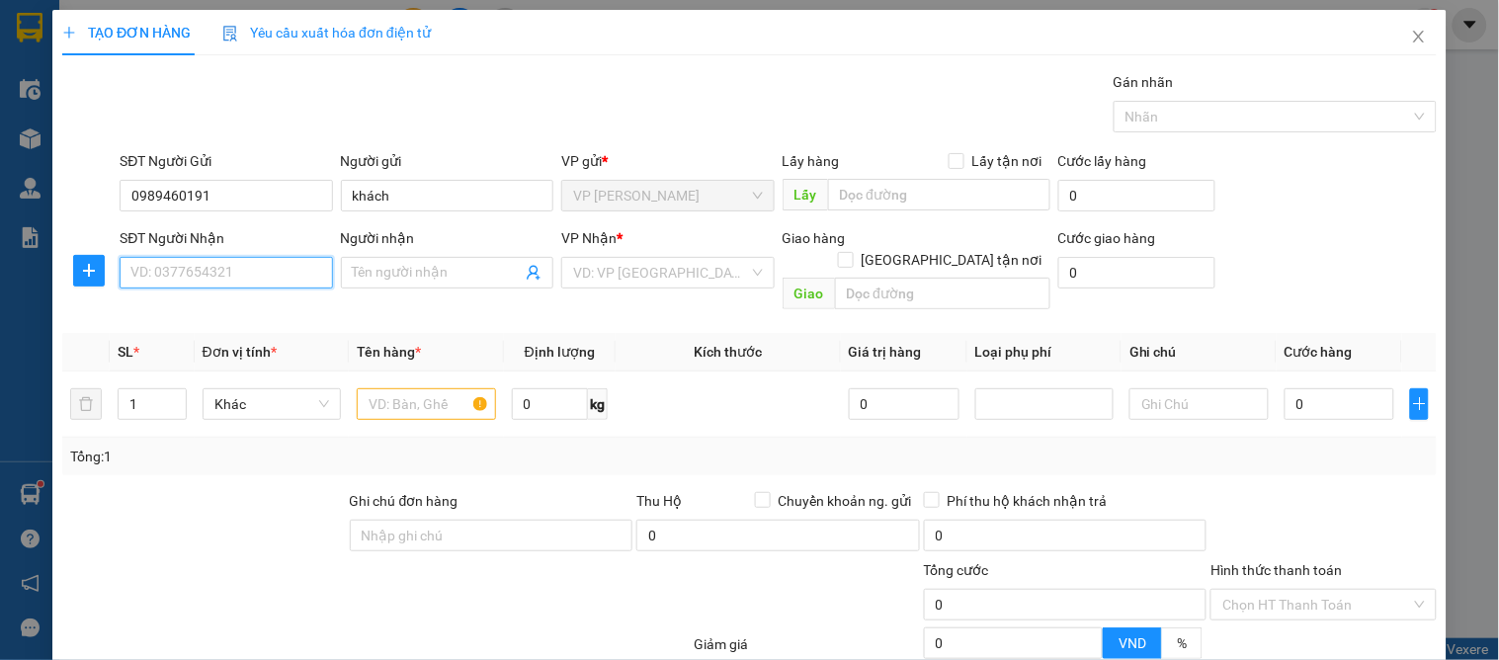
click at [219, 274] on input "SĐT Người Nhận" at bounding box center [226, 273] width 212 height 32
type input "0966643348"
click at [242, 308] on div "0966643348 - hồng xoan" at bounding box center [223, 312] width 187 height 22
type input "hồng xoan"
checkbox input "true"
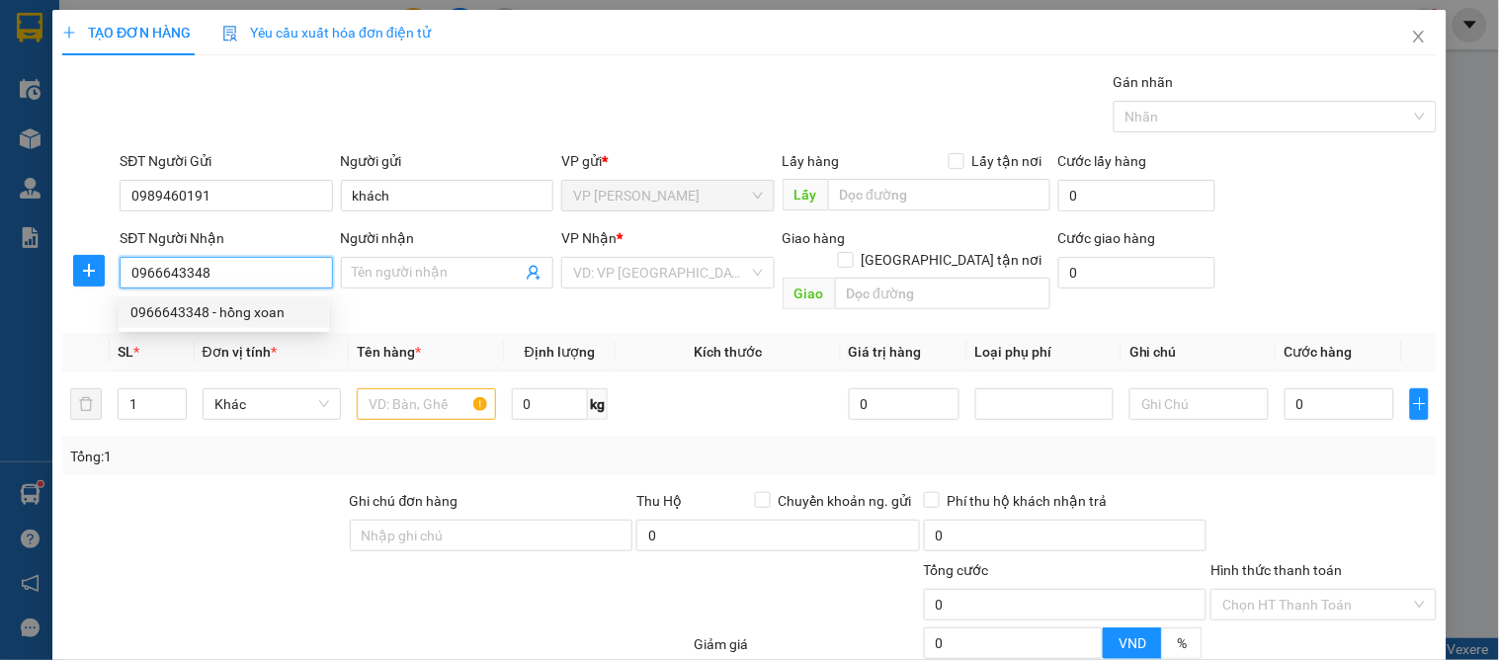
type input "vp"
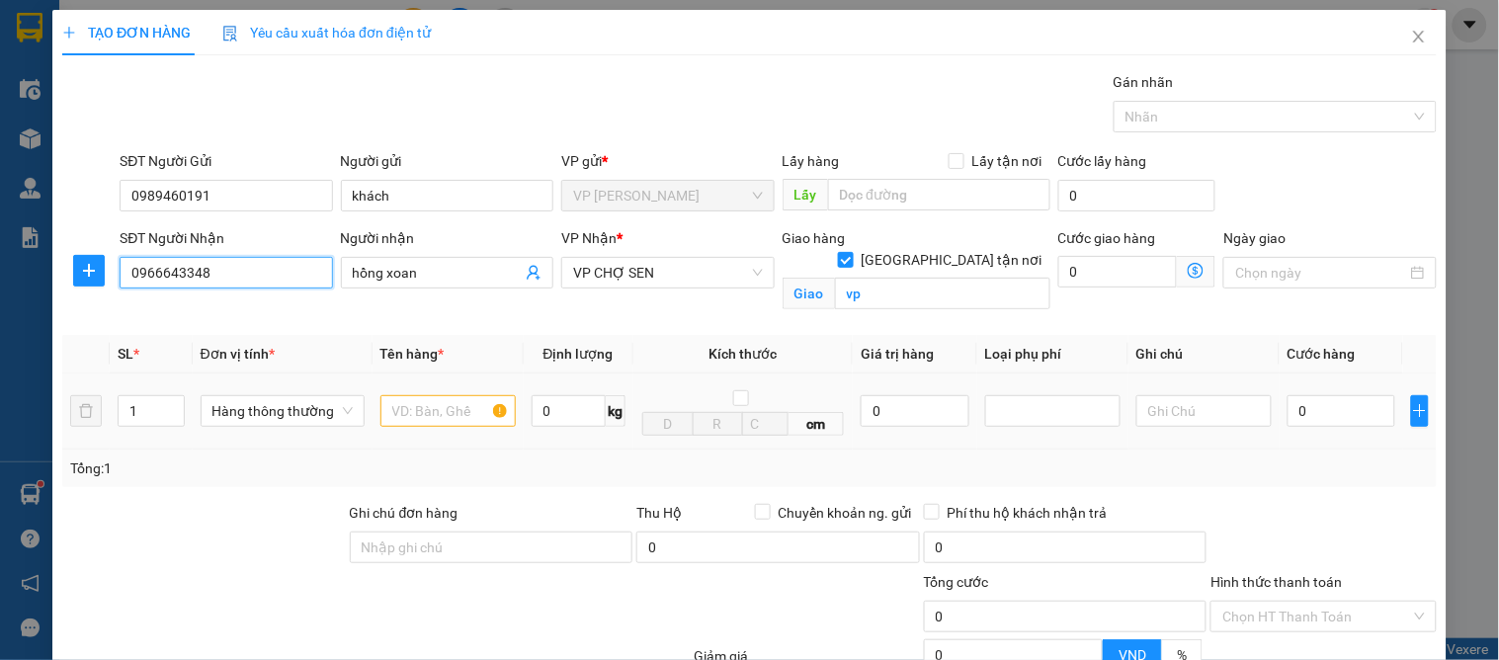
type input "0966643348"
click at [431, 417] on input "text" at bounding box center [447, 411] width 135 height 32
type input "d"
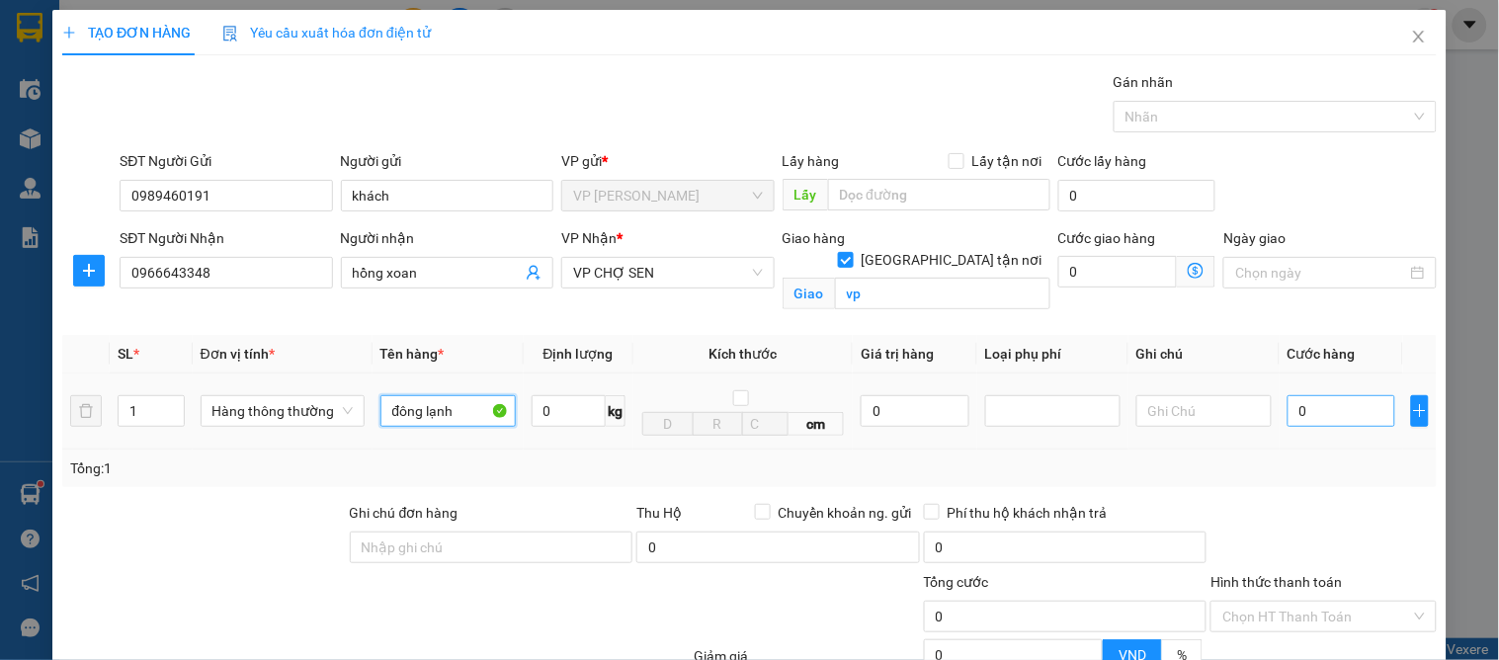
type input "đông lạnh"
type input "1"
type input "10"
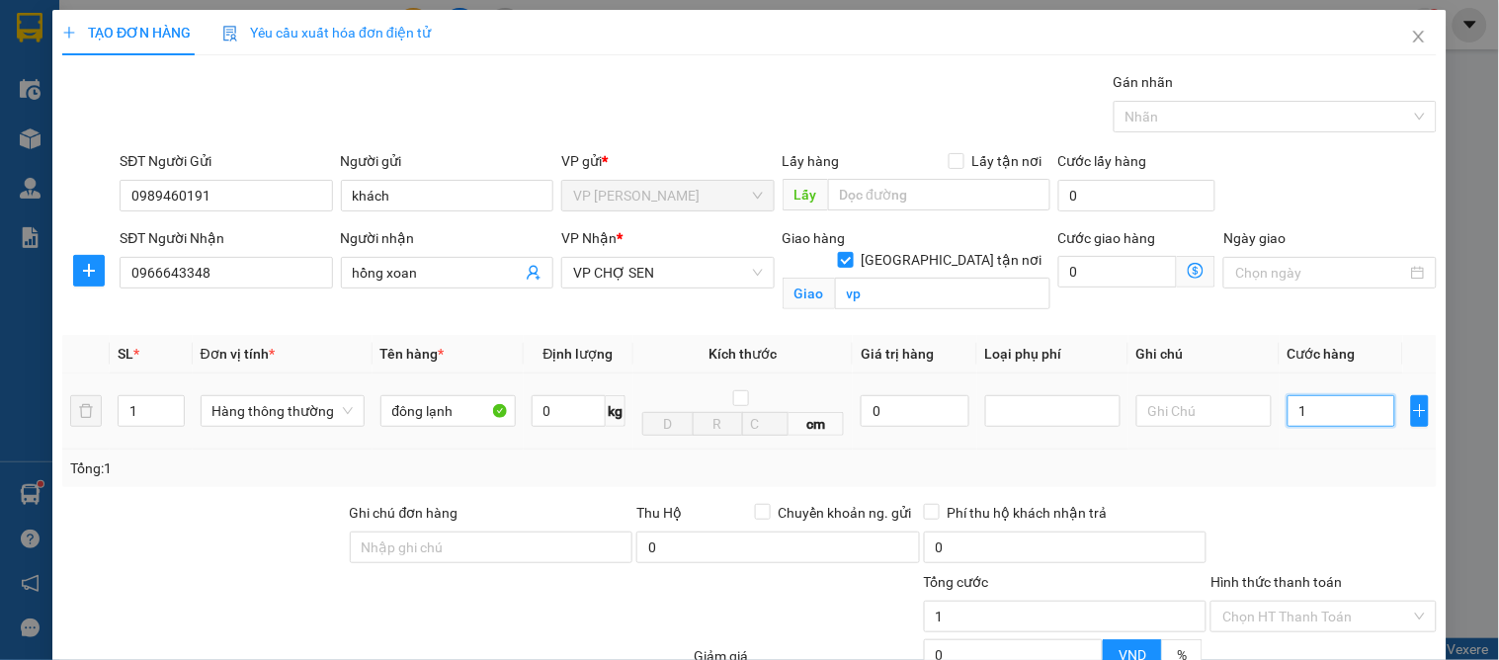
type input "10"
type input "100"
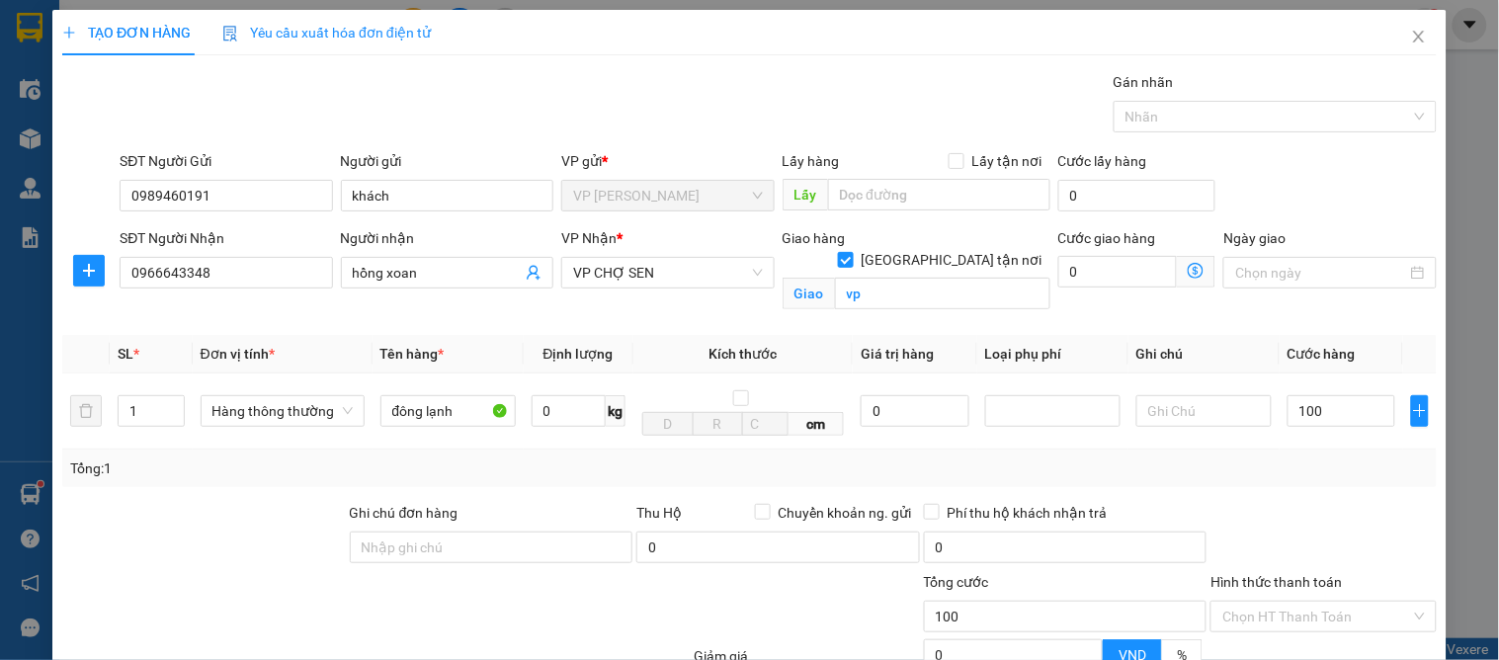
type input "100.000"
click at [1352, 506] on div at bounding box center [1322, 536] width 229 height 69
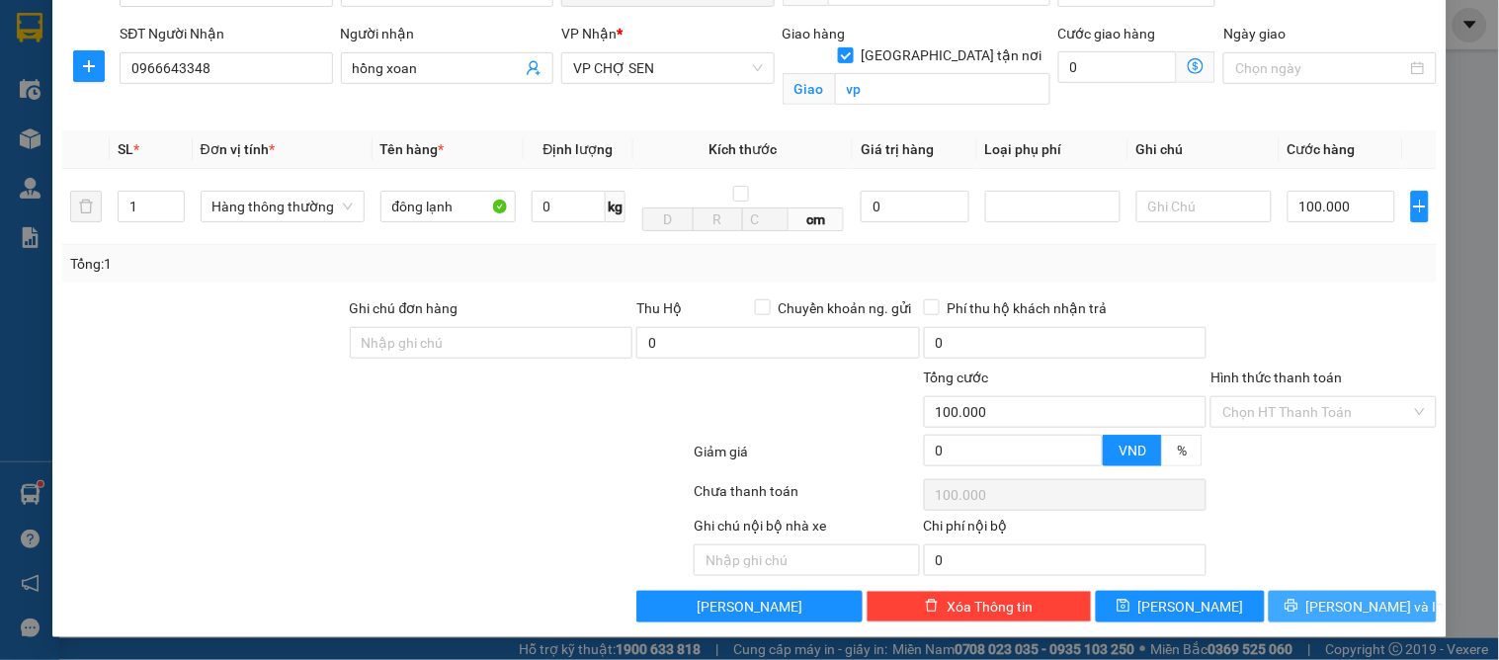
click at [1360, 603] on span "[PERSON_NAME] và In" at bounding box center [1375, 607] width 138 height 22
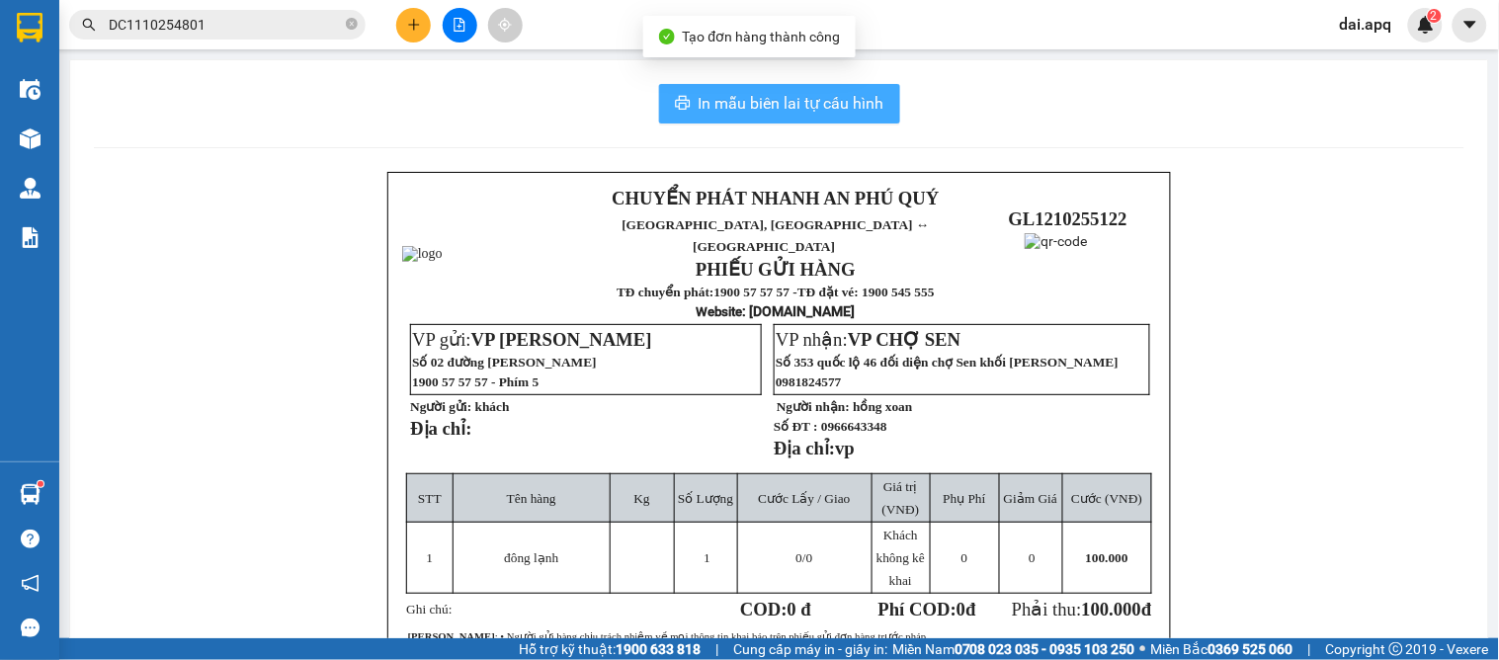
click at [716, 85] on button "In mẫu biên lai tự cấu hình" at bounding box center [779, 104] width 241 height 40
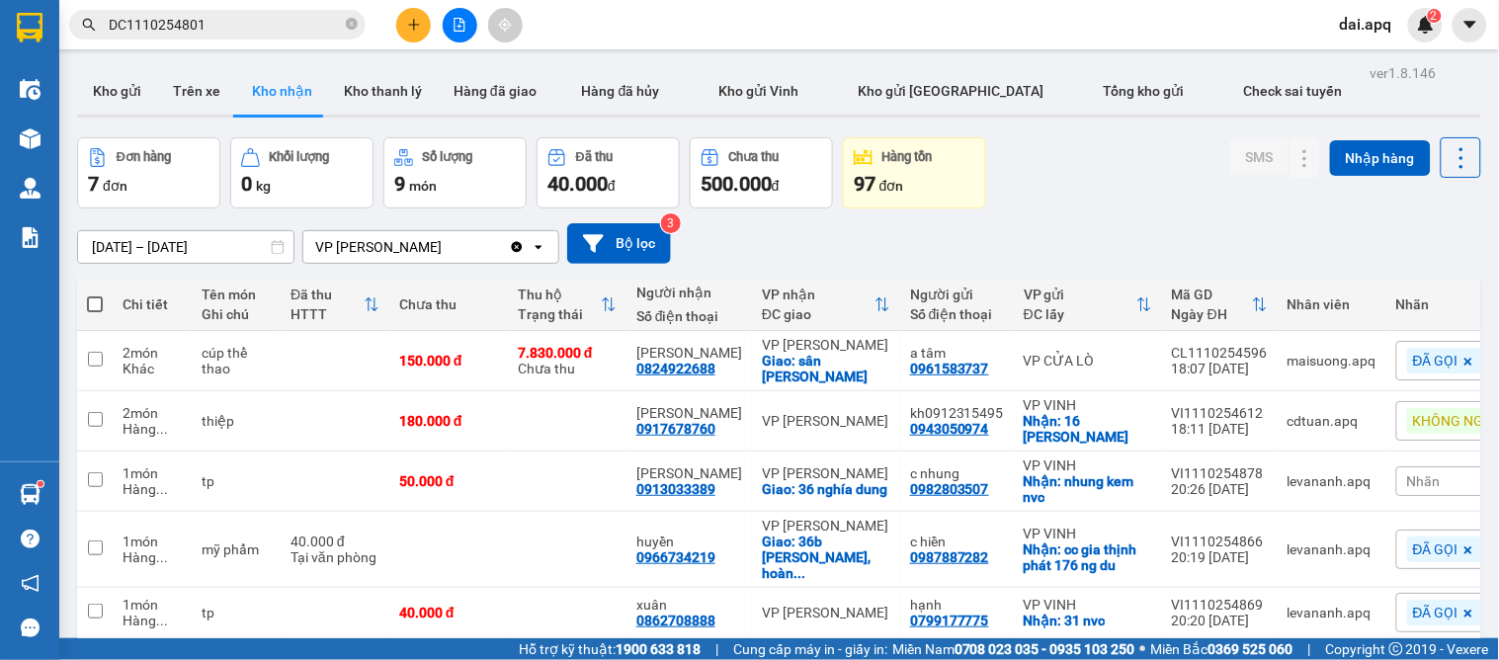
click at [869, 224] on div "[DATE] – [DATE] Press the down arrow key to interact with the calendar and sele…" at bounding box center [779, 243] width 1404 height 41
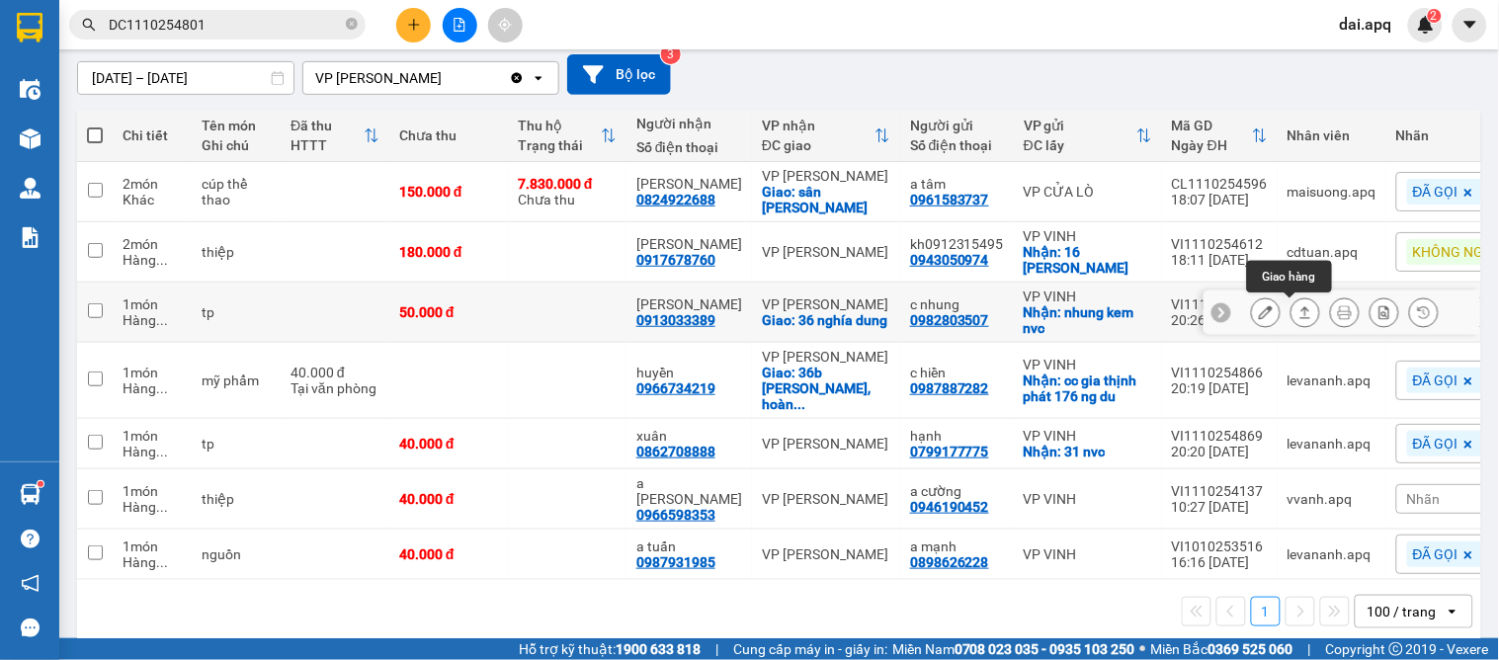
click at [1298, 309] on icon at bounding box center [1305, 312] width 14 height 14
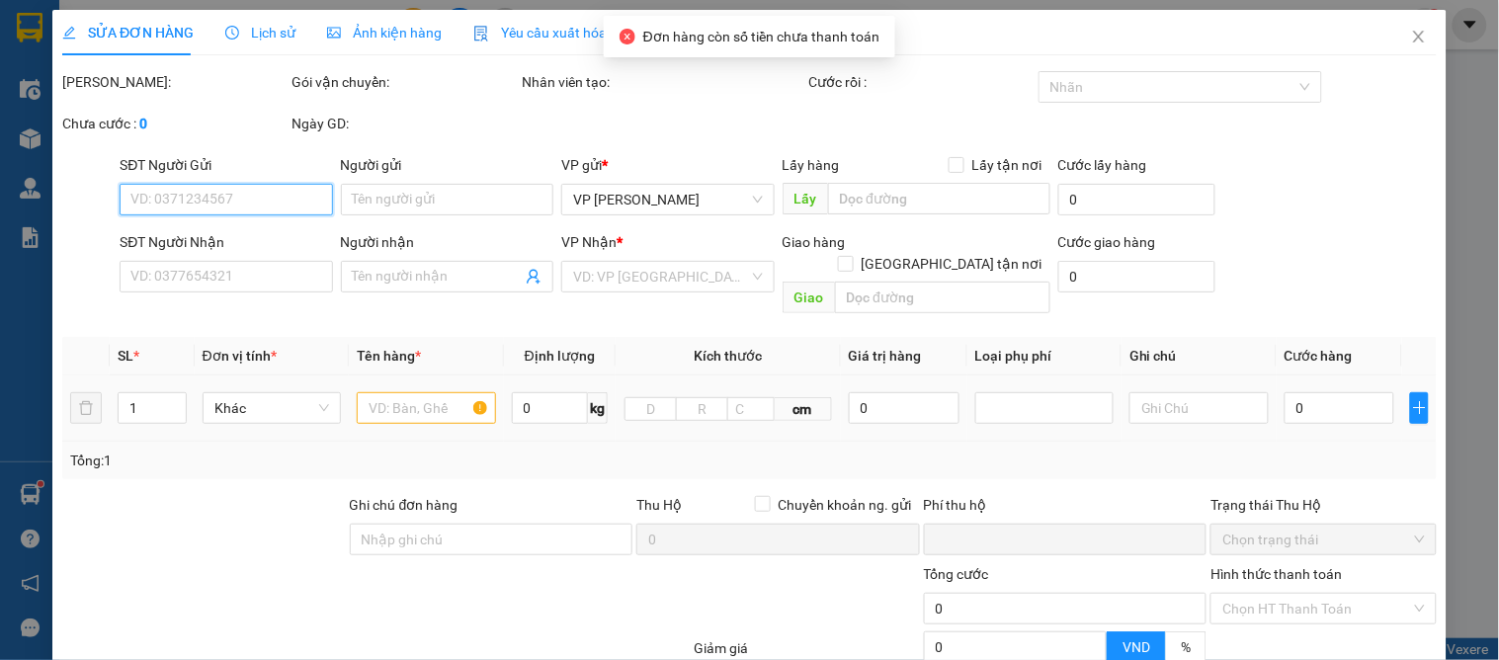
scroll to position [207, 0]
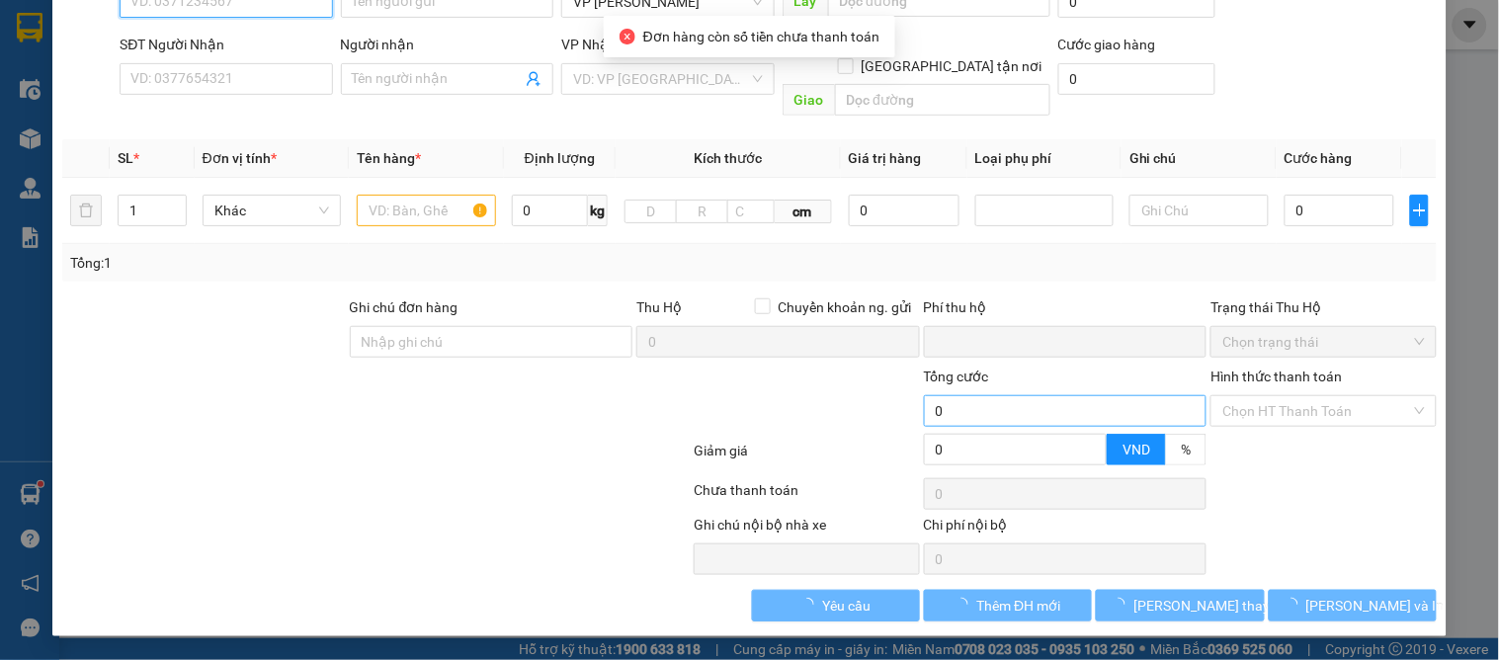
type input "0982803507"
type input "c nhung"
checkbox input "true"
type input "nhung kem nvc"
type input "0913033389"
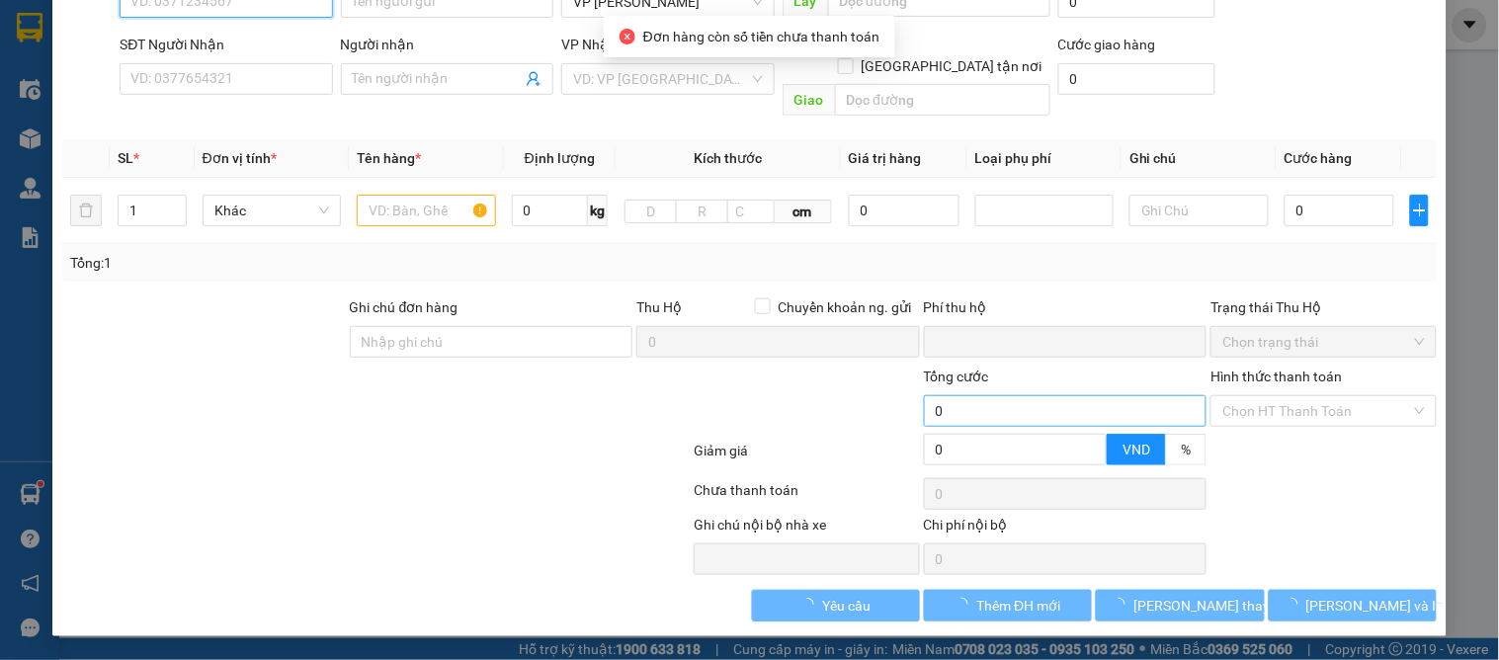
type input "[PERSON_NAME]"
checkbox input "true"
type input "36 nghía dung"
type input "0"
type input "50.000"
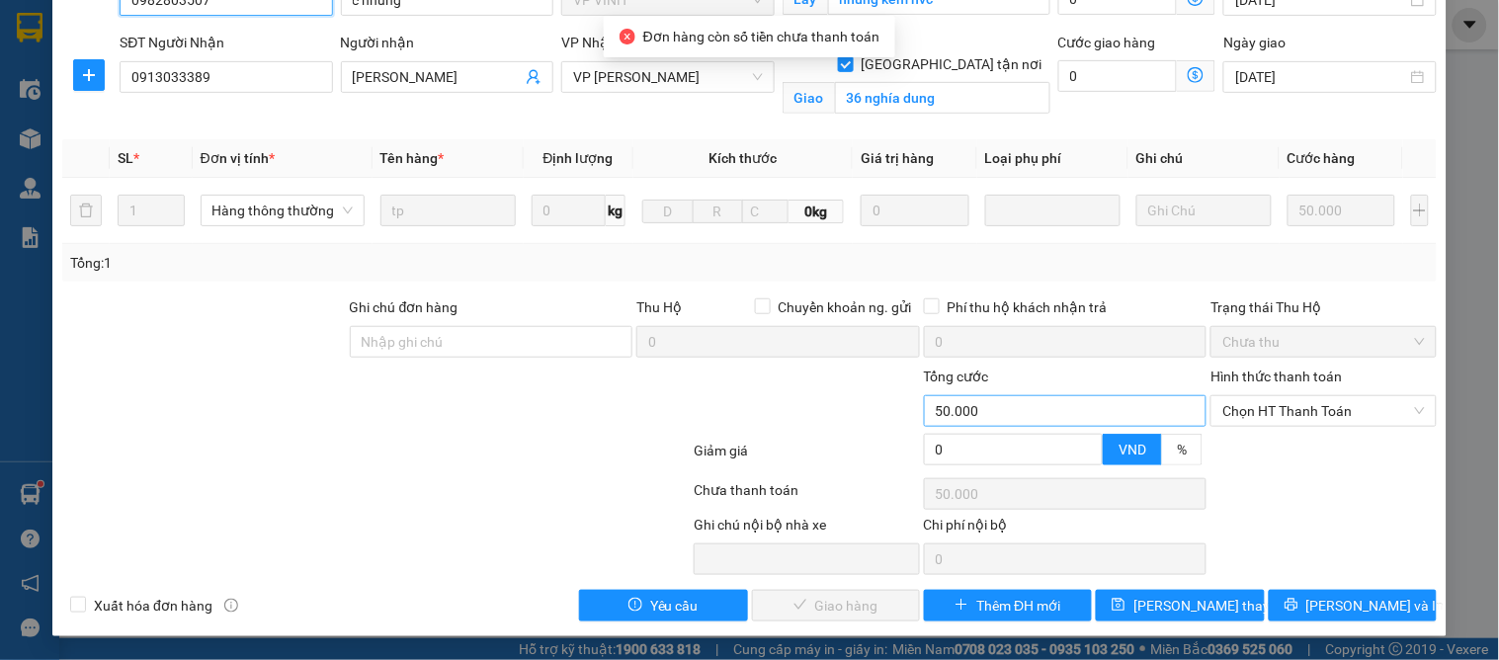
scroll to position [199, 0]
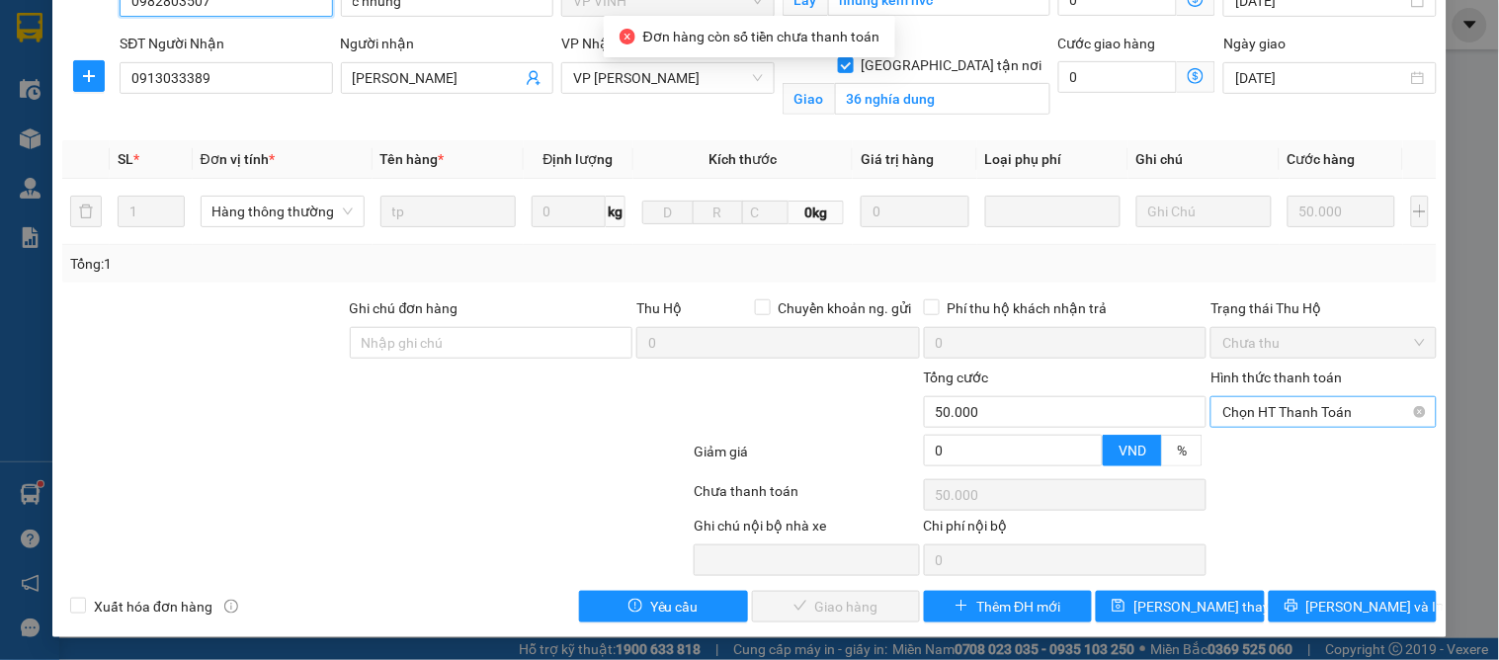
click at [1247, 415] on span "Chọn HT Thanh Toán" at bounding box center [1323, 412] width 202 height 30
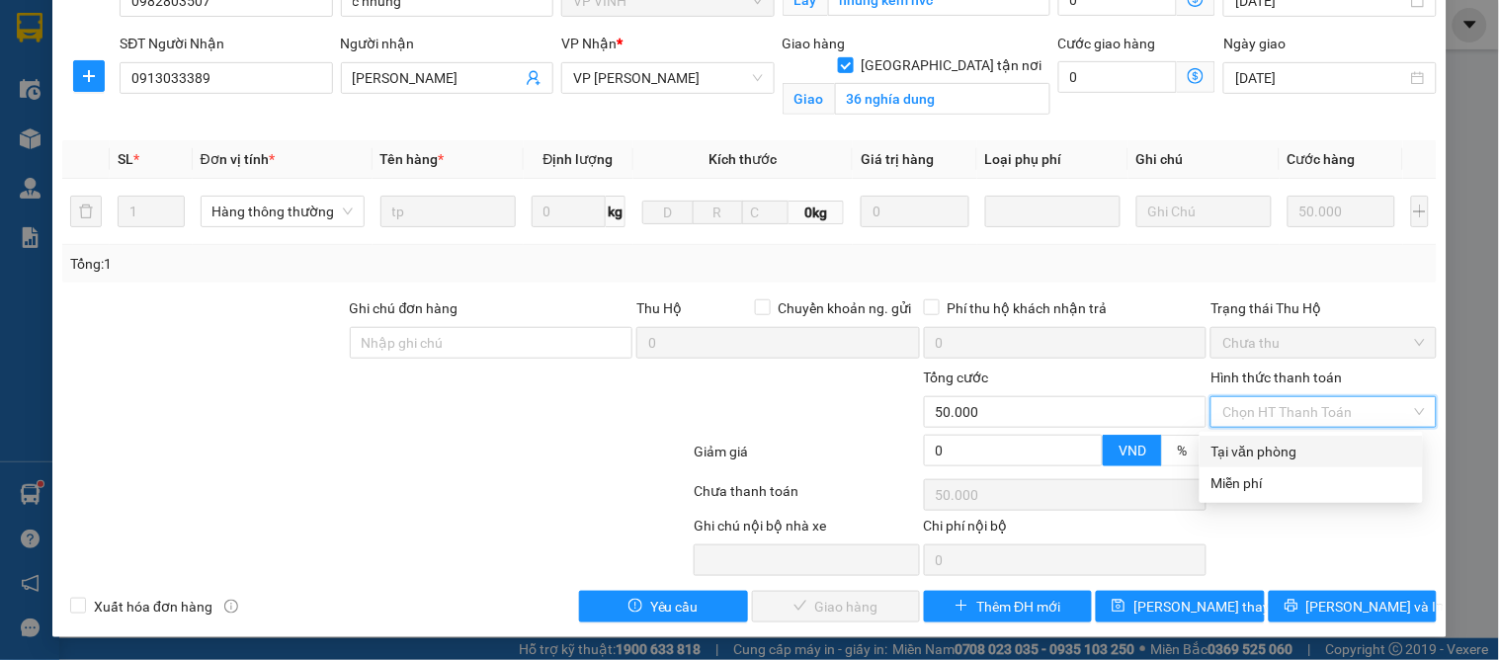
click at [1242, 438] on div "Tại văn phòng" at bounding box center [1310, 452] width 223 height 32
type input "0"
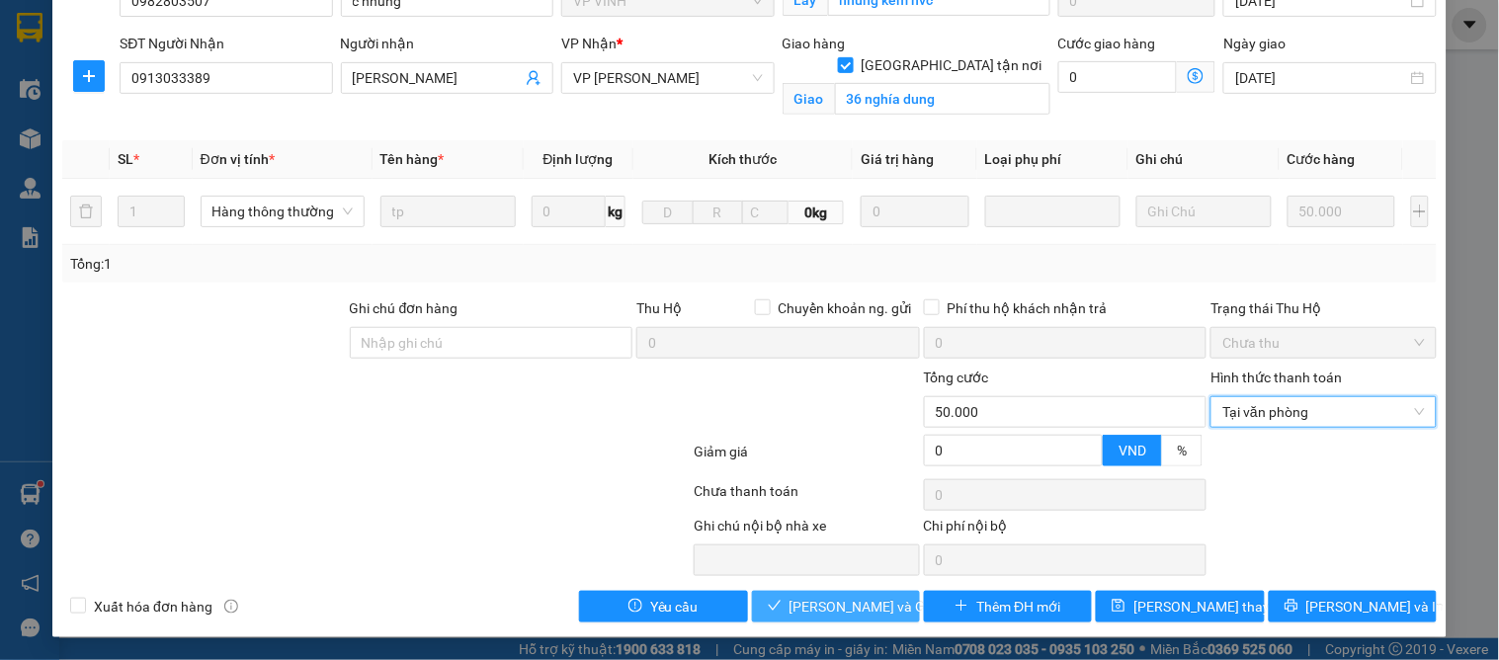
click at [789, 597] on span "[PERSON_NAME] và Giao hàng" at bounding box center [884, 607] width 190 height 22
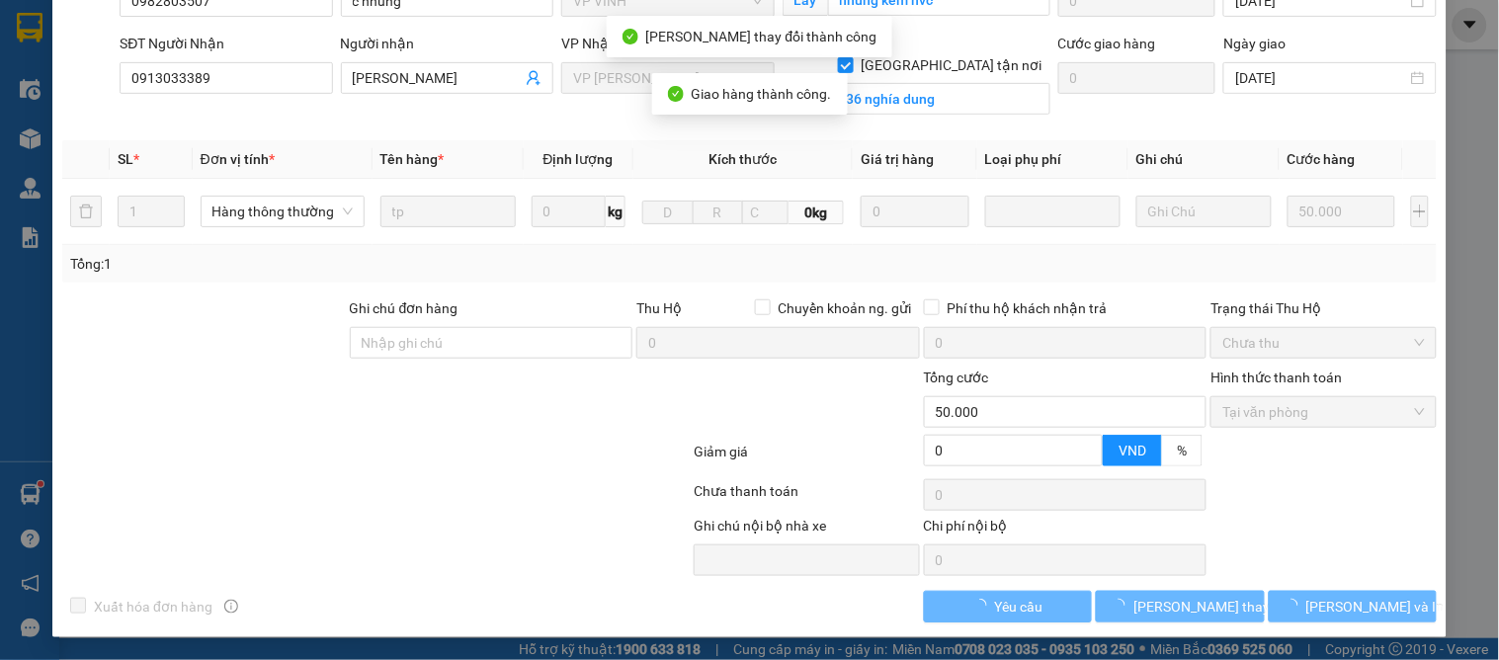
scroll to position [0, 0]
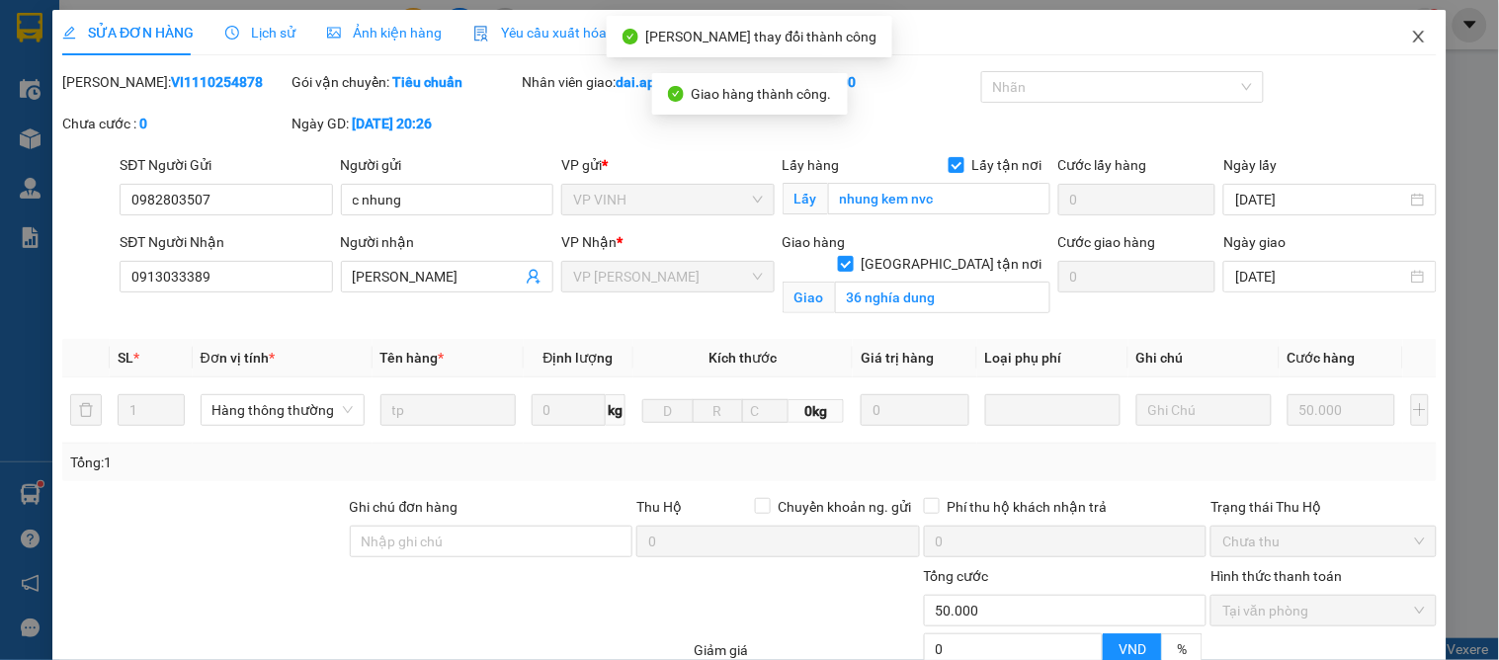
click at [1396, 36] on span "Close" at bounding box center [1418, 37] width 55 height 55
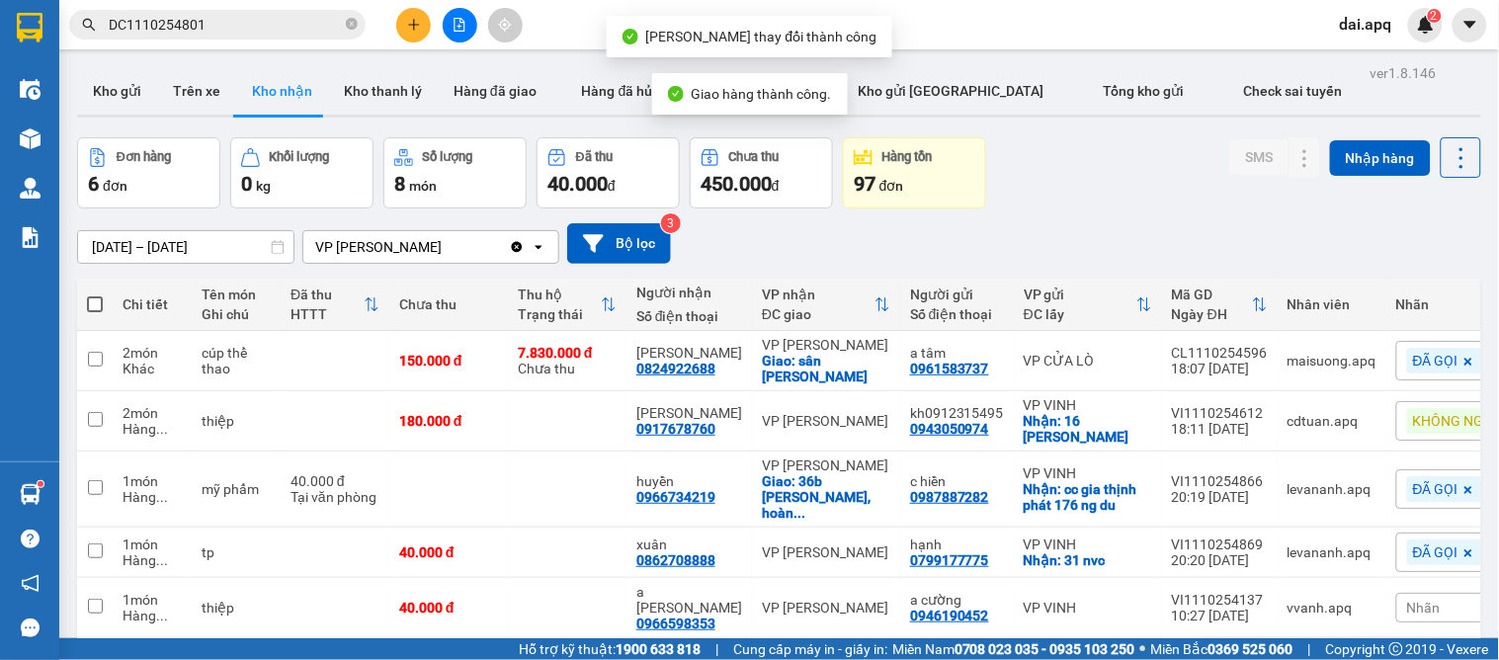
scroll to position [109, 0]
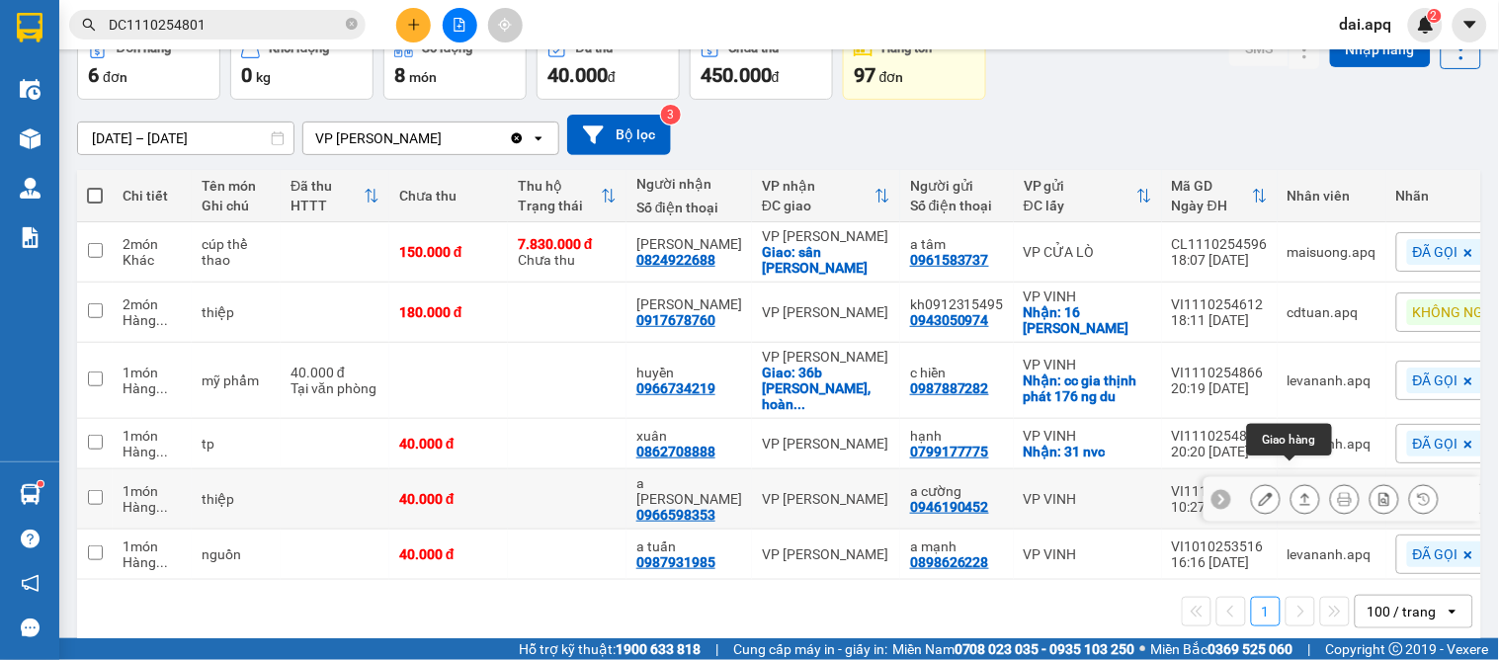
click at [1298, 492] on icon at bounding box center [1305, 499] width 14 height 14
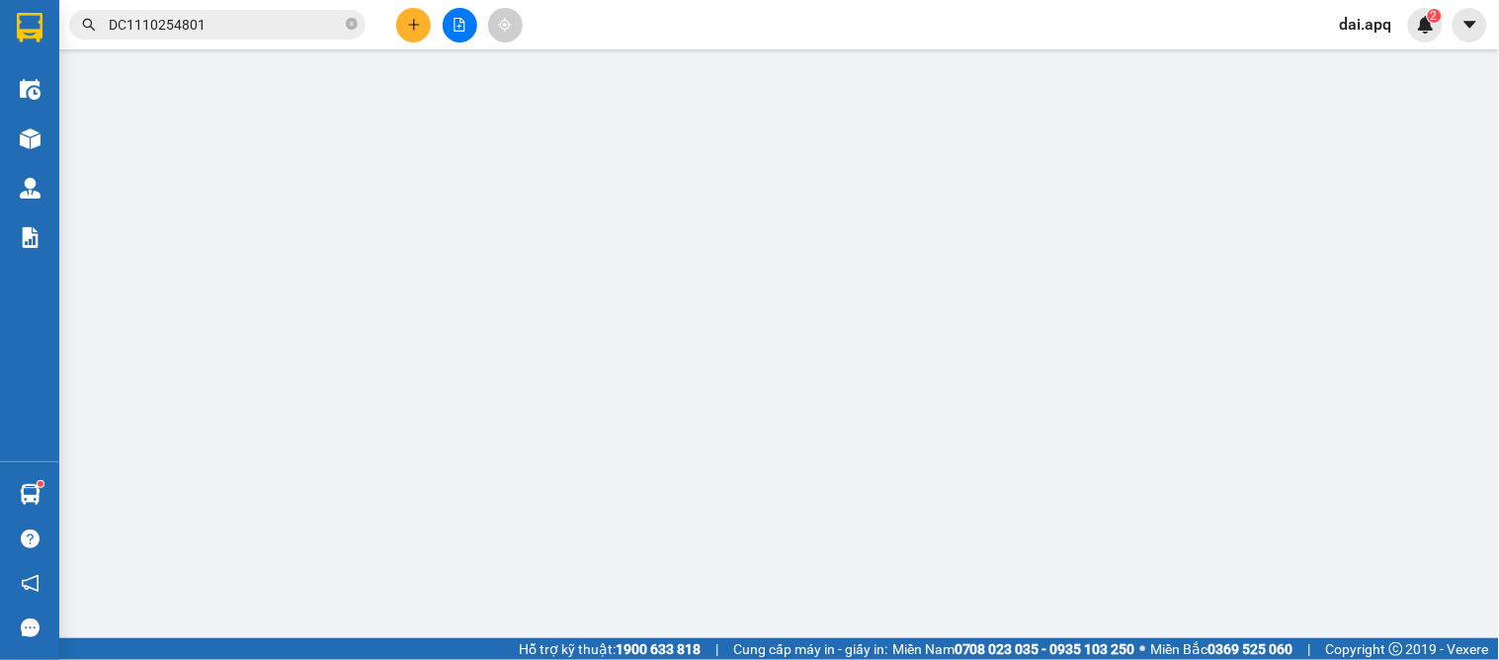
type input "0946190452"
type input "a cường"
type input "0966598353"
type input "a [PERSON_NAME]"
type input "0"
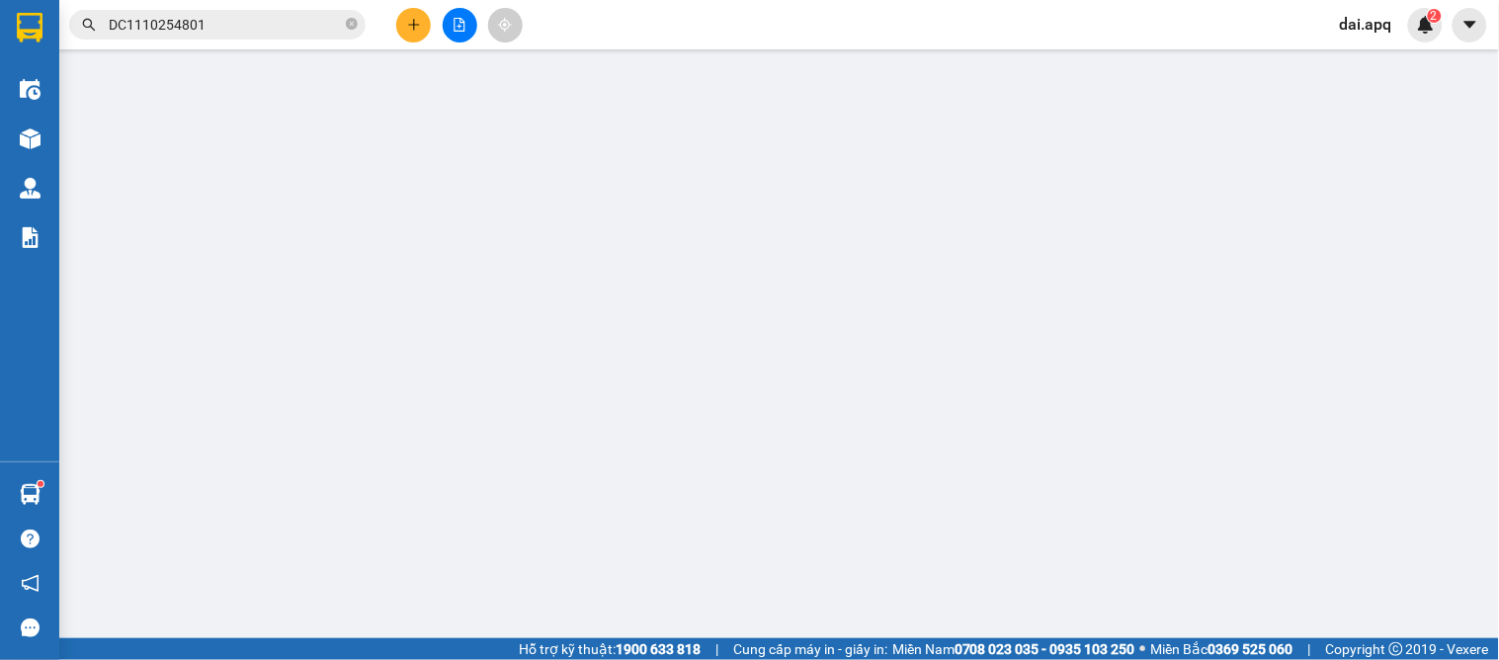
type input "40.000"
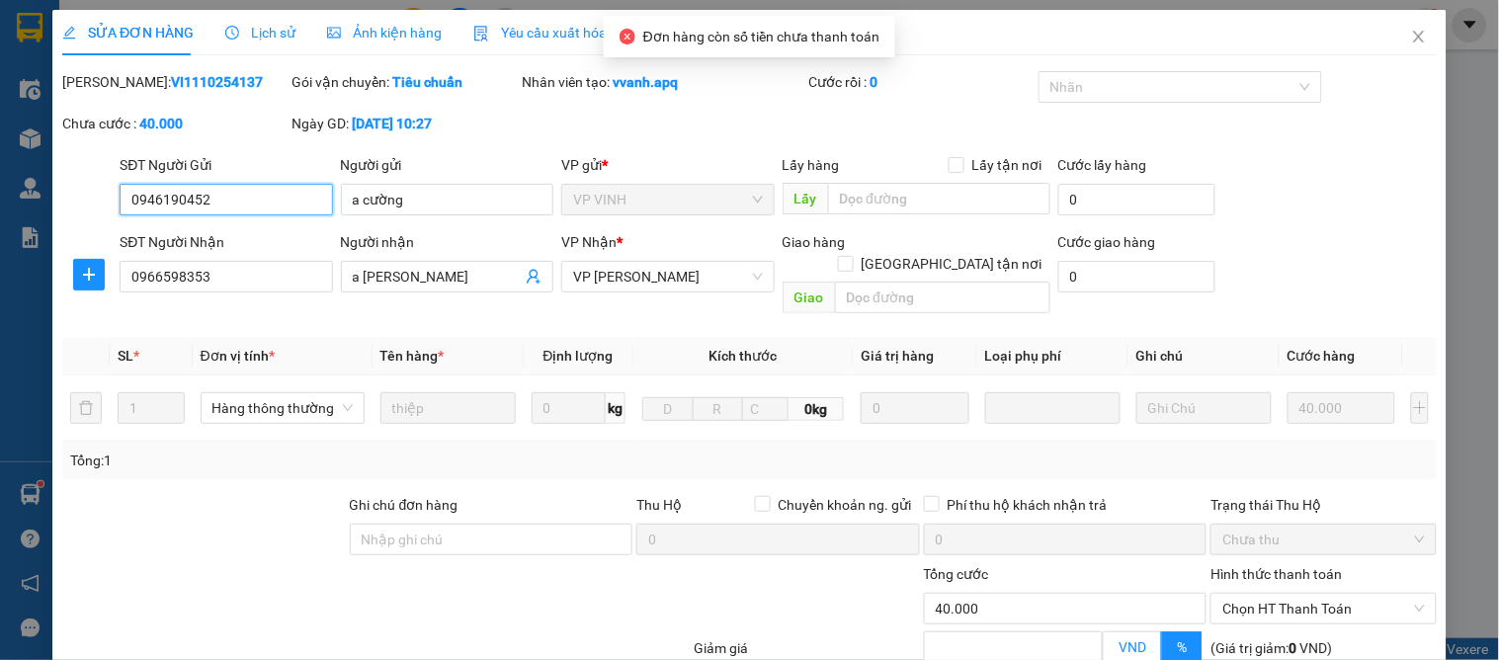
scroll to position [175, 0]
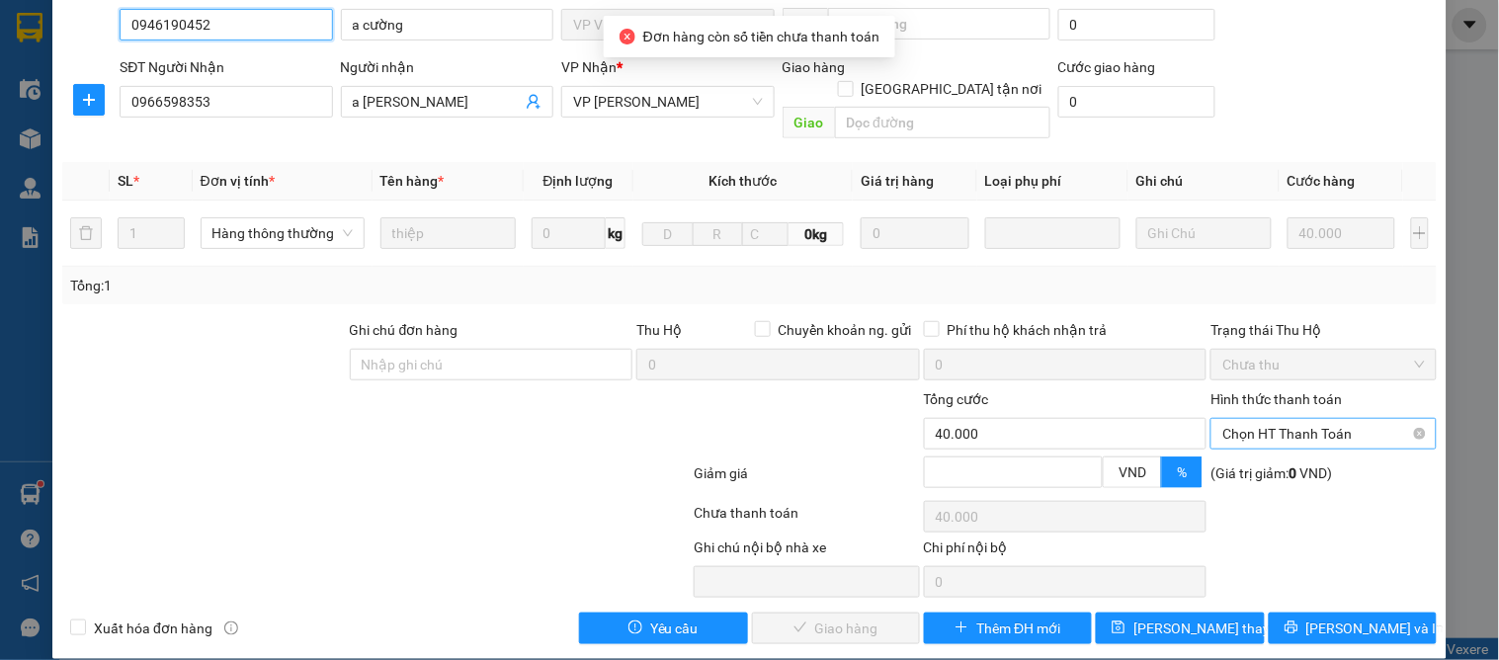
click at [1269, 419] on span "Chọn HT Thanh Toán" at bounding box center [1323, 434] width 202 height 30
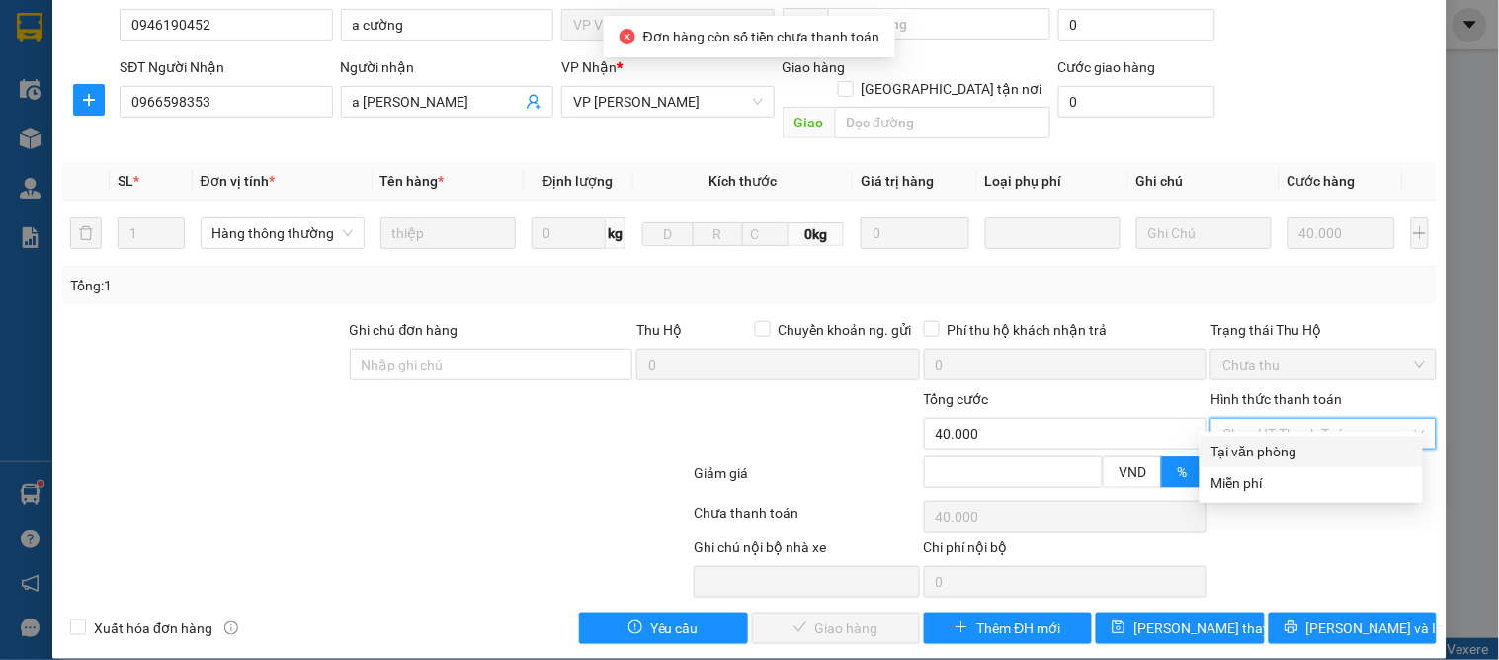
click at [1259, 441] on div "Tại văn phòng" at bounding box center [1311, 452] width 200 height 22
type input "0"
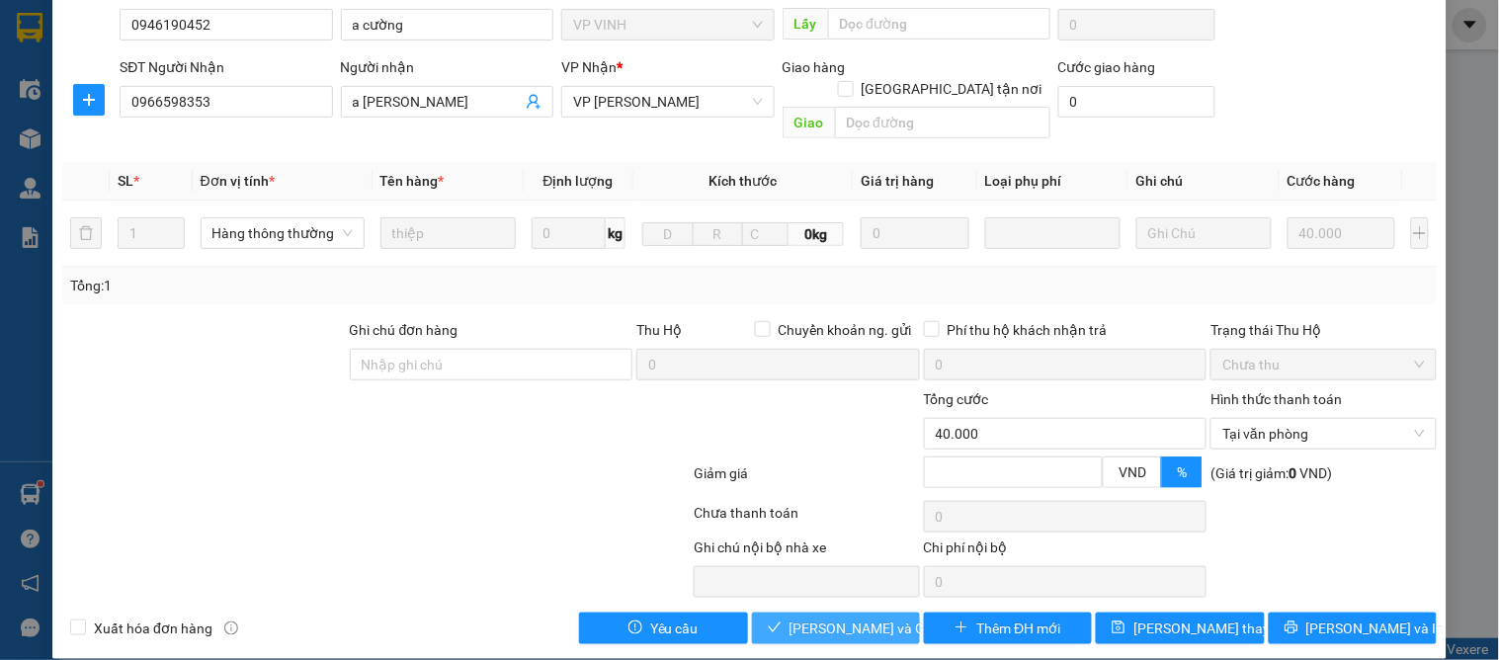
click at [820, 617] on span "[PERSON_NAME] và Giao hàng" at bounding box center [884, 628] width 190 height 22
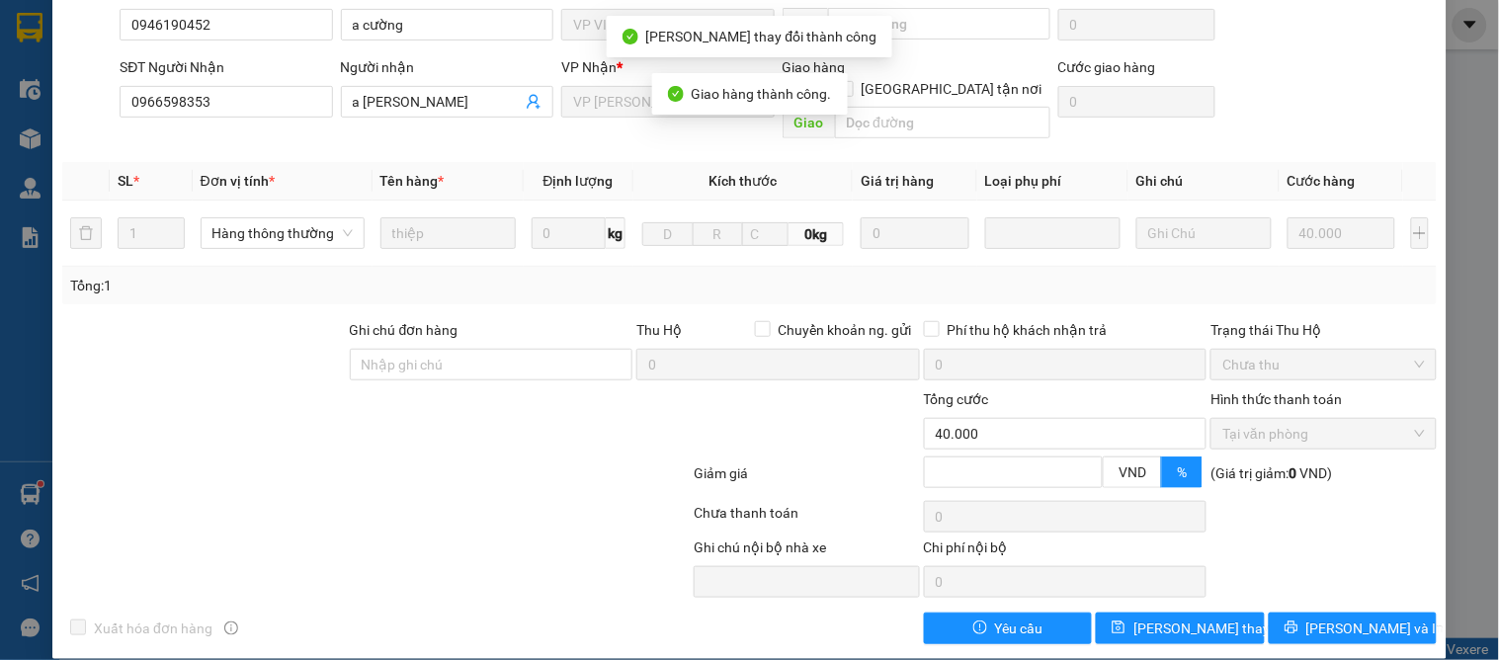
scroll to position [0, 0]
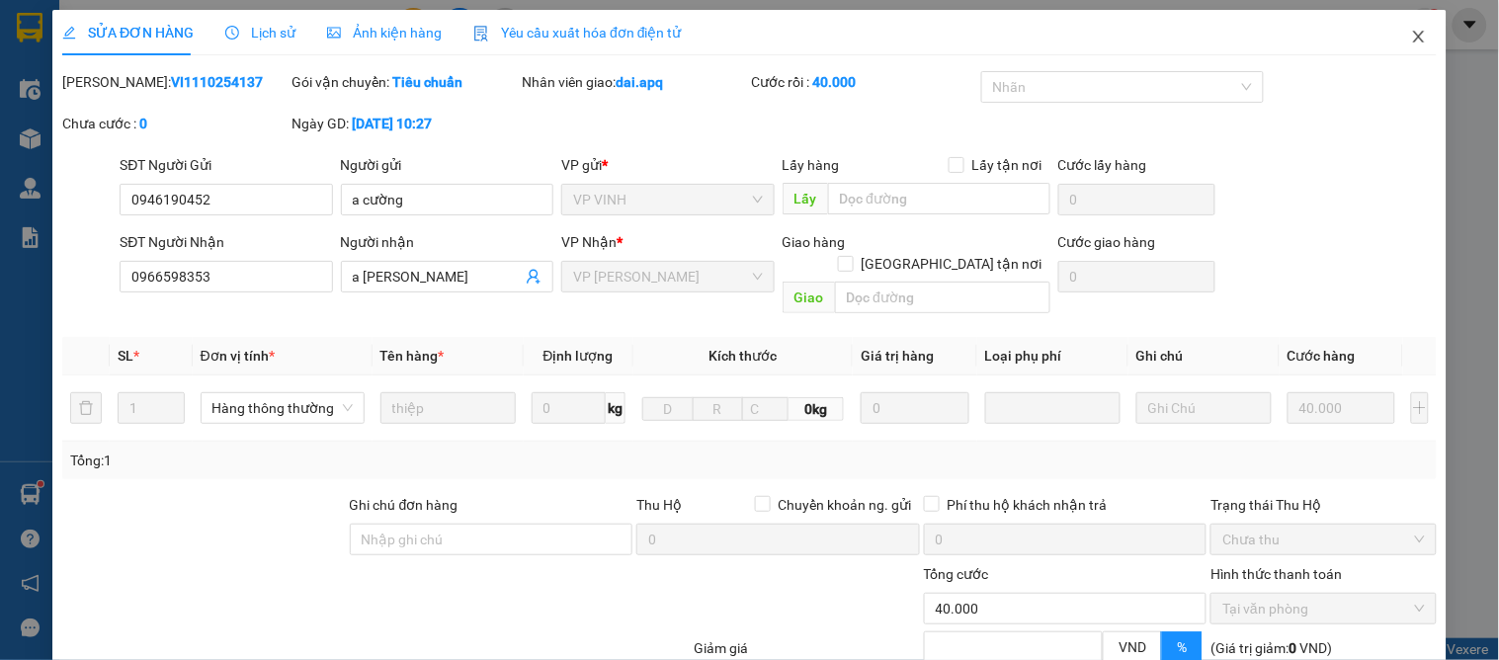
click at [1411, 41] on icon "close" at bounding box center [1419, 37] width 16 height 16
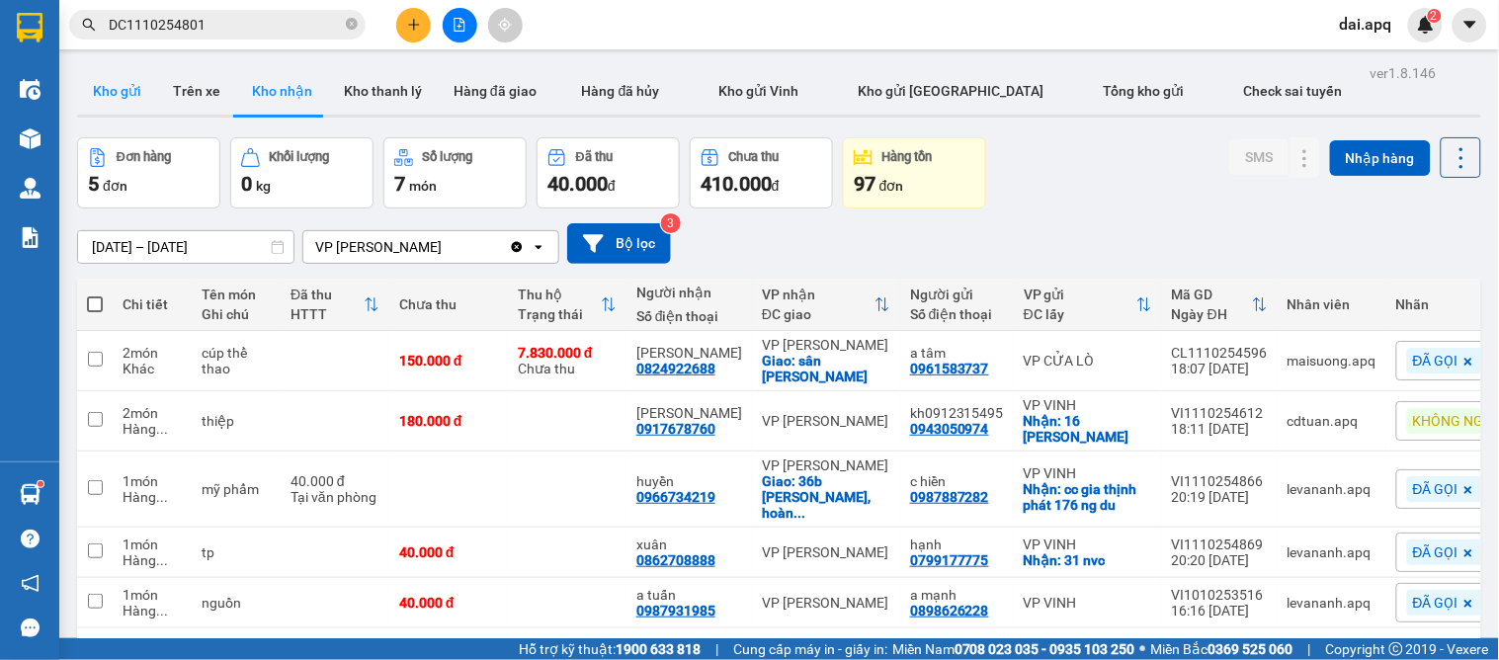
click at [128, 100] on button "Kho gửi" at bounding box center [117, 90] width 80 height 47
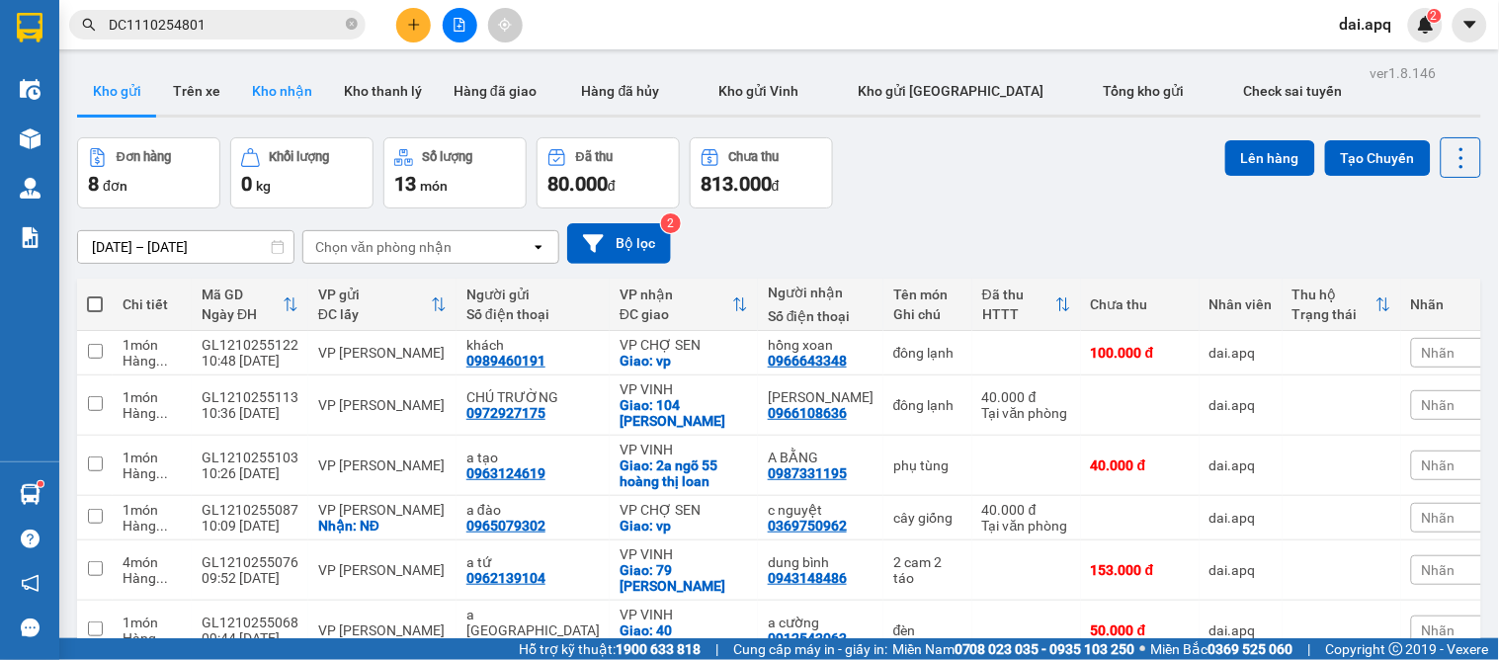
click at [280, 105] on button "Kho nhận" at bounding box center [282, 90] width 92 height 47
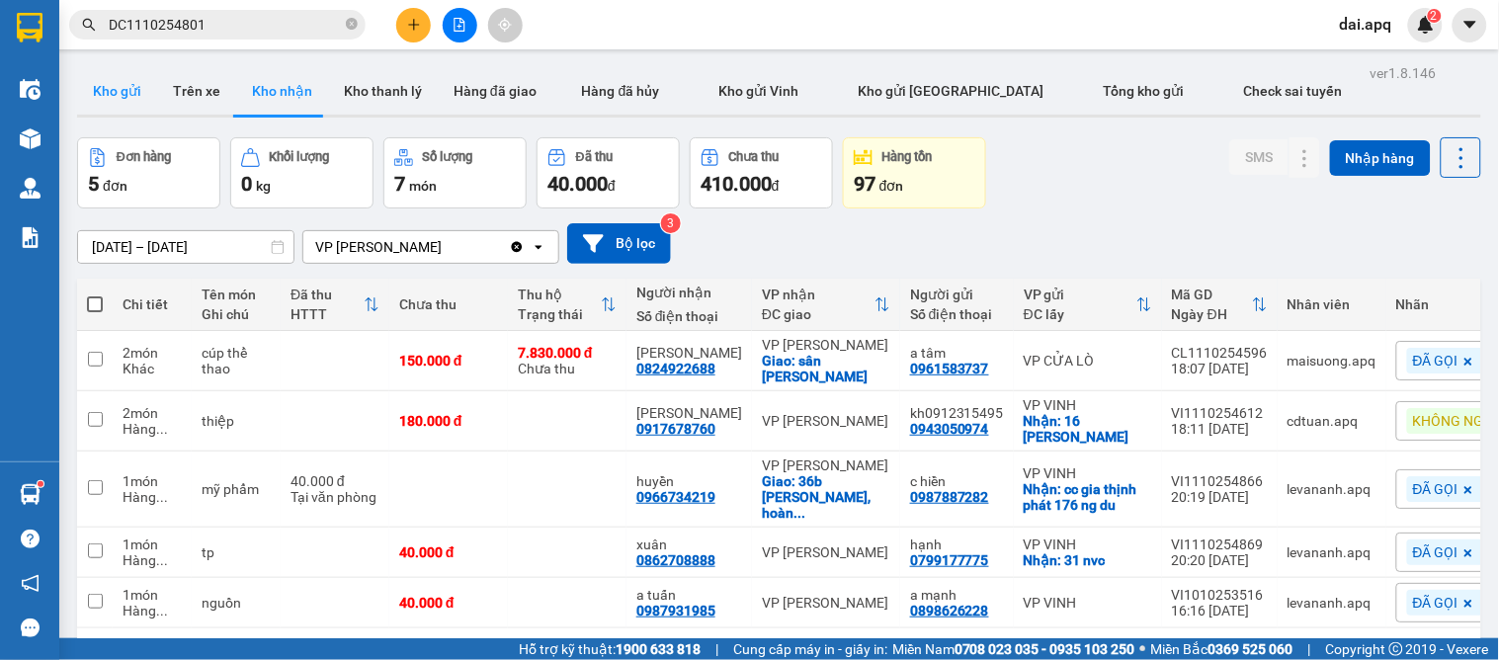
click at [113, 92] on button "Kho gửi" at bounding box center [117, 90] width 80 height 47
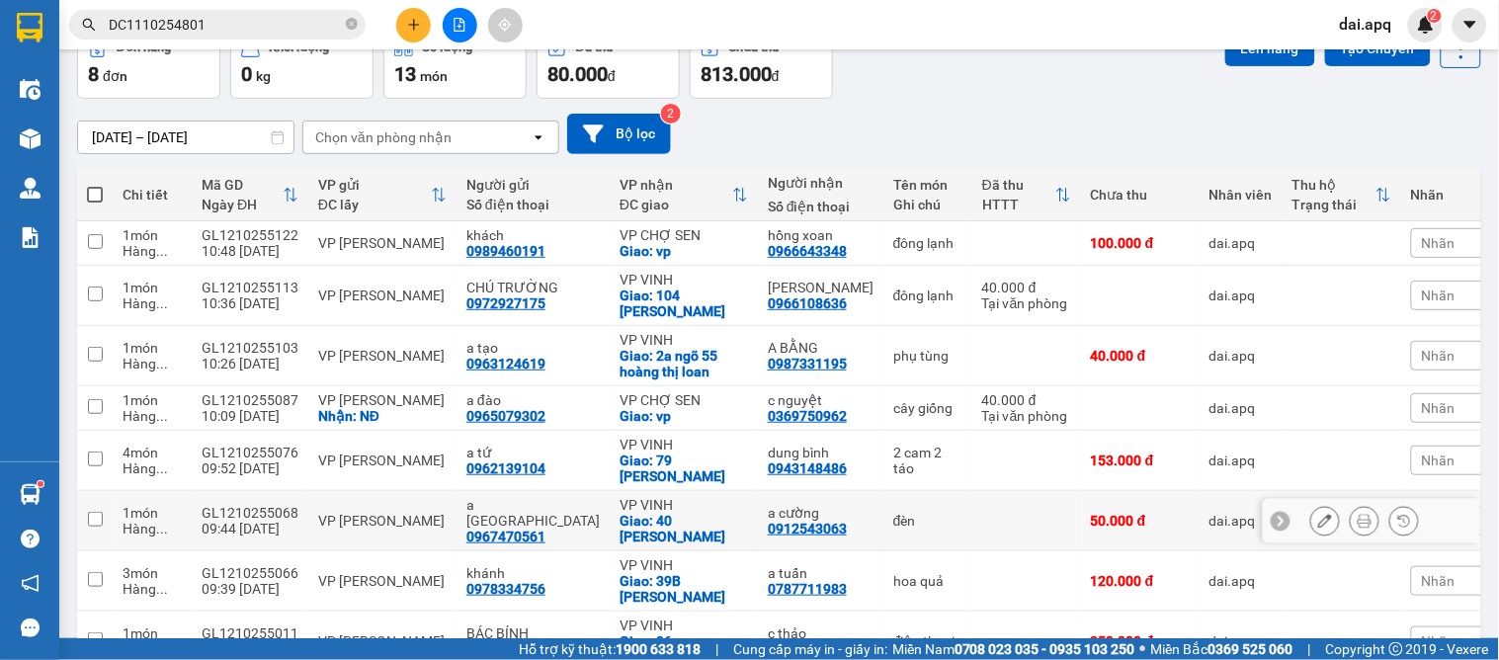
scroll to position [193, 0]
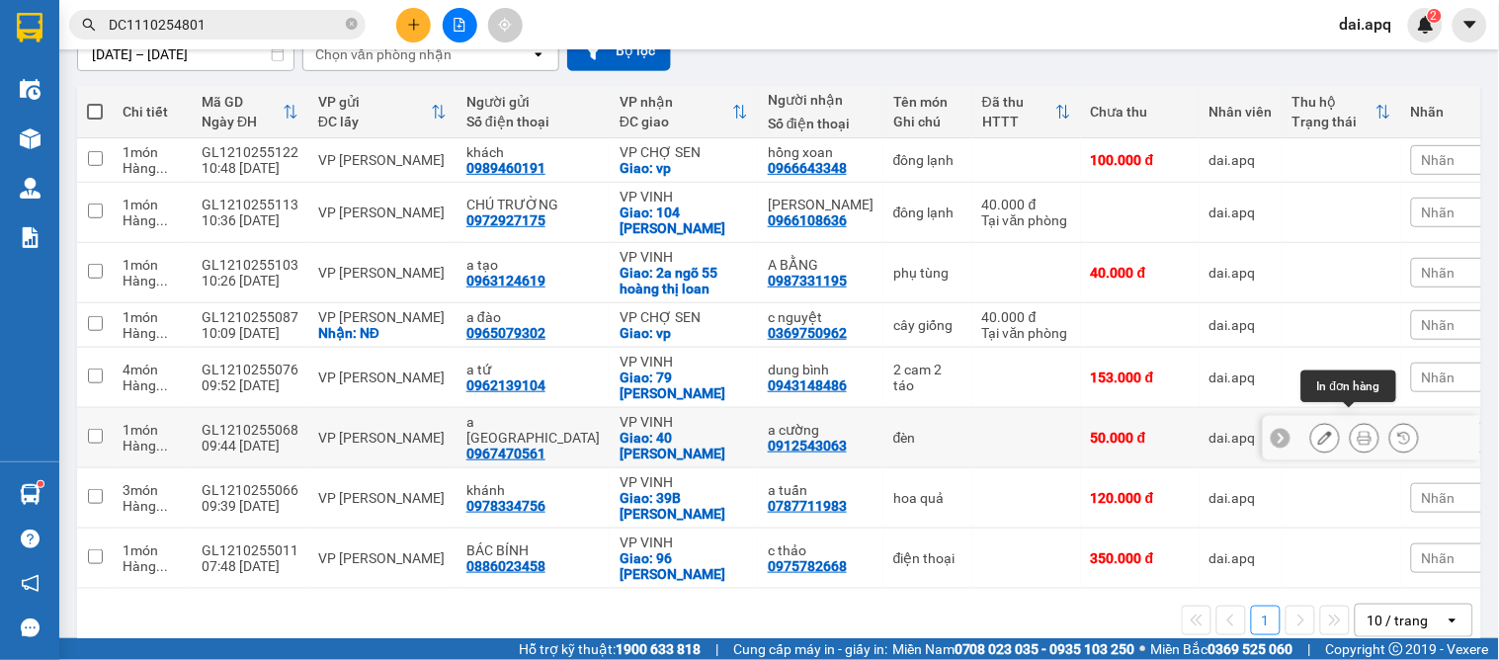
click at [1357, 431] on icon at bounding box center [1364, 438] width 14 height 14
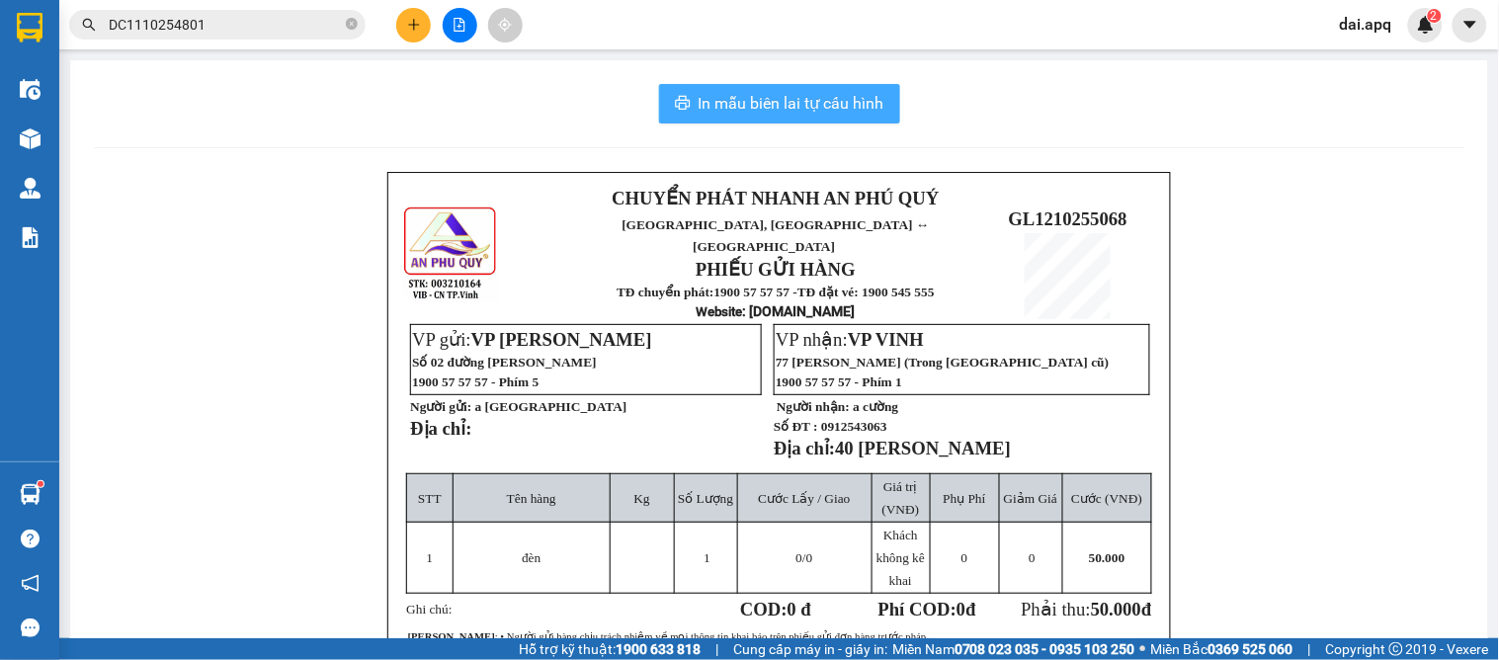
click at [757, 112] on span "In mẫu biên lai tự cấu hình" at bounding box center [791, 103] width 186 height 25
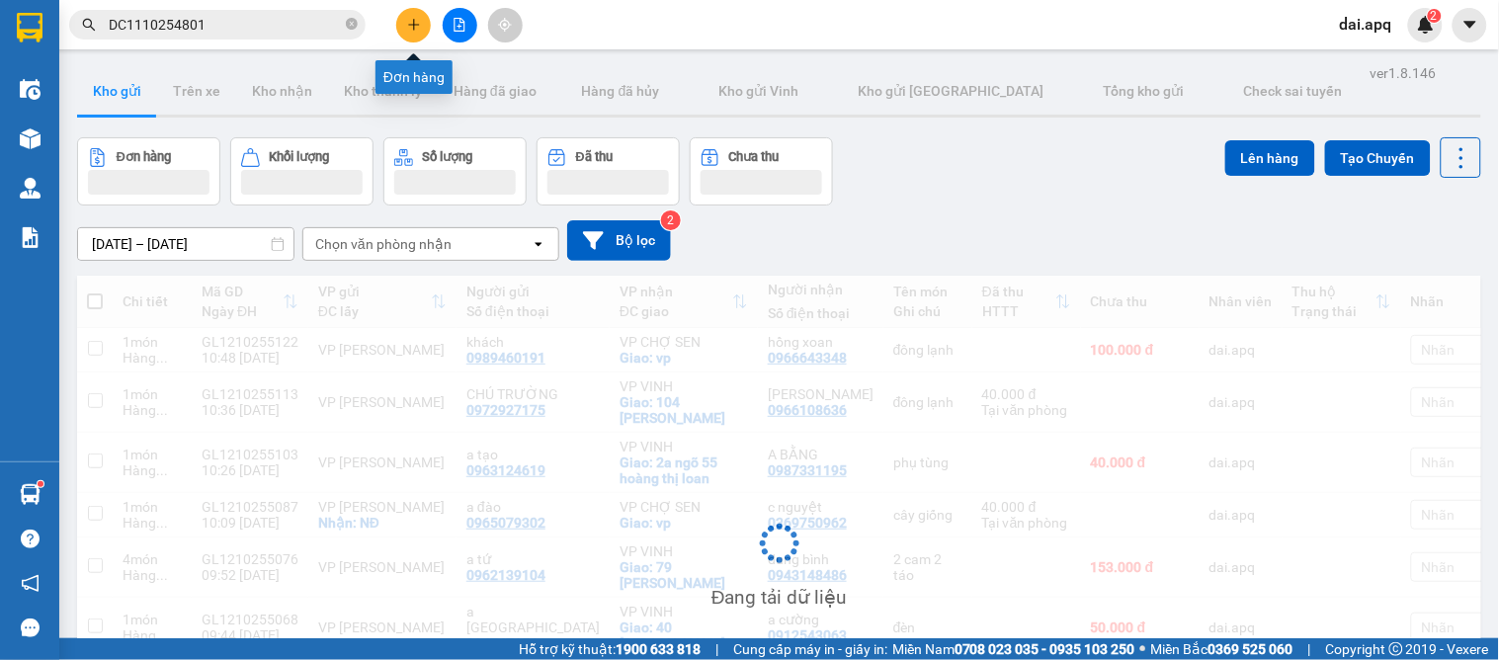
click at [410, 32] on button at bounding box center [413, 25] width 35 height 35
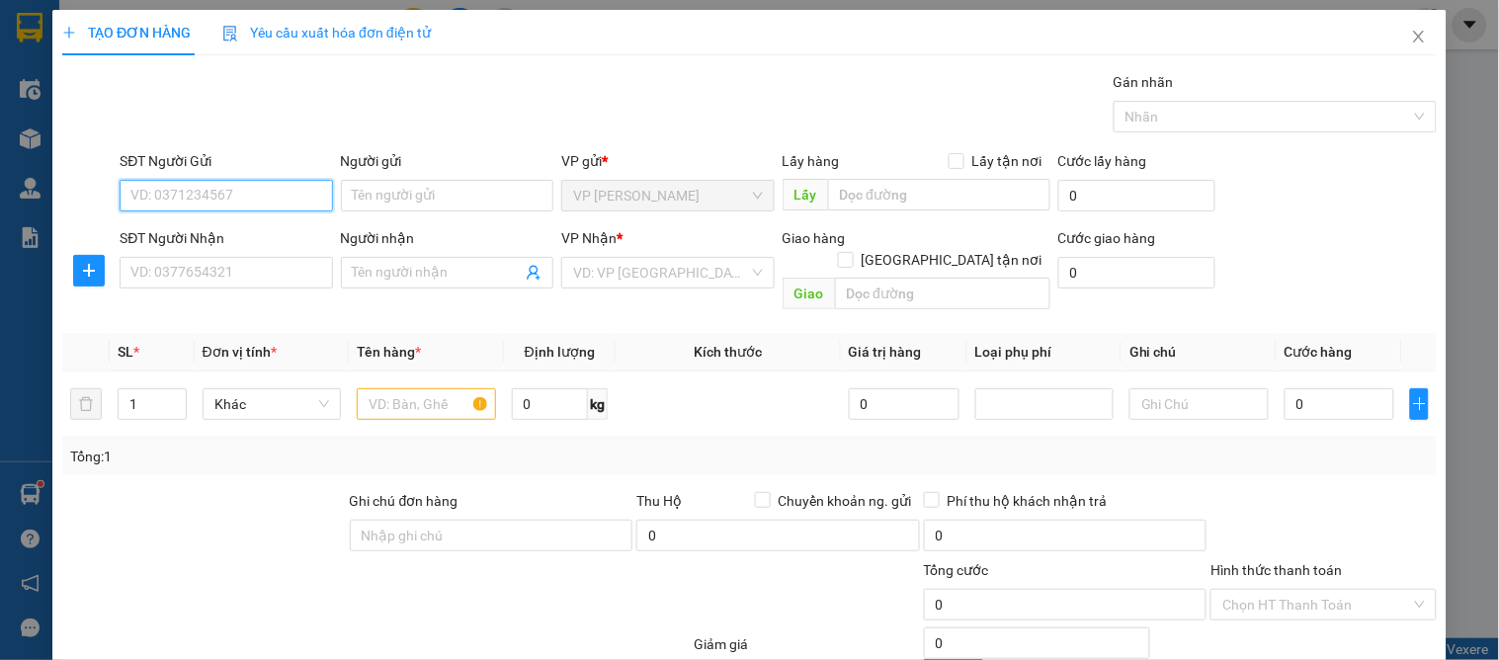
click at [204, 201] on input "SĐT Người Gửi" at bounding box center [226, 196] width 212 height 32
click at [161, 198] on input "SĐT Người Gửi" at bounding box center [226, 196] width 212 height 32
click at [179, 201] on input "SĐT Người Gửi" at bounding box center [226, 196] width 212 height 32
click at [182, 198] on input "2092" at bounding box center [226, 196] width 212 height 32
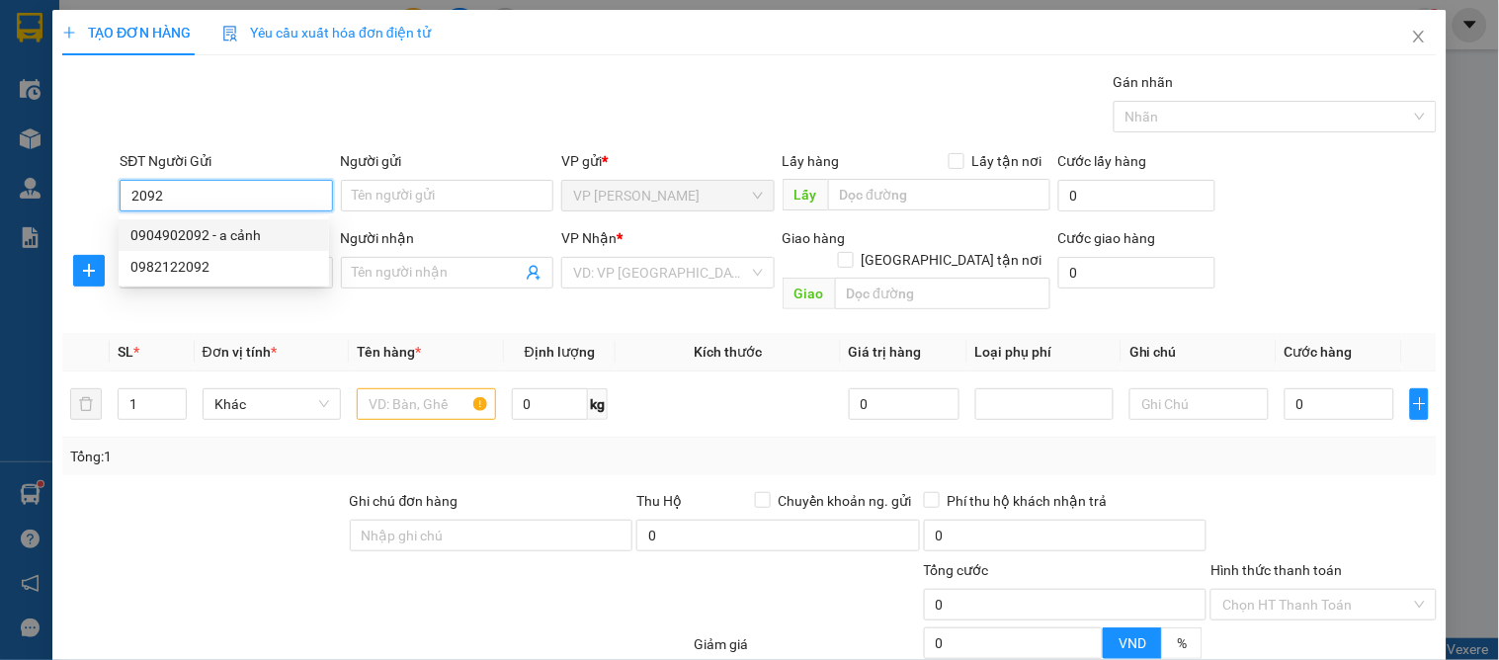
click at [240, 237] on div "0904902092 - a cảnh" at bounding box center [223, 235] width 187 height 22
type input "0904902092"
type input "a cảnh"
type input "0904902092"
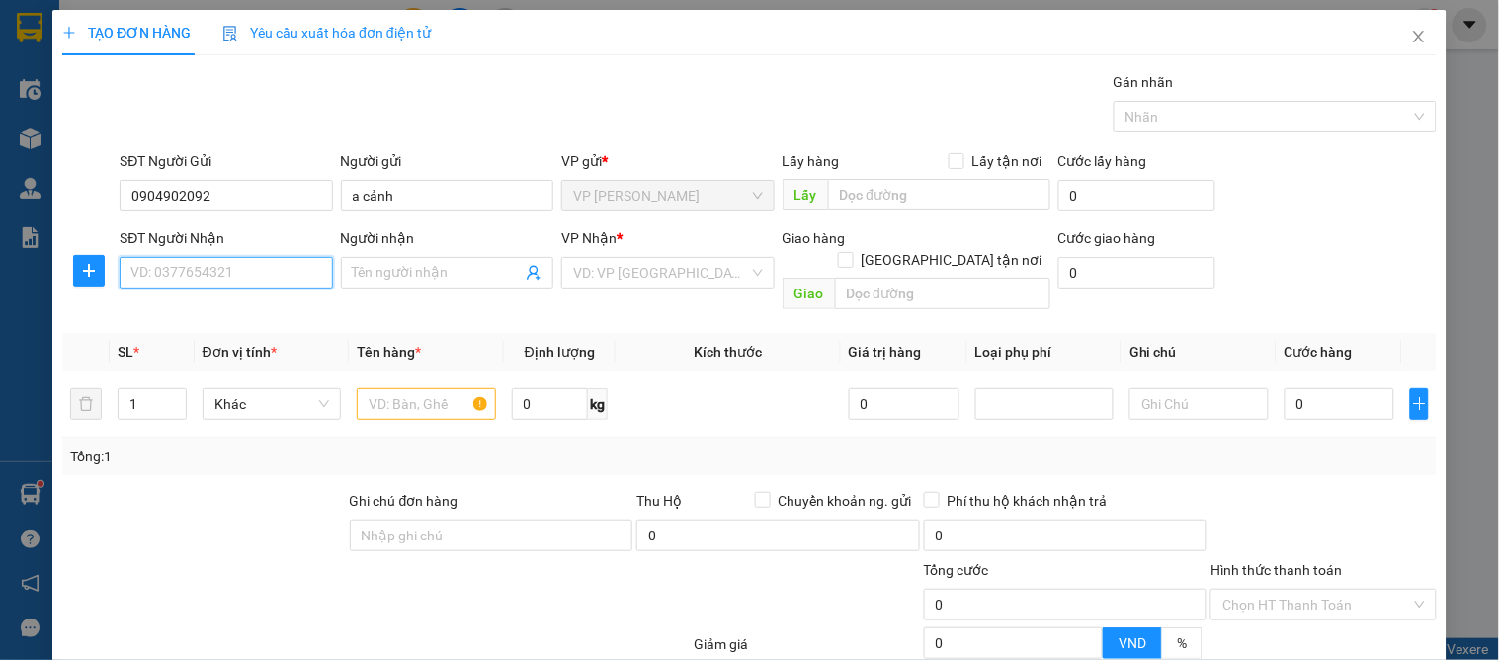
click at [235, 278] on input "SĐT Người Nhận" at bounding box center [226, 273] width 212 height 32
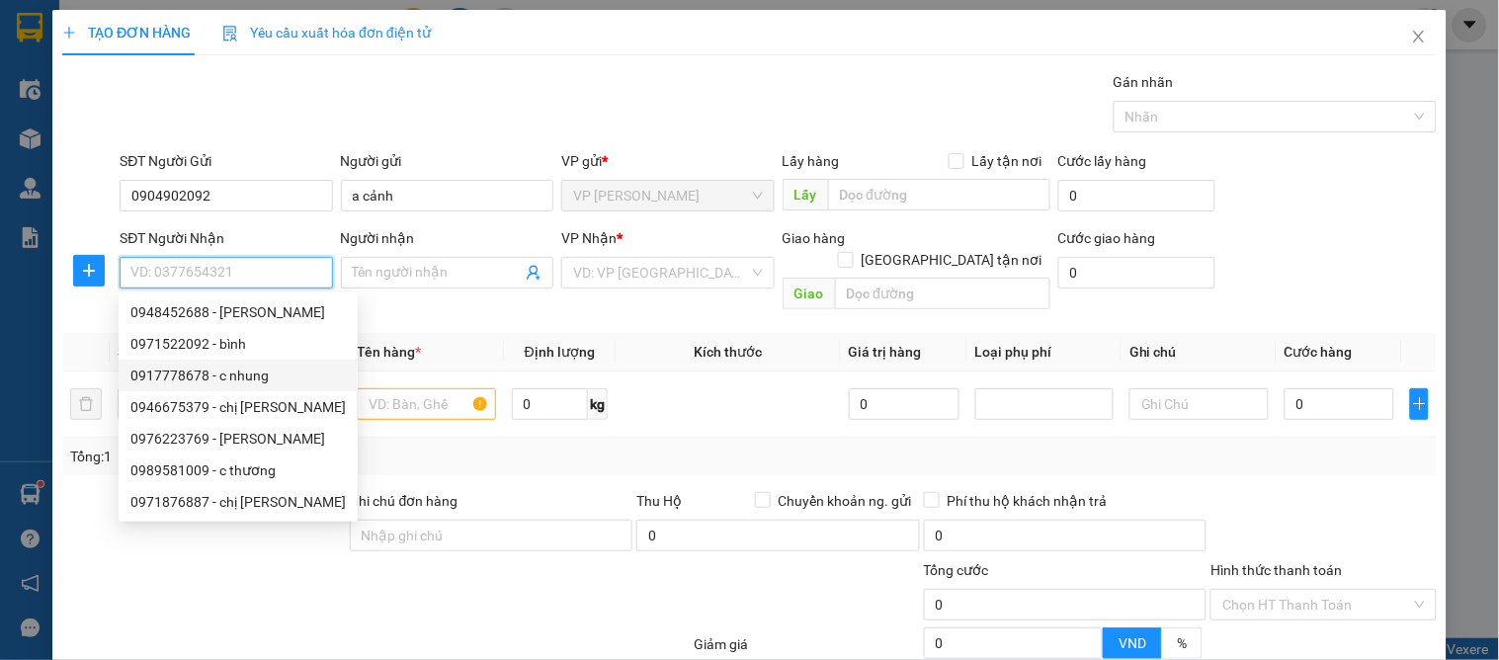
click at [269, 378] on div "0917778678 - c nhung" at bounding box center [237, 376] width 215 height 22
type input "0917778678"
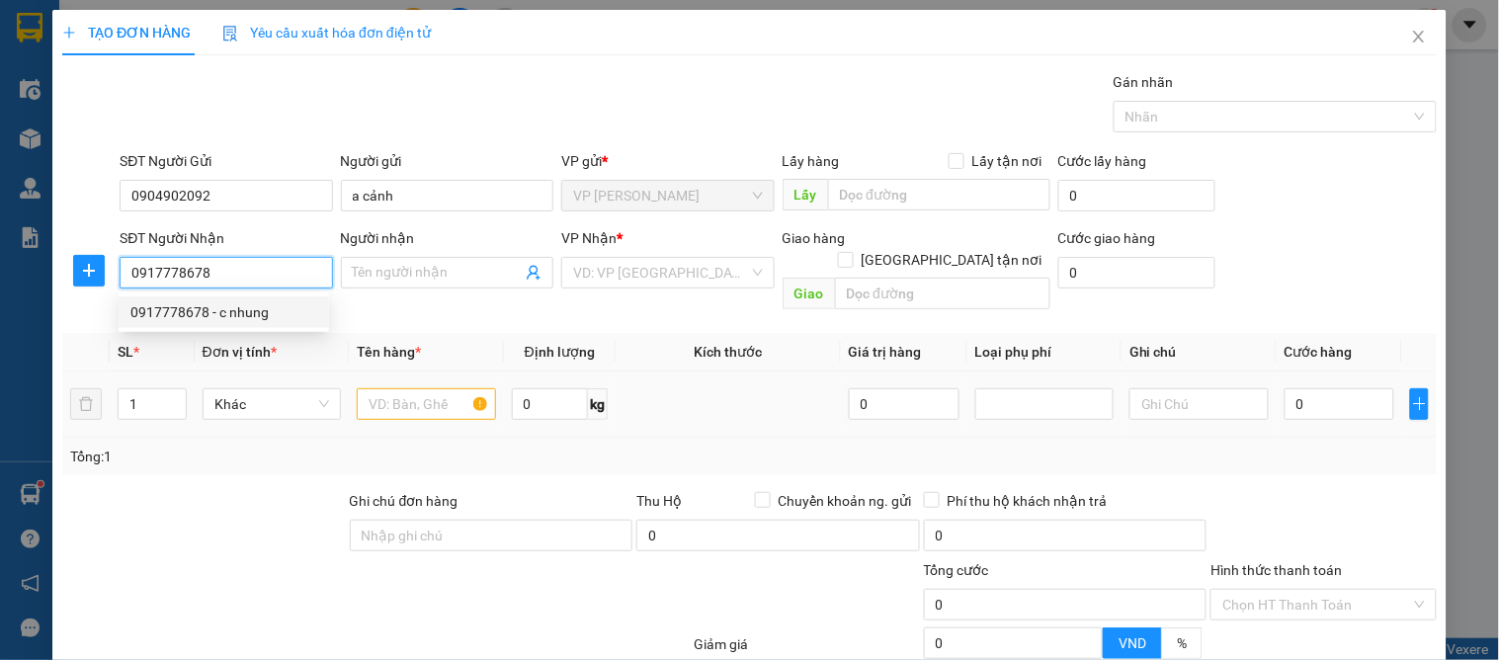
type input "c nhung"
checkbox input "true"
type input "7 nvc"
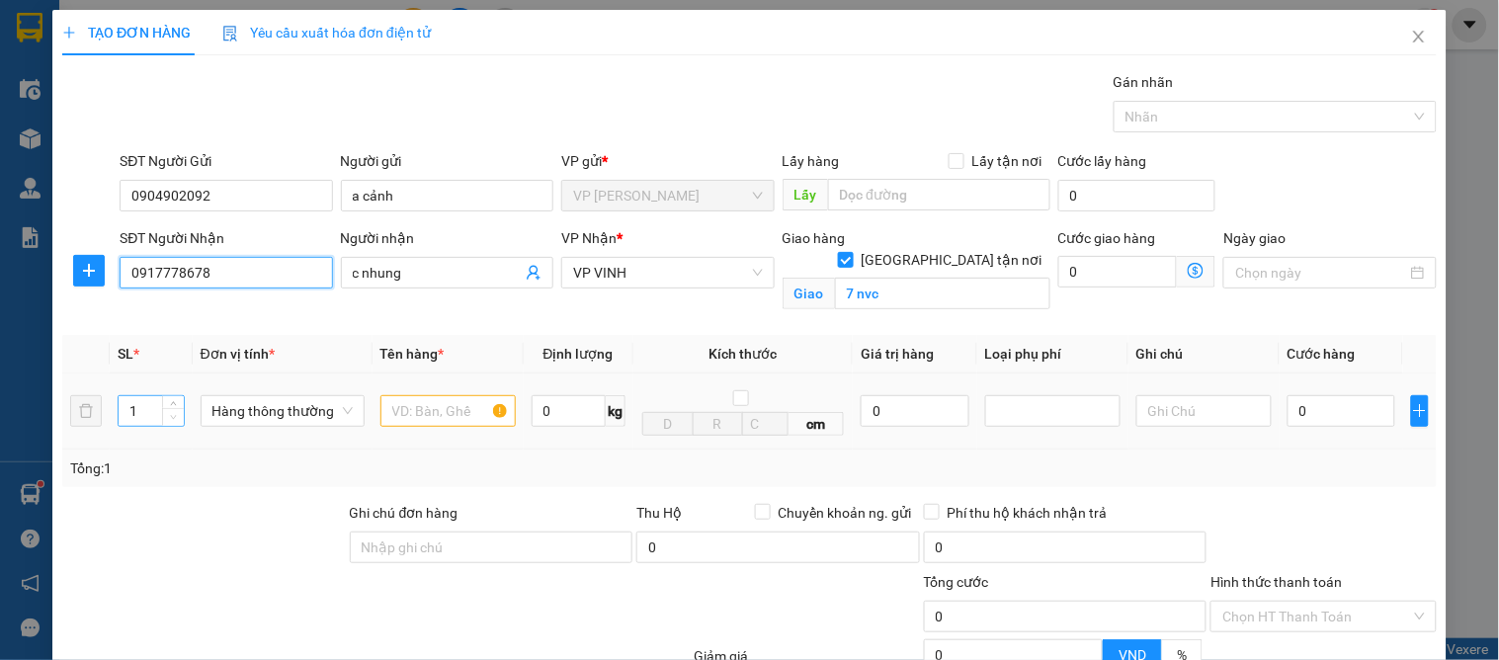
click at [170, 412] on span "down" at bounding box center [174, 418] width 12 height 12
click at [178, 400] on span "Increase Value" at bounding box center [173, 405] width 22 height 18
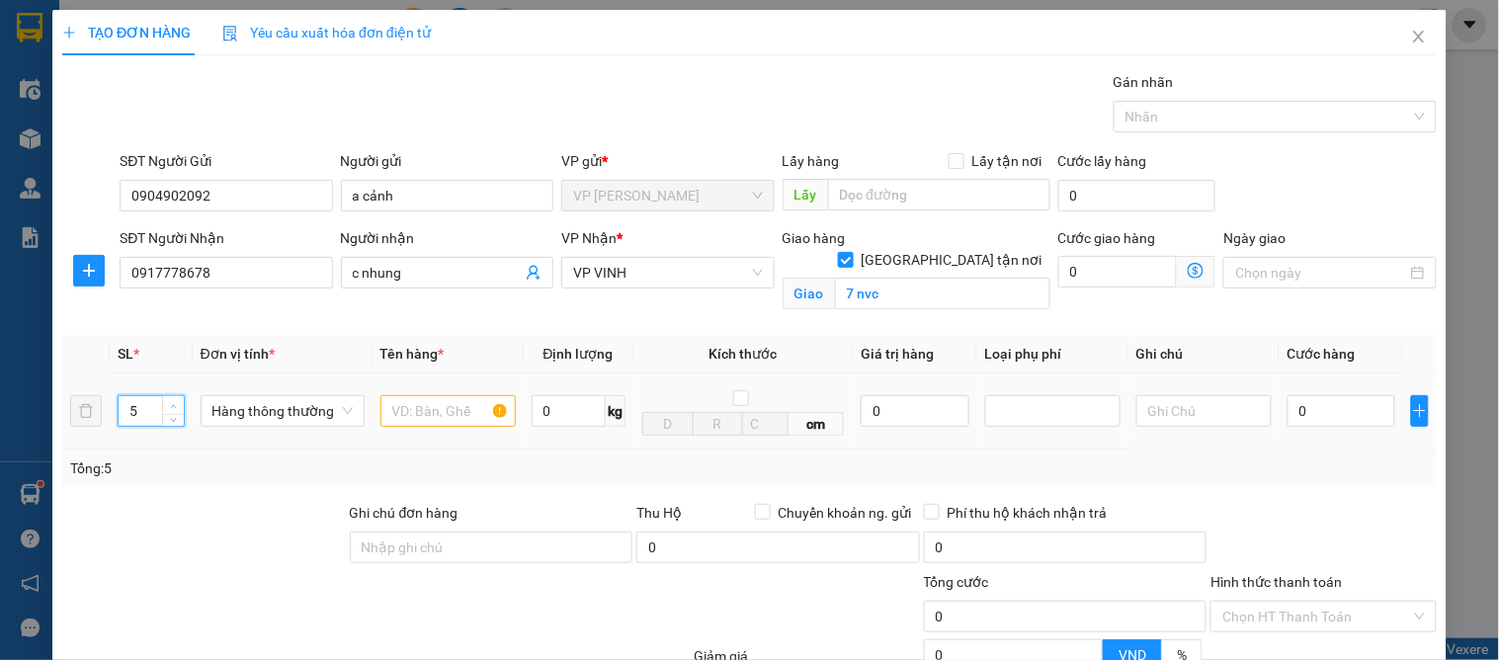
type input "6"
drag, startPoint x: 178, startPoint y: 400, endPoint x: 207, endPoint y: 403, distance: 29.8
click at [178, 400] on span "Increase Value" at bounding box center [173, 403] width 22 height 15
click at [411, 416] on input "text" at bounding box center [447, 411] width 135 height 32
type input "hoa tươi"
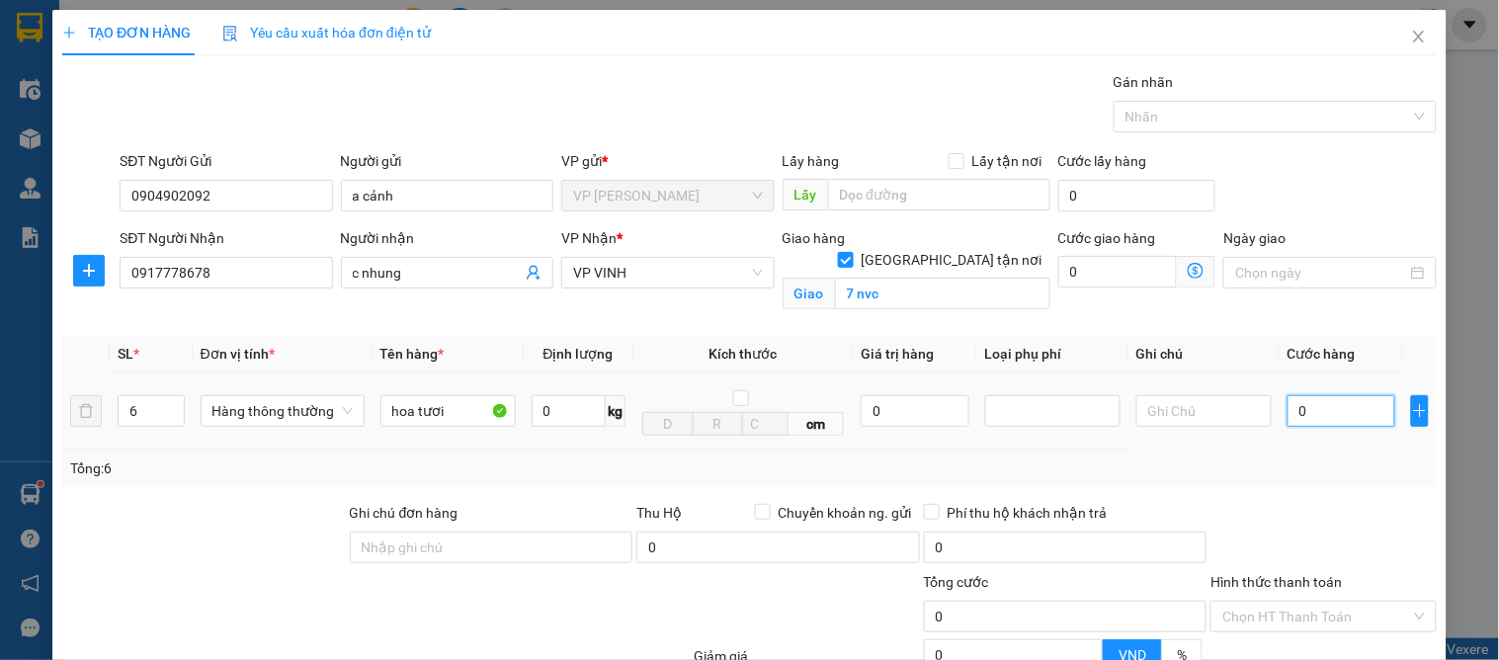
drag, startPoint x: 1327, startPoint y: 405, endPoint x: 1332, endPoint y: 443, distance: 37.9
click at [1327, 406] on input "0" at bounding box center [1341, 411] width 108 height 32
drag, startPoint x: 1468, startPoint y: 557, endPoint x: 1452, endPoint y: 549, distance: 17.7
click at [1468, 558] on div "TẠO ĐƠN HÀNG Yêu cầu xuất hóa đơn điện tử Transit Pickup Surcharge Ids Transit …" at bounding box center [749, 330] width 1499 height 660
click at [1321, 417] on input "0" at bounding box center [1341, 411] width 108 height 32
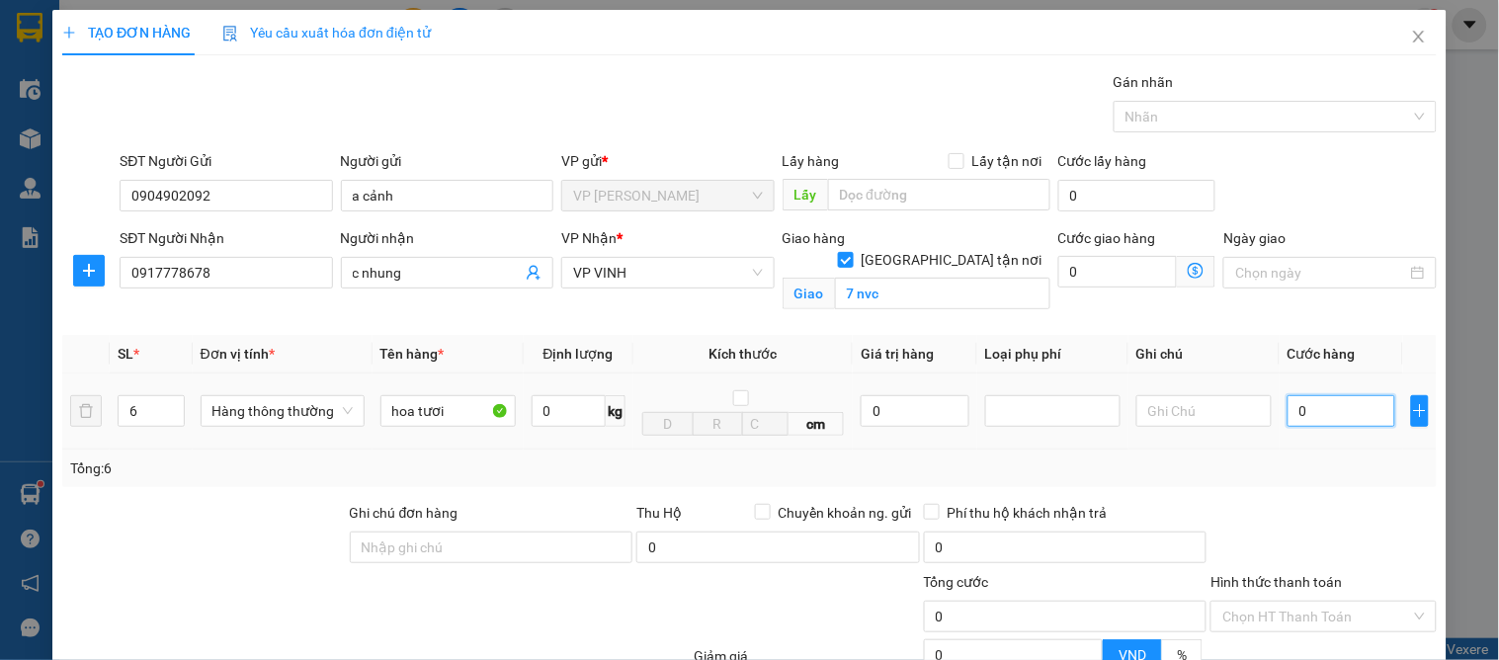
type input "3"
type input "33"
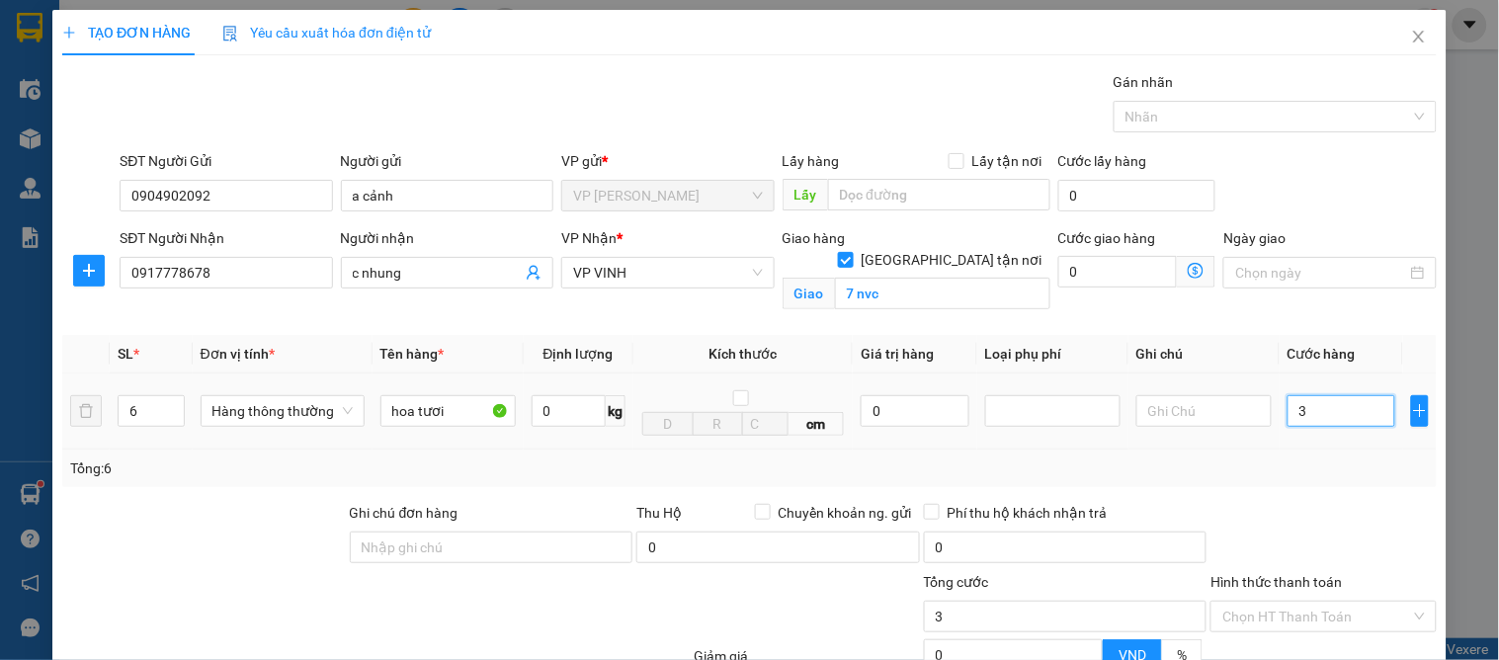
type input "33"
type input "330"
type input "330.000"
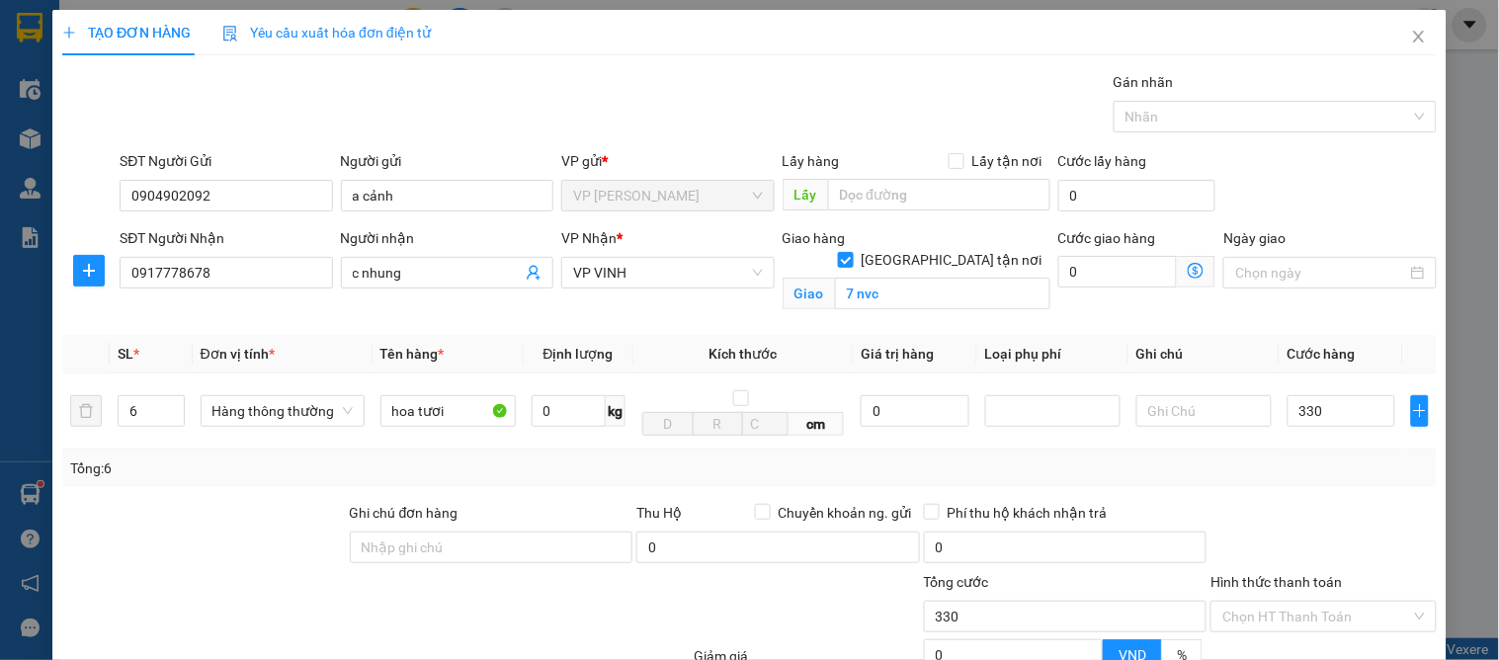
type input "330.000"
click at [1301, 507] on div at bounding box center [1322, 536] width 229 height 69
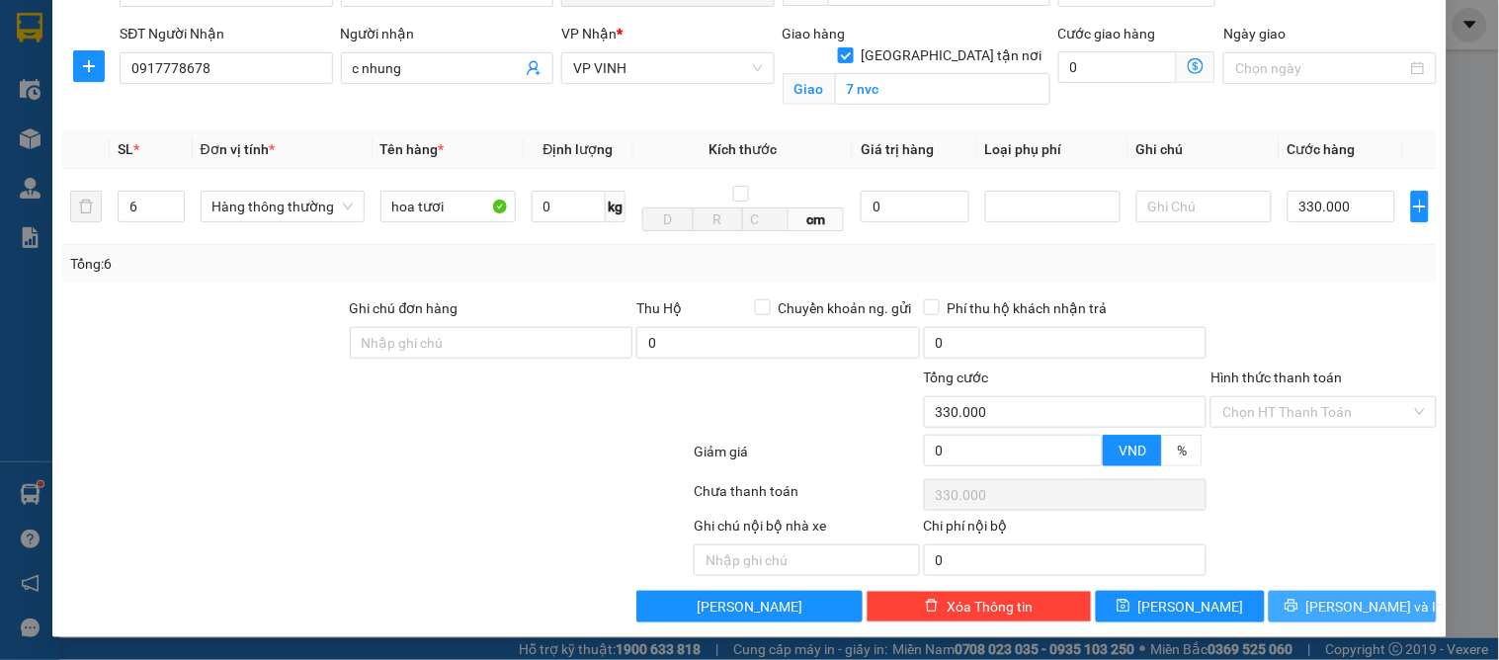
click at [1320, 607] on span "[PERSON_NAME] và In" at bounding box center [1375, 607] width 138 height 22
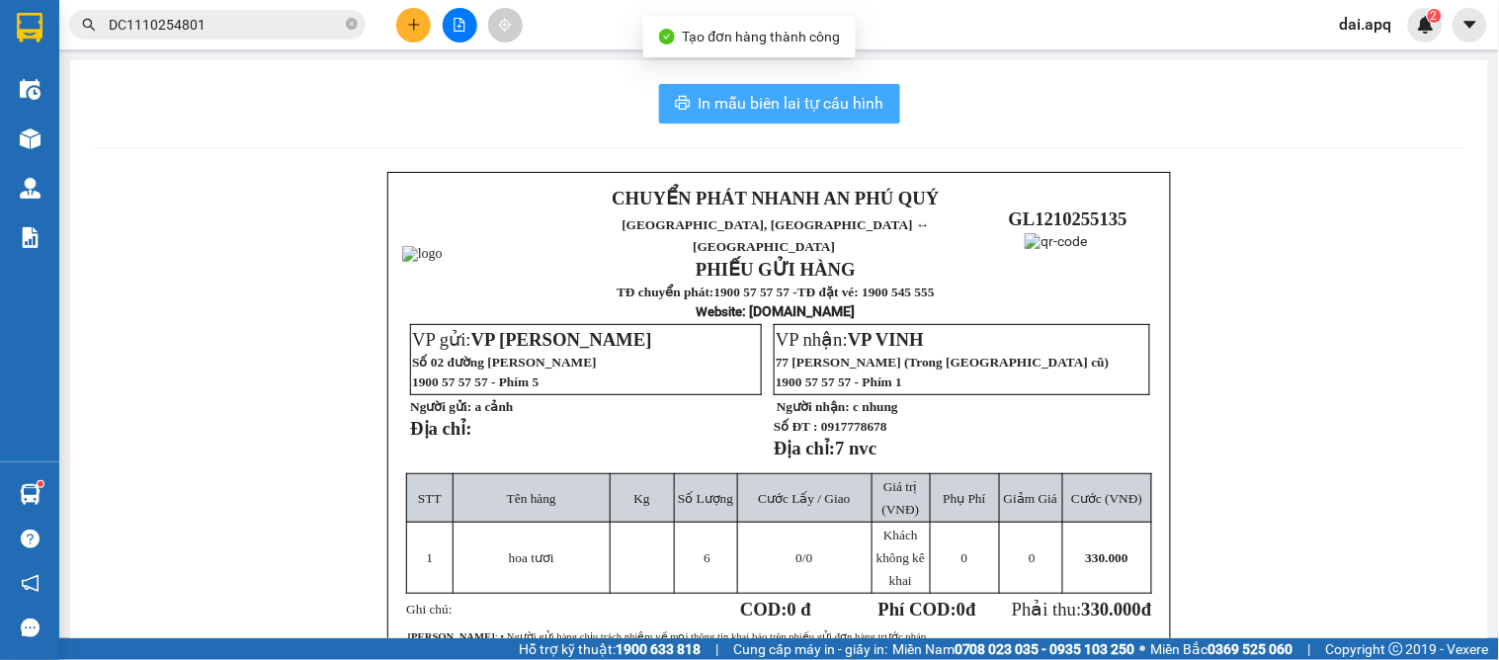
click at [704, 95] on span "In mẫu biên lai tự cấu hình" at bounding box center [791, 103] width 186 height 25
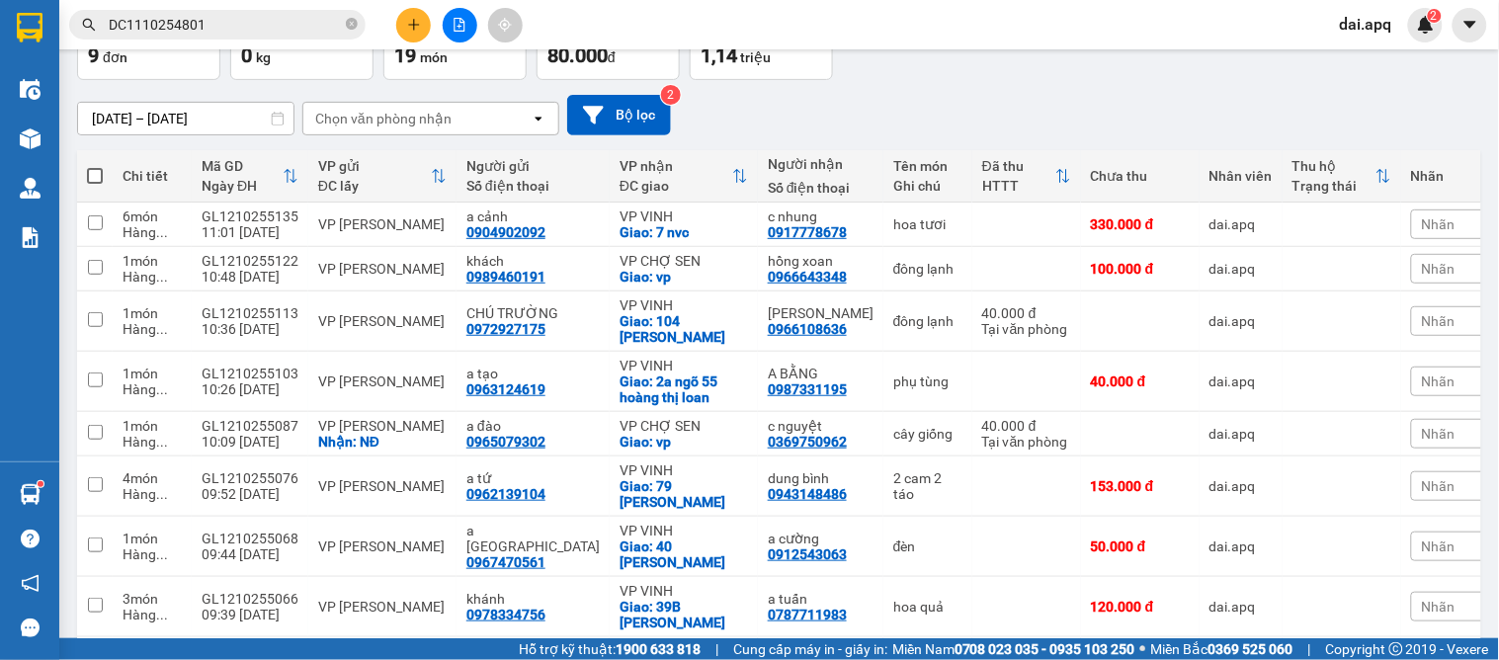
scroll to position [238, 0]
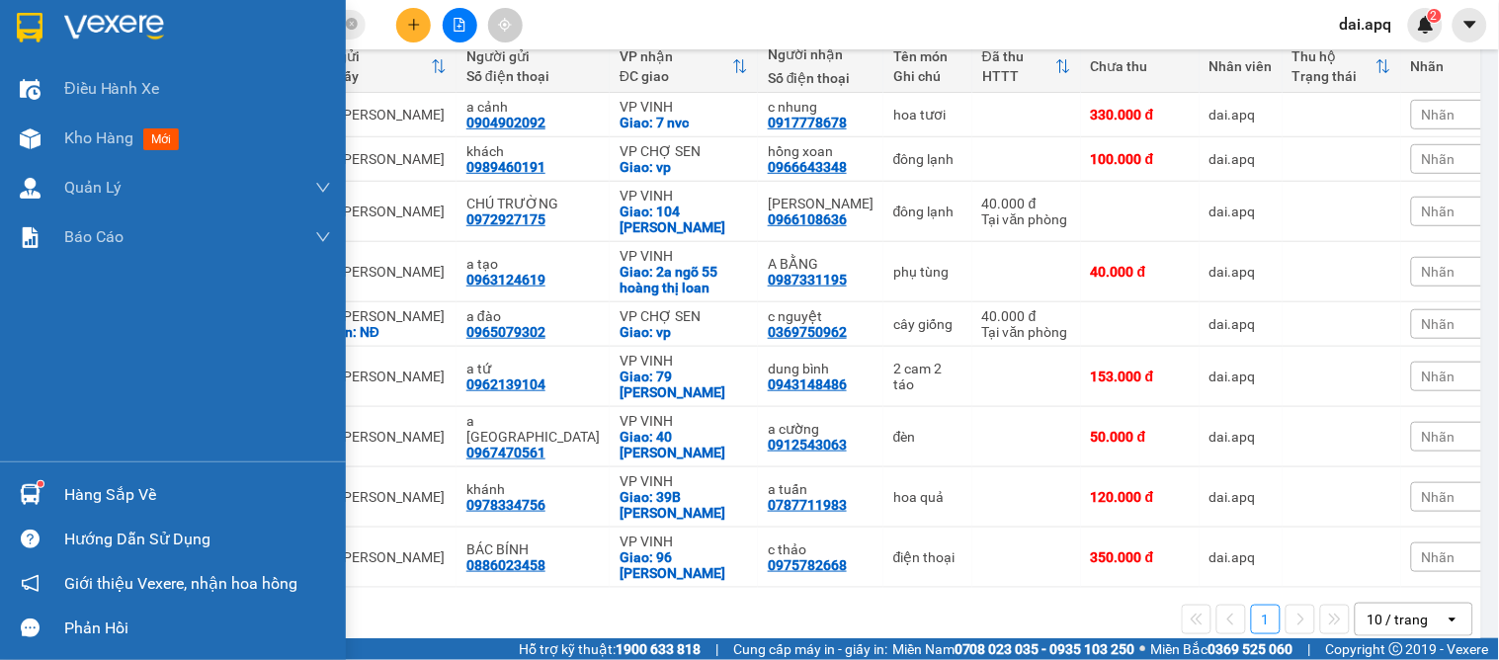
click at [33, 494] on img at bounding box center [30, 494] width 21 height 21
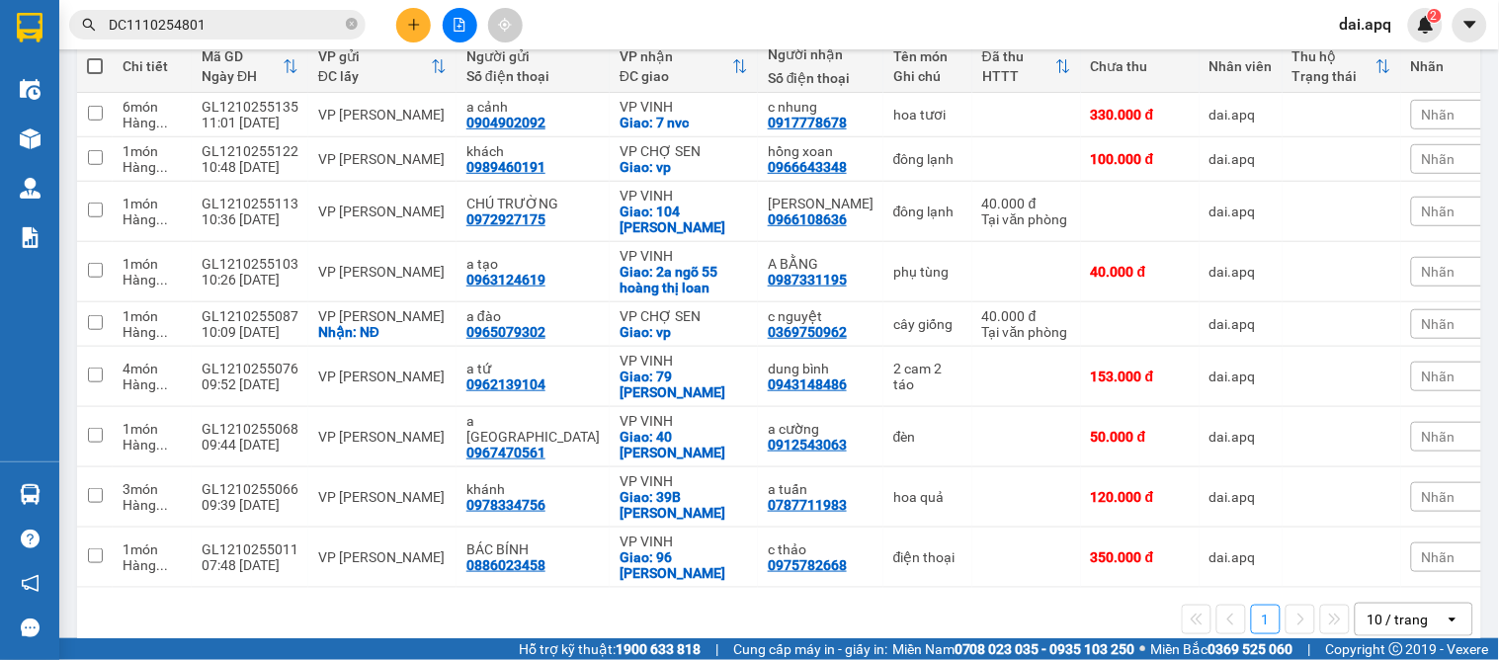
drag, startPoint x: 982, startPoint y: 628, endPoint x: 945, endPoint y: 632, distance: 36.8
click at [982, 629] on section "Kết quả tìm kiếm ( 1 ) Bộ lọc Mã ĐH Trạng thái Món hàng Thu hộ Tổng cước Chưa c…" at bounding box center [749, 330] width 1499 height 660
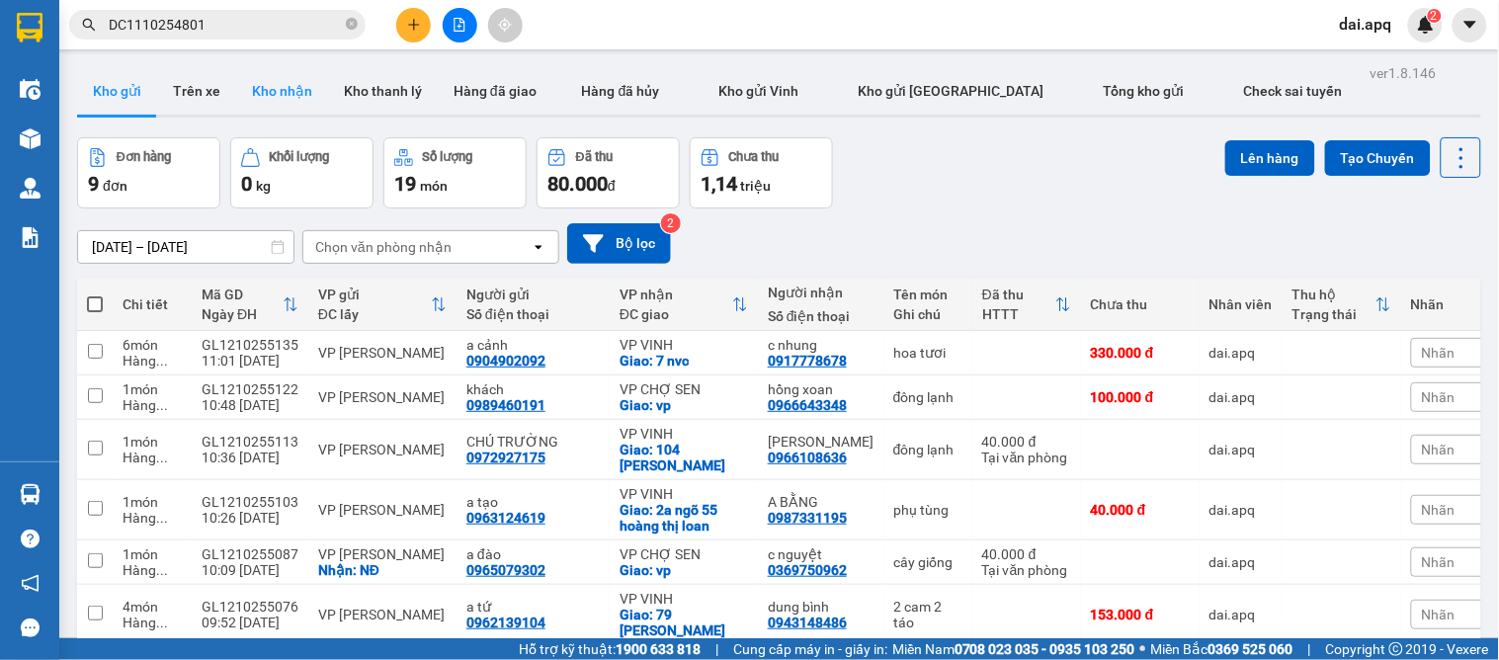
click at [238, 90] on button "Kho nhận" at bounding box center [282, 90] width 92 height 47
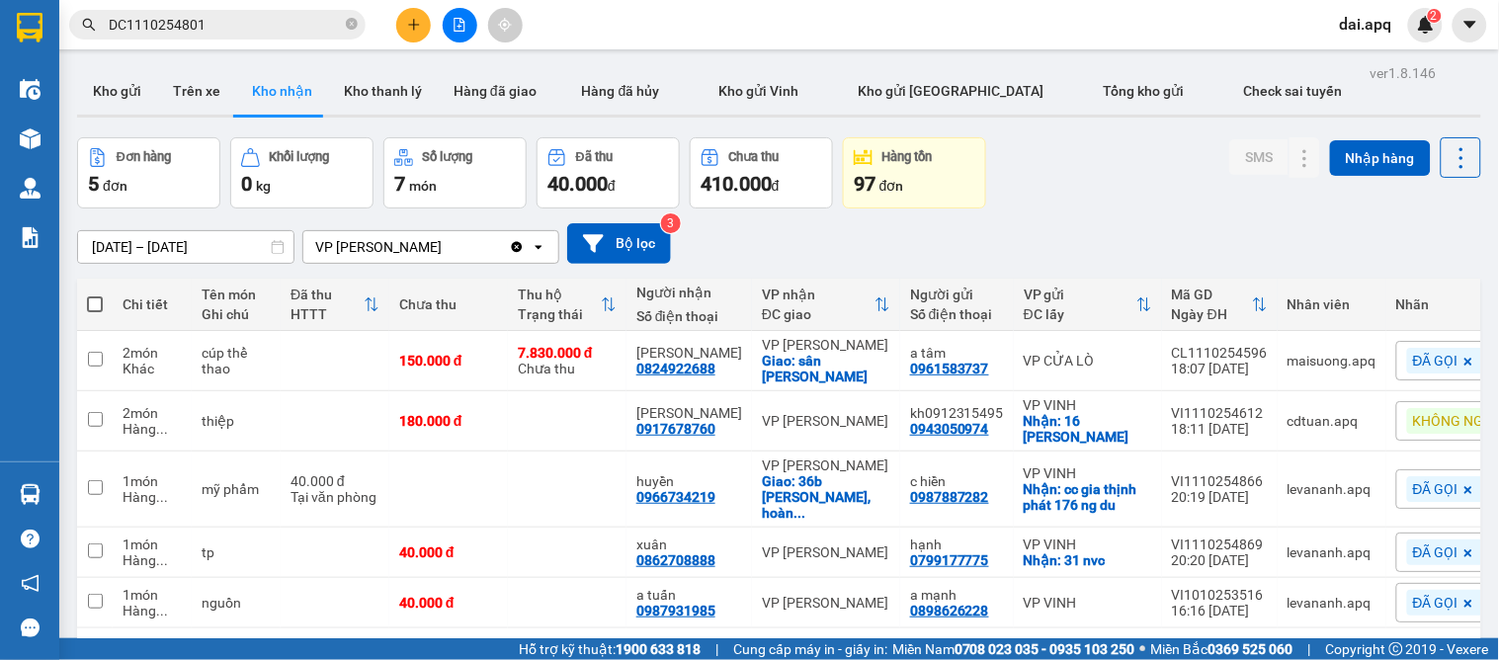
click at [425, 28] on button at bounding box center [413, 25] width 35 height 35
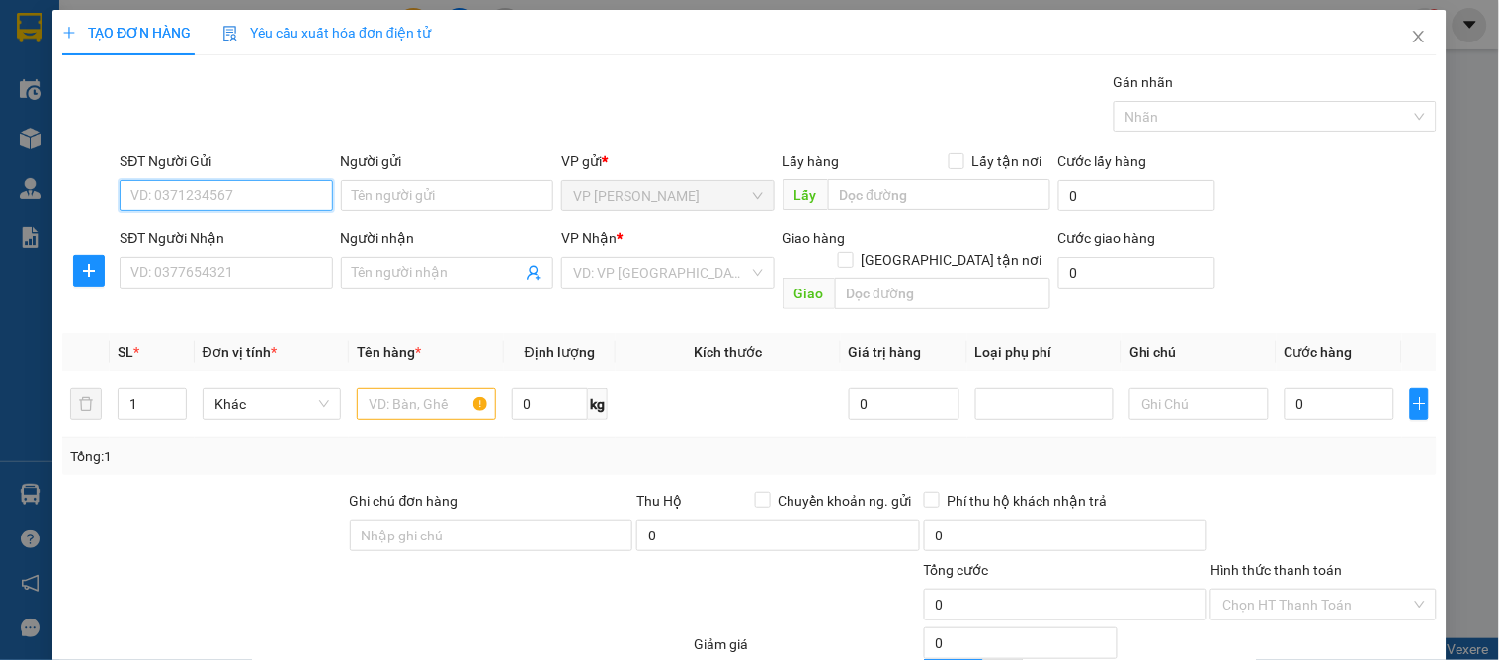
click at [217, 210] on input "SĐT Người Gửi" at bounding box center [226, 196] width 212 height 32
click at [221, 225] on div "0373956708 - A HÙNG" at bounding box center [223, 235] width 187 height 22
type input "0373956708"
type input "A HÙNG"
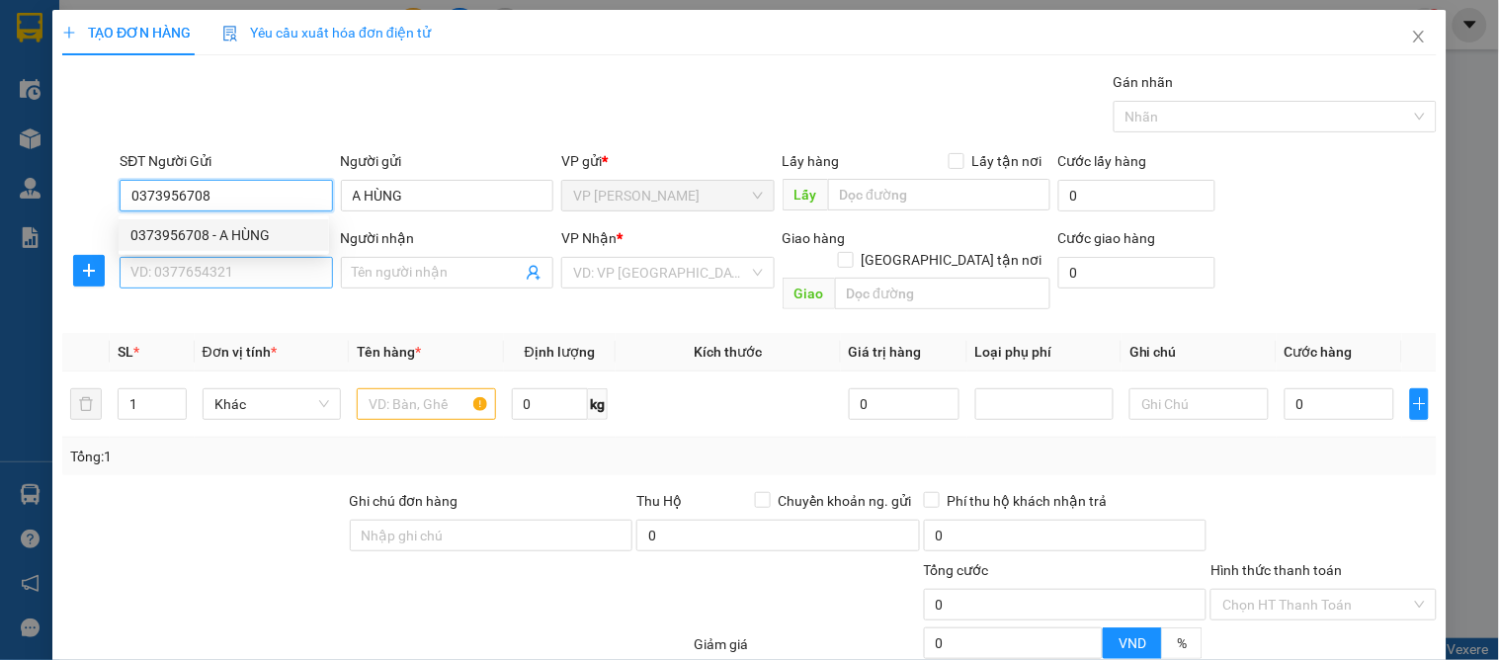
type input "0373956708"
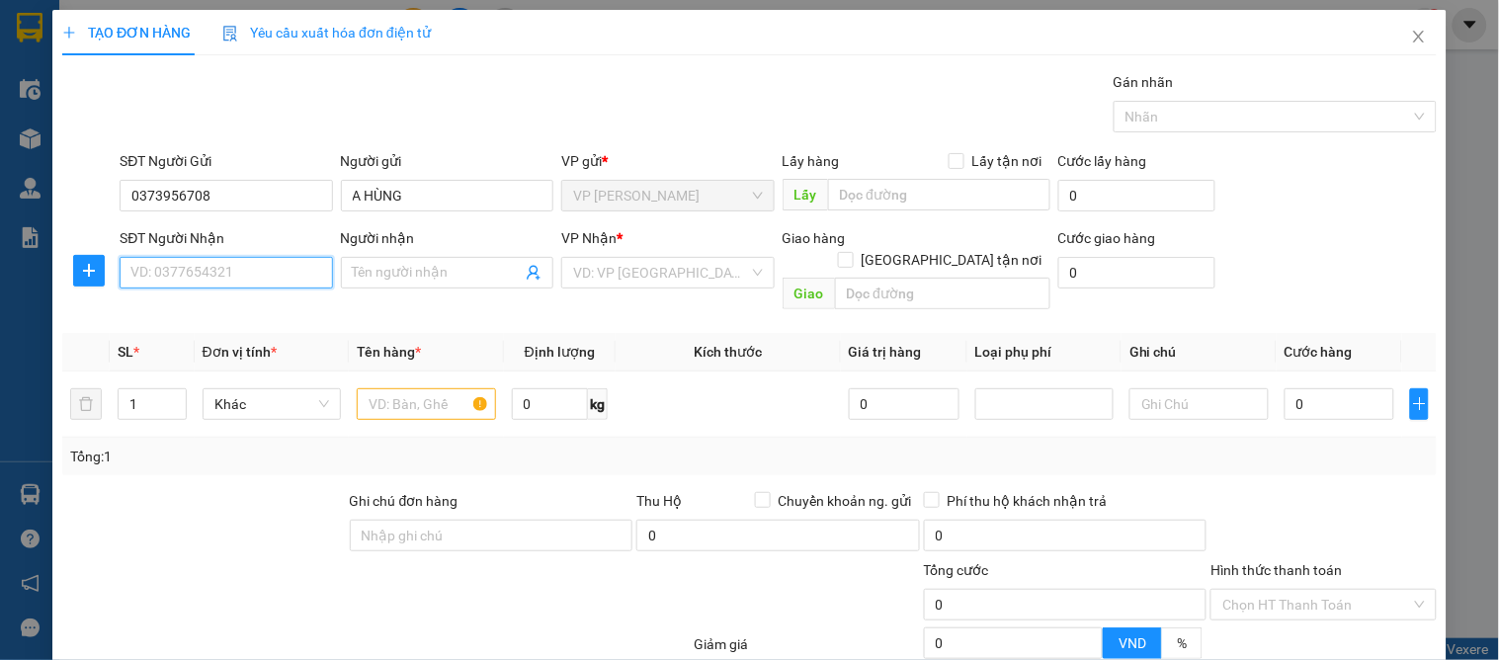
click at [229, 278] on input "SĐT Người Nhận" at bounding box center [226, 273] width 212 height 32
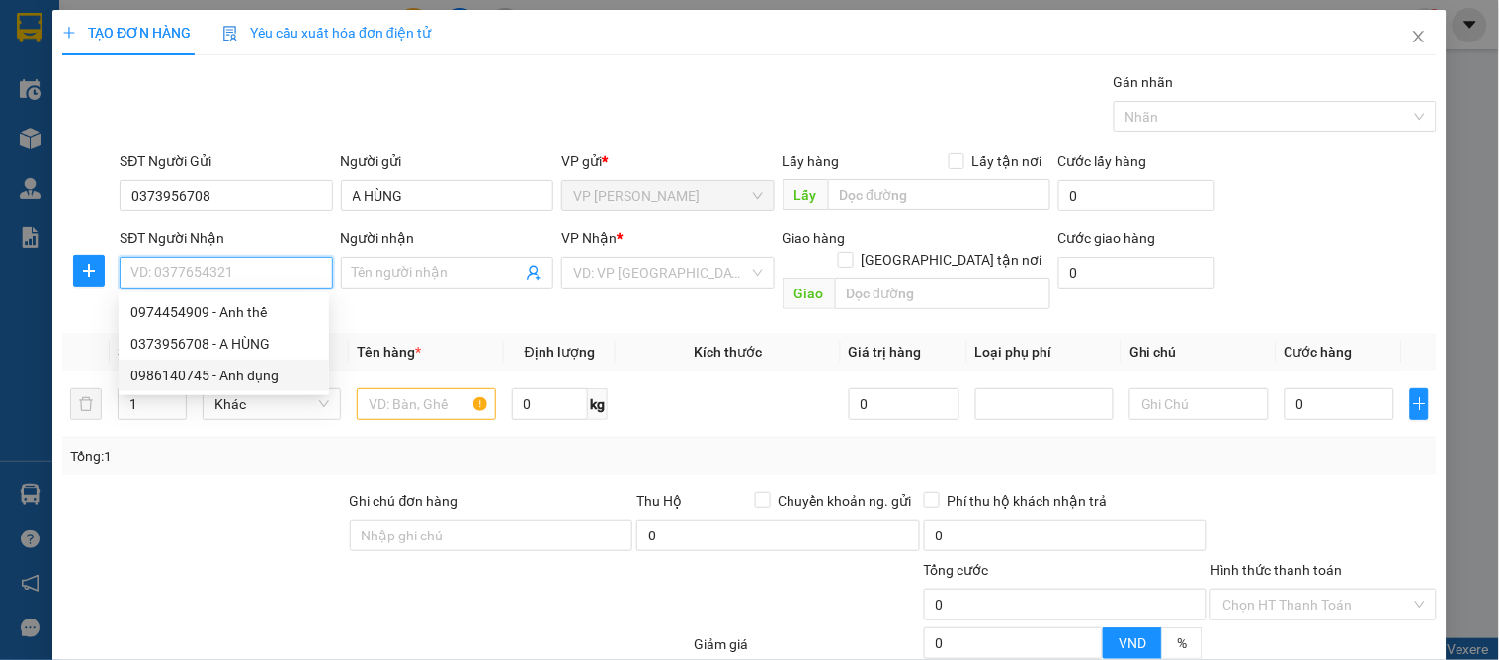
click at [261, 369] on div "0986140745 - Anh dụng" at bounding box center [223, 376] width 187 height 22
type input "0986140745"
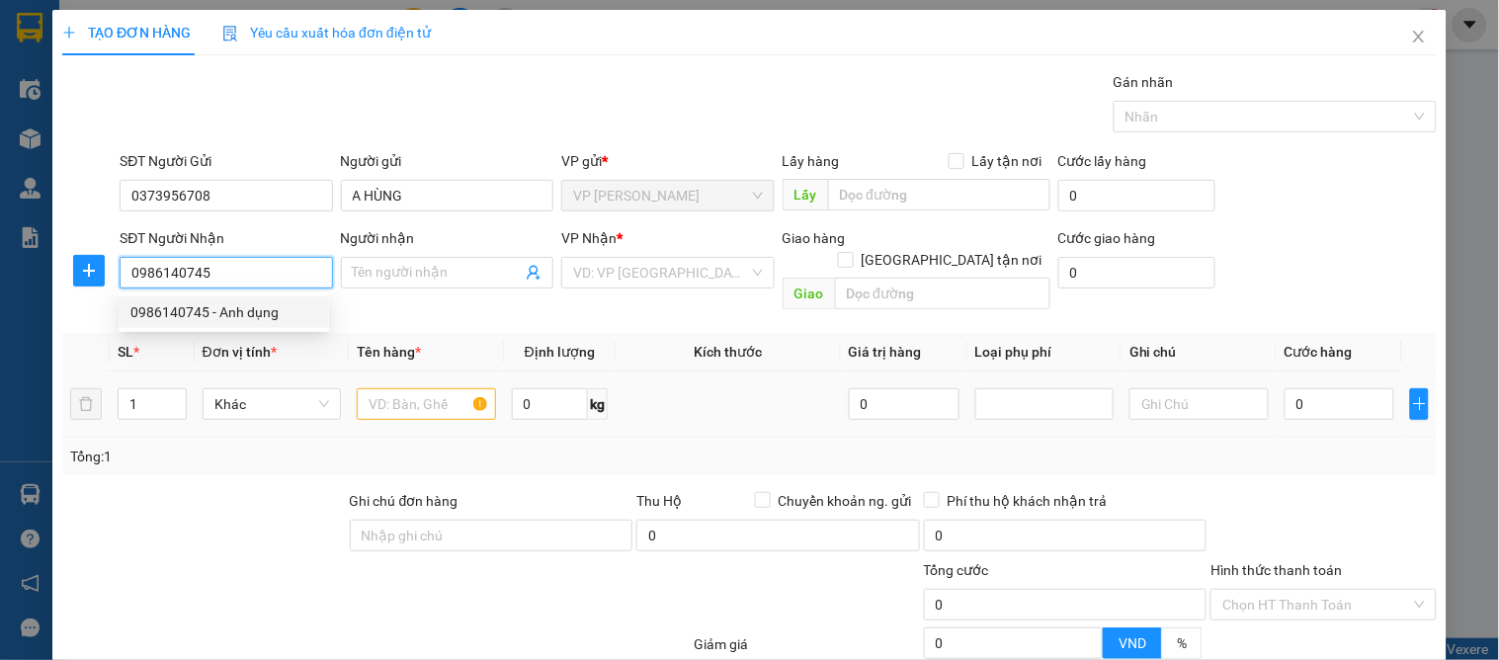
type input "Anh dụng"
checkbox input "true"
type input "csen"
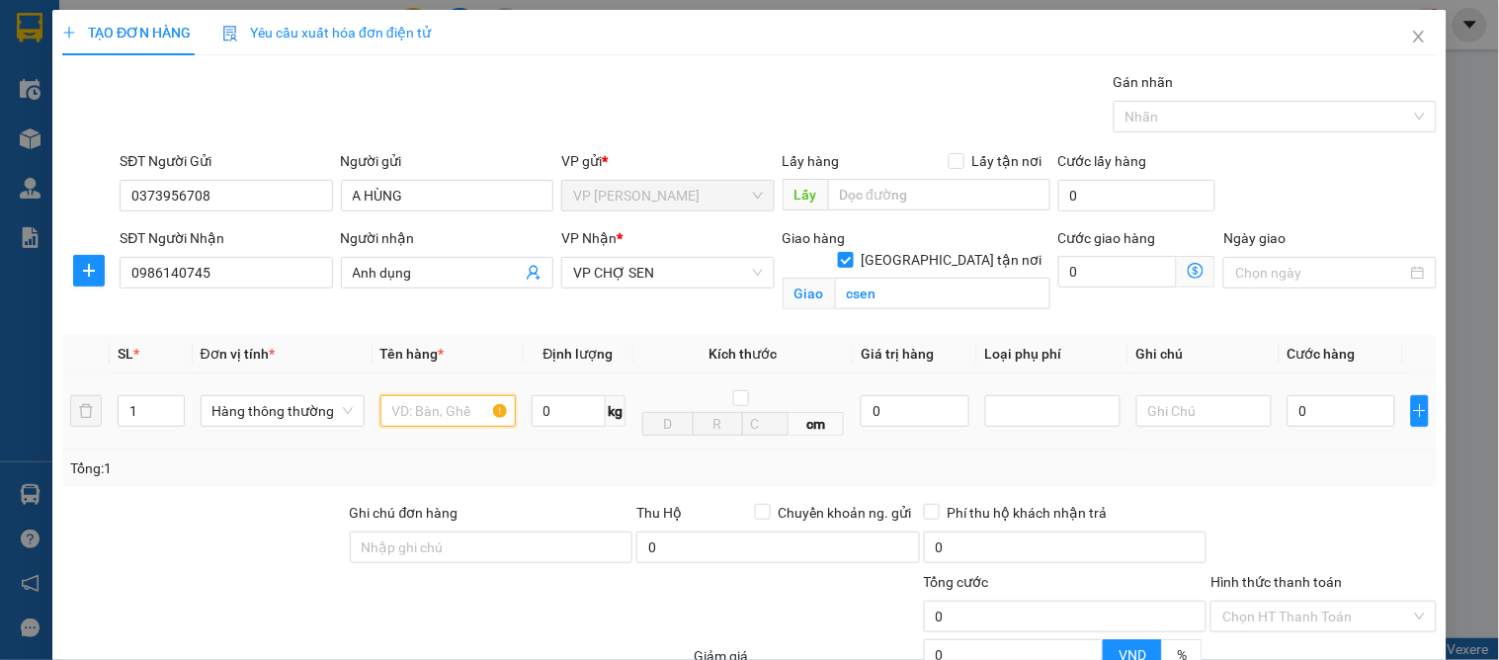
drag, startPoint x: 400, startPoint y: 415, endPoint x: 428, endPoint y: 415, distance: 27.7
click at [407, 415] on input "text" at bounding box center [447, 411] width 135 height 32
type input "vải"
click at [1290, 417] on input "0" at bounding box center [1341, 411] width 108 height 32
type input "1"
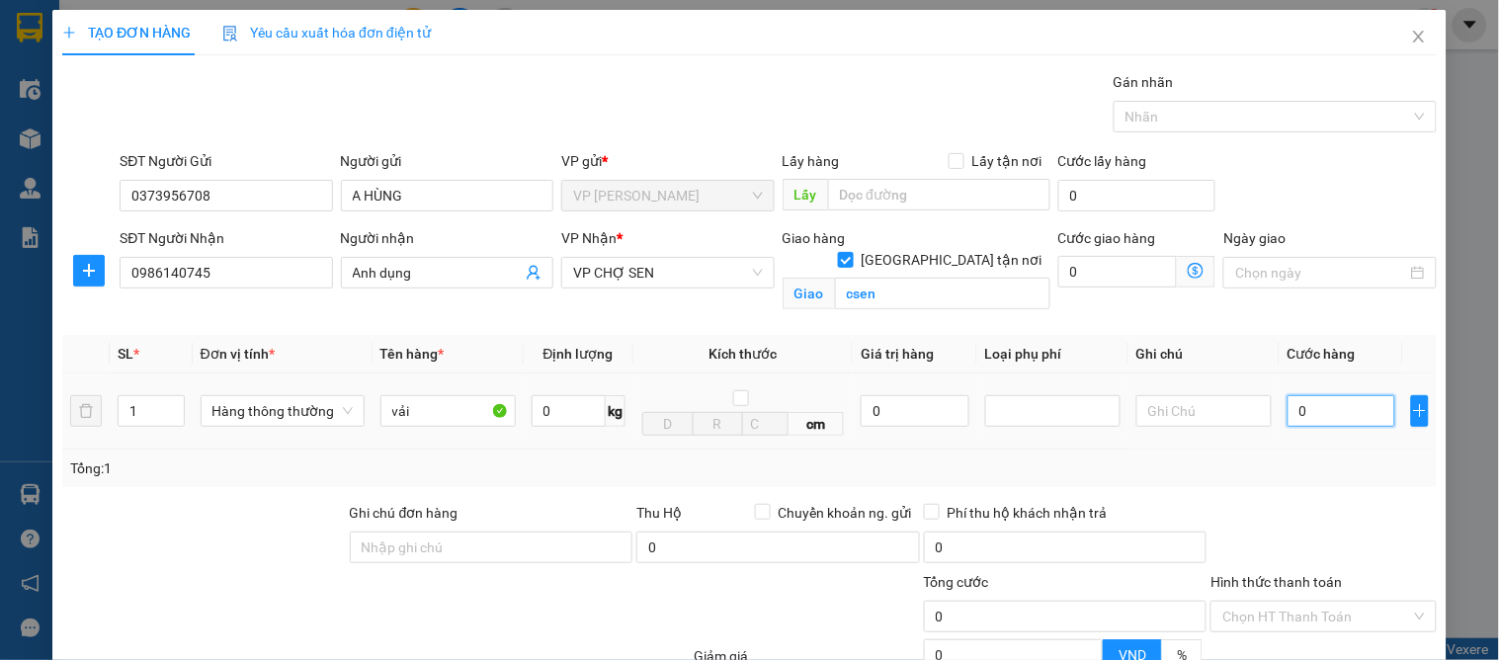
type input "1"
type input "11"
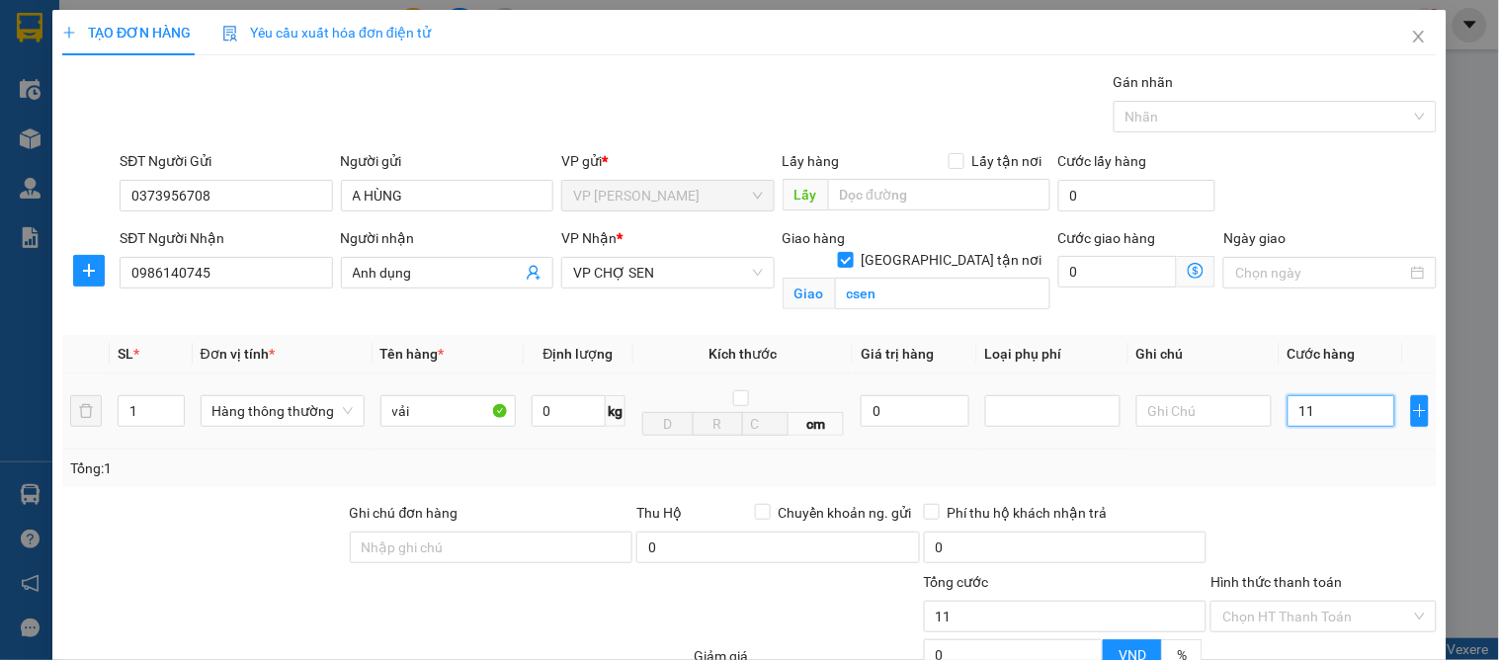
type input "110"
type input "110.000"
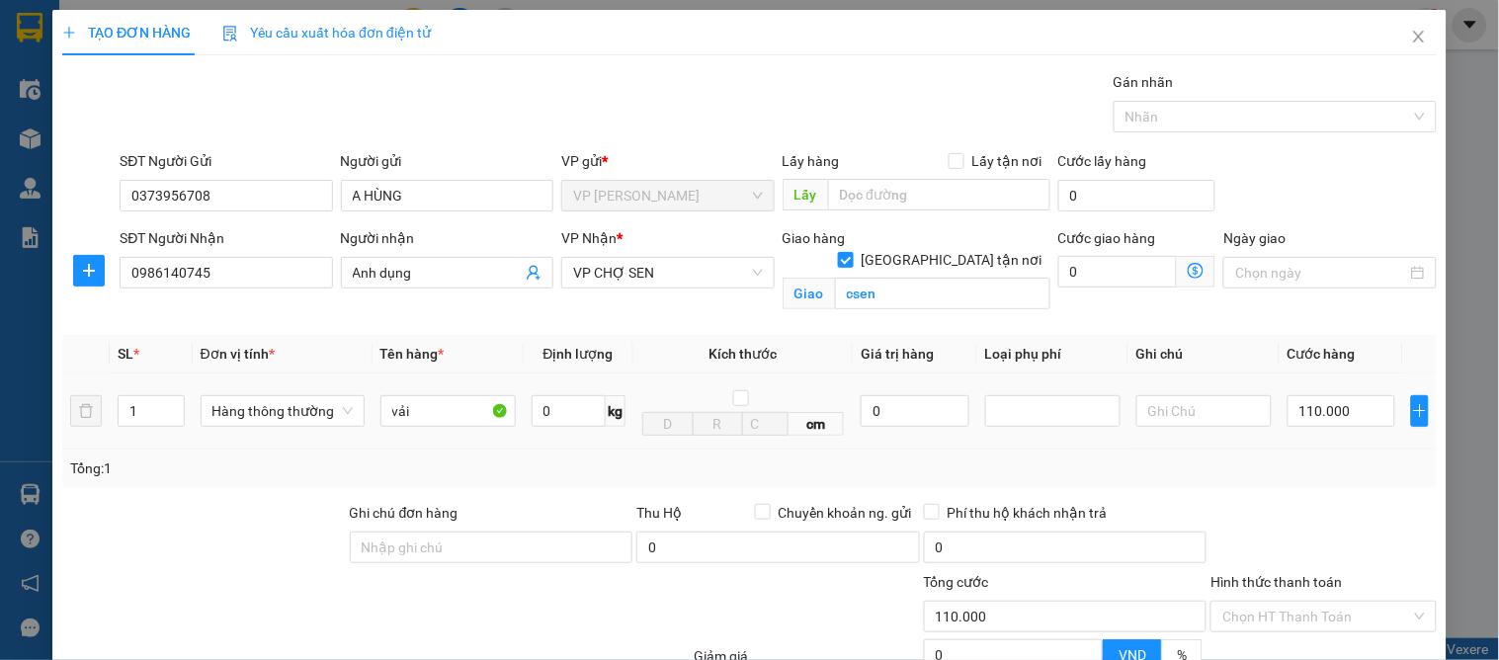
click at [1363, 470] on div "Tổng: 1" at bounding box center [749, 468] width 1358 height 22
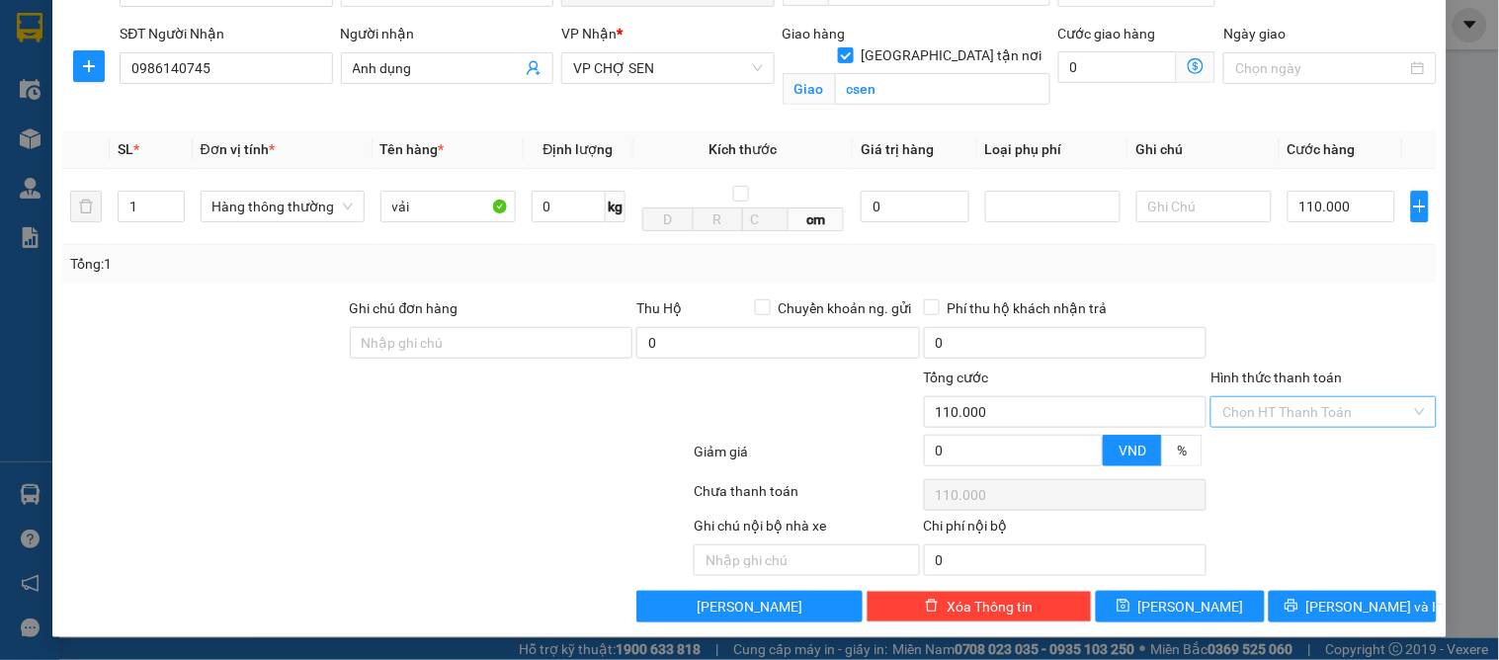
click at [1233, 411] on input "Hình thức thanh toán" at bounding box center [1316, 412] width 188 height 30
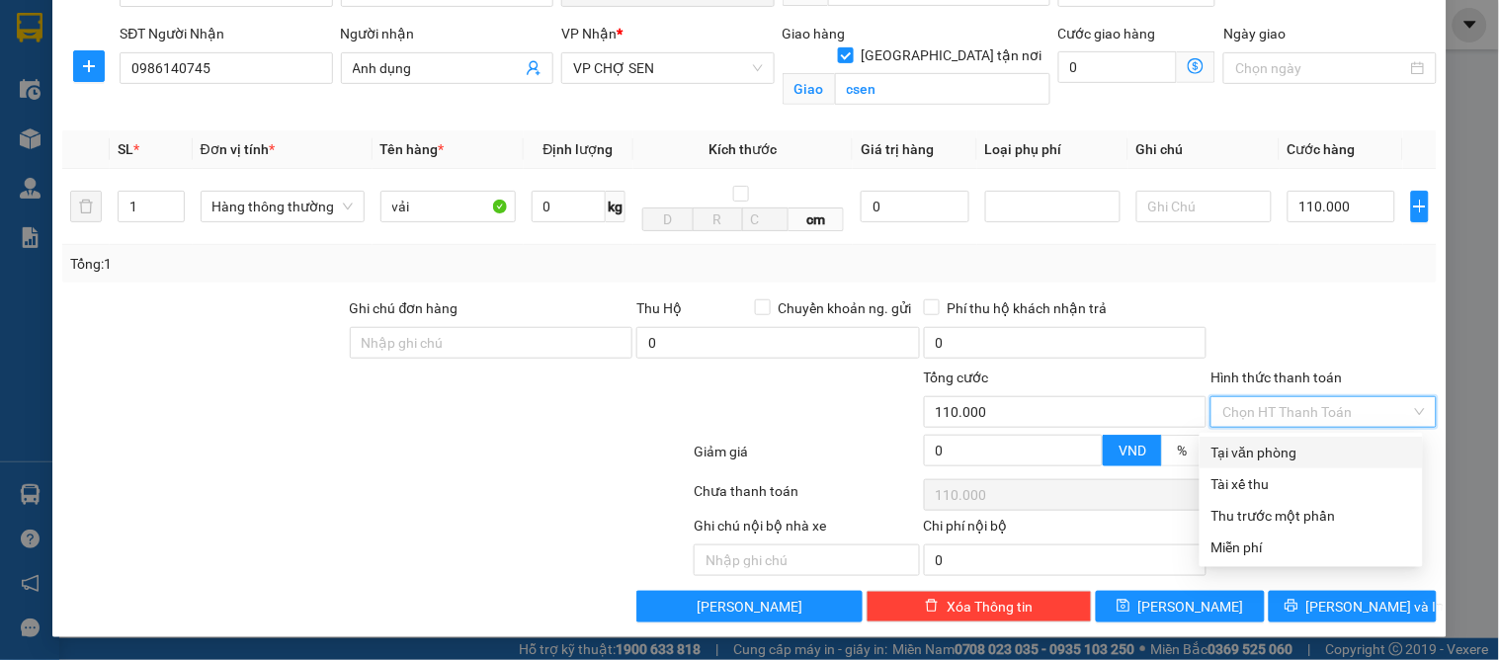
click at [1247, 460] on div "Tại văn phòng" at bounding box center [1311, 453] width 200 height 22
type input "0"
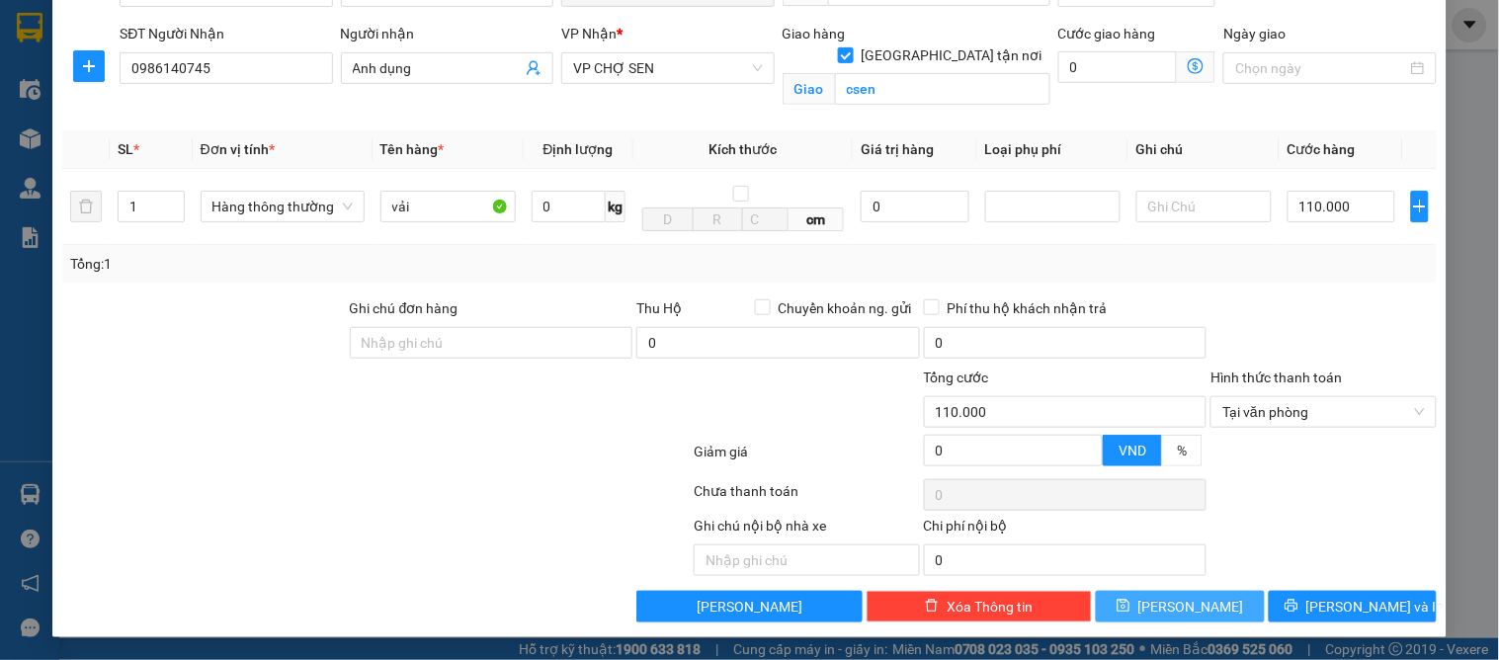
click at [1190, 603] on button "[PERSON_NAME]" at bounding box center [1180, 607] width 168 height 32
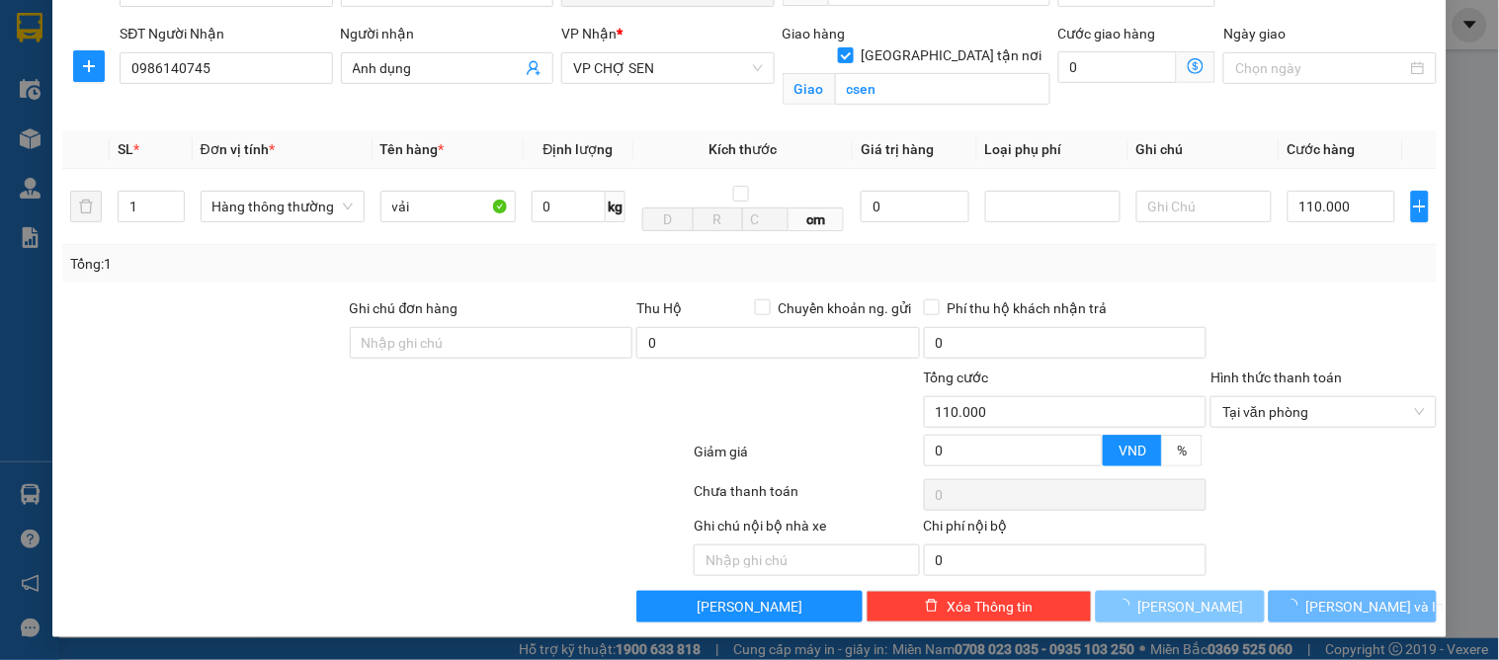
checkbox input "false"
type input "0"
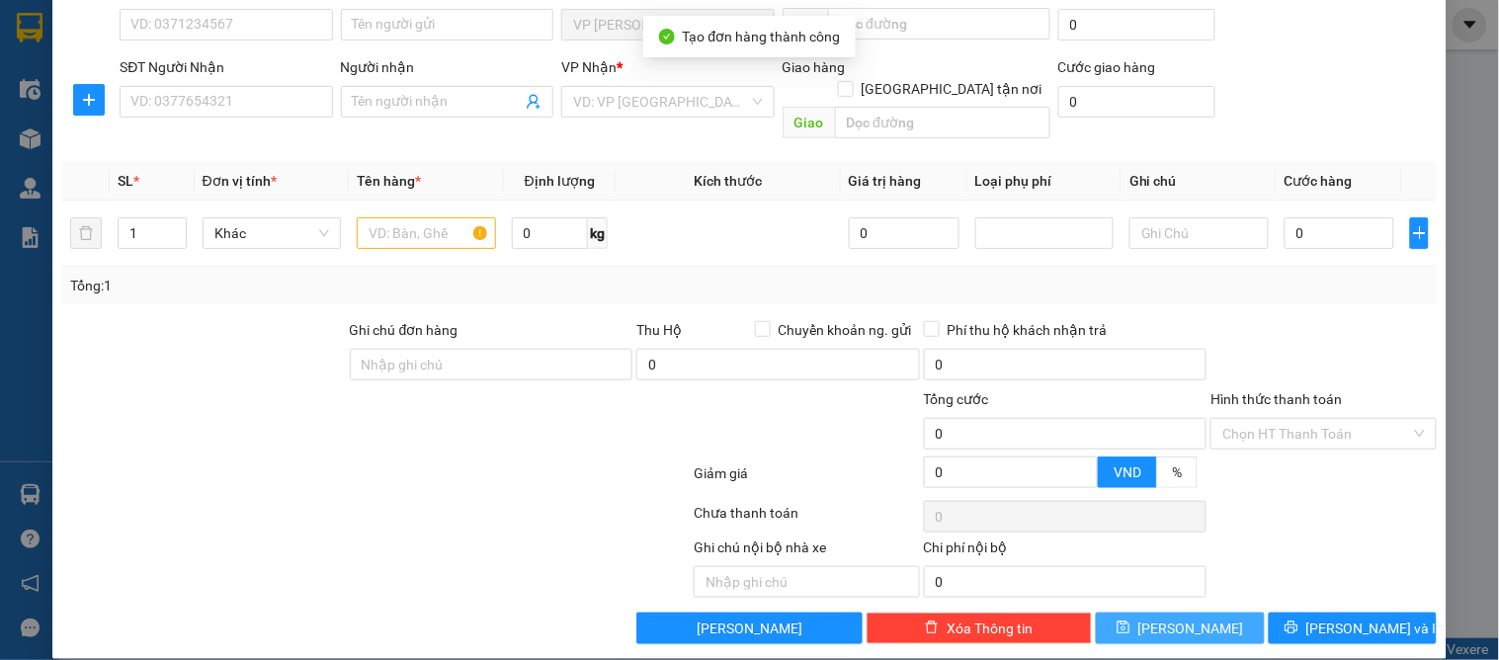
scroll to position [0, 0]
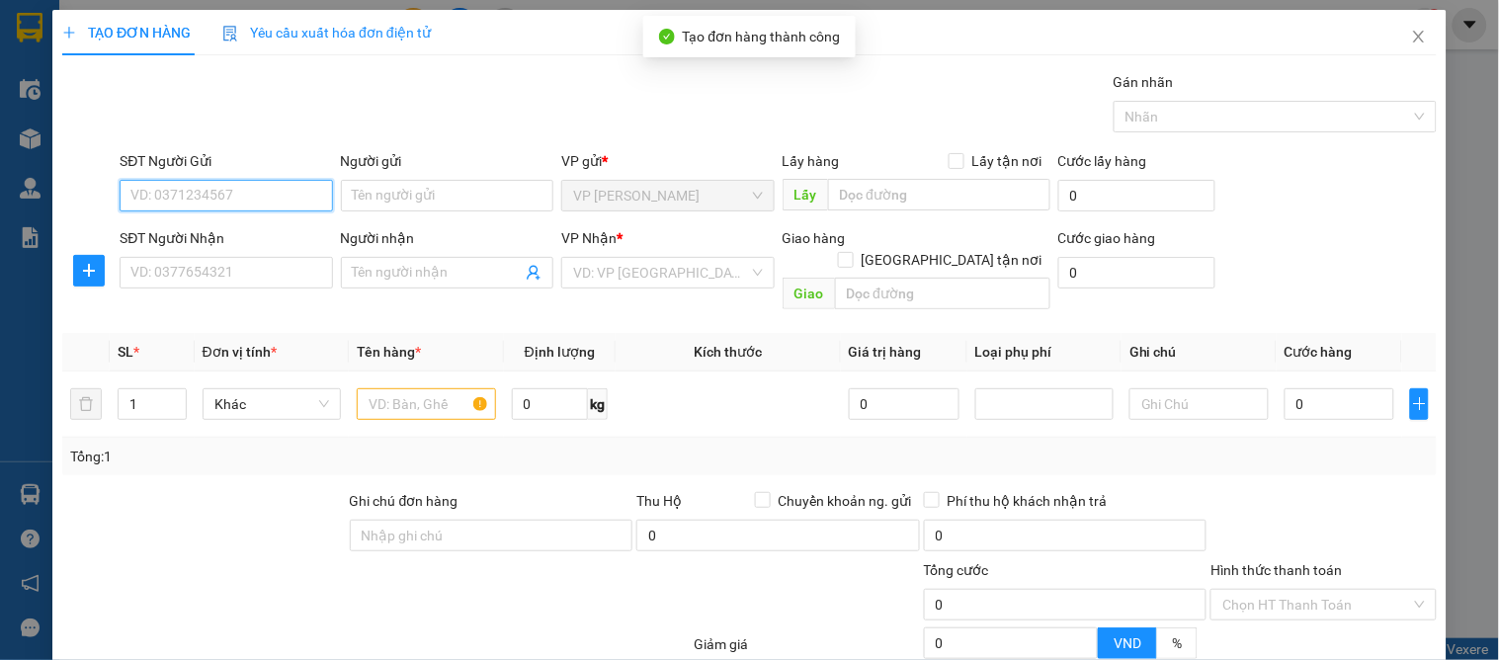
click at [225, 205] on input "SĐT Người Gửi" at bounding box center [226, 196] width 212 height 32
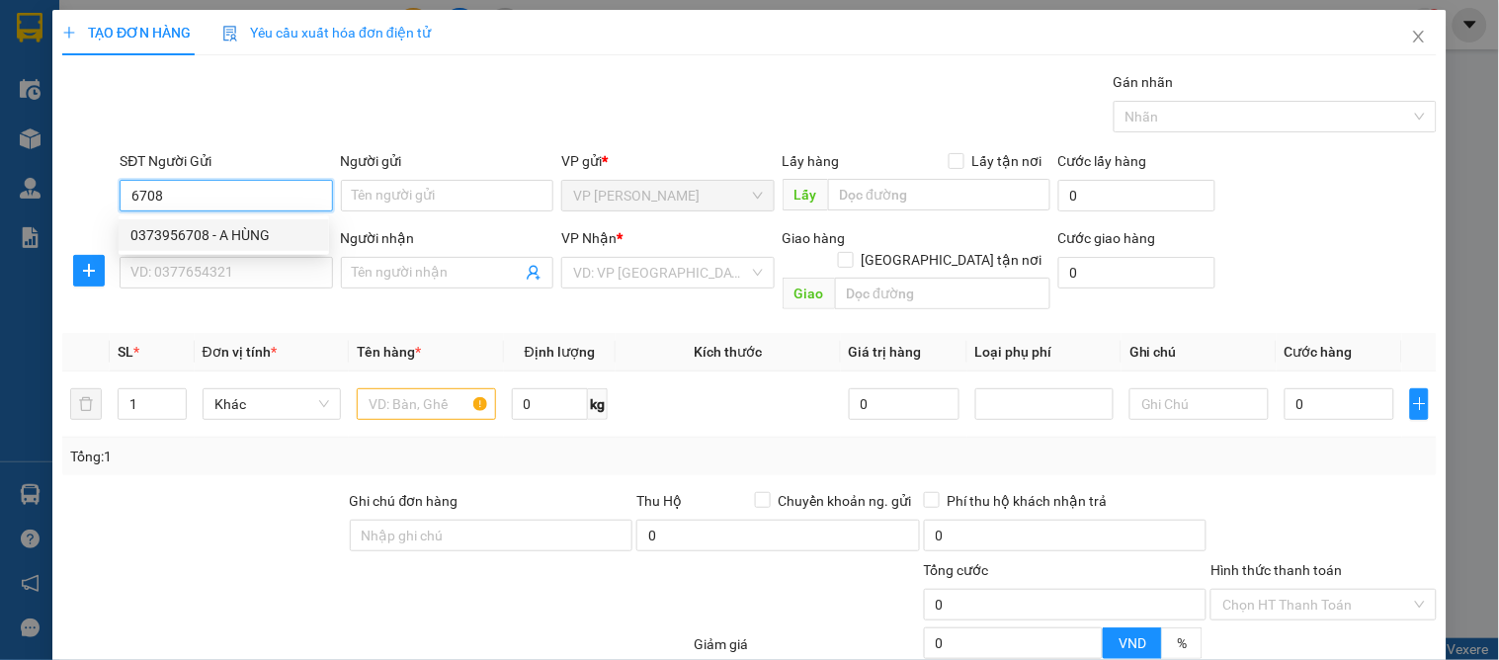
click at [224, 235] on div "0373956708 - A HÙNG" at bounding box center [223, 235] width 187 height 22
type input "0373956708"
type input "A HÙNG"
type input "0373956708"
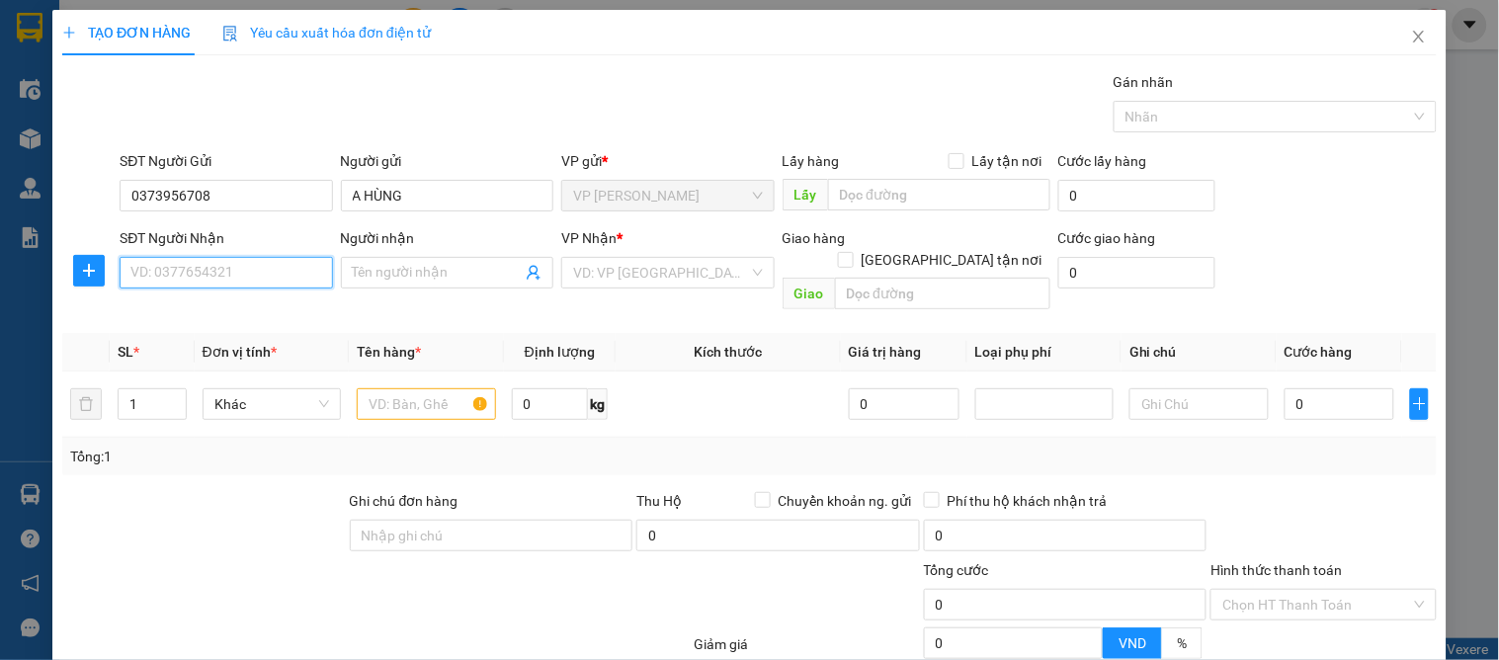
click at [220, 264] on input "SĐT Người Nhận" at bounding box center [226, 273] width 212 height 32
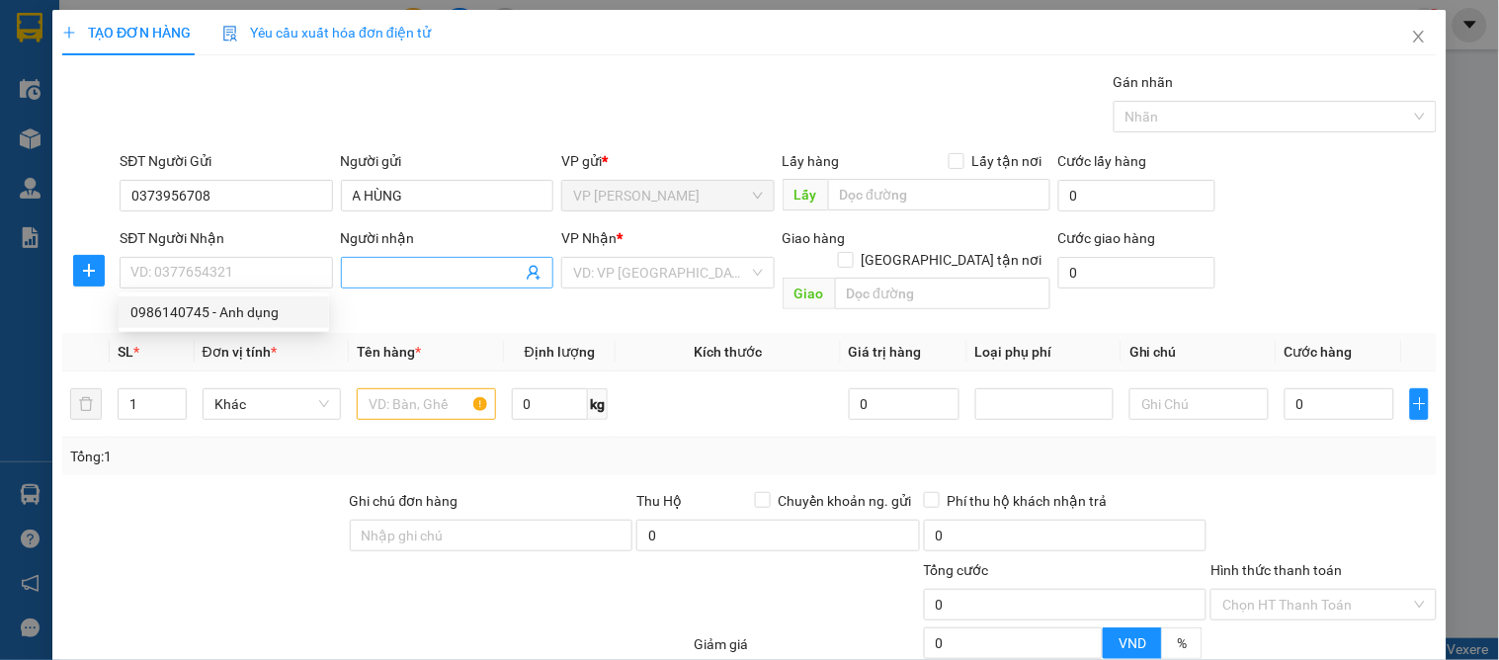
click at [526, 272] on icon "user-add" at bounding box center [534, 273] width 16 height 16
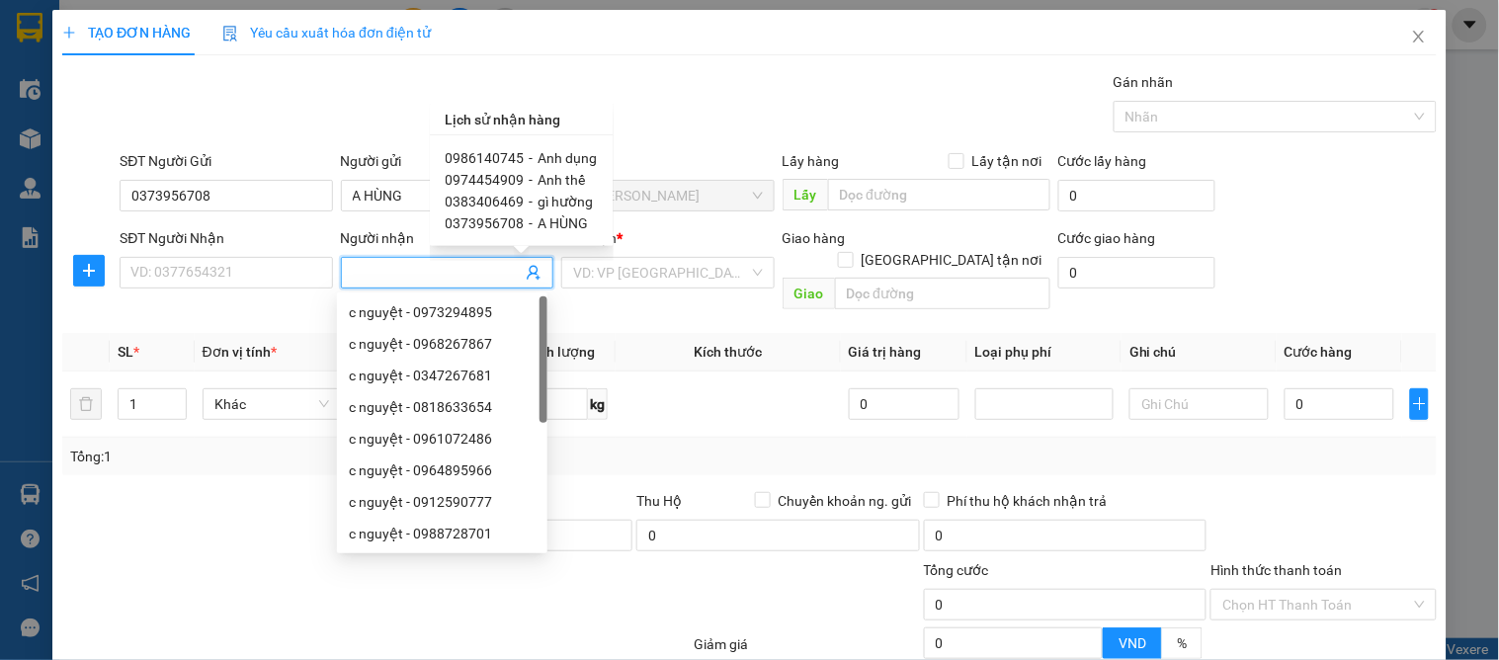
click at [543, 180] on span "Anh thế" at bounding box center [561, 180] width 47 height 16
type input "0974454909"
type input "Anh thế"
type input "csen"
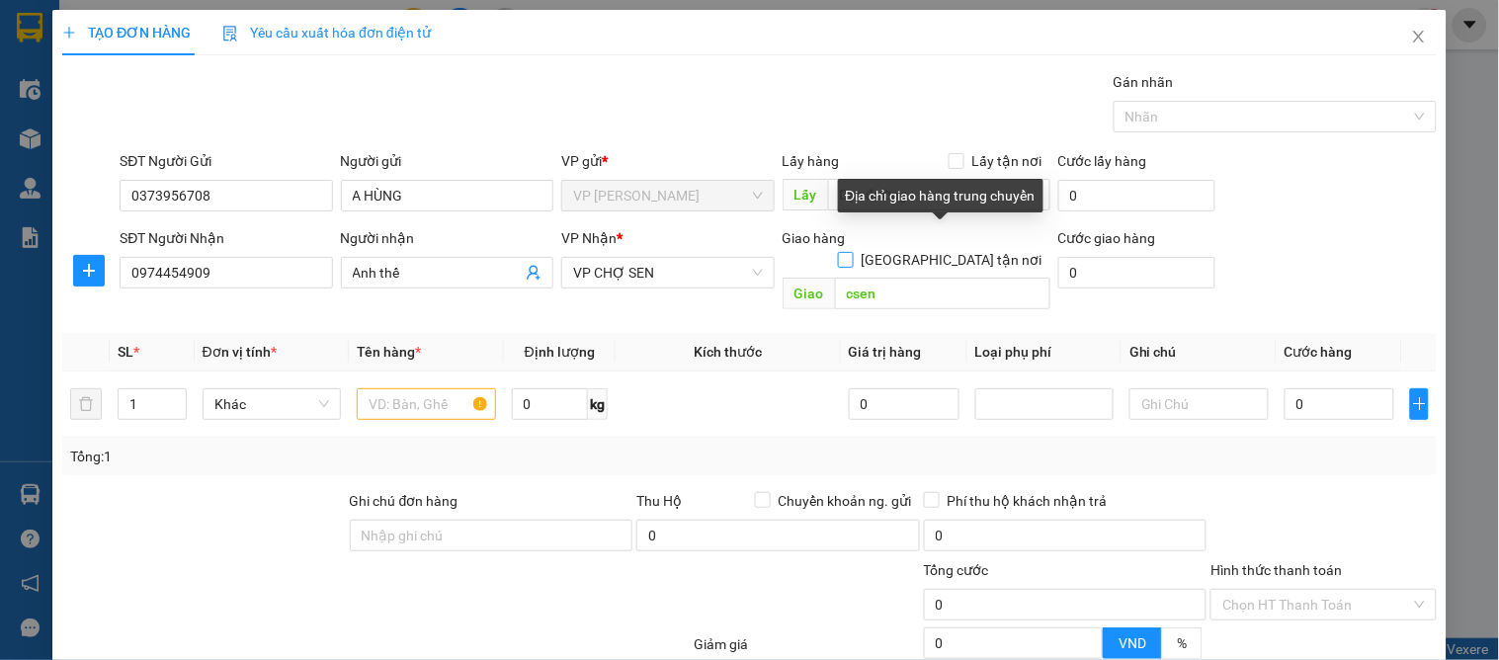
drag, startPoint x: 944, startPoint y: 234, endPoint x: 639, endPoint y: 348, distance: 325.7
click at [852, 252] on input "[GEOGRAPHIC_DATA] tận nơi" at bounding box center [845, 259] width 14 height 14
checkbox input "true"
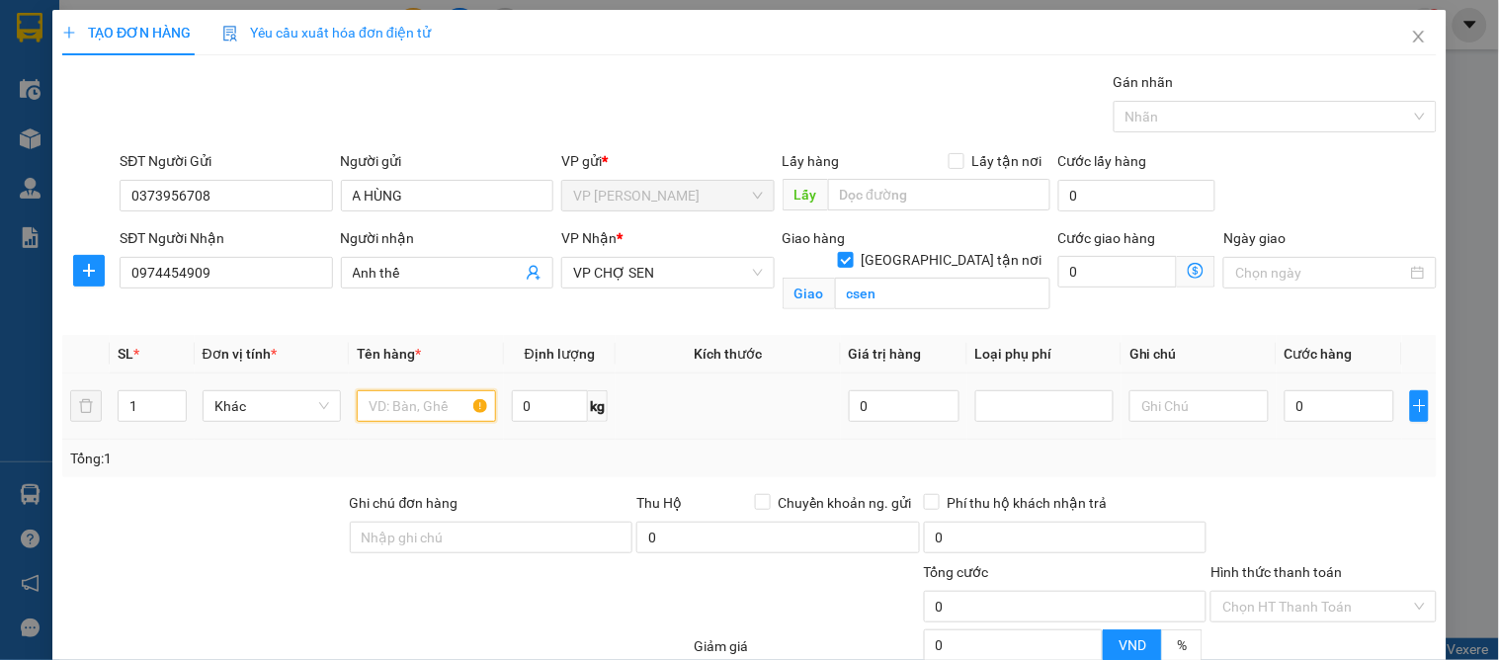
click at [369, 413] on input "text" at bounding box center [426, 406] width 138 height 32
type input "vải"
click at [1302, 402] on input "0" at bounding box center [1339, 406] width 111 height 32
type input "1"
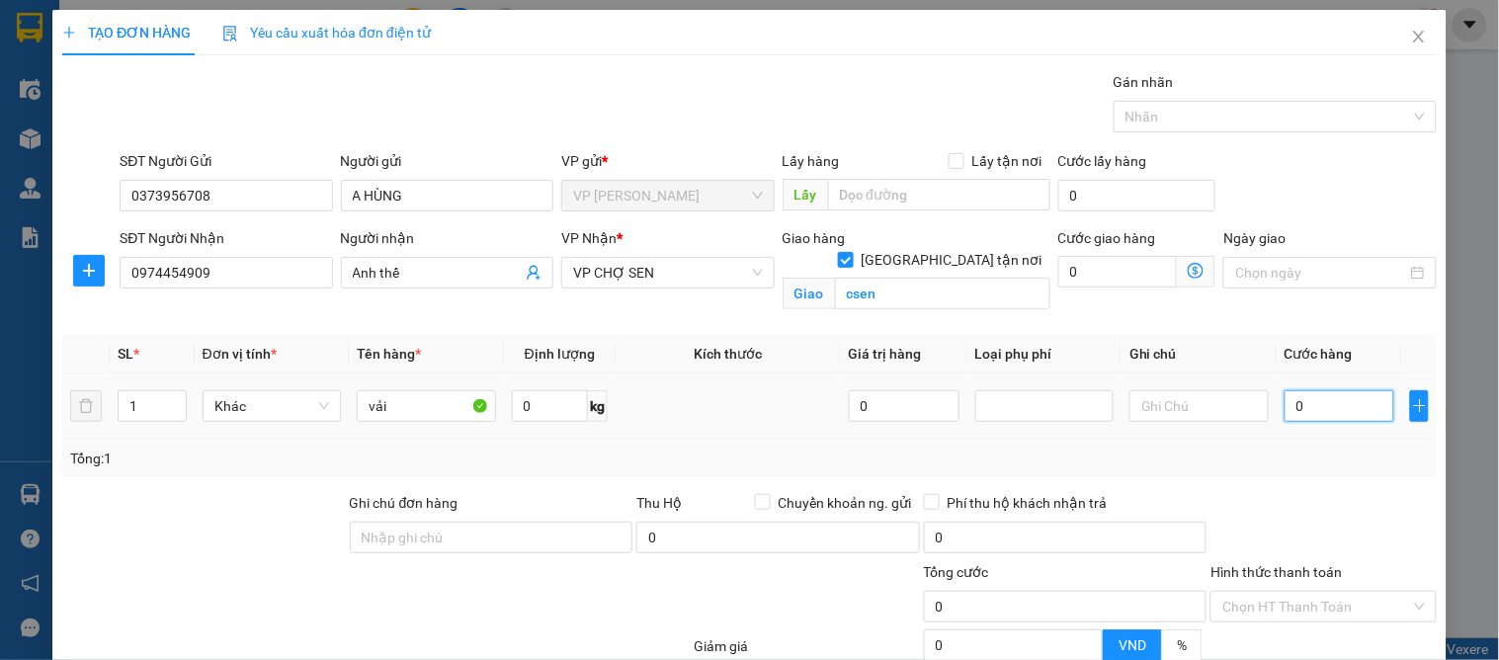
type input "1"
type input "11"
type input "110"
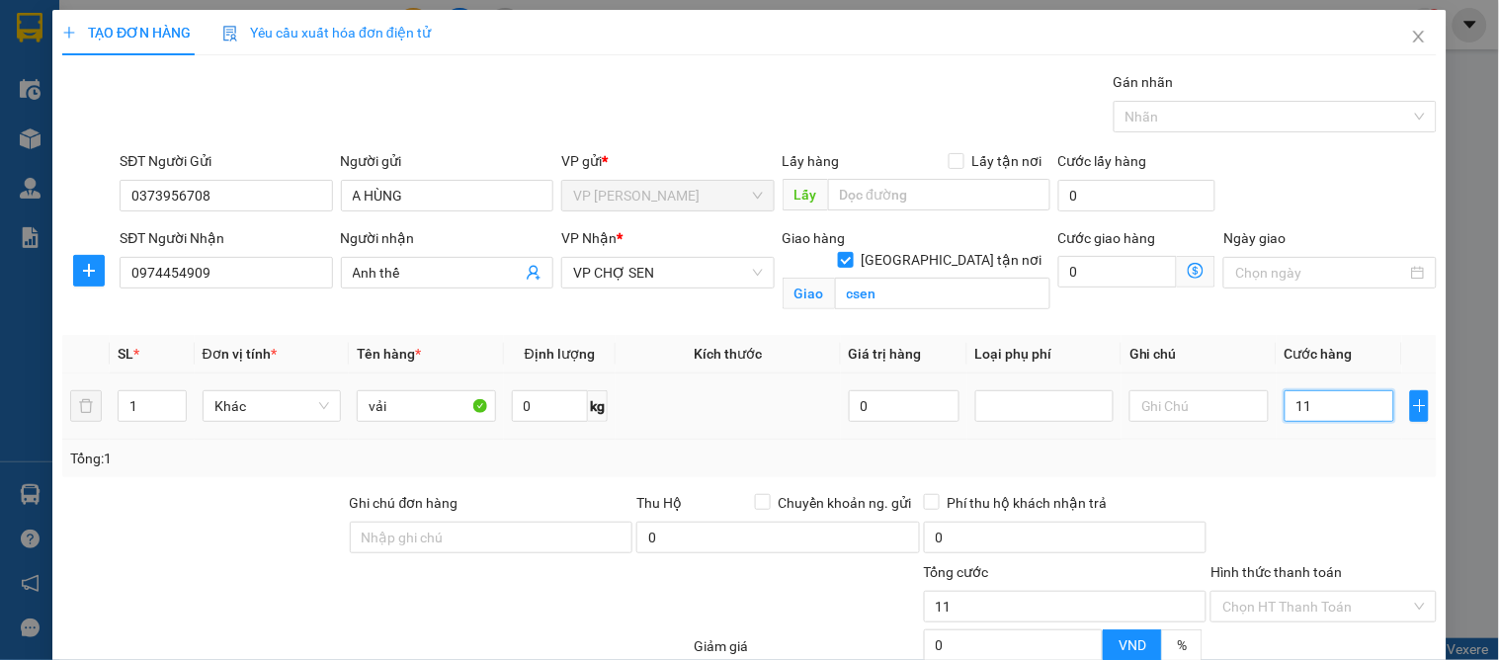
type input "110"
type input "110.000"
click at [1306, 475] on div "Tổng: 1" at bounding box center [749, 459] width 1374 height 38
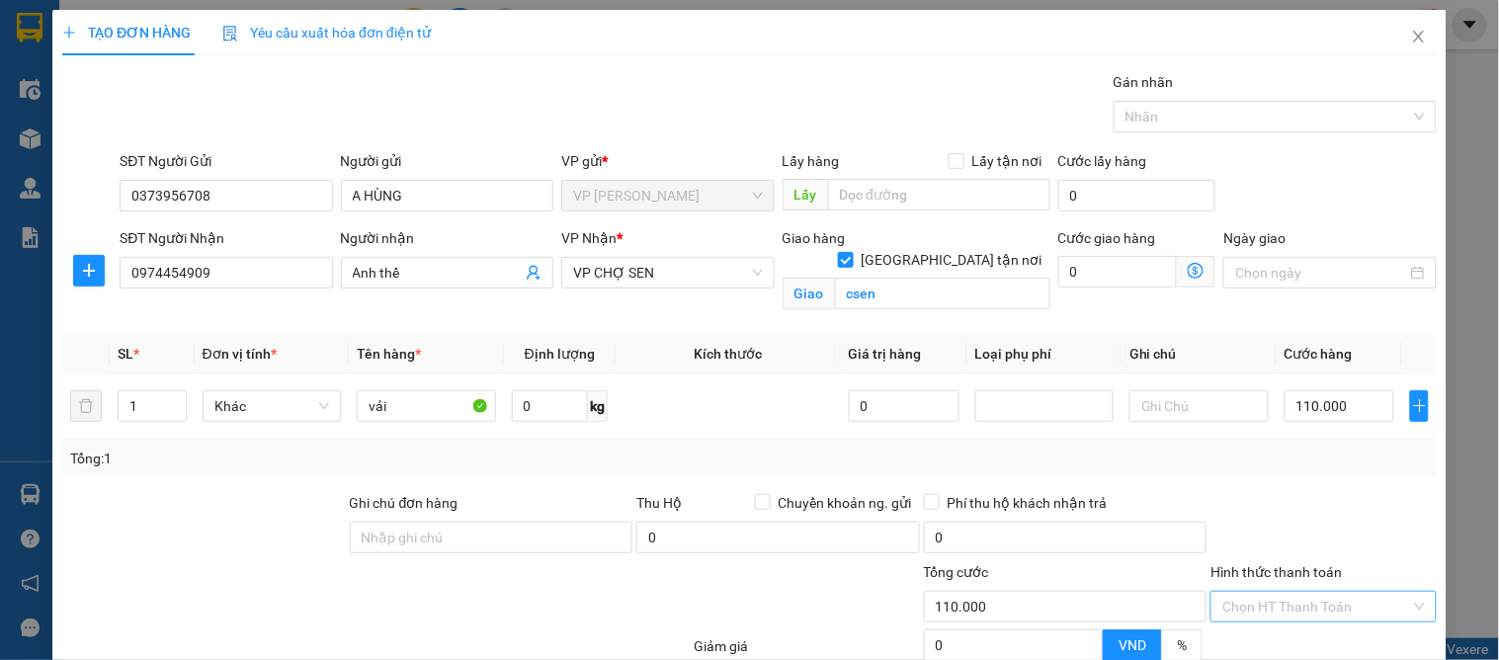
scroll to position [195, 0]
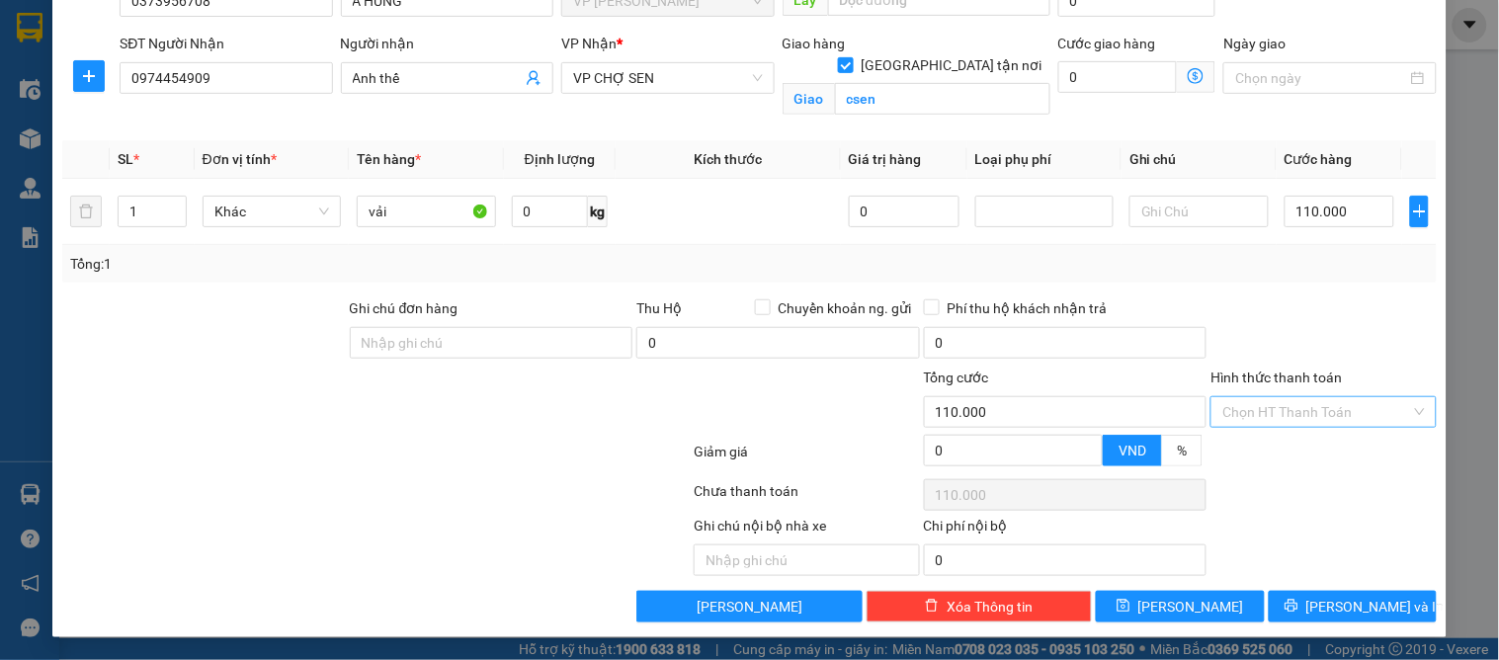
click at [1248, 415] on input "Hình thức thanh toán" at bounding box center [1316, 412] width 188 height 30
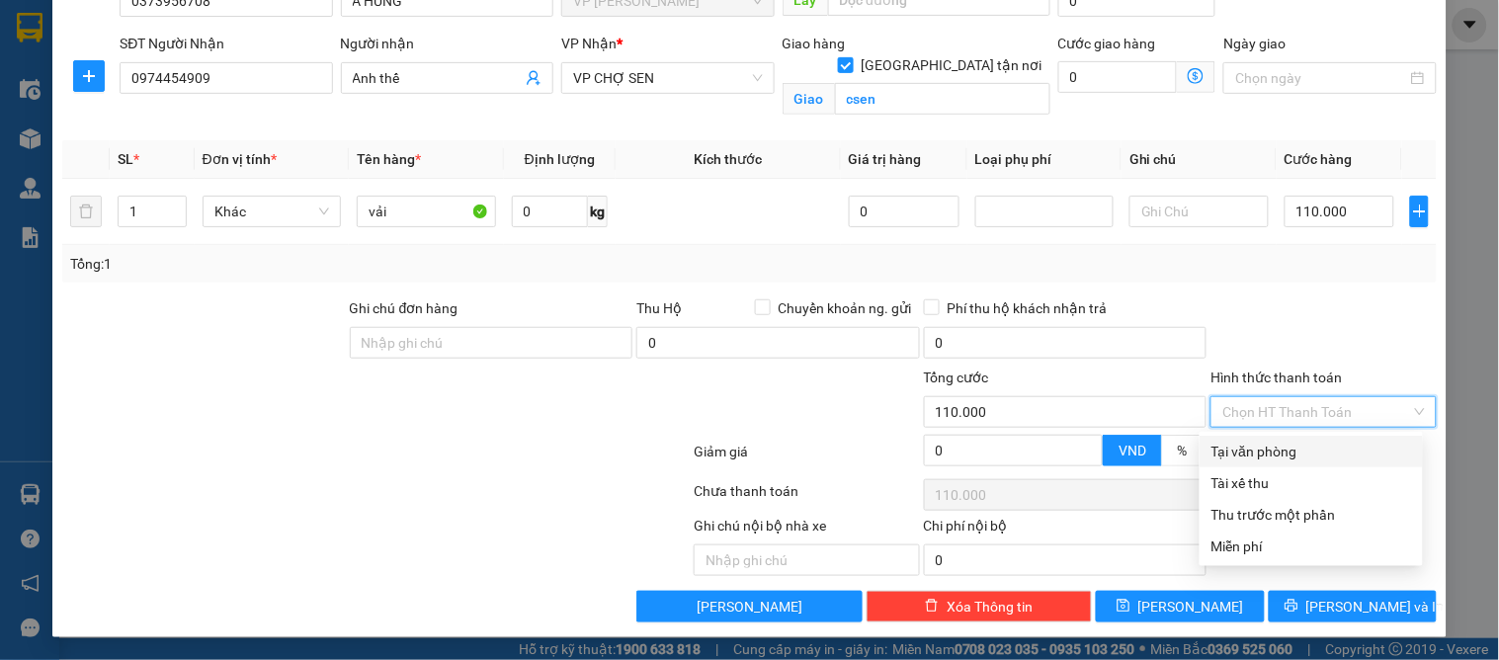
click at [1259, 452] on div "Tại văn phòng" at bounding box center [1311, 452] width 200 height 22
type input "0"
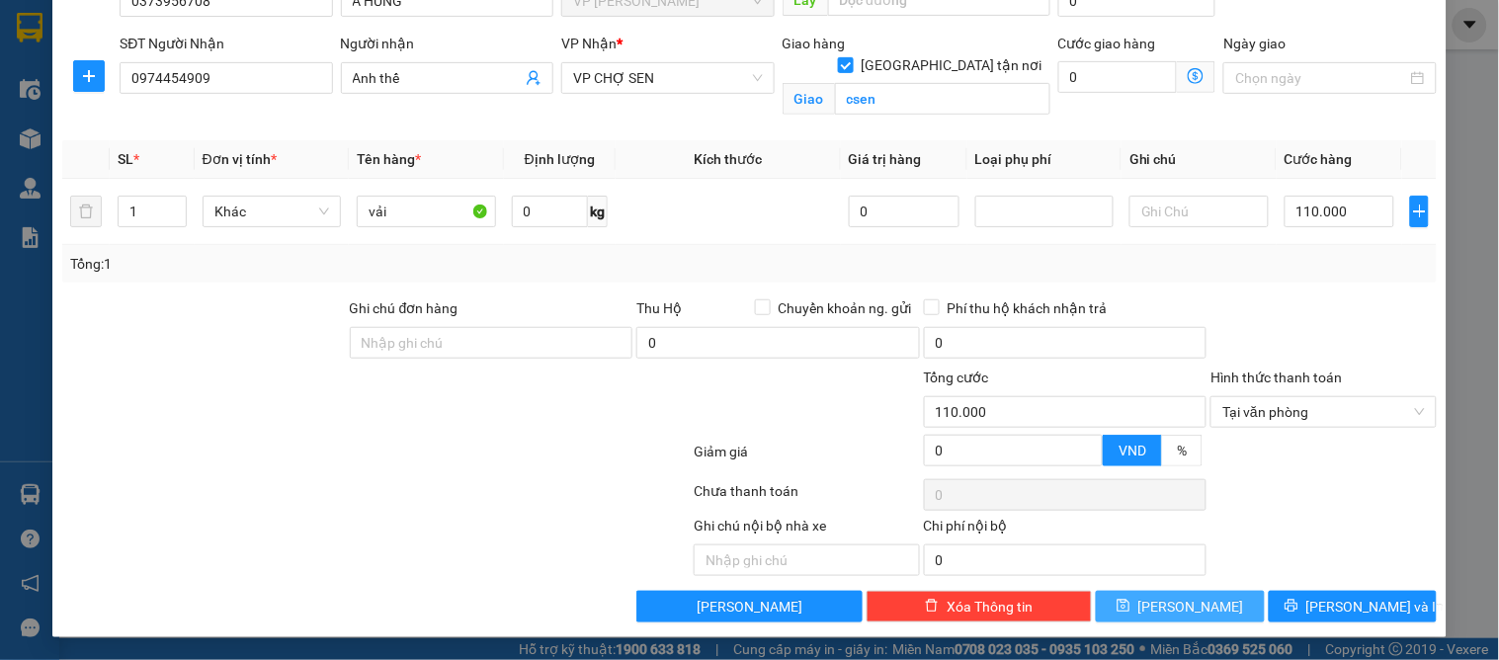
click at [1196, 604] on button "[PERSON_NAME]" at bounding box center [1180, 607] width 168 height 32
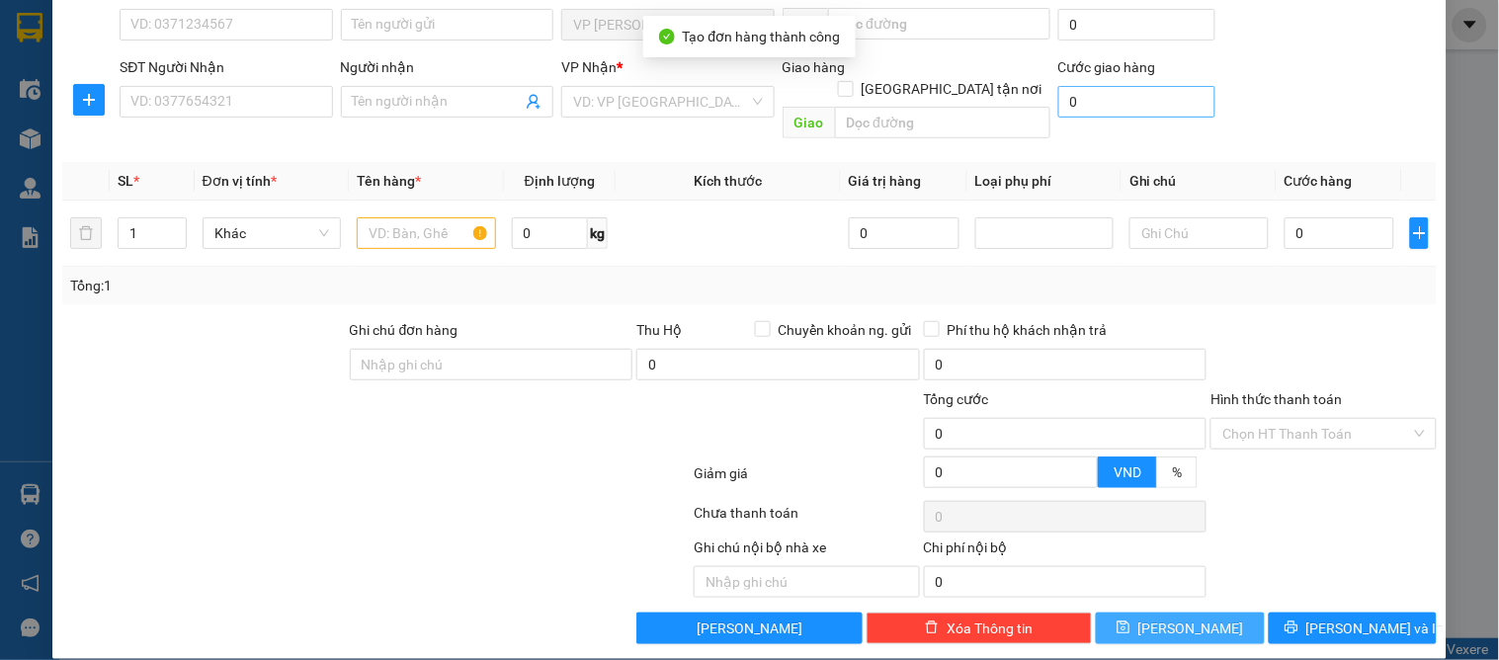
scroll to position [0, 0]
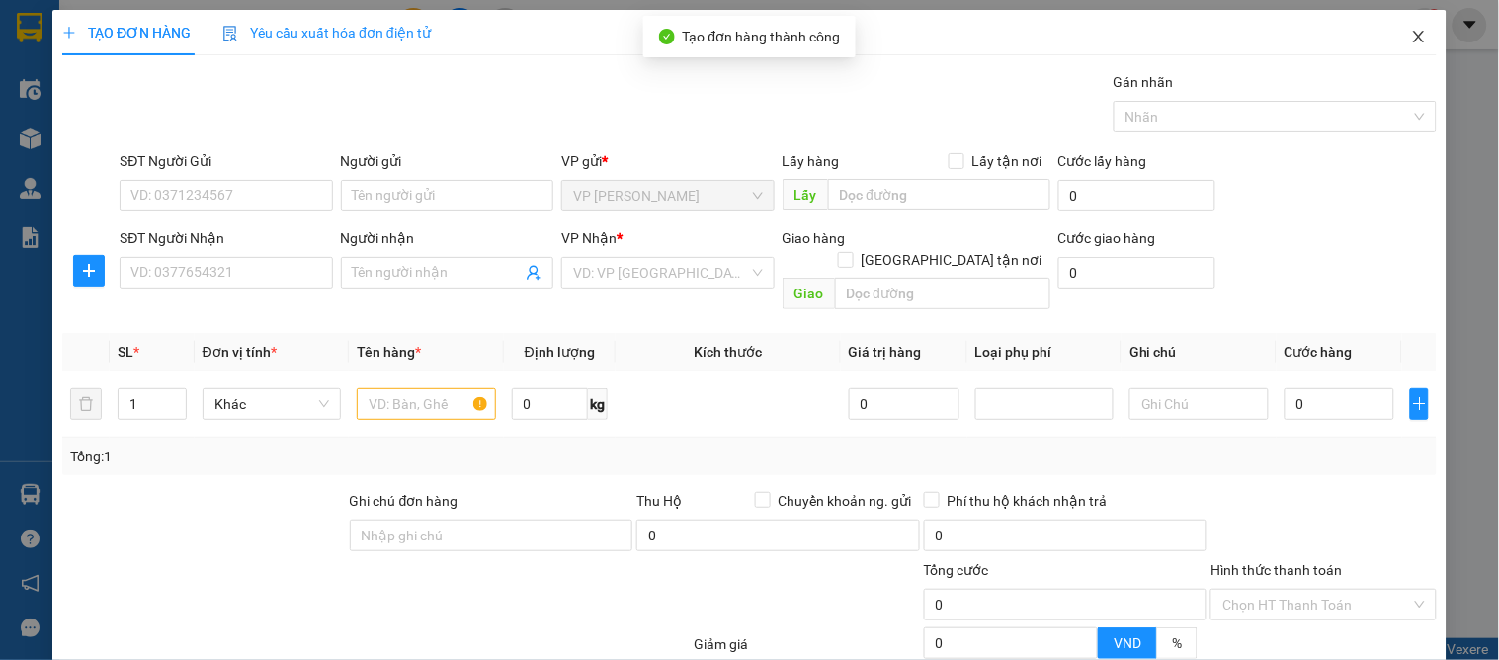
click at [1411, 33] on icon "close" at bounding box center [1419, 37] width 16 height 16
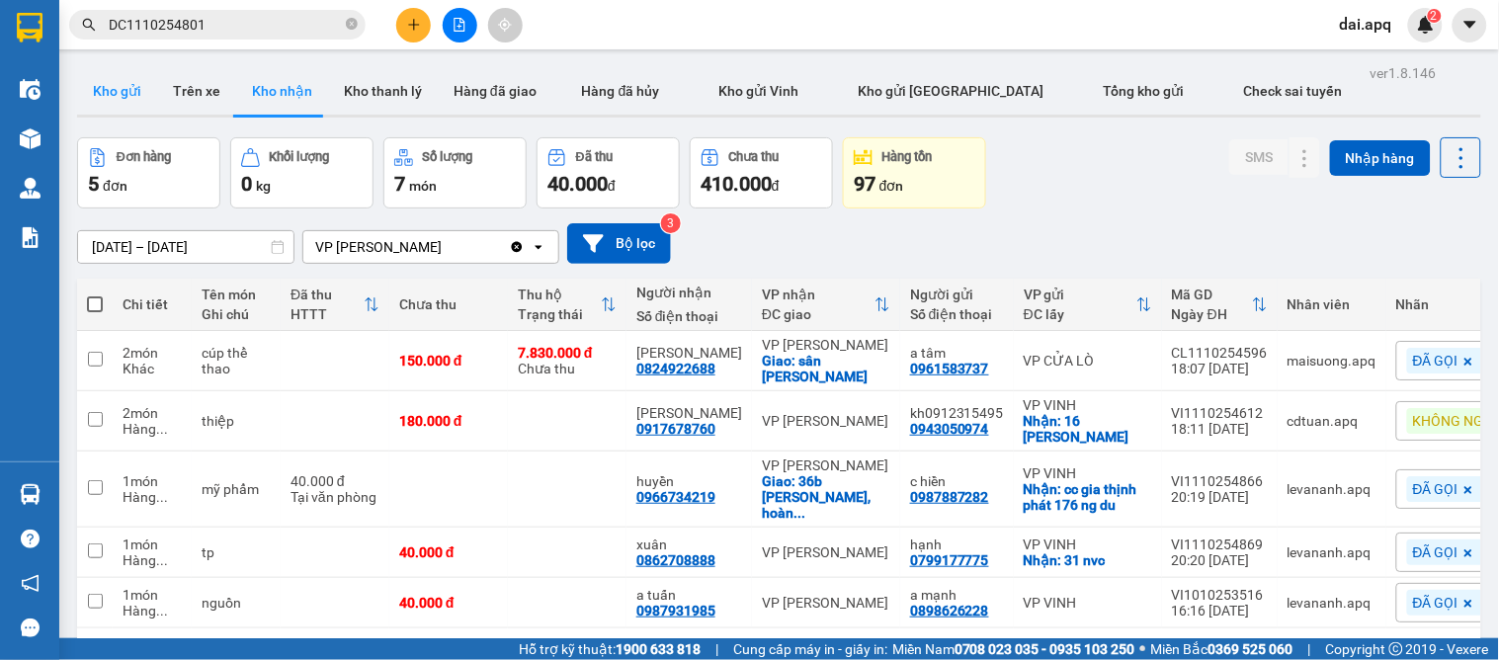
click at [94, 90] on button "Kho gửi" at bounding box center [117, 90] width 80 height 47
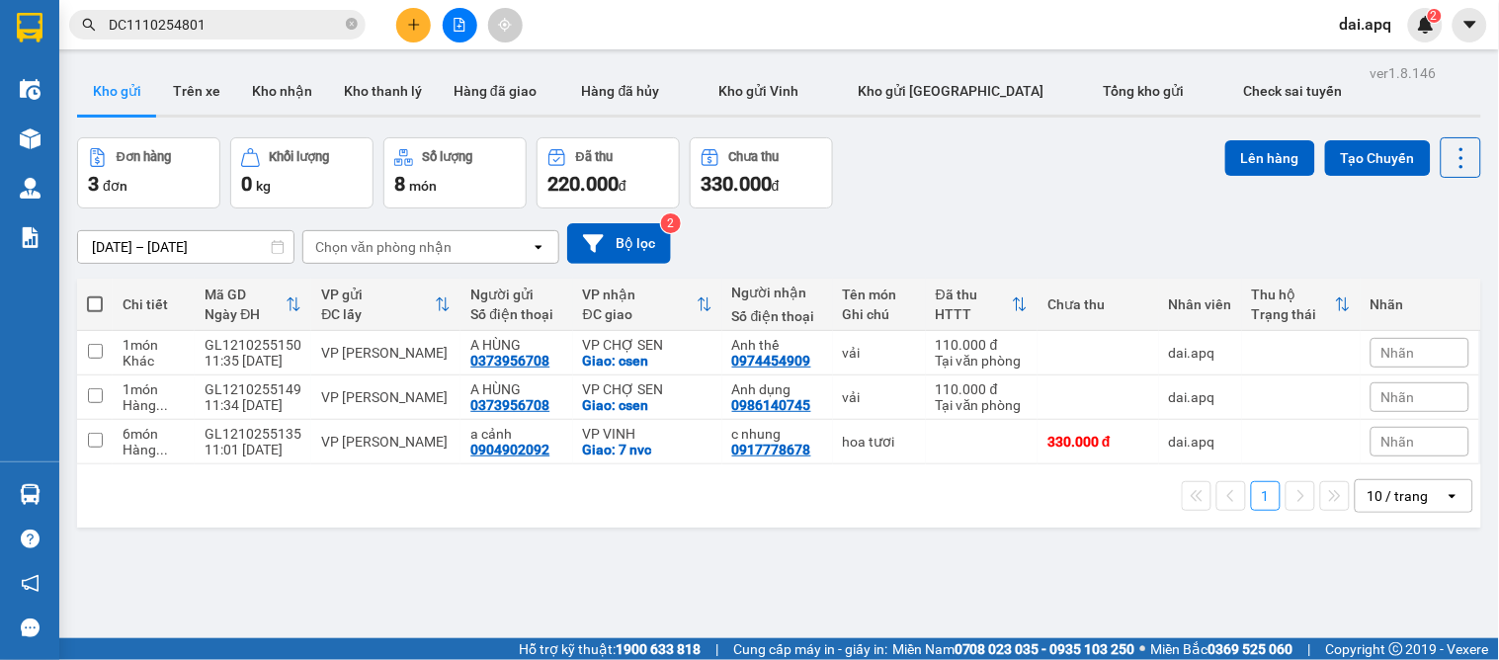
click at [979, 221] on div "[DATE] – [DATE] Press the down arrow key to interact with the calendar and sele…" at bounding box center [779, 243] width 1404 height 70
click at [425, 18] on button at bounding box center [413, 25] width 35 height 35
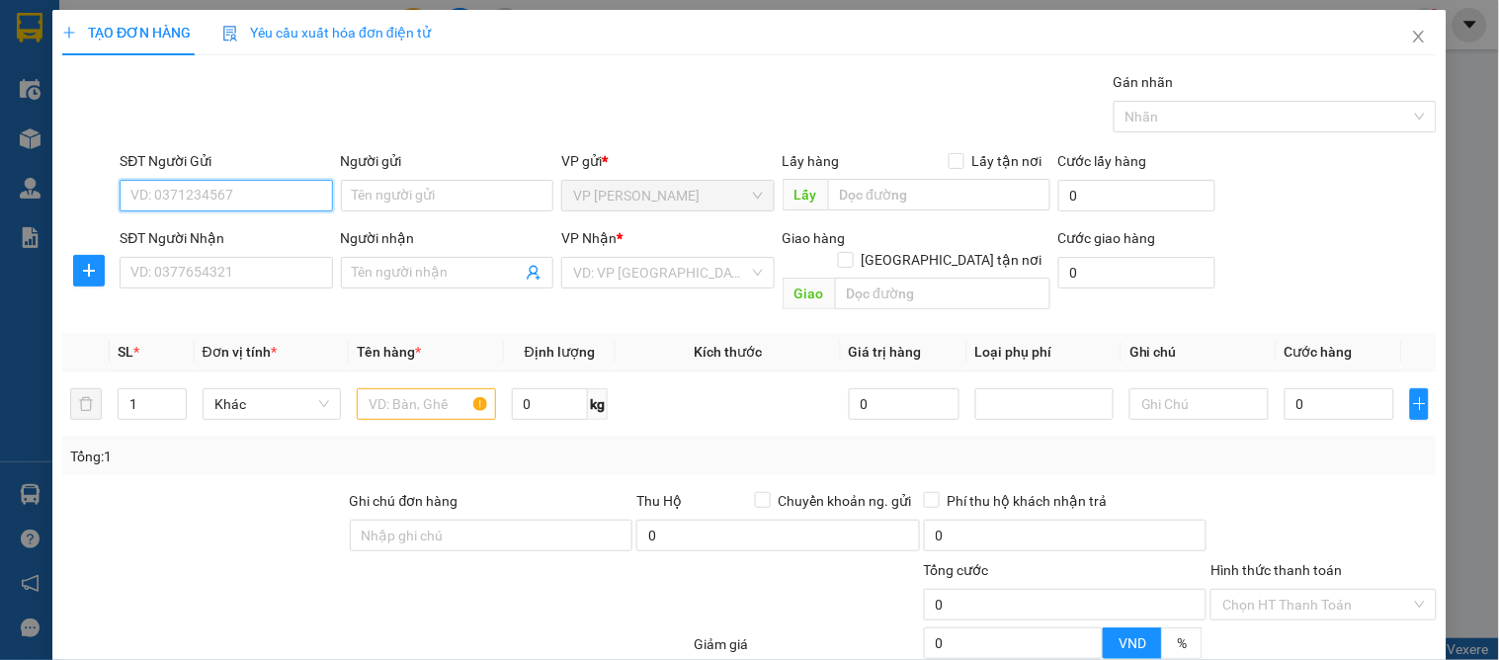
click at [180, 201] on input "SĐT Người Gửi" at bounding box center [226, 196] width 212 height 32
click at [240, 198] on input "0976437000" at bounding box center [226, 196] width 212 height 32
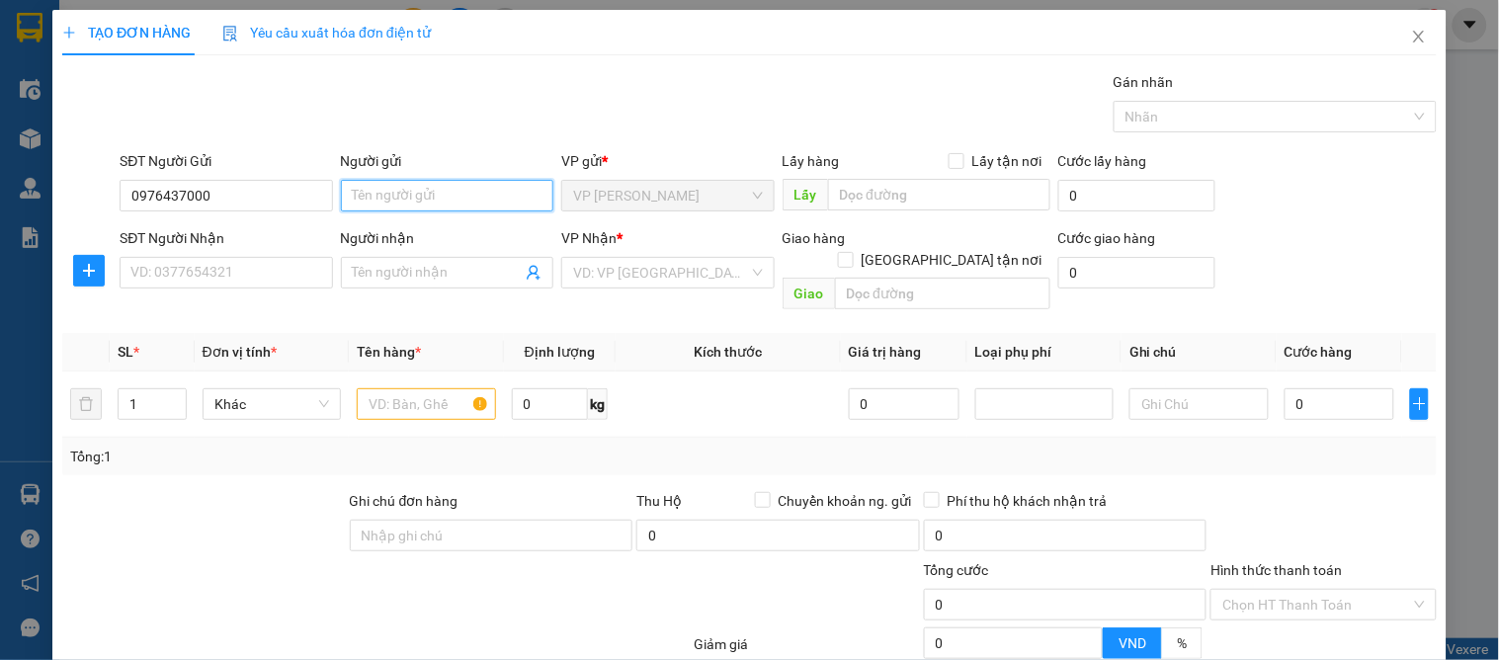
click at [382, 199] on input "Người gửi" at bounding box center [447, 196] width 212 height 32
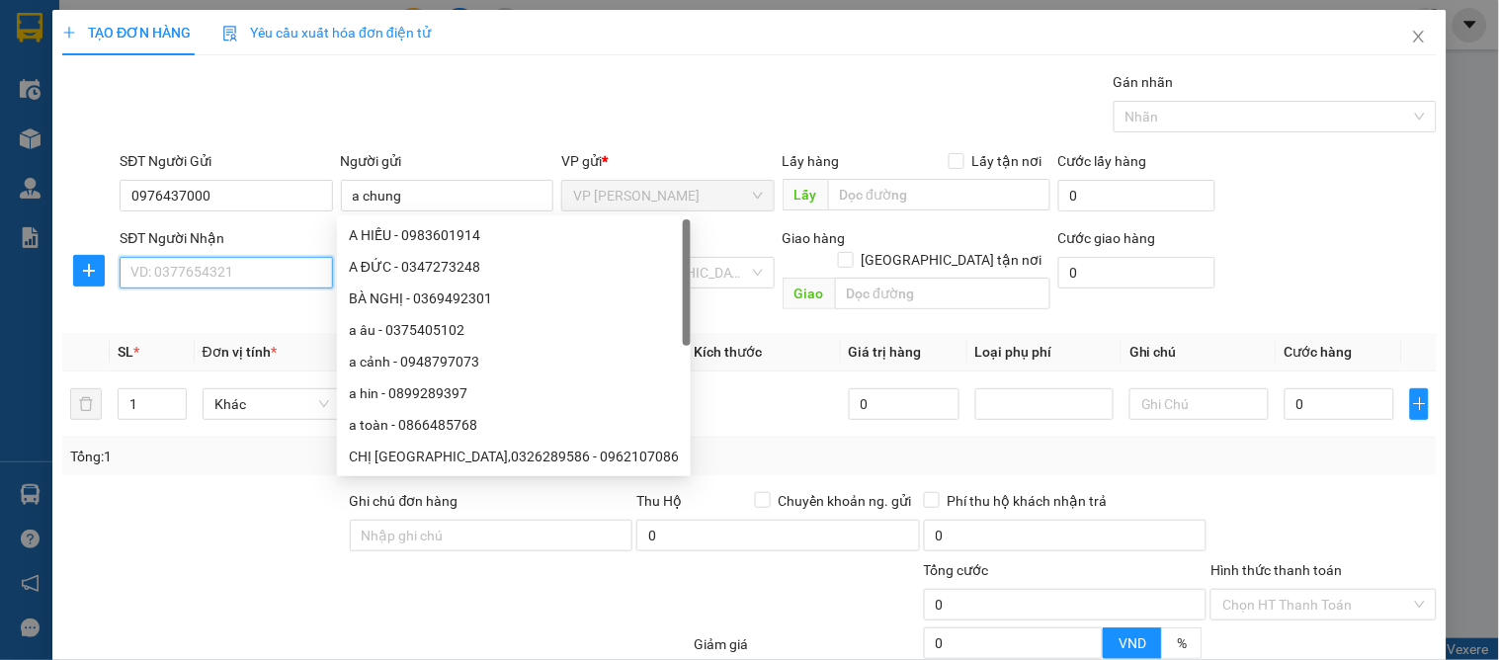
click at [270, 287] on input "SĐT Người Nhận" at bounding box center [226, 273] width 212 height 32
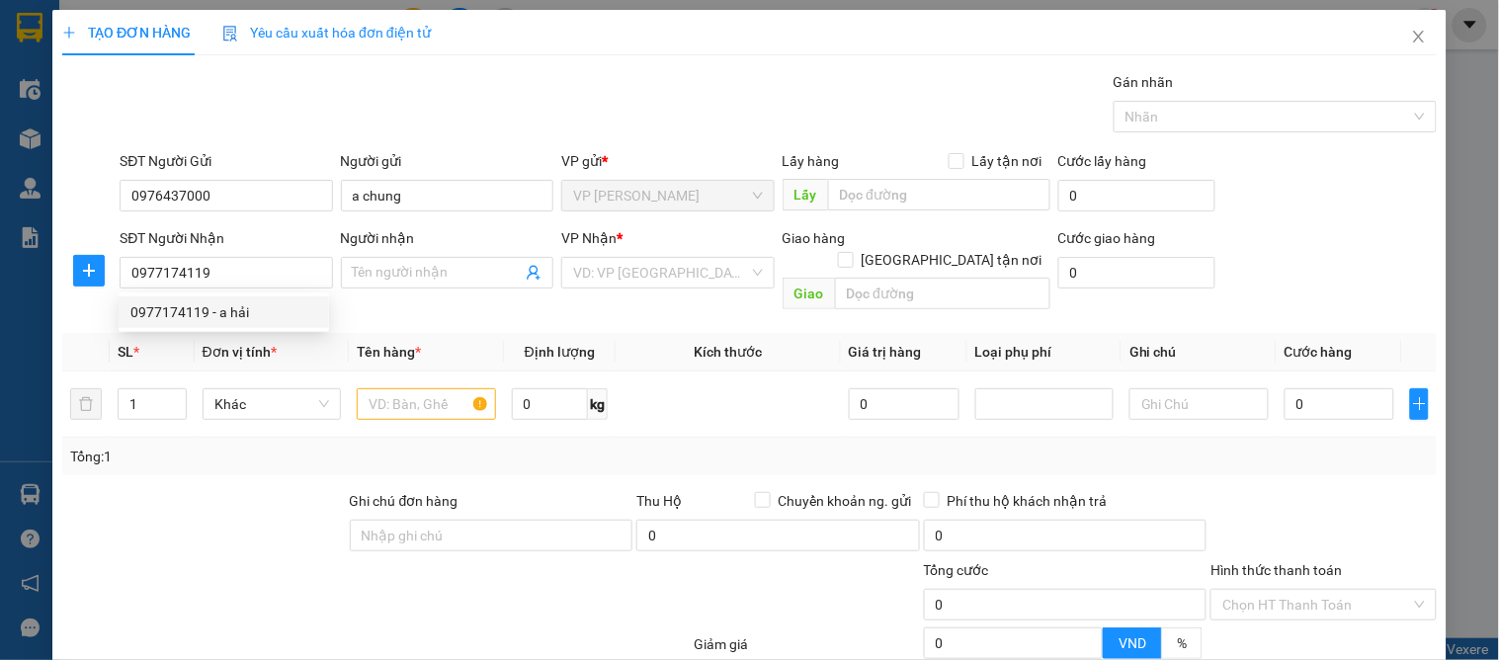
click at [249, 328] on div "0977174119 0977174119 - a hải" at bounding box center [224, 312] width 210 height 40
click at [215, 267] on input "0977174119" at bounding box center [226, 273] width 212 height 32
click at [234, 312] on div "0977174119 - a hải" at bounding box center [223, 312] width 187 height 22
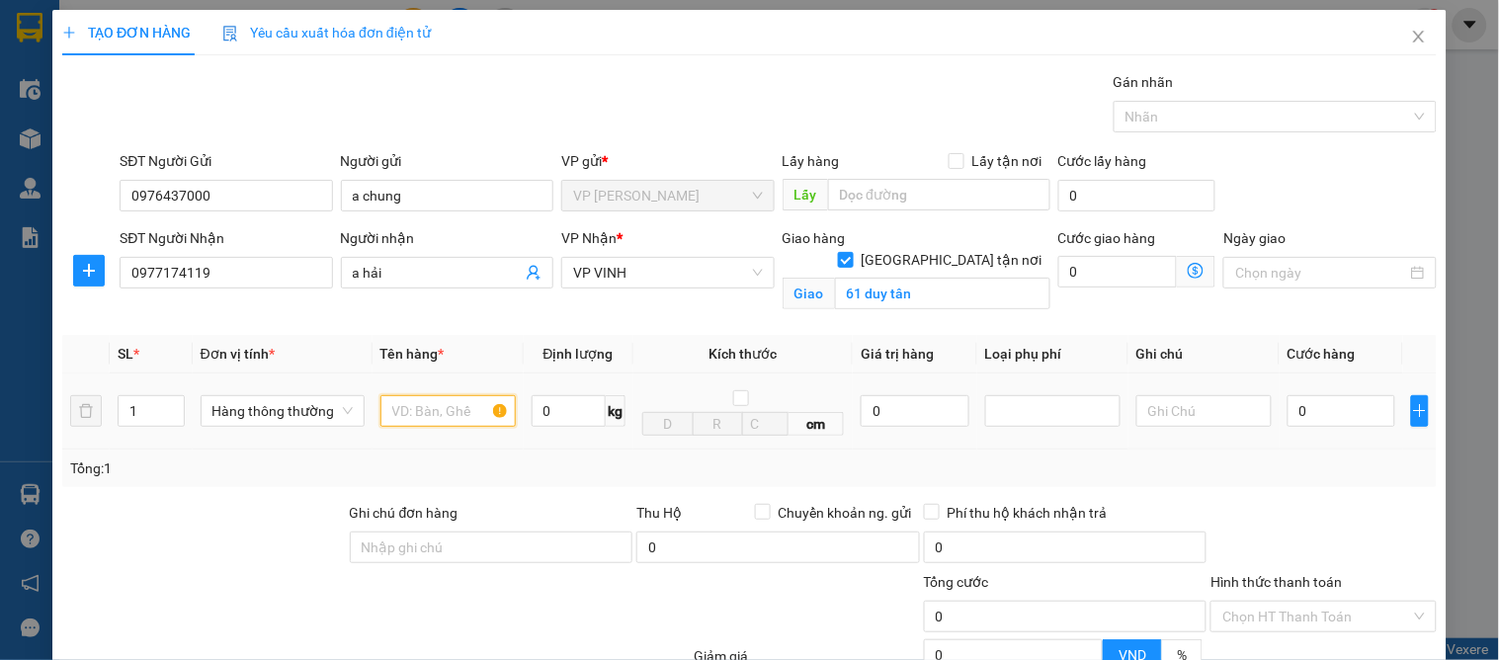
click at [413, 407] on input "text" at bounding box center [447, 411] width 135 height 32
click at [1329, 409] on input "0" at bounding box center [1341, 411] width 108 height 32
click at [1329, 427] on input "60" at bounding box center [1341, 411] width 108 height 32
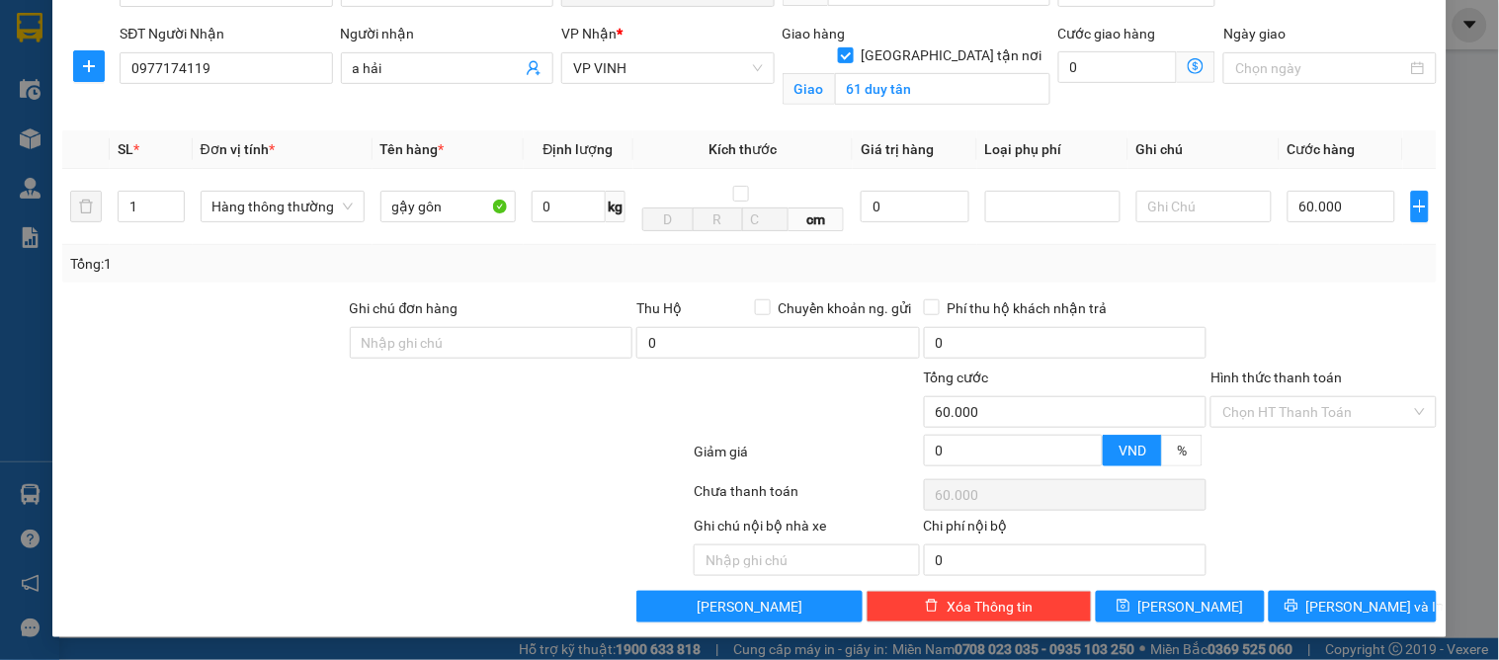
click at [1317, 304] on div at bounding box center [1322, 331] width 229 height 69
click at [1340, 597] on span "[PERSON_NAME] và In" at bounding box center [1375, 607] width 138 height 22
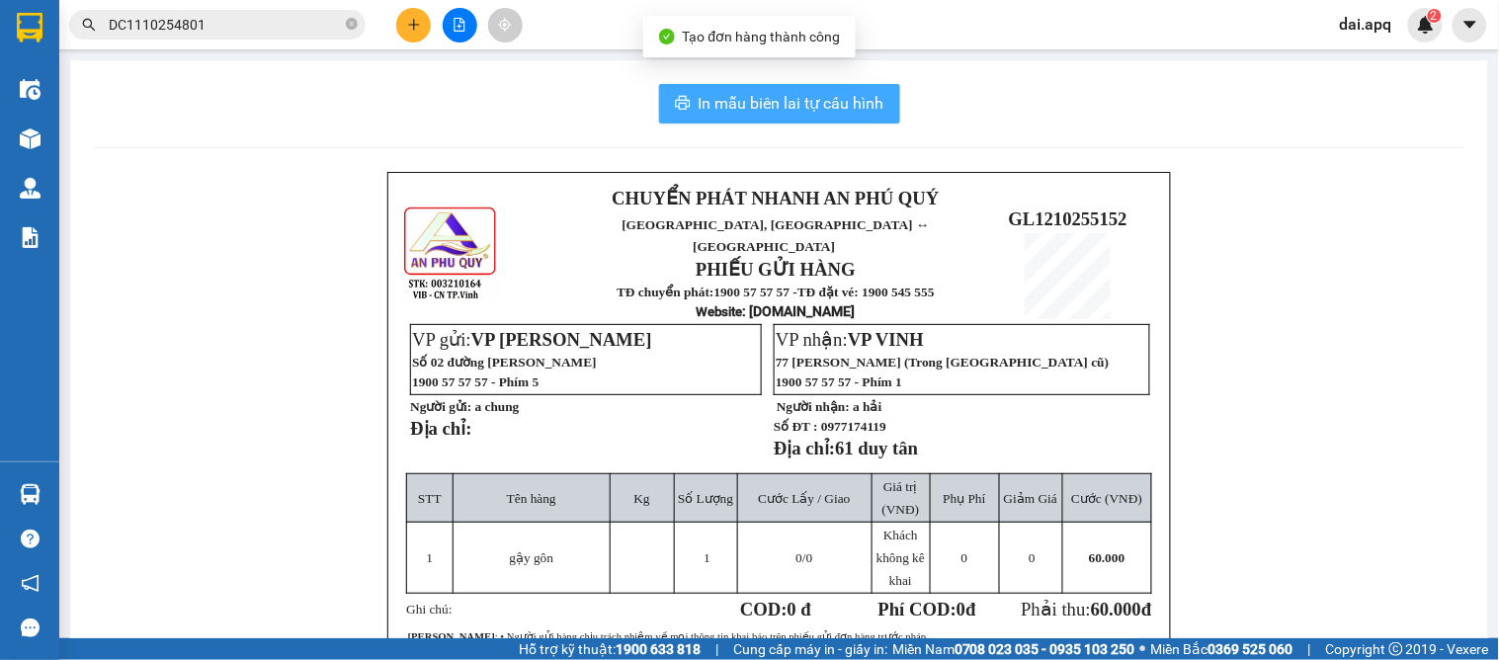
click at [788, 102] on span "In mẫu biên lai tự cấu hình" at bounding box center [791, 103] width 186 height 25
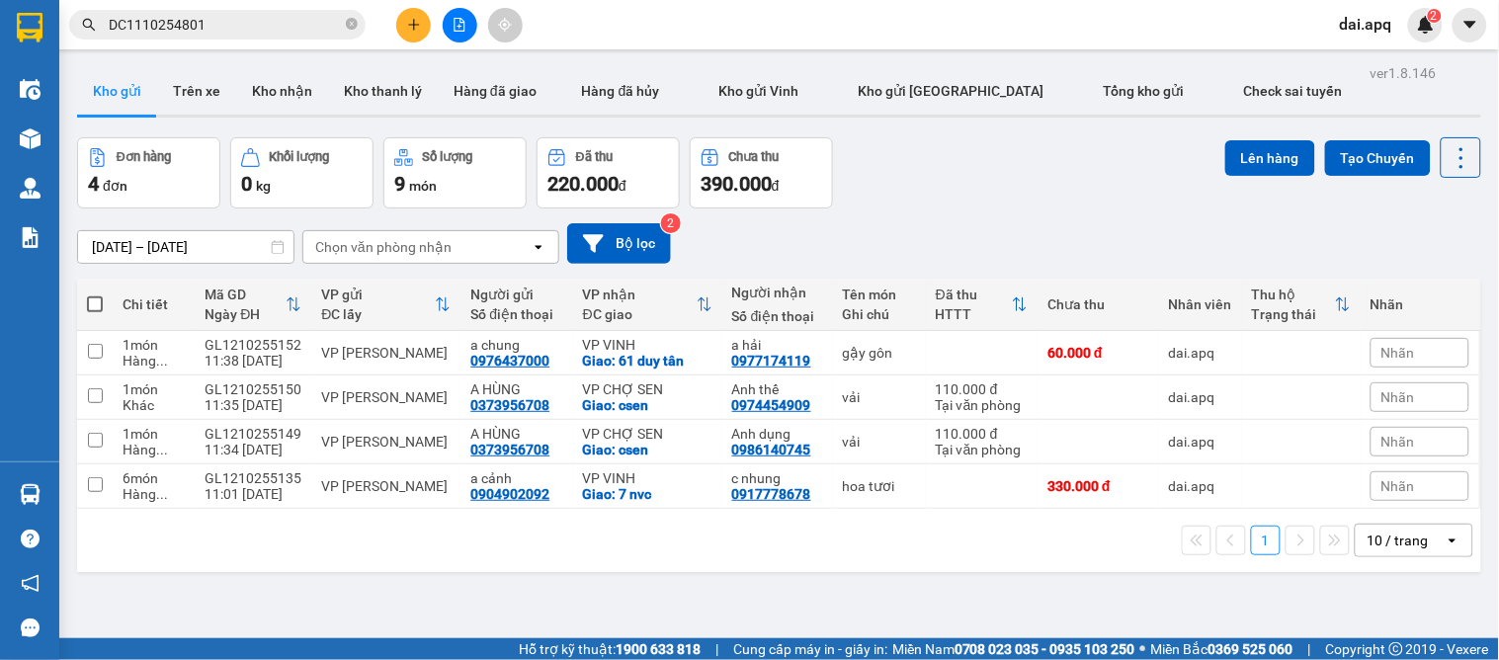
click at [913, 207] on div "Đơn hàng 4 đơn Khối lượng 0 kg Số lượng 9 món Đã thu 220.000 đ Chưa thu 390.000…" at bounding box center [779, 172] width 1404 height 71
